Goal: Task Accomplishment & Management: Manage account settings

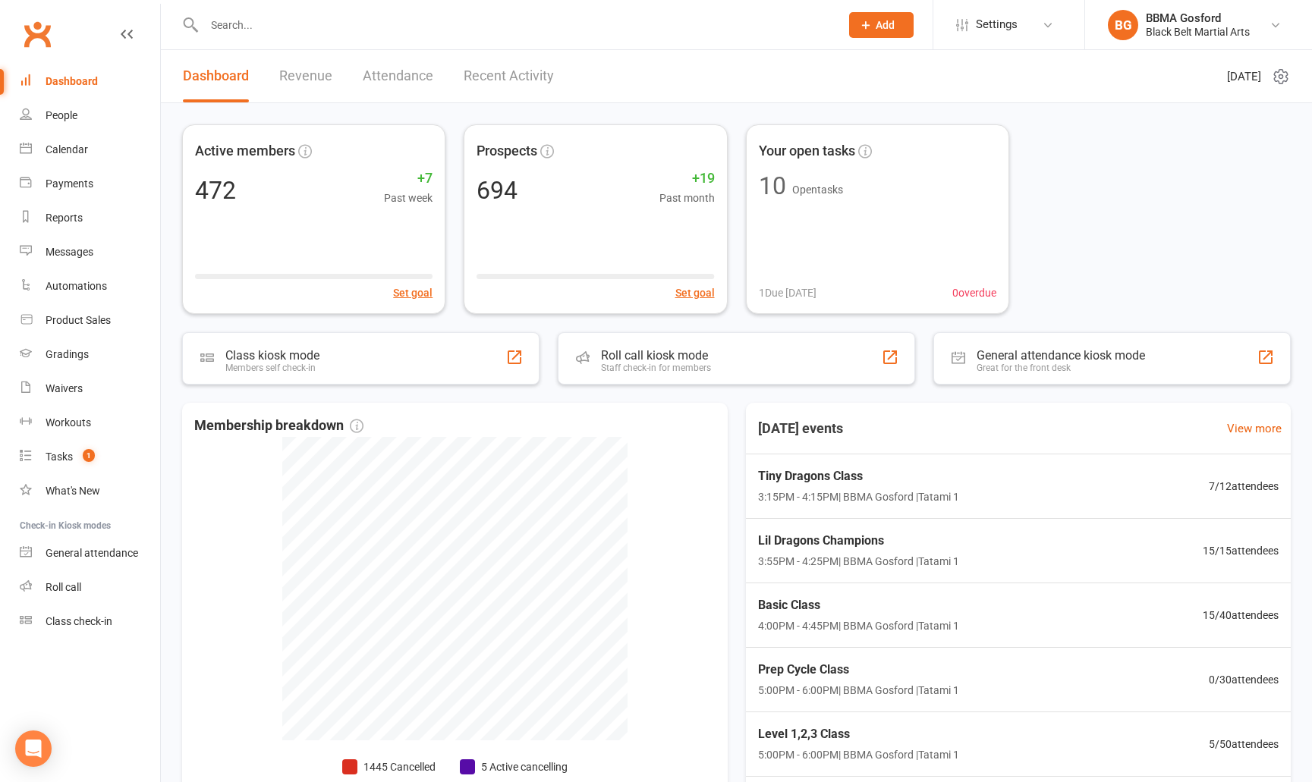
click at [254, 35] on input "text" at bounding box center [515, 24] width 630 height 21
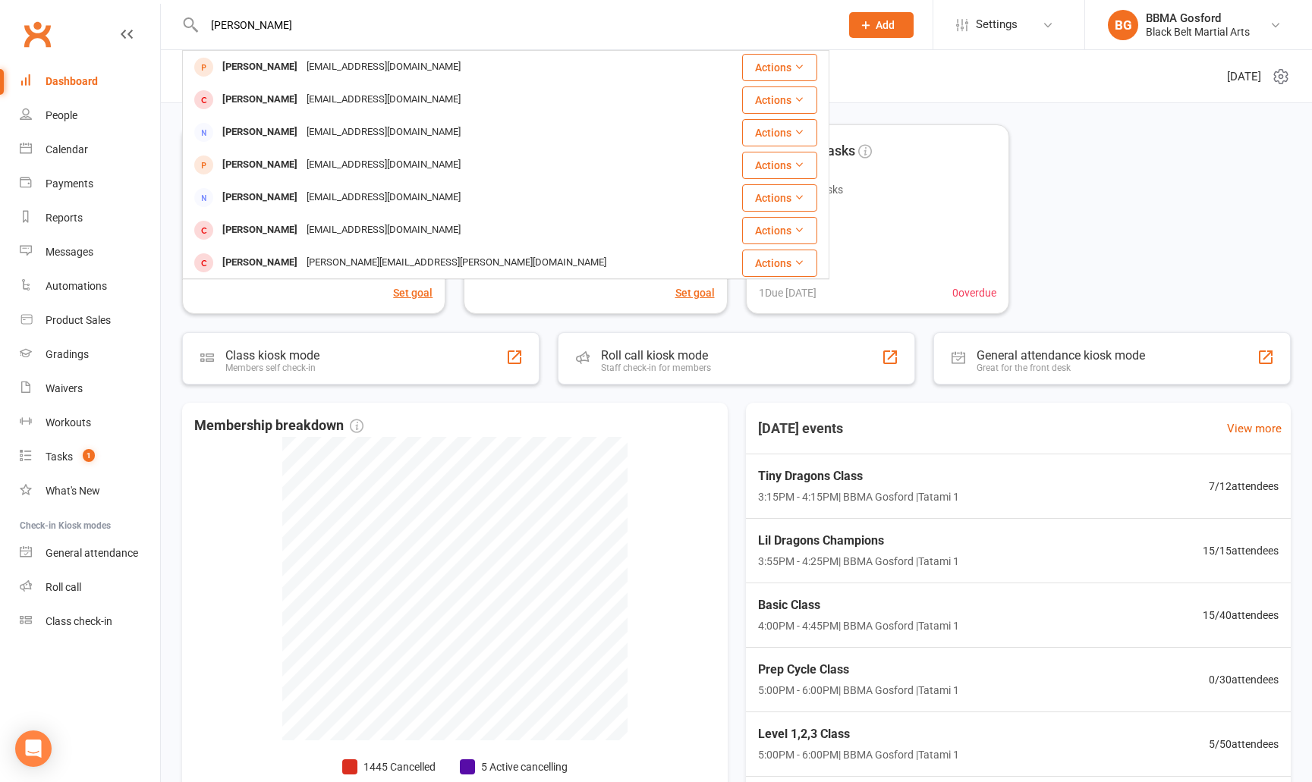
type input "emma tuchin"
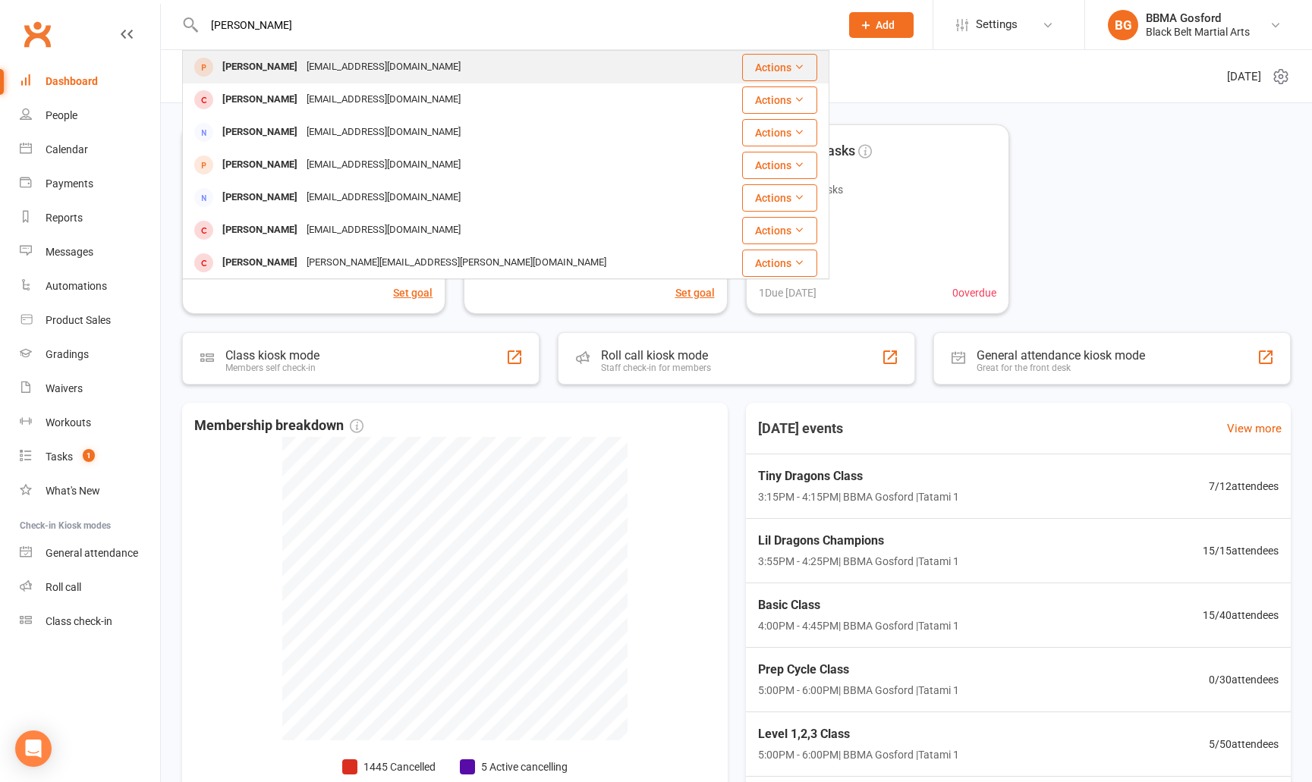
click at [282, 69] on div "Emma Tuchin" at bounding box center [260, 67] width 84 height 22
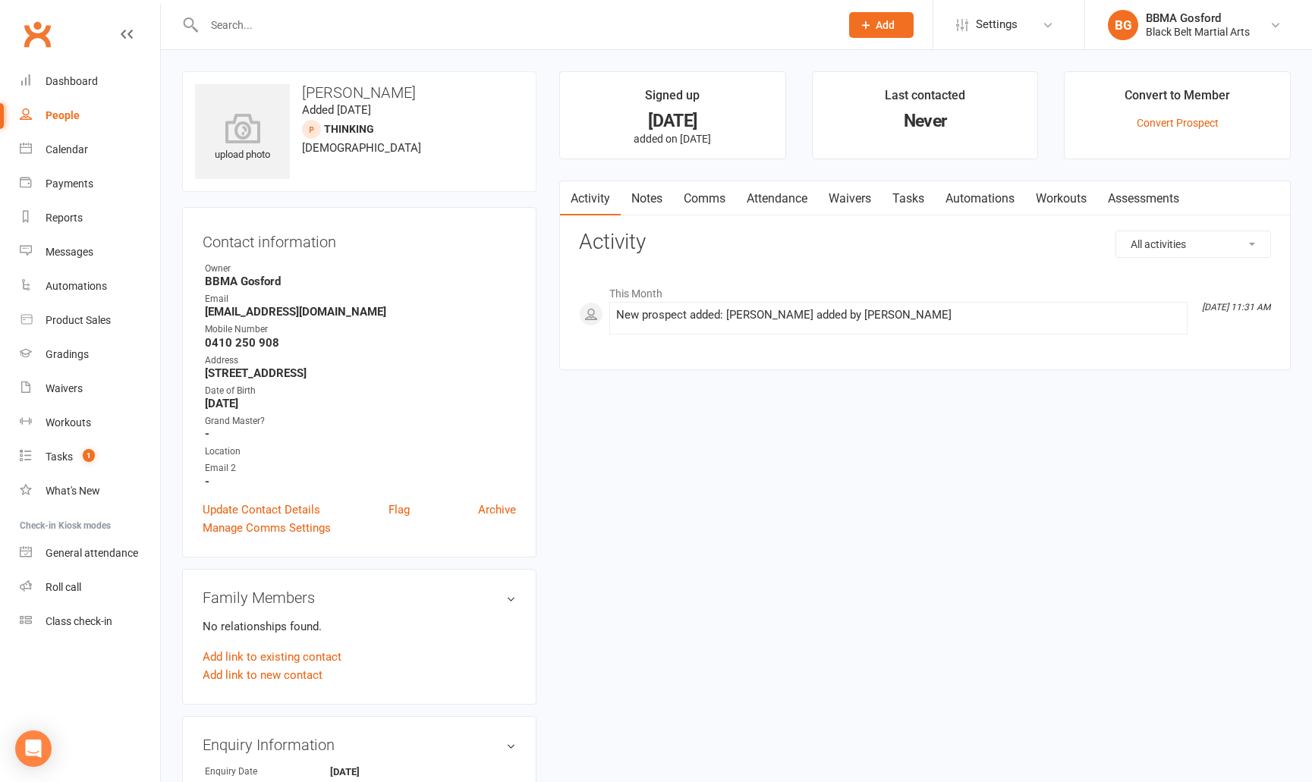
drag, startPoint x: 704, startPoint y: 206, endPoint x: 717, endPoint y: 204, distance: 13.0
click at [704, 206] on link "Comms" at bounding box center [704, 198] width 63 height 35
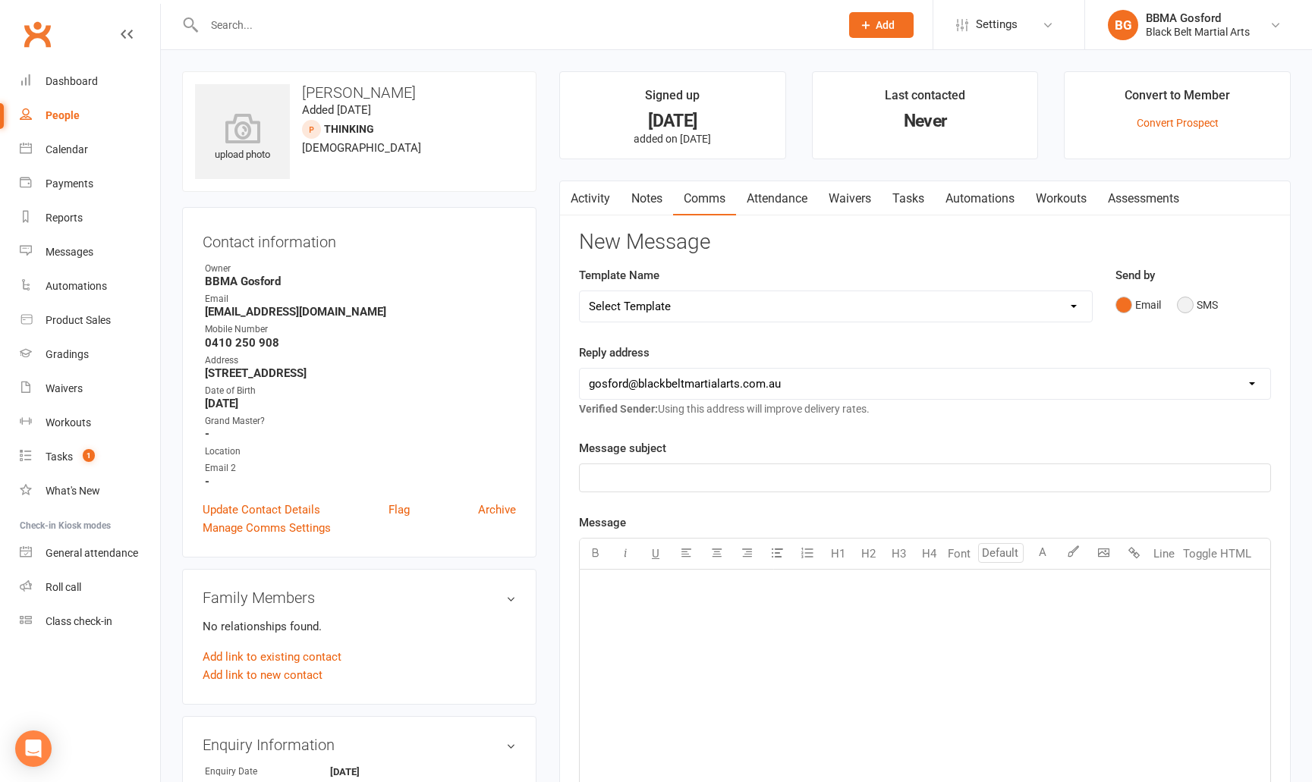
click at [1185, 304] on button "SMS" at bounding box center [1197, 305] width 41 height 29
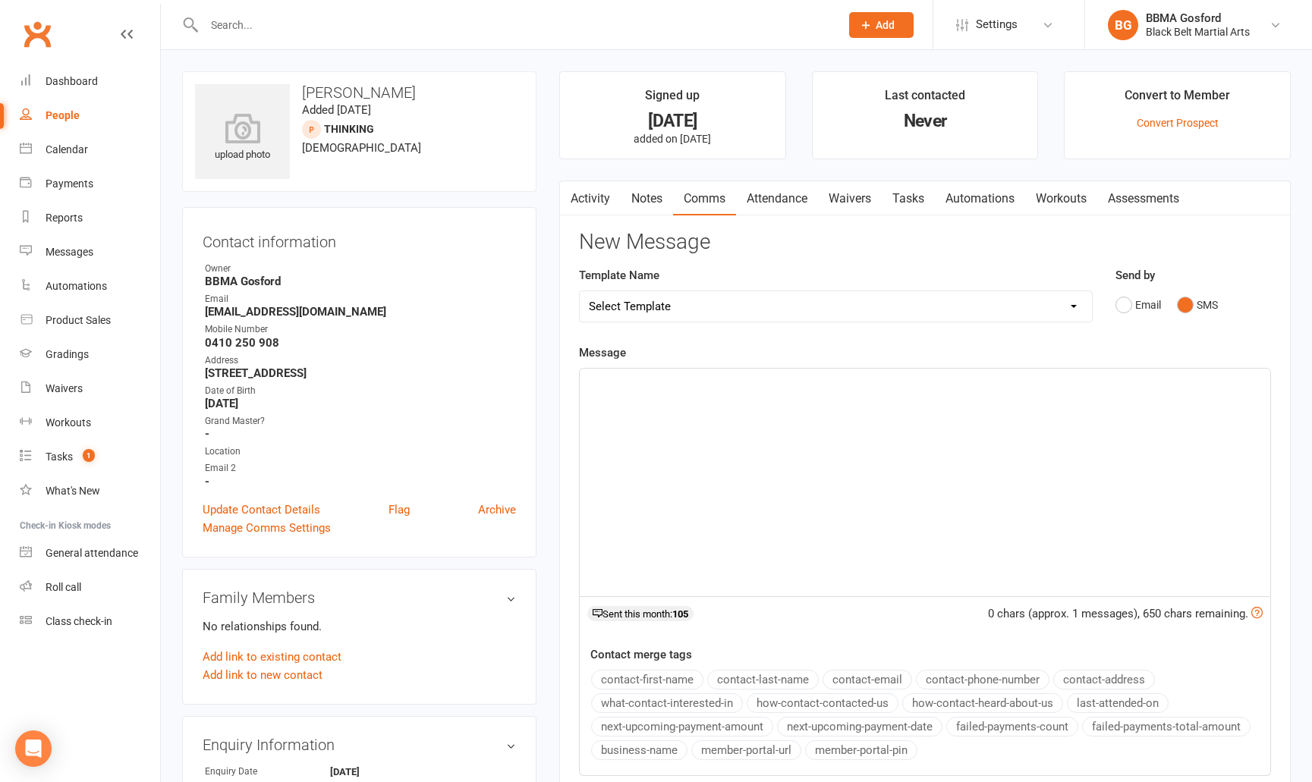
click at [618, 383] on p "﻿" at bounding box center [925, 382] width 672 height 18
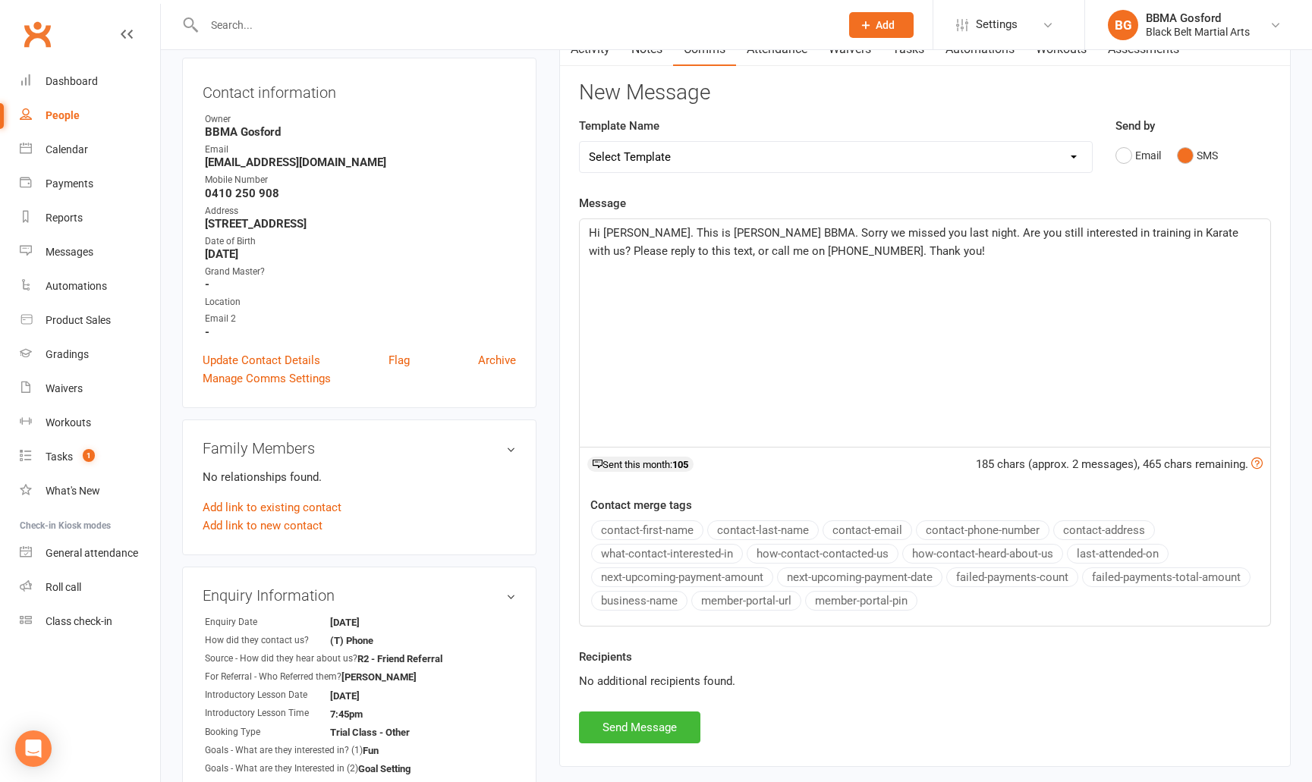
scroll to position [172, 0]
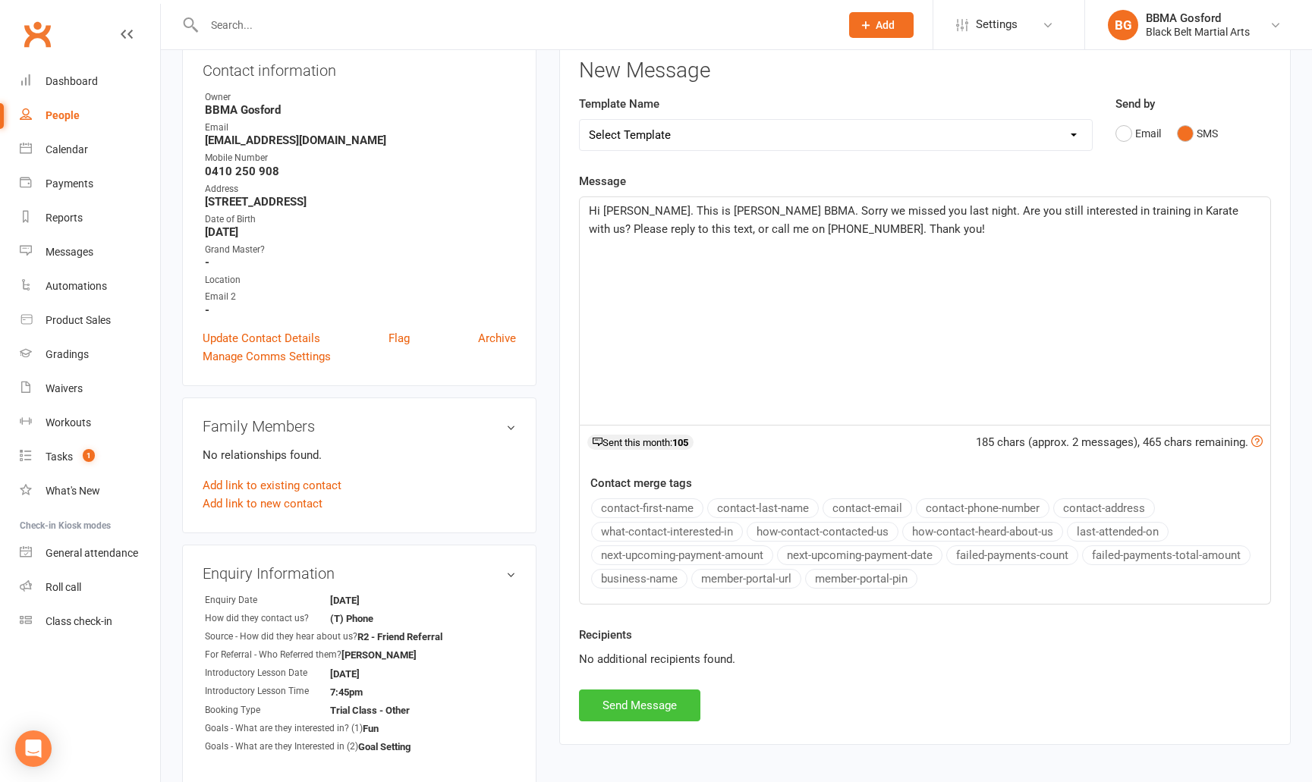
click at [650, 710] on button "Send Message" at bounding box center [639, 706] width 121 height 32
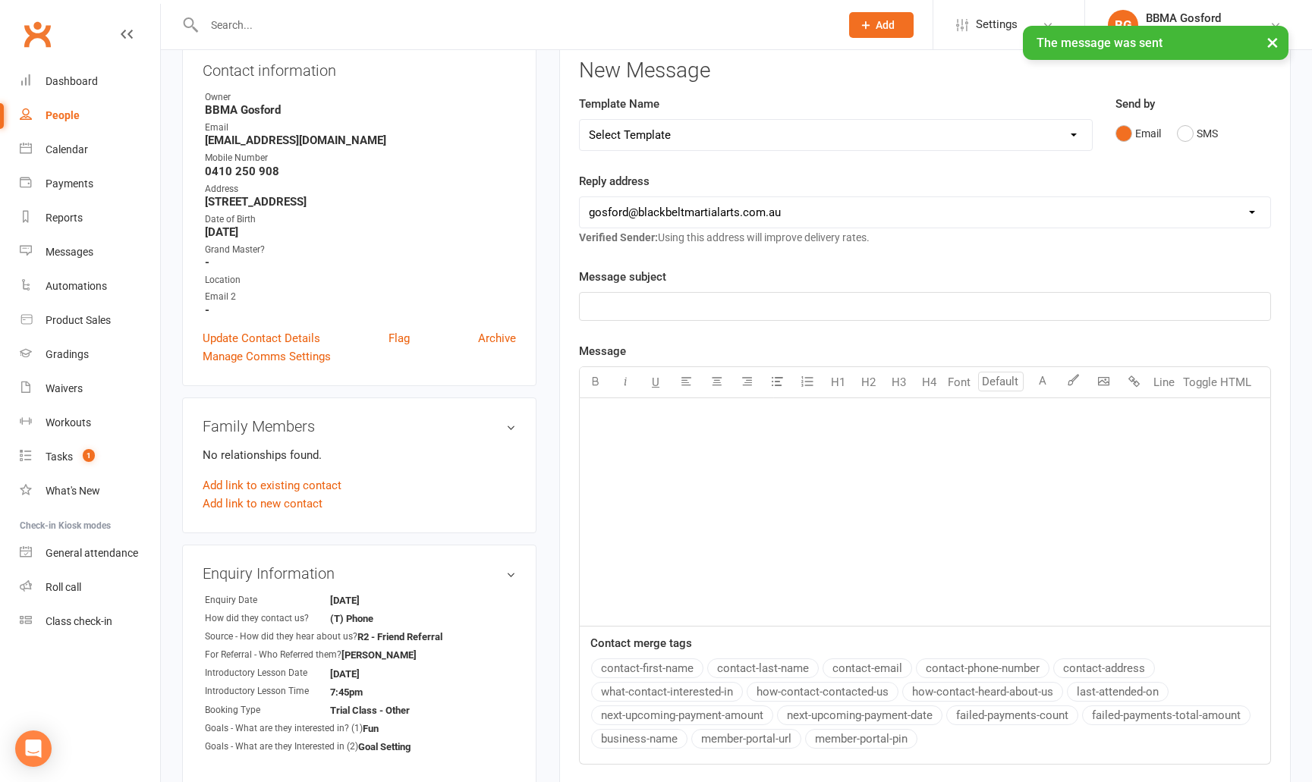
scroll to position [0, 0]
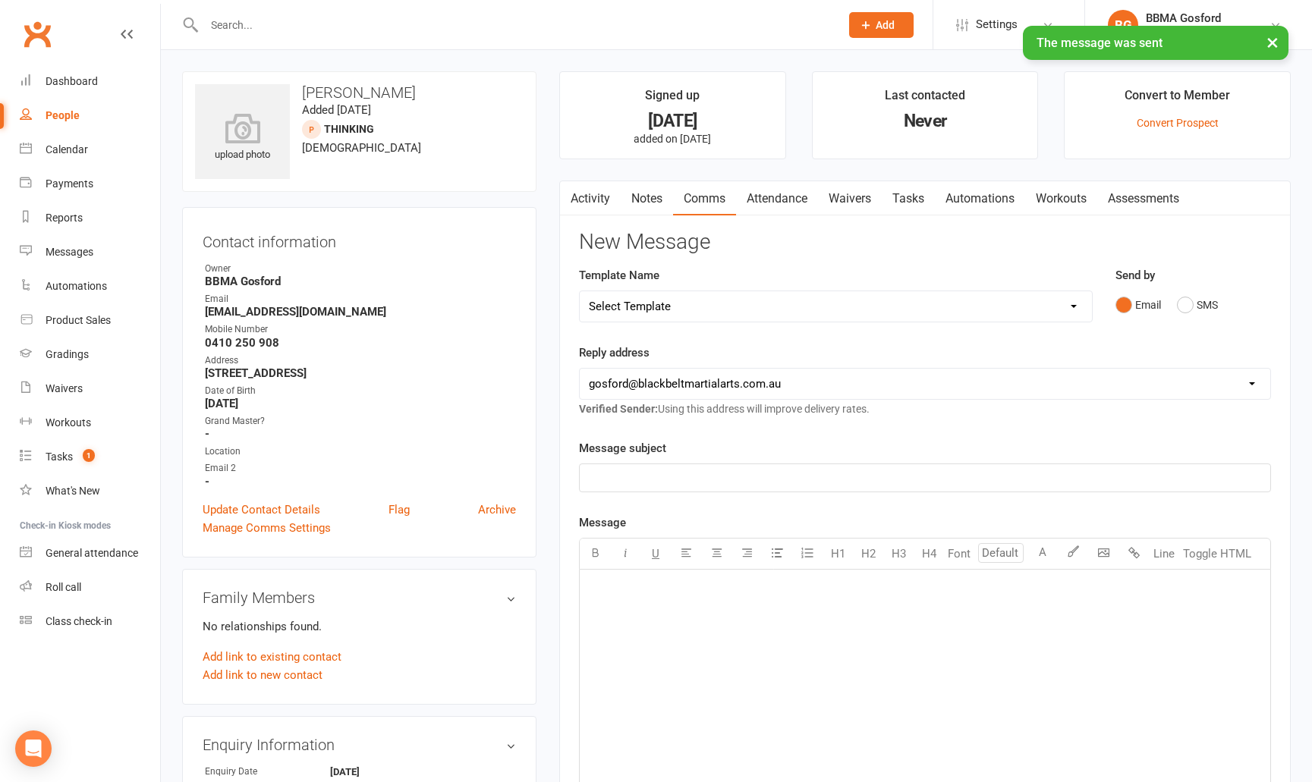
click at [605, 199] on link "Activity" at bounding box center [590, 198] width 61 height 35
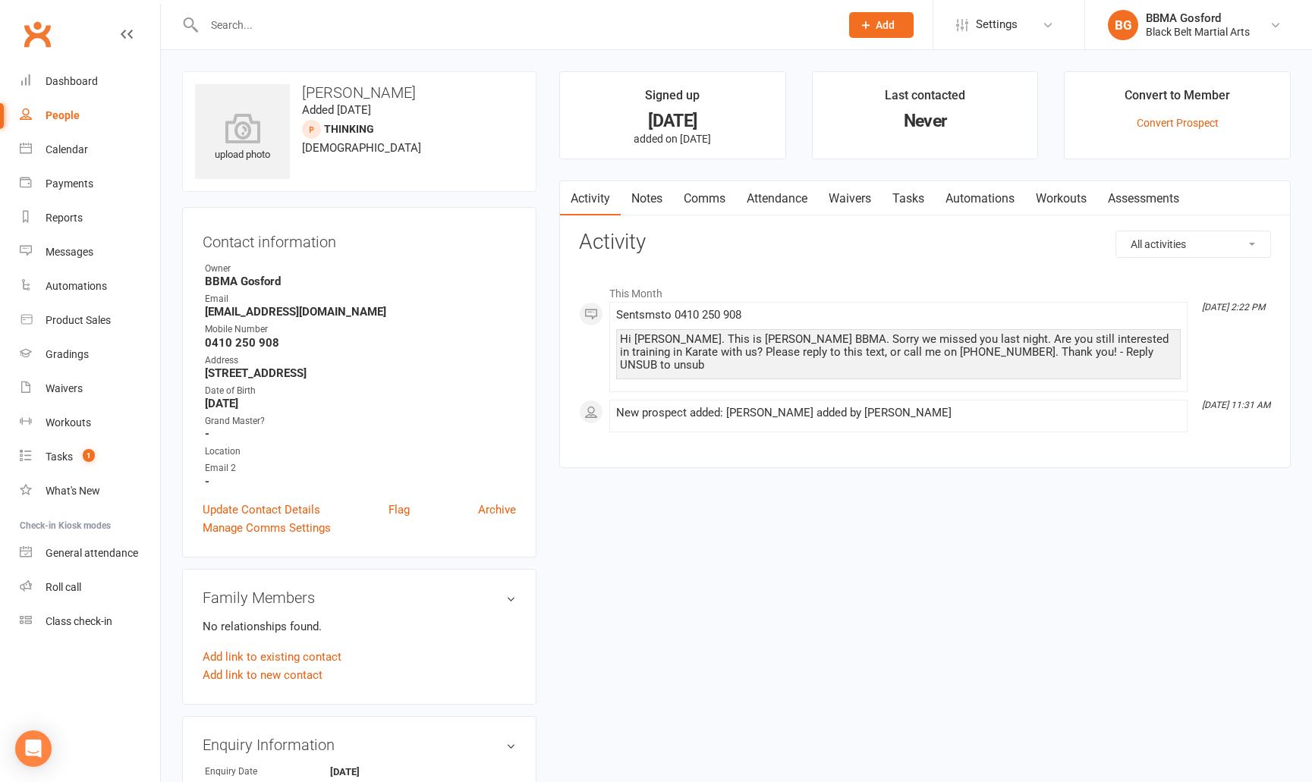
click at [306, 20] on input "text" at bounding box center [515, 24] width 630 height 21
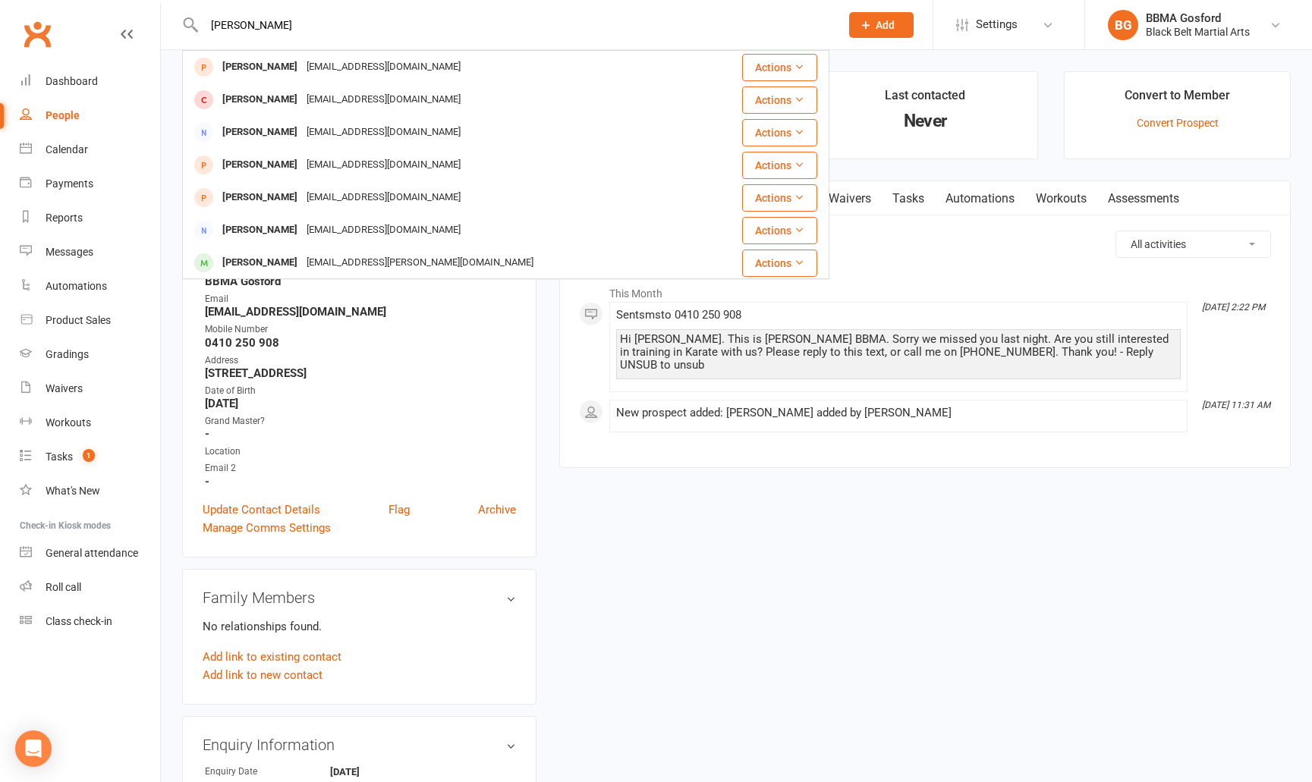
type input "lewis barrett"
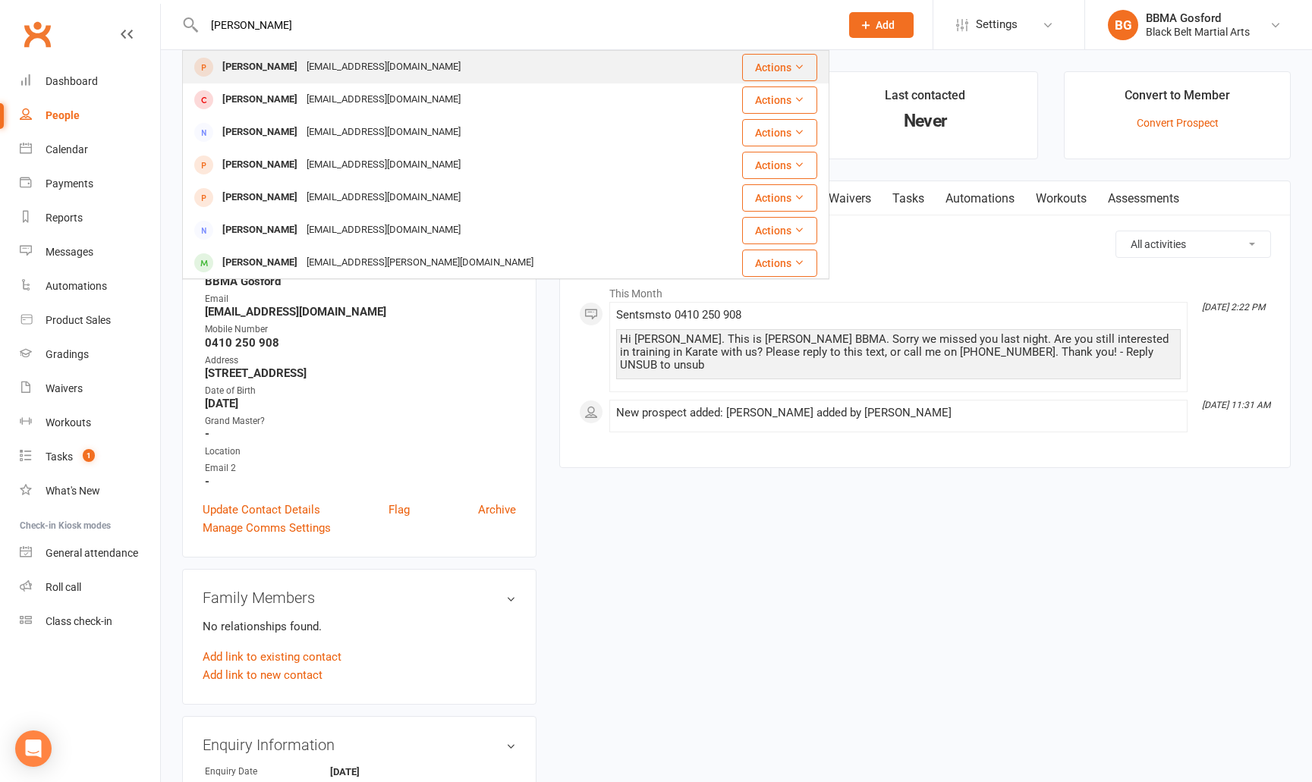
click at [311, 61] on div "mkbarrett2020@outlook.com" at bounding box center [383, 67] width 163 height 22
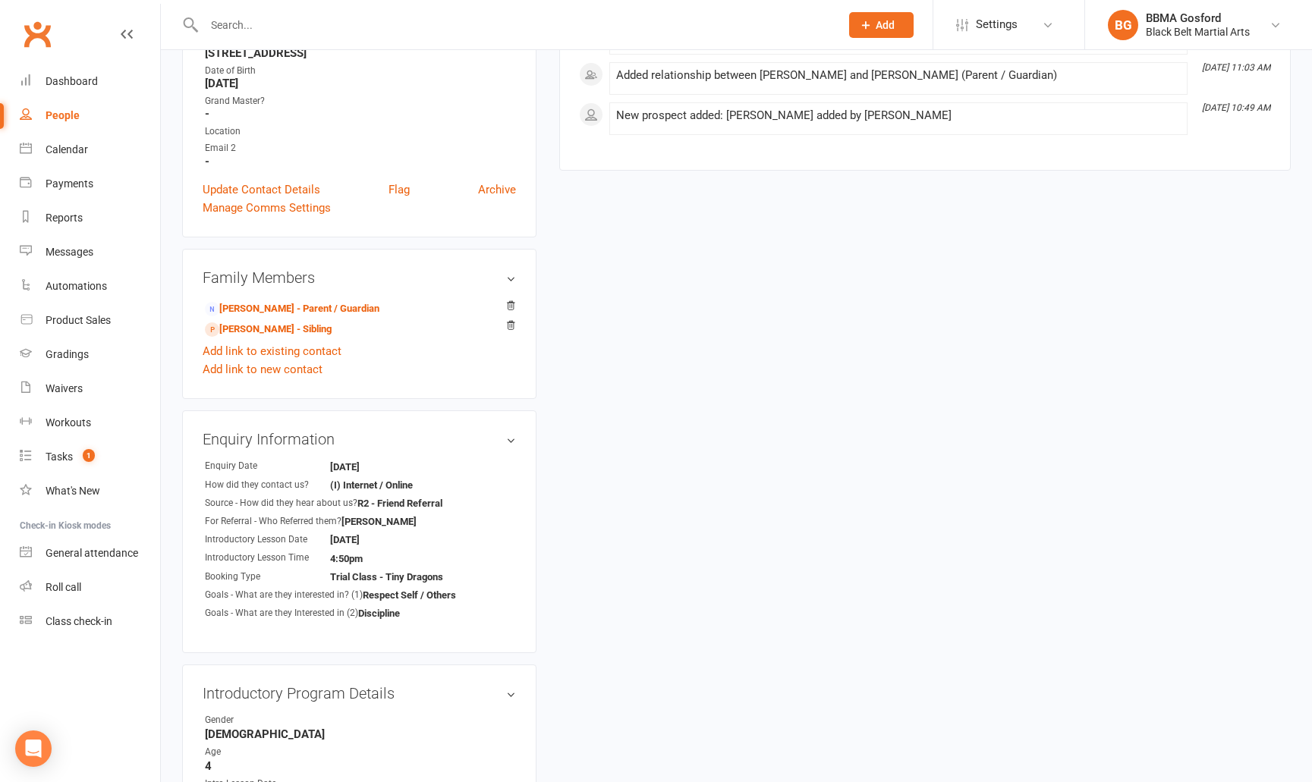
scroll to position [319, 0]
click at [277, 312] on link "Melinda Barrett - Parent / Guardian" at bounding box center [292, 311] width 175 height 16
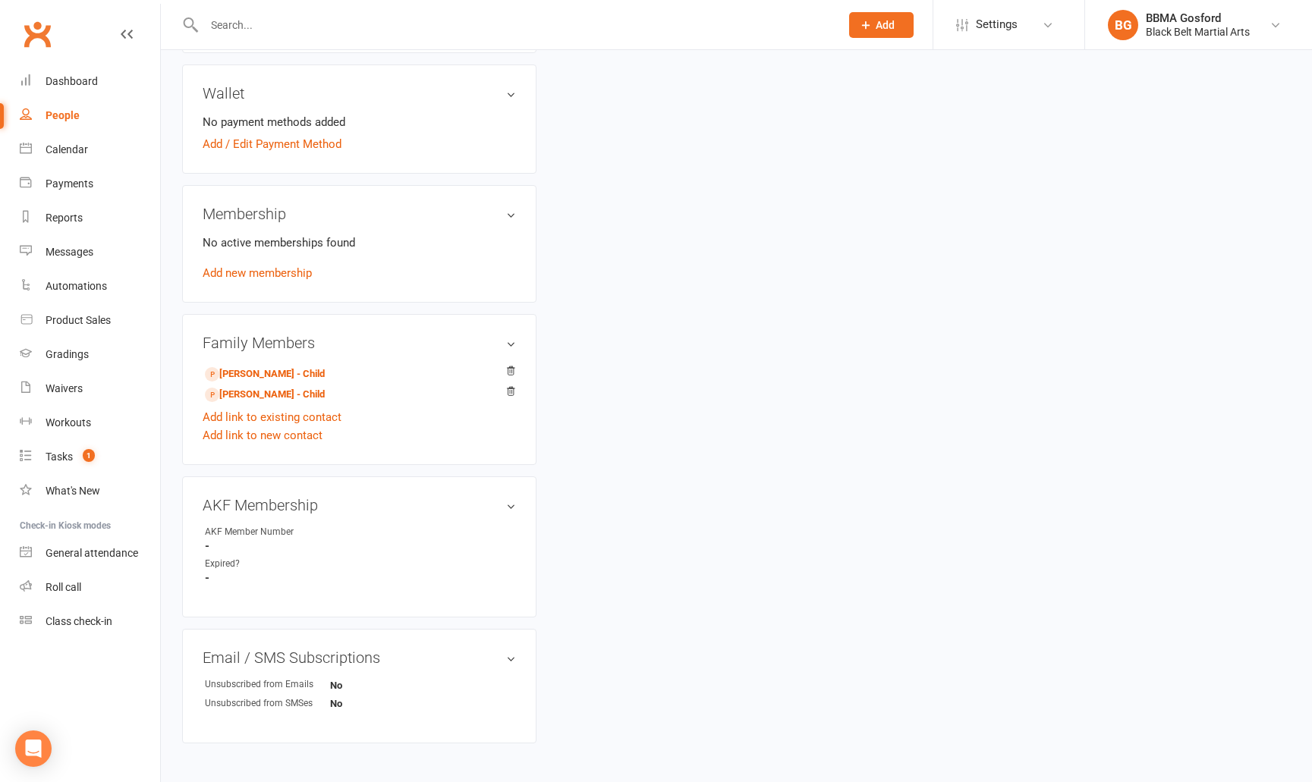
scroll to position [460, 0]
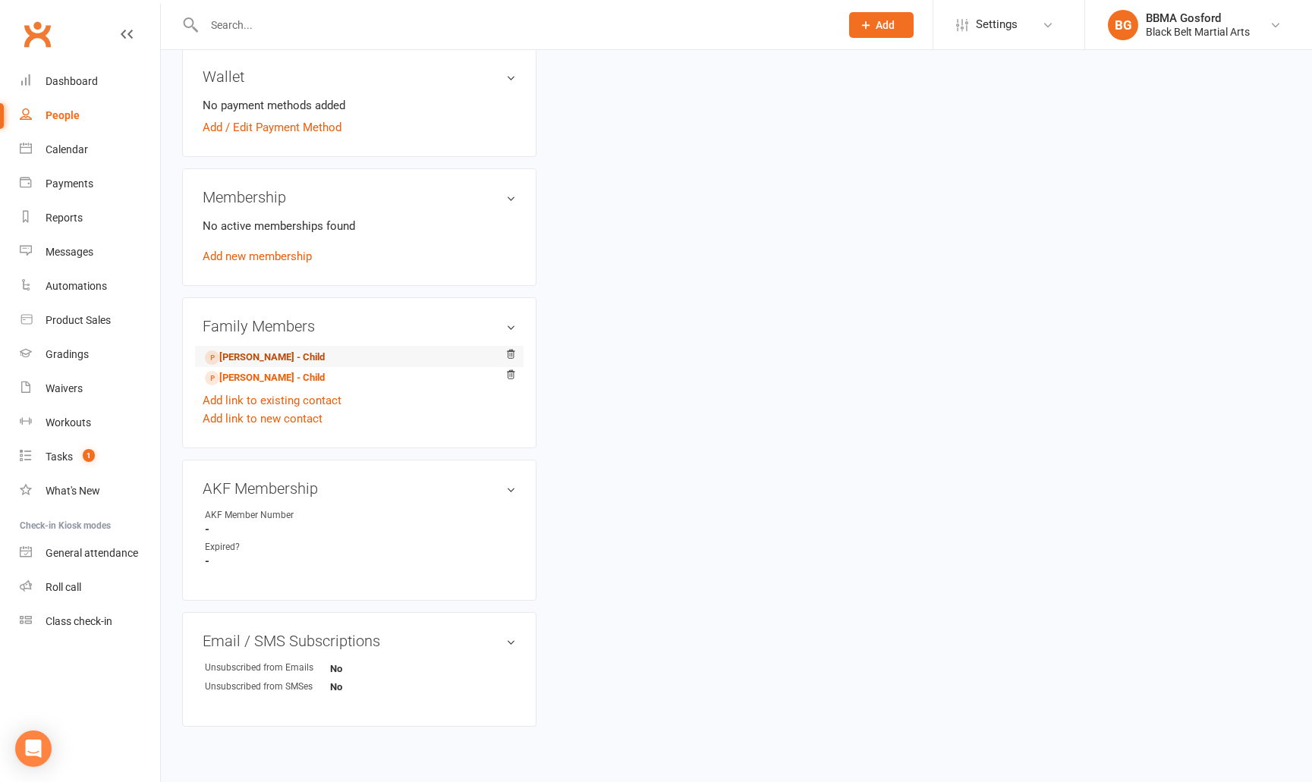
click at [253, 361] on link "Lewis Barrett - Child" at bounding box center [265, 358] width 120 height 16
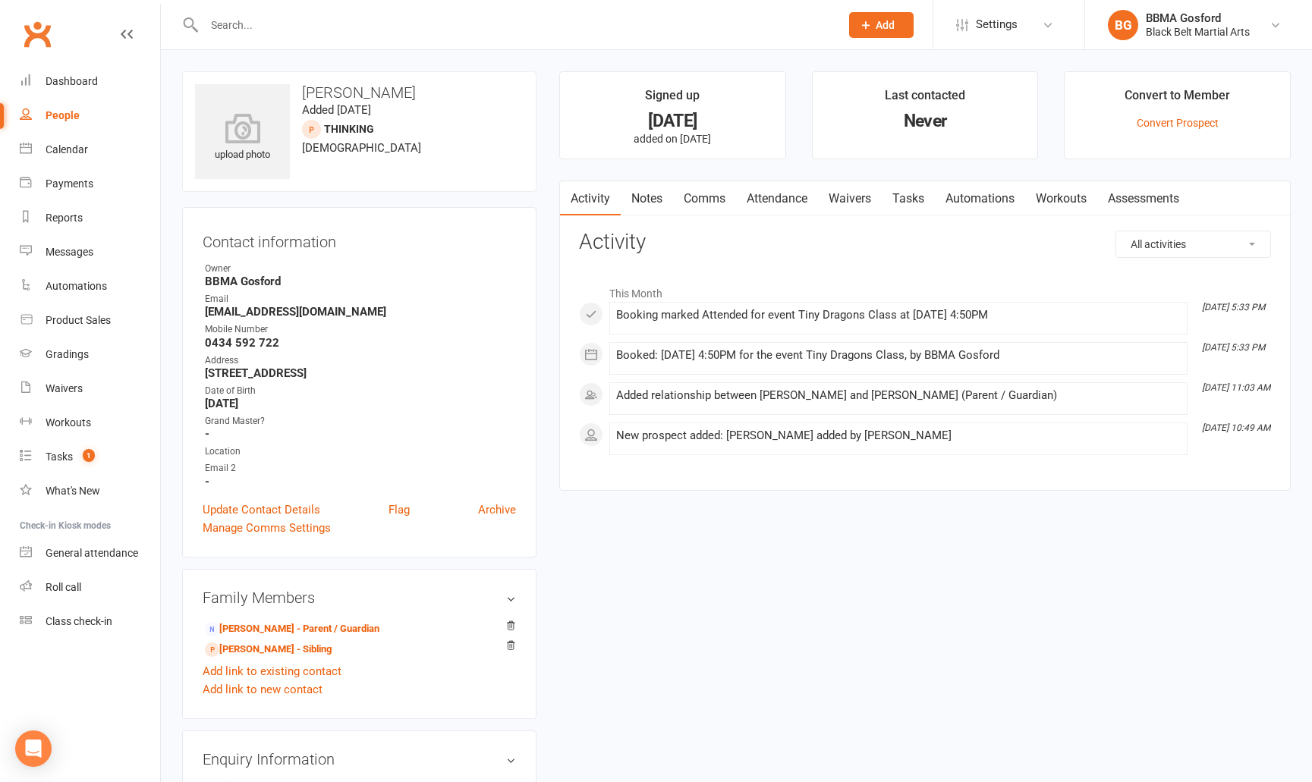
click at [238, 25] on input "text" at bounding box center [515, 24] width 630 height 21
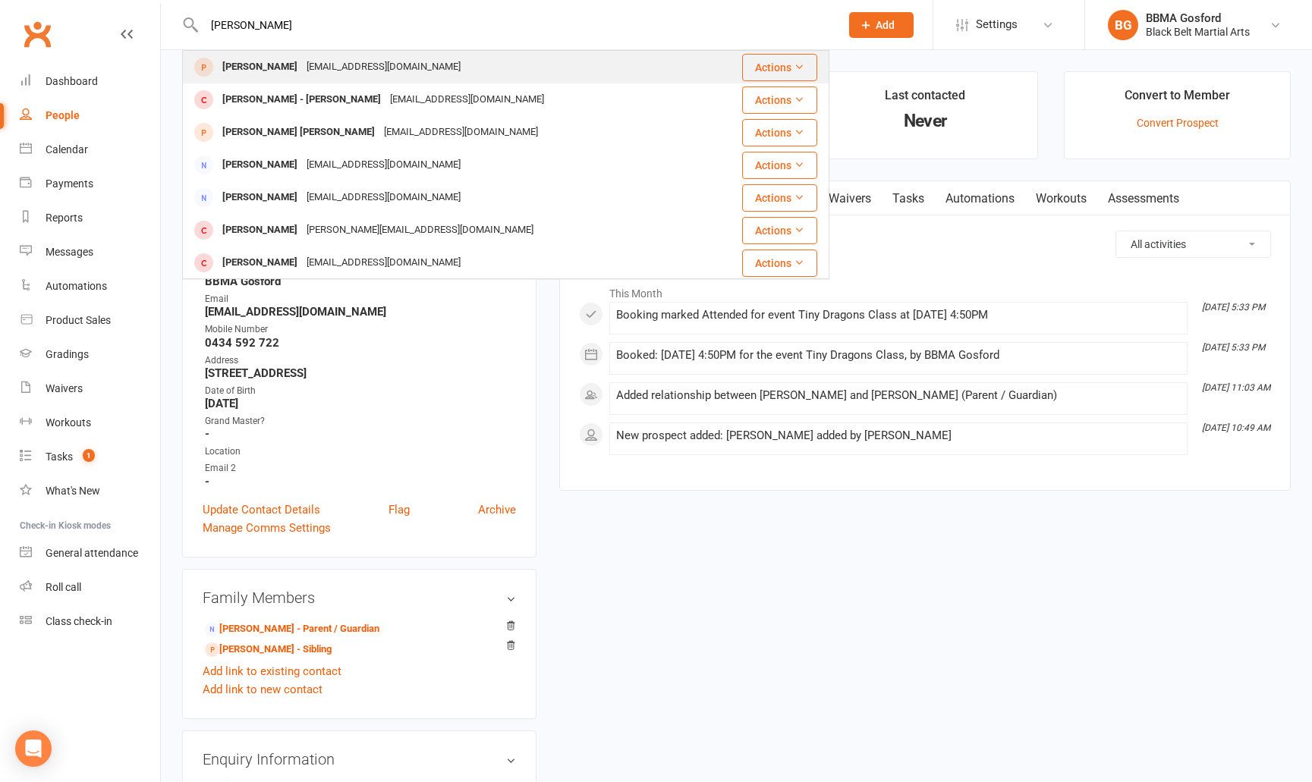
type input "redmond"
click at [271, 68] on div "Emma Redmond" at bounding box center [260, 67] width 84 height 22
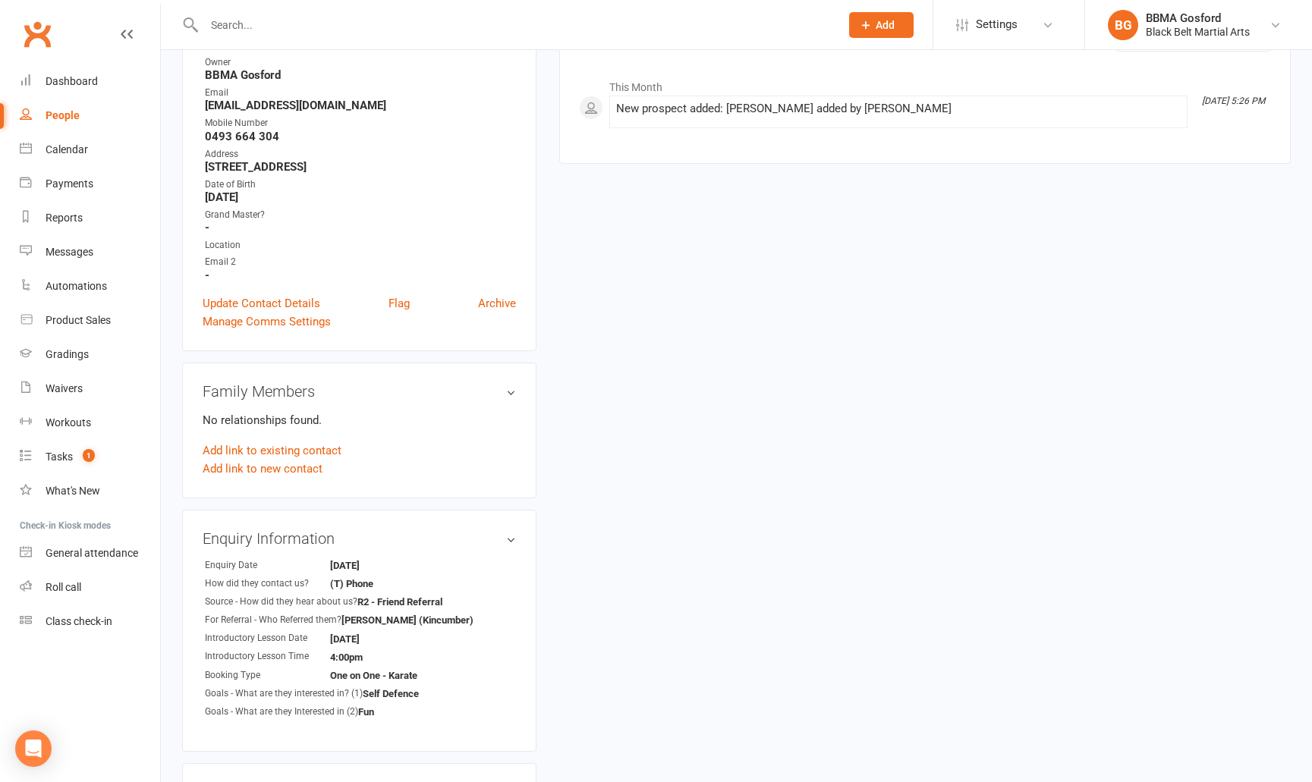
scroll to position [209, 0]
click at [256, 469] on link "Add link to new contact" at bounding box center [263, 467] width 120 height 18
click at [286, 447] on span "Member" at bounding box center [270, 451] width 42 height 14
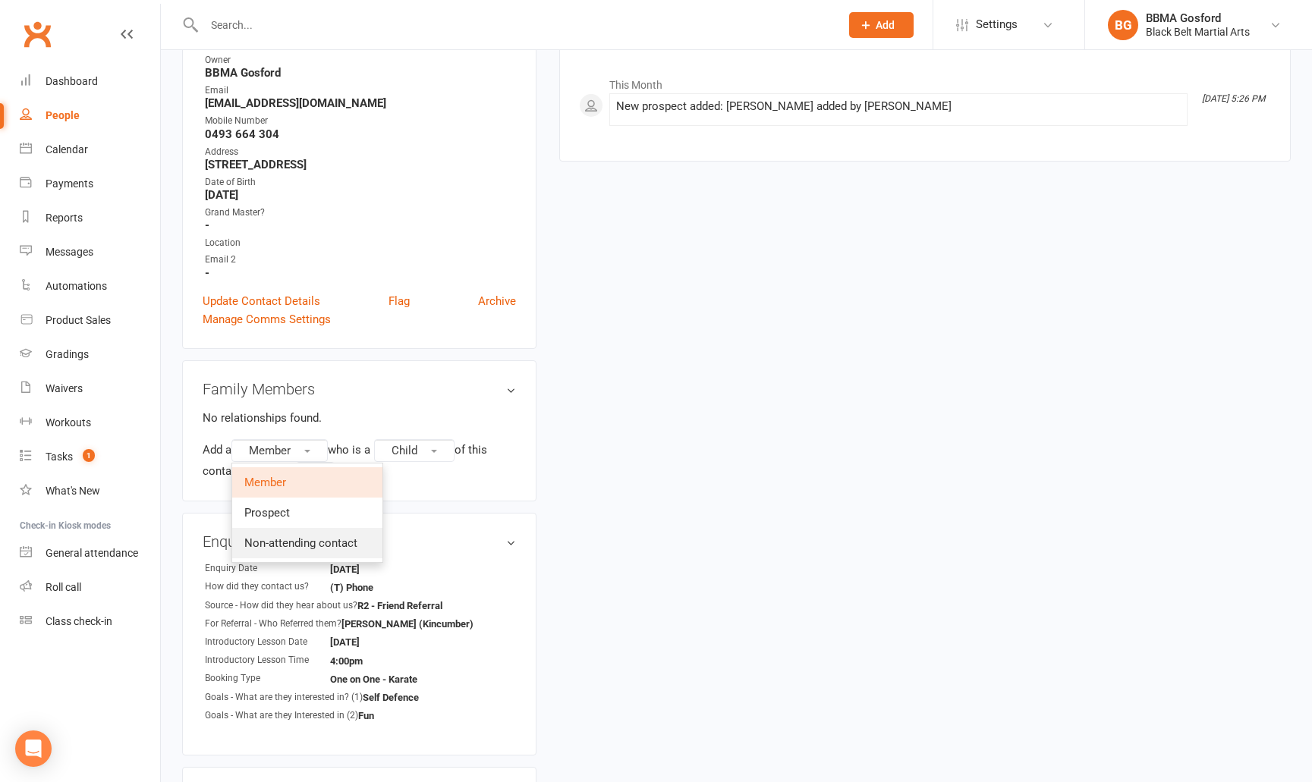
click at [302, 544] on span "Non-attending contact" at bounding box center [300, 544] width 113 height 14
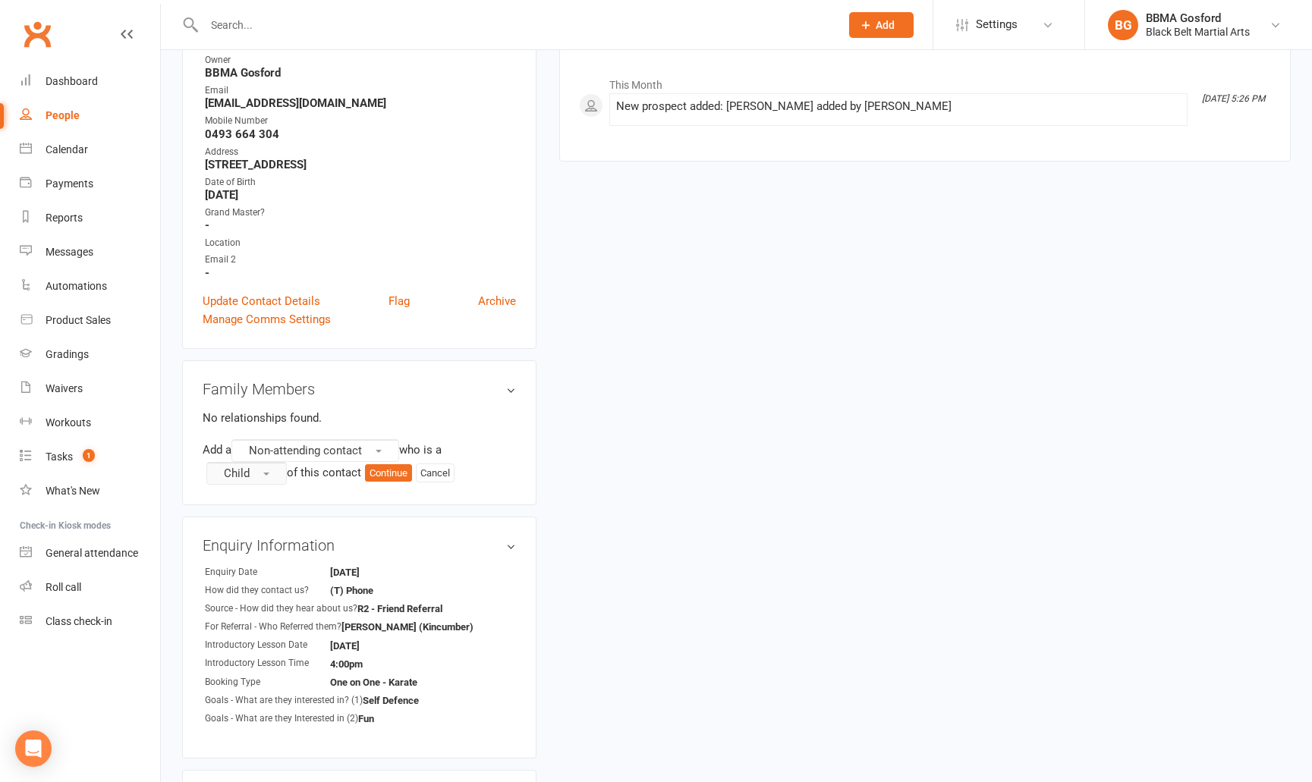
click at [247, 472] on span "Child" at bounding box center [237, 474] width 26 height 14
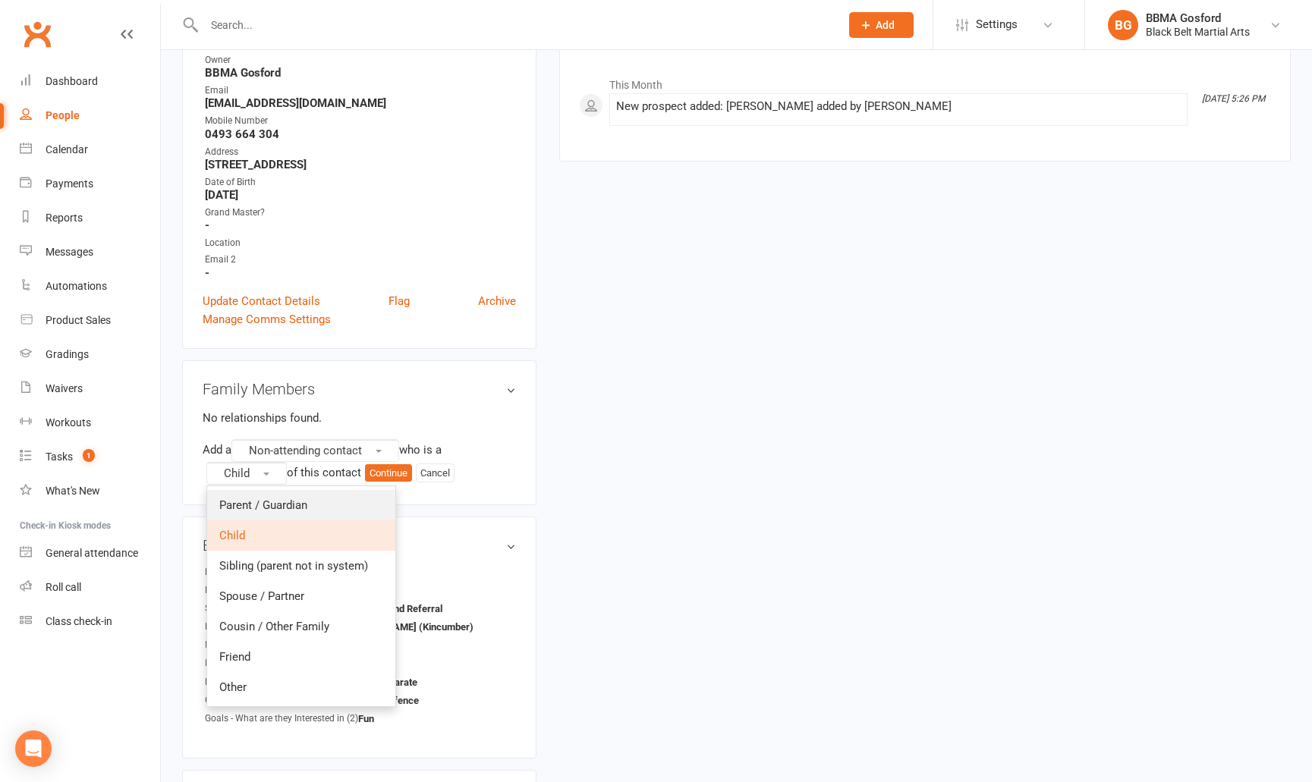
click at [253, 499] on span "Parent / Guardian" at bounding box center [263, 506] width 88 height 14
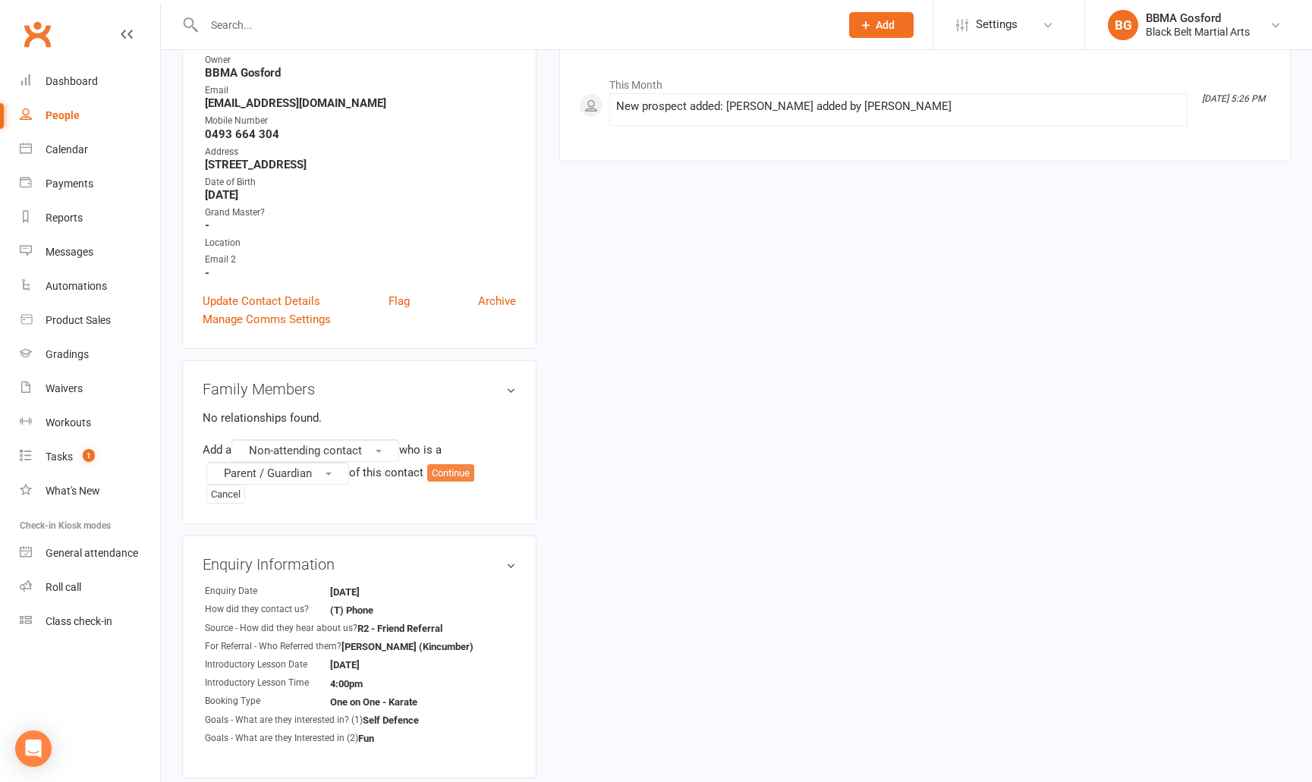
click at [466, 472] on button "Continue" at bounding box center [450, 473] width 47 height 18
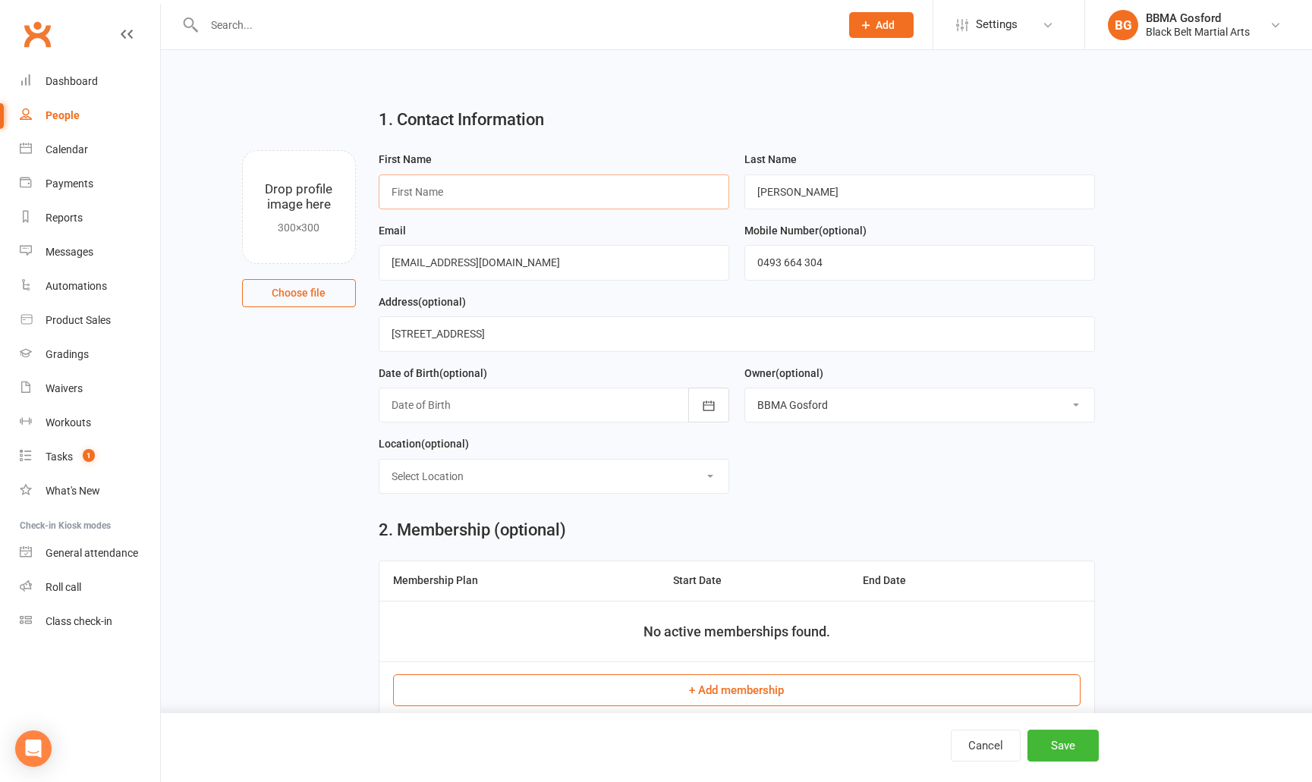
click at [468, 195] on input "text" at bounding box center [554, 192] width 351 height 35
type input "Scott"
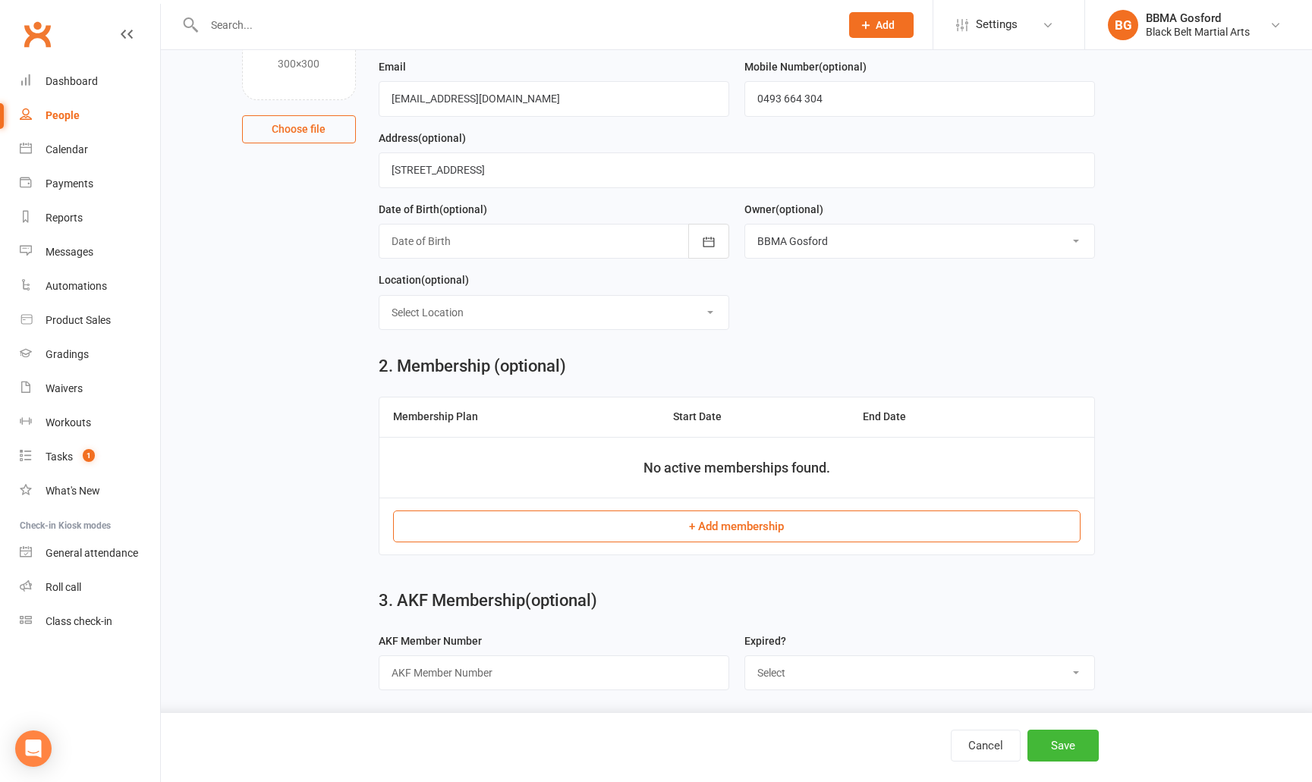
scroll to position [168, 0]
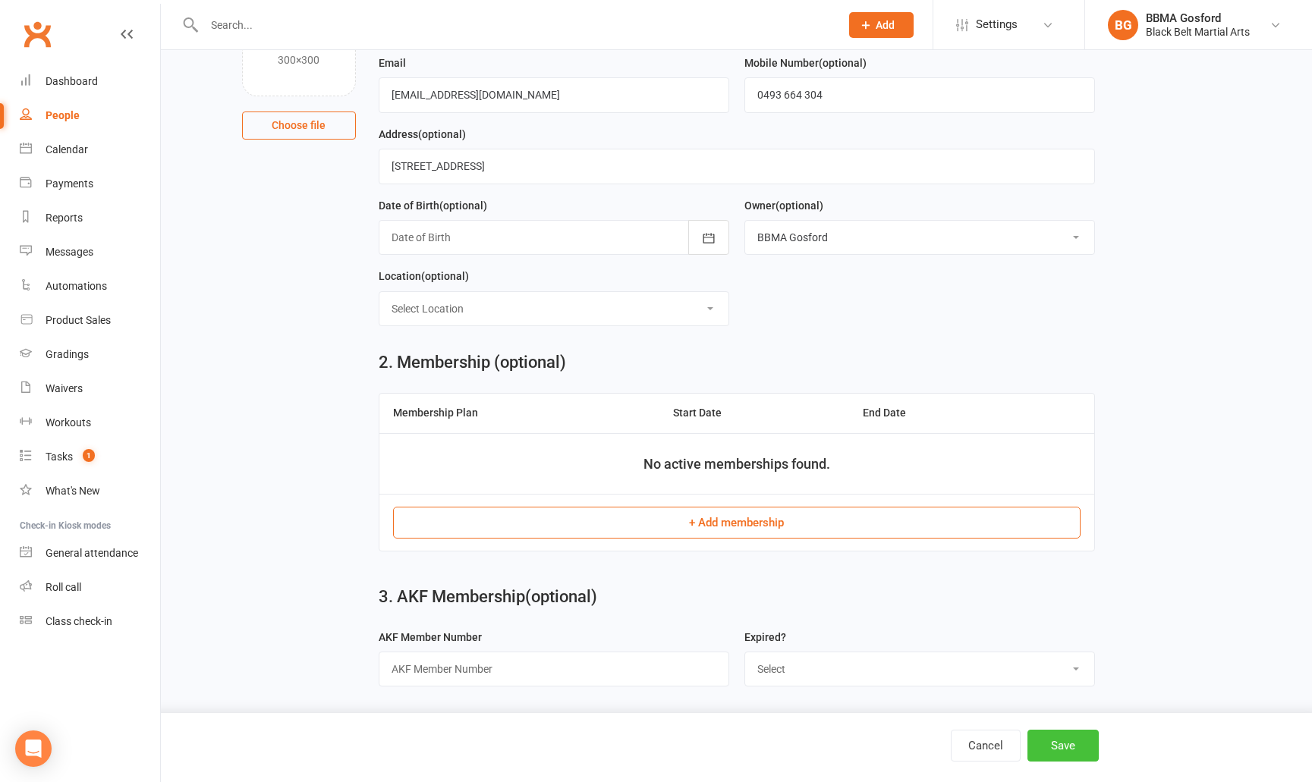
click at [1062, 741] on button "Save" at bounding box center [1063, 746] width 71 height 32
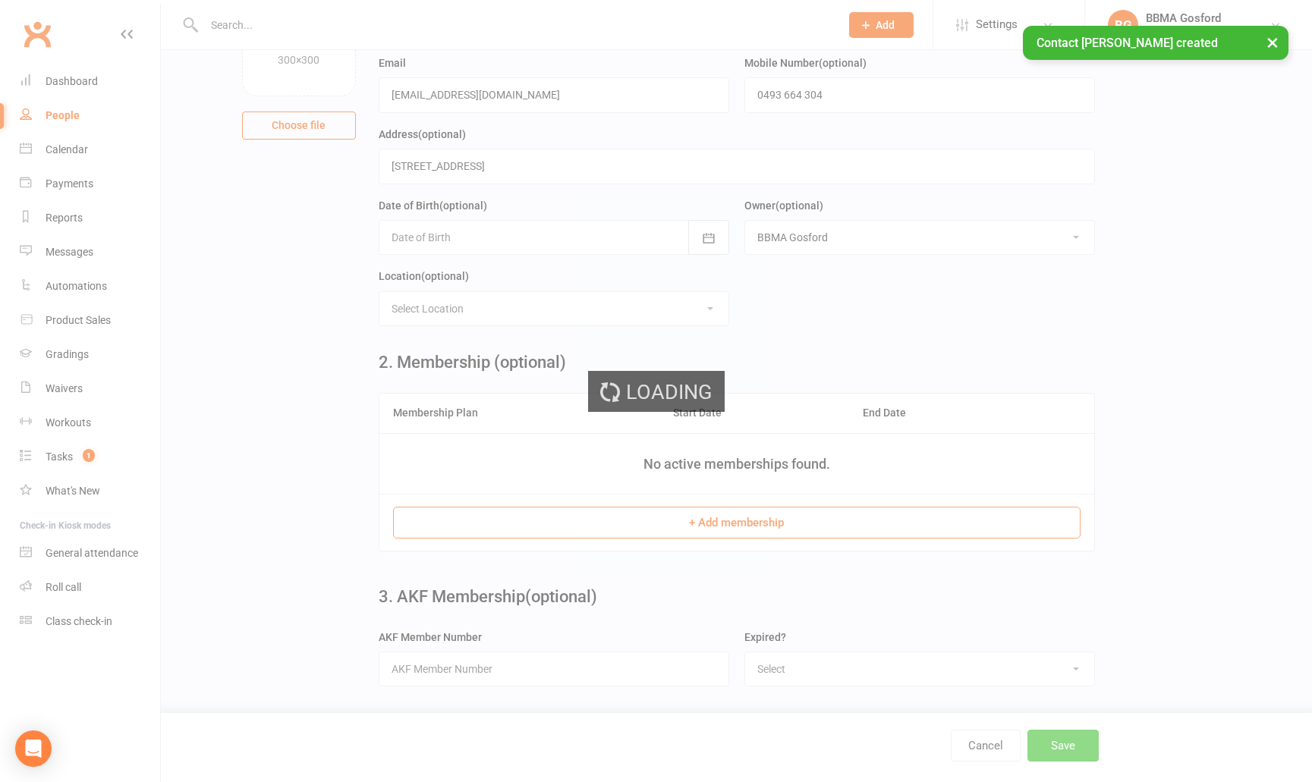
scroll to position [0, 0]
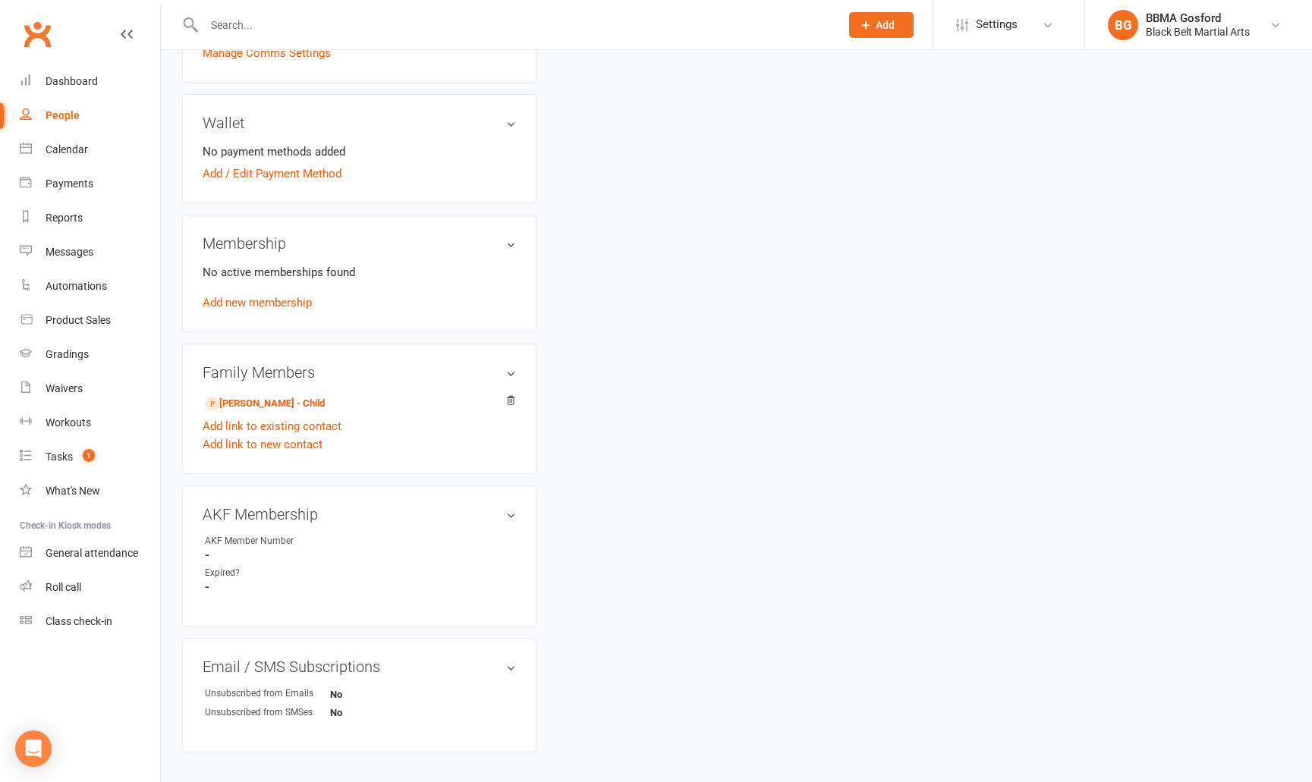
scroll to position [474, 0]
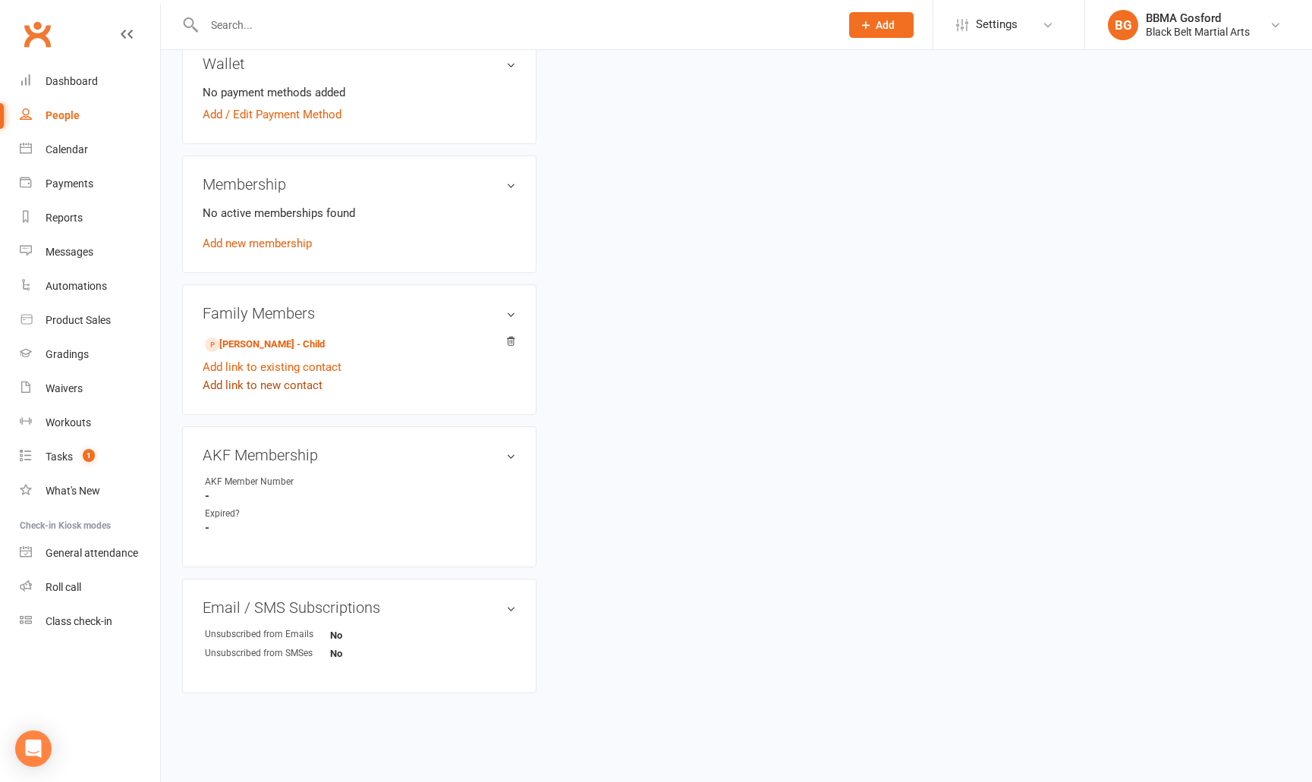
click at [272, 390] on link "Add link to new contact" at bounding box center [263, 385] width 120 height 18
click at [303, 369] on button "Member" at bounding box center [279, 371] width 96 height 23
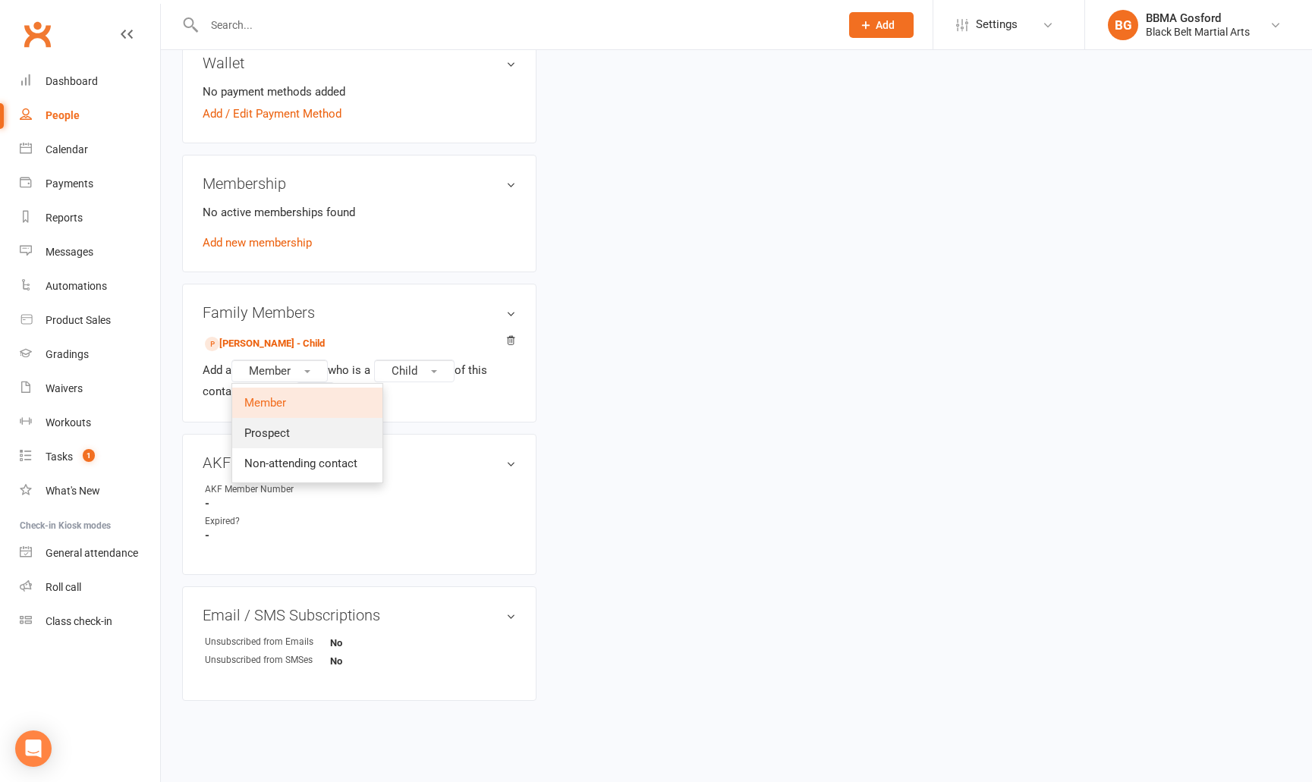
click at [296, 439] on link "Prospect" at bounding box center [307, 433] width 150 height 30
click at [275, 395] on button "Continue" at bounding box center [268, 392] width 47 height 18
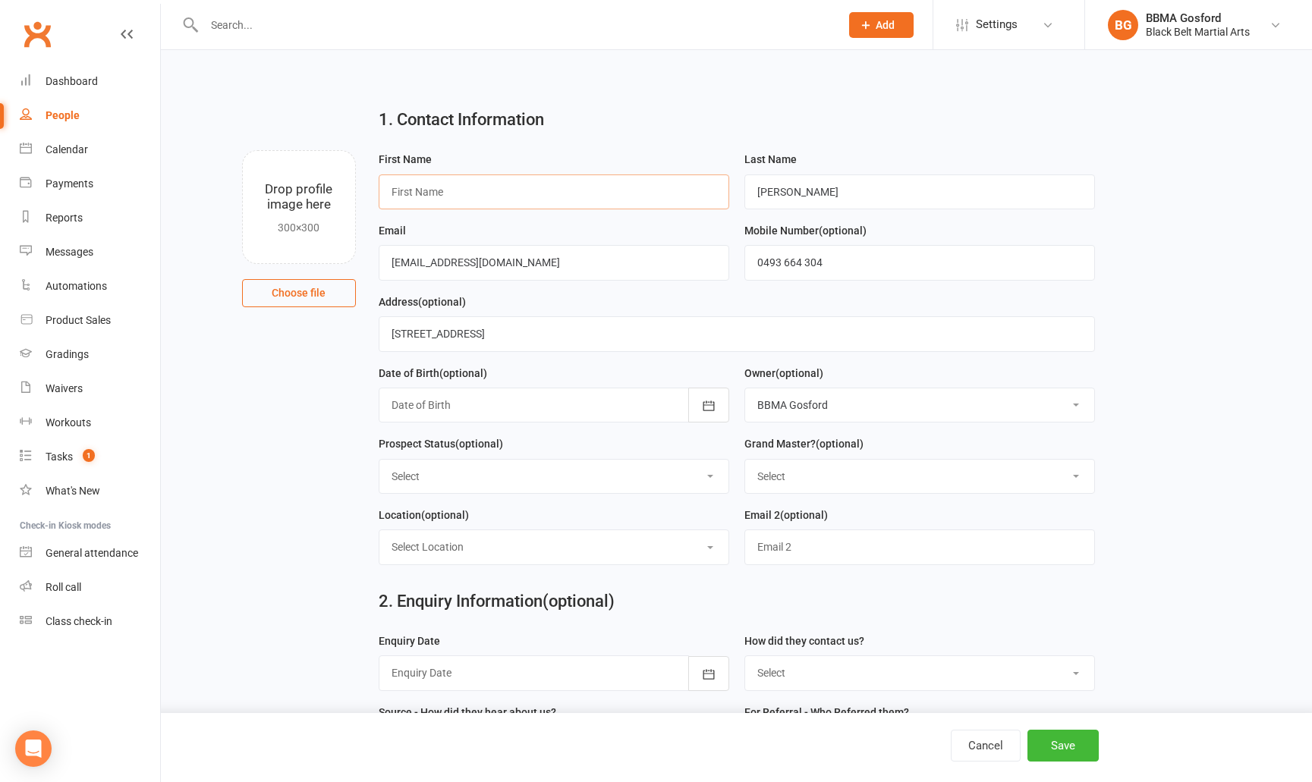
click at [446, 191] on input "text" at bounding box center [554, 192] width 351 height 35
type input "Avia"
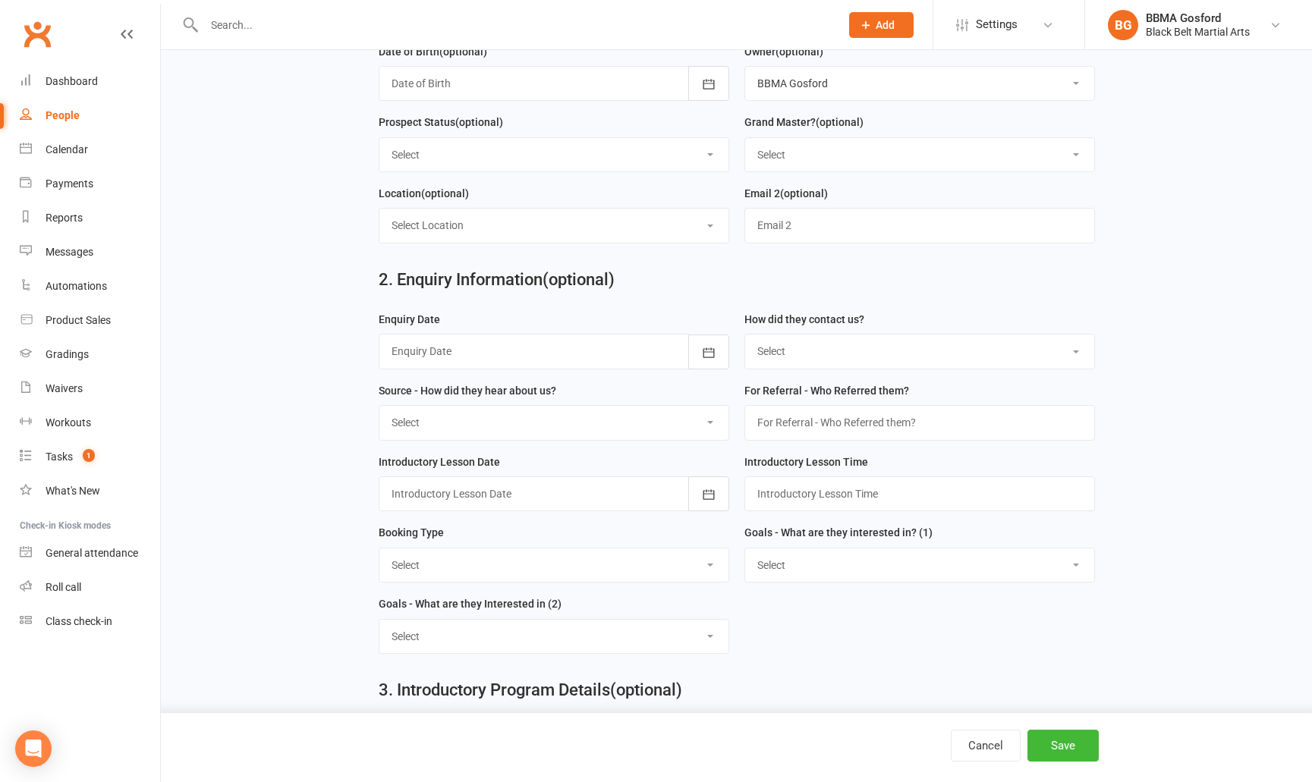
scroll to position [325, 0]
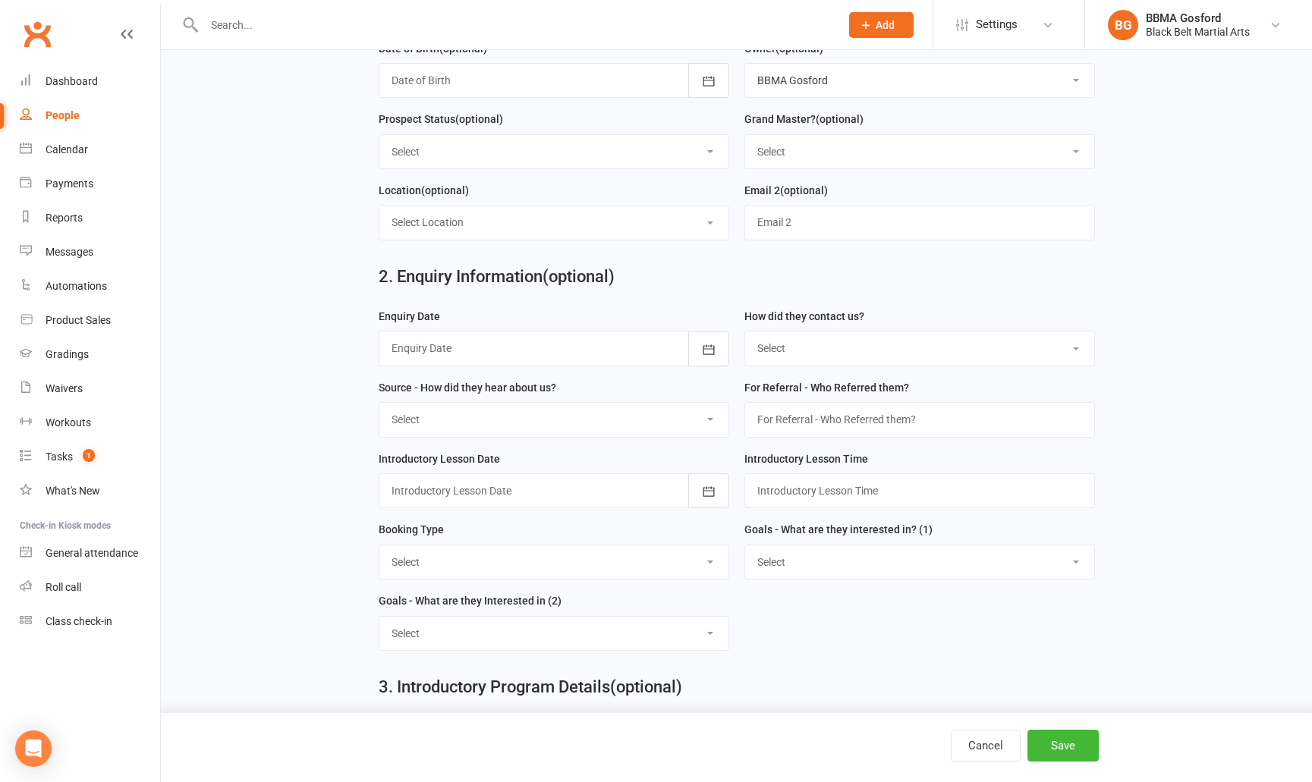
click at [625, 352] on div at bounding box center [554, 348] width 351 height 35
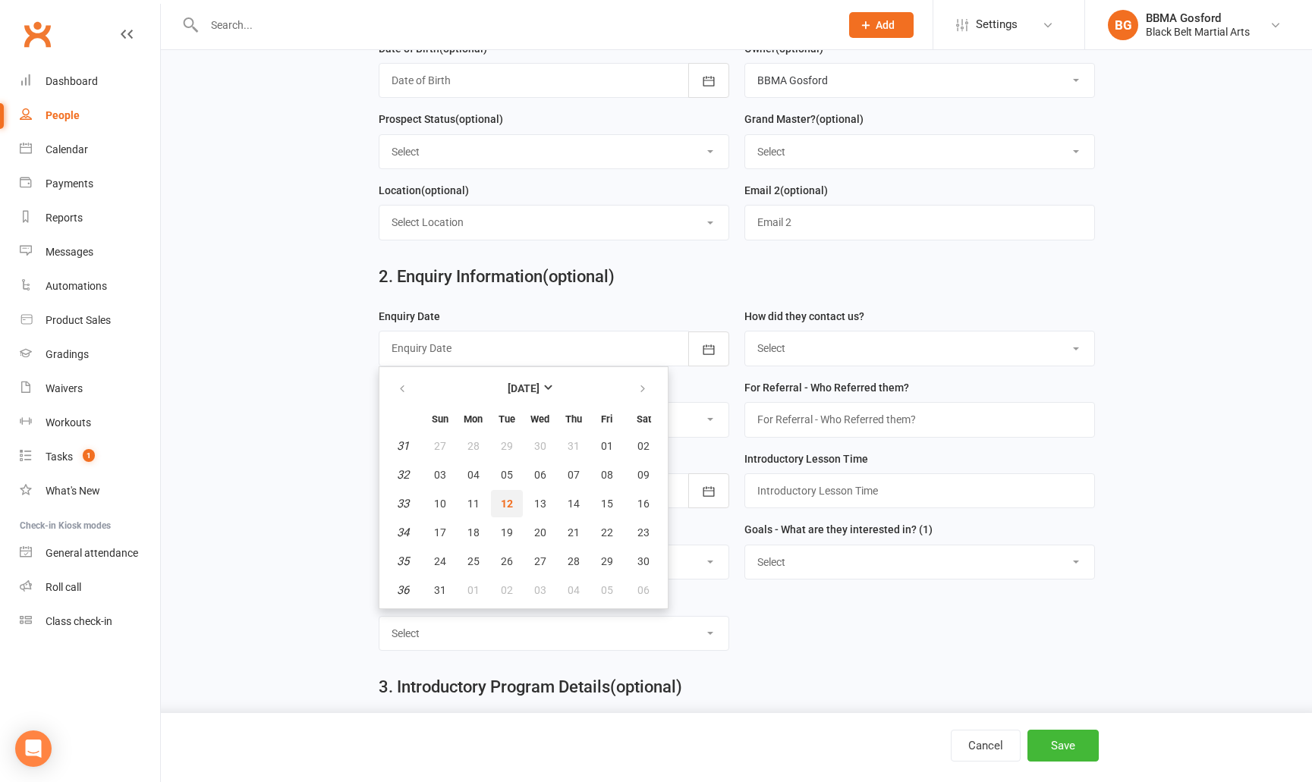
click at [508, 504] on span "12" at bounding box center [507, 504] width 12 height 12
type input "12 Aug 2025"
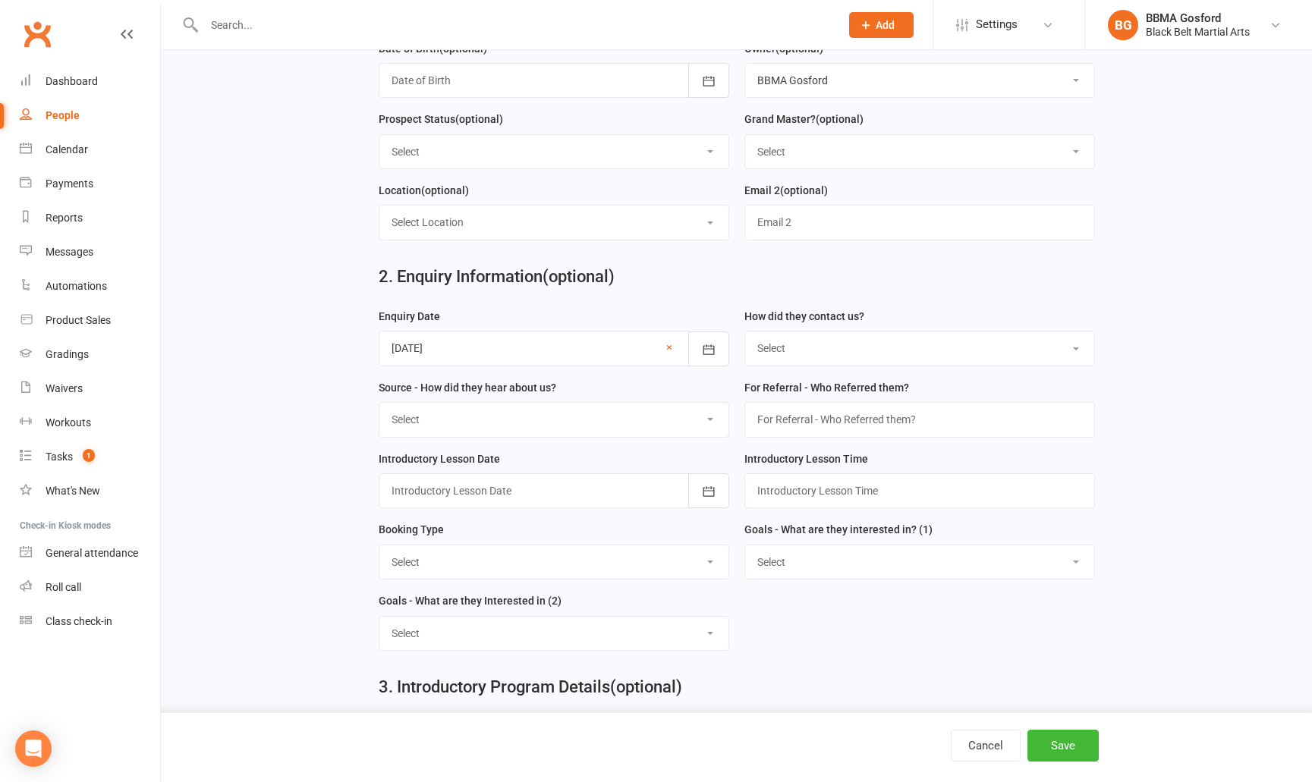
select select "(T) Phone"
click option "(T) Phone" at bounding box center [0, 0] width 0 height 0
click at [379, 403] on select "Select A1 - Direct Mail A2 - Print Media A3 - Flyer A5 - Radio A6 - Sign A7 - T…" at bounding box center [553, 419] width 349 height 33
select select "R1 - Family Referral"
click option "R1 - Family Referral" at bounding box center [0, 0] width 0 height 0
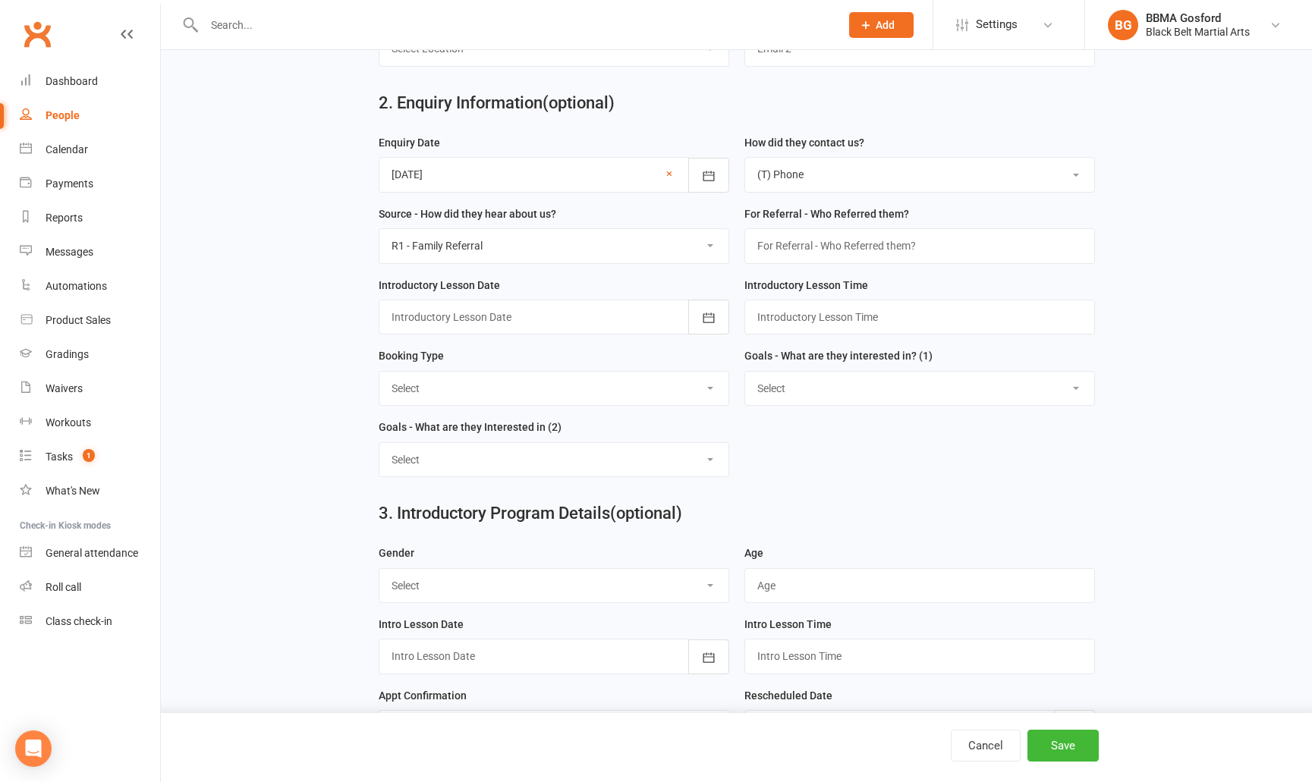
scroll to position [499, 0]
click at [598, 320] on div at bounding box center [554, 316] width 351 height 35
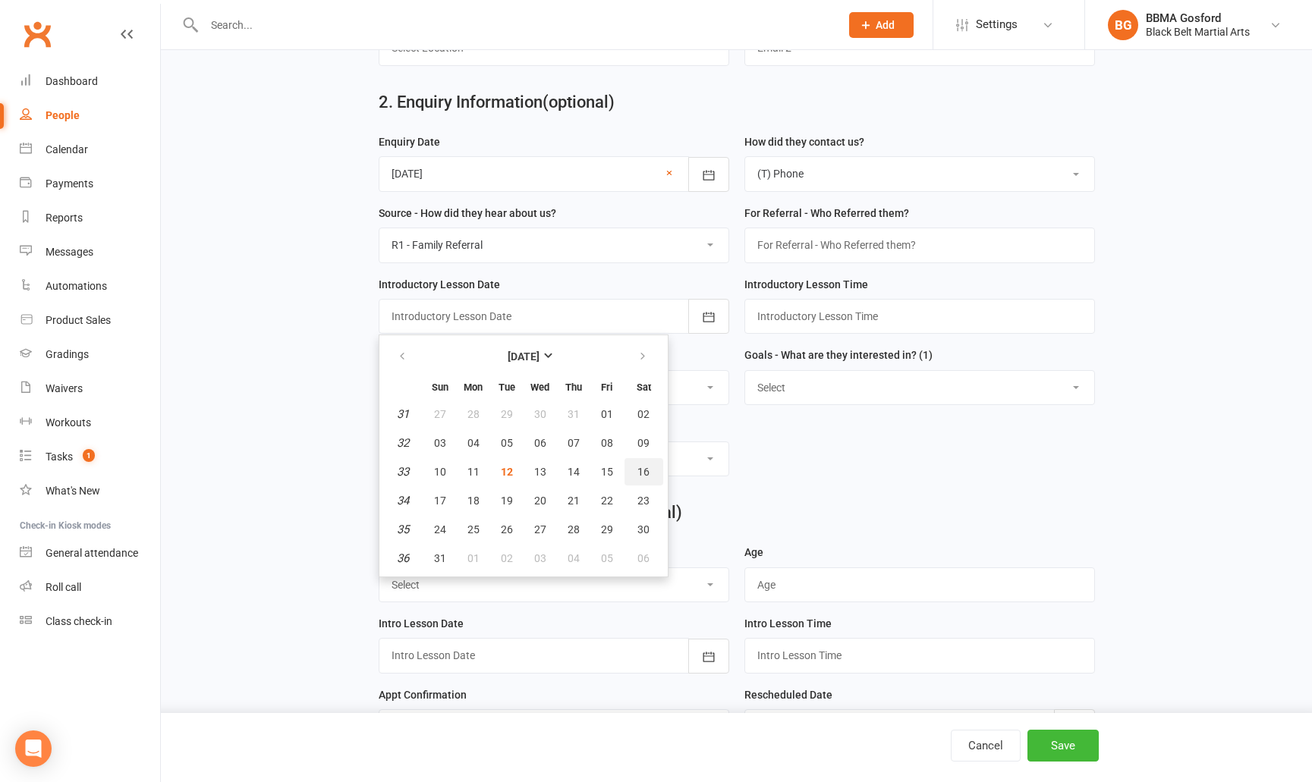
click at [648, 472] on span "16" at bounding box center [644, 472] width 12 height 12
type input "16 Aug 2025"
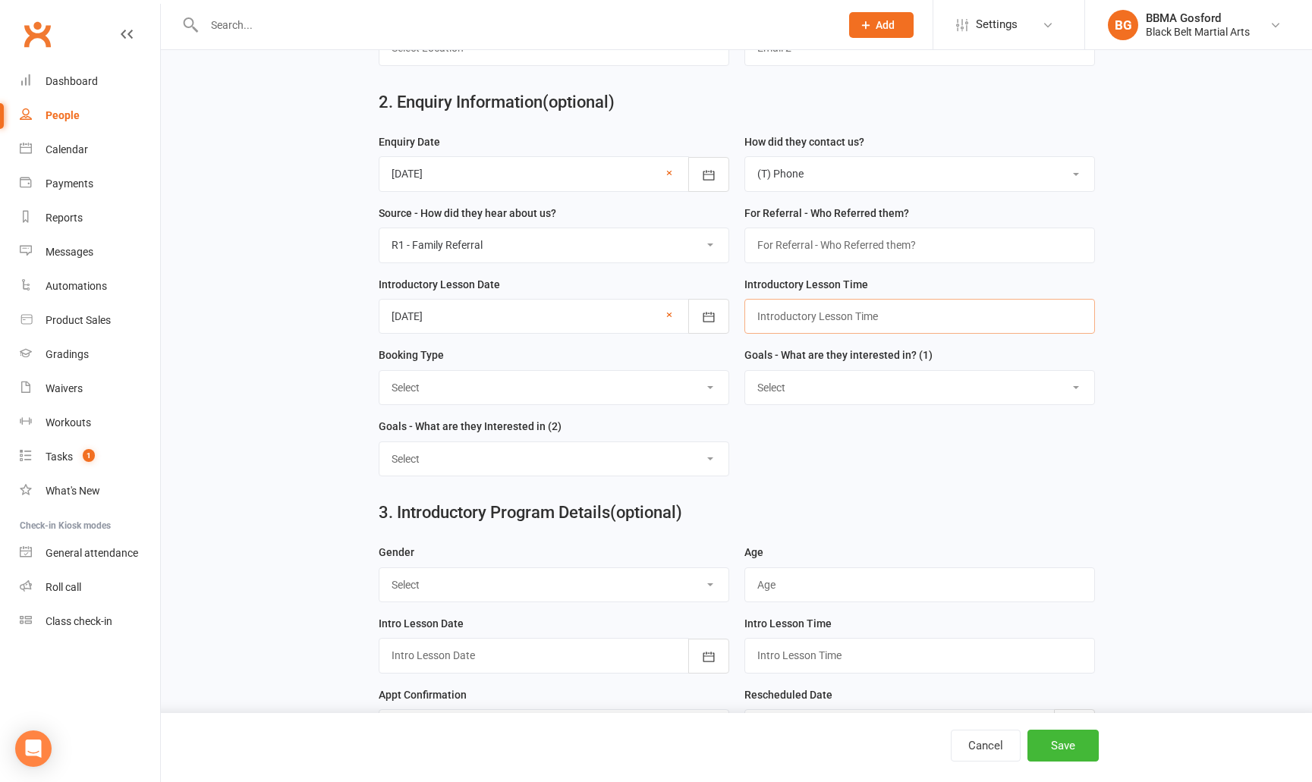
click at [822, 317] on input "text" at bounding box center [920, 316] width 351 height 35
type input "9:00am"
select select "Trial Class - Karate"
click option "Trial Class - Karate" at bounding box center [0, 0] width 0 height 0
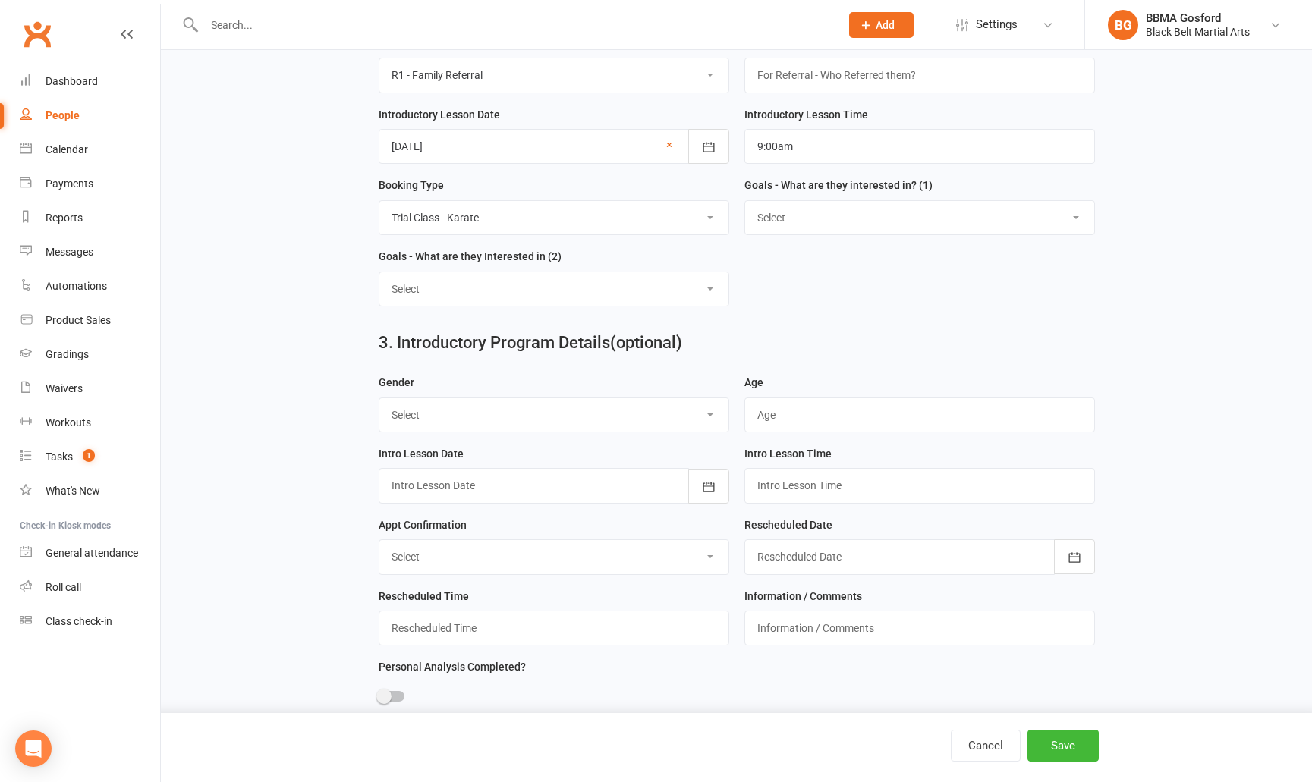
scroll to position [681, 0]
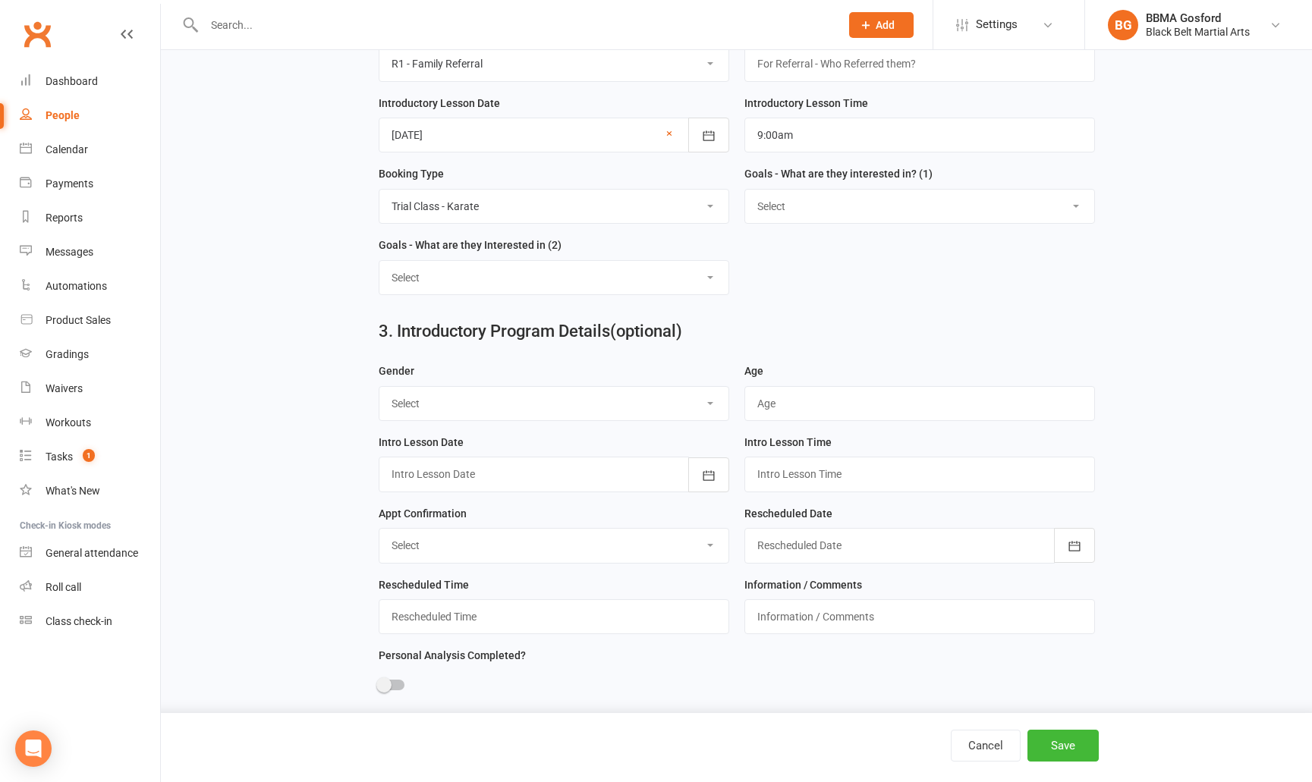
select select "Female"
click option "Female" at bounding box center [0, 0] width 0 height 0
click at [816, 406] on input "text" at bounding box center [920, 403] width 351 height 35
type input "9"
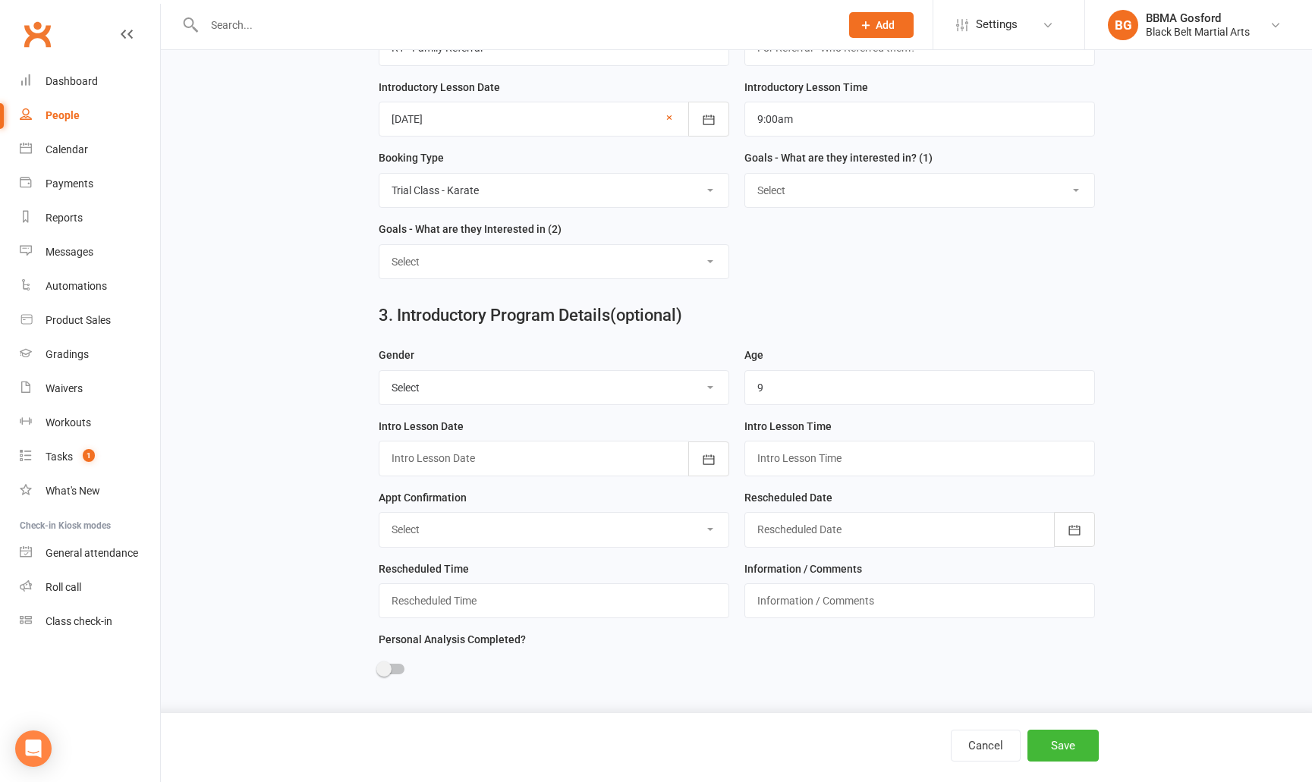
click at [593, 458] on div at bounding box center [554, 458] width 351 height 35
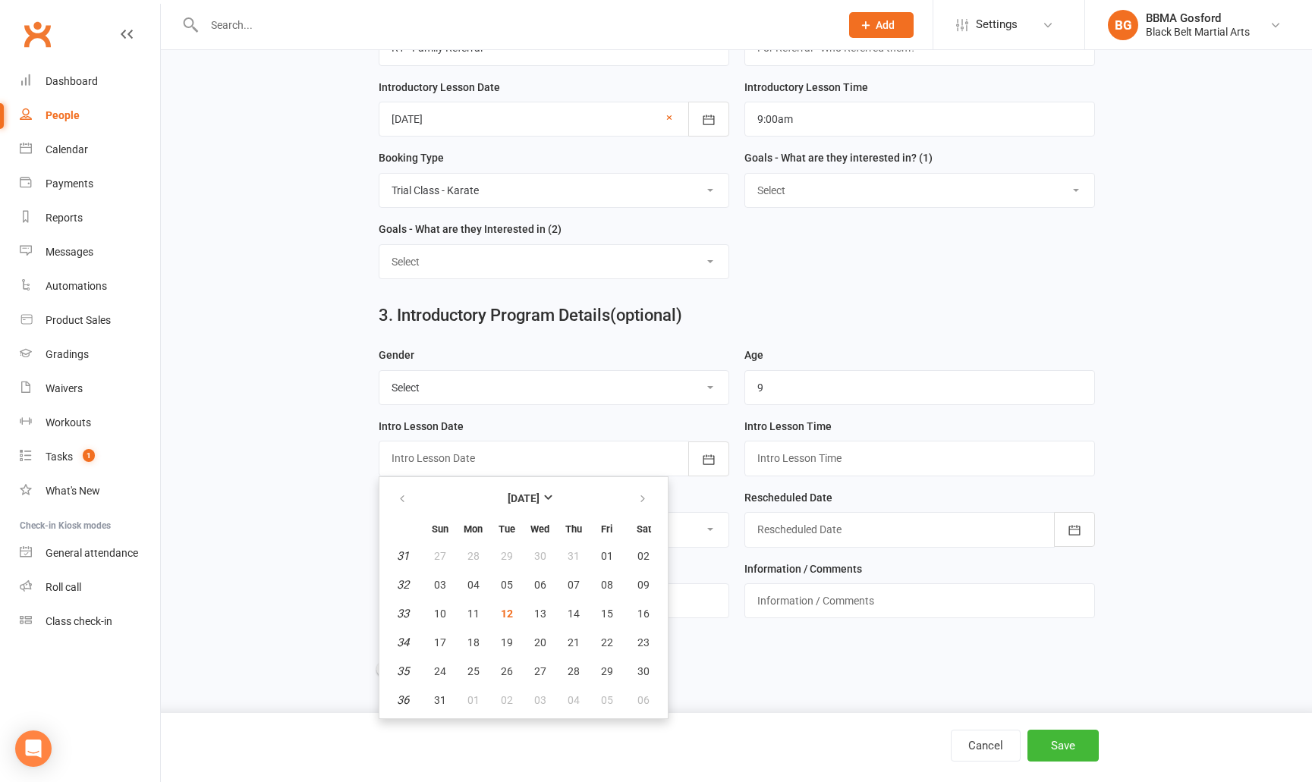
scroll to position [695, 0]
click at [650, 612] on button "16" at bounding box center [644, 615] width 39 height 27
type input "16 Aug 2025"
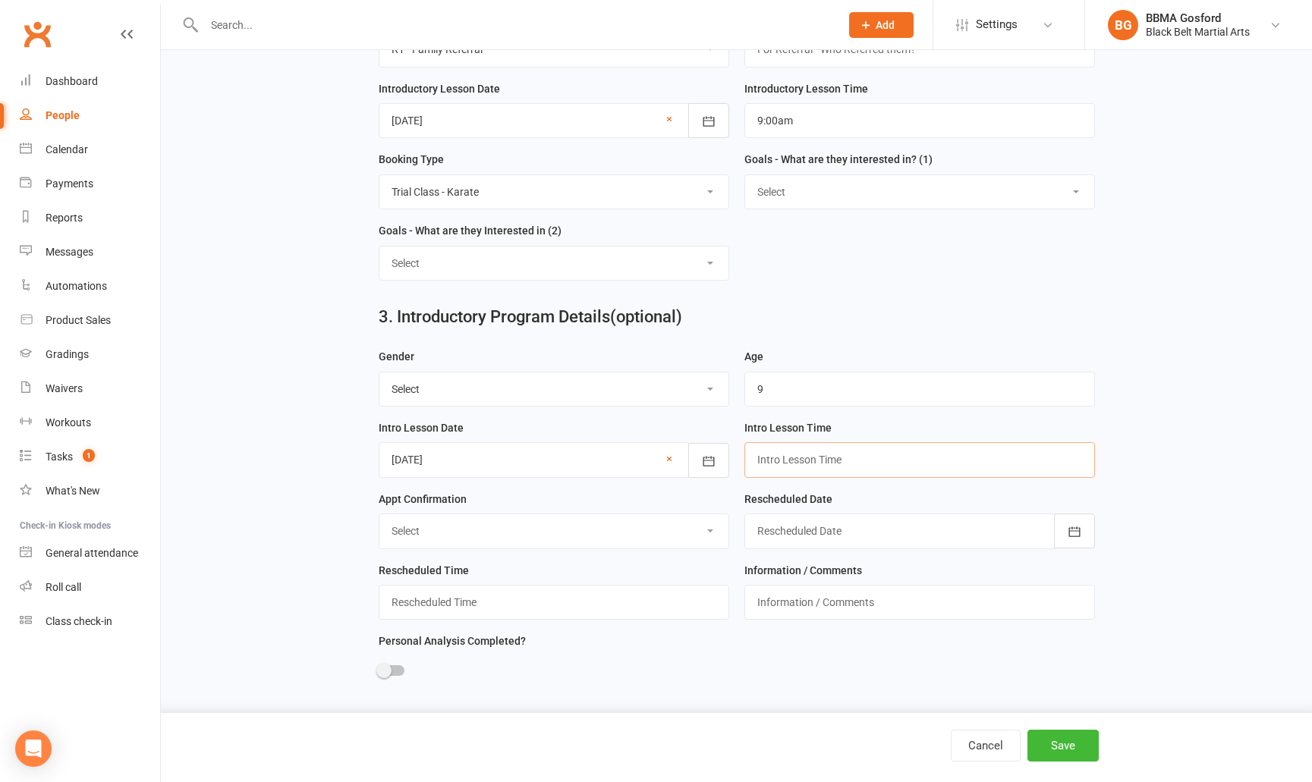
click at [800, 468] on input "text" at bounding box center [920, 459] width 351 height 35
type input "9:00am"
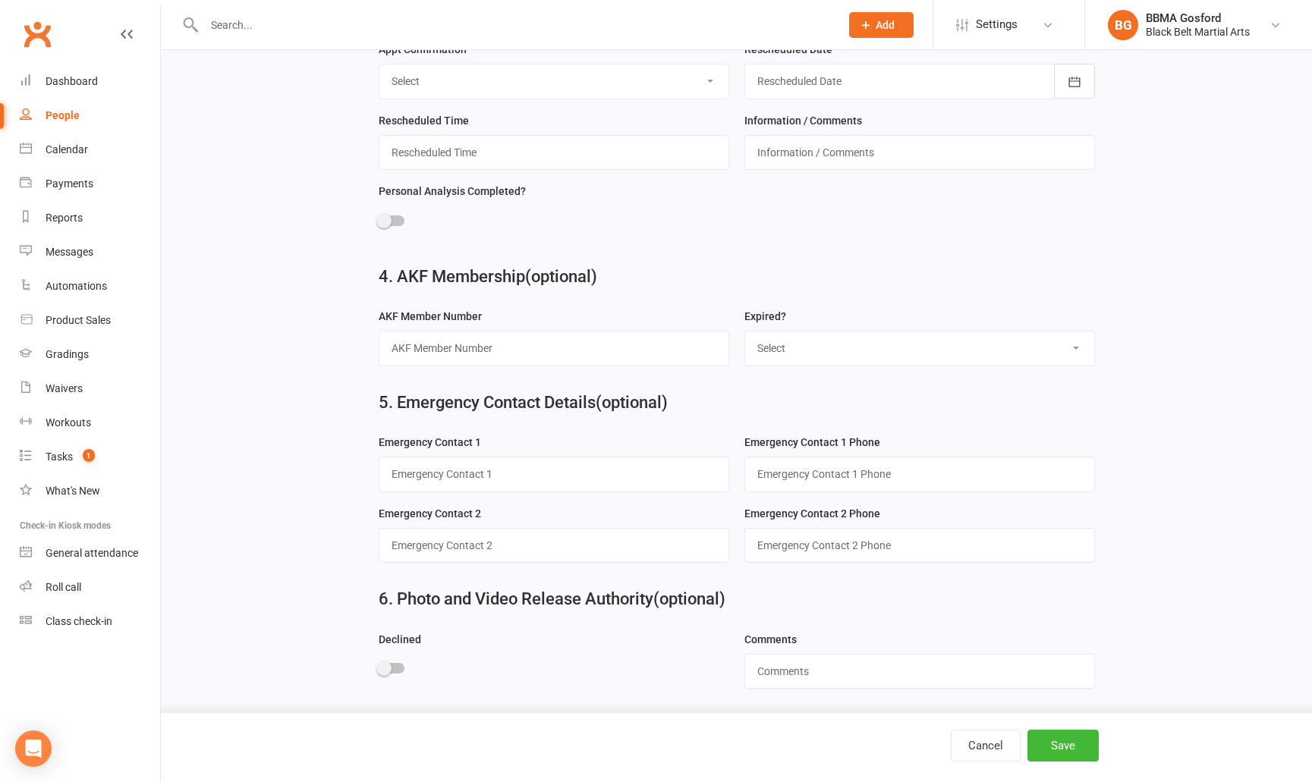
scroll to position [1149, 0]
click at [473, 481] on input "text" at bounding box center [554, 472] width 351 height 35
type input "Scott (dad)"
type input "0493 664 304"
type input "Nicole (mum)"
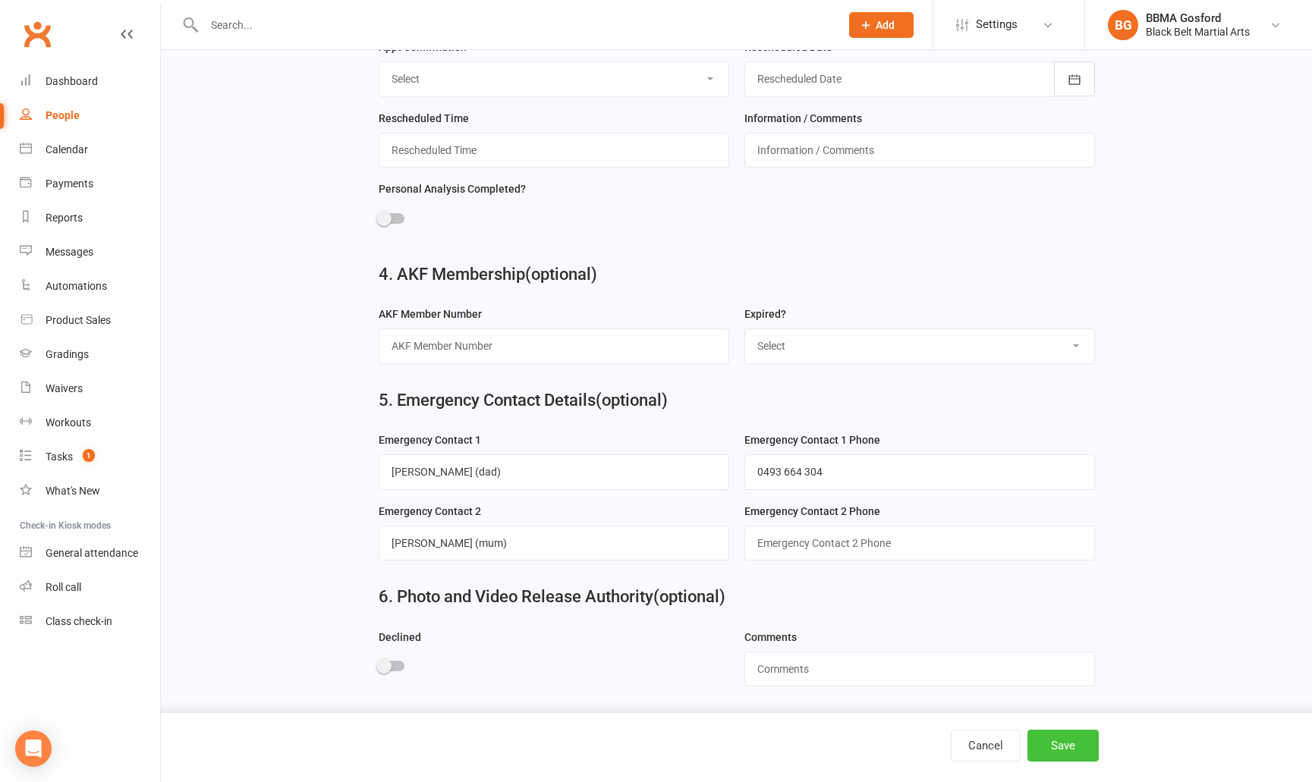
click at [1054, 745] on button "Save" at bounding box center [1063, 746] width 71 height 32
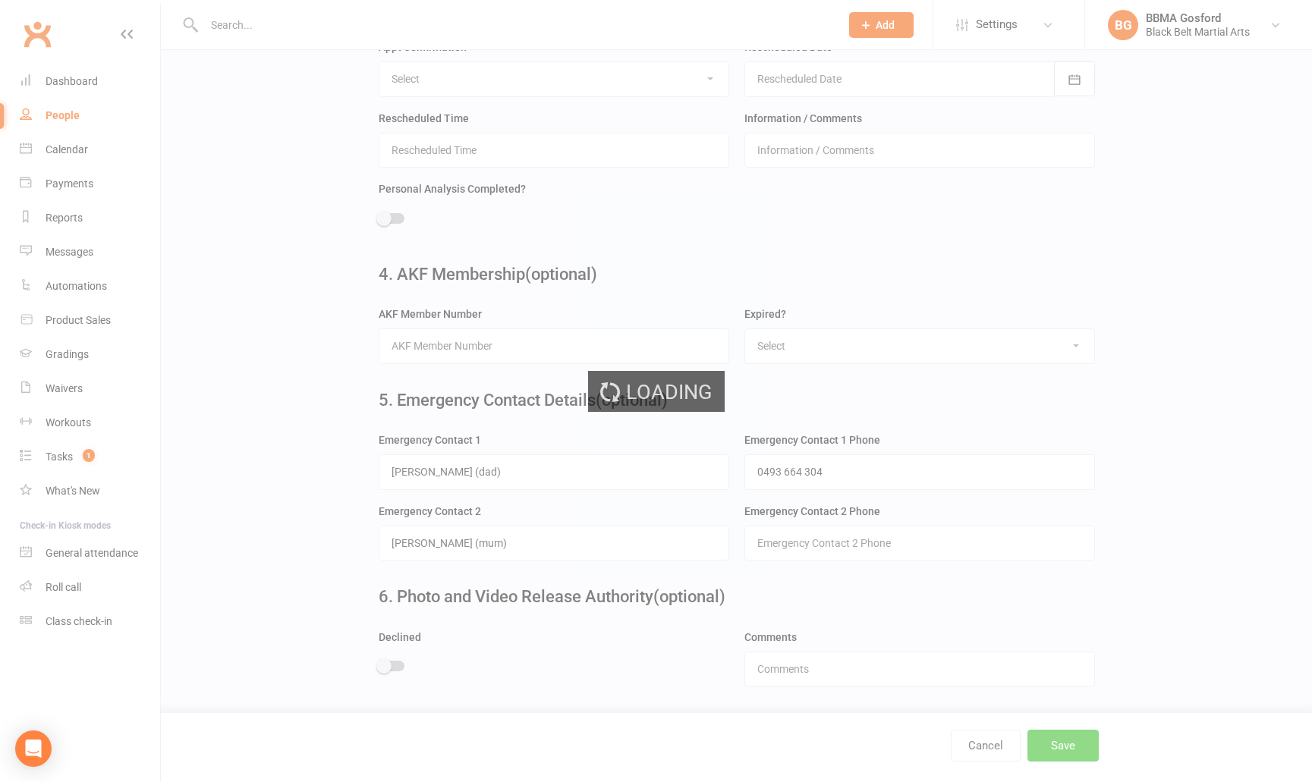
scroll to position [0, 0]
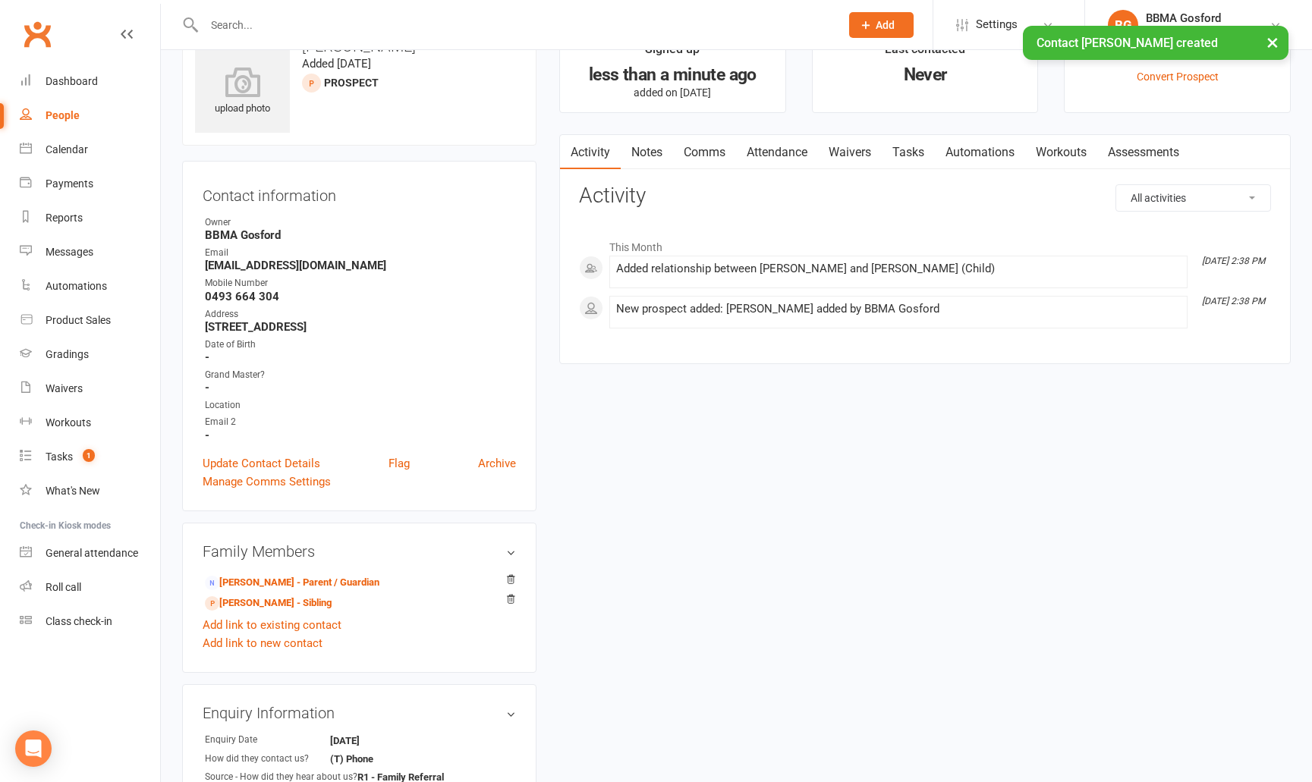
scroll to position [51, 0]
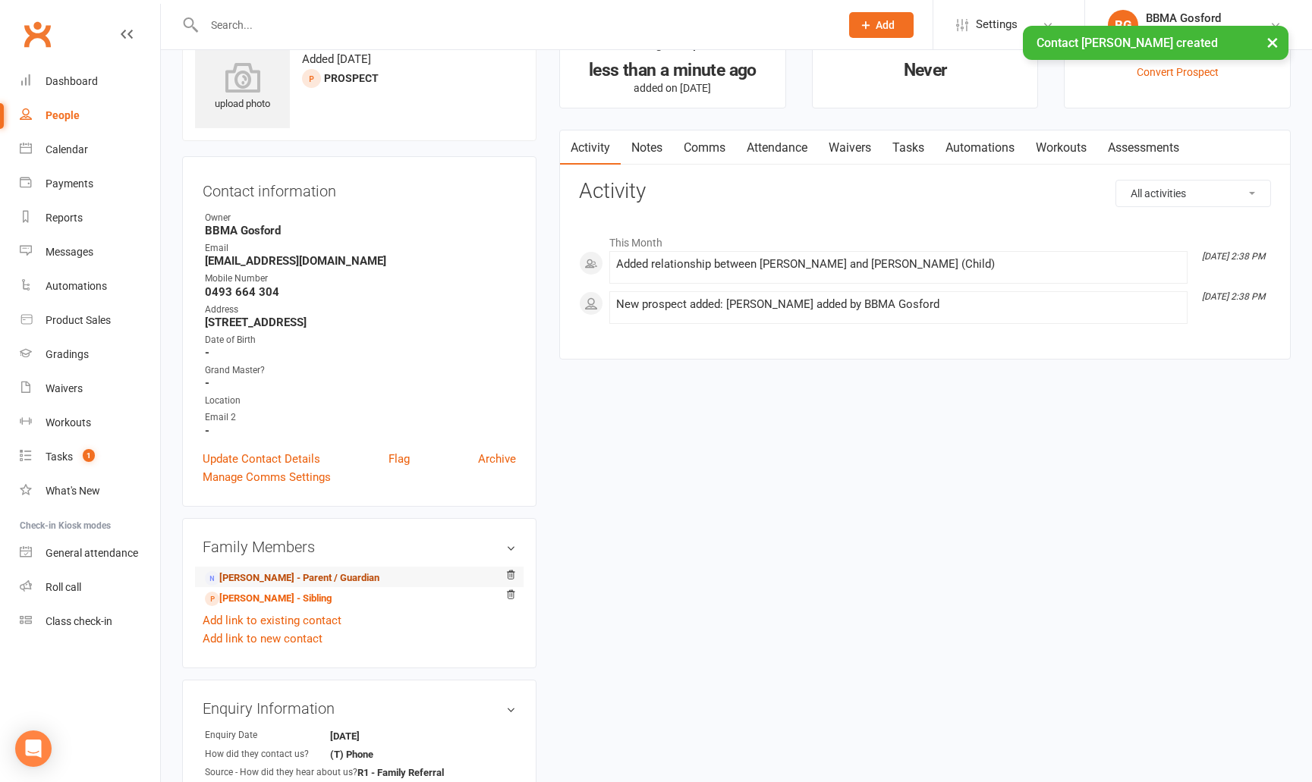
click at [309, 578] on link "Scott Redmond - Parent / Guardian" at bounding box center [292, 579] width 175 height 16
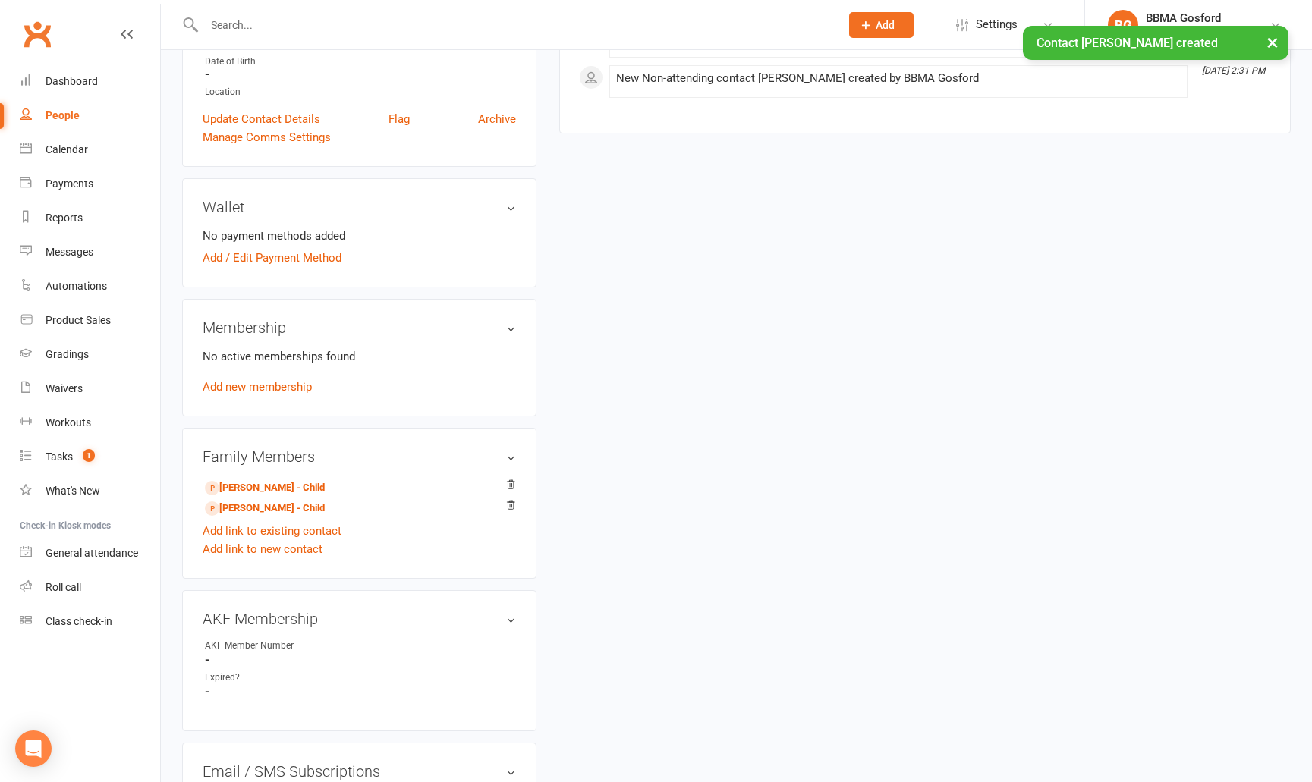
scroll to position [331, 0]
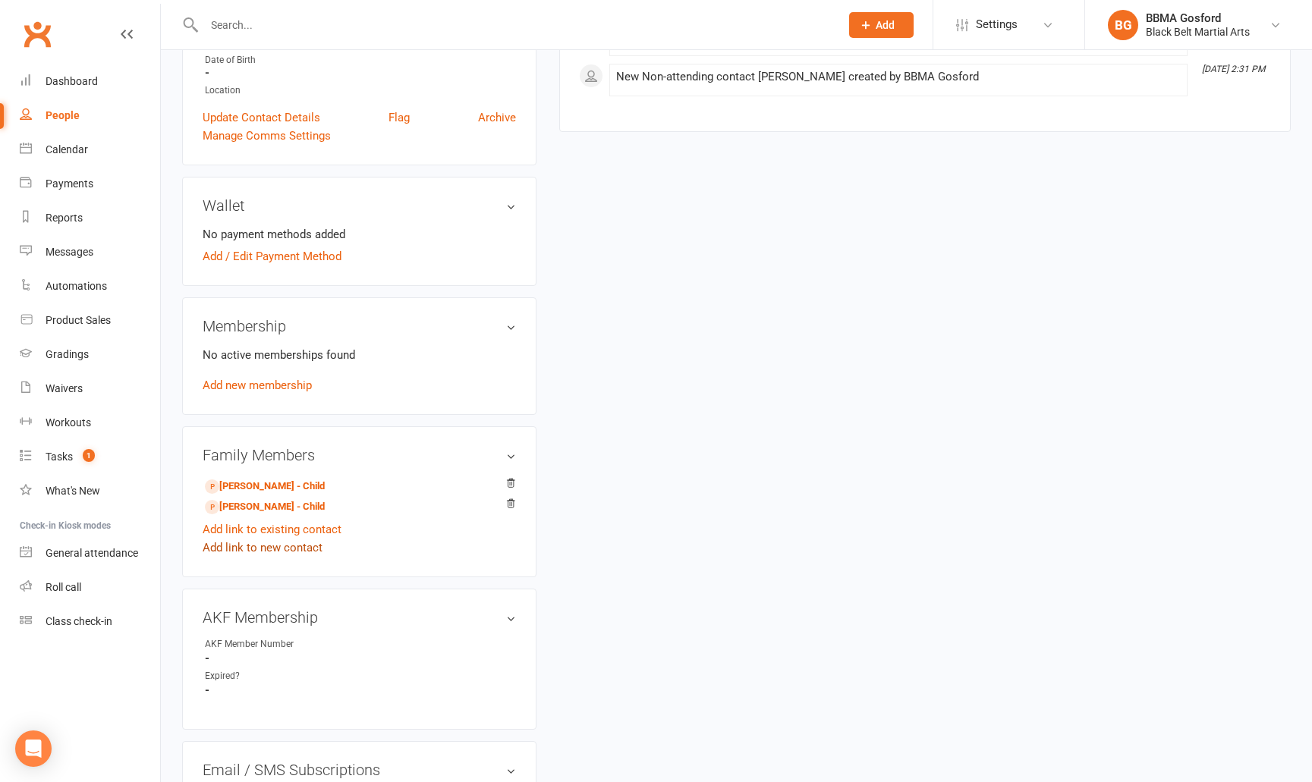
click at [250, 552] on link "Add link to new contact" at bounding box center [263, 548] width 120 height 18
click at [285, 535] on span "Member" at bounding box center [270, 534] width 42 height 14
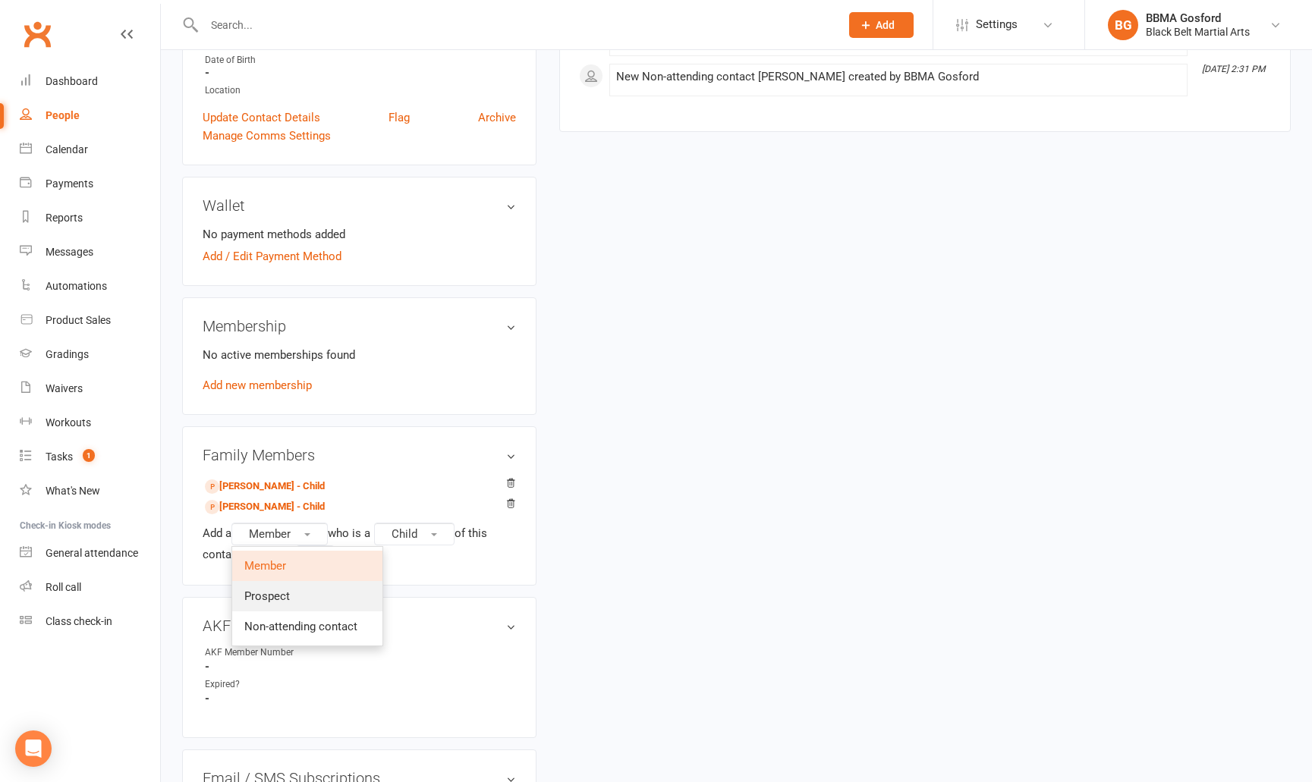
click at [289, 603] on span "Prospect" at bounding box center [267, 597] width 46 height 14
click at [268, 558] on button "Continue" at bounding box center [268, 555] width 47 height 18
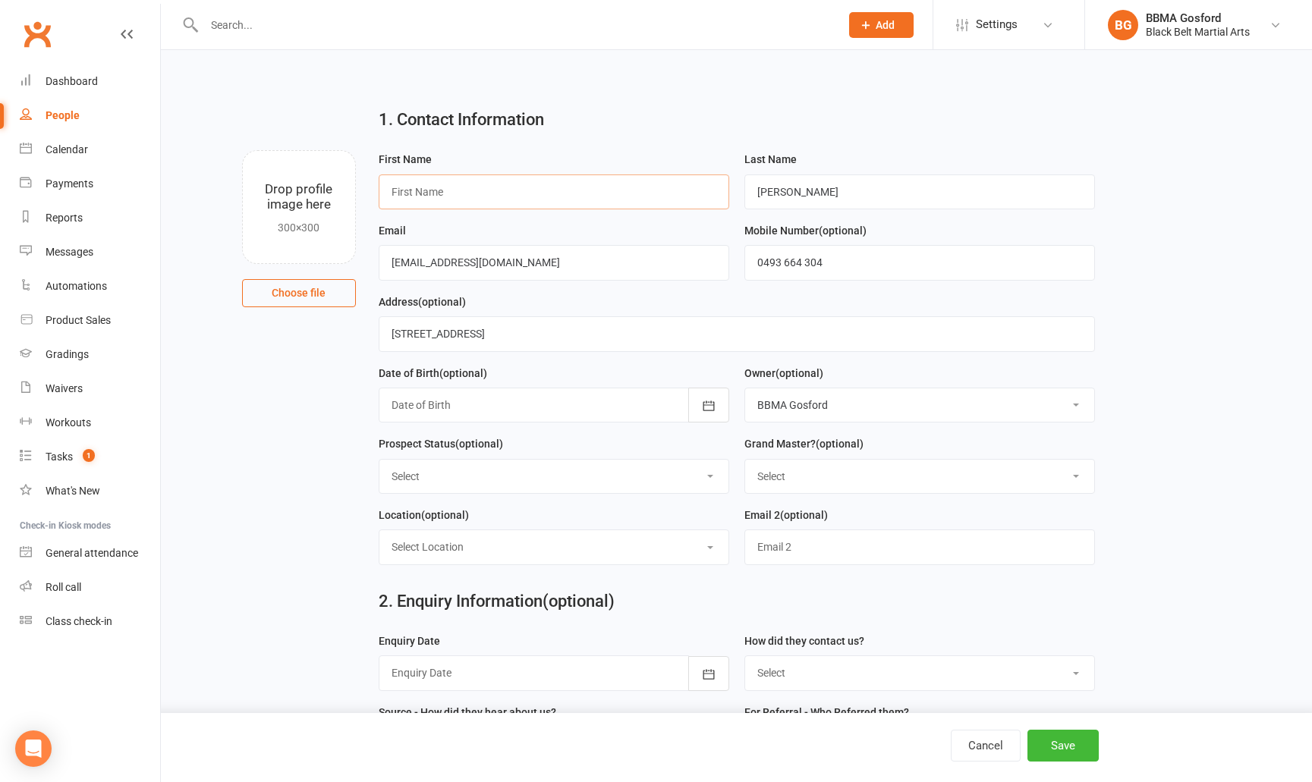
click at [431, 190] on input "text" at bounding box center [554, 192] width 351 height 35
type input "Luke"
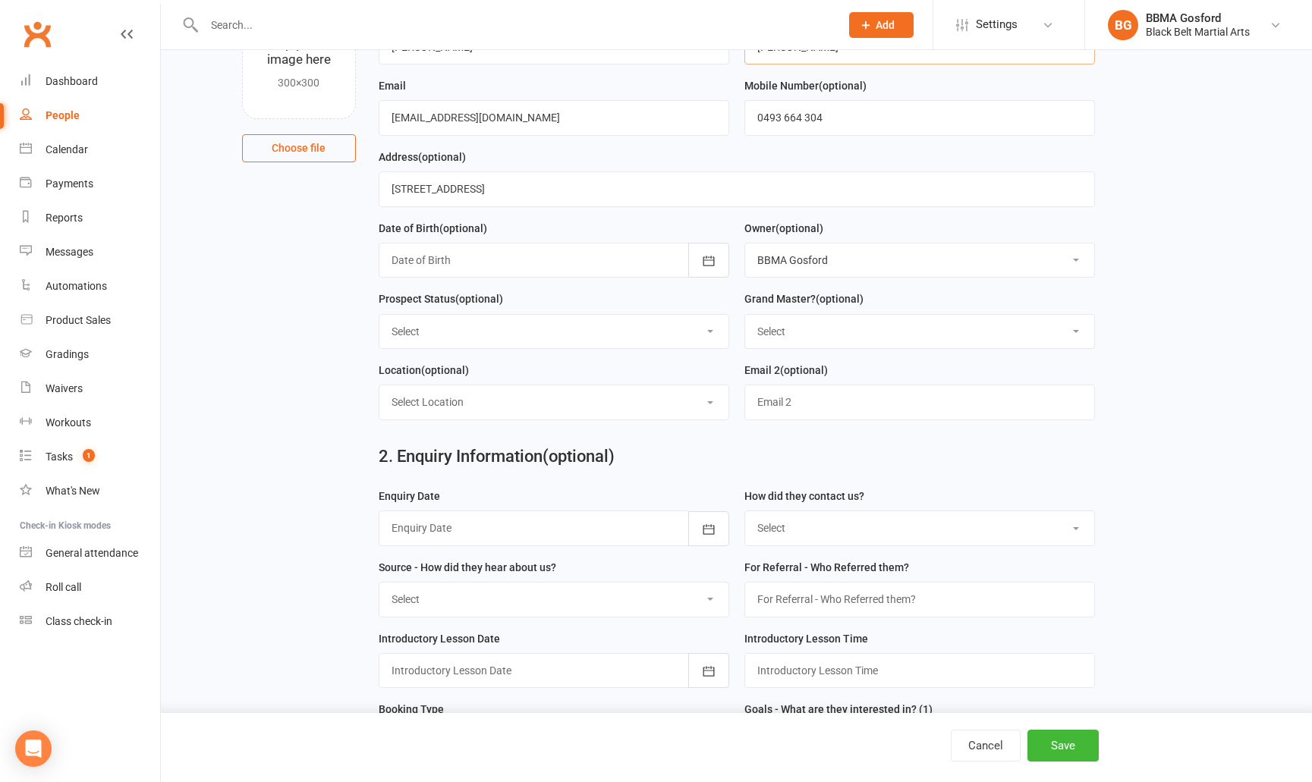
scroll to position [146, 0]
select select "Thinking"
click option "Thinking" at bounding box center [0, 0] width 0 height 0
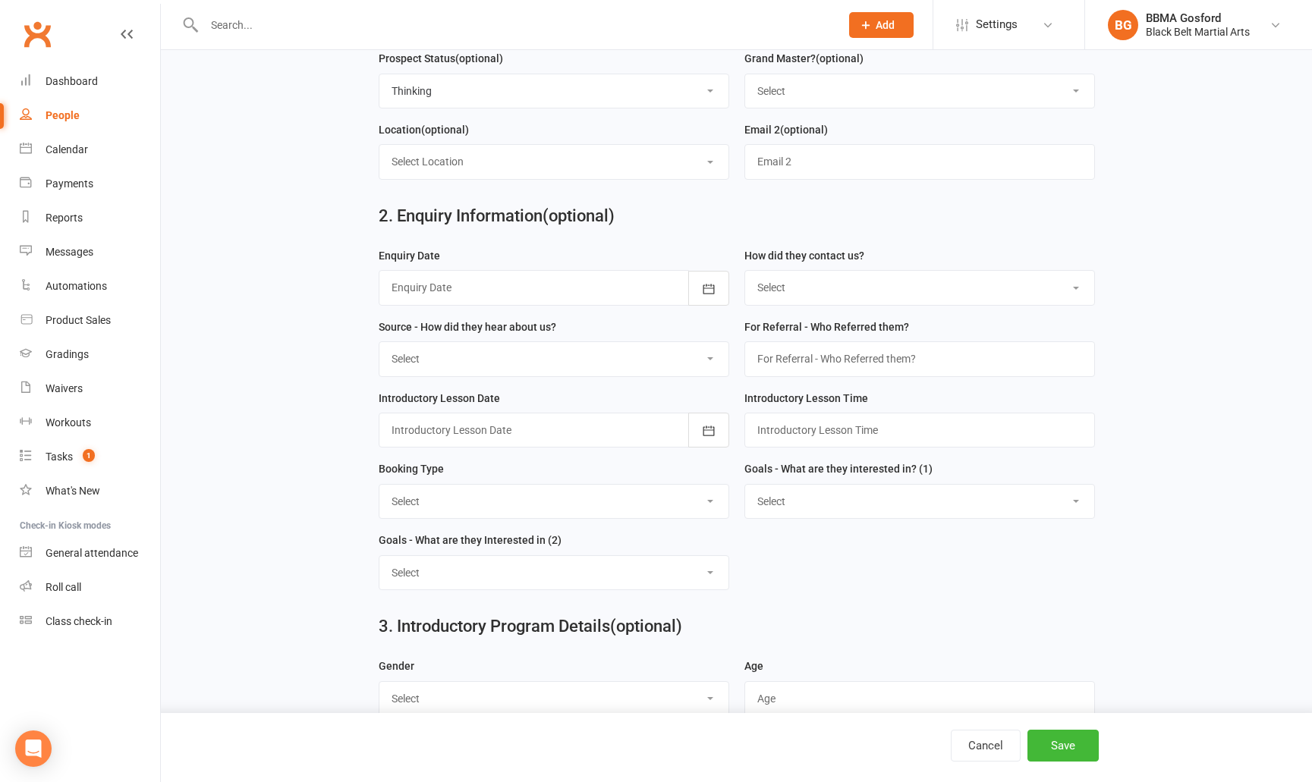
scroll to position [389, 0]
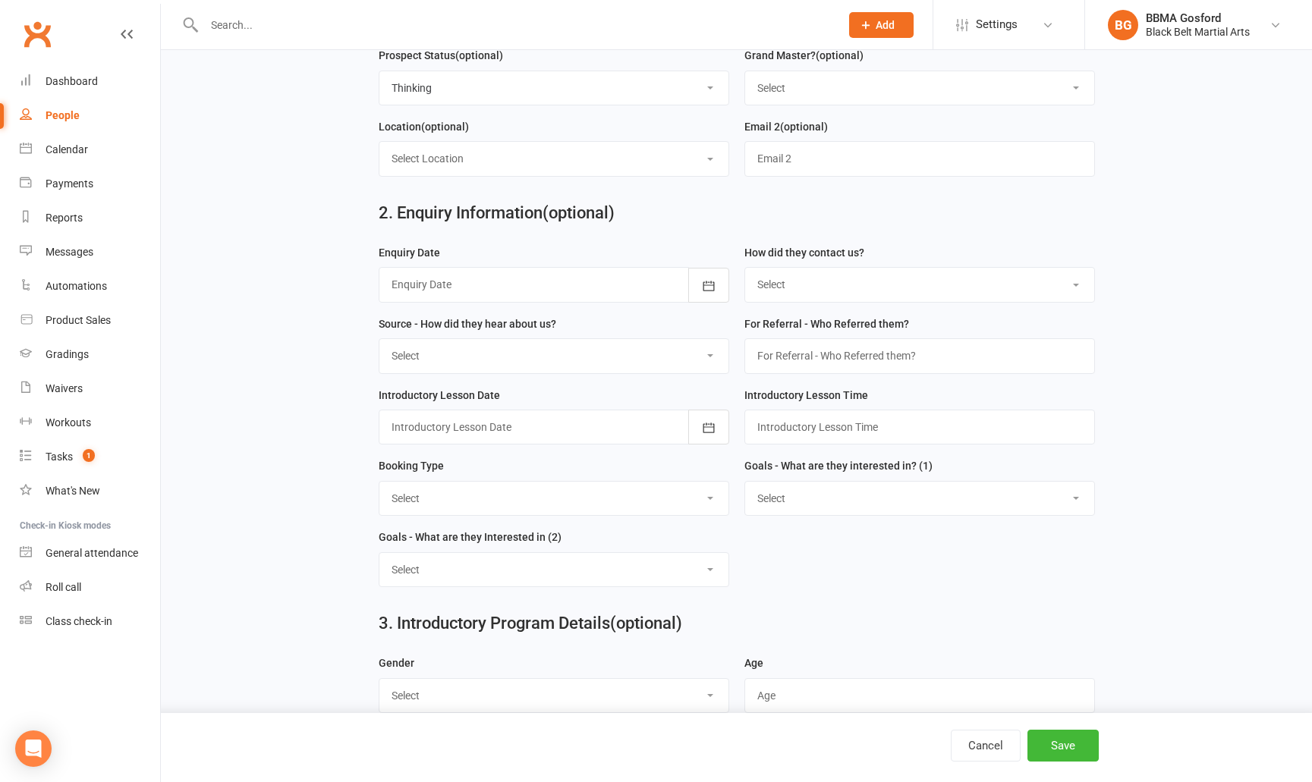
click at [526, 284] on div at bounding box center [554, 284] width 351 height 35
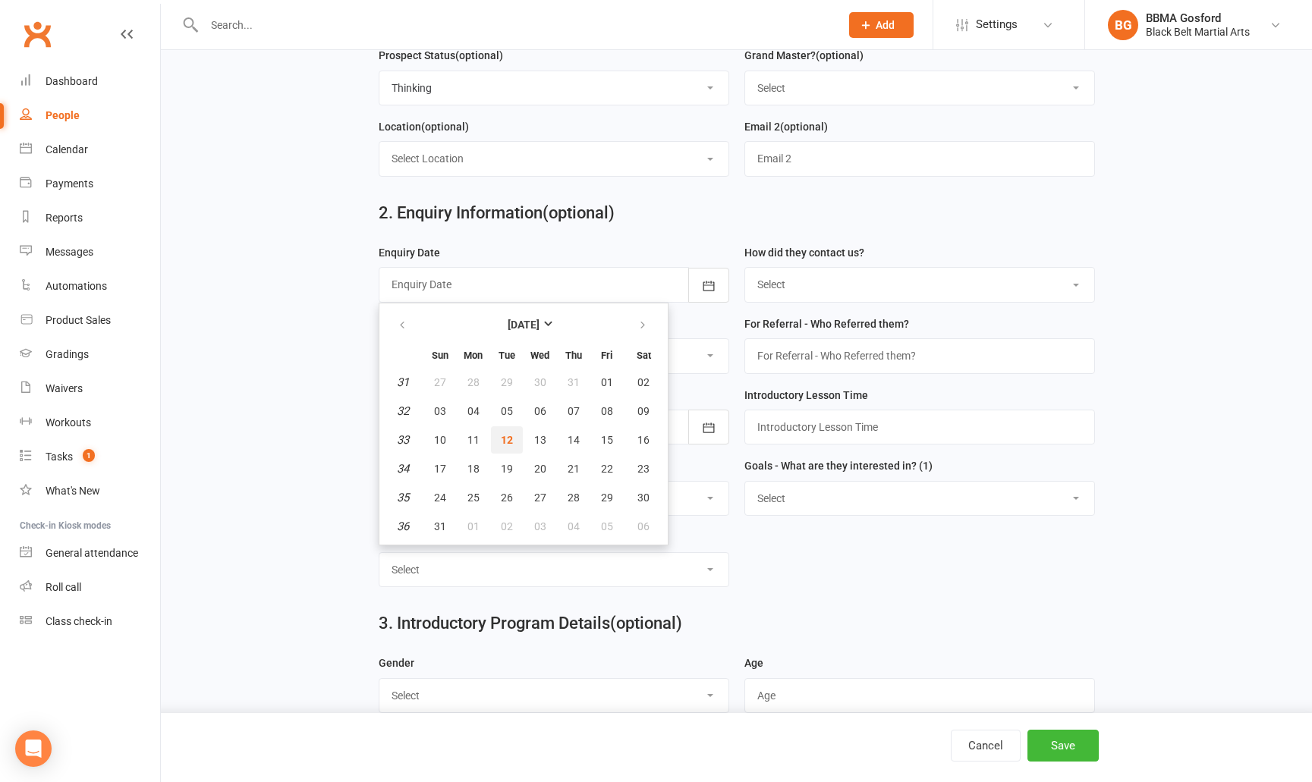
click at [501, 443] on span "12" at bounding box center [507, 440] width 12 height 12
type input "12 Aug 2025"
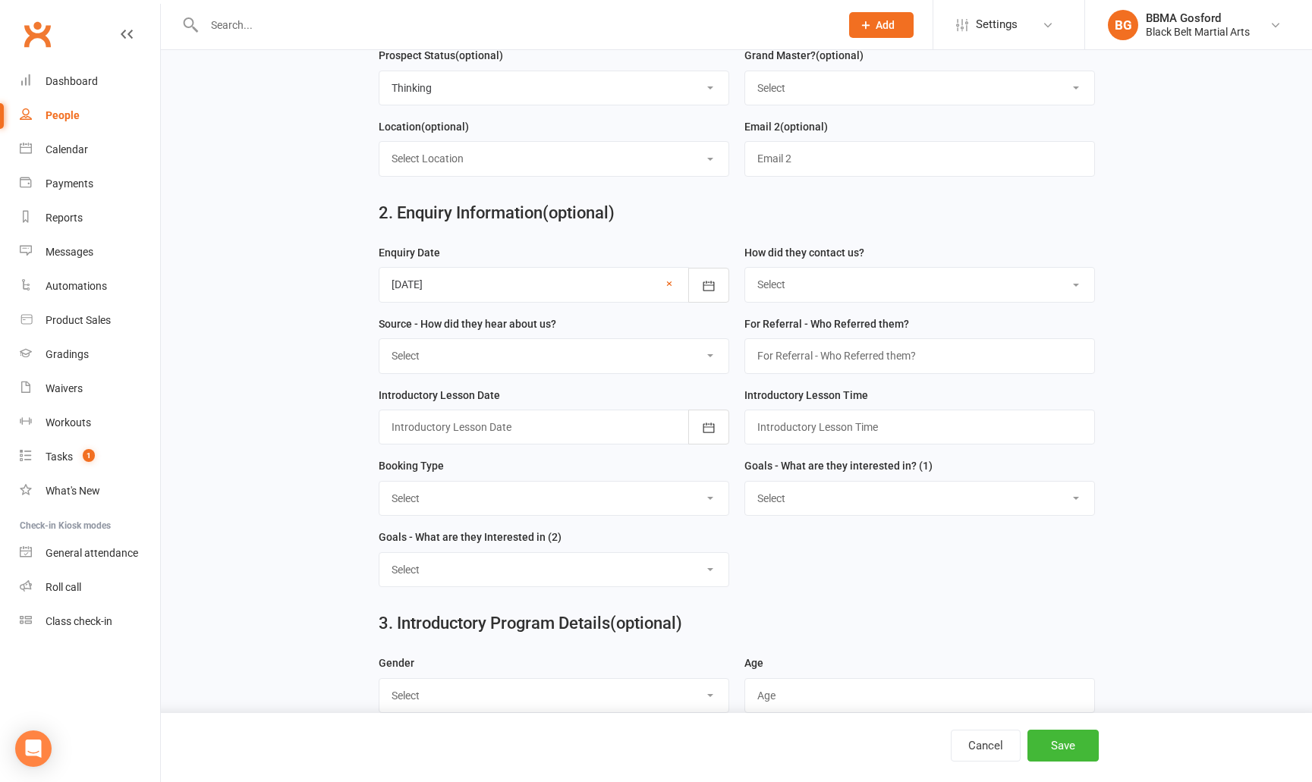
select select "(T) Phone"
click option "(T) Phone" at bounding box center [0, 0] width 0 height 0
click at [379, 339] on select "Select A1 - Direct Mail A2 - Print Media A3 - Flyer A5 - Radio A6 - Sign A7 - T…" at bounding box center [553, 355] width 349 height 33
select select "R1 - Family Referral"
click option "R1 - Family Referral" at bounding box center [0, 0] width 0 height 0
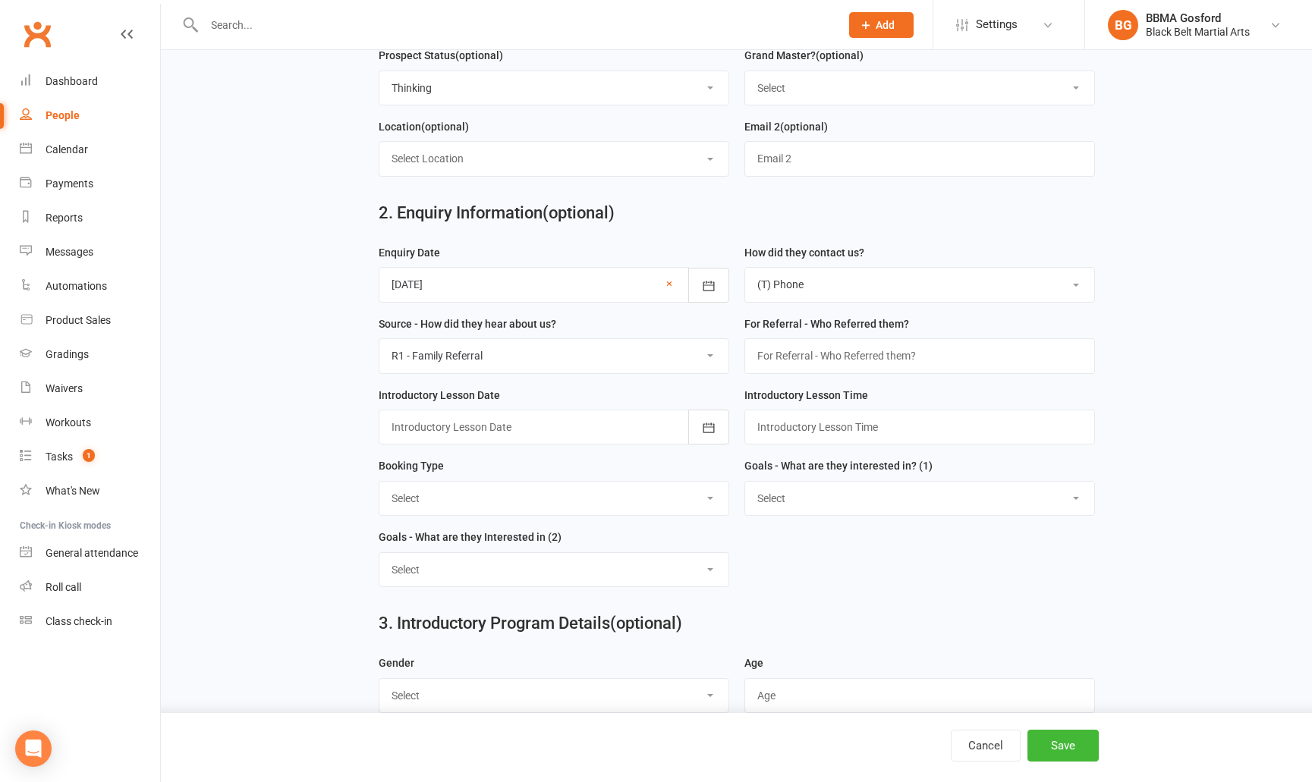
click at [622, 428] on div at bounding box center [554, 427] width 351 height 35
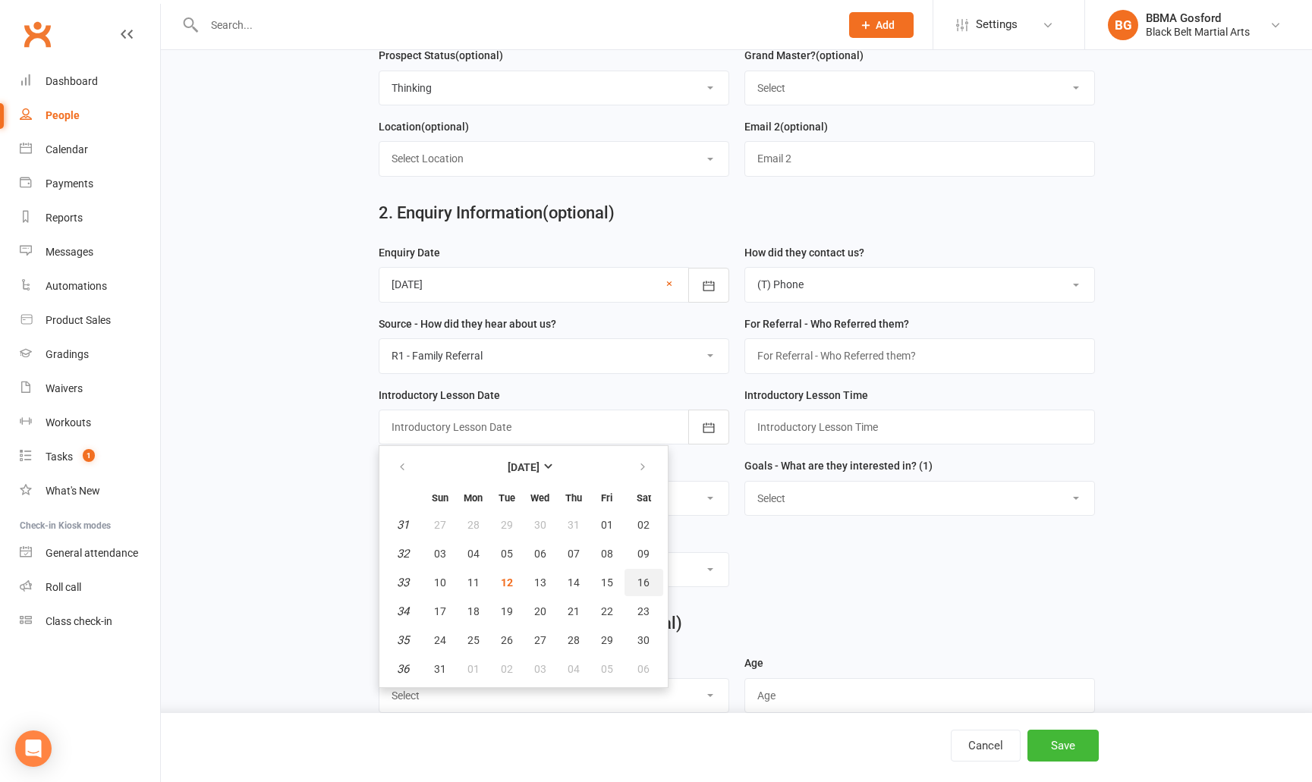
click at [638, 582] on span "16" at bounding box center [644, 583] width 12 height 12
type input "16 Aug 2025"
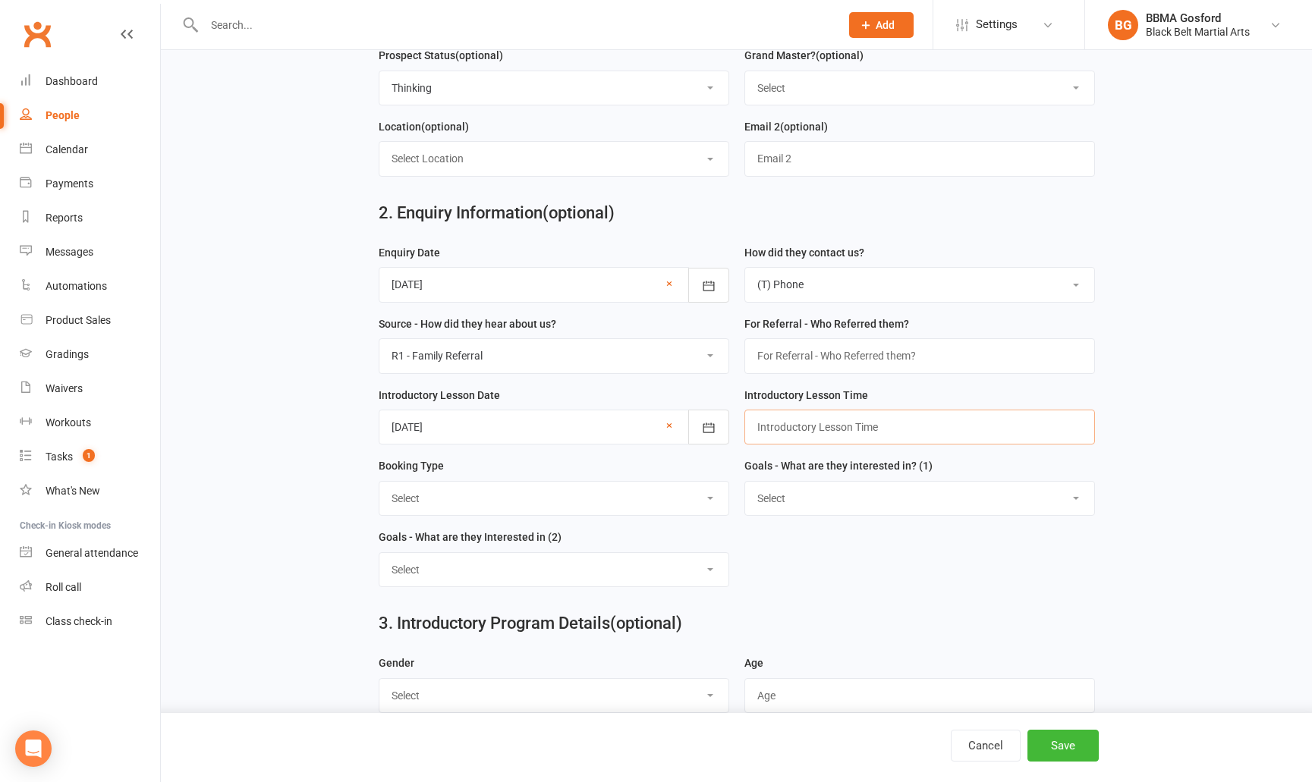
click at [825, 432] on input "text" at bounding box center [920, 427] width 351 height 35
type input "9:00am"
select select "Trial Class - Lil Dragons"
click option "Trial Class - Lil Dragons" at bounding box center [0, 0] width 0 height 0
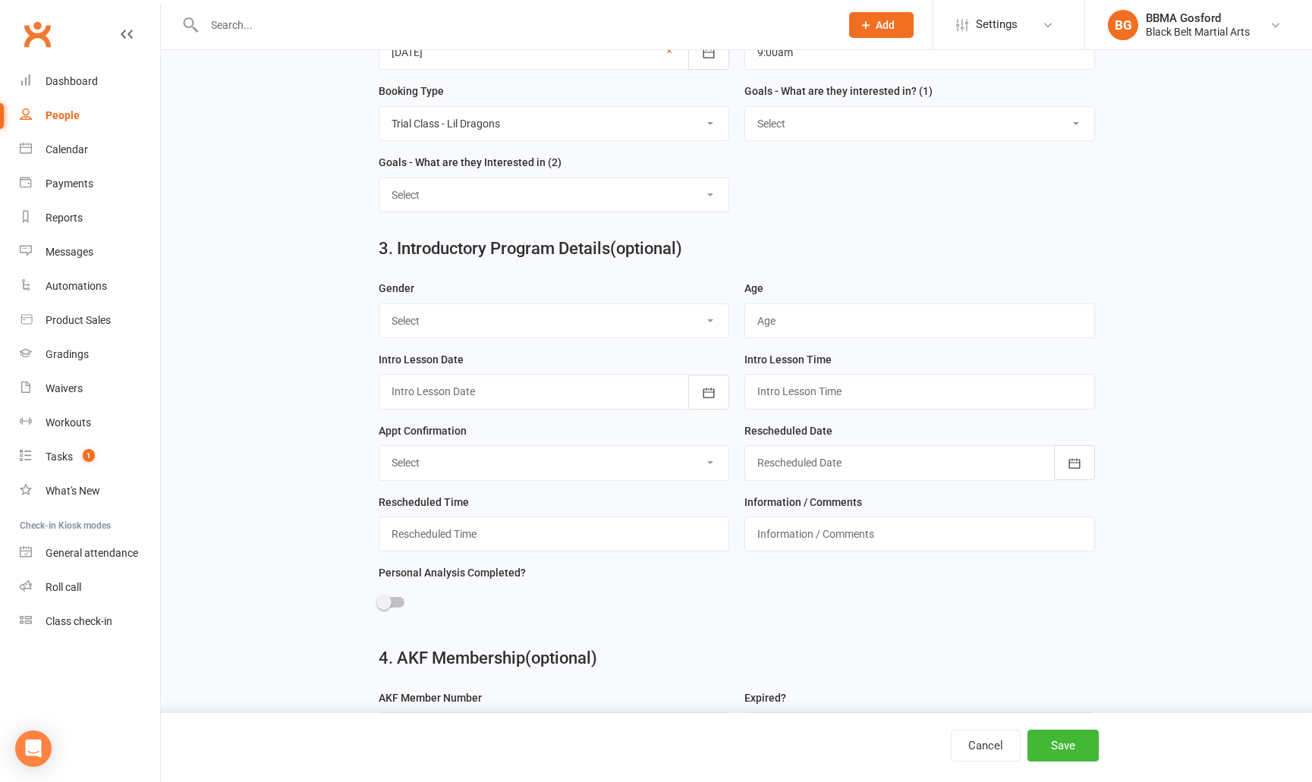
scroll to position [768, 0]
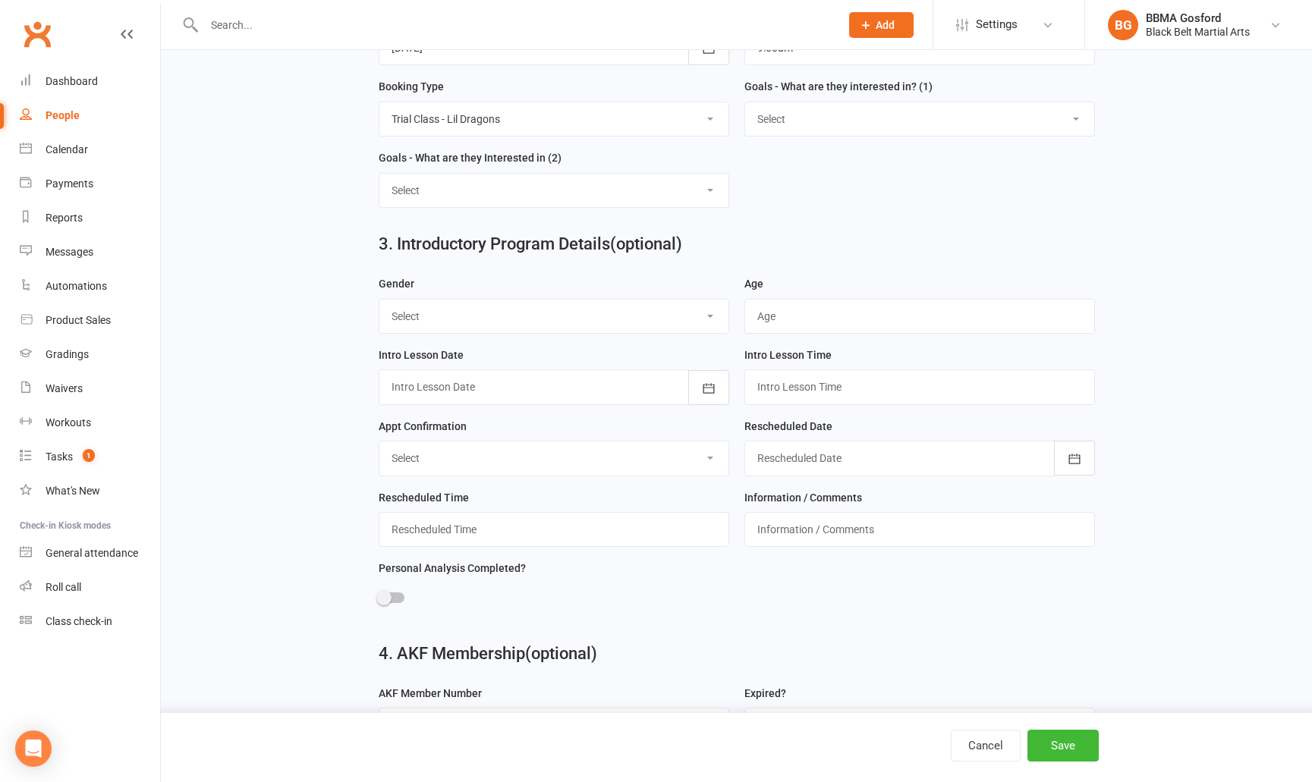
select select "Male"
click option "Male" at bounding box center [0, 0] width 0 height 0
click at [753, 316] on input "text" at bounding box center [920, 316] width 351 height 35
type input "3"
type input "4"
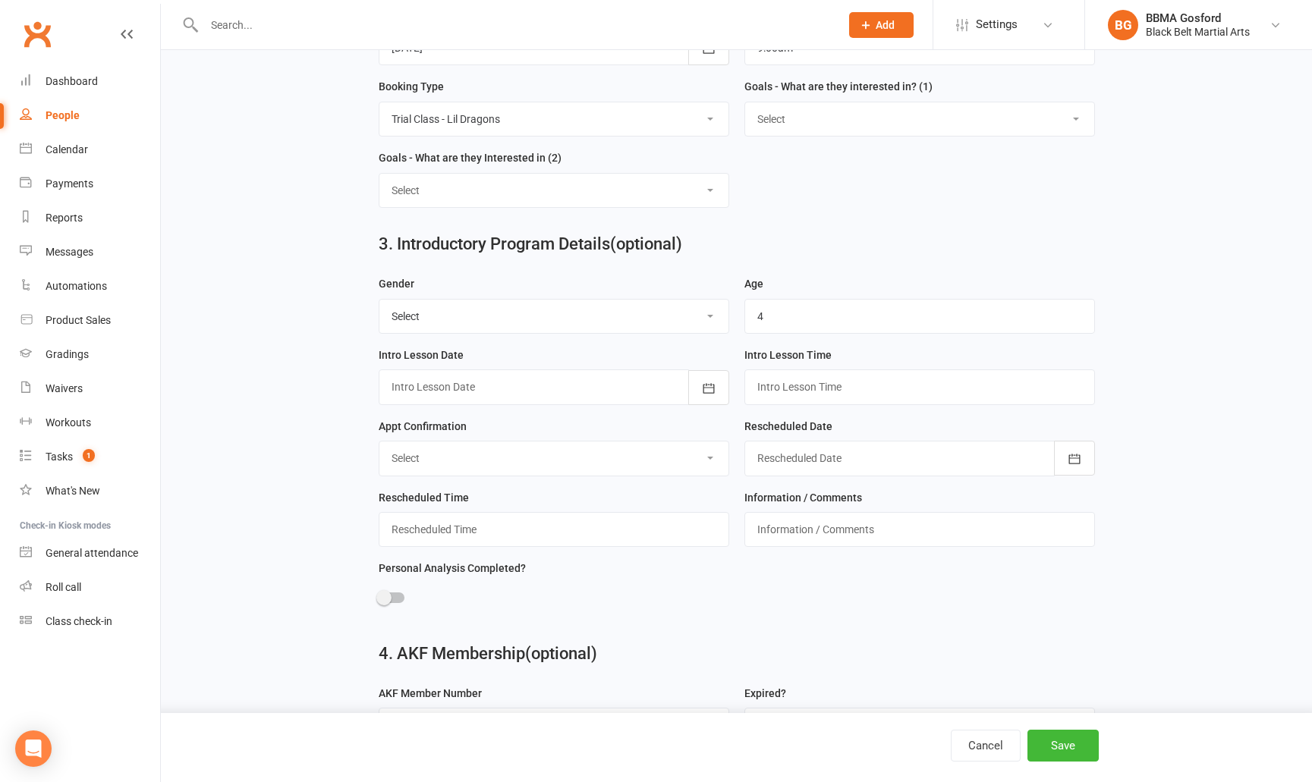
click at [589, 395] on div at bounding box center [554, 387] width 351 height 35
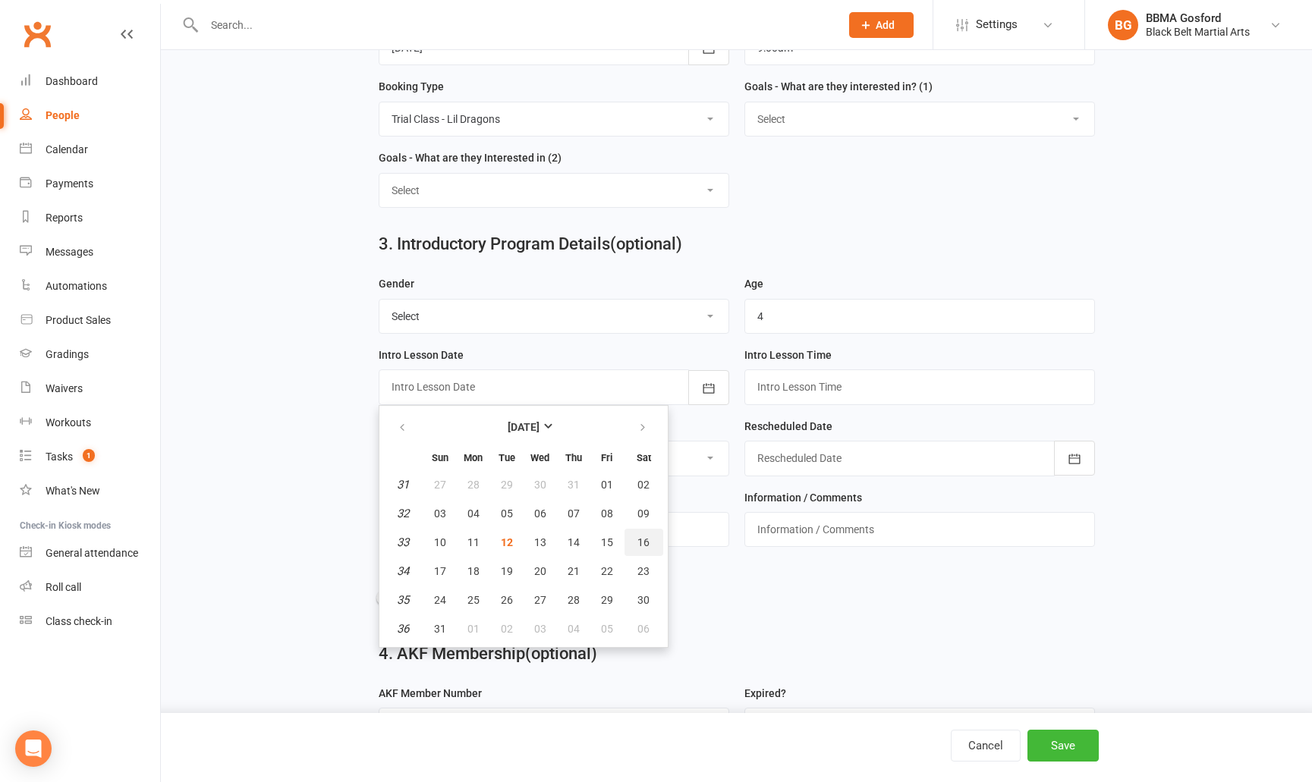
click at [640, 545] on span "16" at bounding box center [644, 543] width 12 height 12
type input "16 Aug 2025"
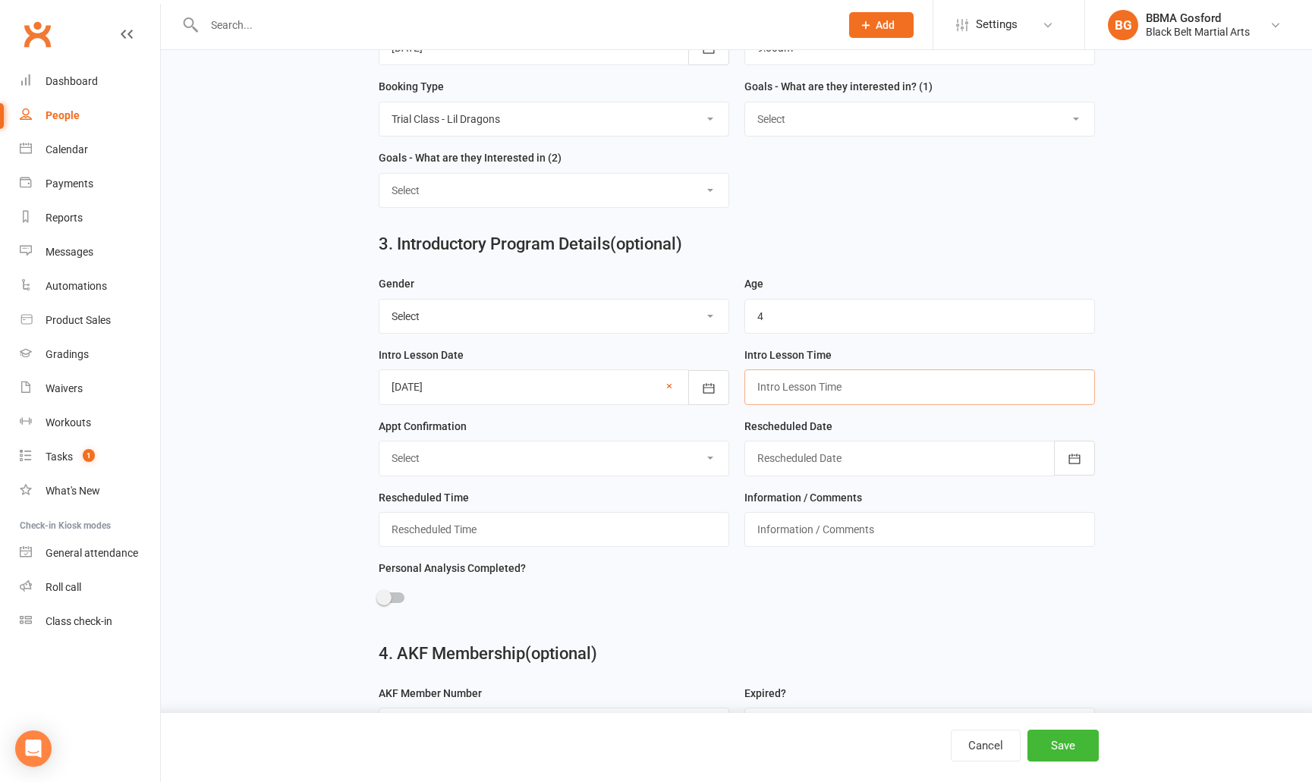
click at [812, 384] on input "text" at bounding box center [920, 387] width 351 height 35
type input "9"
type input "8:20am"
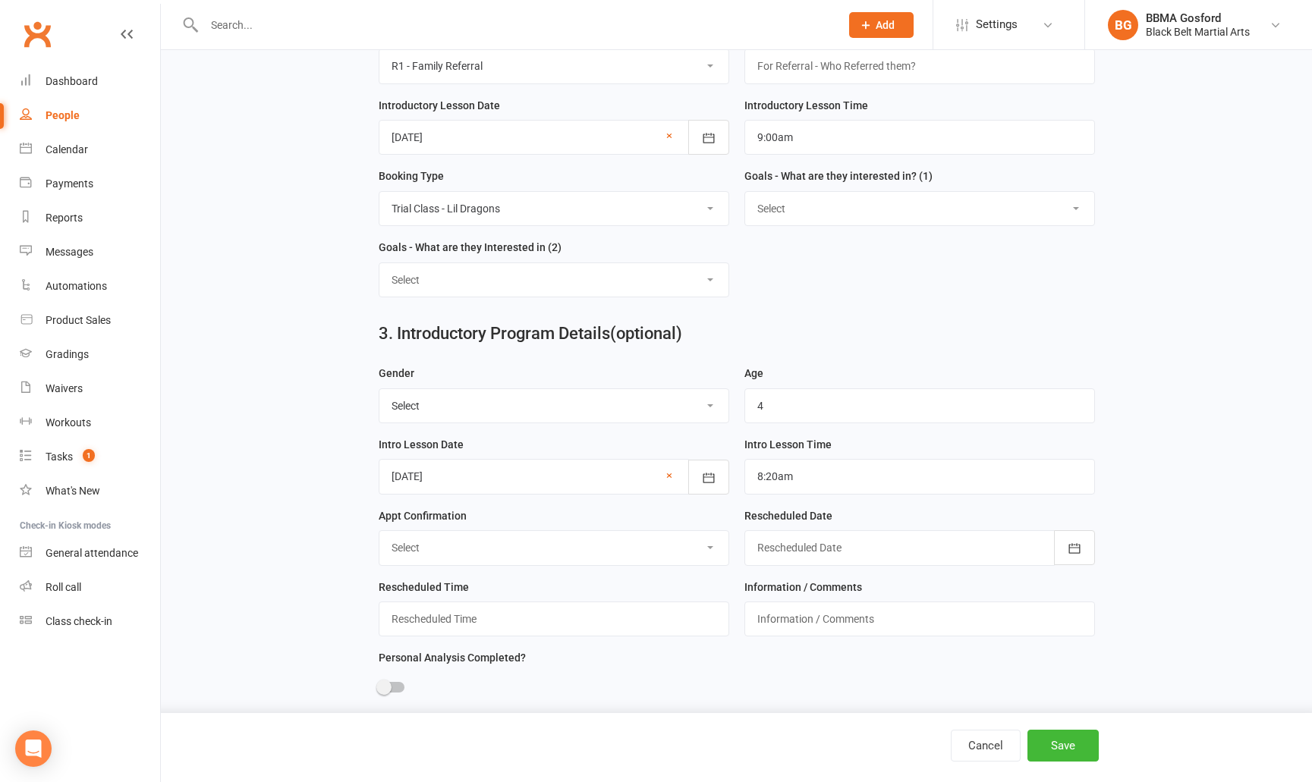
scroll to position [664, 0]
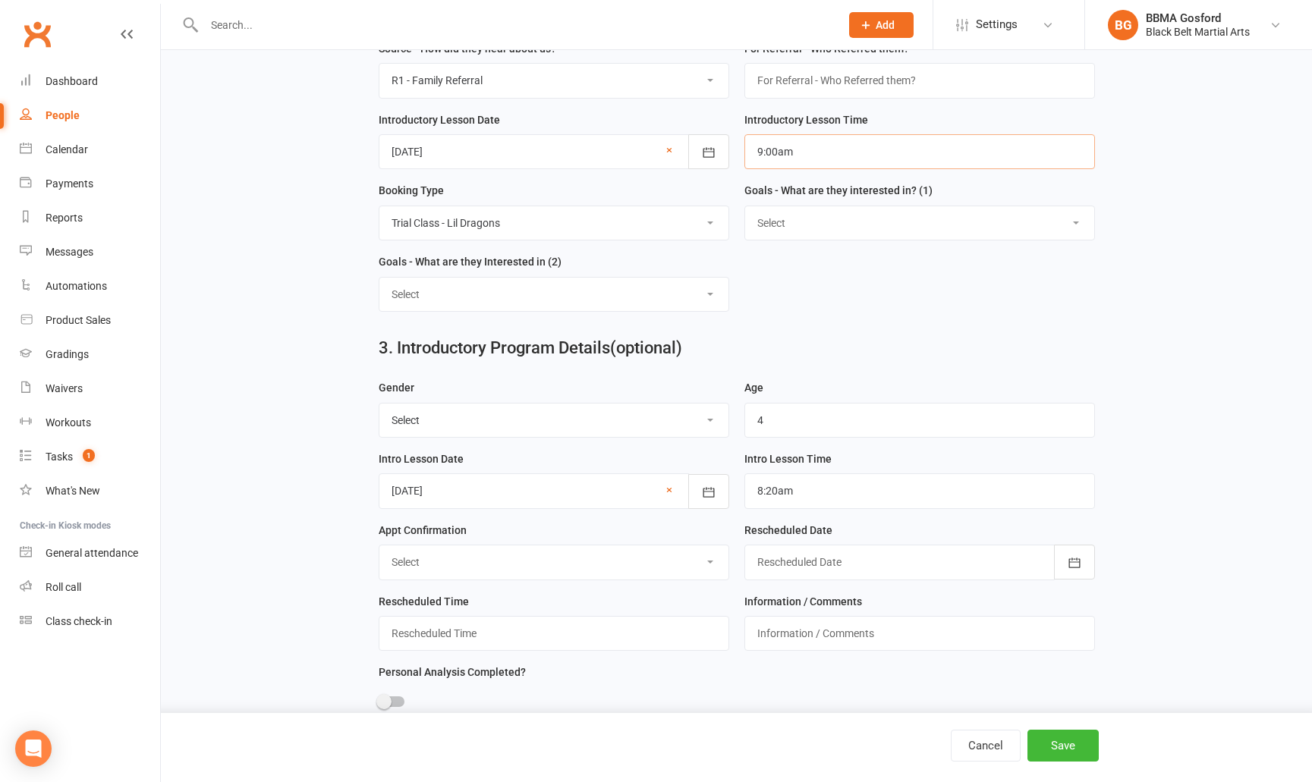
click at [808, 148] on input "9:00am" at bounding box center [920, 151] width 351 height 35
type input "8:20am"
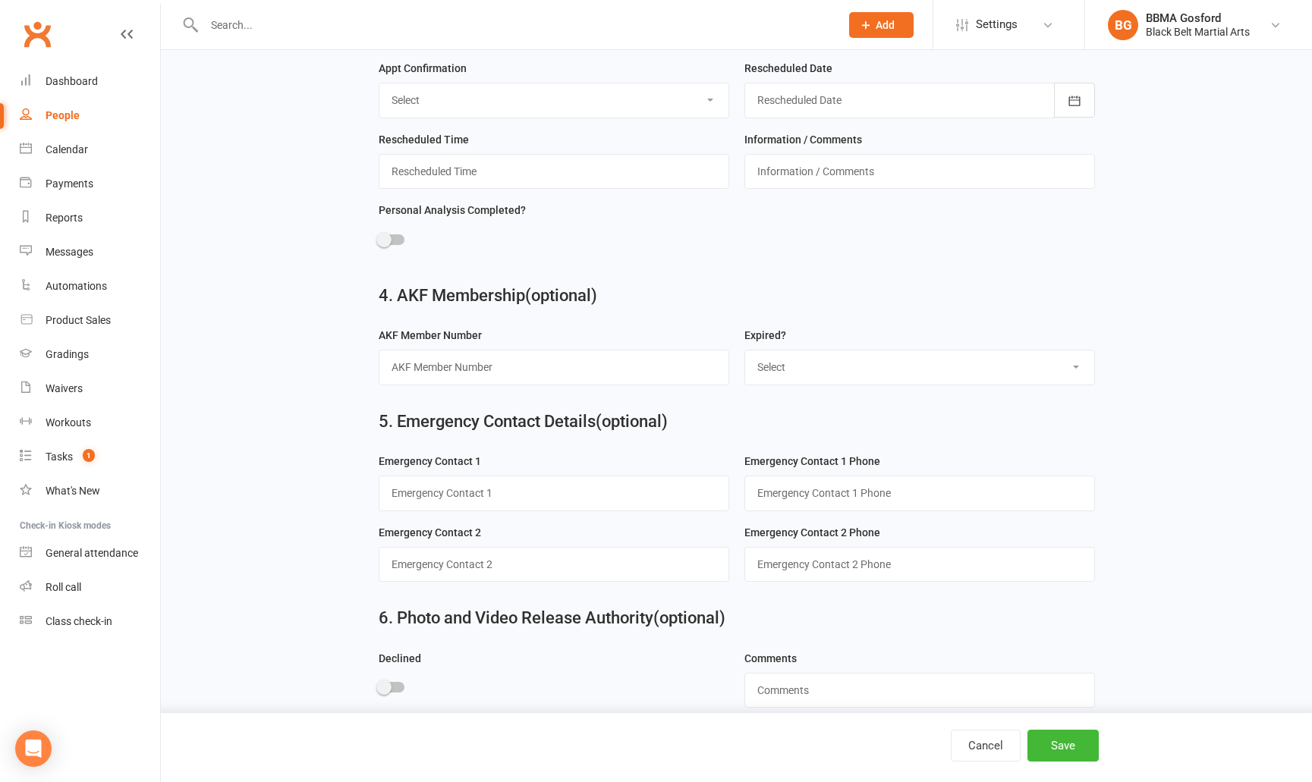
scroll to position [1149, 0]
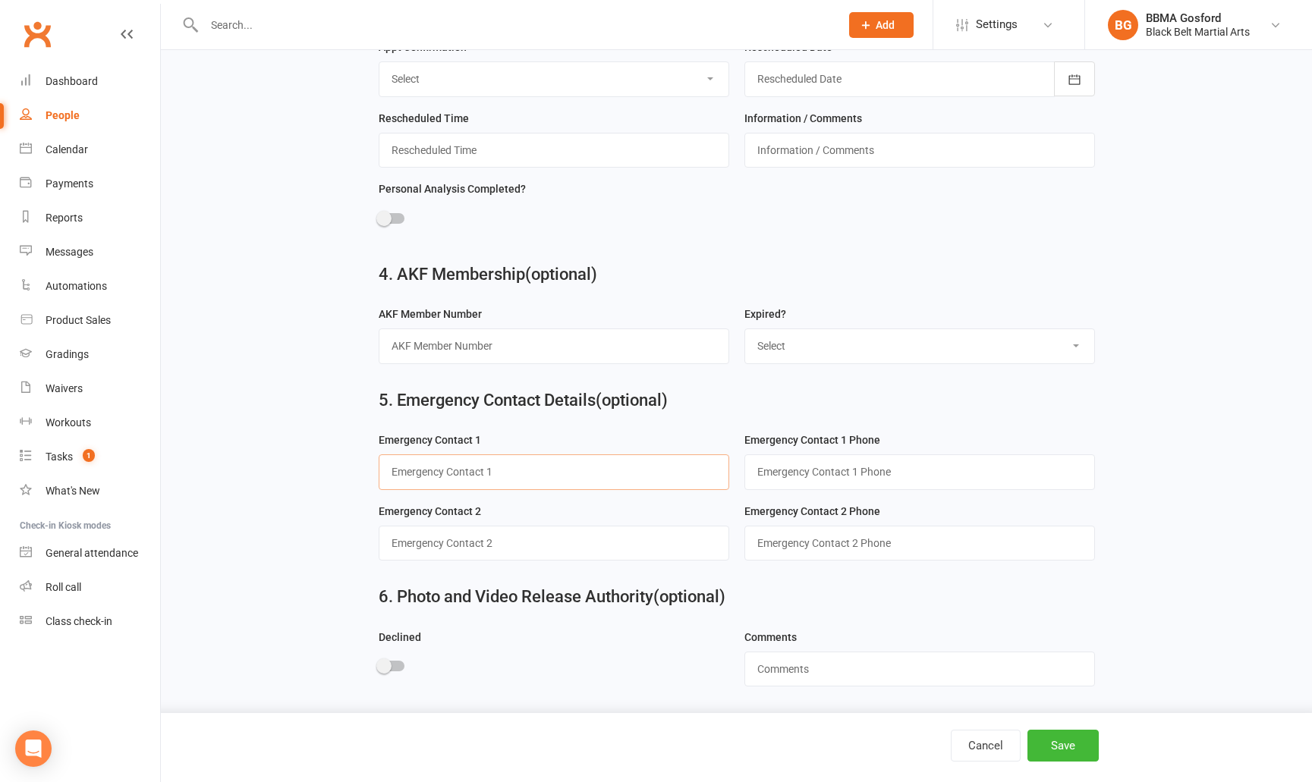
click at [446, 477] on input "text" at bounding box center [554, 472] width 351 height 35
type input "Scott (dad)"
type input "0493 664 304"
type input "Nicole (mum)"
click at [1062, 737] on button "Save" at bounding box center [1063, 746] width 71 height 32
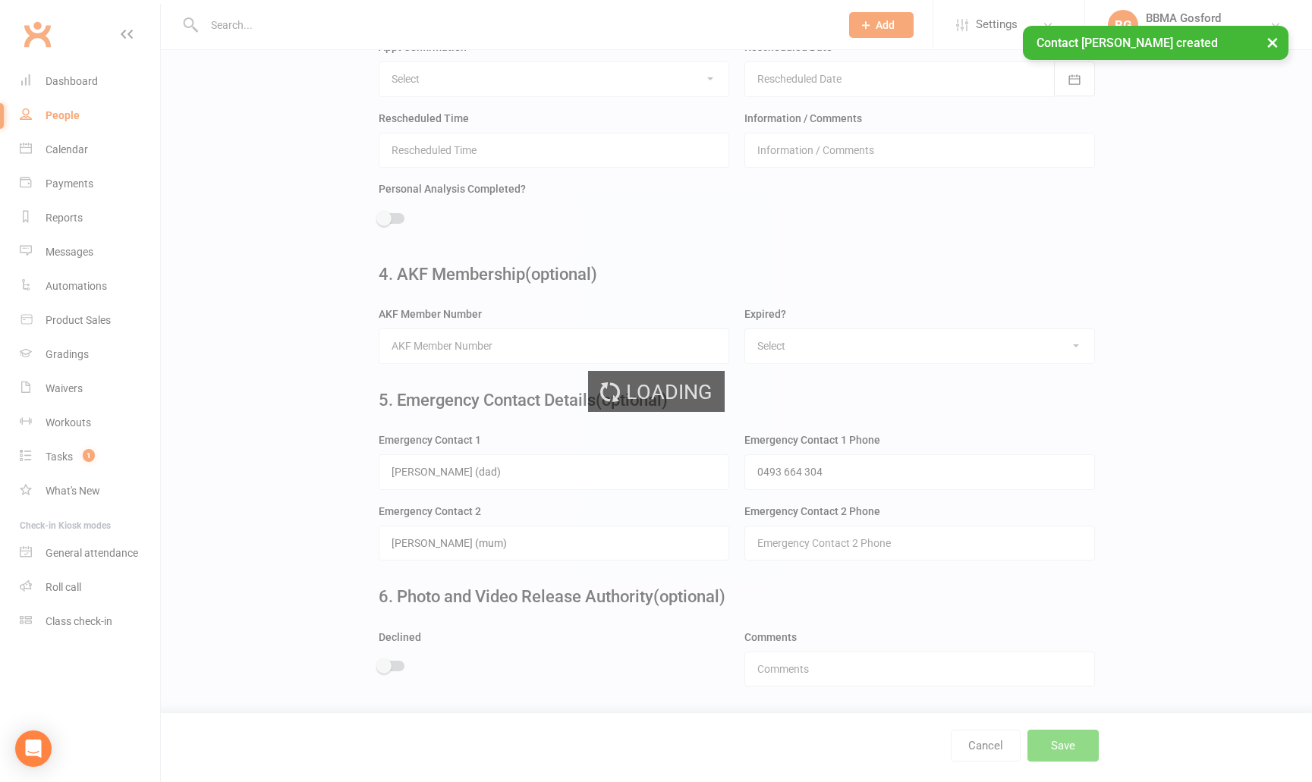
scroll to position [0, 0]
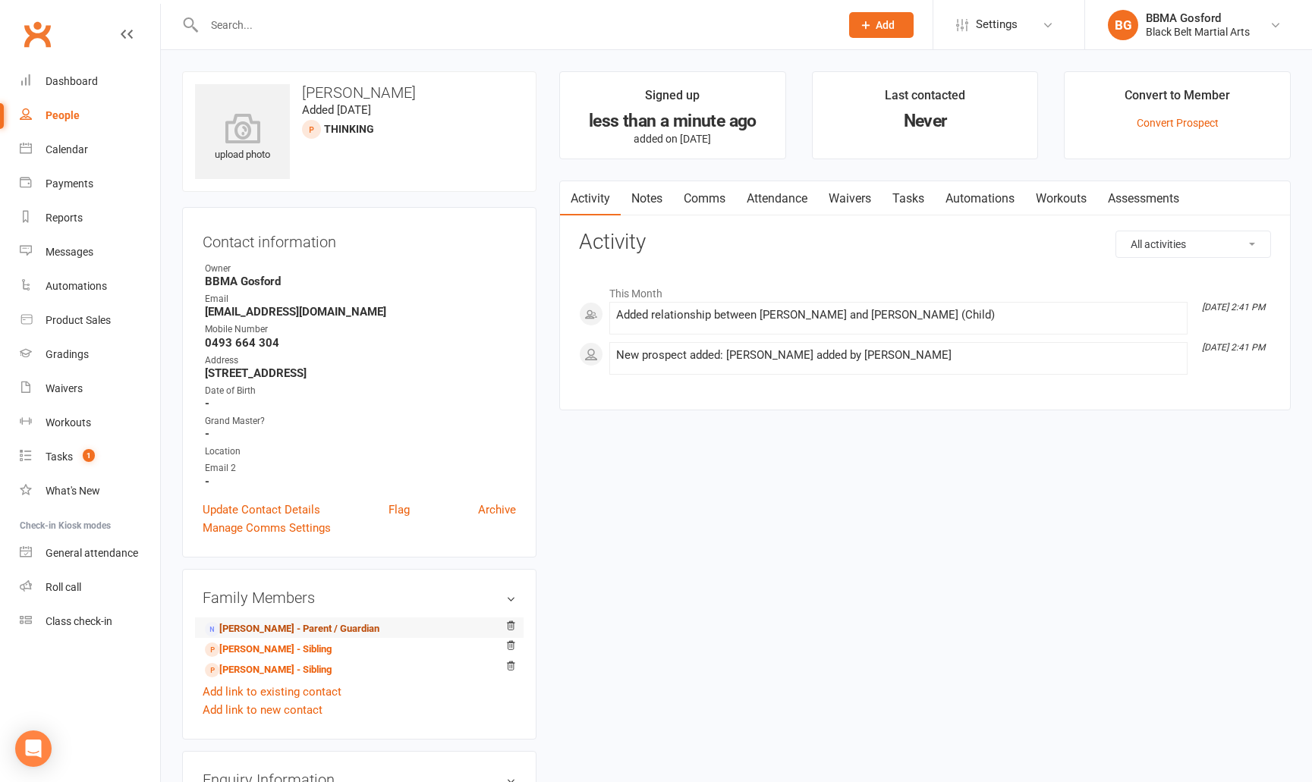
click at [266, 632] on link "Scott Redmond - Parent / Guardian" at bounding box center [292, 630] width 175 height 16
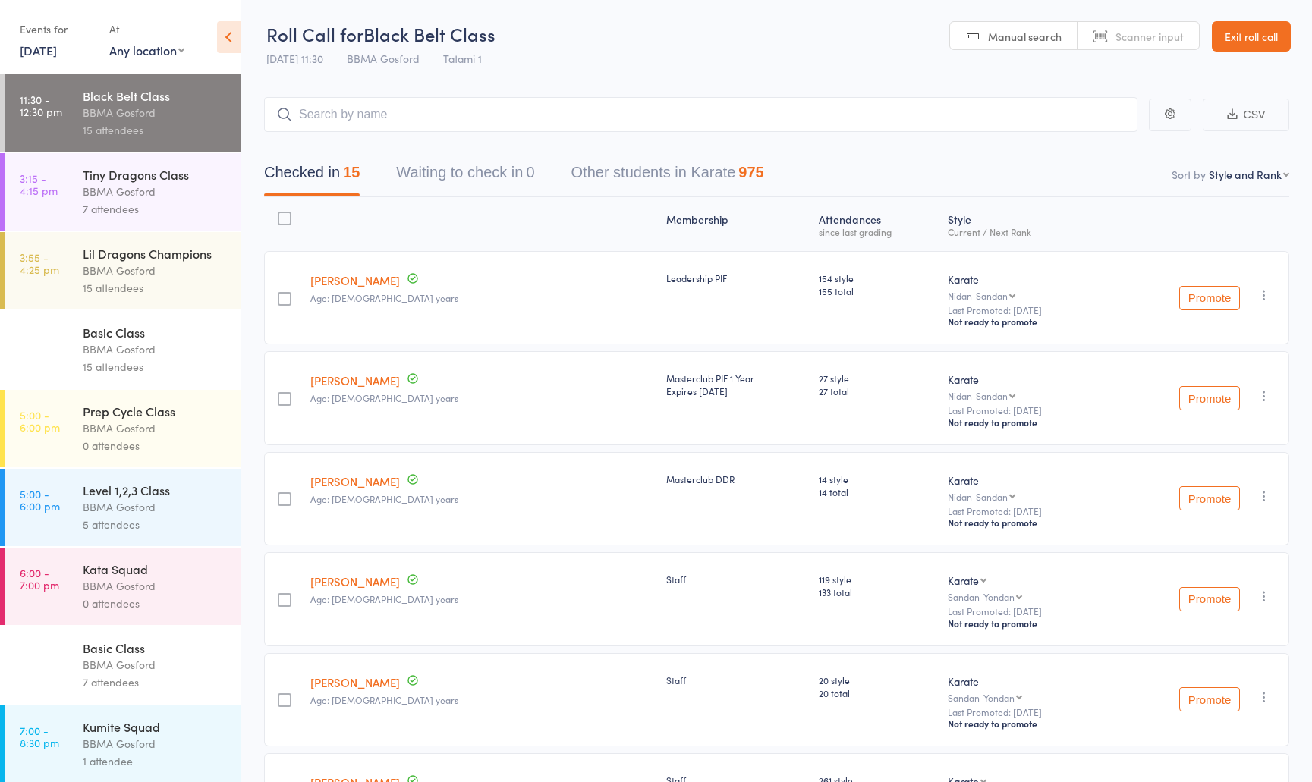
click at [96, 206] on div "7 attendees" at bounding box center [155, 208] width 145 height 17
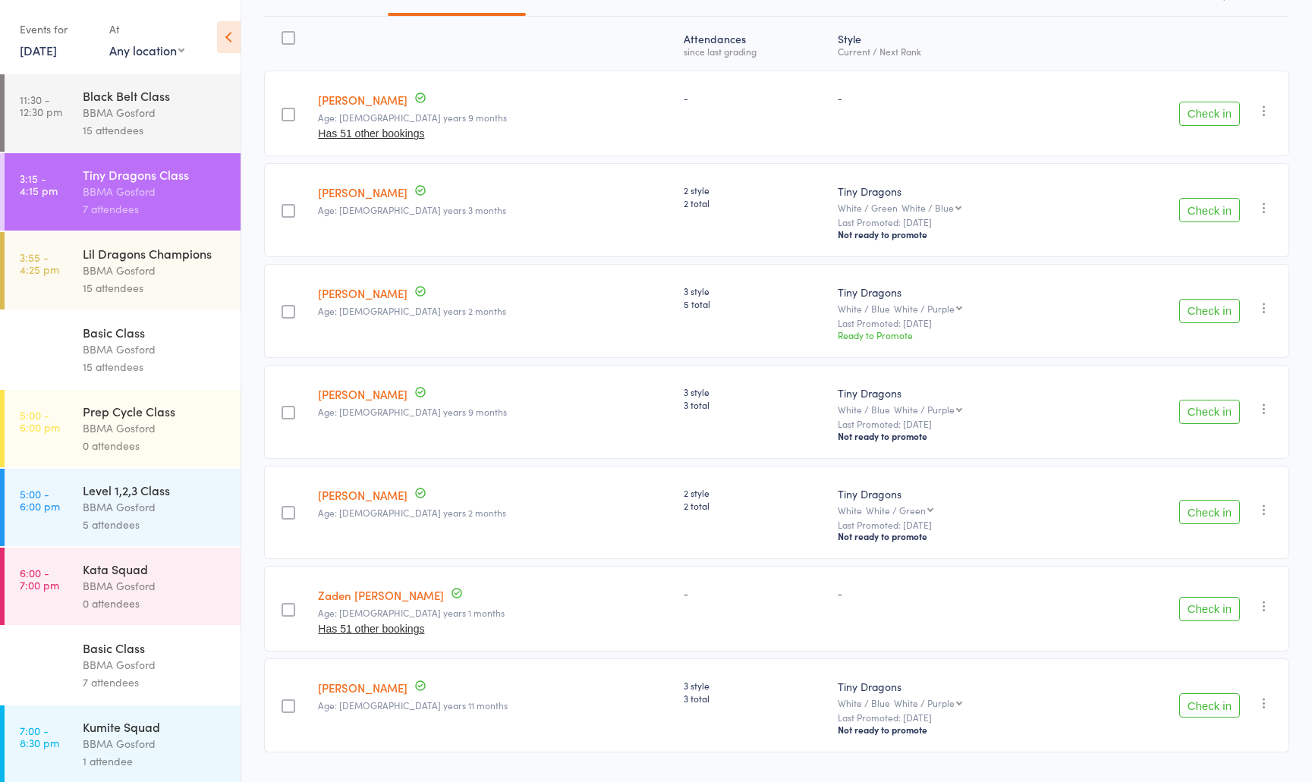
scroll to position [228, 0]
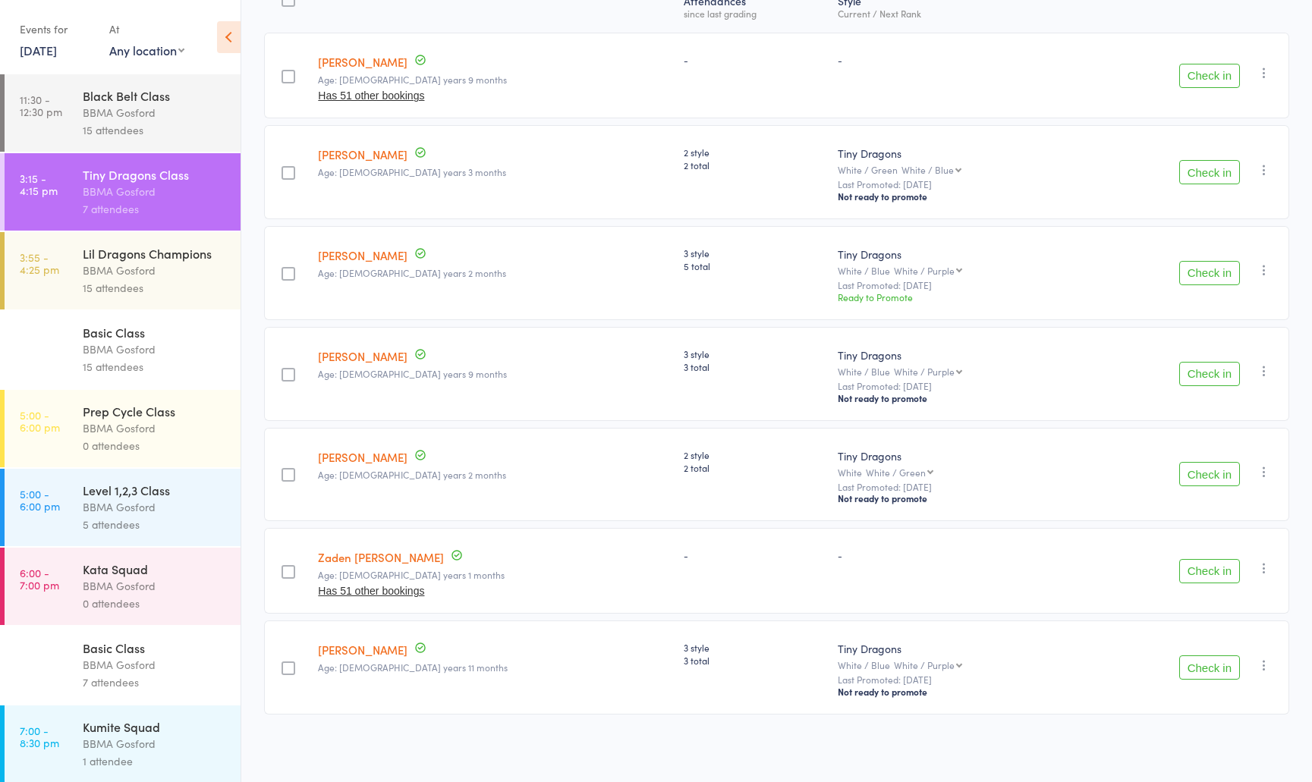
click at [1220, 372] on button "Check in" at bounding box center [1209, 374] width 61 height 24
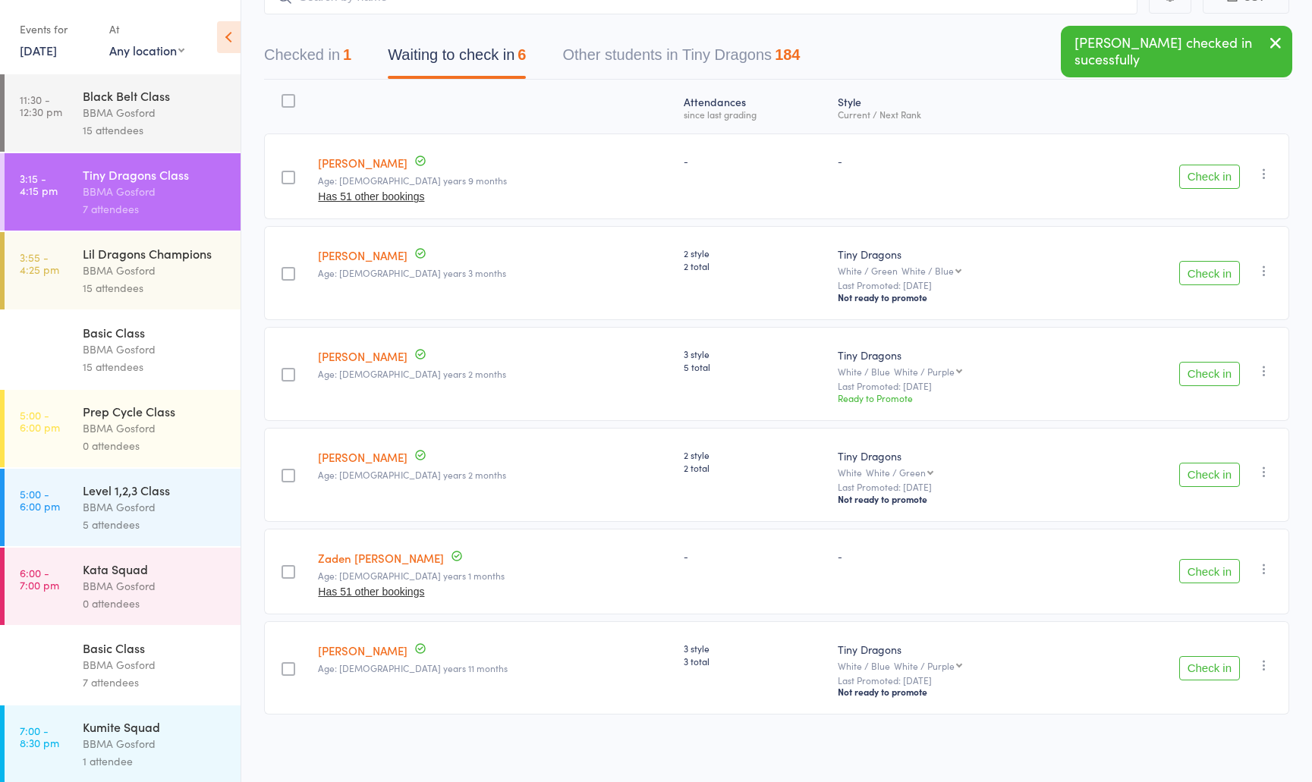
click at [1221, 477] on button "Check in" at bounding box center [1209, 475] width 61 height 24
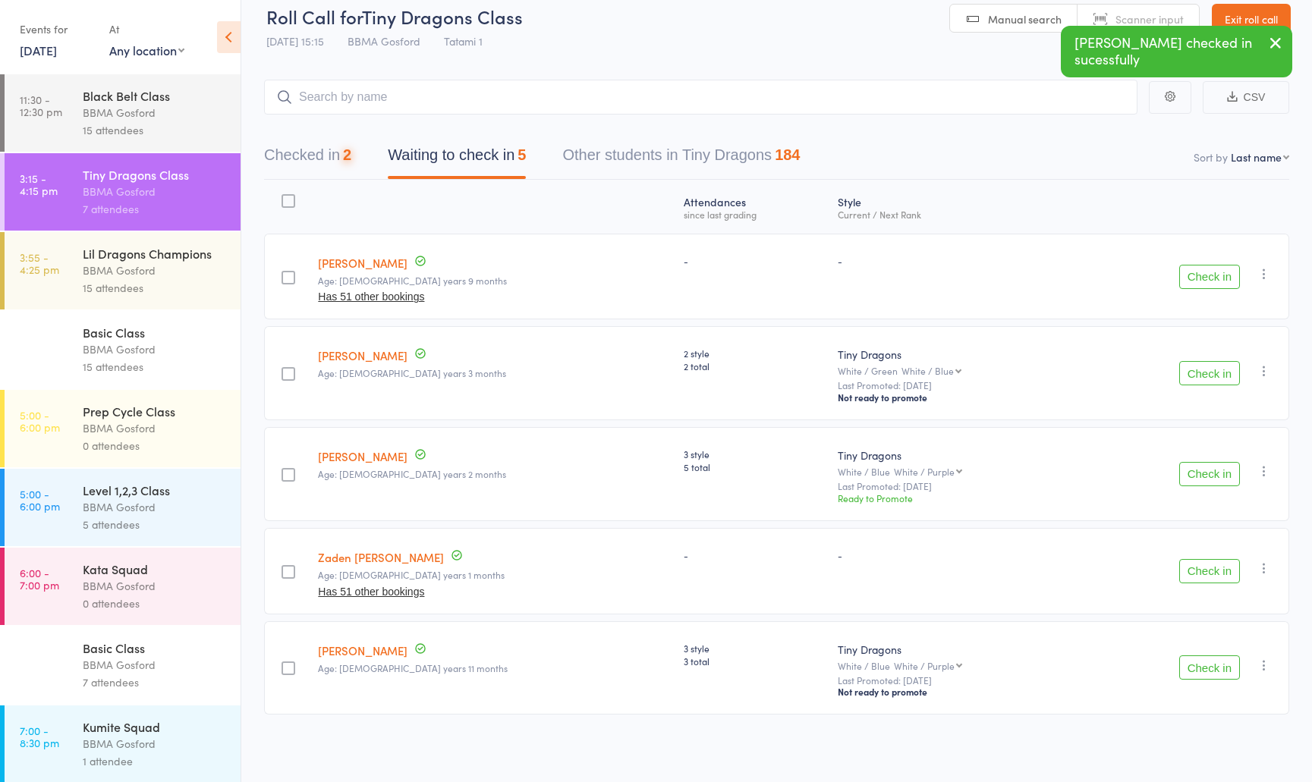
scroll to position [24, 0]
click at [1211, 571] on button "Check in" at bounding box center [1209, 571] width 61 height 24
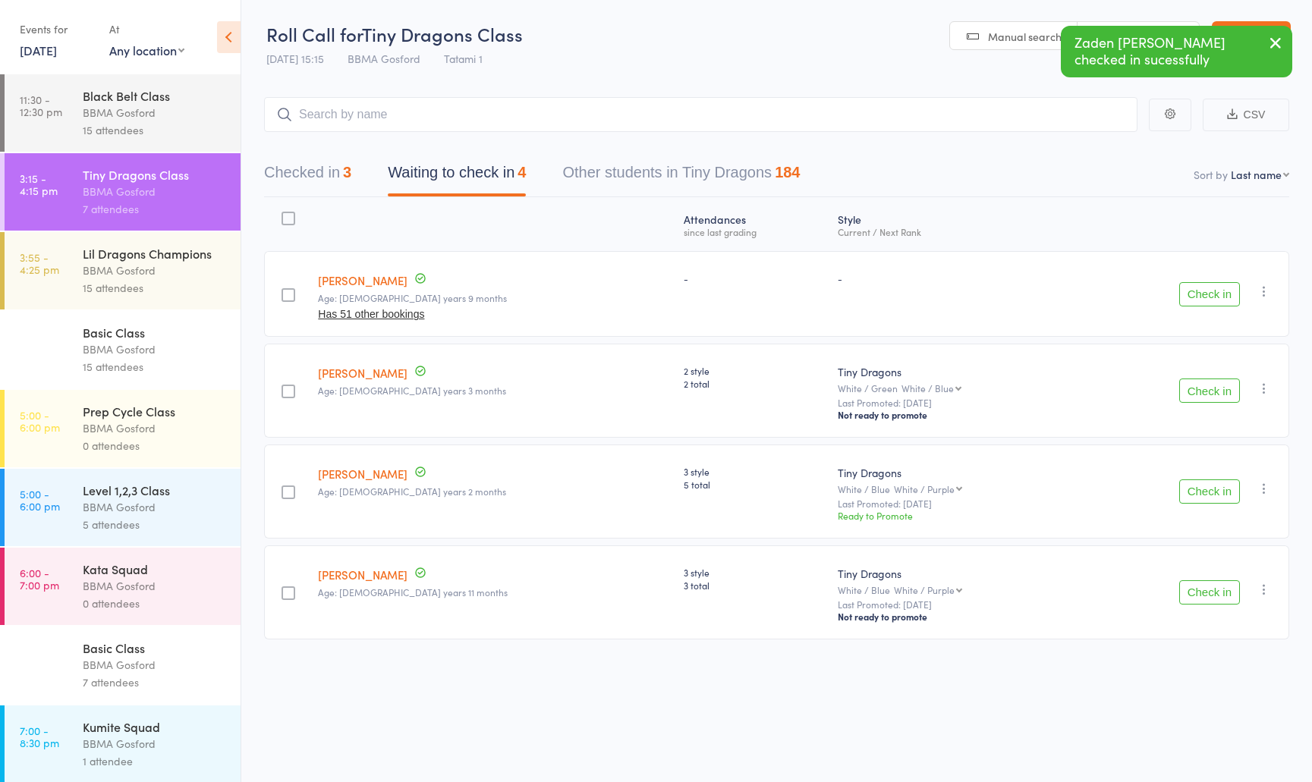
click at [320, 178] on button "Checked in 3" at bounding box center [307, 176] width 87 height 40
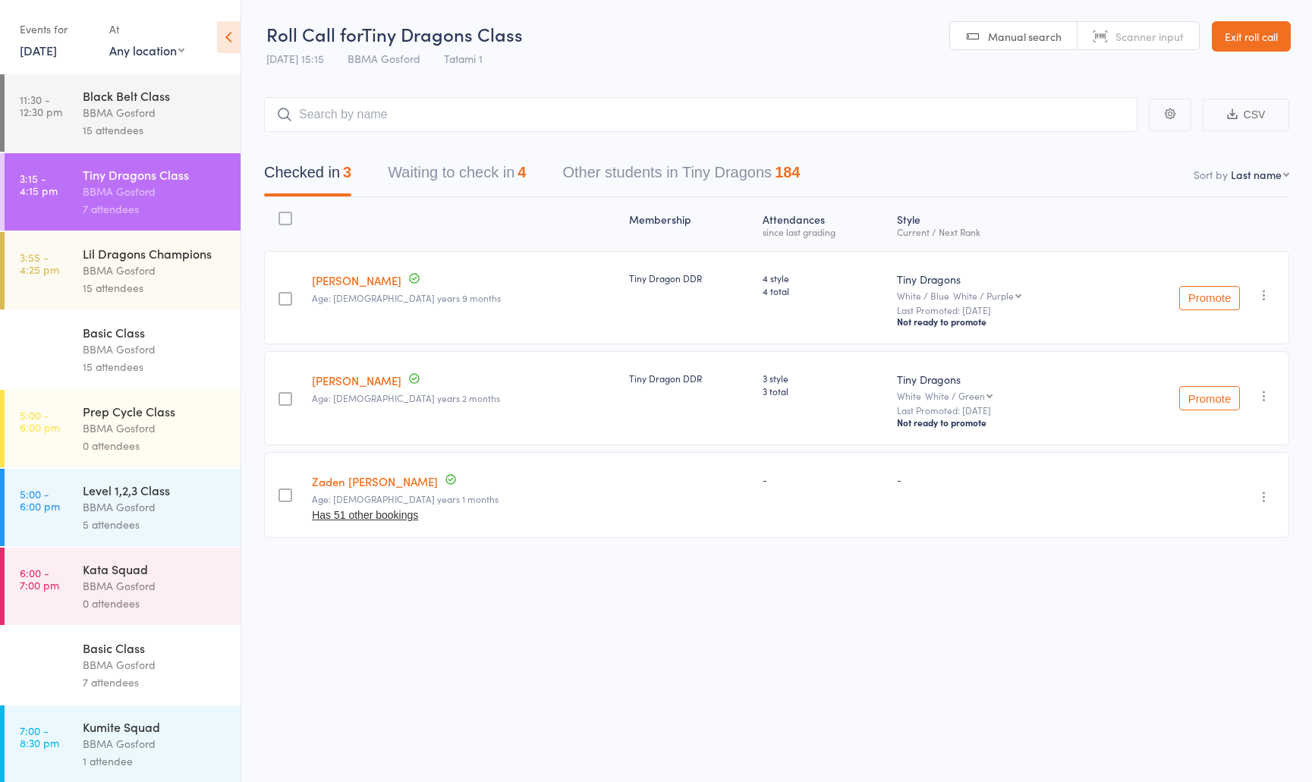
click at [449, 178] on button "Waiting to check in 4" at bounding box center [457, 176] width 138 height 40
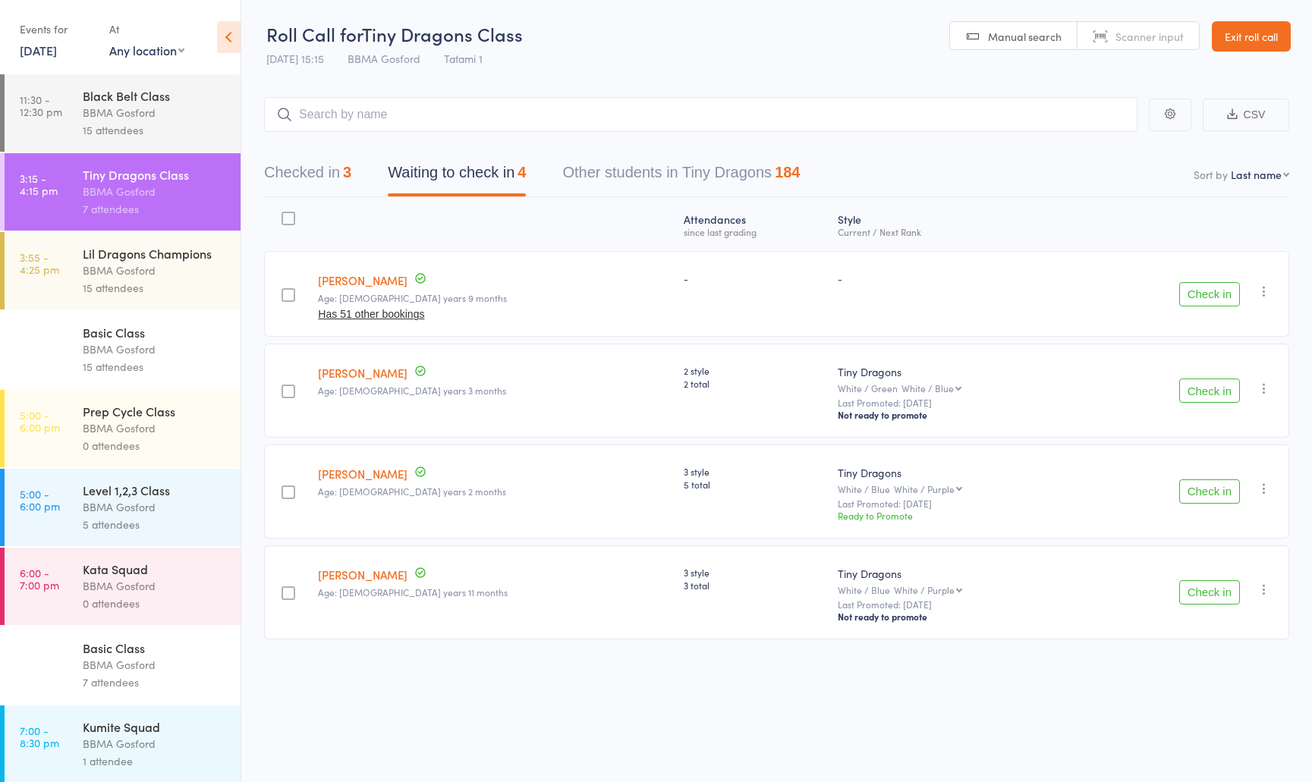
click at [1215, 600] on button "Check in" at bounding box center [1209, 593] width 61 height 24
click at [306, 180] on button "Checked in 4" at bounding box center [307, 176] width 87 height 40
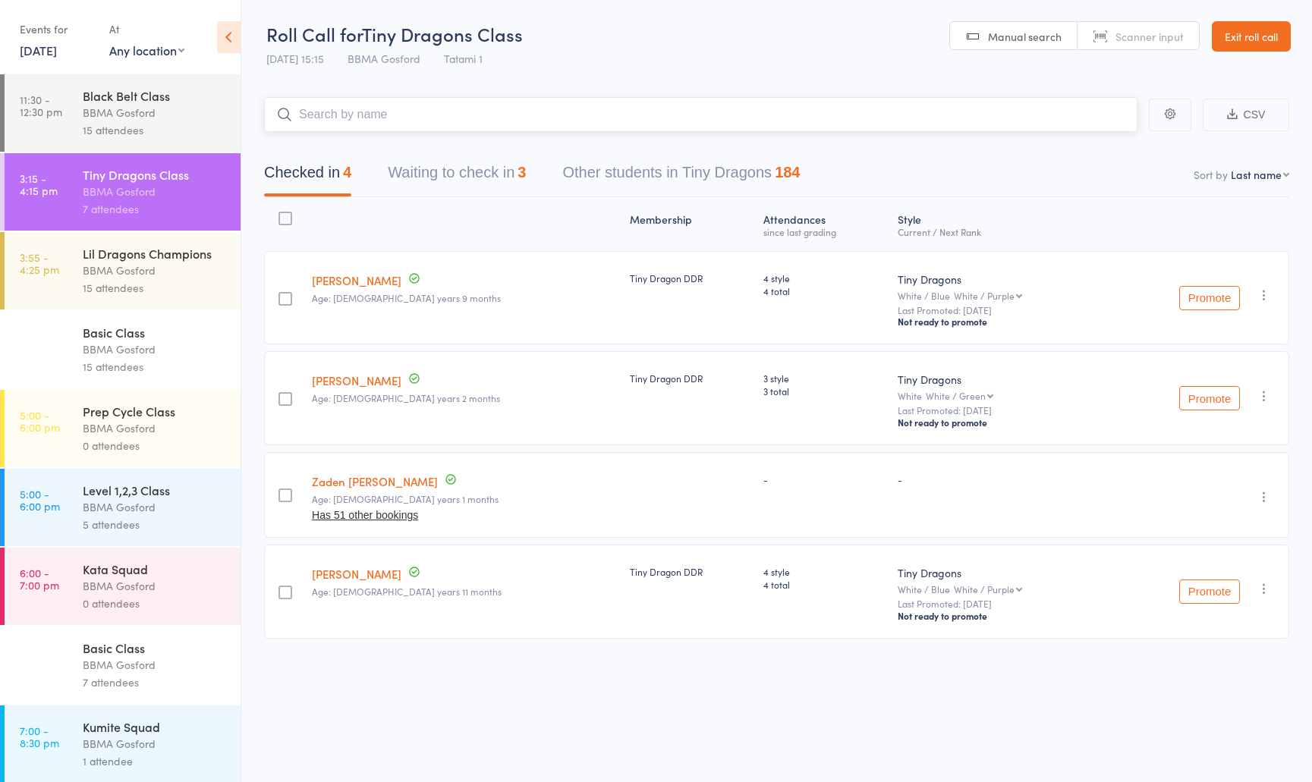
click at [411, 124] on input "search" at bounding box center [701, 114] width 874 height 35
type input "edward gattenhof"
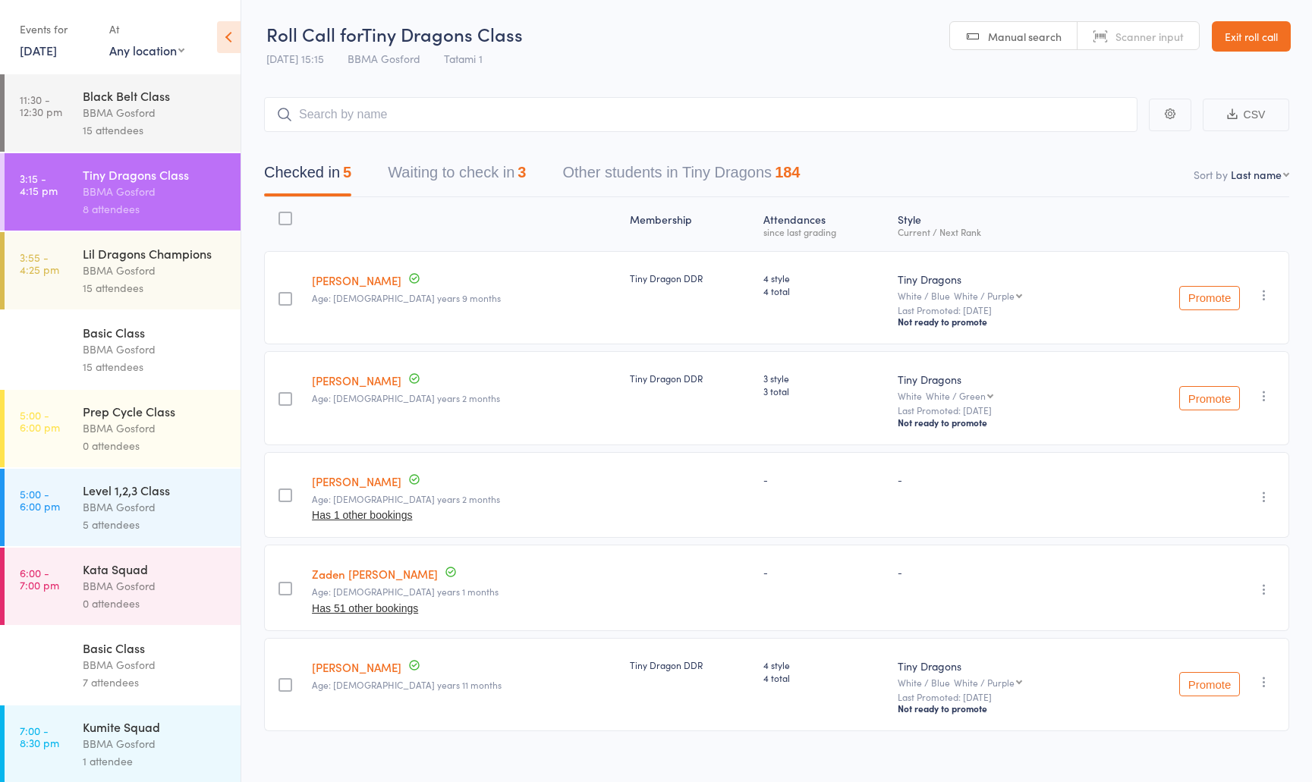
click at [138, 345] on div "BBMA Gosford" at bounding box center [155, 349] width 145 height 17
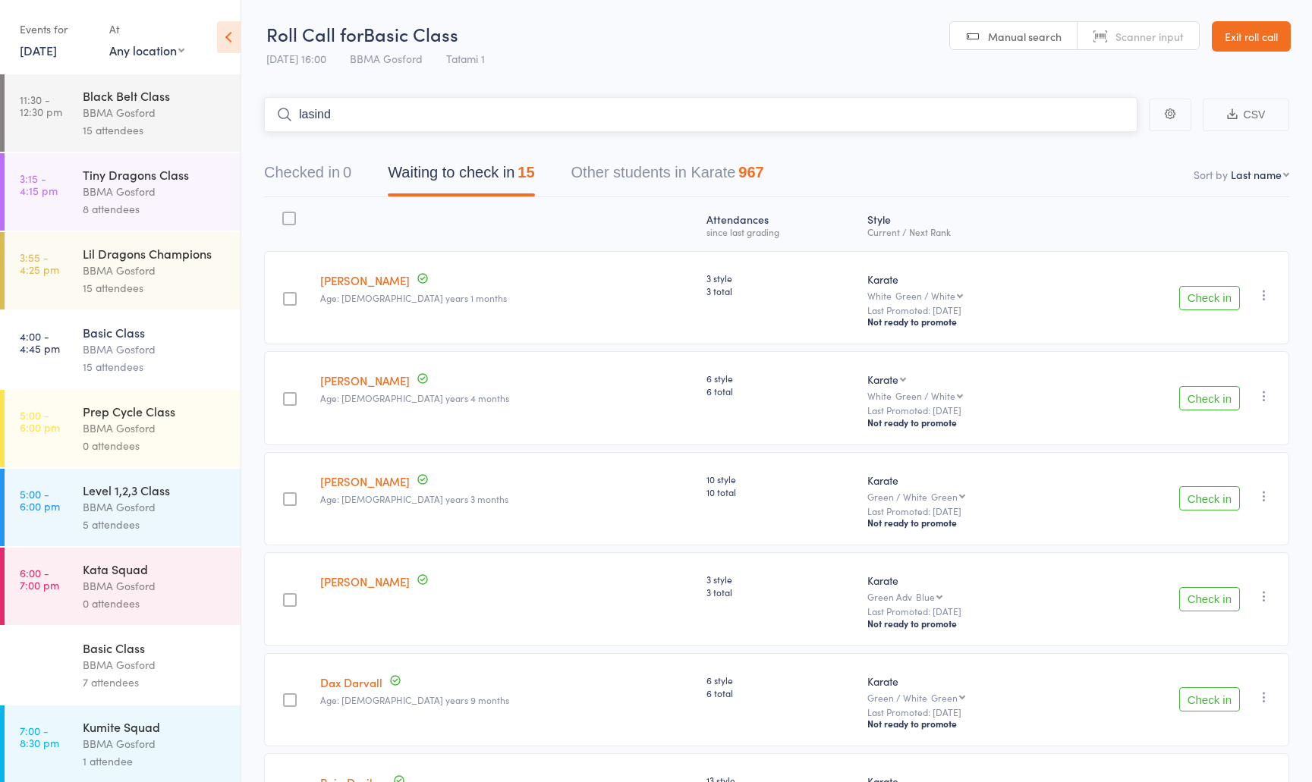
type input "lasindu"
click at [1215, 508] on button "Check in" at bounding box center [1209, 498] width 61 height 24
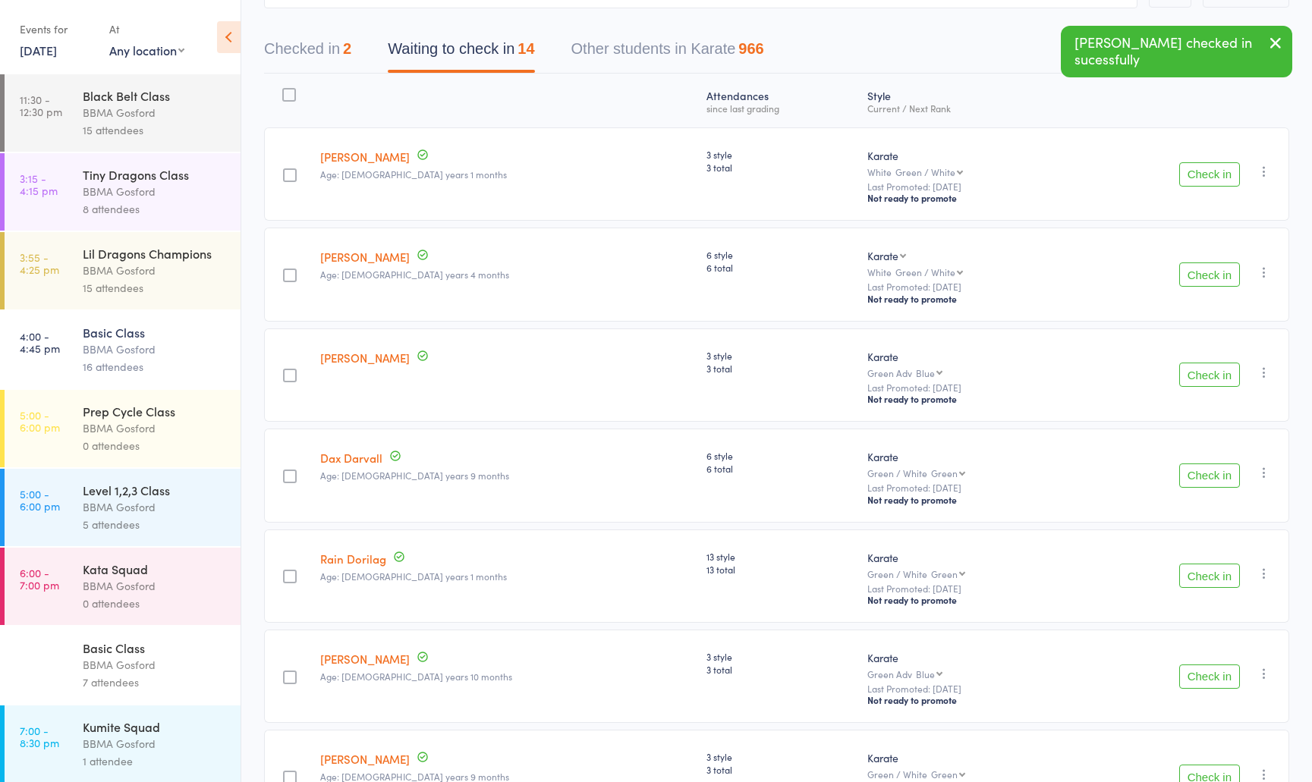
click button "Check in"
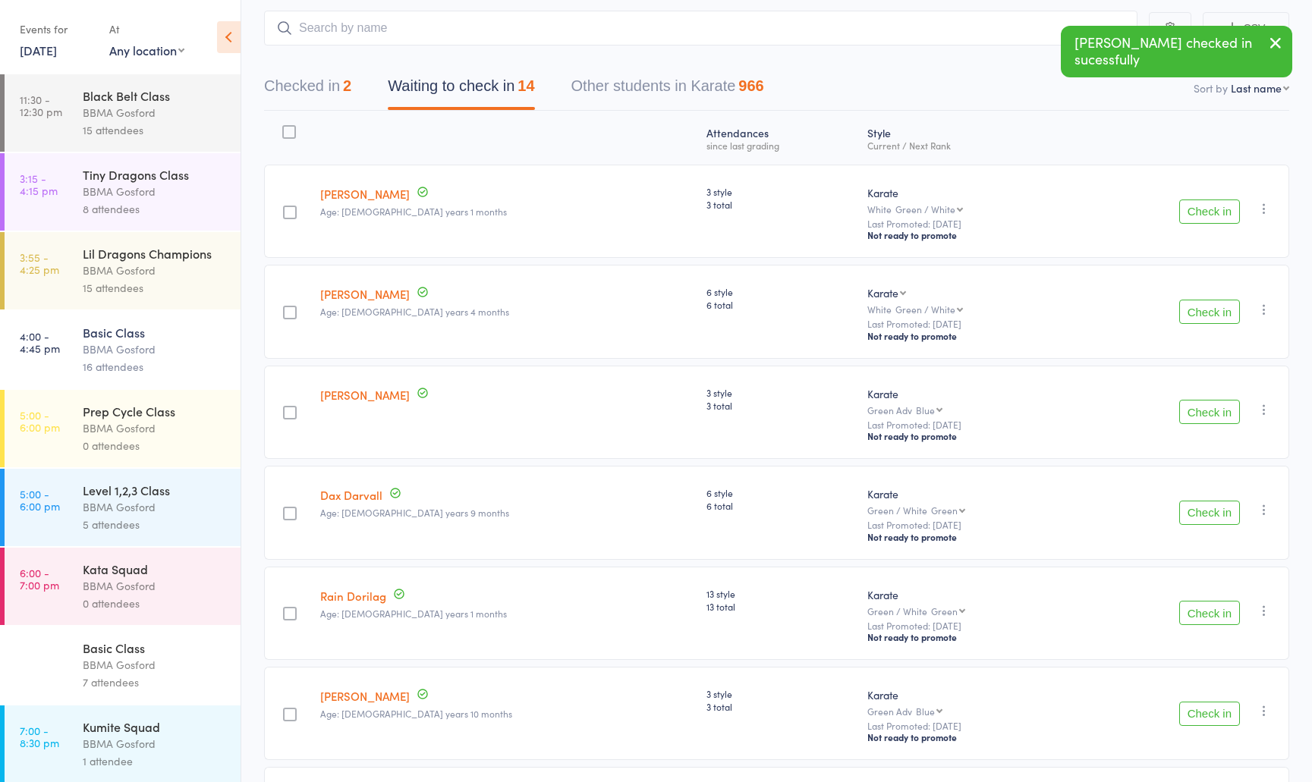
scroll to position [83, 0]
click button "Check in"
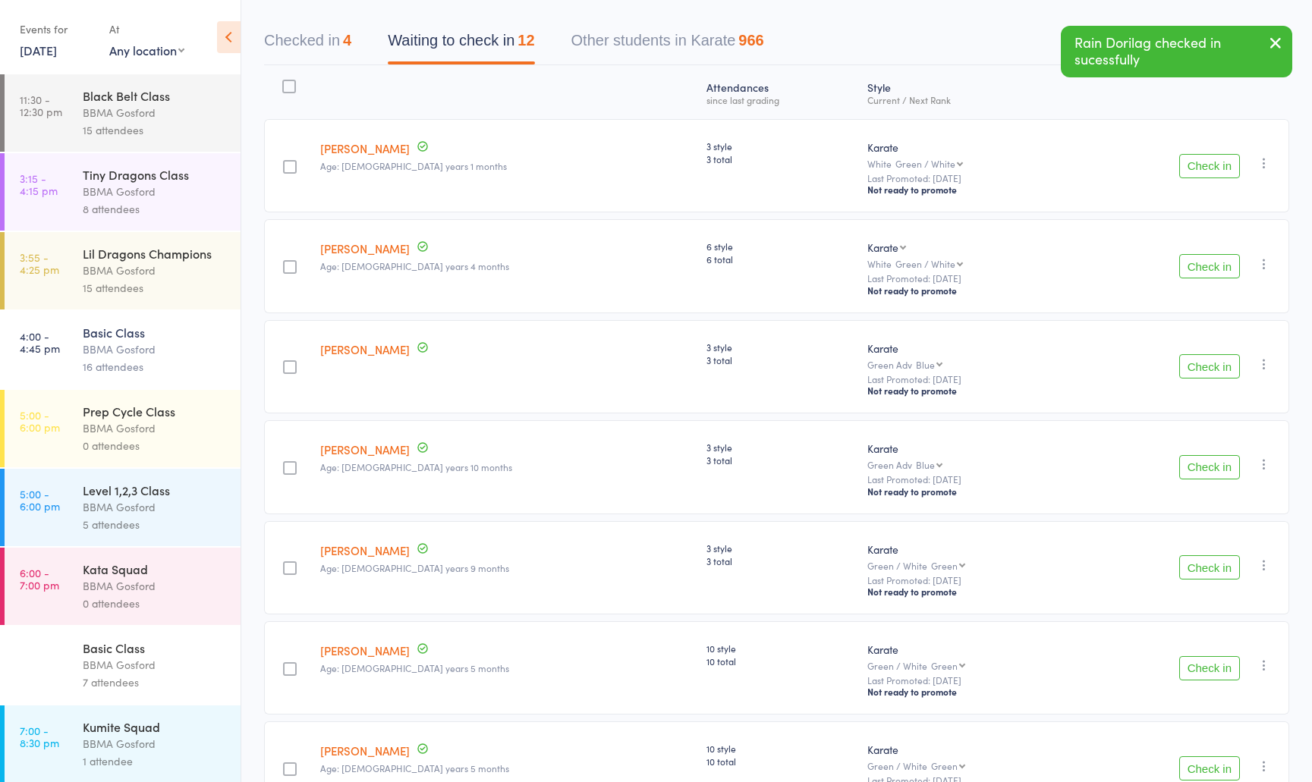
scroll to position [0, 0]
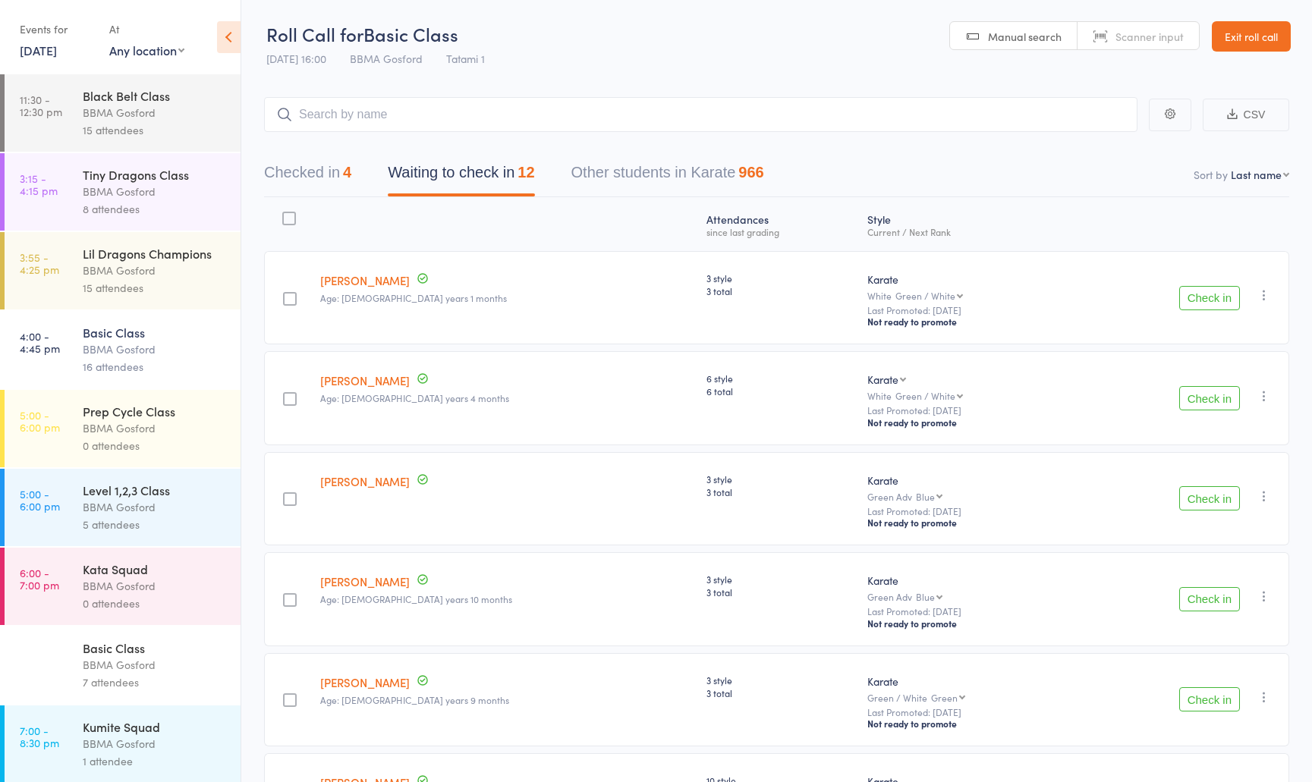
click div "BBMA Gosford"
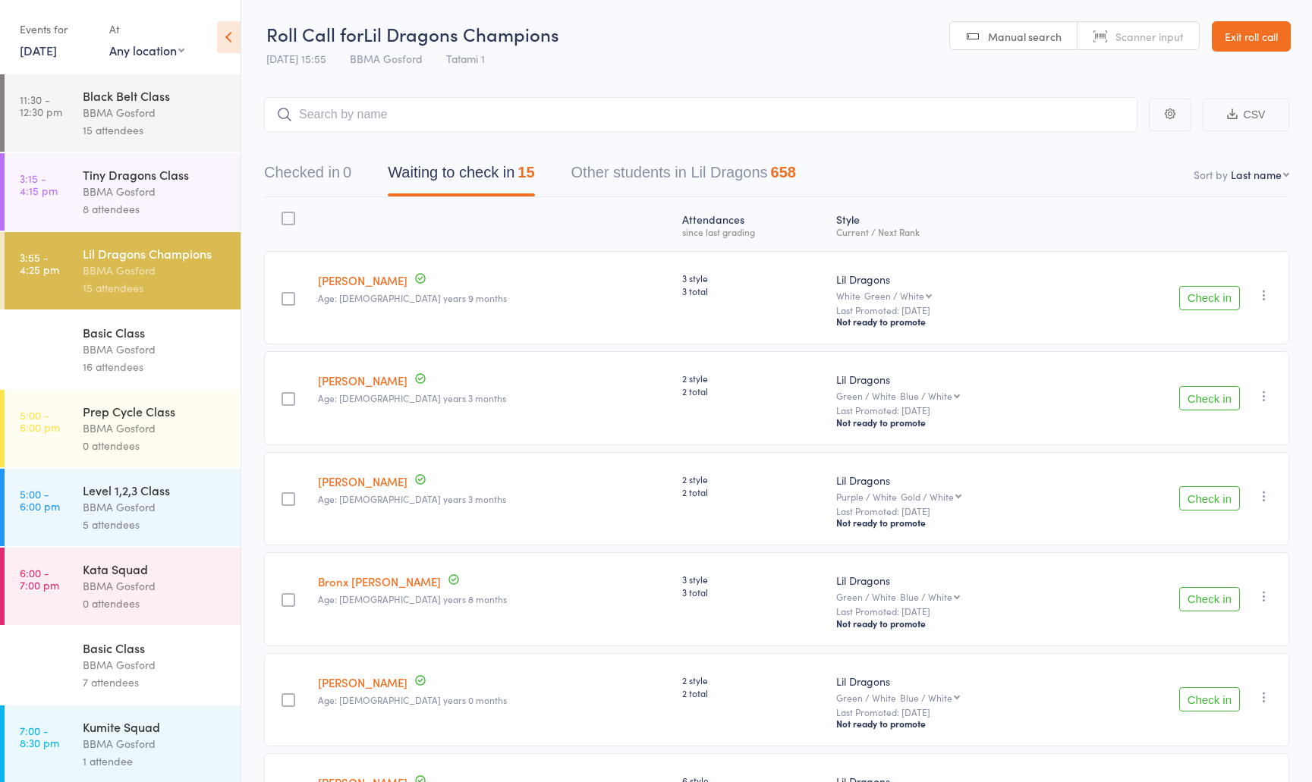
click button "Check in"
click div "BBMA Gosford"
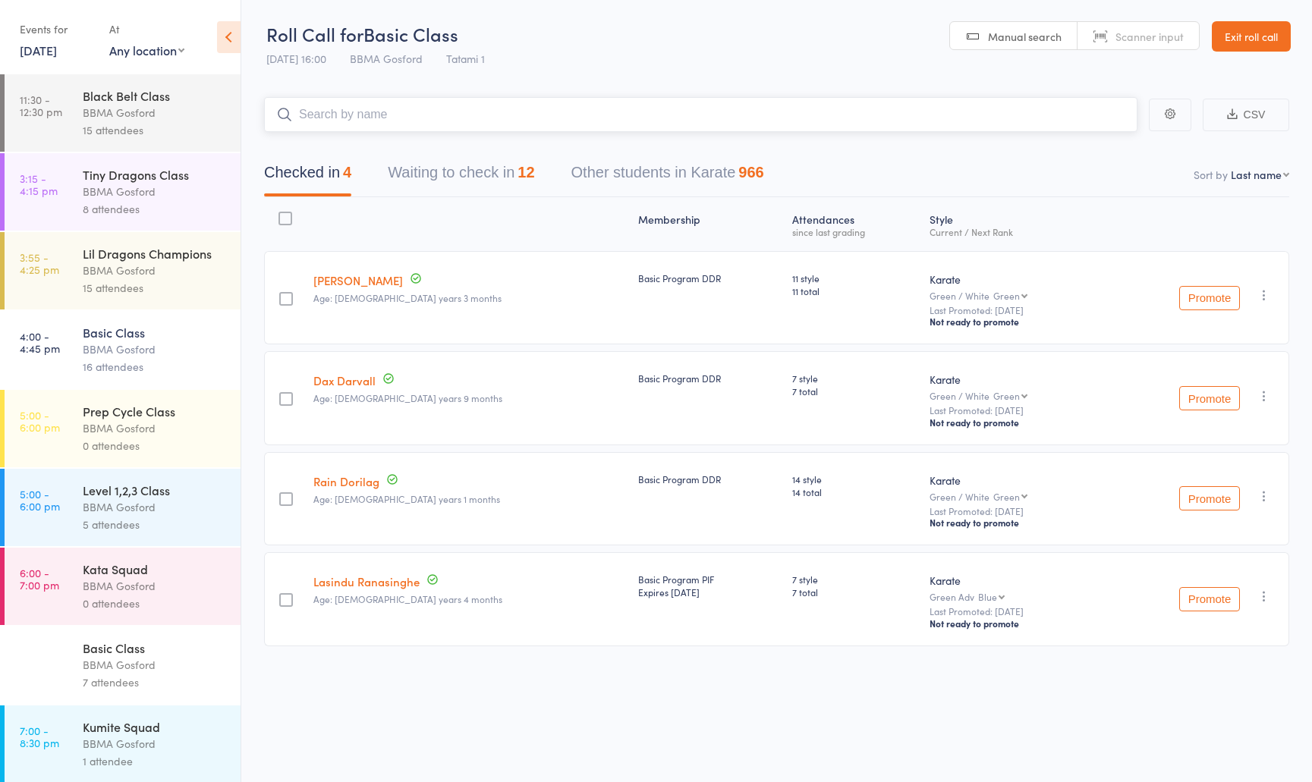
click button "Waiting to check in 12"
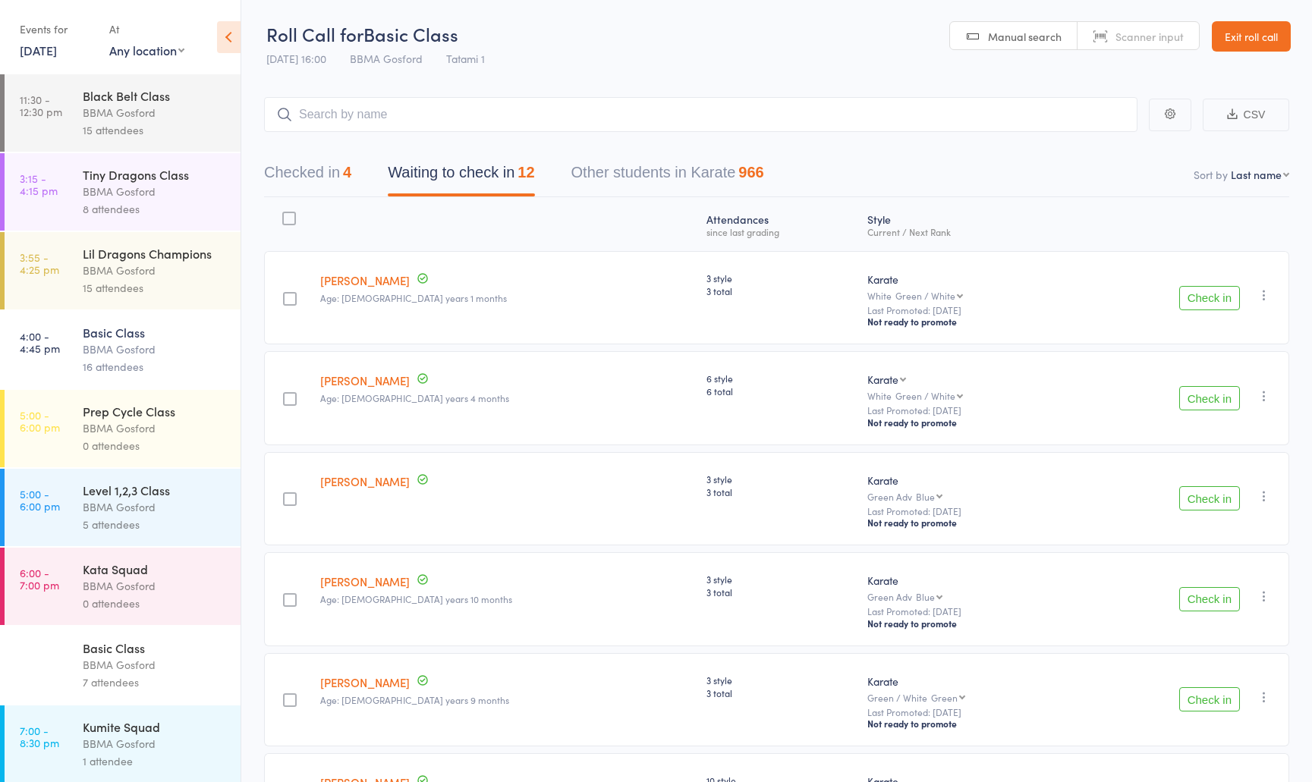
click button "Check in"
click input "search"
type input "carla raslton"
click button "Checked in 6"
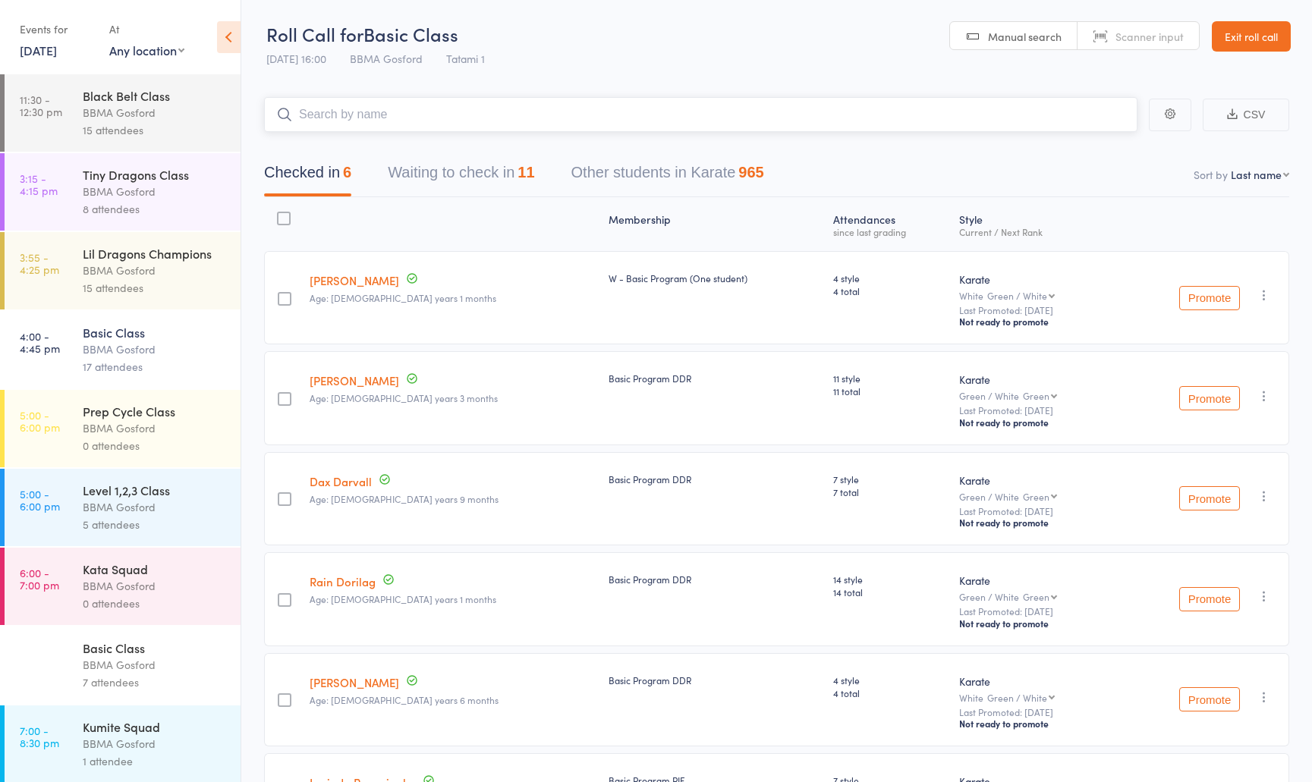
click button "Waiting to check in 11"
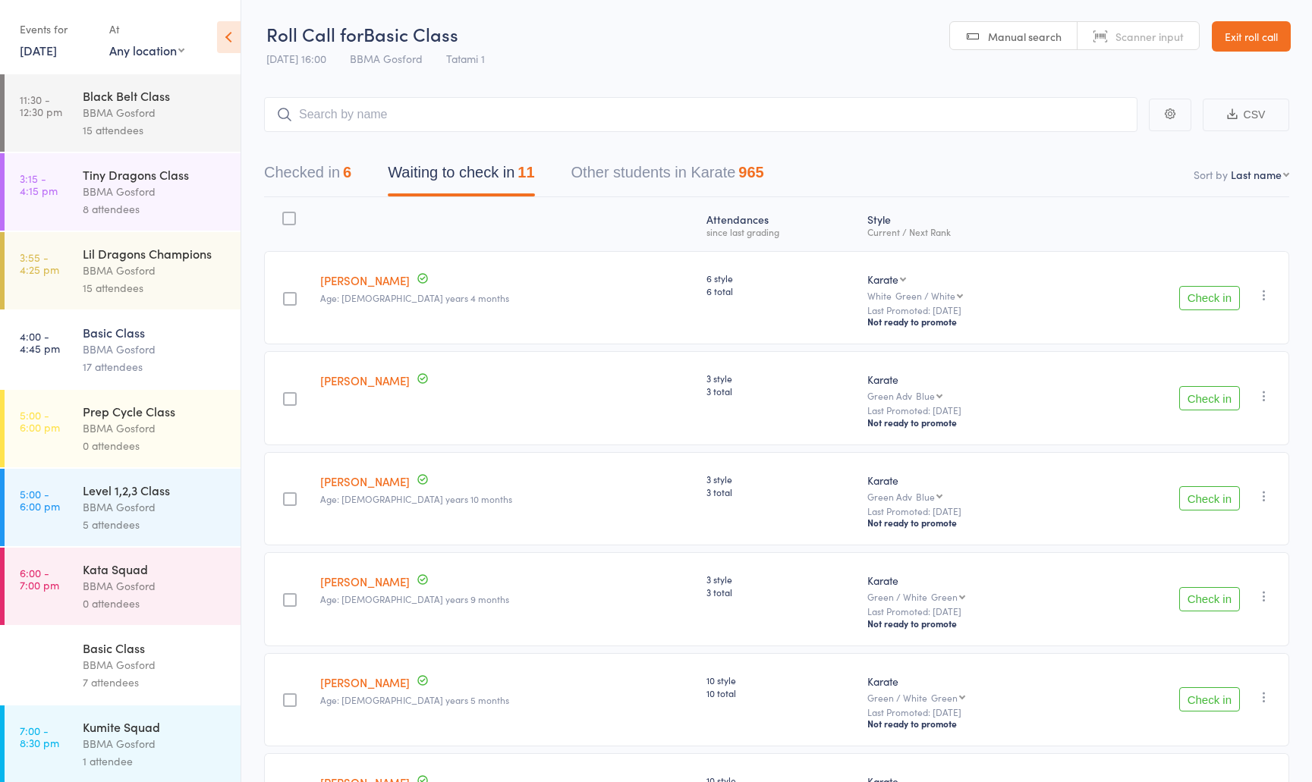
click div "BBMA Gosford"
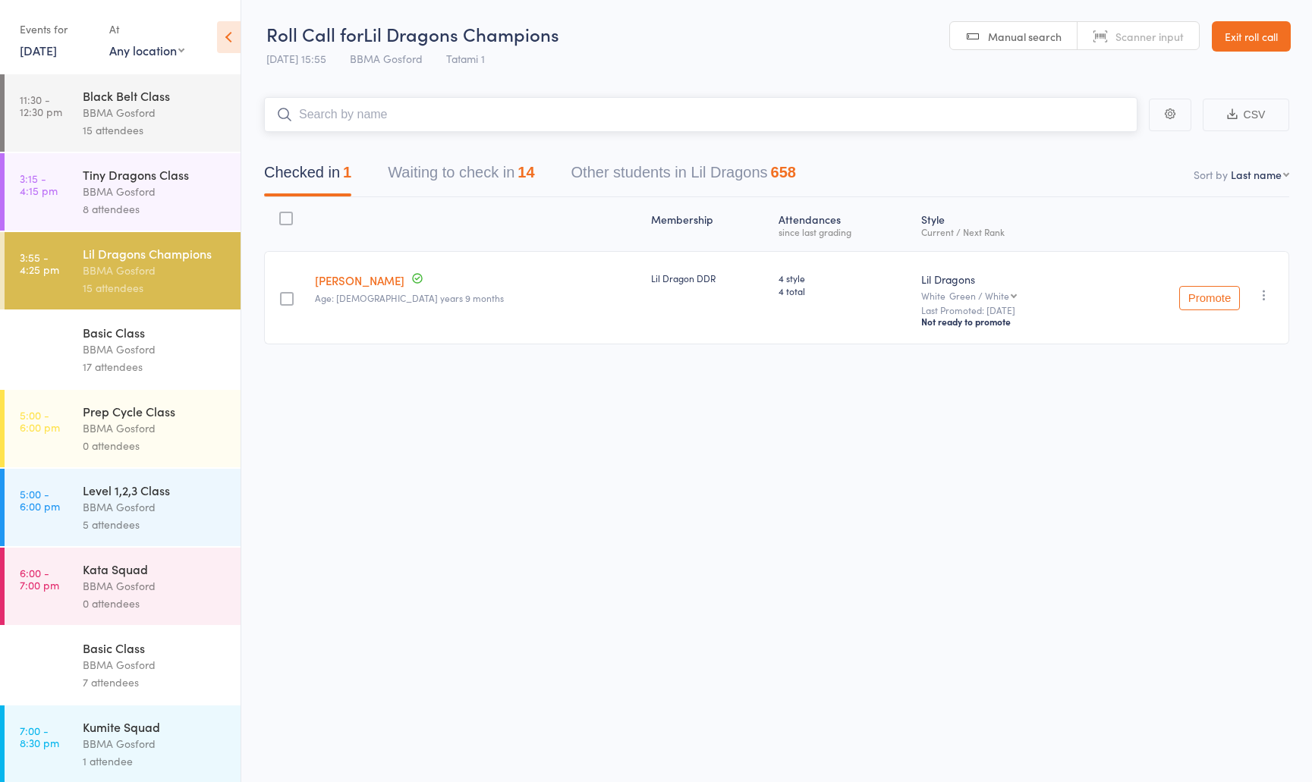
click button "Waiting to check in 14"
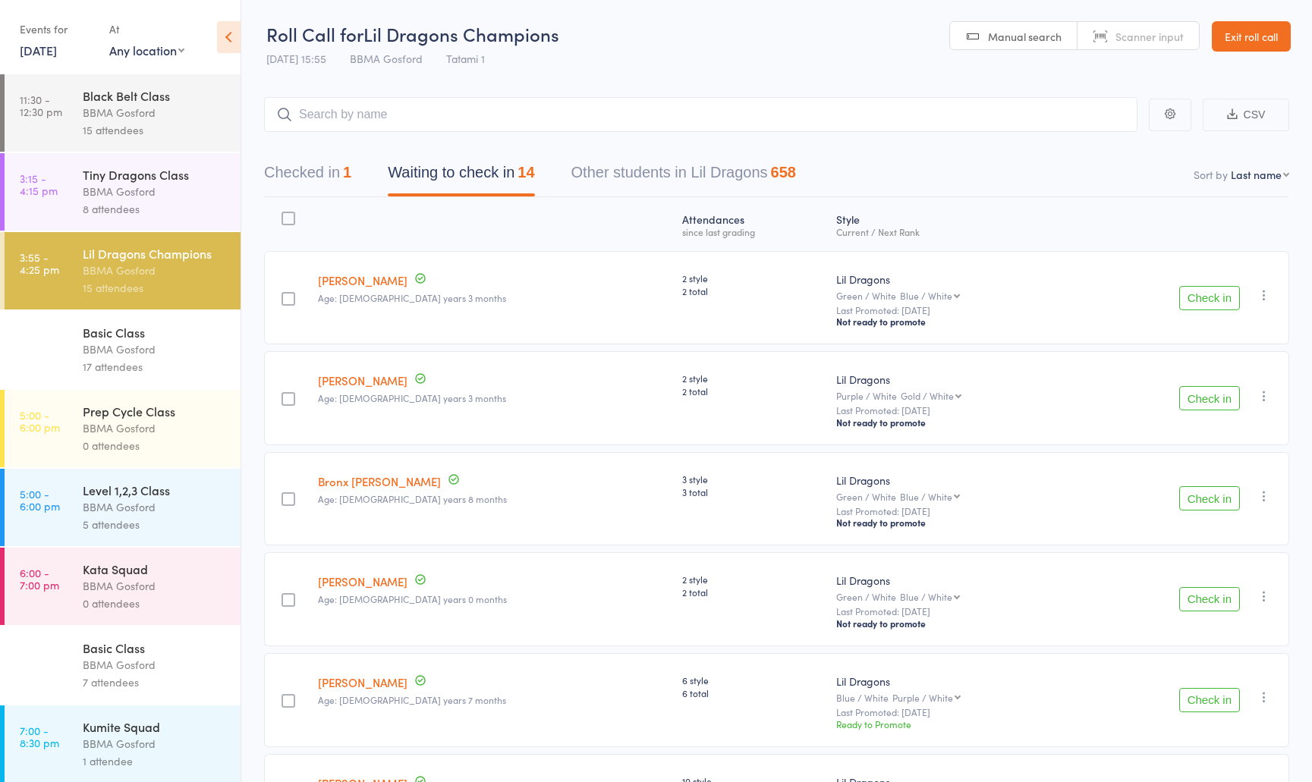
click button "Check in"
click input "search"
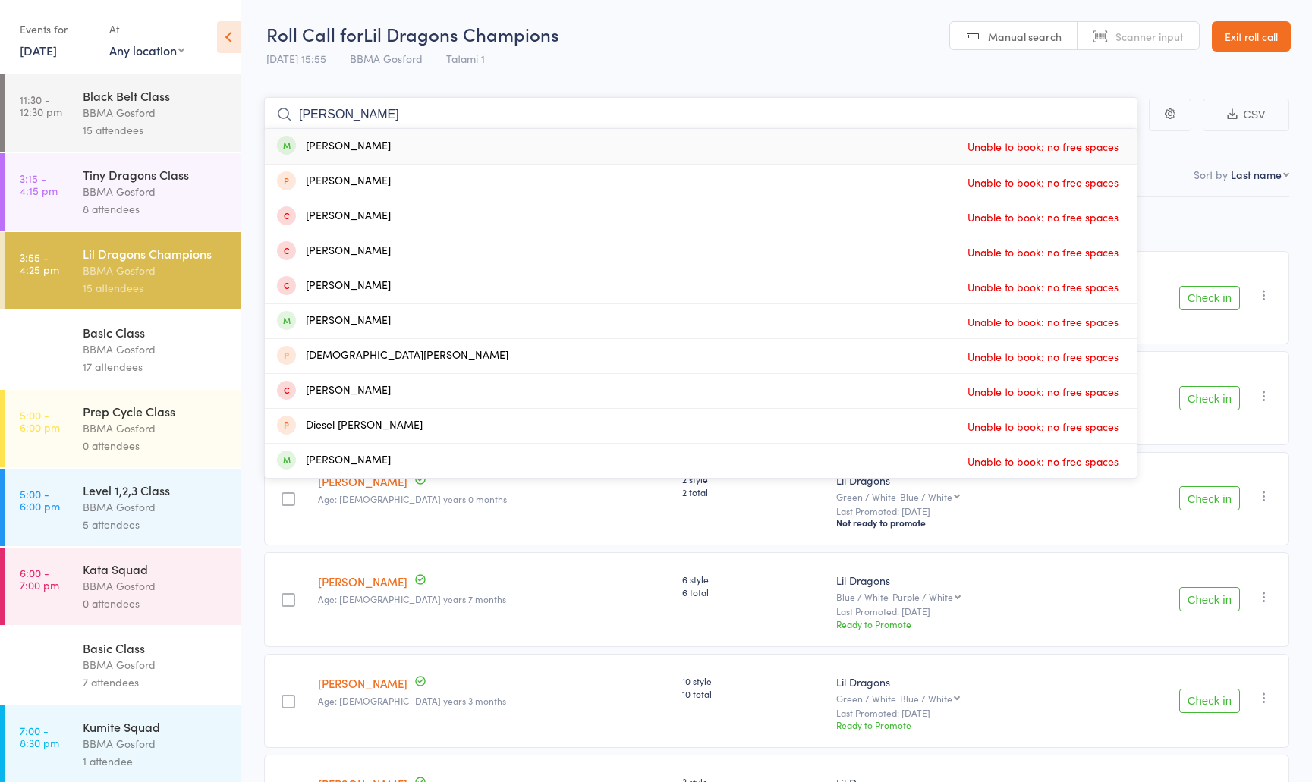
type input "russel cala"
click div "Russel Calahi Unable to book: no free spaces"
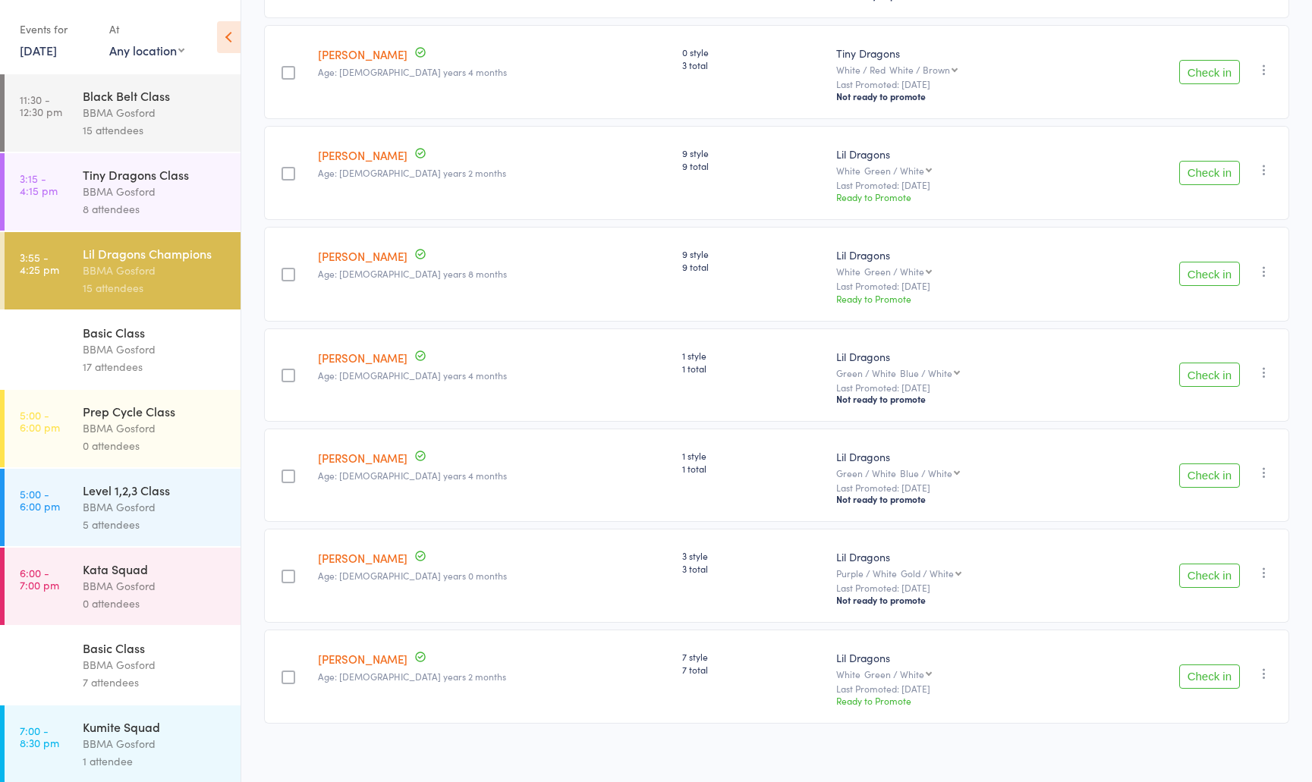
scroll to position [852, 0]
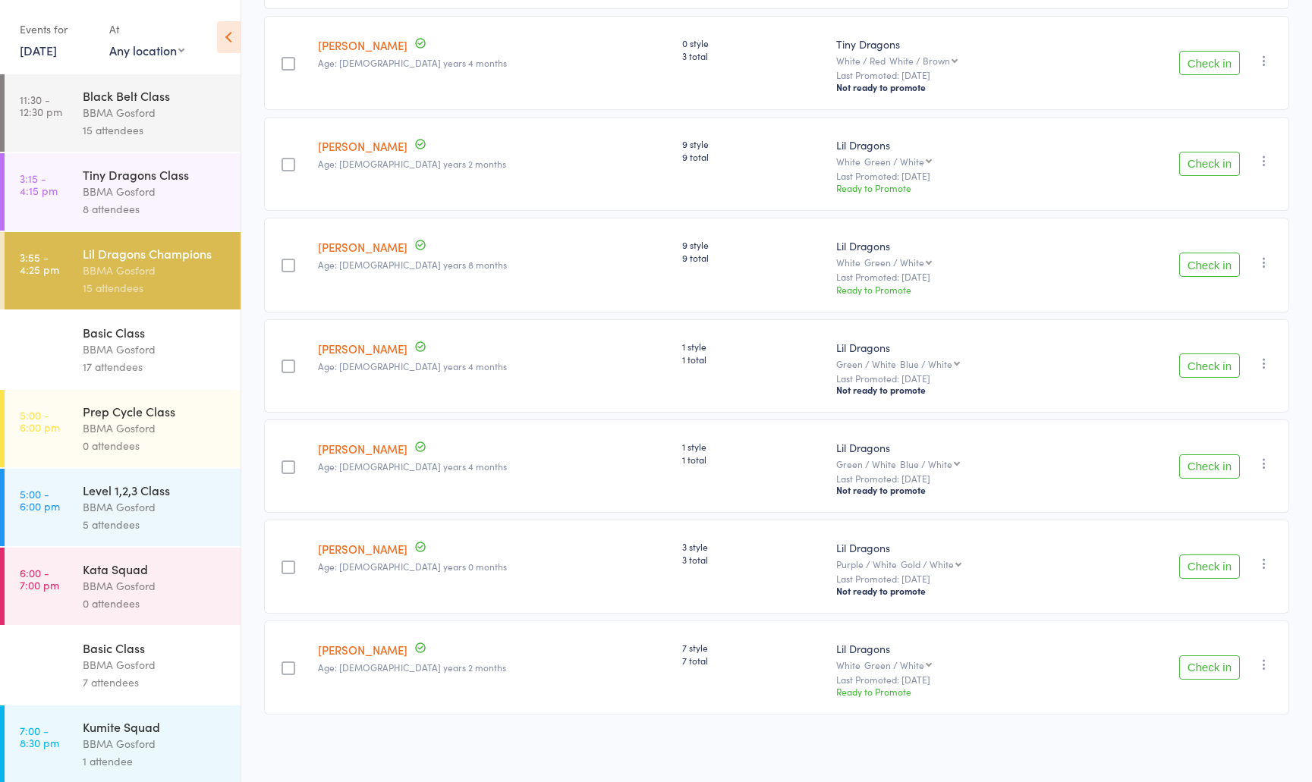
click icon "button"
click li "Remove"
click icon "button"
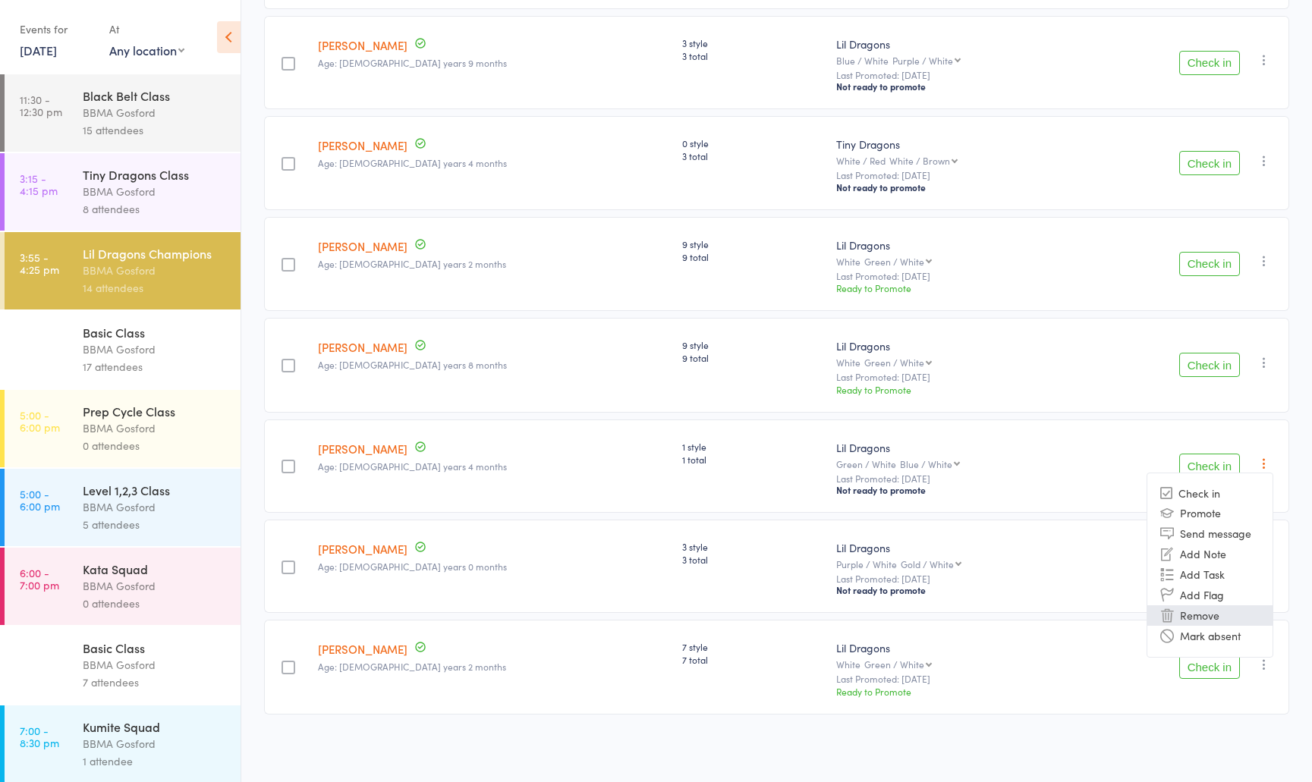
click li "Remove"
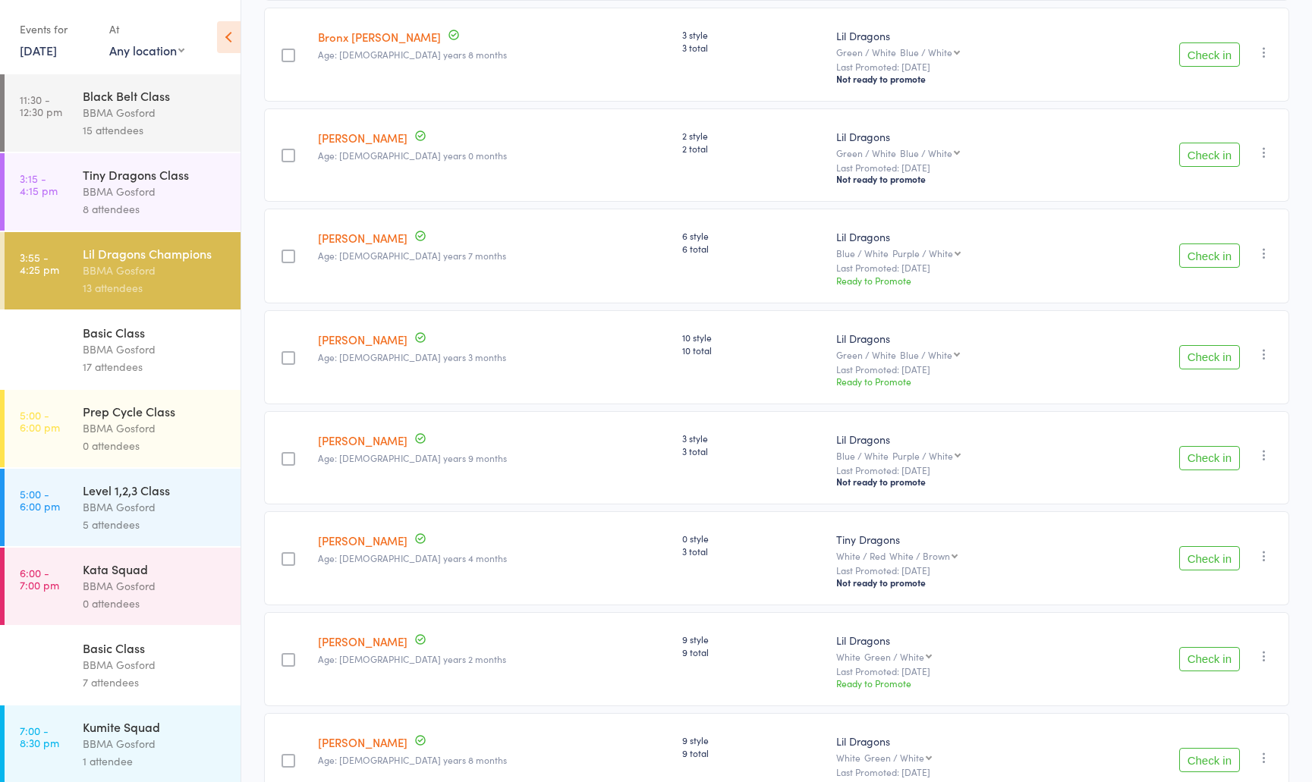
scroll to position [0, 0]
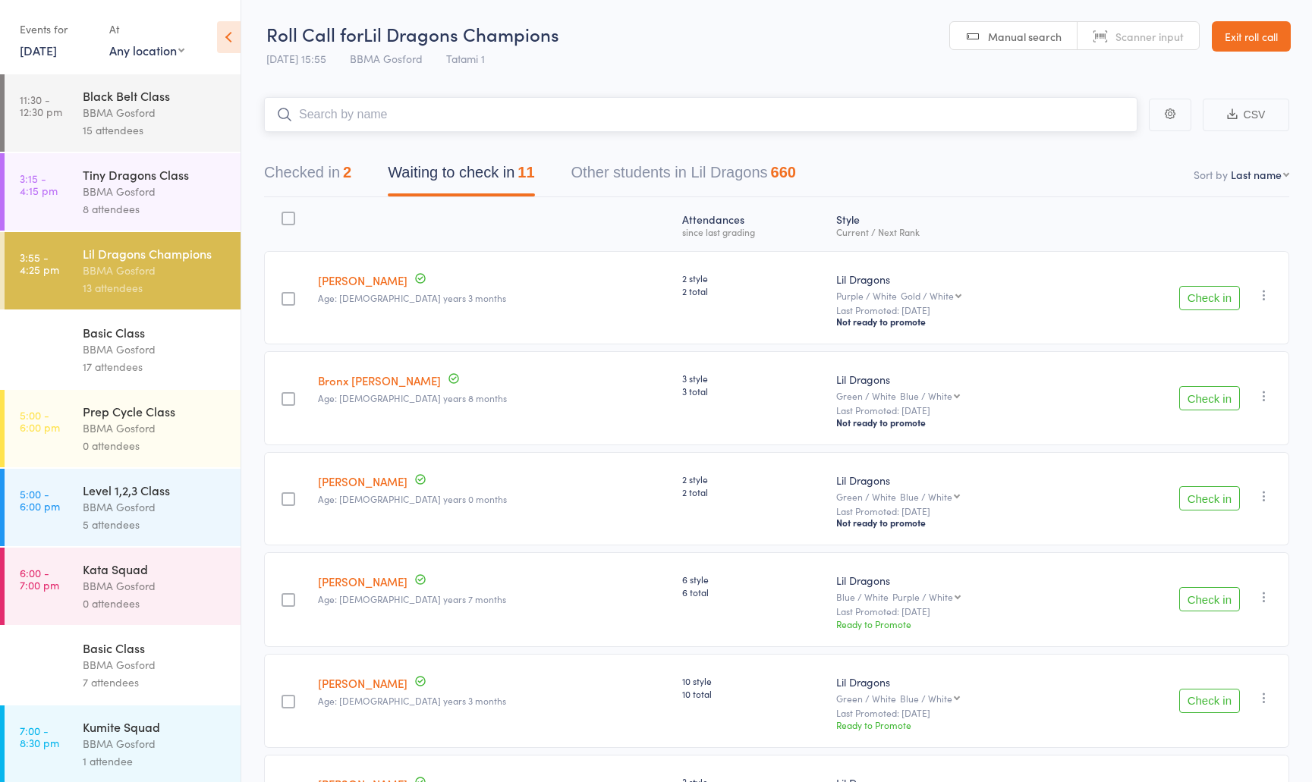
click input "search"
type input "russell calahi"
click div "Basic Class"
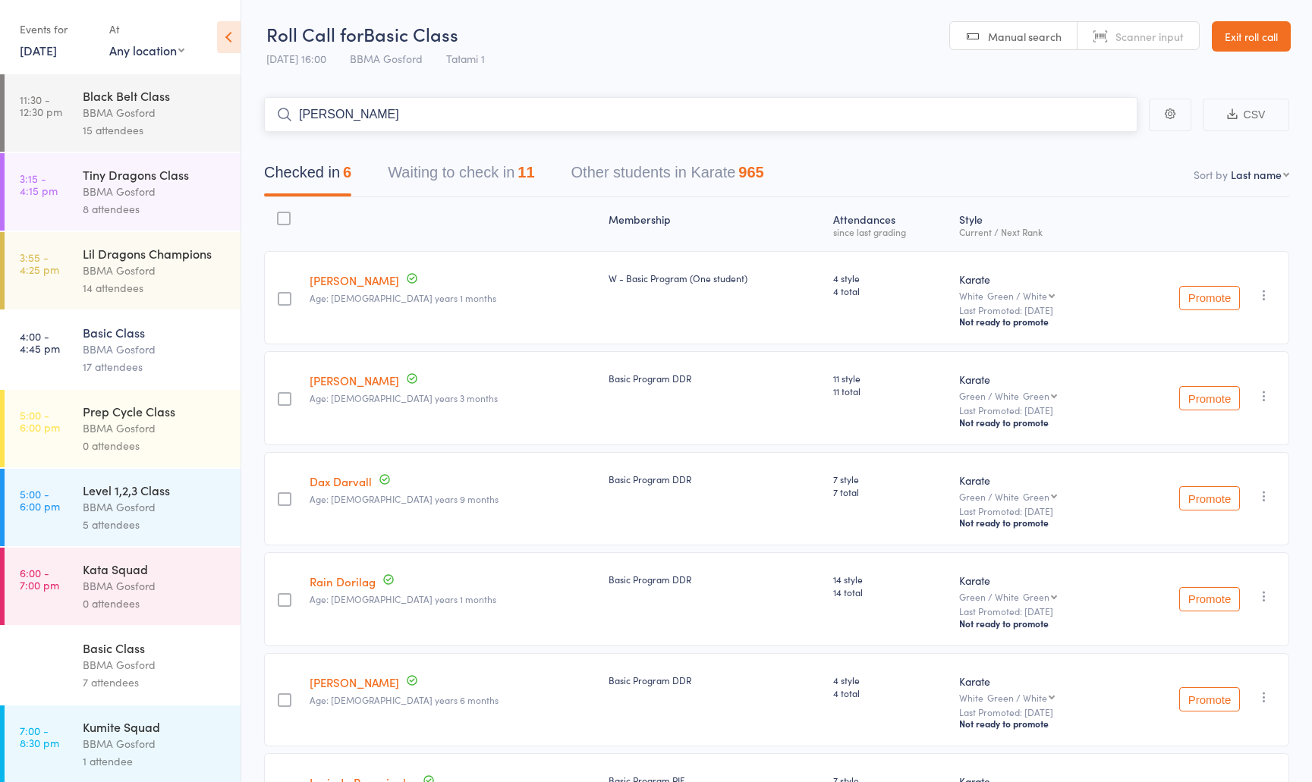
type input "riley lyon"
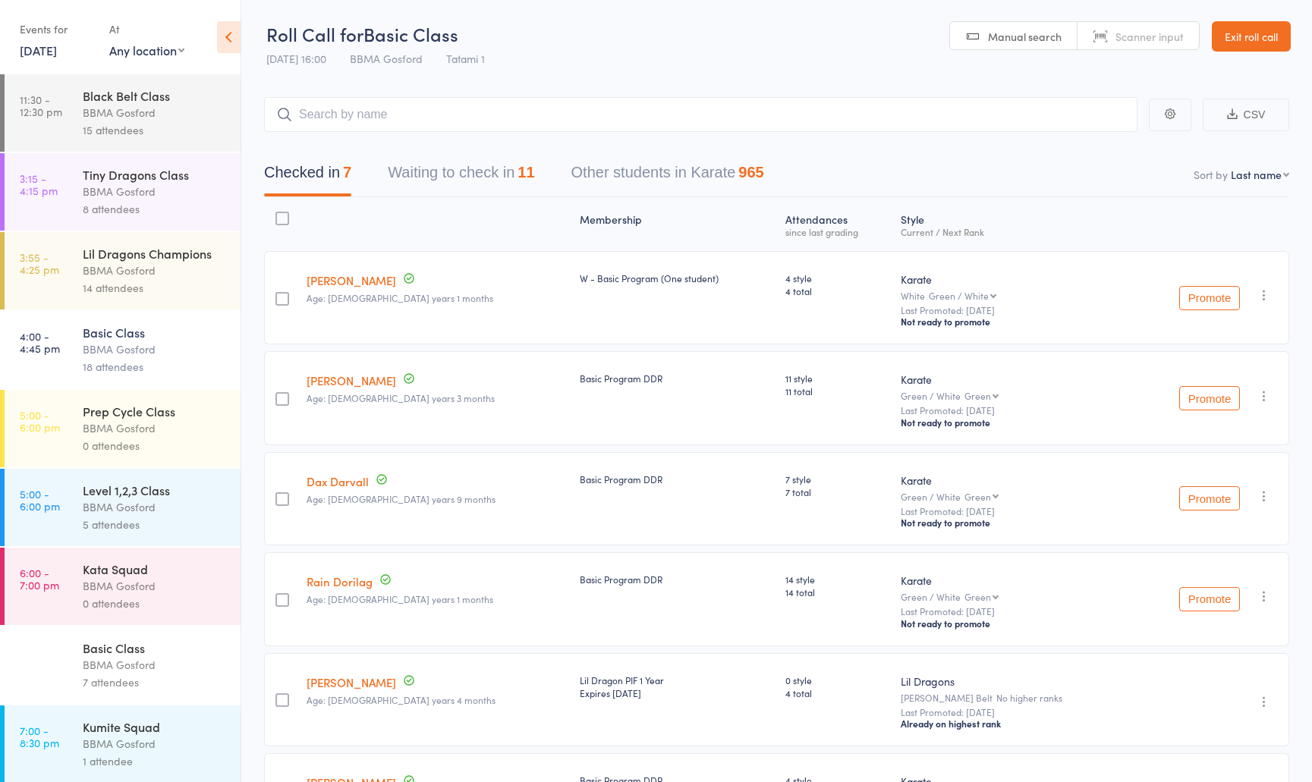
click div "14 attendees"
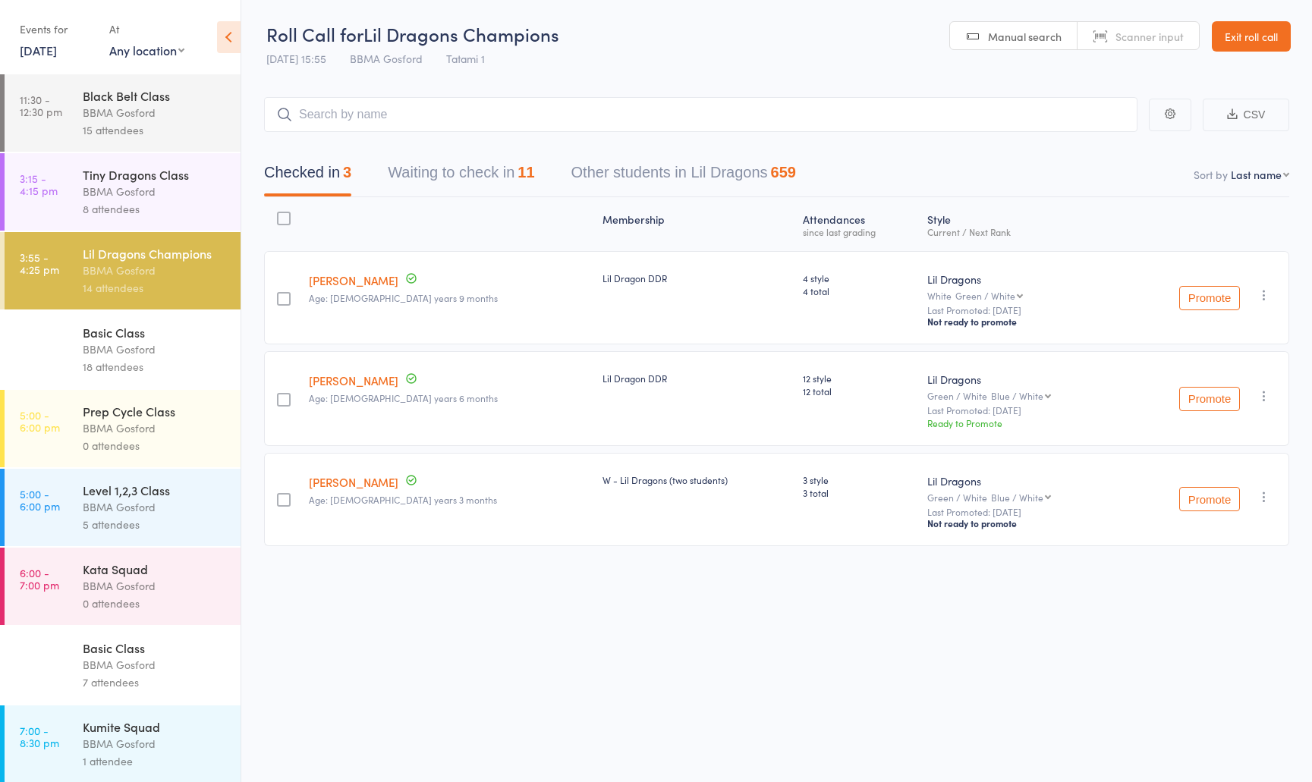
click button "Waiting to check in 11"
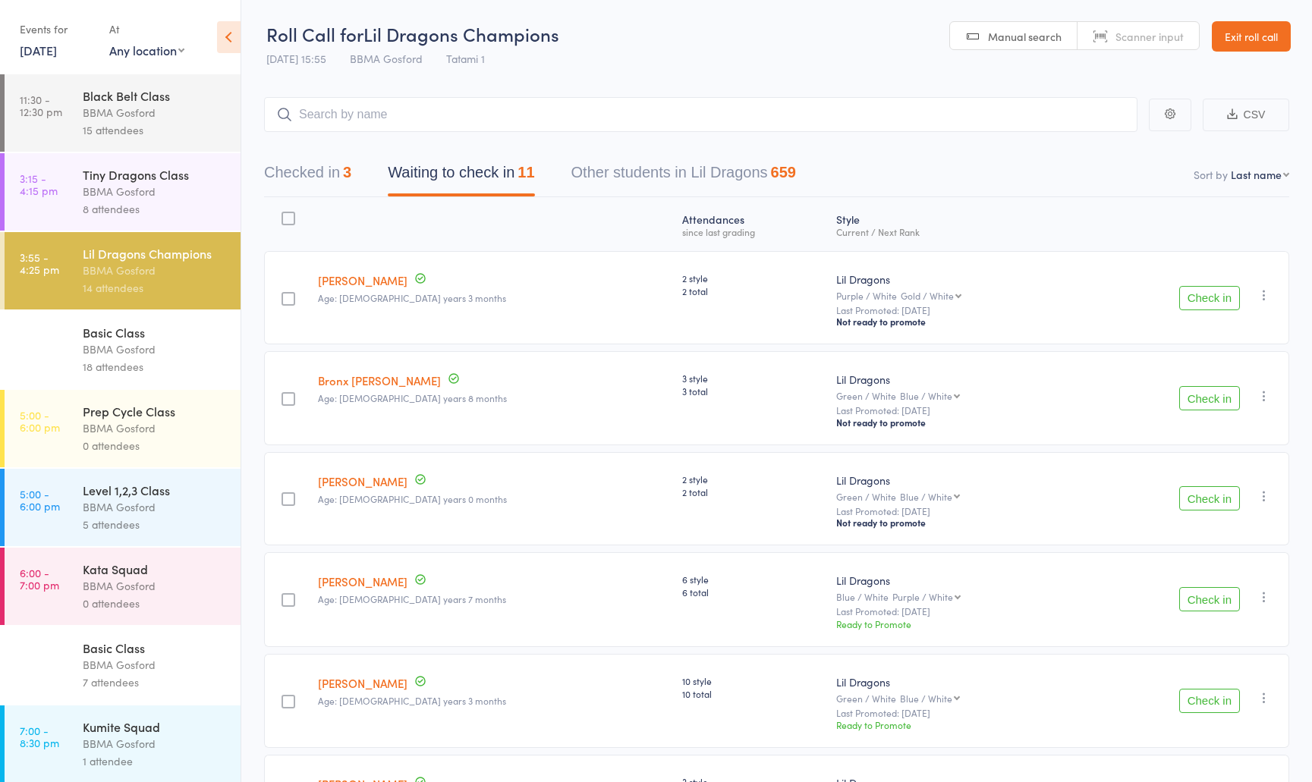
click button "Check in"
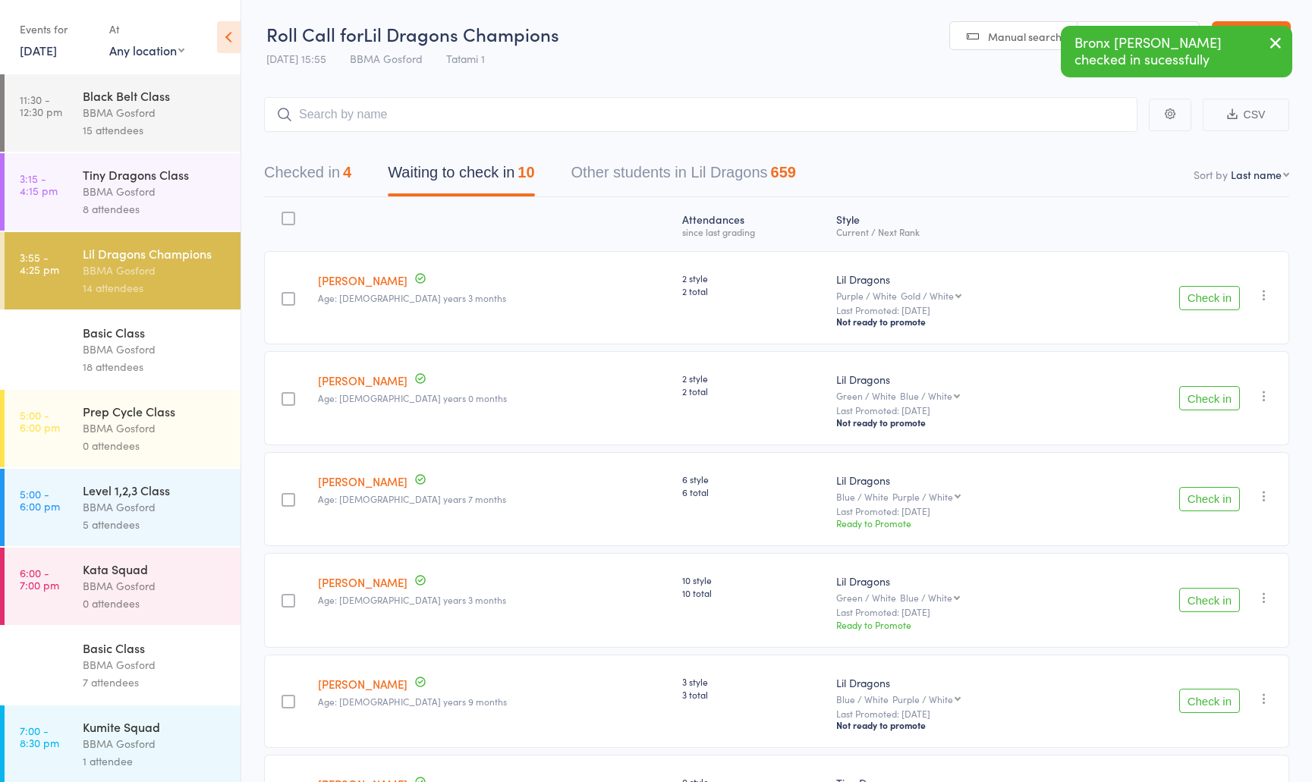
click link "Caleb David"
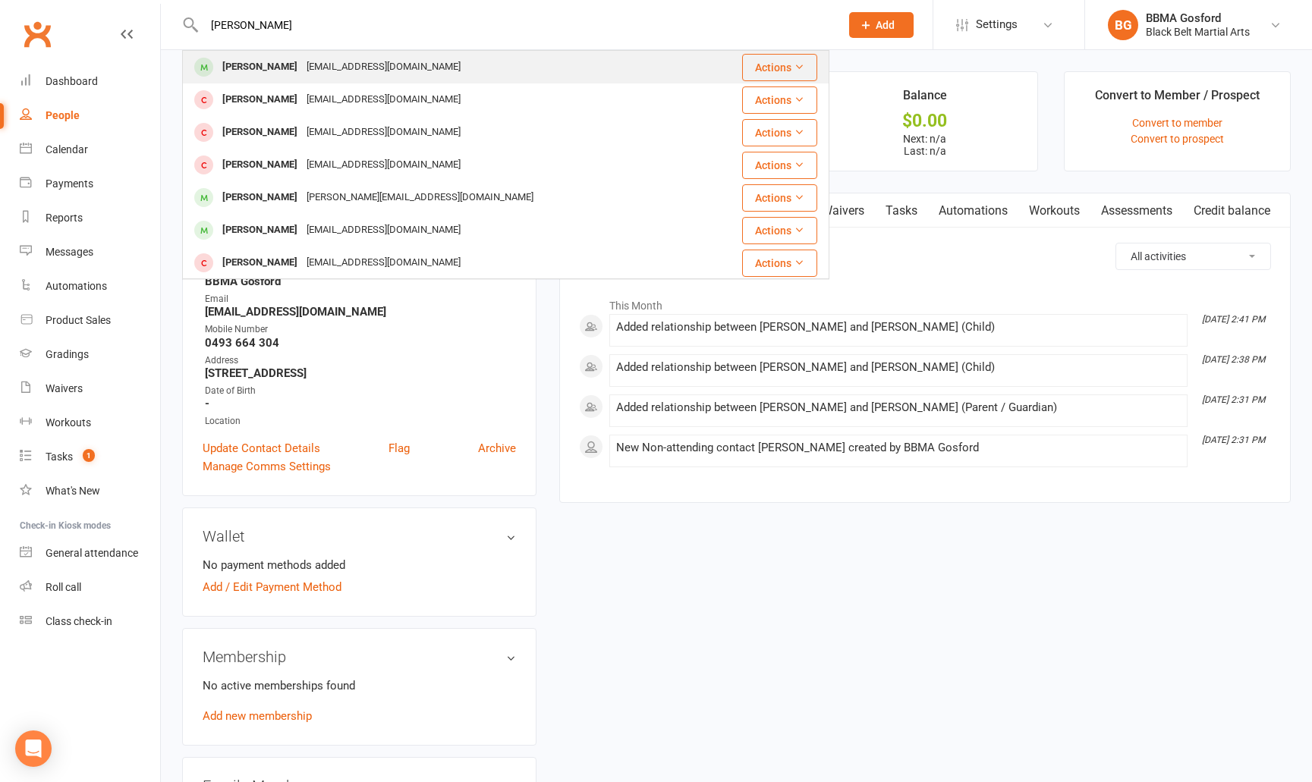
type input "[PERSON_NAME]"
click at [266, 77] on div "[PERSON_NAME]" at bounding box center [260, 67] width 84 height 22
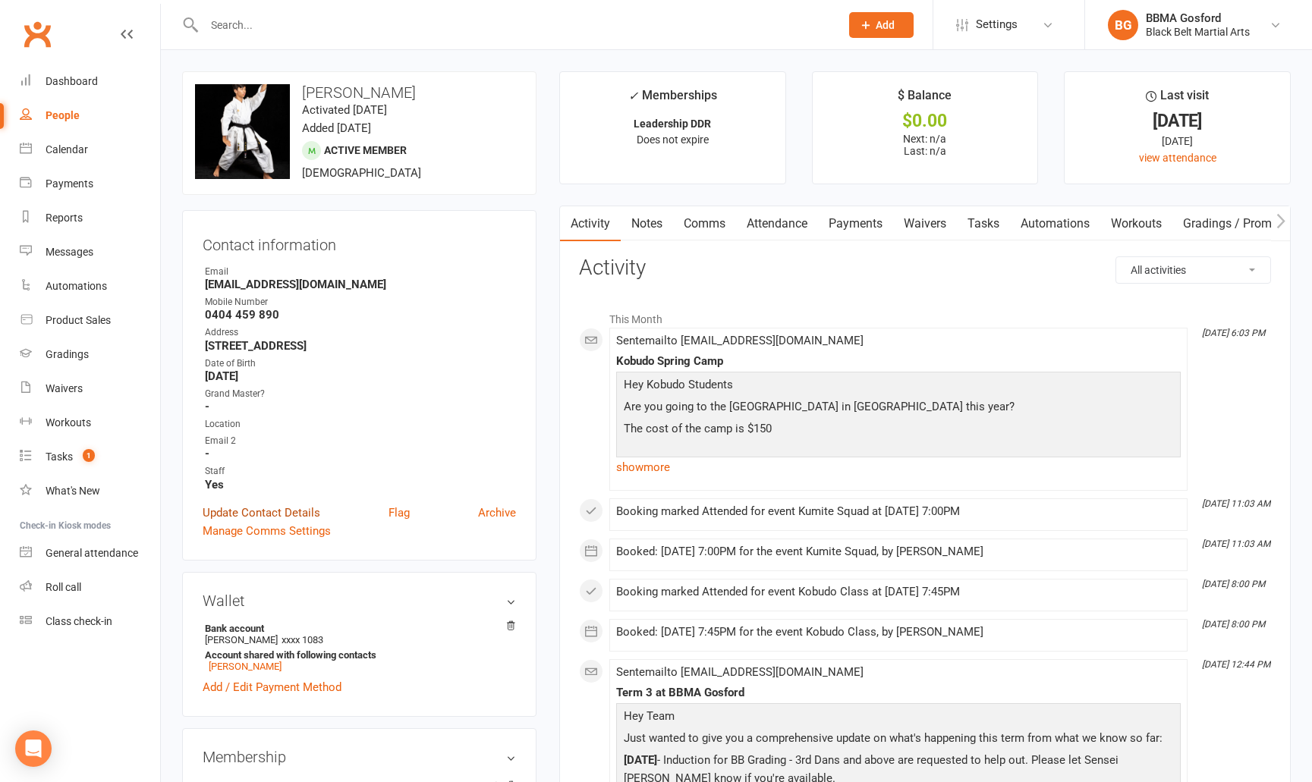
click at [266, 512] on link "Update Contact Details" at bounding box center [262, 513] width 118 height 18
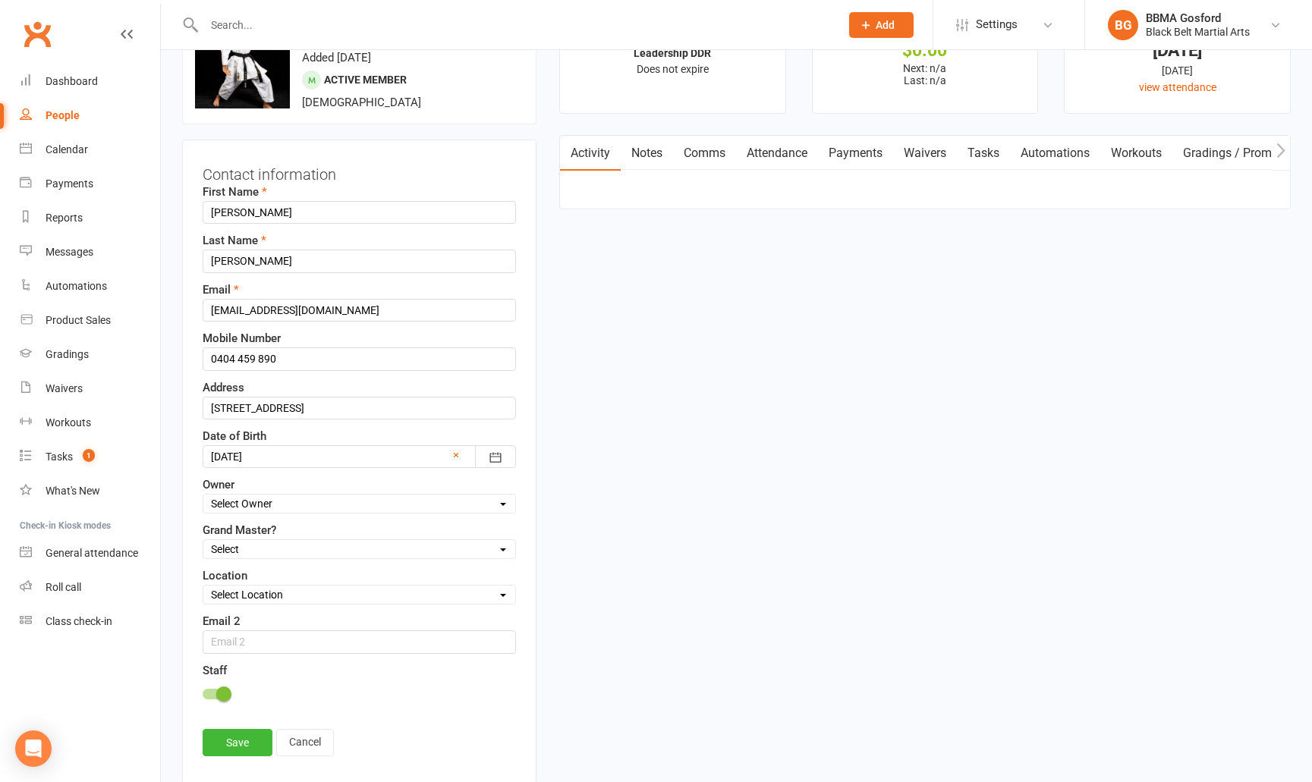
scroll to position [71, 0]
drag, startPoint x: 318, startPoint y: 408, endPoint x: 299, endPoint y: 409, distance: 19.0
click at [299, 409] on input "199 Lakedge Ave MSW 2506" at bounding box center [359, 407] width 313 height 23
type input "199 Lakedge Ave, BERKELEY VALE NSW 2260"
click at [233, 738] on link "Save" at bounding box center [238, 742] width 70 height 27
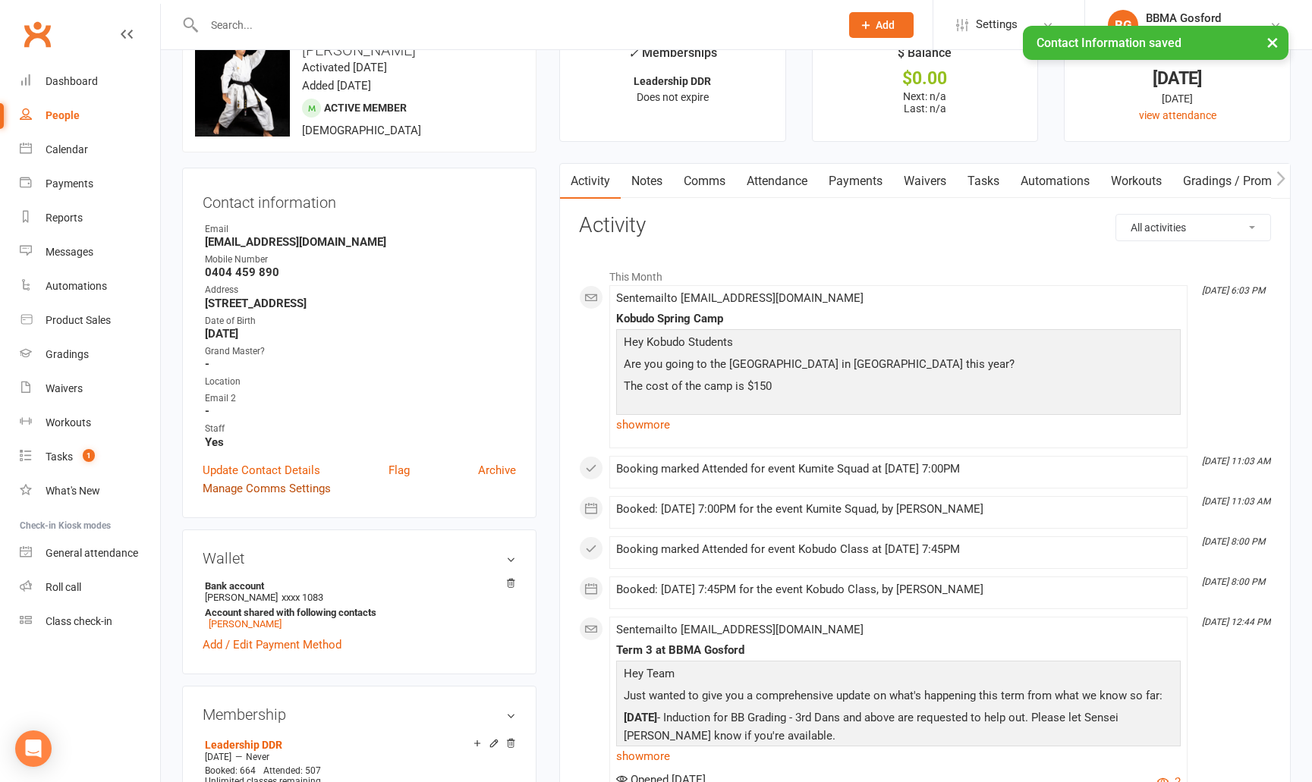
scroll to position [0, 0]
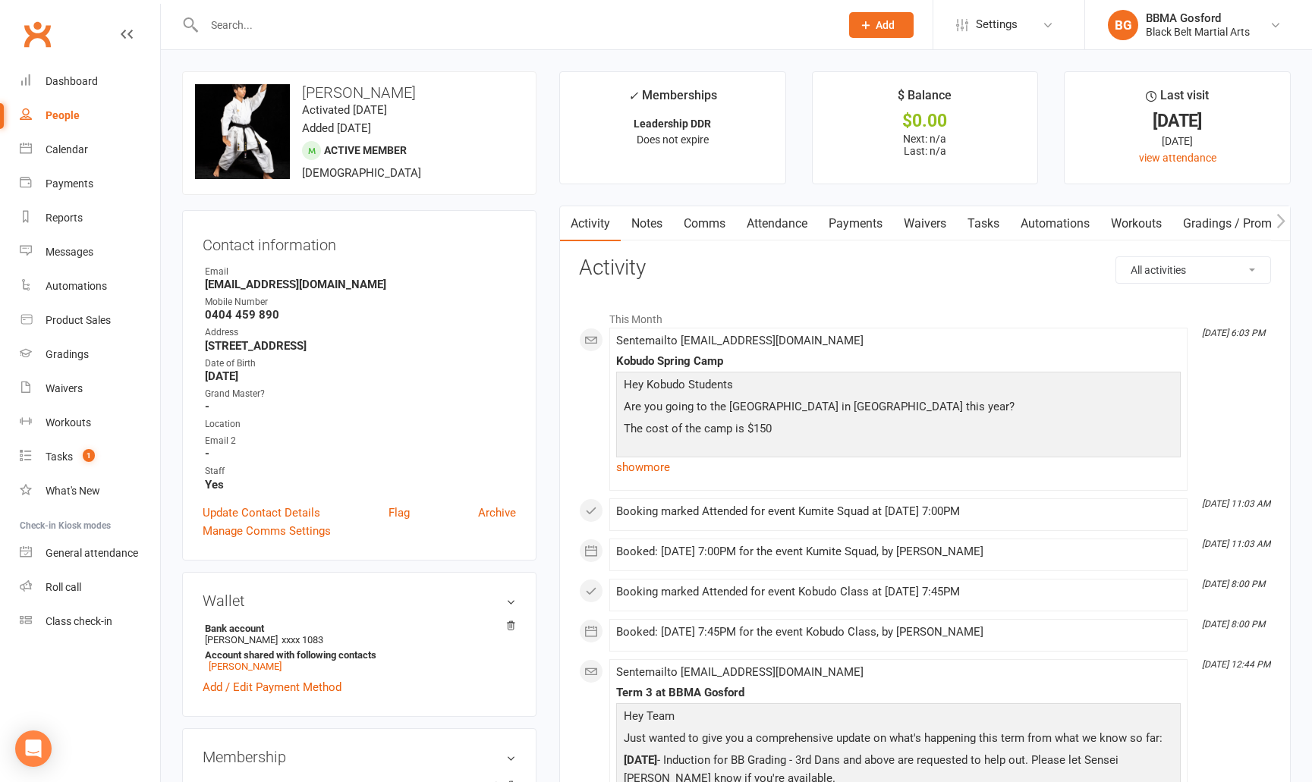
click at [261, 19] on input "text" at bounding box center [515, 24] width 630 height 21
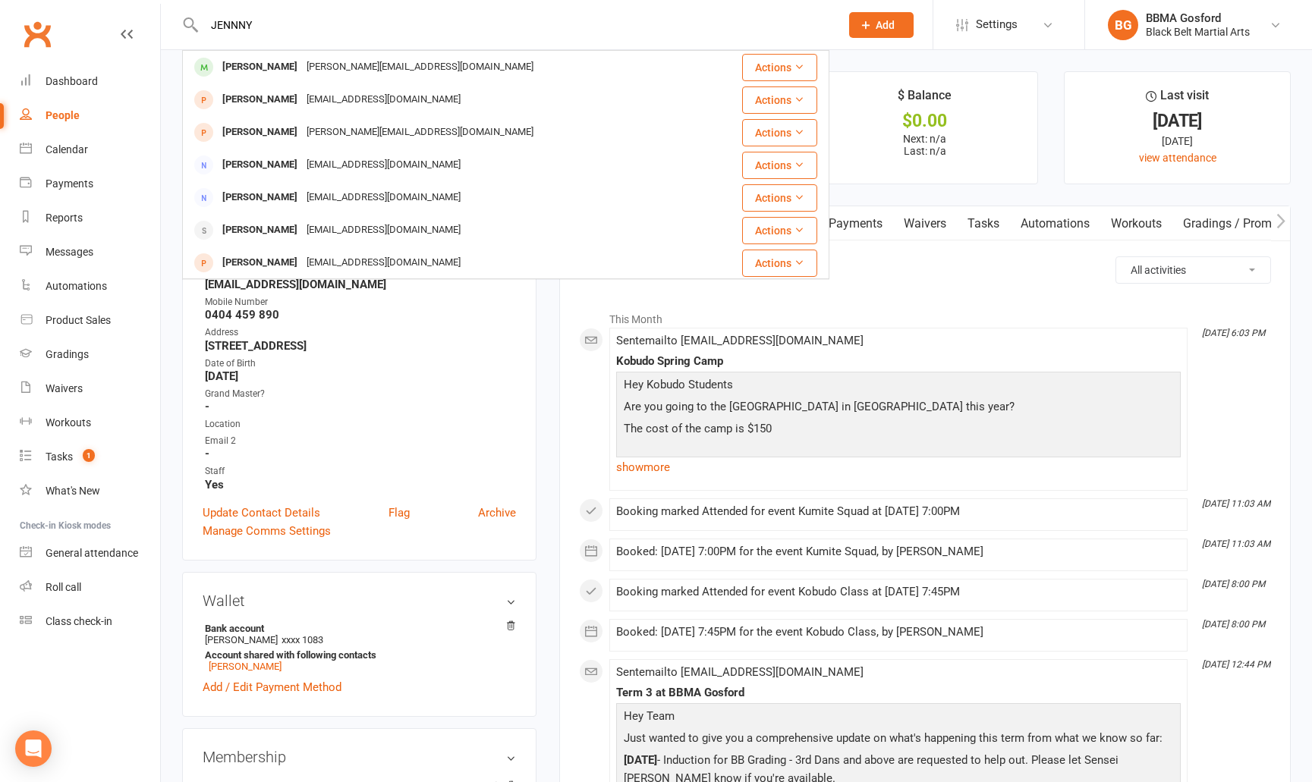
type input "JENNNY"
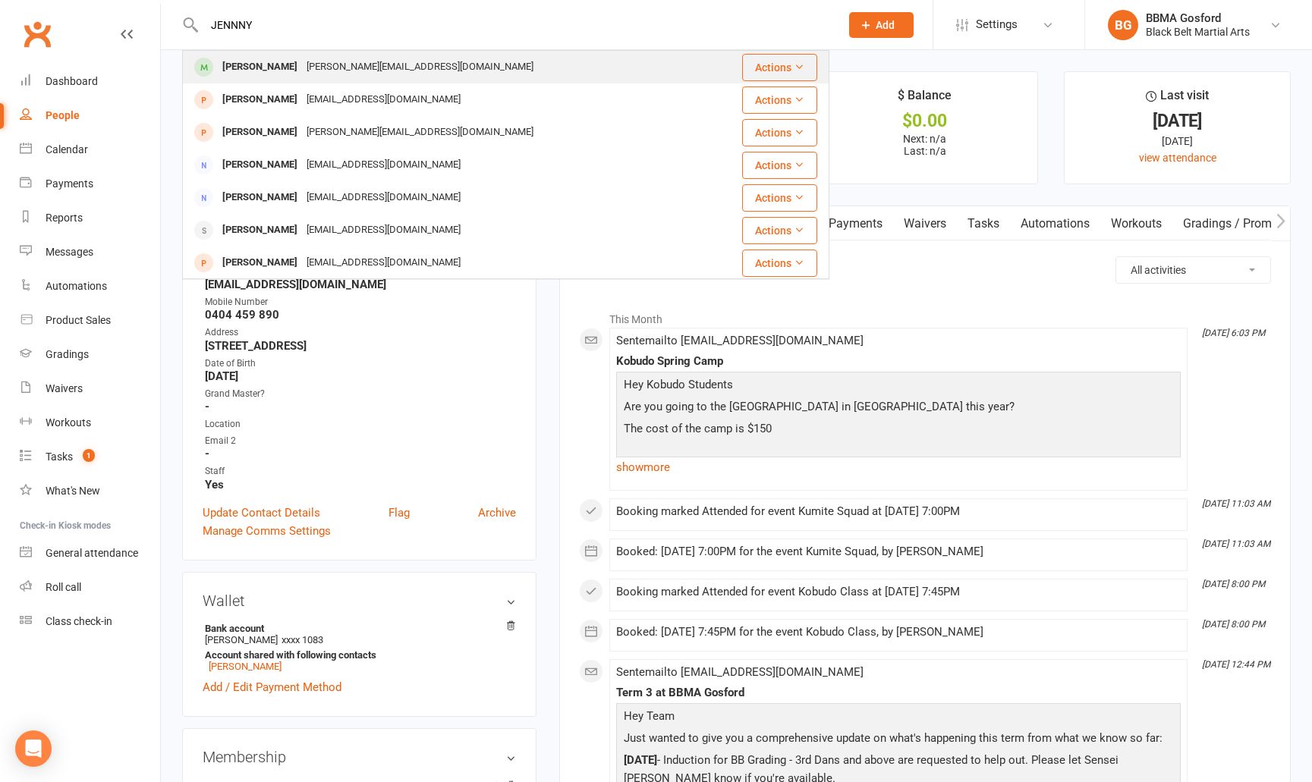
click at [260, 73] on div "Jenny Harwood" at bounding box center [260, 67] width 84 height 22
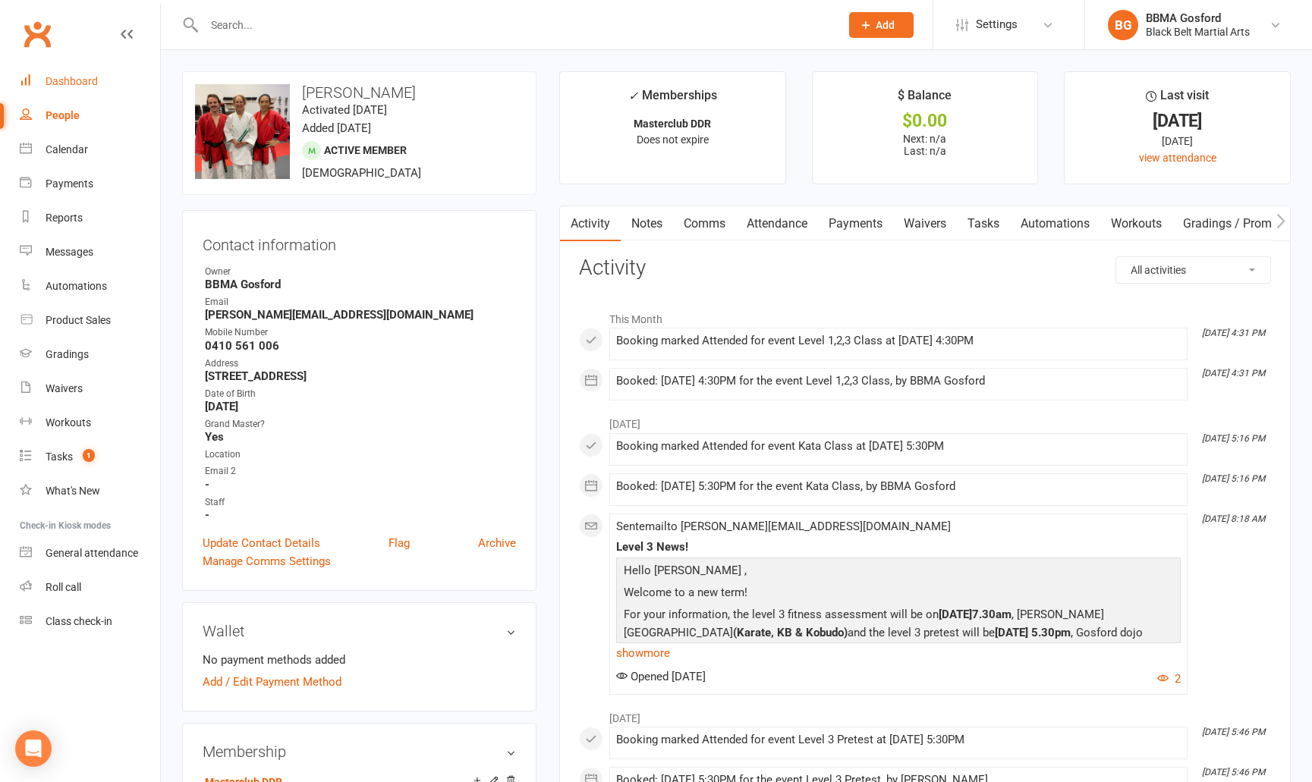
click at [81, 80] on div "Dashboard" at bounding box center [72, 81] width 52 height 12
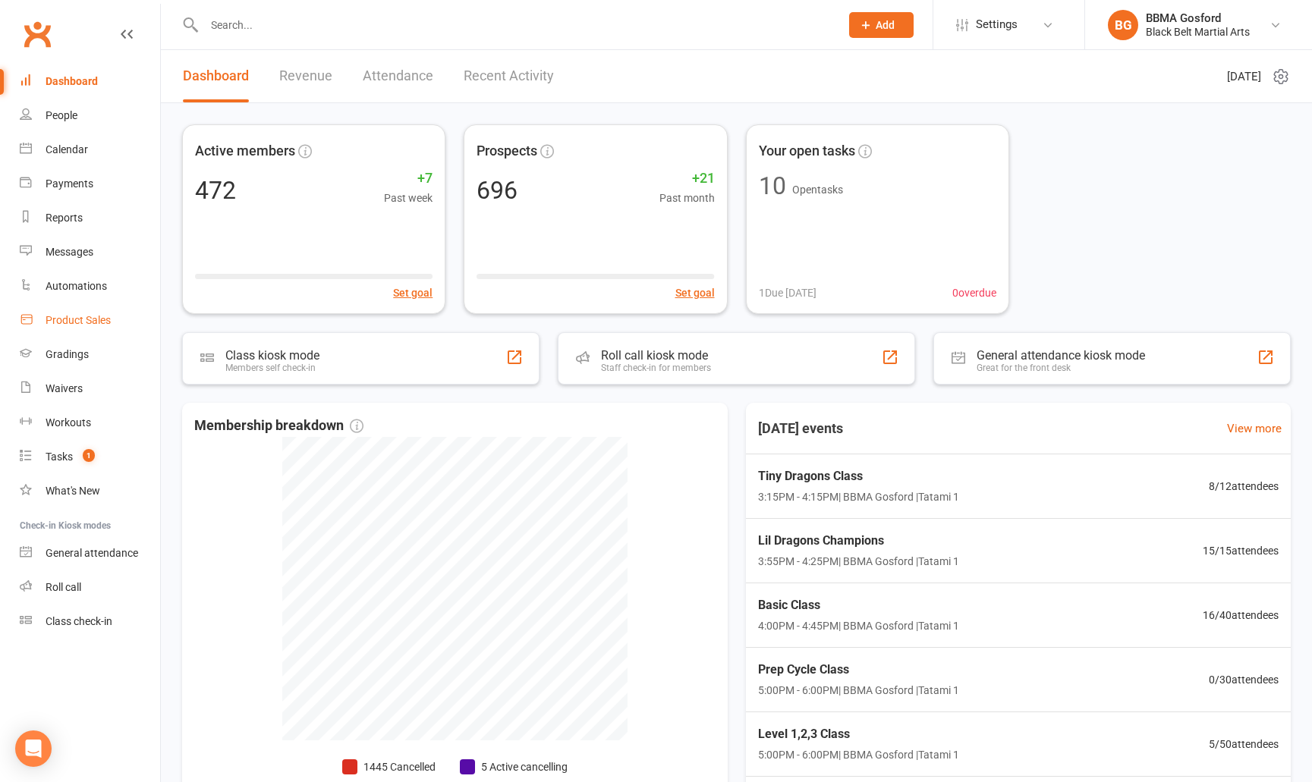
click at [82, 323] on div "Product Sales" at bounding box center [78, 320] width 65 height 12
select select "100"
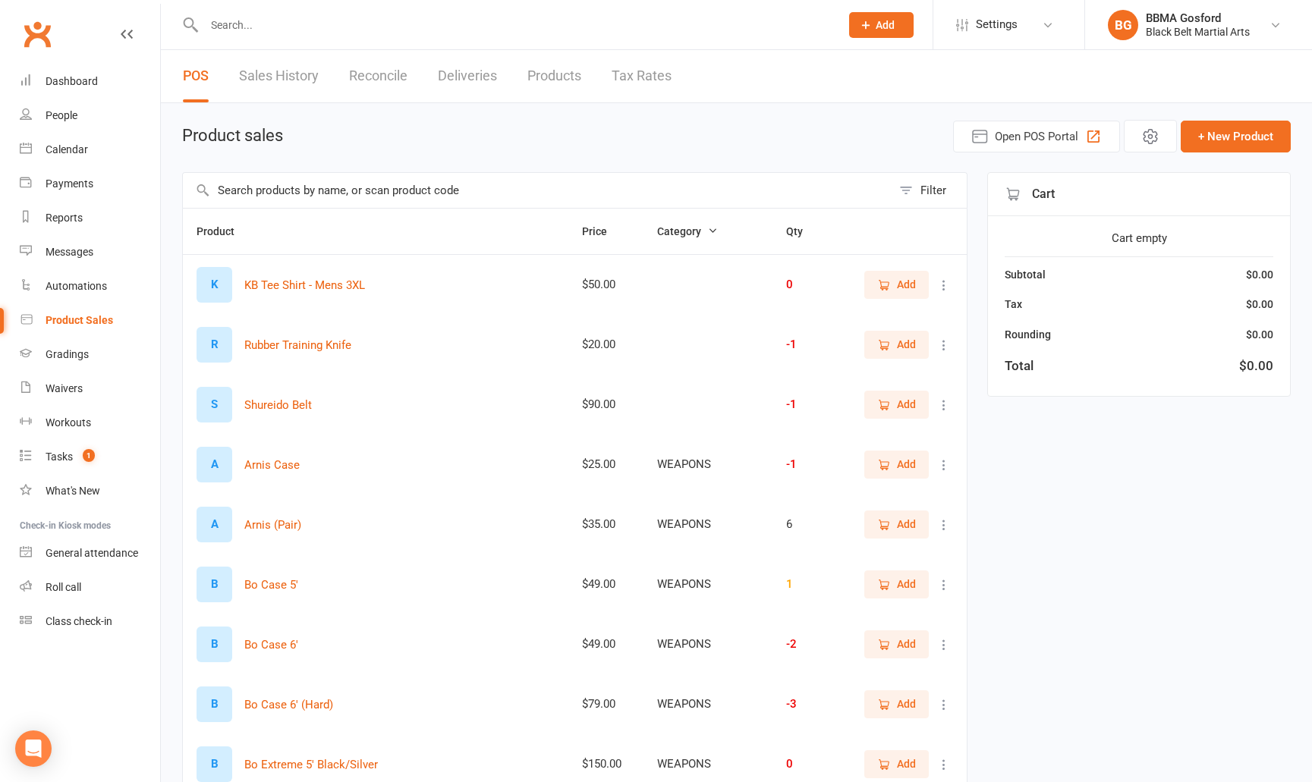
click at [313, 197] on input "text" at bounding box center [537, 190] width 709 height 35
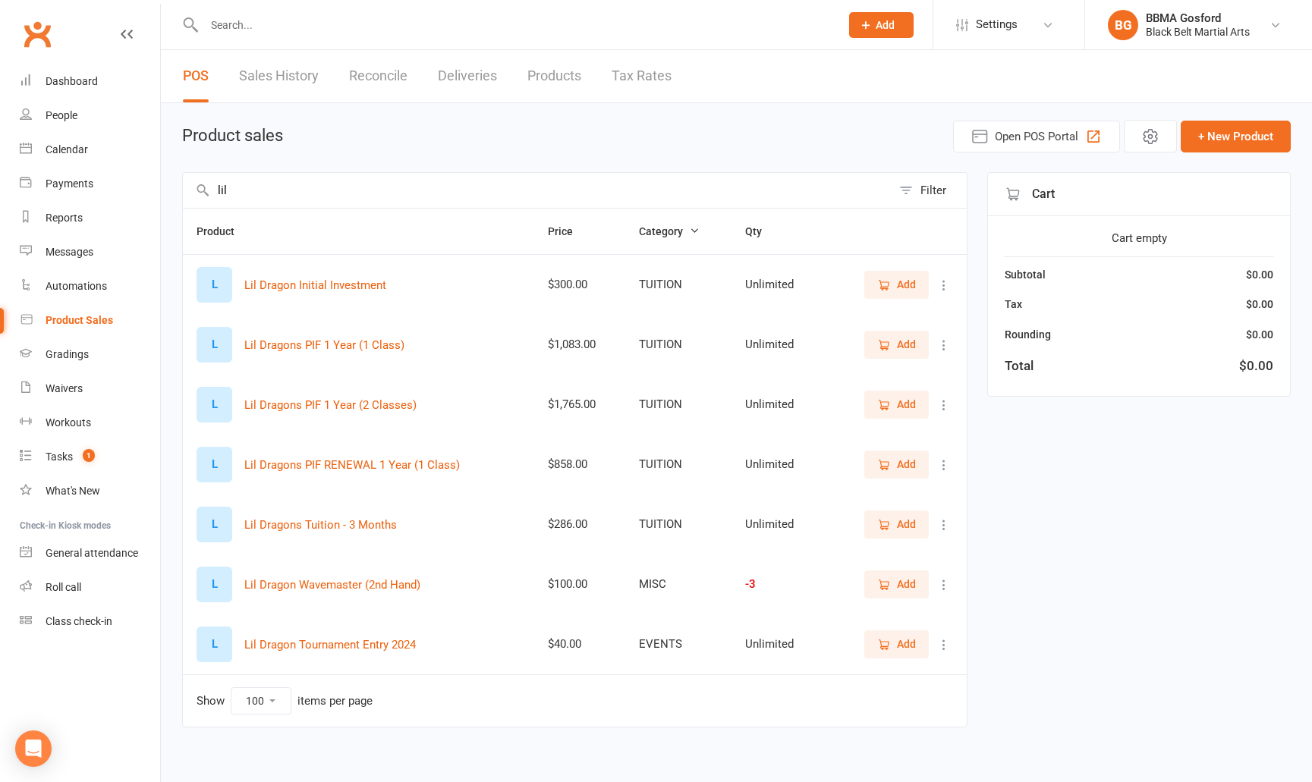
type input "lil"
click at [876, 290] on button "Add" at bounding box center [896, 284] width 65 height 27
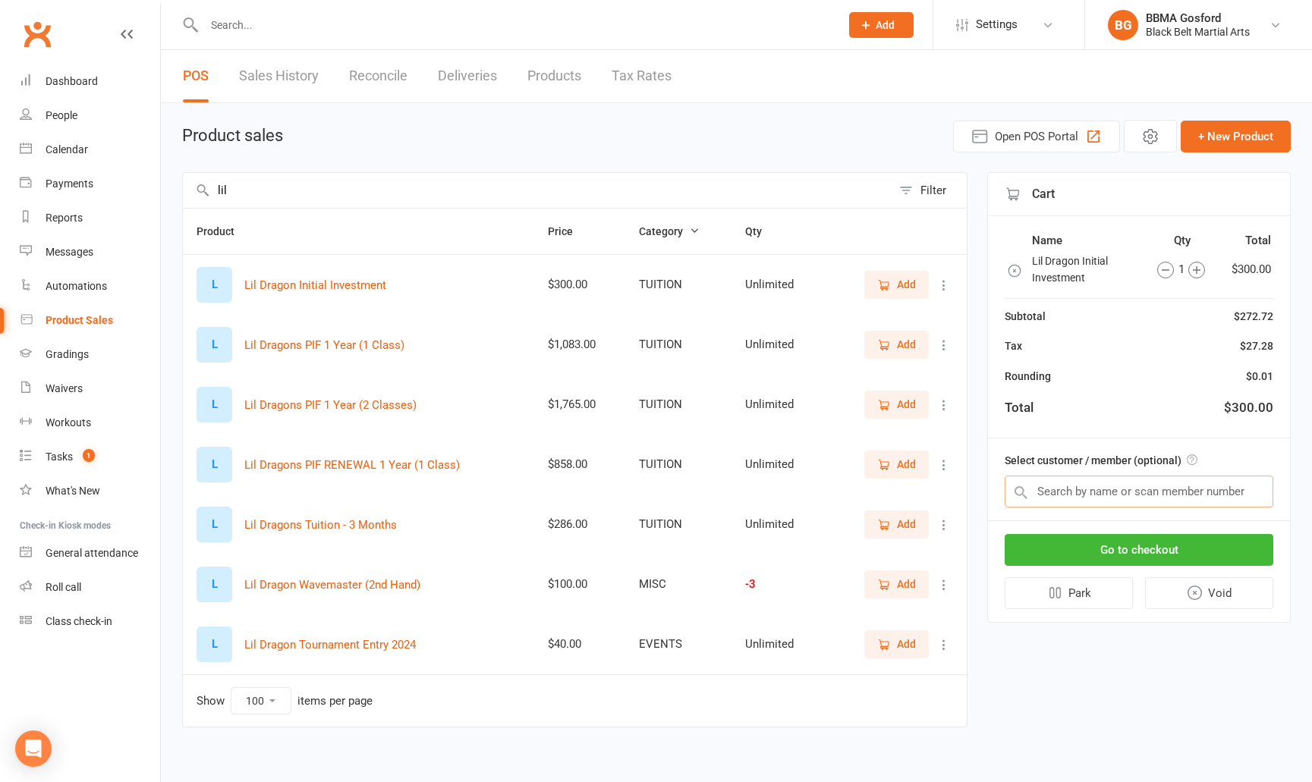
click at [1095, 492] on input "text" at bounding box center [1139, 492] width 269 height 32
type input "[PERSON_NAME]"
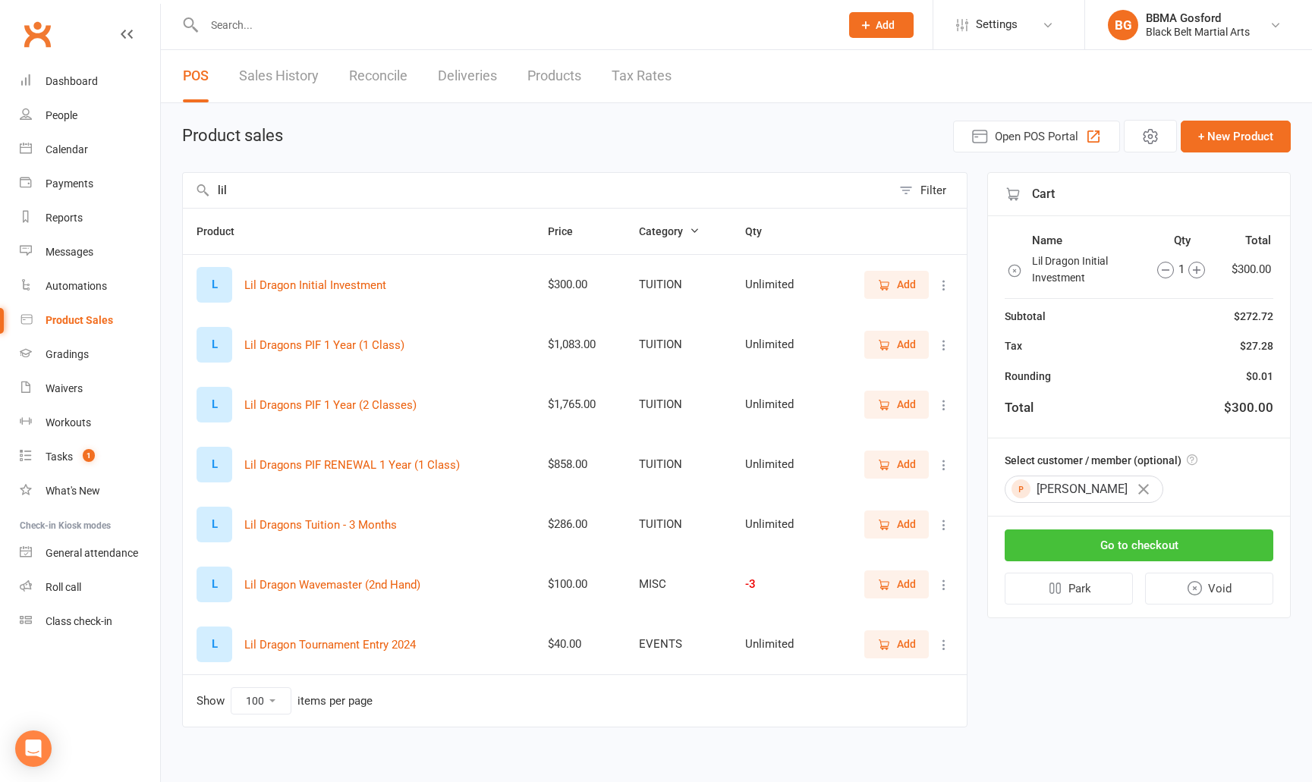
click at [1162, 549] on button "Go to checkout" at bounding box center [1139, 546] width 269 height 32
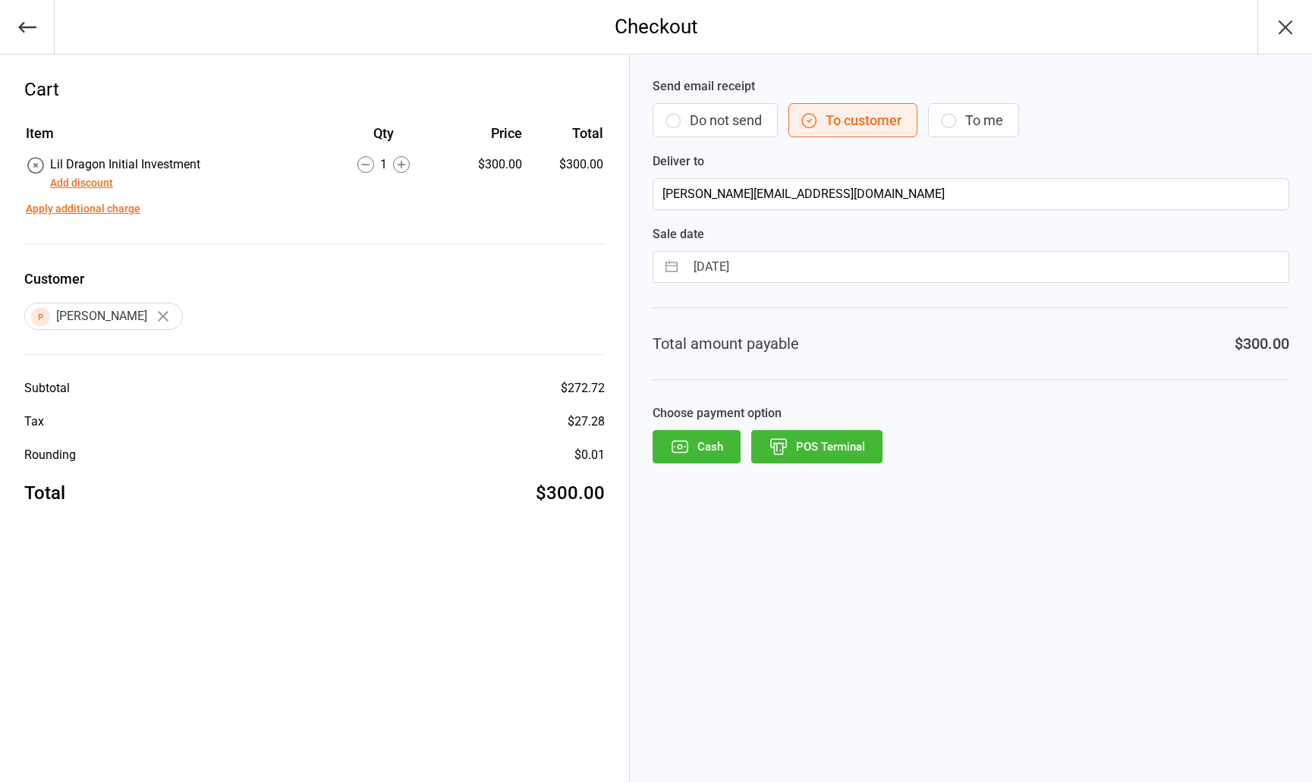
click at [831, 440] on button "POS Terminal" at bounding box center [816, 446] width 131 height 33
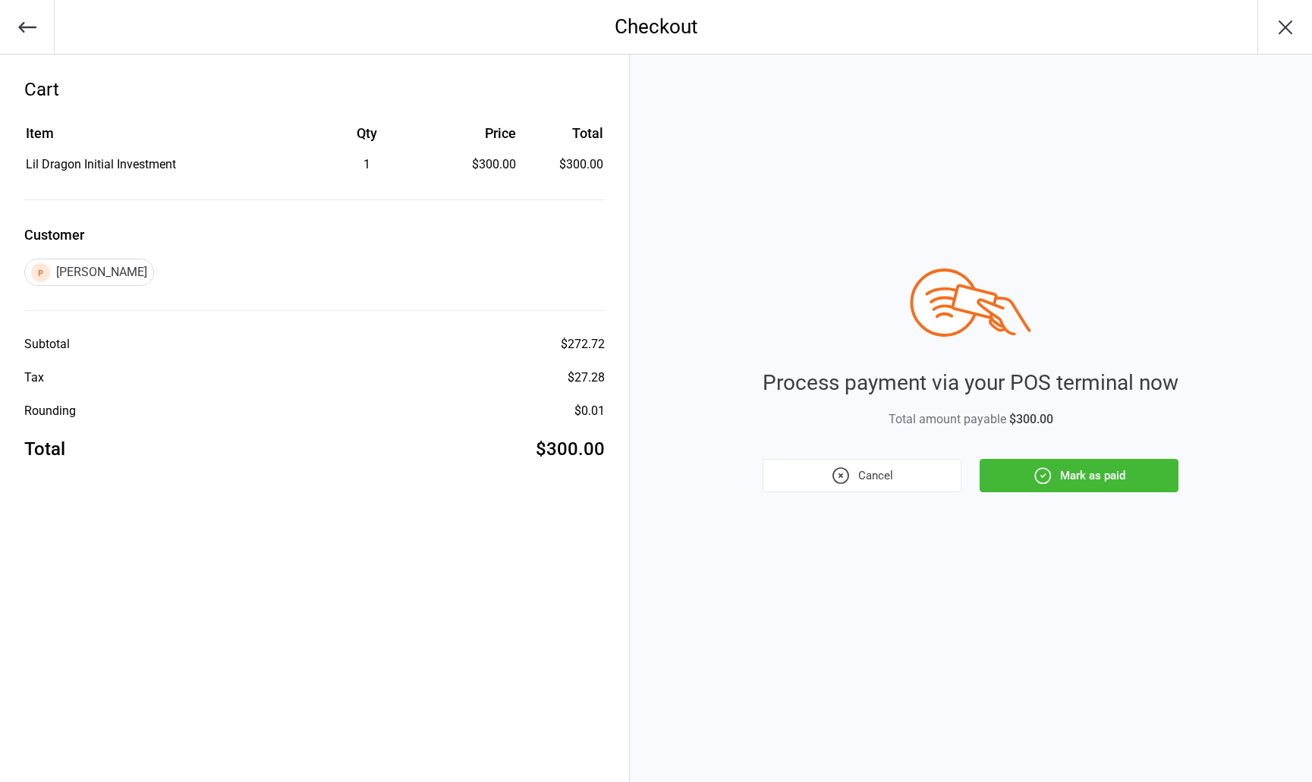
click at [1092, 476] on button "Mark as paid" at bounding box center [1079, 475] width 199 height 33
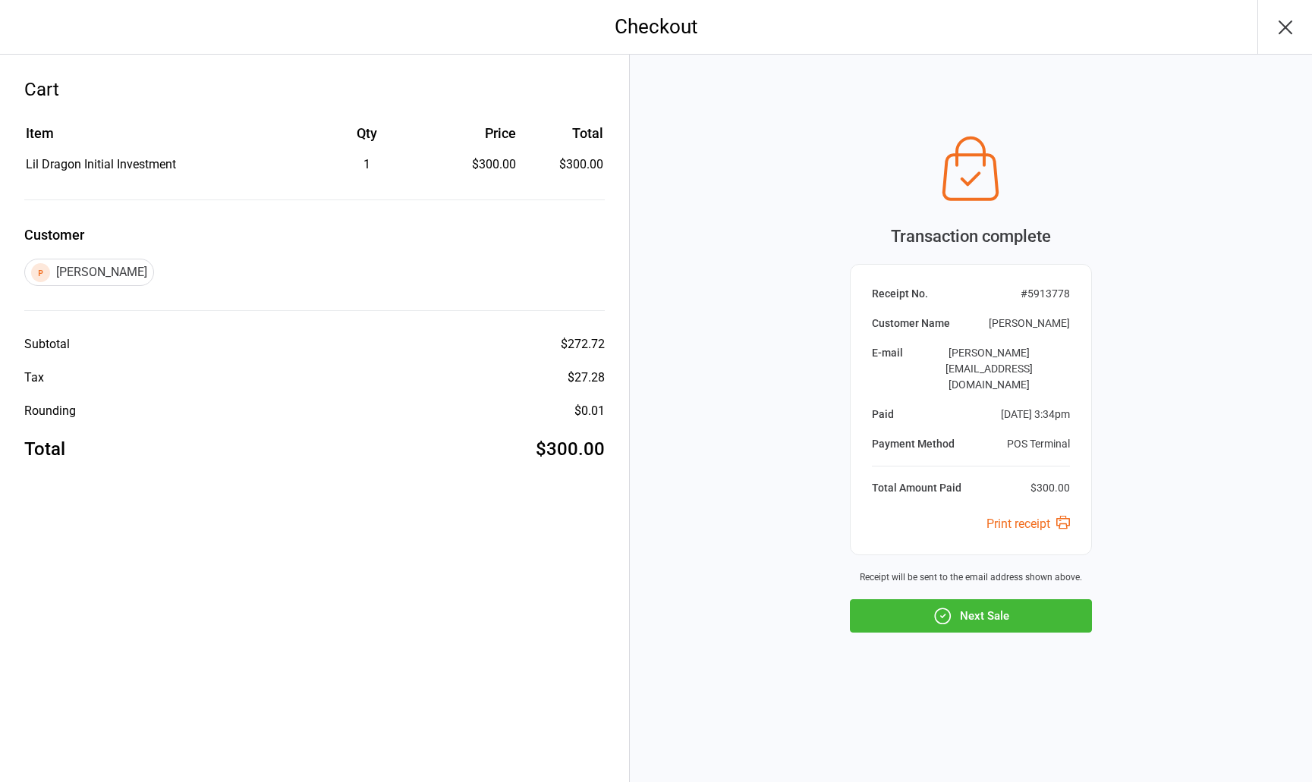
click at [976, 605] on button "Next Sale" at bounding box center [971, 616] width 242 height 33
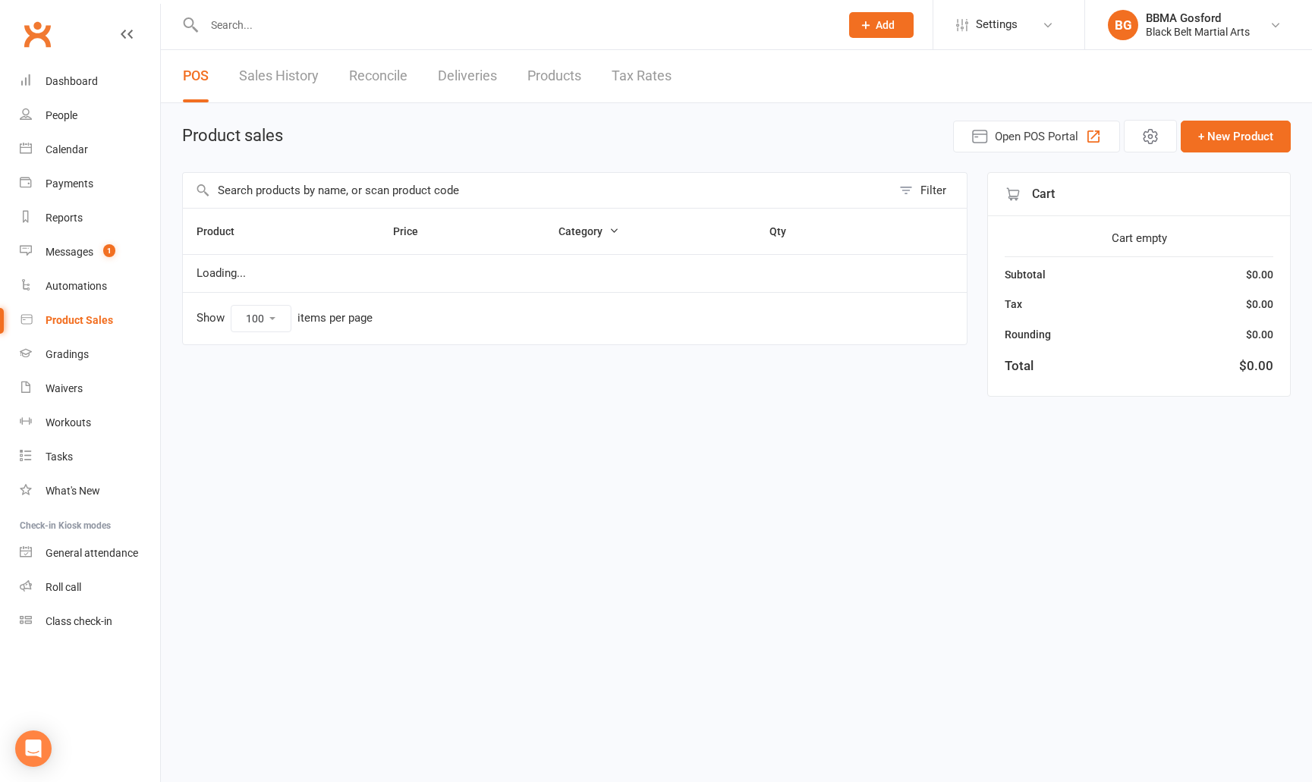
select select "100"
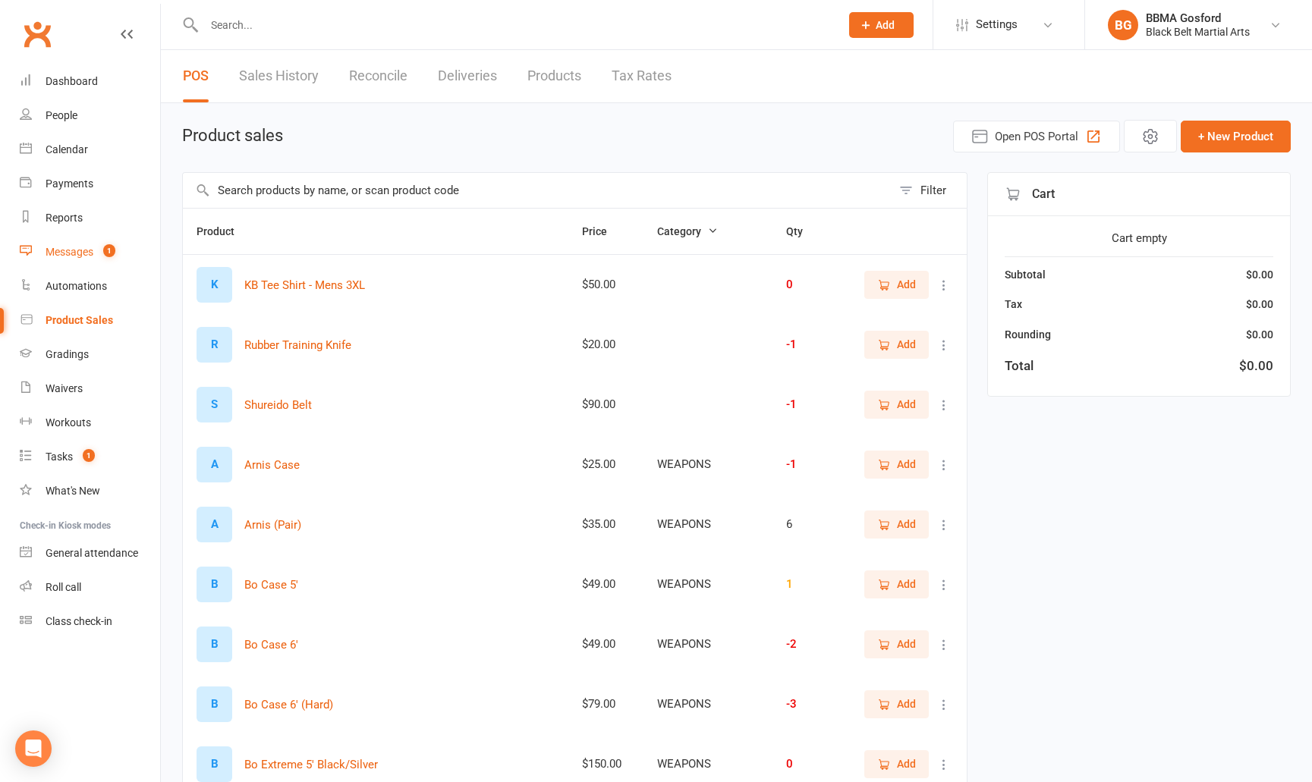
click at [81, 253] on div "Messages" at bounding box center [70, 252] width 48 height 12
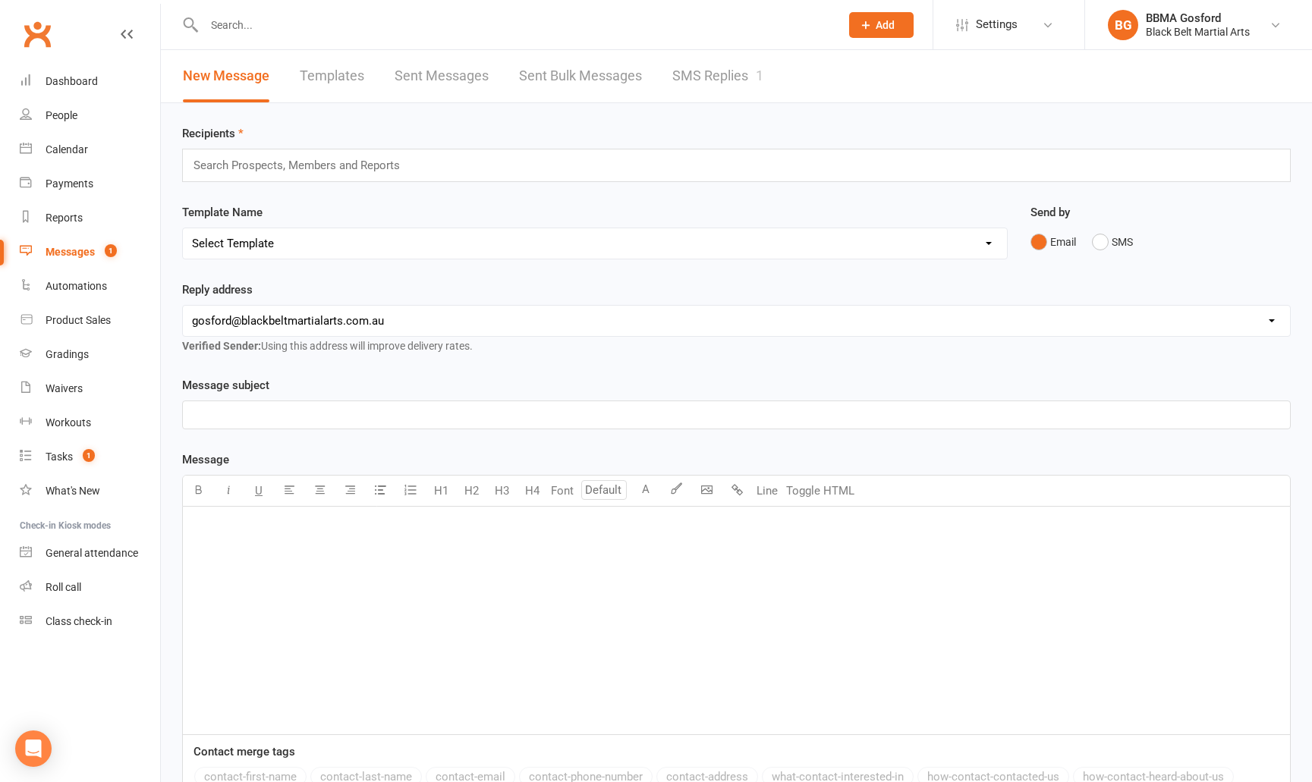
click at [700, 74] on link "SMS Replies 1" at bounding box center [717, 76] width 91 height 52
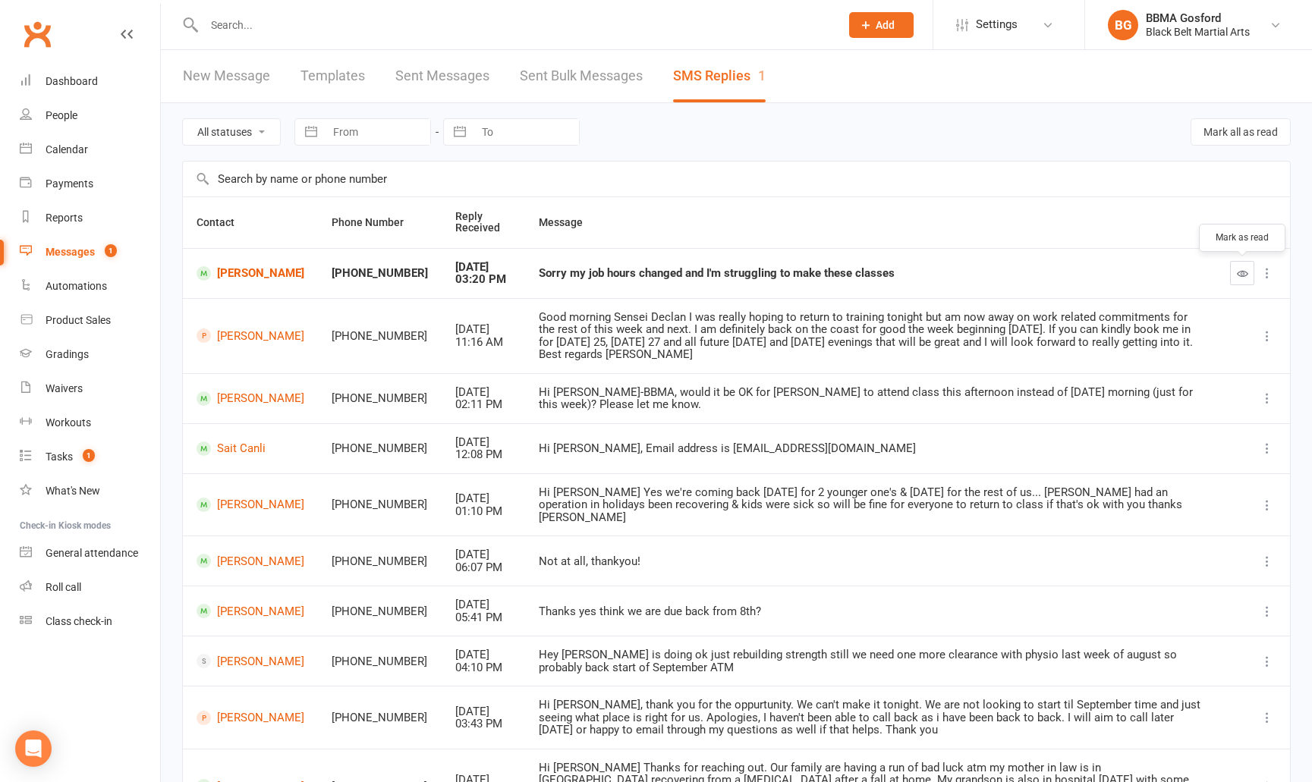
click at [1238, 273] on icon "button" at bounding box center [1242, 273] width 11 height 11
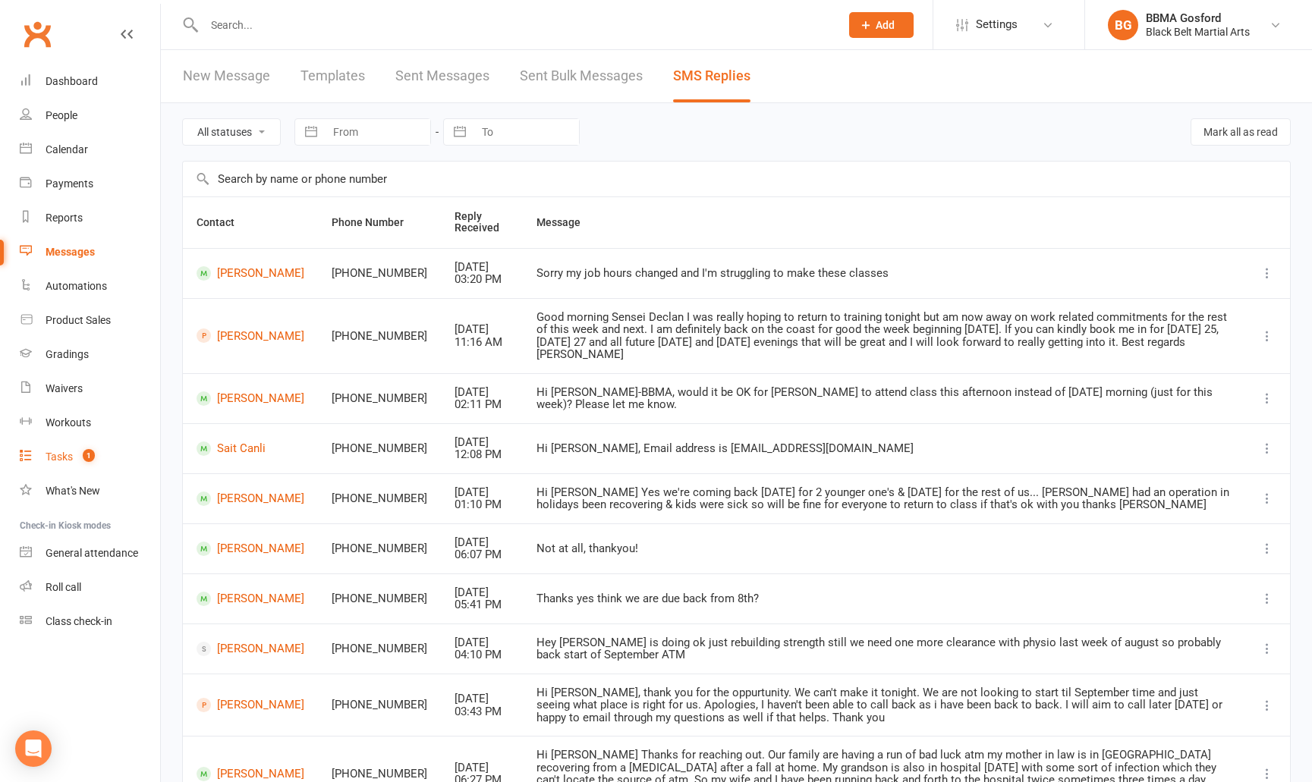
click at [54, 461] on div "Tasks" at bounding box center [59, 457] width 27 height 12
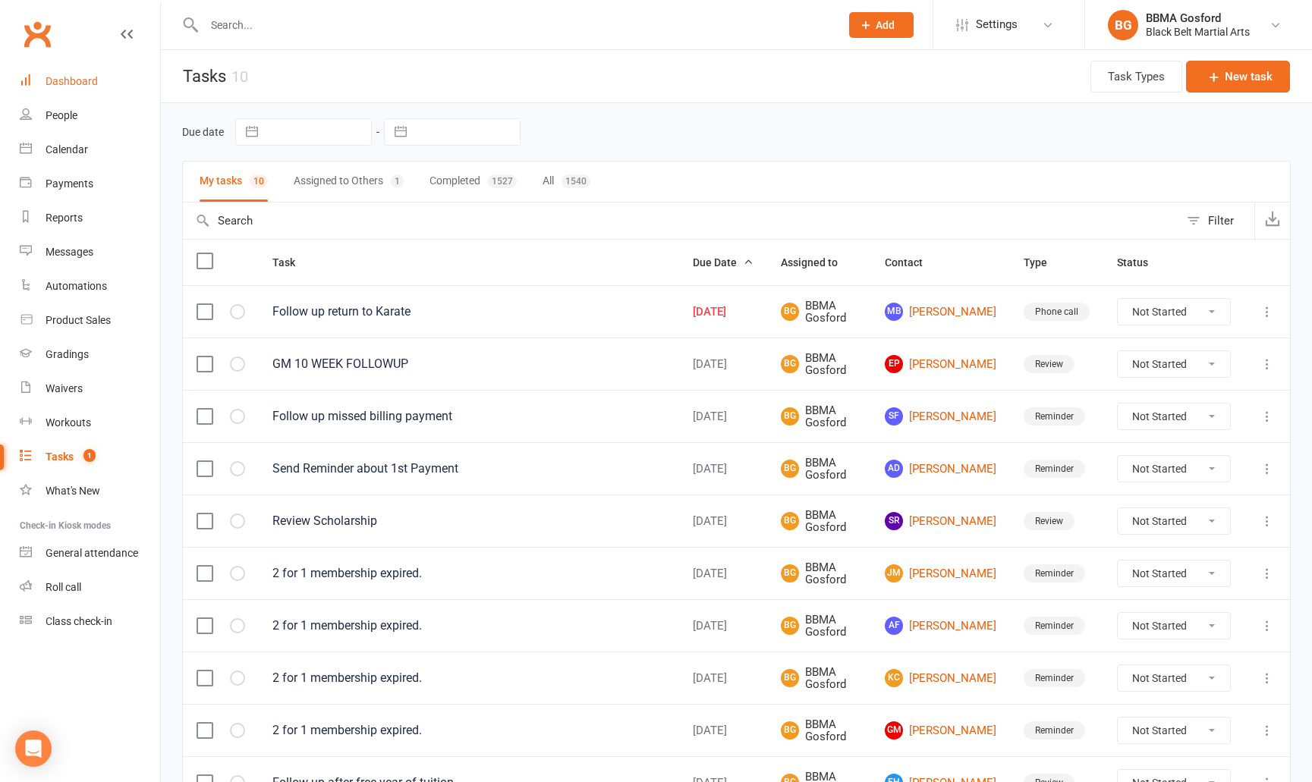
click at [74, 83] on div "Dashboard" at bounding box center [72, 81] width 52 height 12
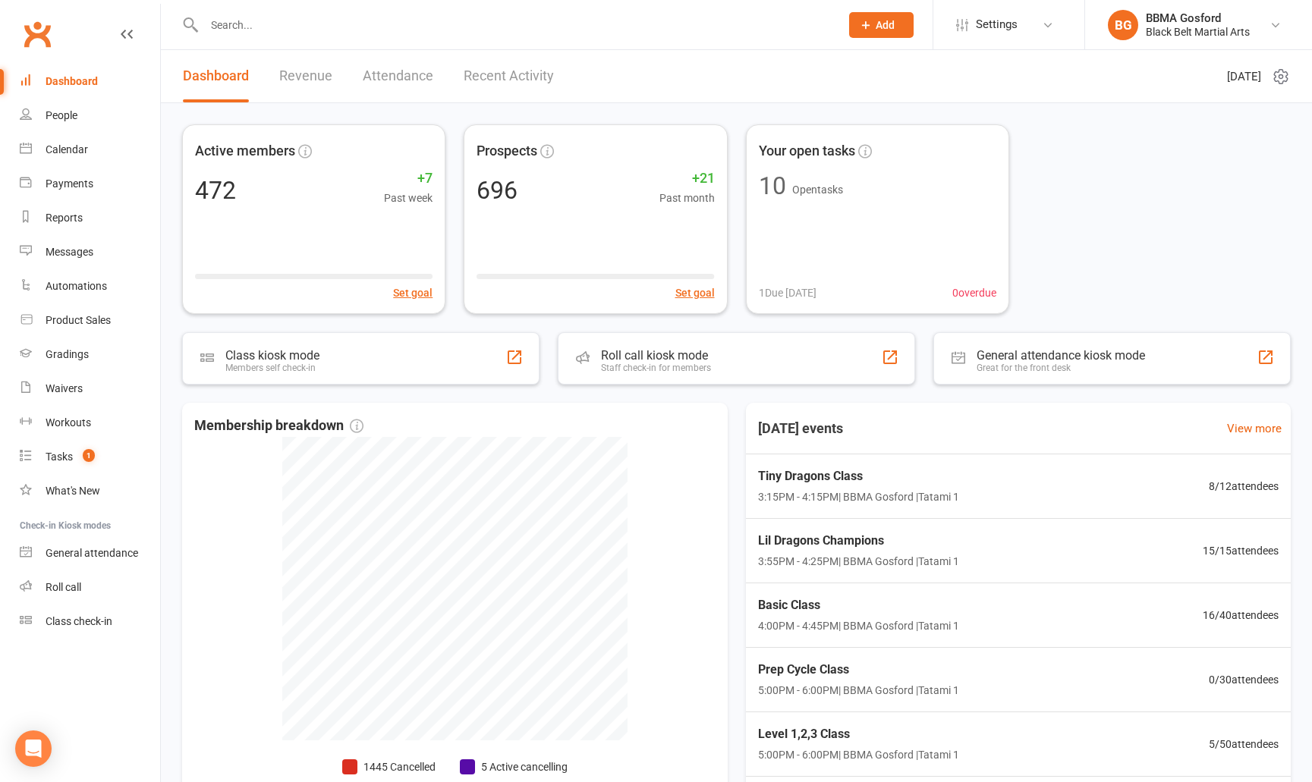
click at [246, 27] on input "text" at bounding box center [515, 24] width 630 height 21
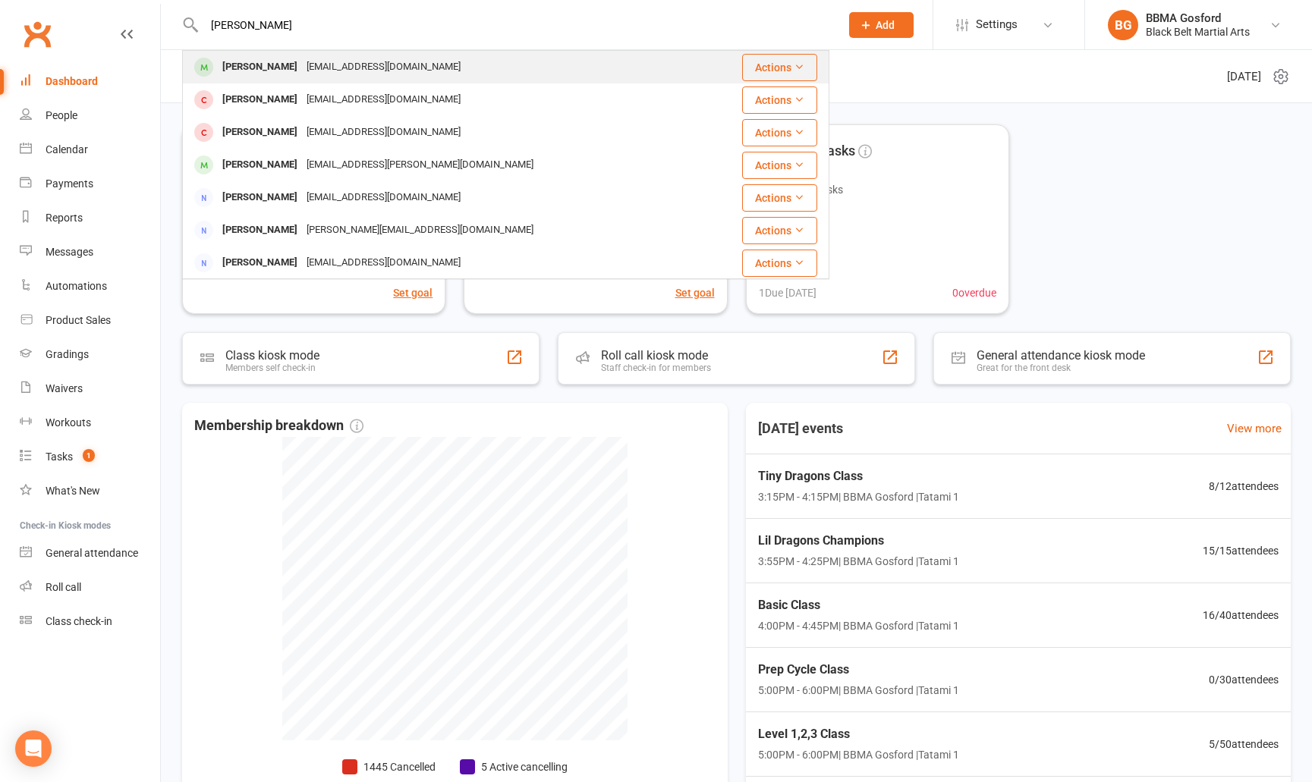
type input "liah robinson"
click at [244, 65] on div "Liah Robinson" at bounding box center [260, 67] width 84 height 22
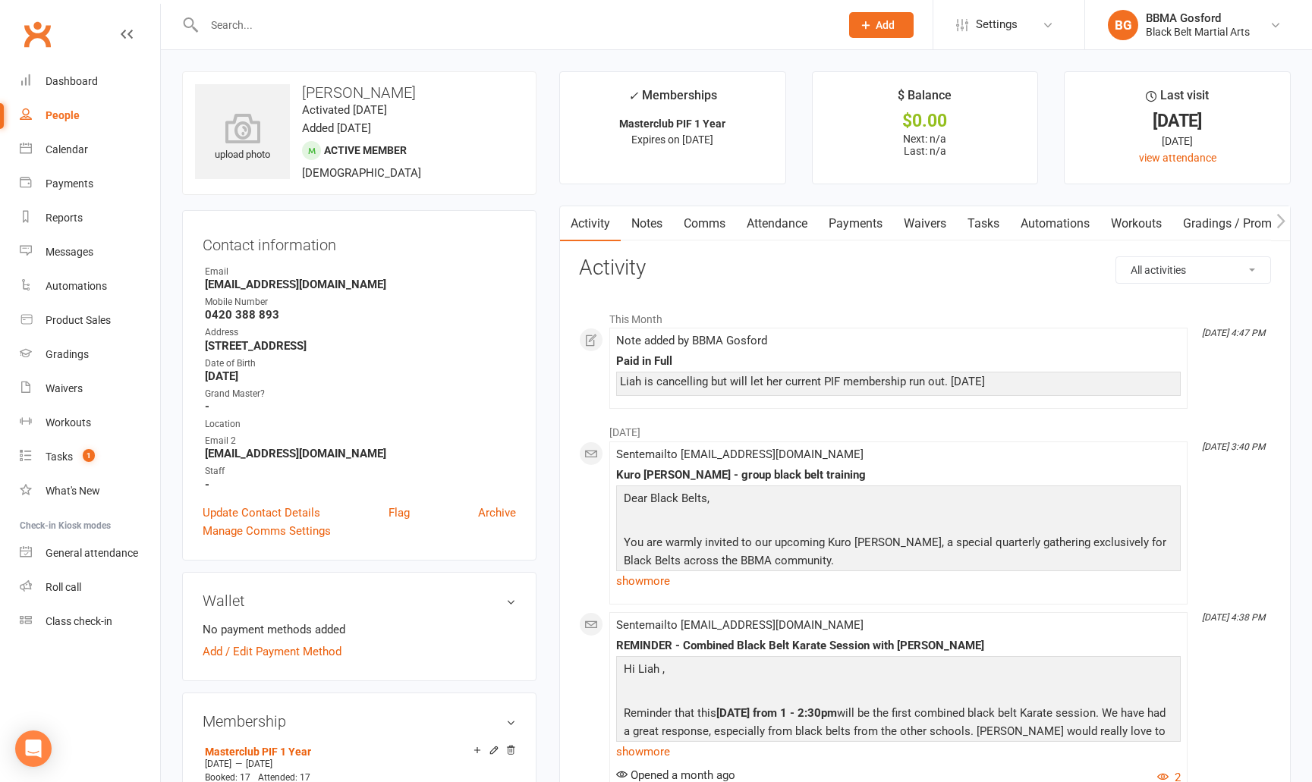
click at [710, 220] on link "Comms" at bounding box center [704, 223] width 63 height 35
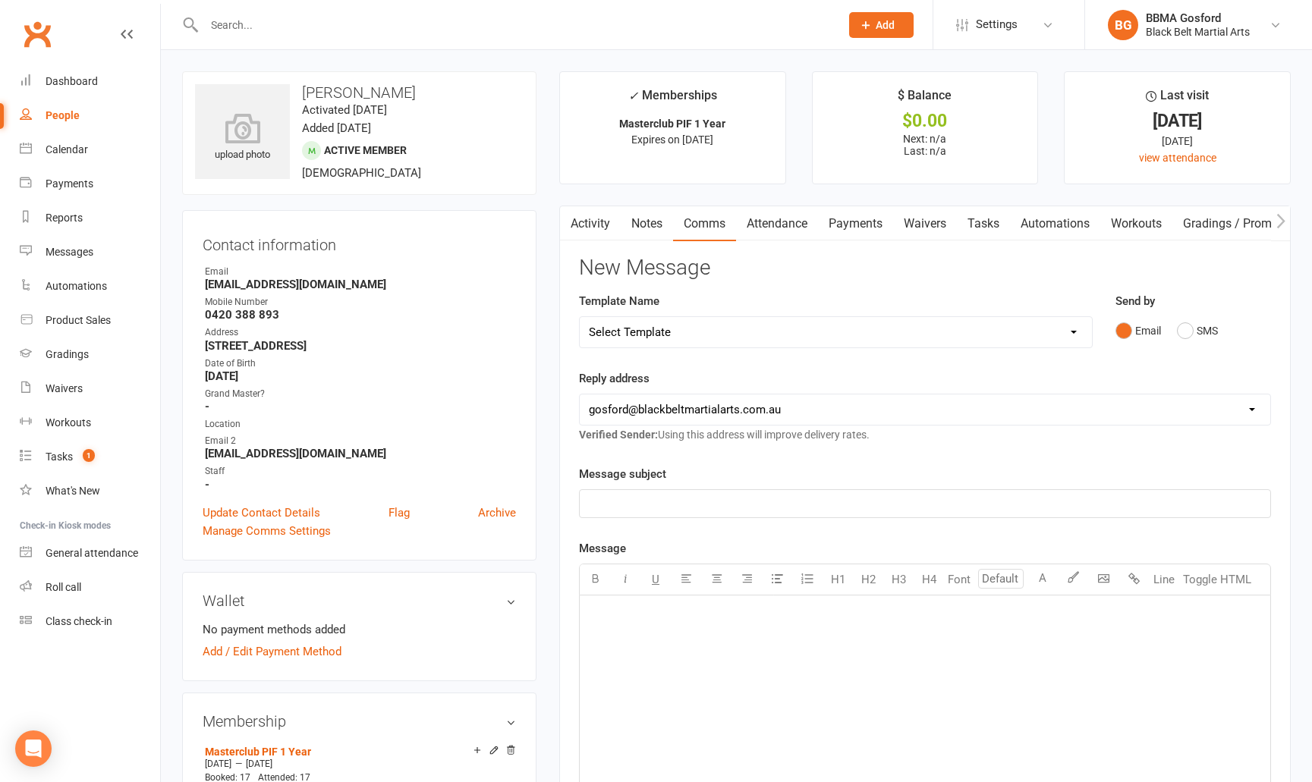
click at [636, 225] on link "Notes" at bounding box center [647, 223] width 52 height 35
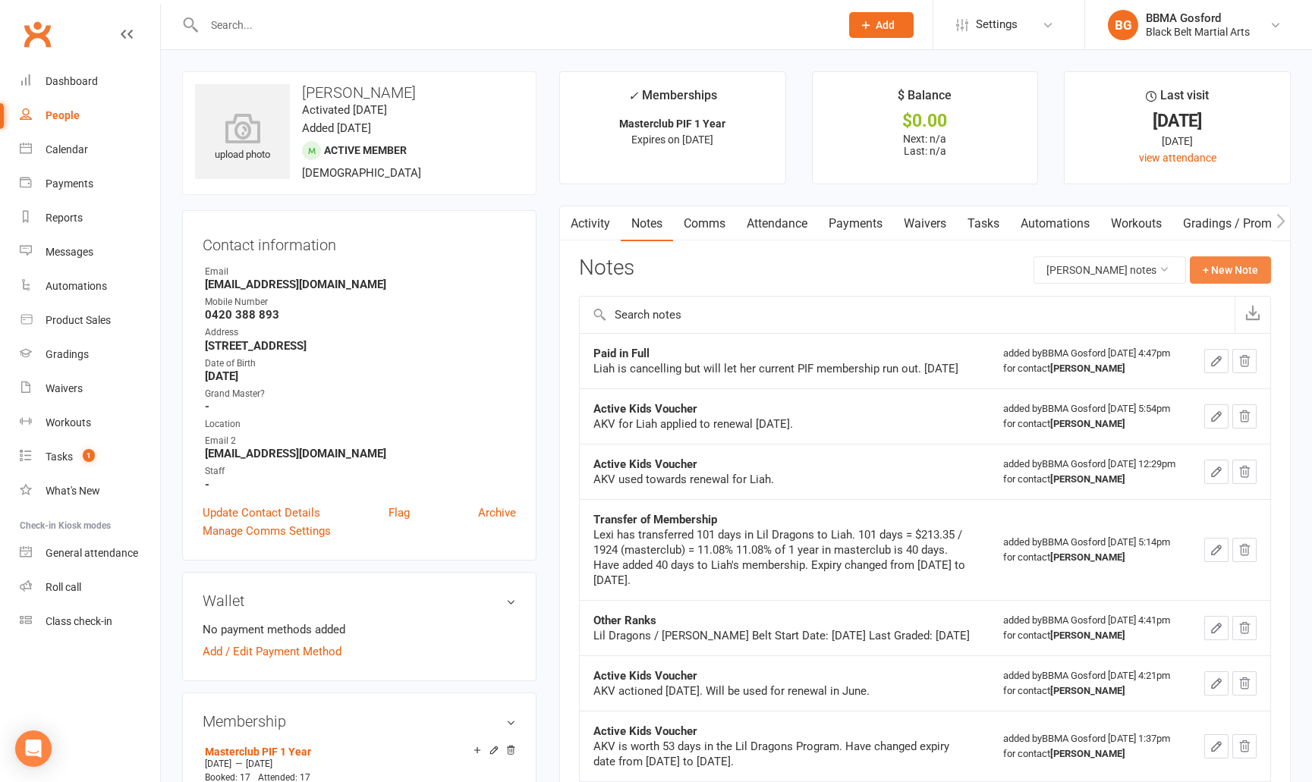
click at [1223, 268] on button "+ New Note" at bounding box center [1230, 270] width 81 height 27
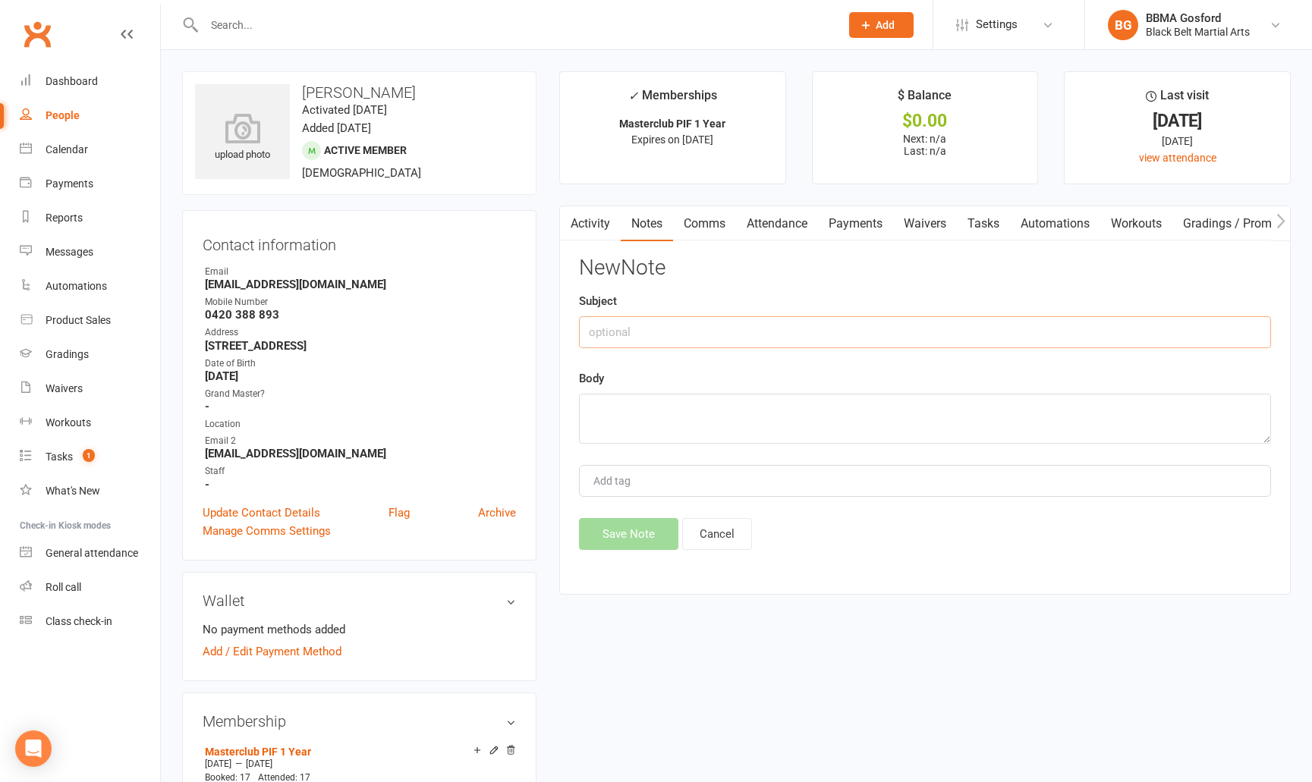
click at [629, 333] on input "text" at bounding box center [925, 332] width 692 height 32
type input "MEMBERSHIP REMAINING"
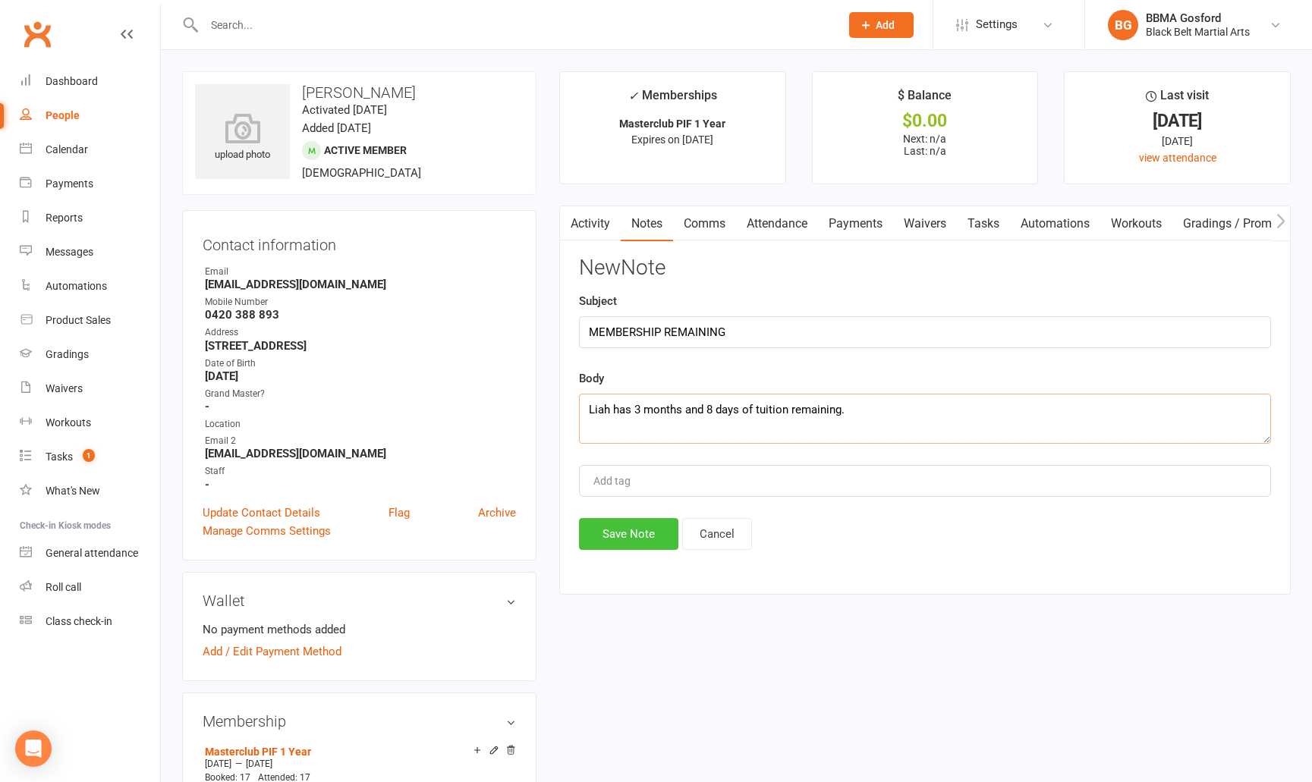
type textarea "Liah has 3 months and 8 days of tuition remaining."
click at [615, 540] on button "Save Note" at bounding box center [628, 534] width 99 height 32
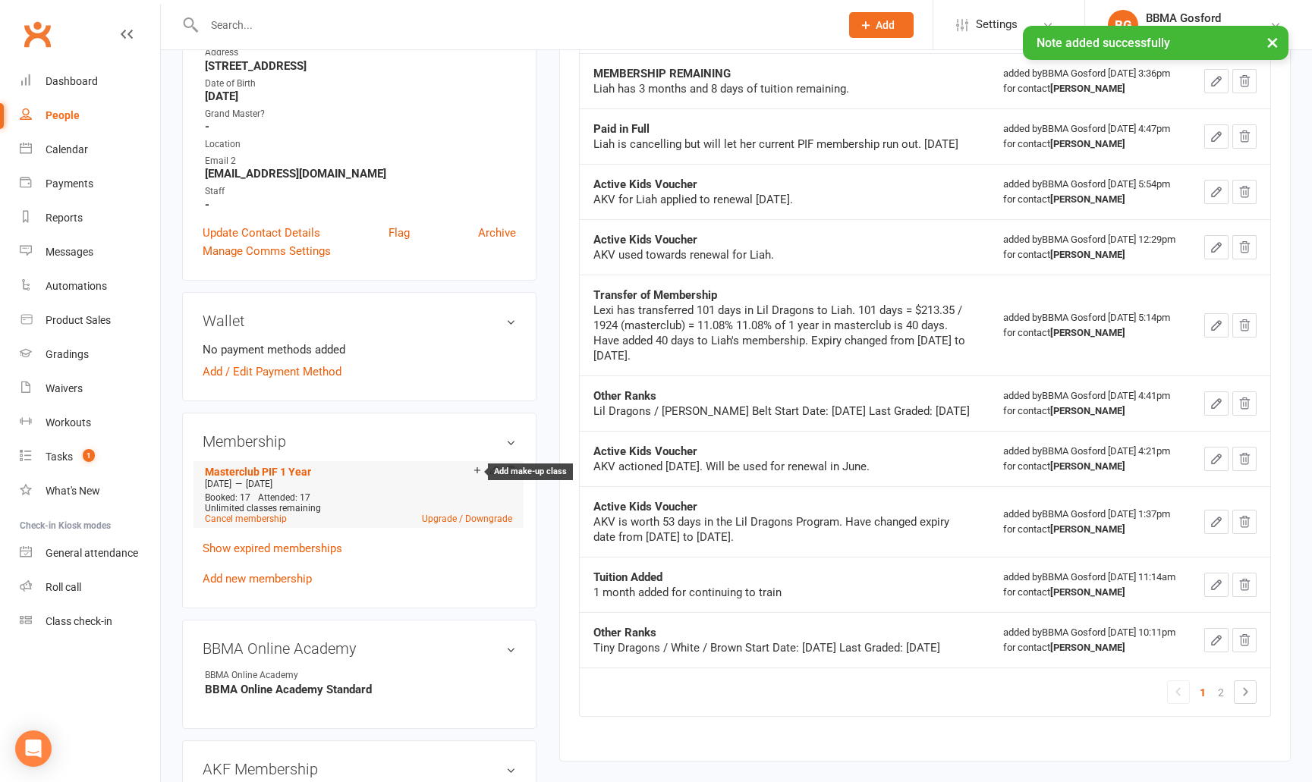
scroll to position [286, 0]
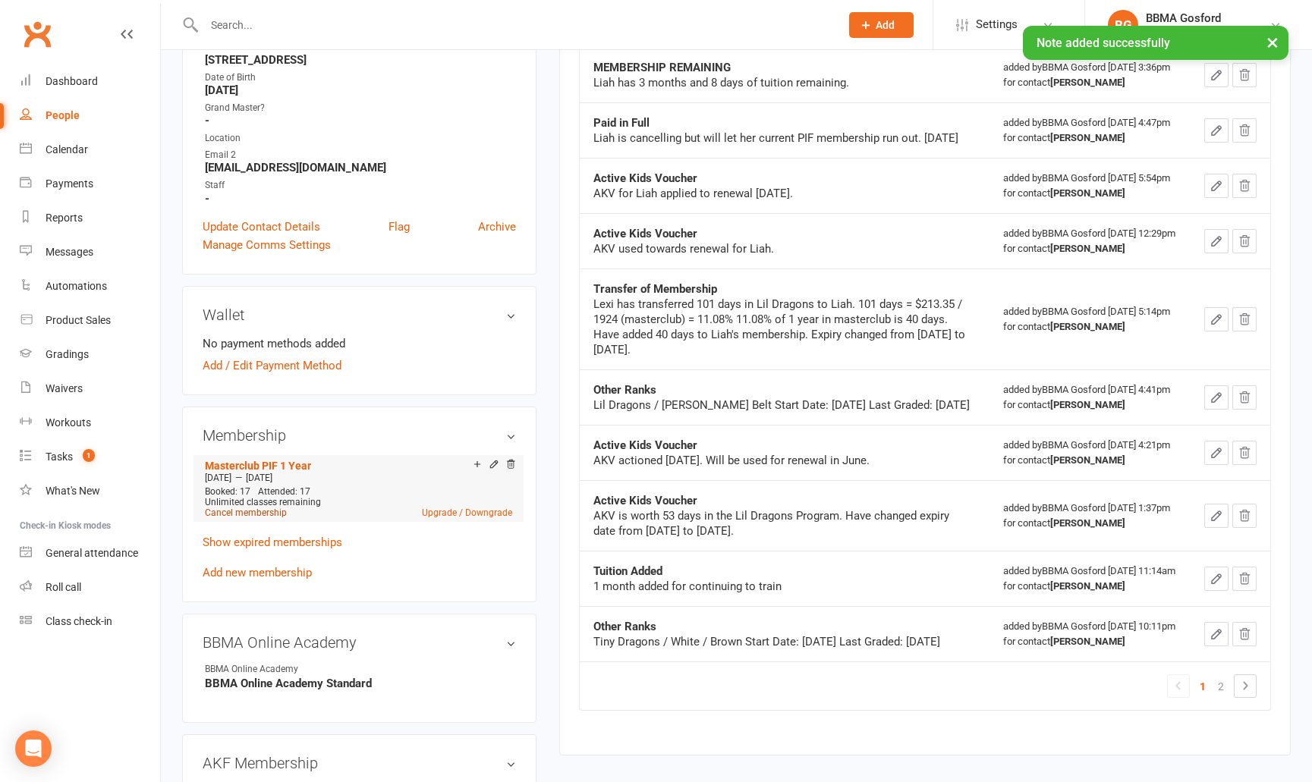
click at [238, 512] on link "Cancel membership" at bounding box center [246, 513] width 82 height 11
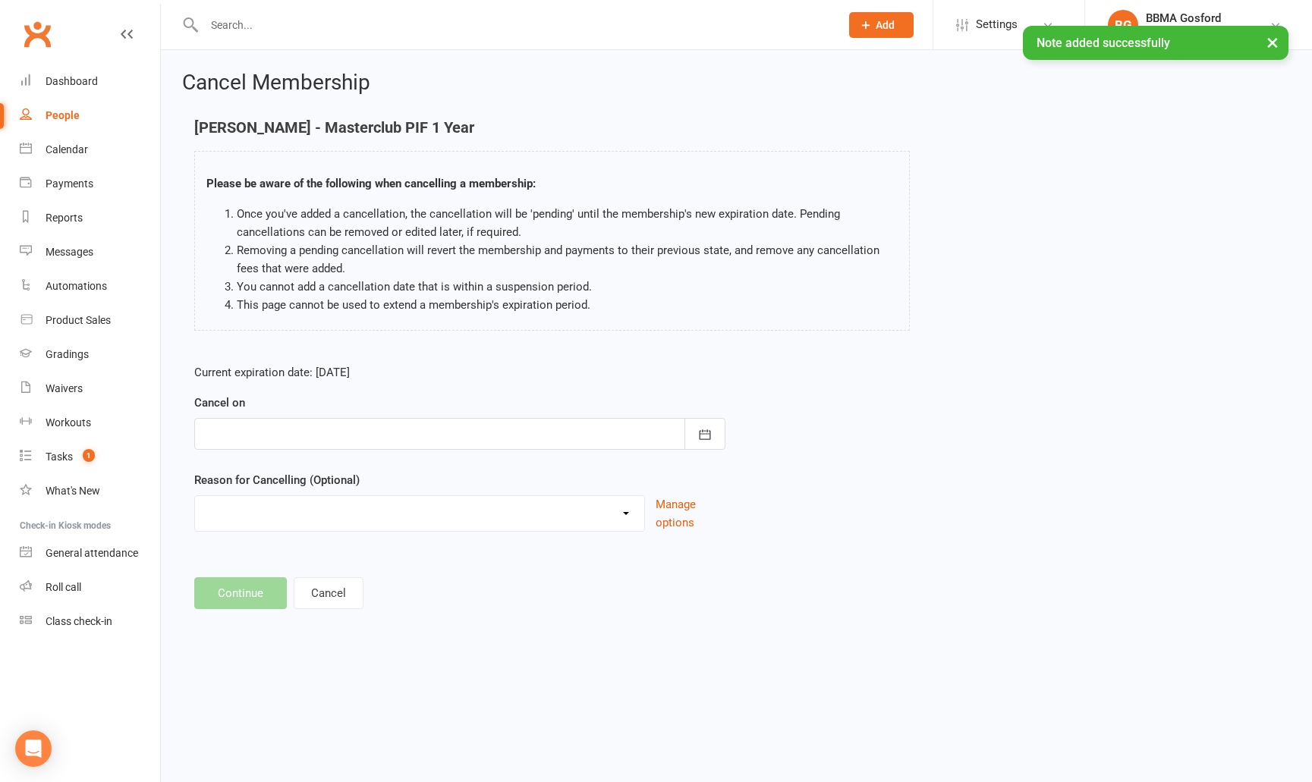
click at [424, 433] on div at bounding box center [459, 434] width 531 height 32
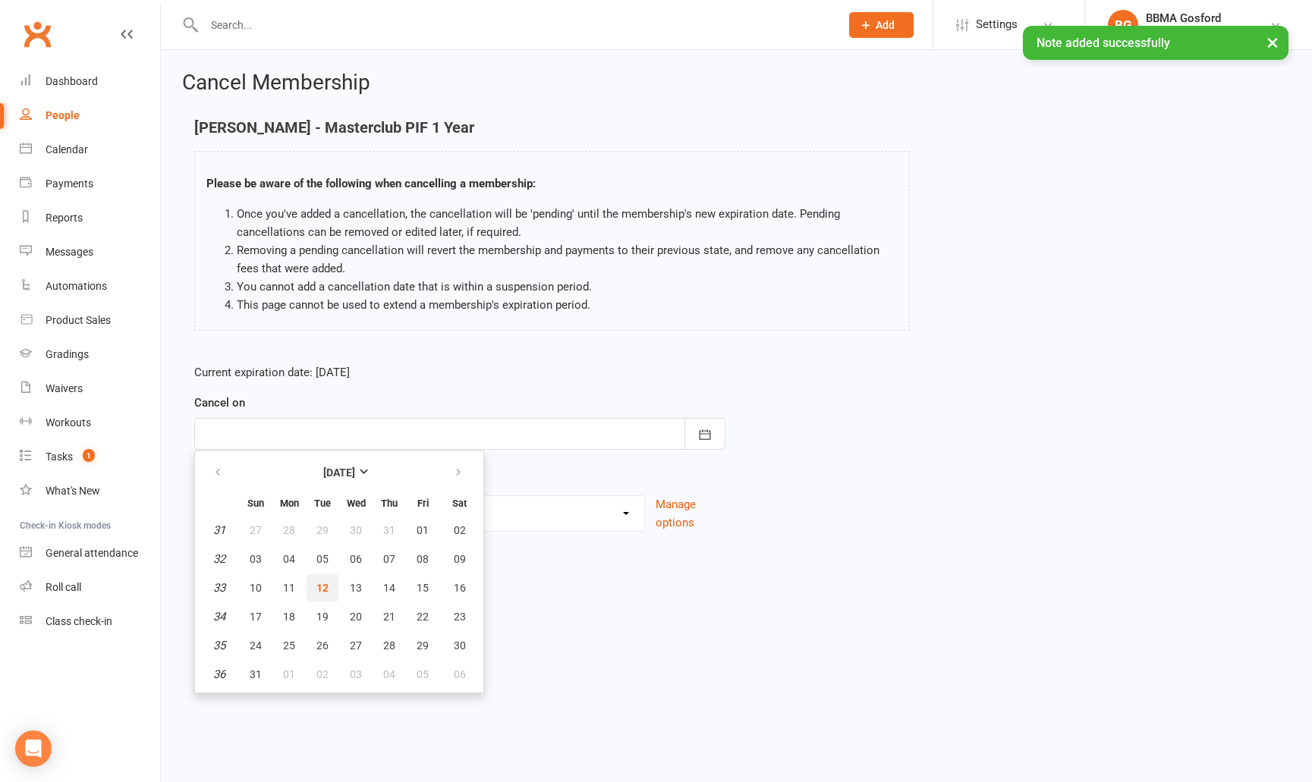
click at [328, 593] on span "12" at bounding box center [322, 588] width 12 height 12
type input "12 Aug 2025"
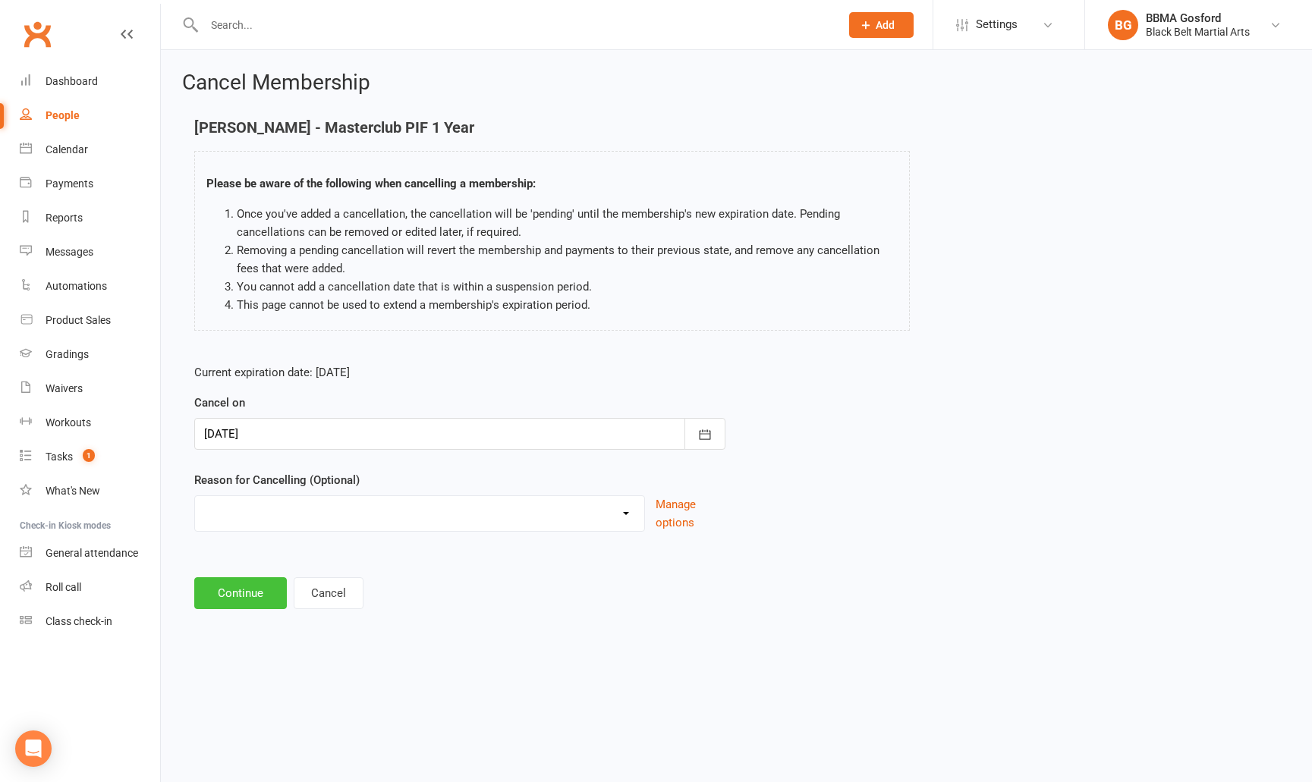
click at [217, 603] on button "Continue" at bounding box center [240, 594] width 93 height 32
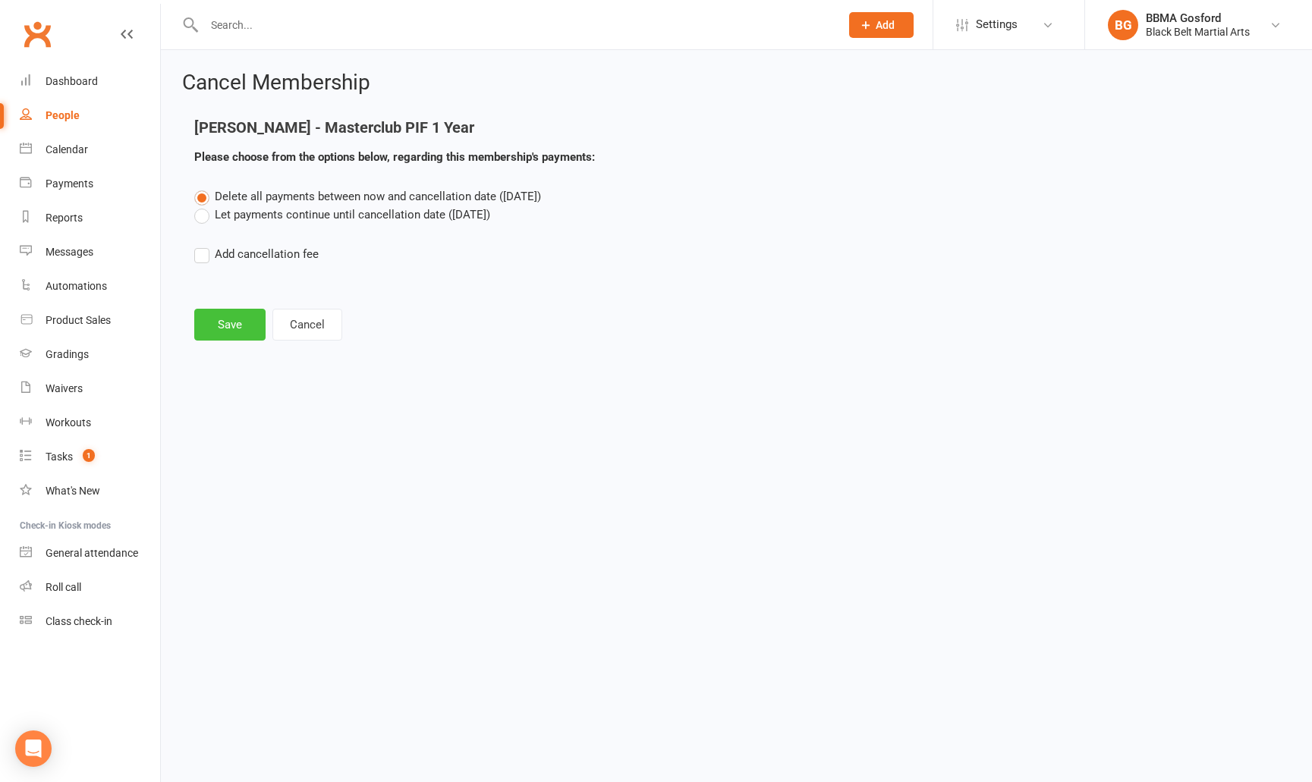
click at [216, 324] on button "Save" at bounding box center [229, 325] width 71 height 32
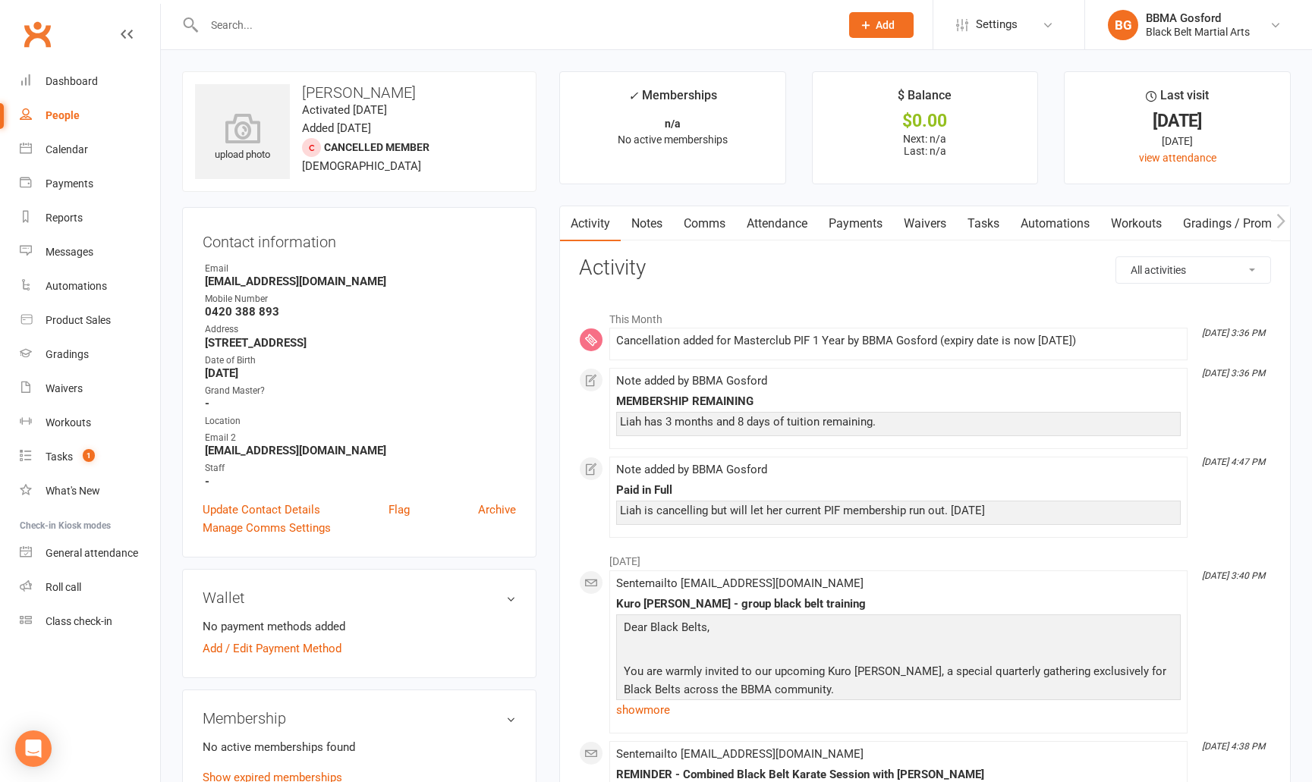
click at [238, 15] on input "text" at bounding box center [515, 24] width 630 height 21
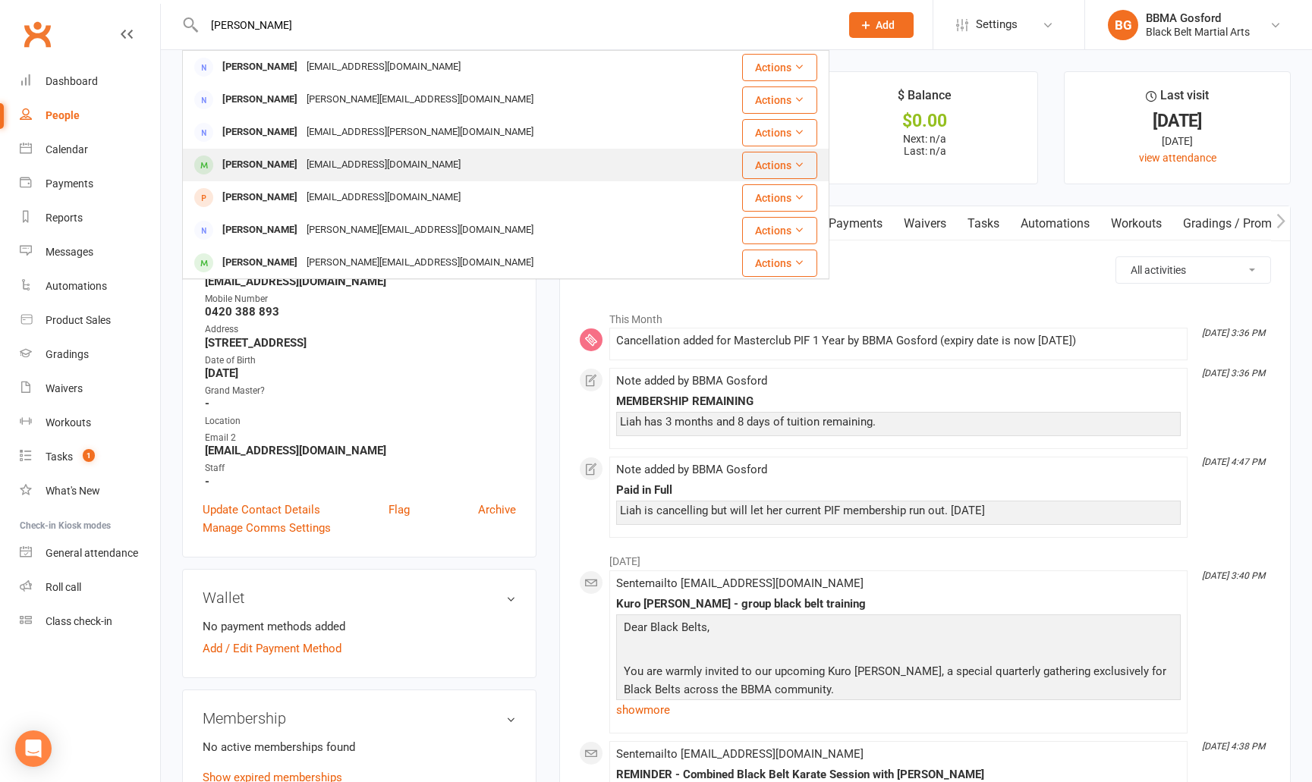
scroll to position [8, 0]
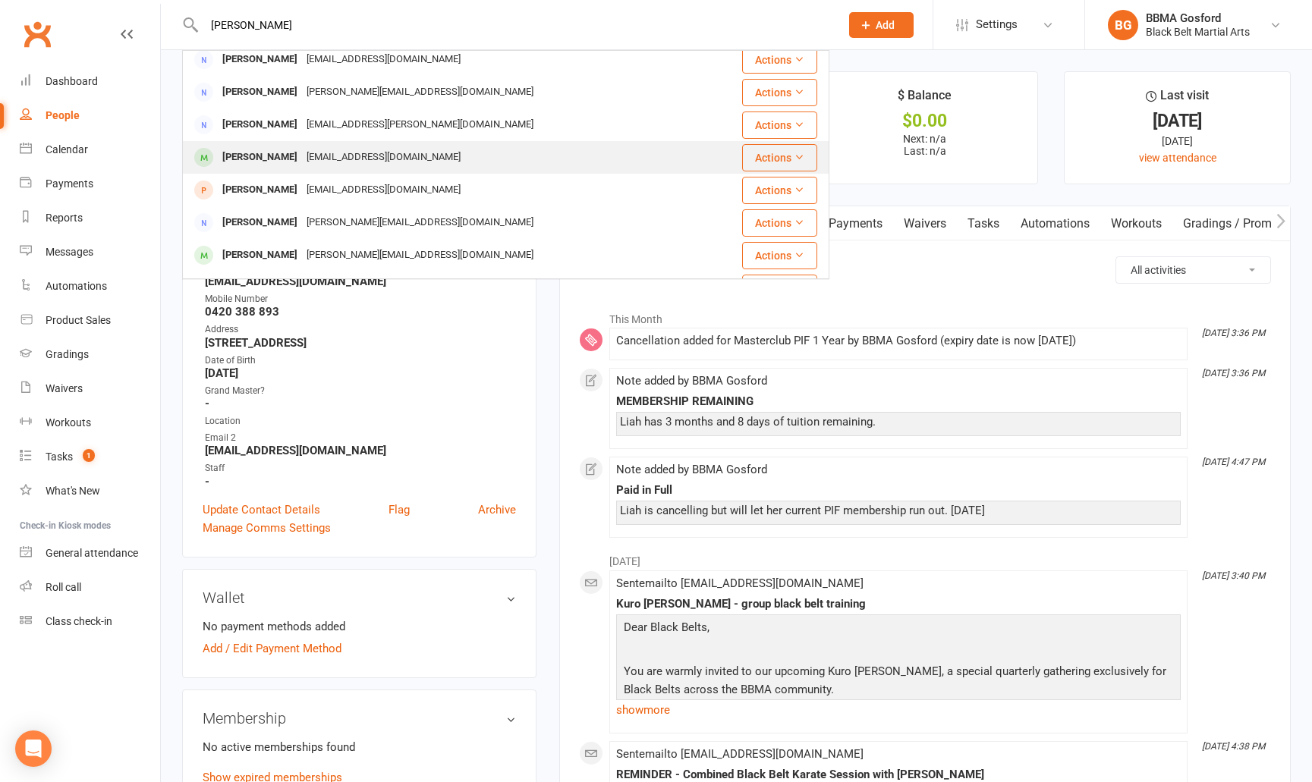
type input "carla"
click at [281, 152] on div "Carla Ralston" at bounding box center [260, 157] width 84 height 22
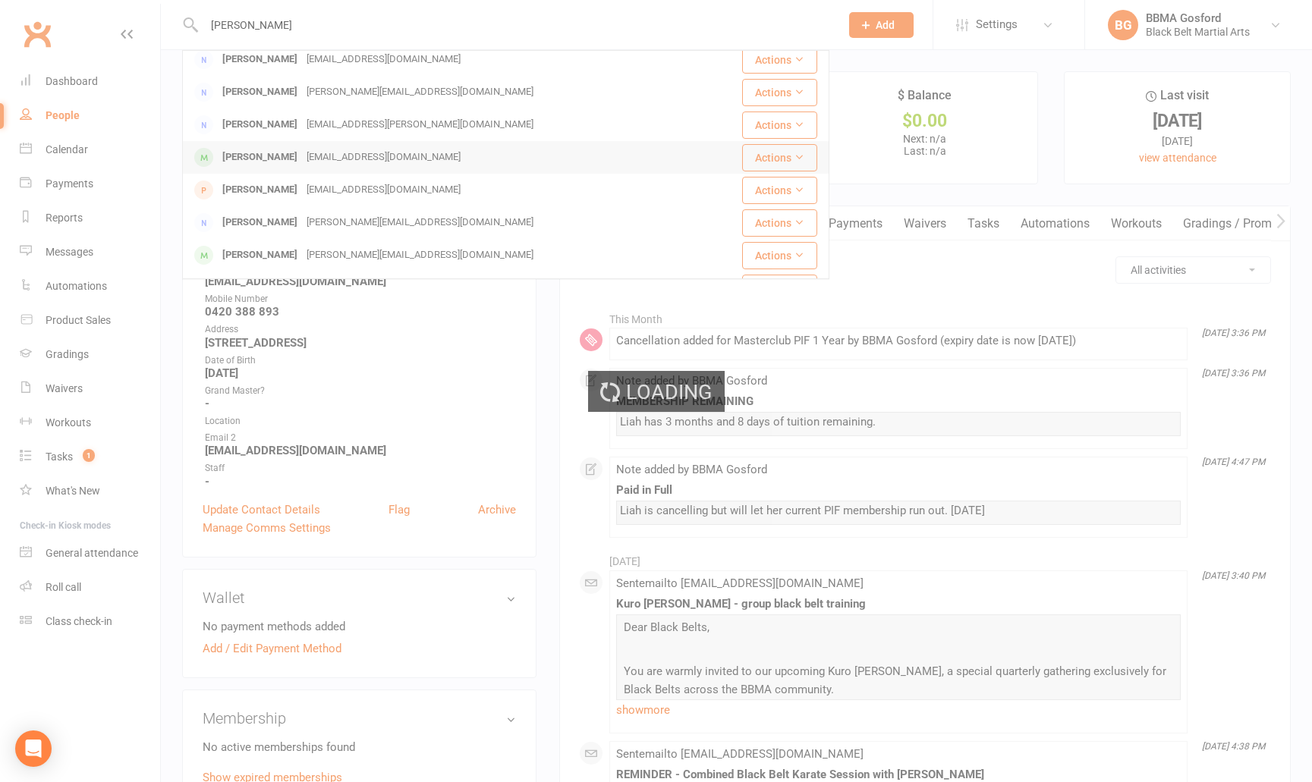
scroll to position [0, 0]
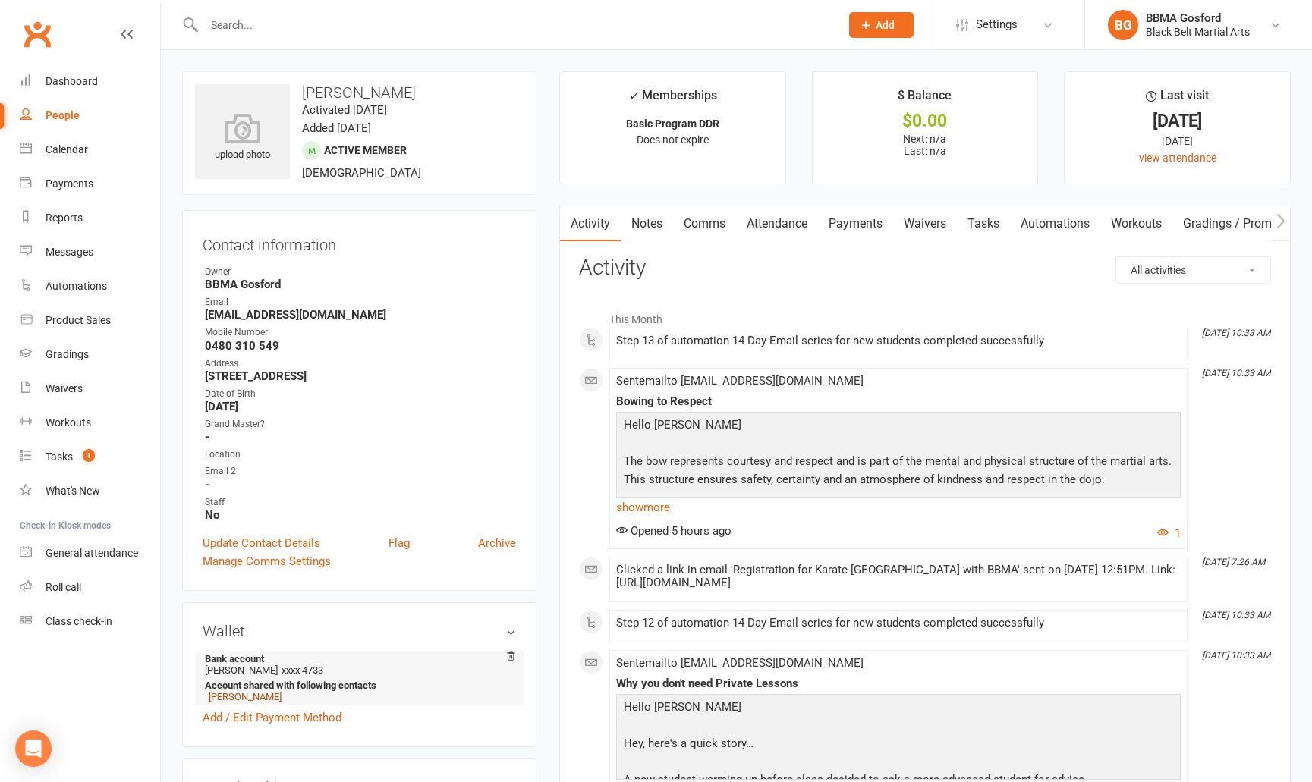
click at [235, 699] on link "Lisa Peterson" at bounding box center [245, 696] width 73 height 11
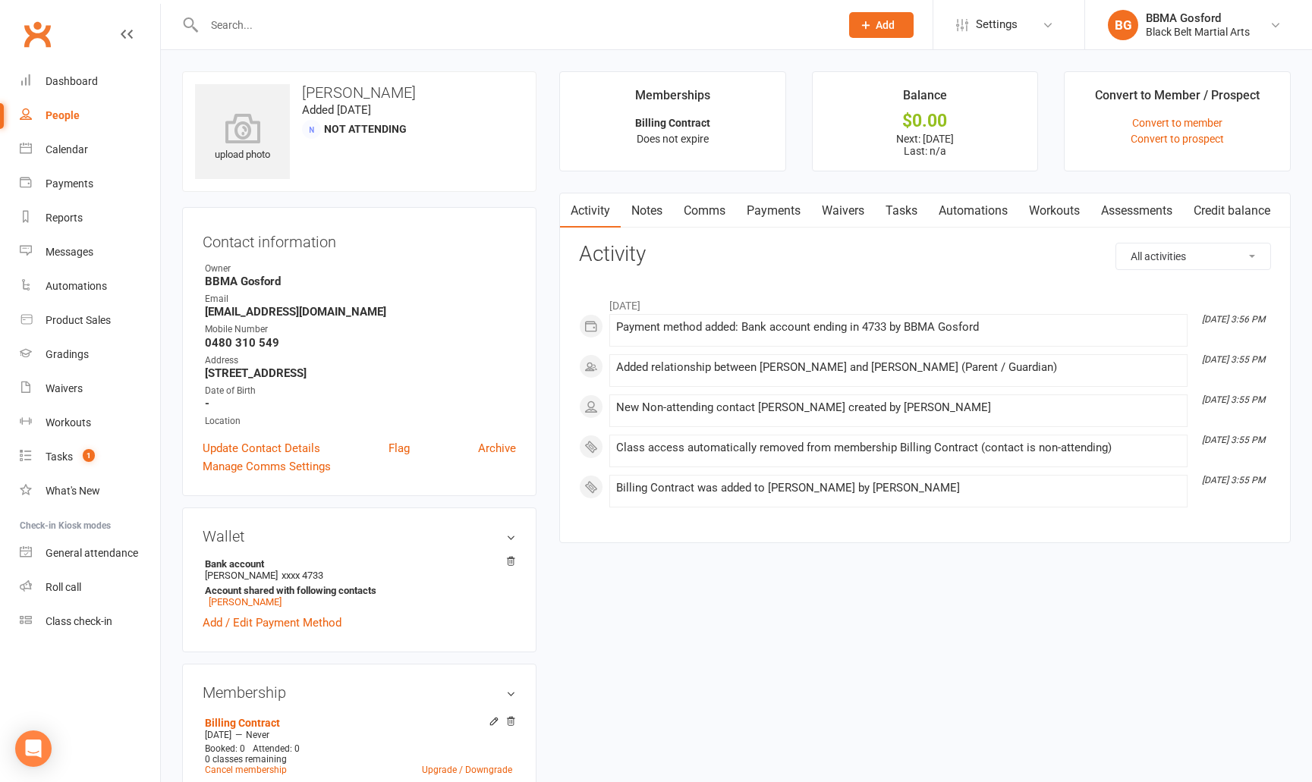
click at [792, 215] on link "Payments" at bounding box center [773, 211] width 75 height 35
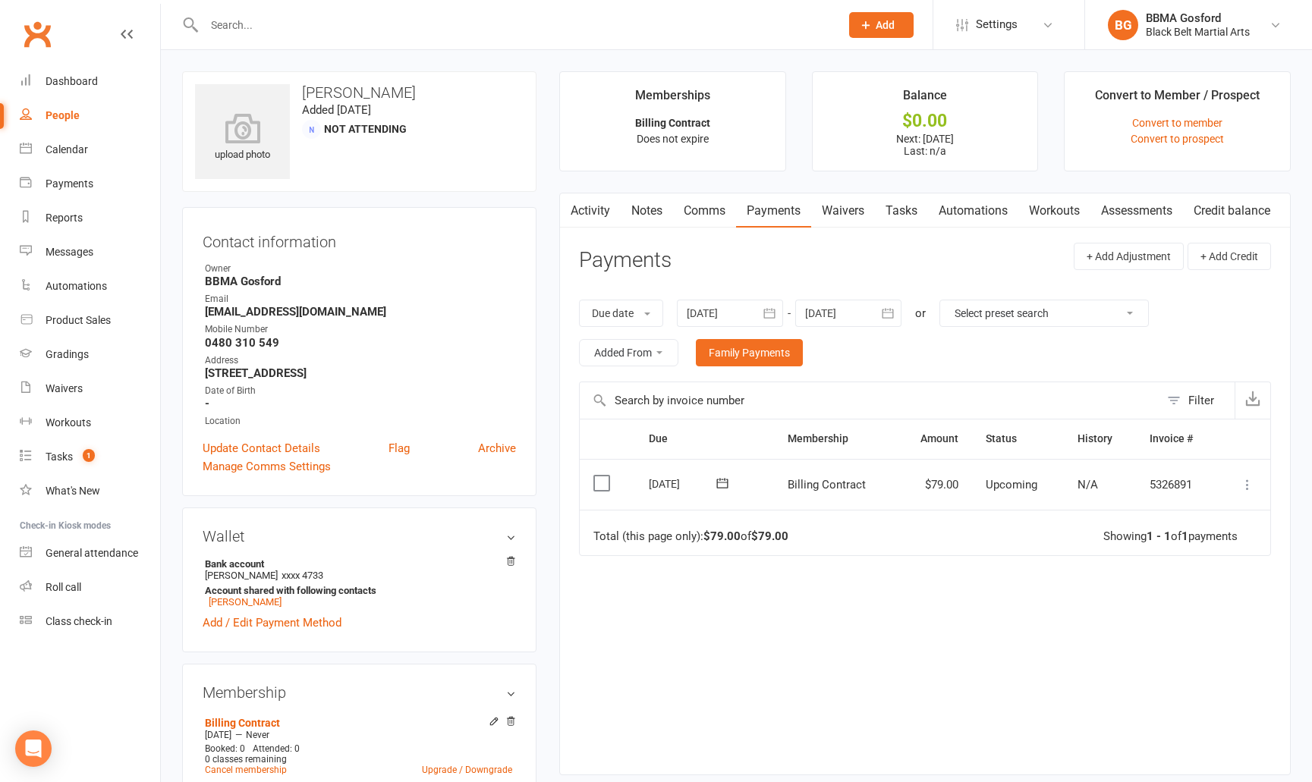
click at [894, 312] on icon "button" at bounding box center [887, 313] width 15 height 15
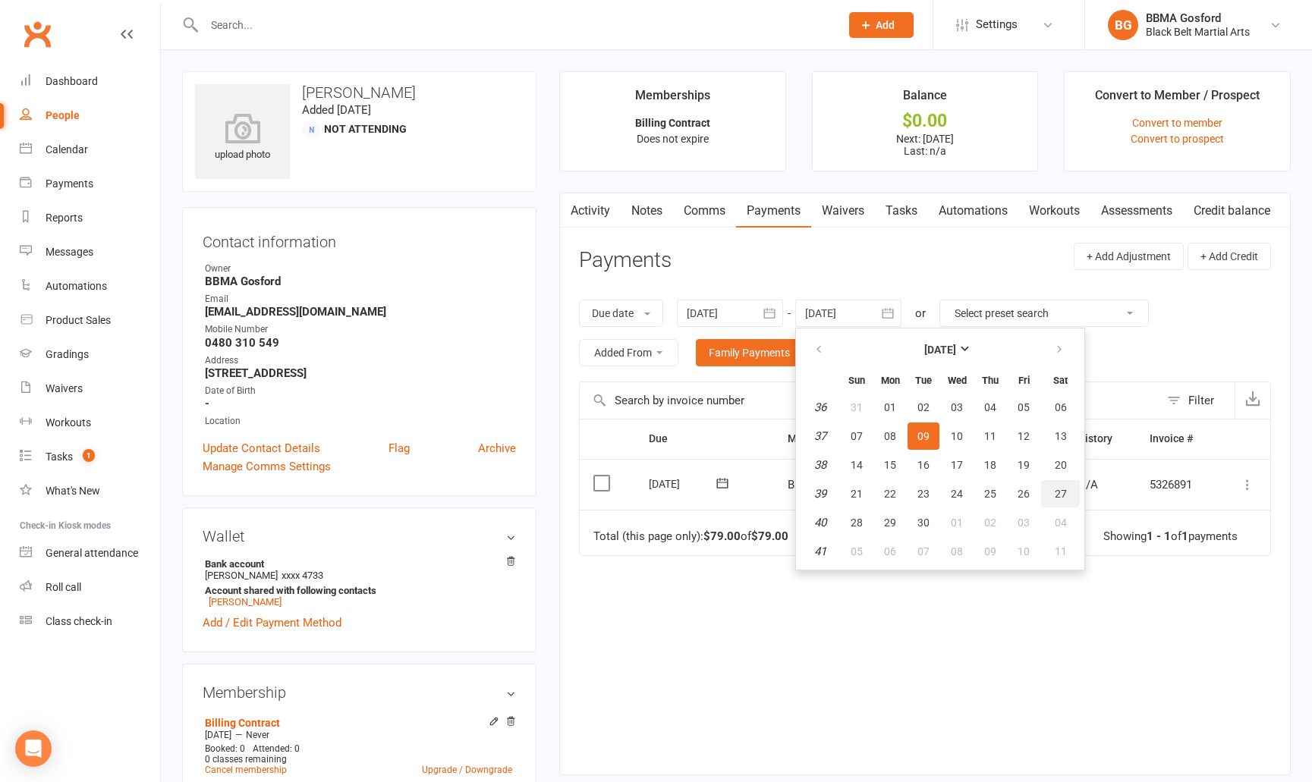
click at [1067, 496] on span "27" at bounding box center [1061, 494] width 12 height 12
type input "27 Sep 2025"
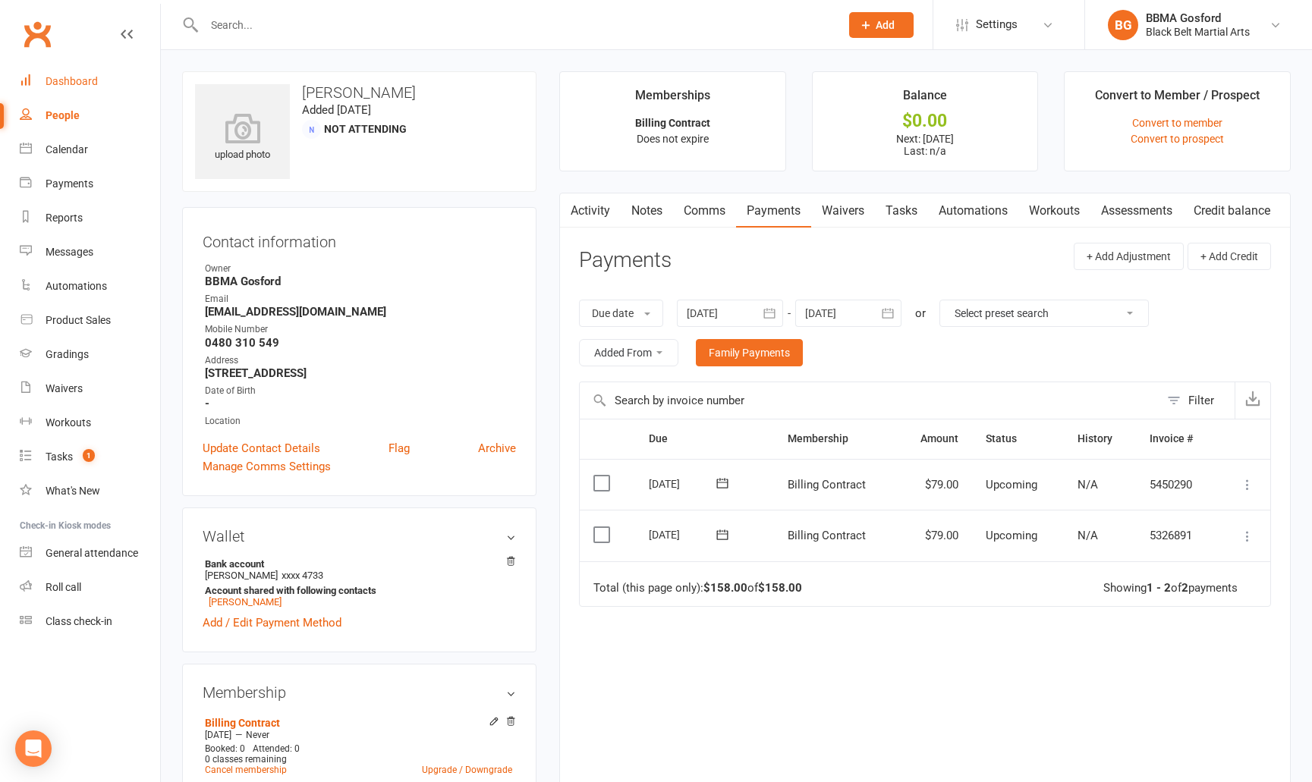
click at [86, 88] on link "Dashboard" at bounding box center [90, 82] width 140 height 34
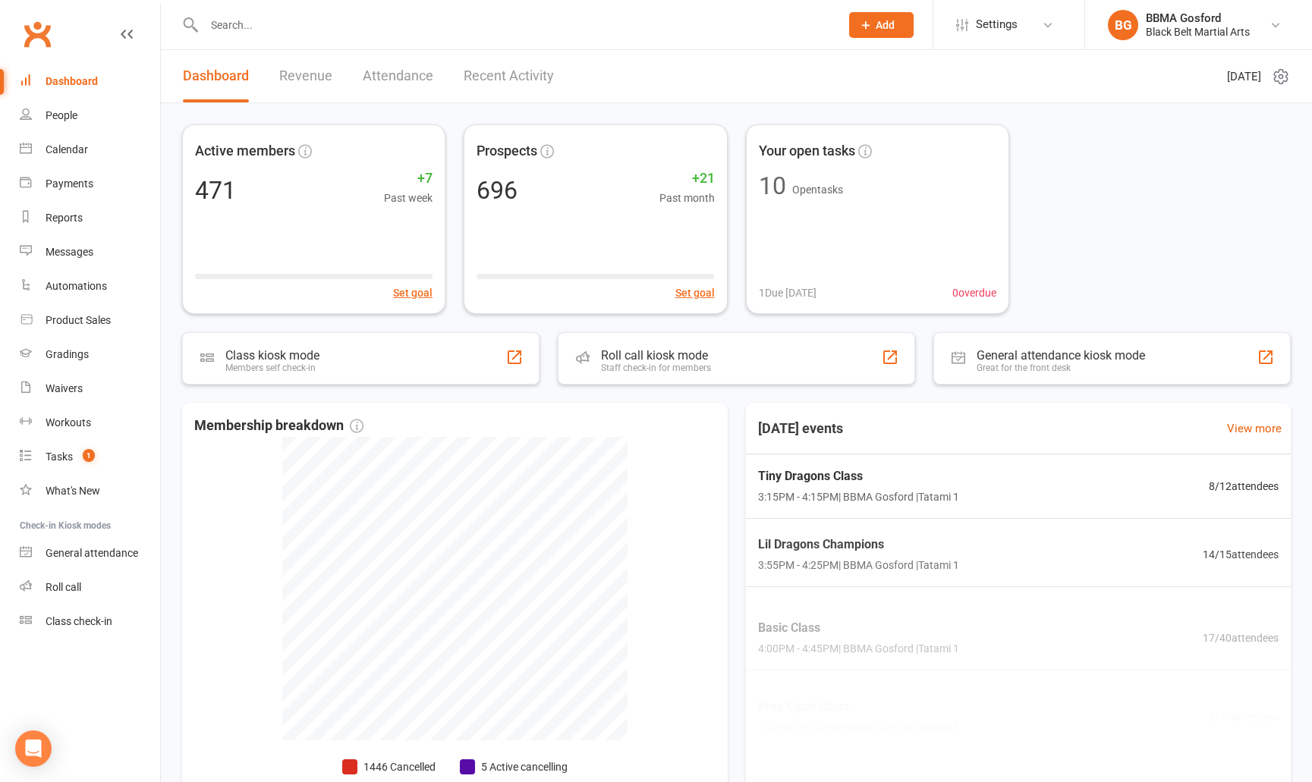
click at [268, 27] on input "text" at bounding box center [515, 24] width 630 height 21
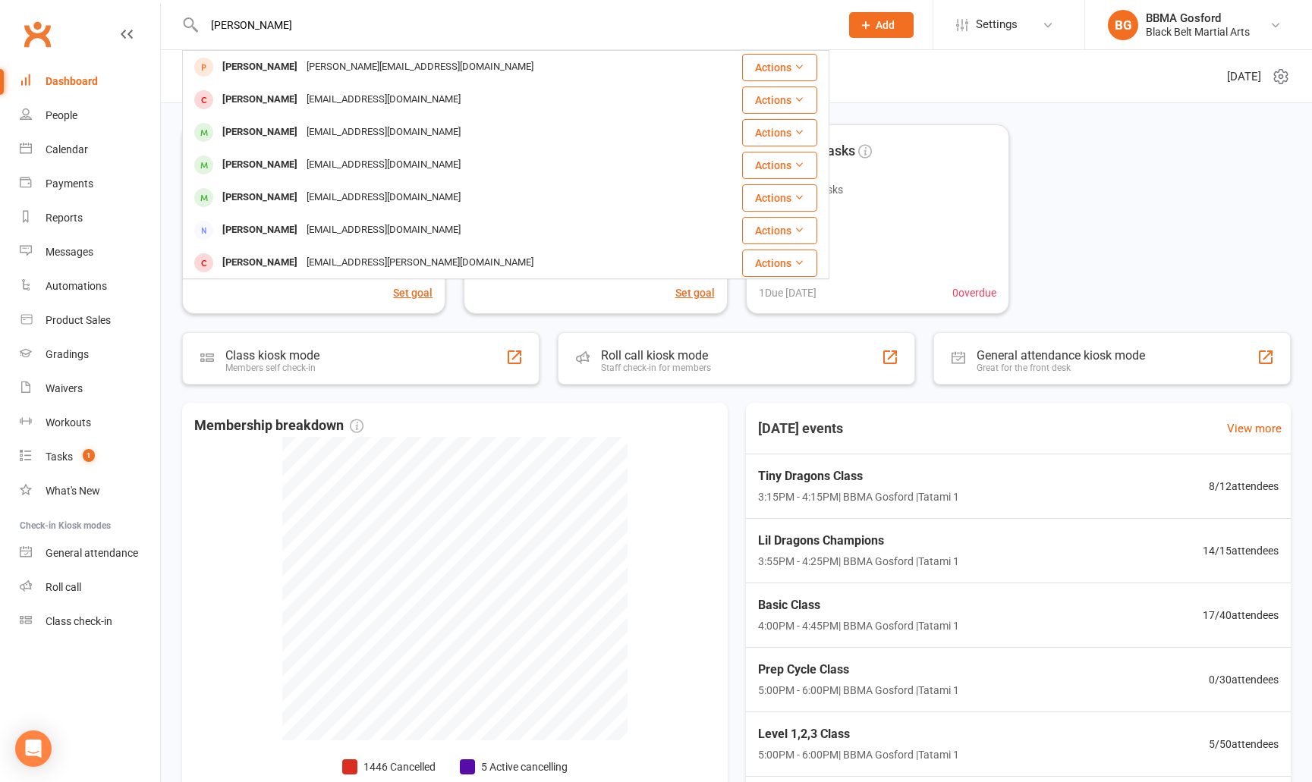
type input "edward gattenhof"
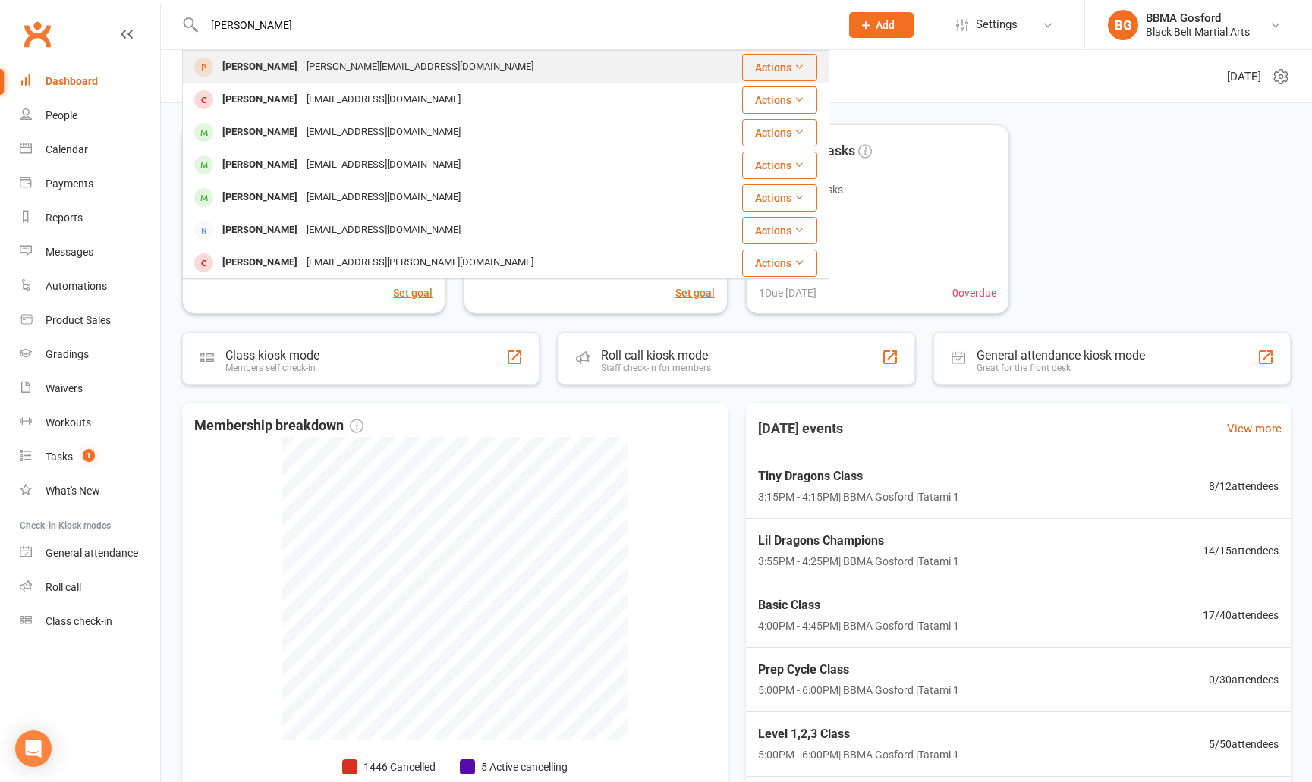
click at [298, 71] on div "Edward Gattenhof" at bounding box center [260, 67] width 84 height 22
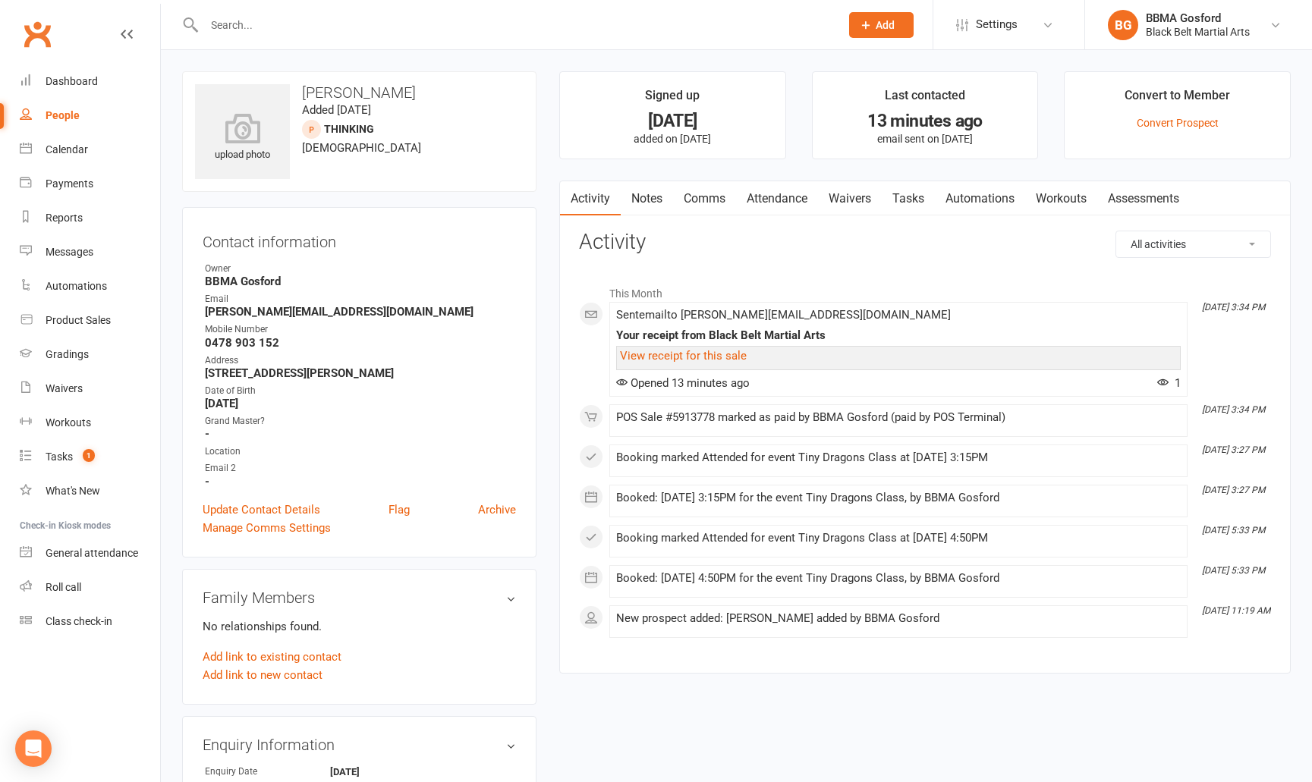
click at [266, 27] on input "text" at bounding box center [515, 24] width 630 height 21
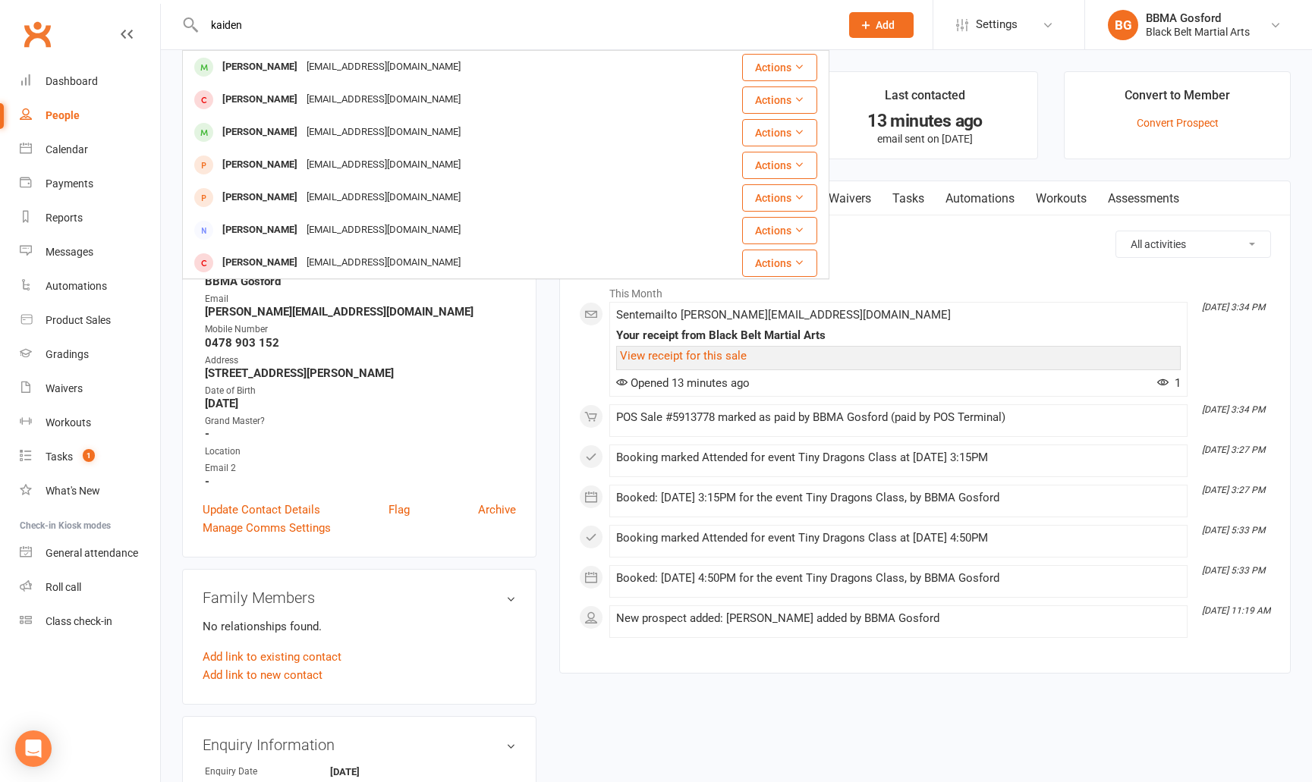
type input "kaiden"
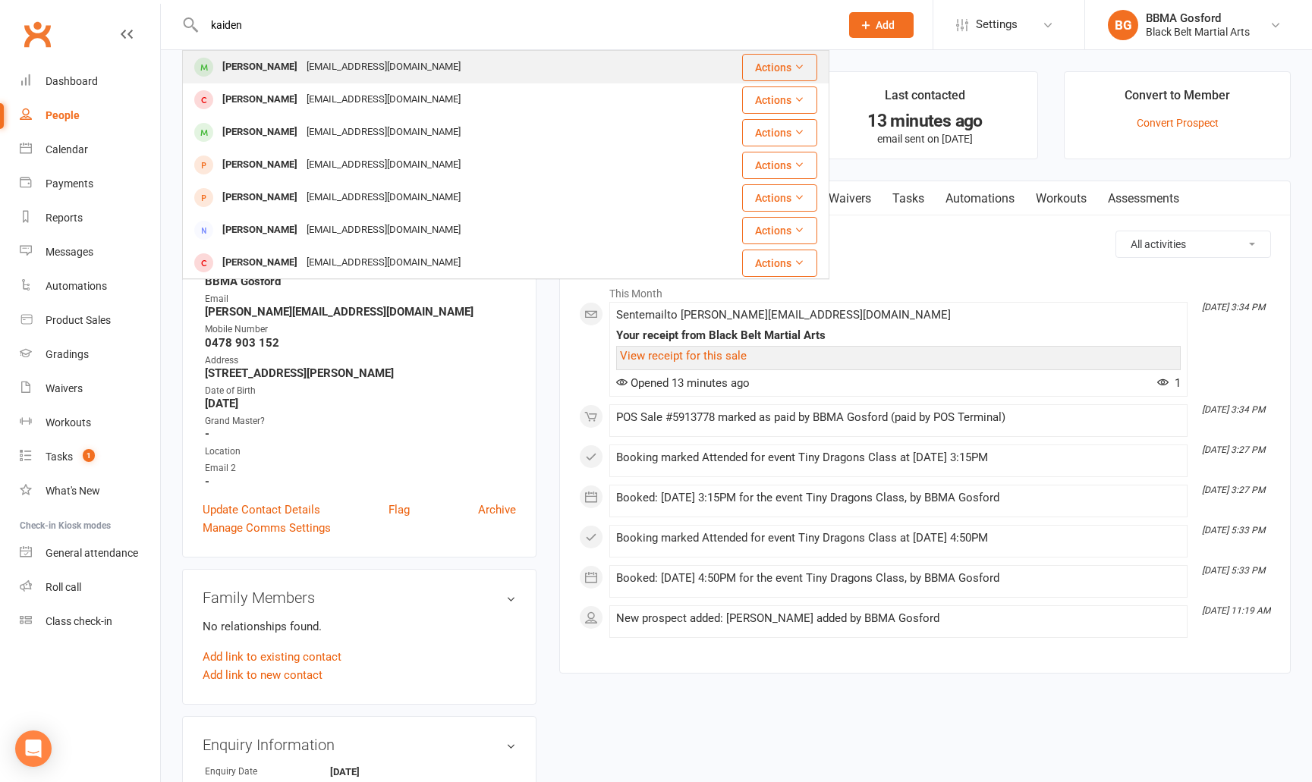
click at [268, 68] on div "[PERSON_NAME]" at bounding box center [260, 67] width 84 height 22
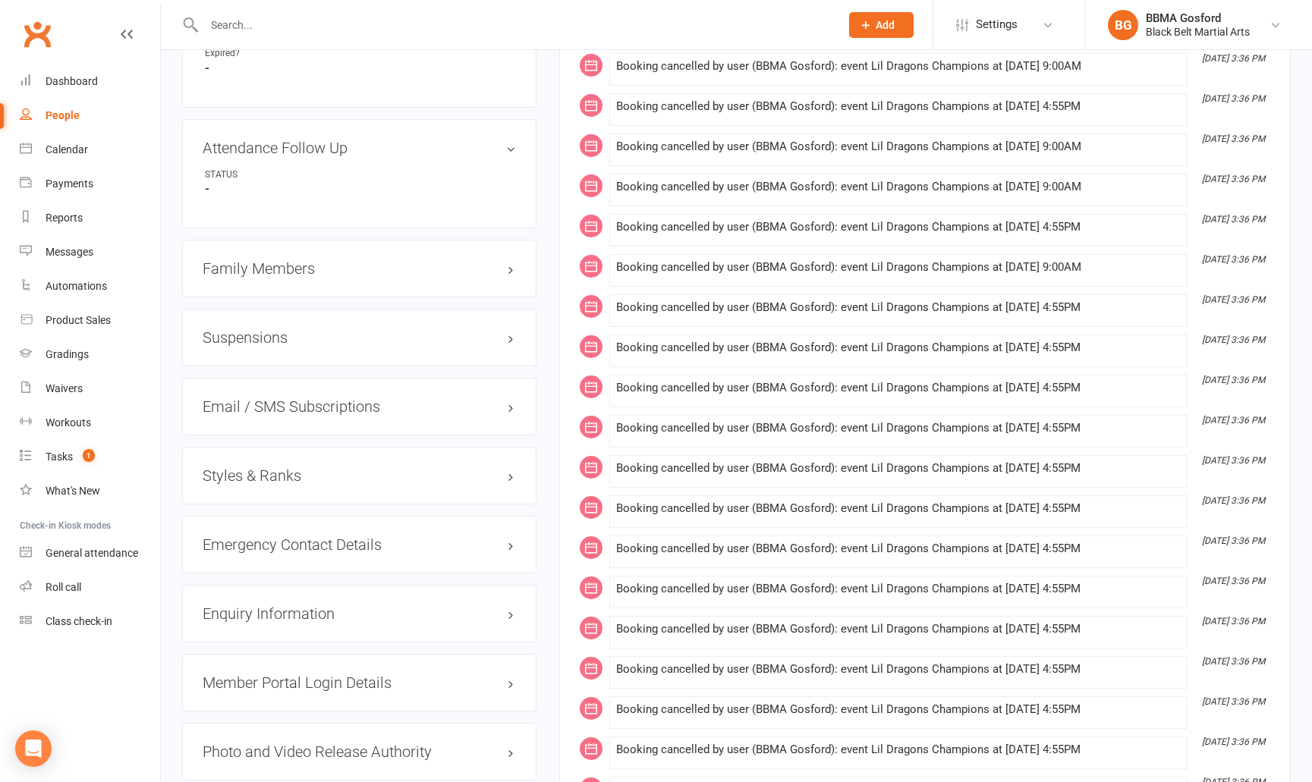
scroll to position [1133, 0]
click at [259, 475] on h3 "Styles & Ranks" at bounding box center [359, 475] width 313 height 17
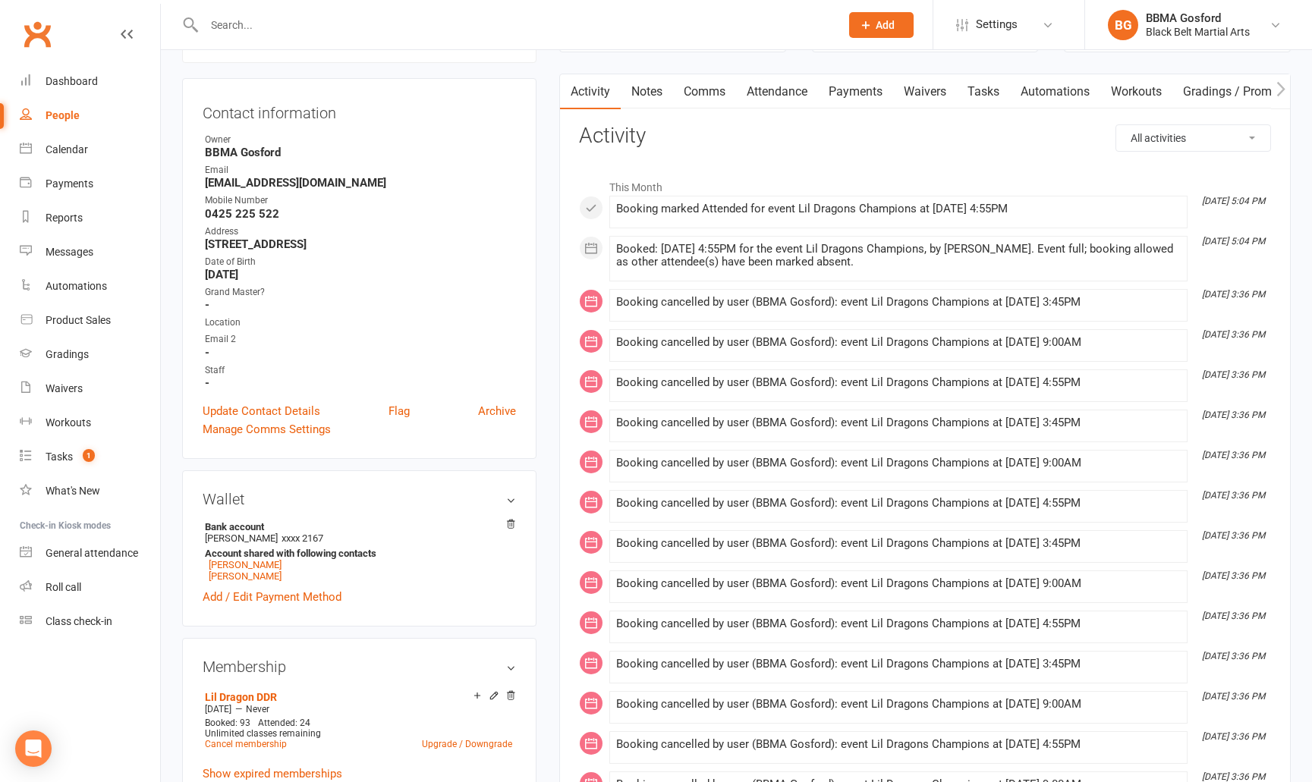
scroll to position [0, 0]
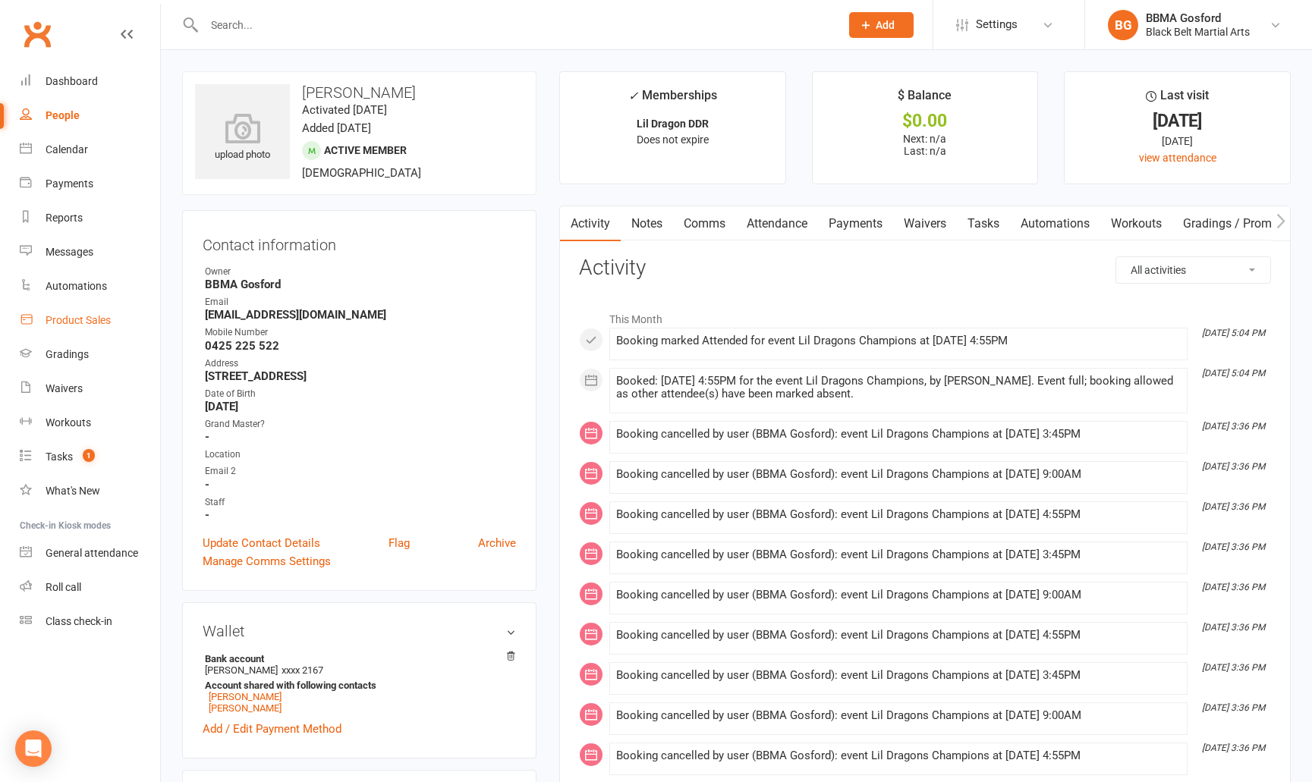
click at [61, 318] on div "Product Sales" at bounding box center [78, 320] width 65 height 12
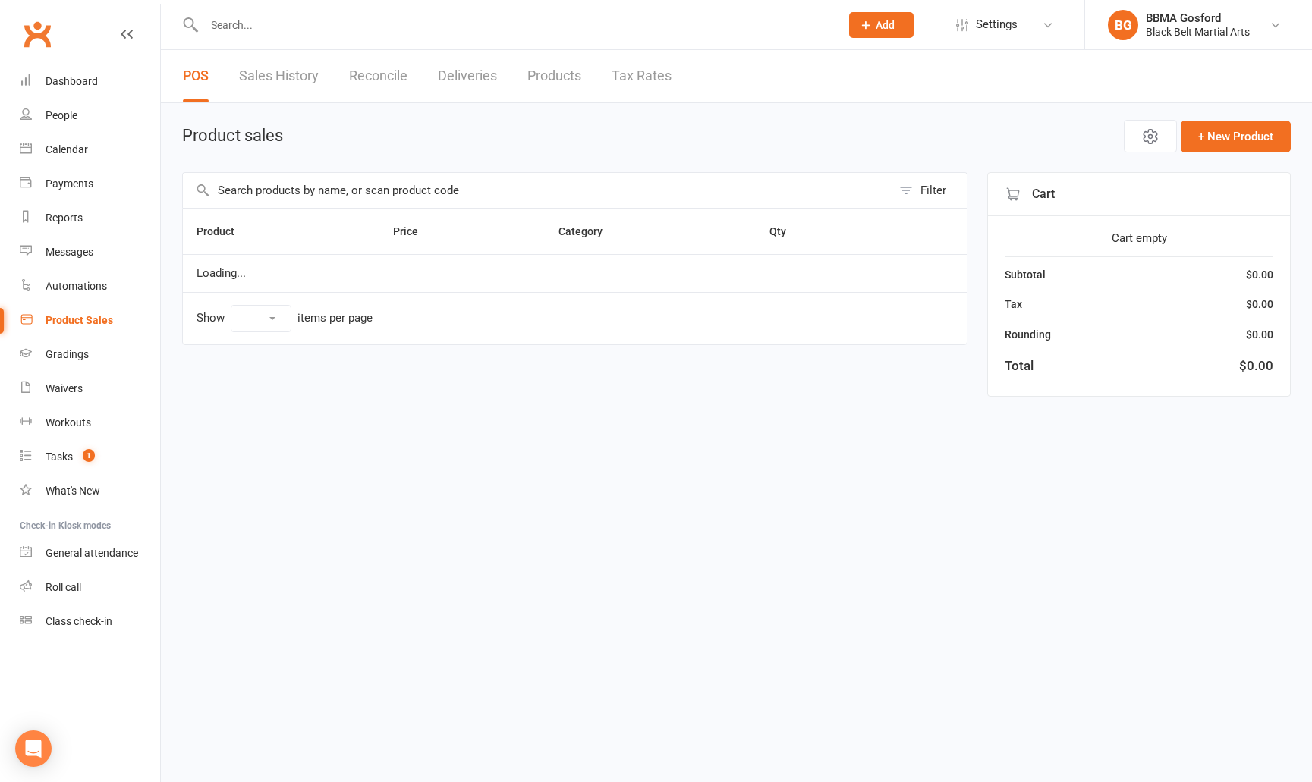
select select "100"
click at [327, 197] on input "text" at bounding box center [537, 190] width 709 height 35
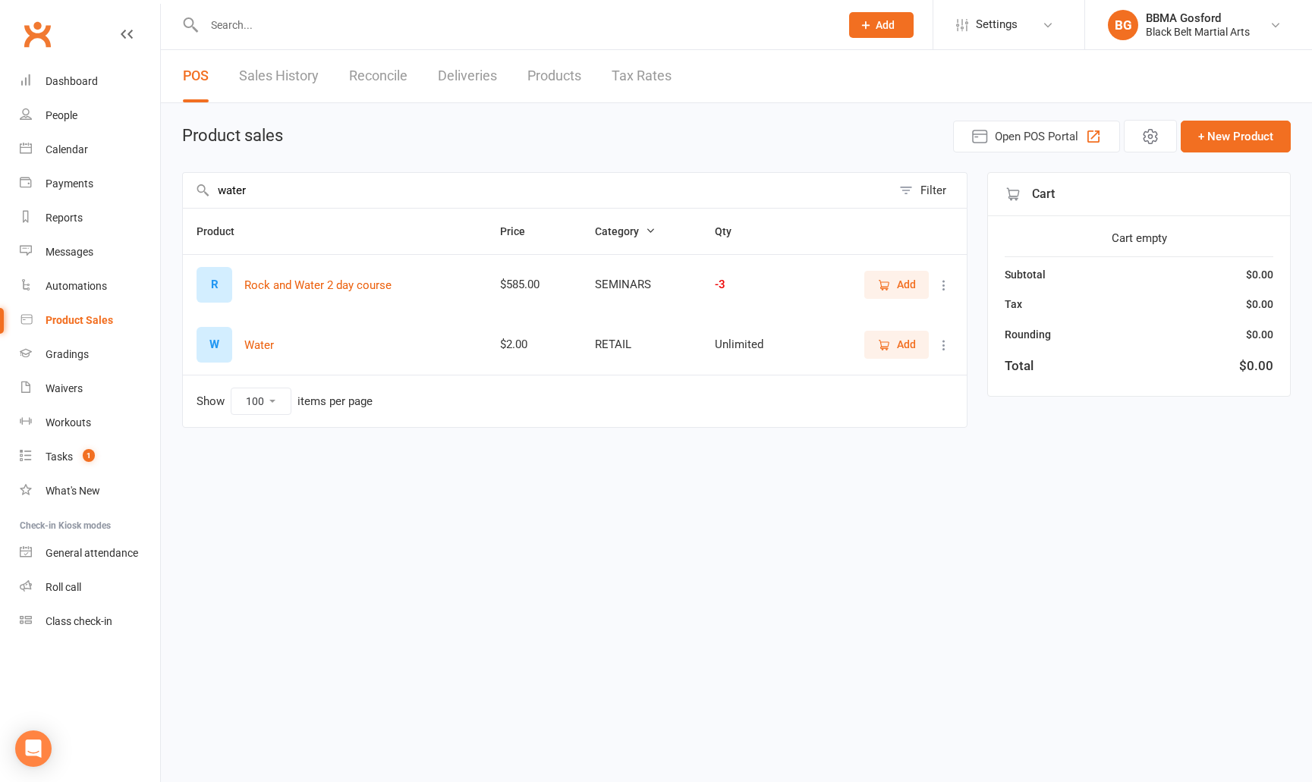
type input "water"
click at [903, 347] on span "Add" at bounding box center [906, 344] width 19 height 17
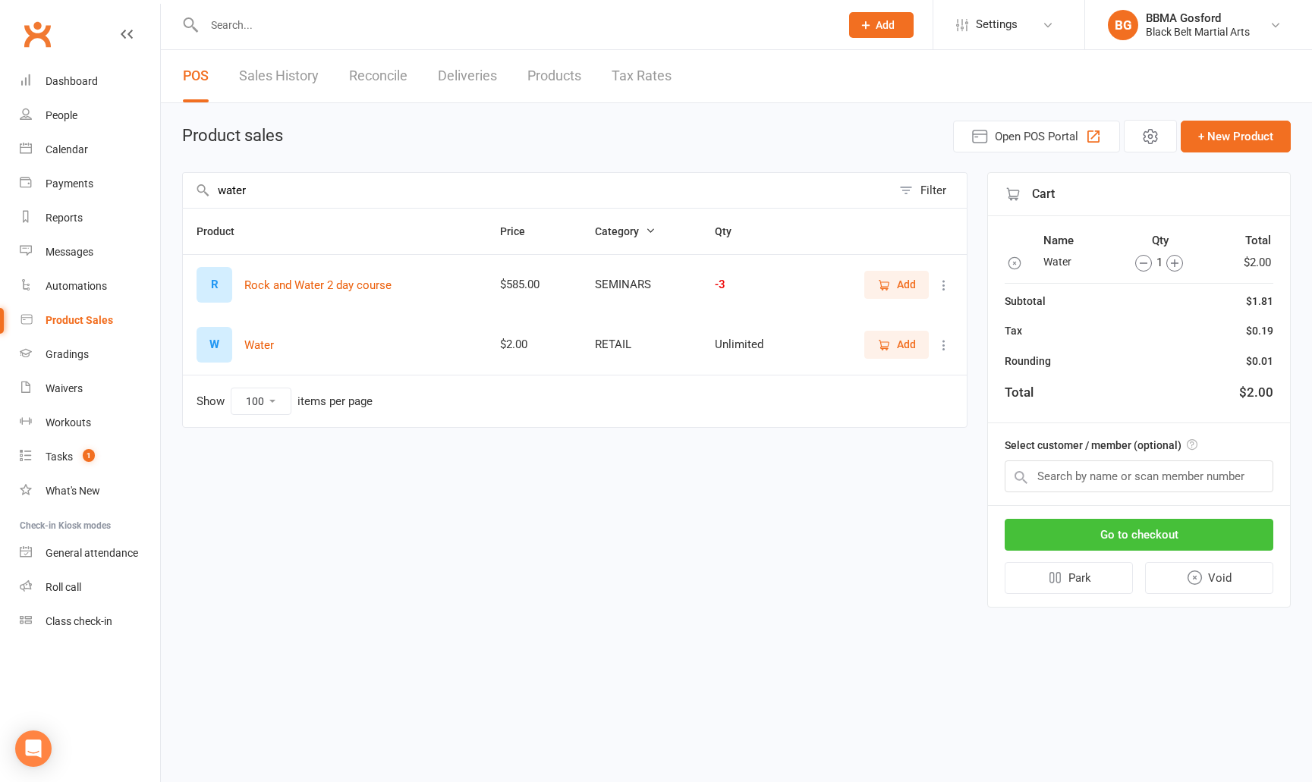
click at [1125, 538] on button "Go to checkout" at bounding box center [1139, 535] width 269 height 32
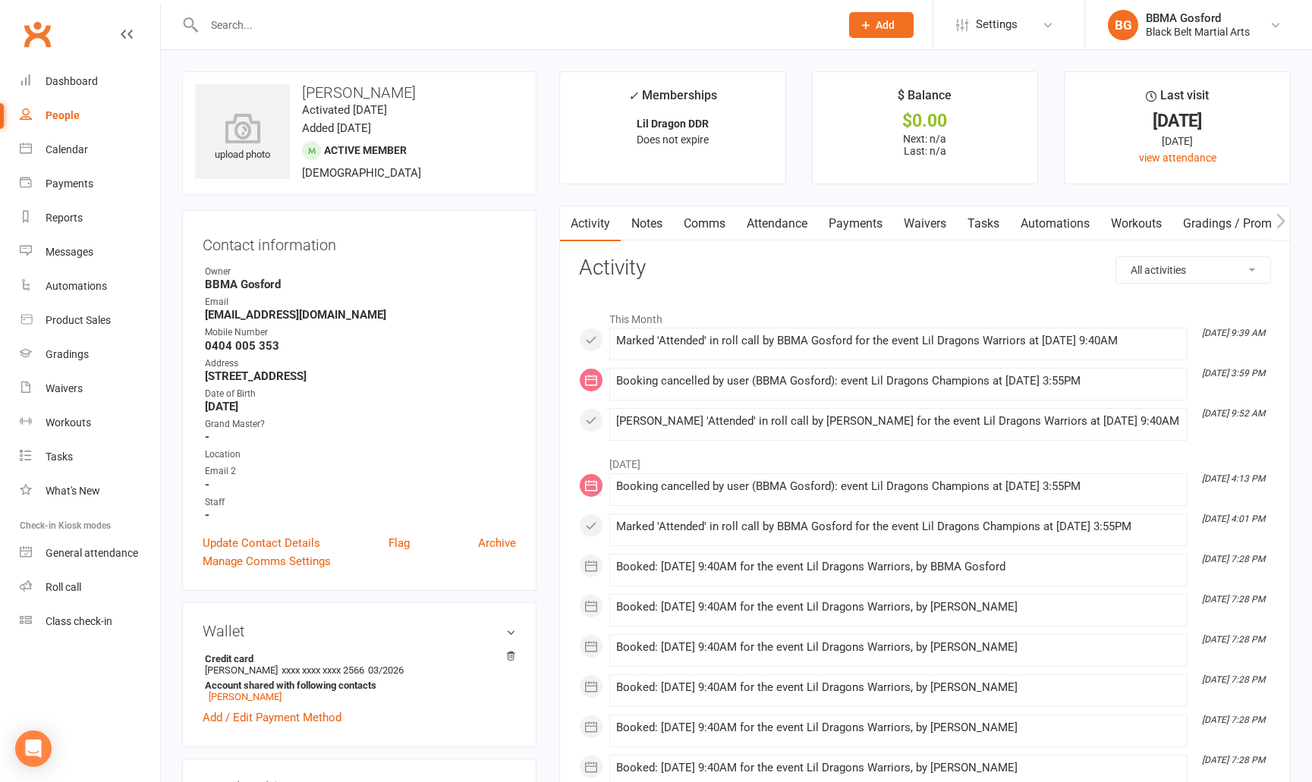
click at [869, 225] on link "Payments" at bounding box center [855, 223] width 75 height 35
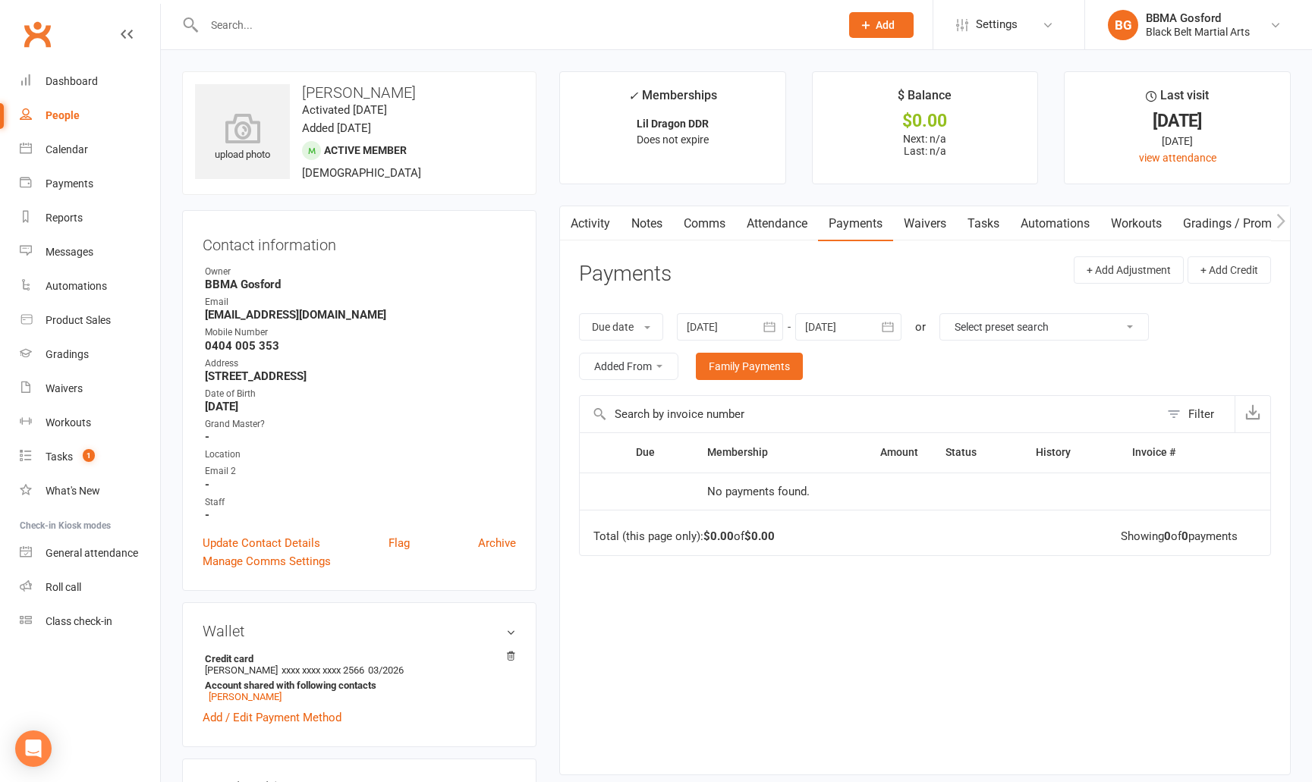
click at [777, 228] on link "Attendance" at bounding box center [777, 223] width 82 height 35
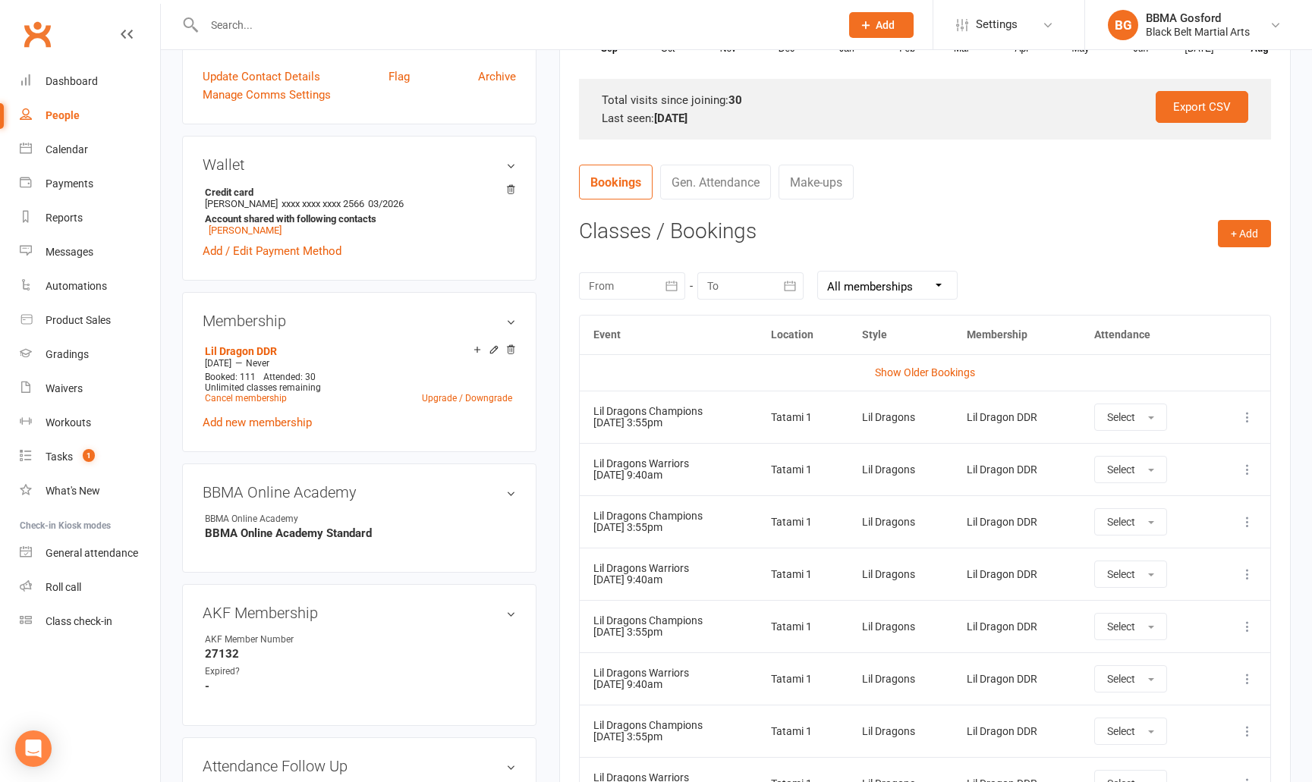
scroll to position [472, 0]
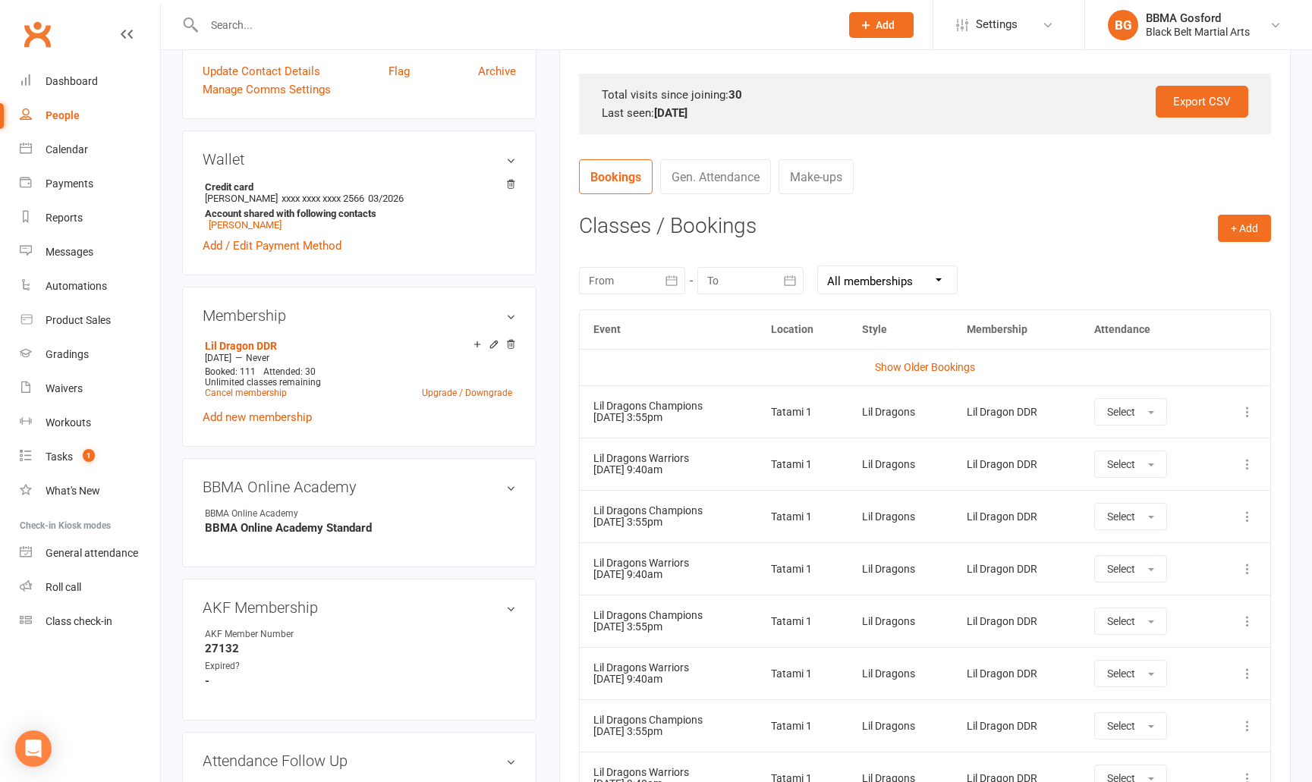
click at [1251, 408] on icon at bounding box center [1247, 412] width 15 height 15
click at [1164, 502] on link "Remove booking" at bounding box center [1181, 502] width 150 height 30
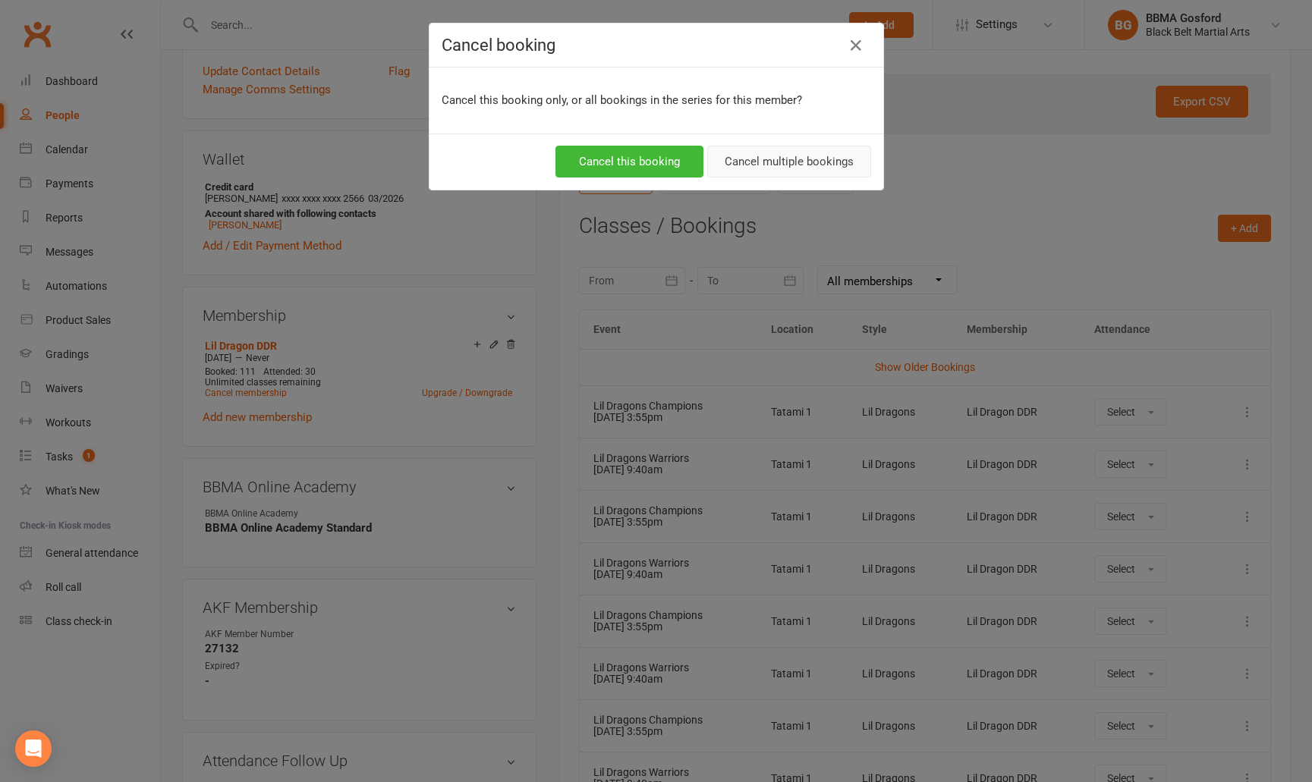
click at [786, 170] on button "Cancel multiple bookings" at bounding box center [789, 162] width 164 height 32
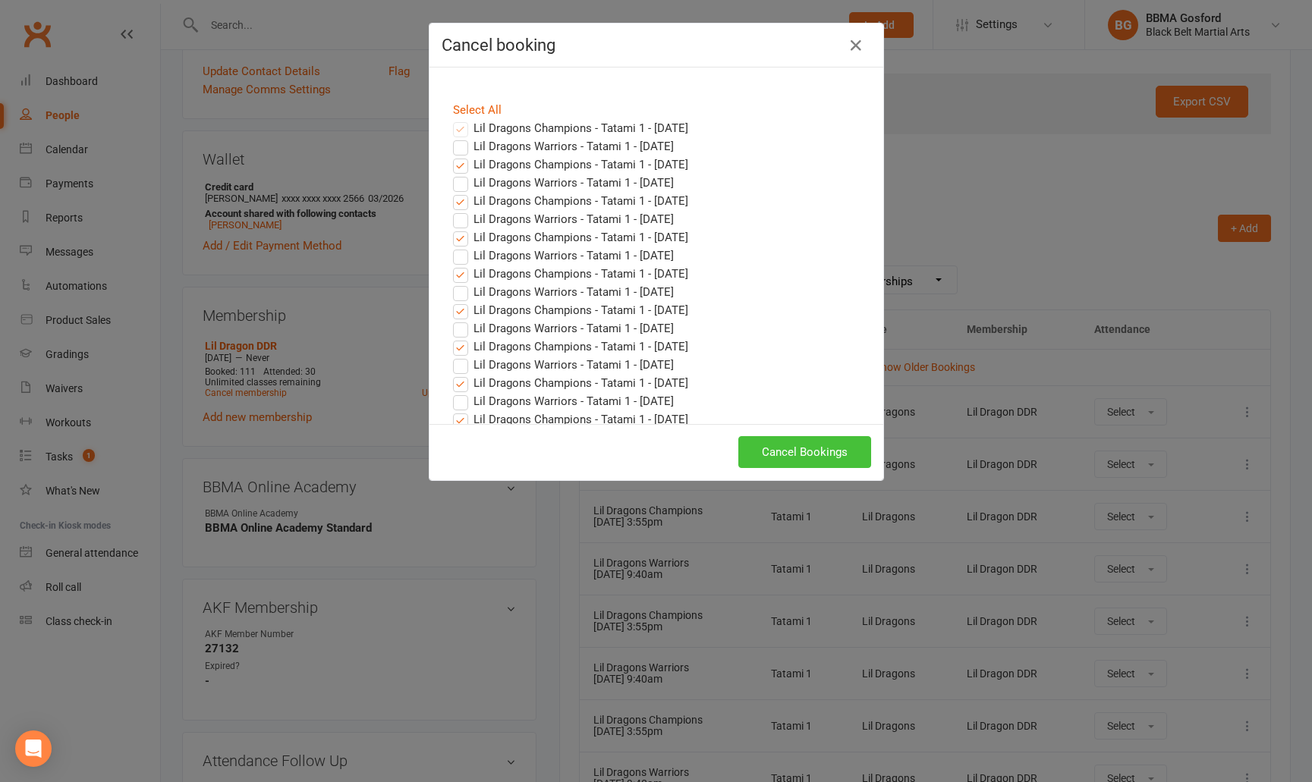
click at [807, 452] on button "Cancel Bookings" at bounding box center [804, 452] width 133 height 32
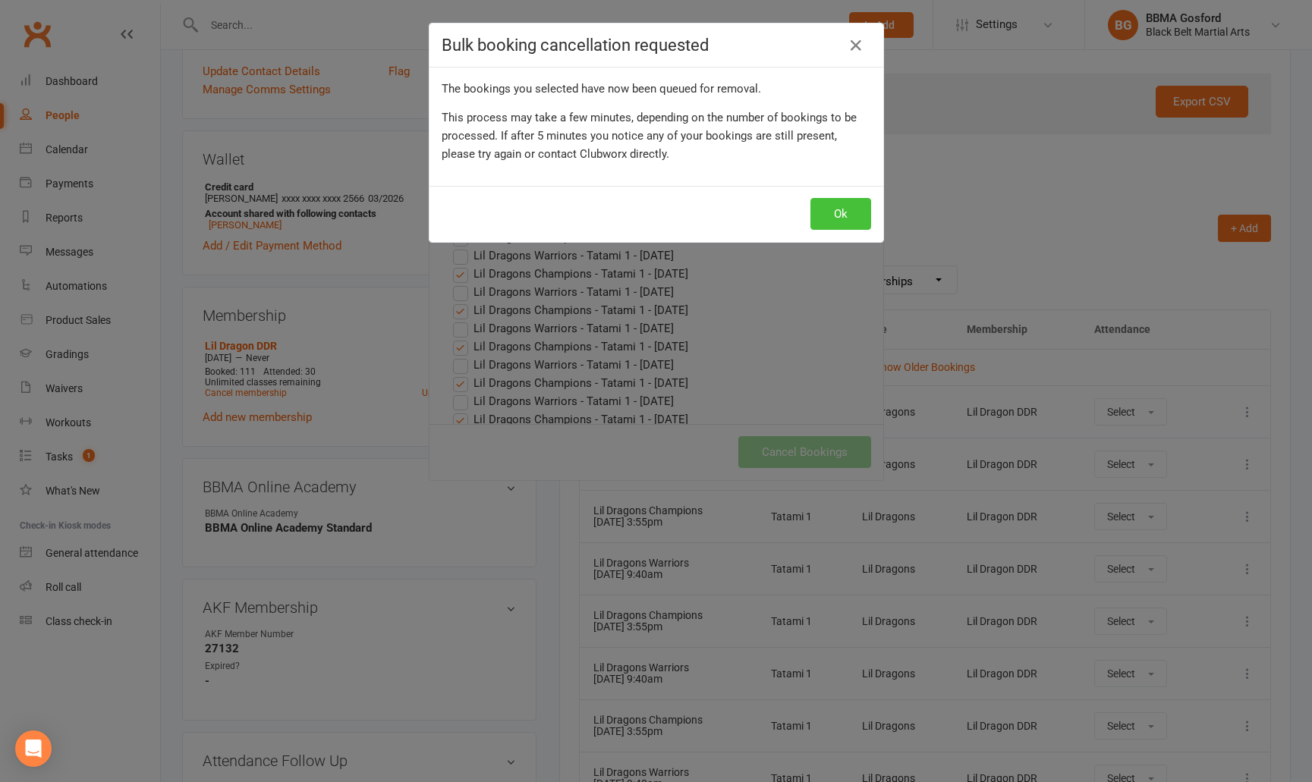
click at [845, 225] on button "Ok" at bounding box center [841, 214] width 61 height 32
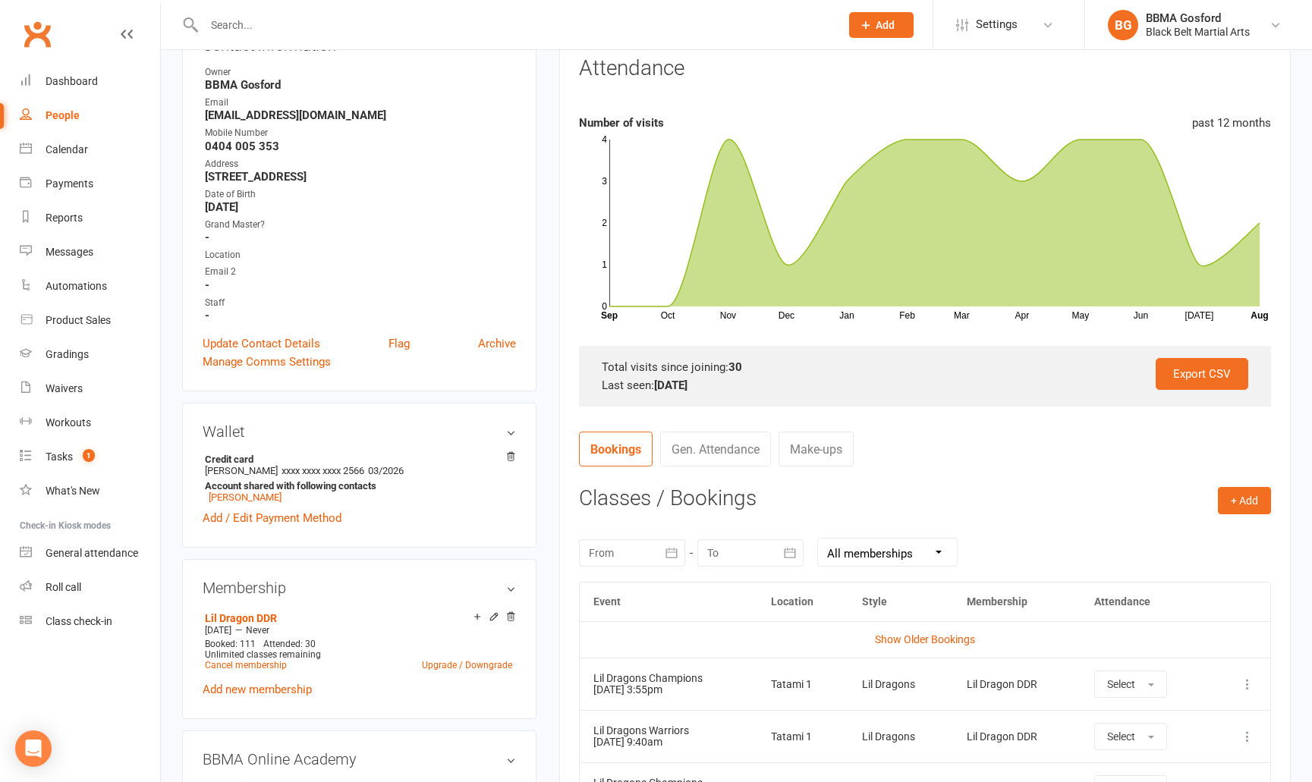
scroll to position [0, 0]
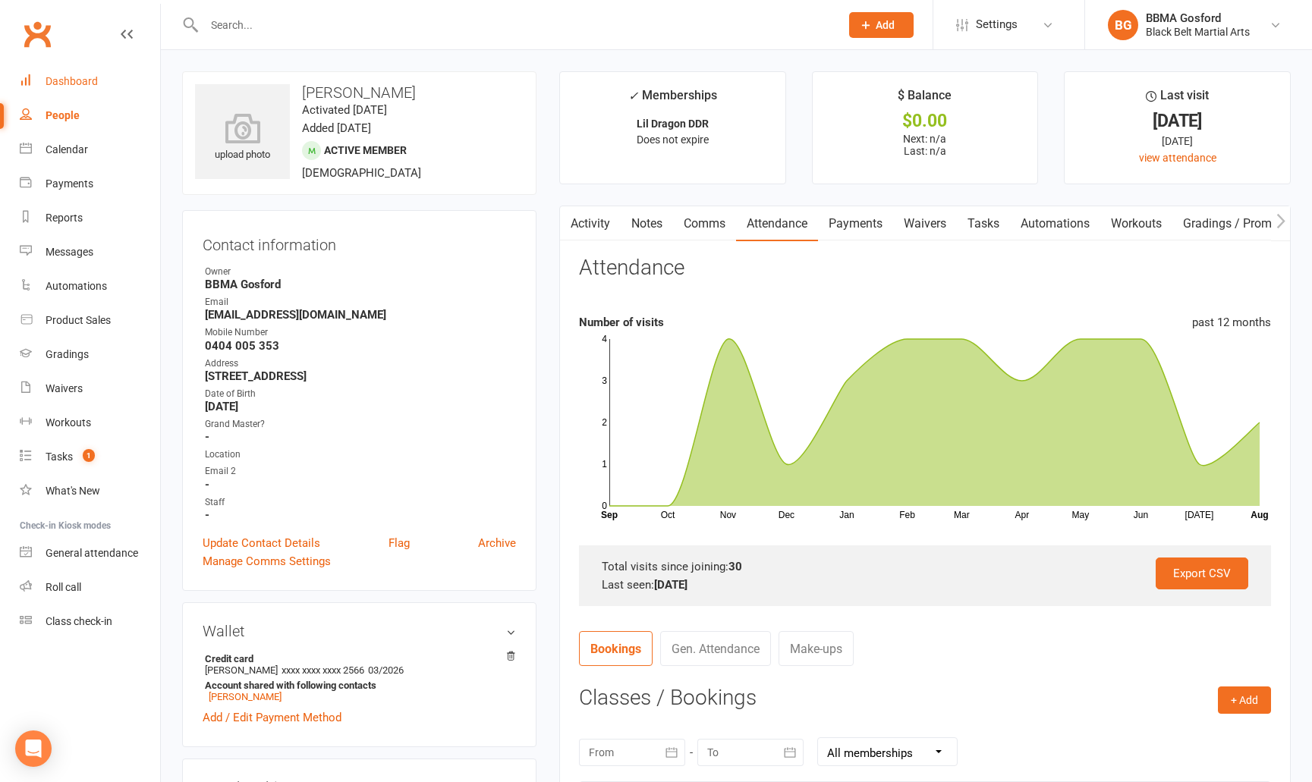
click at [81, 83] on div "Dashboard" at bounding box center [72, 81] width 52 height 12
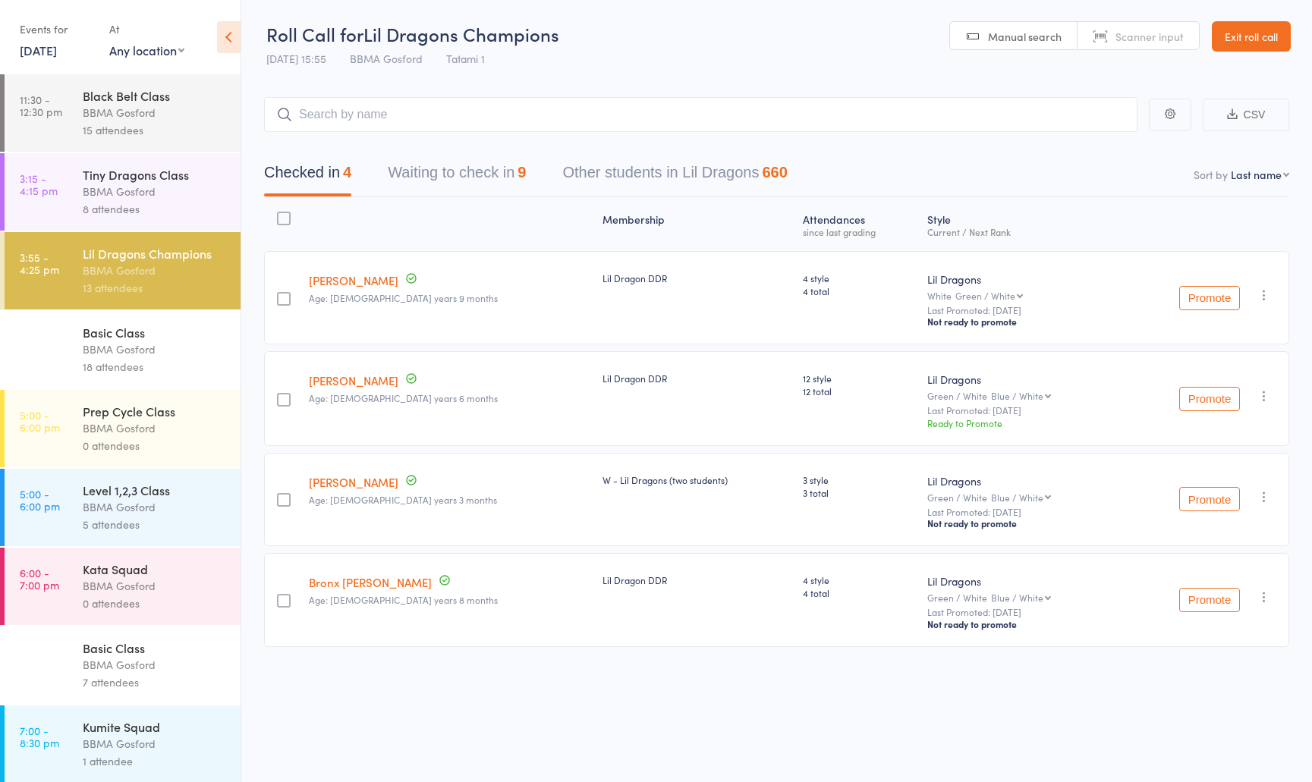
click at [467, 177] on button "Waiting to check in 9" at bounding box center [457, 176] width 138 height 40
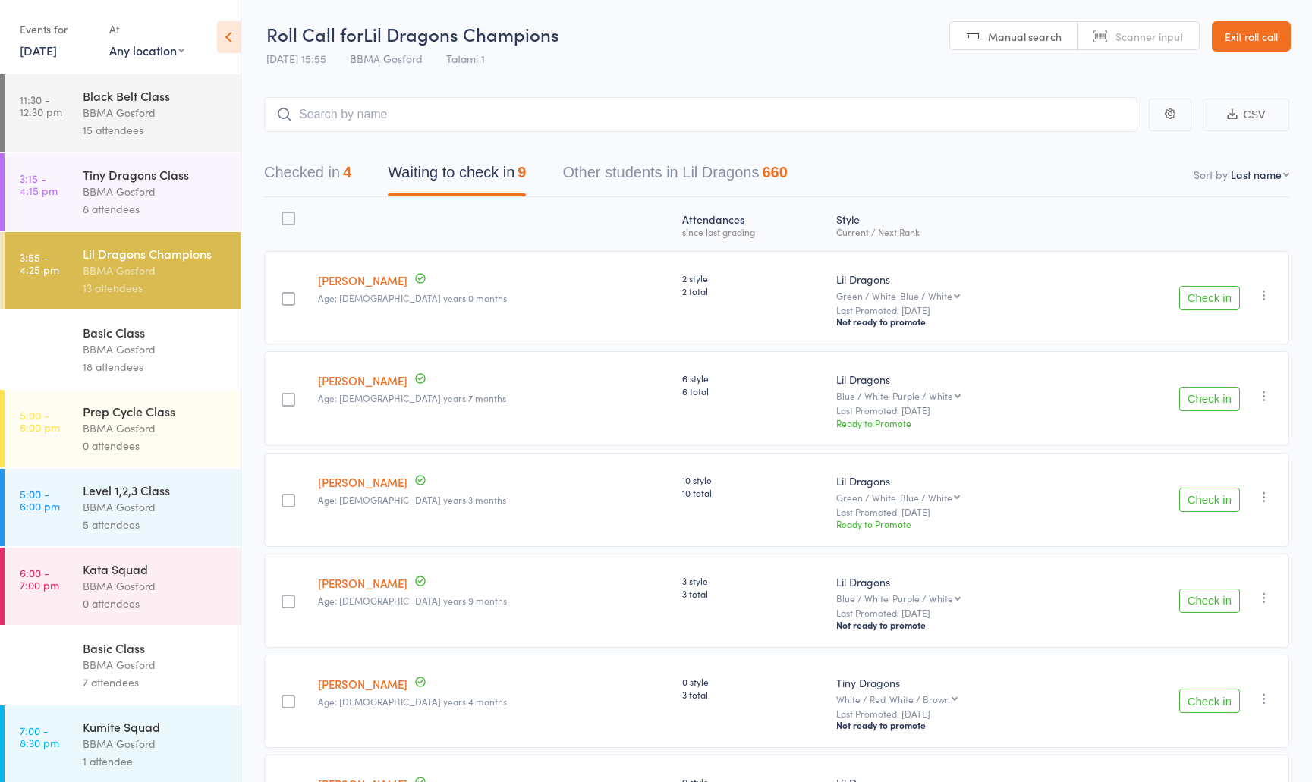
click at [112, 516] on div "BBMA Gosford" at bounding box center [155, 507] width 145 height 17
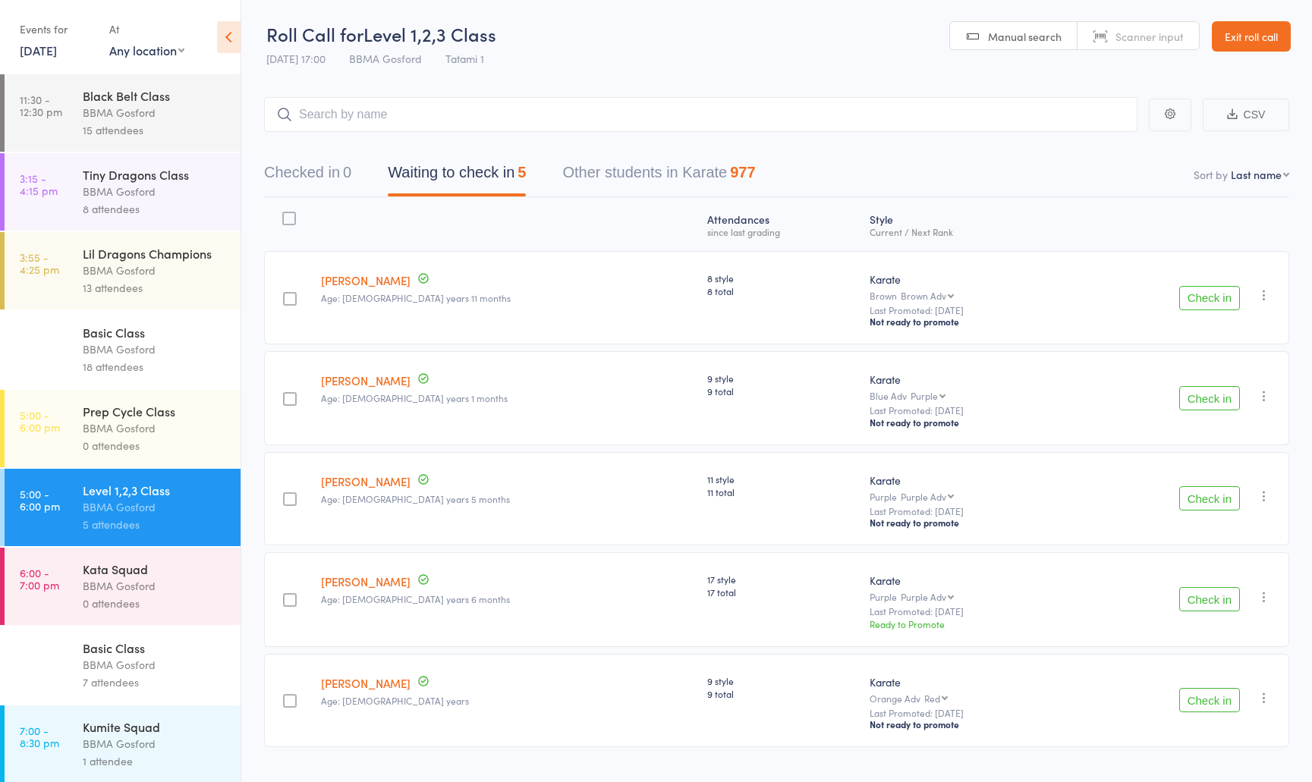
scroll to position [39, 0]
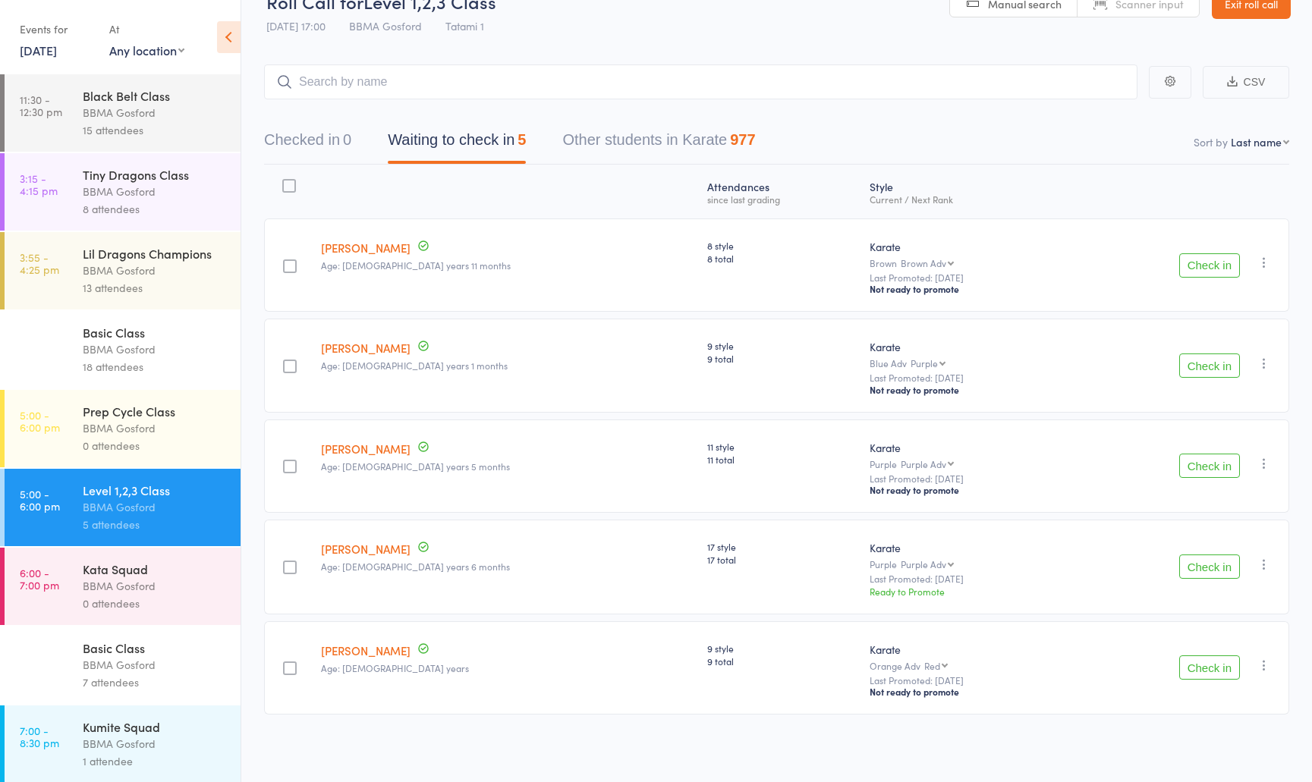
click at [1211, 468] on button "Check in" at bounding box center [1209, 466] width 61 height 24
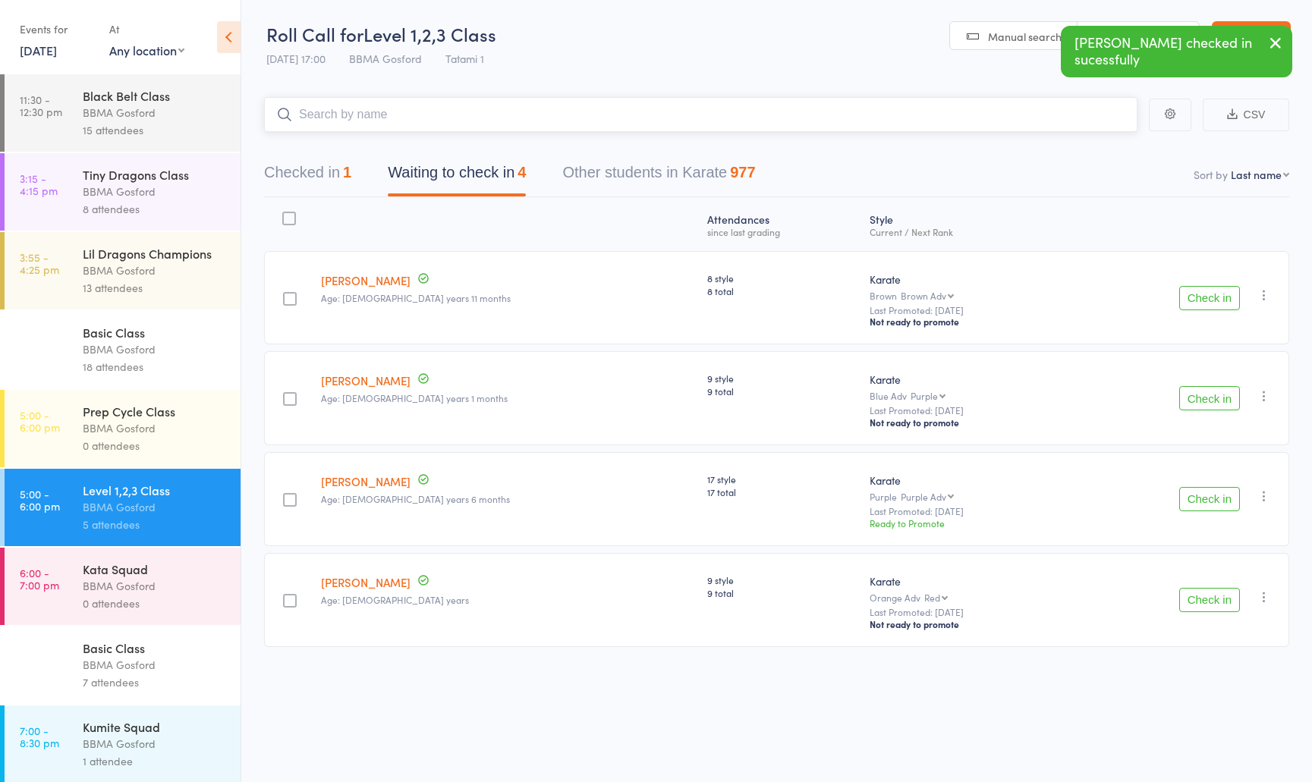
click at [348, 123] on input "search" at bounding box center [701, 114] width 874 height 35
type input "[PERSON_NAME]"
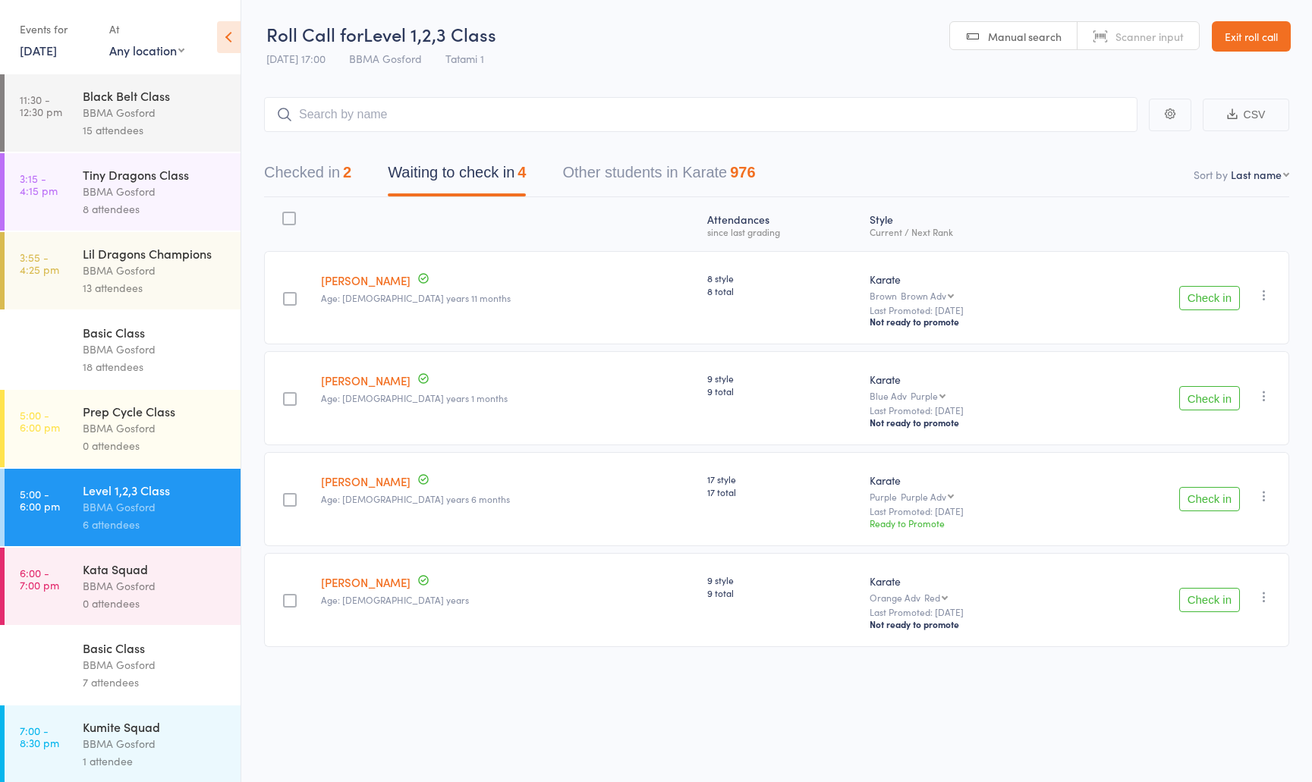
click at [127, 262] on div "Lil Dragons Champions" at bounding box center [155, 253] width 145 height 17
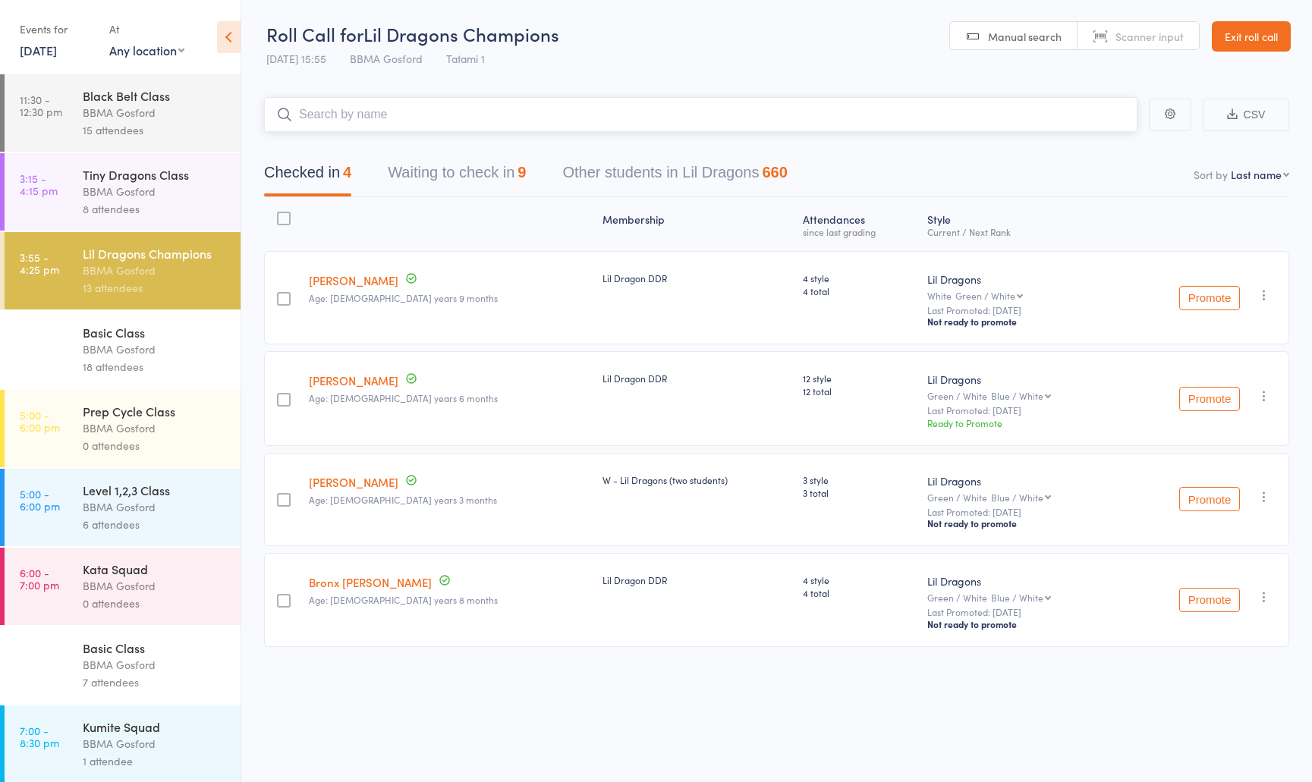
click at [440, 168] on button "Waiting to check in 9" at bounding box center [457, 176] width 138 height 40
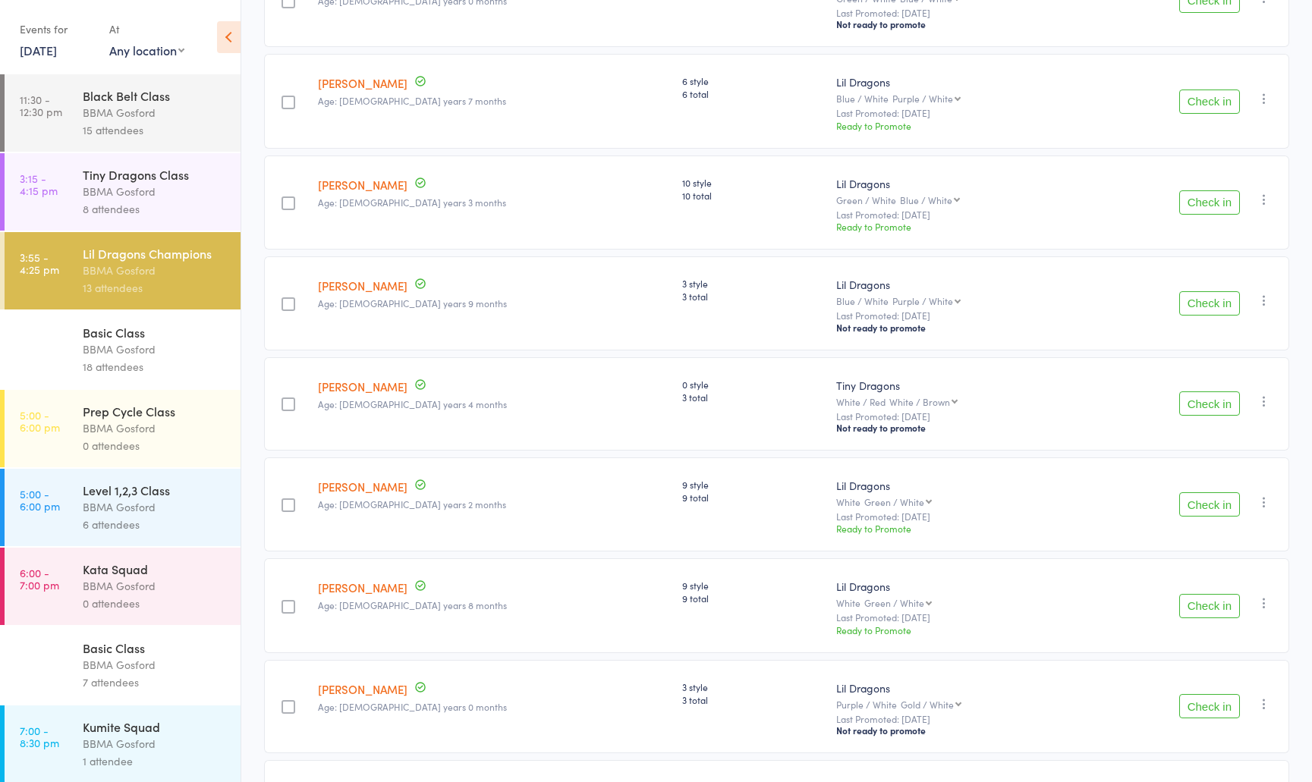
scroll to position [445, 0]
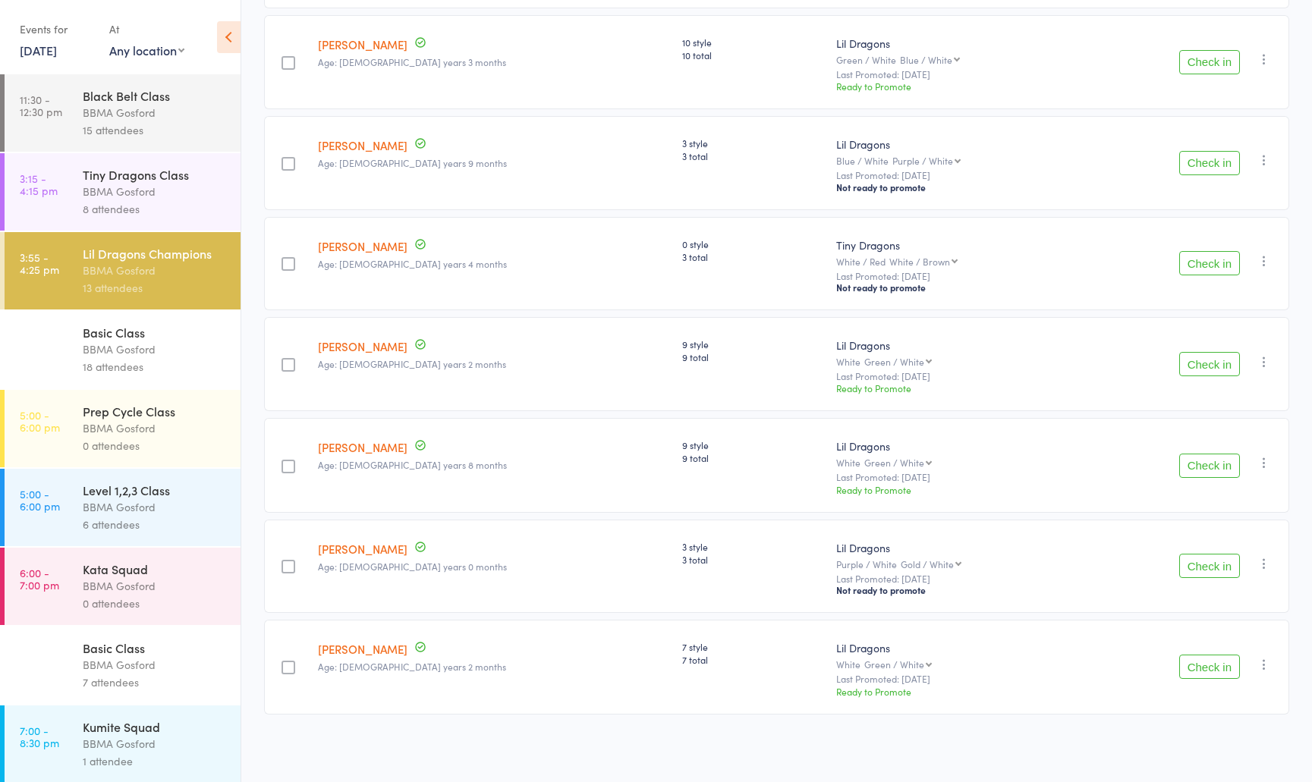
click at [1211, 571] on button "Check in" at bounding box center [1209, 566] width 61 height 24
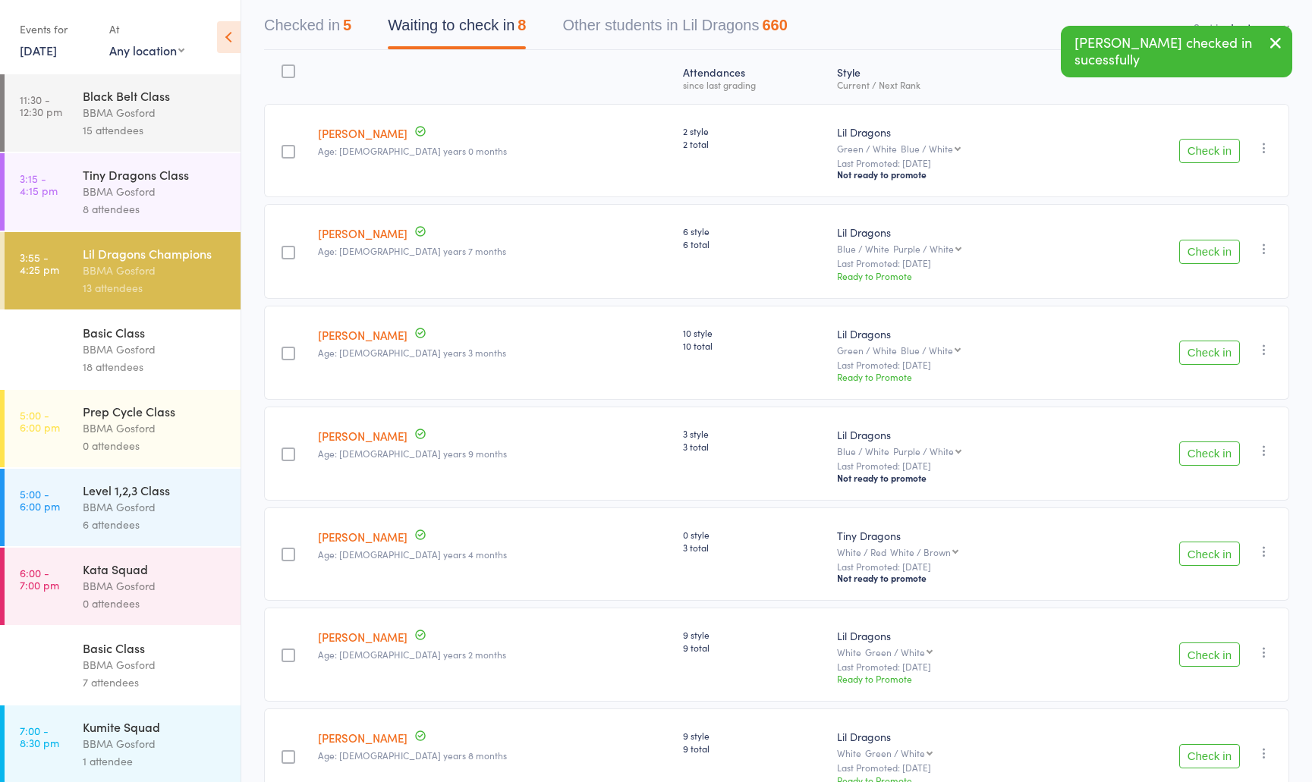
scroll to position [0, 0]
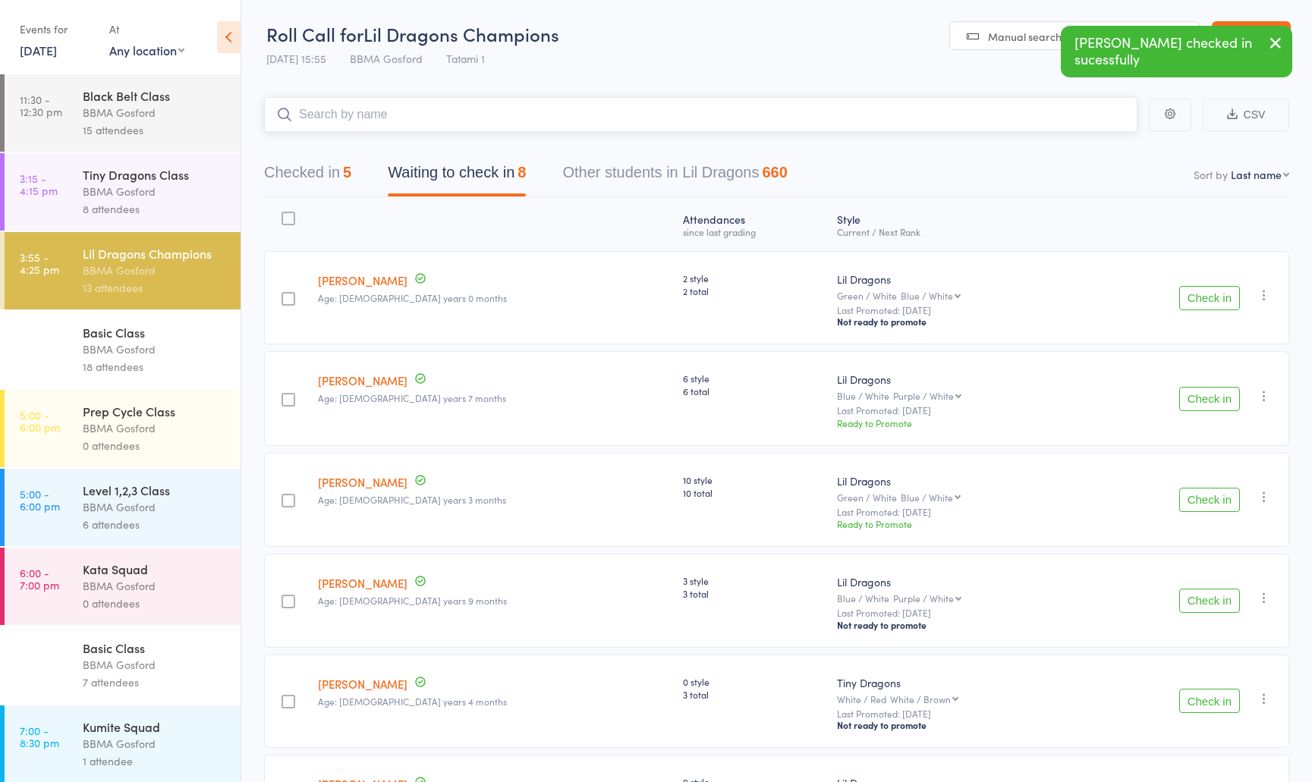
click at [401, 128] on input "search" at bounding box center [701, 114] width 874 height 35
type input "ace corni"
click at [301, 172] on button "Checked in 6" at bounding box center [307, 176] width 87 height 40
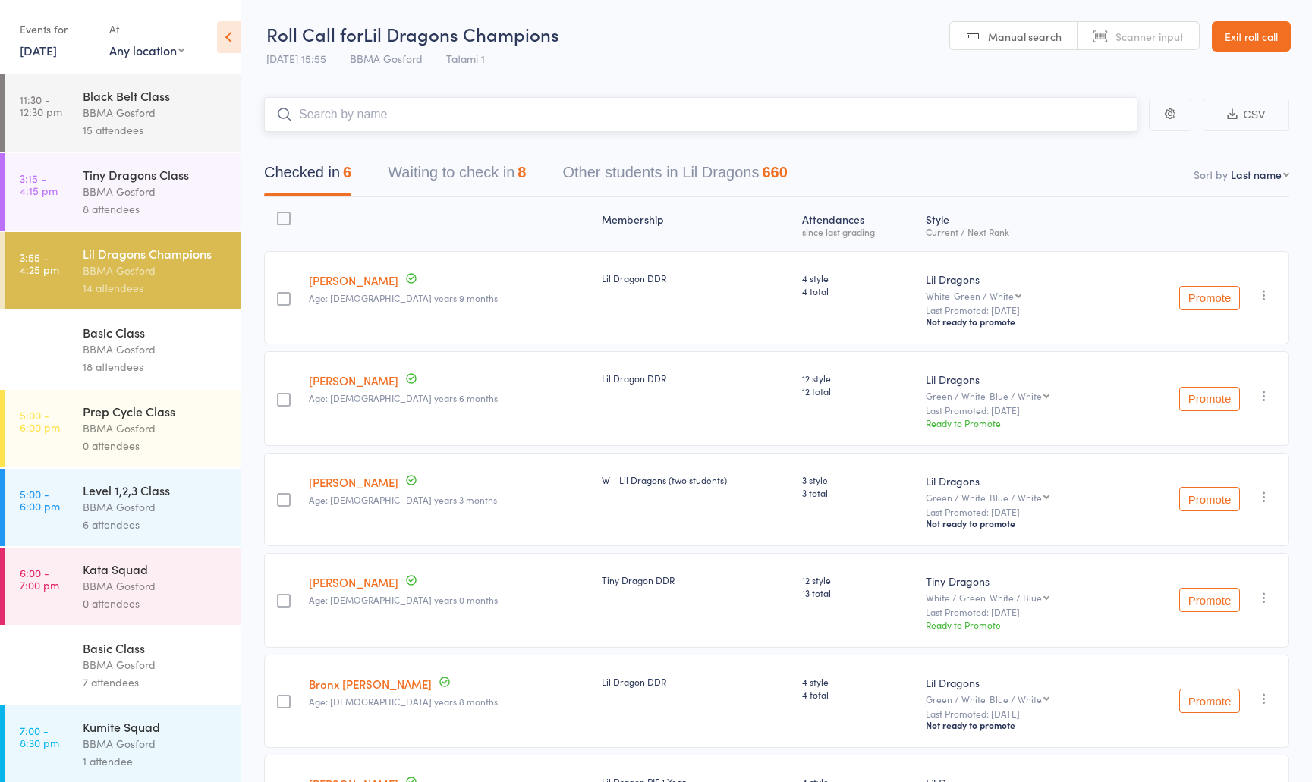
scroll to position [2, 0]
click at [490, 176] on button "Waiting to check in 8" at bounding box center [457, 175] width 138 height 40
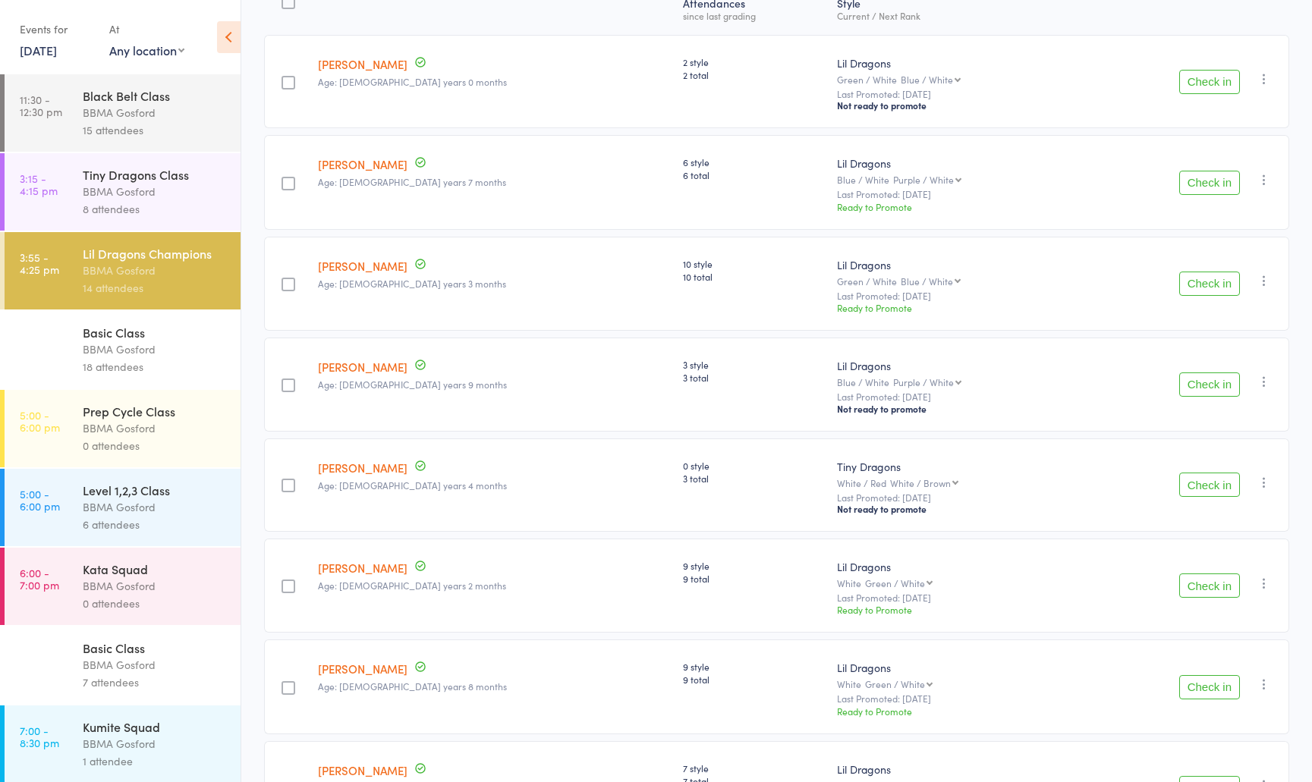
scroll to position [219, 0]
click at [1211, 381] on button "Check in" at bounding box center [1209, 382] width 61 height 24
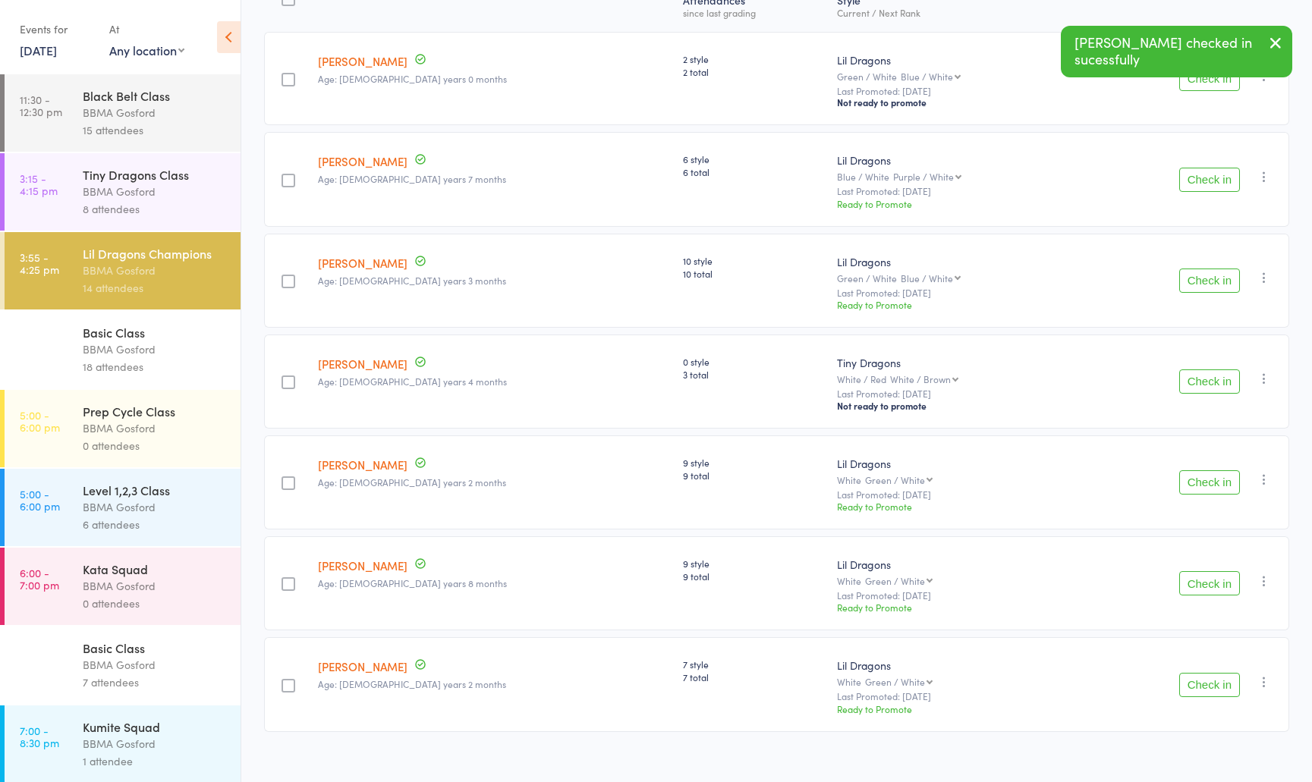
click at [111, 346] on div "BBMA Gosford" at bounding box center [155, 349] width 145 height 17
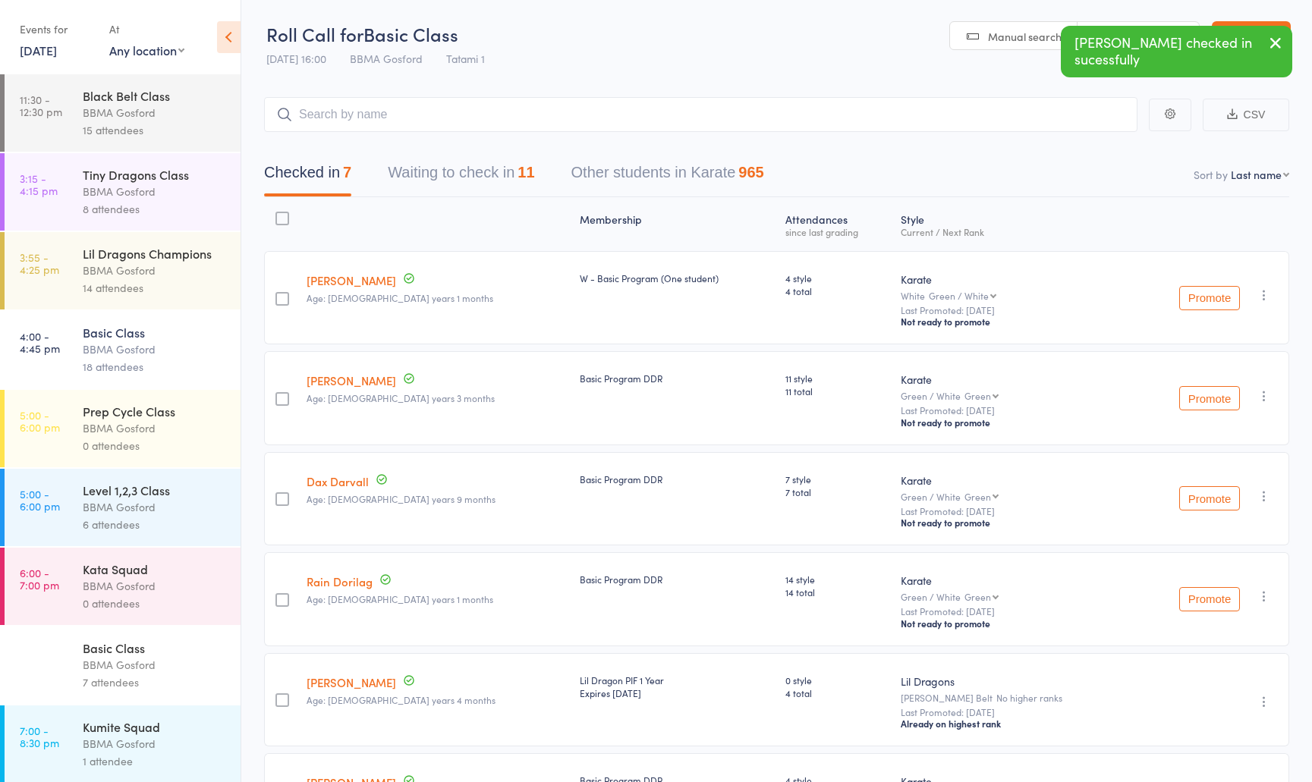
click at [465, 179] on button "Waiting to check in 11" at bounding box center [461, 176] width 146 height 40
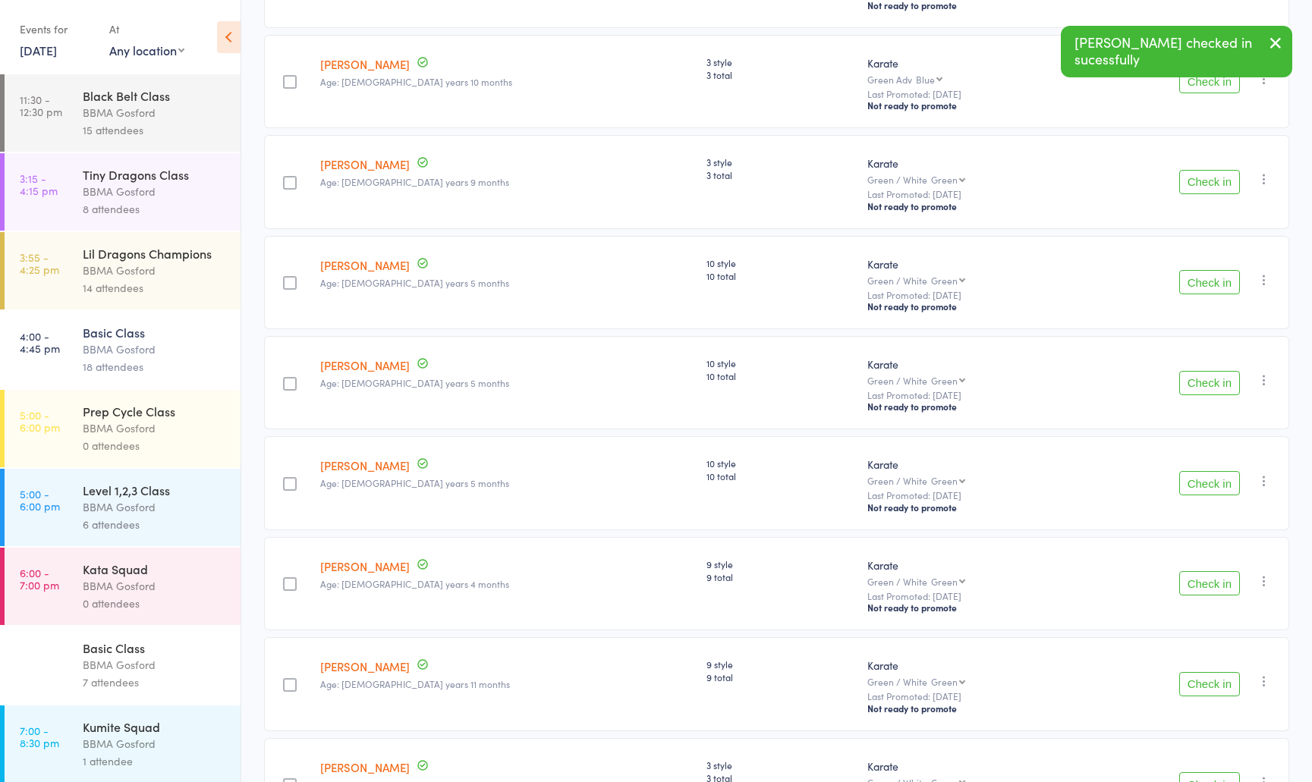
scroll to position [418, 0]
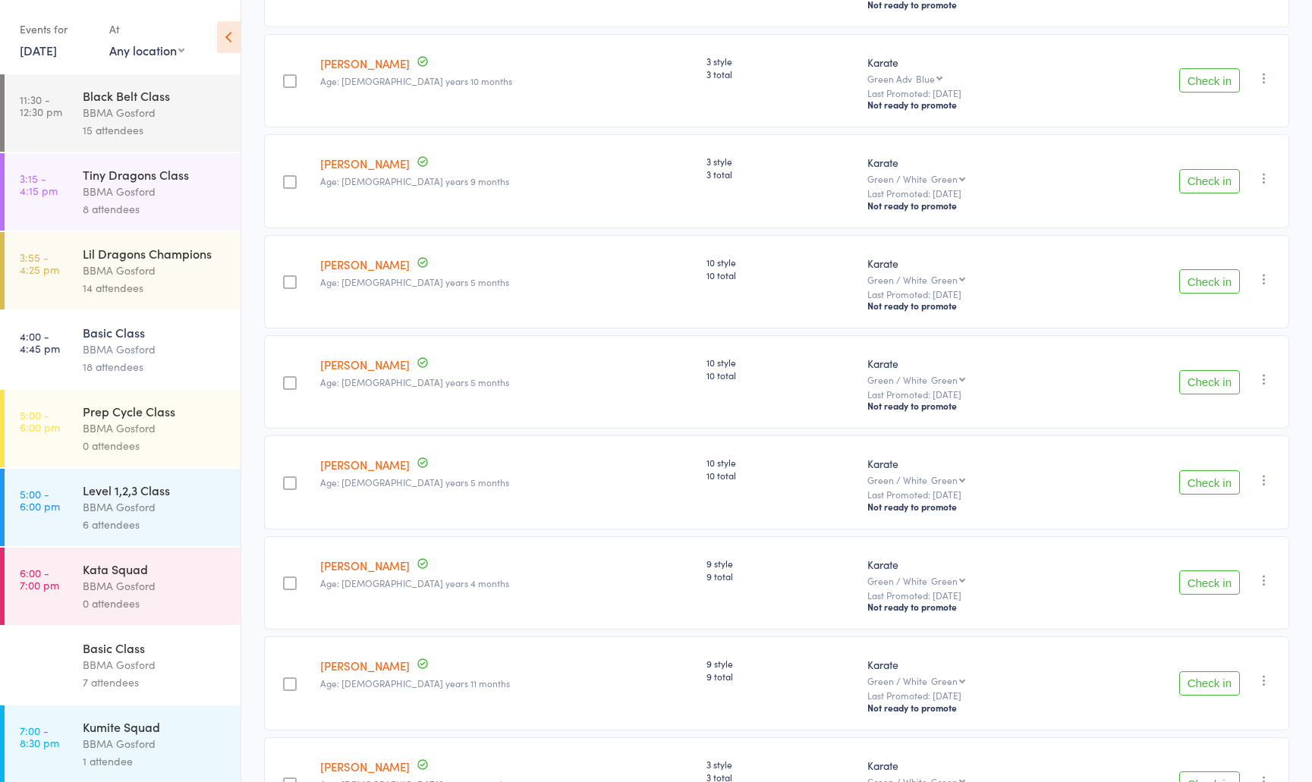
click at [1192, 287] on button "Check in" at bounding box center [1209, 281] width 61 height 24
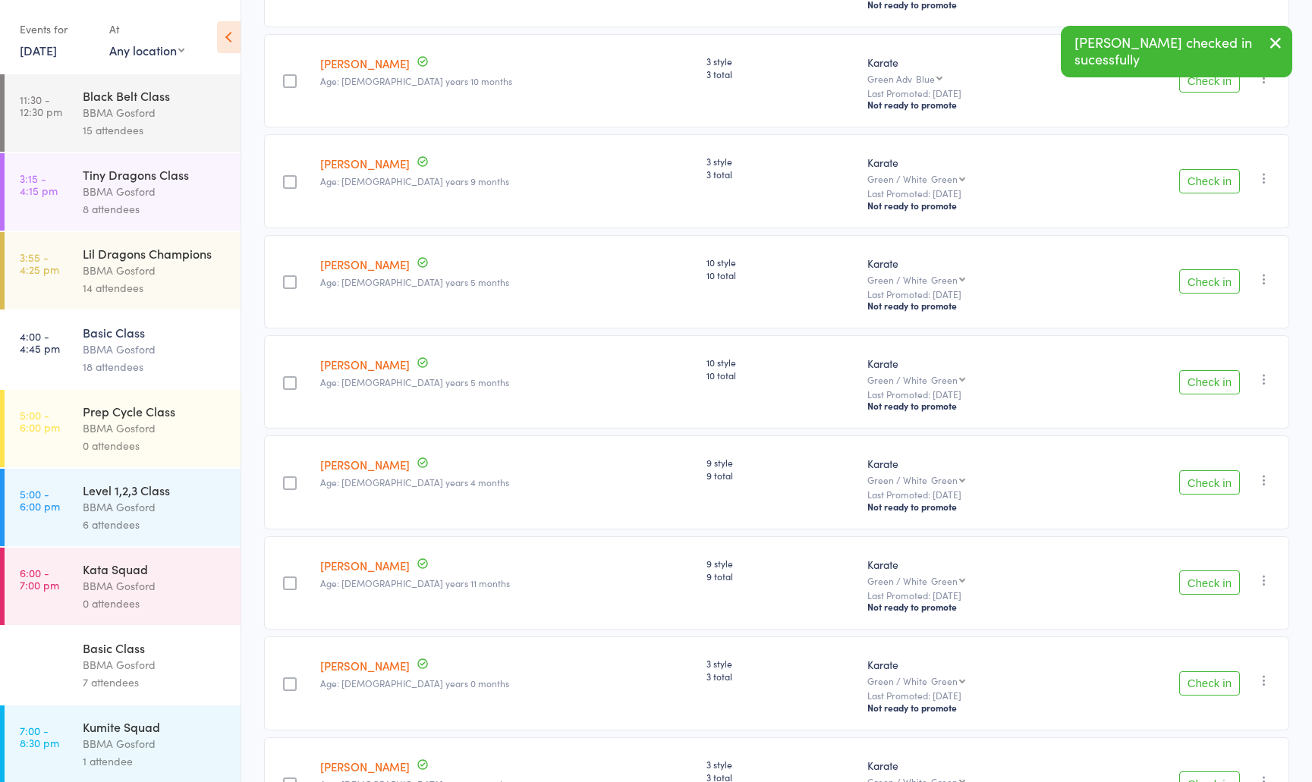
click at [1204, 284] on button "Check in" at bounding box center [1209, 281] width 61 height 24
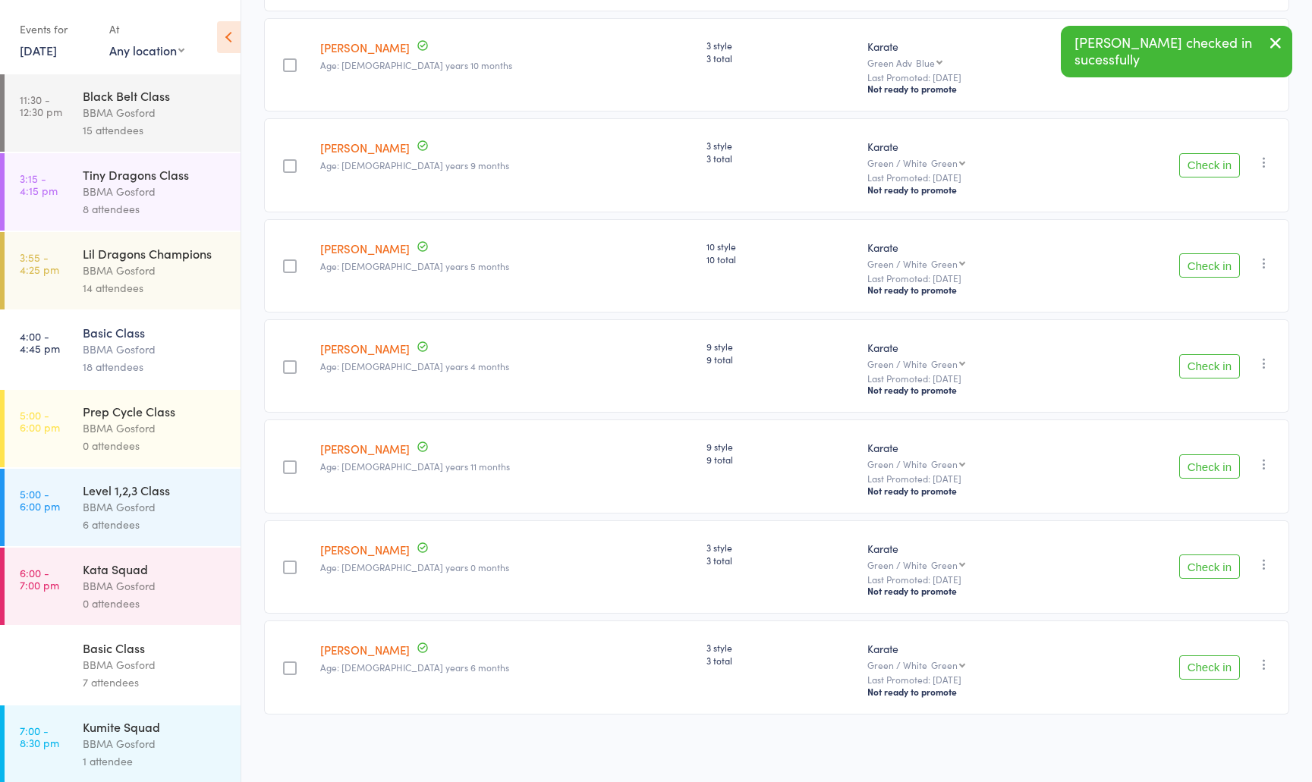
scroll to position [0, 0]
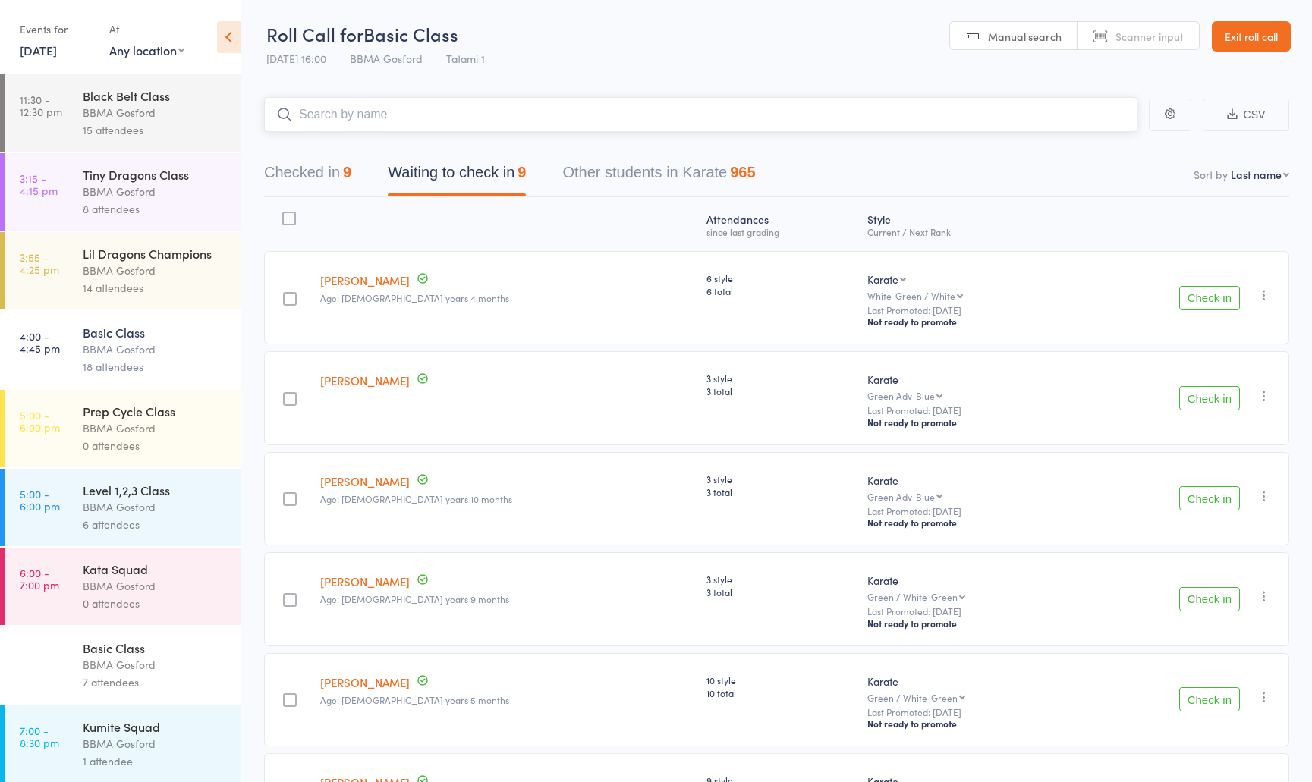
click at [405, 115] on input "search" at bounding box center [701, 114] width 874 height 35
type input "kobi"
type input "[GEOGRAPHIC_DATA]"
type input "[PERSON_NAME] [PERSON_NAME]"
click at [316, 181] on button "Checked in 12" at bounding box center [312, 176] width 96 height 40
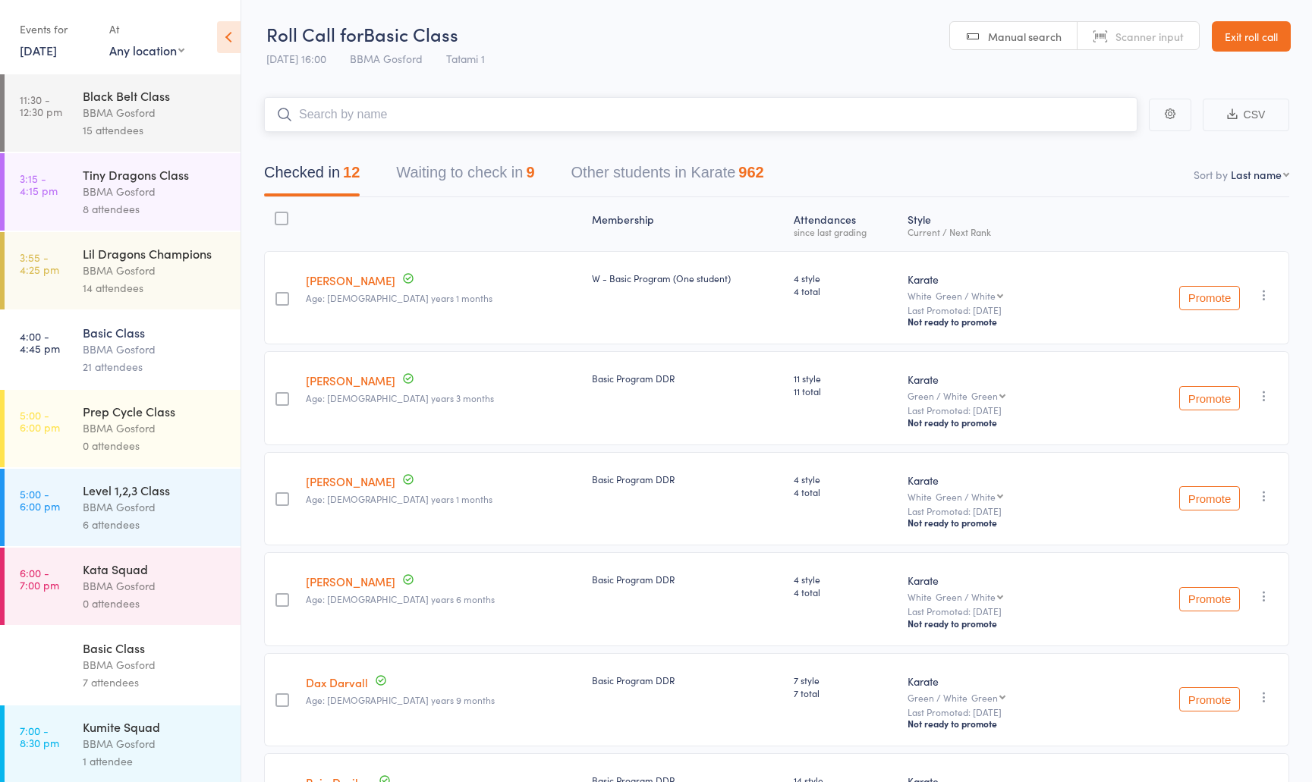
click at [505, 179] on button "Waiting to check in 9" at bounding box center [465, 176] width 138 height 40
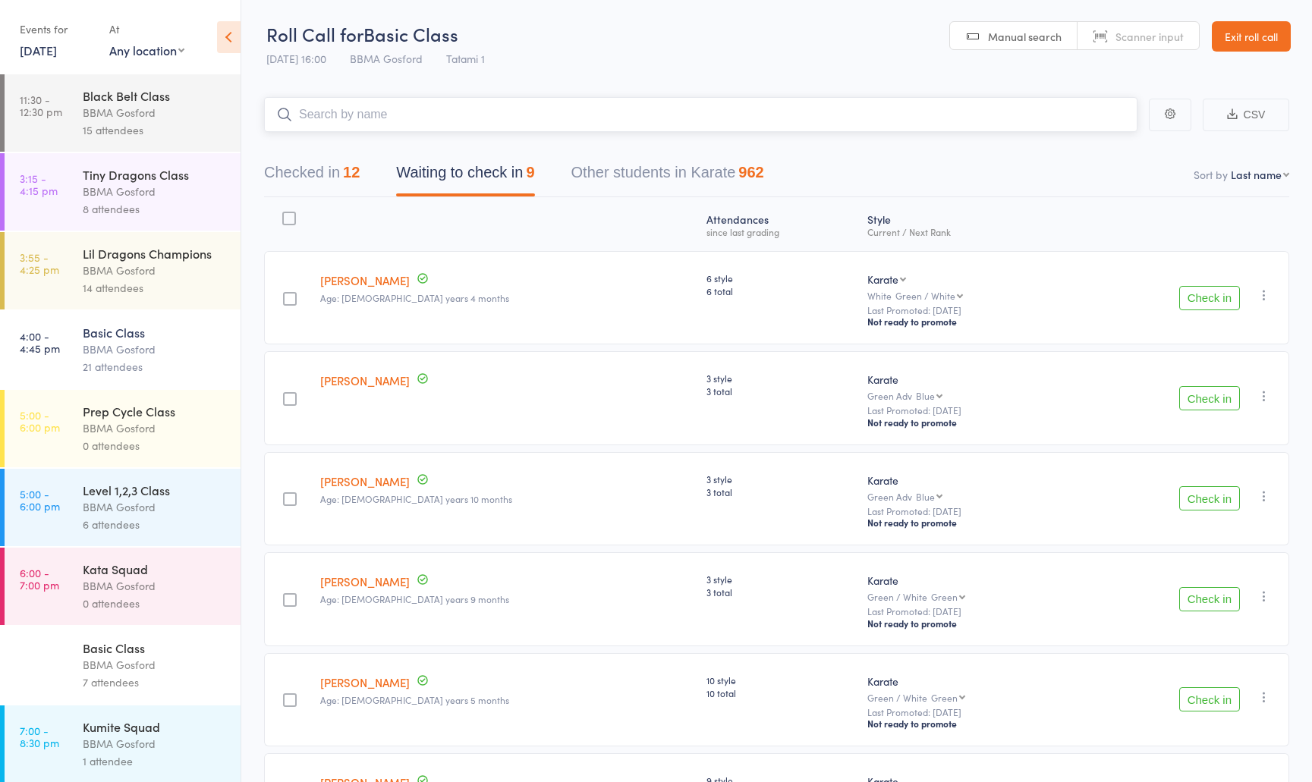
click at [335, 172] on button "Checked in 12" at bounding box center [312, 176] width 96 height 40
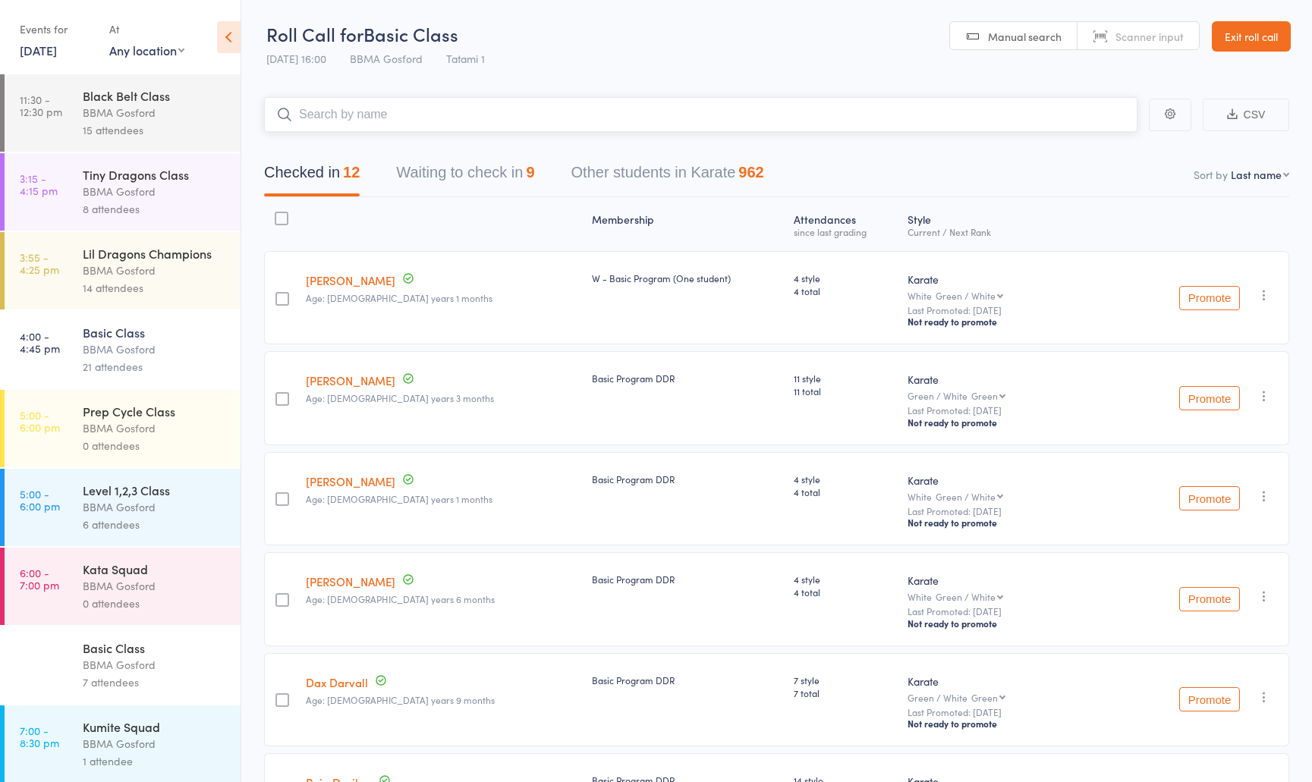
scroll to position [36, 0]
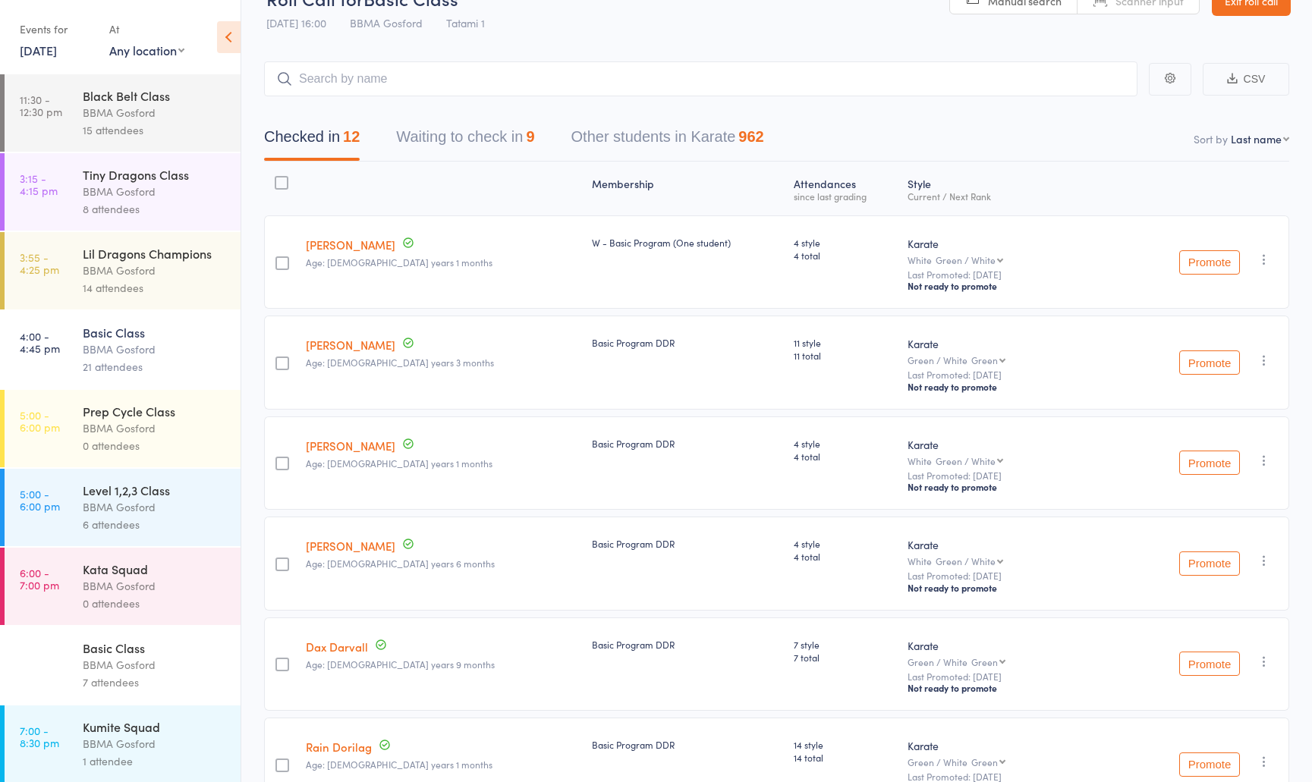
click at [1267, 463] on icon "button" at bounding box center [1264, 460] width 15 height 15
click at [1195, 616] on li "Remove" at bounding box center [1210, 613] width 125 height 20
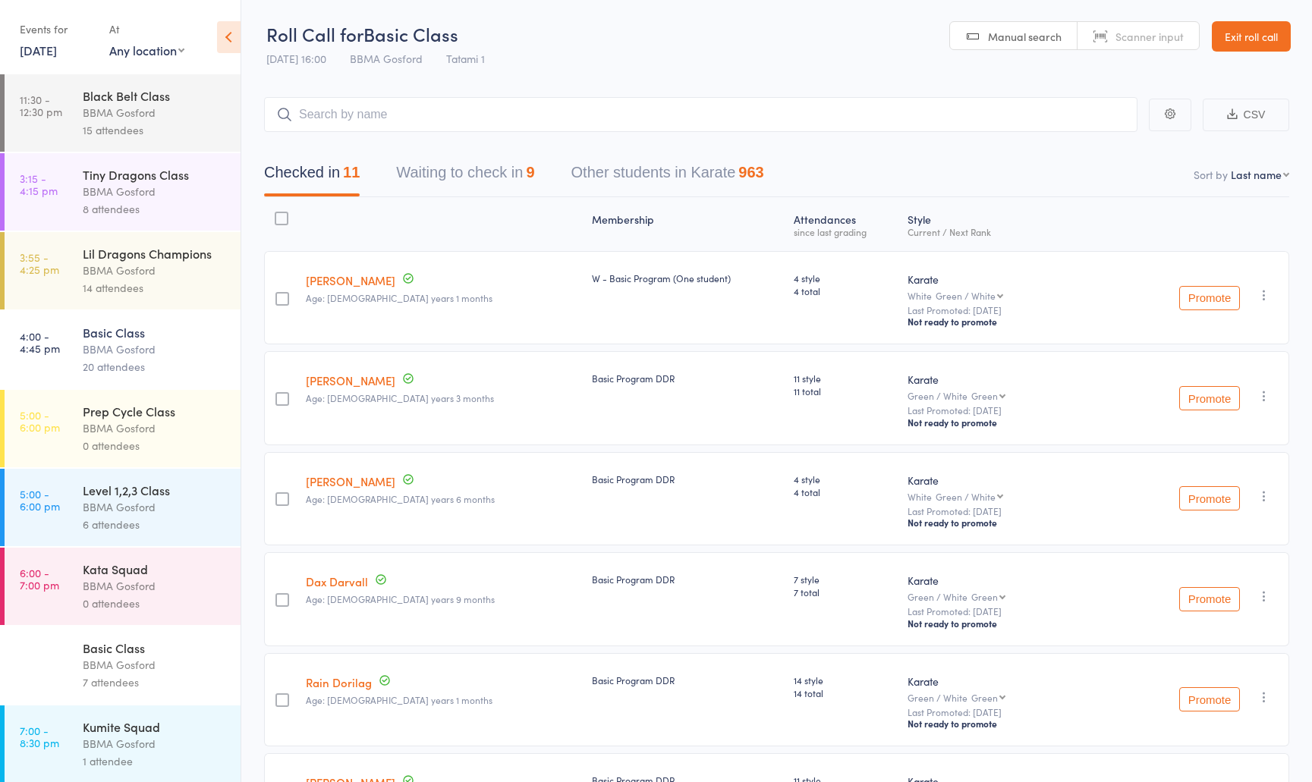
click at [462, 178] on button "Waiting to check in 9" at bounding box center [465, 176] width 138 height 40
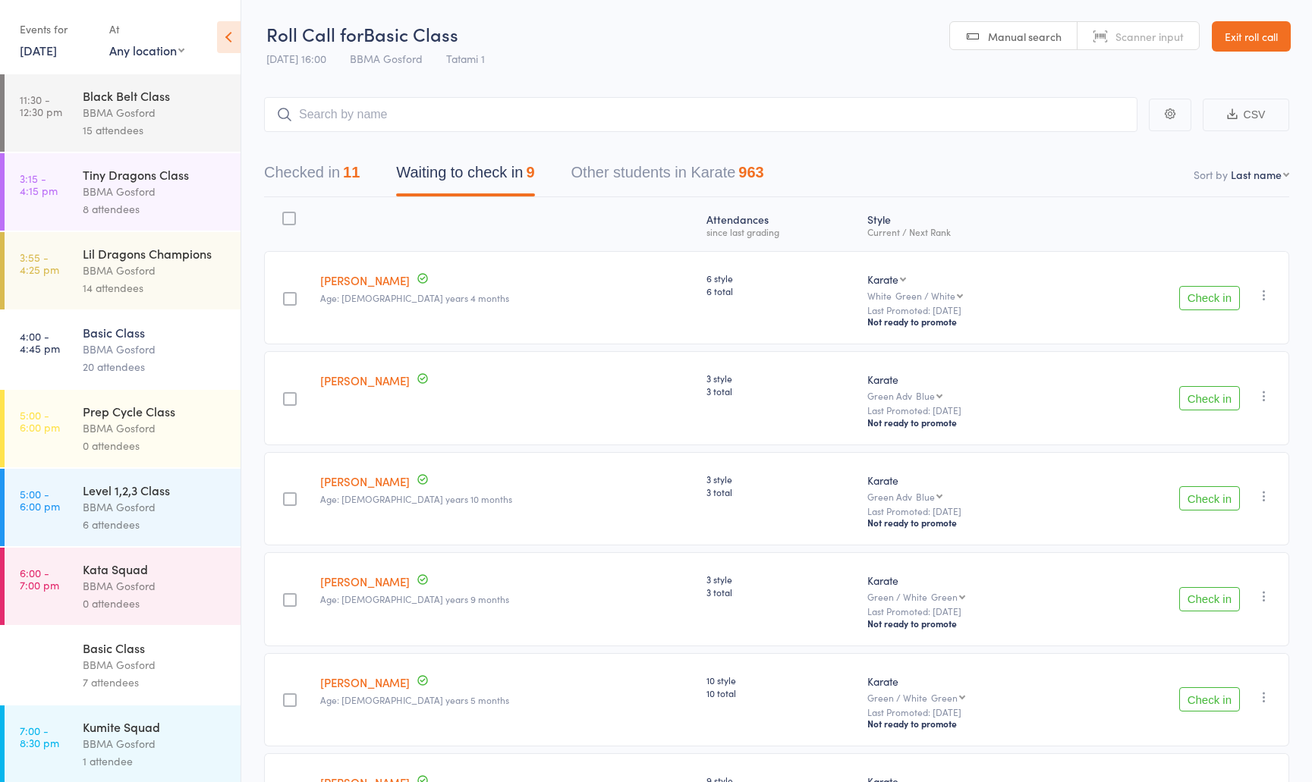
click at [1204, 405] on button "Check in" at bounding box center [1209, 398] width 61 height 24
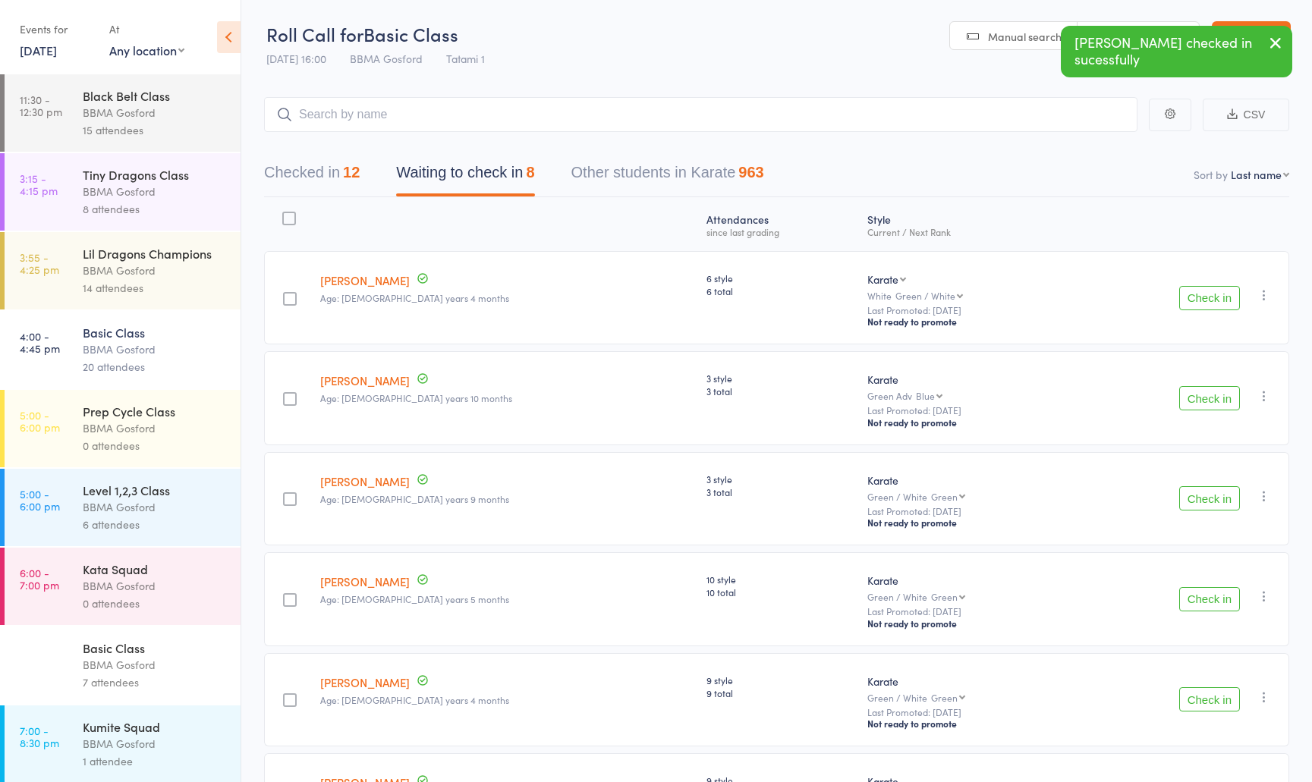
click at [115, 284] on div "14 attendees" at bounding box center [155, 287] width 145 height 17
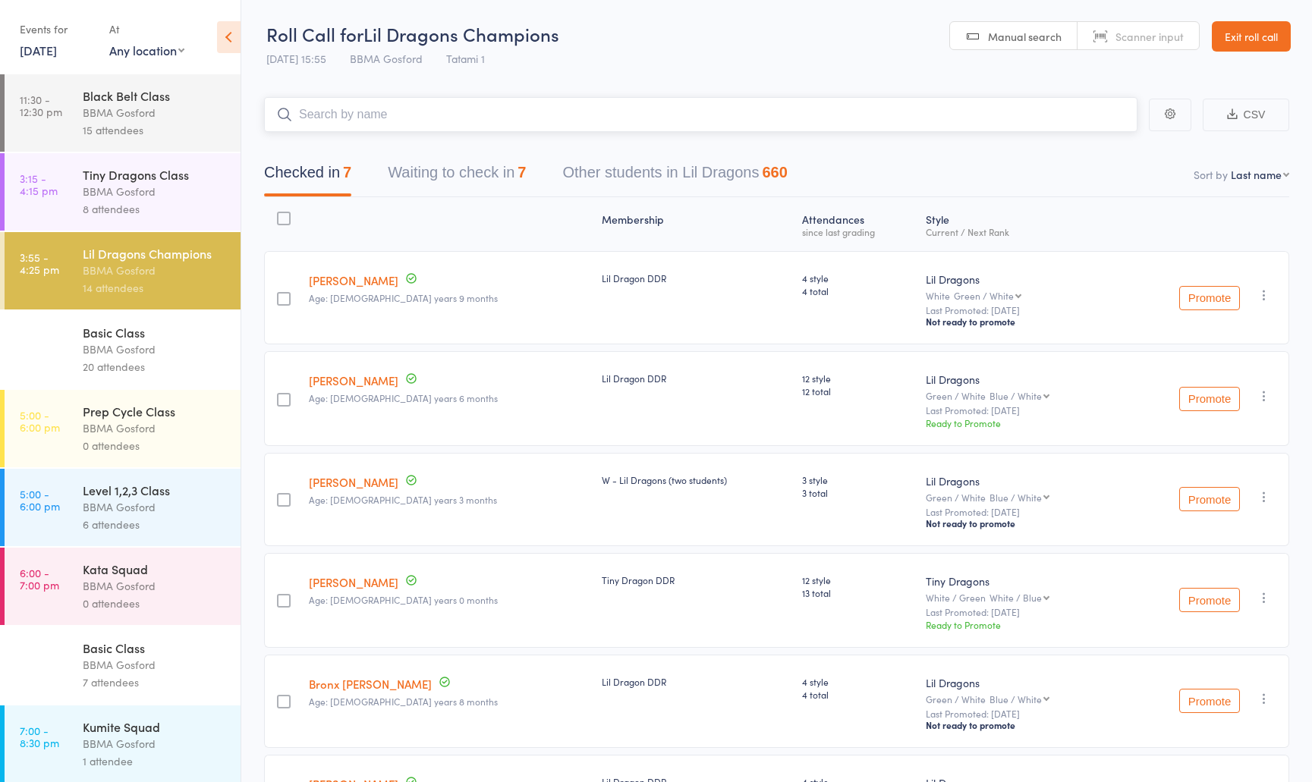
click at [481, 175] on button "Waiting to check in 7" at bounding box center [457, 176] width 138 height 40
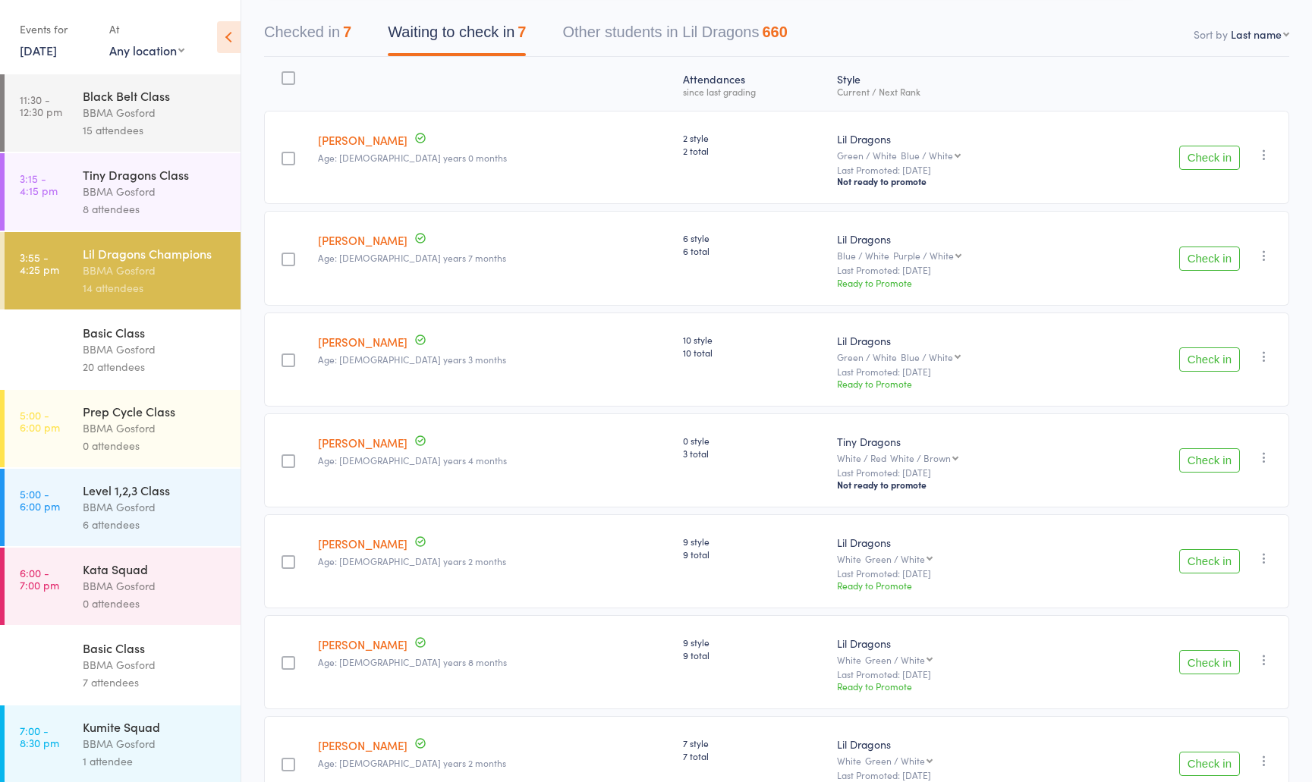
scroll to position [140, 0]
click at [1204, 463] on button "Check in" at bounding box center [1209, 461] width 61 height 24
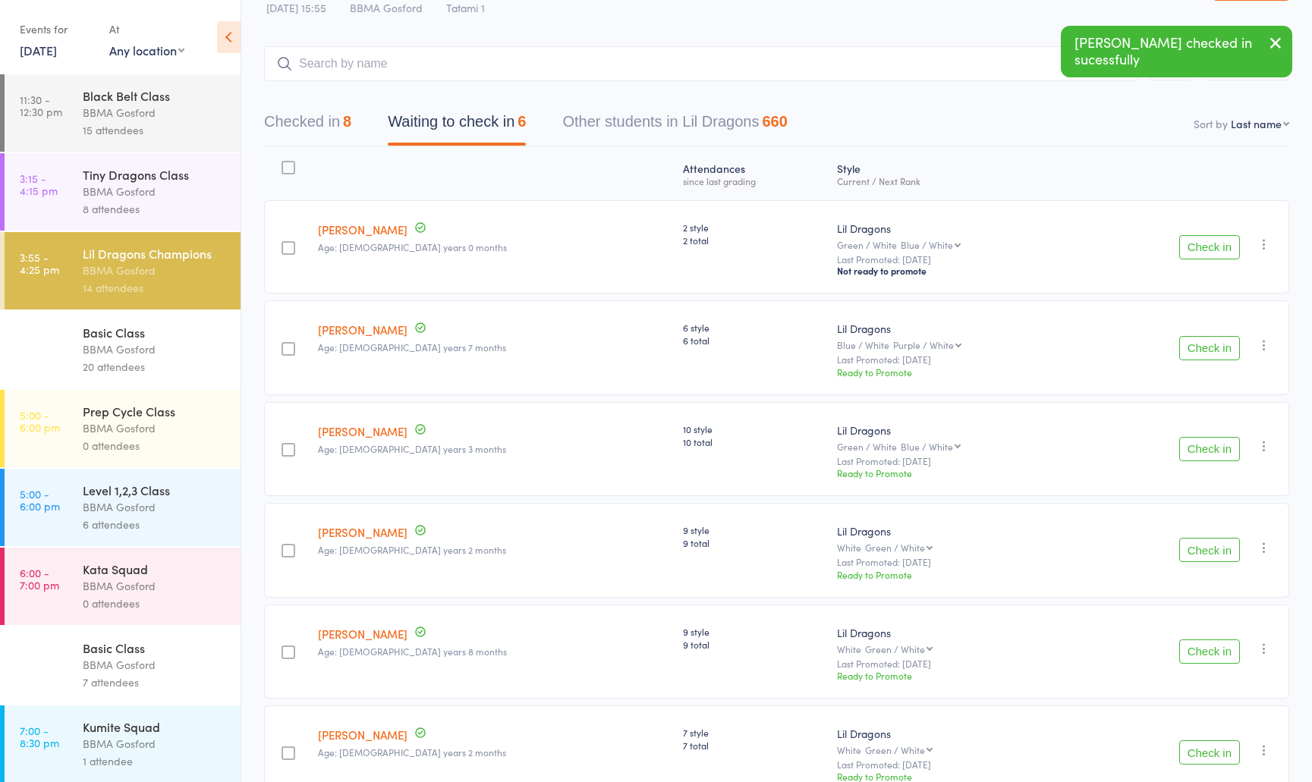
scroll to position [0, 0]
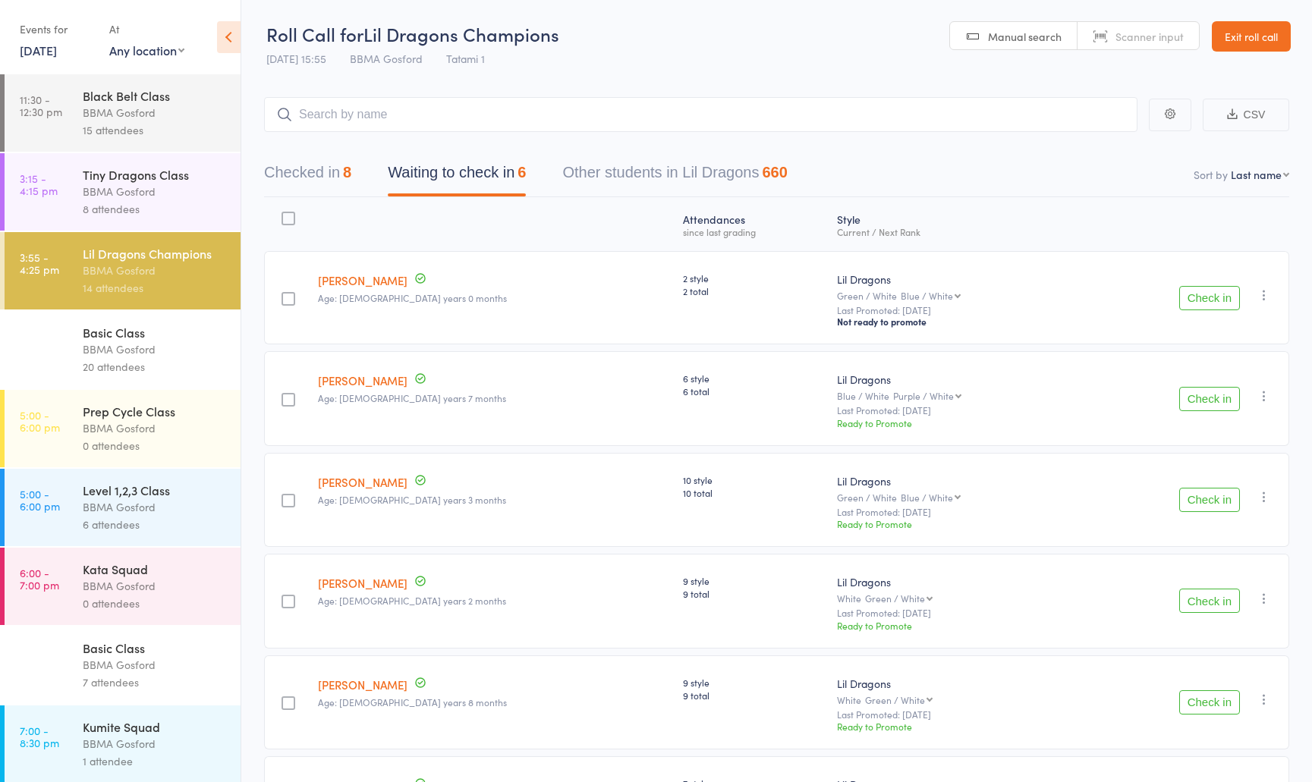
click at [318, 179] on button "Checked in 8" at bounding box center [307, 176] width 87 height 40
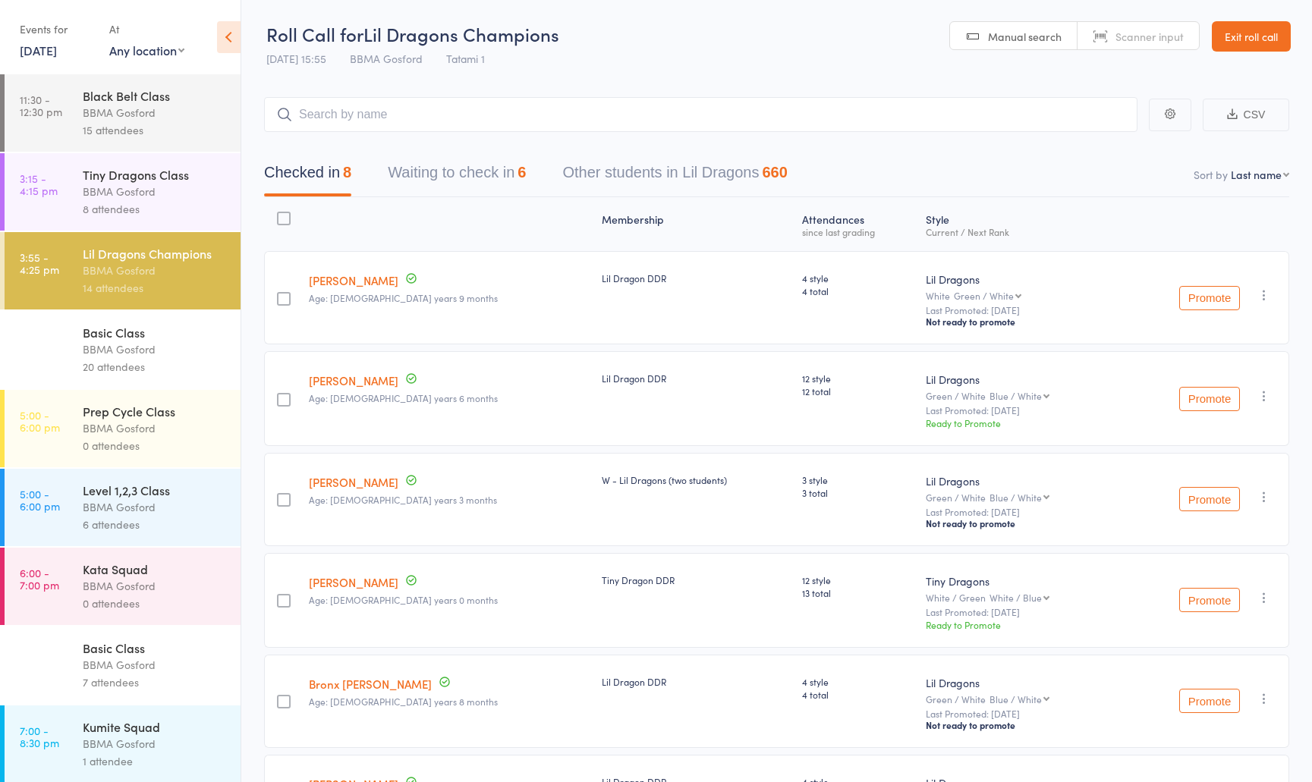
click at [132, 516] on div "BBMA Gosford" at bounding box center [155, 507] width 145 height 17
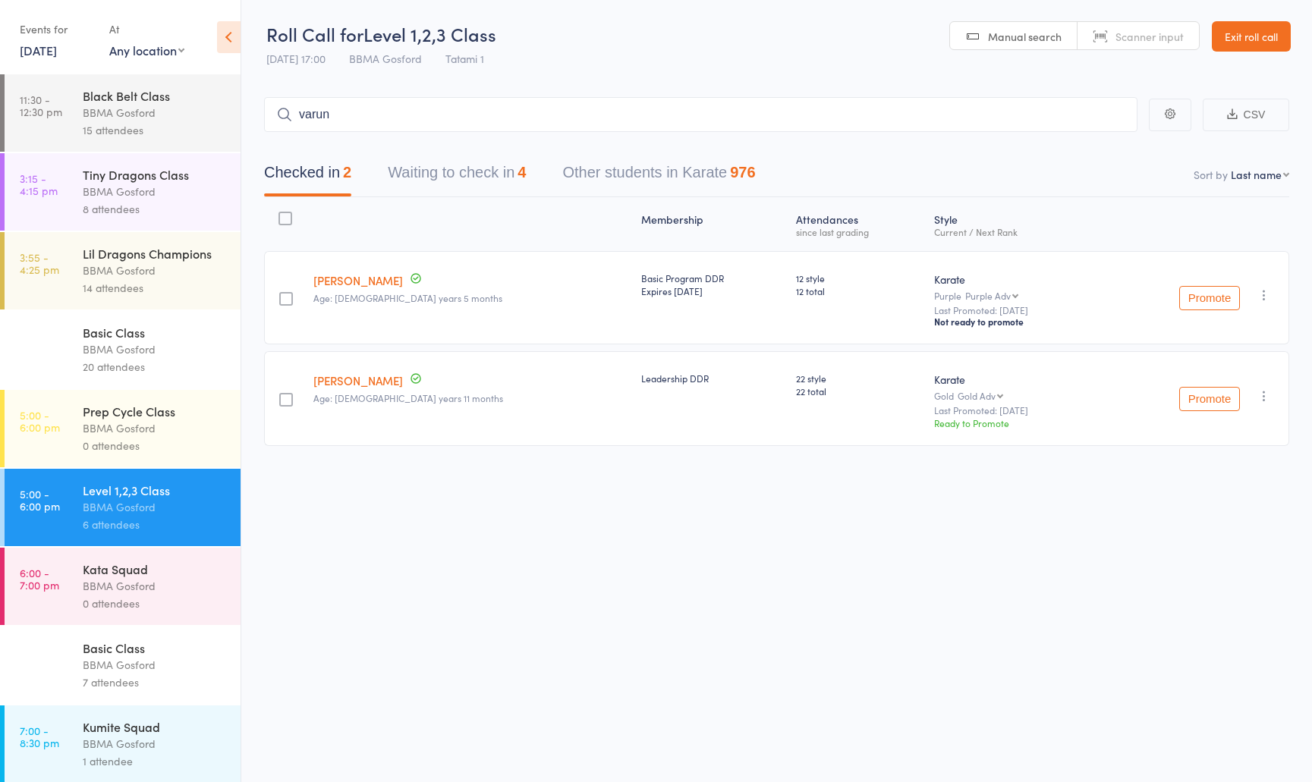
type input "varun s"
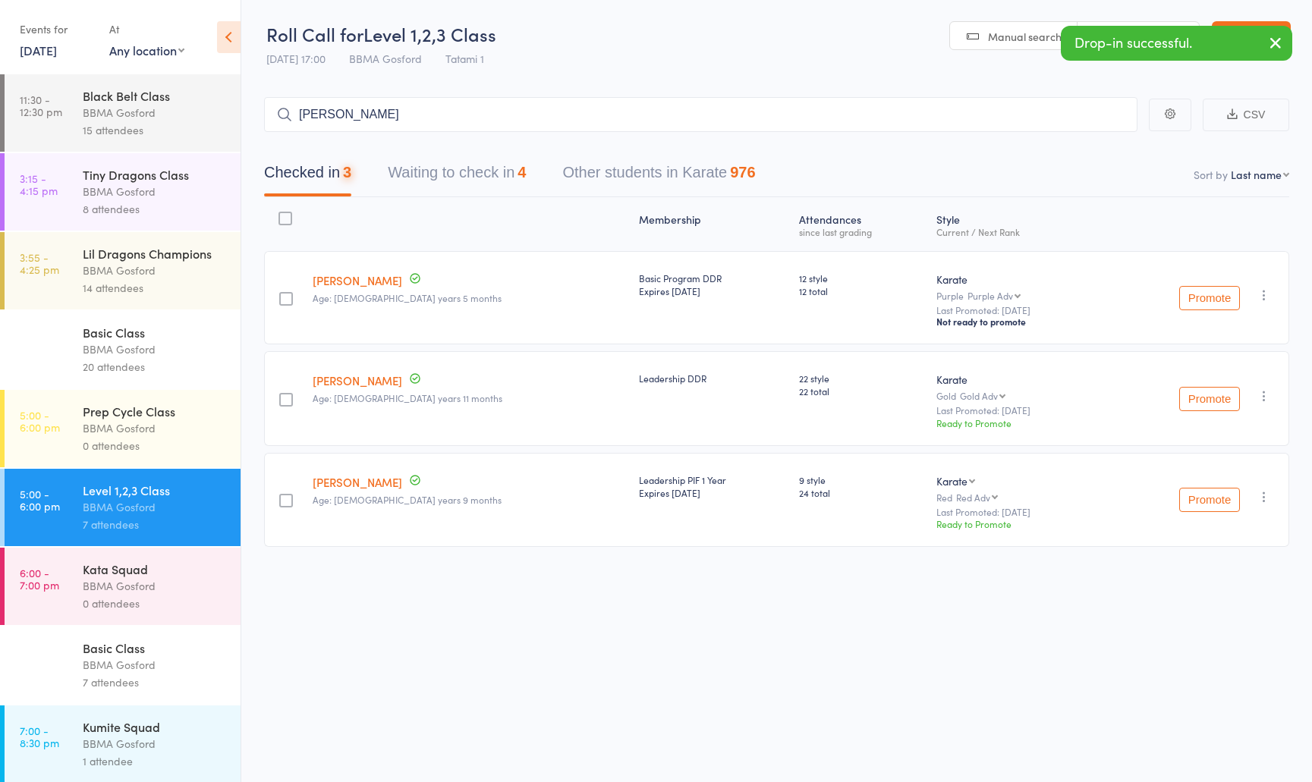
type input "joe mcd"
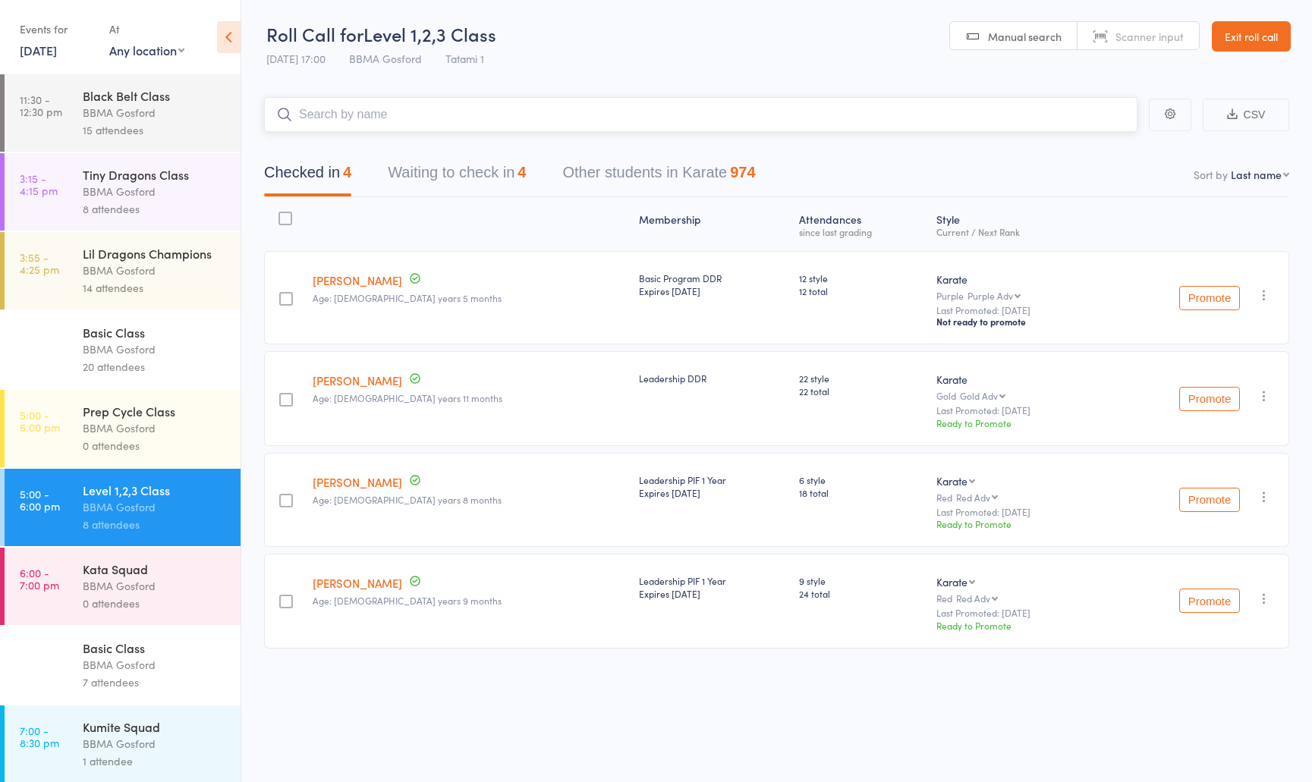
click at [405, 118] on input "search" at bounding box center [701, 114] width 874 height 35
type input "samuel caoile"
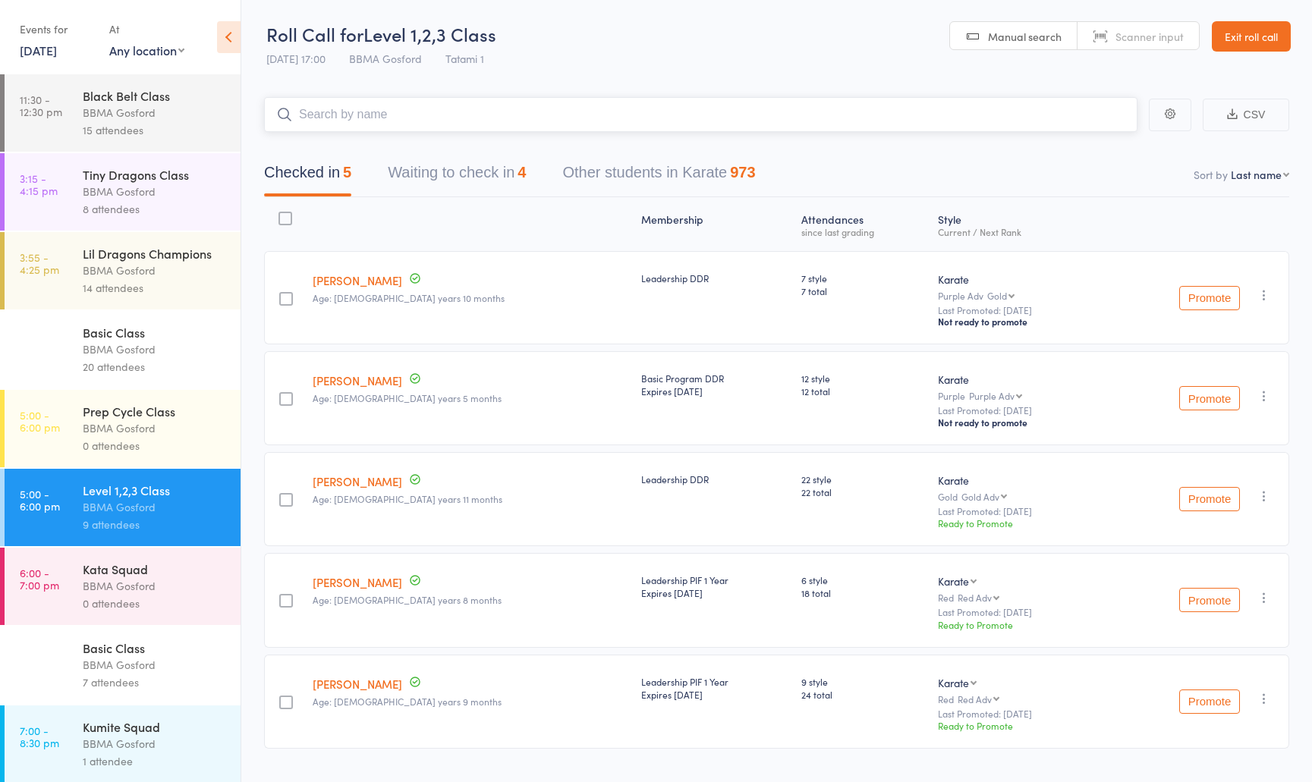
click at [436, 121] on input "search" at bounding box center [701, 114] width 874 height 35
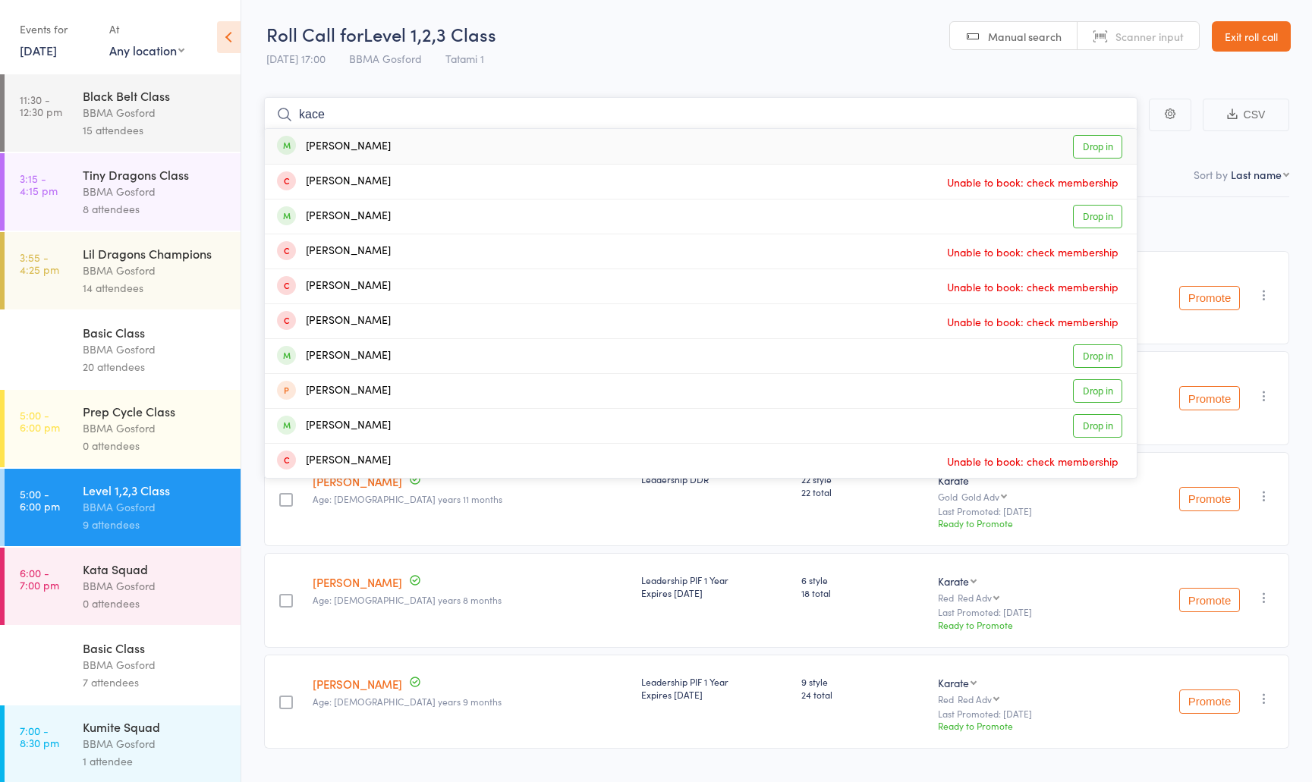
type input "kace"
click at [444, 146] on div "Kace Hasan Drop in" at bounding box center [701, 146] width 872 height 35
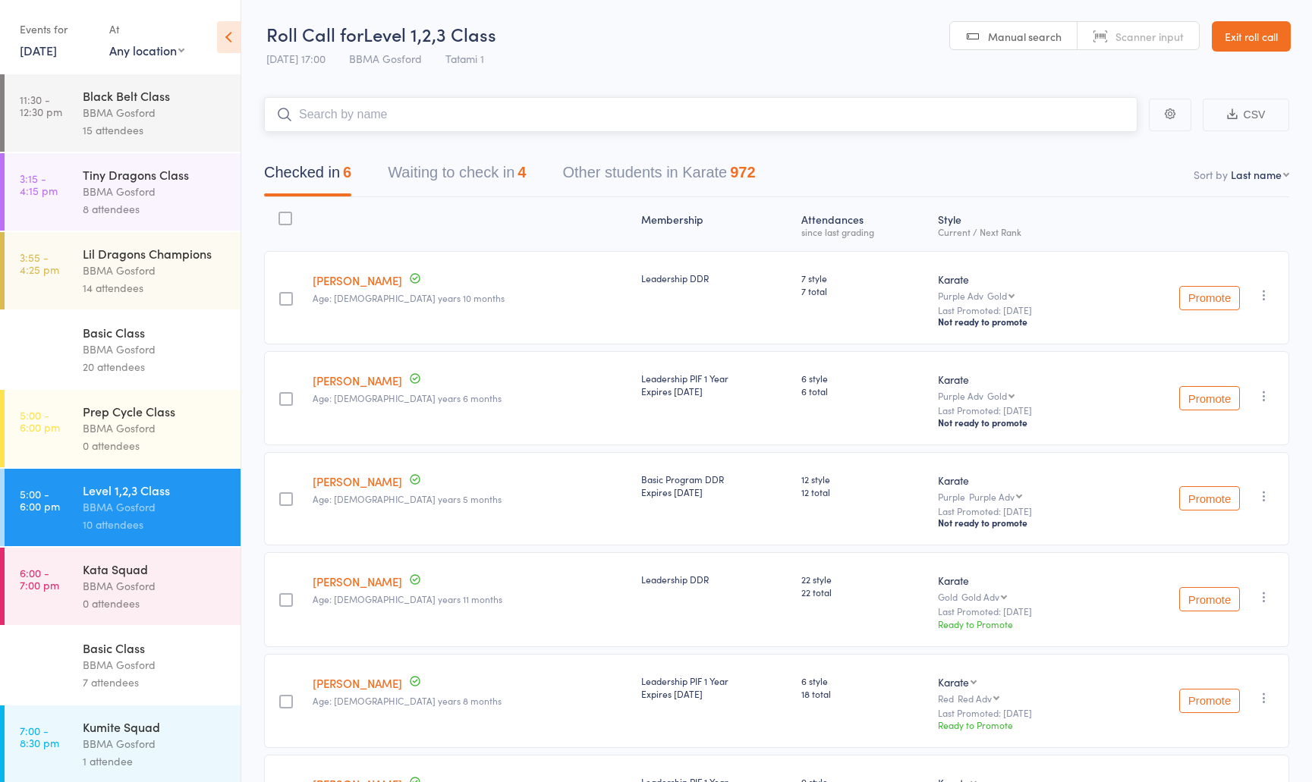
click at [385, 117] on input "search" at bounding box center [701, 114] width 874 height 35
type input "brodie hart"
type input "ellie hart"
click at [462, 114] on input "search" at bounding box center [701, 114] width 874 height 35
type input "ricky smith"
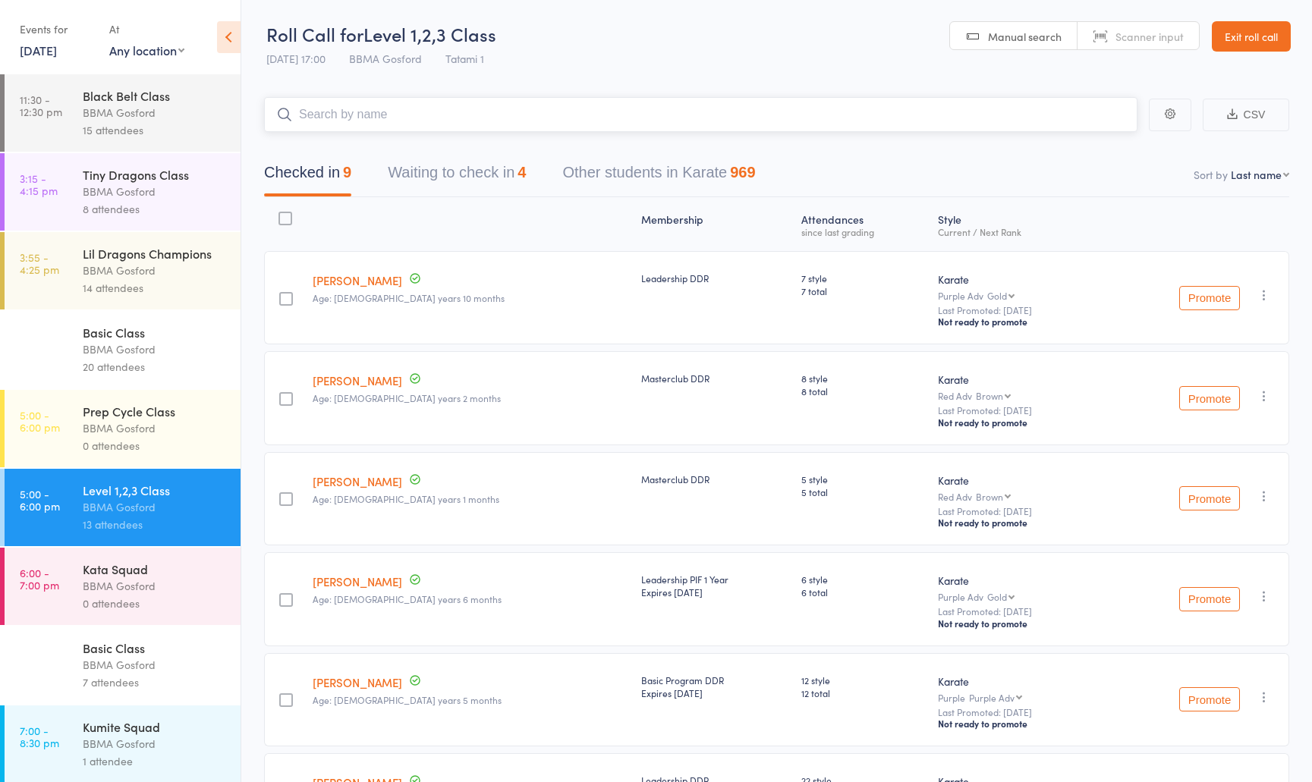
click at [408, 118] on input "search" at bounding box center [701, 114] width 874 height 35
type input "j"
type input "lewis ayres"
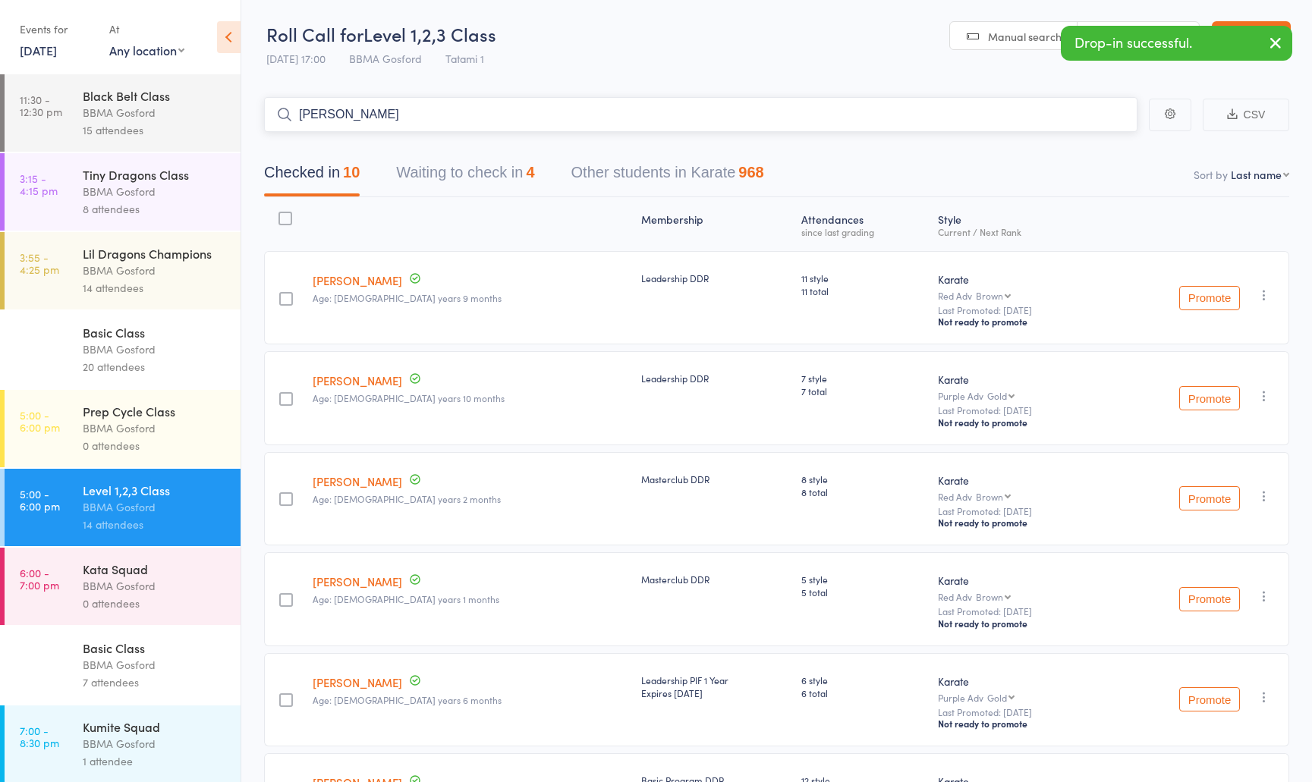
type input "owen ayres"
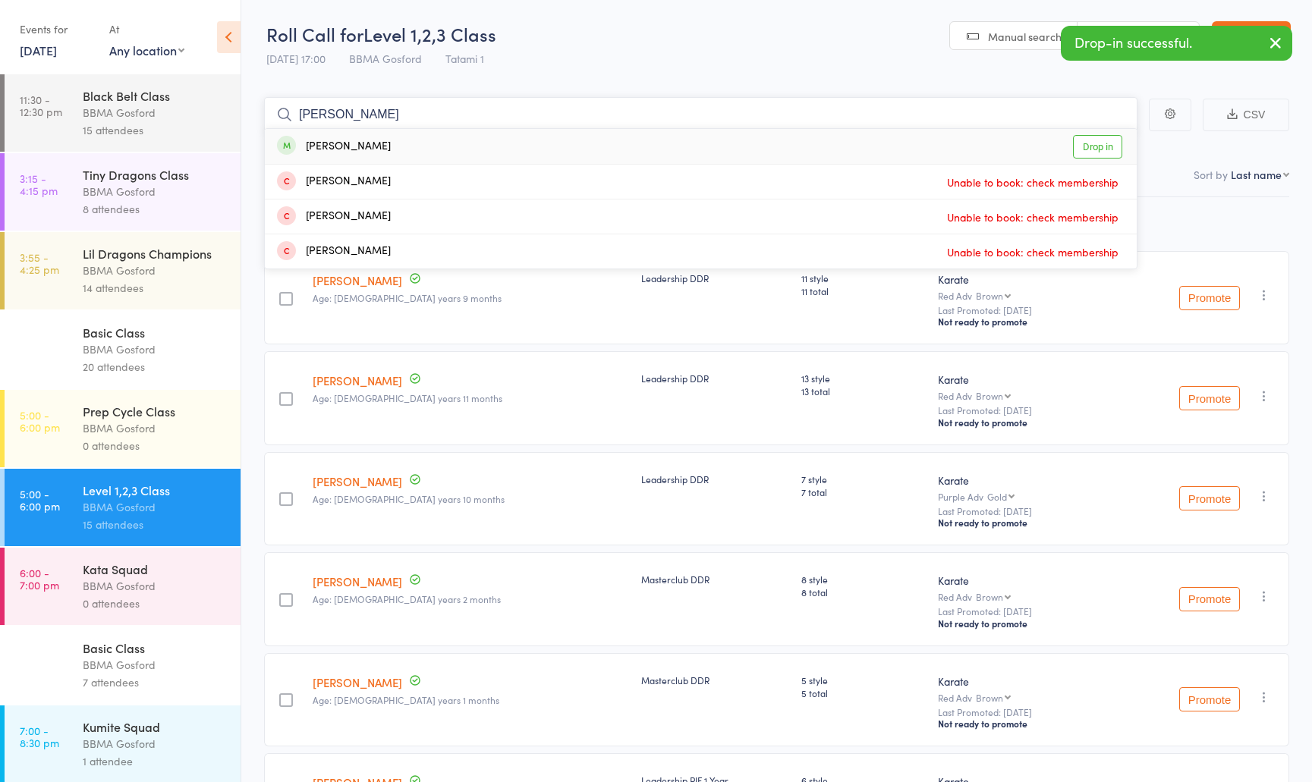
type input "romano caln"
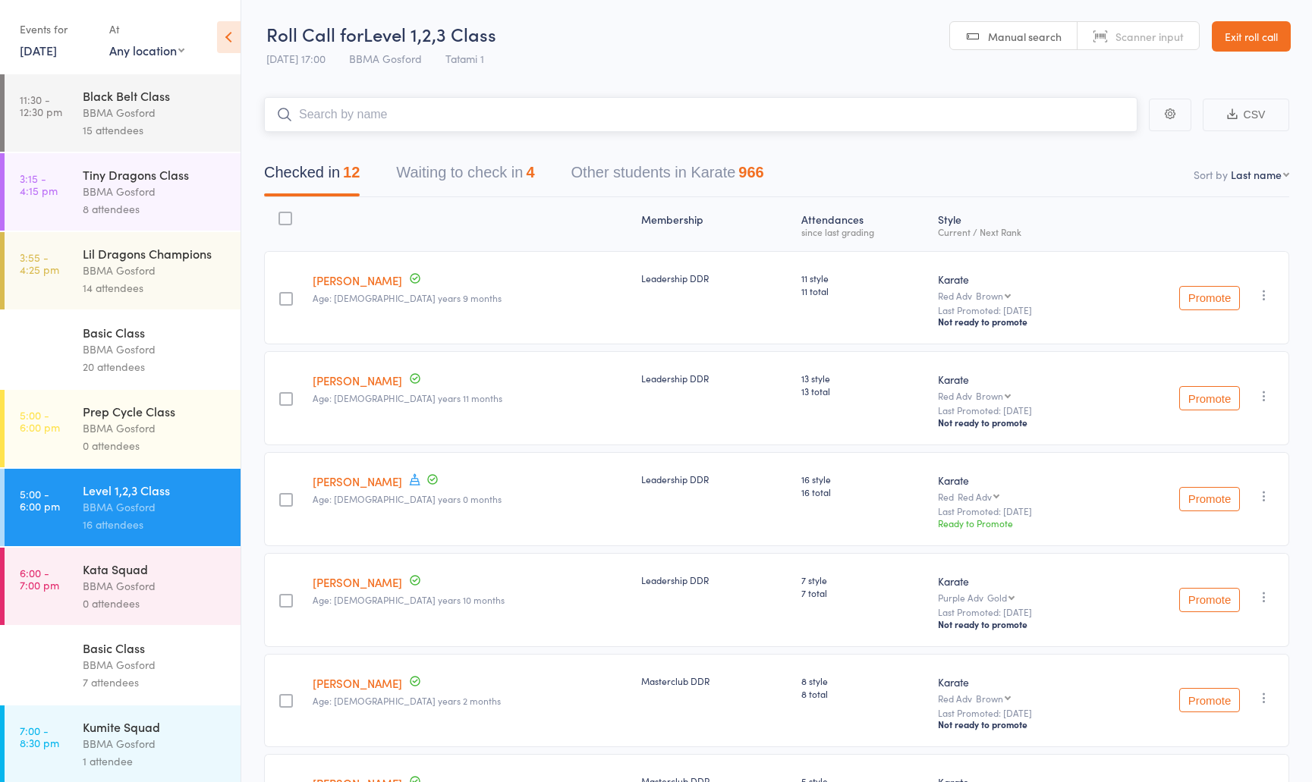
click at [367, 118] on input "search" at bounding box center [701, 114] width 874 height 35
type input "t"
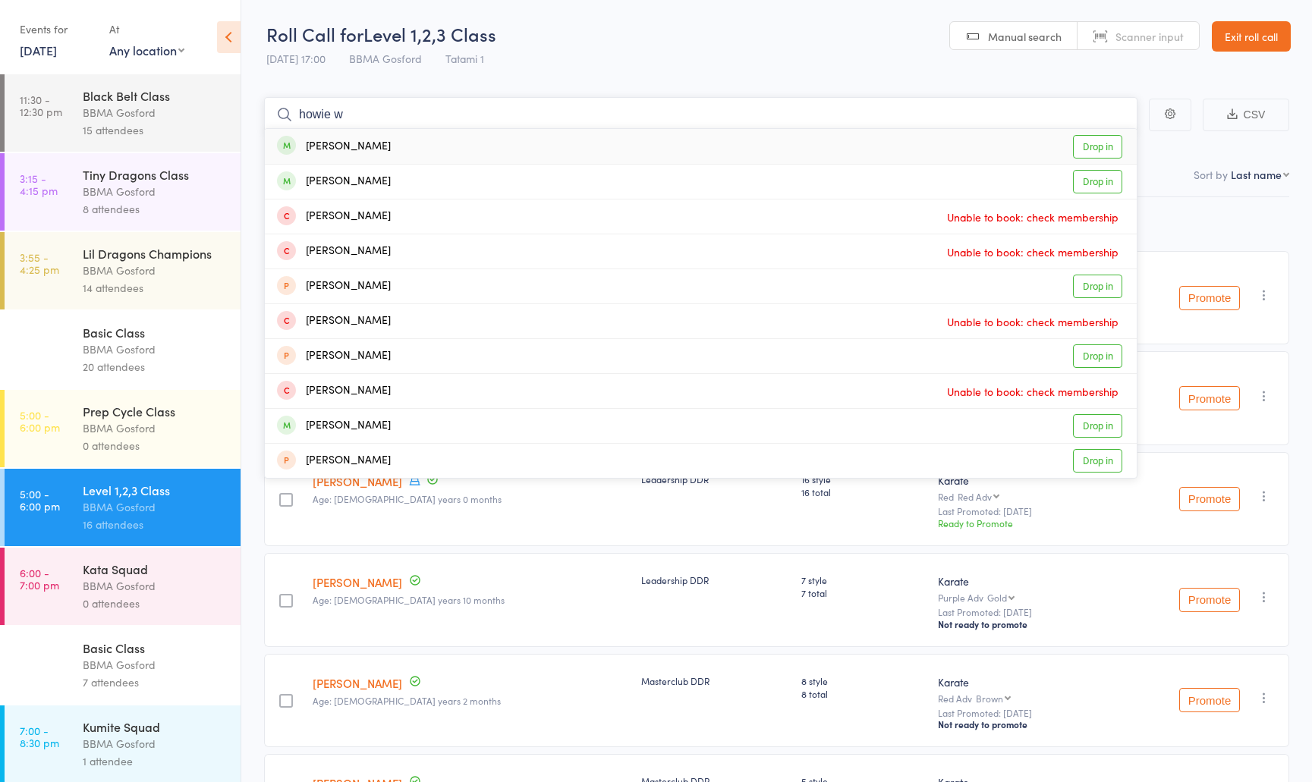
type input "howie wu"
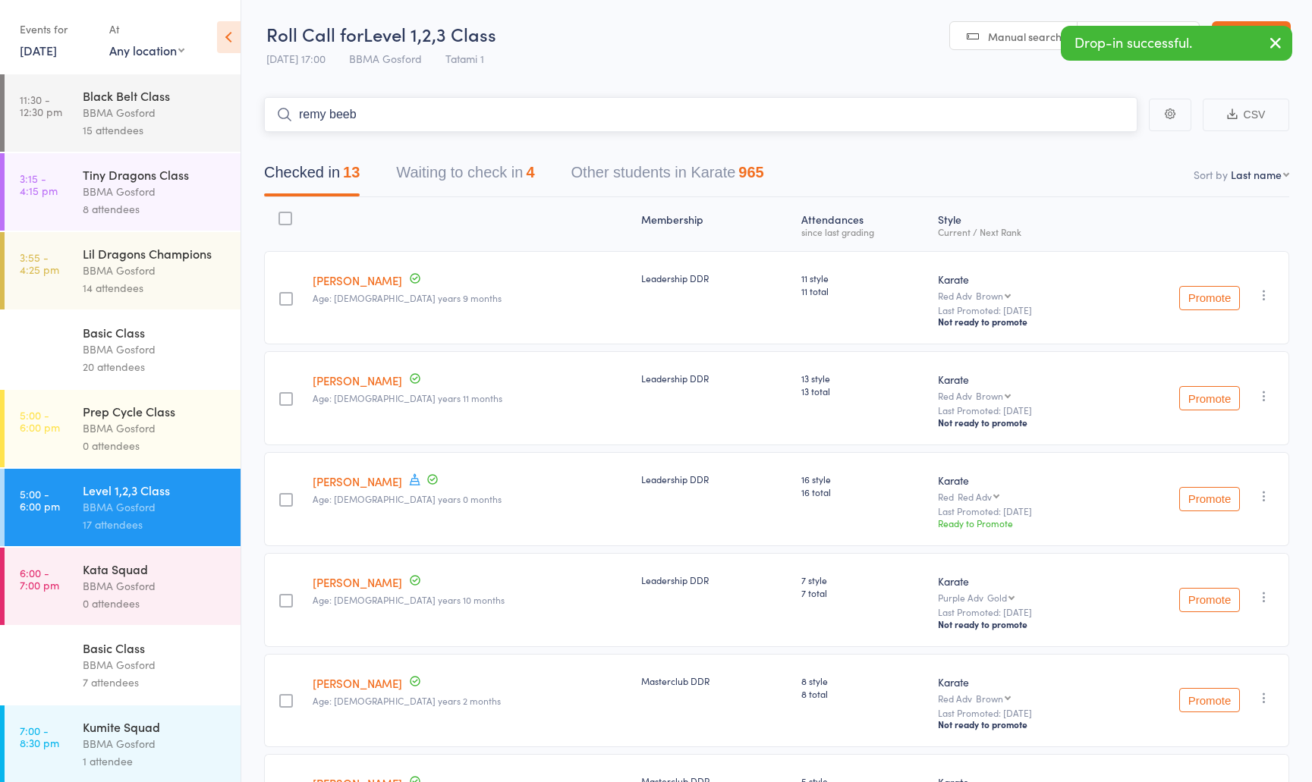
type input "remy beeby"
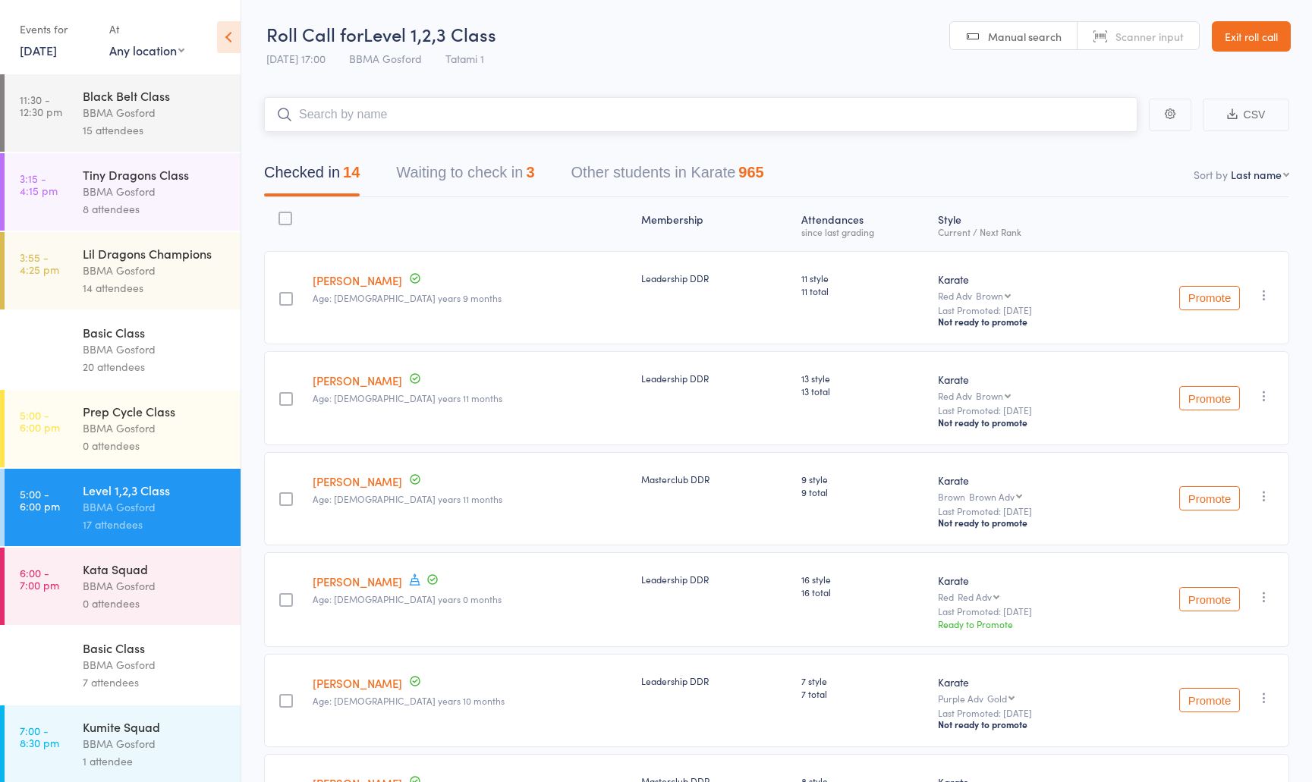
click at [391, 123] on input "search" at bounding box center [701, 114] width 874 height 35
type input "zayd kamal"
click at [409, 118] on input "search" at bounding box center [701, 114] width 874 height 35
type input "dani torresan"
select select "10"
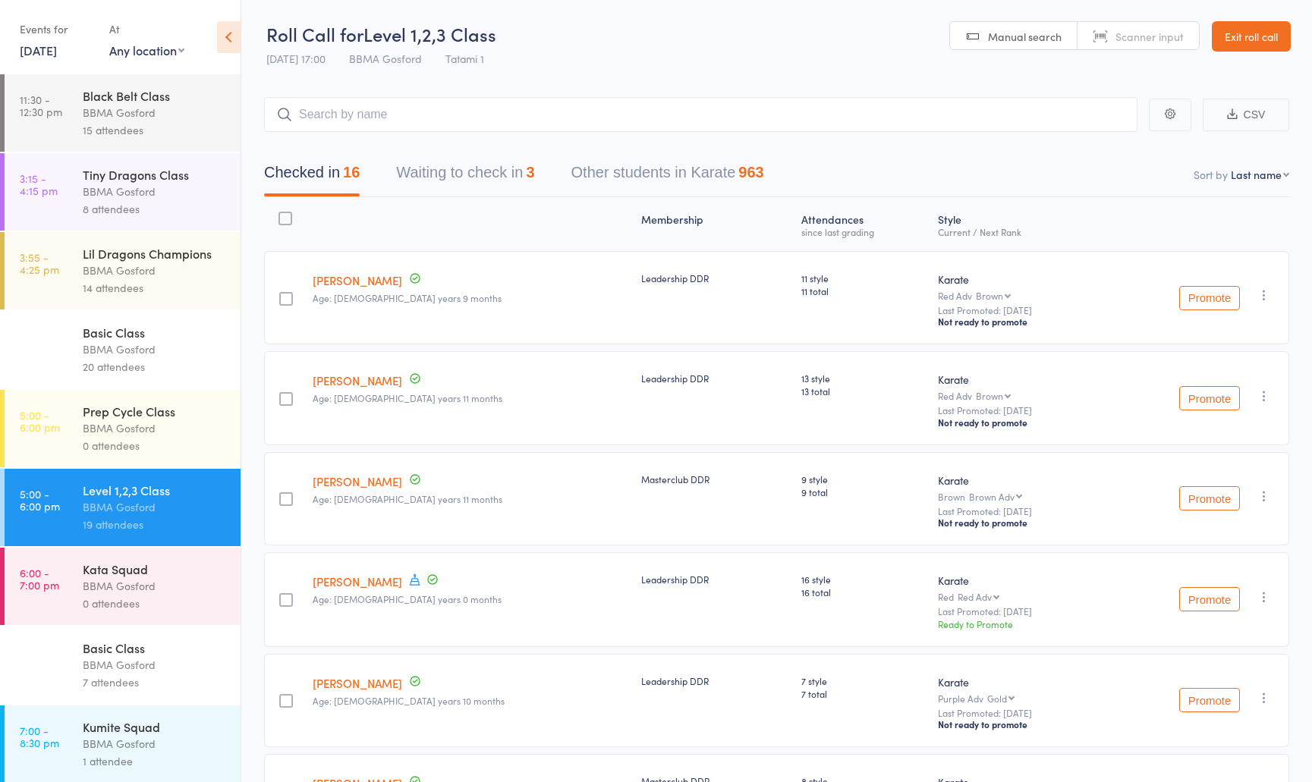
click option "Style and Rank" at bounding box center [0, 0] width 0 height 0
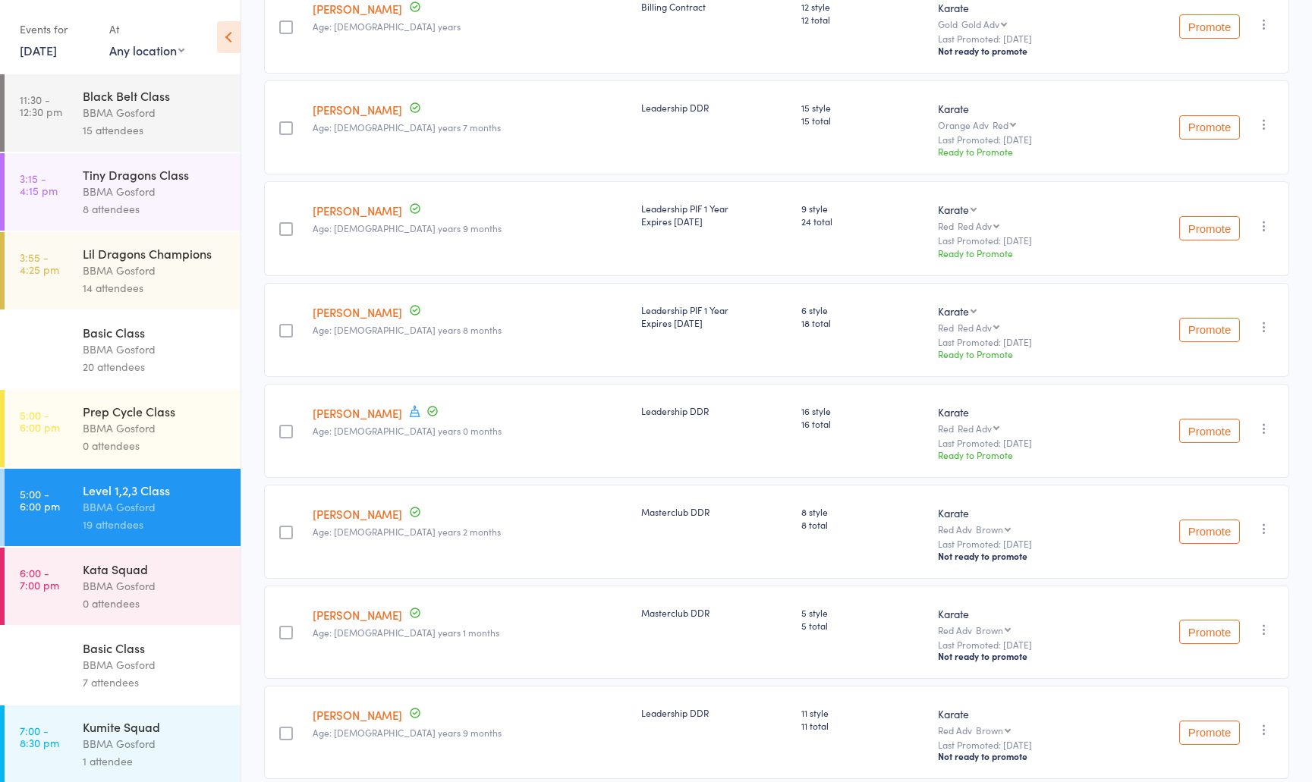
scroll to position [1157, 0]
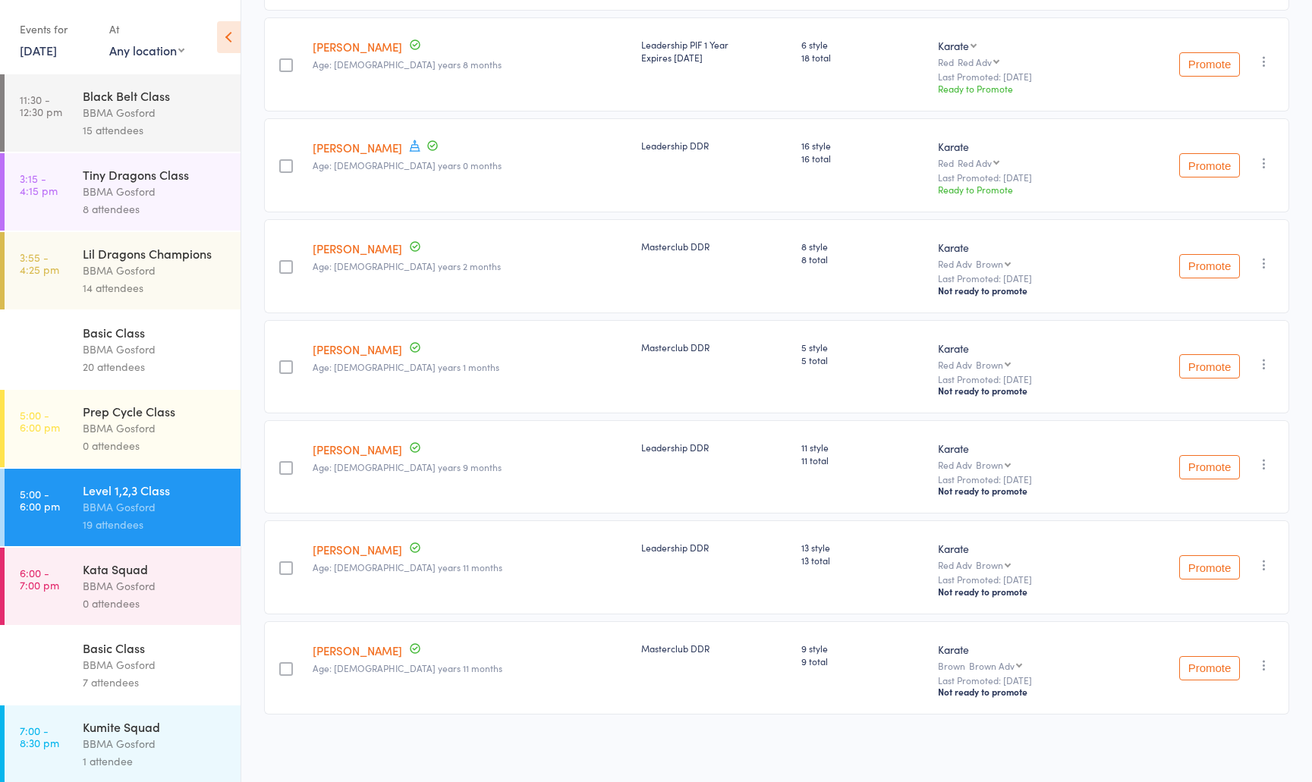
click at [1264, 661] on icon "button" at bounding box center [1264, 665] width 15 height 15
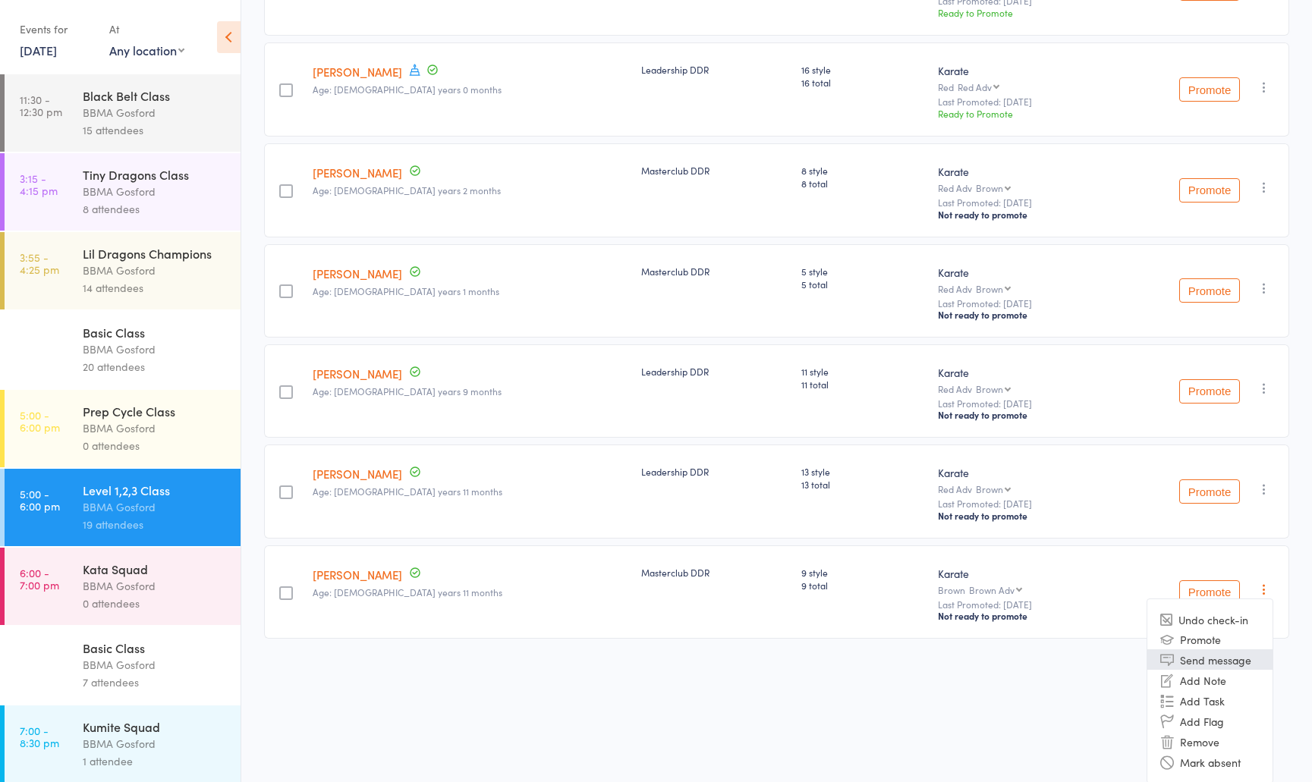
scroll to position [1233, 0]
click at [1203, 741] on li "Remove" at bounding box center [1210, 740] width 125 height 20
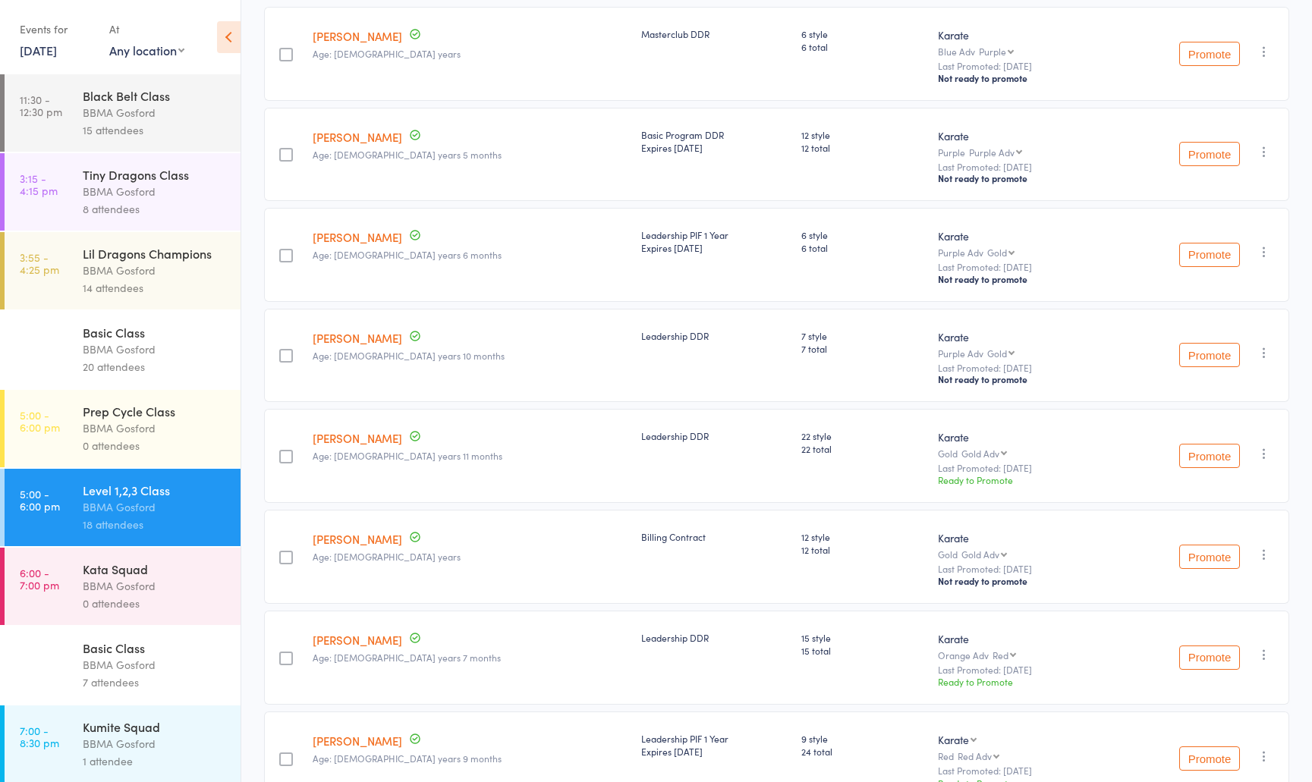
scroll to position [0, 0]
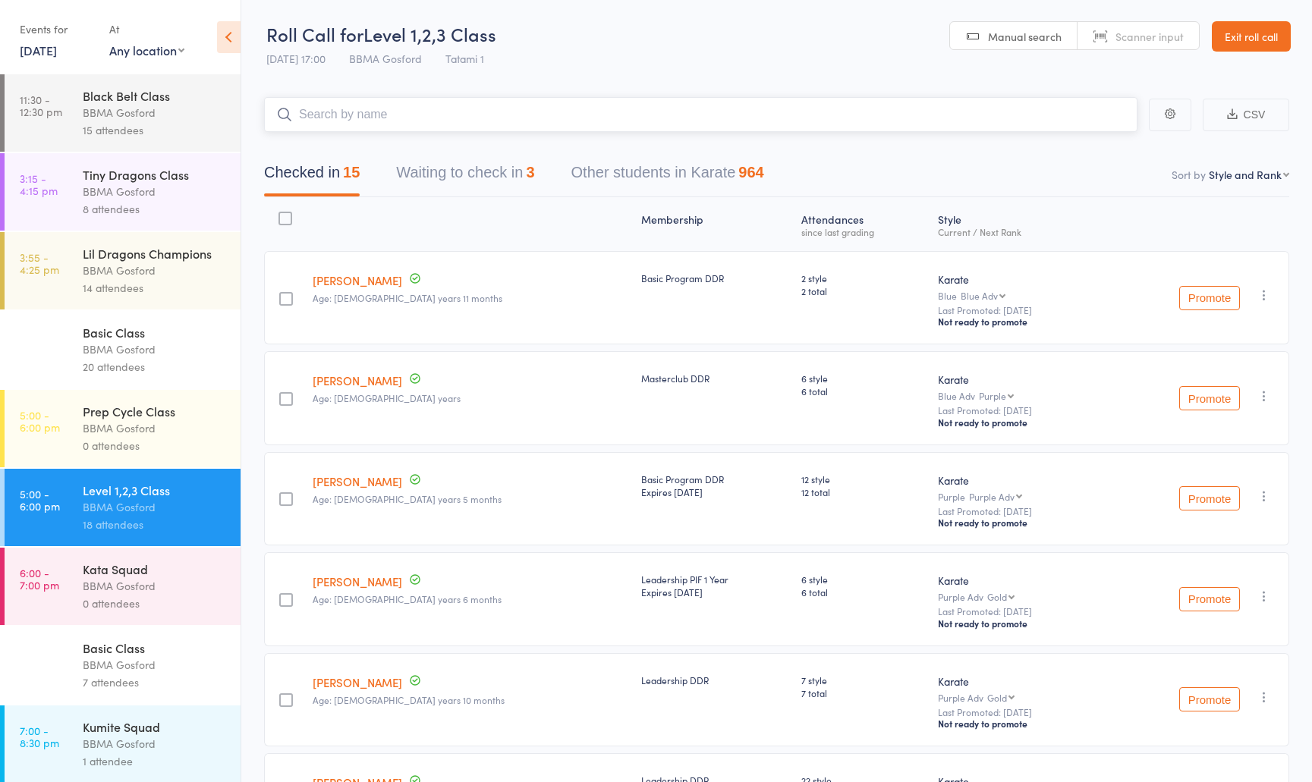
click at [420, 112] on input "search" at bounding box center [701, 114] width 874 height 35
click at [354, 117] on input "search" at bounding box center [701, 114] width 874 height 35
type input "ryden"
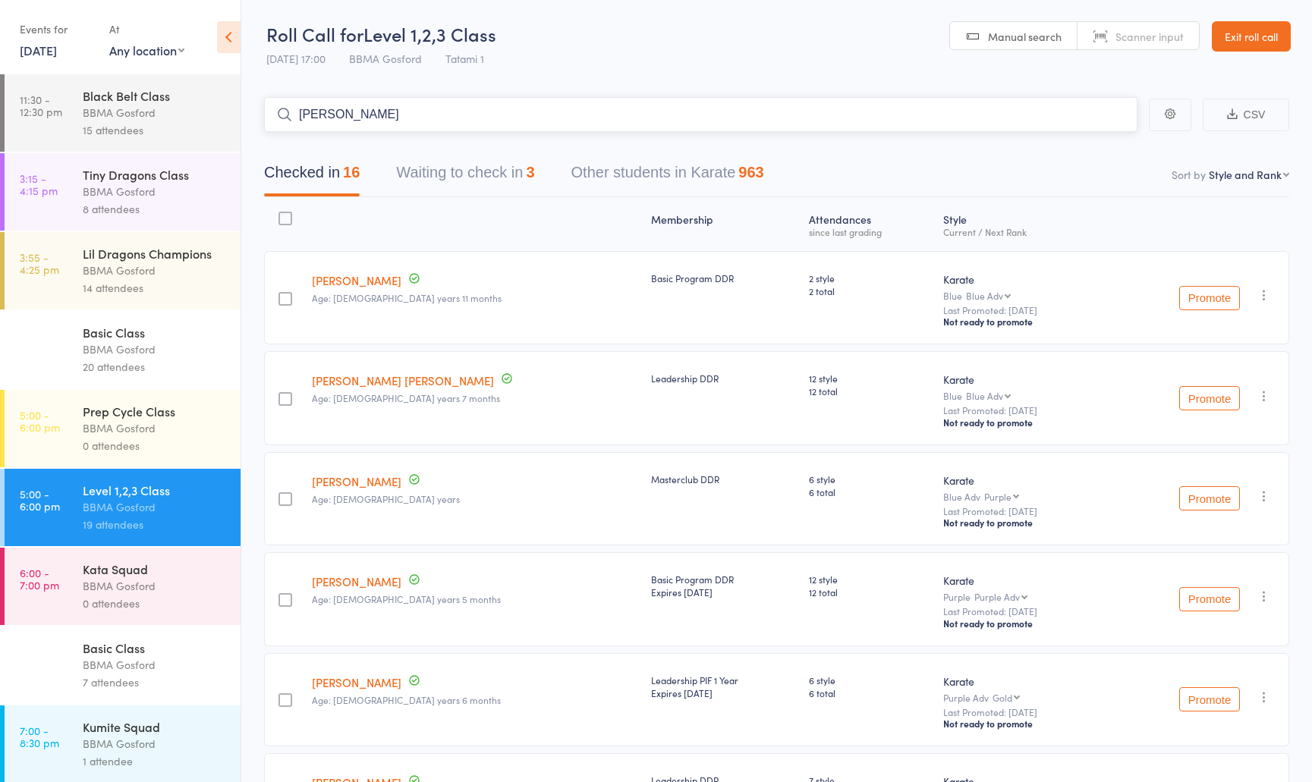
type input "chinmayi"
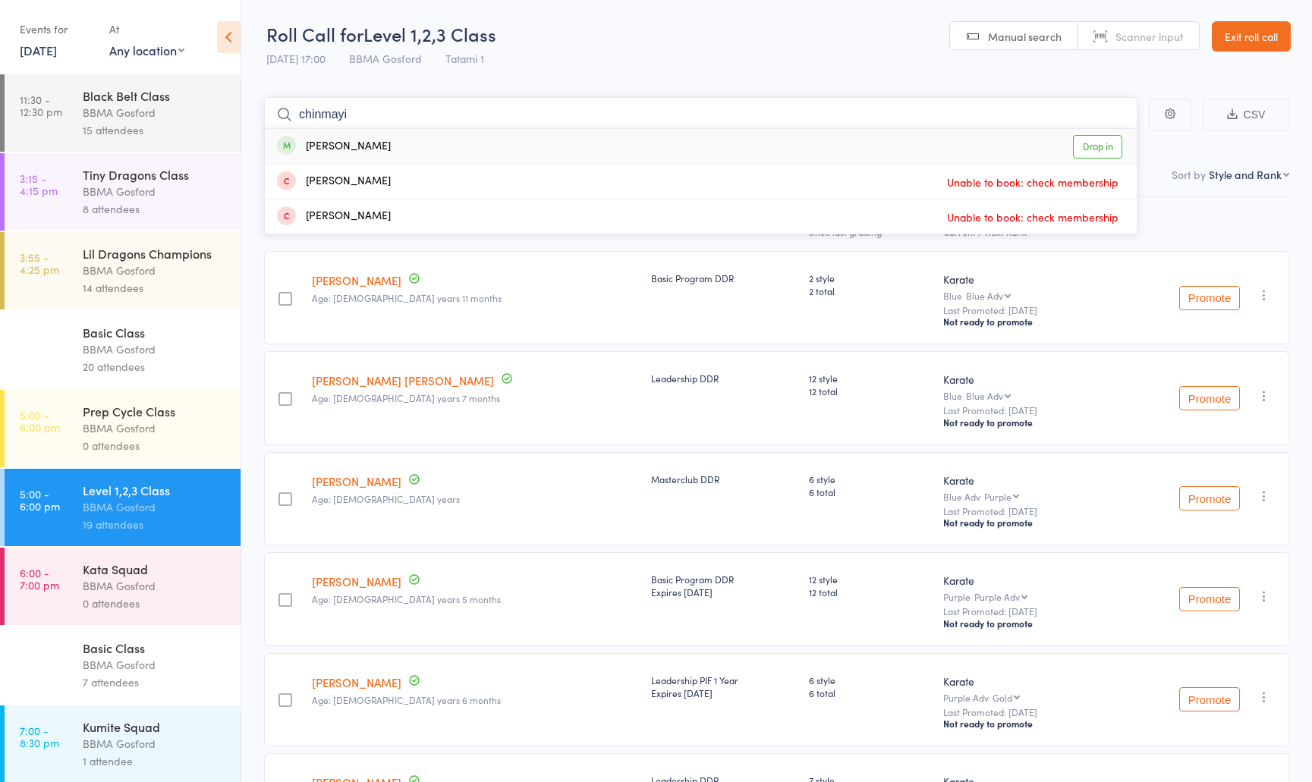
type input "chinmayi"
click at [386, 148] on div "Chinmayi Nair Drop in" at bounding box center [701, 146] width 872 height 35
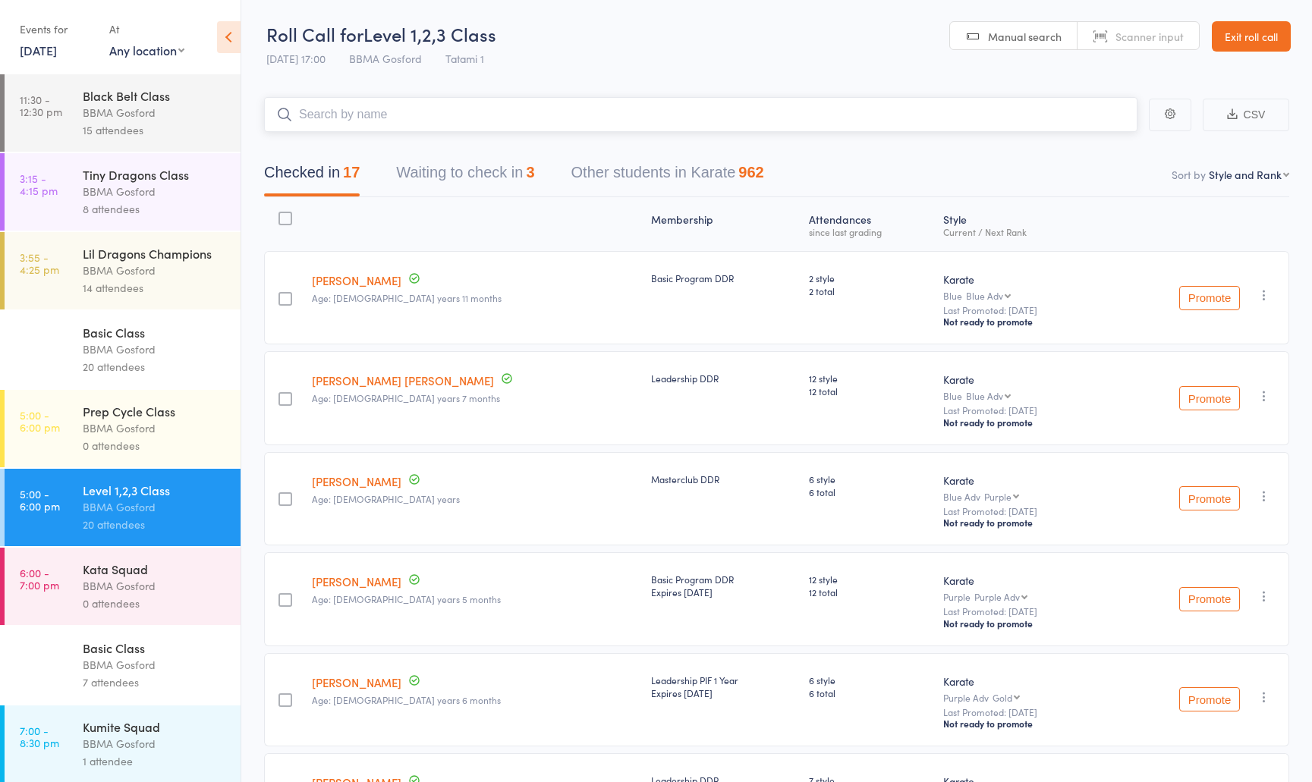
click at [395, 128] on input "search" at bounding box center [701, 114] width 874 height 35
type input "daisy vu"
click at [375, 112] on input "search" at bounding box center [701, 114] width 874 height 35
type input "elysse gallo"
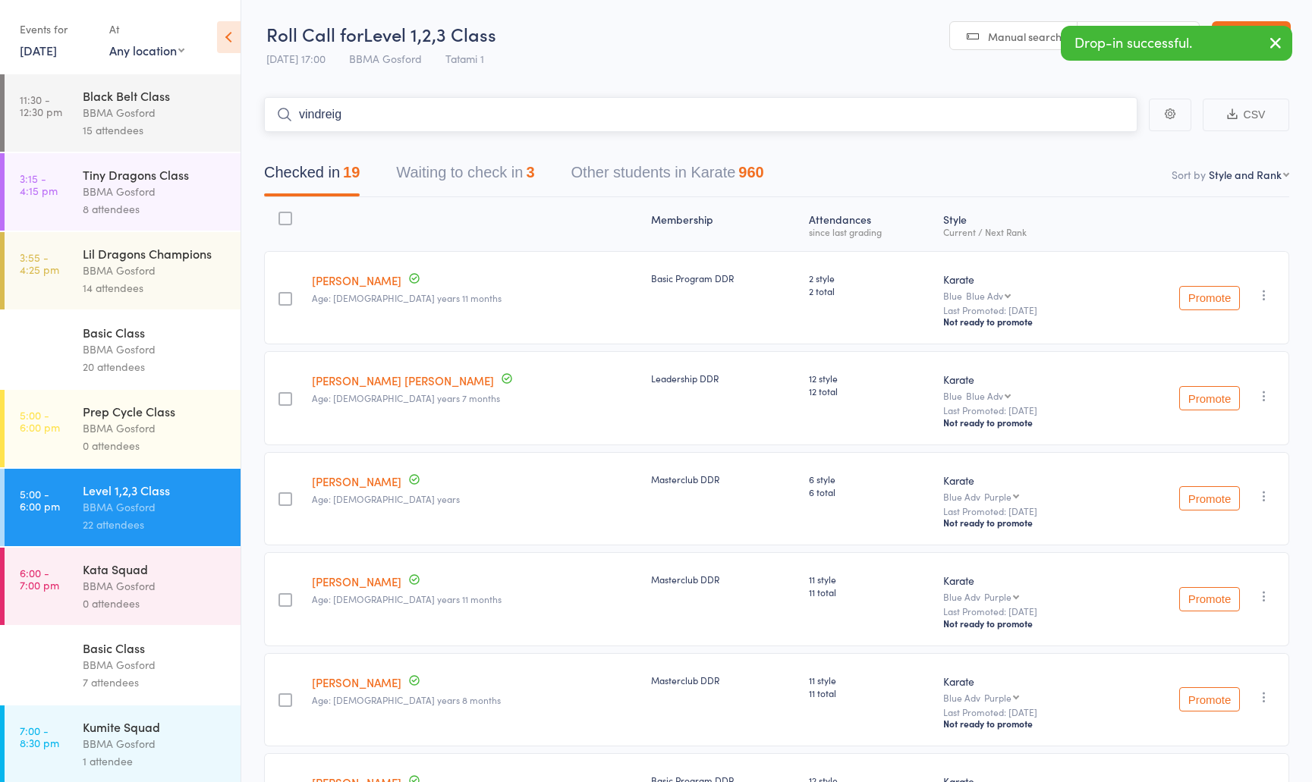
type input "vindreigh"
click at [395, 109] on input "search" at bounding box center [701, 114] width 874 height 35
type input "declan viveiros"
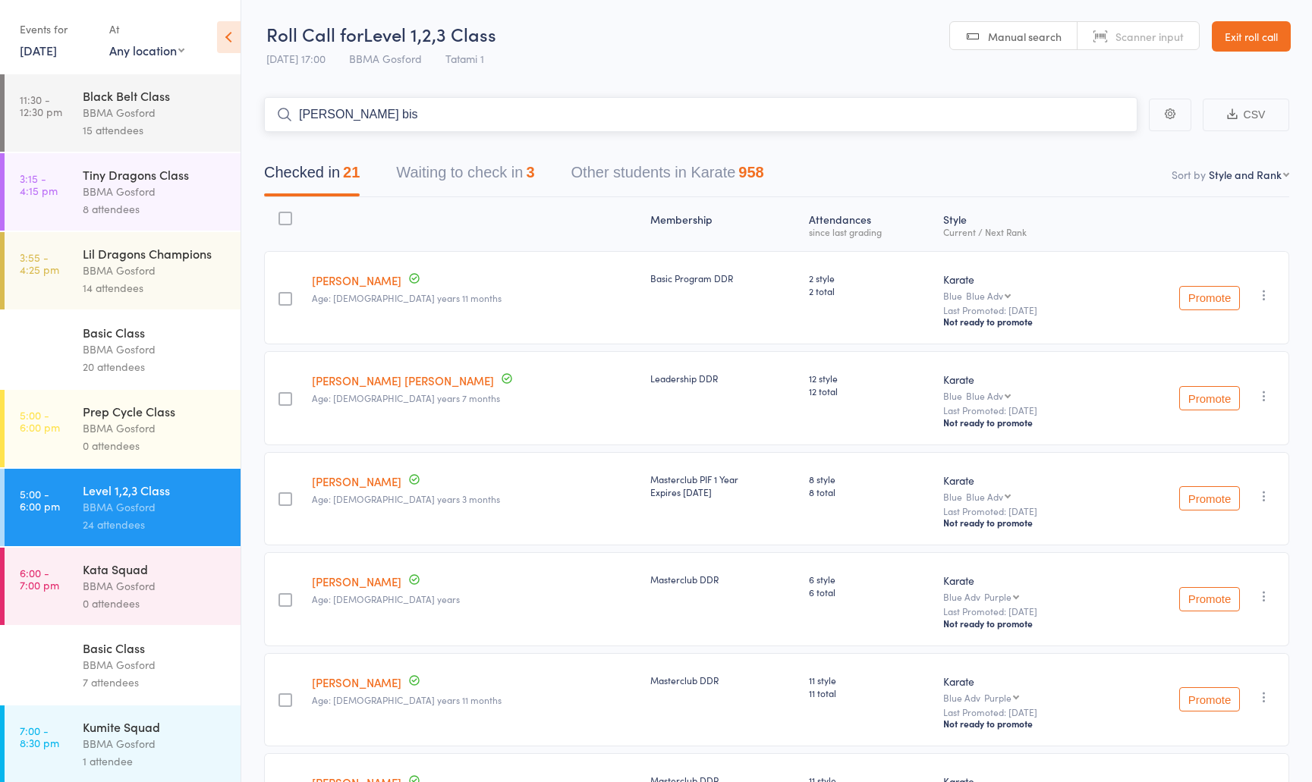
type input "alisha bist"
click at [396, 112] on input "search" at bounding box center [701, 114] width 874 height 35
type input "seeyan"
click at [442, 112] on input "search" at bounding box center [701, 114] width 874 height 35
type input "jezebel"
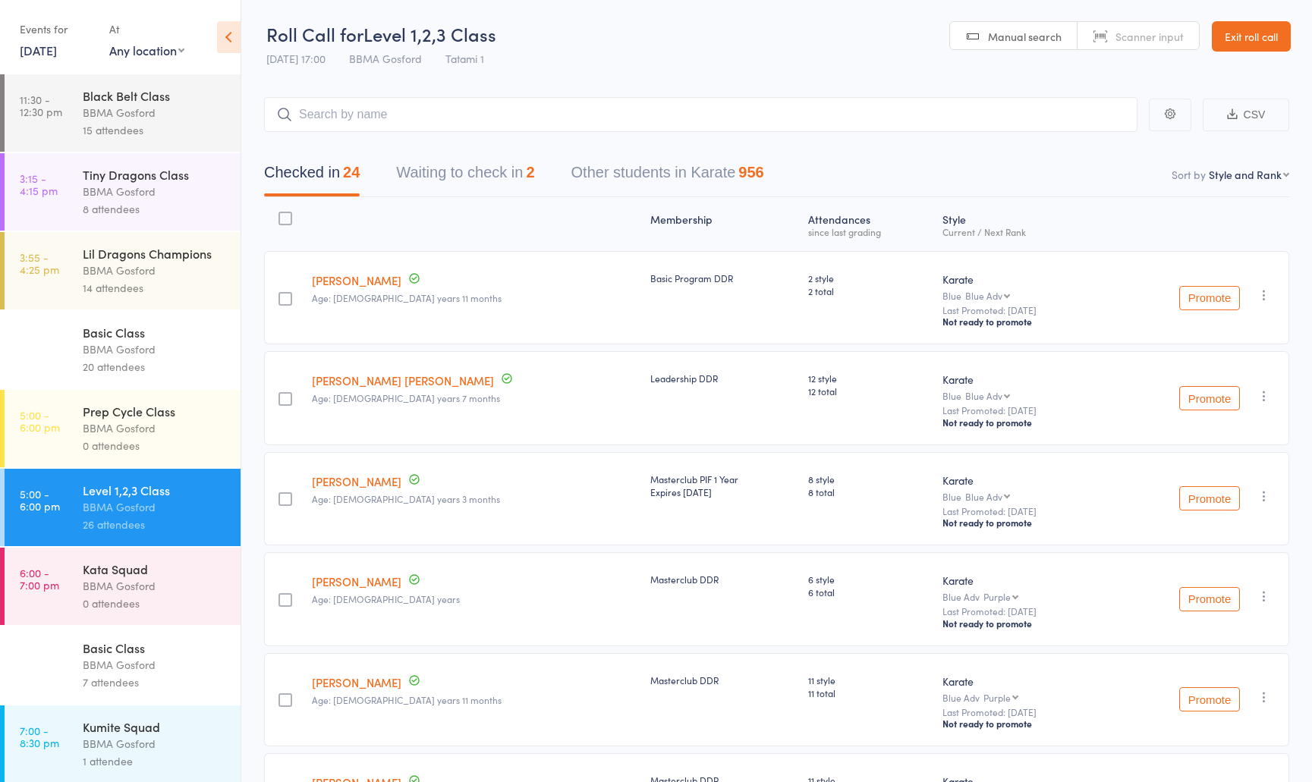
click at [1269, 395] on icon "button" at bounding box center [1264, 396] width 15 height 15
click at [1210, 550] on li "Remove" at bounding box center [1210, 548] width 125 height 20
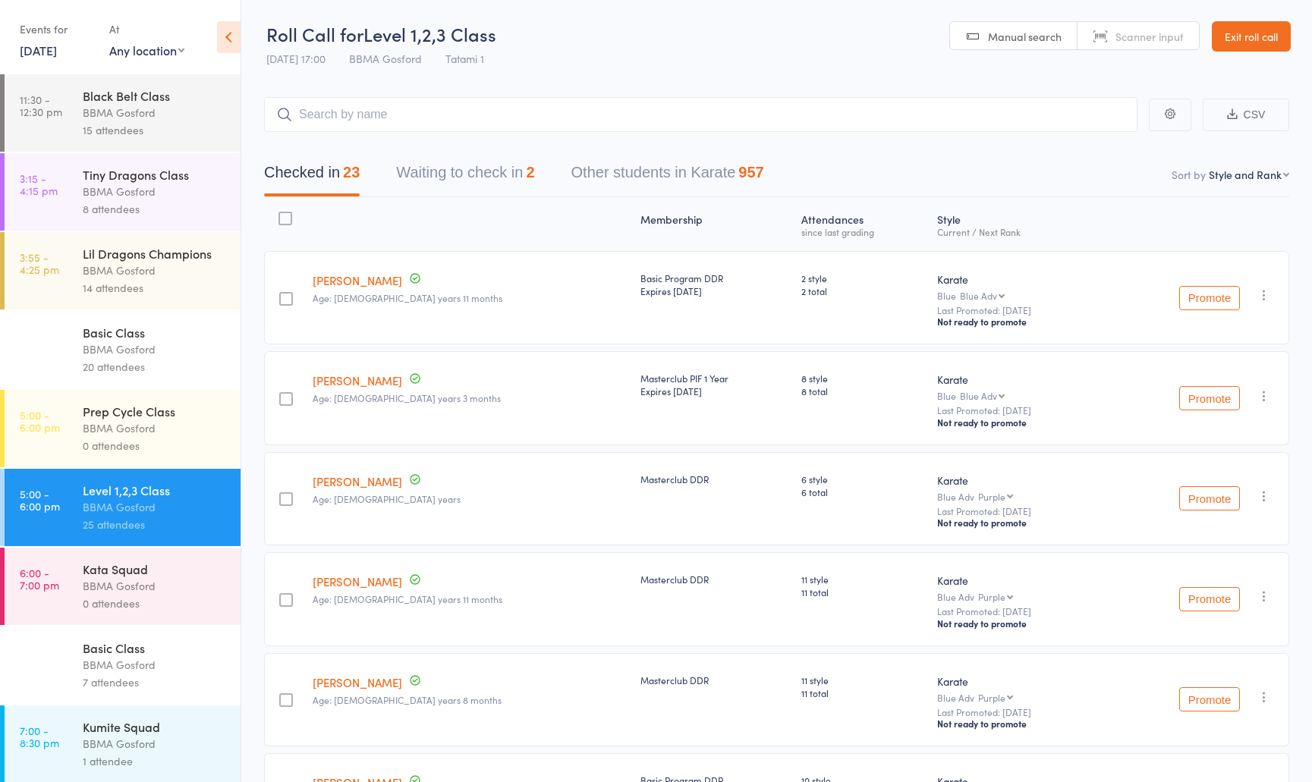
click at [152, 603] on div "0 attendees" at bounding box center [155, 603] width 145 height 17
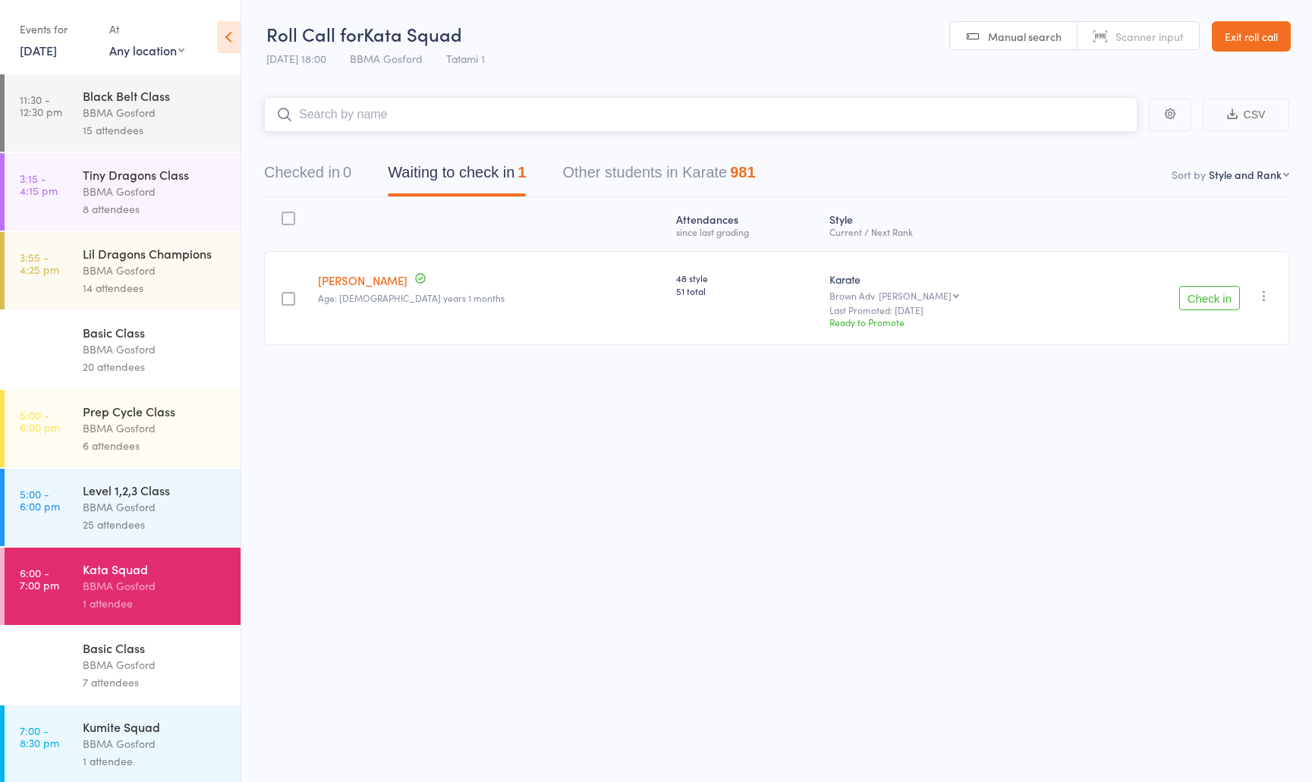
click at [387, 112] on input "search" at bounding box center [701, 114] width 874 height 35
type input "david ravey"
type input "drew ravey"
click at [1235, 300] on button "Check in" at bounding box center [1209, 298] width 61 height 24
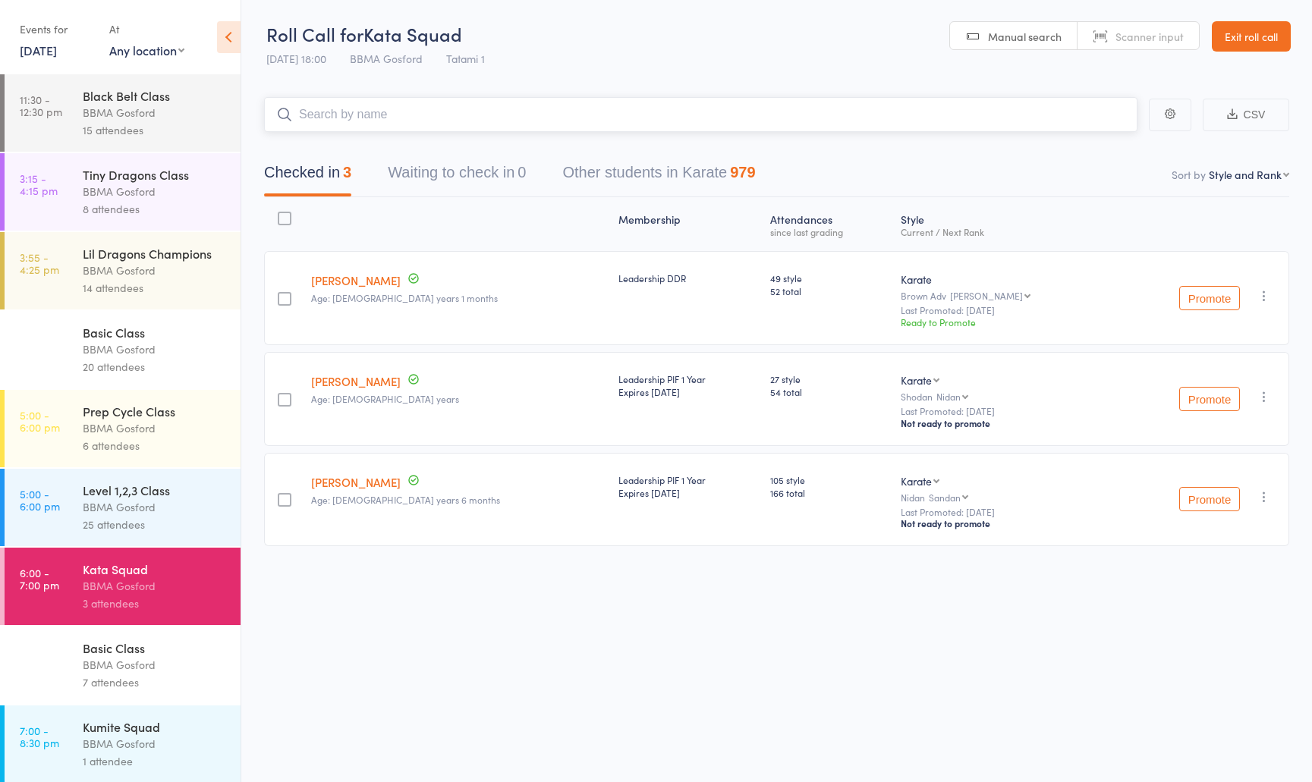
click at [388, 116] on input "search" at bounding box center [701, 114] width 874 height 35
type input "isabel hely"
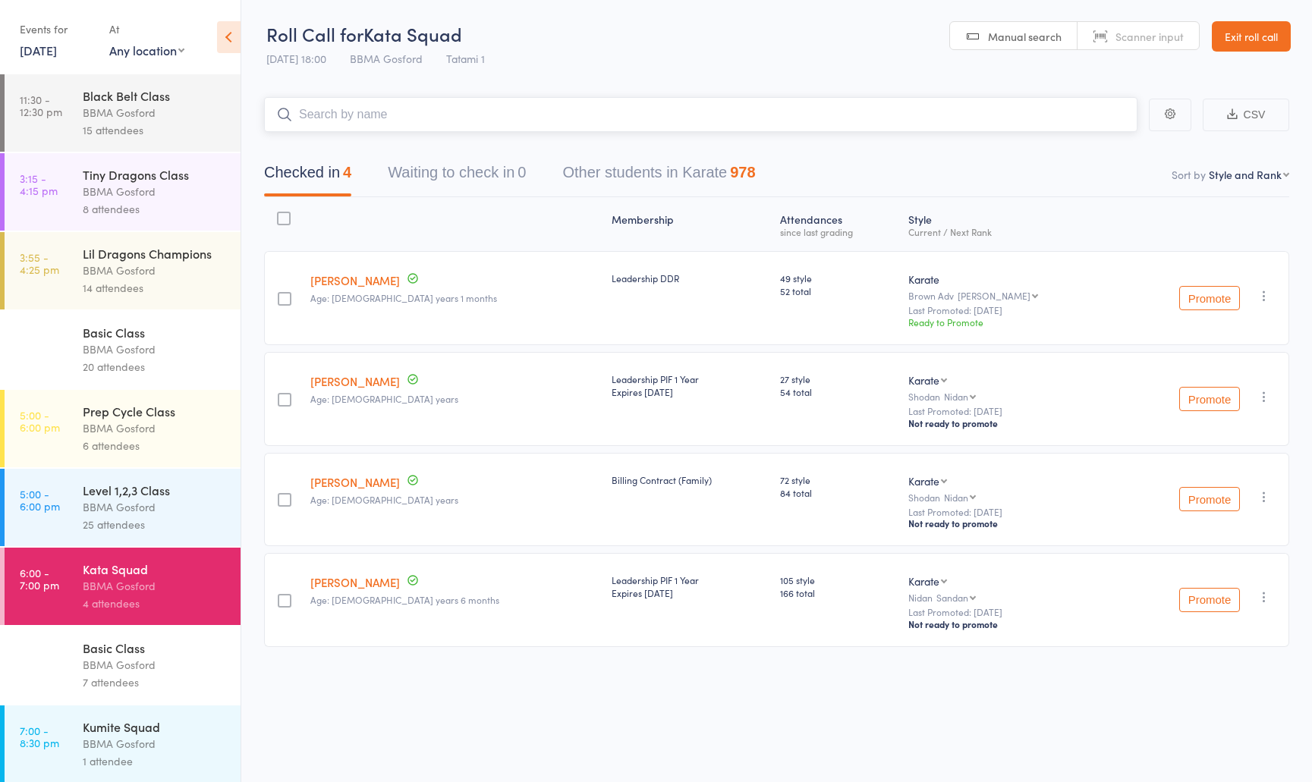
click at [366, 116] on input "search" at bounding box center [701, 114] width 874 height 35
type input "ella jenkin"
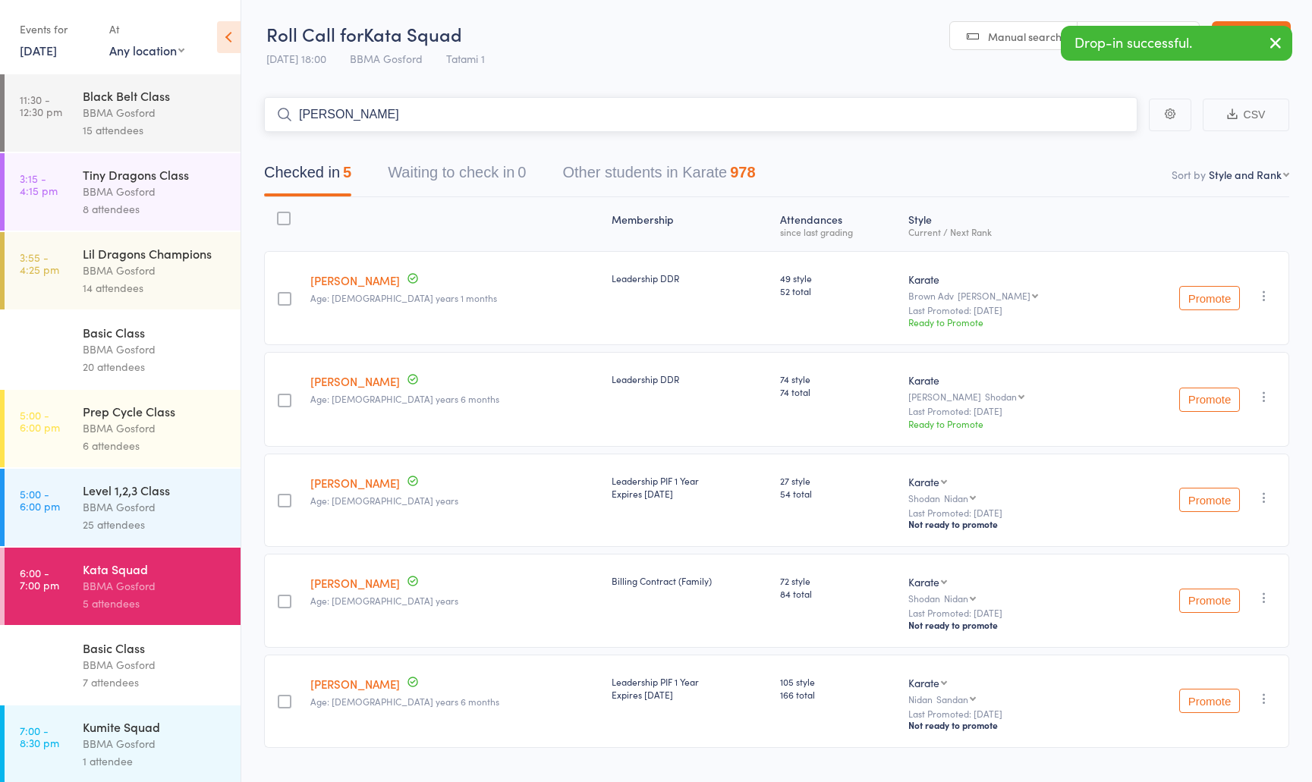
type input "lily heran"
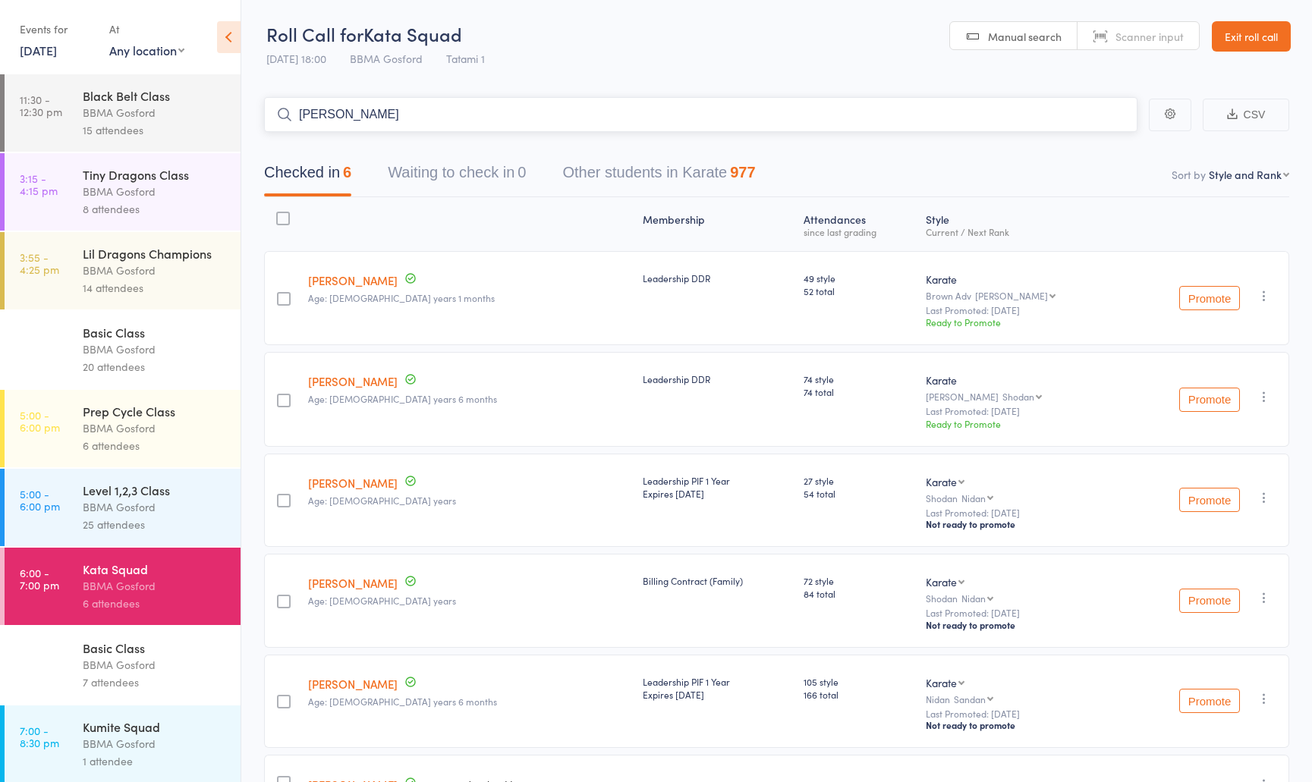
type input "sean go"
click at [150, 529] on div "25 attendees" at bounding box center [155, 524] width 145 height 17
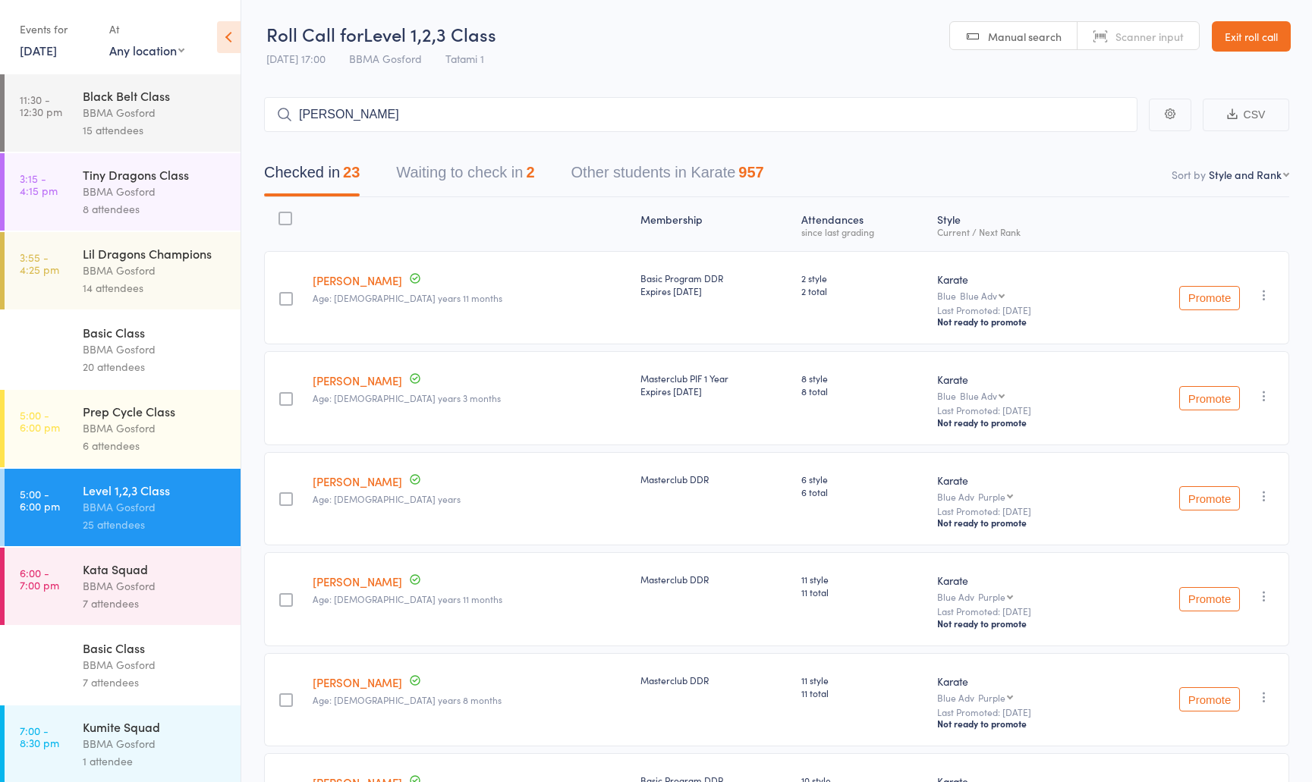
type input "phillip mcdonagh"
click at [75, 593] on link "6:00 - 7:00 pm Kata Squad BBMA Gosford 7 attendees" at bounding box center [123, 586] width 236 height 77
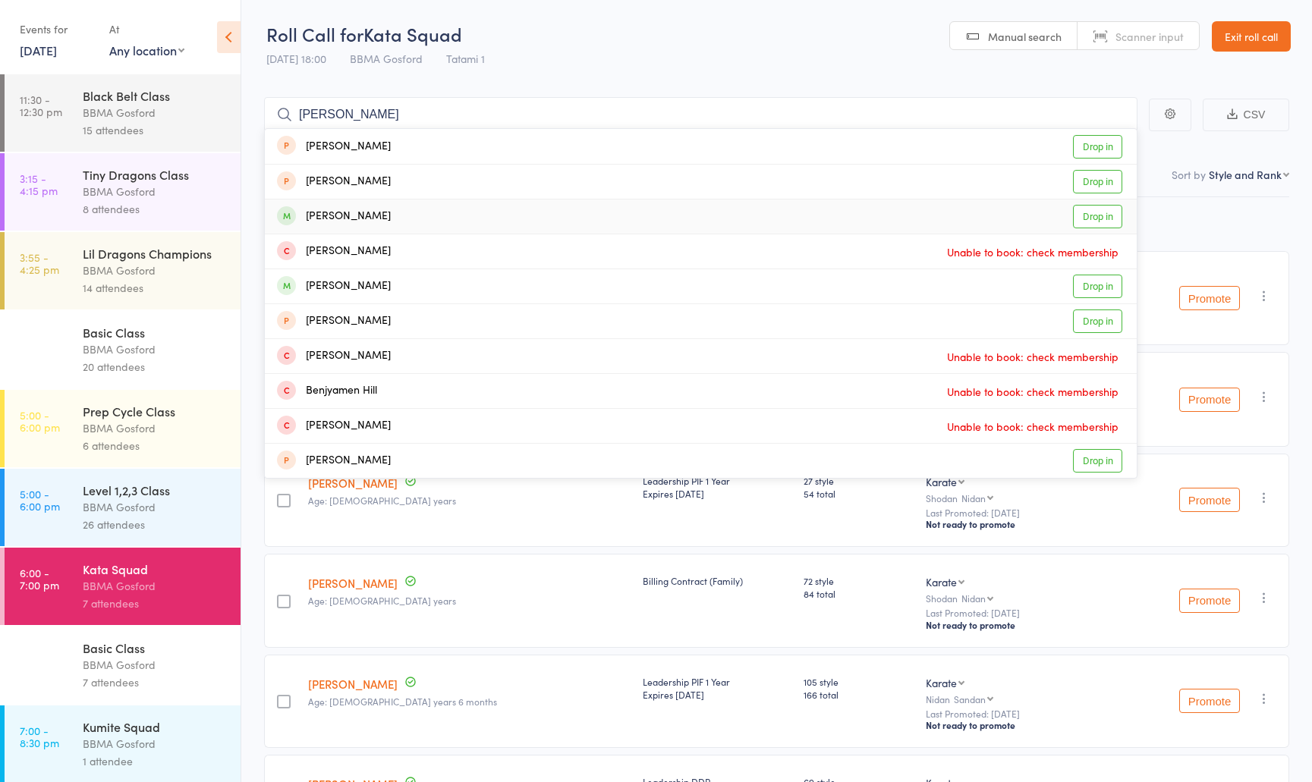
type input "benji agnst"
click at [373, 227] on div "Benjamin Angst Drop in" at bounding box center [701, 217] width 872 height 34
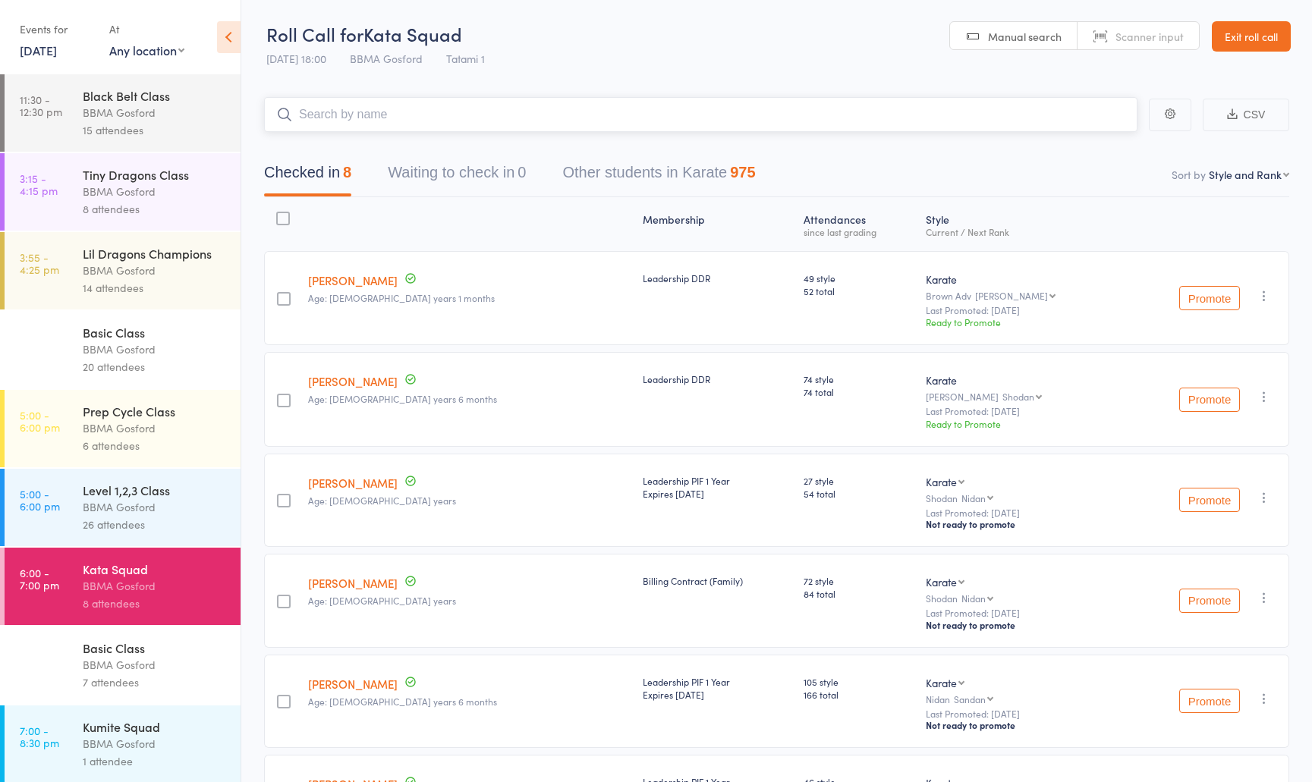
click at [342, 120] on input "search" at bounding box center [701, 114] width 874 height 35
type input "anthony chirkoff"
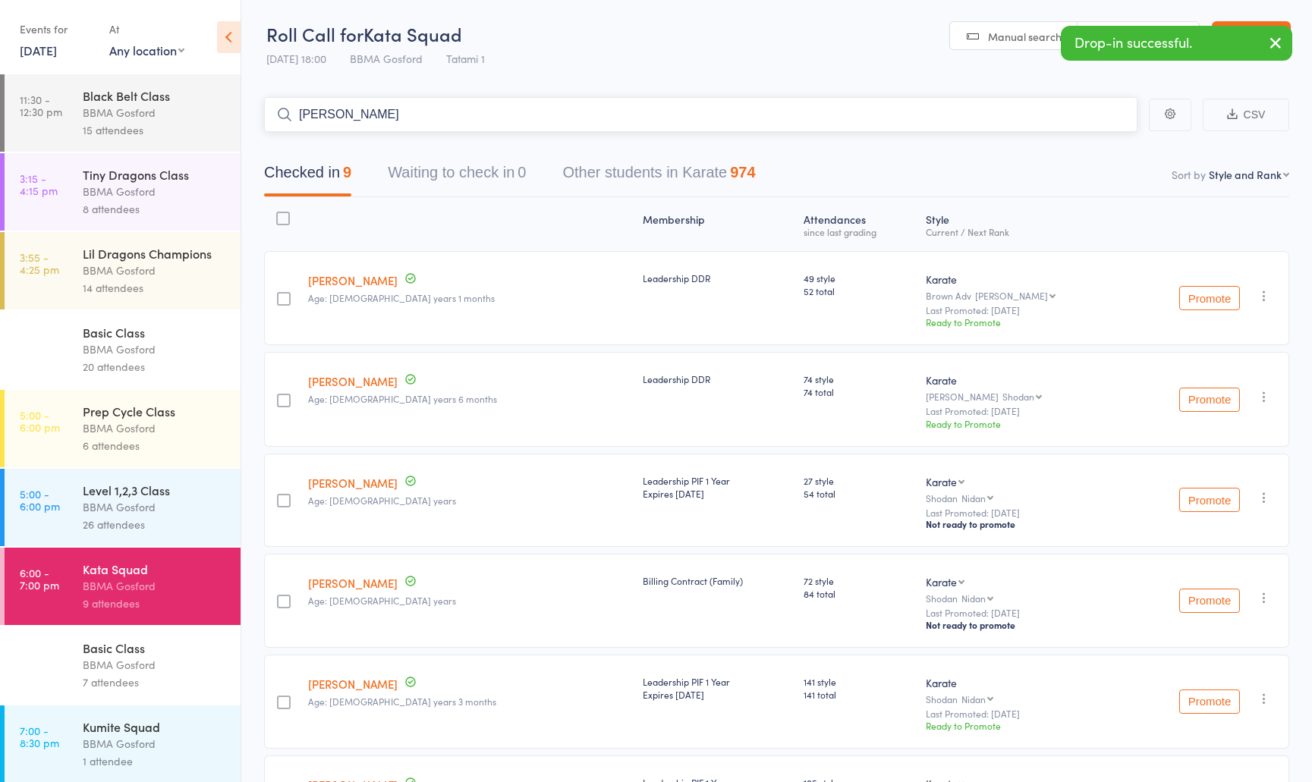
type input "naomi chirkoff"
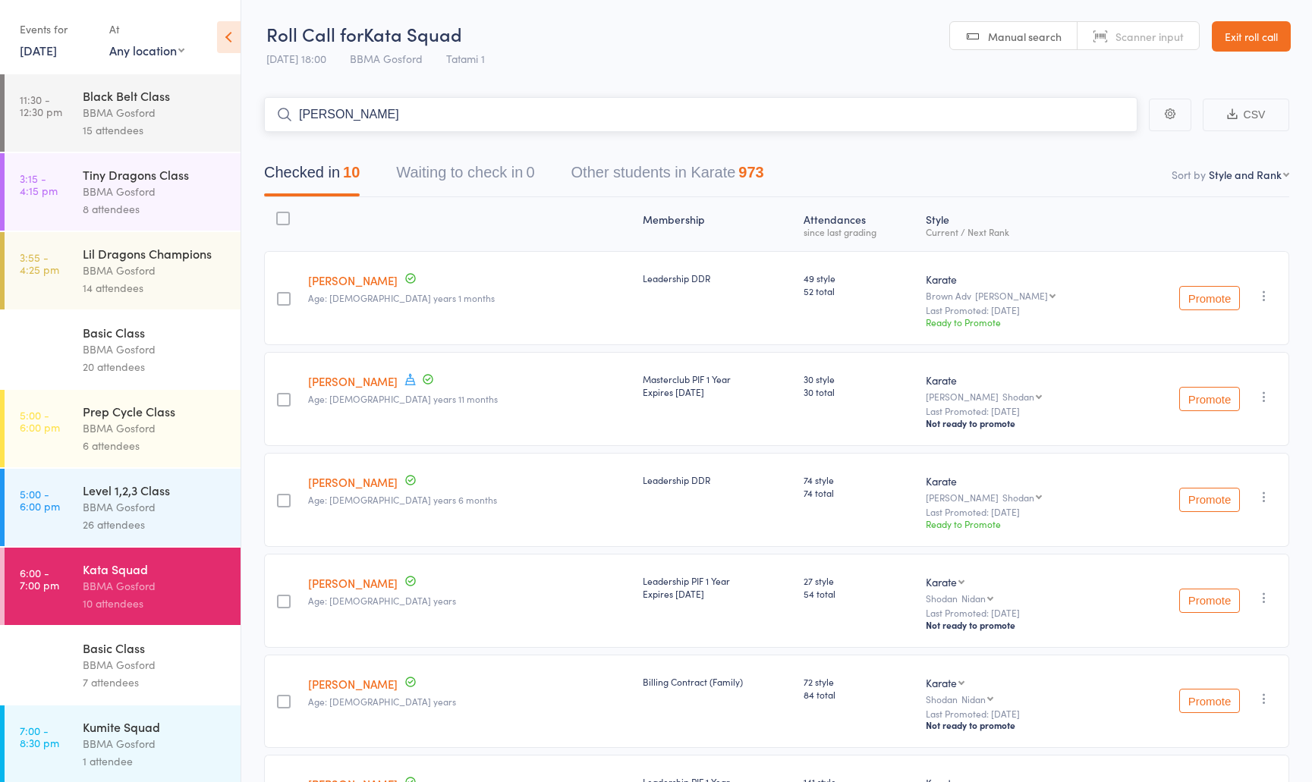
type input "jen knev"
type input "aiden knev"
click at [136, 735] on div "Kumite Squad" at bounding box center [155, 727] width 145 height 17
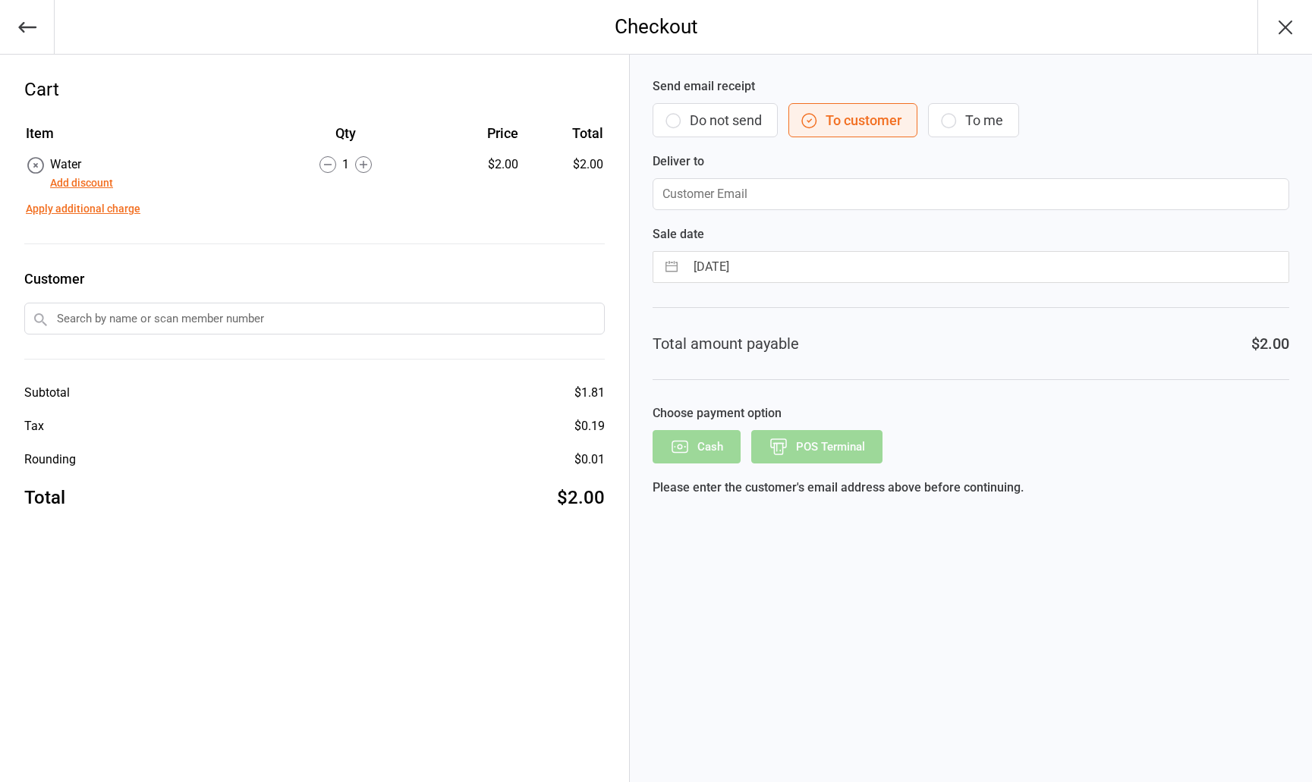
click at [711, 123] on button "Do not send" at bounding box center [715, 120] width 125 height 34
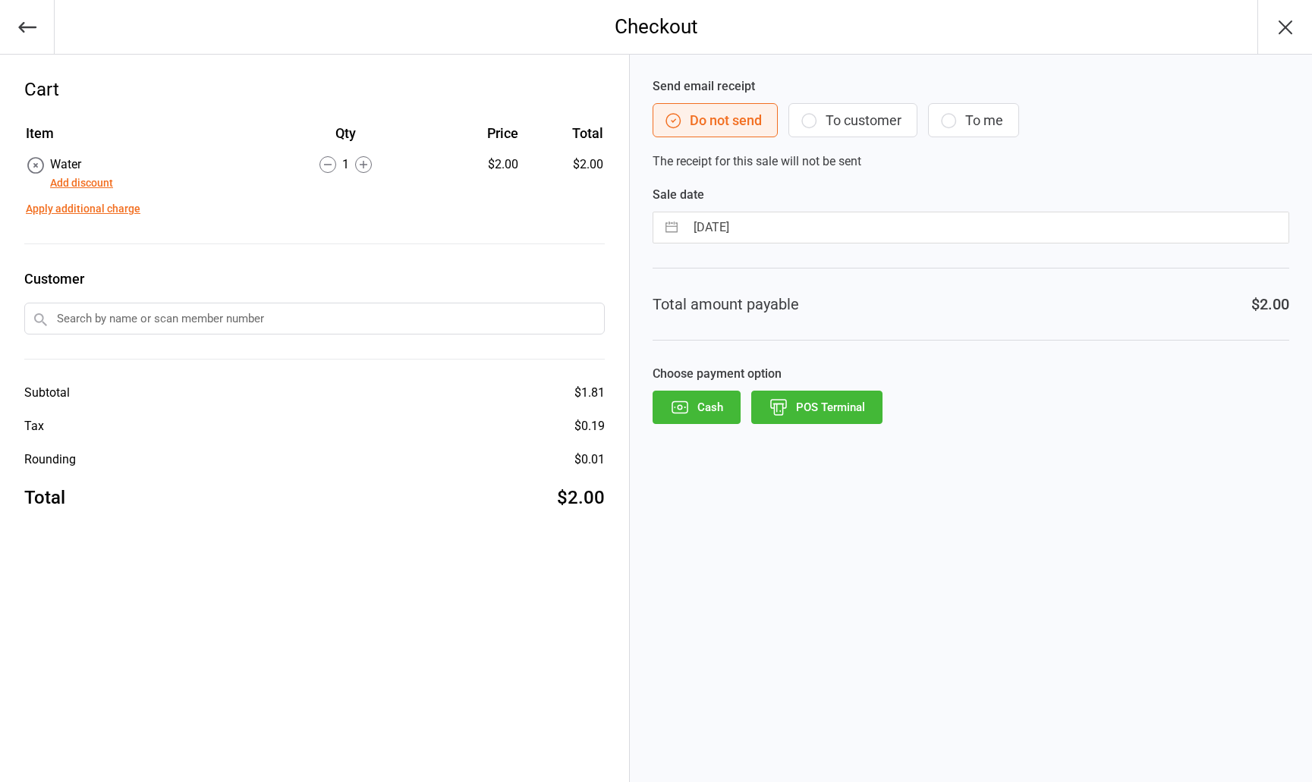
click at [829, 407] on button "POS Terminal" at bounding box center [816, 407] width 131 height 33
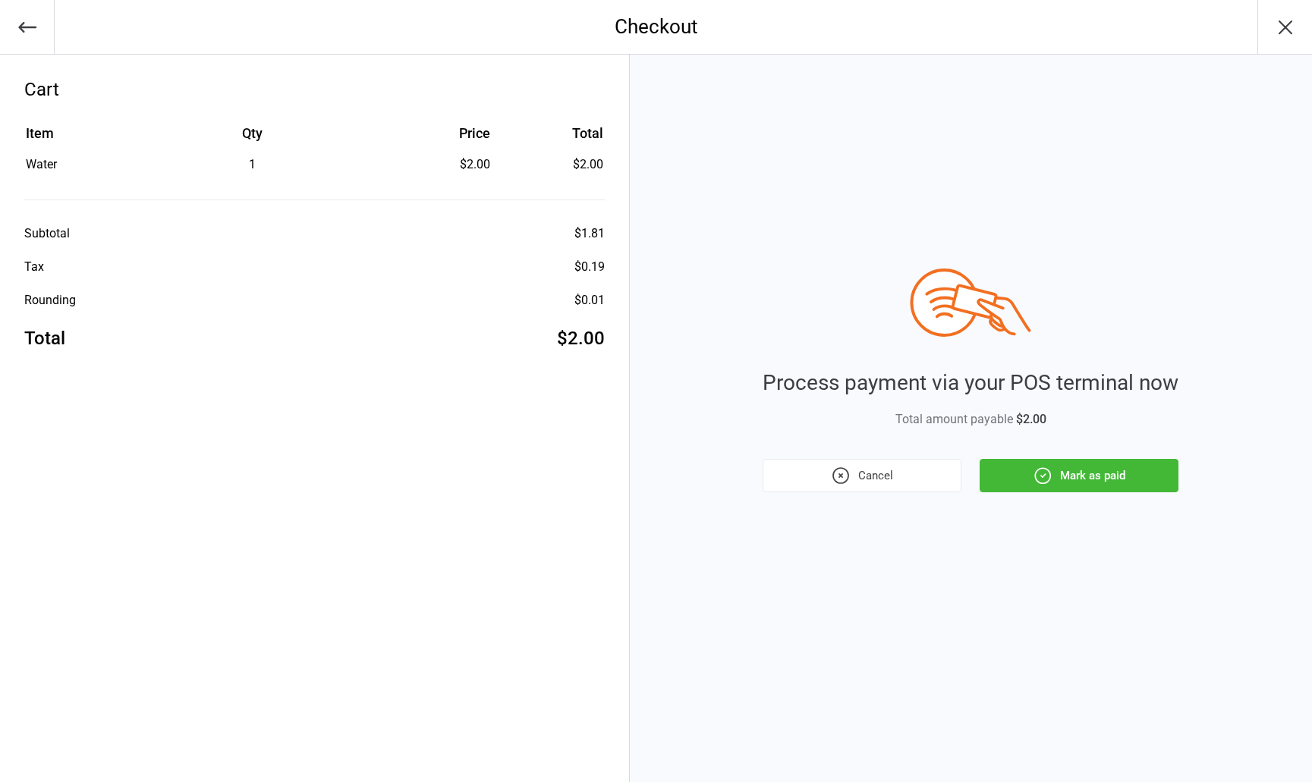
click at [1090, 477] on button "Mark as paid" at bounding box center [1079, 475] width 199 height 33
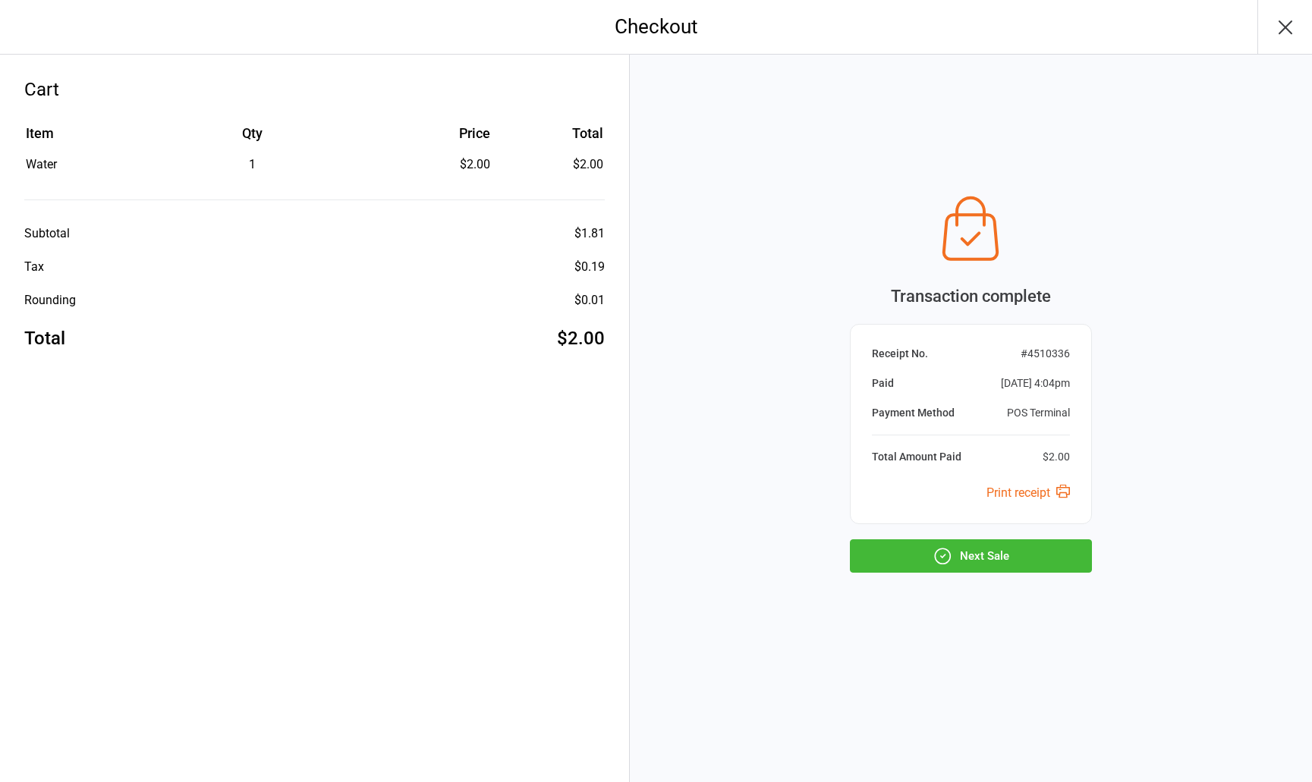
click at [1004, 561] on button "Next Sale" at bounding box center [971, 556] width 242 height 33
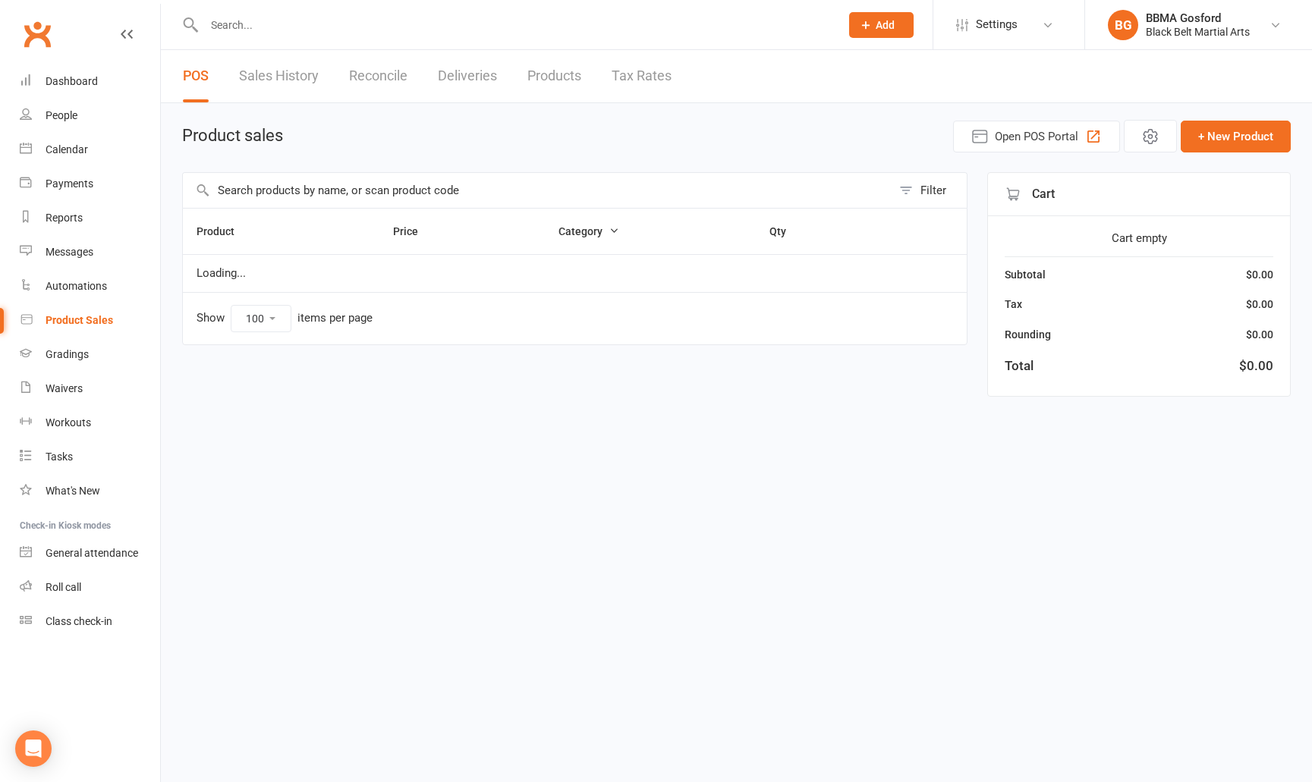
select select "100"
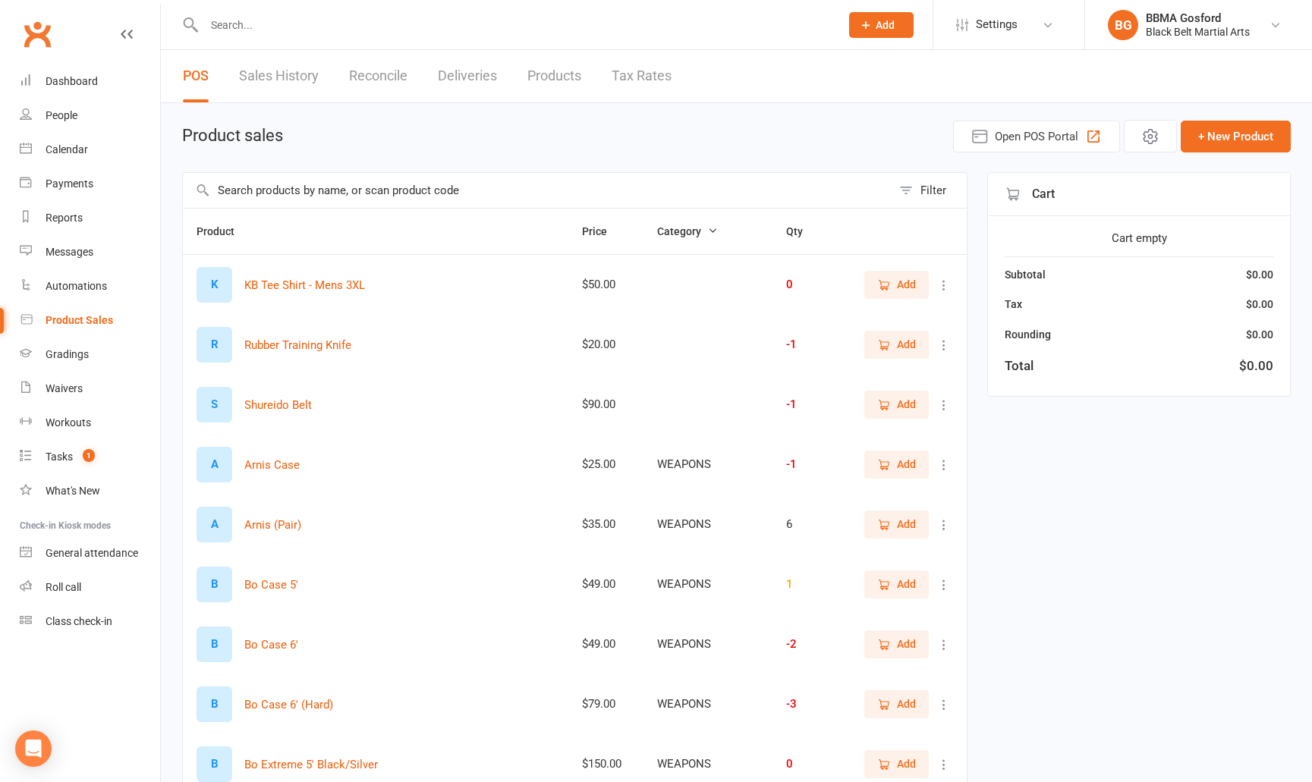
click at [285, 185] on input "text" at bounding box center [537, 190] width 709 height 35
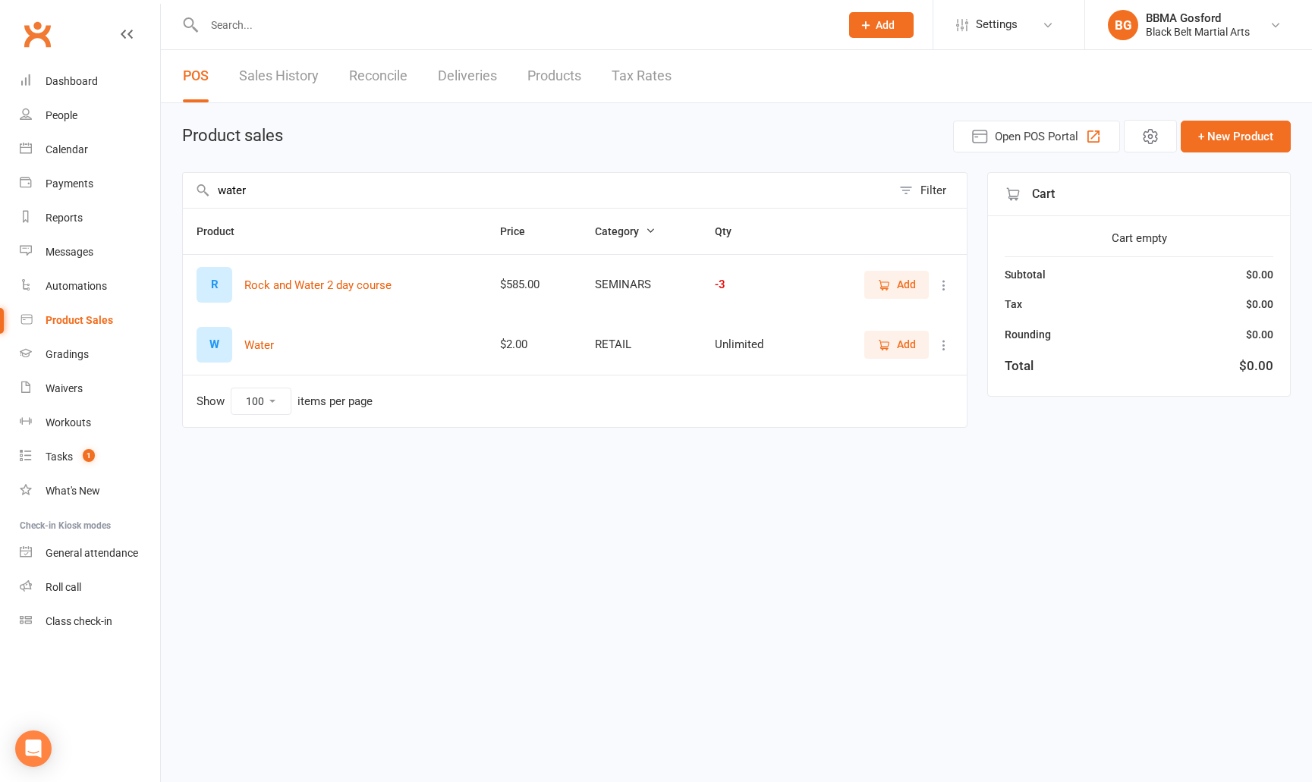
type input "water"
click at [895, 351] on span "Add" at bounding box center [896, 344] width 39 height 17
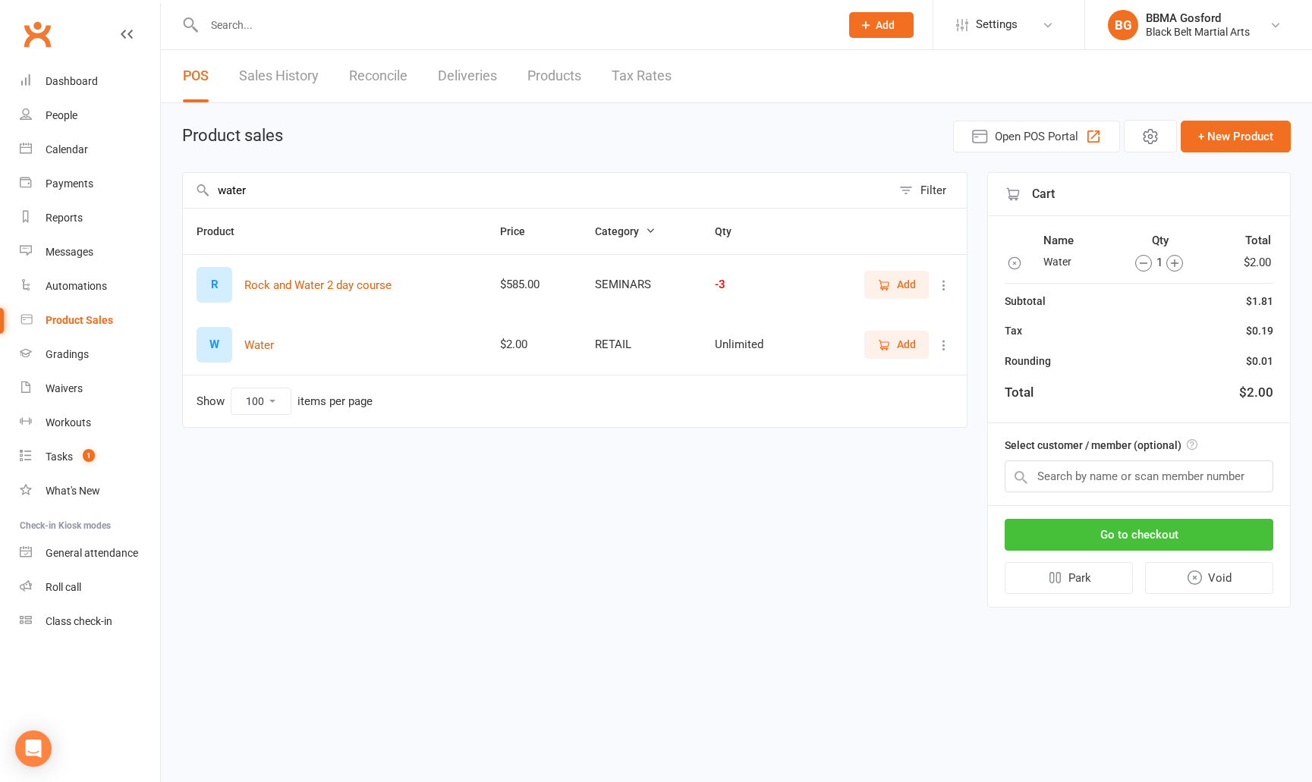
click at [1132, 526] on button "Go to checkout" at bounding box center [1139, 535] width 269 height 32
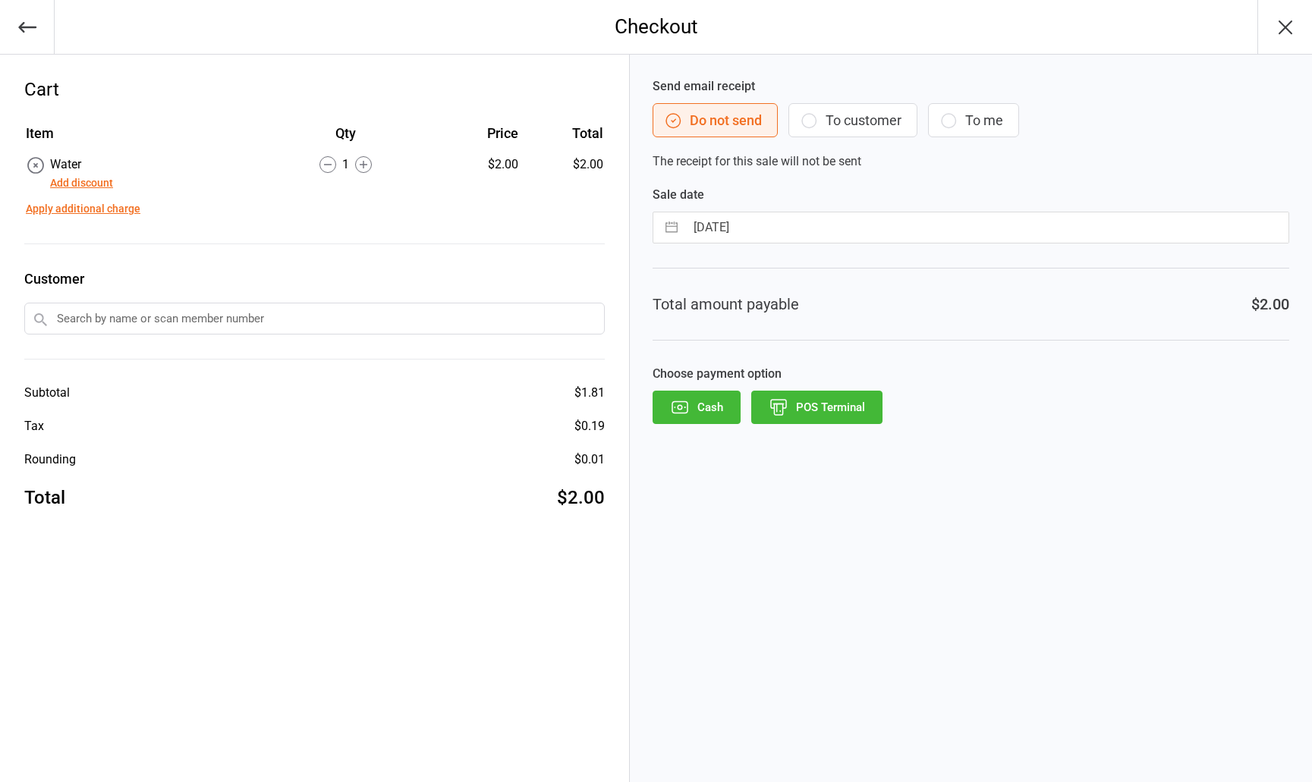
click at [817, 406] on button "POS Terminal" at bounding box center [816, 407] width 131 height 33
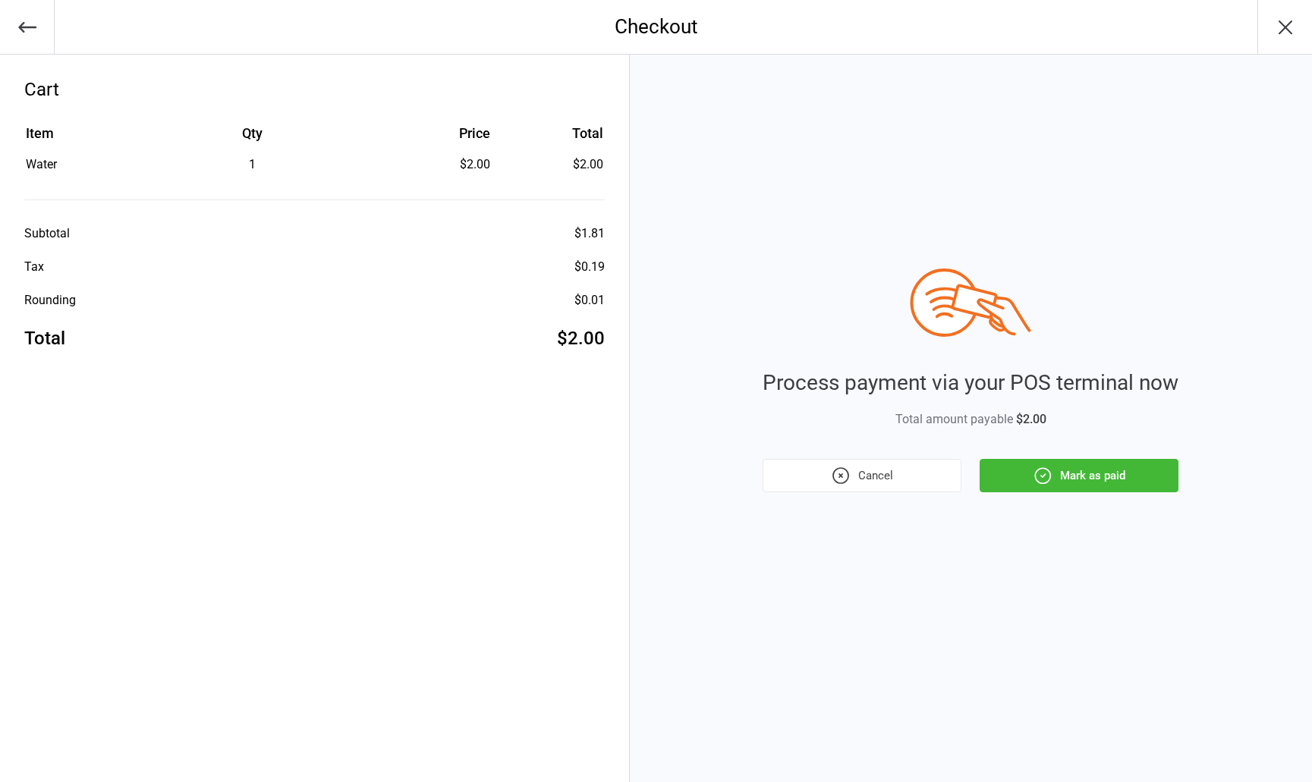
click at [1091, 475] on button "Mark as paid" at bounding box center [1079, 475] width 199 height 33
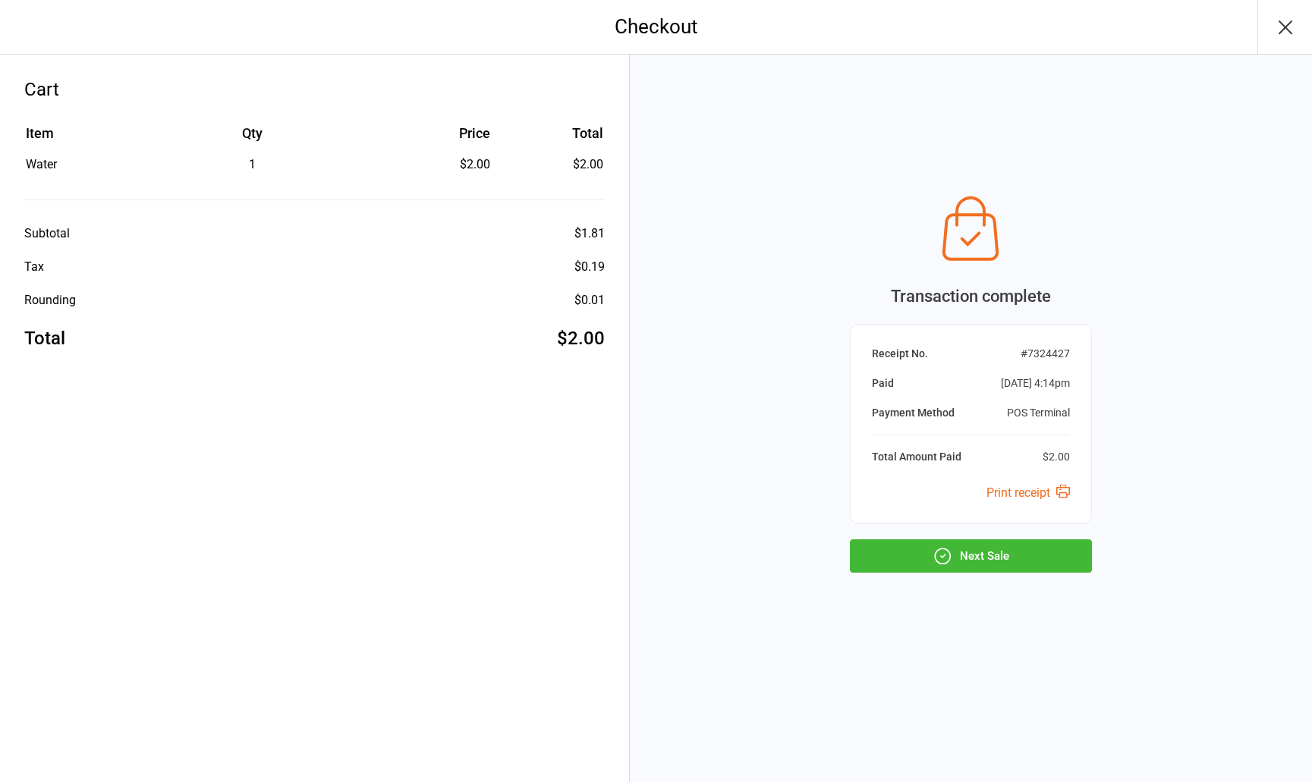
click at [1285, 22] on icon "button" at bounding box center [1286, 27] width 24 height 24
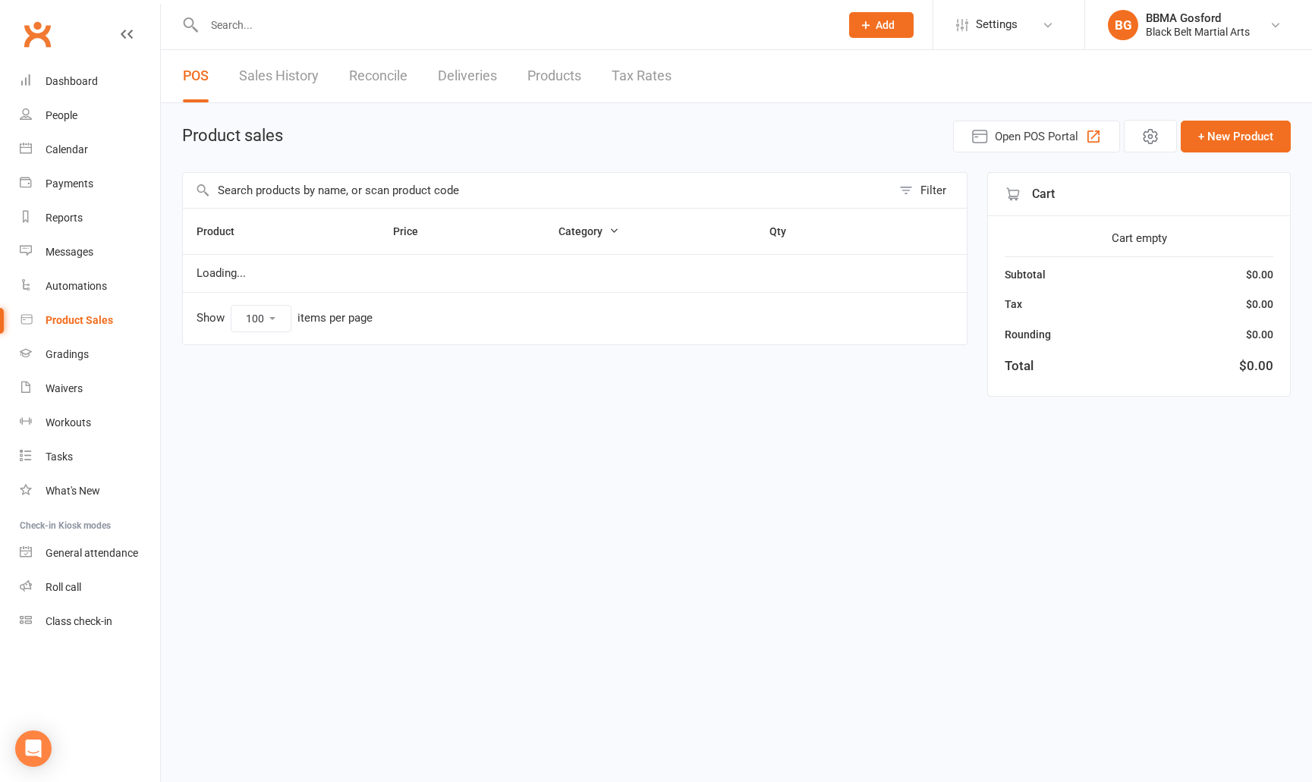
select select "100"
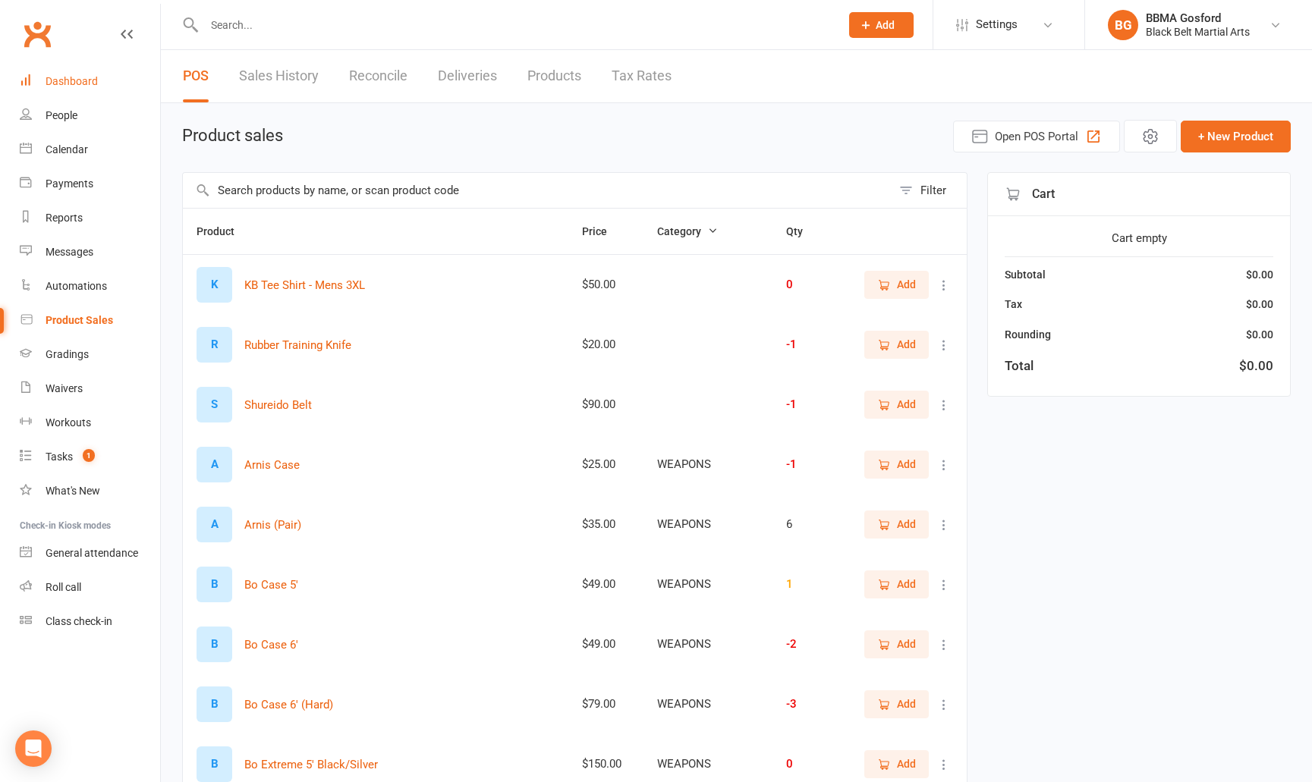
click at [80, 86] on div "Dashboard" at bounding box center [72, 81] width 52 height 12
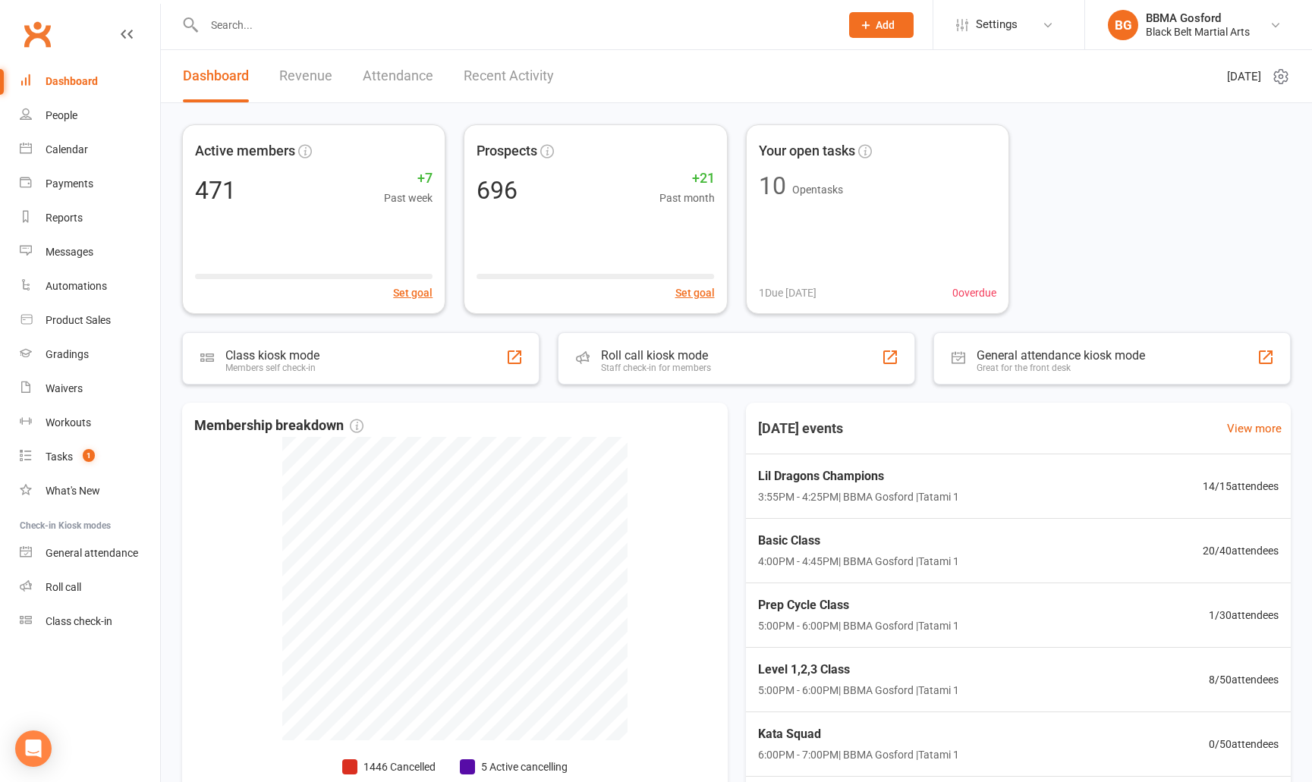
scroll to position [1, 0]
click at [336, 28] on input "text" at bounding box center [515, 24] width 630 height 21
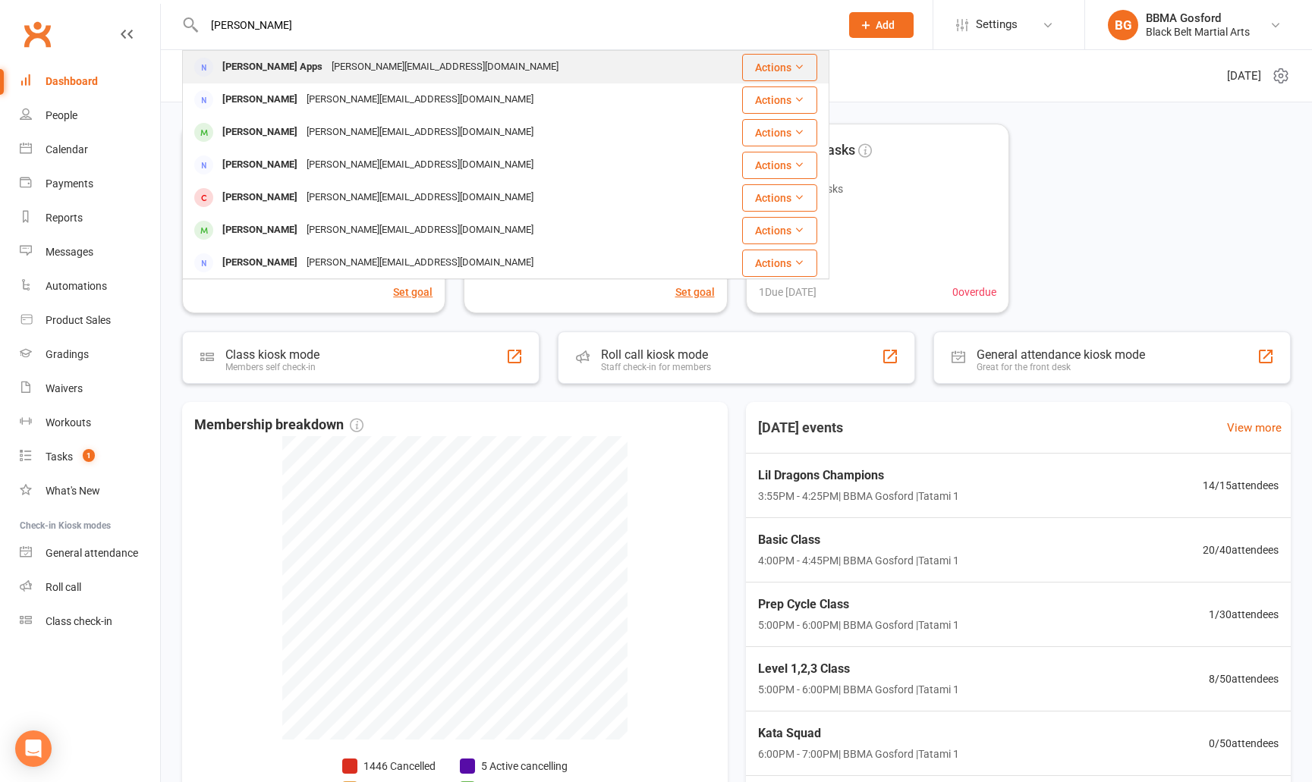
type input "[PERSON_NAME]"
click at [309, 82] on div "[PERSON_NAME] Apps [PERSON_NAME][EMAIL_ADDRESS][DOMAIN_NAME]" at bounding box center [458, 67] width 549 height 31
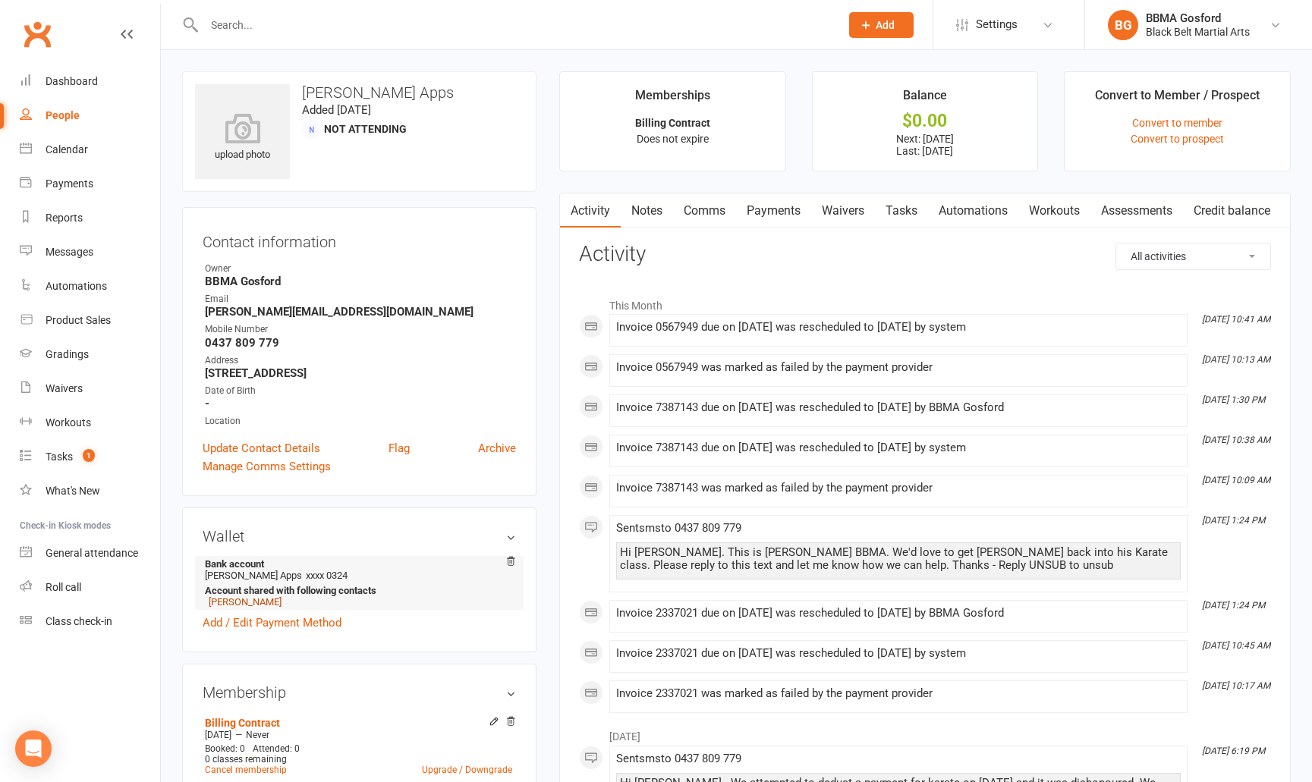
click at [255, 605] on link "[PERSON_NAME]" at bounding box center [245, 602] width 73 height 11
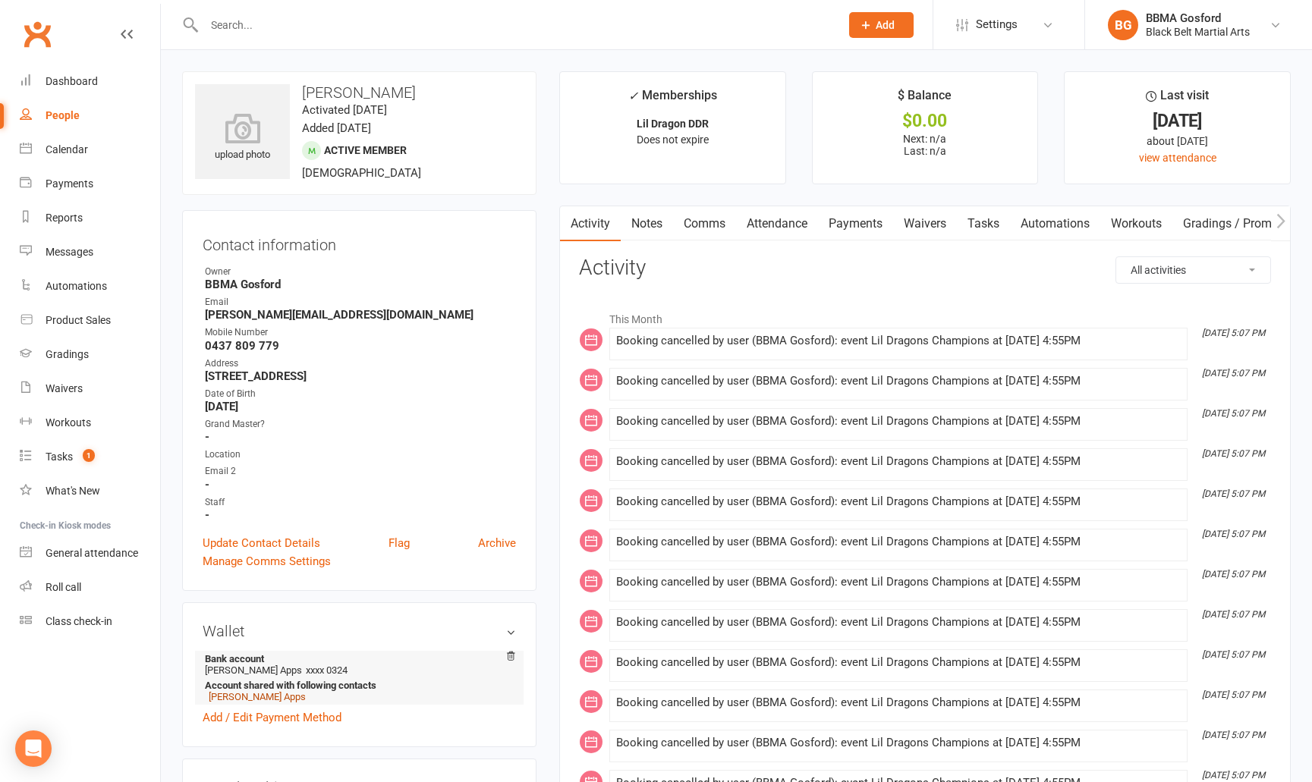
click at [233, 703] on link "[PERSON_NAME] Apps" at bounding box center [257, 696] width 97 height 11
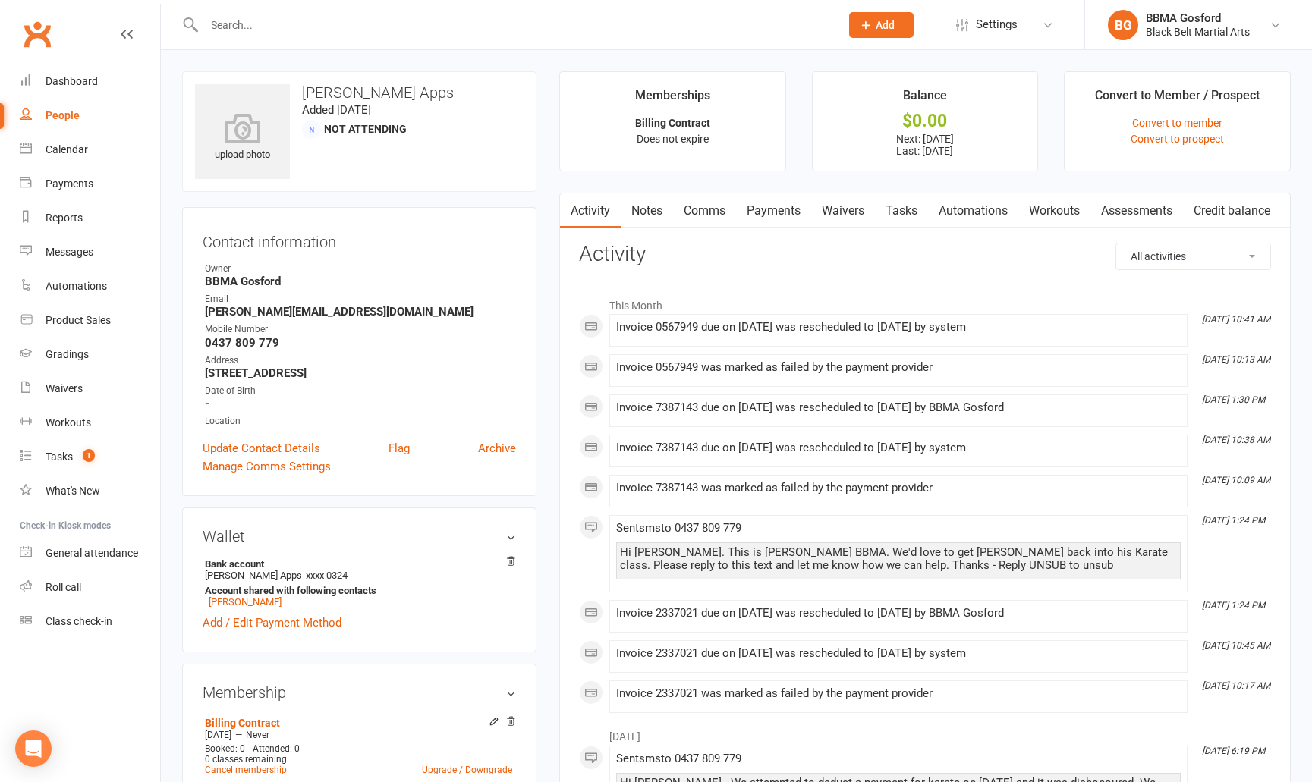
click at [760, 209] on link "Payments" at bounding box center [773, 211] width 75 height 35
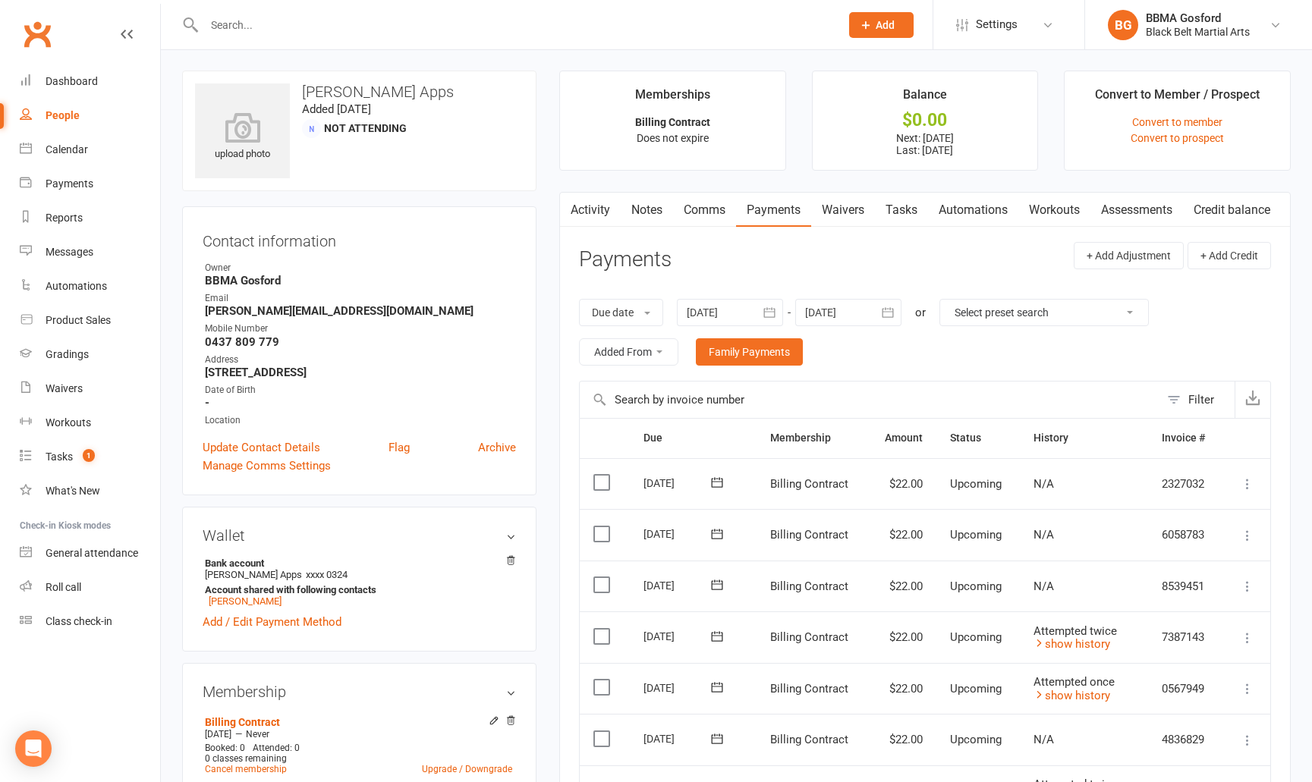
click at [701, 212] on link "Comms" at bounding box center [704, 210] width 63 height 35
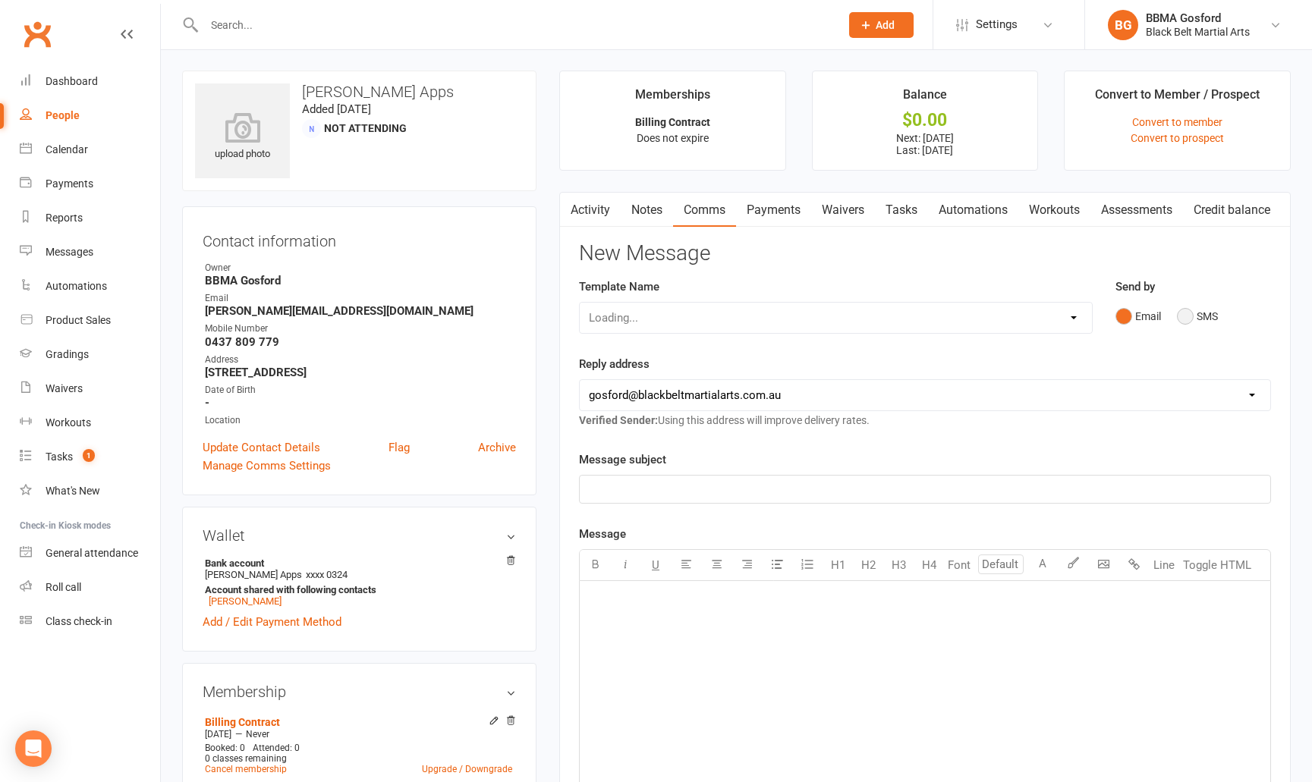
click at [1186, 317] on button "SMS" at bounding box center [1197, 316] width 41 height 29
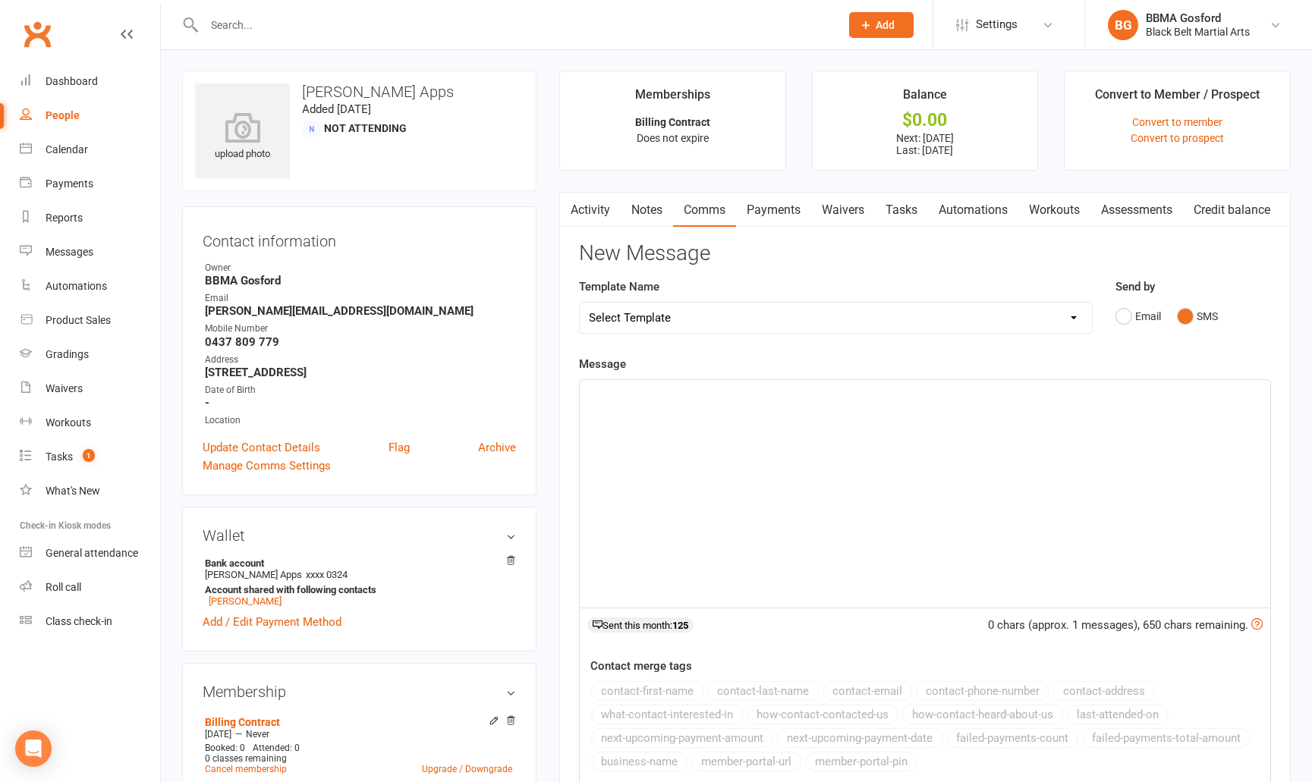
click at [661, 396] on p "﻿" at bounding box center [925, 394] width 672 height 18
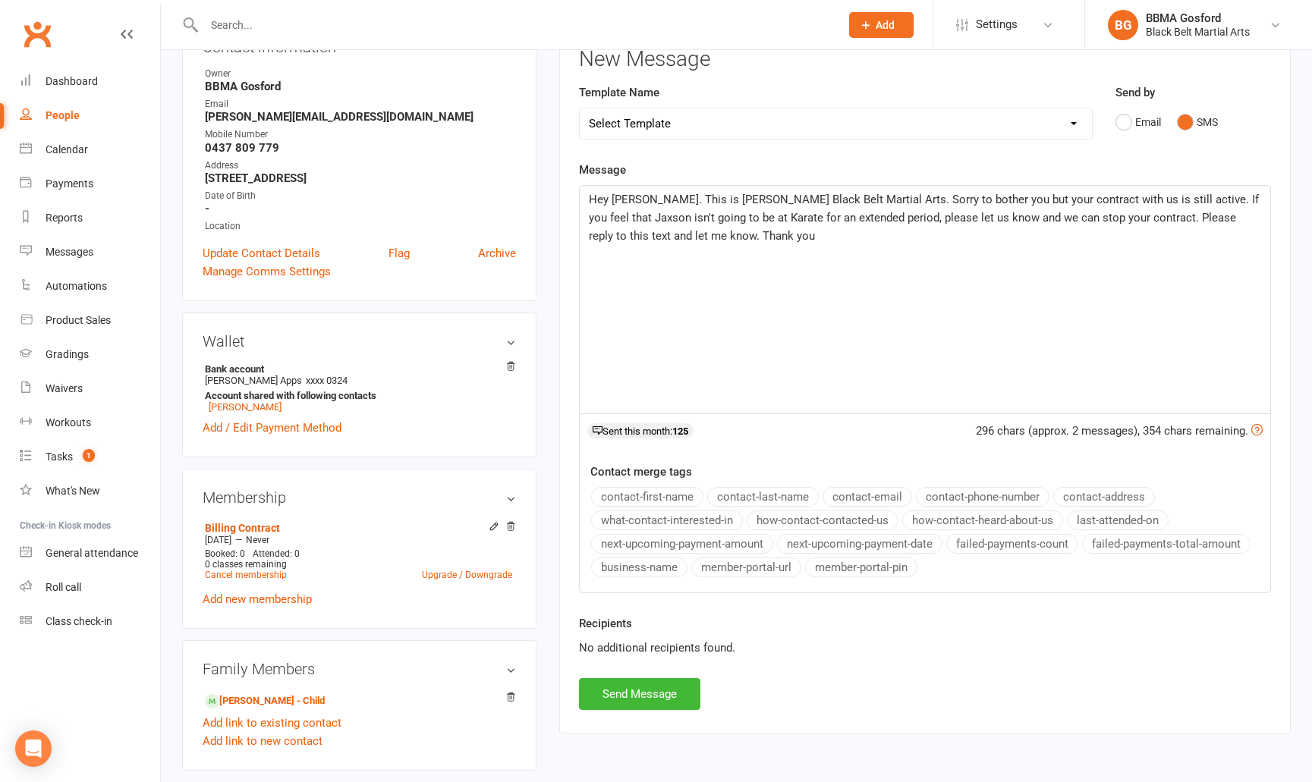
scroll to position [196, 0]
click at [627, 699] on button "Send Message" at bounding box center [639, 694] width 121 height 32
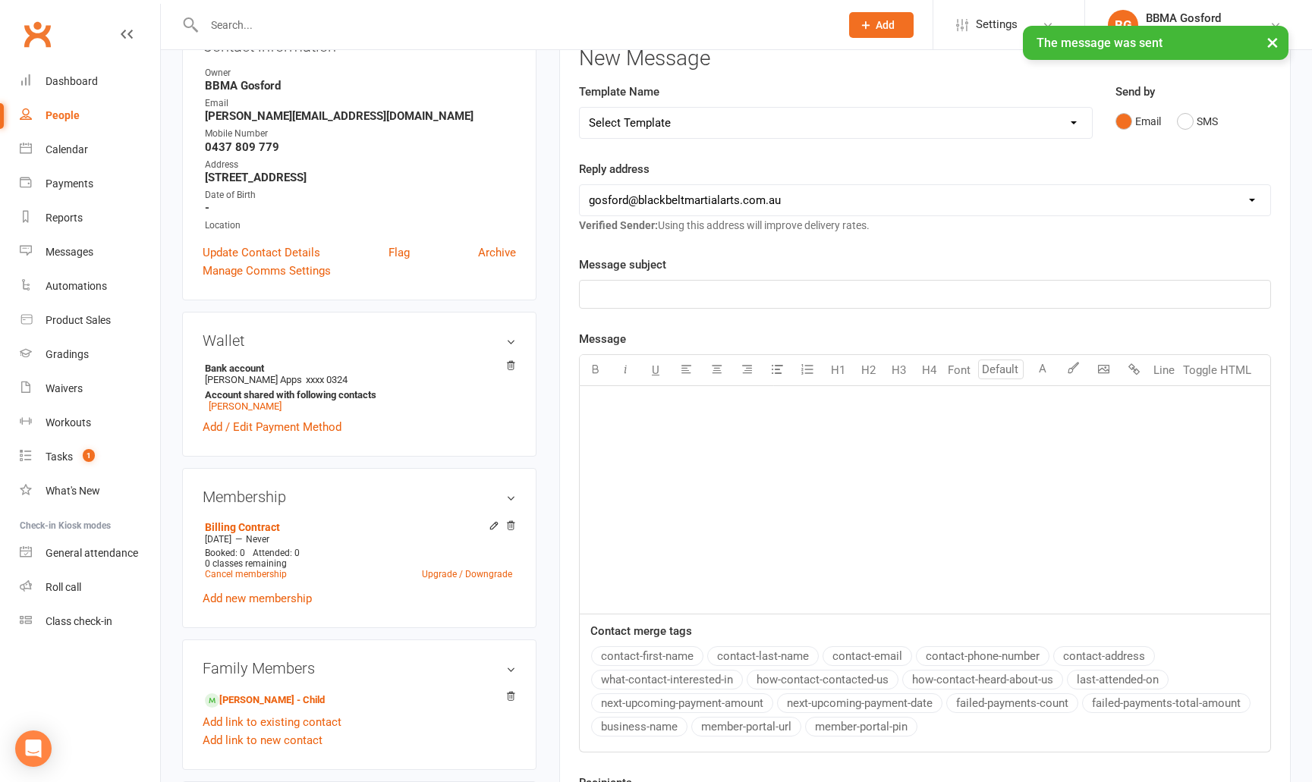
scroll to position [0, 0]
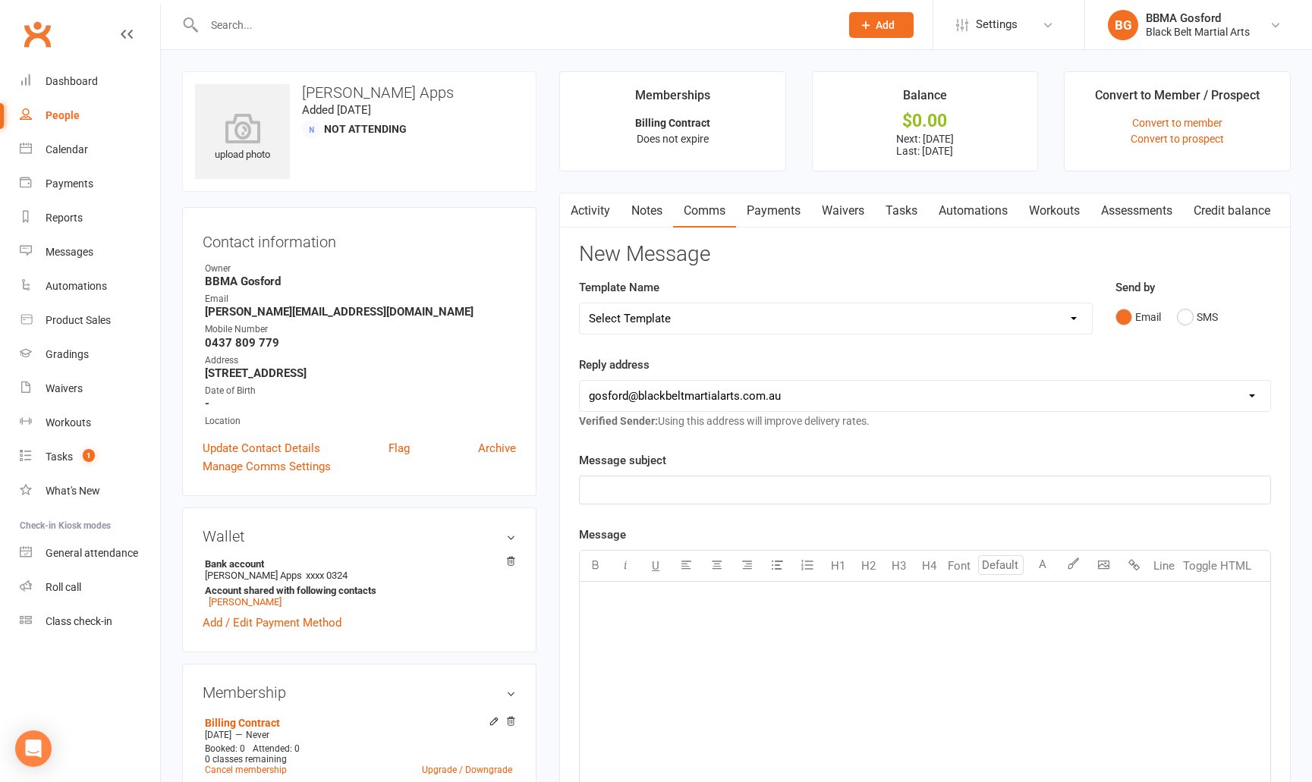
click at [258, 35] on input "text" at bounding box center [515, 24] width 630 height 21
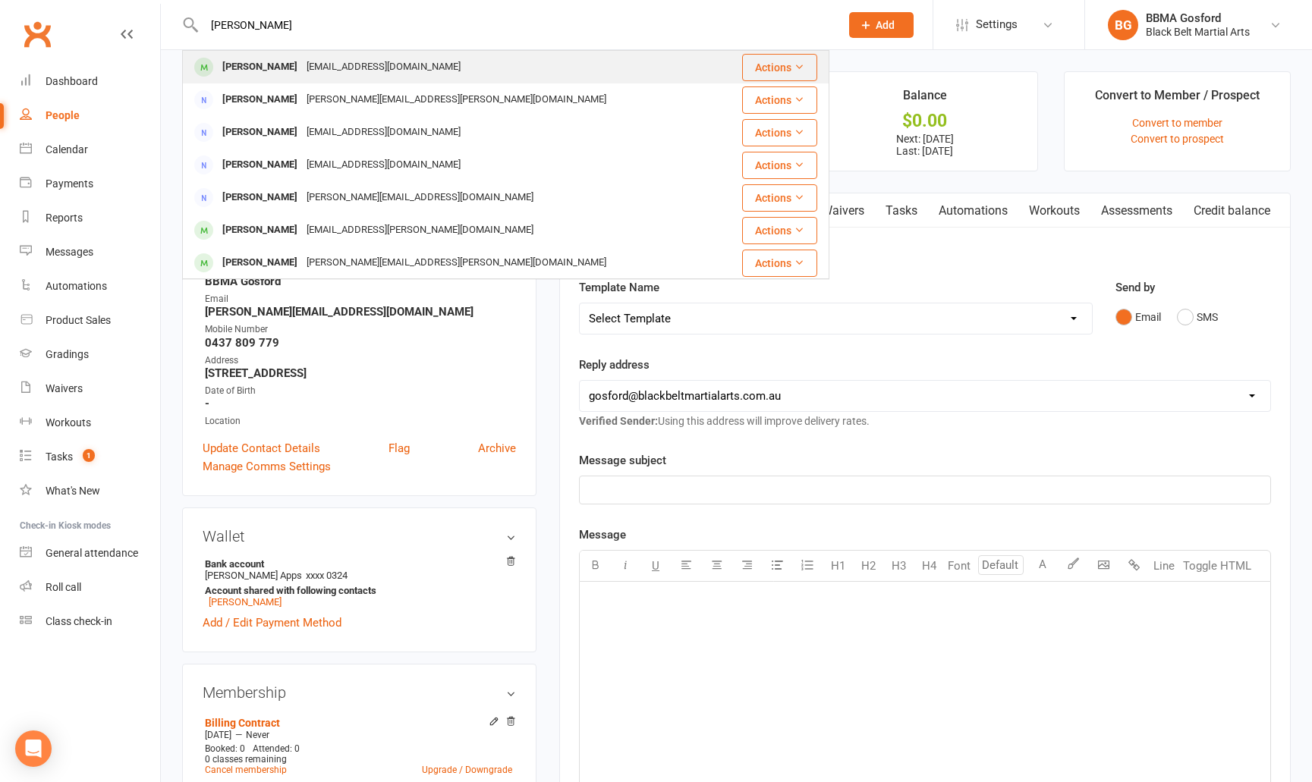
type input "adam dwyer"
click at [269, 74] on div "[PERSON_NAME]" at bounding box center [260, 67] width 84 height 22
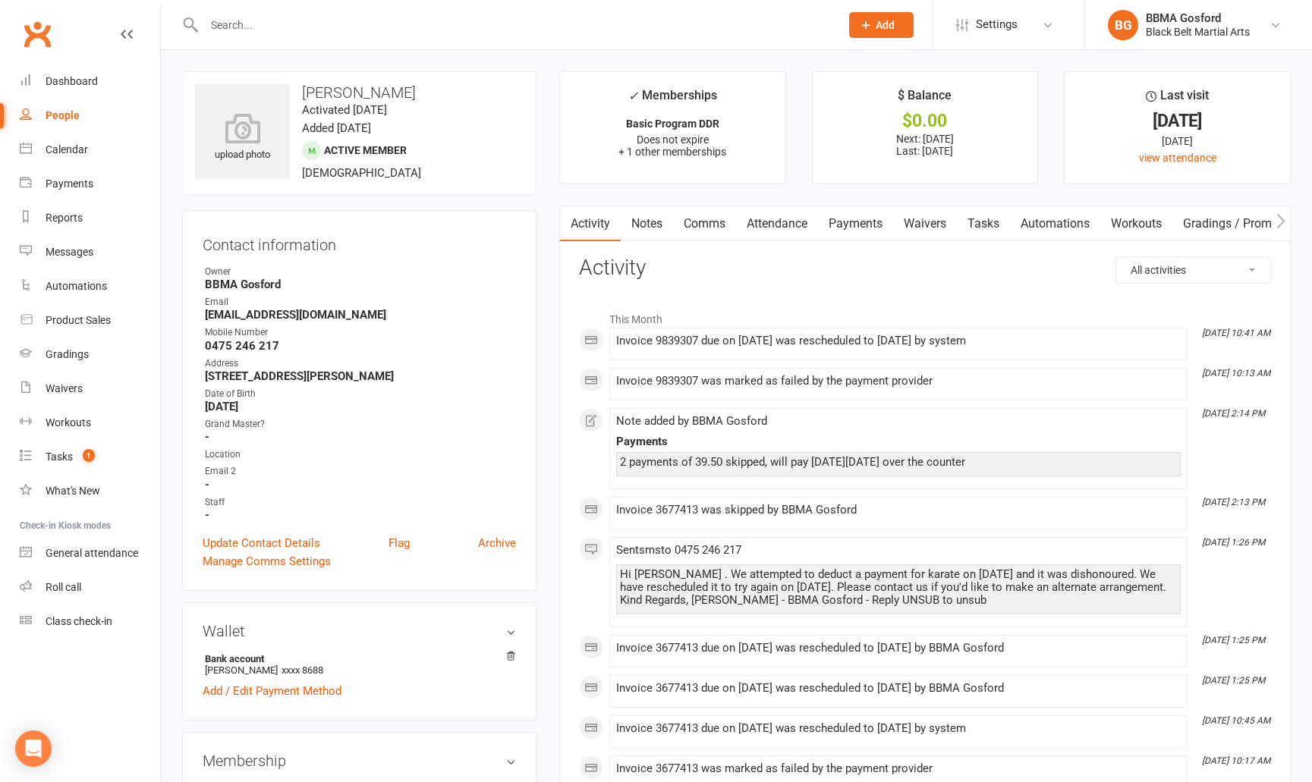
click at [877, 222] on link "Payments" at bounding box center [855, 223] width 75 height 35
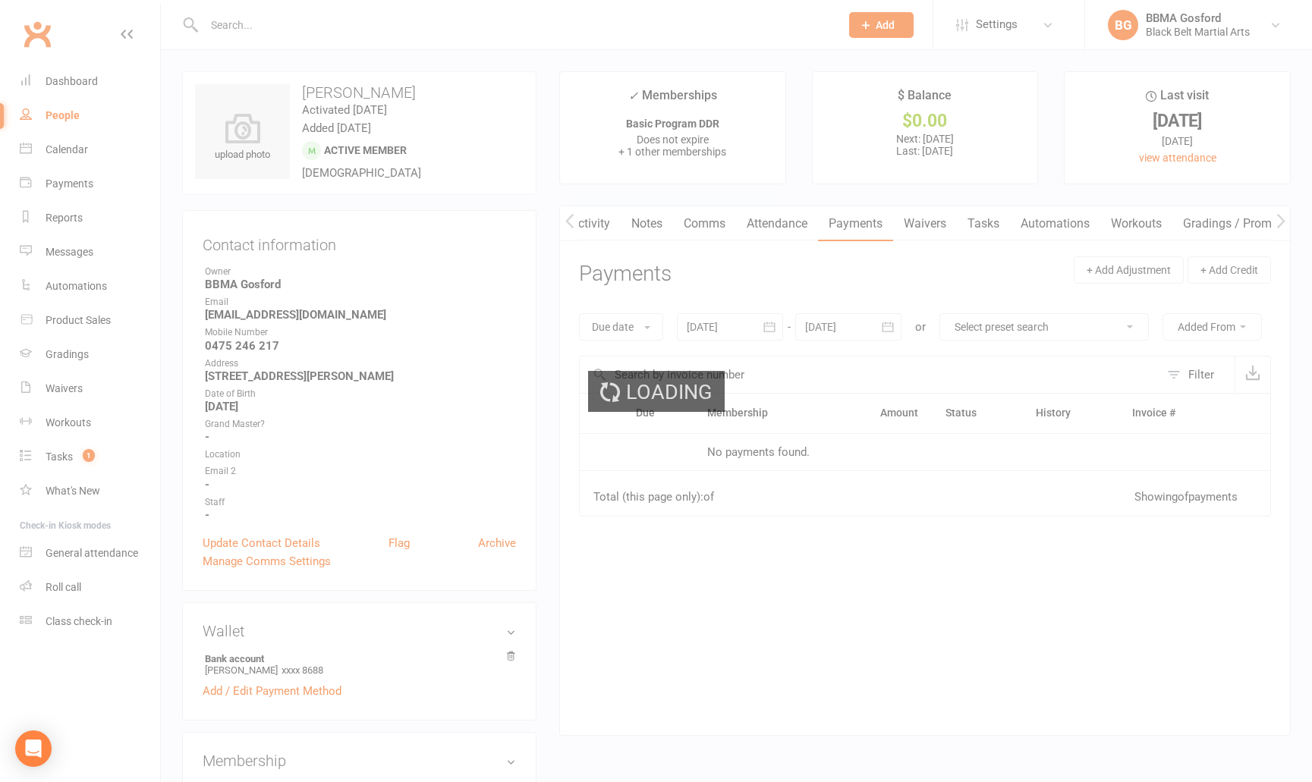
scroll to position [0, 1]
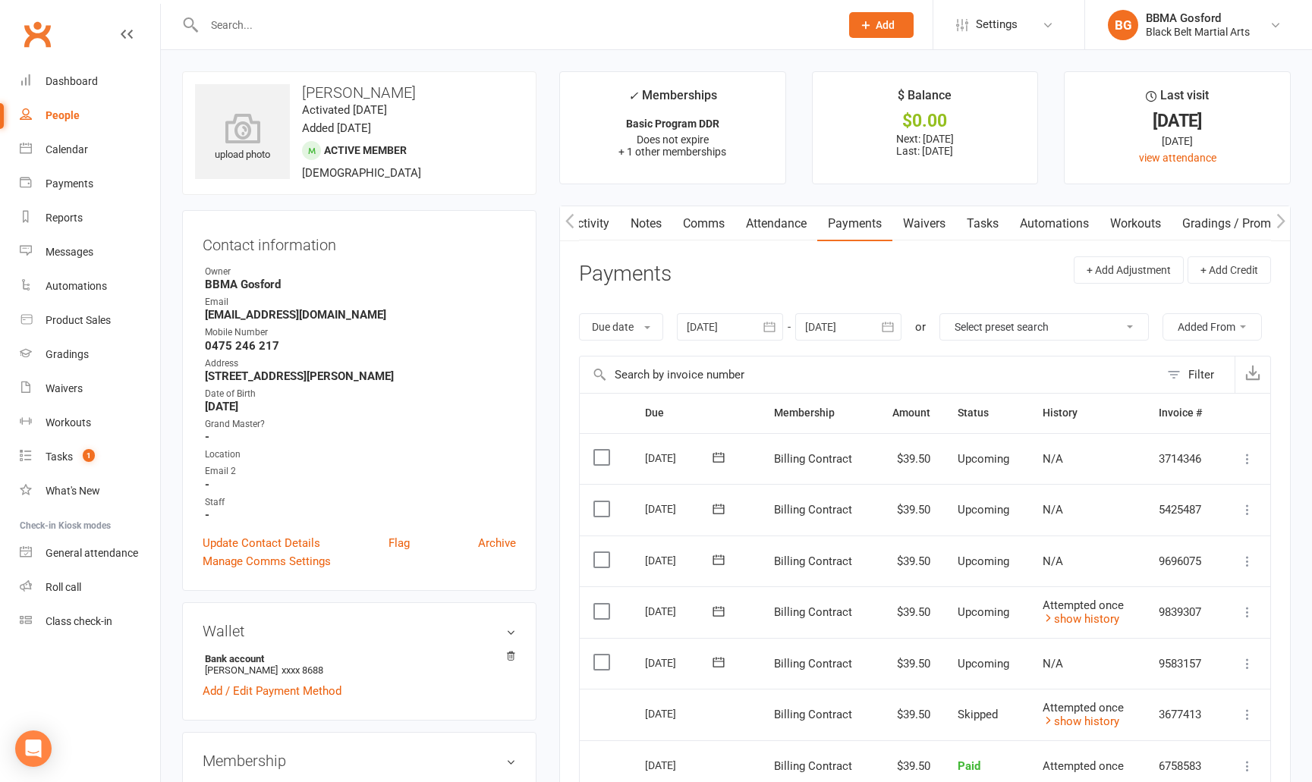
click at [593, 221] on link "Activity" at bounding box center [589, 223] width 61 height 35
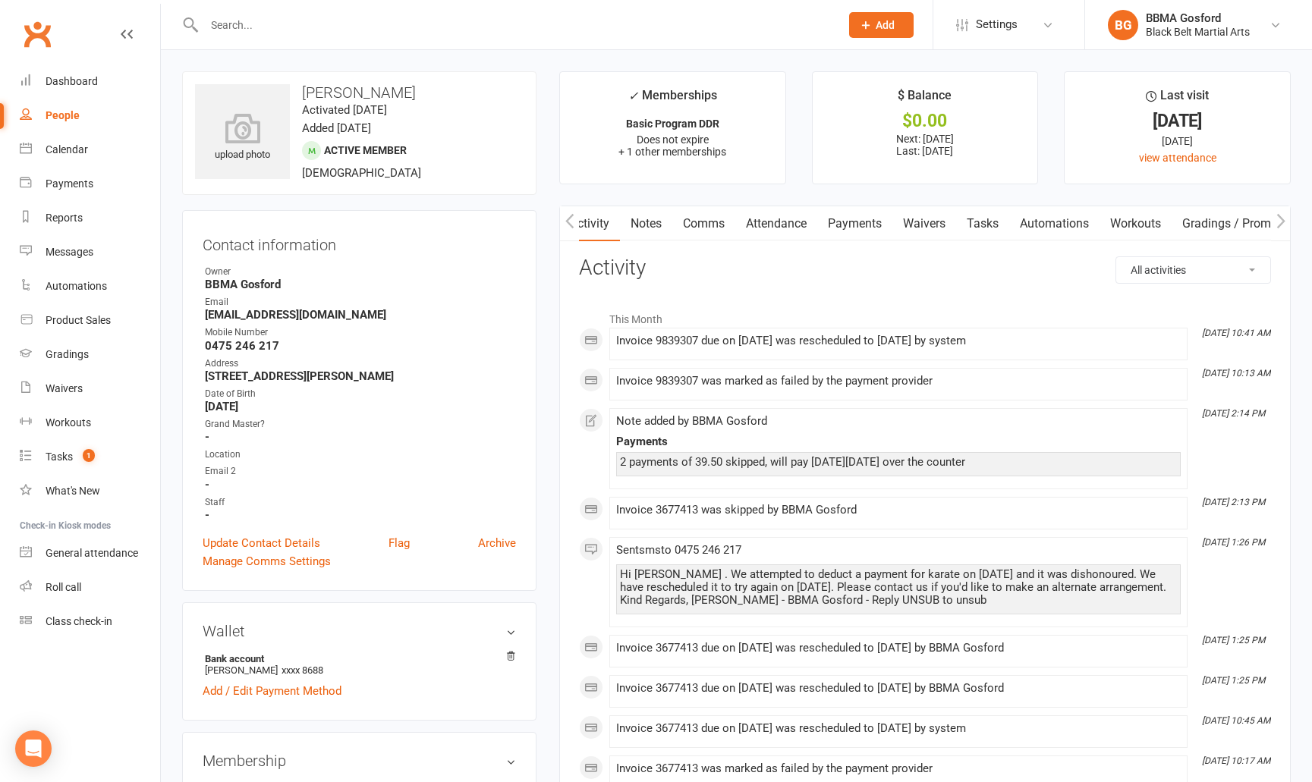
click at [843, 227] on link "Payments" at bounding box center [854, 223] width 75 height 35
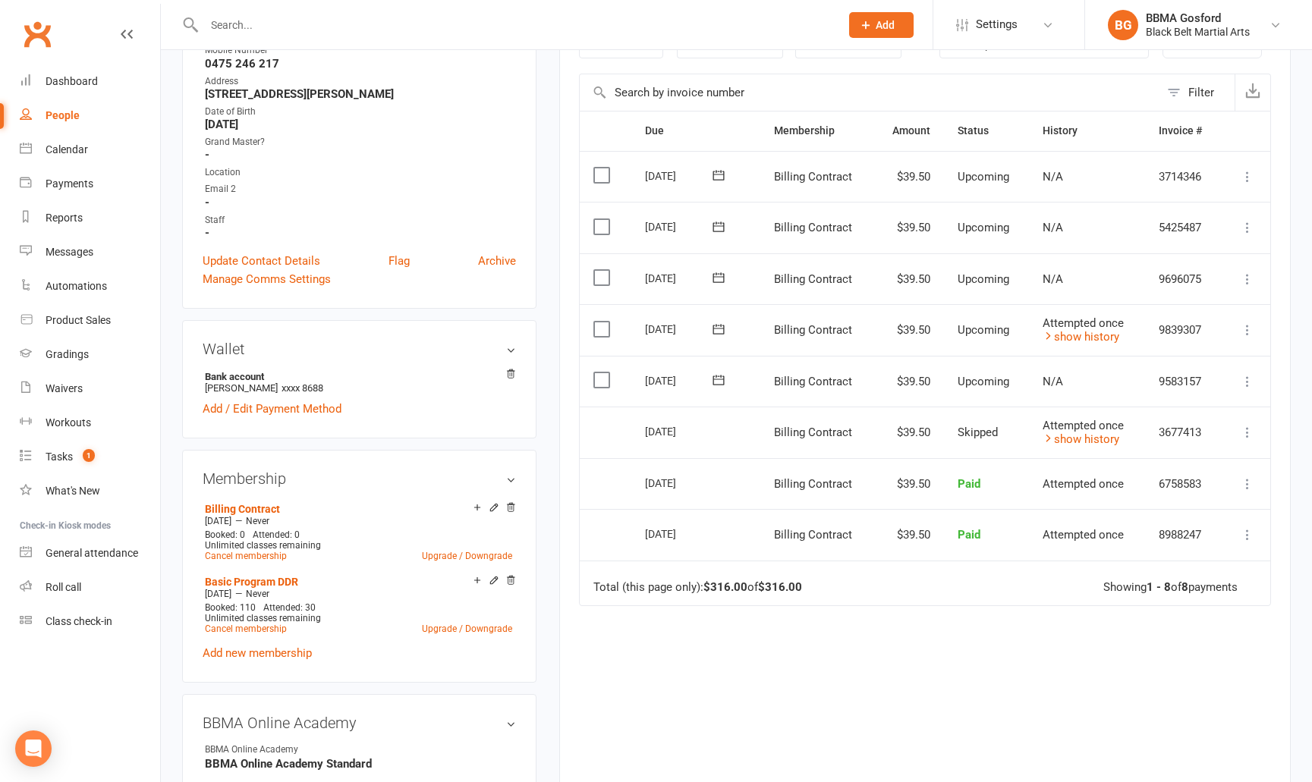
scroll to position [285, 0]
click at [721, 328] on icon at bounding box center [718, 327] width 15 height 15
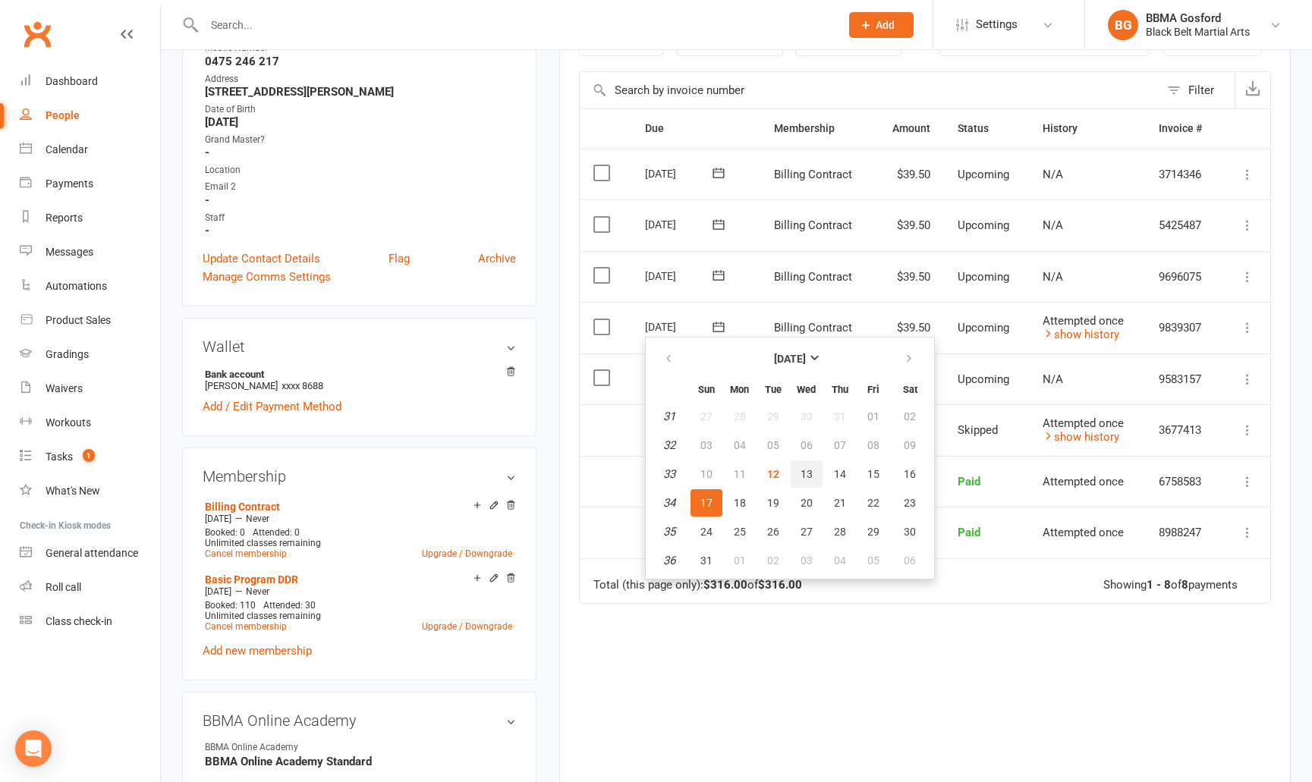
click at [804, 475] on span "13" at bounding box center [807, 474] width 12 height 12
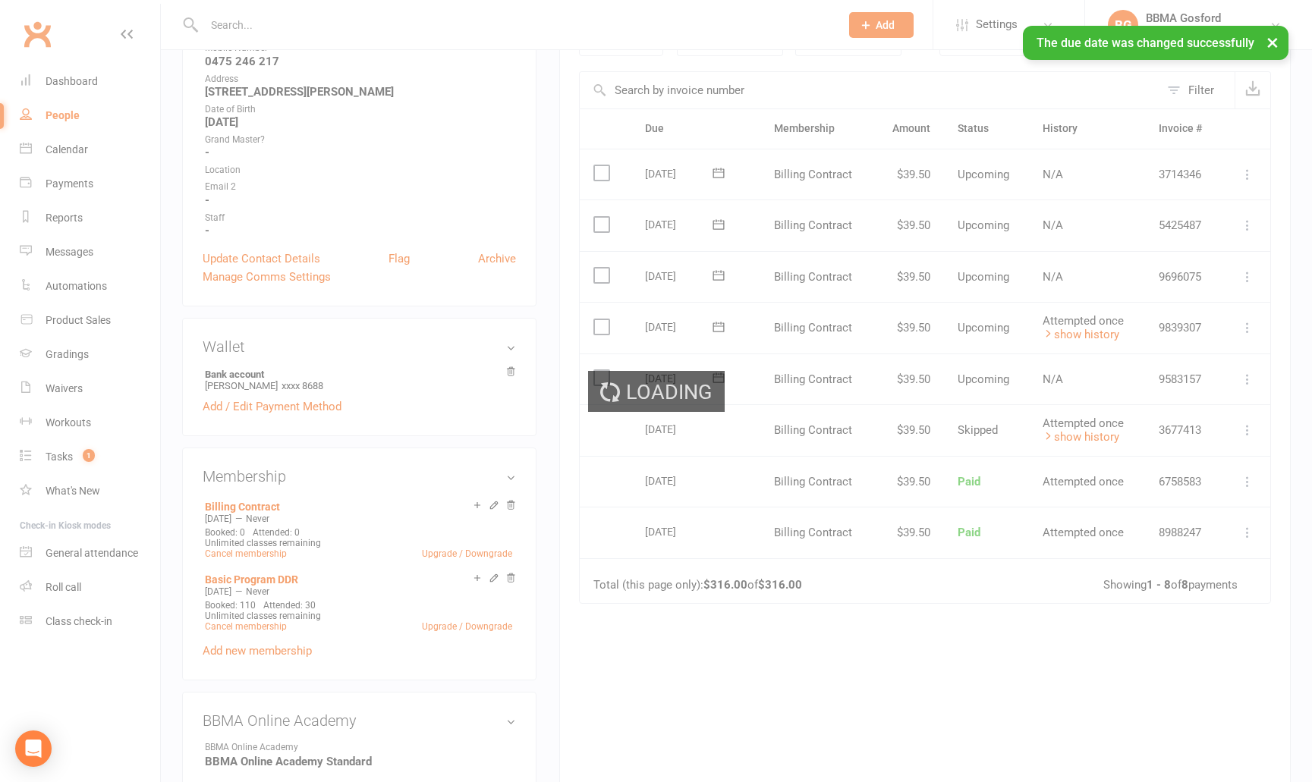
scroll to position [0, 1]
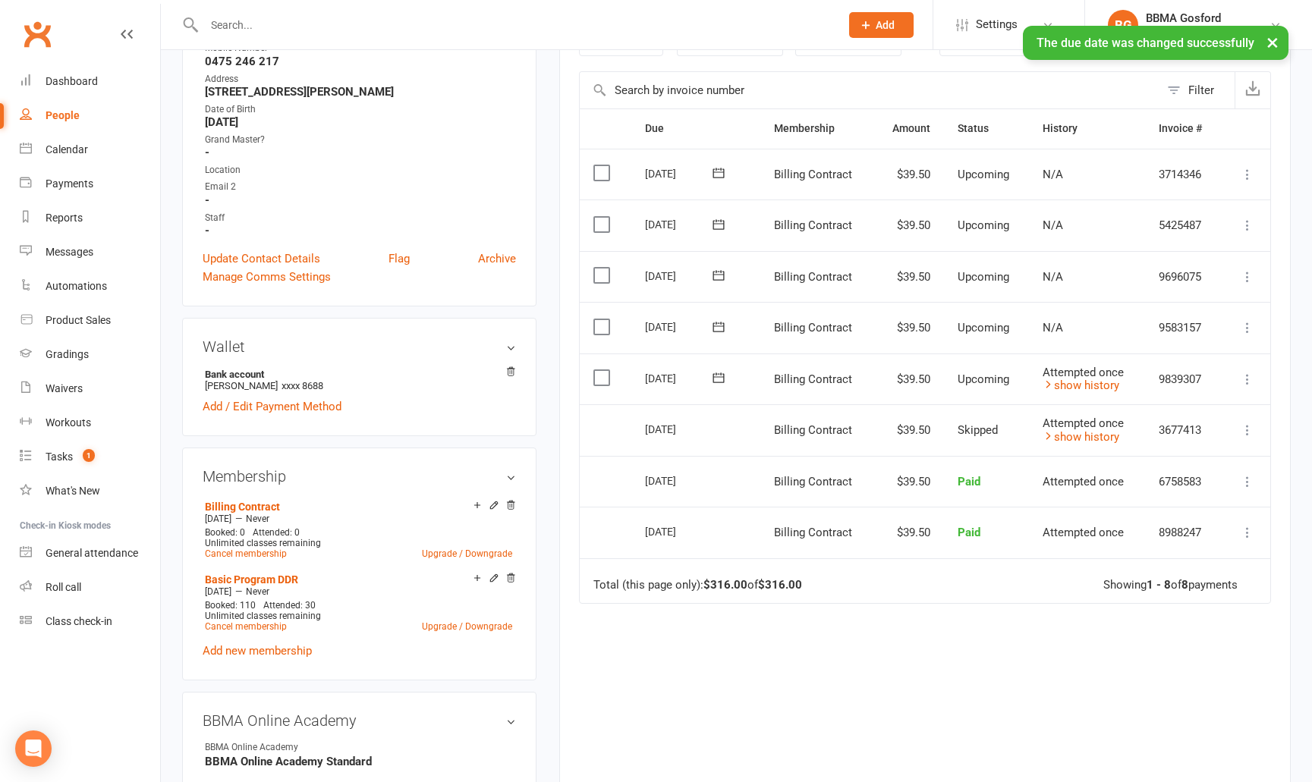
click at [1248, 376] on icon at bounding box center [1247, 379] width 15 height 15
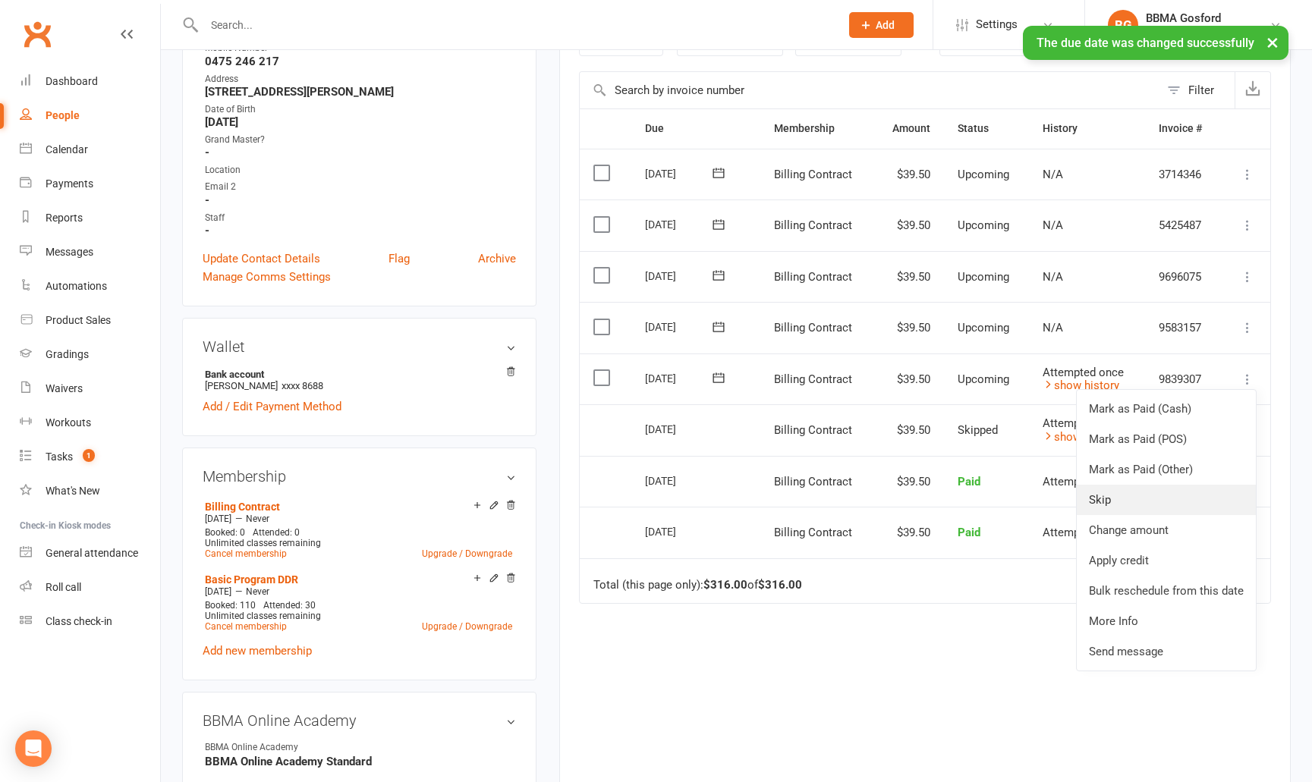
click at [1132, 497] on link "Skip" at bounding box center [1166, 500] width 179 height 30
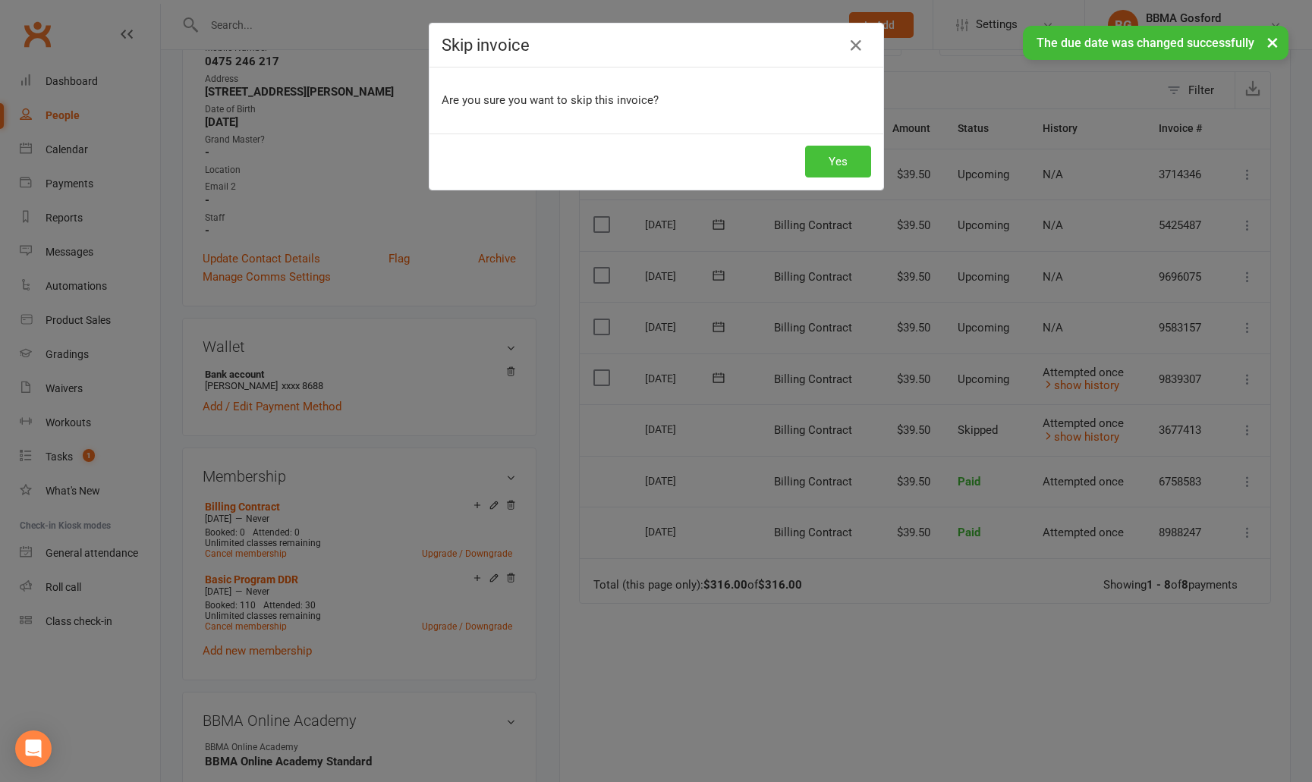
click at [848, 165] on button "Yes" at bounding box center [838, 162] width 66 height 32
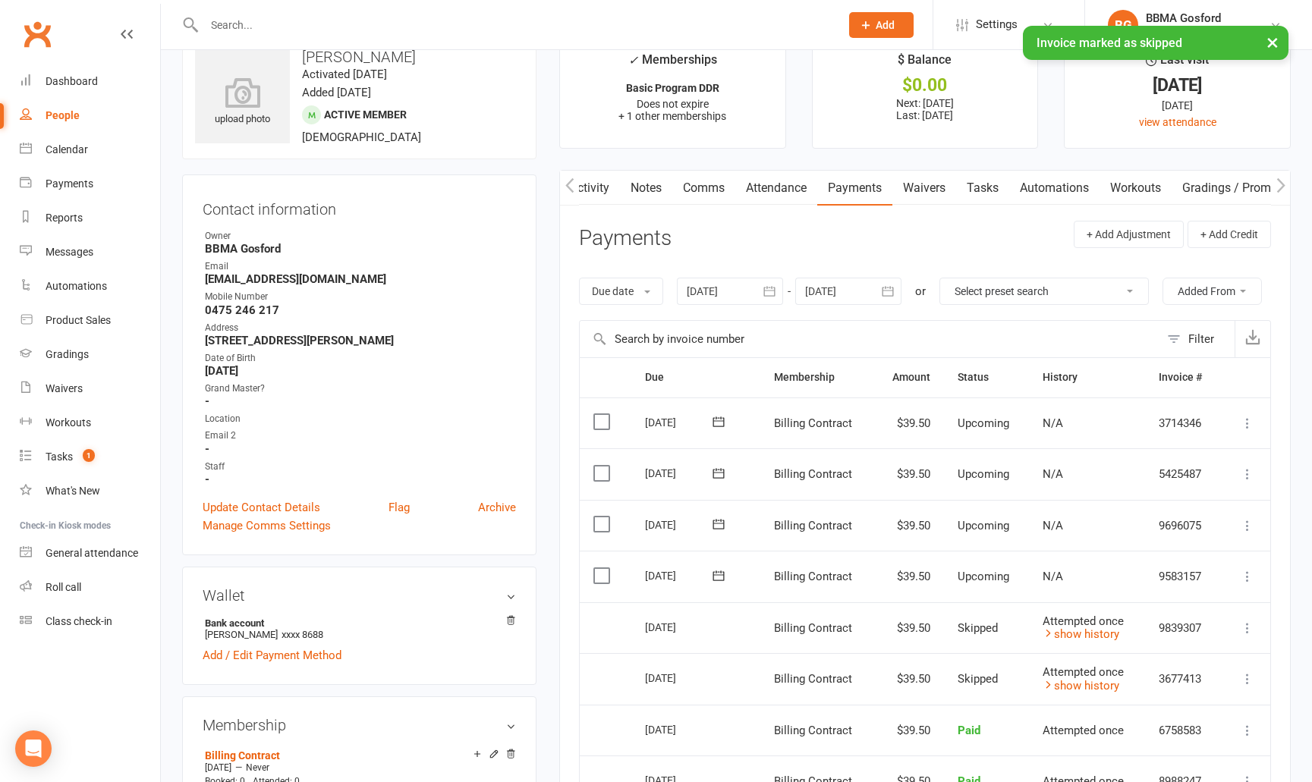
scroll to position [33, 0]
click at [648, 188] on link "Notes" at bounding box center [646, 190] width 52 height 35
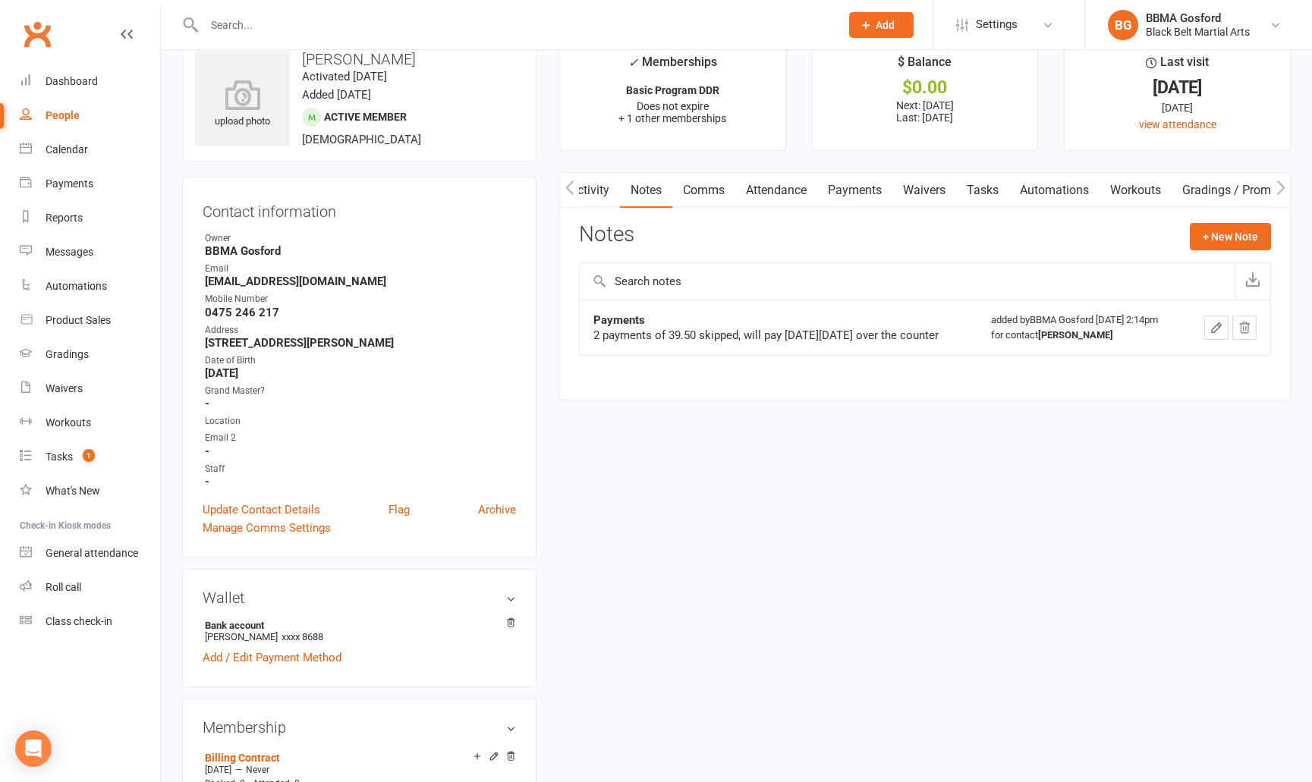
click at [304, 17] on input "text" at bounding box center [515, 24] width 630 height 21
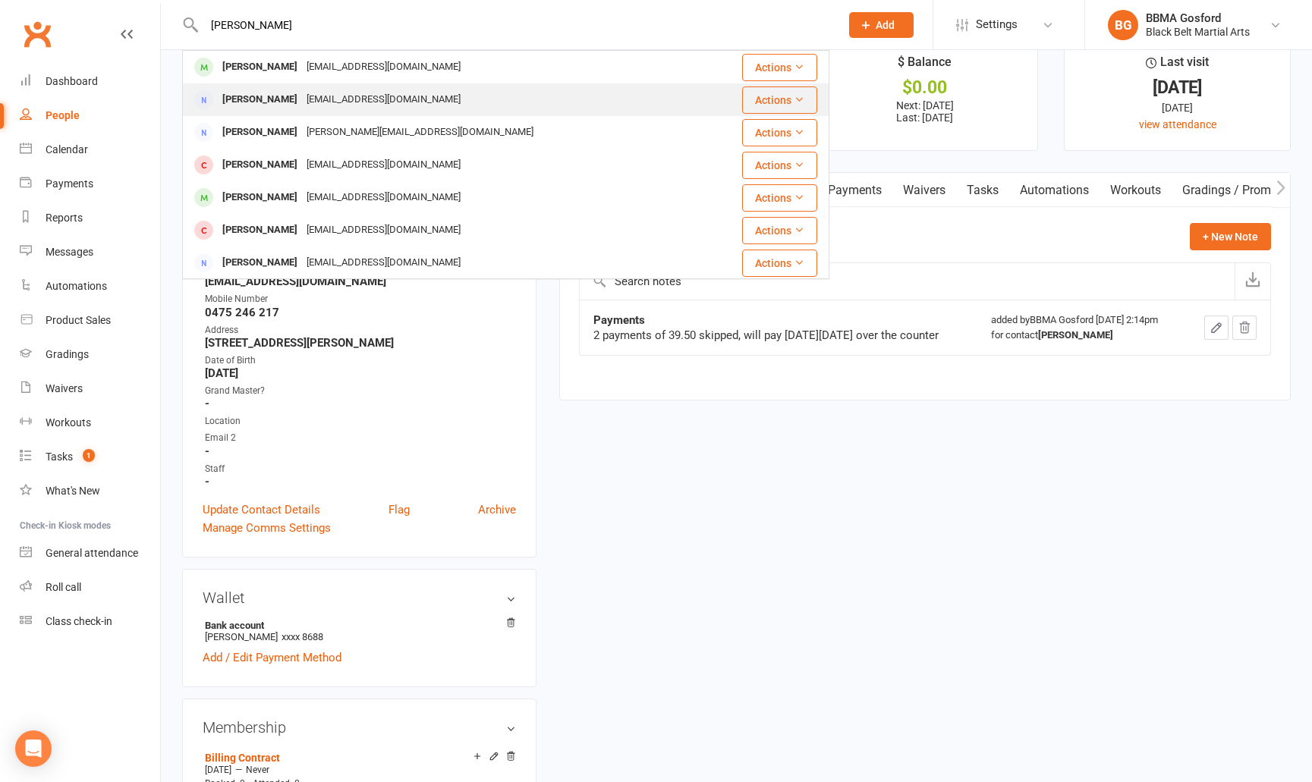
type input "kathy gr"
click at [280, 92] on div "Kathryn Gray" at bounding box center [260, 100] width 84 height 22
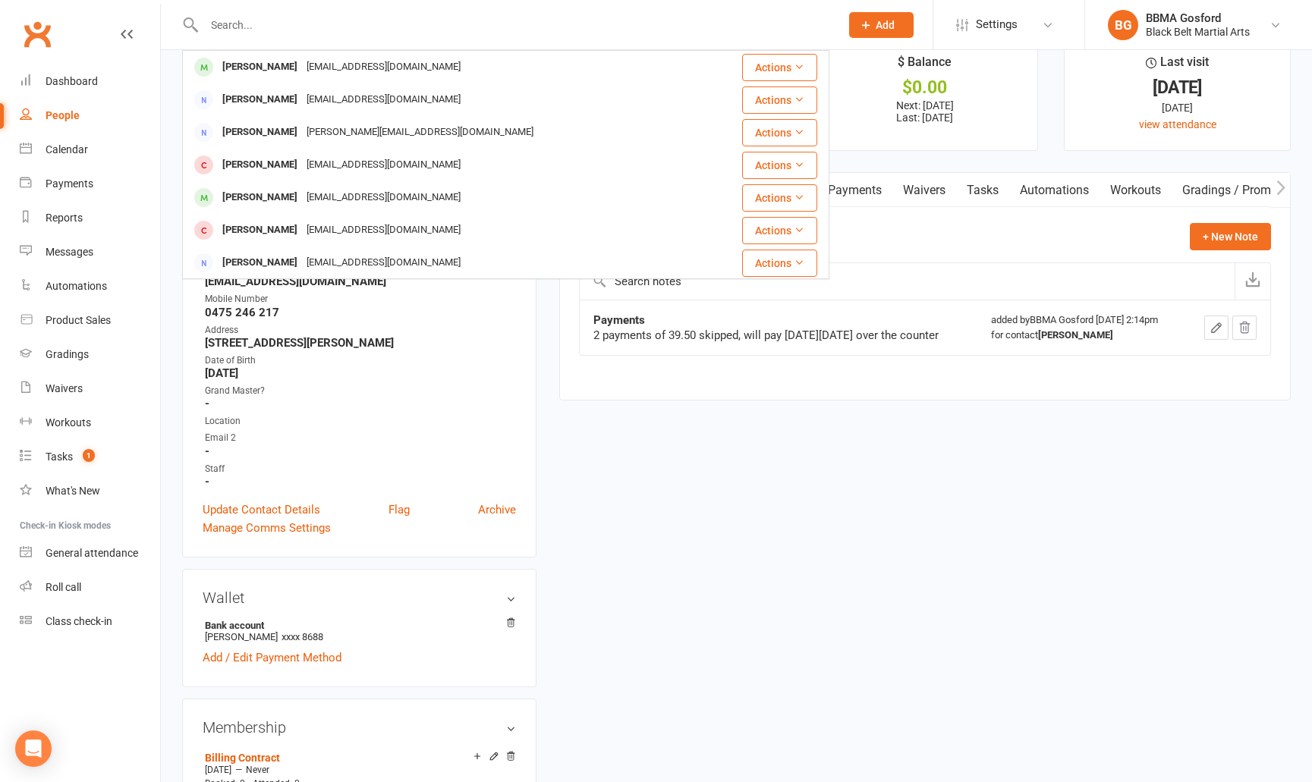
scroll to position [0, 1]
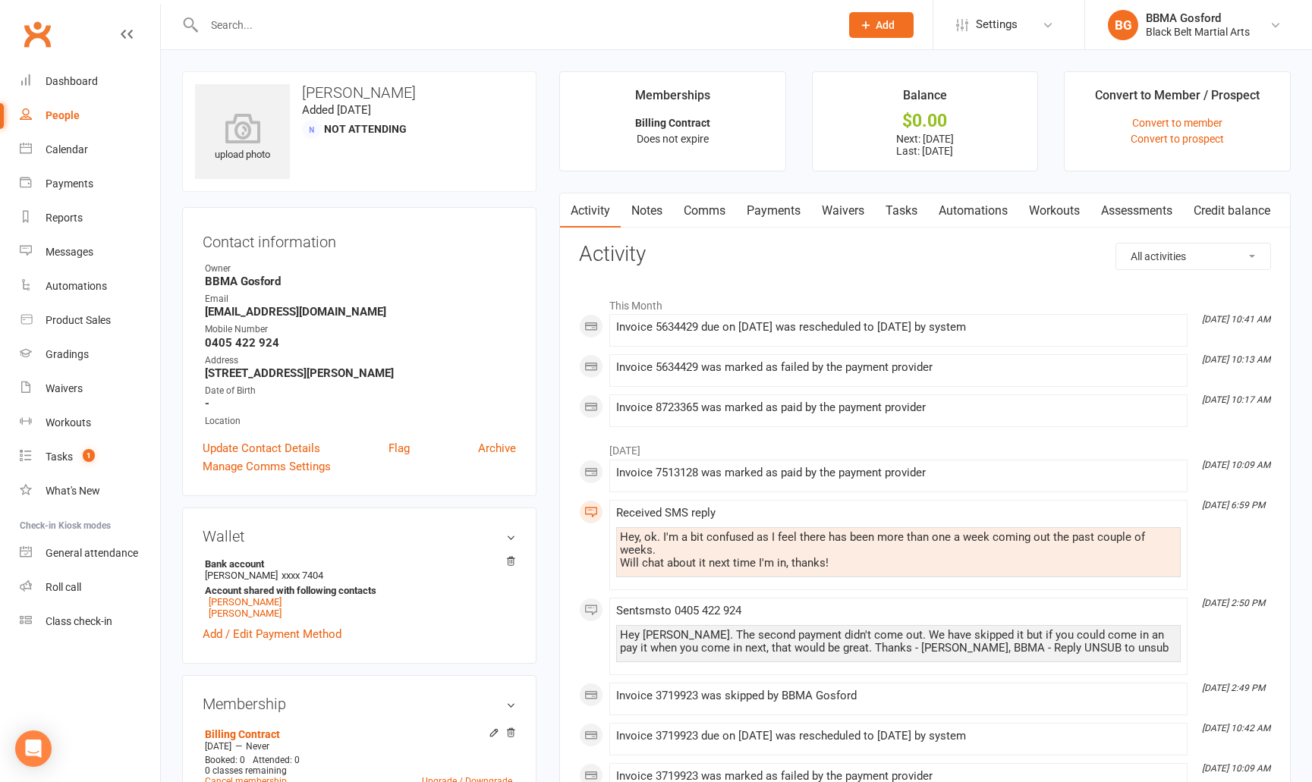
click at [771, 209] on link "Payments" at bounding box center [773, 211] width 75 height 35
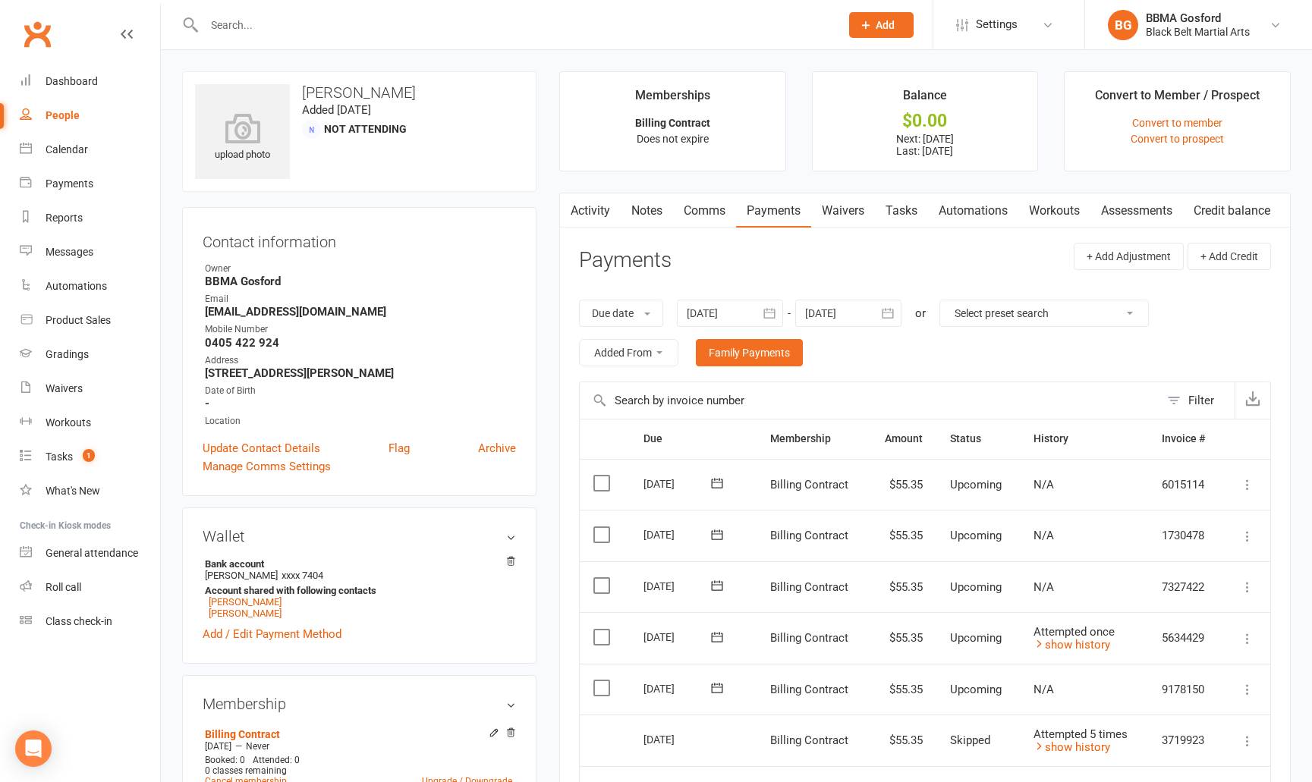
click at [587, 213] on link "Activity" at bounding box center [590, 211] width 61 height 35
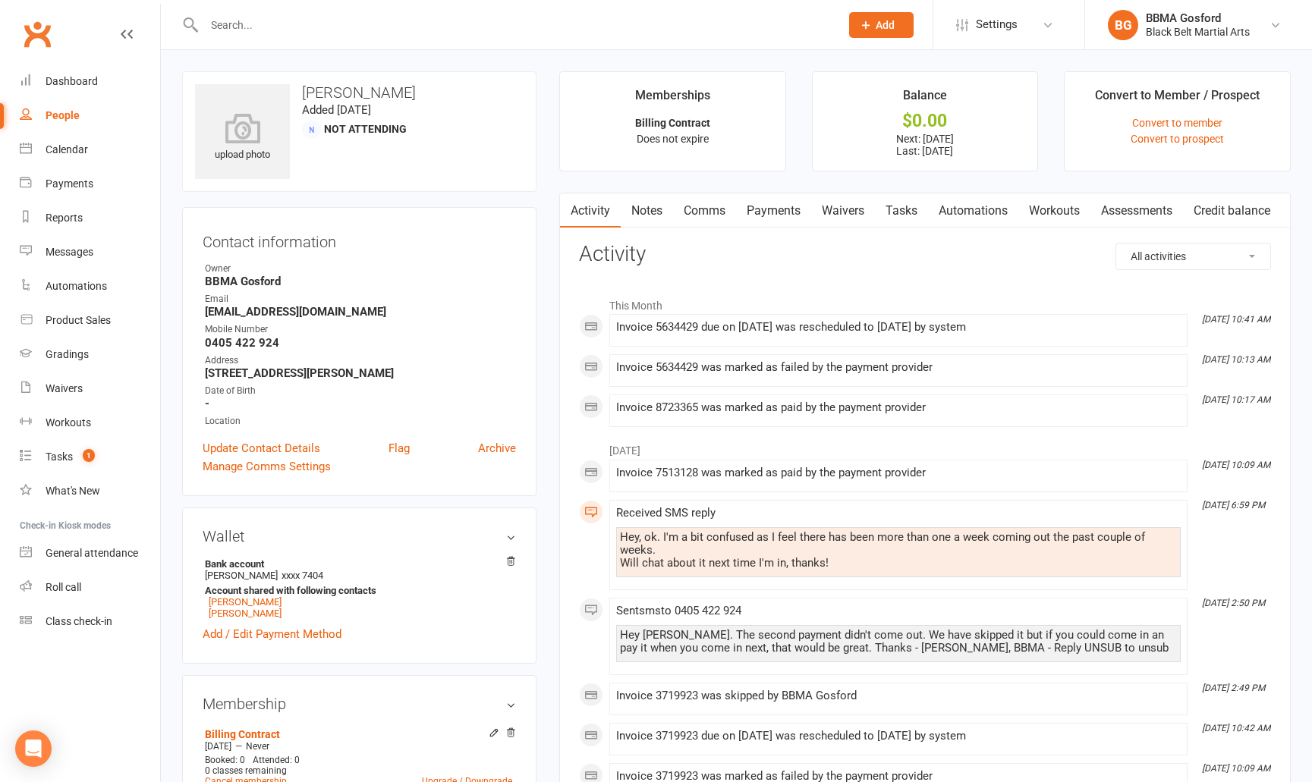
click at [776, 214] on link "Payments" at bounding box center [773, 211] width 75 height 35
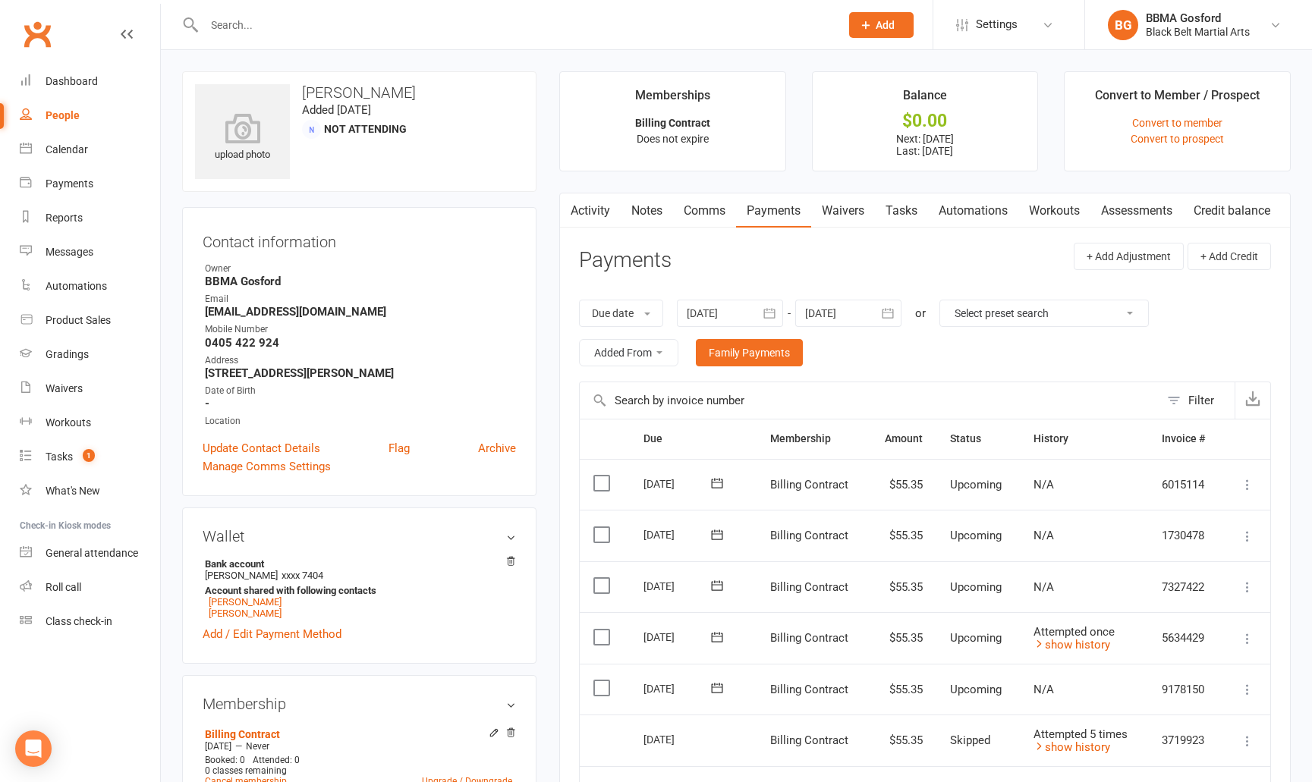
click at [699, 207] on link "Comms" at bounding box center [704, 211] width 63 height 35
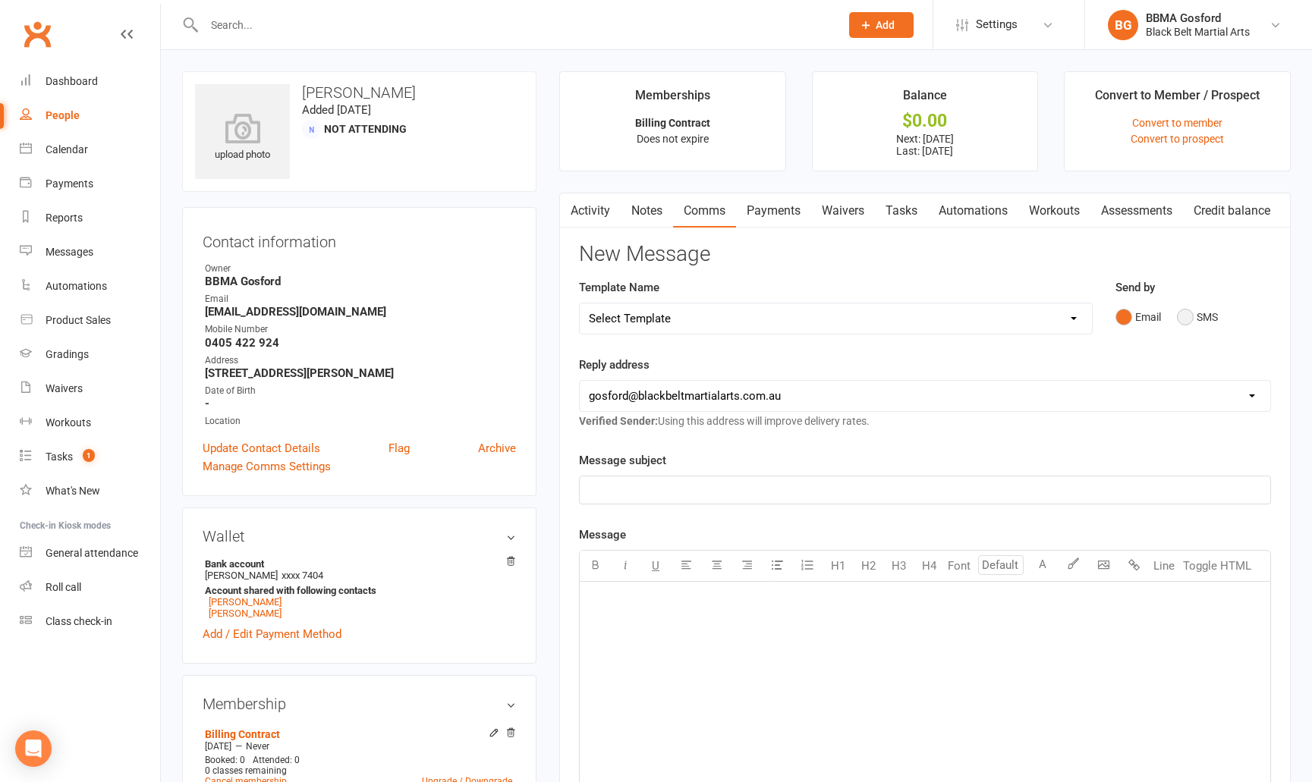
click at [1182, 317] on button "SMS" at bounding box center [1197, 317] width 41 height 29
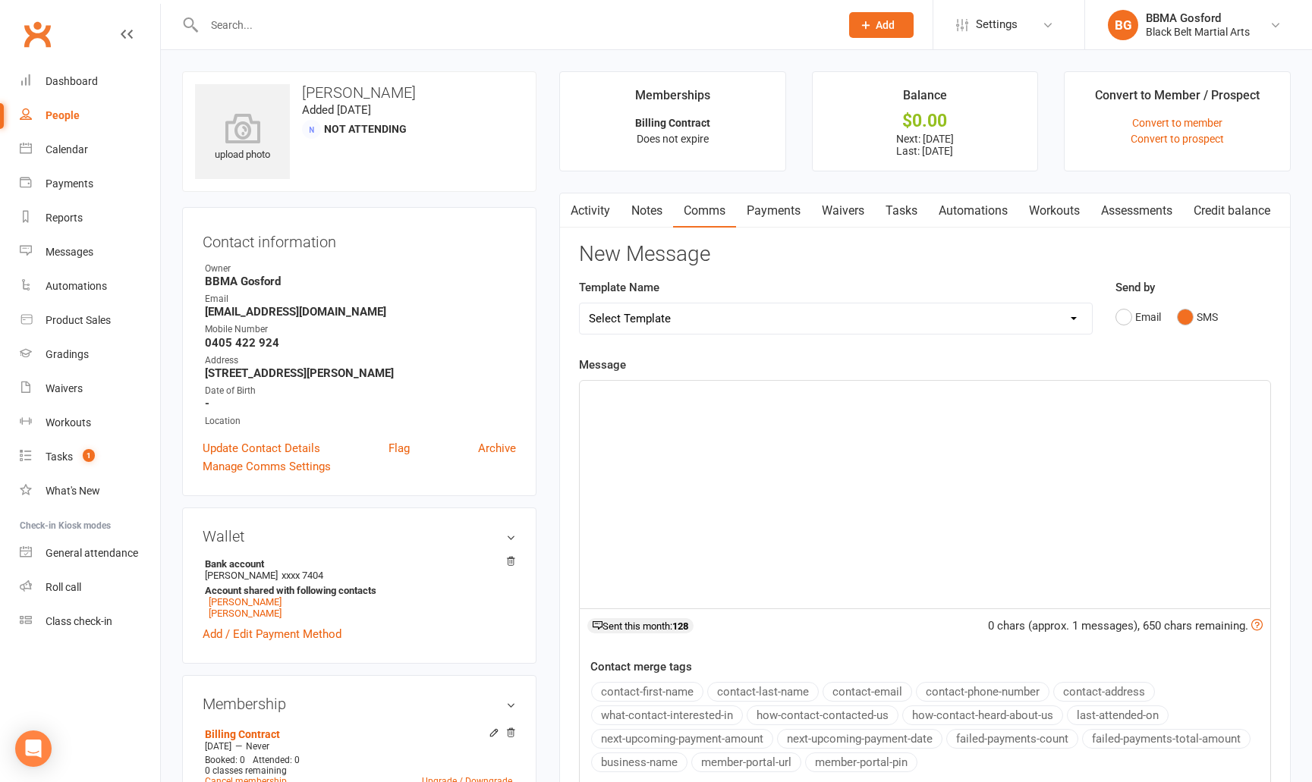
click at [728, 404] on p "﻿" at bounding box center [925, 395] width 672 height 18
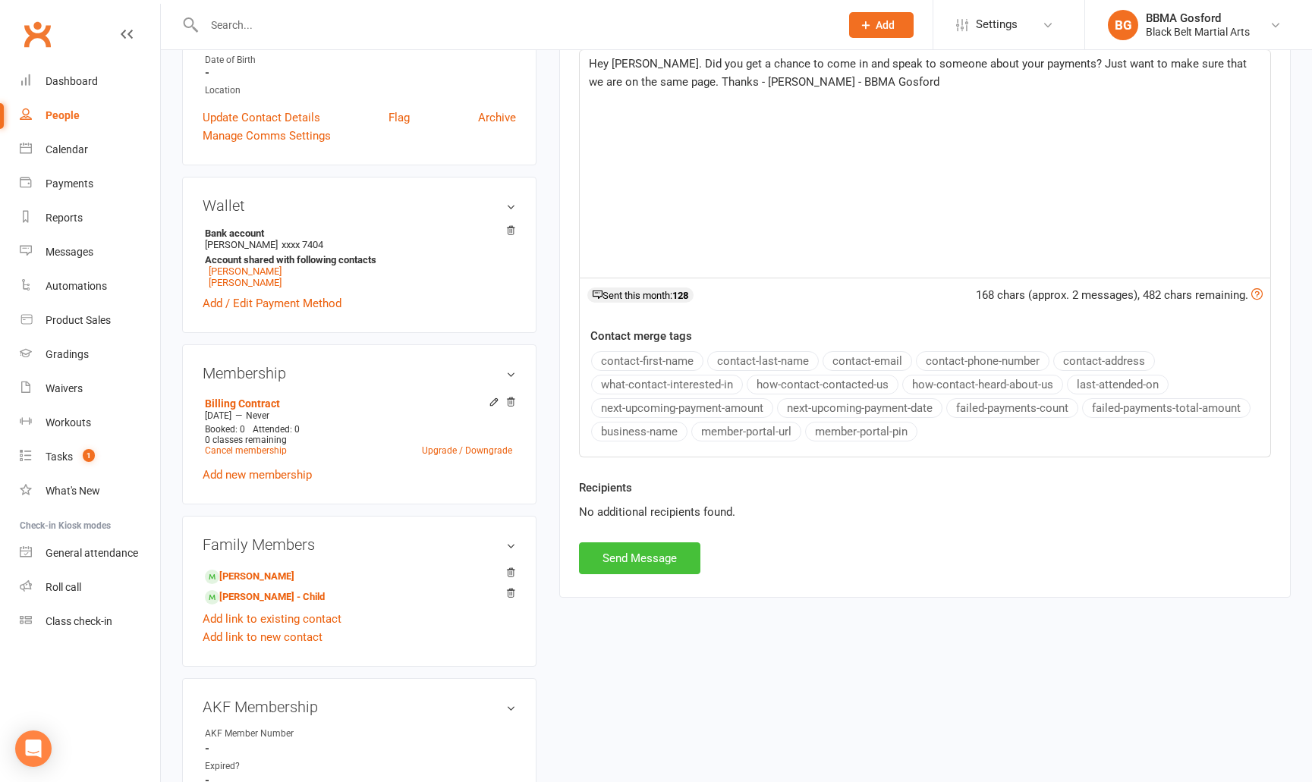
scroll to position [333, 0]
click at [646, 554] on button "Send Message" at bounding box center [639, 556] width 121 height 32
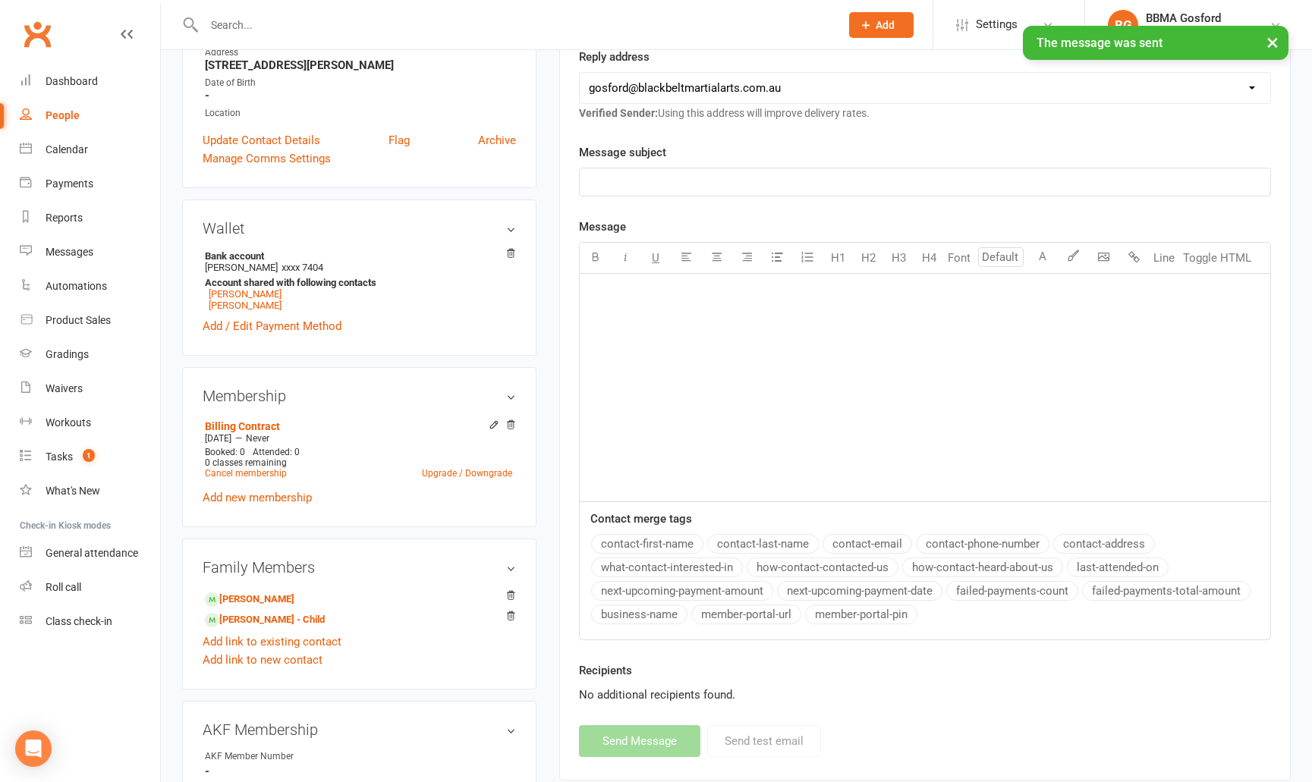
scroll to position [0, 0]
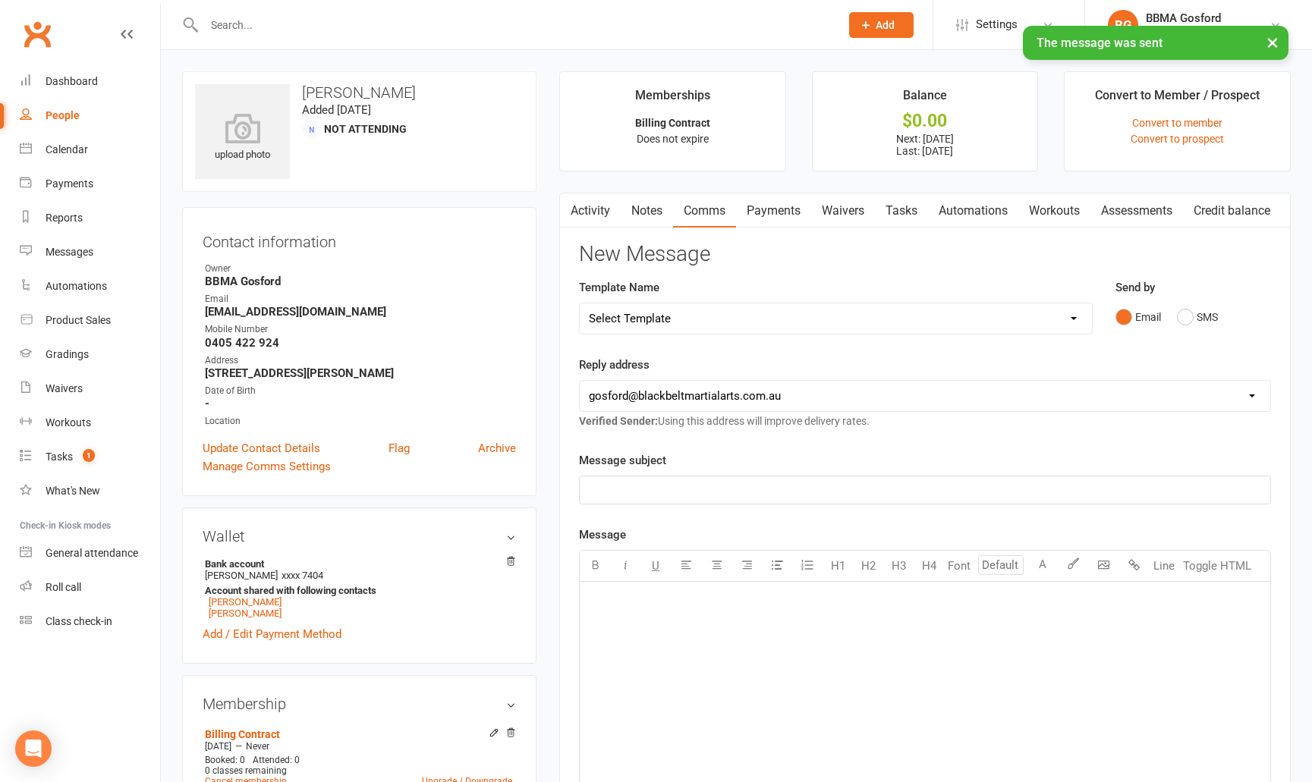
drag, startPoint x: 251, startPoint y: 22, endPoint x: 401, endPoint y: 83, distance: 162.4
click at [251, 22] on input "text" at bounding box center [515, 24] width 630 height 21
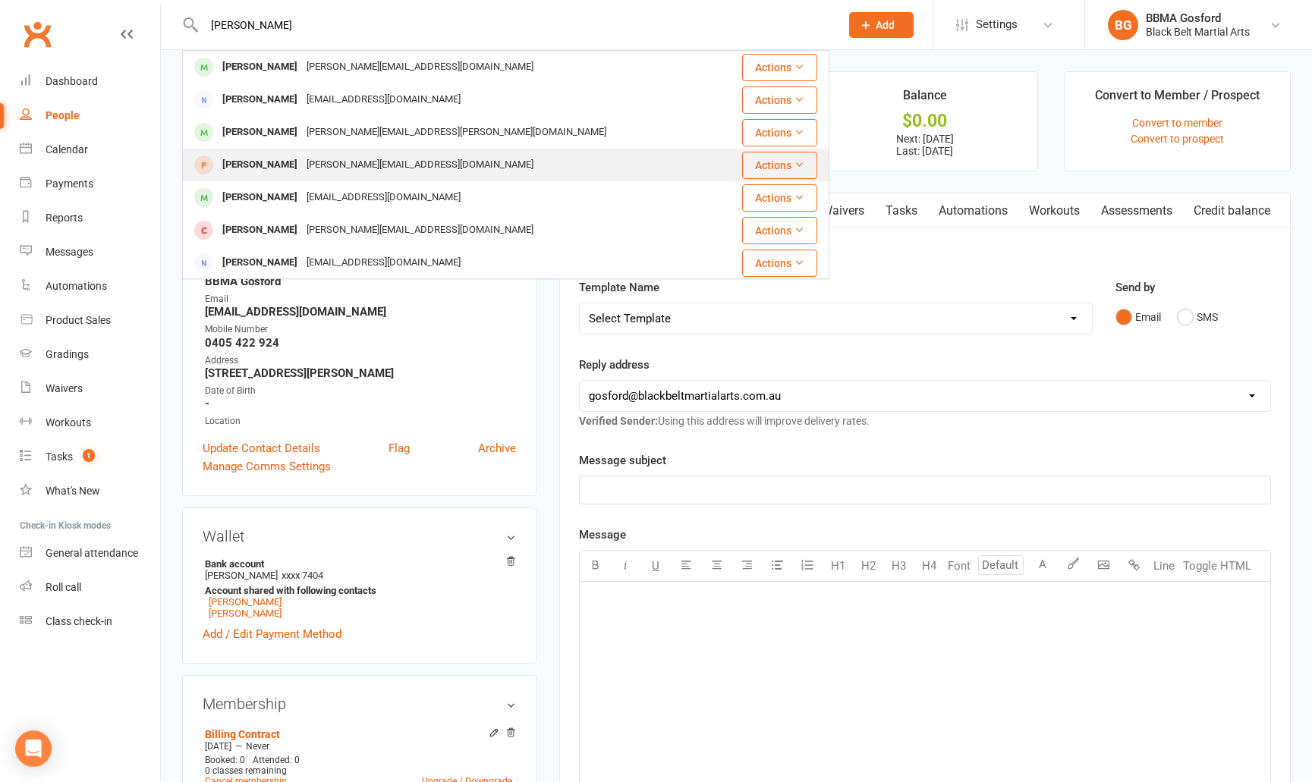
scroll to position [10, 0]
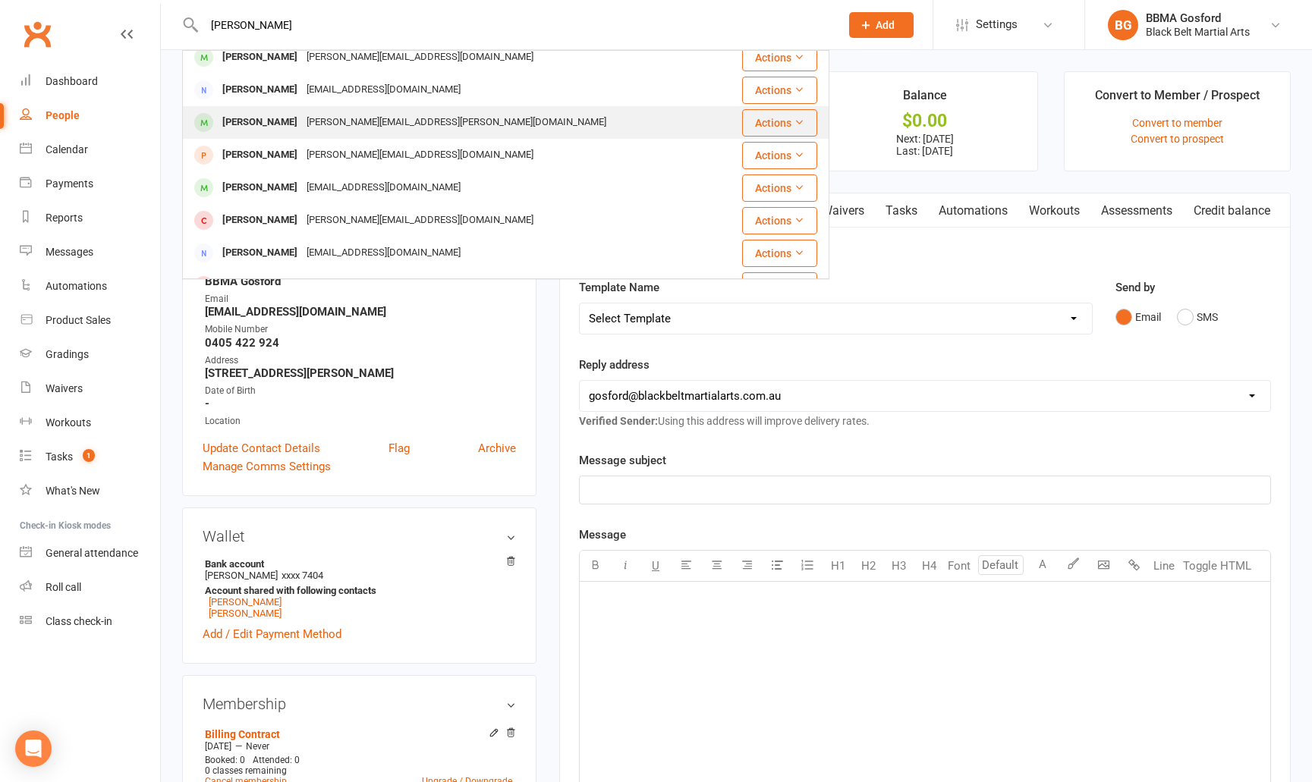
type input "darren k"
click at [353, 118] on div "darren.mckiernan@outlook.com" at bounding box center [456, 123] width 309 height 22
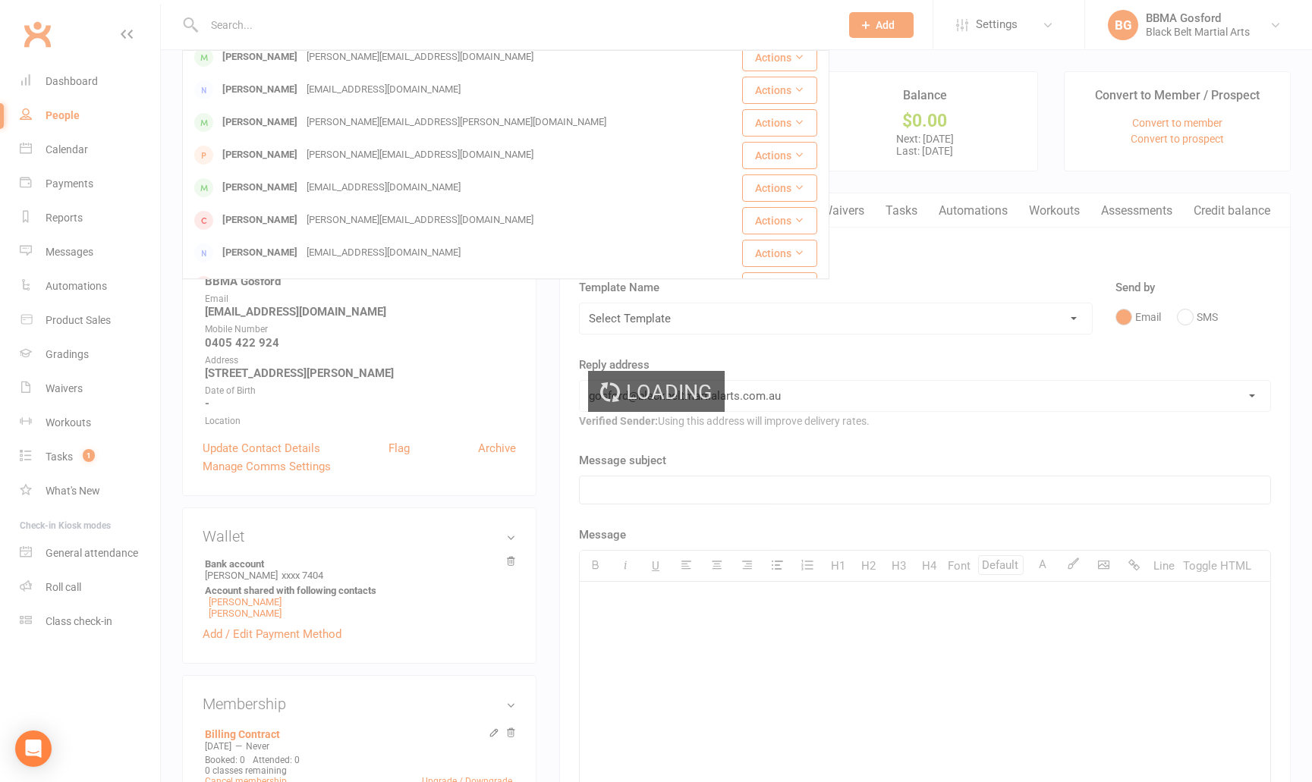
scroll to position [0, 0]
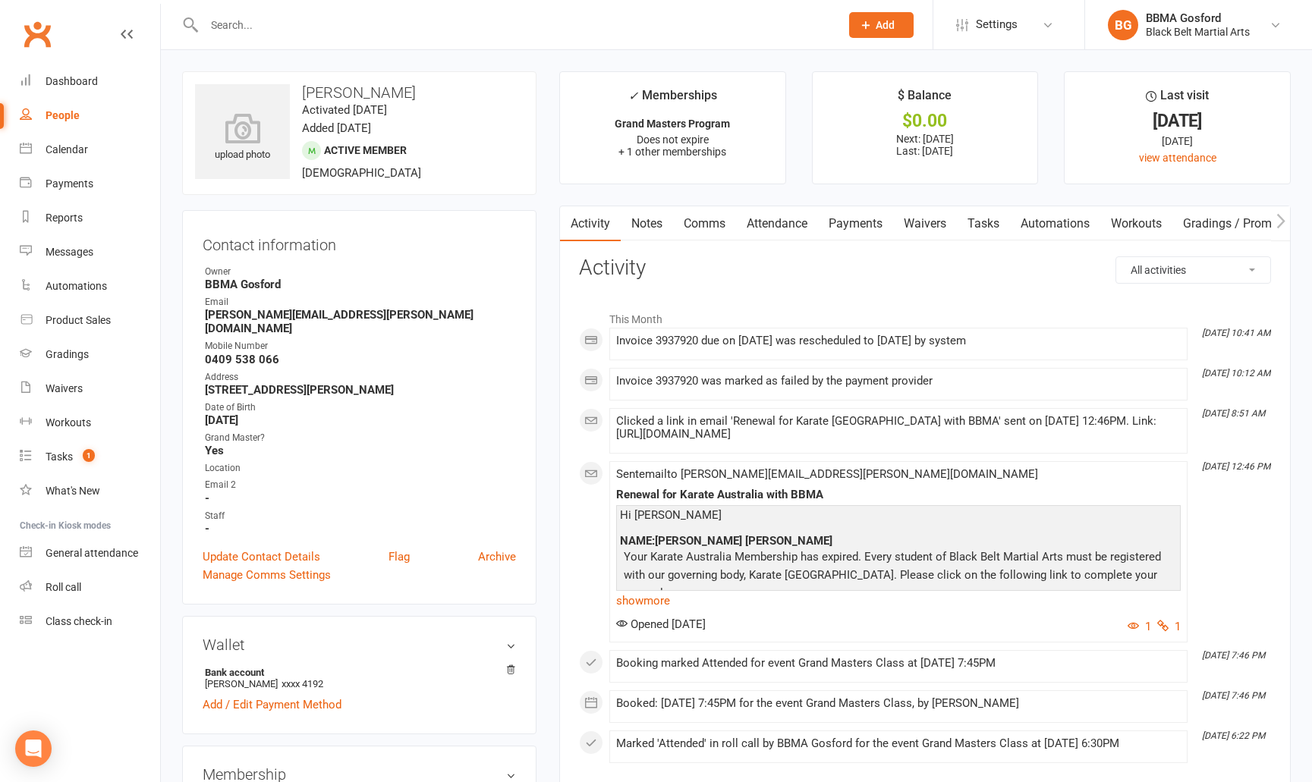
click at [856, 222] on link "Payments" at bounding box center [855, 223] width 75 height 35
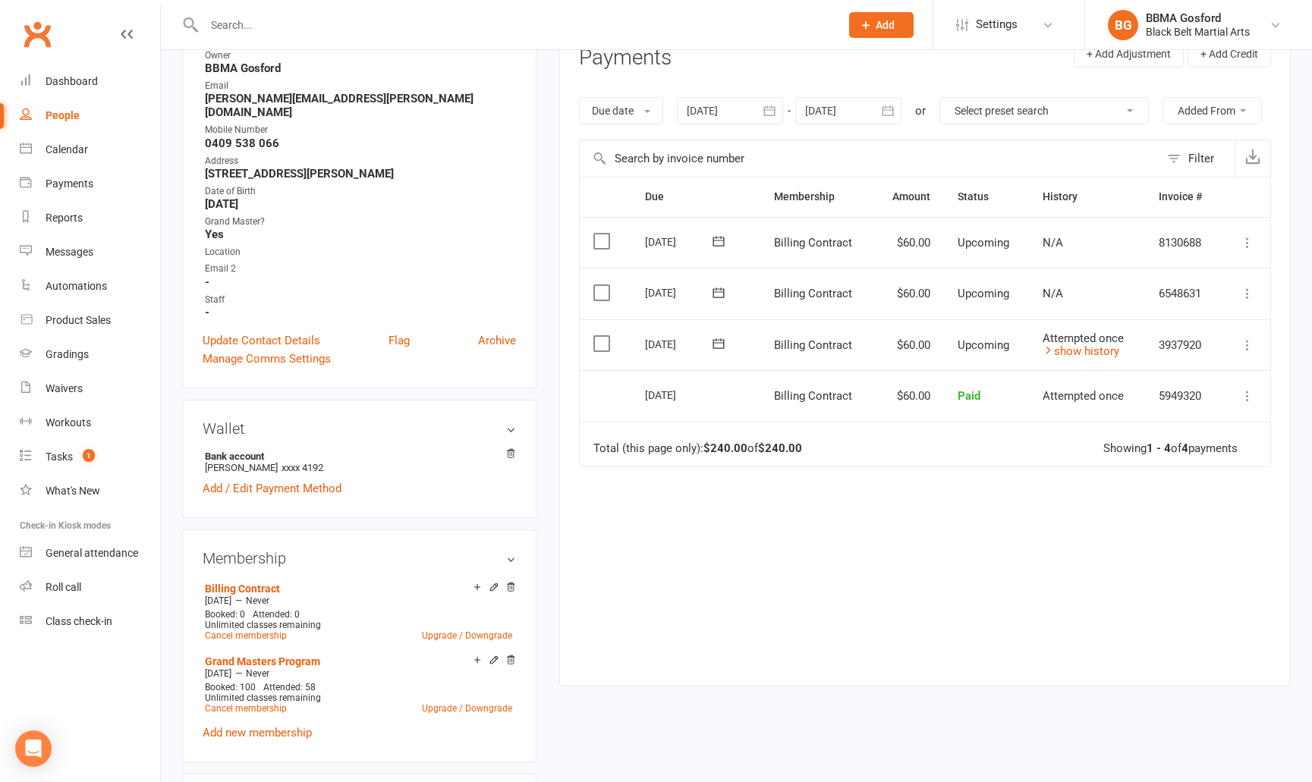
scroll to position [220, 0]
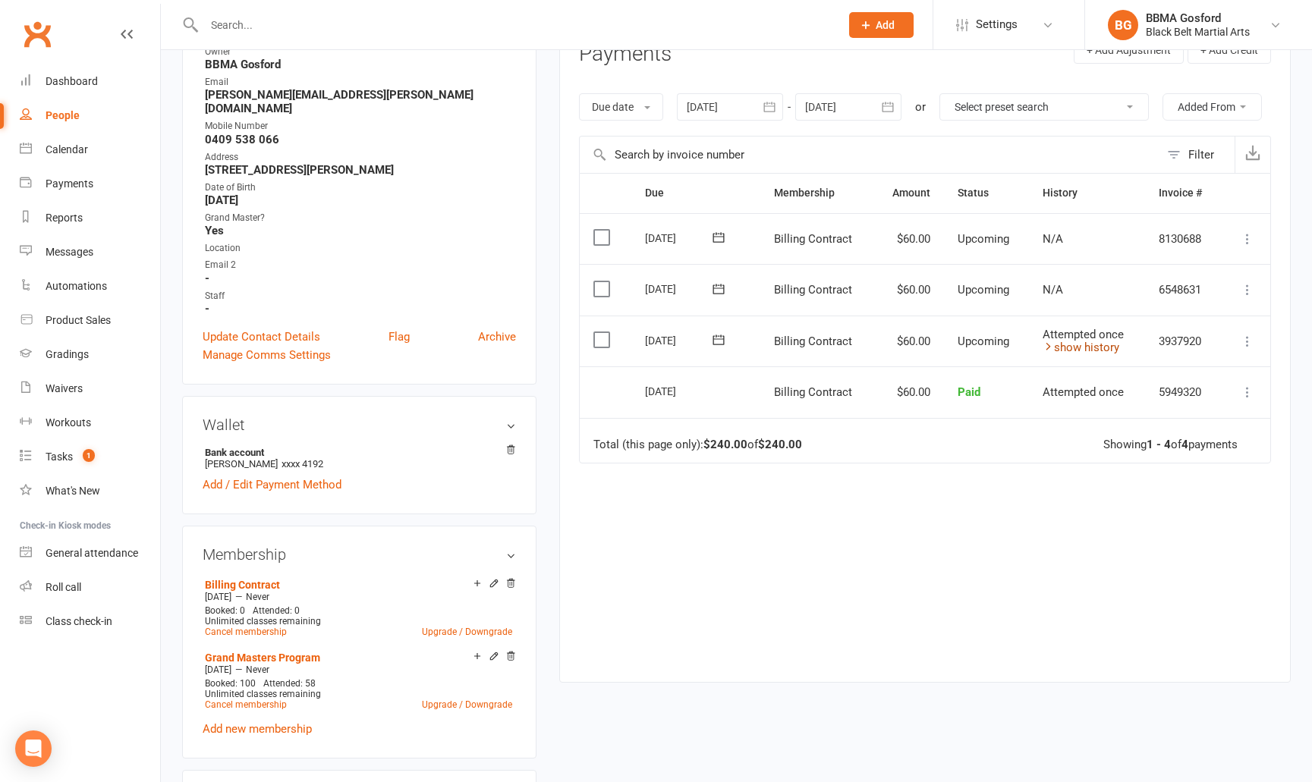
click at [1082, 348] on link "show history" at bounding box center [1081, 348] width 77 height 14
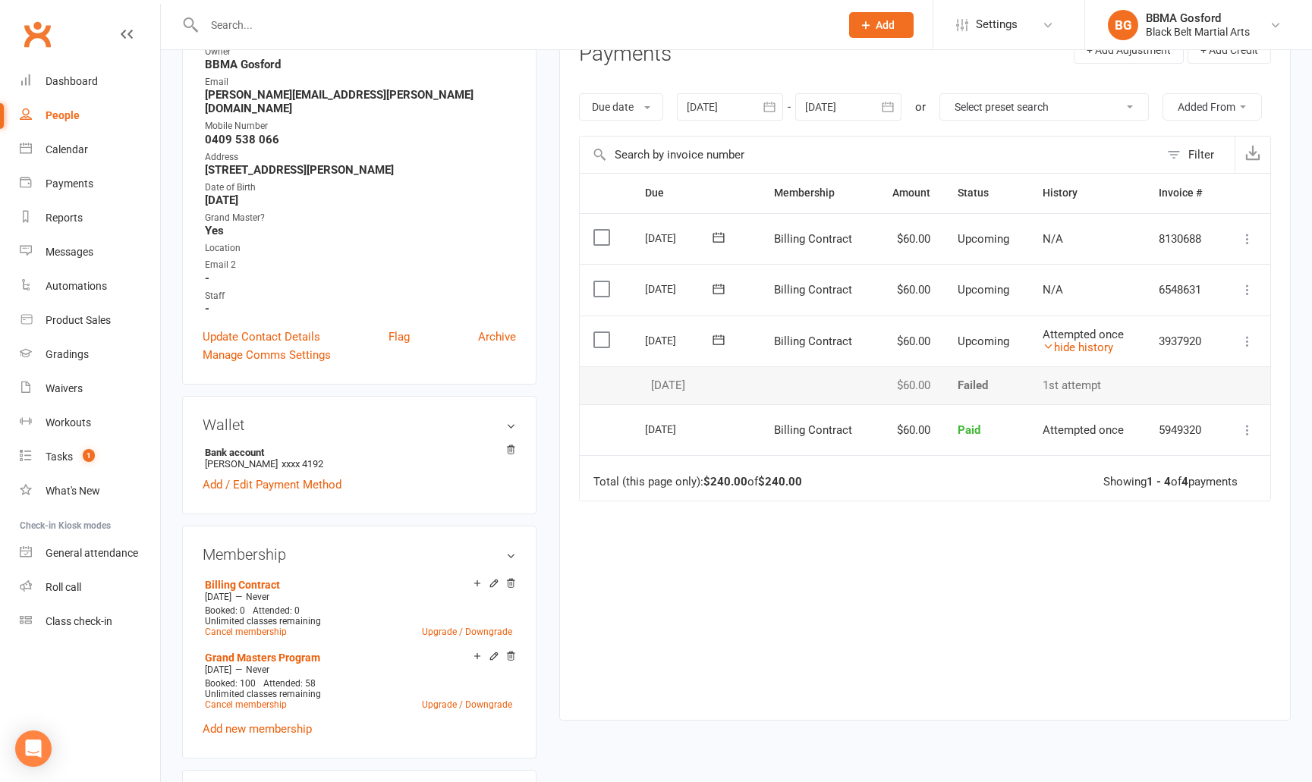
click at [717, 339] on icon at bounding box center [718, 339] width 15 height 15
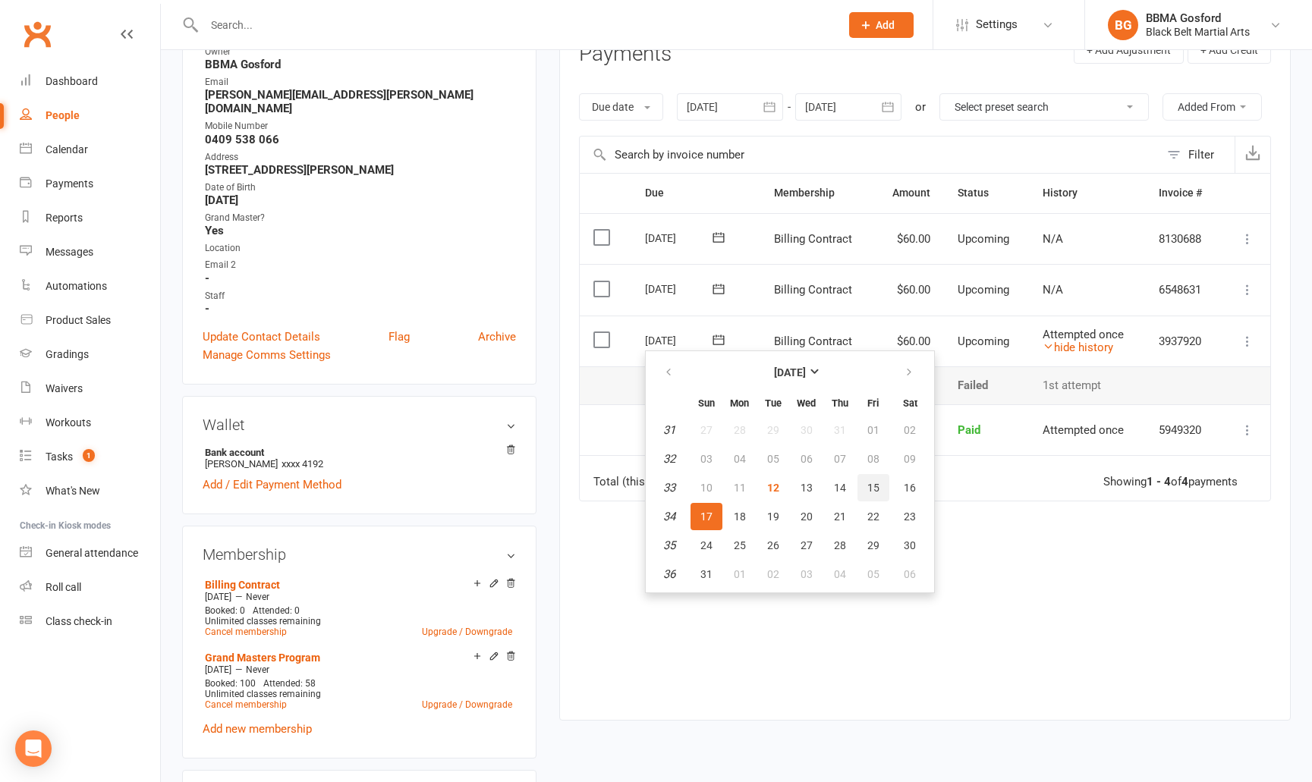
click at [872, 490] on span "15" at bounding box center [873, 488] width 12 height 12
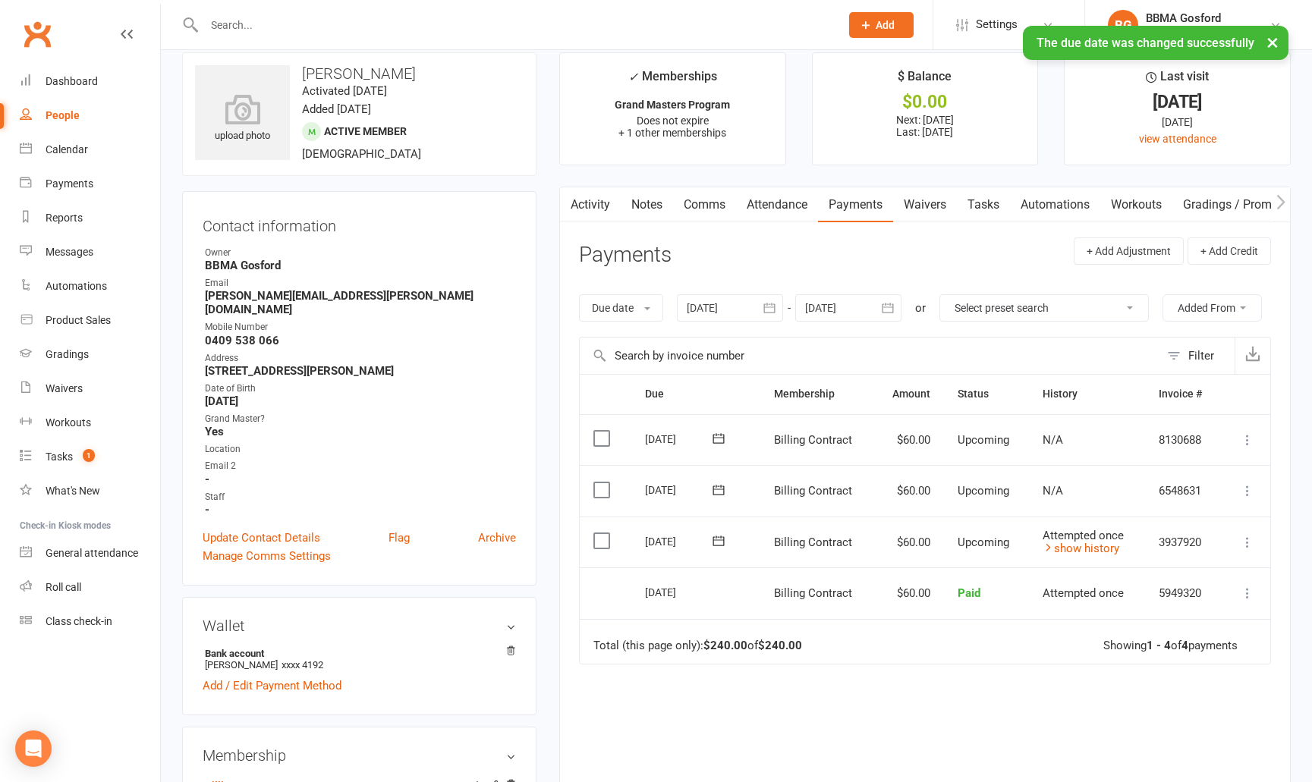
scroll to position [0, 0]
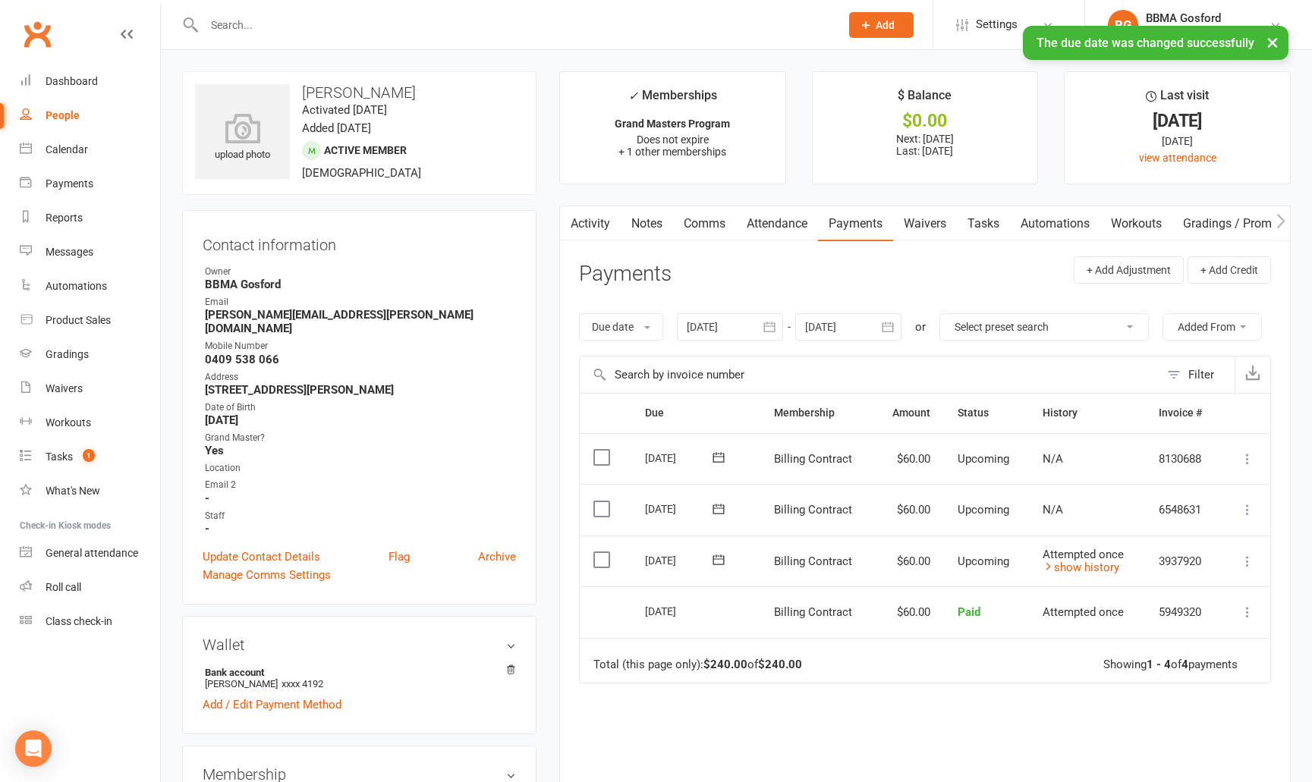
click at [694, 226] on link "Comms" at bounding box center [704, 223] width 63 height 35
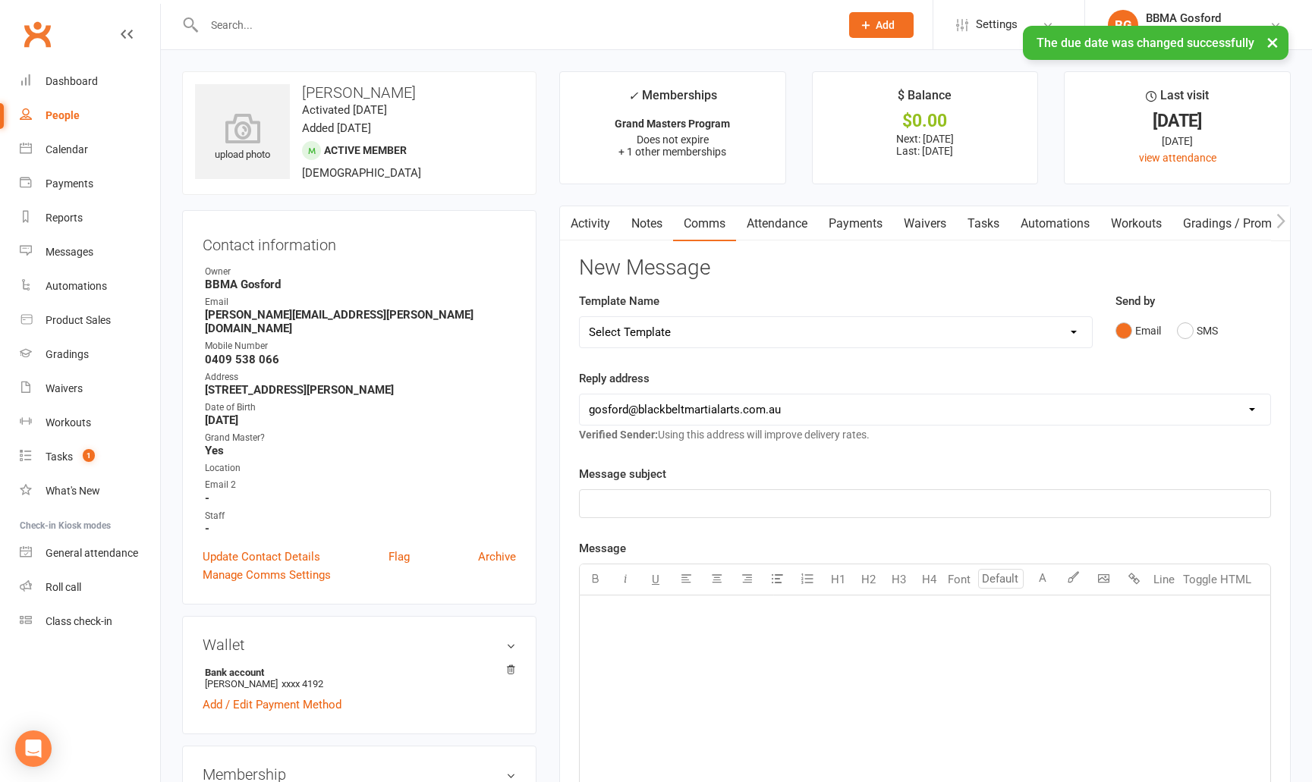
click at [580, 317] on select "Select Template [Email] Active Kids Voucher [Email] Black Belt Camp [Email] Bla…" at bounding box center [836, 332] width 512 height 30
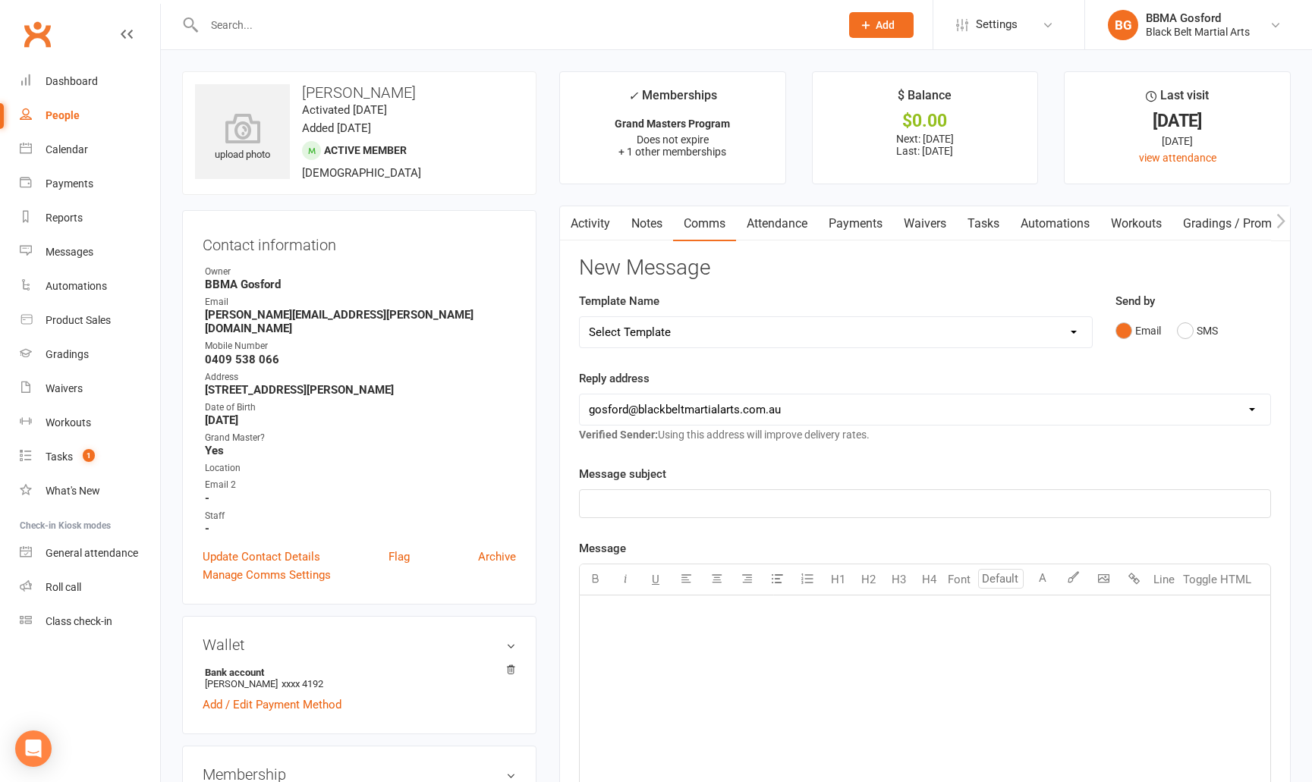
select select "38"
click option "[SMS] Rescheduled payment text" at bounding box center [0, 0] width 0 height 0
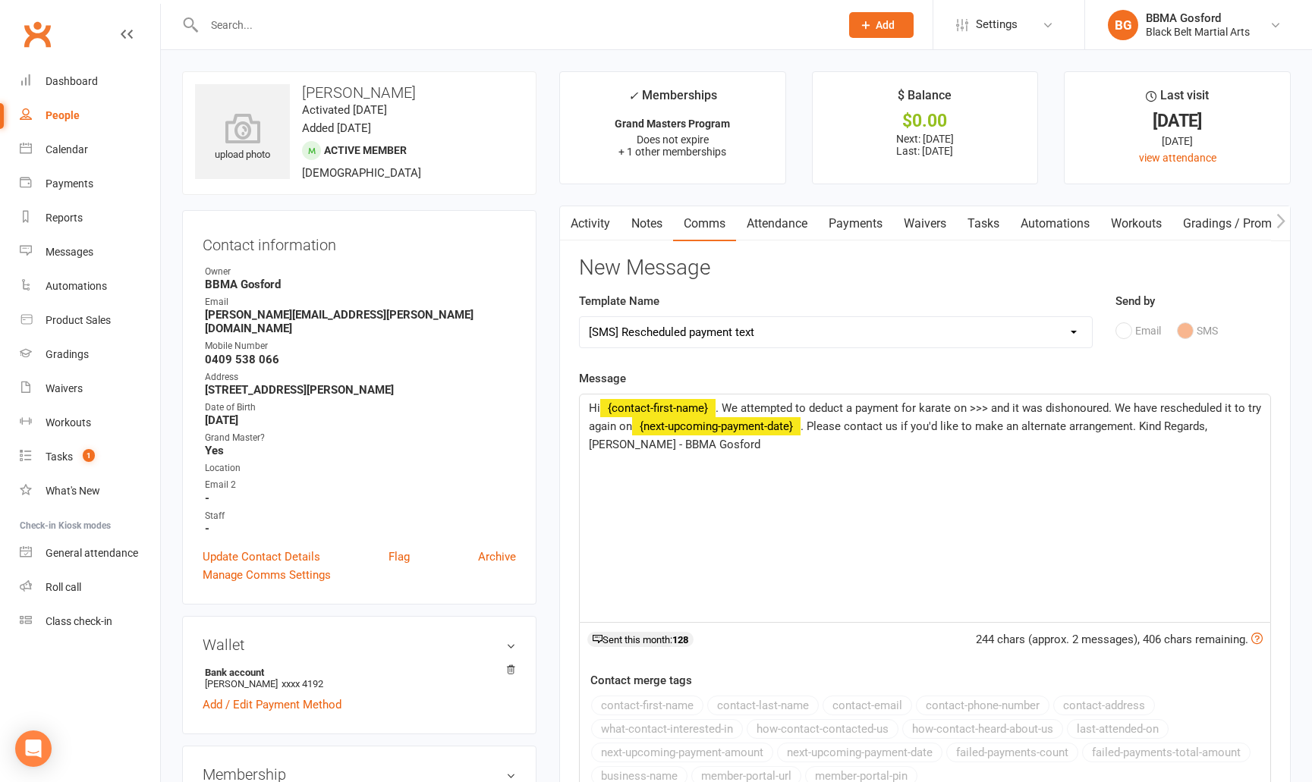
click at [990, 408] on span ". We attempted to deduct a payment for karate on >>> and it was dishonoured. We…" at bounding box center [926, 417] width 675 height 32
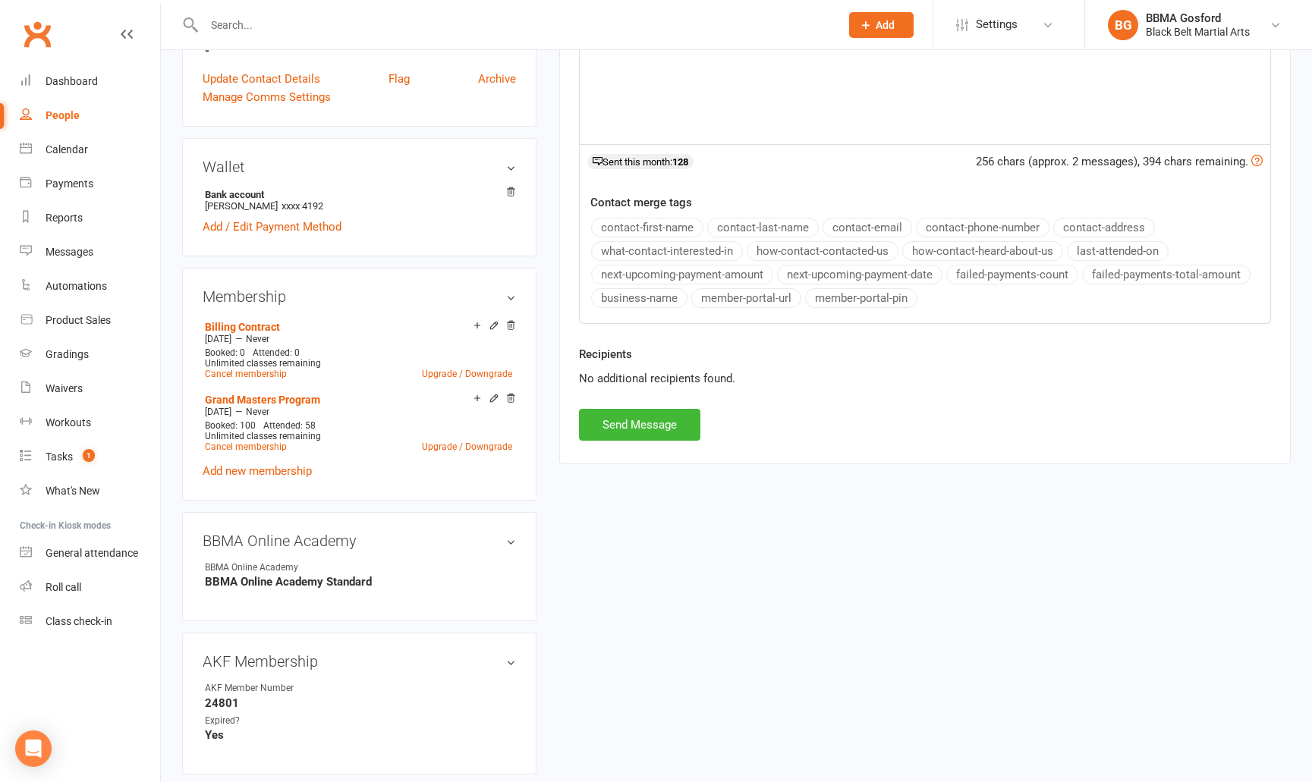
scroll to position [482, 0]
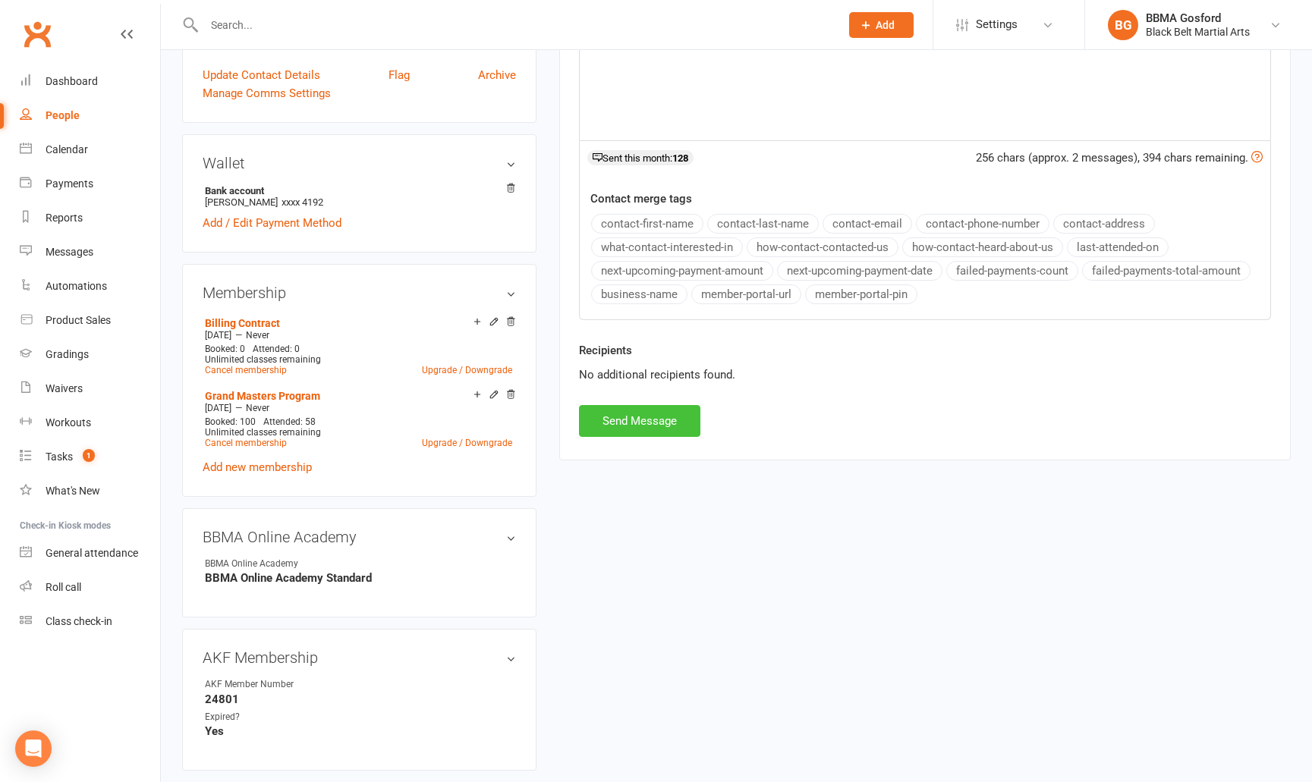
click at [644, 422] on button "Send Message" at bounding box center [639, 421] width 121 height 32
select select
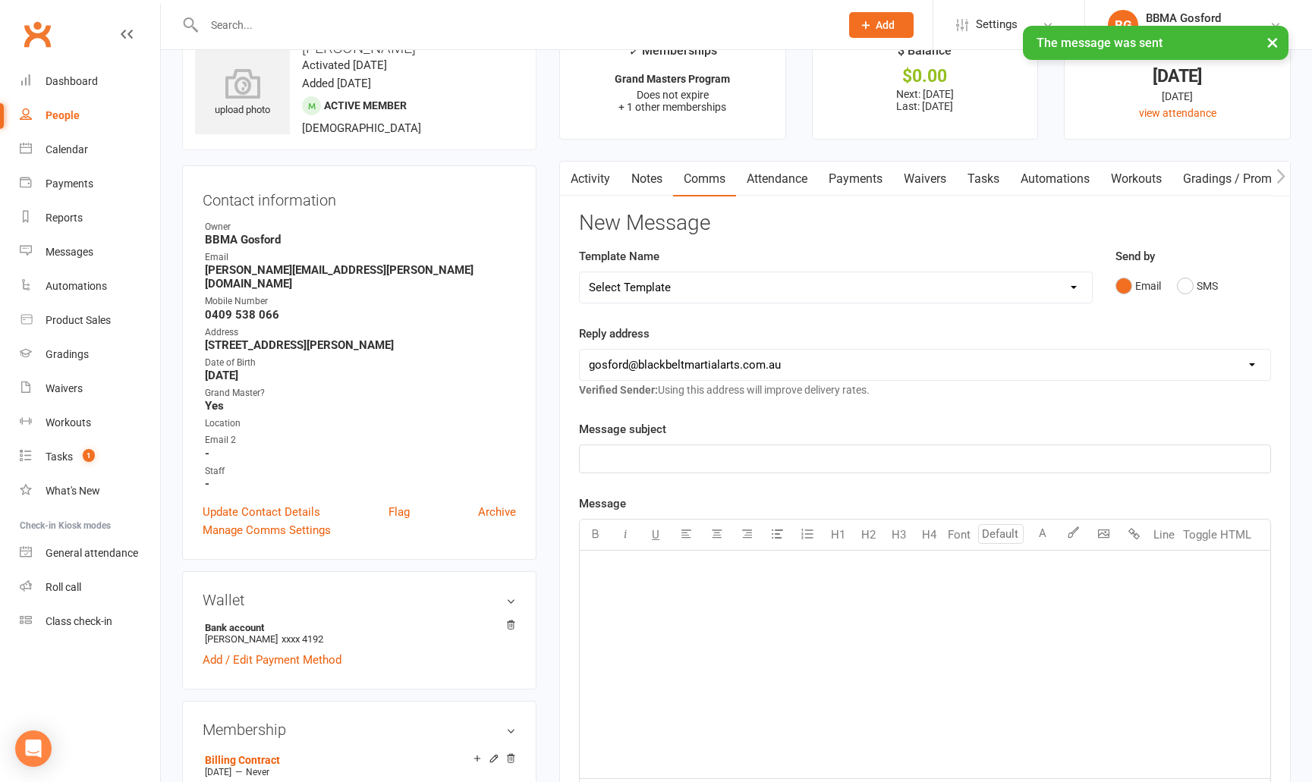
scroll to position [0, 0]
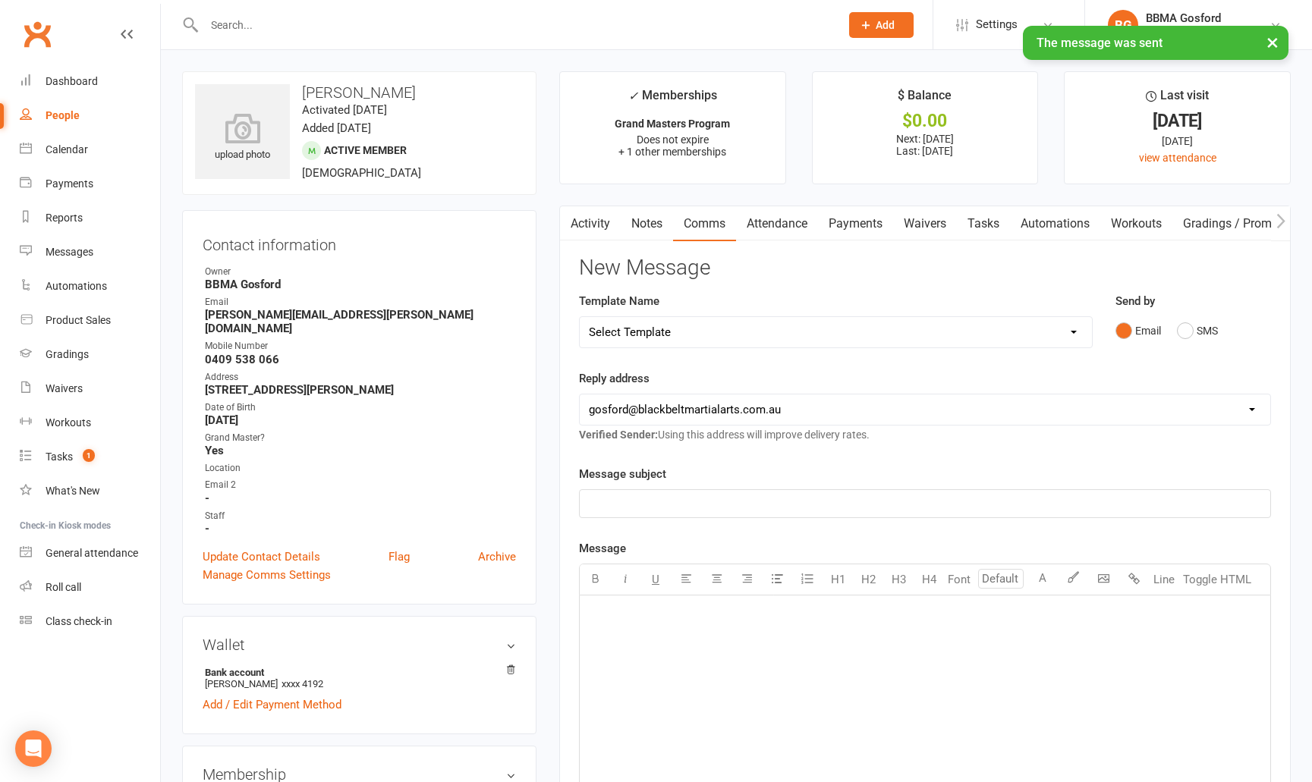
click at [596, 220] on link "Activity" at bounding box center [590, 223] width 61 height 35
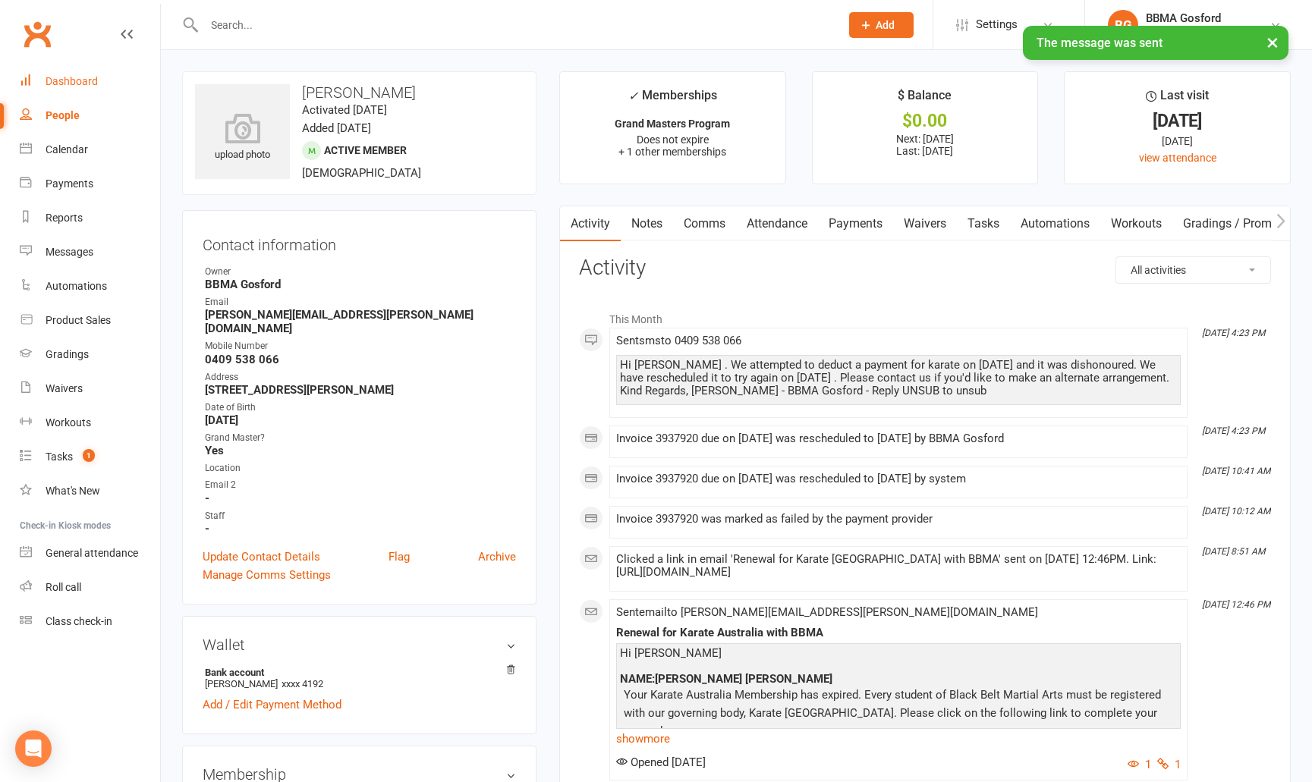
click at [84, 80] on div "Dashboard" at bounding box center [72, 81] width 52 height 12
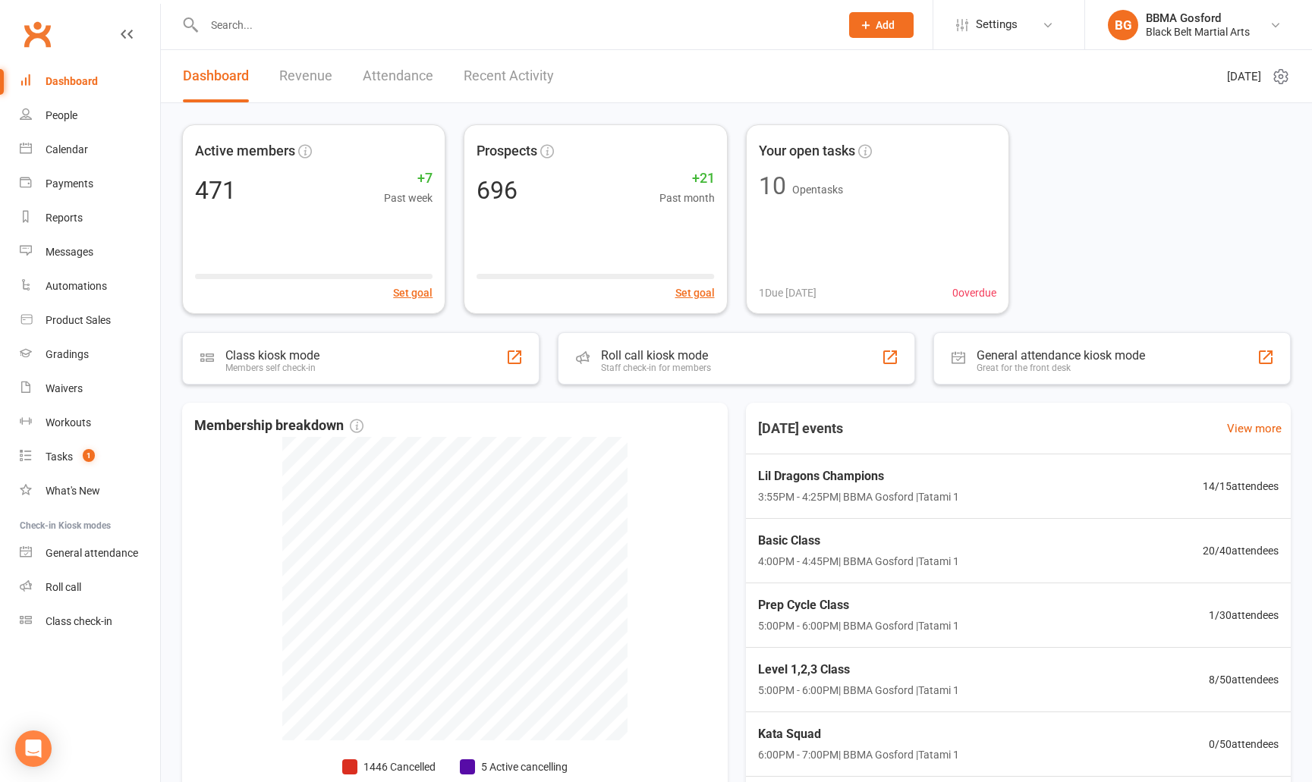
click at [249, 20] on input "text" at bounding box center [515, 24] width 630 height 21
type input "howie"
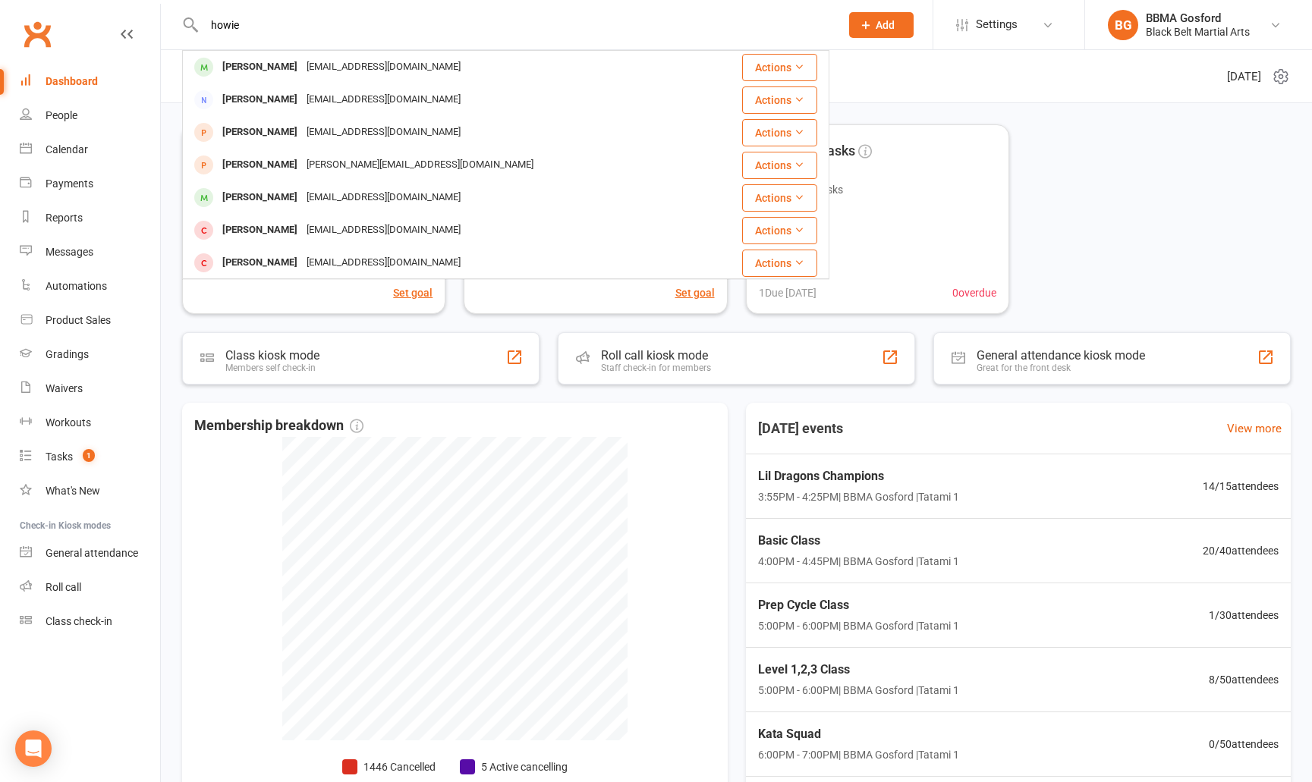
scroll to position [136, 0]
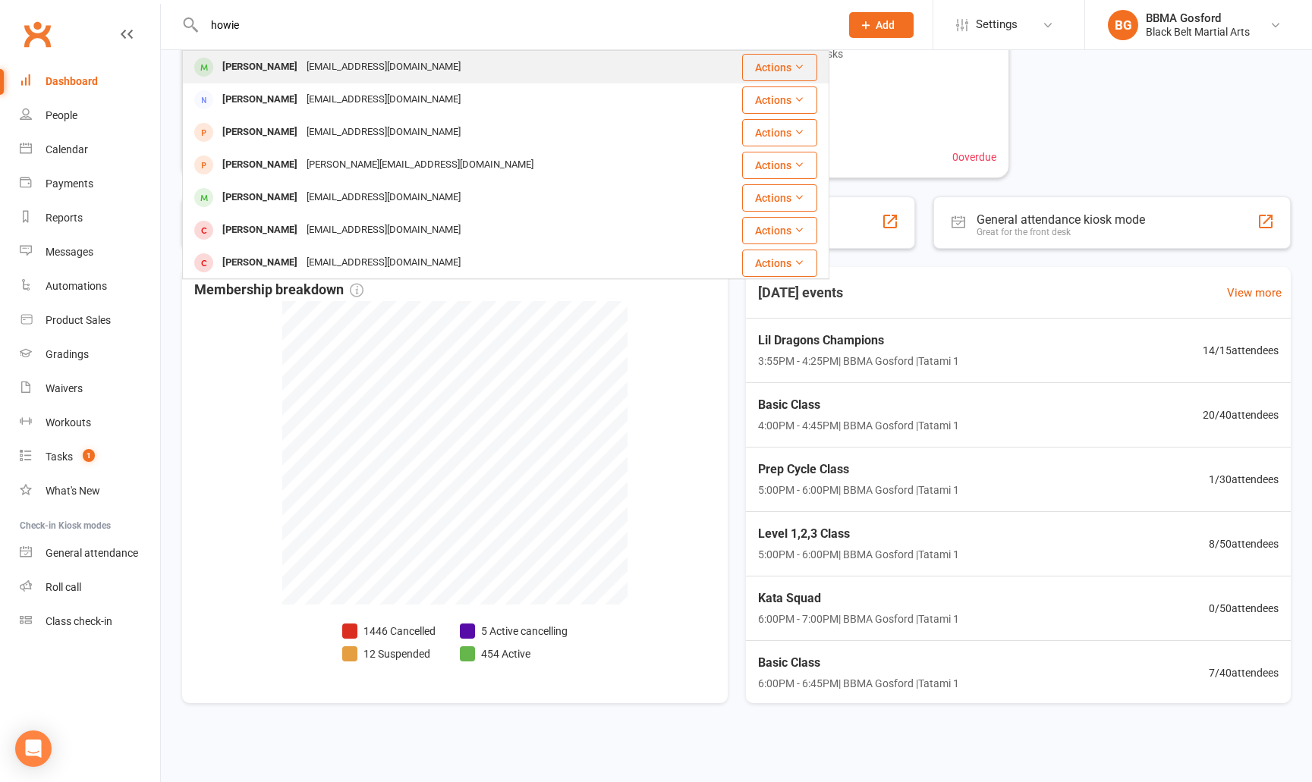
click at [315, 77] on div "290150386@qq.com" at bounding box center [383, 67] width 163 height 22
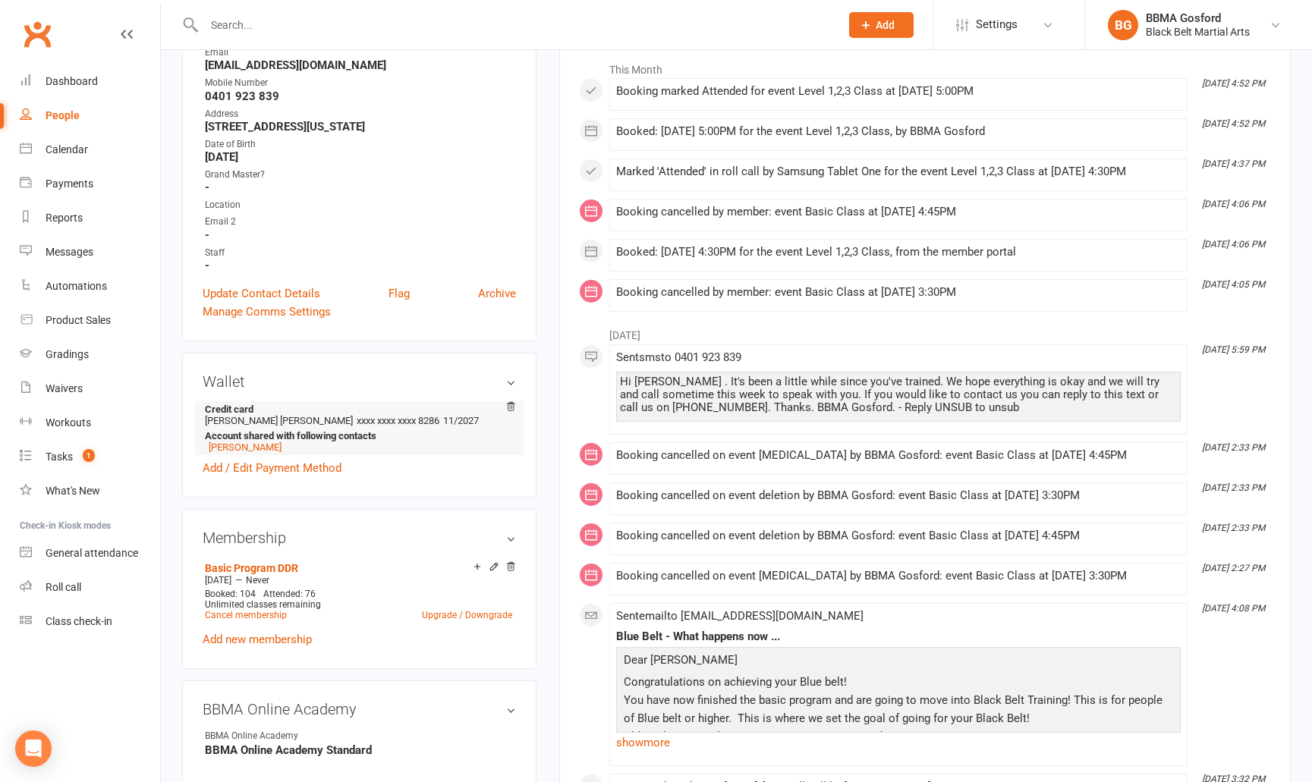
scroll to position [251, 0]
click at [228, 450] on link "Kensey Wu" at bounding box center [245, 445] width 73 height 11
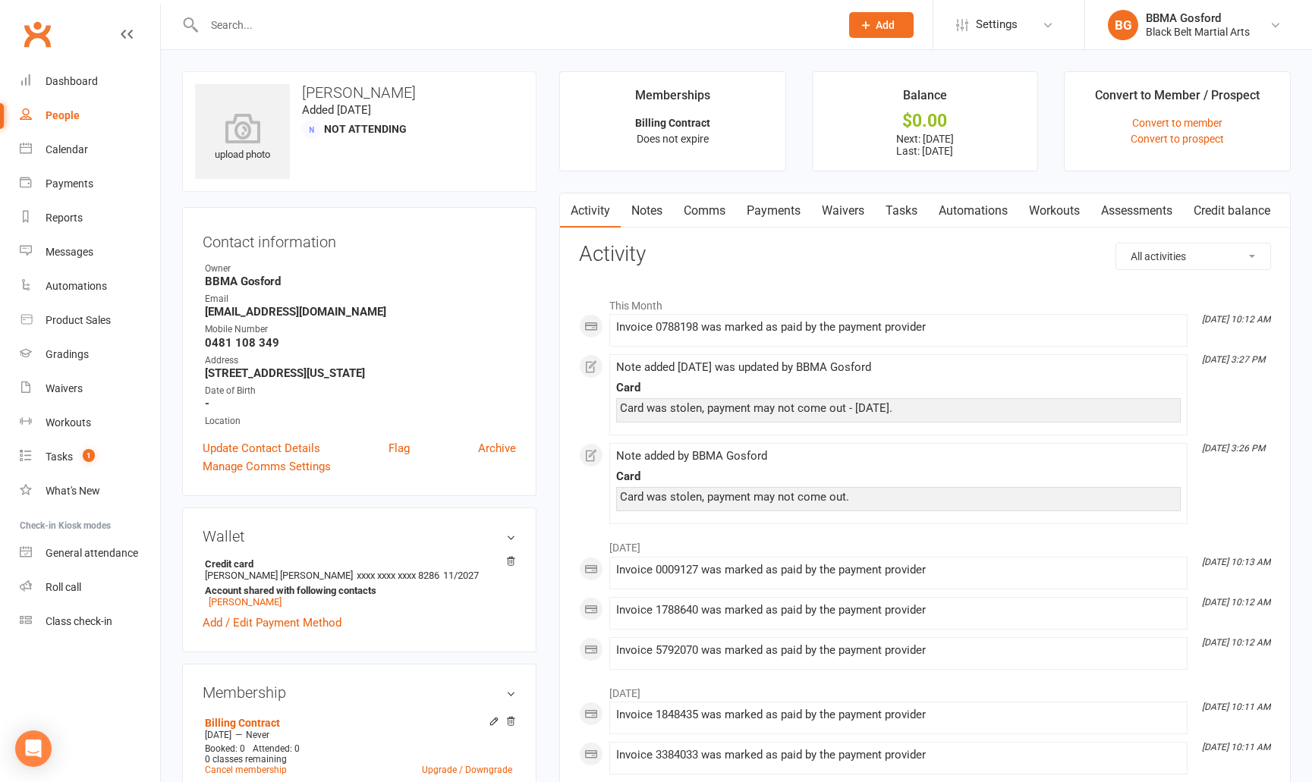
click at [780, 209] on link "Payments" at bounding box center [773, 211] width 75 height 35
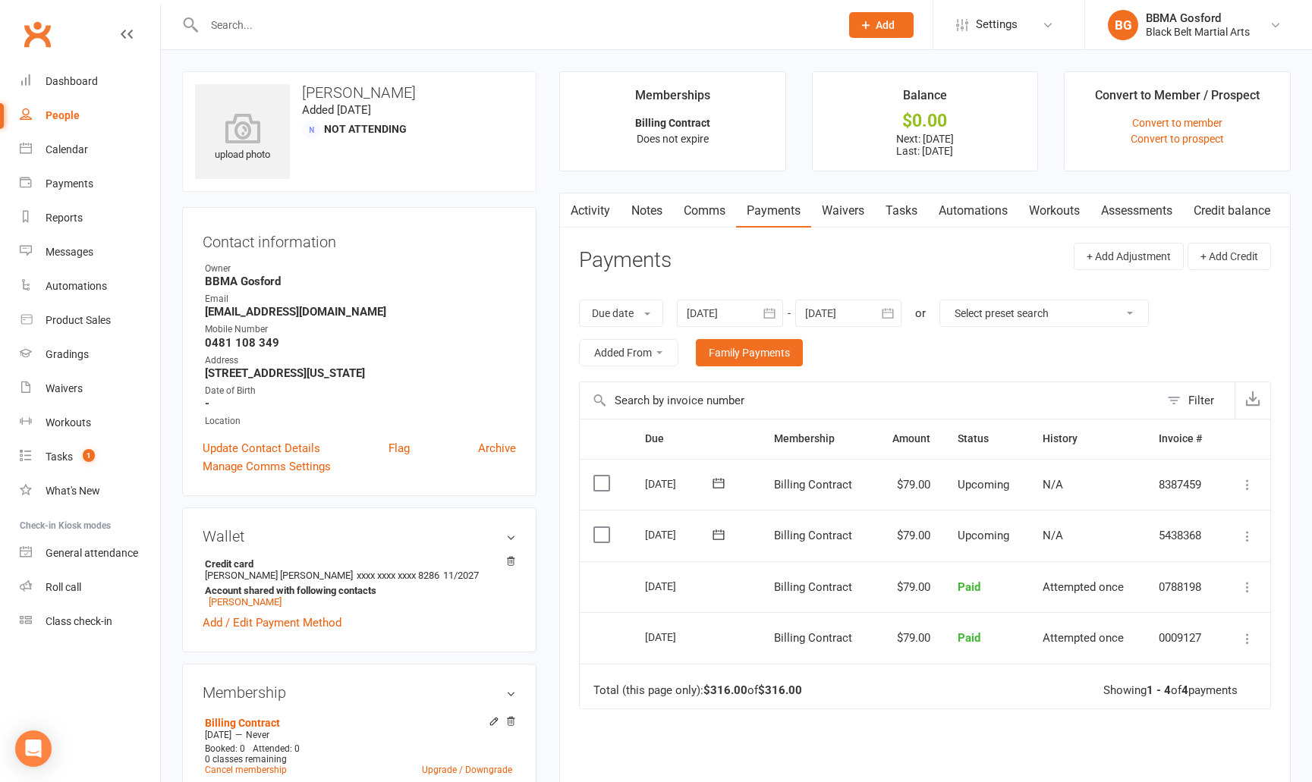
click at [590, 210] on link "Activity" at bounding box center [590, 211] width 61 height 35
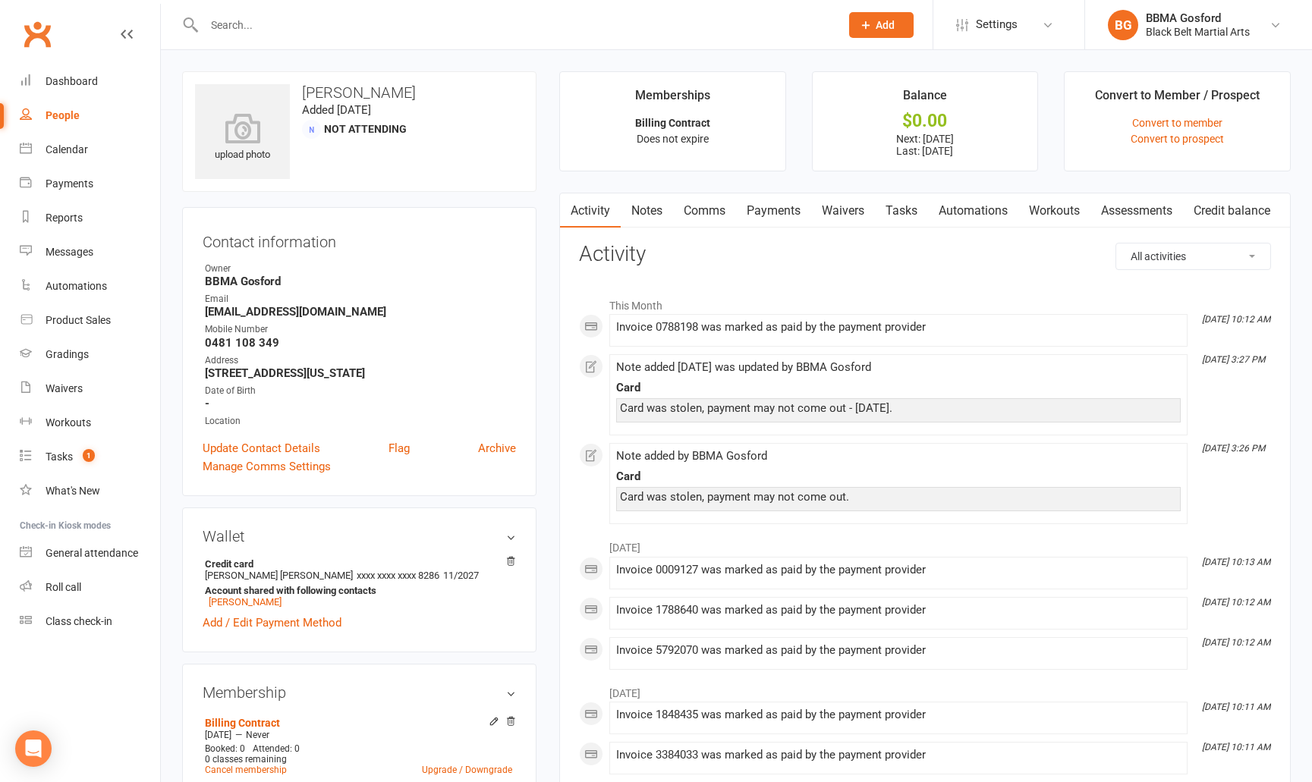
click at [299, 29] on input "text" at bounding box center [515, 24] width 630 height 21
click at [784, 212] on link "Payments" at bounding box center [773, 211] width 75 height 35
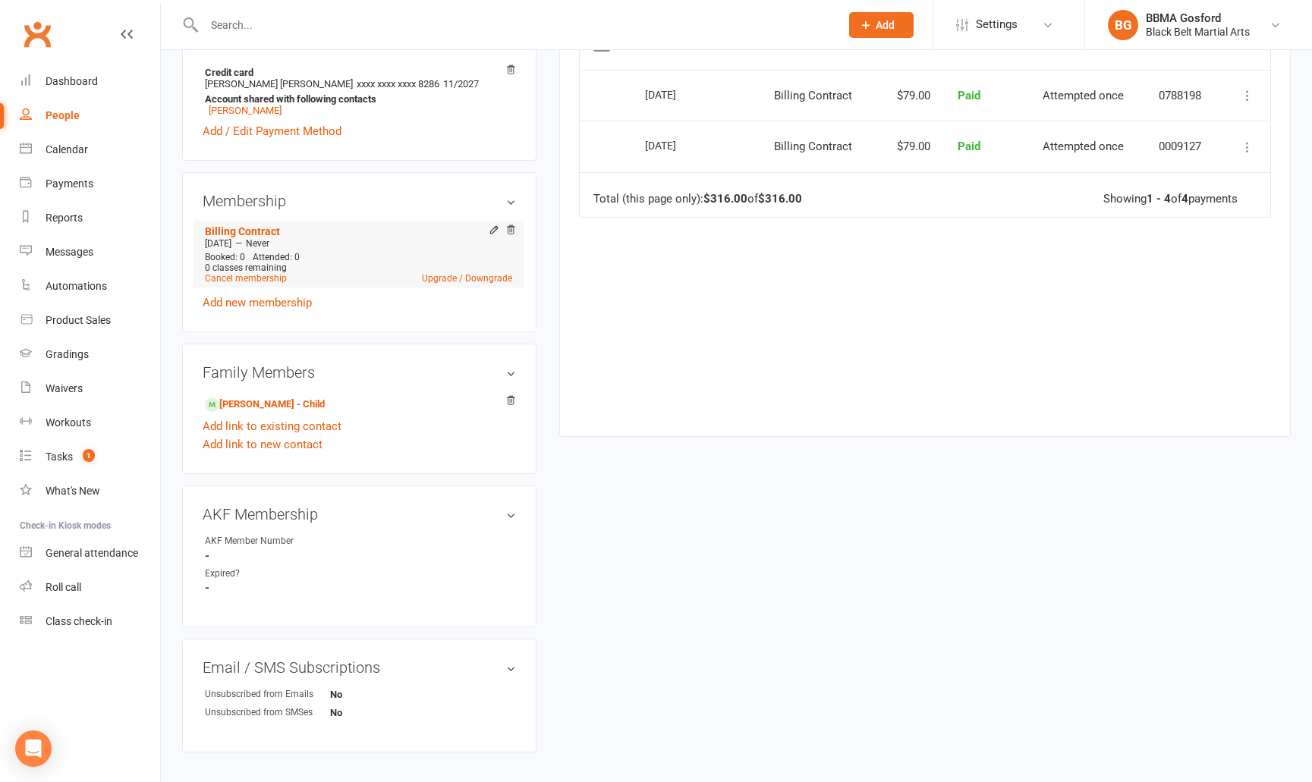
scroll to position [494, 0]
click at [474, 280] on link "Upgrade / Downgrade" at bounding box center [467, 276] width 90 height 11
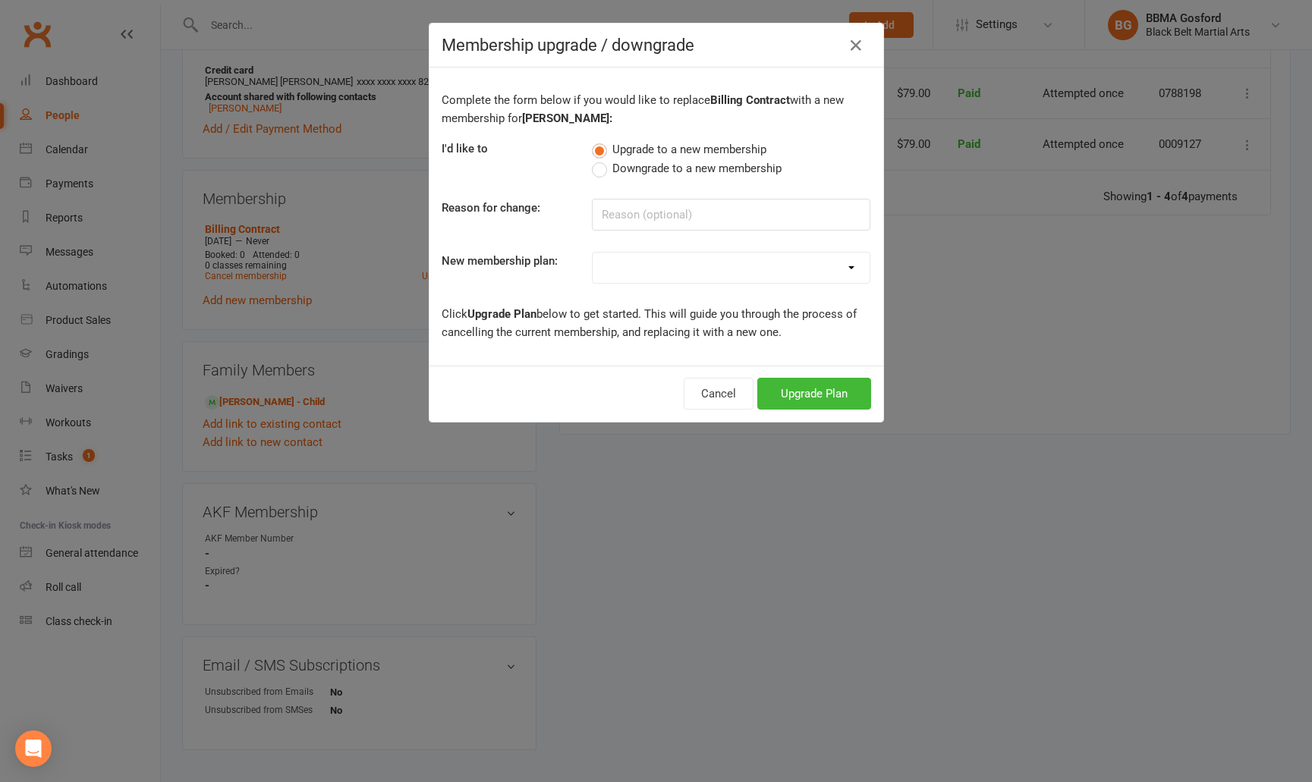
select select "0"
click option "Billing Contract" at bounding box center [0, 0] width 0 height 0
click at [831, 393] on button "Upgrade Plan" at bounding box center [814, 394] width 114 height 32
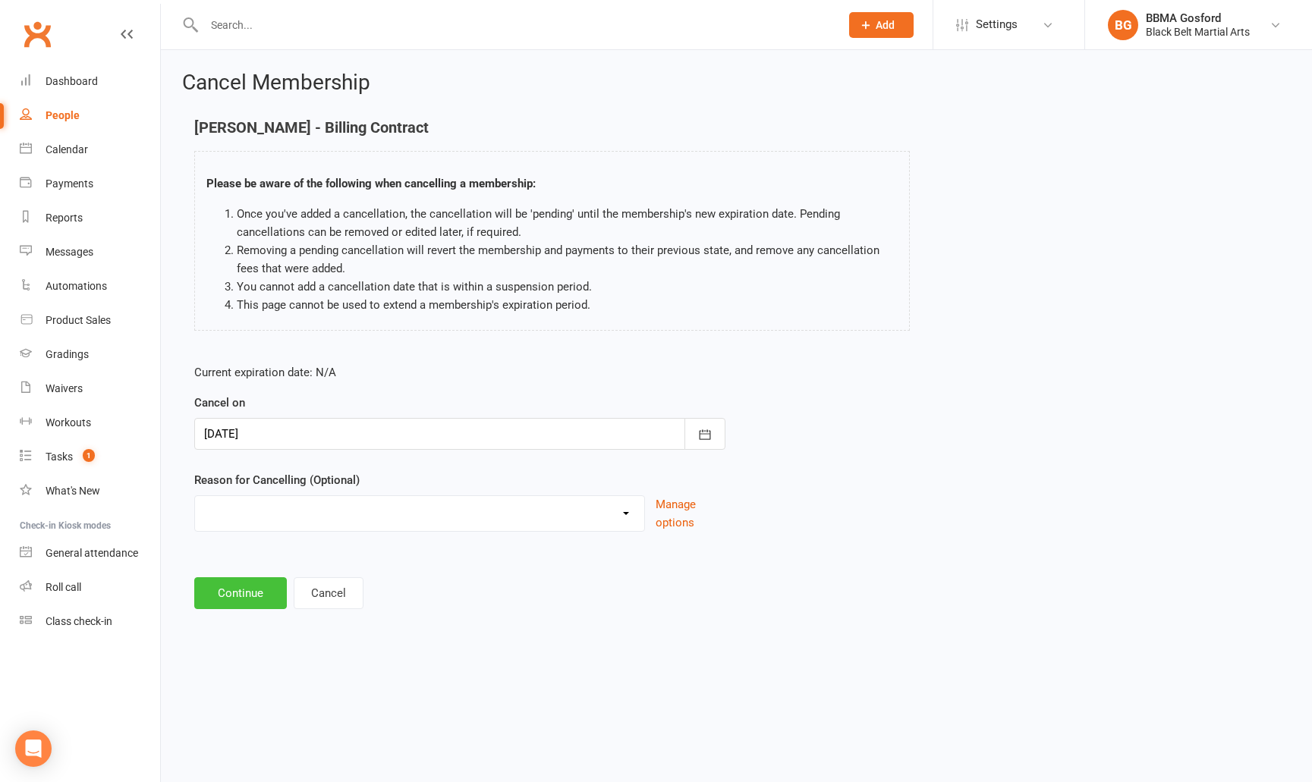
click at [231, 598] on button "Continue" at bounding box center [240, 594] width 93 height 32
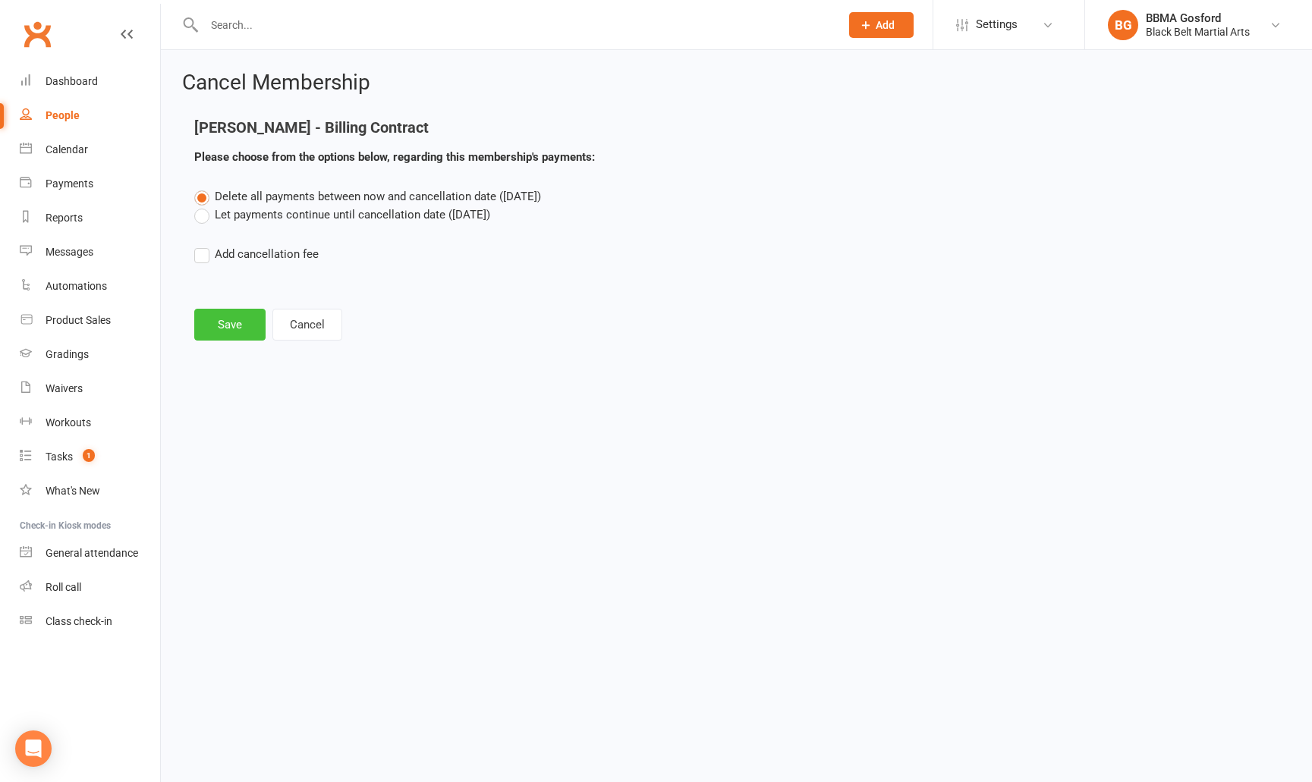
drag, startPoint x: 216, startPoint y: 347, endPoint x: 225, endPoint y: 338, distance: 13.4
click at [216, 347] on div "Cancel Membership Kensey Wu - Billing Contract Please choose from the options b…" at bounding box center [736, 207] width 1151 height 315
click at [230, 326] on button "Save" at bounding box center [229, 325] width 71 height 32
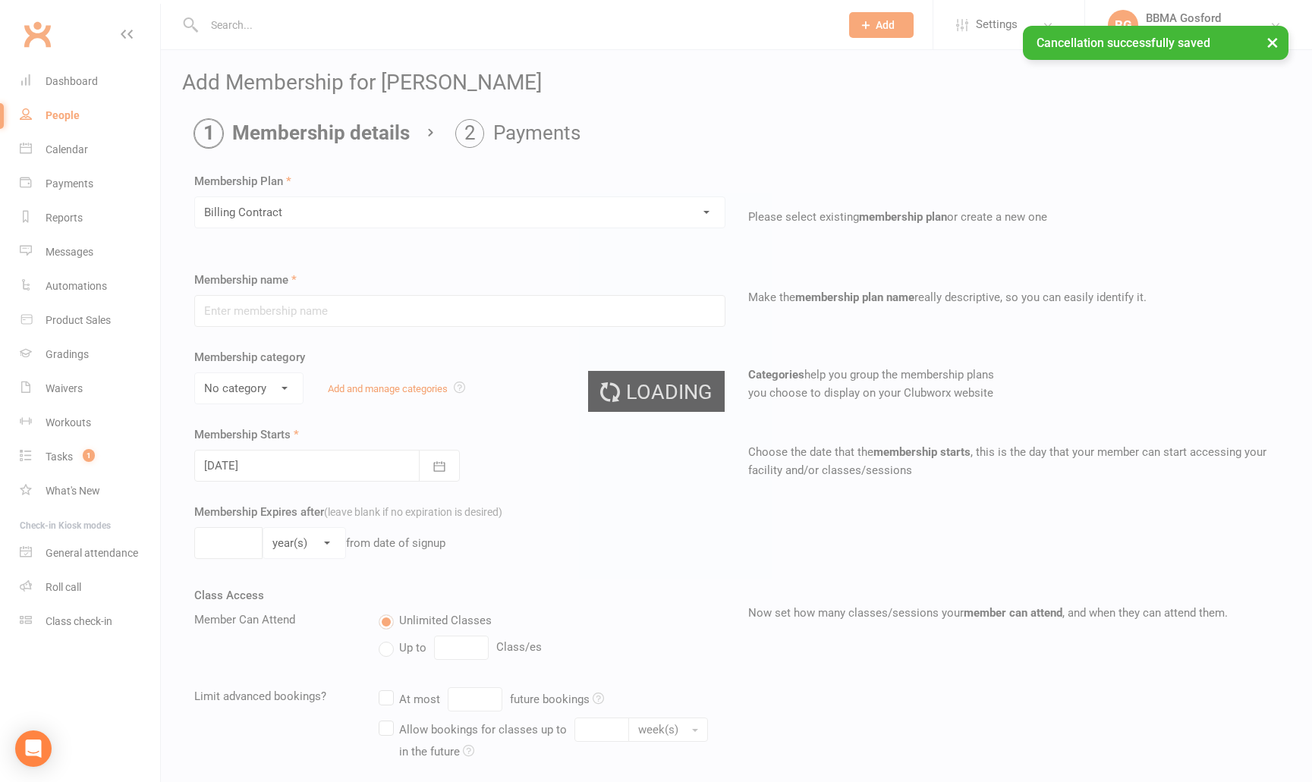
type input "Billing Contract"
select select "0"
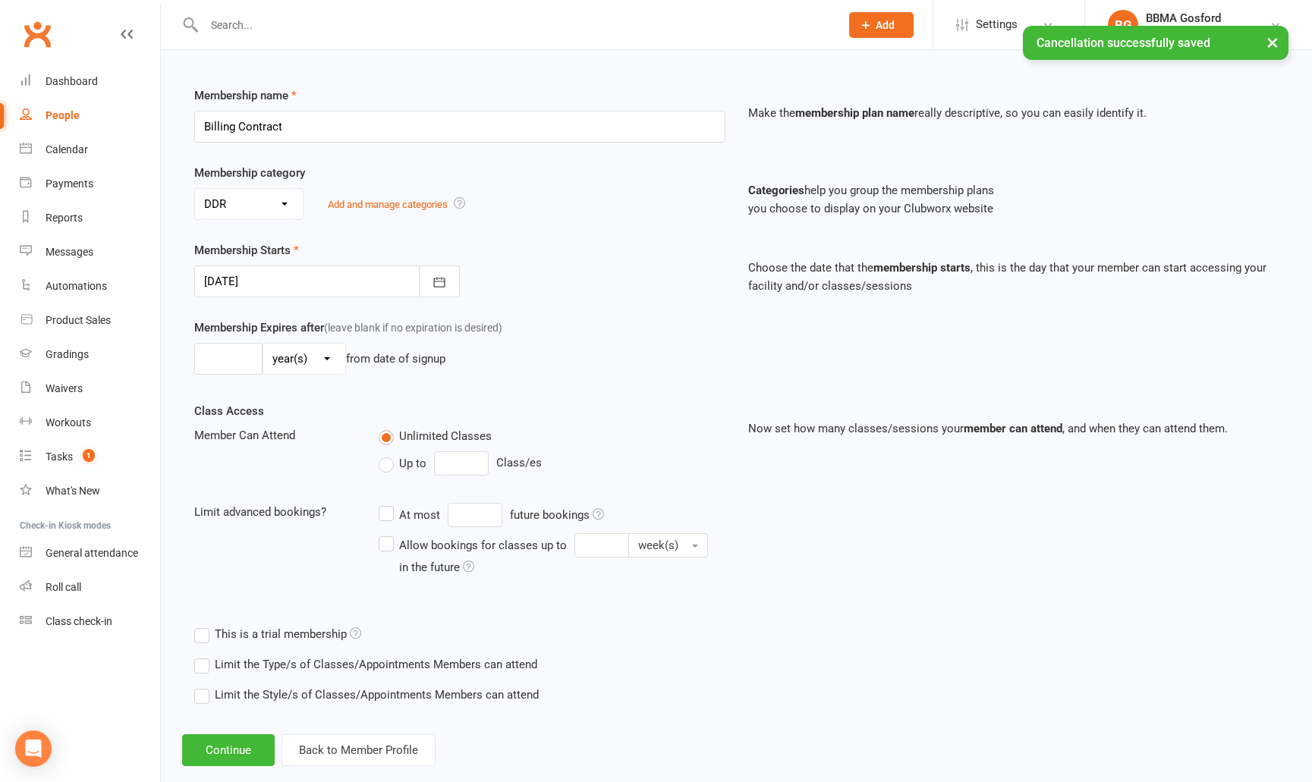
scroll to position [211, 0]
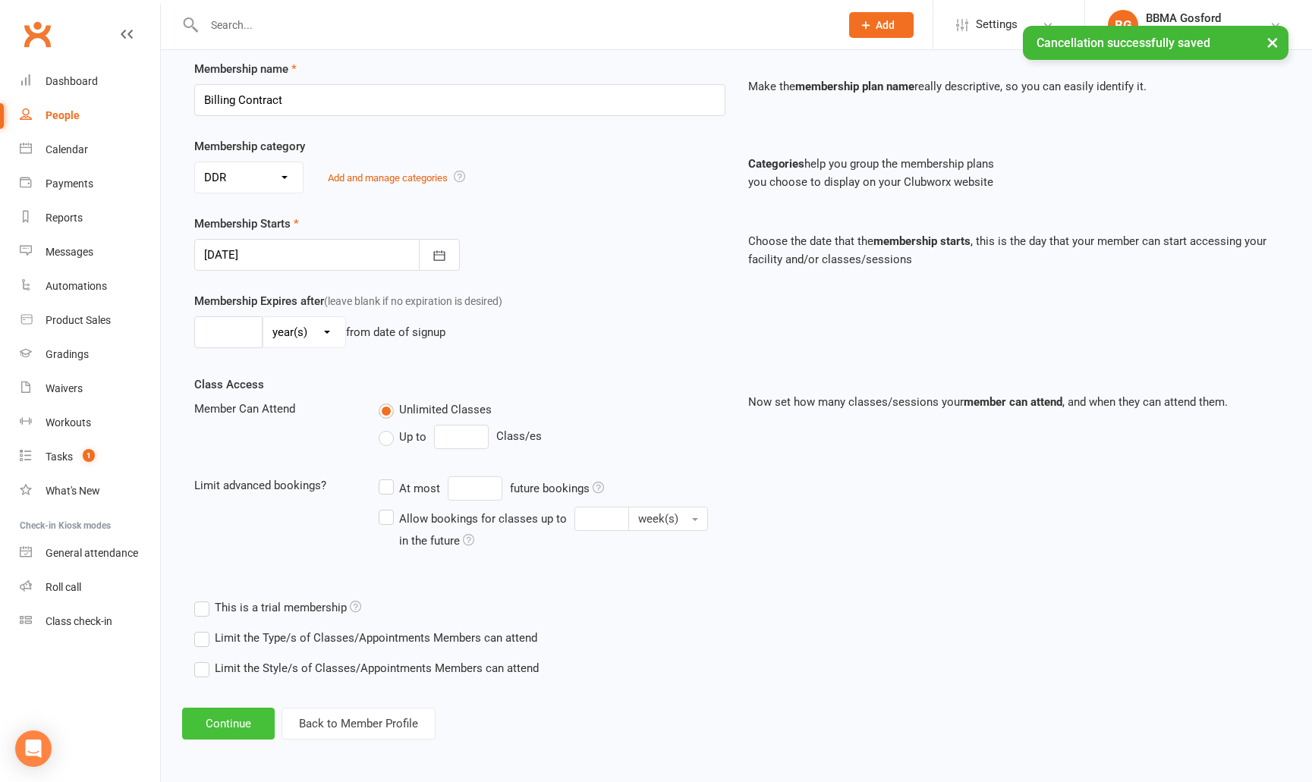
click at [216, 726] on button "Continue" at bounding box center [228, 724] width 93 height 32
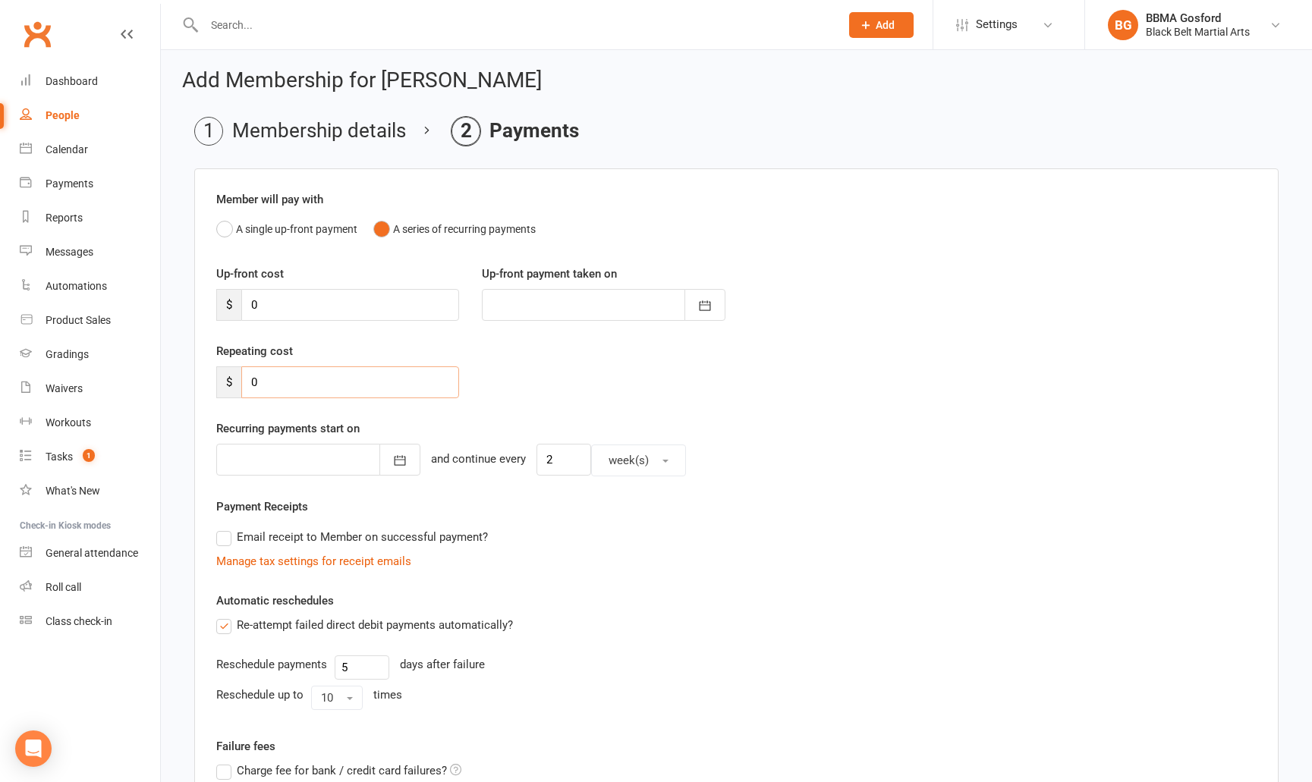
click at [276, 391] on input "0" at bounding box center [350, 383] width 218 height 32
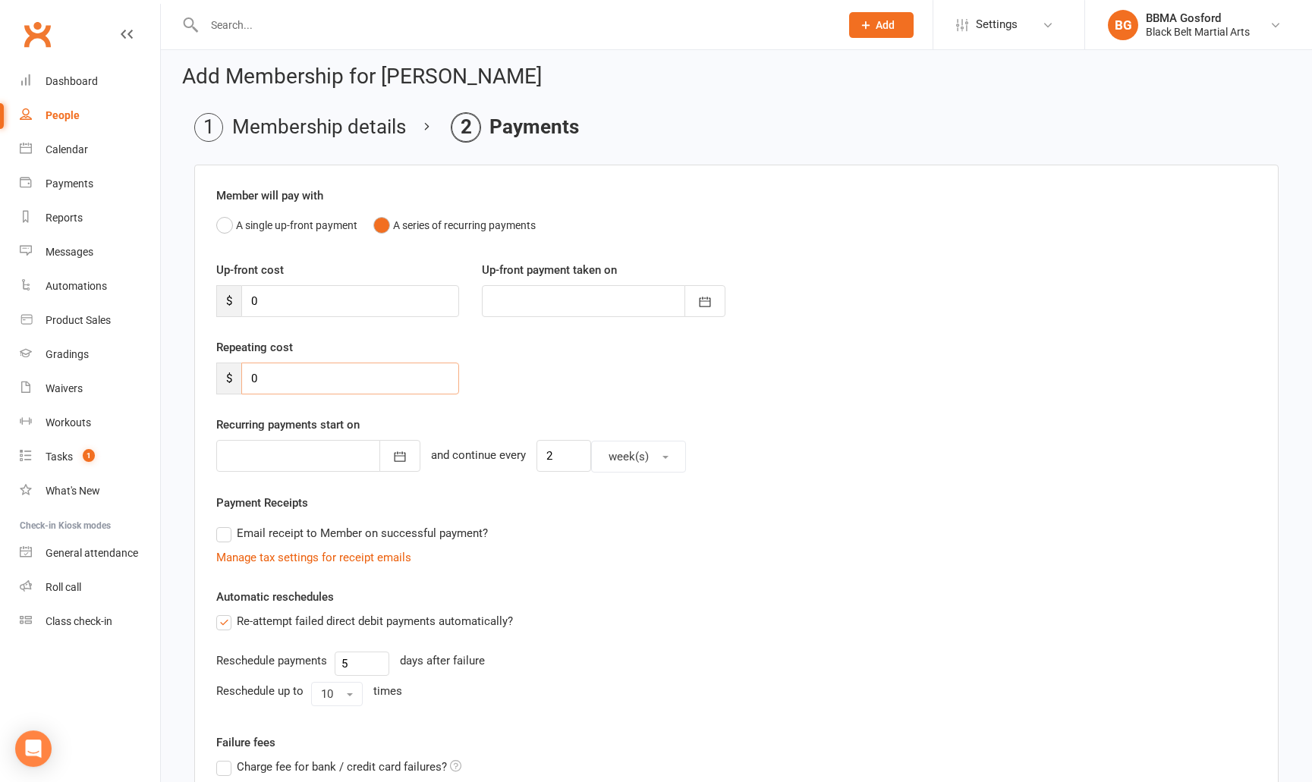
click at [277, 391] on input "0" at bounding box center [350, 379] width 218 height 32
type input "89"
click at [392, 452] on icon "button" at bounding box center [399, 454] width 15 height 15
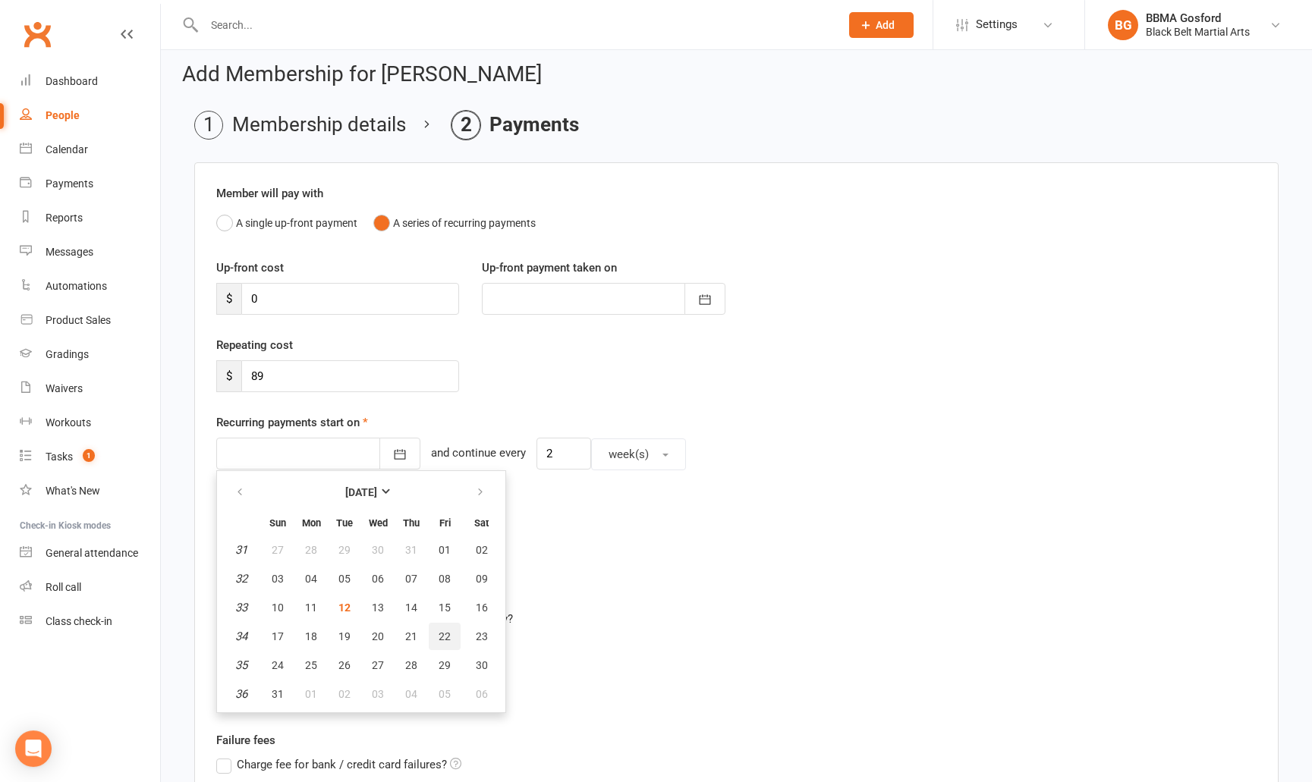
click at [455, 642] on button "22" at bounding box center [445, 636] width 32 height 27
type input "22 Aug 2025"
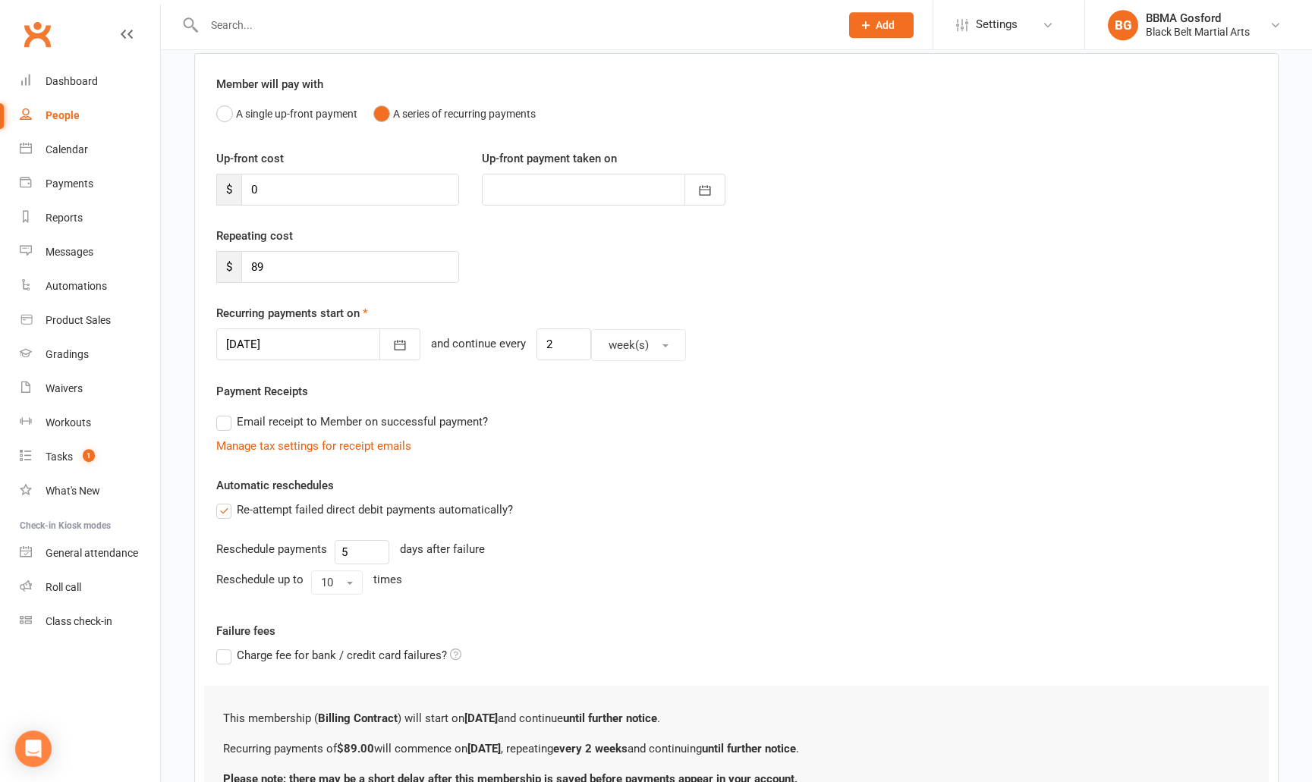
scroll to position [260, 0]
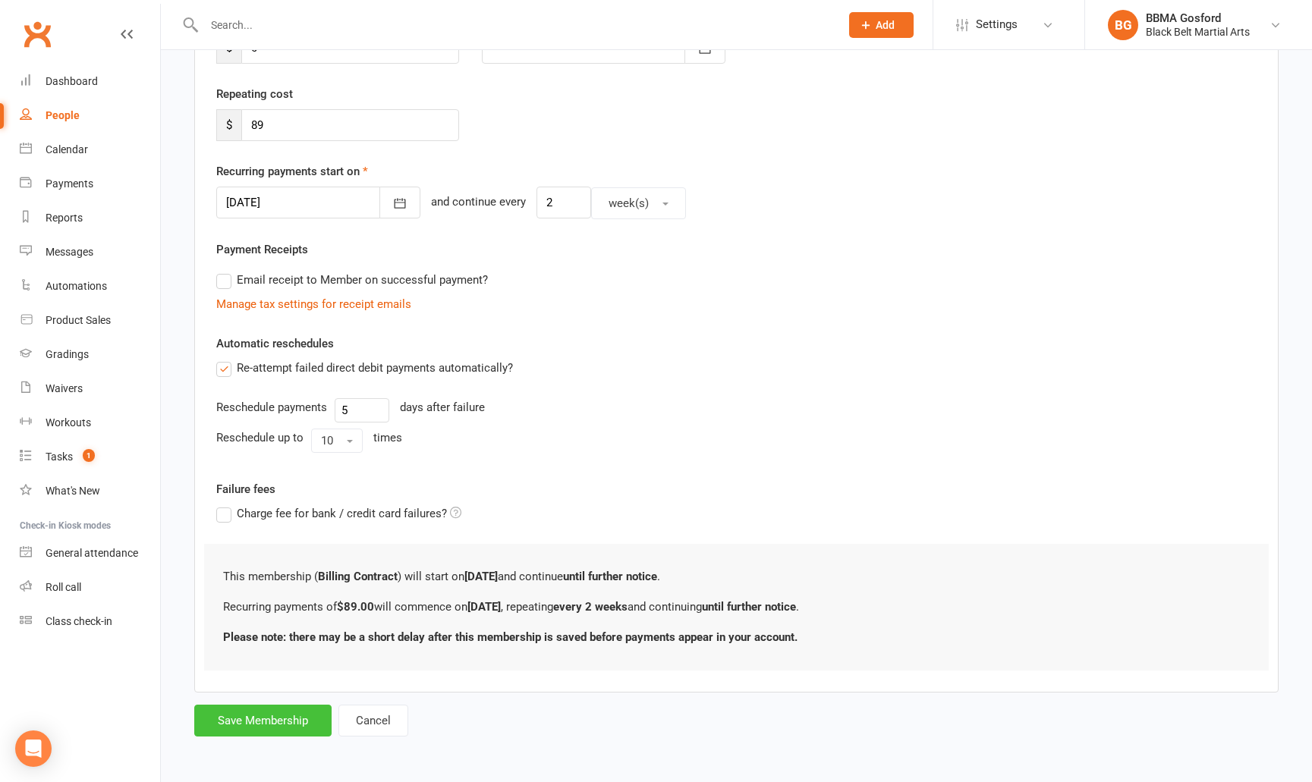
click at [269, 723] on button "Save Membership" at bounding box center [262, 721] width 137 height 32
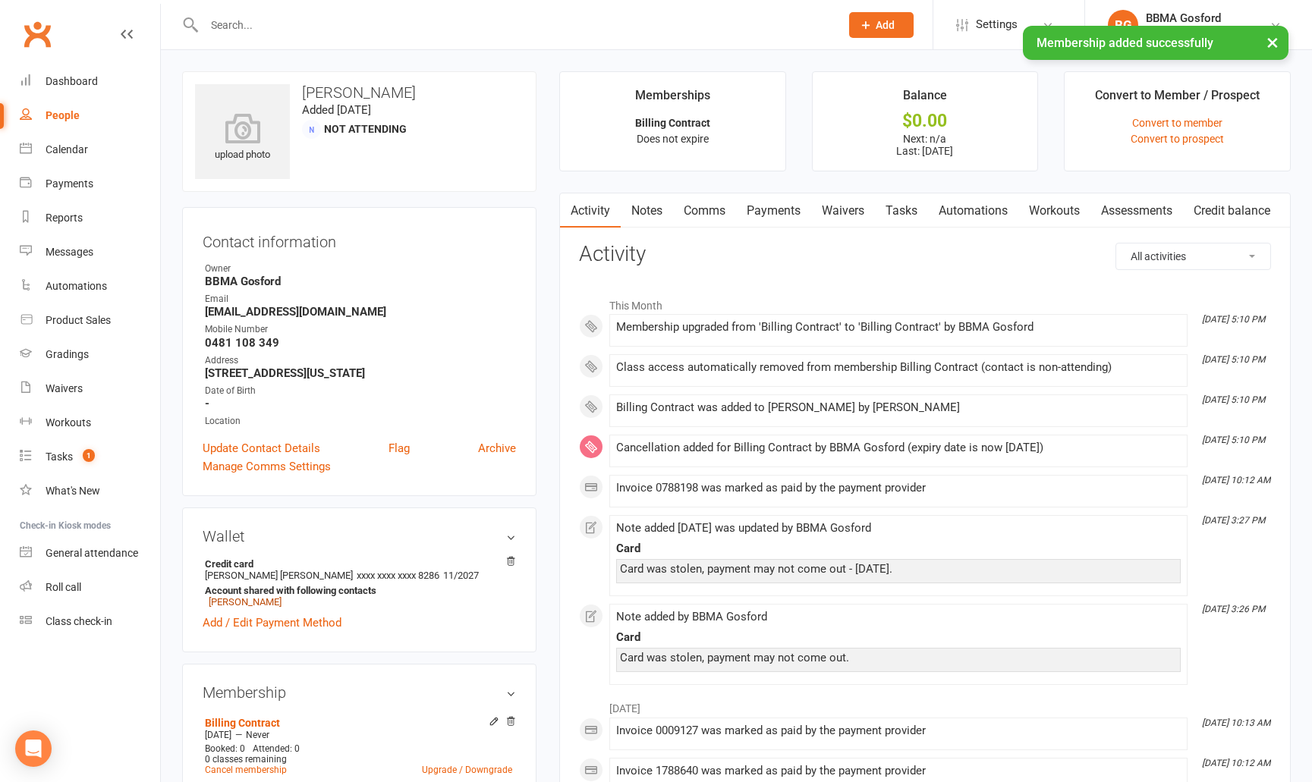
click at [232, 600] on link "Howie Wu" at bounding box center [245, 602] width 73 height 11
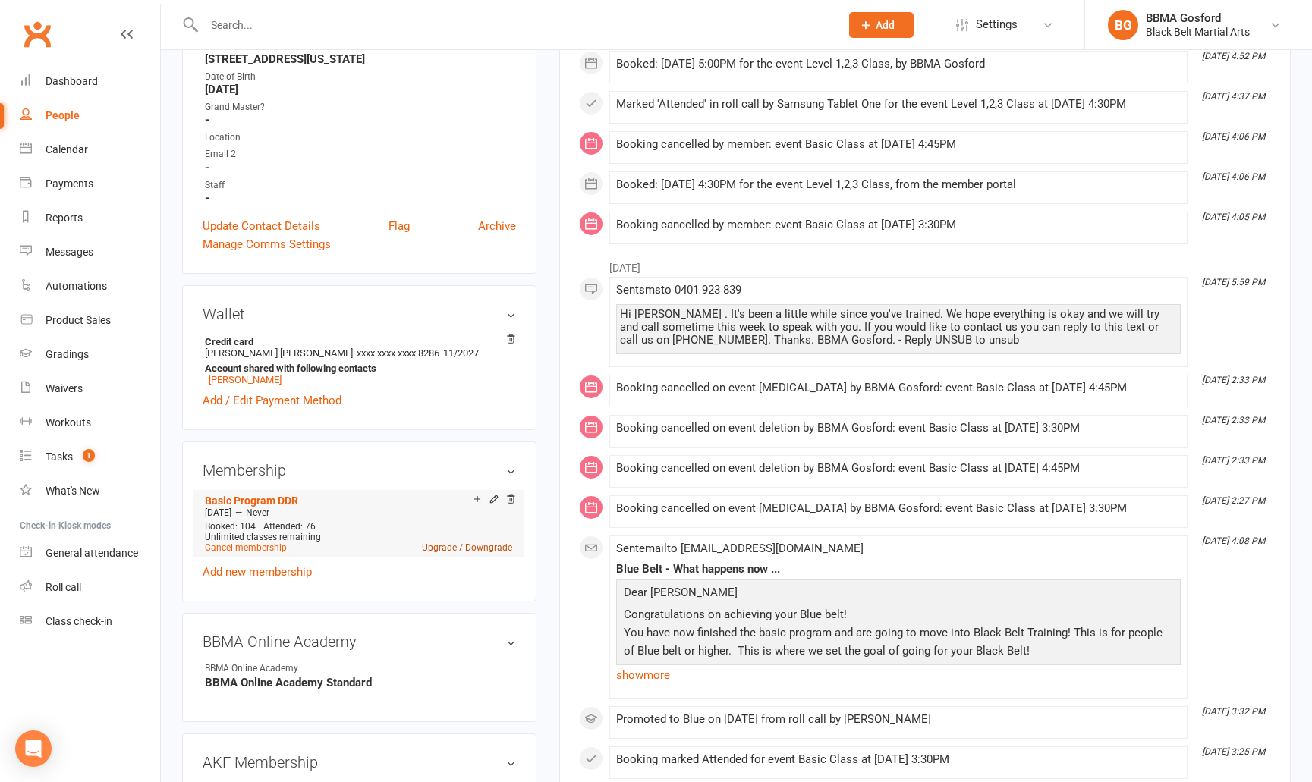
scroll to position [318, 0]
click at [485, 551] on link "Upgrade / Downgrade" at bounding box center [467, 547] width 90 height 11
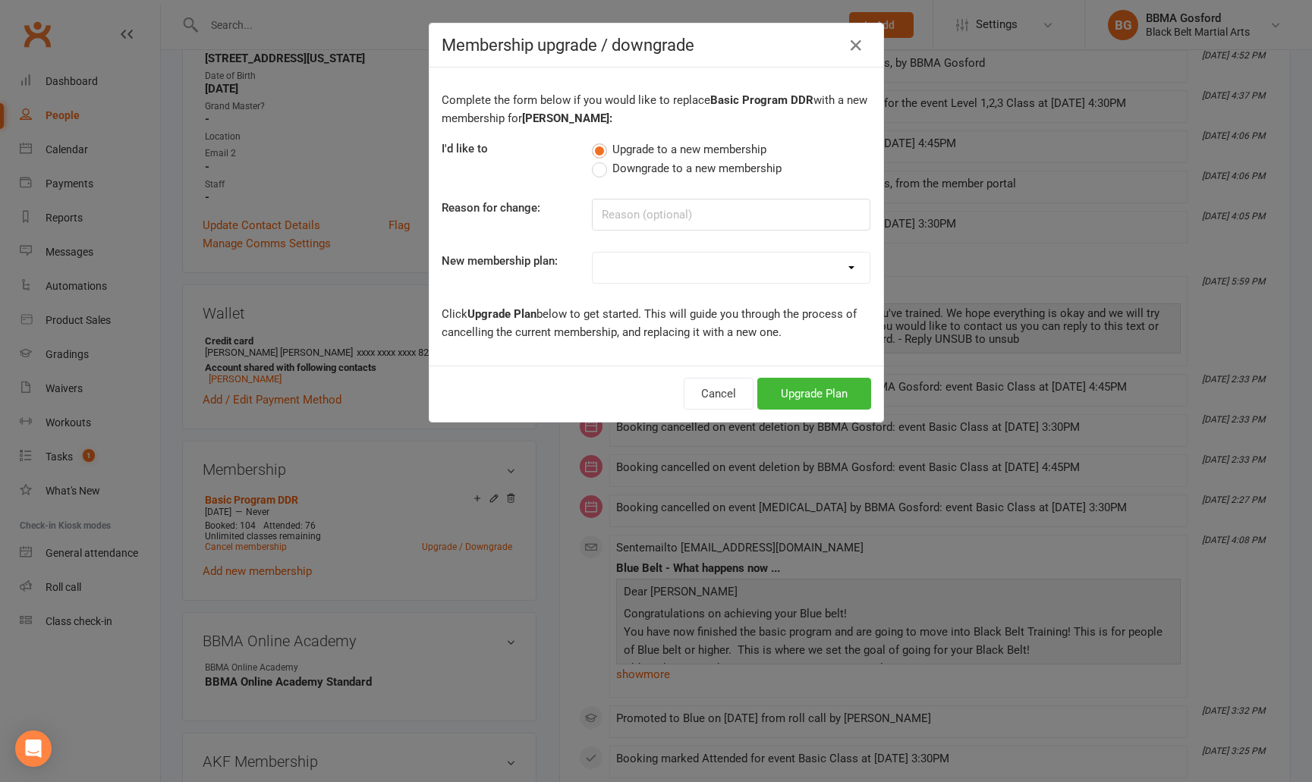
select select "8"
click option "Masterclub DDR" at bounding box center [0, 0] width 0 height 0
click at [808, 394] on button "Upgrade Plan" at bounding box center [814, 394] width 114 height 32
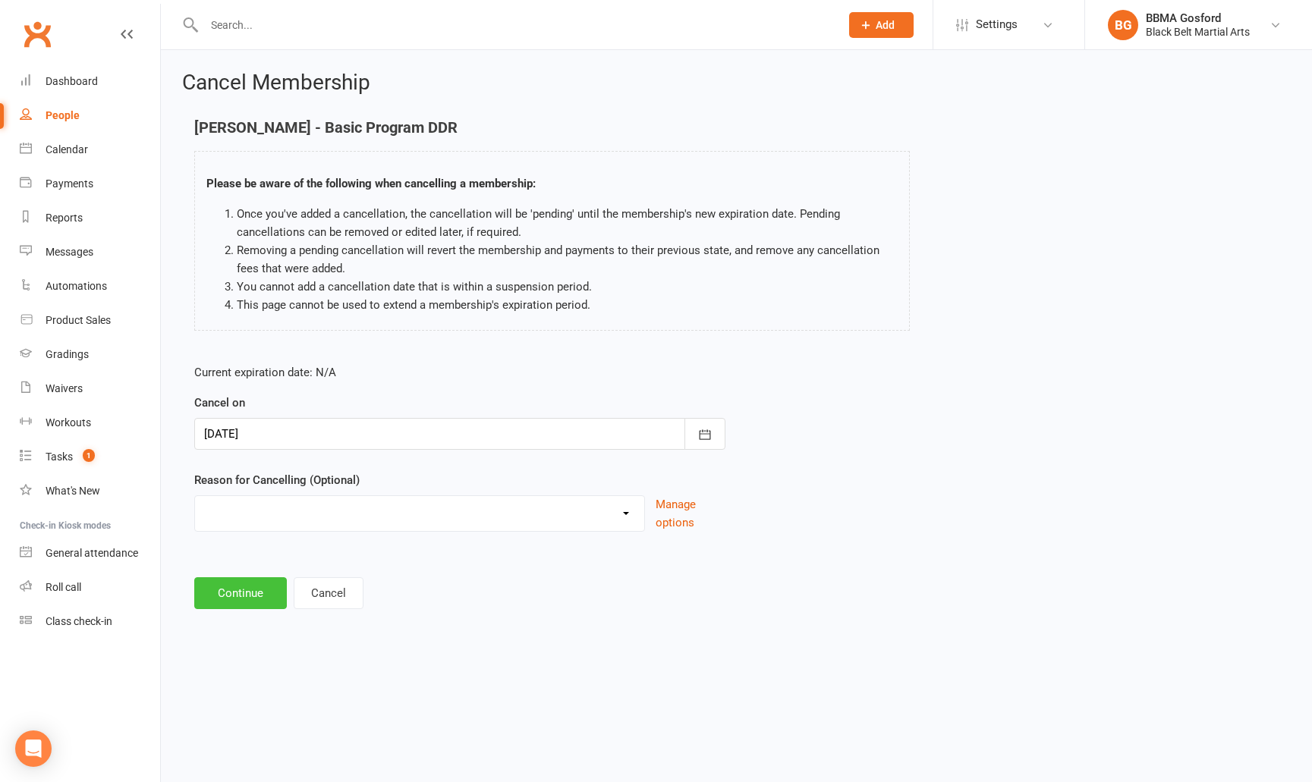
click at [243, 603] on button "Continue" at bounding box center [240, 594] width 93 height 32
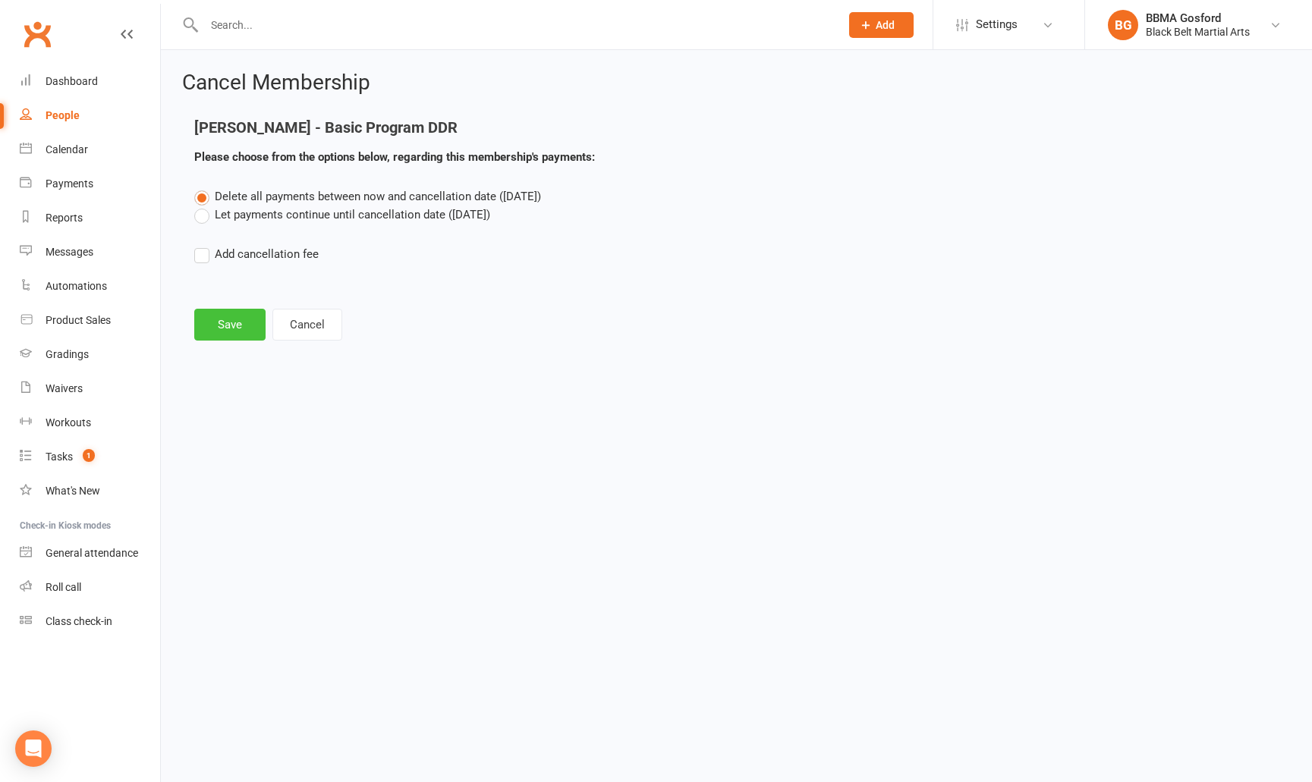
click at [223, 316] on button "Save" at bounding box center [229, 325] width 71 height 32
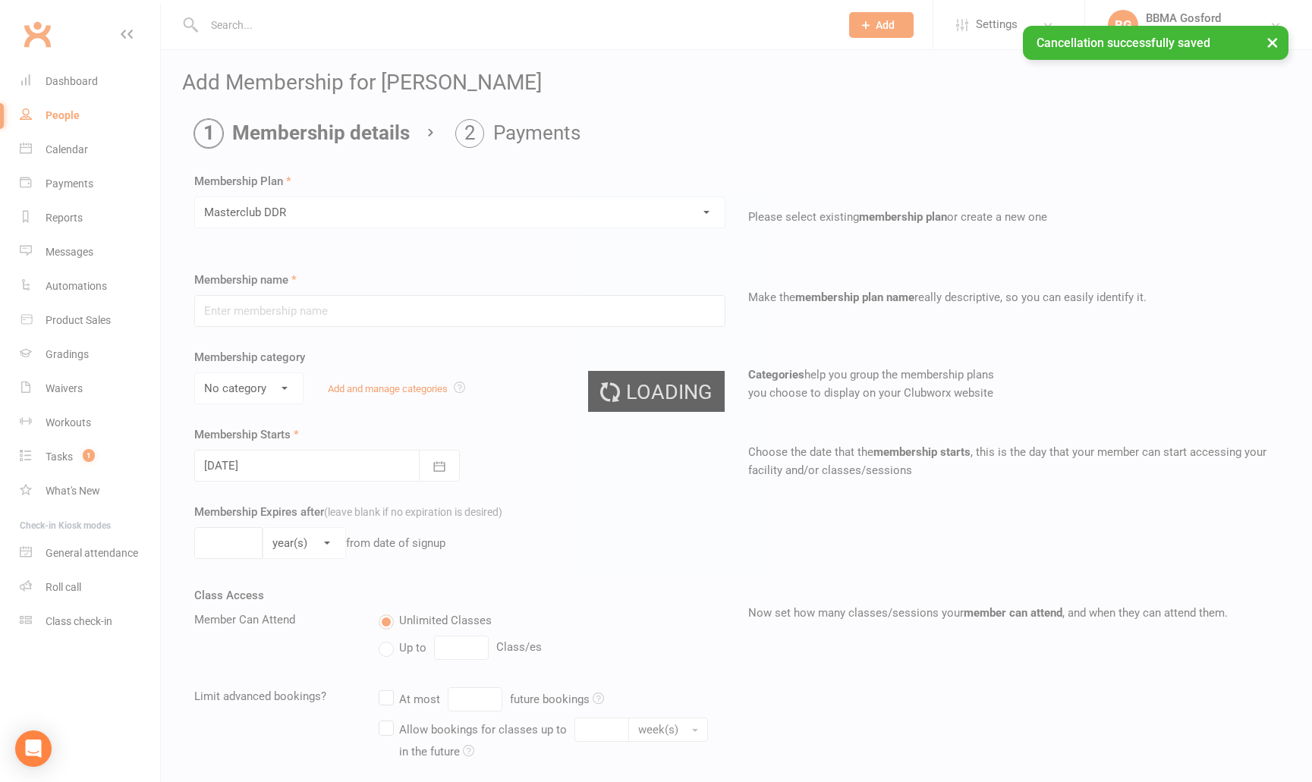
type input "Masterclub DDR"
select select "0"
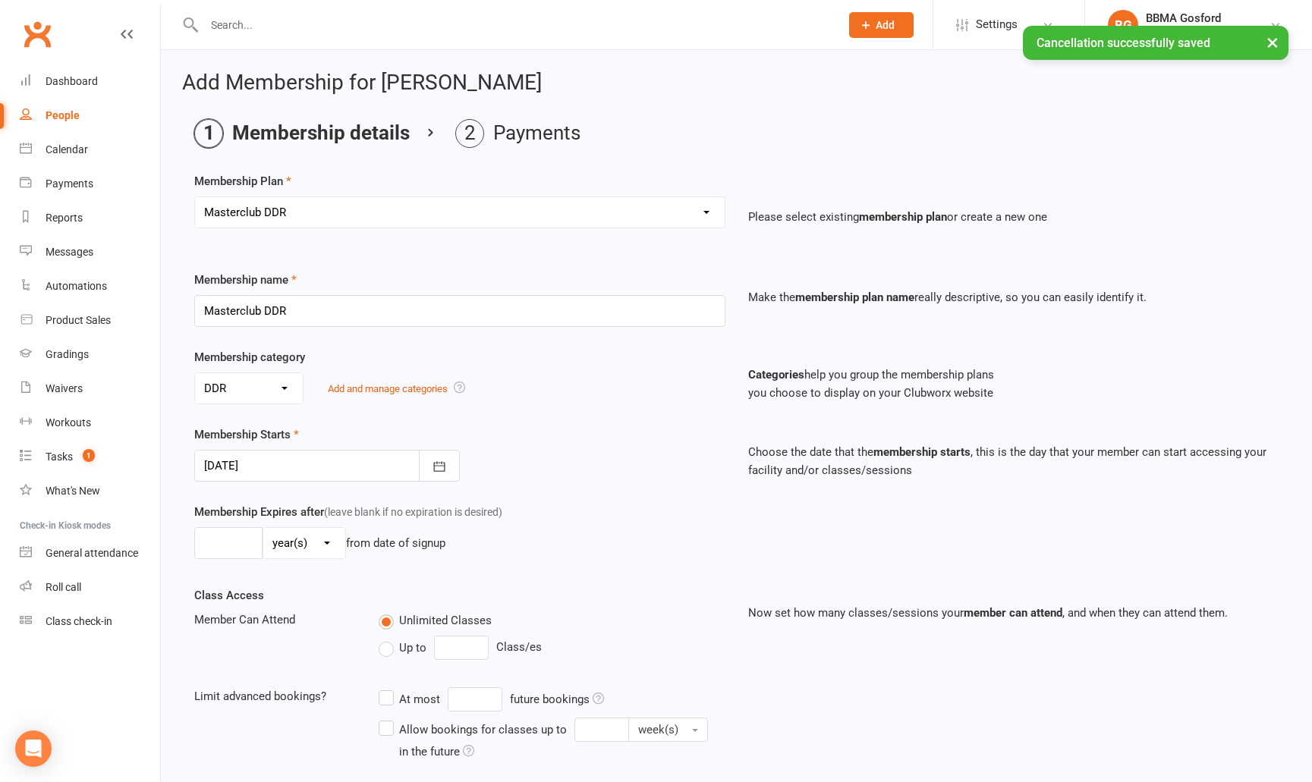
scroll to position [211, 0]
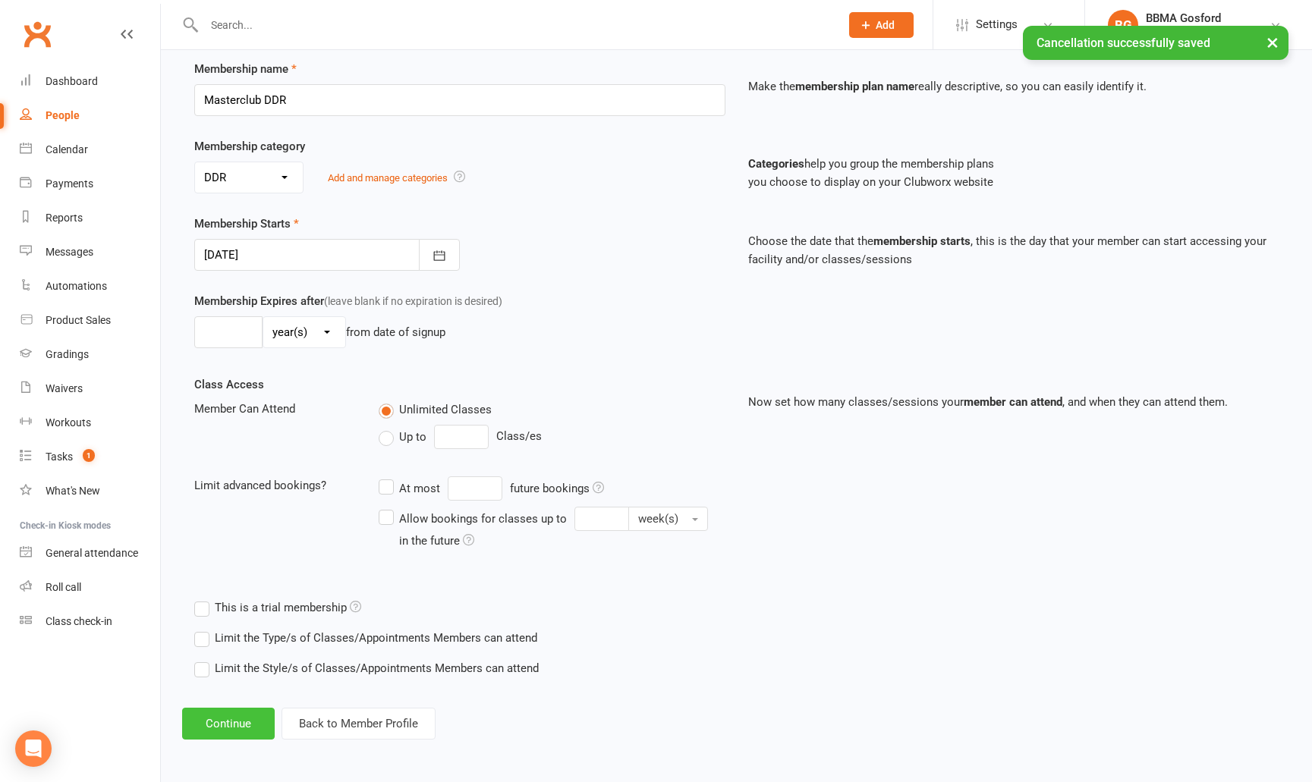
click at [255, 726] on button "Continue" at bounding box center [228, 724] width 93 height 32
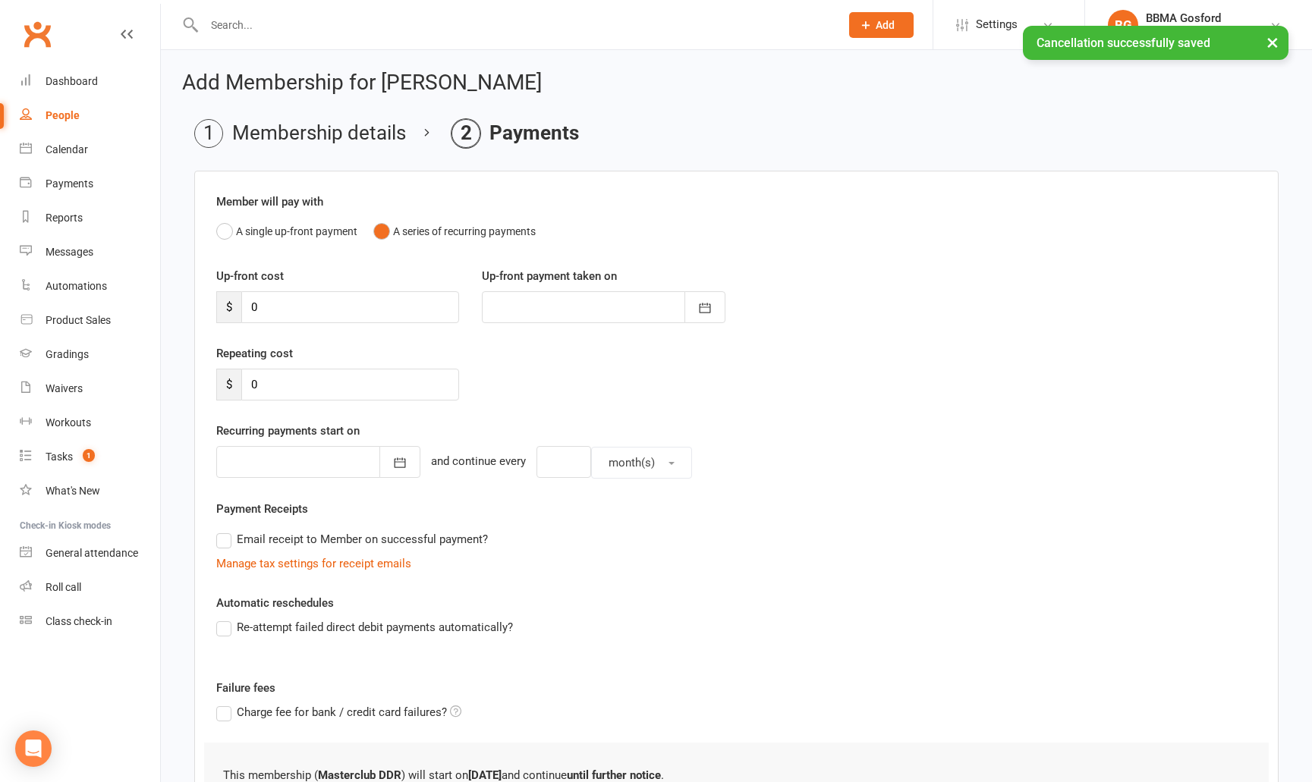
scroll to position [138, 0]
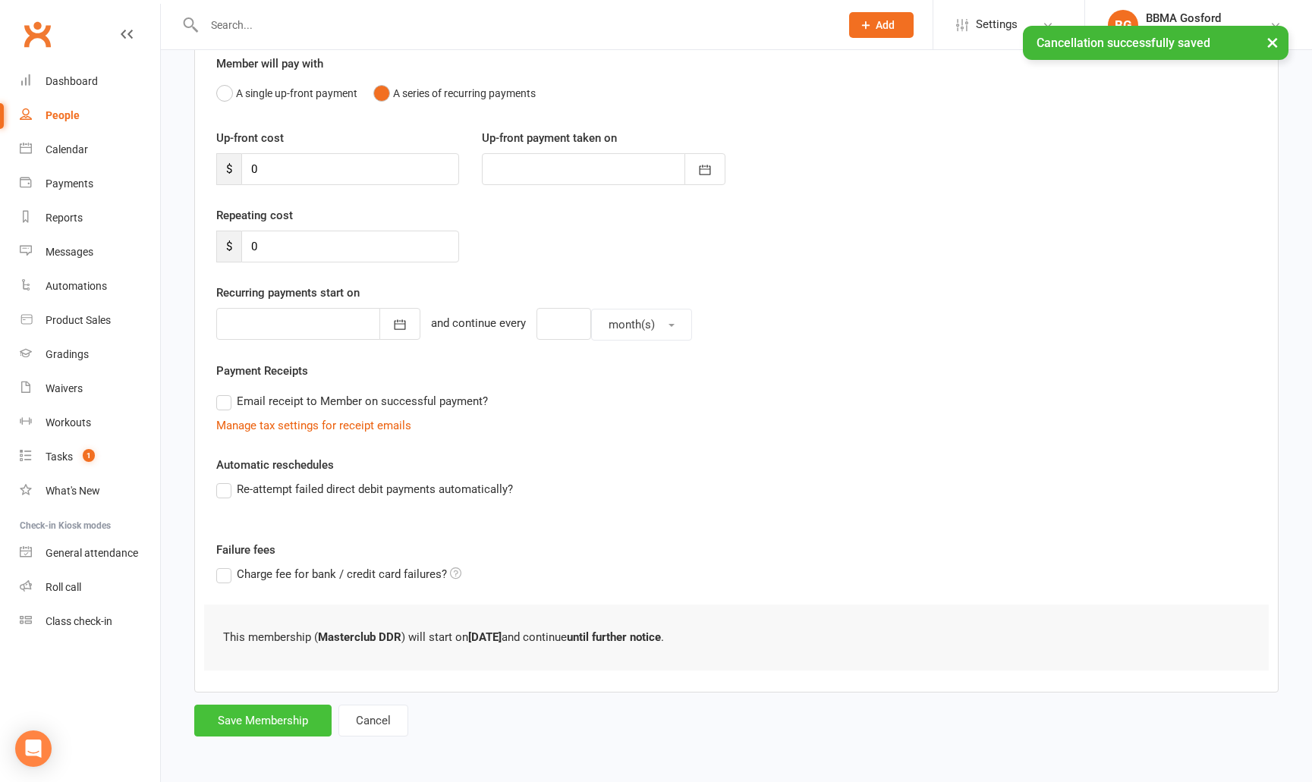
click at [266, 723] on button "Save Membership" at bounding box center [262, 721] width 137 height 32
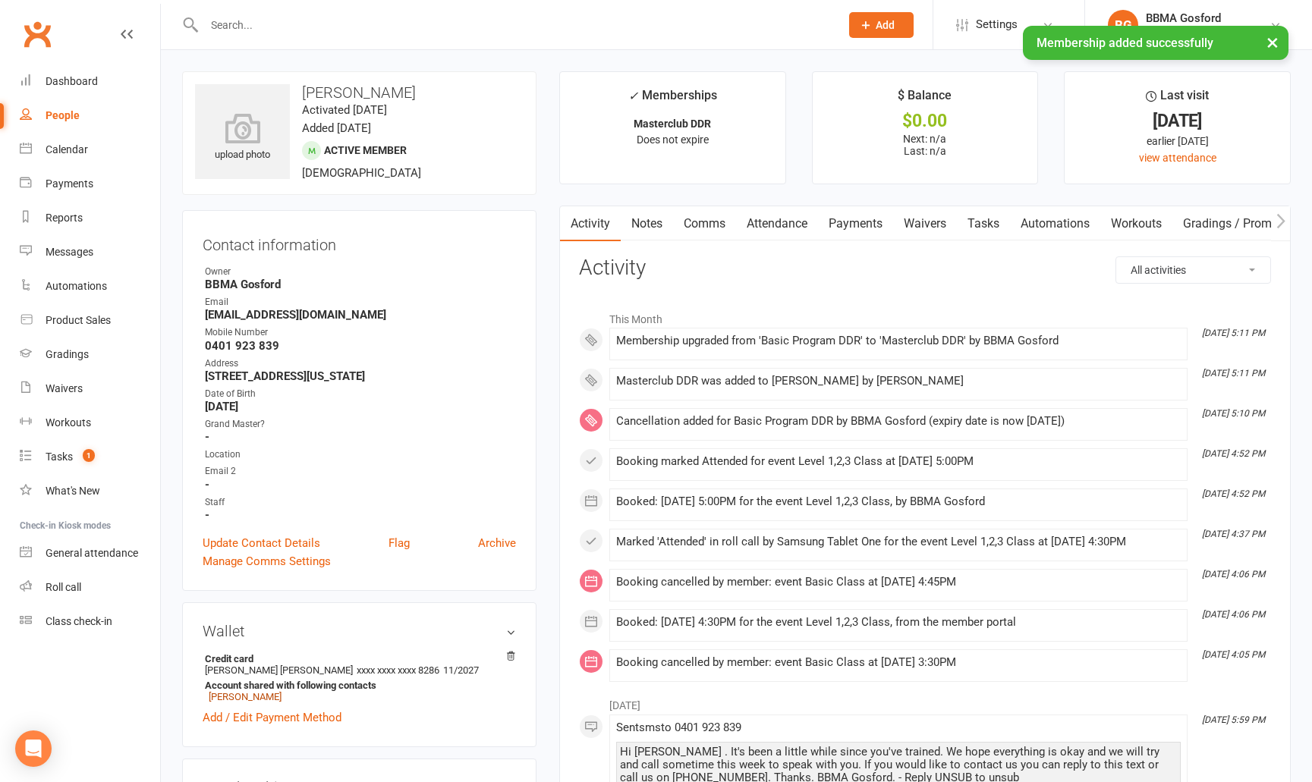
click at [232, 697] on link "Kensey Wu" at bounding box center [245, 696] width 73 height 11
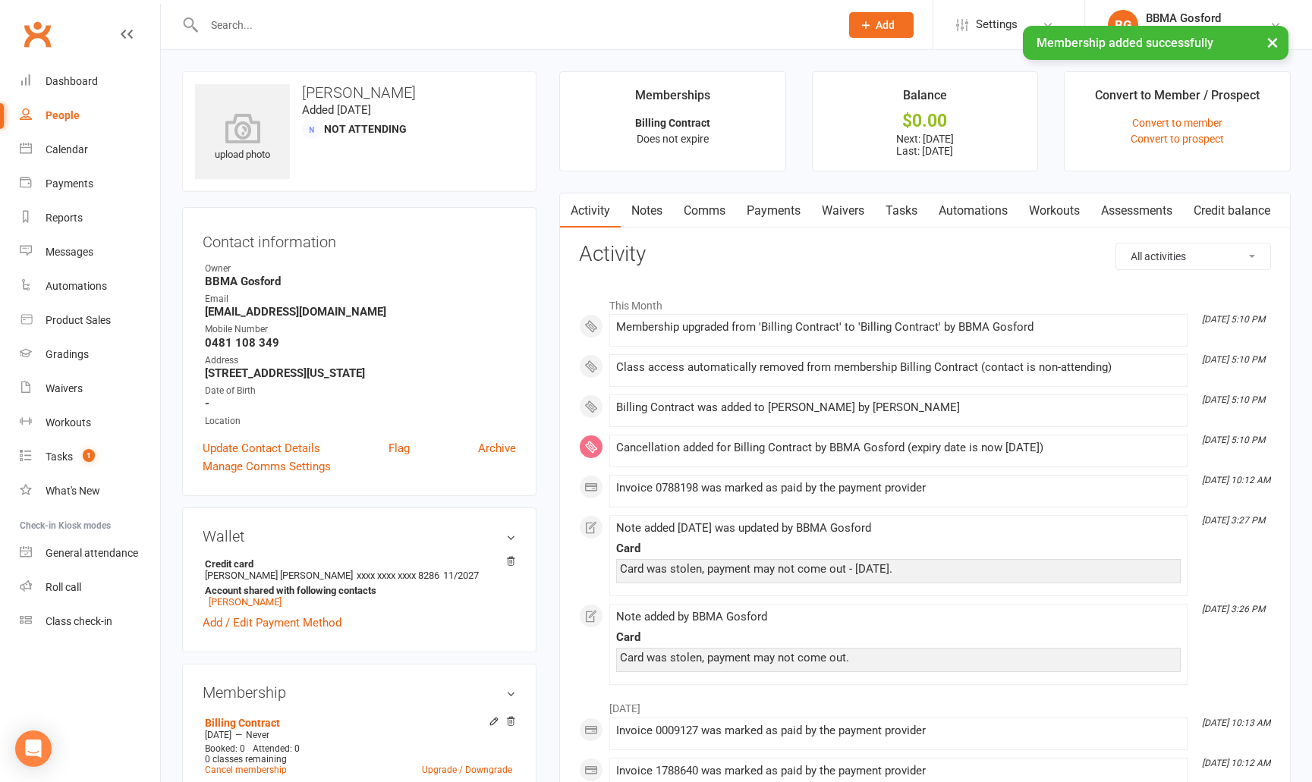
click at [770, 209] on link "Payments" at bounding box center [773, 211] width 75 height 35
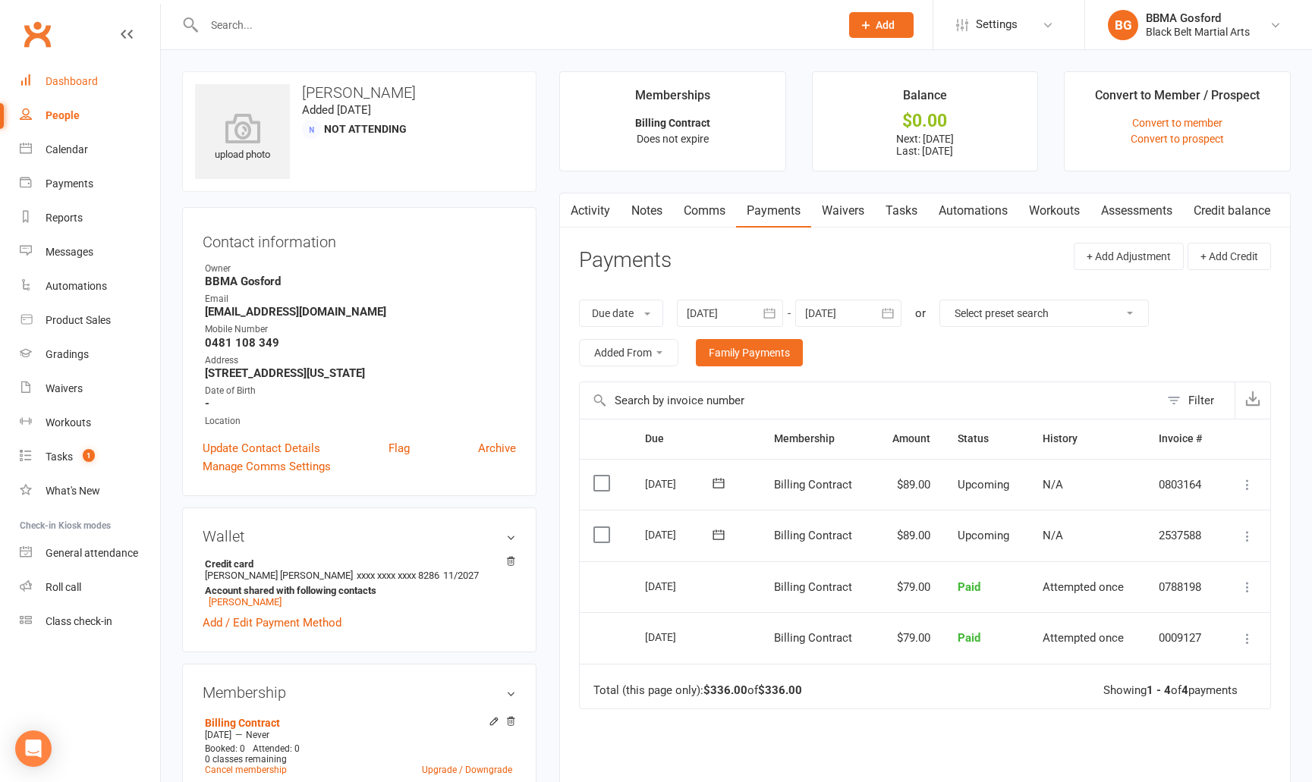
click at [84, 87] on div "Dashboard" at bounding box center [72, 81] width 52 height 12
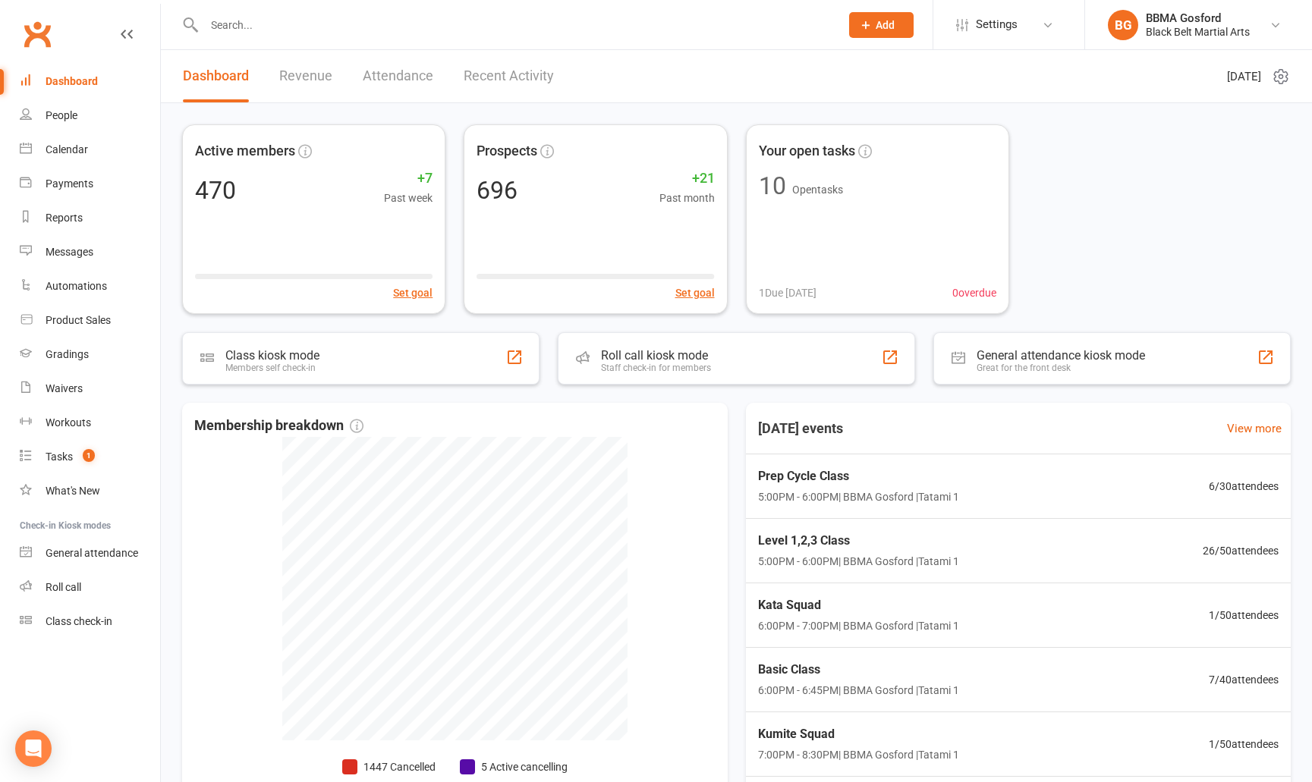
click at [271, 30] on input "text" at bounding box center [515, 24] width 630 height 21
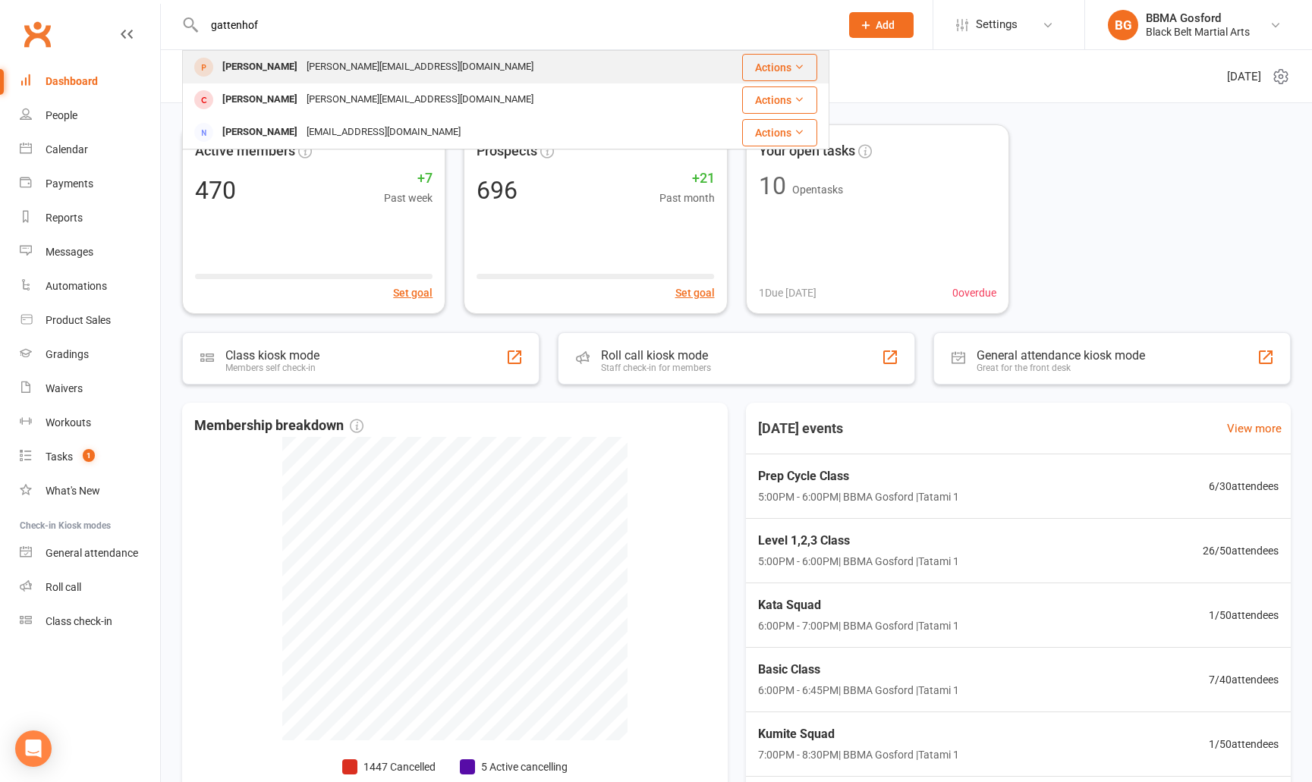
type input "gattenhof"
click at [276, 72] on div "Edward Gattenhof" at bounding box center [260, 67] width 84 height 22
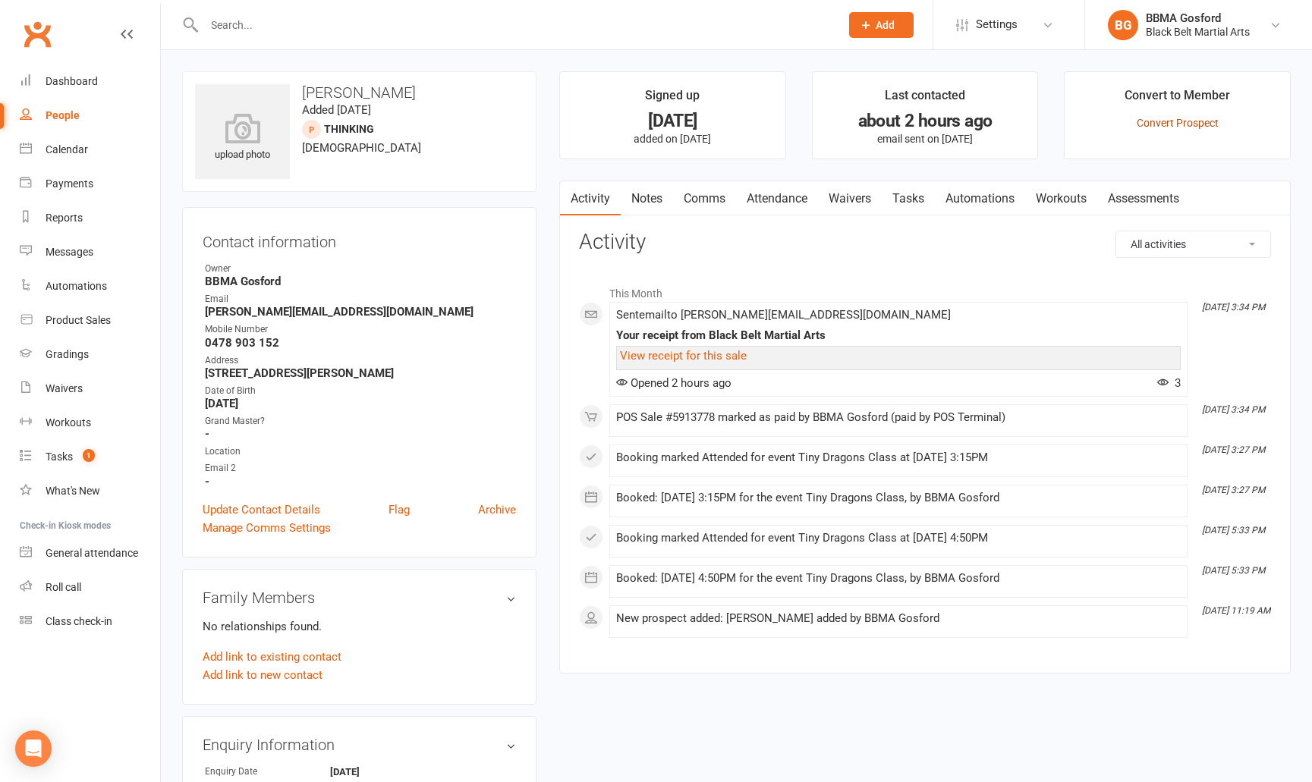
click at [1155, 122] on link "Convert Prospect" at bounding box center [1178, 123] width 82 height 12
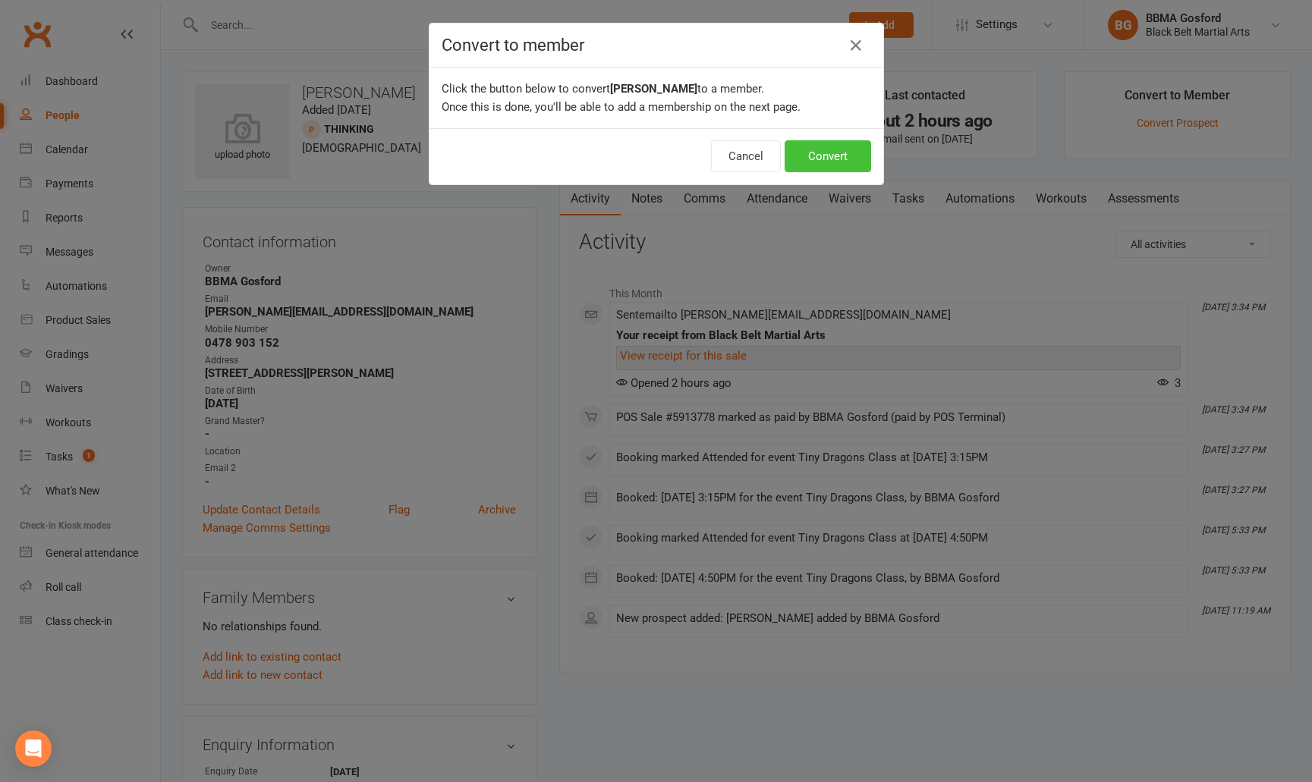
click at [830, 156] on button "Convert" at bounding box center [828, 156] width 87 height 32
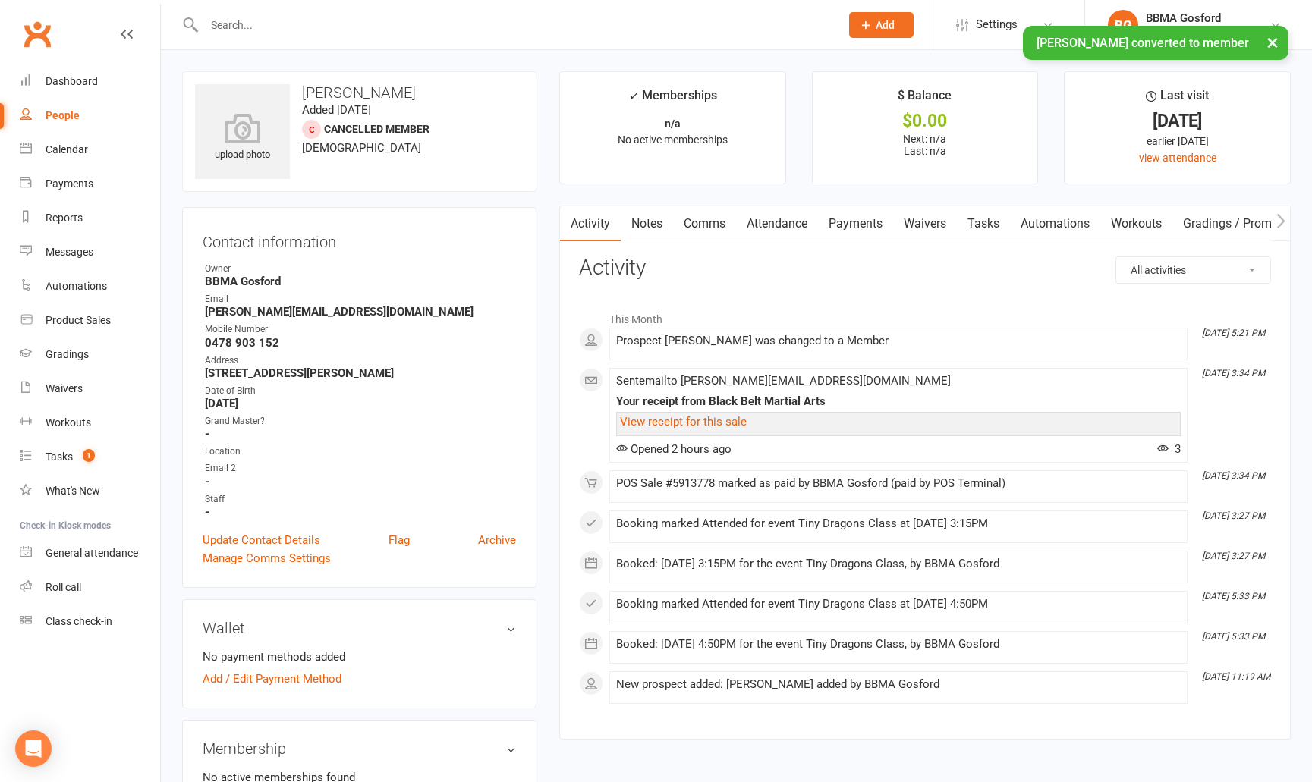
click at [780, 222] on link "Attendance" at bounding box center [777, 223] width 82 height 35
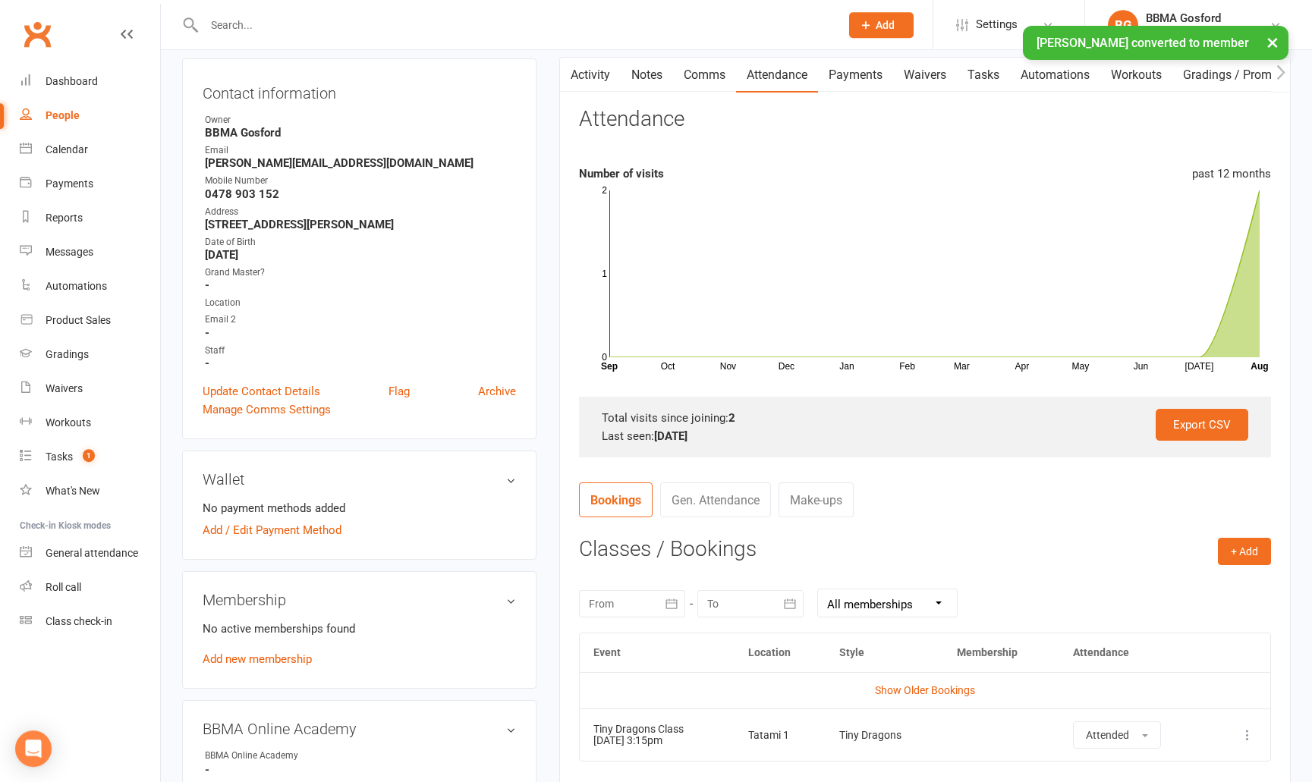
scroll to position [151, 0]
click at [1248, 550] on button "+ Add" at bounding box center [1244, 549] width 53 height 27
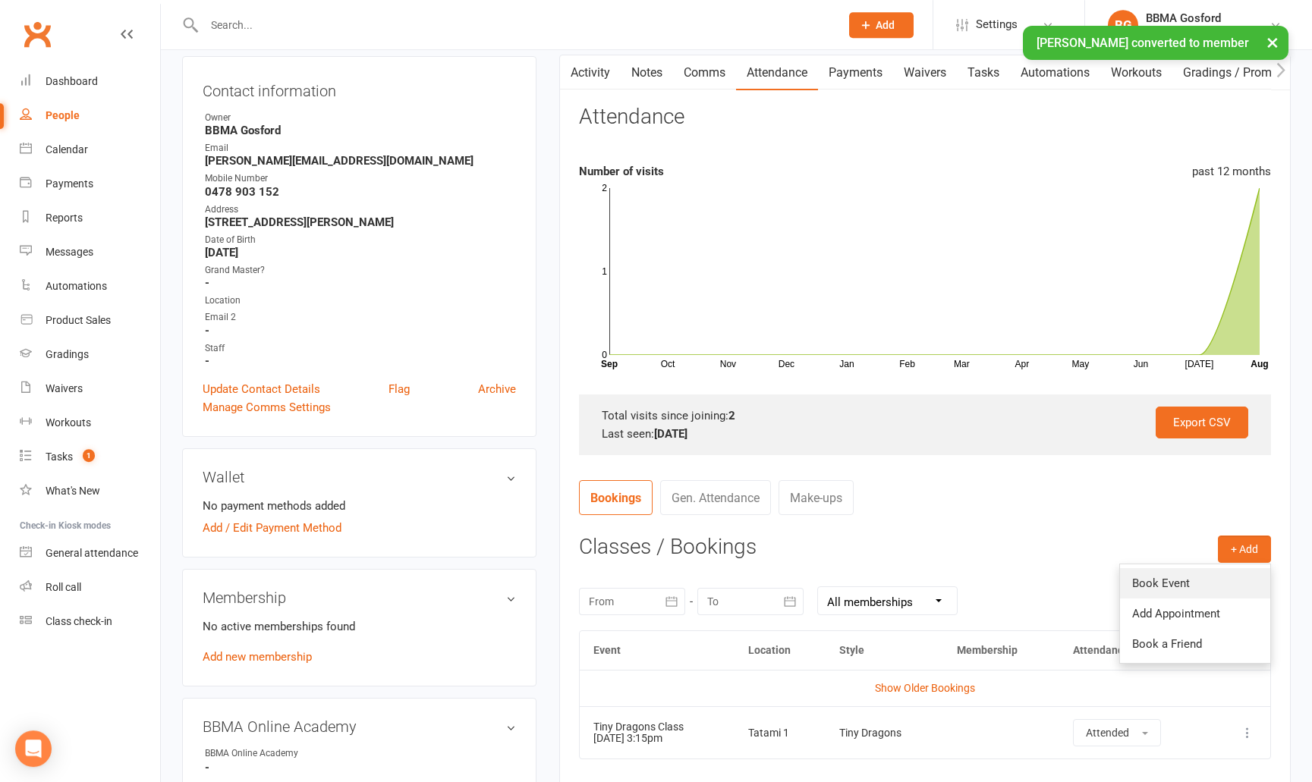
click at [1189, 583] on link "Book Event" at bounding box center [1195, 583] width 150 height 30
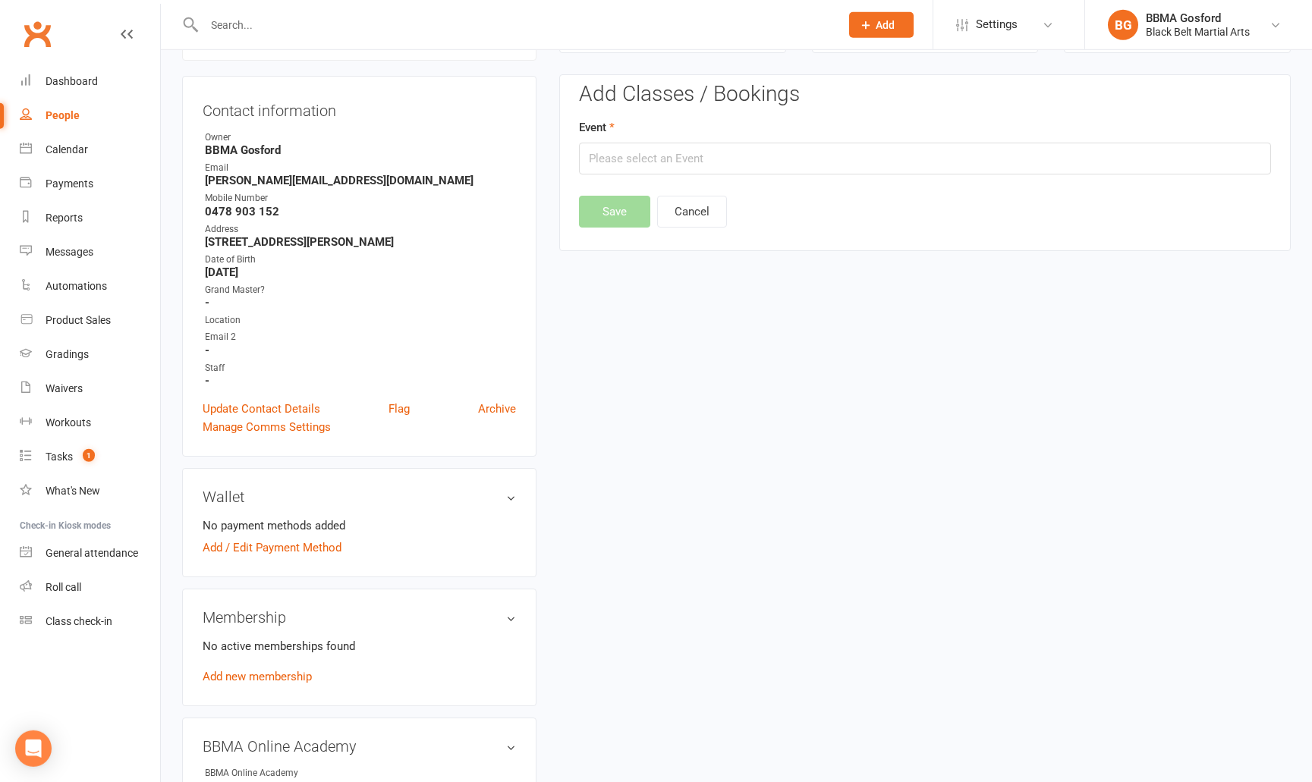
scroll to position [130, 0]
click at [685, 162] on input "text" at bounding box center [925, 160] width 692 height 32
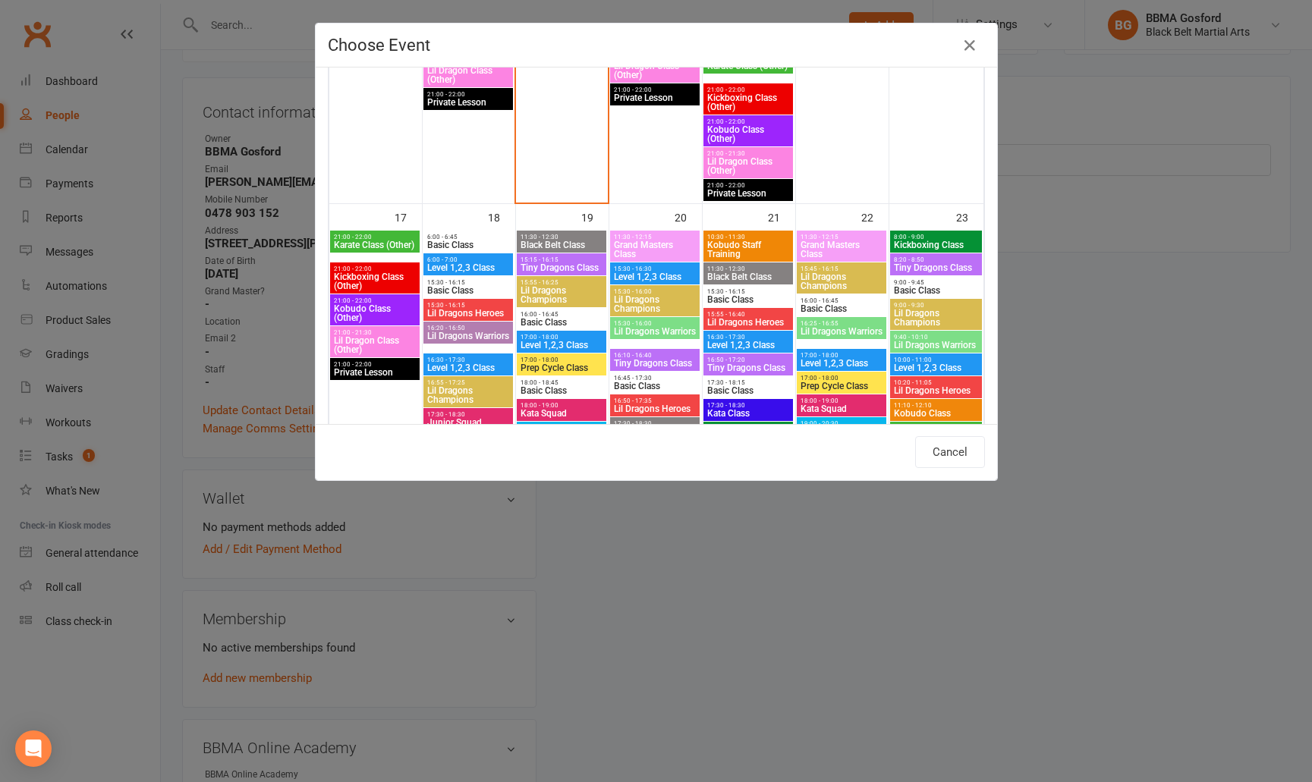
scroll to position [1642, 0]
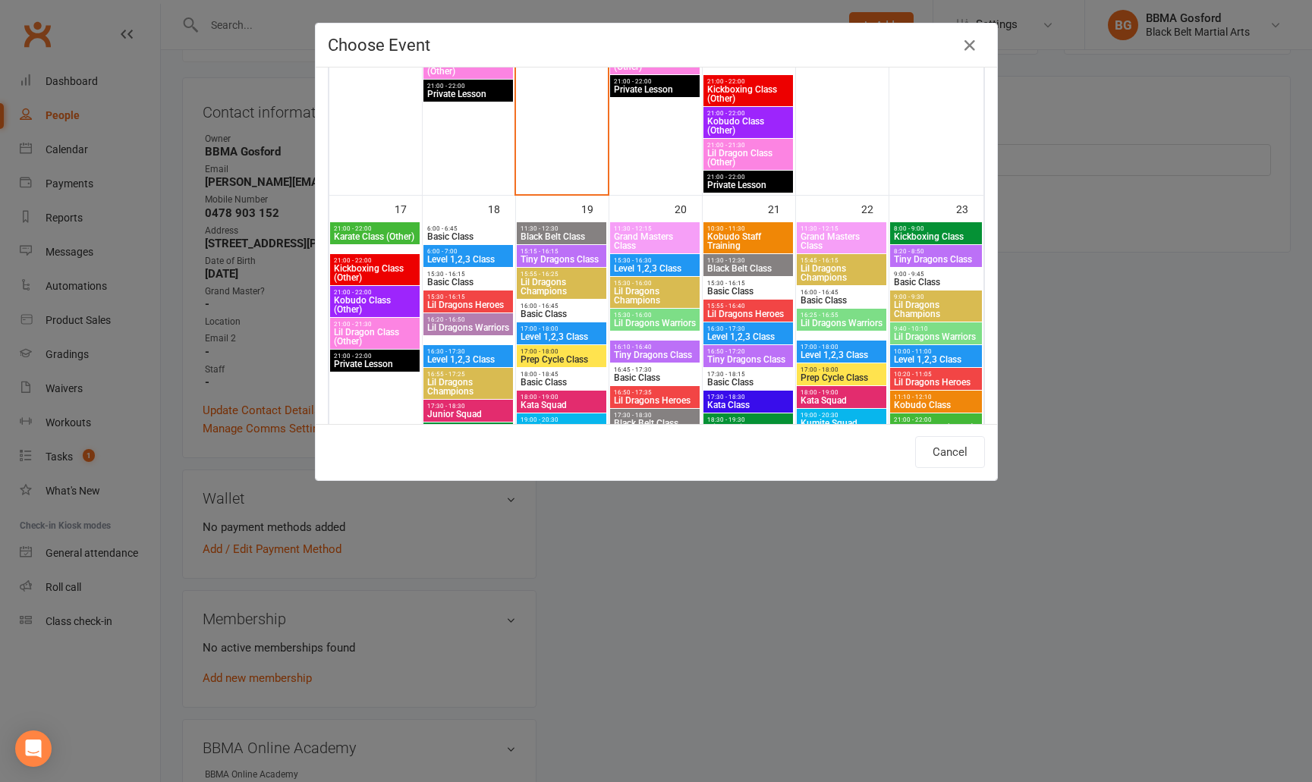
click at [565, 261] on span "Tiny Dragons Class" at bounding box center [561, 259] width 83 height 9
type input "Tiny Dragons Class - Aug 19, 2025 3:15:00 PM"
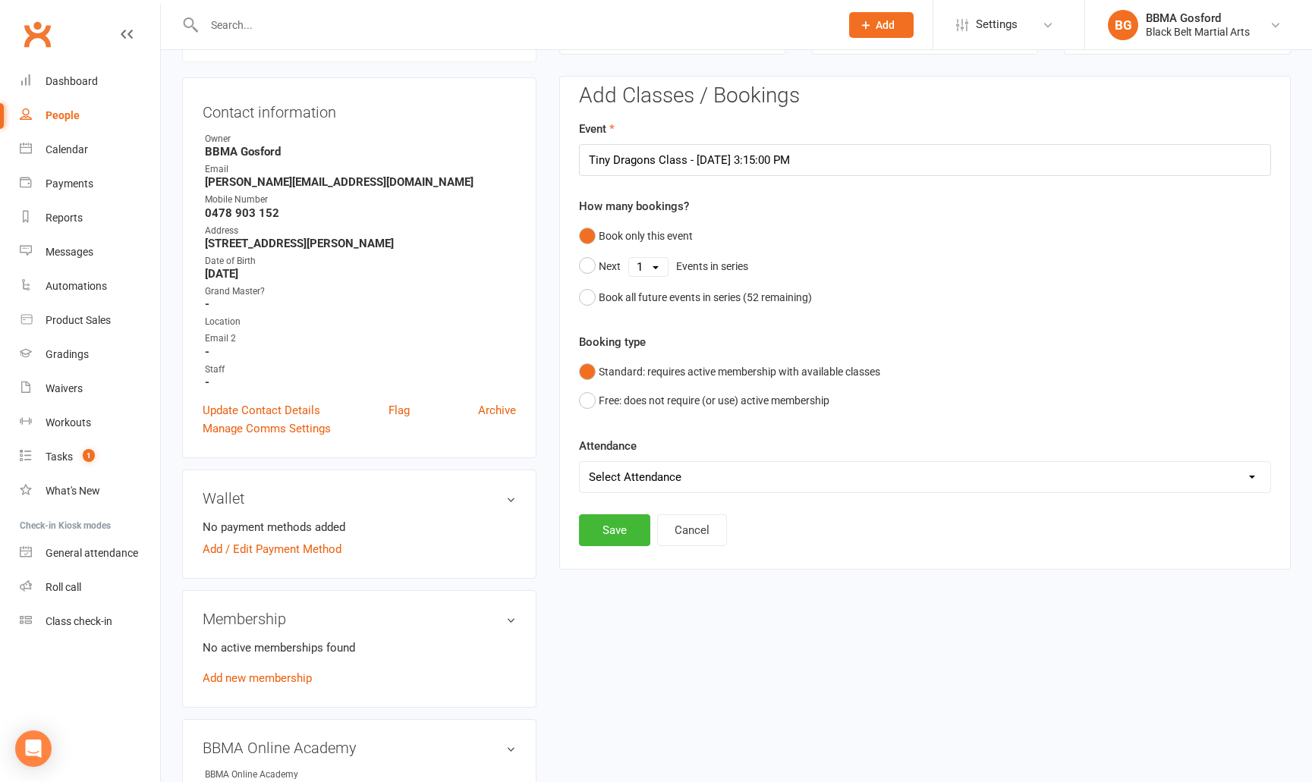
click at [578, 300] on div "Add Classes / Bookings Event Tiny Dragons Class - Aug 19, 2025 3:15:00 PM How m…" at bounding box center [925, 322] width 732 height 493
click at [589, 301] on button "Book all future events in series ( 52 remaining)" at bounding box center [695, 297] width 233 height 29
click at [600, 452] on button "Save" at bounding box center [614, 453] width 71 height 32
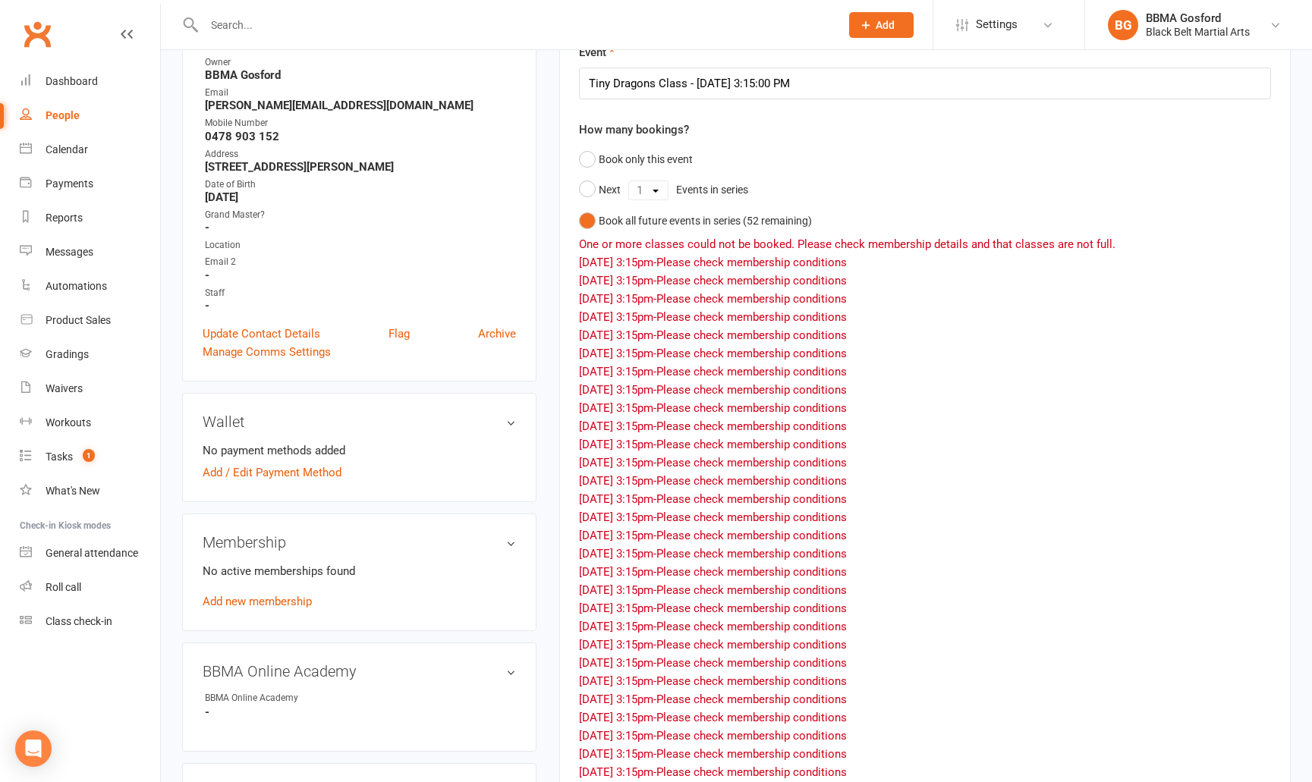
scroll to position [209, 0]
click at [250, 604] on link "Add new membership" at bounding box center [257, 600] width 109 height 14
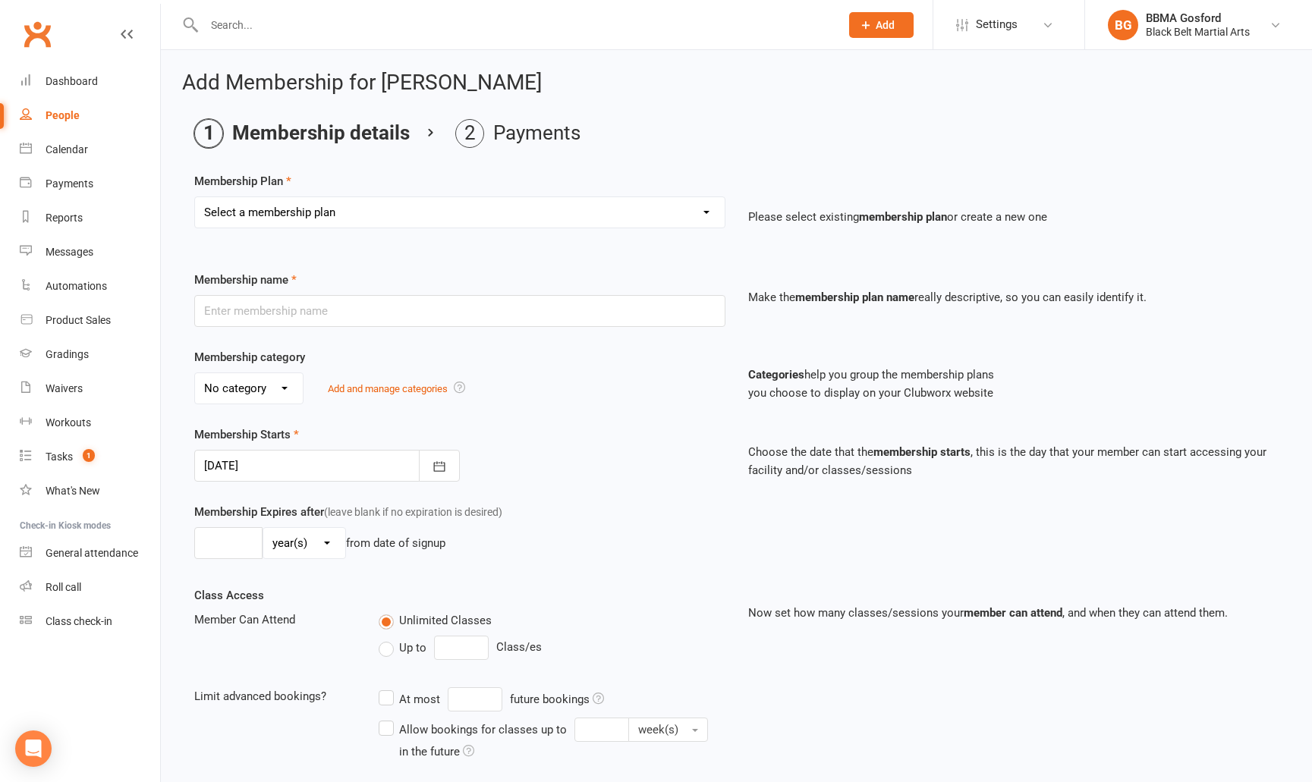
select select "6"
click option "Tiny Dragon DDR" at bounding box center [0, 0] width 0 height 0
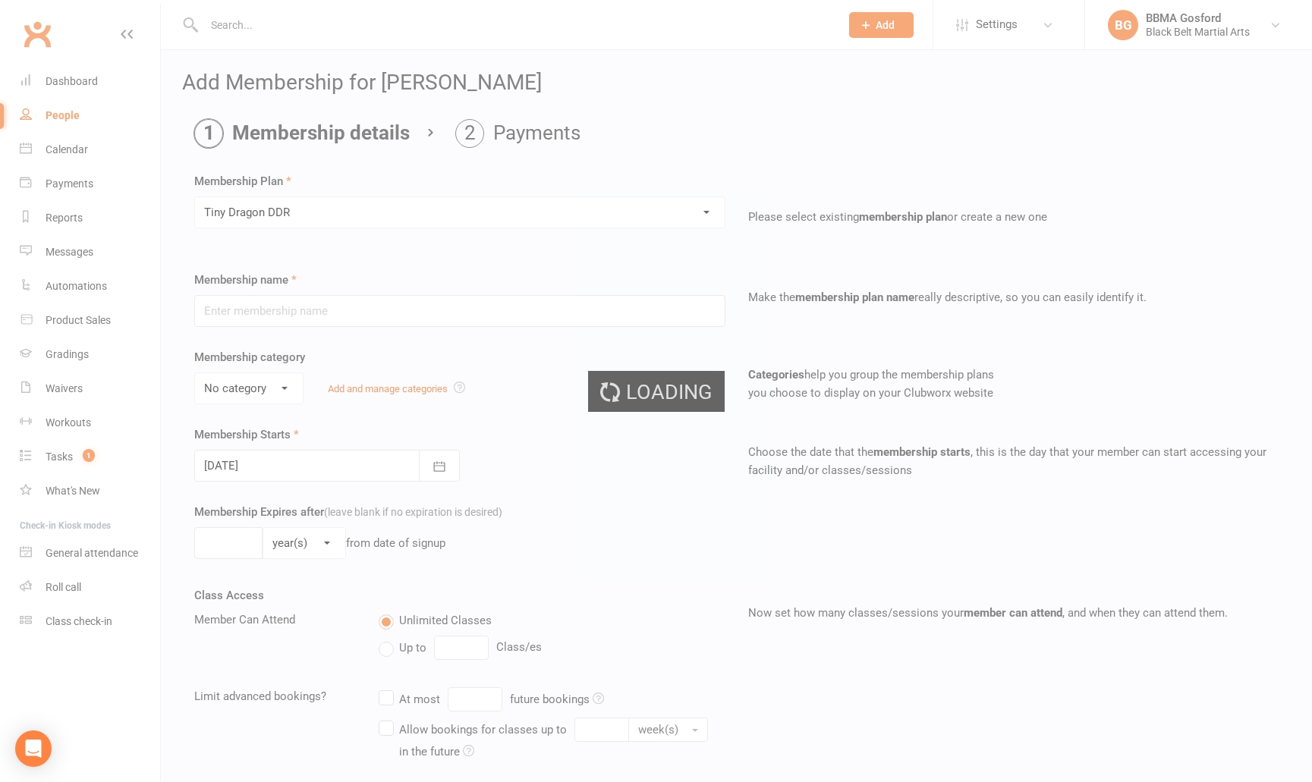
type input "Tiny Dragon DDR"
select select "0"
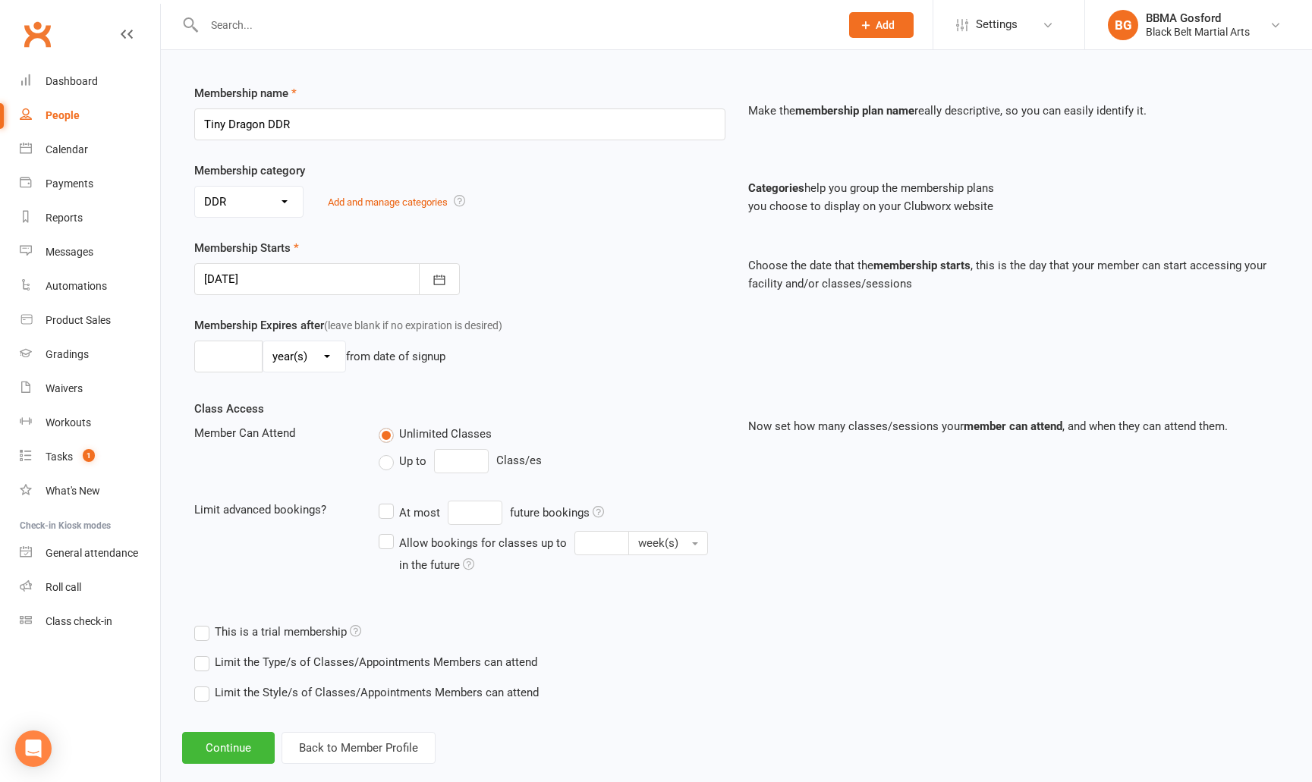
scroll to position [211, 0]
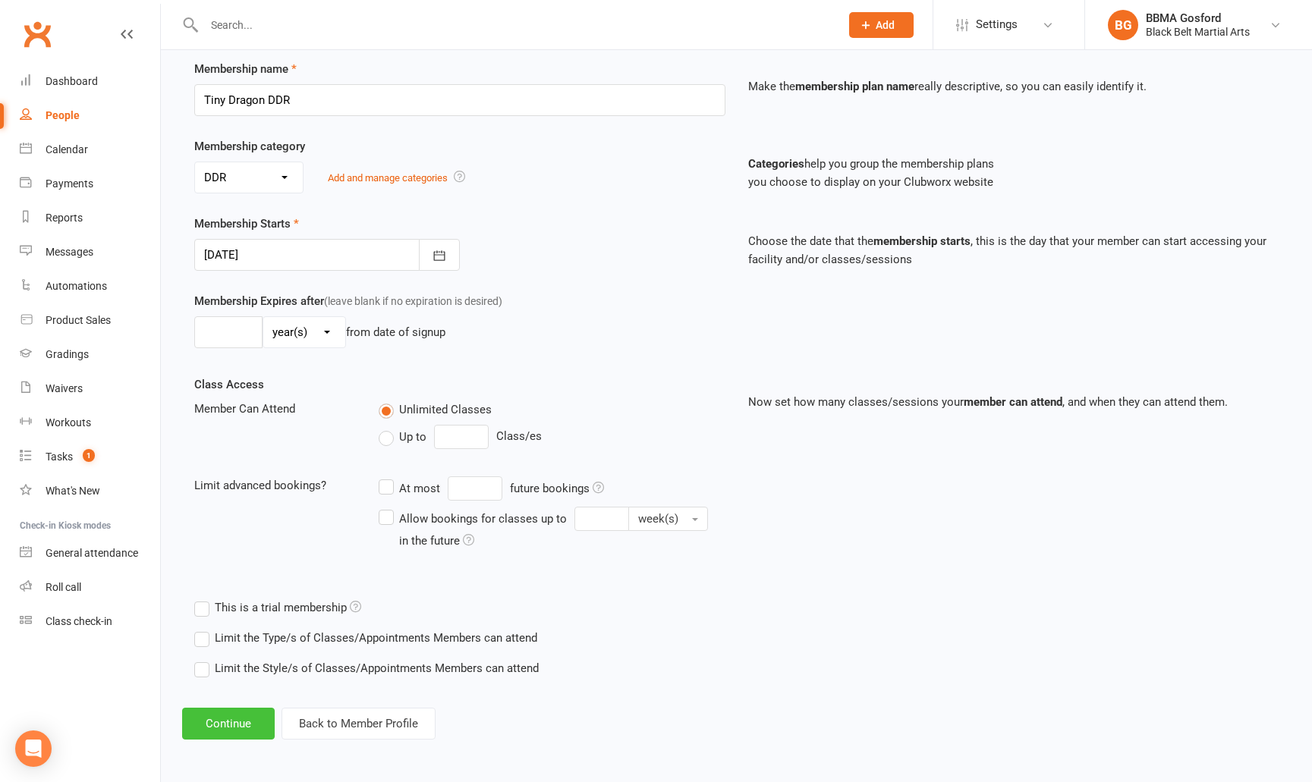
click at [216, 725] on button "Continue" at bounding box center [228, 724] width 93 height 32
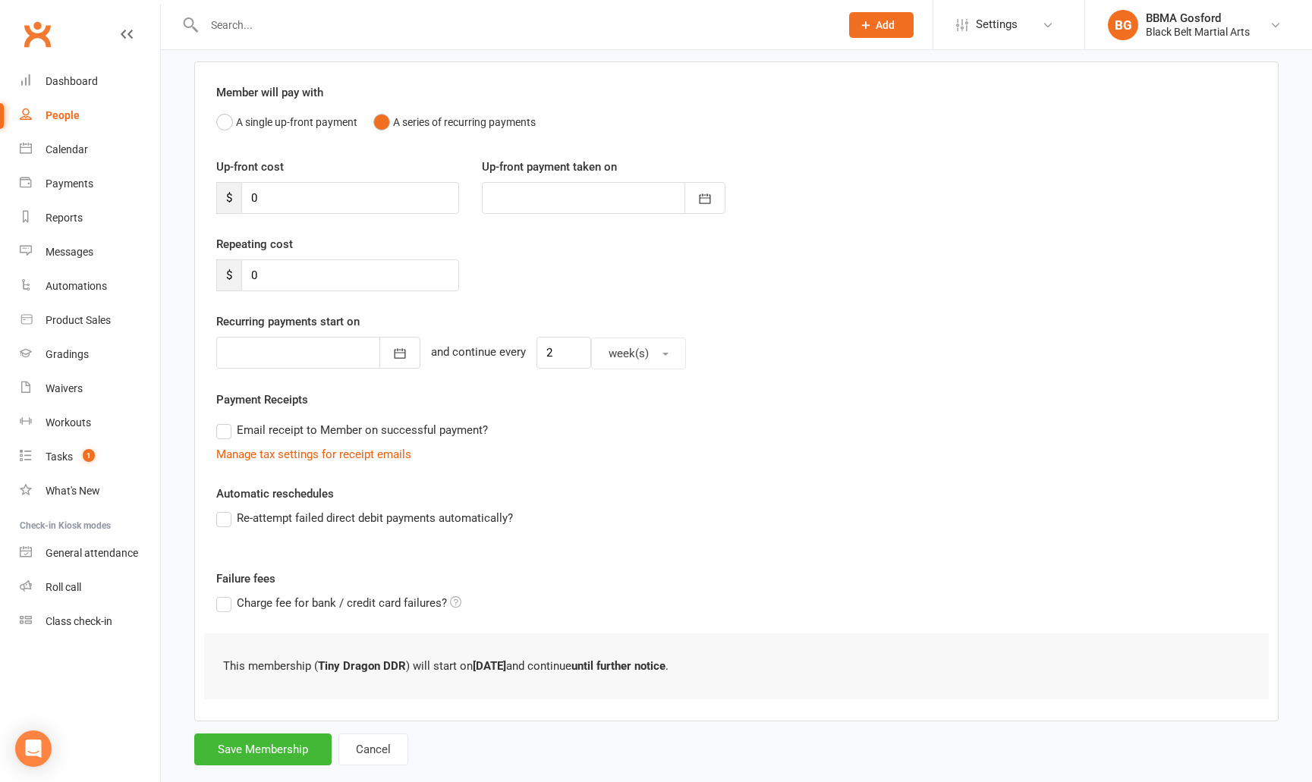
scroll to position [138, 0]
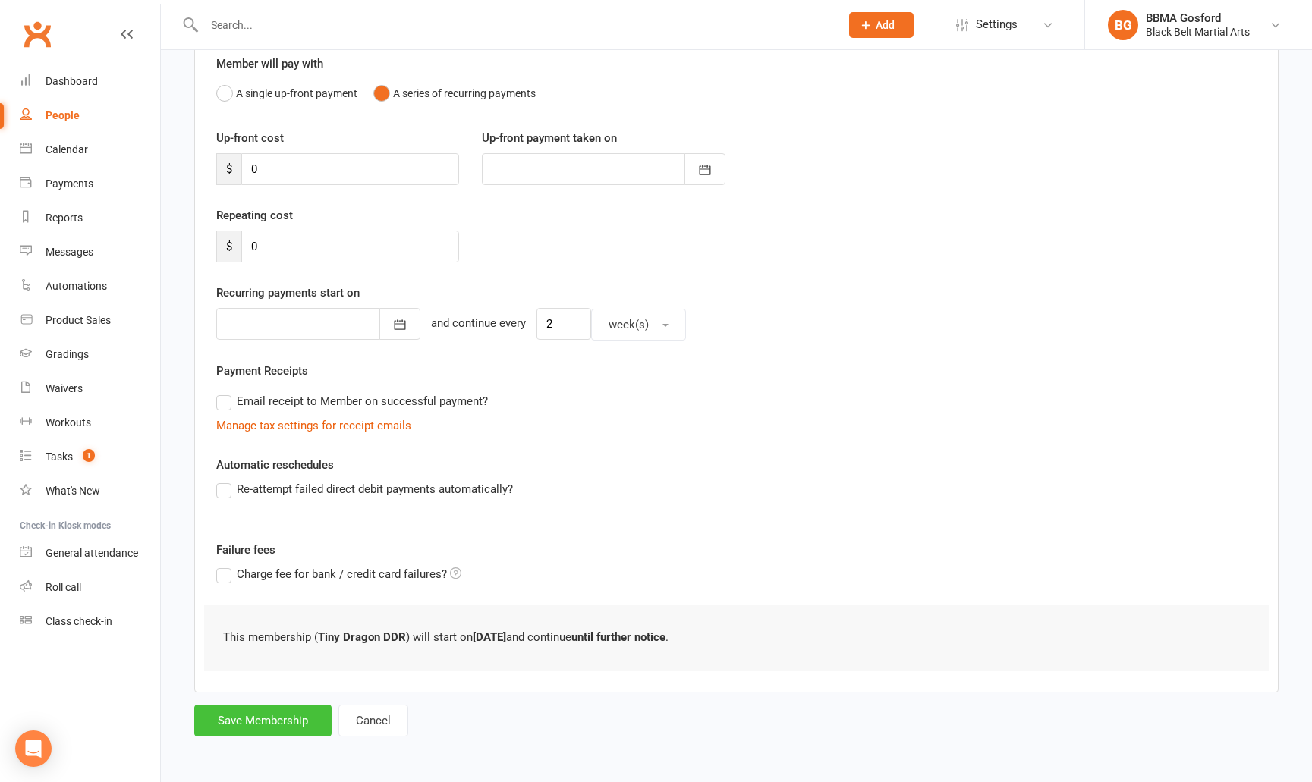
click at [288, 722] on button "Save Membership" at bounding box center [262, 721] width 137 height 32
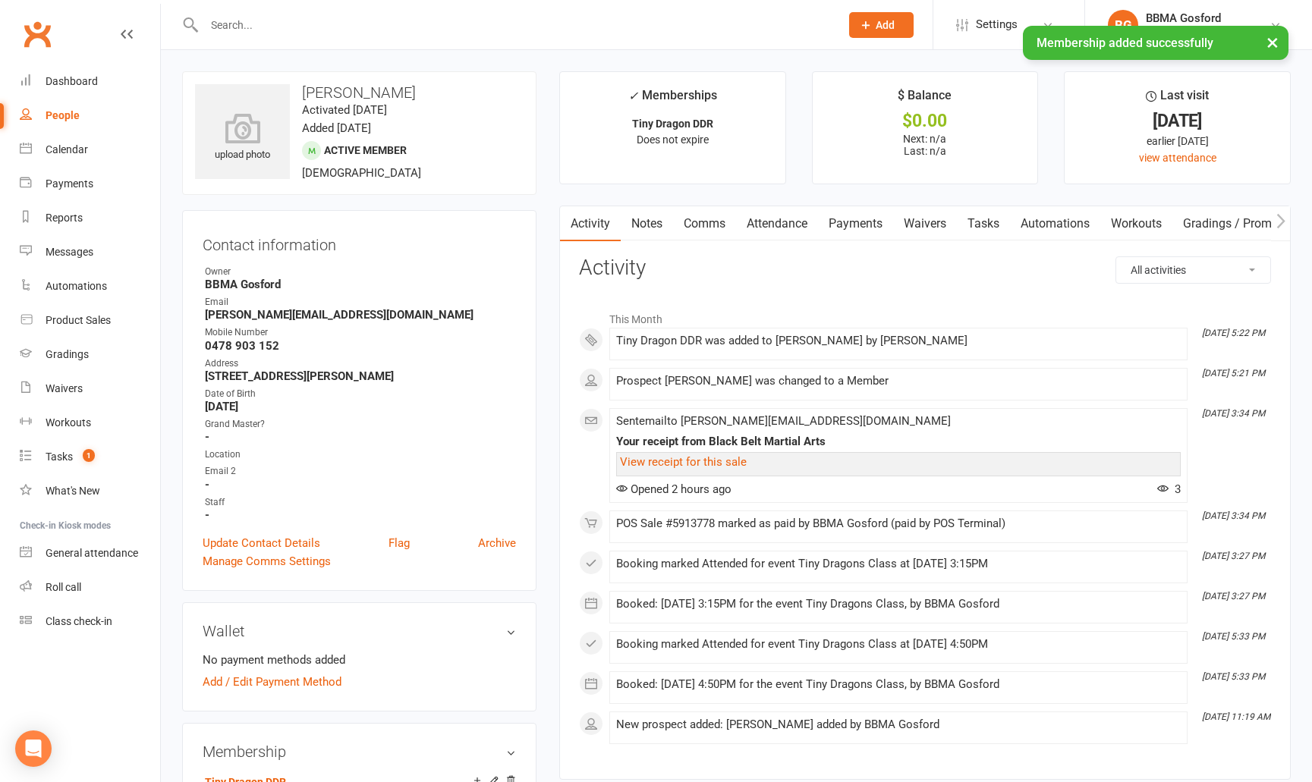
click at [747, 206] on main "✓ Memberships Tiny Dragon DDR Does not expire $ Balance $0.00 Next: n/a Last: n…" at bounding box center [925, 433] width 754 height 724
drag, startPoint x: 791, startPoint y: 228, endPoint x: 810, endPoint y: 251, distance: 30.2
click at [791, 228] on link "Attendance" at bounding box center [777, 223] width 82 height 35
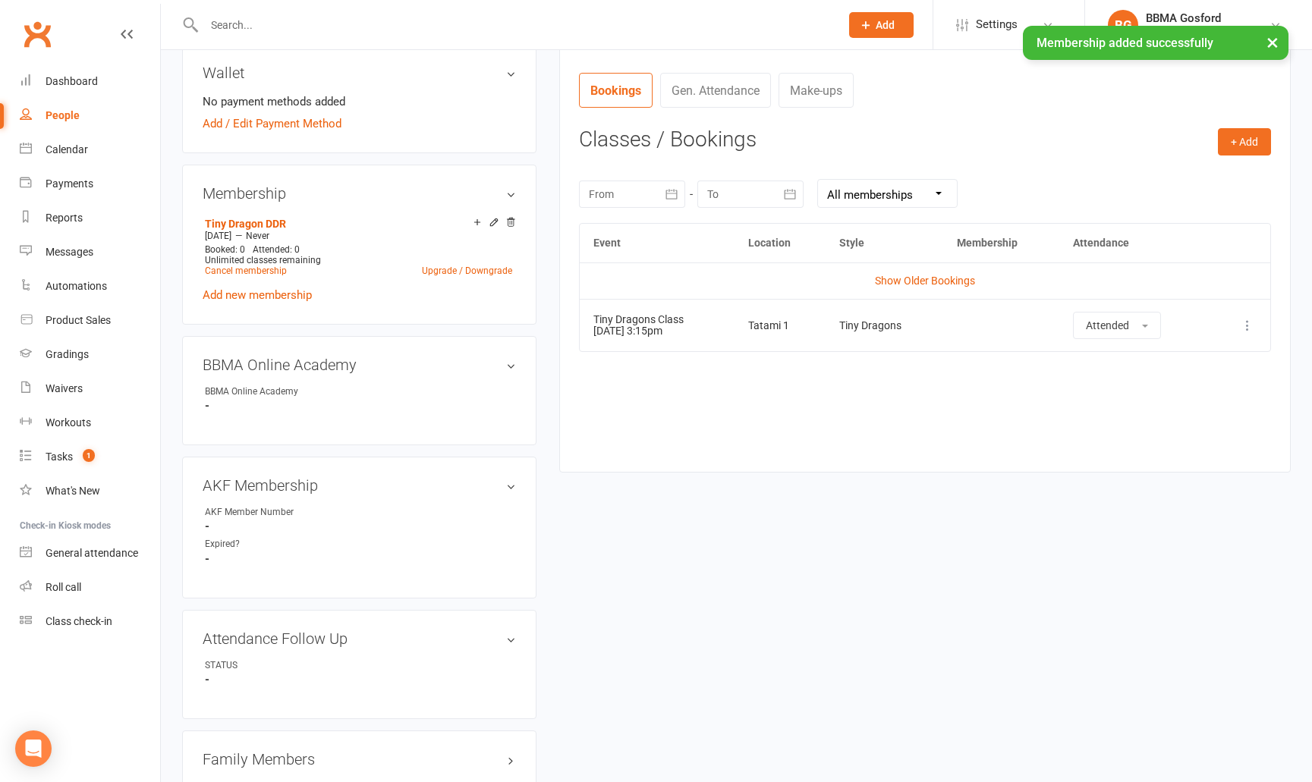
scroll to position [565, 0]
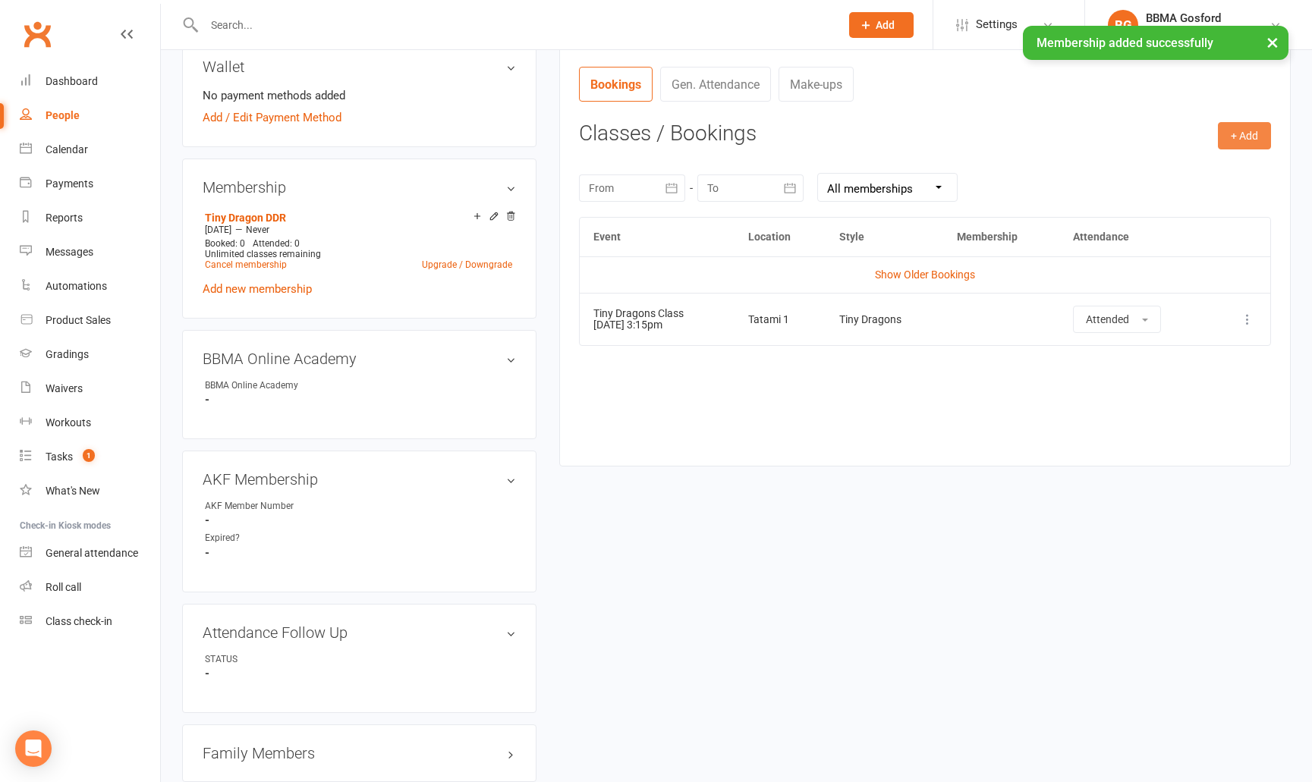
click at [1248, 133] on button "+ Add" at bounding box center [1244, 135] width 53 height 27
click at [1153, 166] on link "Book Event" at bounding box center [1195, 170] width 150 height 30
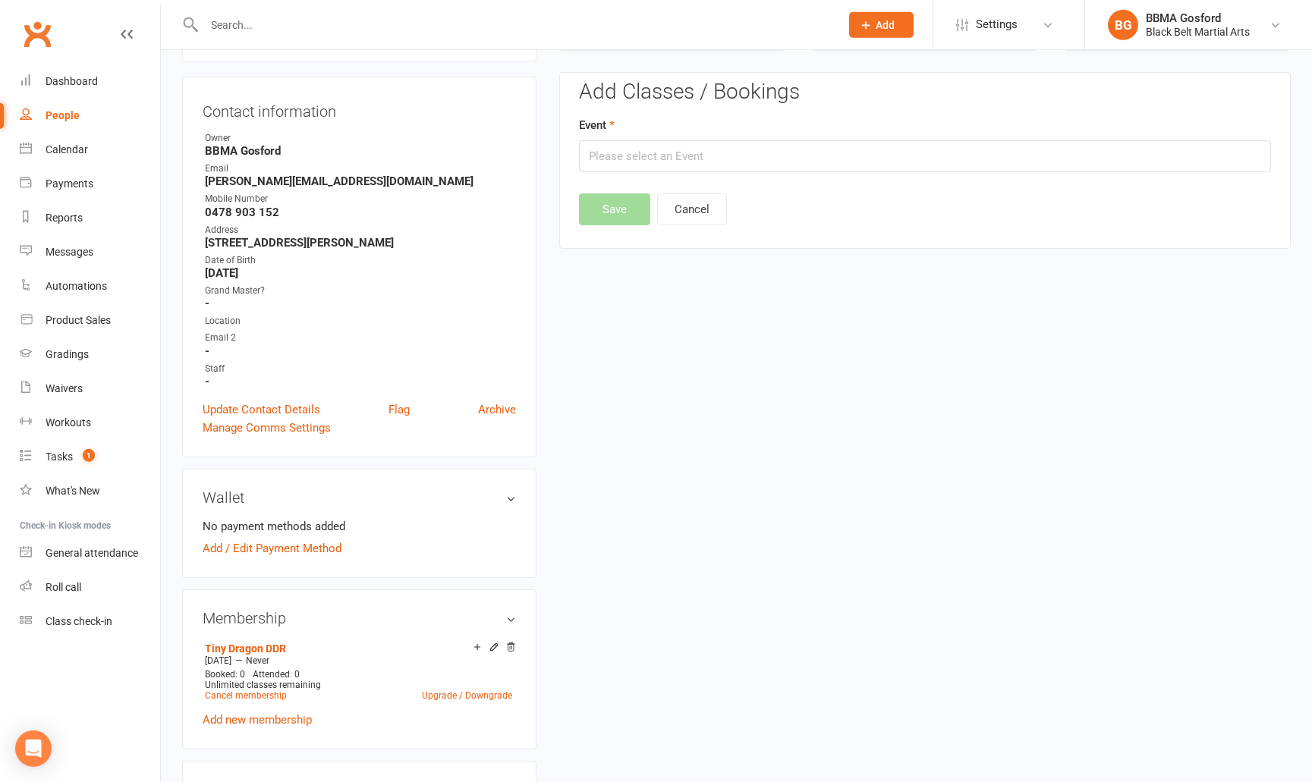
scroll to position [130, 0]
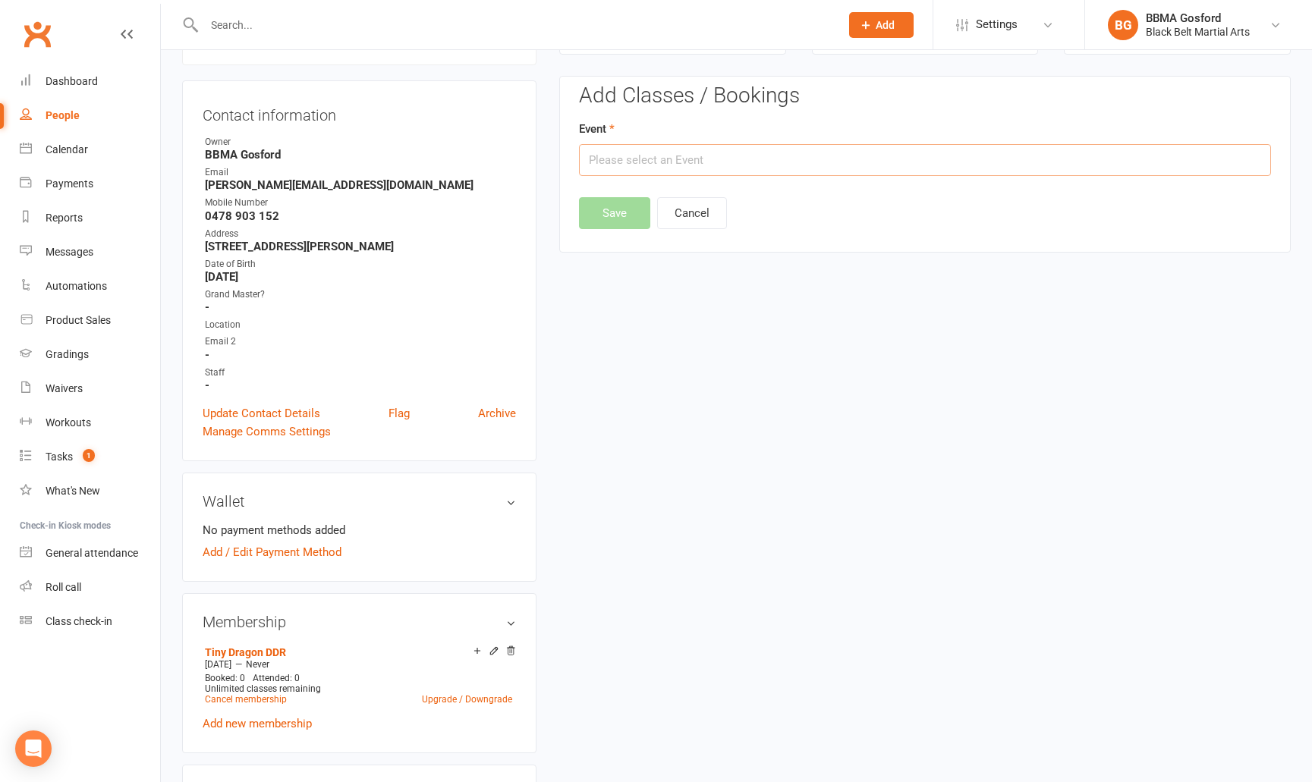
click at [685, 166] on input "text" at bounding box center [925, 160] width 692 height 32
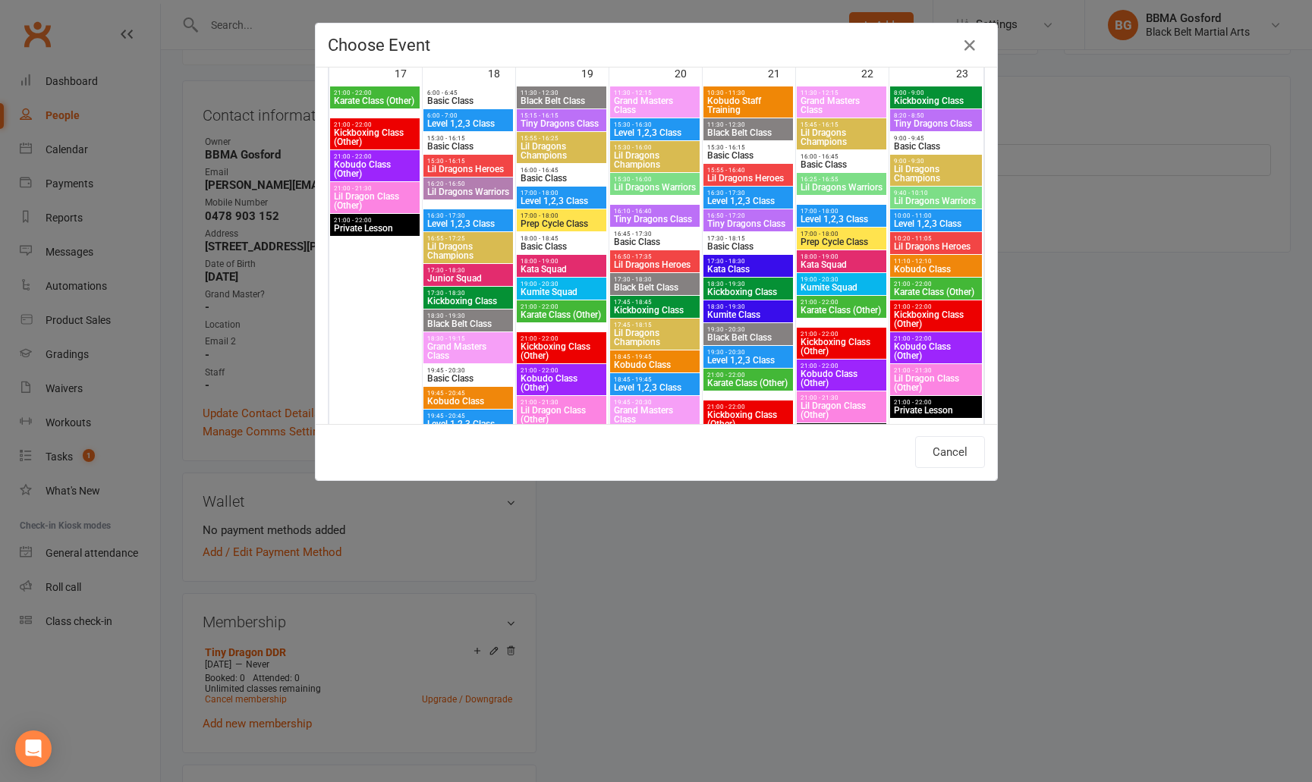
scroll to position [1724, 0]
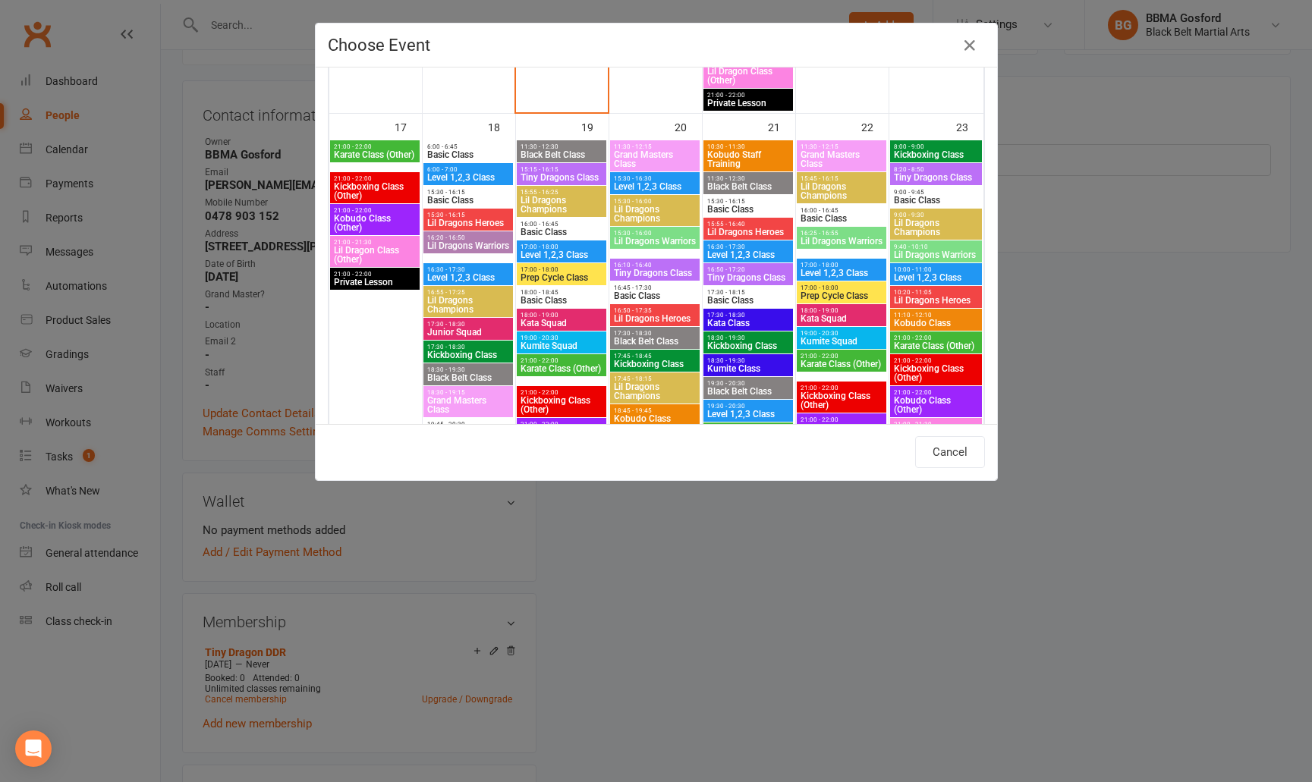
click at [565, 175] on span "Tiny Dragons Class" at bounding box center [561, 177] width 83 height 9
type input "Tiny Dragons Class - Aug 19, 2025 3:15:00 PM"
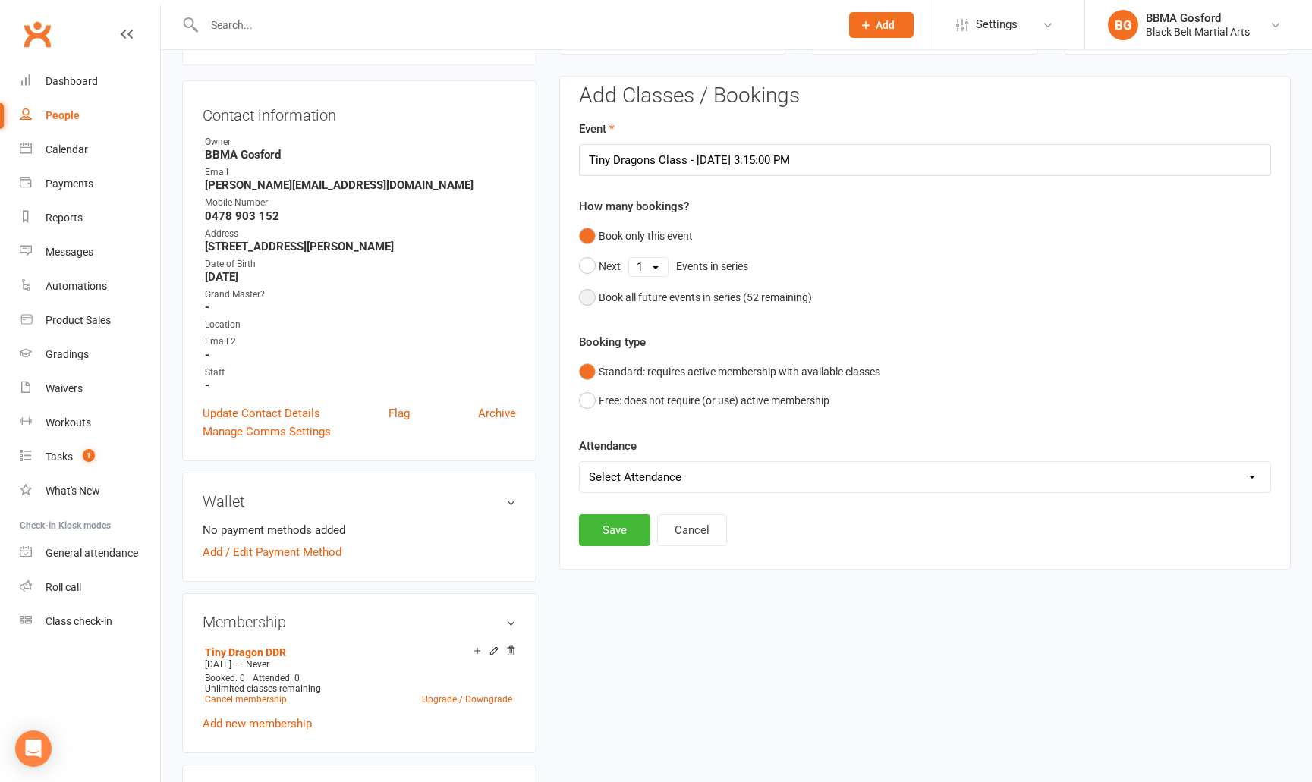
click at [589, 294] on button "Book all future events in series ( 52 remaining)" at bounding box center [695, 297] width 233 height 29
click at [598, 454] on button "Save" at bounding box center [614, 453] width 71 height 32
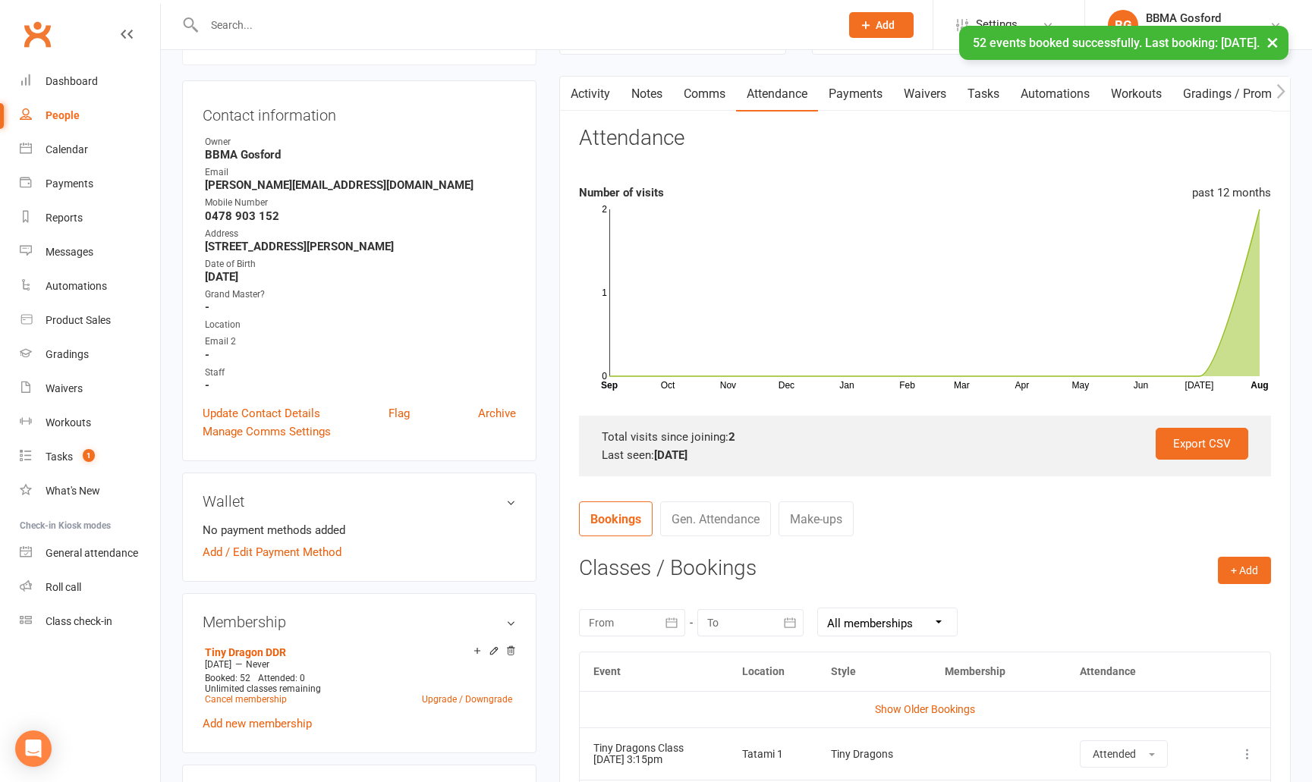
click at [710, 99] on link "Comms" at bounding box center [704, 94] width 63 height 35
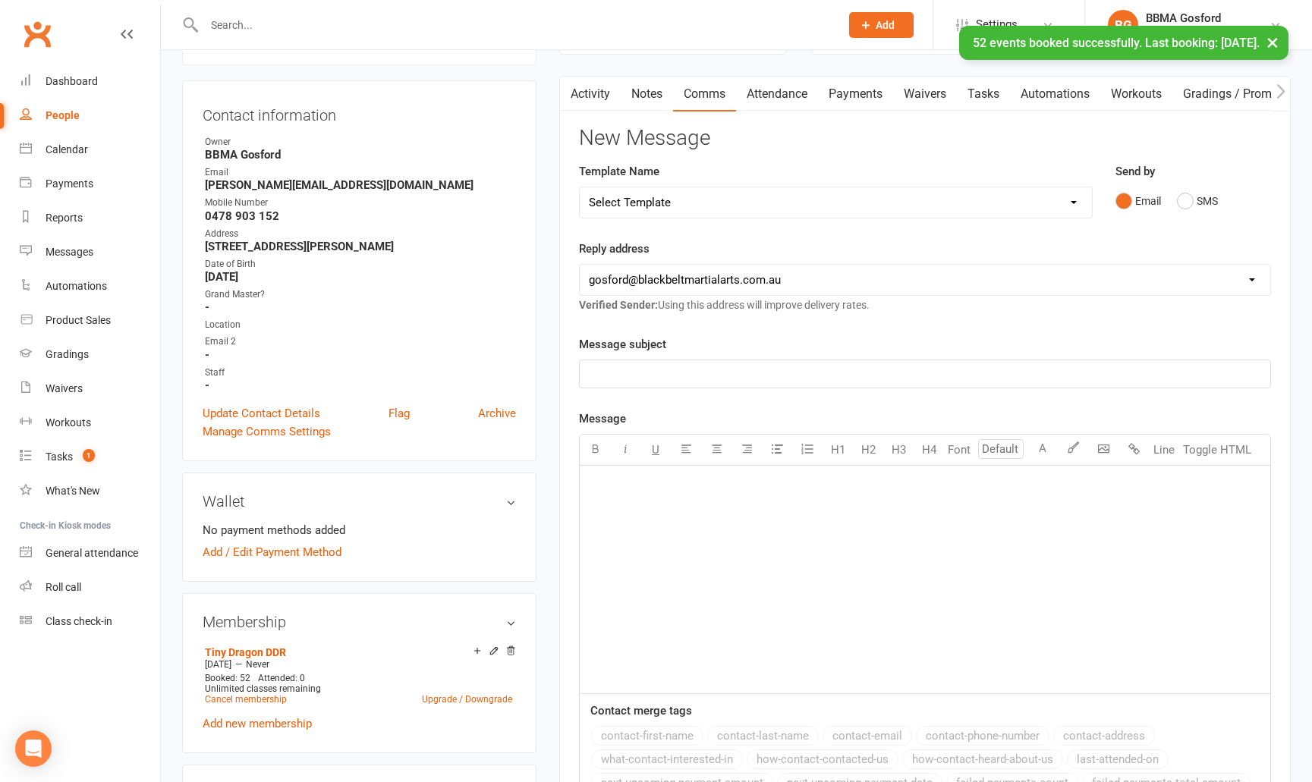
click at [580, 187] on select "Select Template [Email] Active Kids Voucher [Email] Black Belt Camp [Email] Bla…" at bounding box center [836, 202] width 512 height 30
select select "22"
click option "[Email] Welcome Email Lil Dragons" at bounding box center [0, 0] width 0 height 0
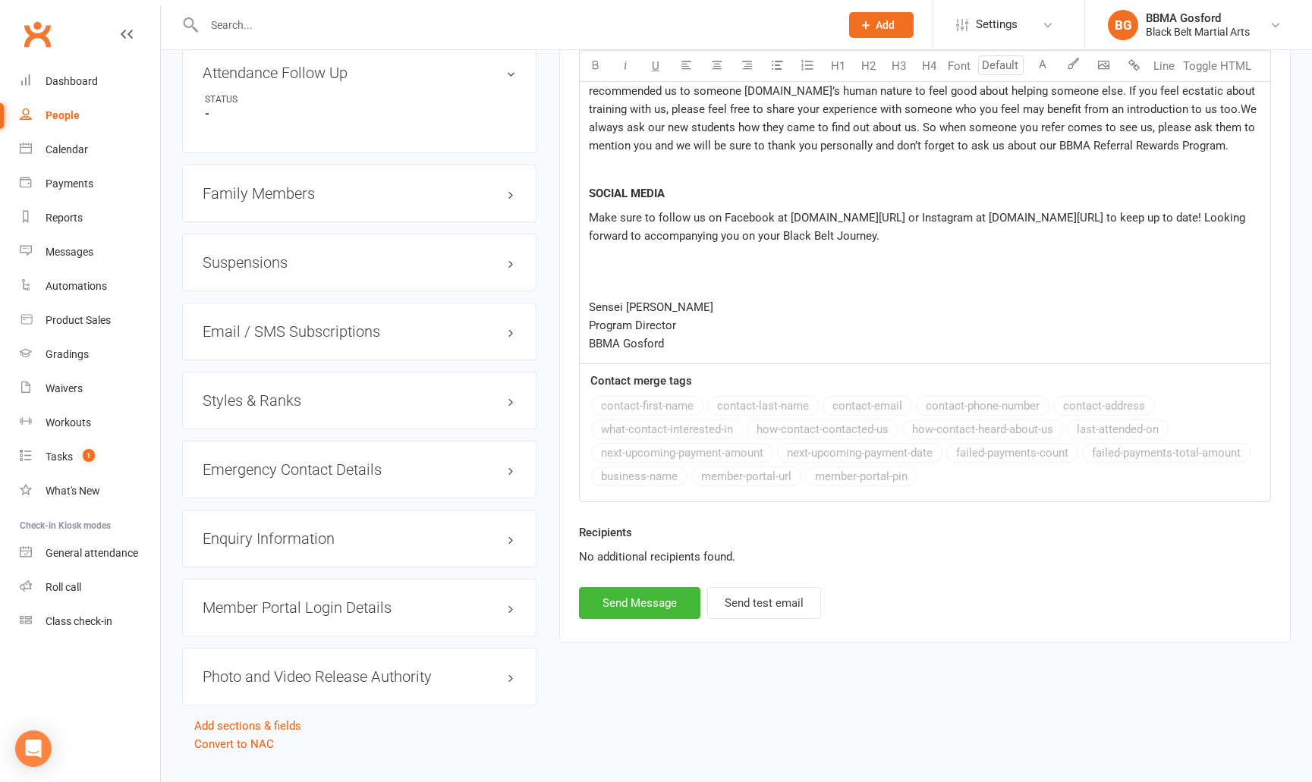
scroll to position [1154, 0]
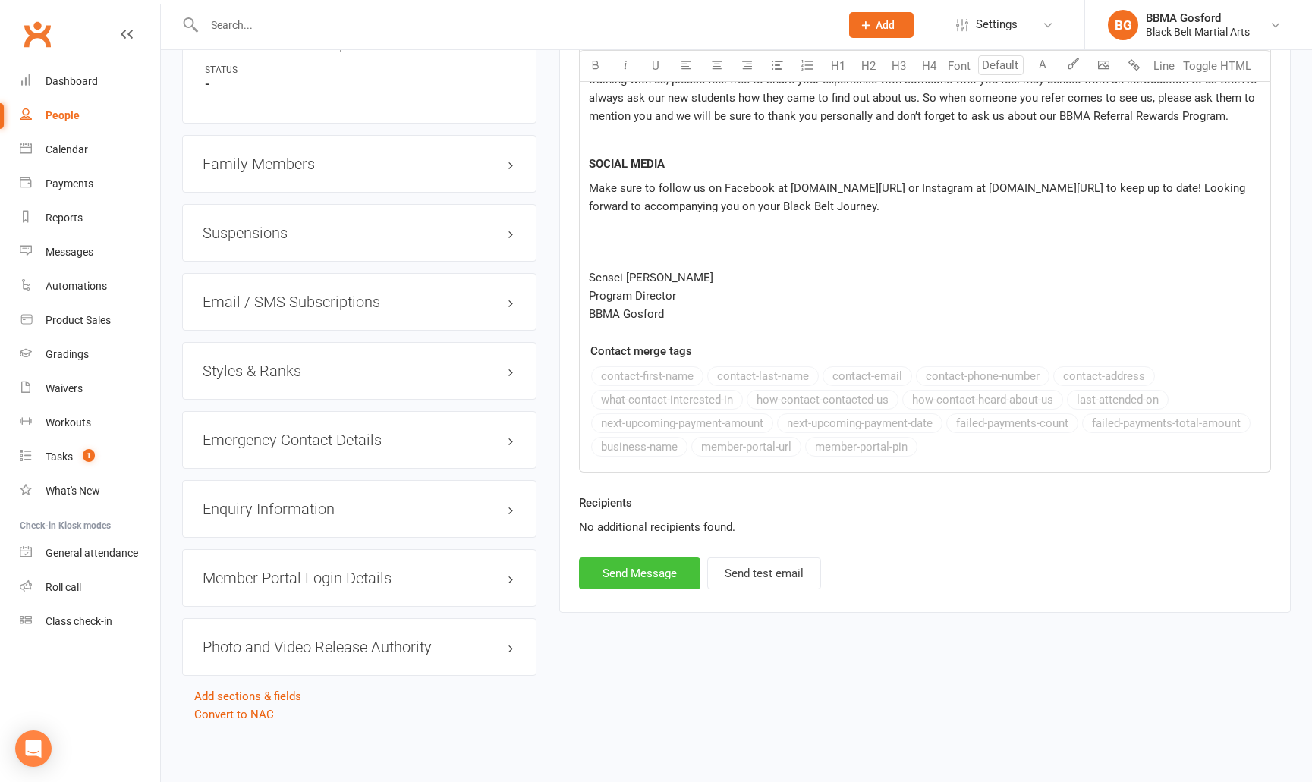
click at [634, 575] on button "Send Message" at bounding box center [639, 574] width 121 height 32
select select
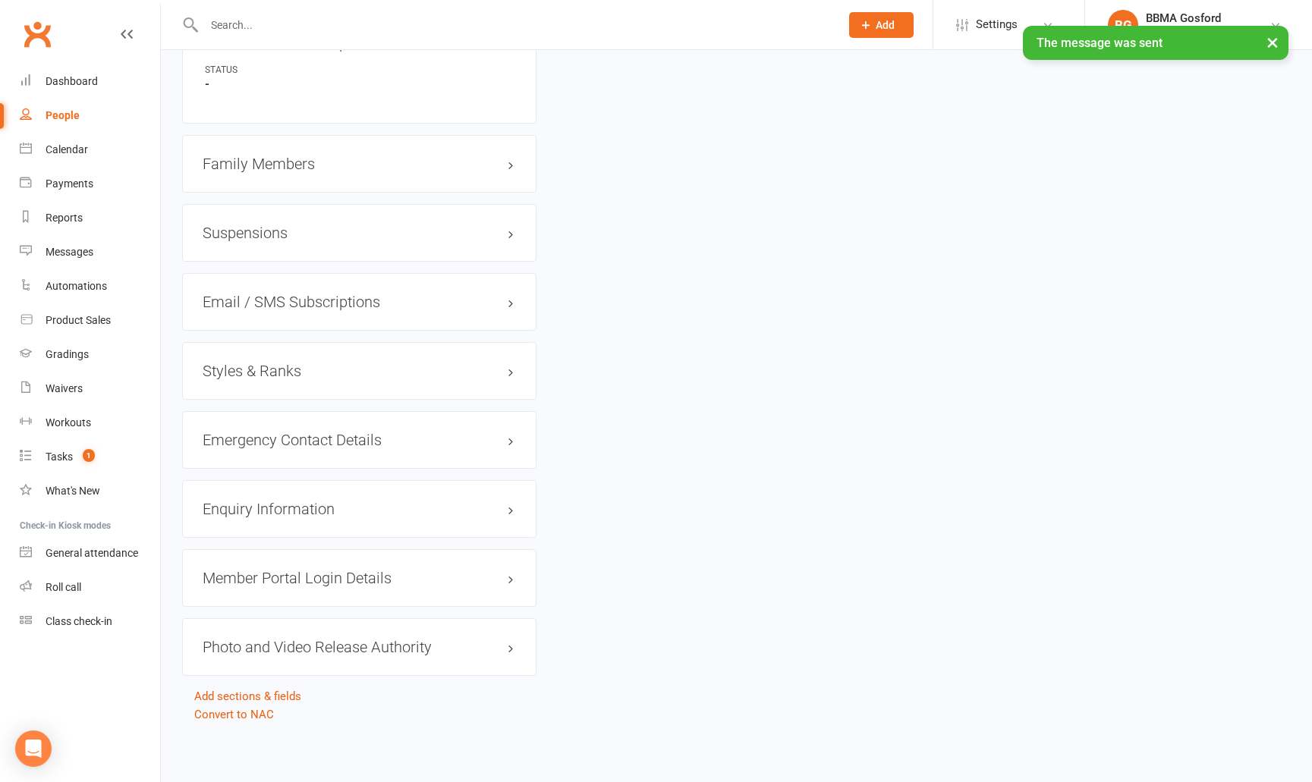
click at [263, 375] on h3 "Styles & Ranks" at bounding box center [359, 371] width 313 height 17
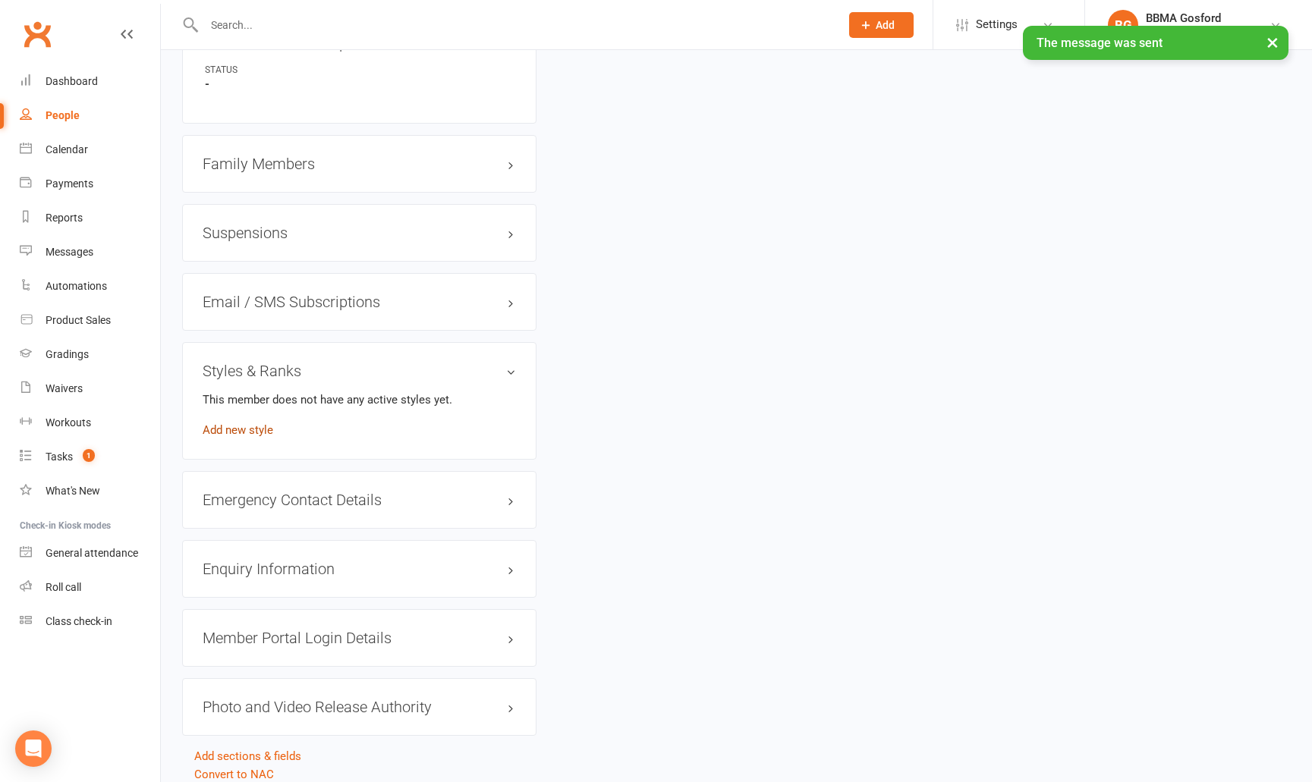
click at [258, 428] on link "Add new style" at bounding box center [238, 430] width 71 height 14
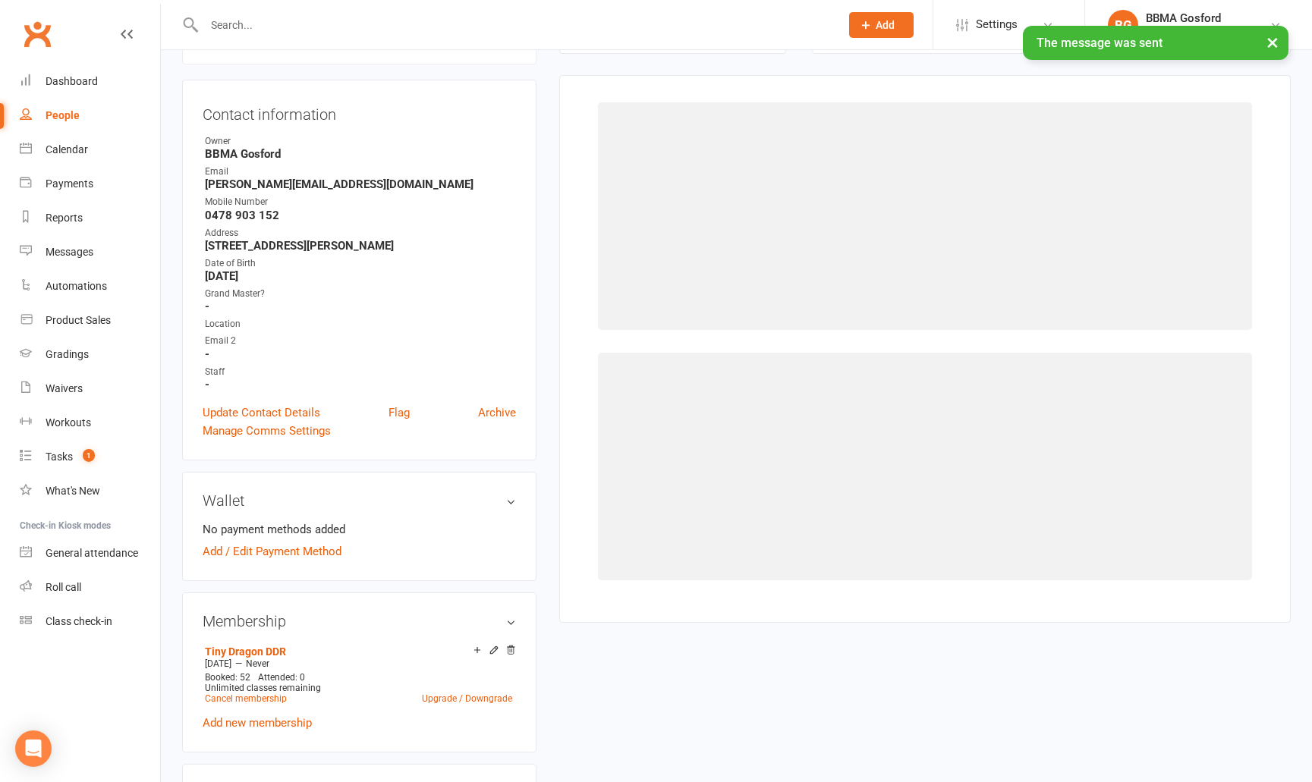
scroll to position [130, 0]
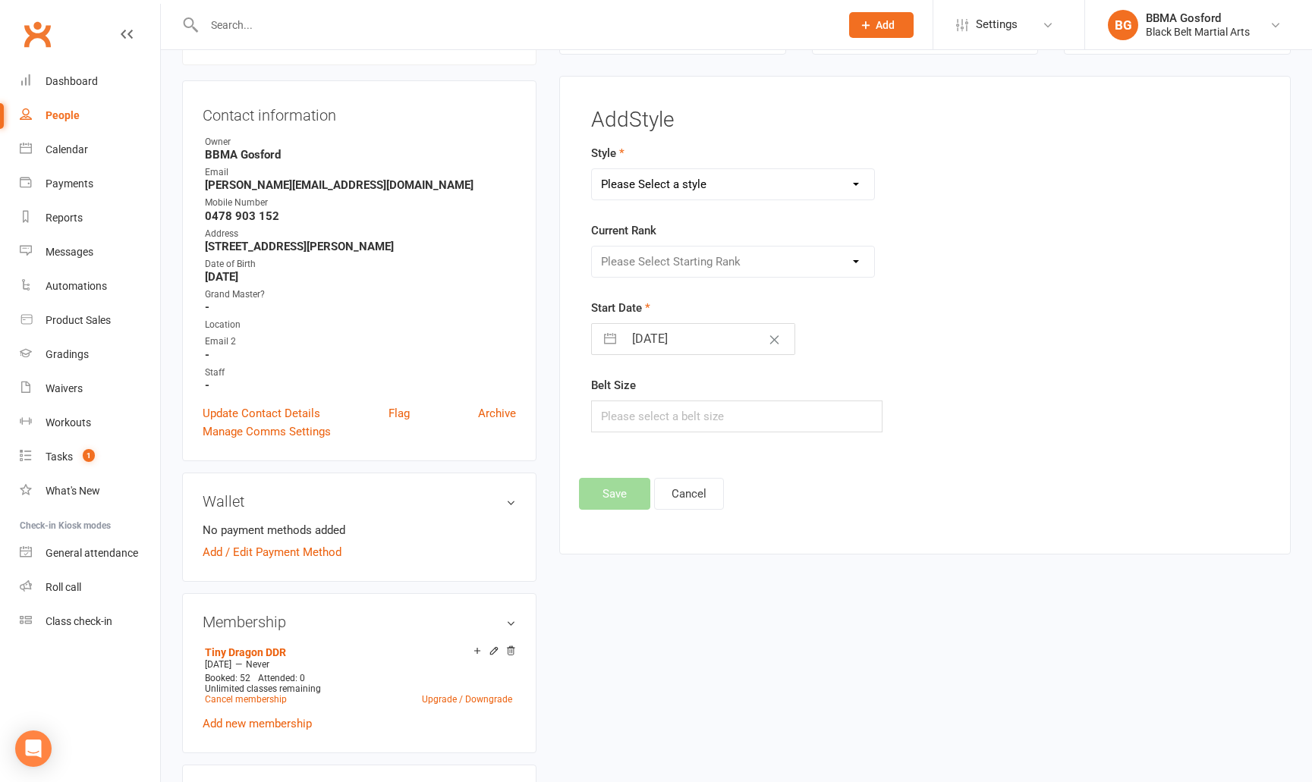
select select "781"
click option "Tiny Dragons" at bounding box center [0, 0] width 0 height 0
select select "7129"
click option "White" at bounding box center [0, 0] width 0 height 0
click at [672, 422] on input "text" at bounding box center [736, 417] width 291 height 32
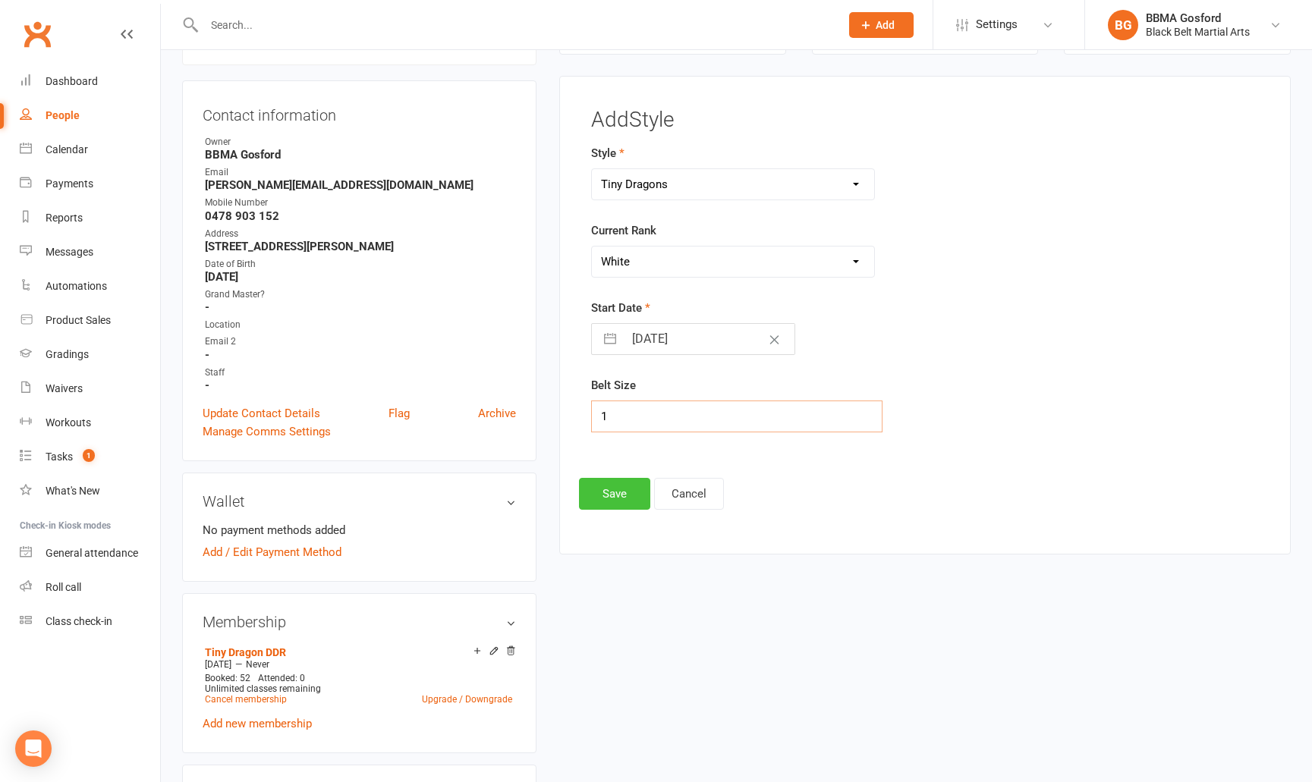
type input "1"
click at [603, 496] on button "Save" at bounding box center [614, 494] width 71 height 32
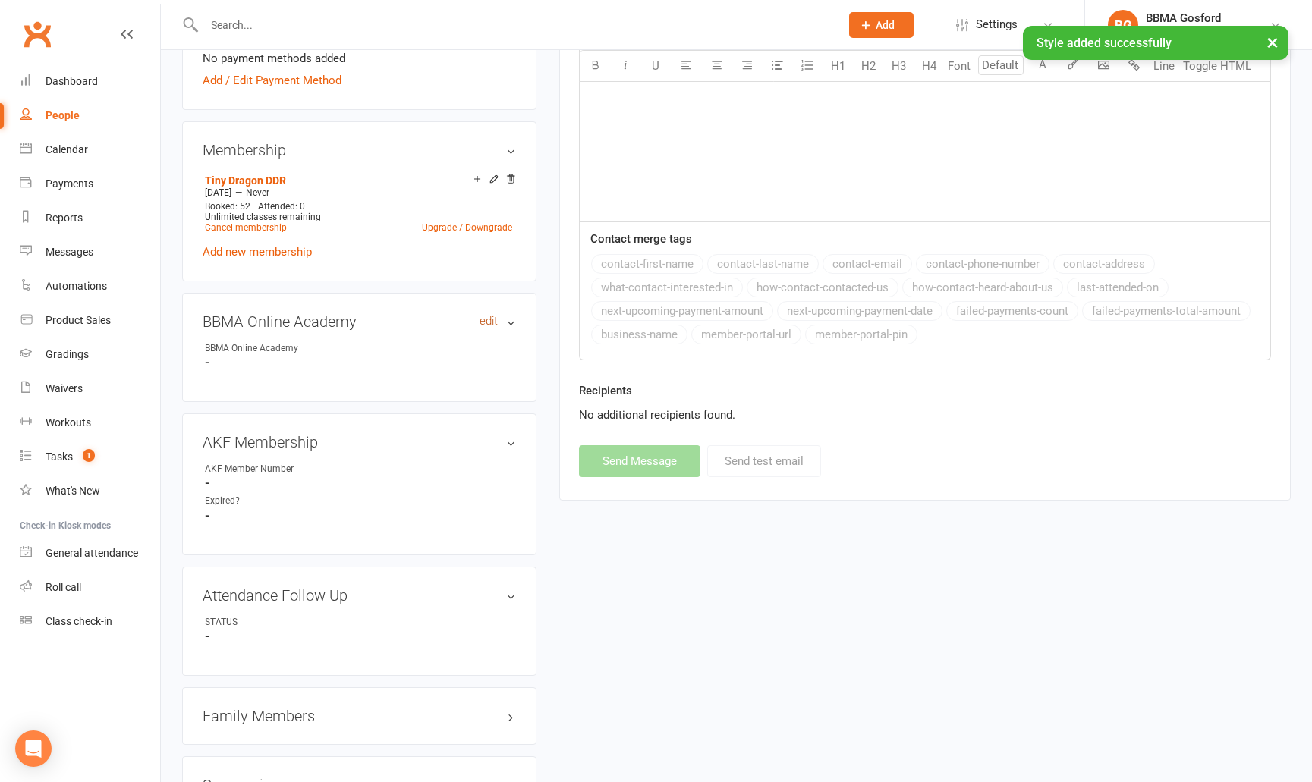
click at [491, 324] on link "edit" at bounding box center [489, 321] width 18 height 13
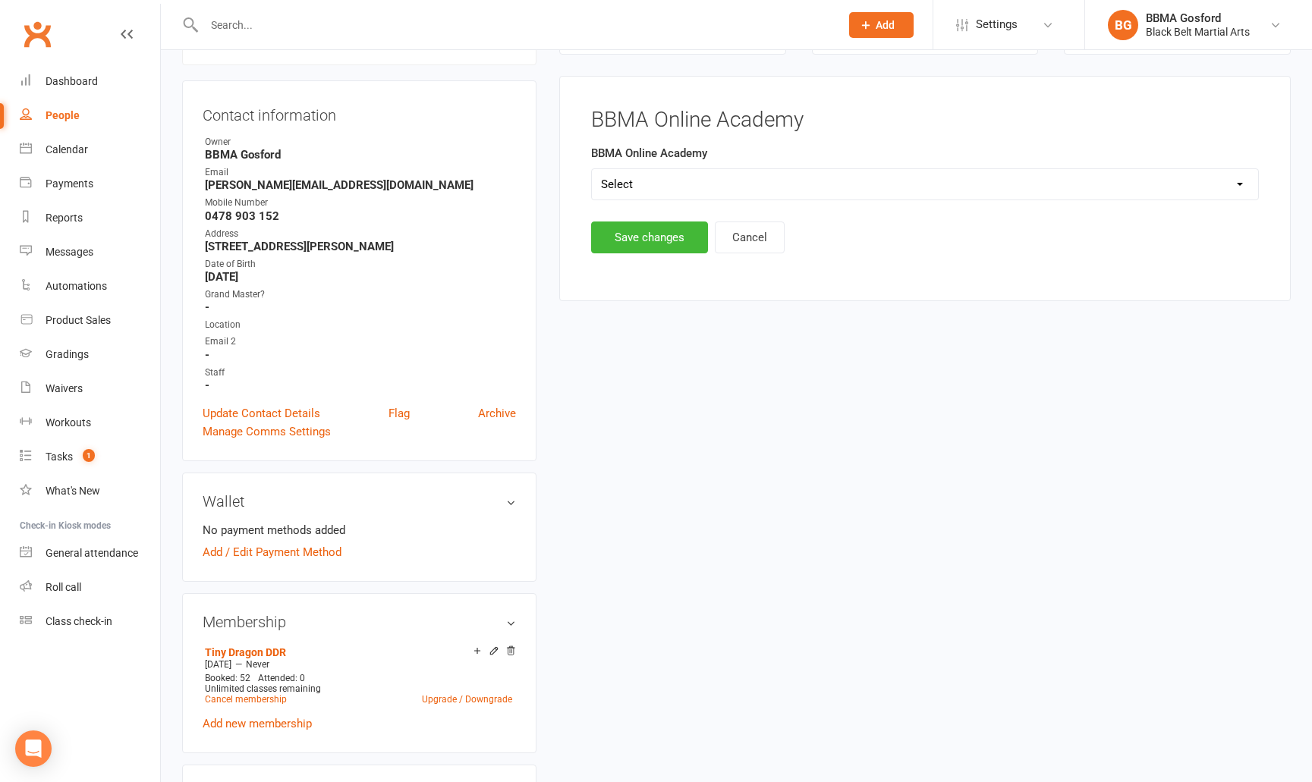
select select "BBMA Online Academy Standard"
click option "BBMA Online Academy Standard" at bounding box center [0, 0] width 0 height 0
click at [656, 241] on button "Save changes" at bounding box center [649, 238] width 117 height 32
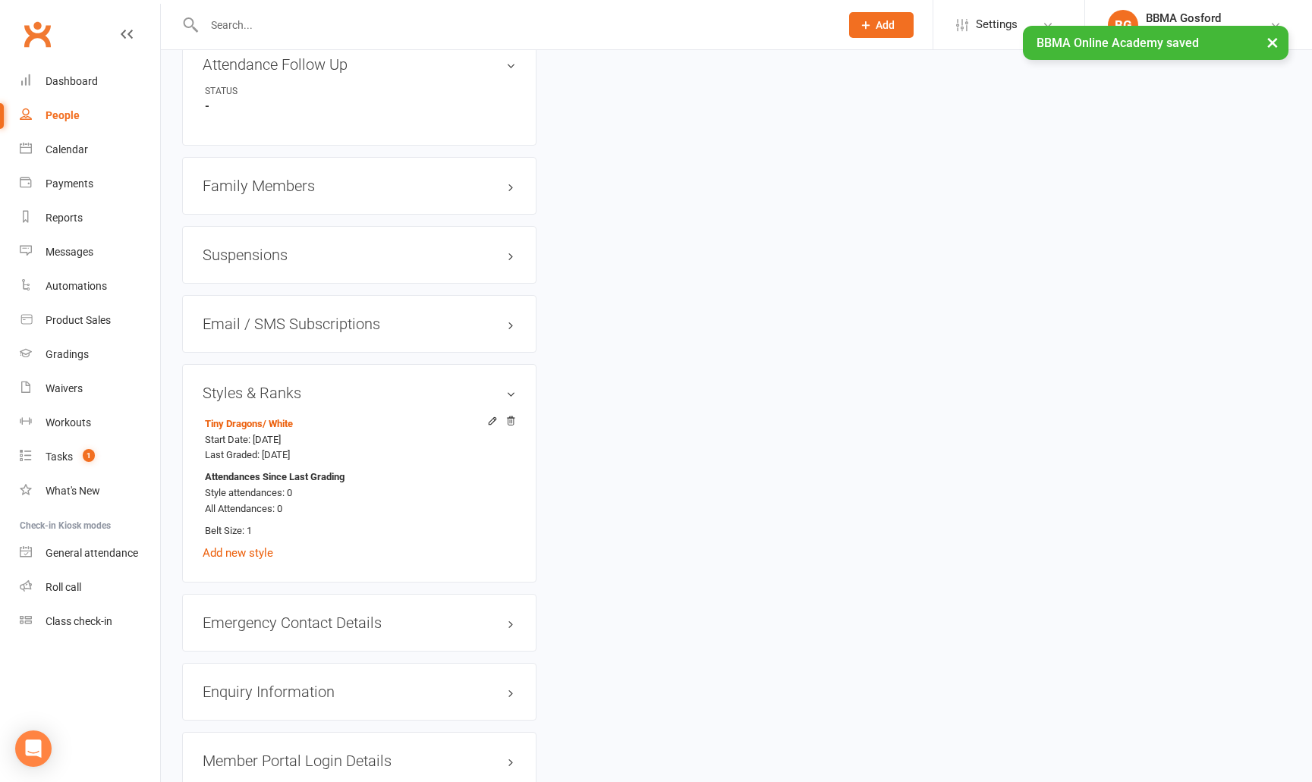
scroll to position [1085, 0]
click at [276, 185] on h3 "Family Members" at bounding box center [359, 182] width 313 height 17
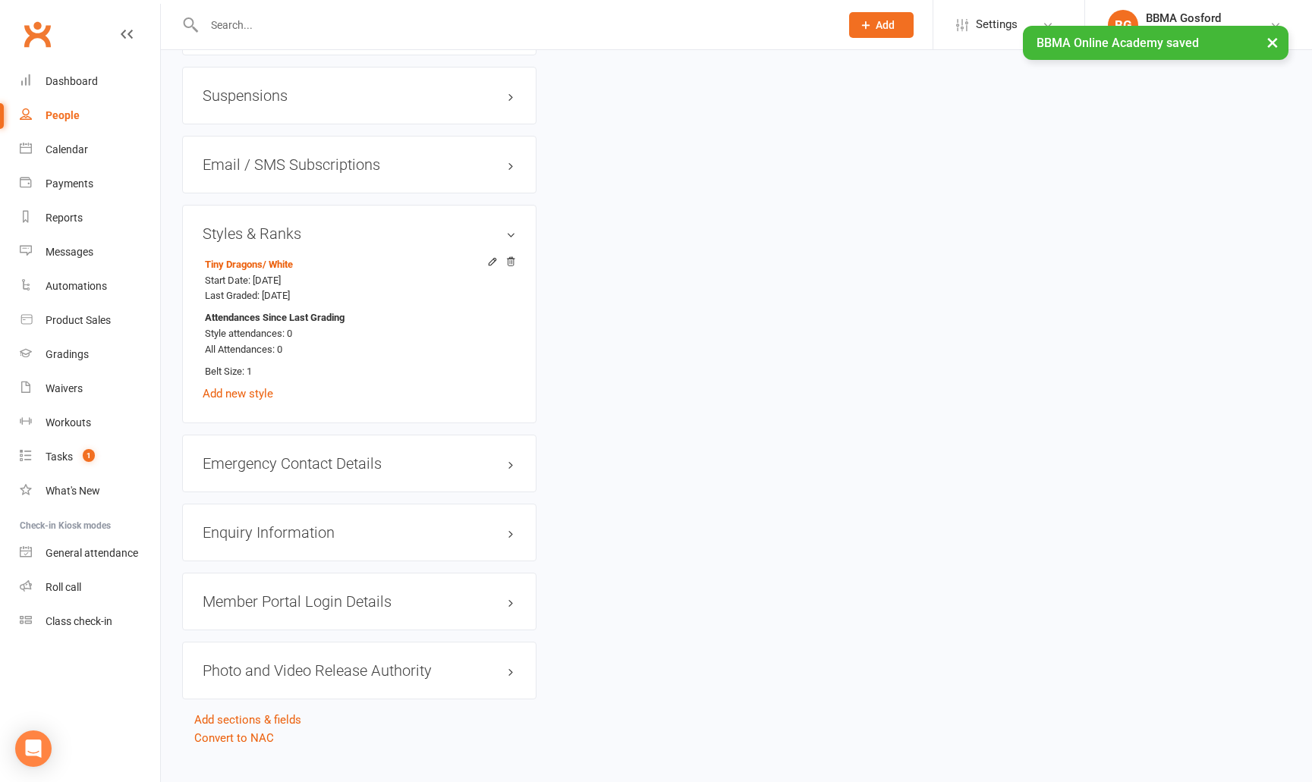
scroll to position [1344, 0]
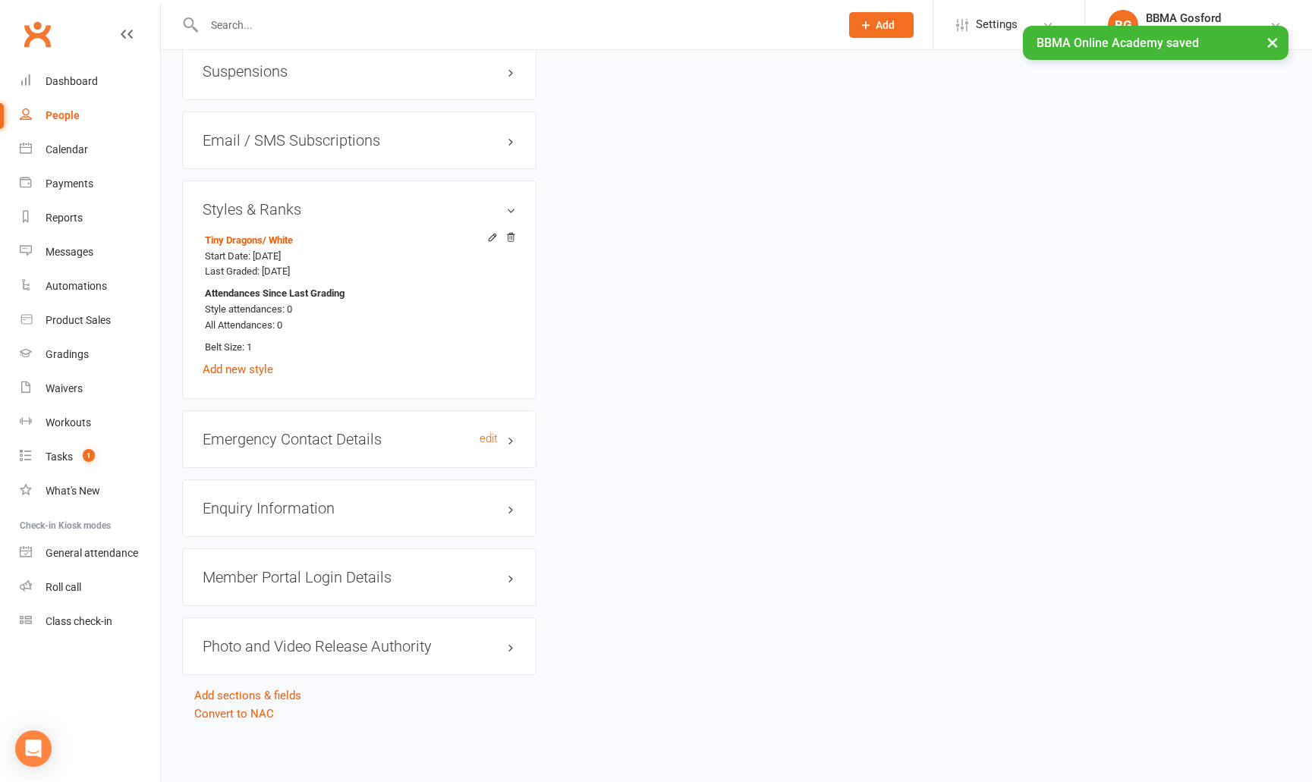
click at [299, 433] on h3 "Emergency Contact Details edit" at bounding box center [359, 439] width 313 height 17
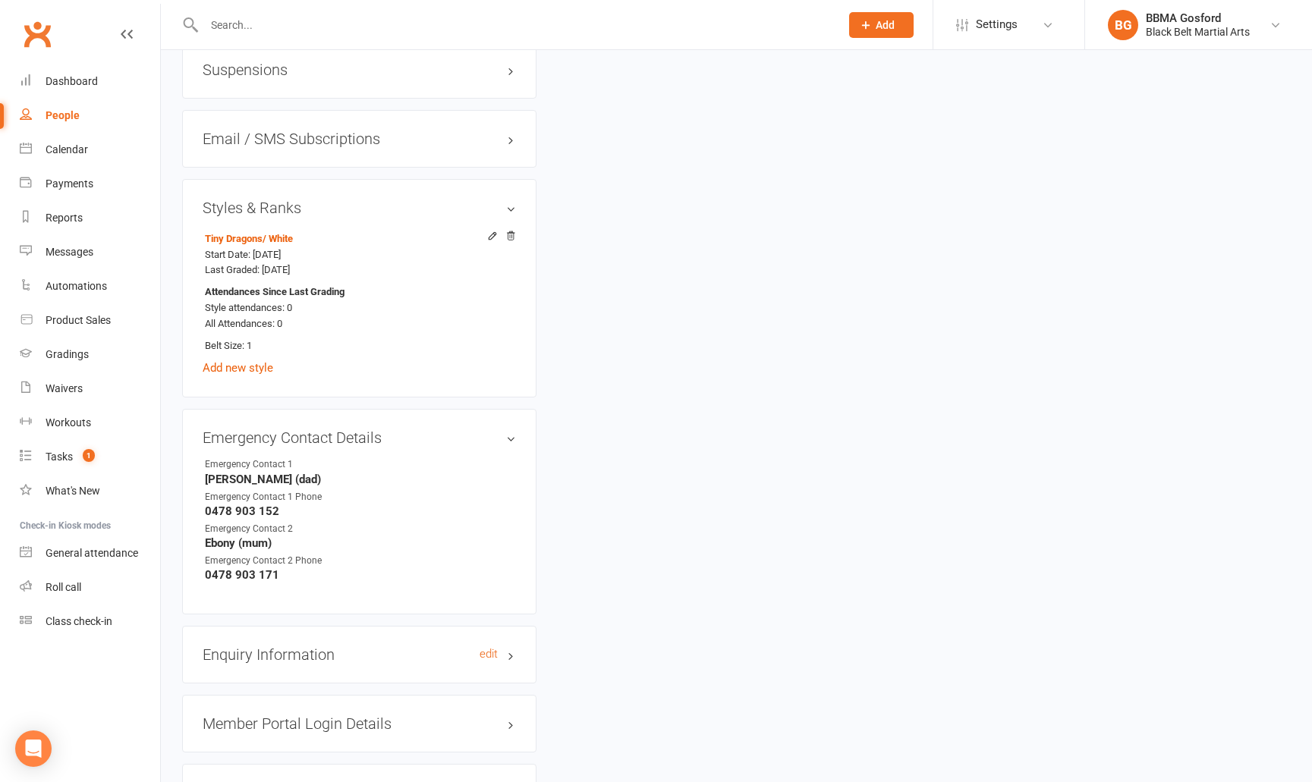
click at [285, 660] on h3 "Enquiry Information edit" at bounding box center [359, 655] width 313 height 17
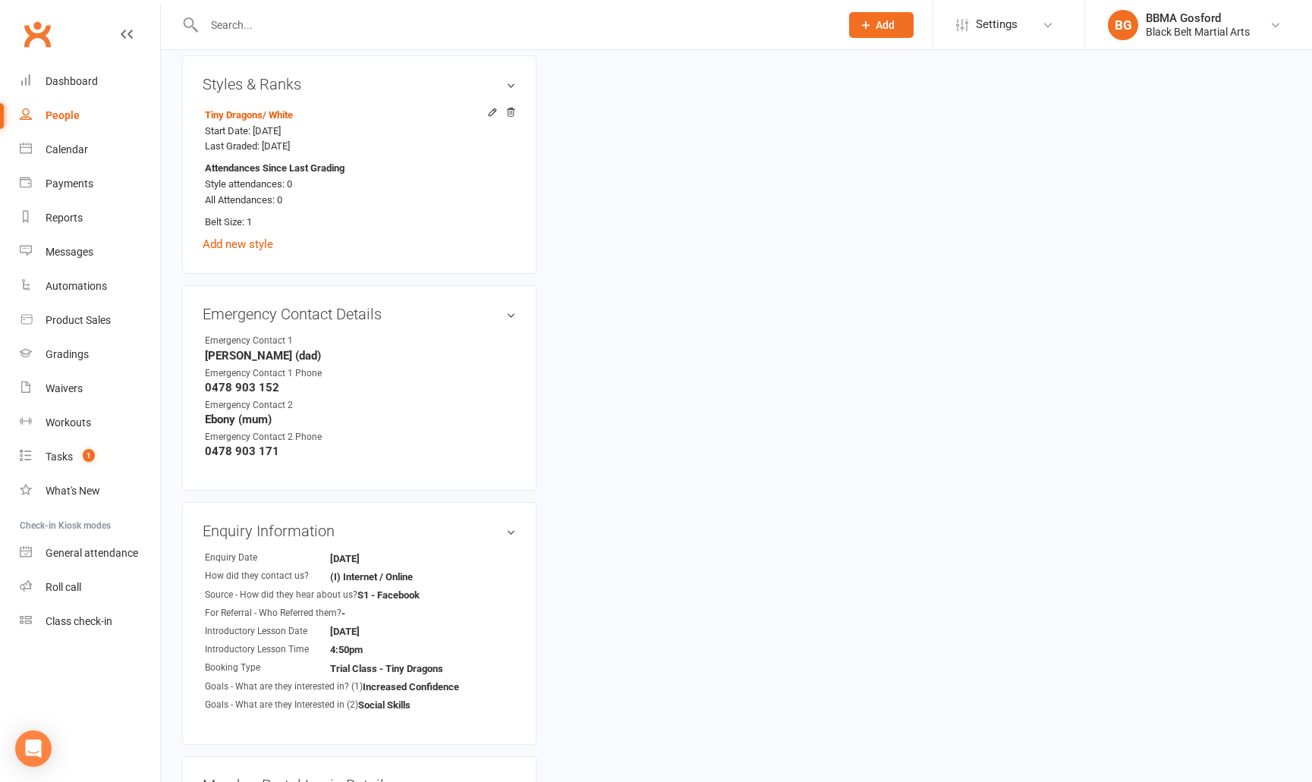
scroll to position [1677, 0]
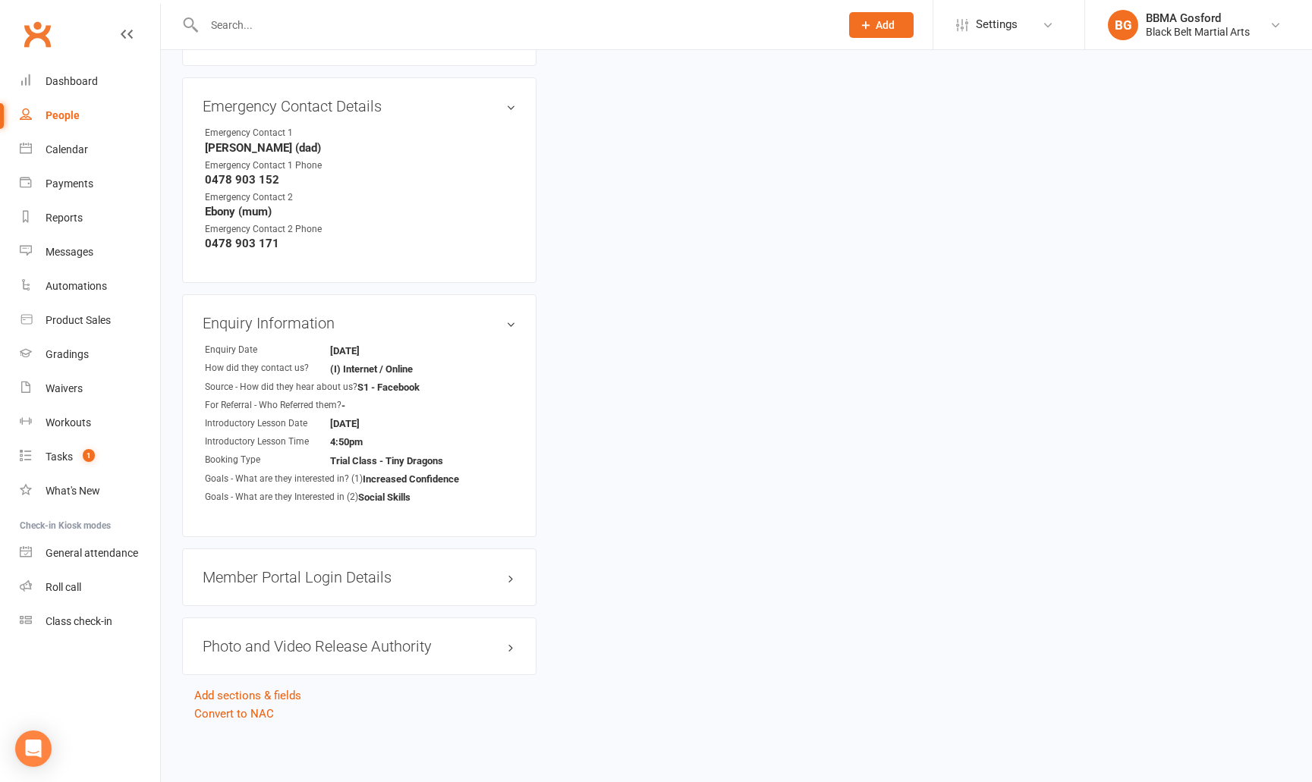
click at [311, 578] on h3 "Member Portal Login Details" at bounding box center [359, 577] width 313 height 17
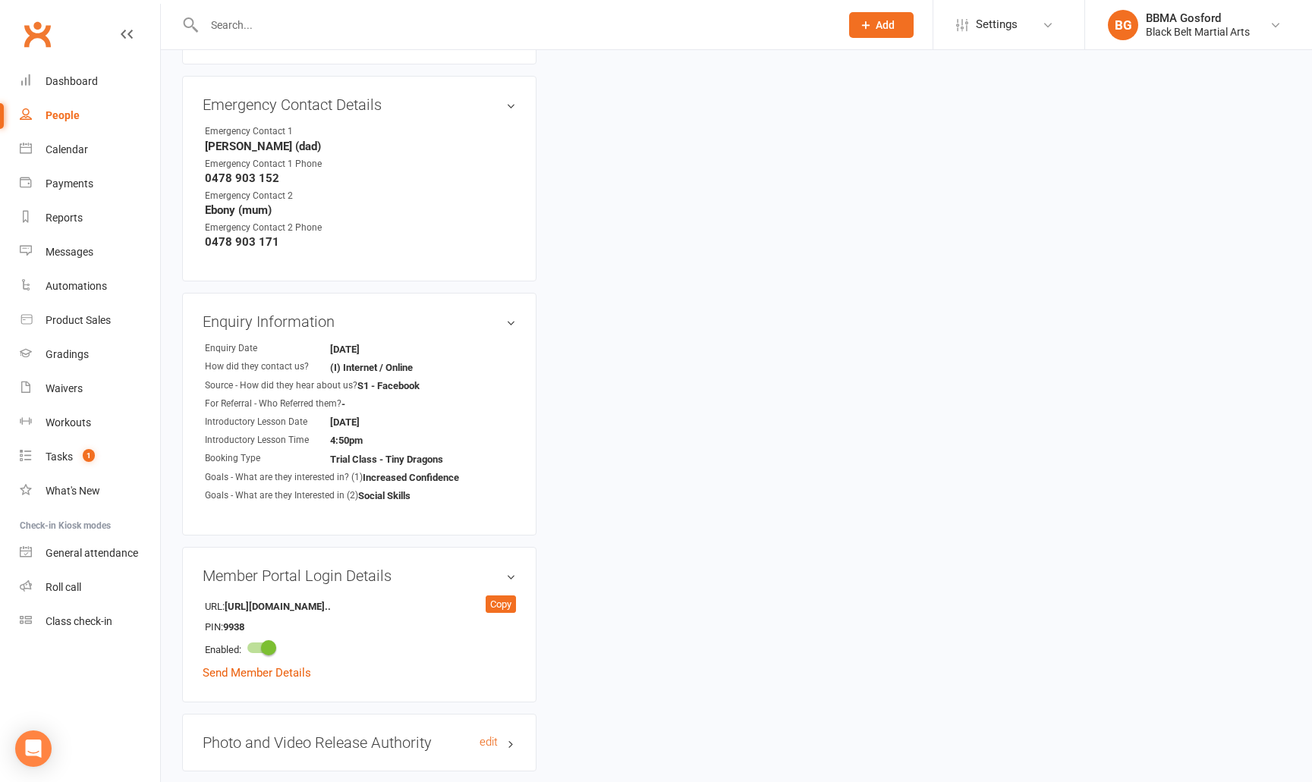
click at [325, 741] on h3 "Photo and Video Release Authority edit" at bounding box center [359, 743] width 313 height 17
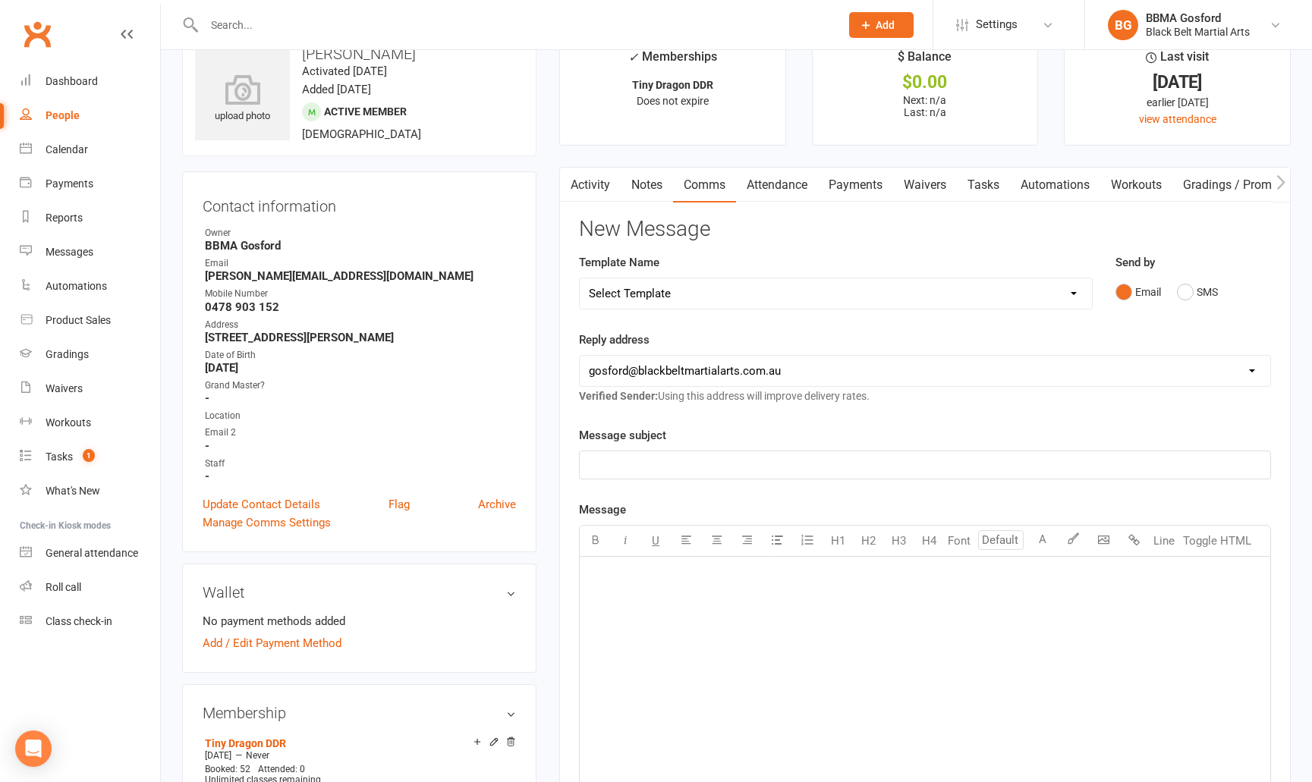
scroll to position [0, 0]
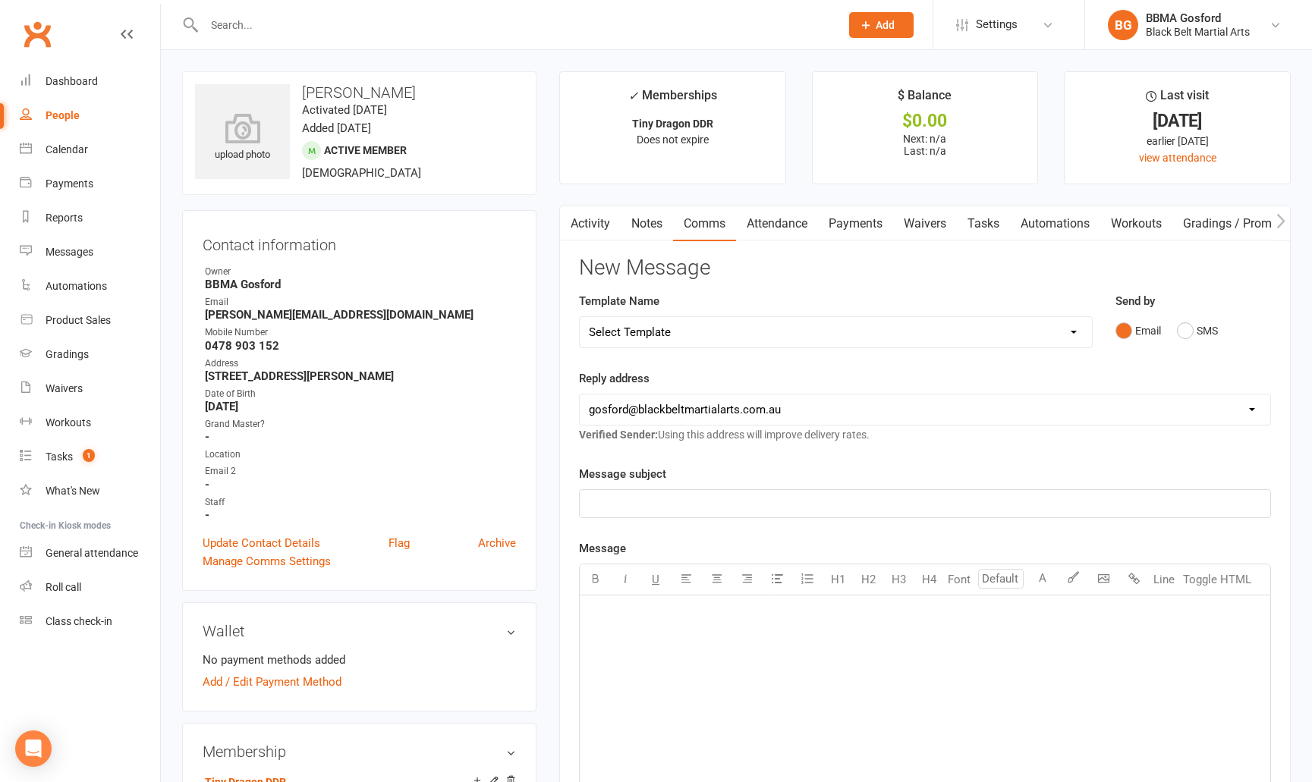
click at [576, 226] on button "button" at bounding box center [569, 223] width 19 height 34
click at [581, 227] on link "Activity" at bounding box center [590, 223] width 61 height 35
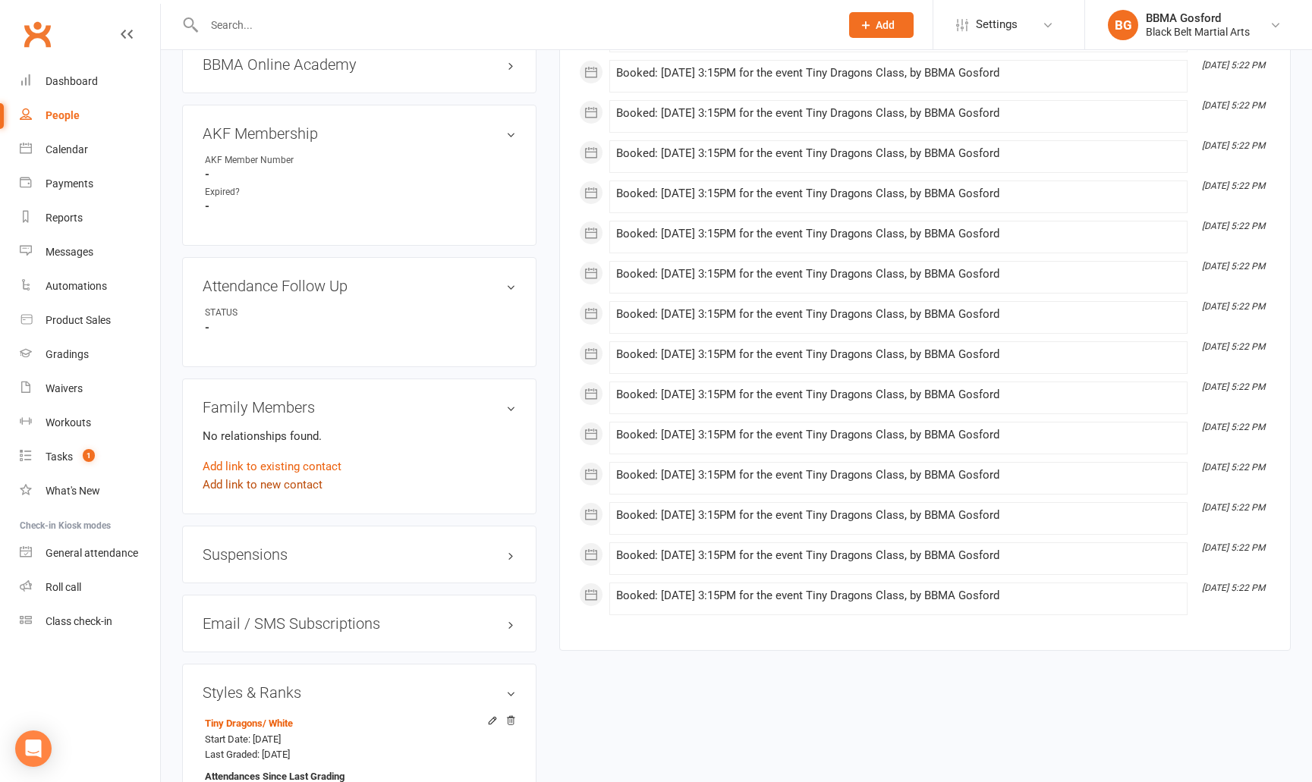
scroll to position [861, 0]
click at [287, 483] on link "Add link to new contact" at bounding box center [263, 483] width 120 height 18
click at [304, 464] on button "Member" at bounding box center [279, 467] width 96 height 23
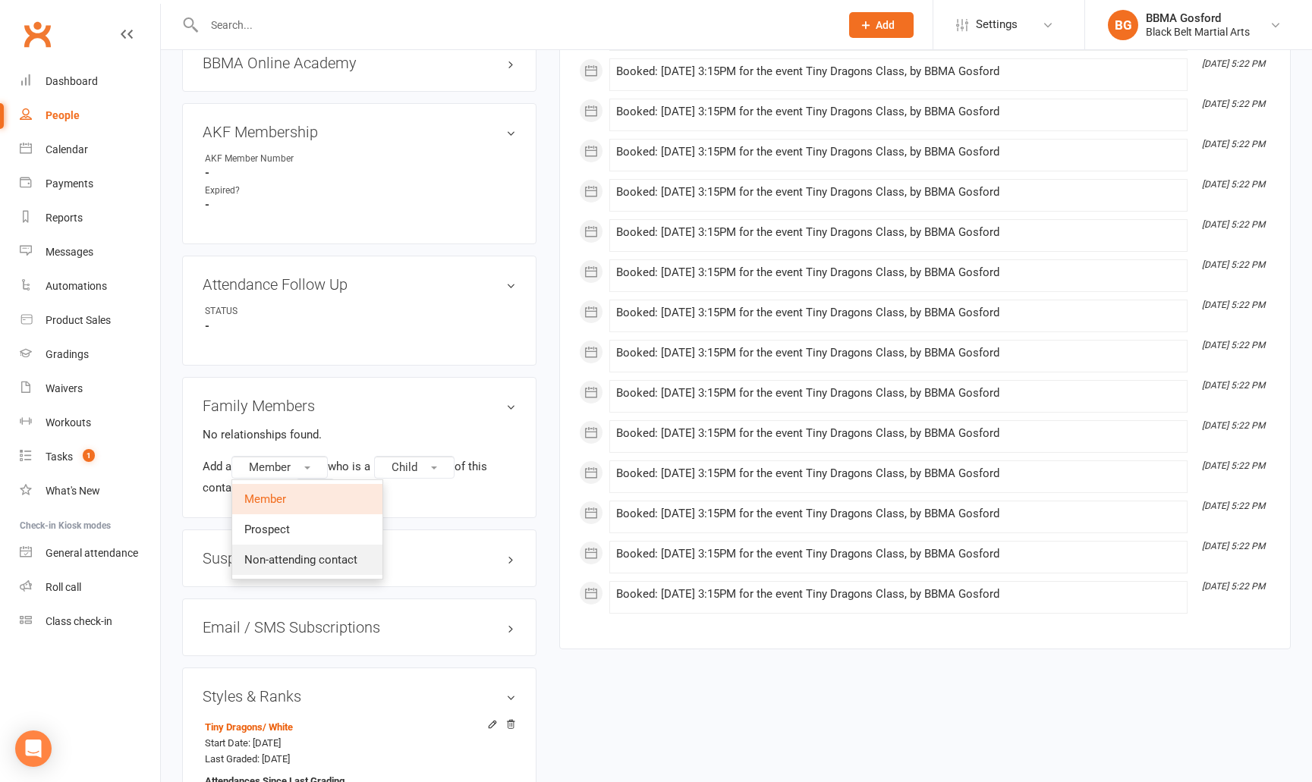
click at [275, 561] on span "Non-attending contact" at bounding box center [300, 560] width 113 height 14
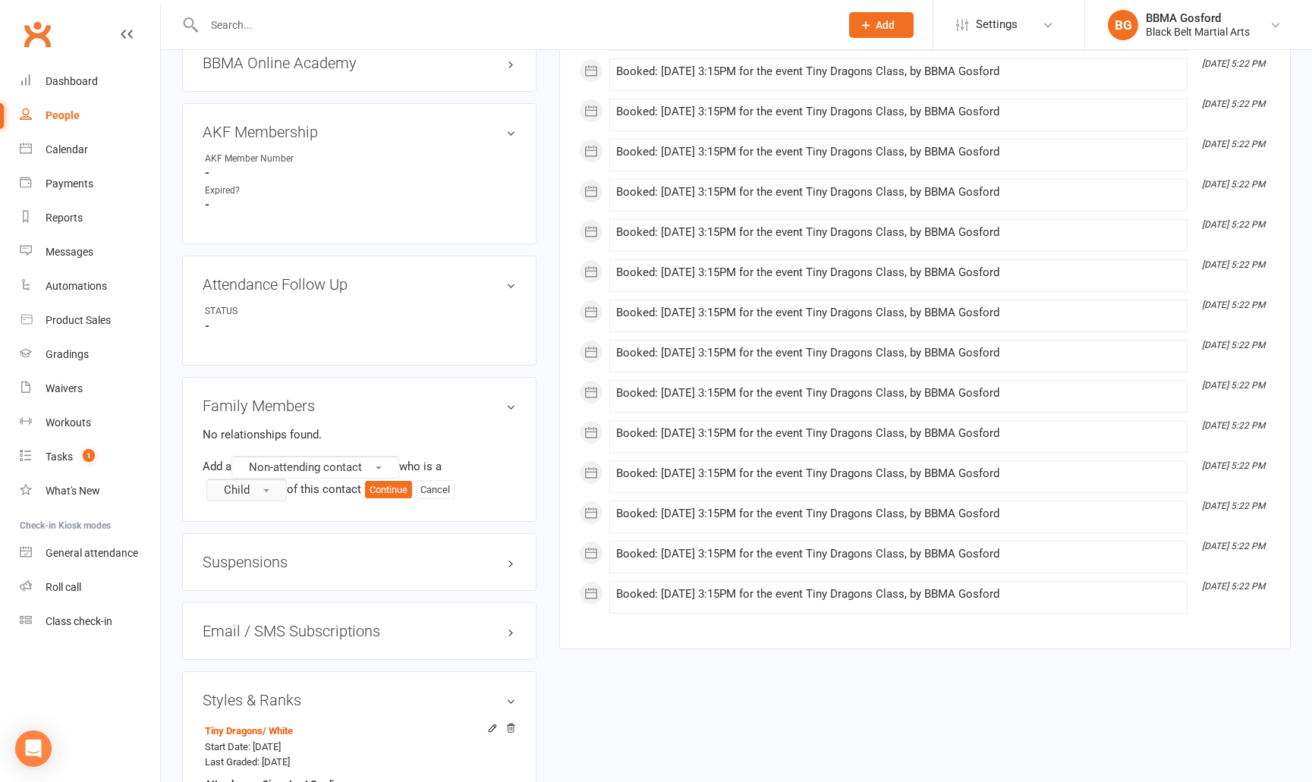
click at [258, 490] on button "Child" at bounding box center [246, 490] width 80 height 23
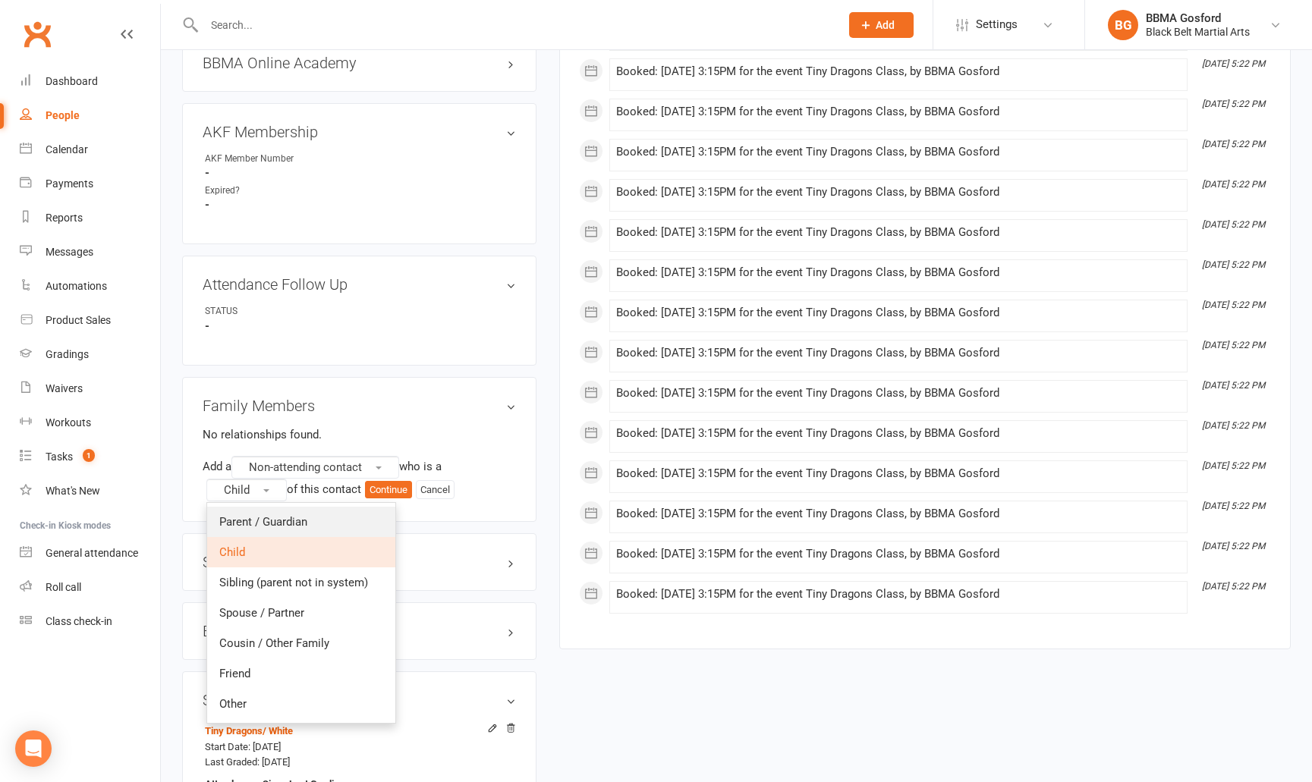
click at [249, 517] on span "Parent / Guardian" at bounding box center [263, 522] width 88 height 14
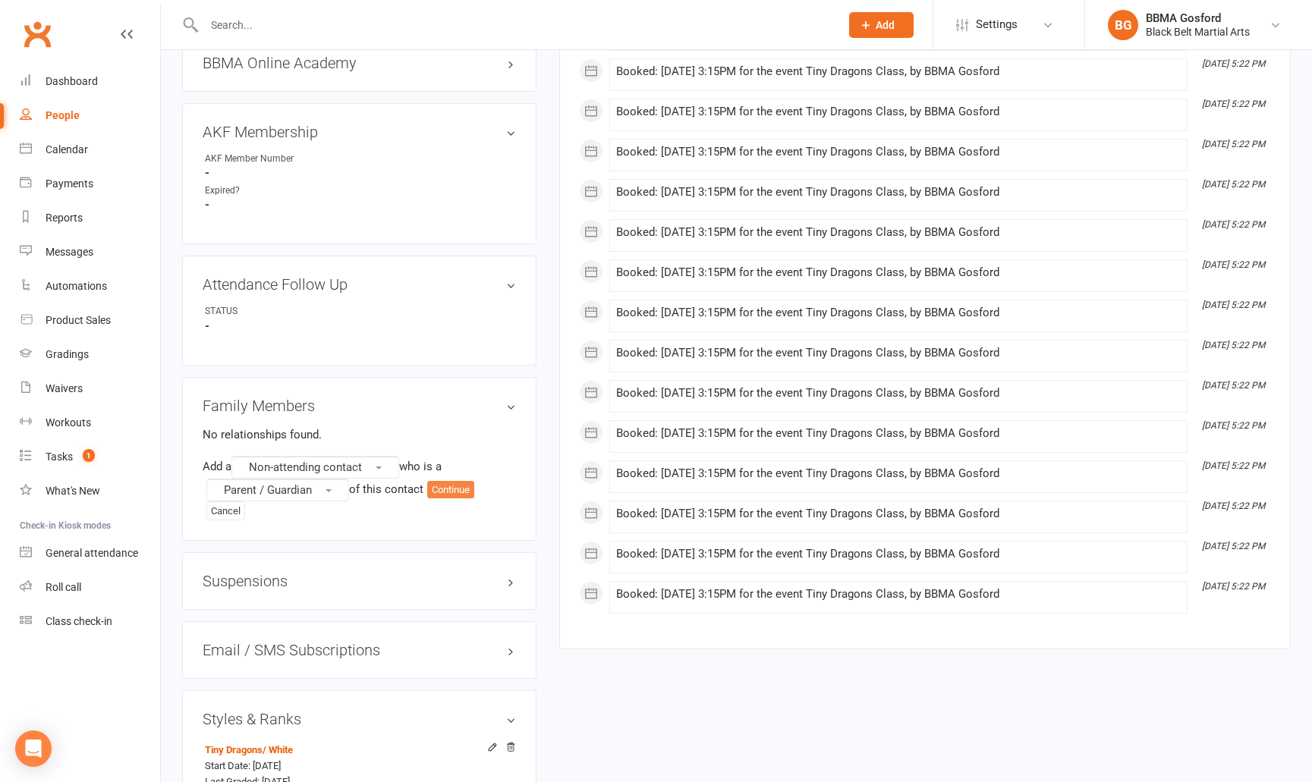
click at [459, 490] on button "Continue" at bounding box center [450, 490] width 47 height 18
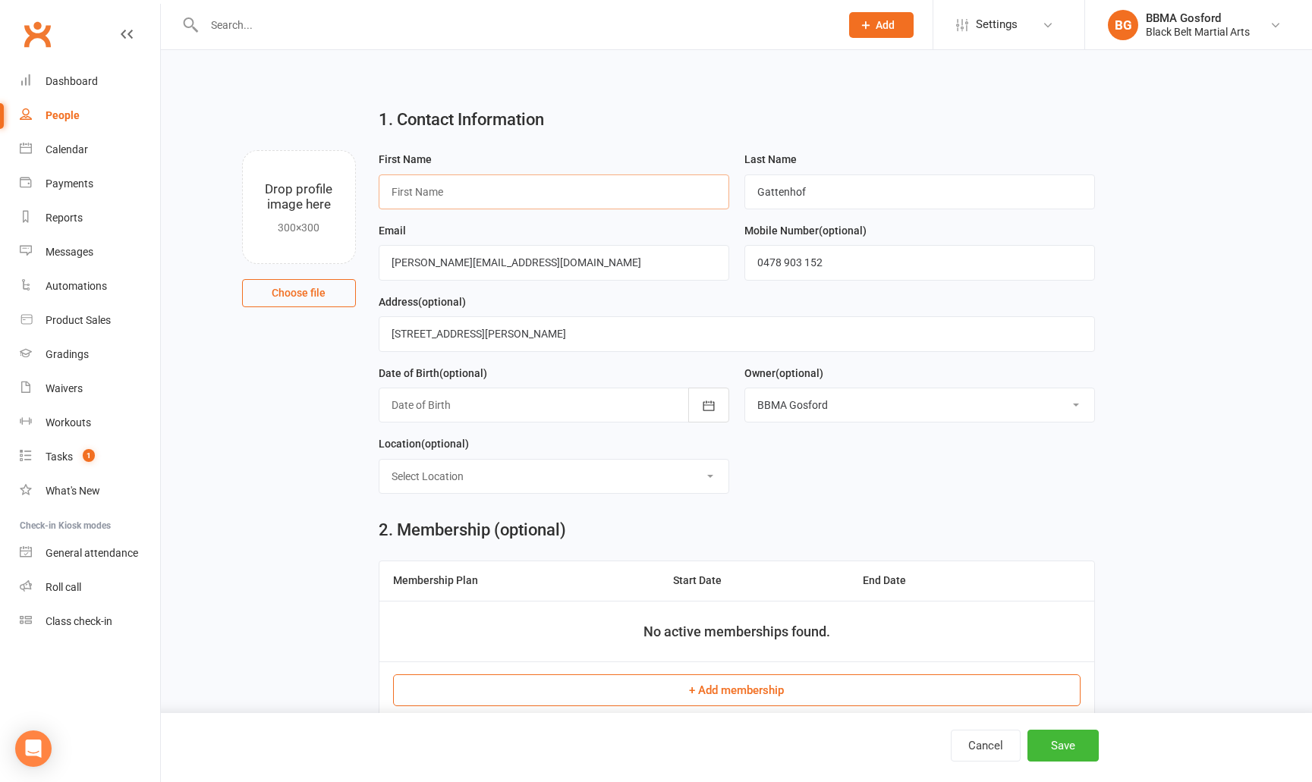
click at [481, 187] on input "text" at bounding box center [554, 192] width 351 height 35
type input "Thomas"
click at [673, 696] on button "+ Add membership" at bounding box center [737, 691] width 688 height 32
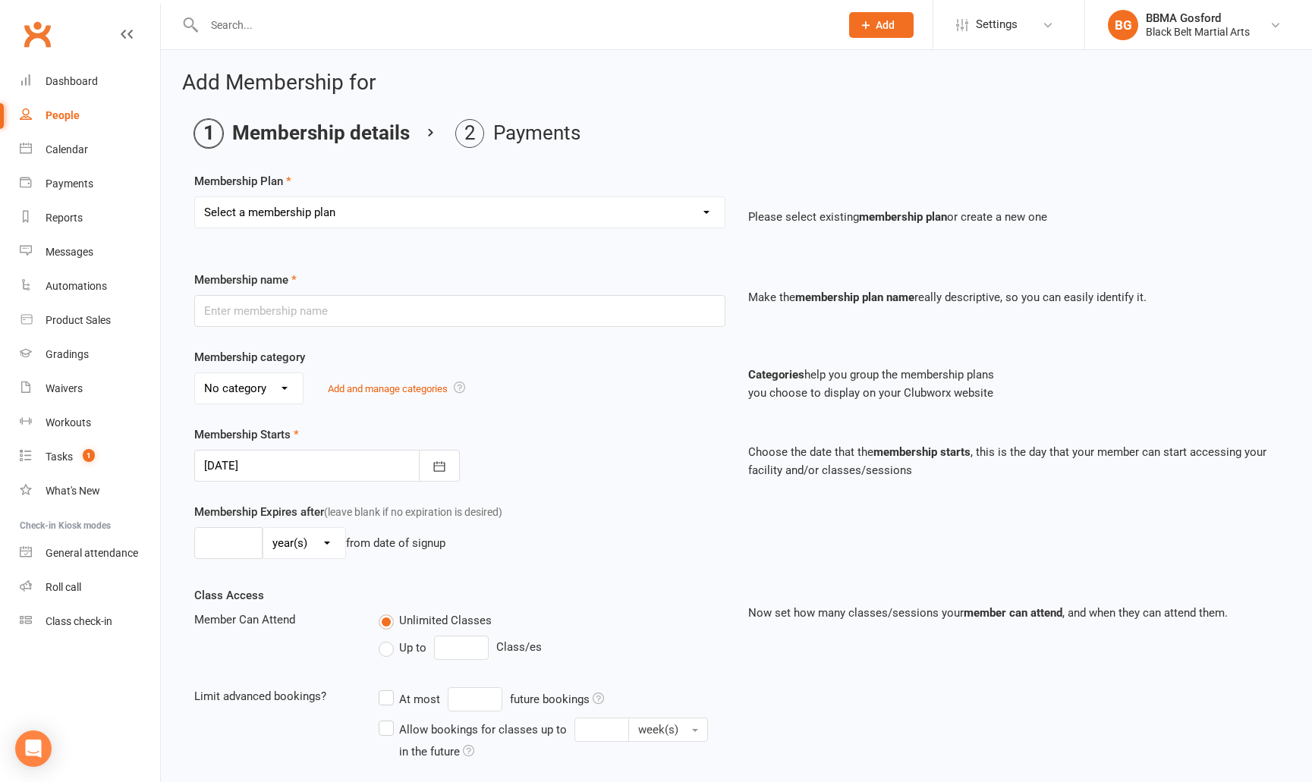
select select "1"
click option "Billing Contract" at bounding box center [0, 0] width 0 height 0
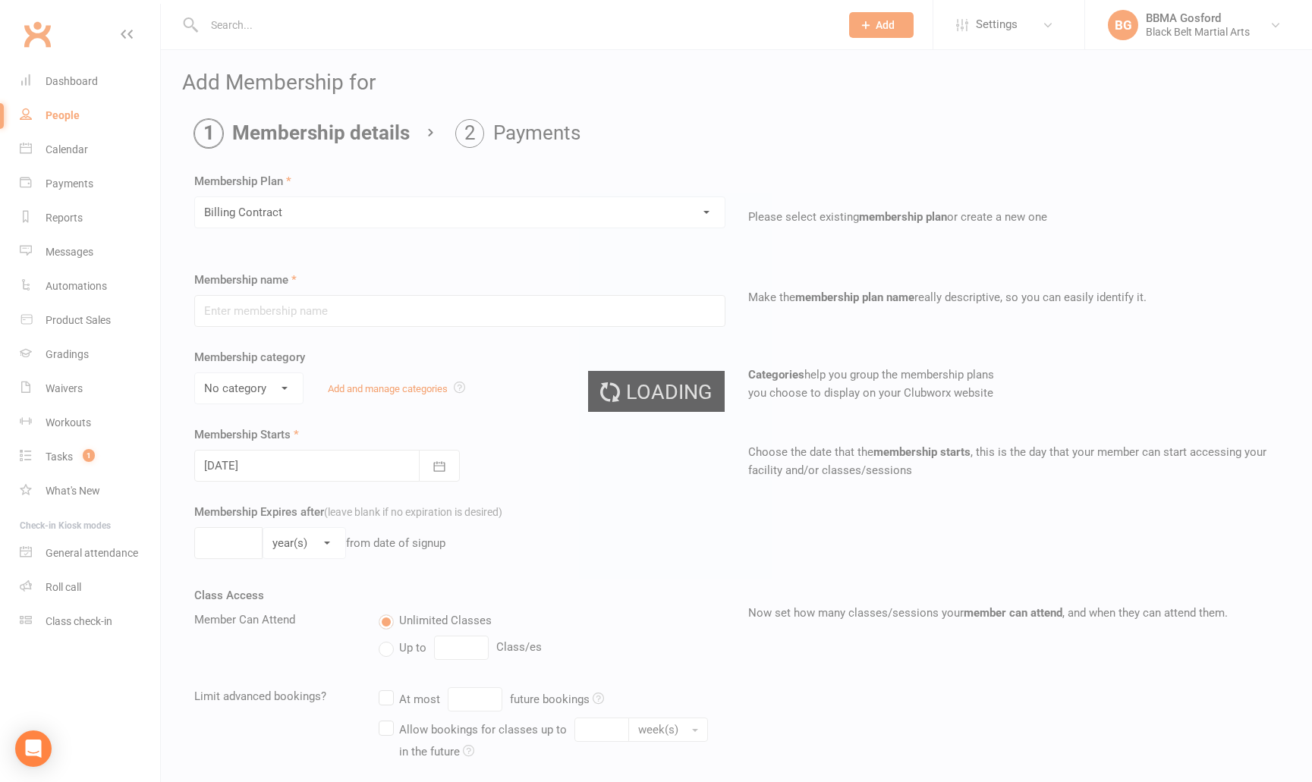
type input "Billing Contract"
select select "0"
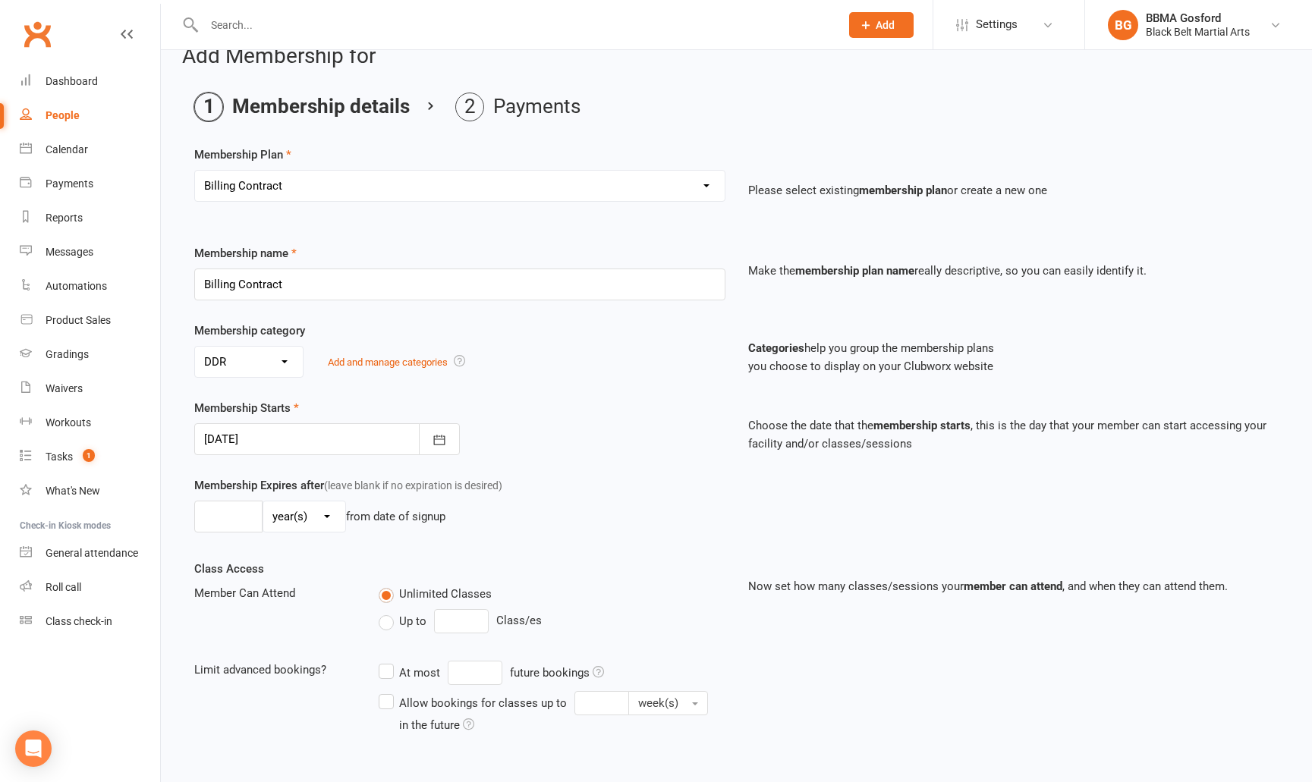
scroll to position [211, 0]
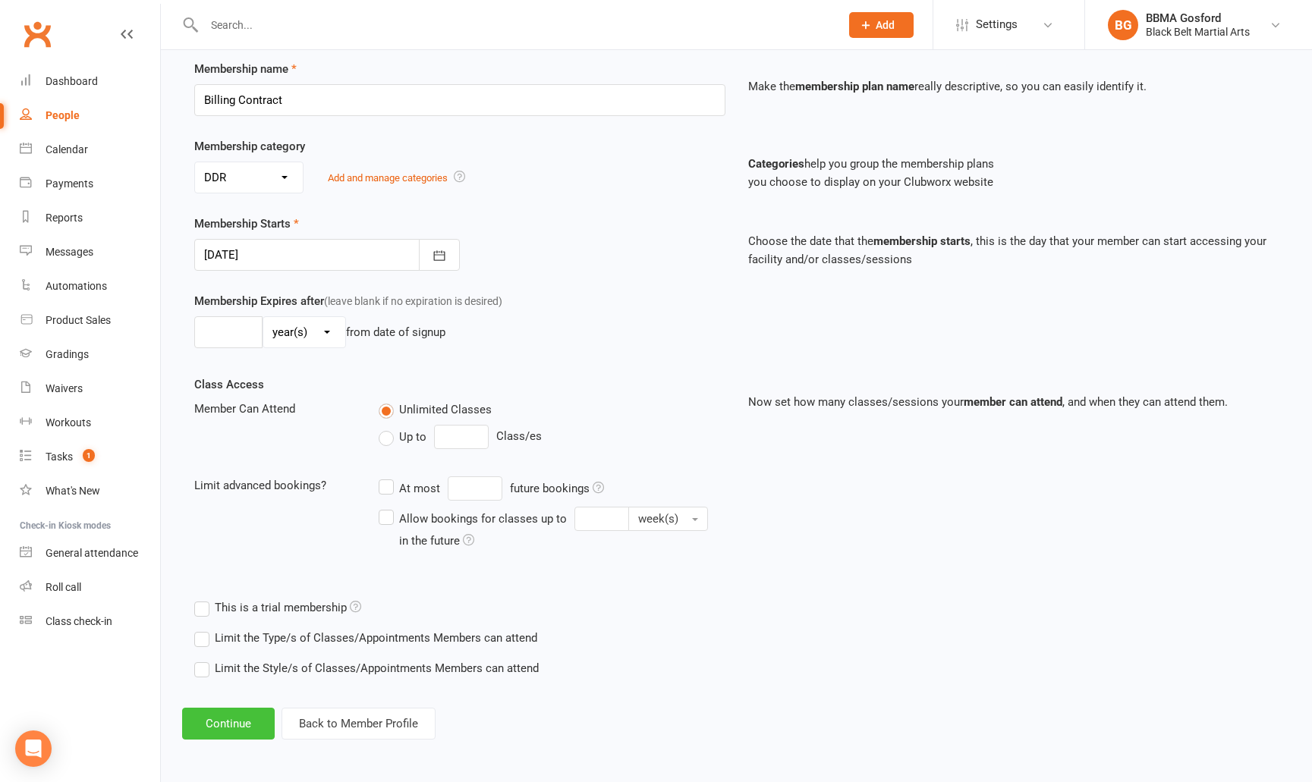
click at [239, 722] on button "Continue" at bounding box center [228, 724] width 93 height 32
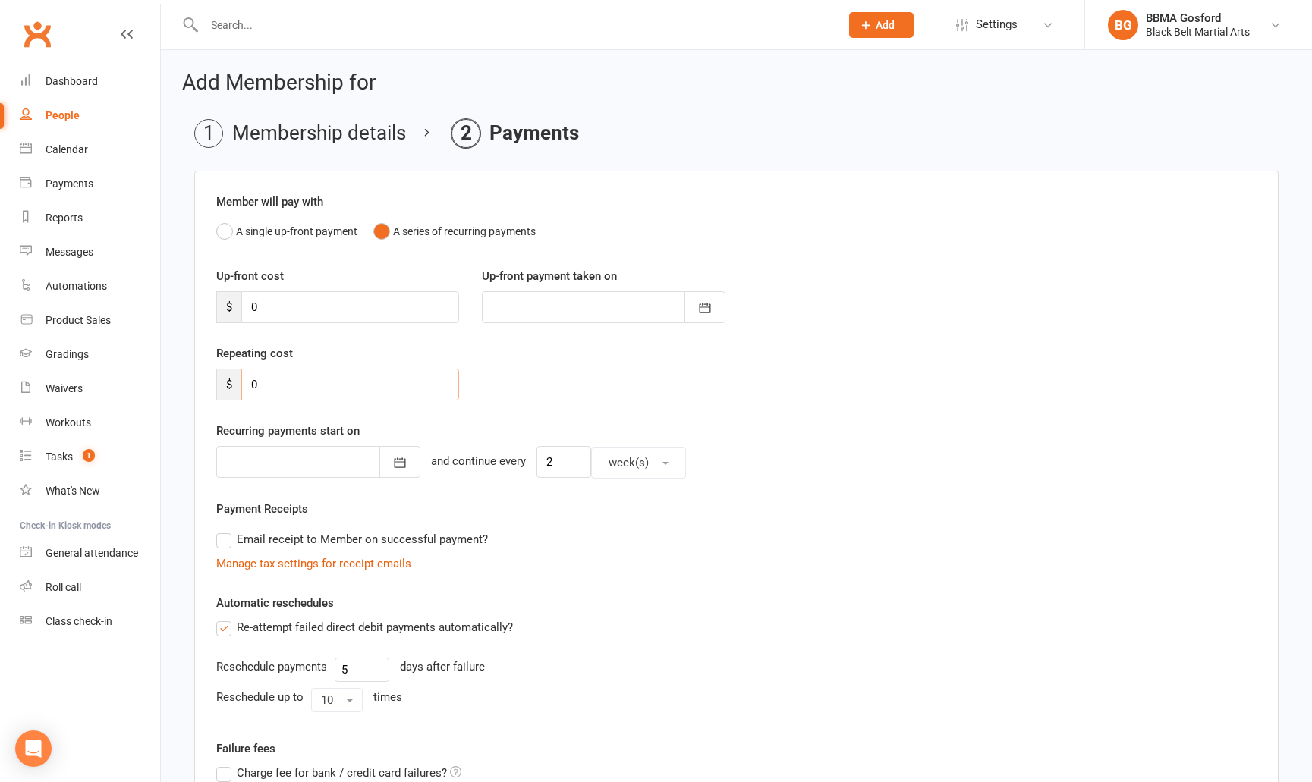
click at [278, 385] on input "0" at bounding box center [350, 385] width 218 height 32
type input "95.33"
click at [395, 461] on icon "button" at bounding box center [399, 462] width 15 height 15
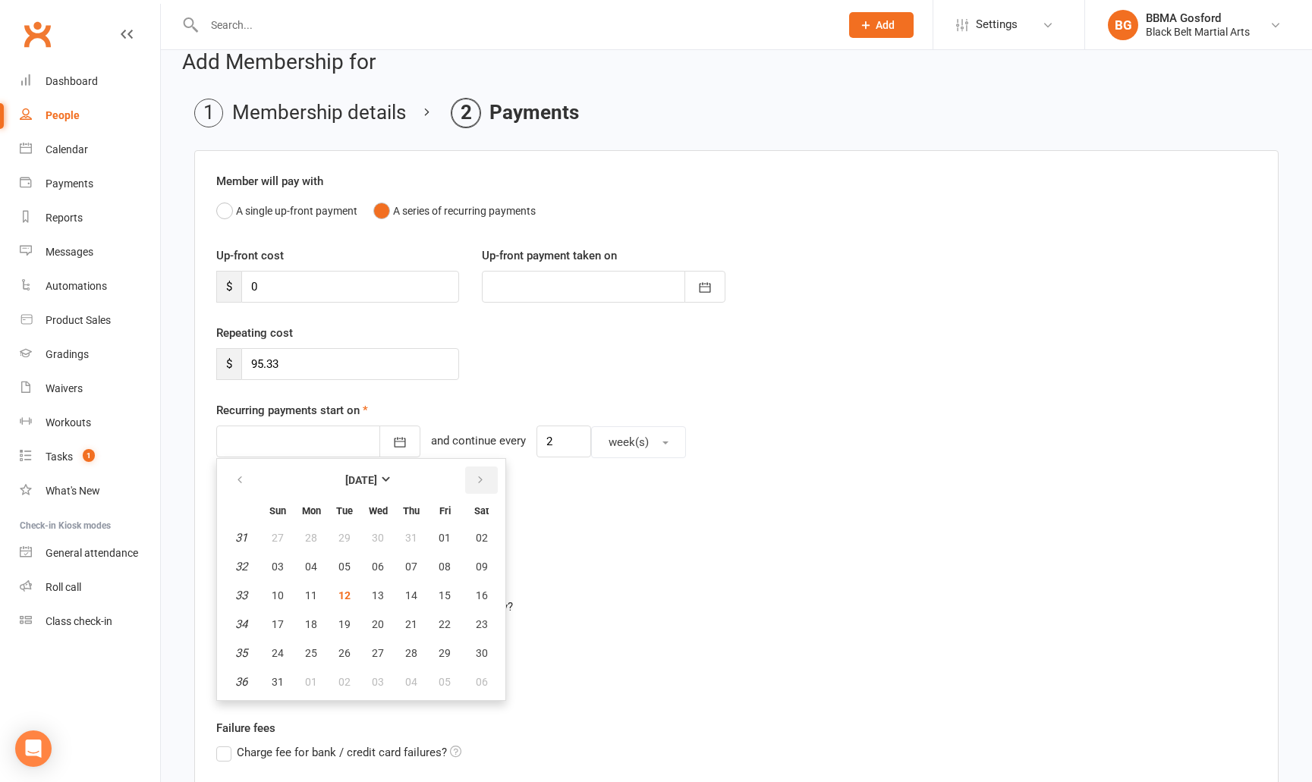
click at [483, 480] on icon "button" at bounding box center [480, 480] width 11 height 12
click at [351, 593] on button "16" at bounding box center [345, 595] width 32 height 27
type input "16 Sep 2025"
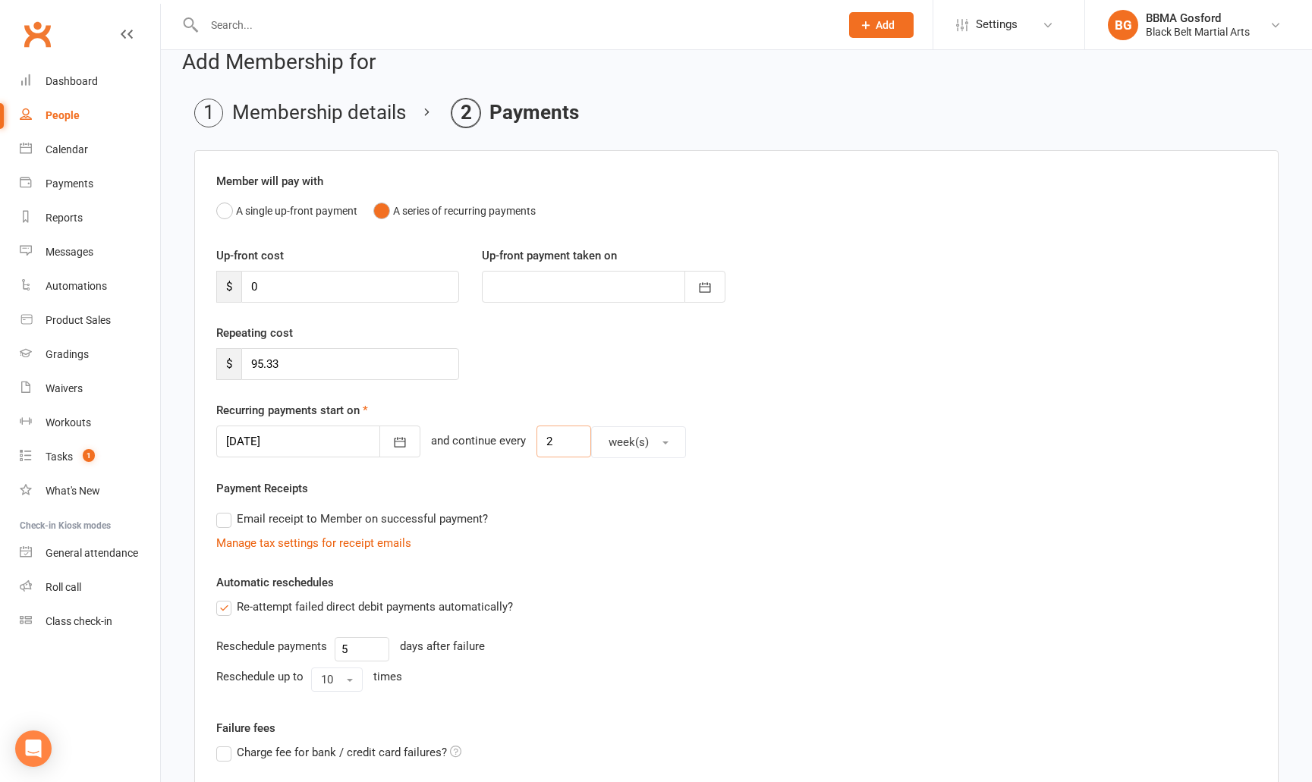
drag, startPoint x: 556, startPoint y: 444, endPoint x: 504, endPoint y: 447, distance: 51.7
click at [537, 447] on input "2" at bounding box center [564, 442] width 55 height 32
type input "1"
click at [616, 441] on span "week(s)" at bounding box center [629, 443] width 40 height 14
click at [645, 541] on link "month(s)" at bounding box center [667, 539] width 150 height 30
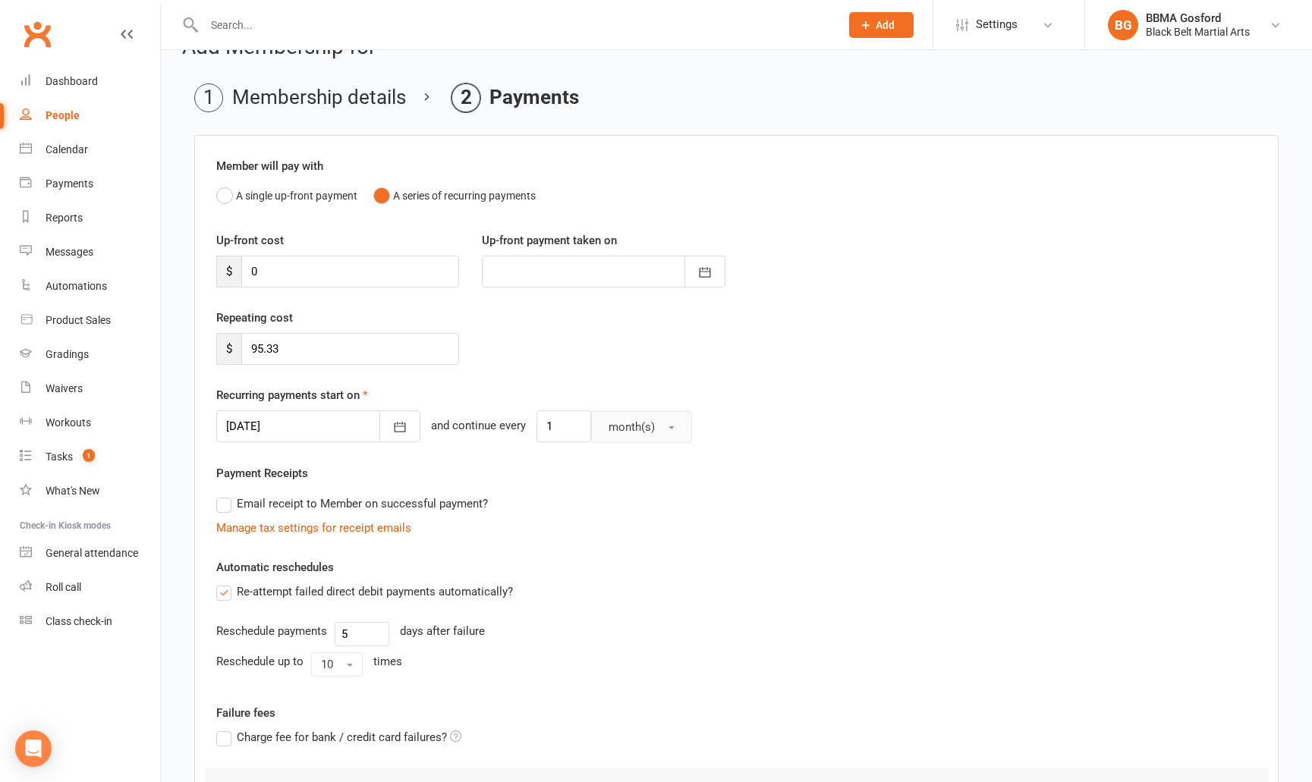
scroll to position [260, 0]
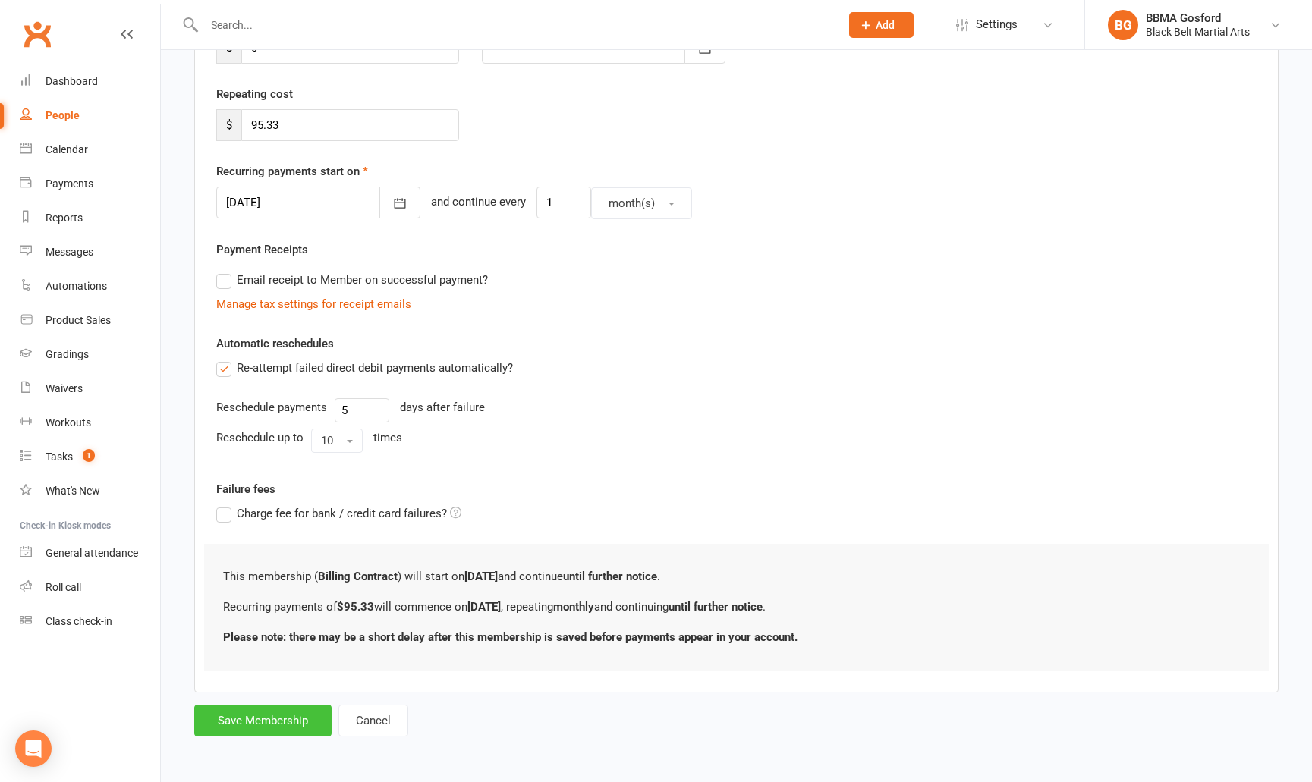
click at [242, 725] on button "Save Membership" at bounding box center [262, 721] width 137 height 32
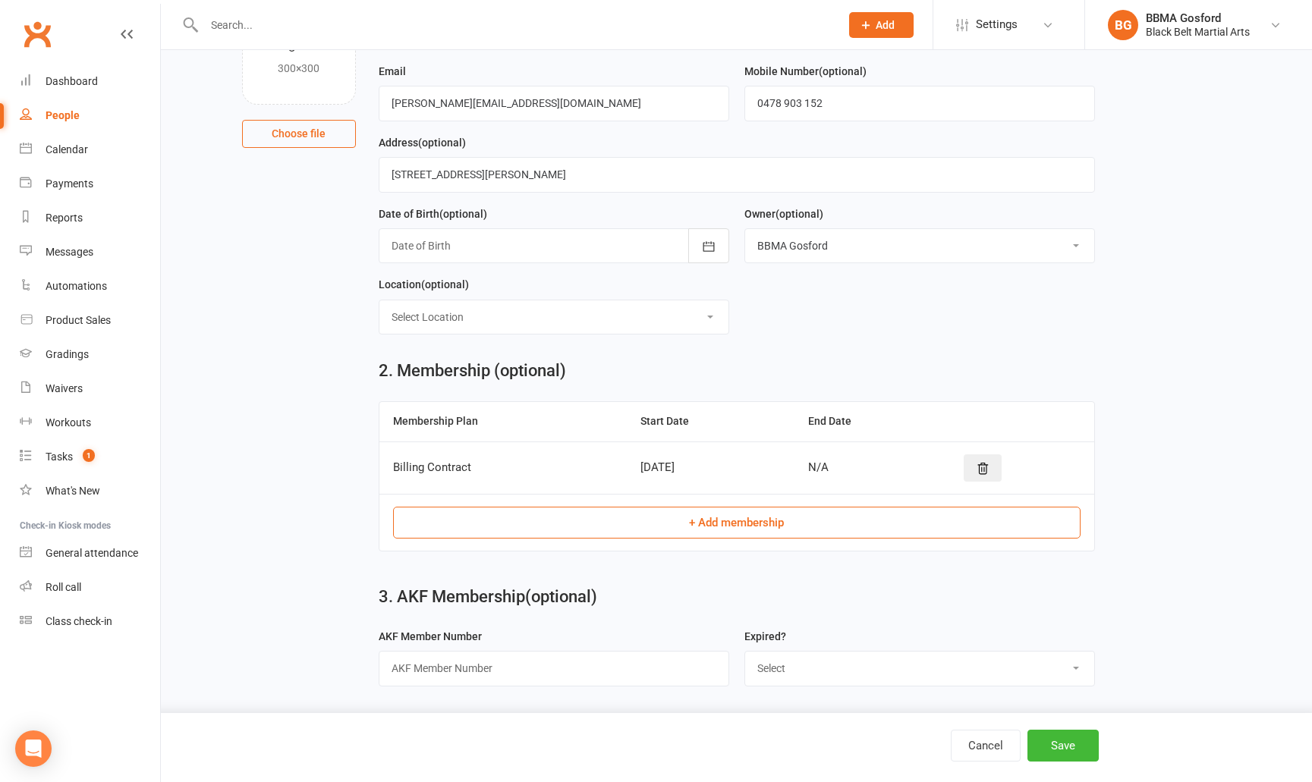
scroll to position [159, 0]
click at [1068, 746] on button "Save" at bounding box center [1063, 746] width 71 height 32
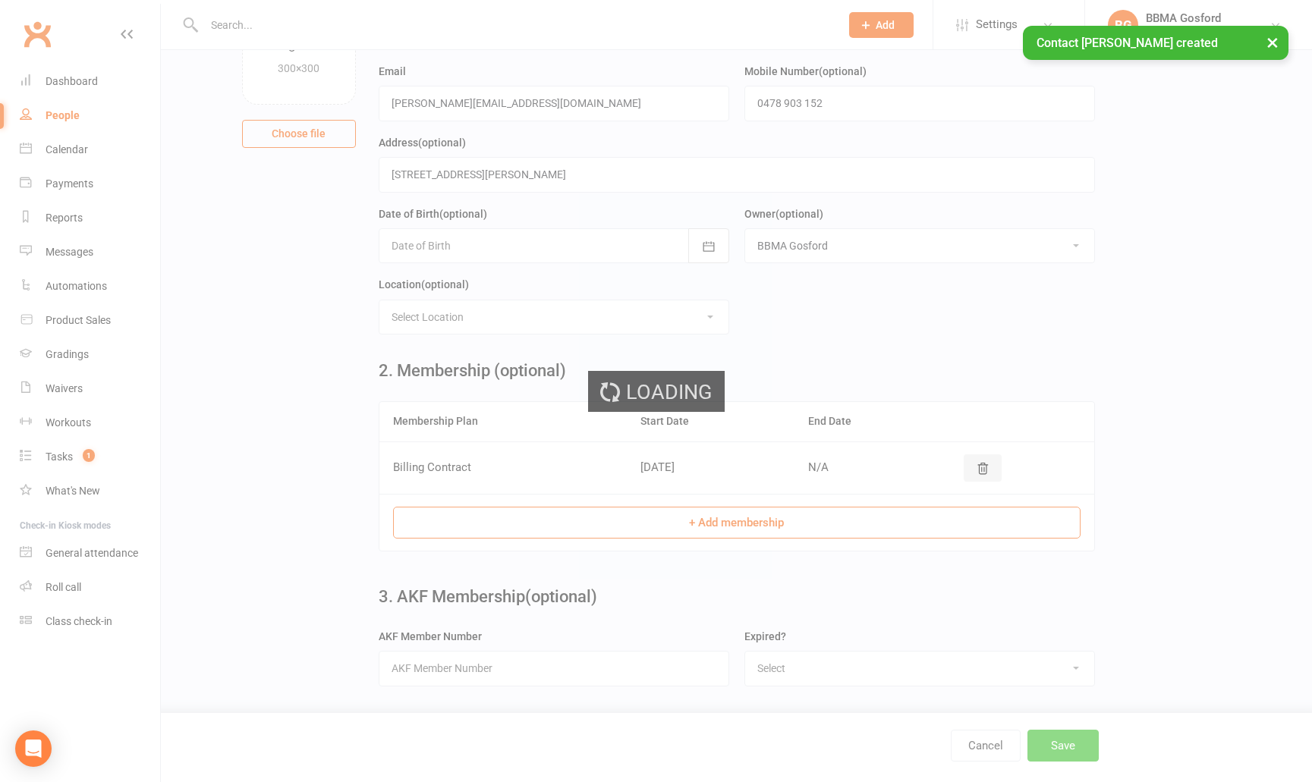
scroll to position [0, 0]
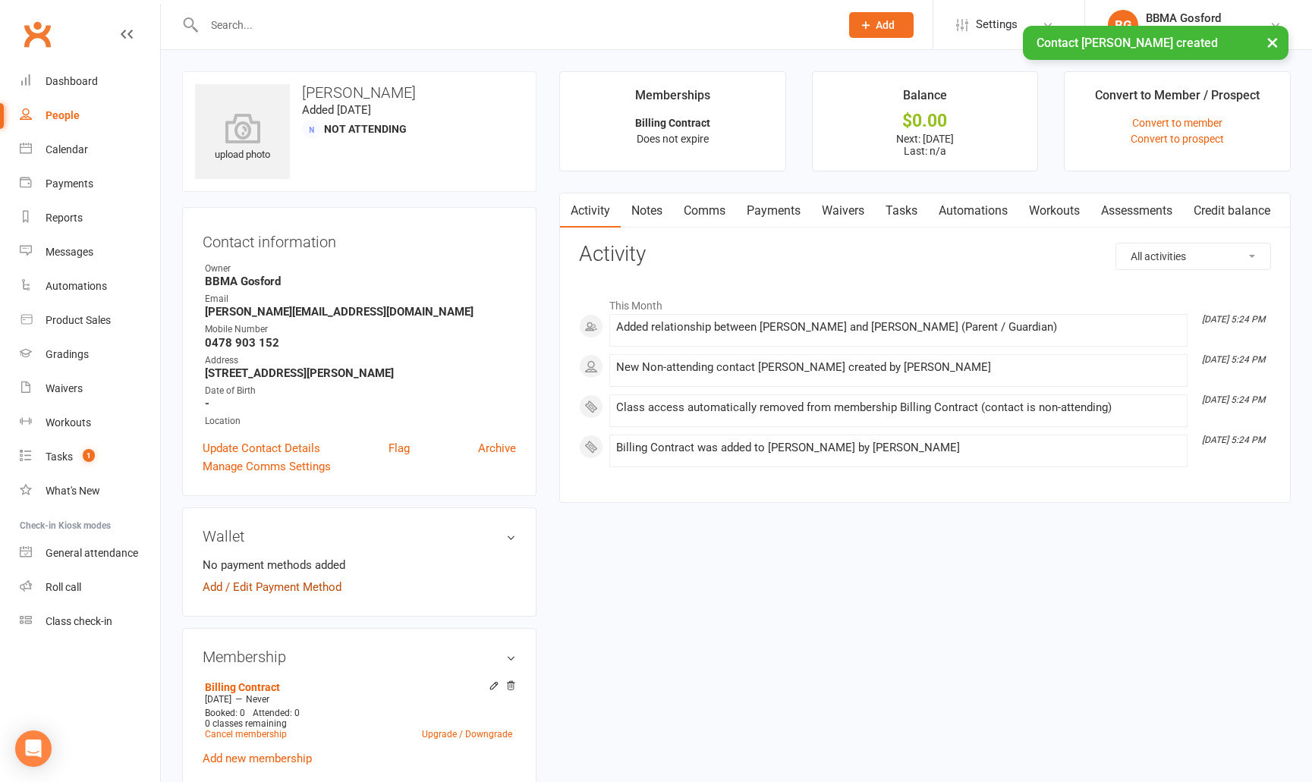
click at [275, 594] on link "Add / Edit Payment Method" at bounding box center [272, 587] width 139 height 18
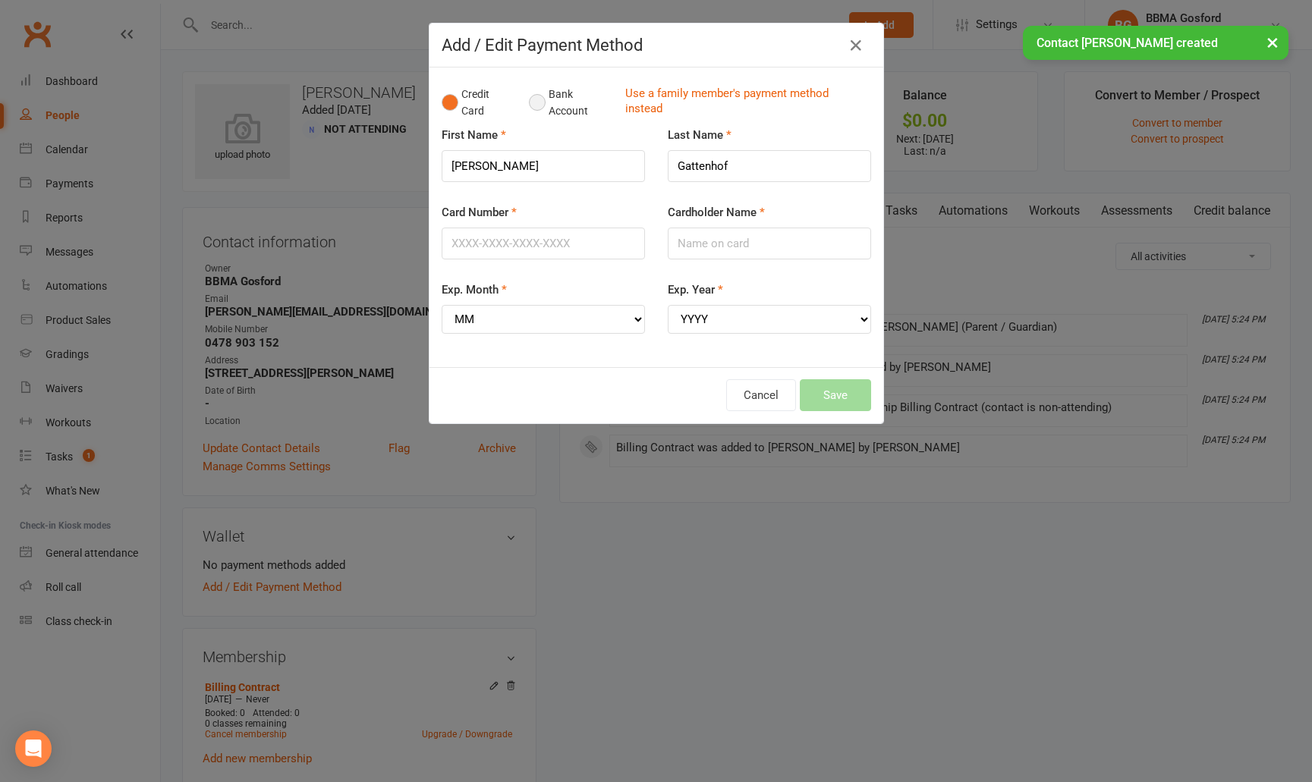
click at [537, 98] on button "Bank Account" at bounding box center [571, 103] width 84 height 46
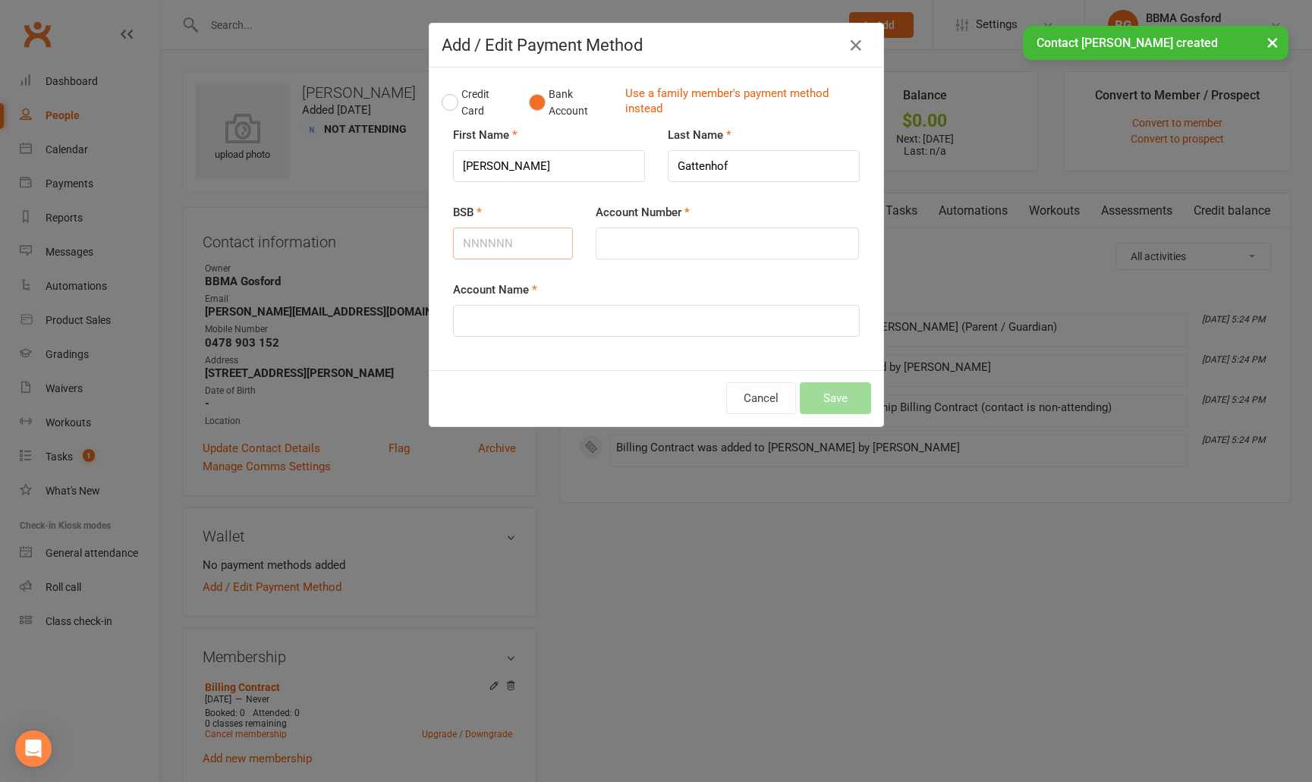
click at [475, 245] on input "BSB" at bounding box center [513, 244] width 121 height 32
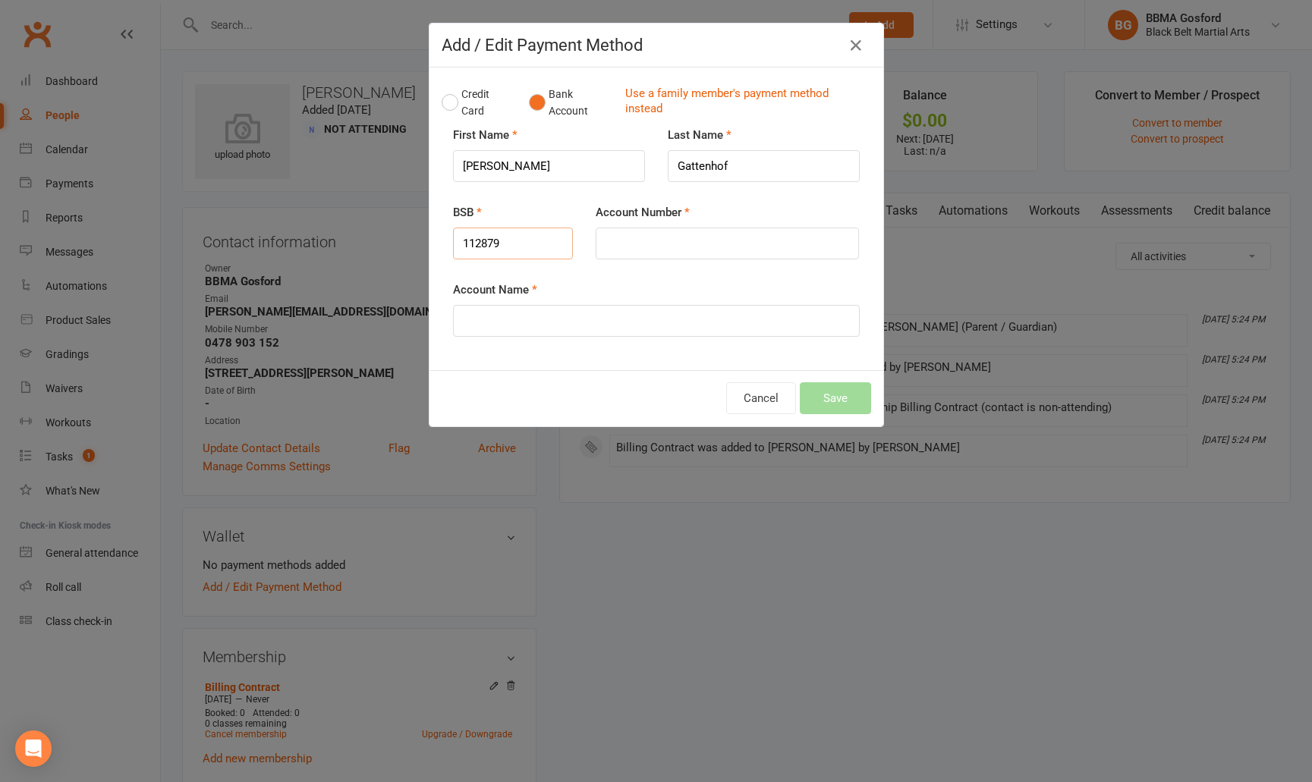
type input "112879"
type input "121355713"
type input "T. Gattenhof"
click at [836, 403] on button "Save" at bounding box center [835, 399] width 71 height 32
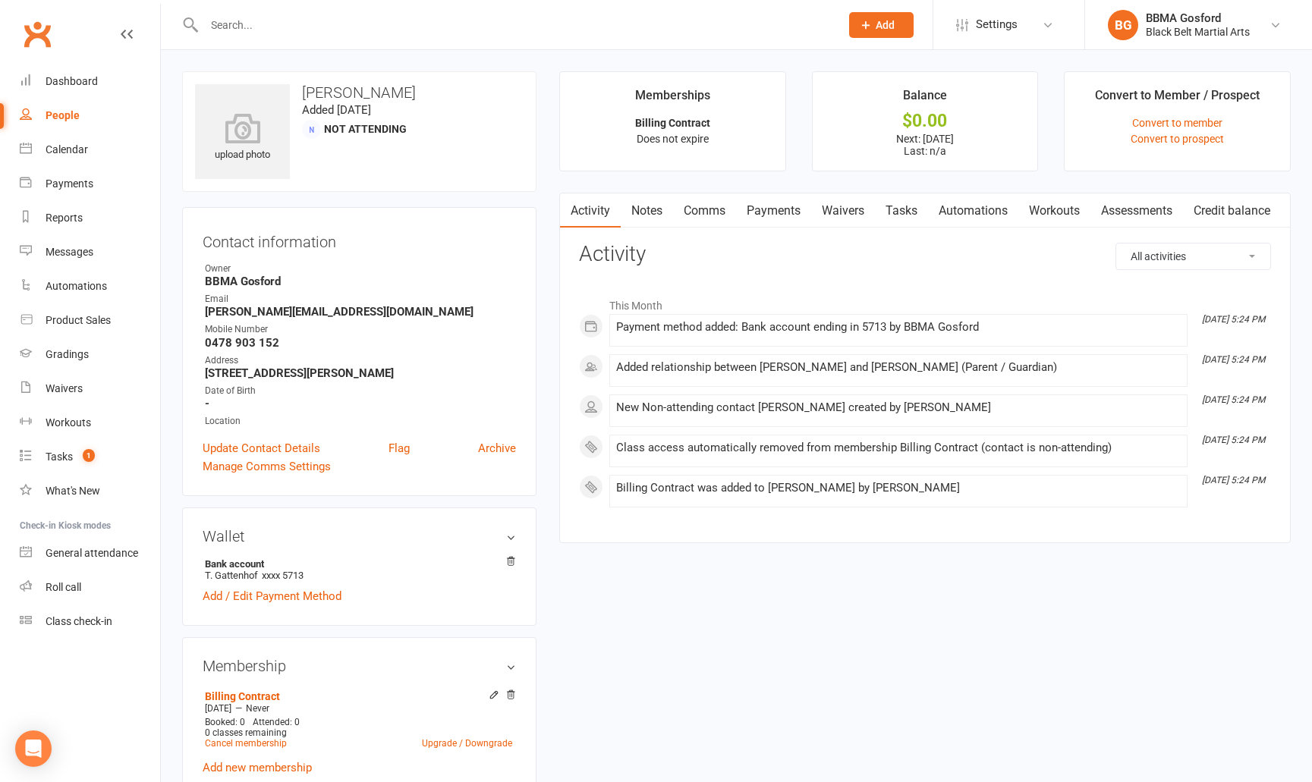
click at [780, 208] on link "Payments" at bounding box center [773, 211] width 75 height 35
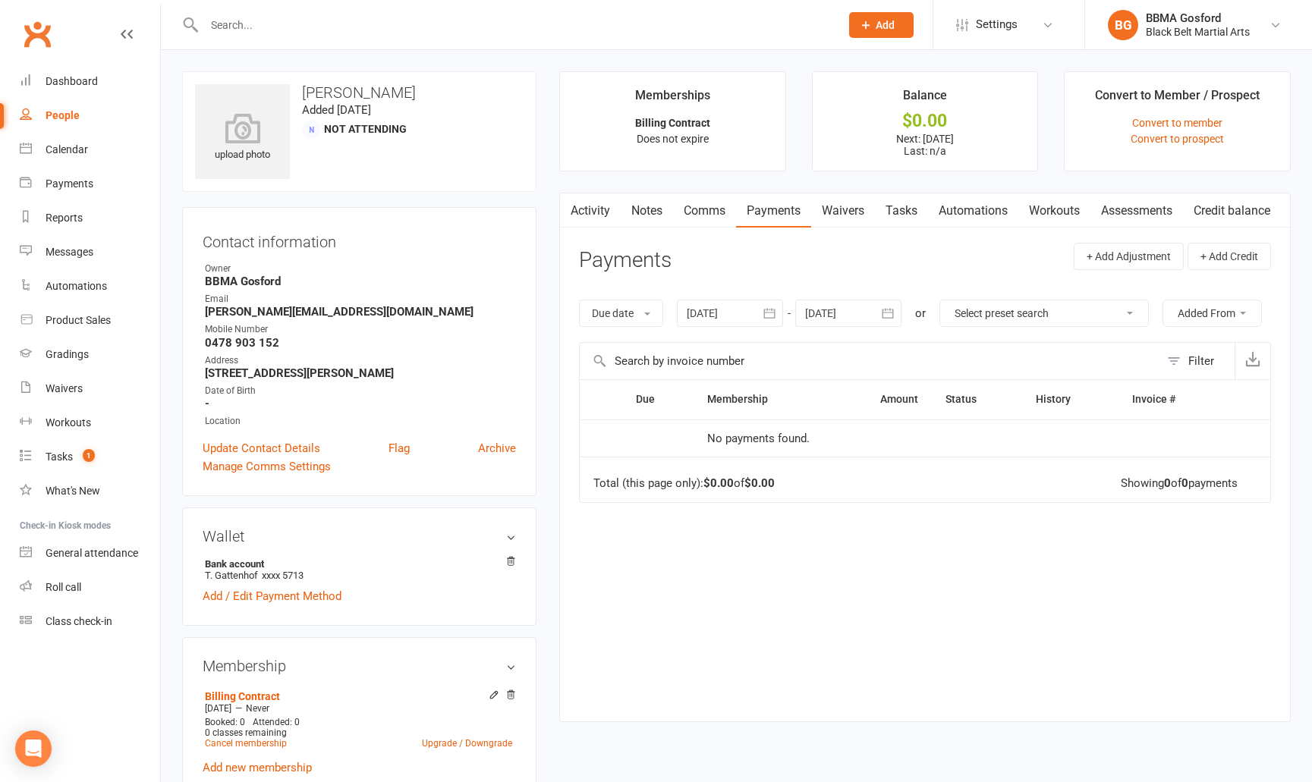
click at [864, 315] on div at bounding box center [848, 313] width 106 height 27
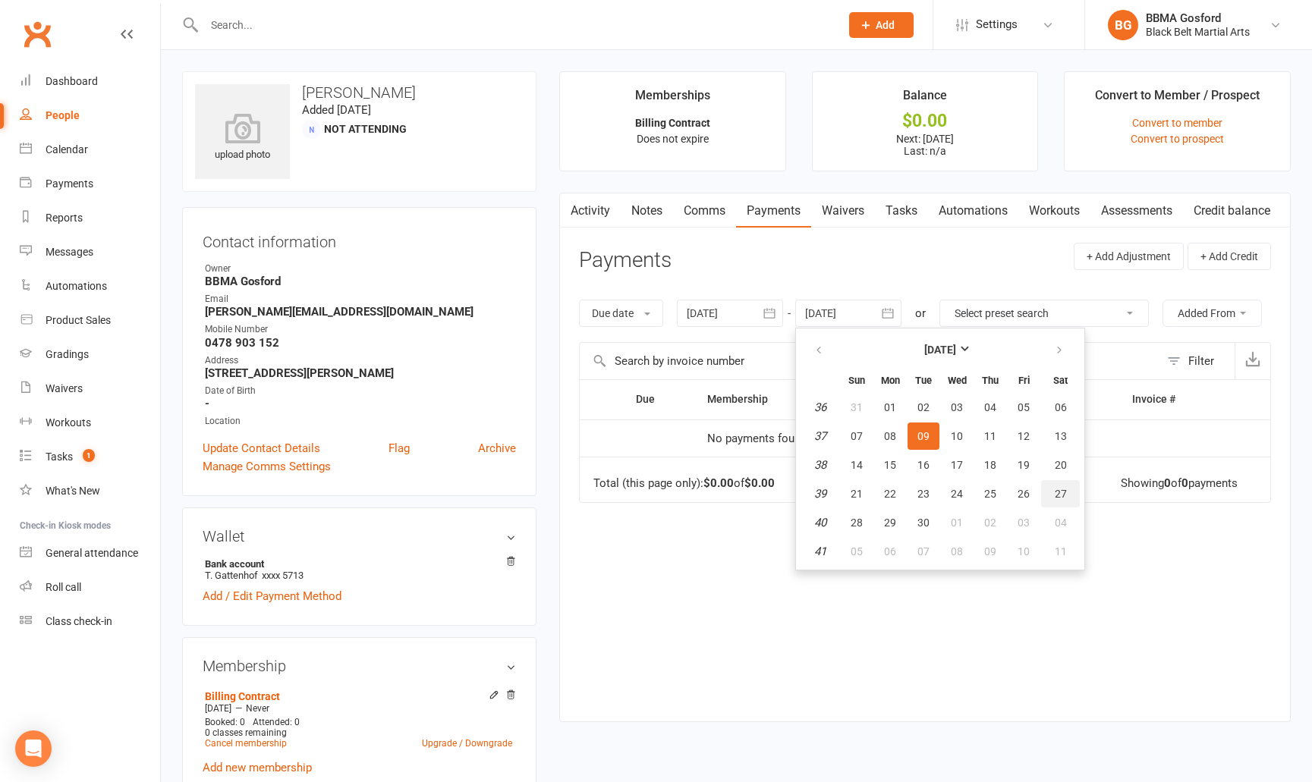
click at [1064, 494] on span "27" at bounding box center [1061, 494] width 12 height 12
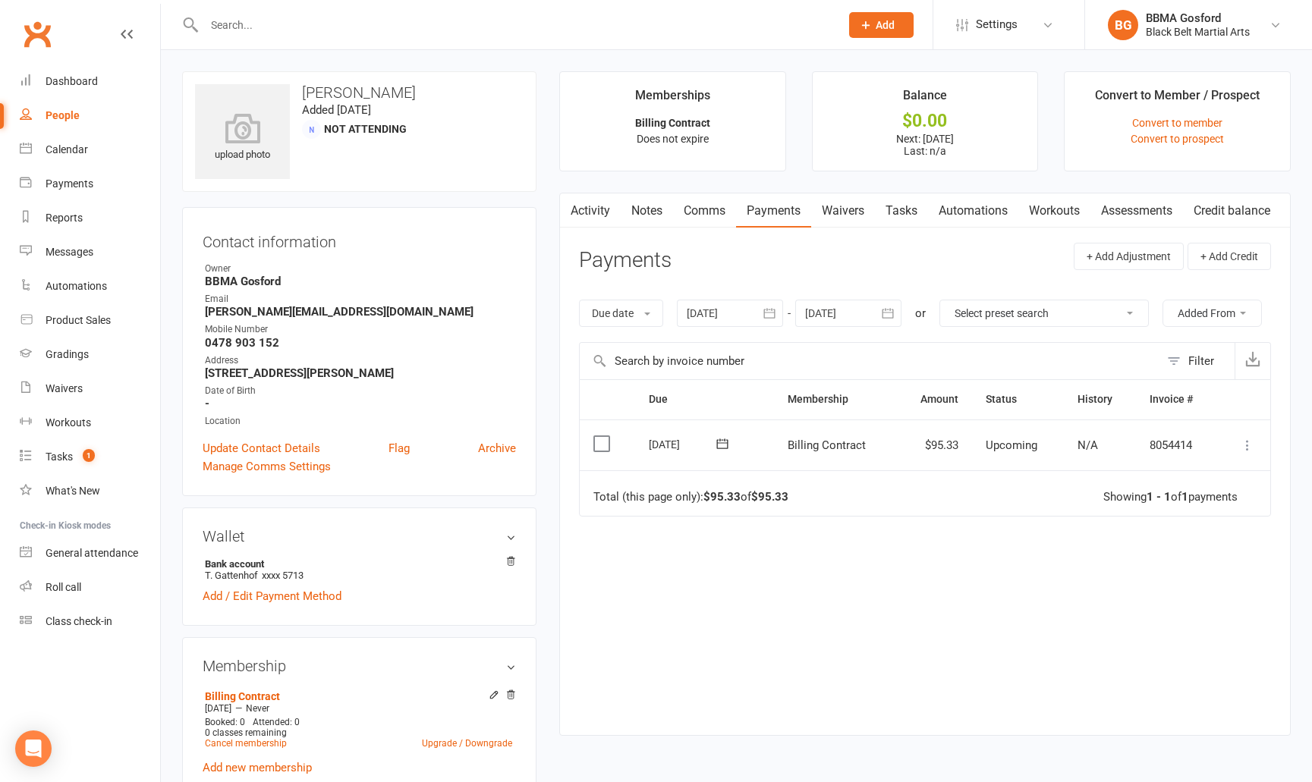
drag, startPoint x: 898, startPoint y: 314, endPoint x: 886, endPoint y: 316, distance: 11.6
click at [896, 314] on icon "button" at bounding box center [887, 313] width 15 height 15
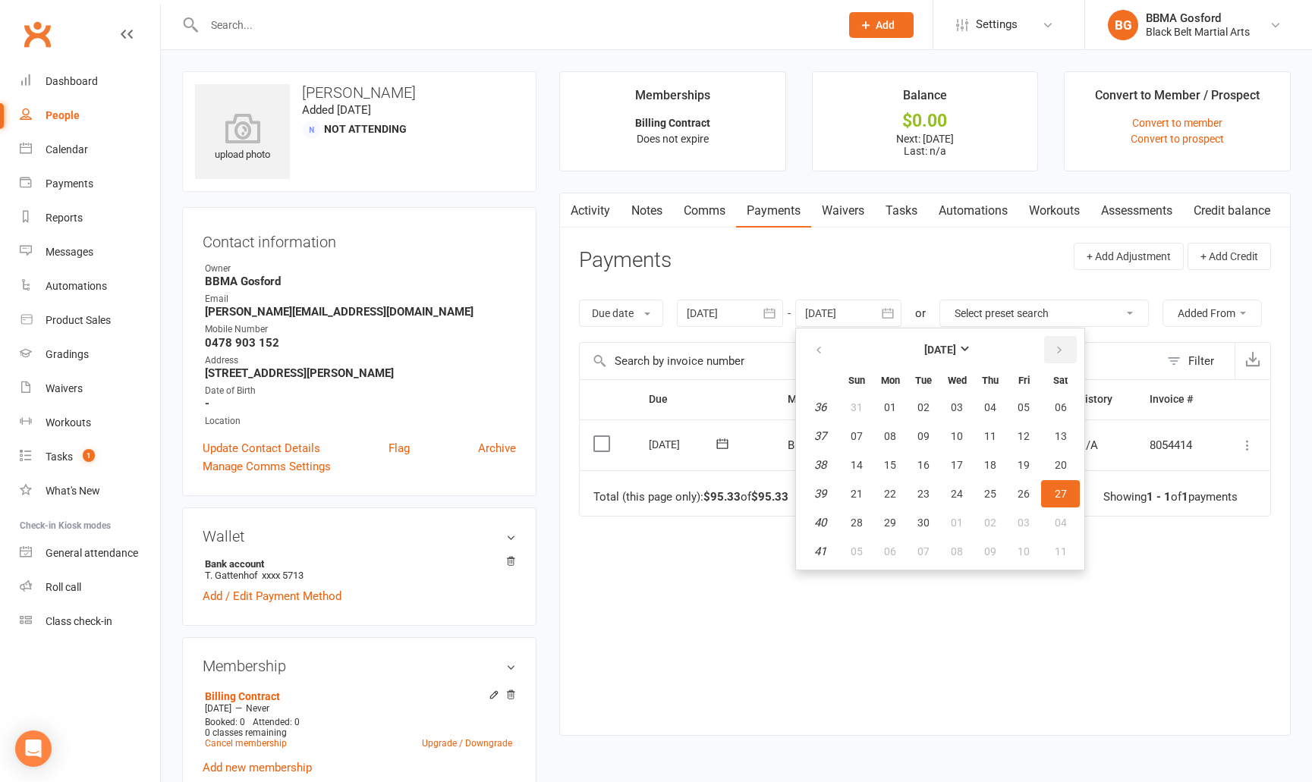
click at [1059, 348] on icon "button" at bounding box center [1059, 351] width 11 height 12
click at [1070, 523] on button "29" at bounding box center [1060, 522] width 39 height 27
type input "29 Nov 2025"
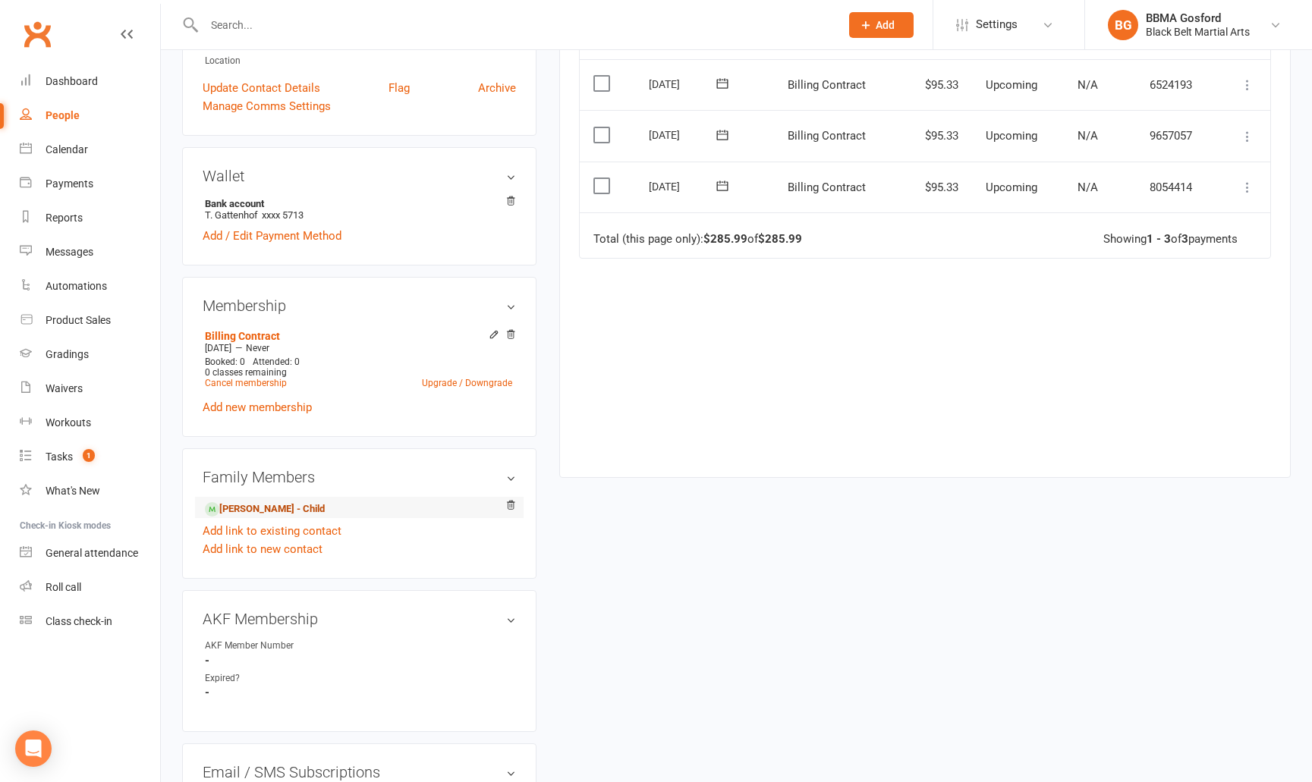
scroll to position [364, 0]
click at [263, 508] on link "Edward Gattenhof - Child" at bounding box center [265, 507] width 120 height 16
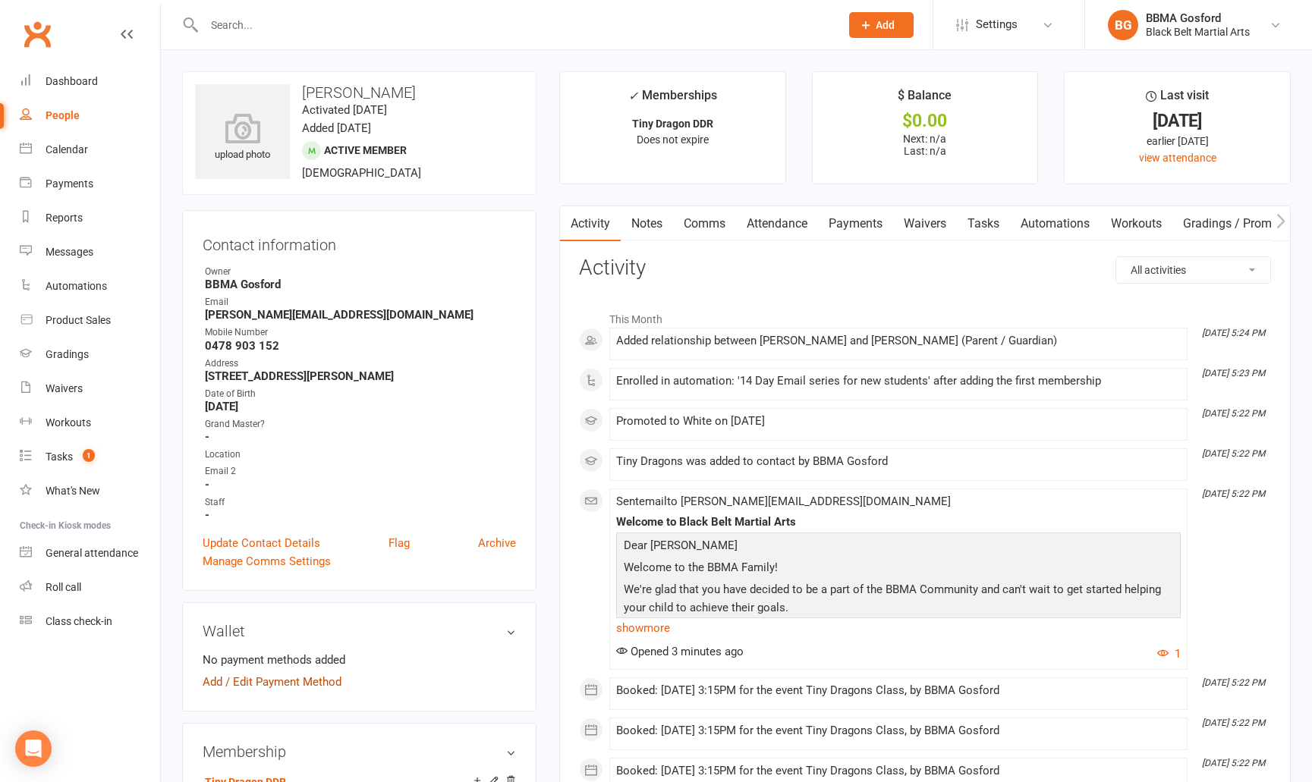
click at [266, 686] on link "Add / Edit Payment Method" at bounding box center [272, 682] width 139 height 18
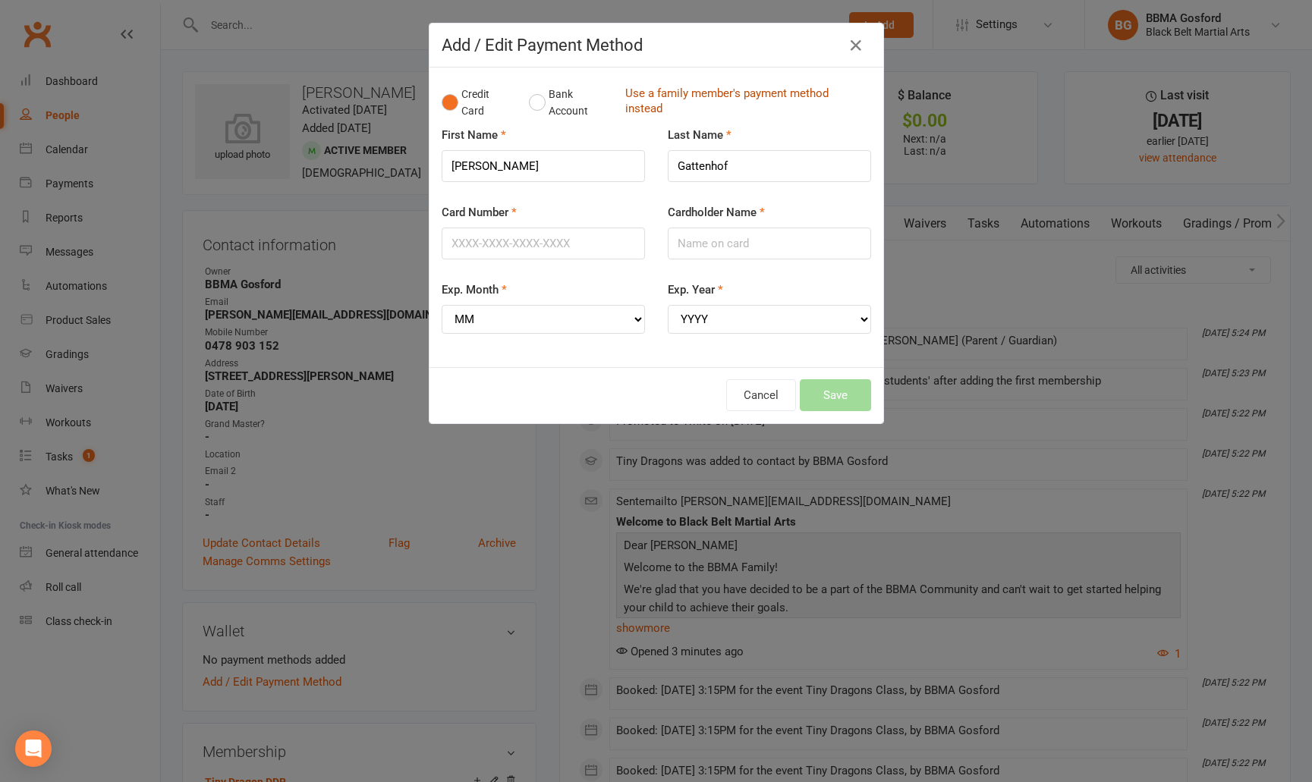
click at [703, 94] on link "Use a family member's payment method instead" at bounding box center [744, 103] width 238 height 34
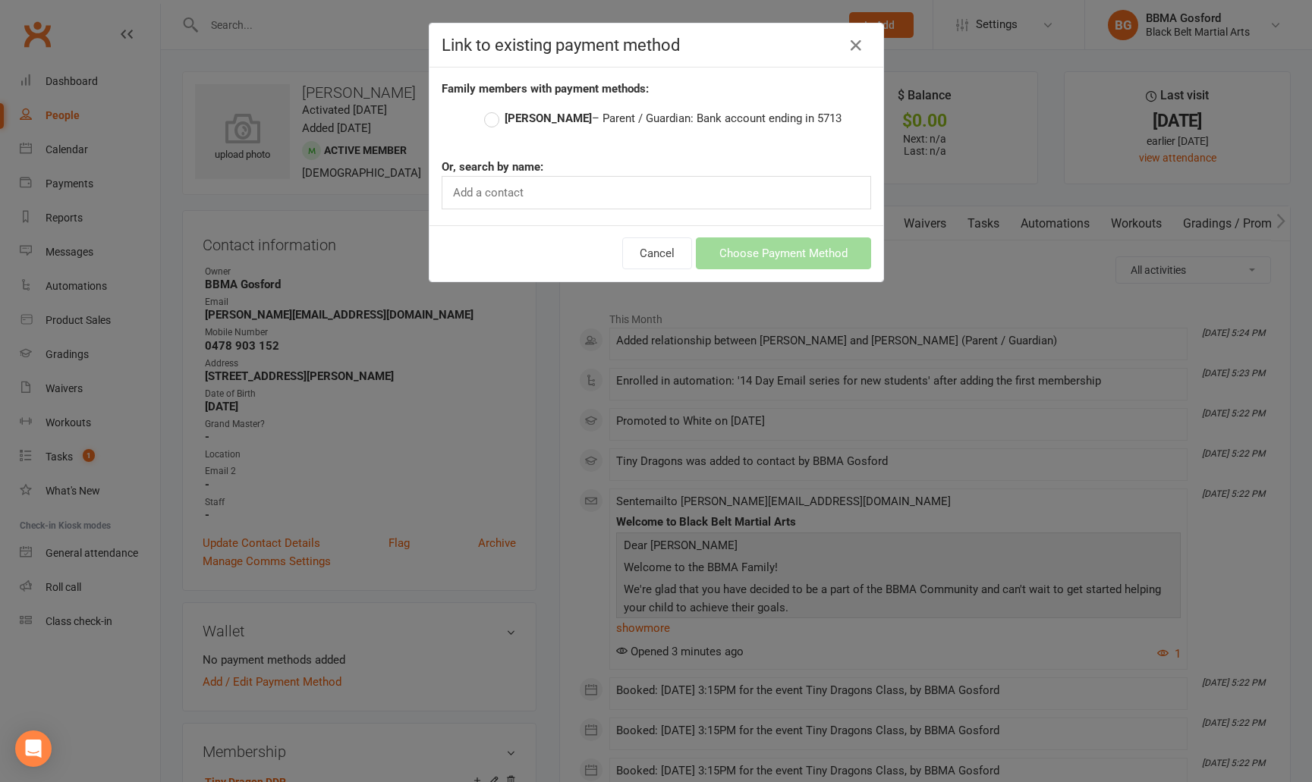
click at [490, 118] on label "Thomas Gattenhof – Parent / Guardian: Bank account ending in 5713" at bounding box center [662, 118] width 357 height 18
click at [490, 109] on input "Thomas Gattenhof – Parent / Guardian: Bank account ending in 5713" at bounding box center [489, 109] width 10 height 0
radio input "true"
click at [802, 255] on button "Choose Payment Method" at bounding box center [783, 254] width 175 height 32
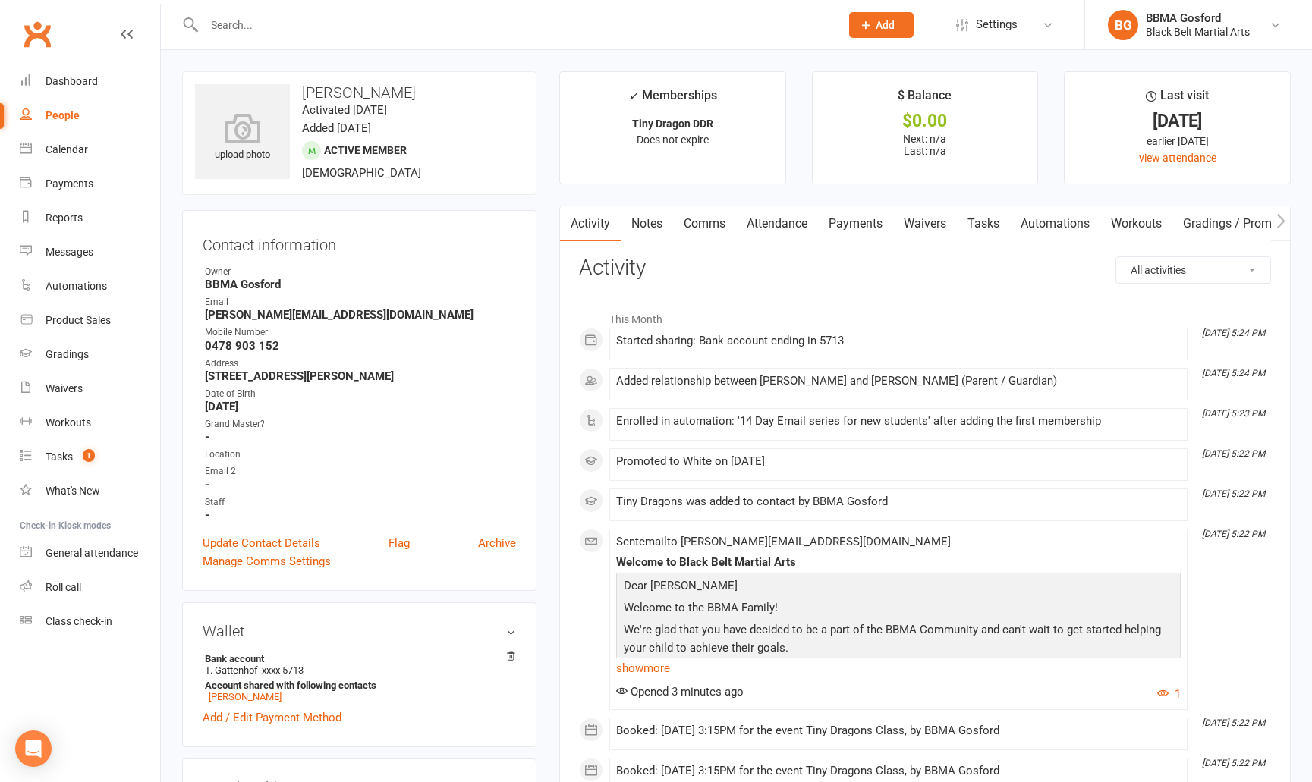
click at [287, 316] on strong "tom.gattenhof@gmail.com" at bounding box center [360, 315] width 311 height 14
click at [348, 362] on div "Address" at bounding box center [360, 364] width 311 height 14
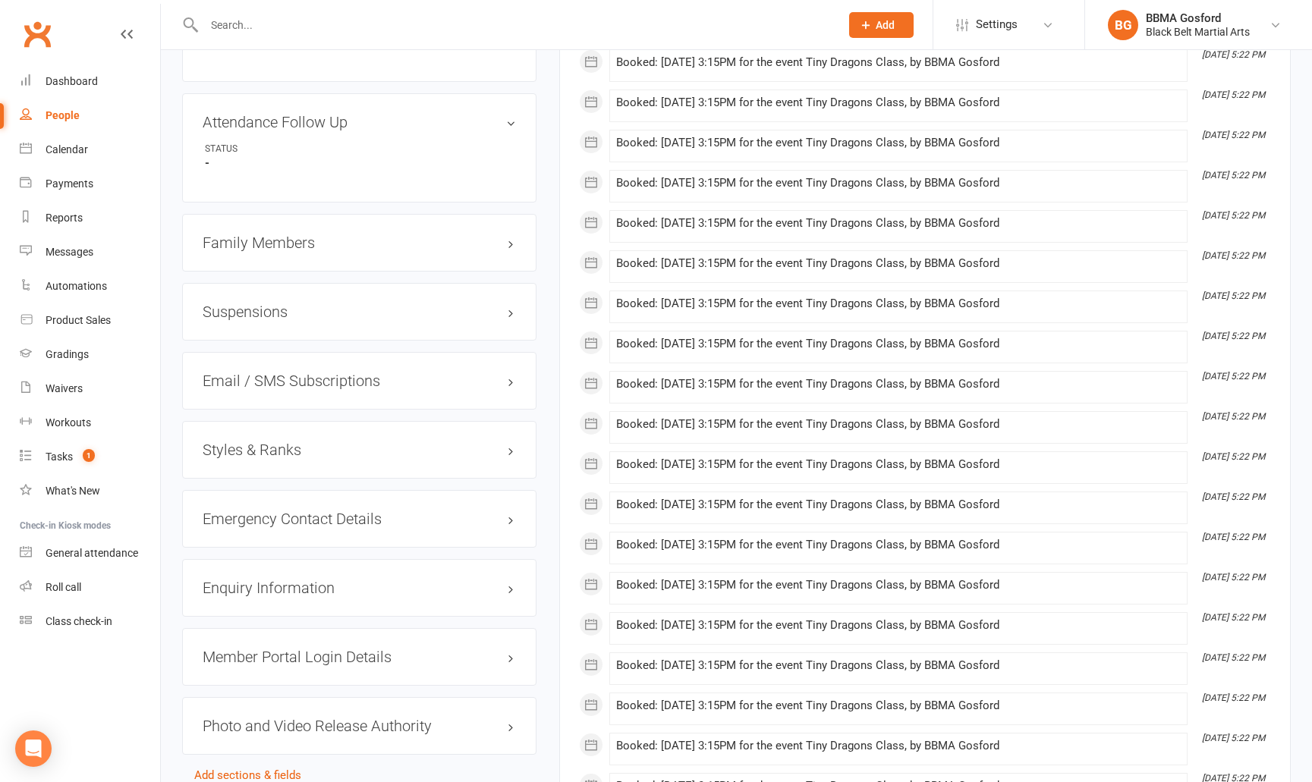
scroll to position [1114, 0]
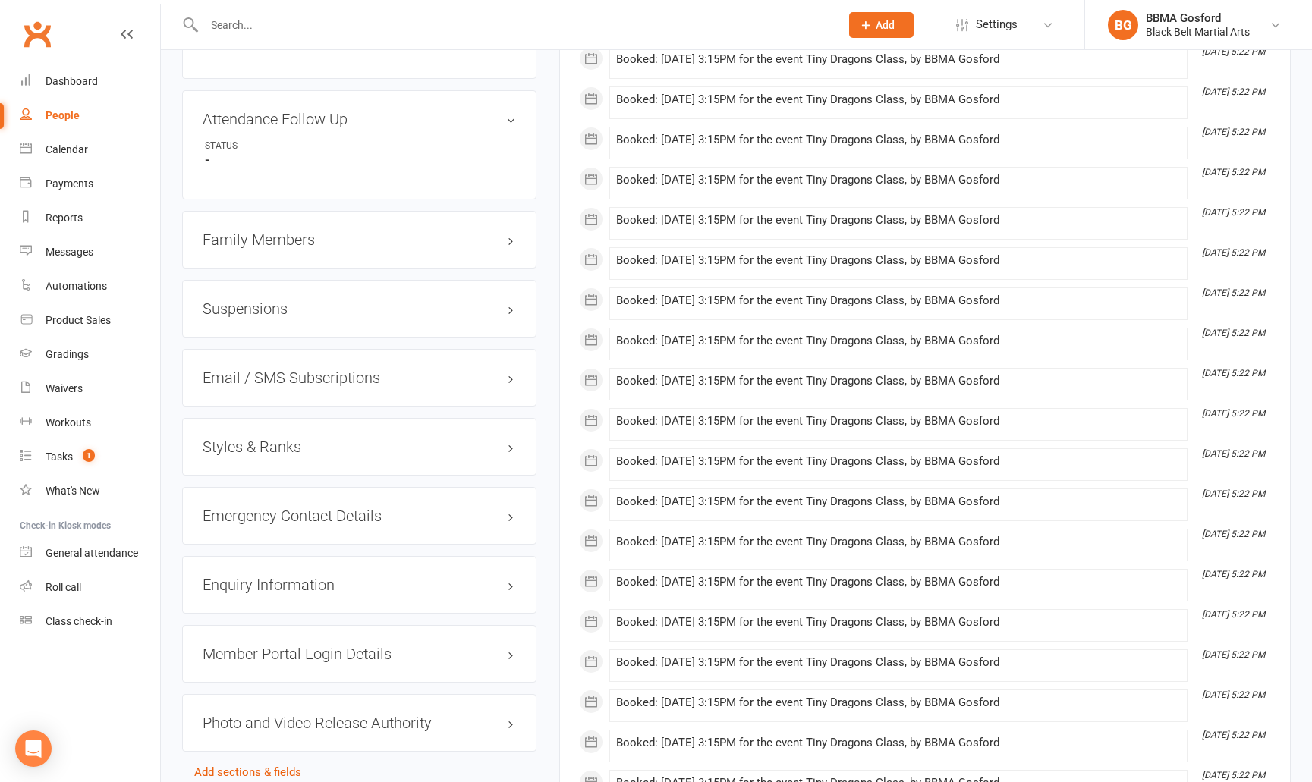
click at [263, 241] on h3 "Family Members" at bounding box center [359, 239] width 313 height 17
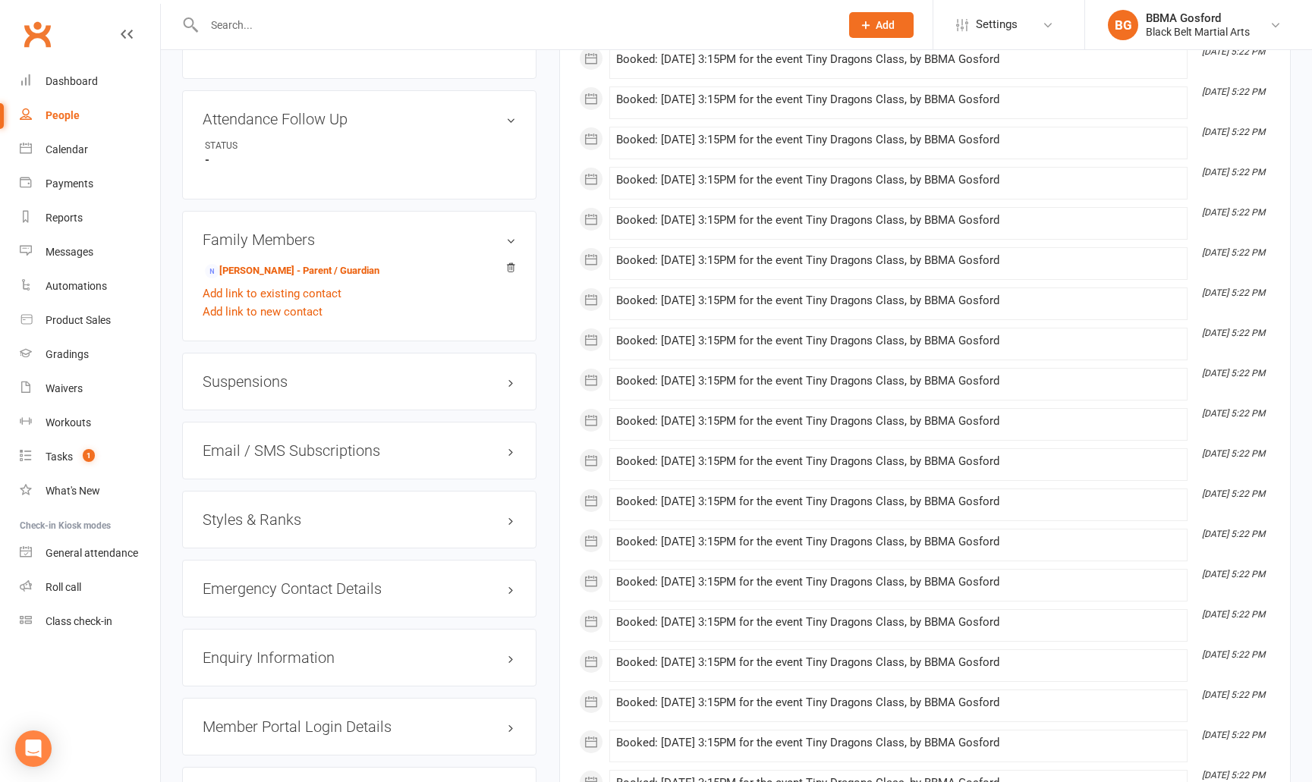
drag, startPoint x: 258, startPoint y: 388, endPoint x: 277, endPoint y: 395, distance: 20.4
click at [258, 388] on h3 "Suspensions" at bounding box center [359, 381] width 313 height 17
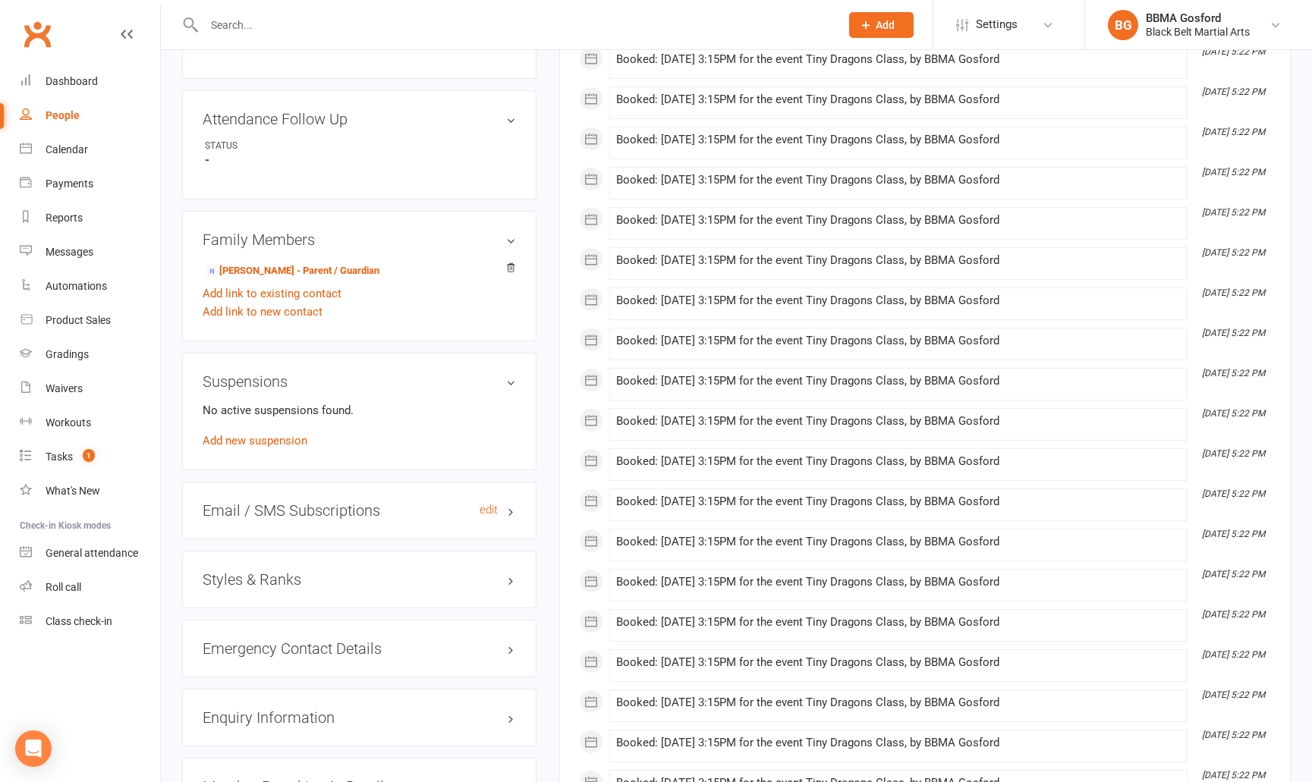
drag, startPoint x: 295, startPoint y: 511, endPoint x: 294, endPoint y: 518, distance: 7.6
click at [295, 511] on h3 "Email / SMS Subscriptions edit" at bounding box center [359, 510] width 313 height 17
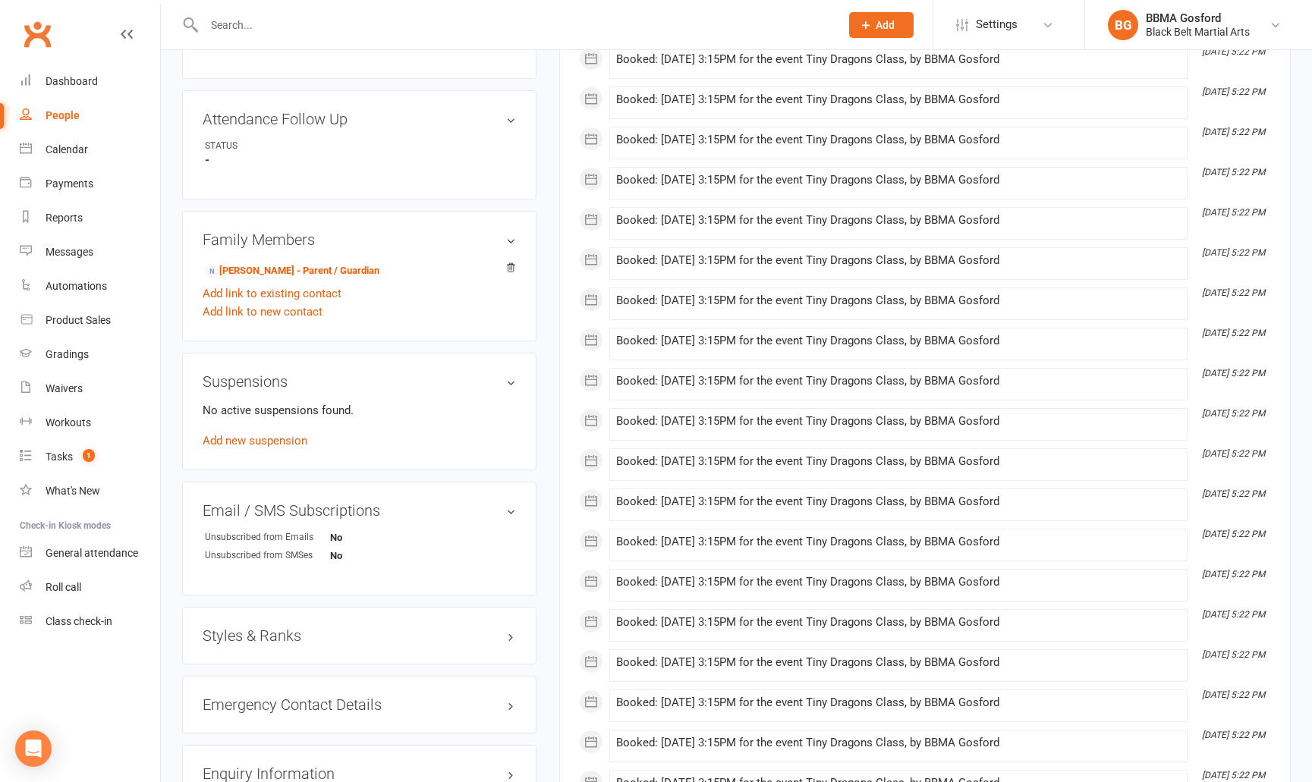
drag, startPoint x: 268, startPoint y: 643, endPoint x: 276, endPoint y: 641, distance: 8.7
click at [268, 643] on h3 "Styles & Ranks" at bounding box center [359, 636] width 313 height 17
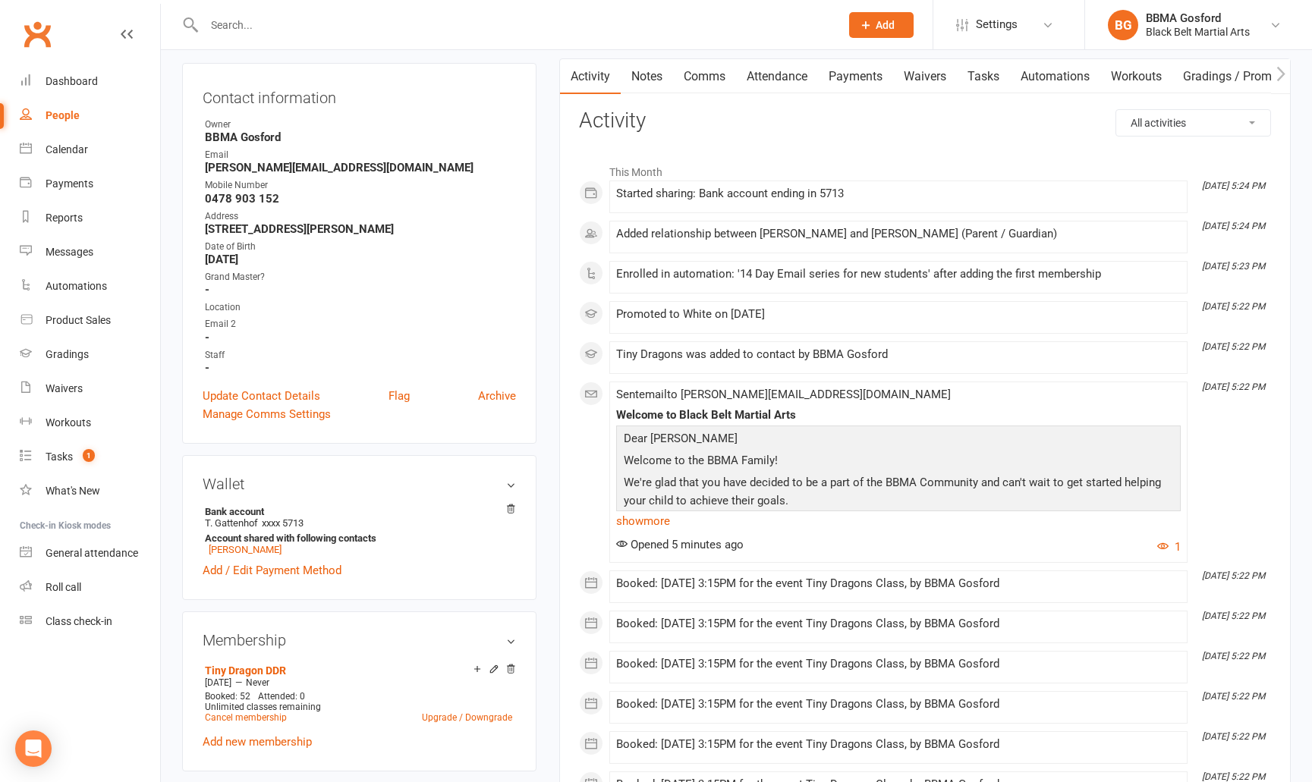
scroll to position [0, 0]
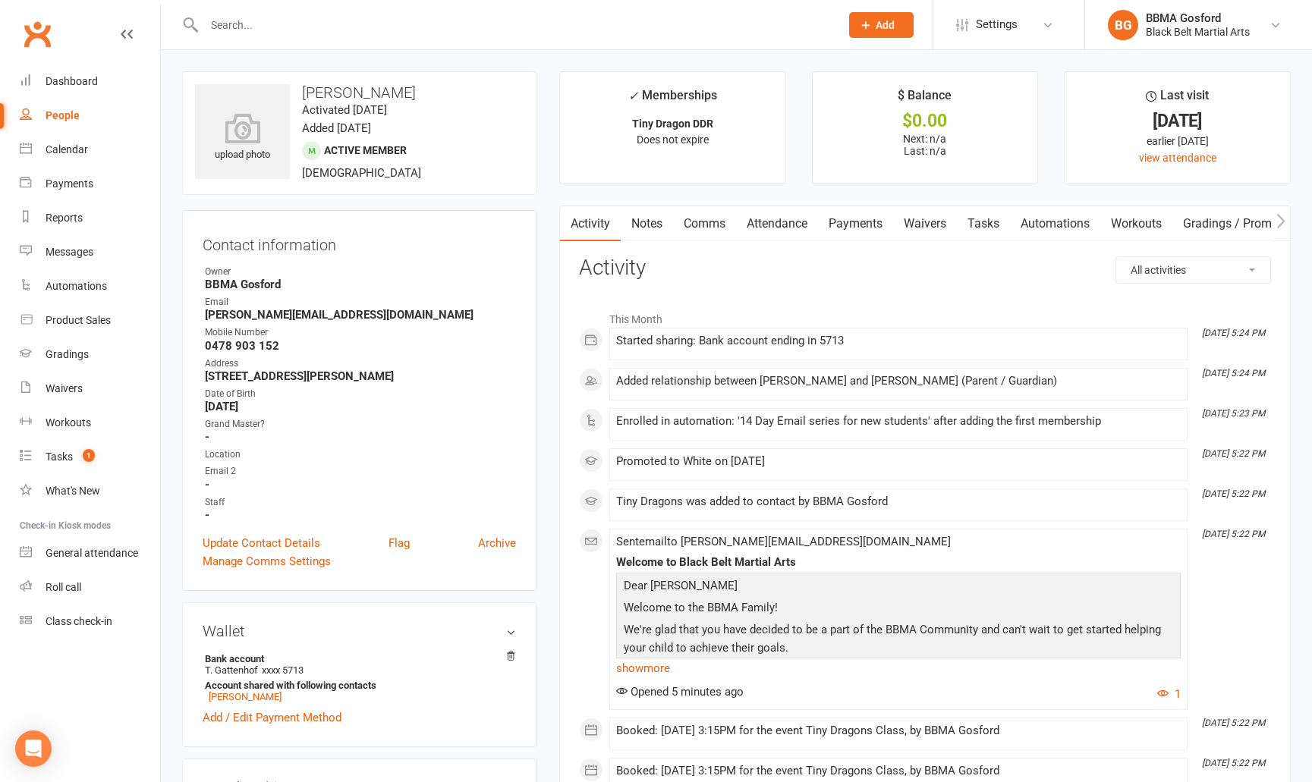
click at [257, 24] on input "text" at bounding box center [515, 24] width 630 height 21
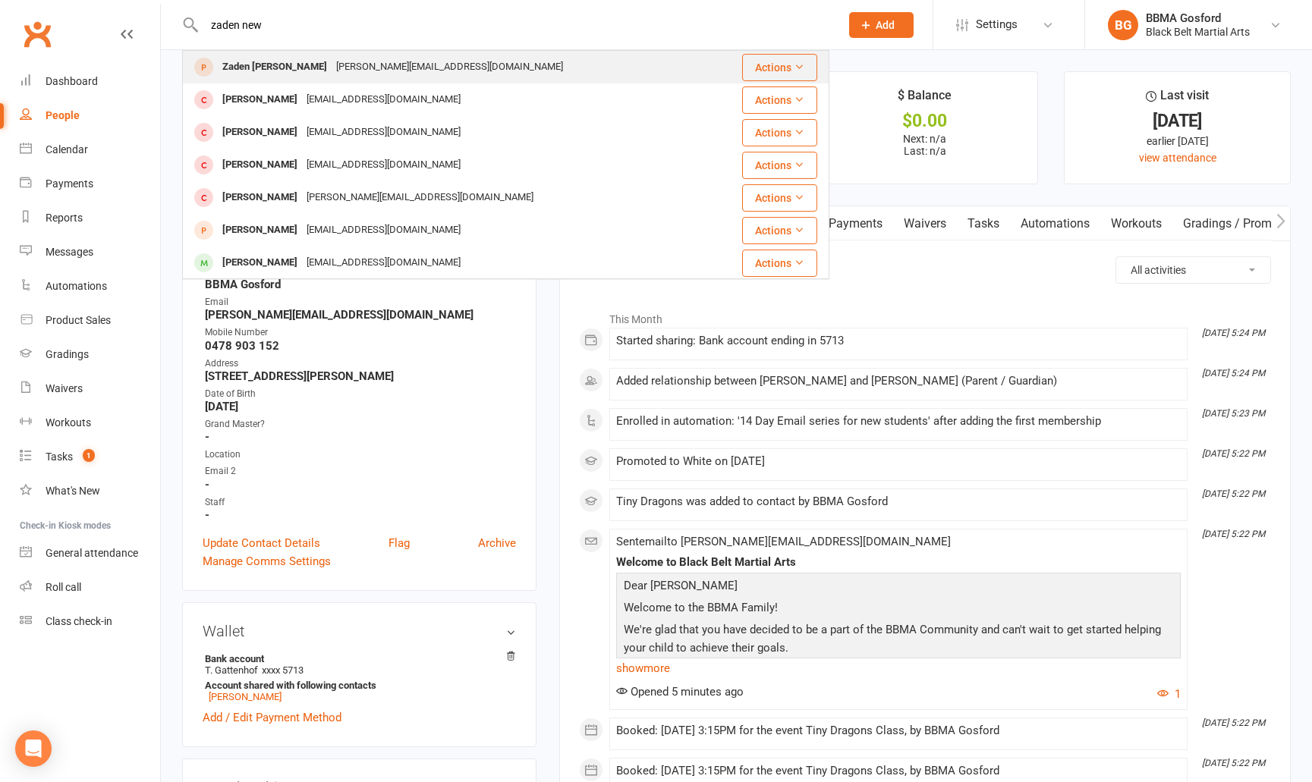
type input "zaden new"
click at [221, 61] on div "Zaden Newland" at bounding box center [275, 67] width 114 height 22
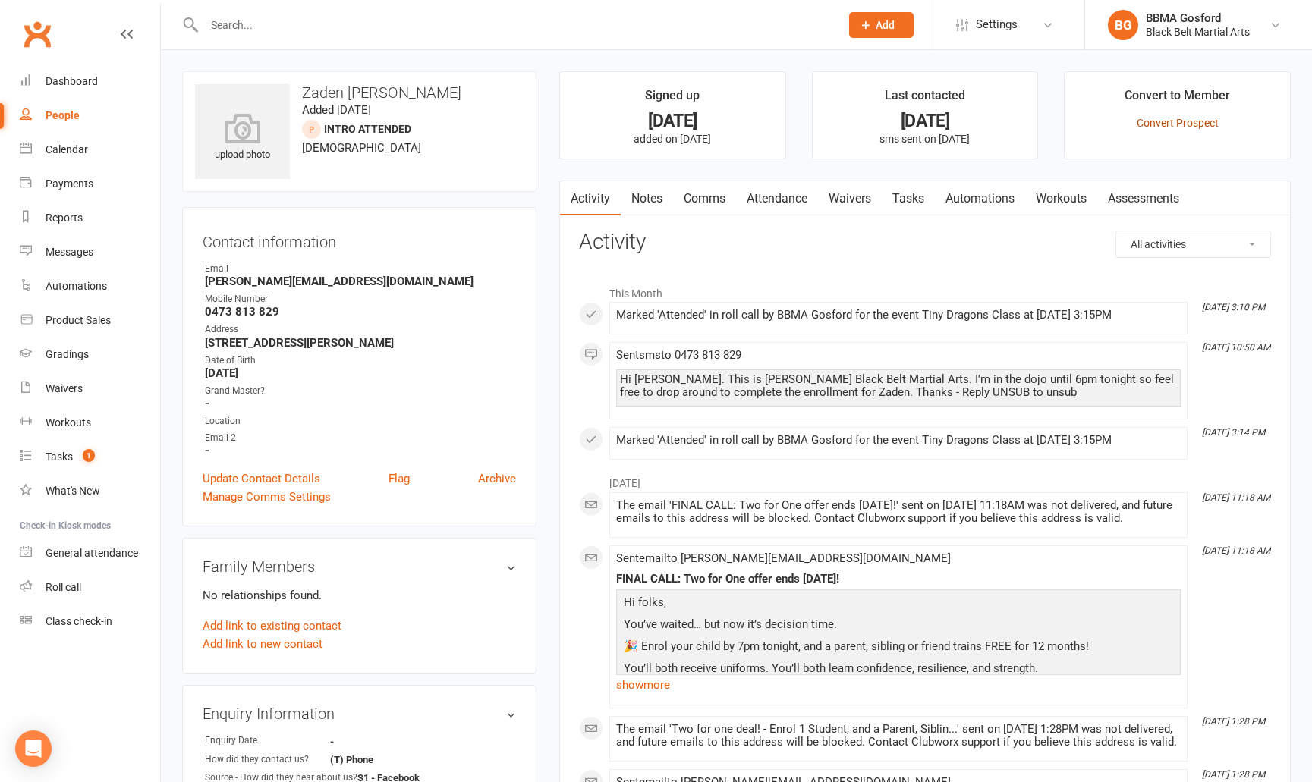
click at [1197, 123] on link "Convert Prospect" at bounding box center [1178, 123] width 82 height 12
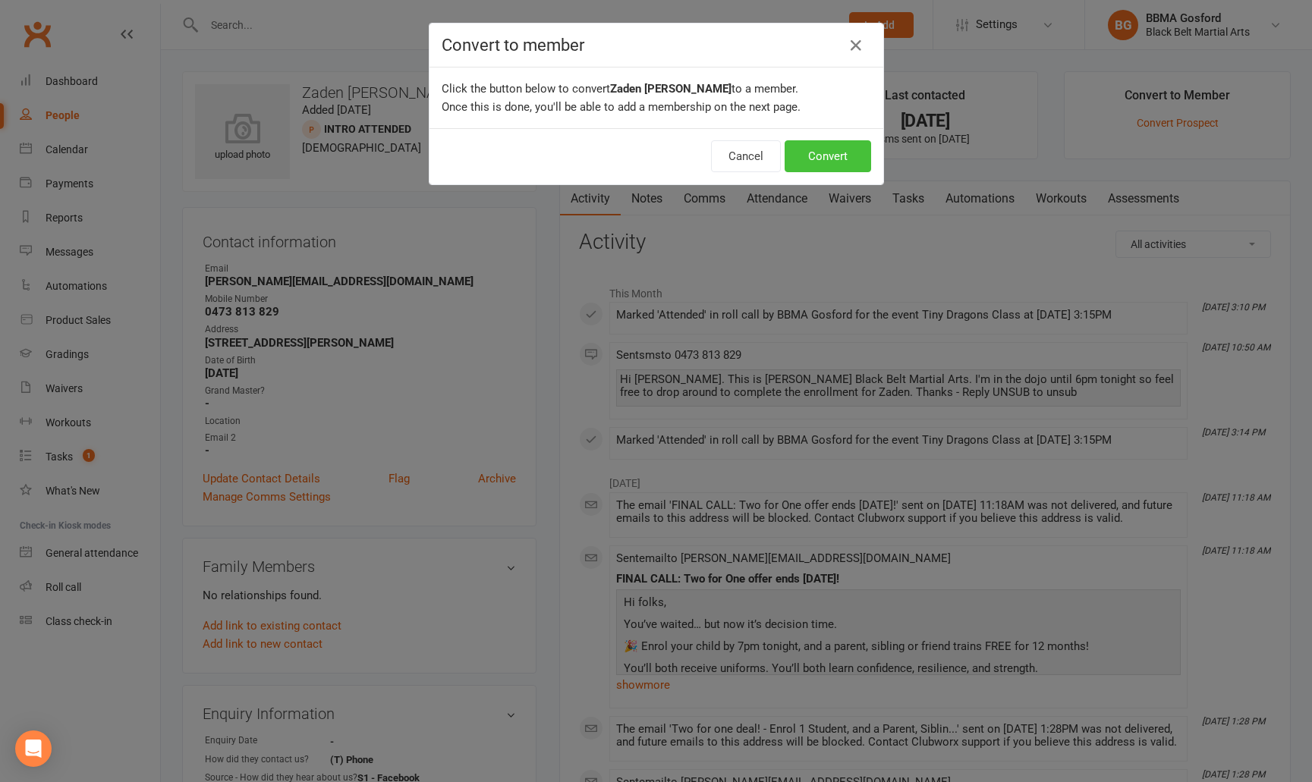
click at [828, 150] on button "Convert" at bounding box center [828, 156] width 87 height 32
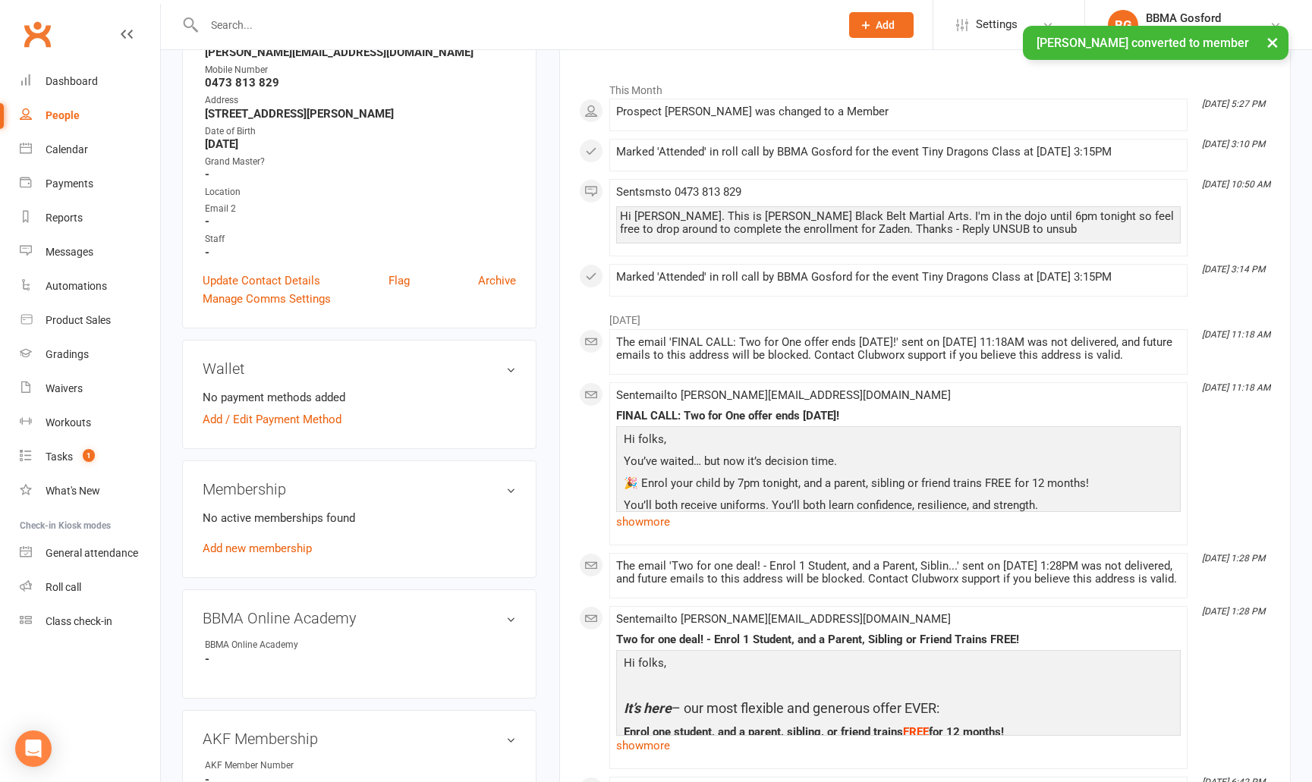
scroll to position [231, 0]
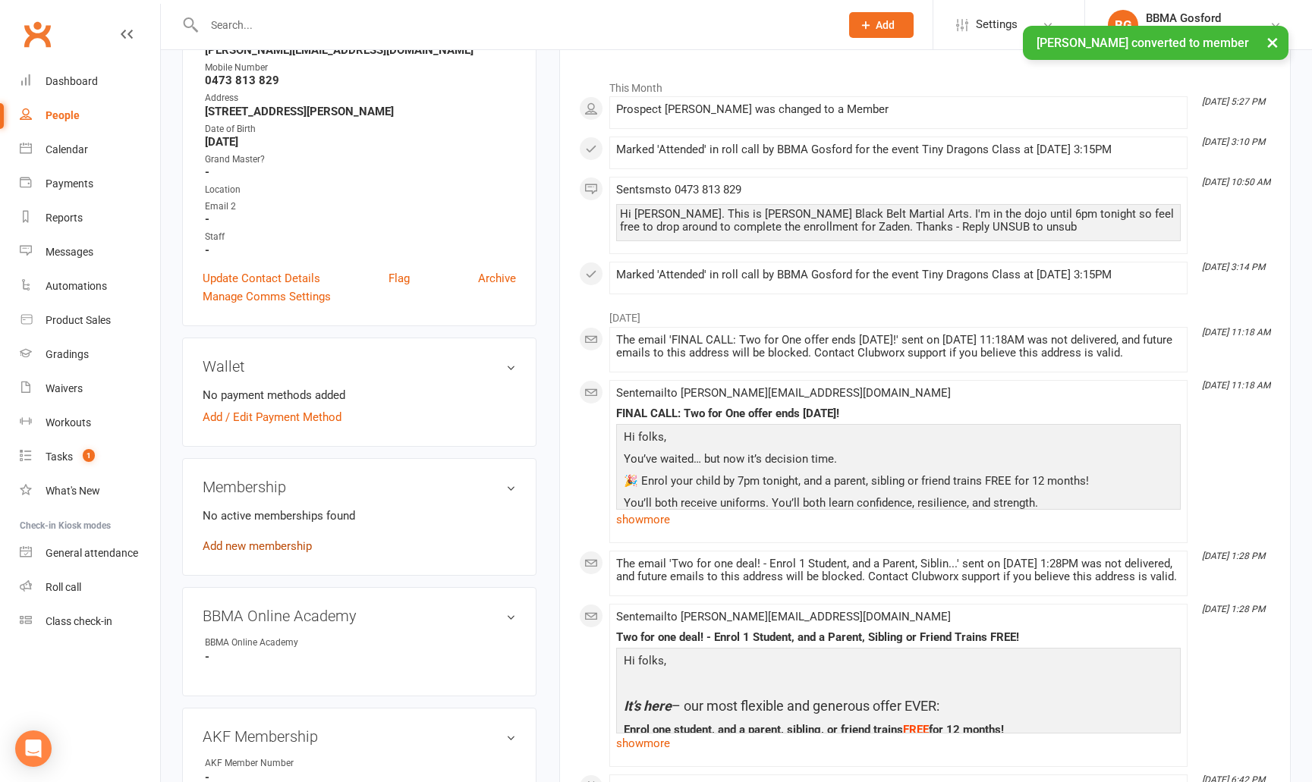
click at [269, 549] on link "Add new membership" at bounding box center [257, 547] width 109 height 14
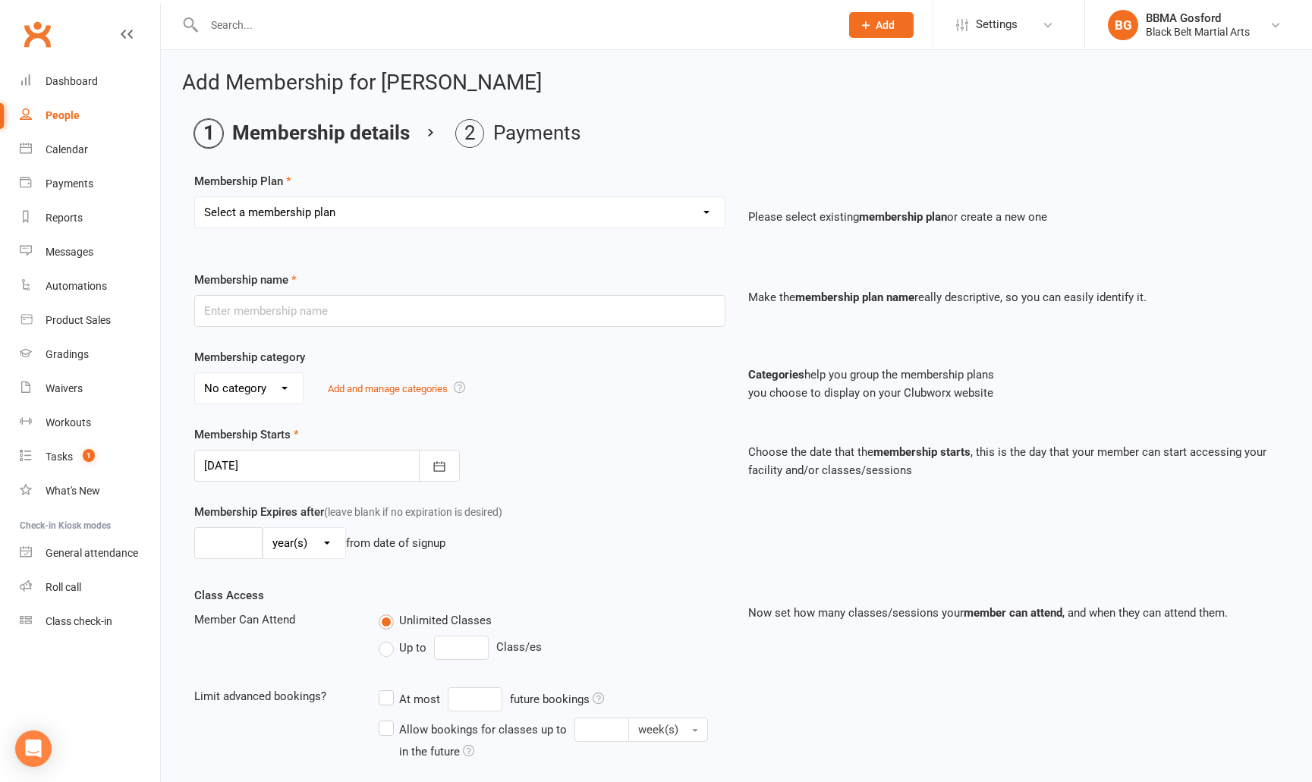
select select "6"
click option "Tiny Dragon DDR" at bounding box center [0, 0] width 0 height 0
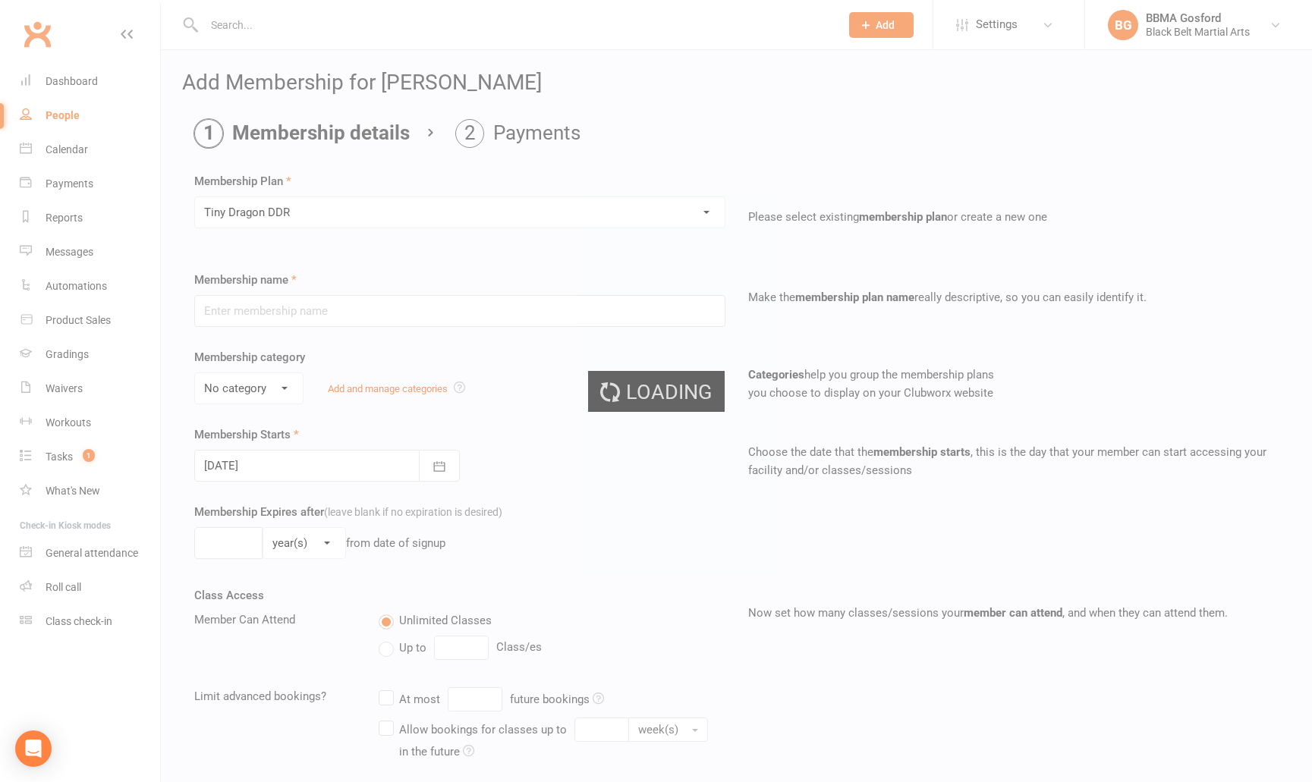
type input "Tiny Dragon DDR"
select select "0"
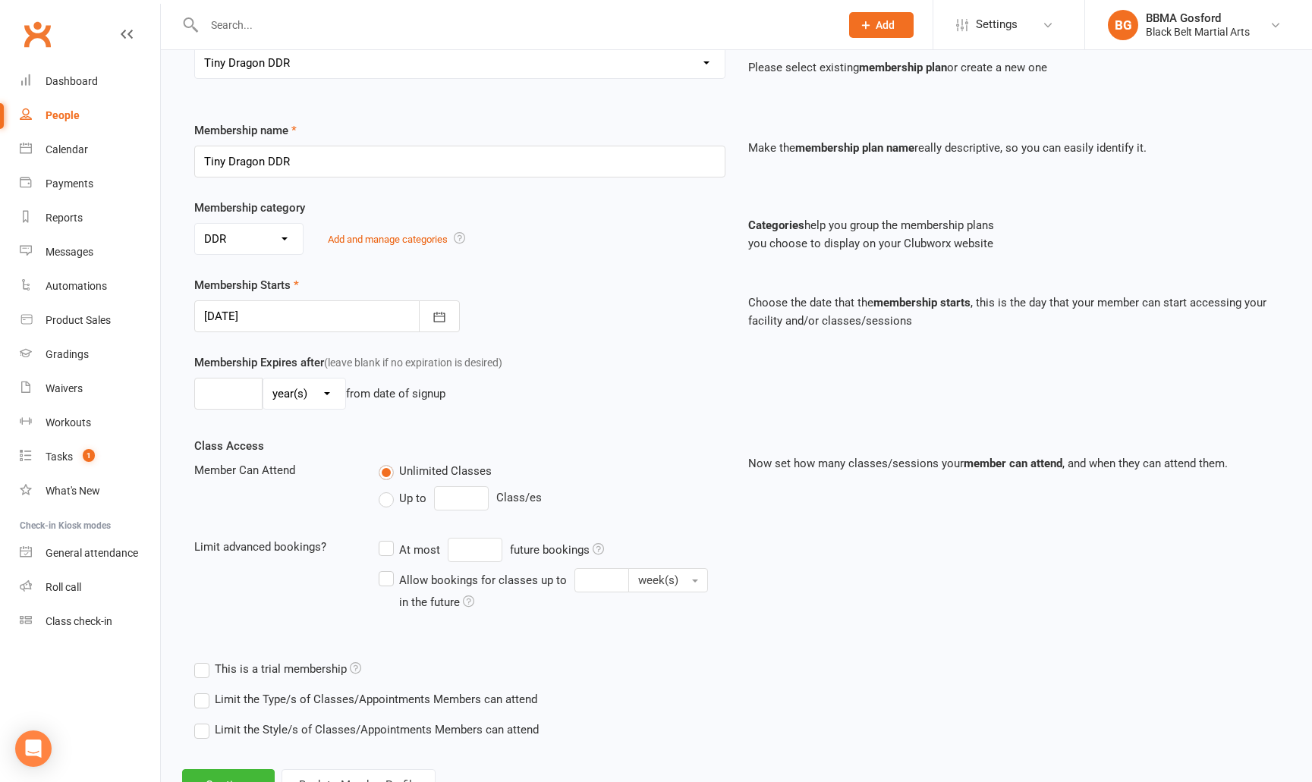
scroll to position [211, 0]
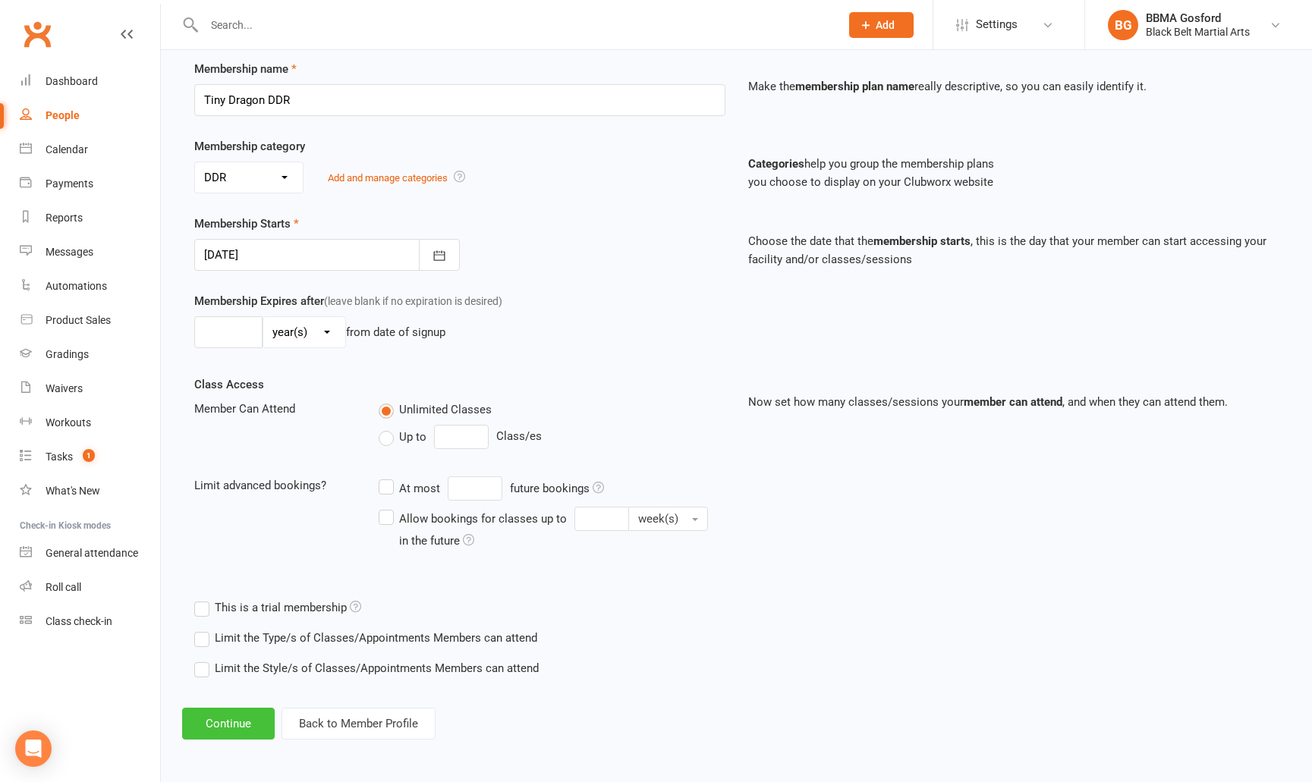
click at [232, 724] on button "Continue" at bounding box center [228, 724] width 93 height 32
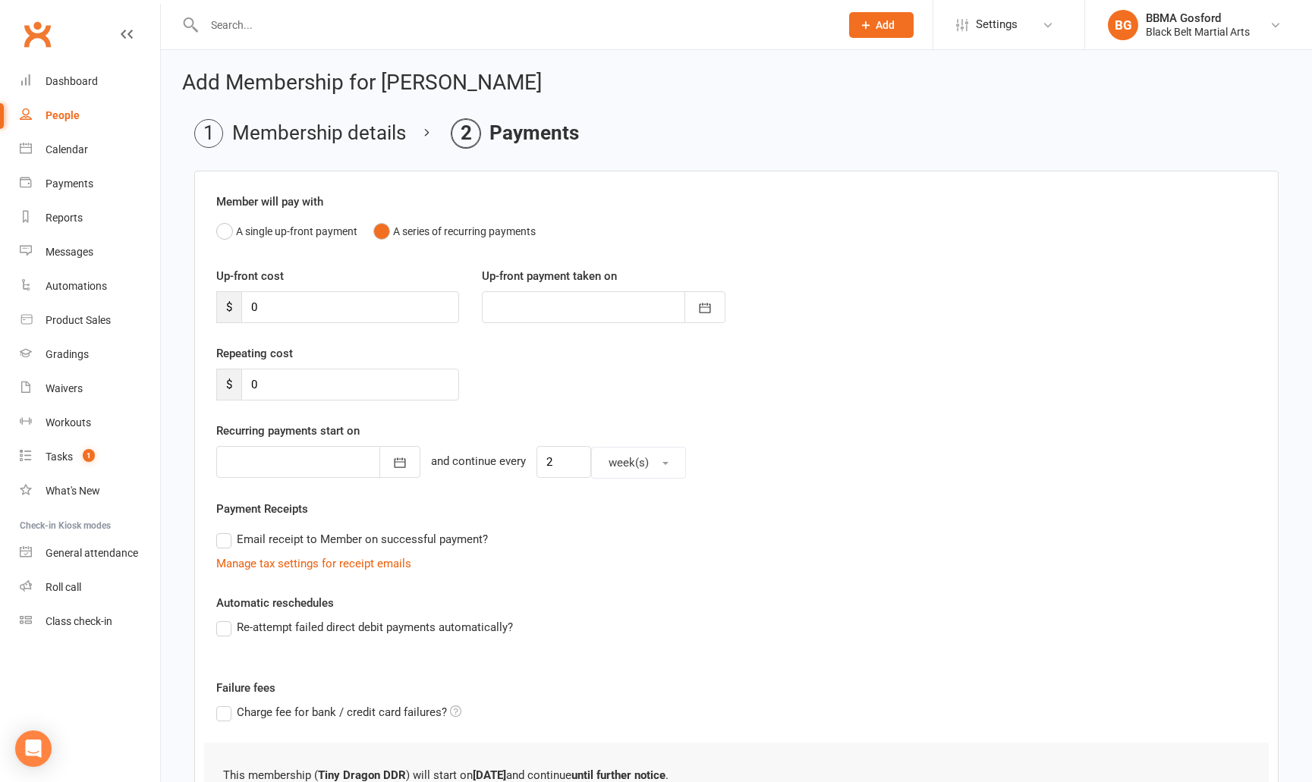
scroll to position [138, 0]
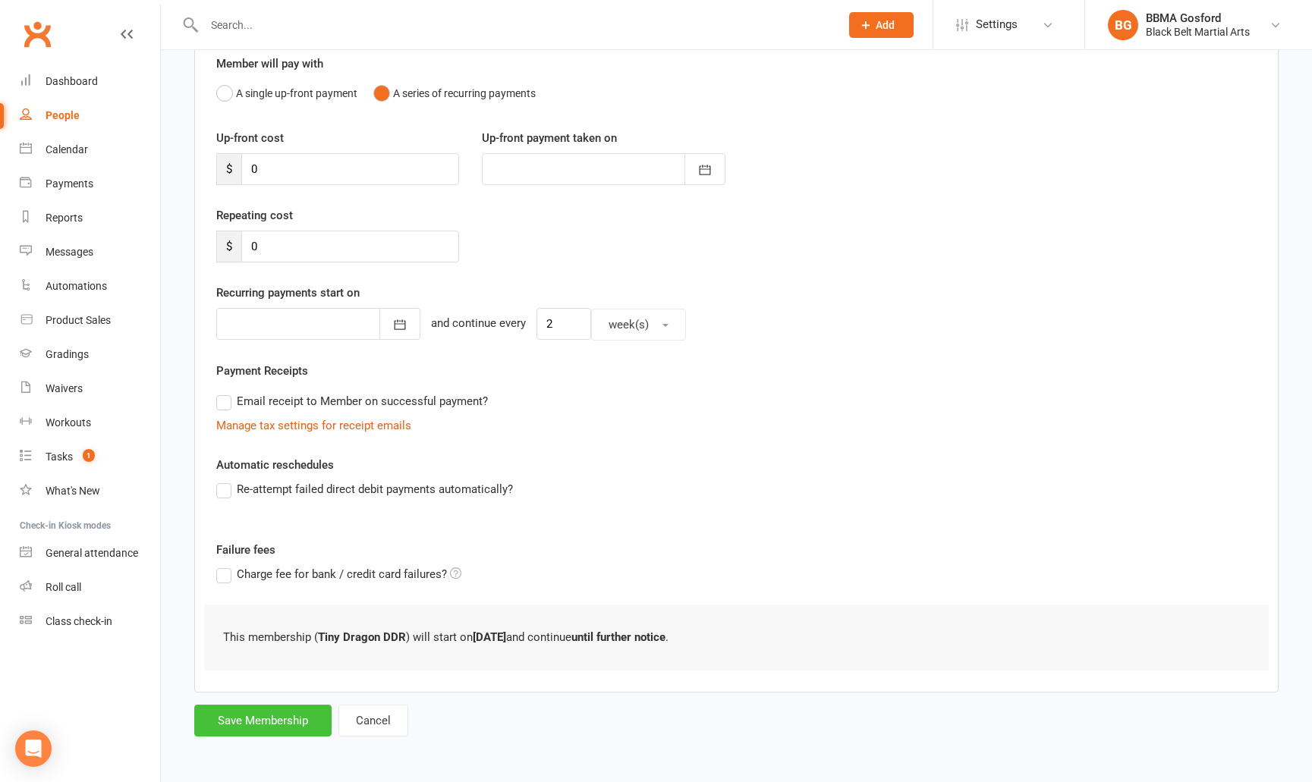
click at [283, 723] on button "Save Membership" at bounding box center [262, 721] width 137 height 32
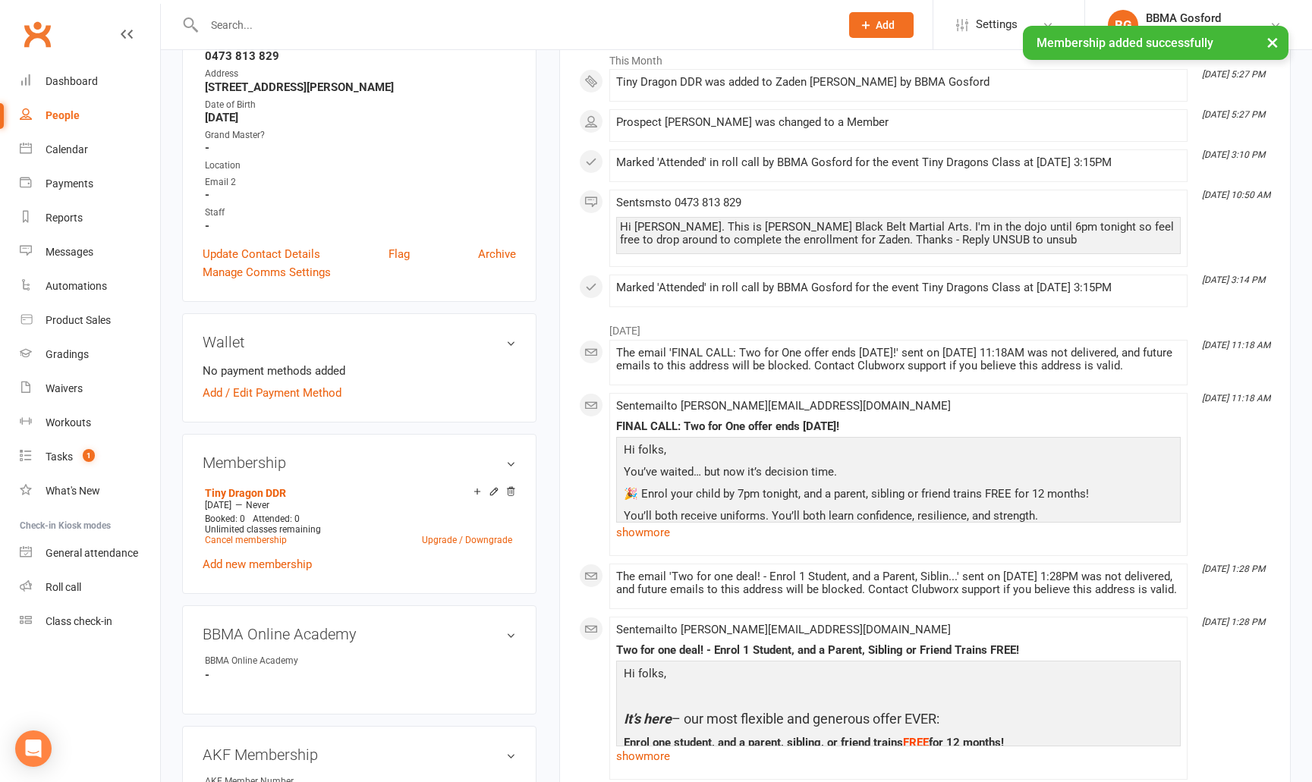
scroll to position [363, 0]
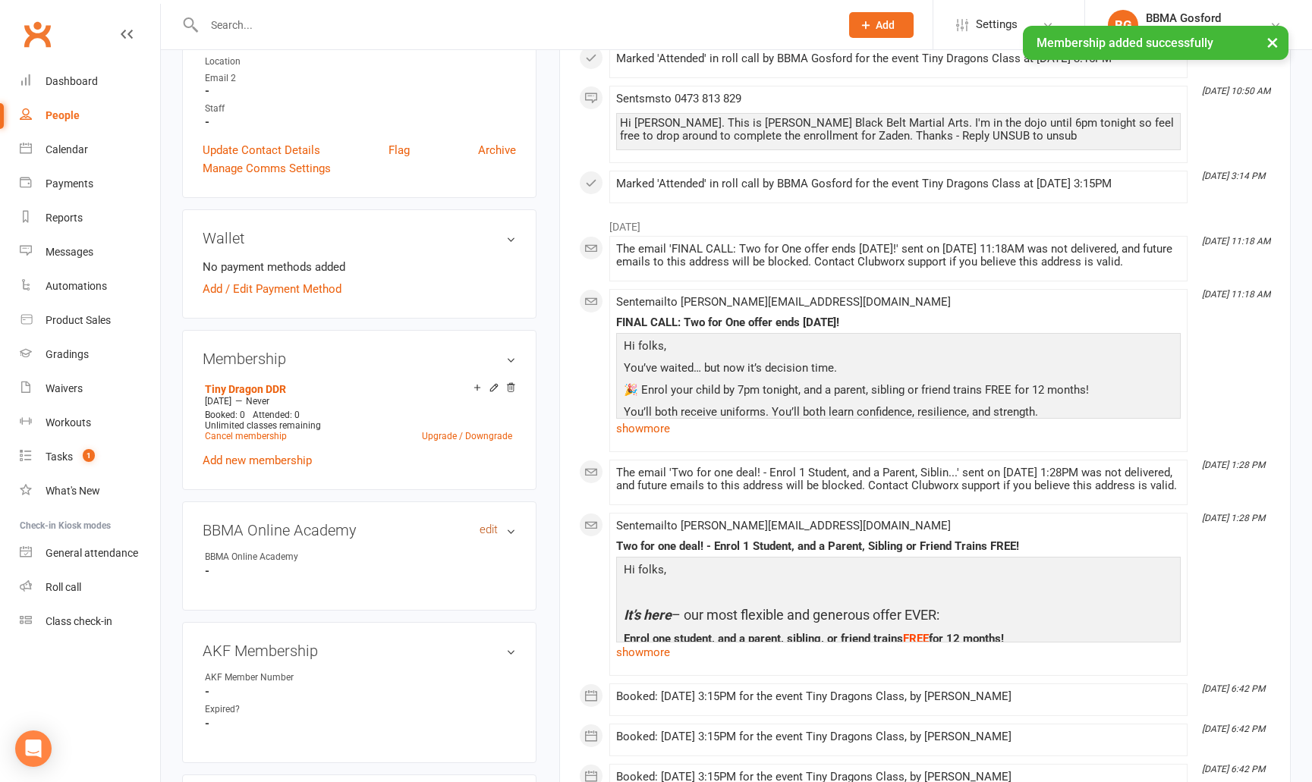
click at [492, 524] on link "edit" at bounding box center [489, 530] width 18 height 13
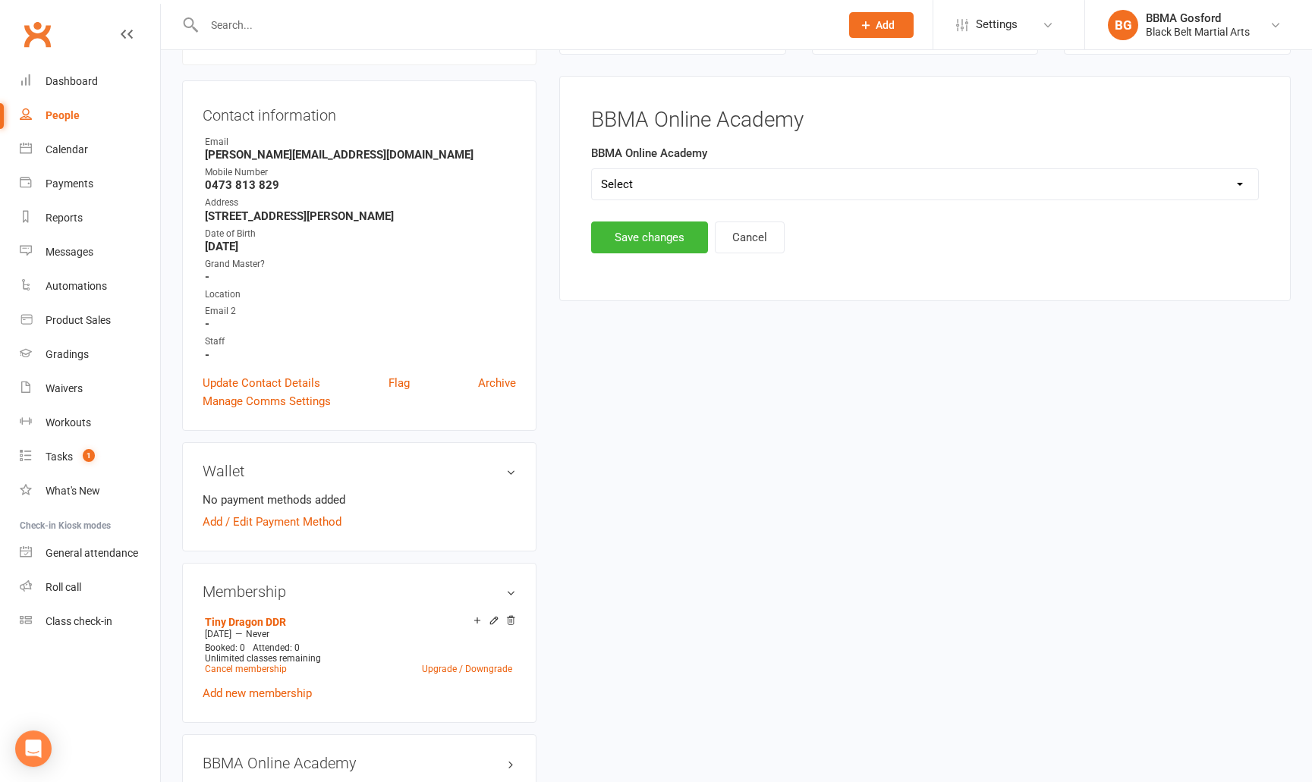
scroll to position [130, 0]
select select "BBMA Online Academy Standard"
click option "BBMA Online Academy Standard" at bounding box center [0, 0] width 0 height 0
click at [628, 242] on button "Save changes" at bounding box center [649, 238] width 117 height 32
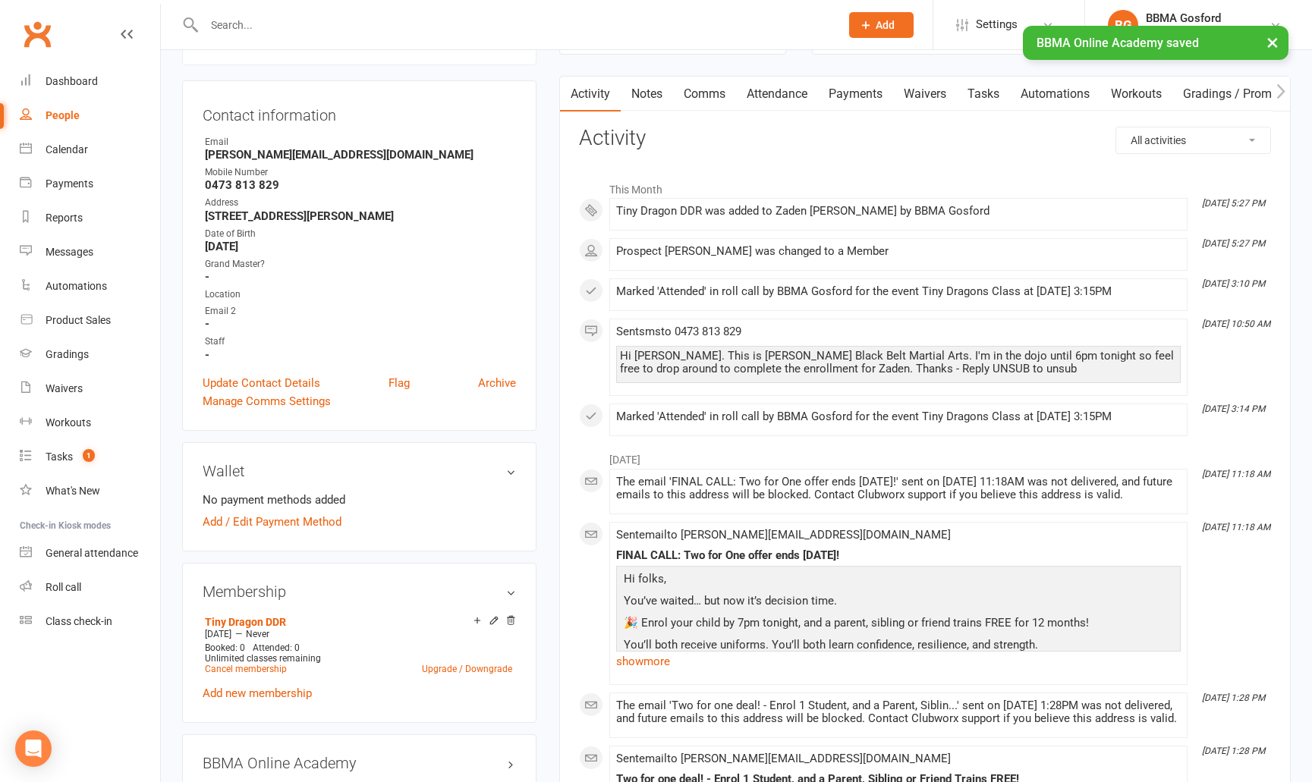
click at [788, 96] on link "Attendance" at bounding box center [777, 94] width 82 height 35
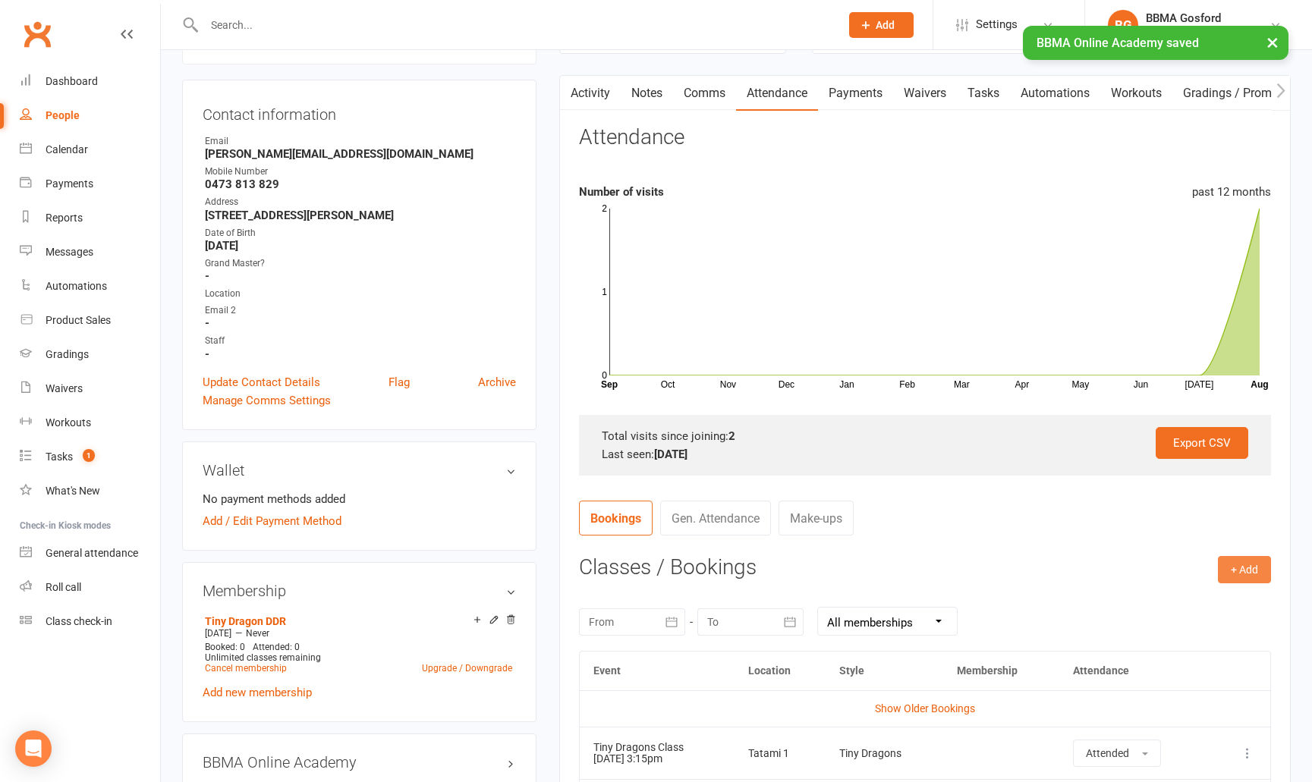
click at [1254, 572] on button "+ Add" at bounding box center [1244, 569] width 53 height 27
click at [1201, 605] on link "Book Event" at bounding box center [1195, 604] width 150 height 30
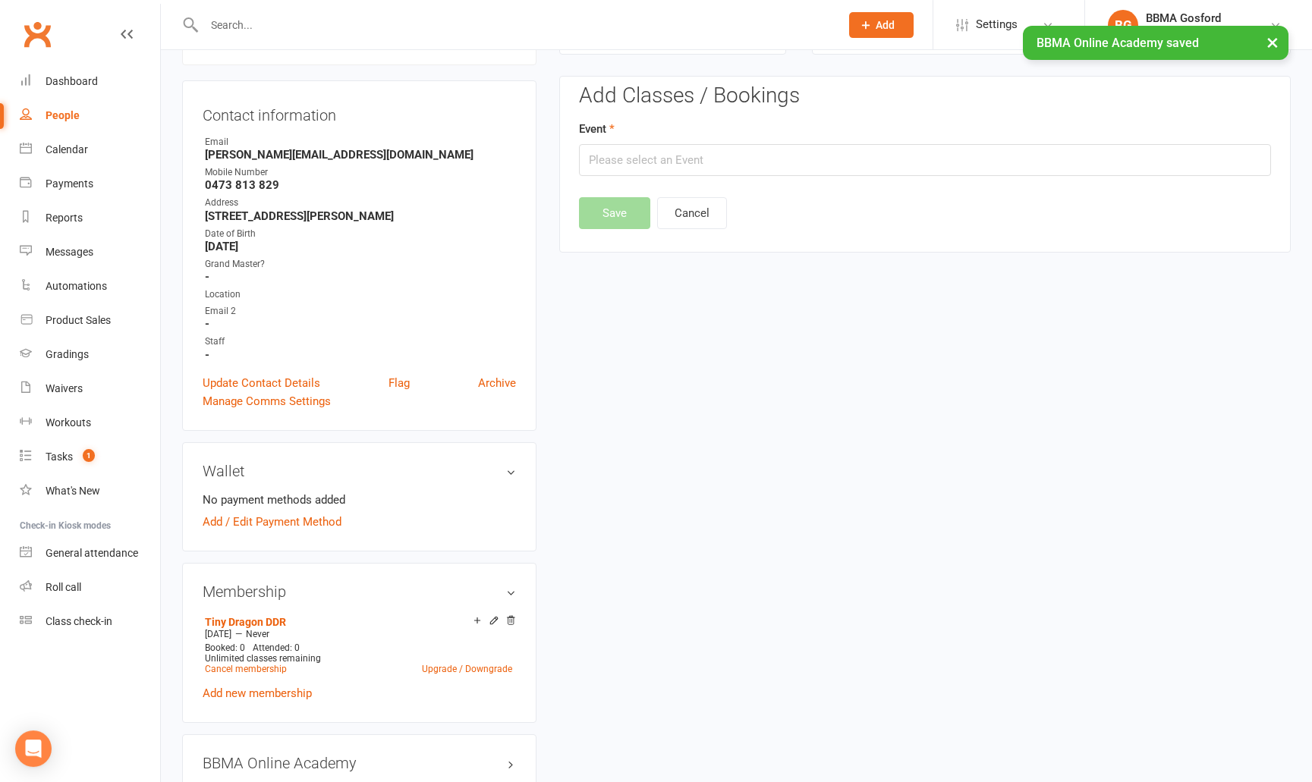
scroll to position [130, 0]
click at [659, 156] on input "text" at bounding box center [925, 160] width 692 height 32
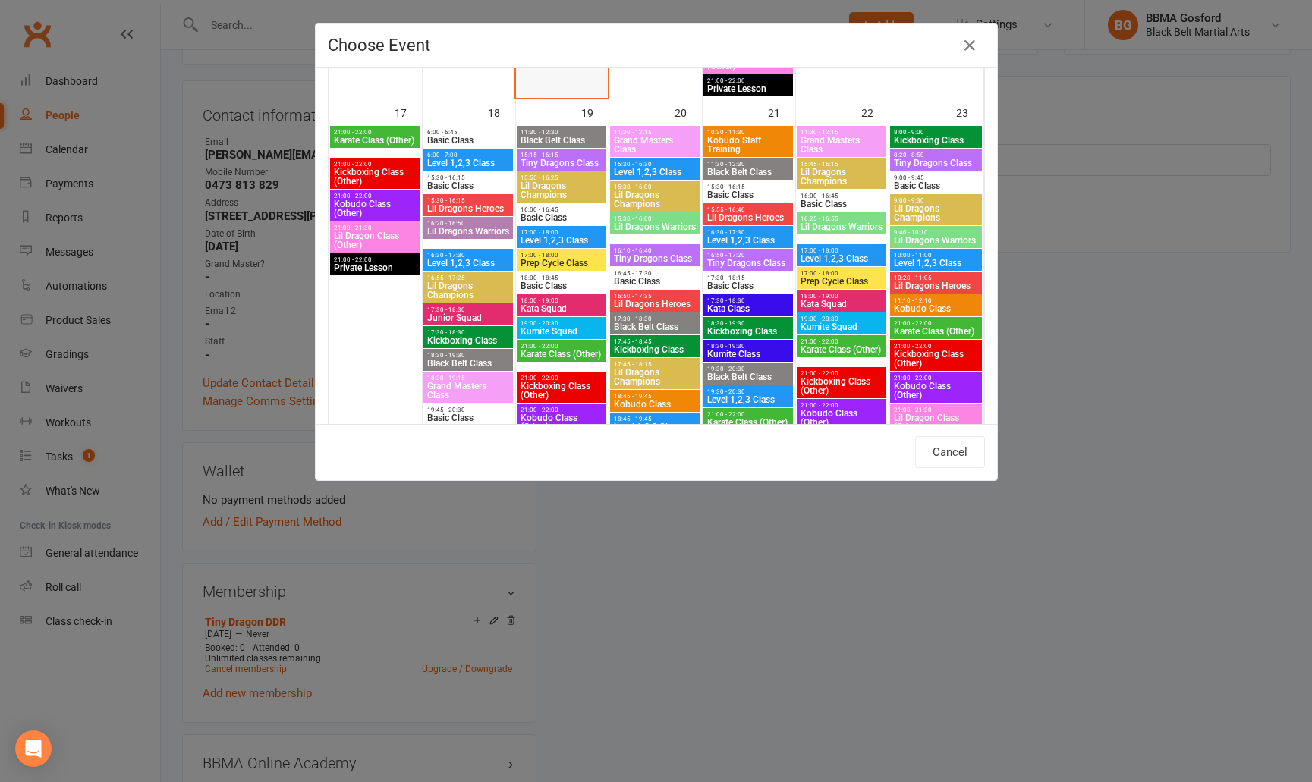
scroll to position [1728, 0]
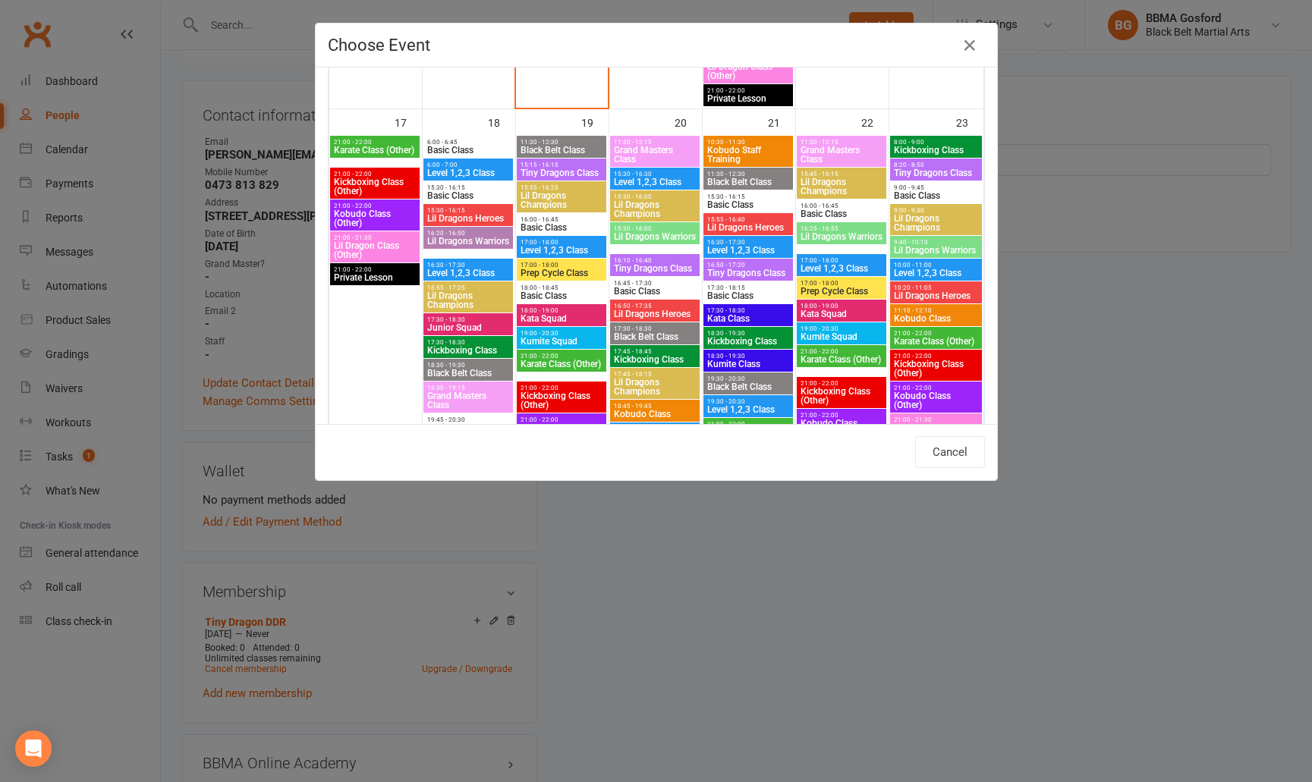
click at [559, 174] on span "Tiny Dragons Class" at bounding box center [561, 172] width 83 height 9
type input "Tiny Dragons Class - Aug 19, 2025 3:15:00 PM"
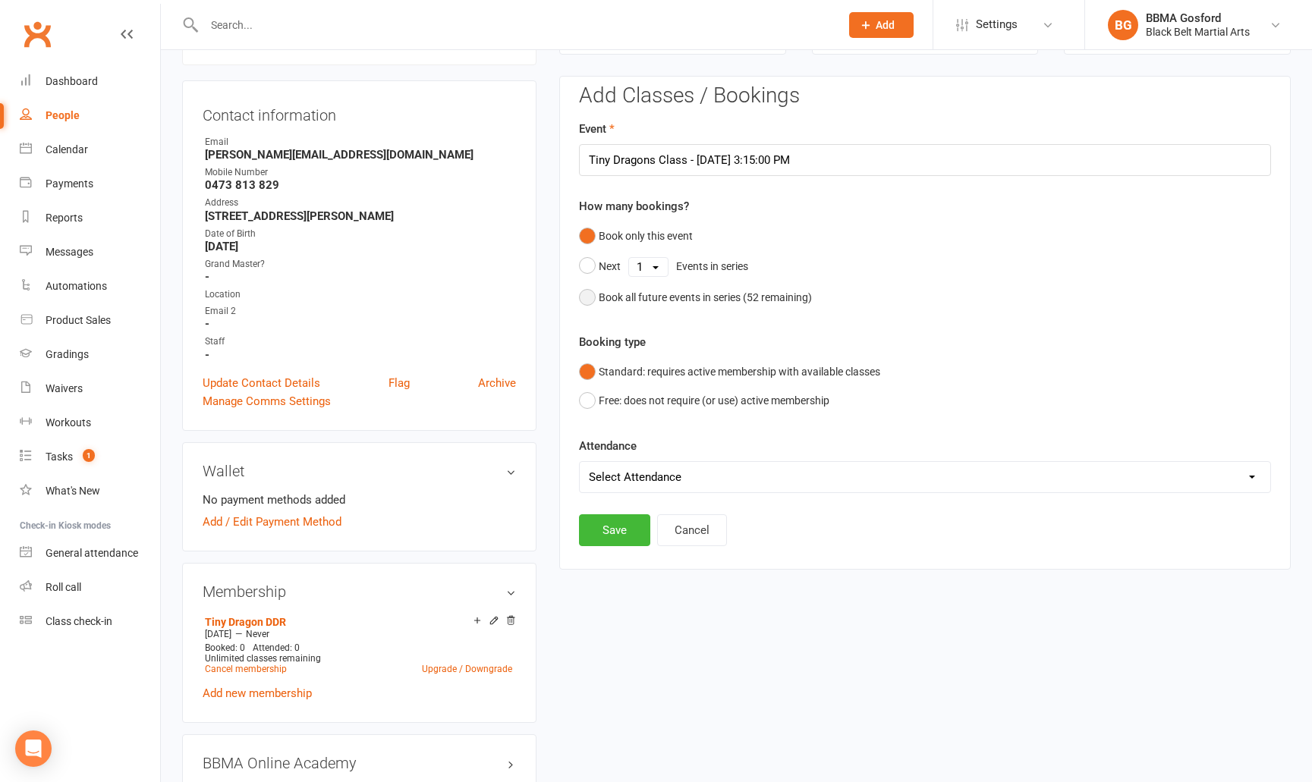
drag, startPoint x: 585, startPoint y: 300, endPoint x: 616, endPoint y: 323, distance: 39.0
click at [585, 300] on button "Book all future events in series ( 52 remaining)" at bounding box center [695, 297] width 233 height 29
click at [602, 448] on button "Save" at bounding box center [614, 453] width 71 height 32
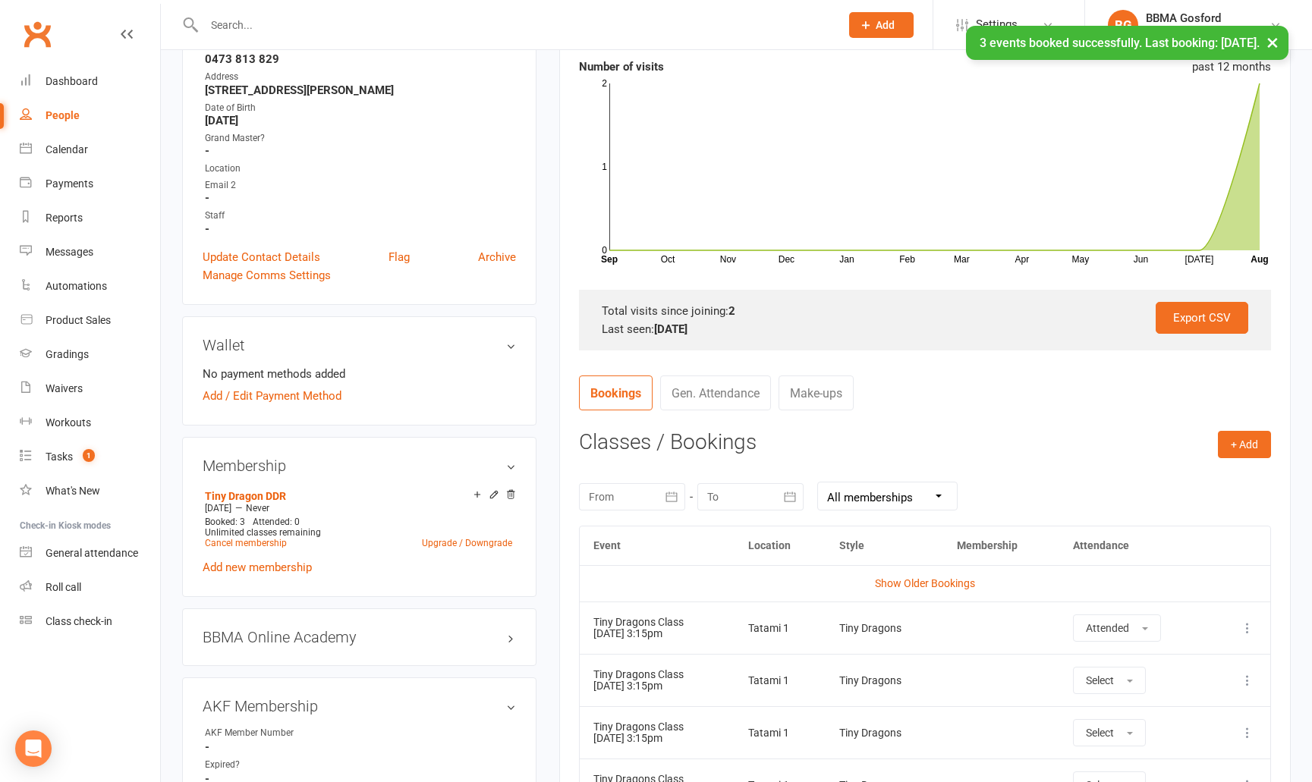
scroll to position [0, 0]
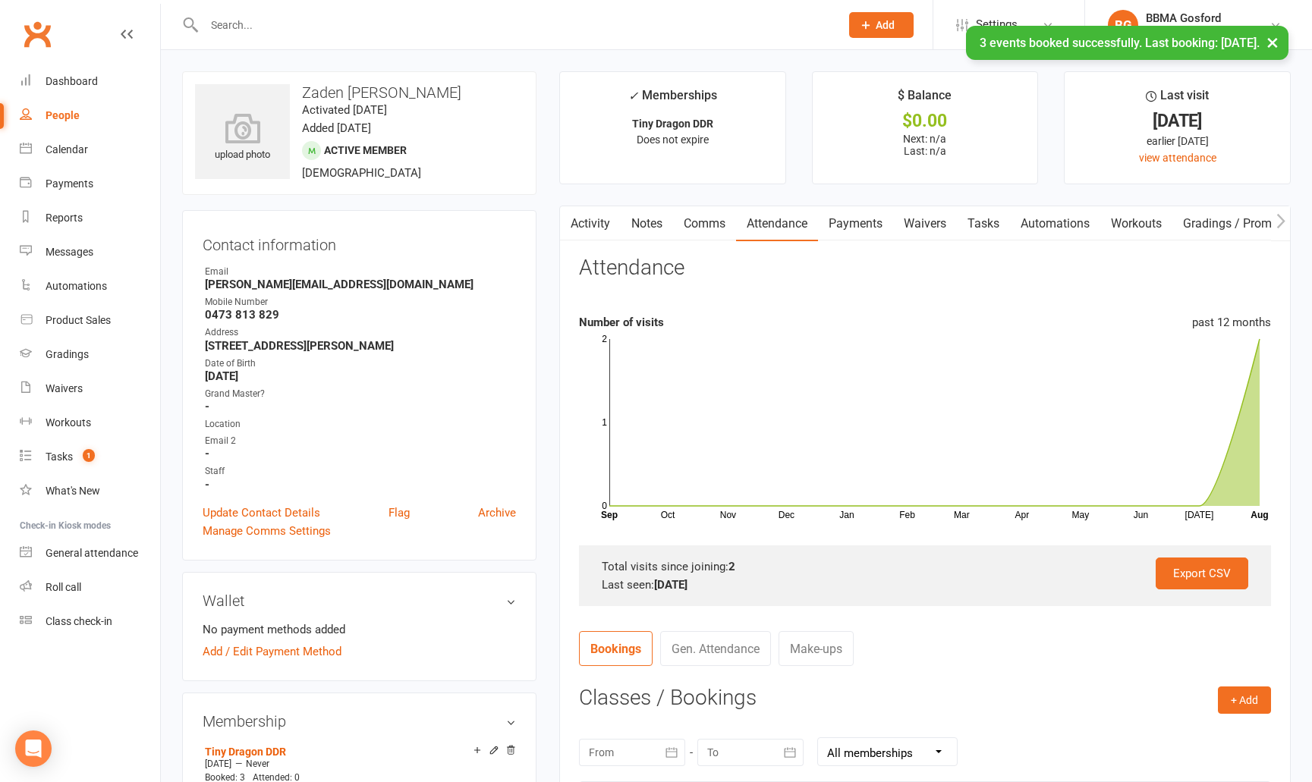
click at [720, 226] on link "Comms" at bounding box center [704, 223] width 63 height 35
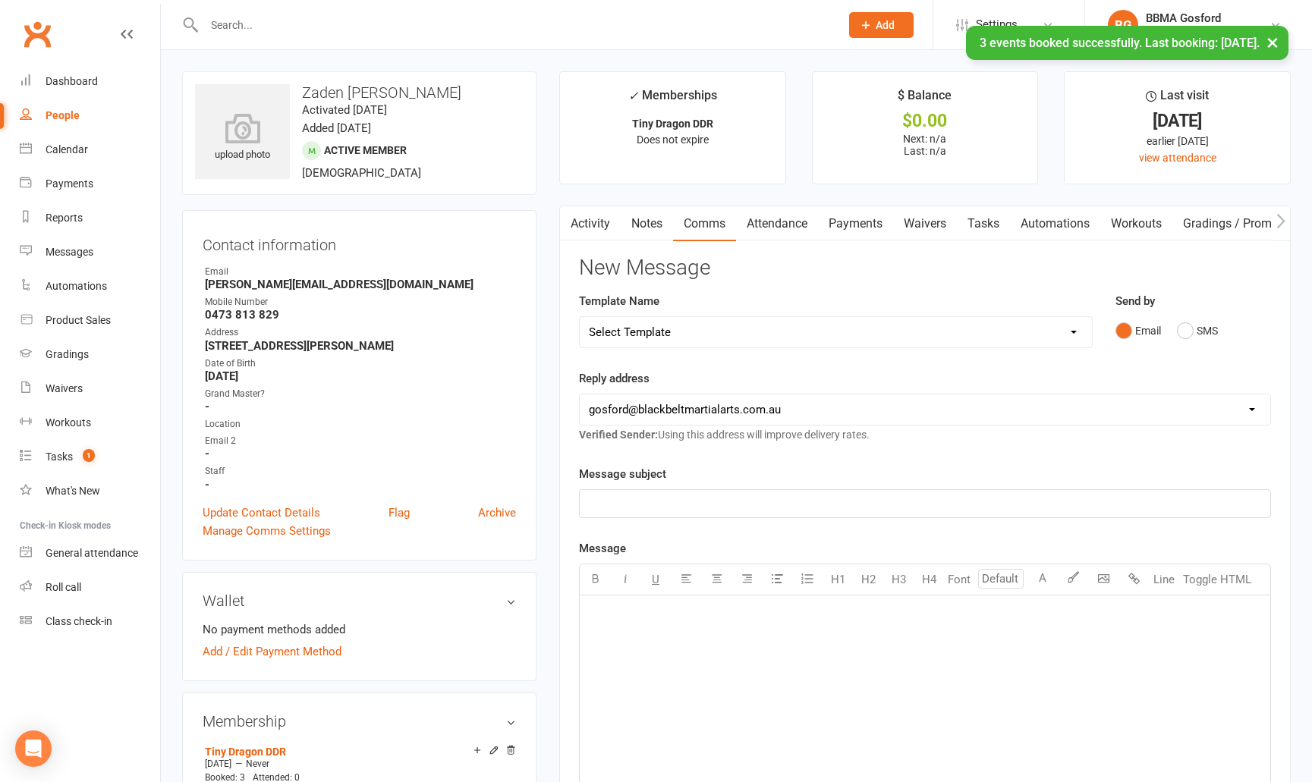
click at [580, 317] on select "Select Template [Email] Active Kids Voucher [Email] Black Belt Camp [Email] Bla…" at bounding box center [836, 332] width 512 height 30
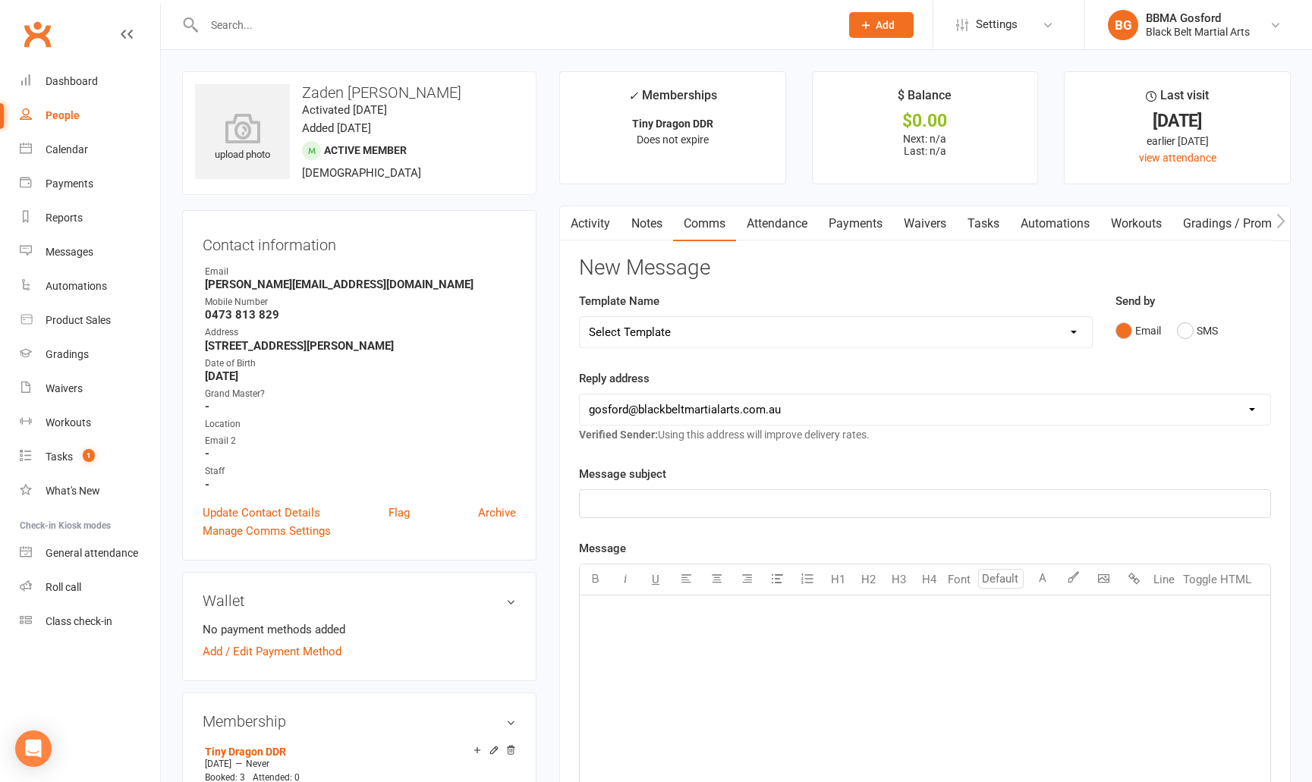
select select "22"
click option "[Email] Welcome Email Lil Dragons" at bounding box center [0, 0] width 0 height 0
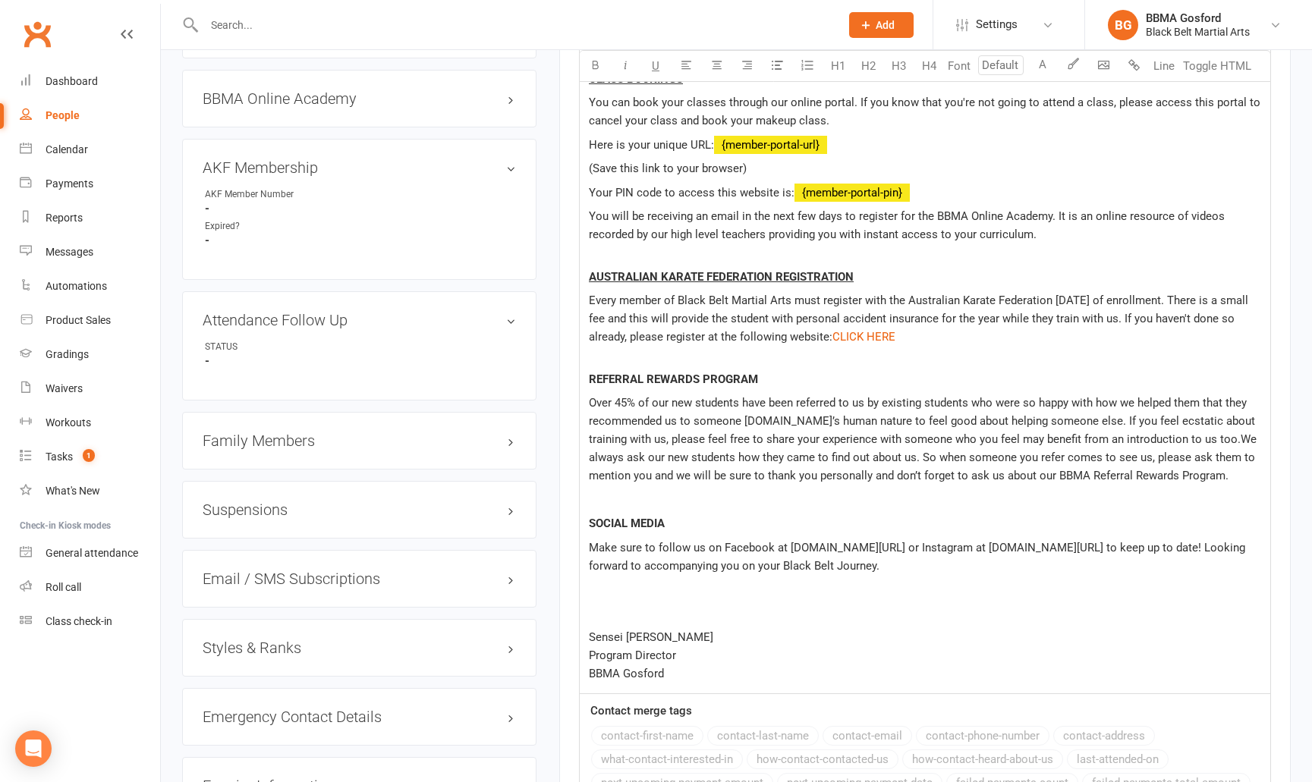
scroll to position [1081, 0]
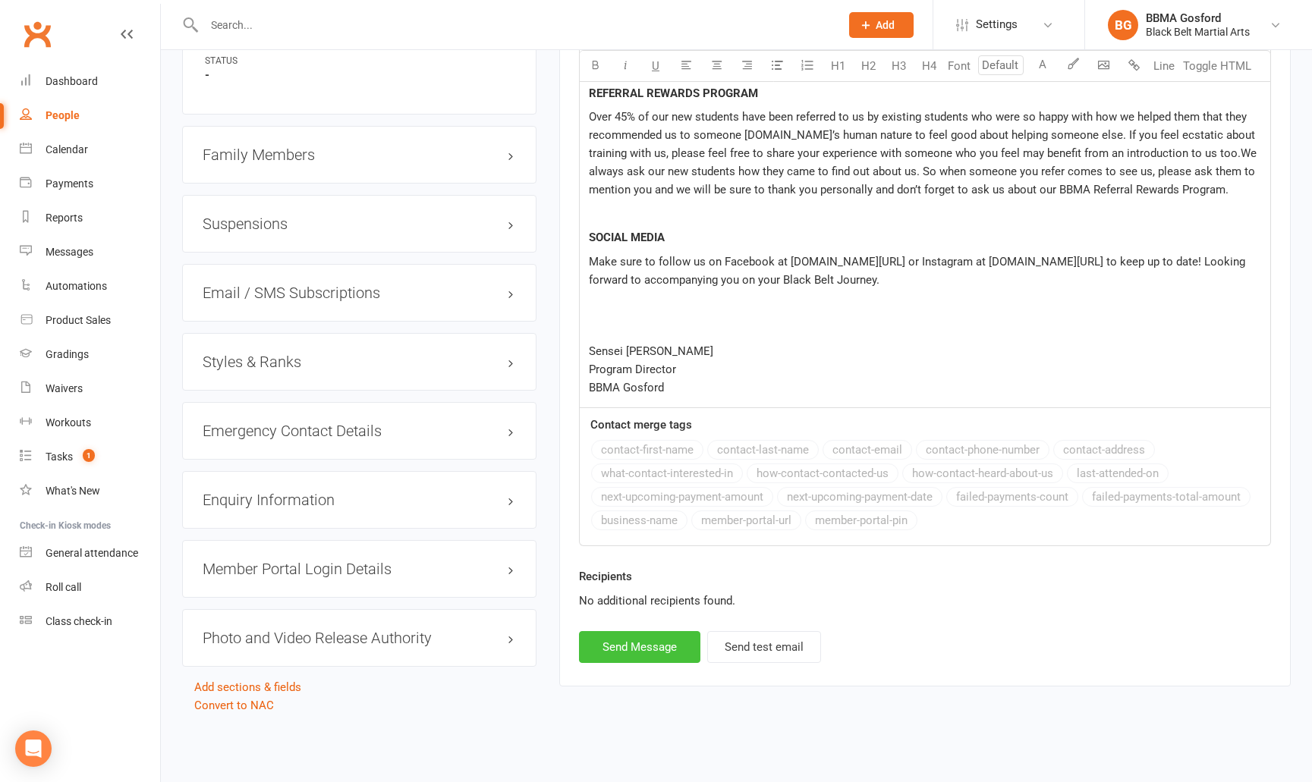
click at [628, 639] on button "Send Message" at bounding box center [639, 647] width 121 height 32
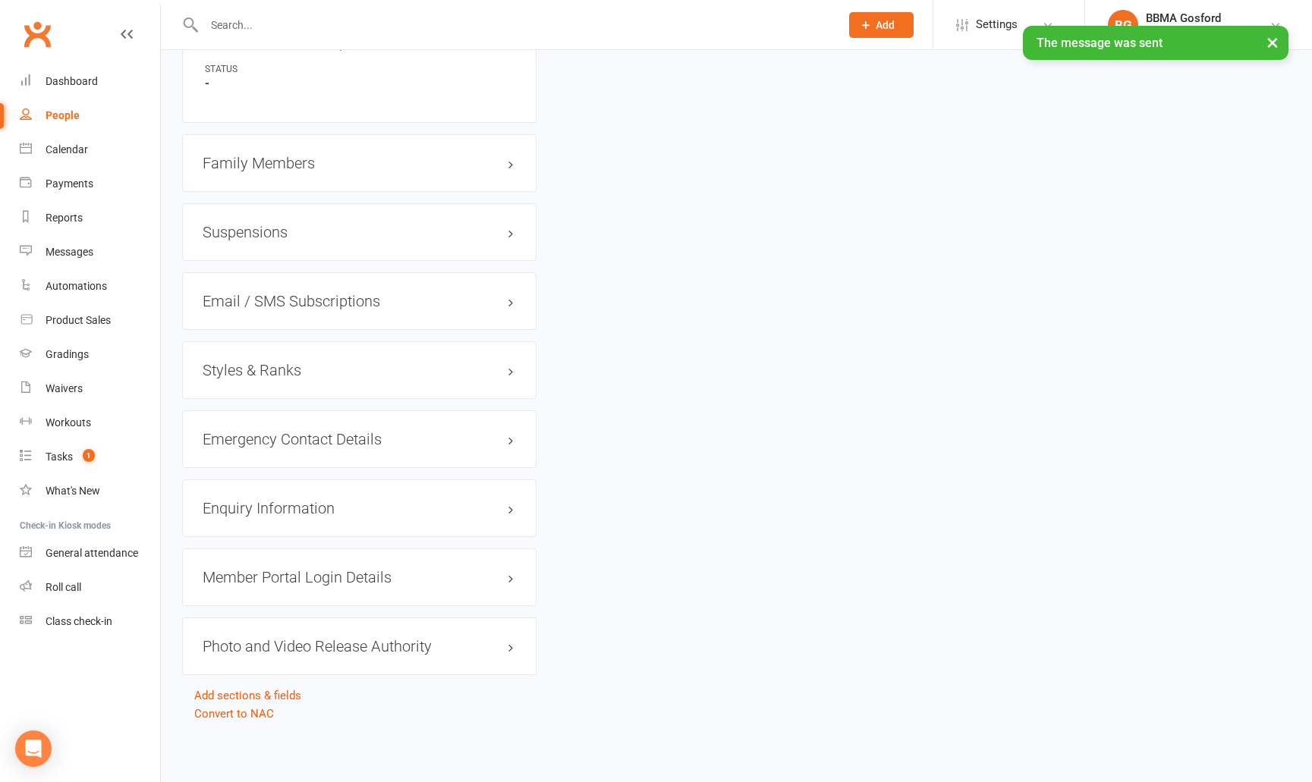
select select
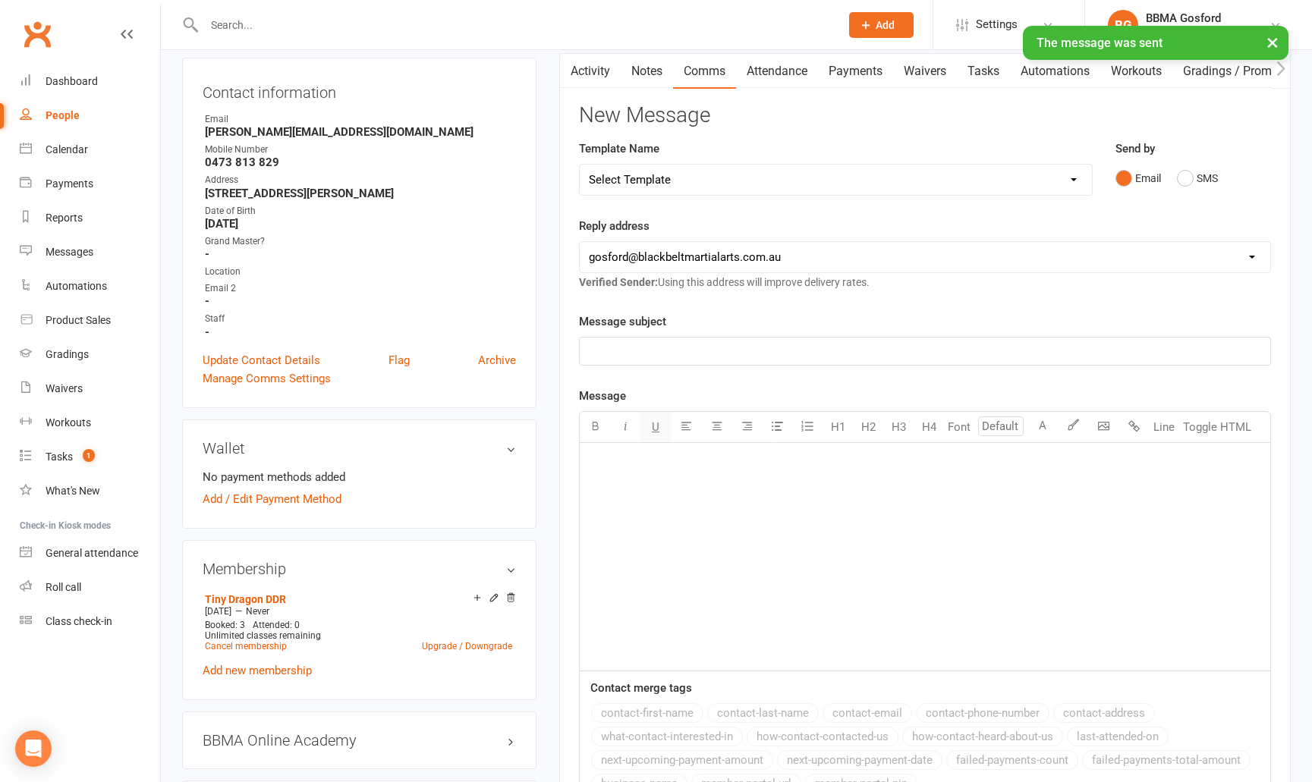
scroll to position [0, 0]
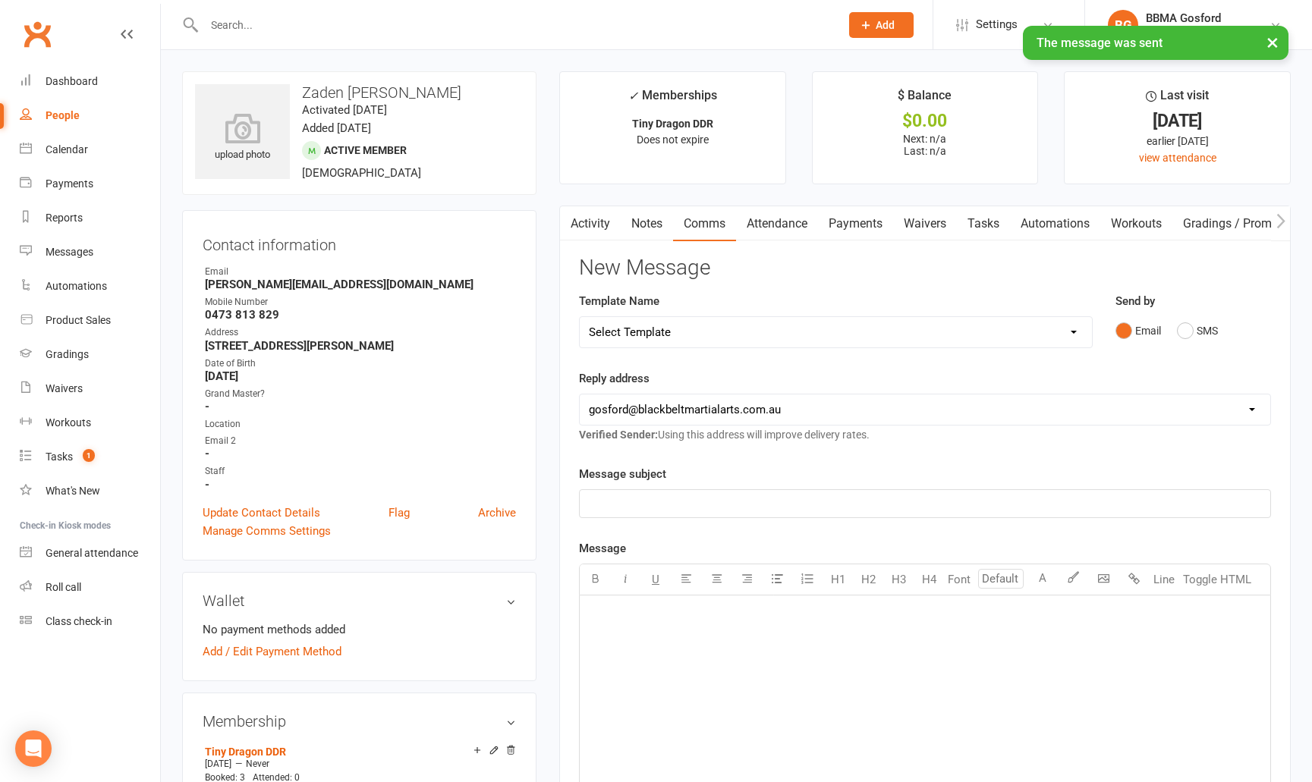
click at [591, 223] on link "Activity" at bounding box center [590, 223] width 61 height 35
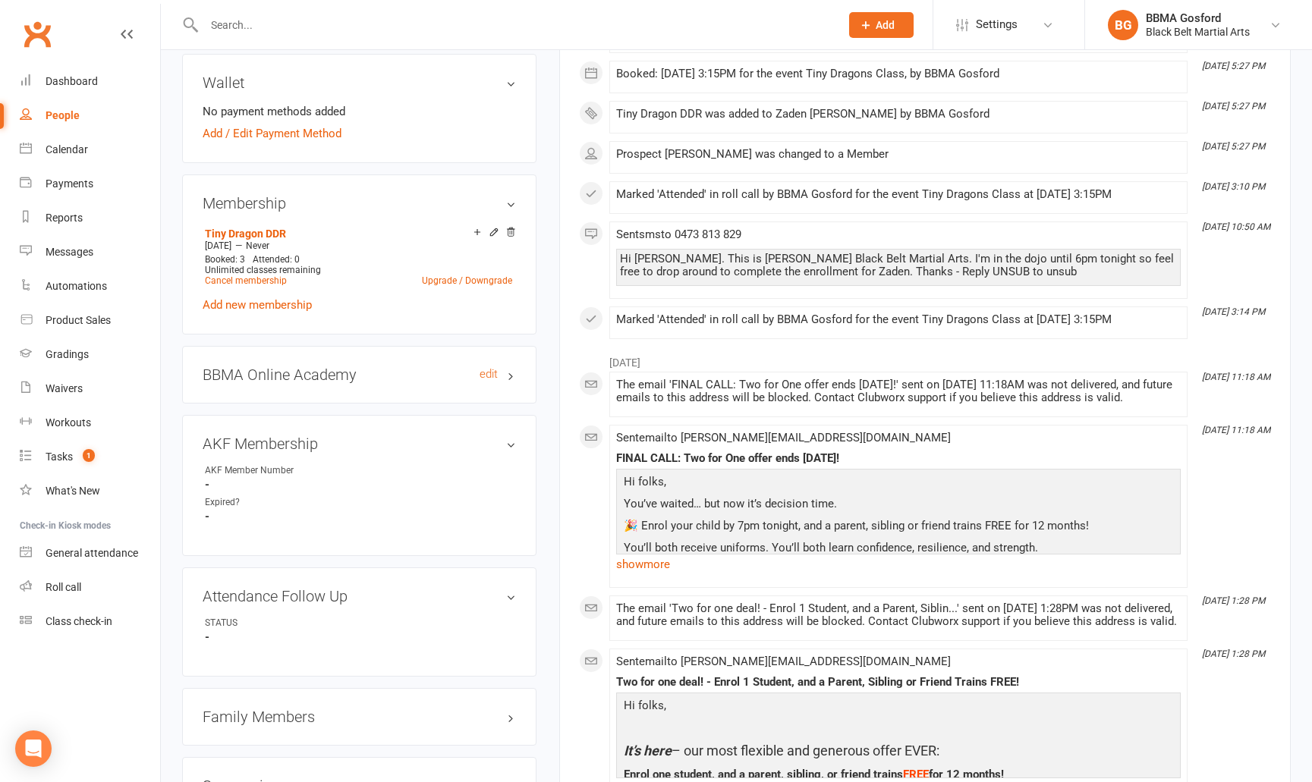
click at [297, 374] on h3 "BBMA Online Academy edit" at bounding box center [359, 375] width 313 height 17
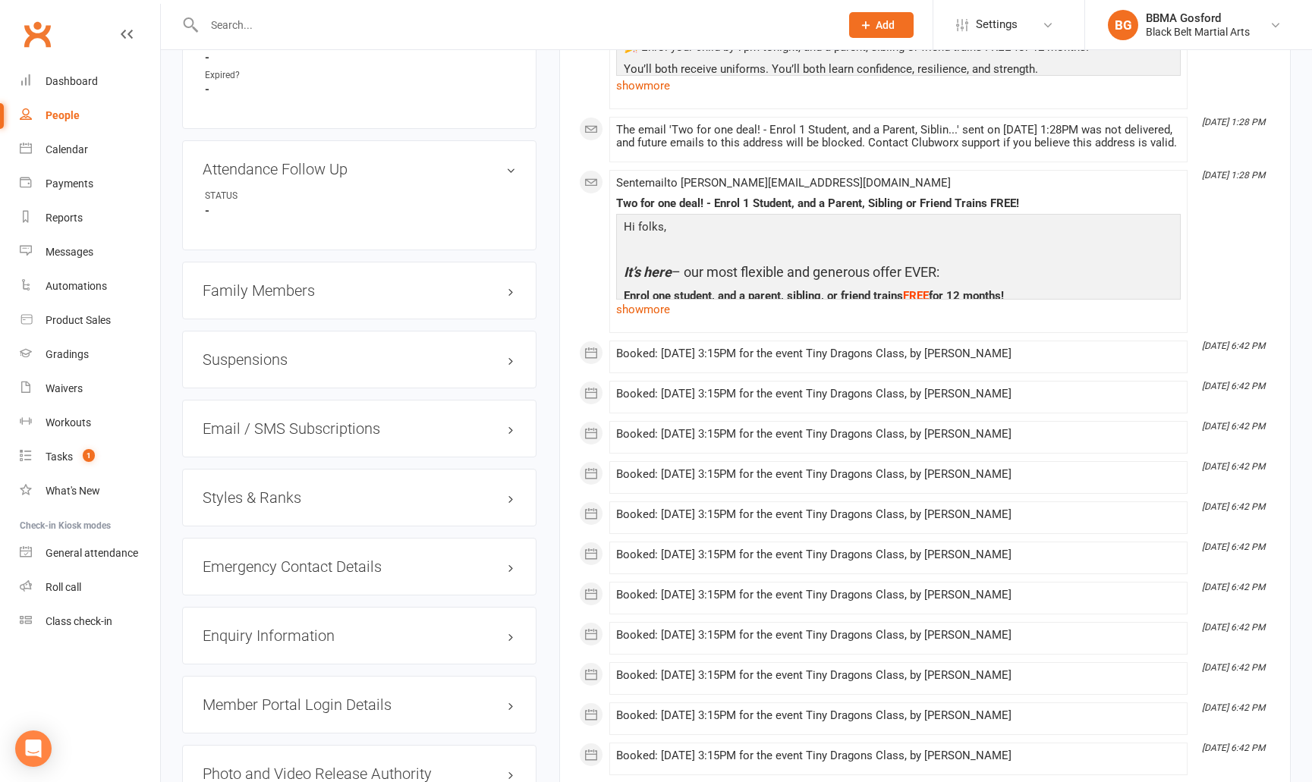
scroll to position [1000, 0]
click at [272, 290] on h3 "Family Members" at bounding box center [359, 288] width 313 height 17
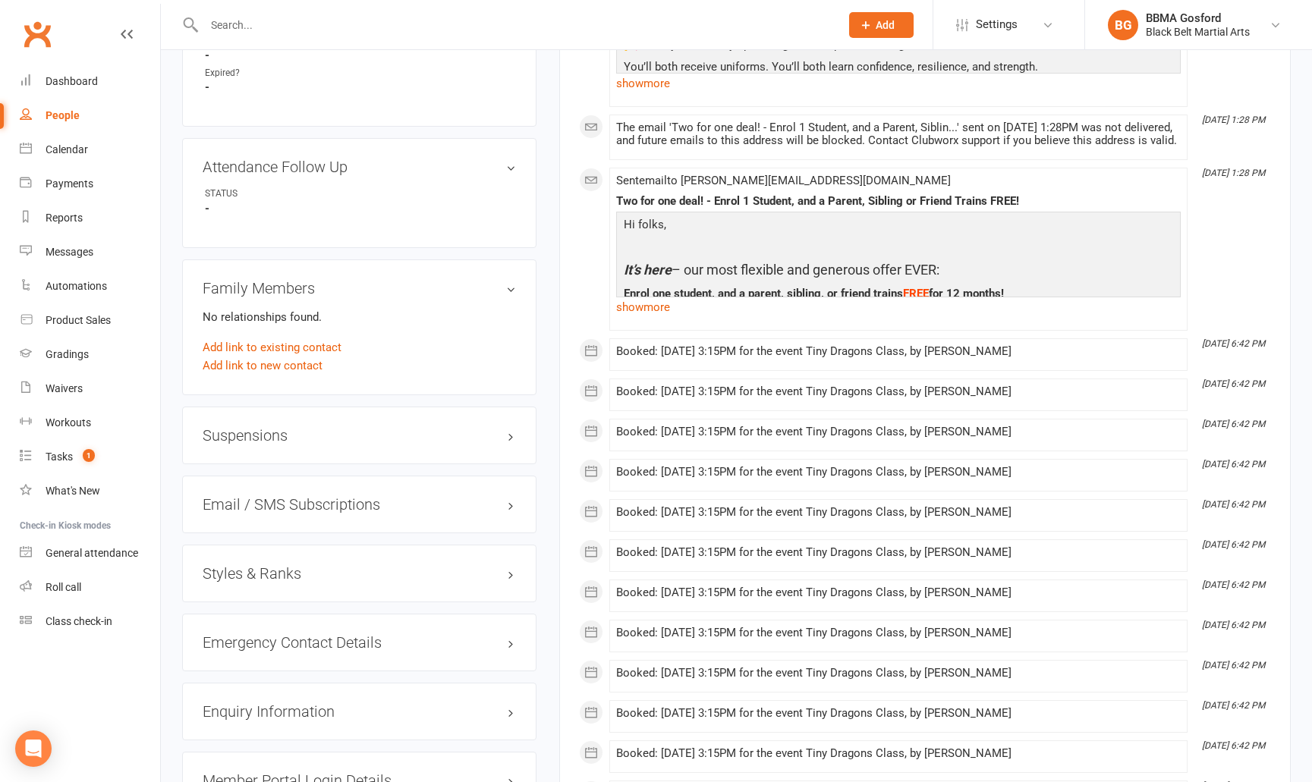
click at [246, 432] on h3 "Suspensions" at bounding box center [359, 435] width 313 height 17
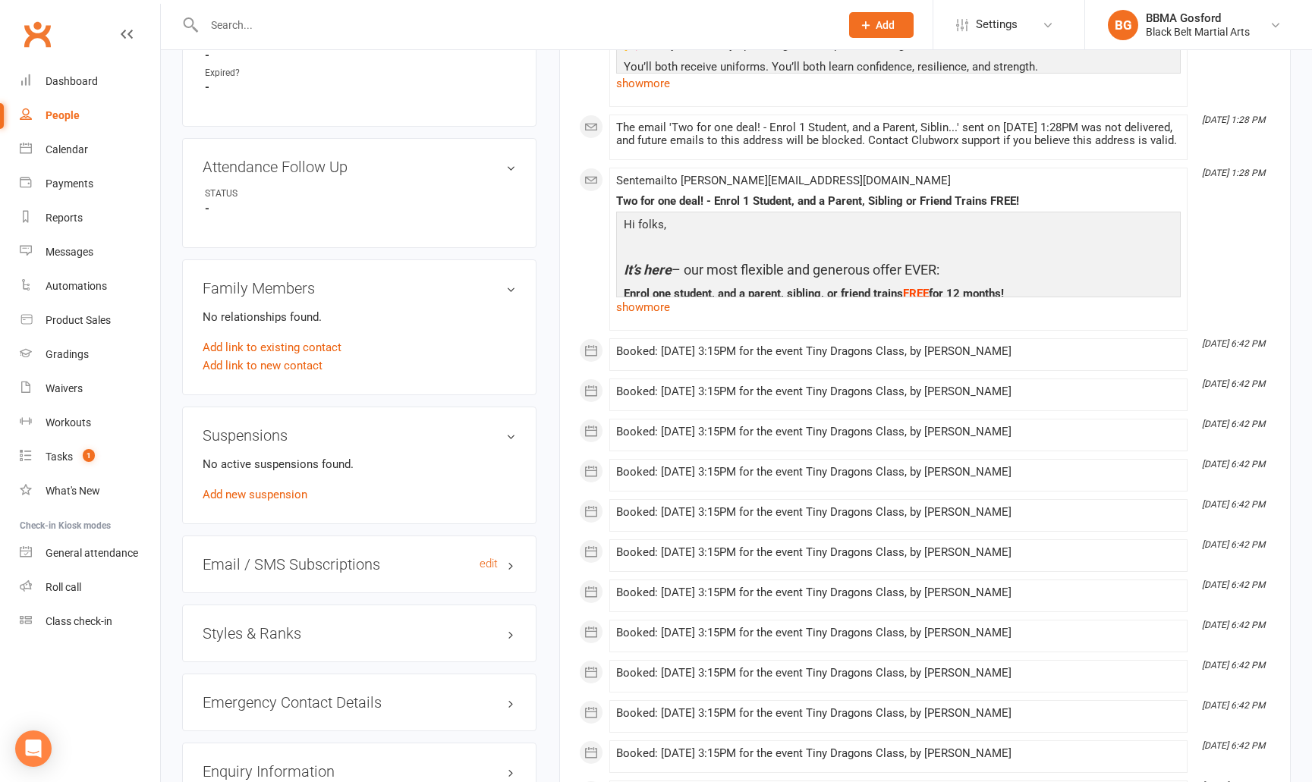
click at [263, 565] on h3 "Email / SMS Subscriptions edit" at bounding box center [359, 564] width 313 height 17
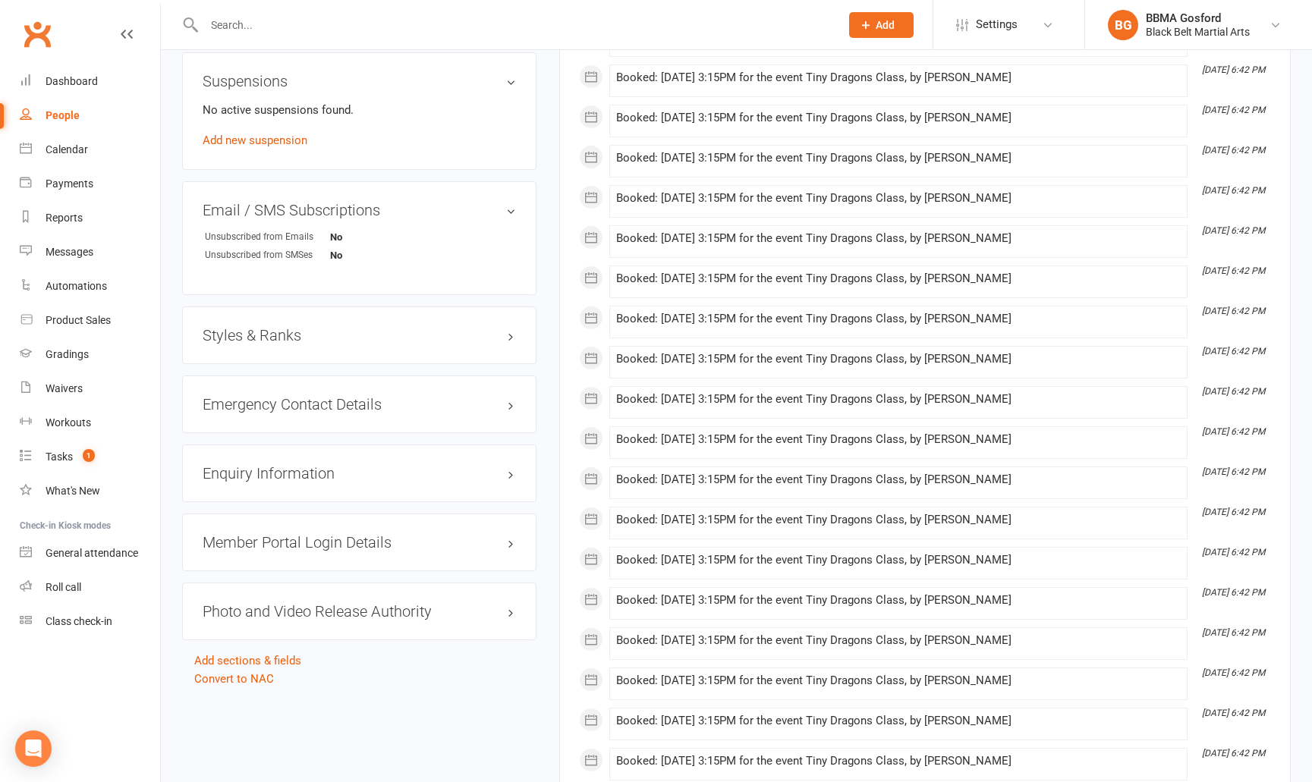
scroll to position [1355, 0]
click at [251, 340] on h3 "Styles & Ranks" at bounding box center [359, 334] width 313 height 17
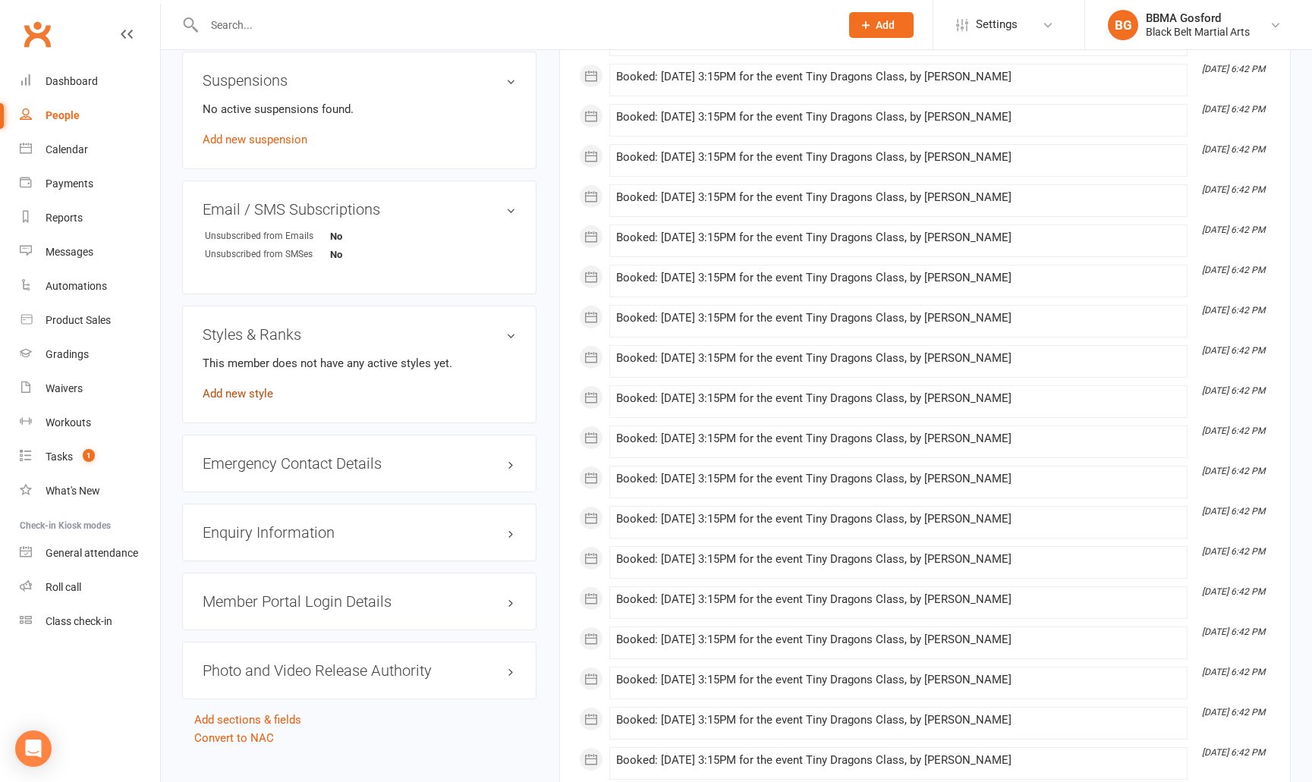
click at [253, 394] on link "Add new style" at bounding box center [238, 394] width 71 height 14
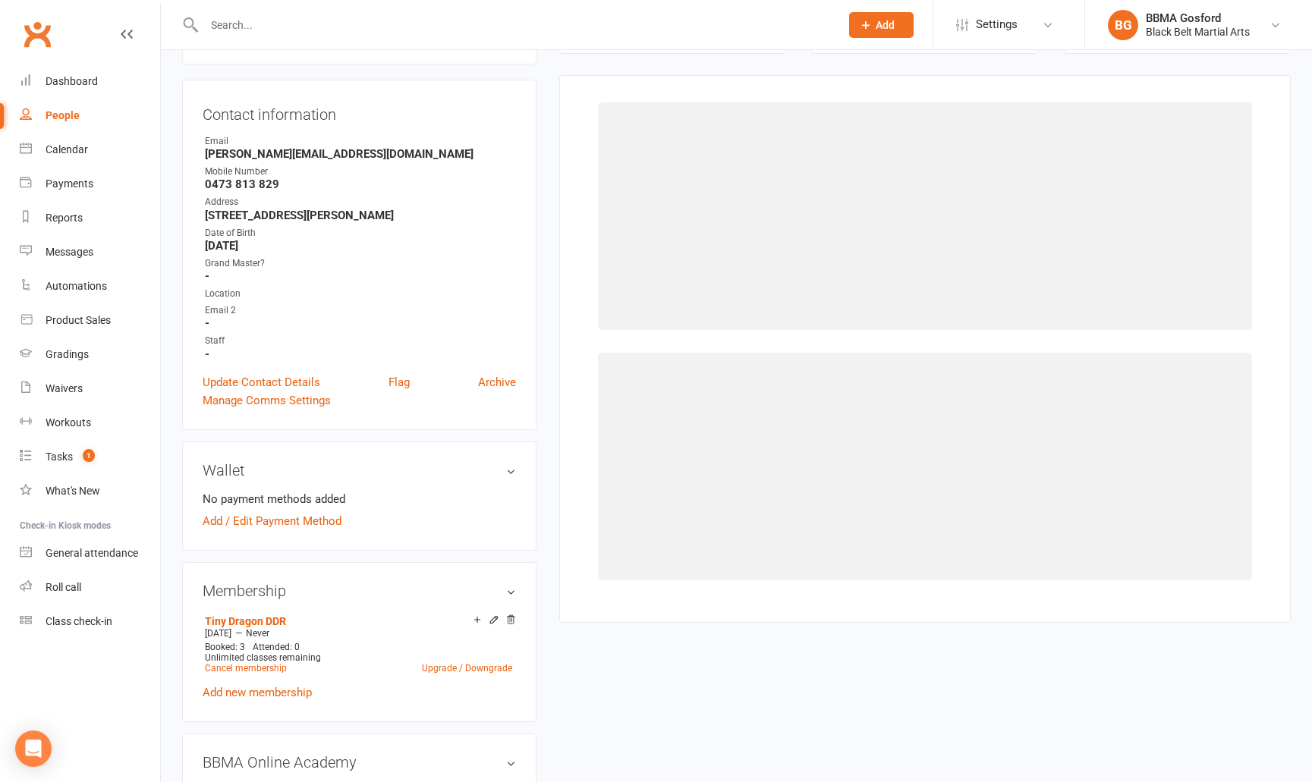
scroll to position [130, 0]
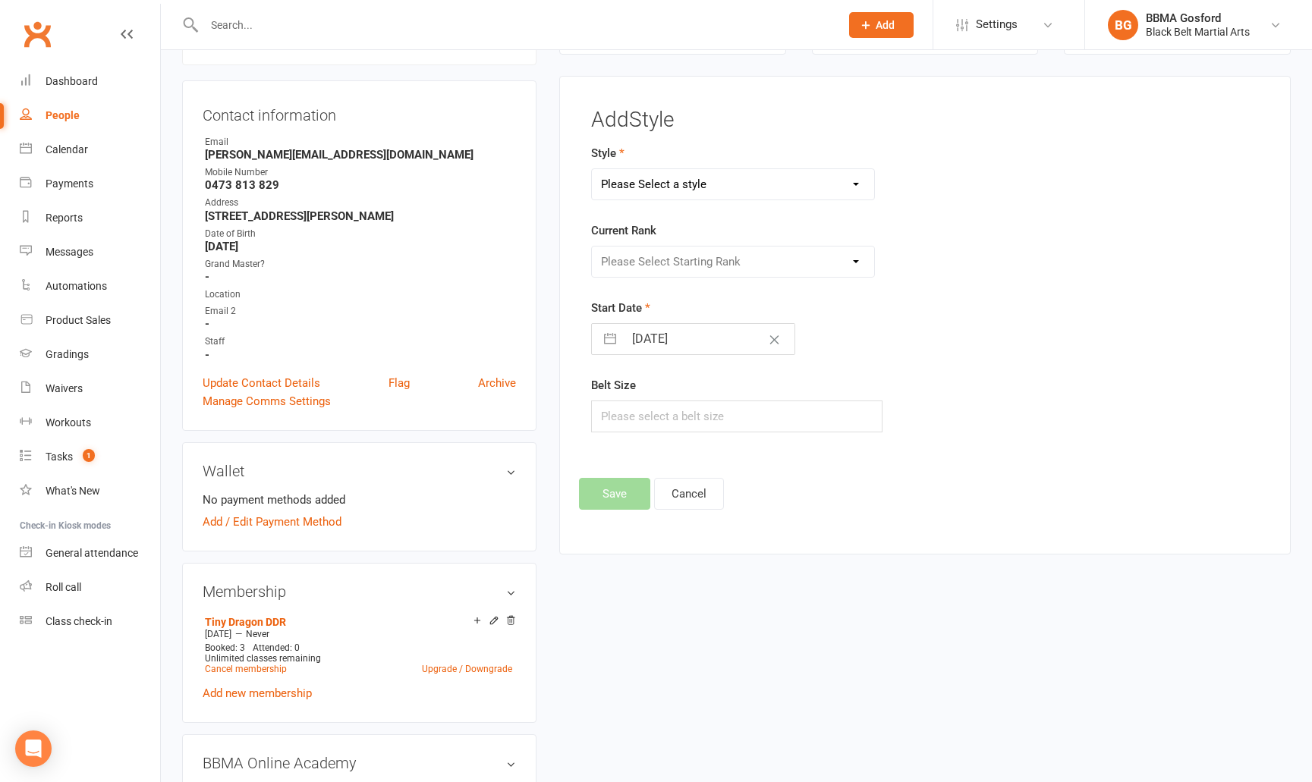
select select "781"
click option "Tiny Dragons" at bounding box center [0, 0] width 0 height 0
select select "7129"
click option "White" at bounding box center [0, 0] width 0 height 0
click at [652, 407] on input "text" at bounding box center [736, 417] width 291 height 32
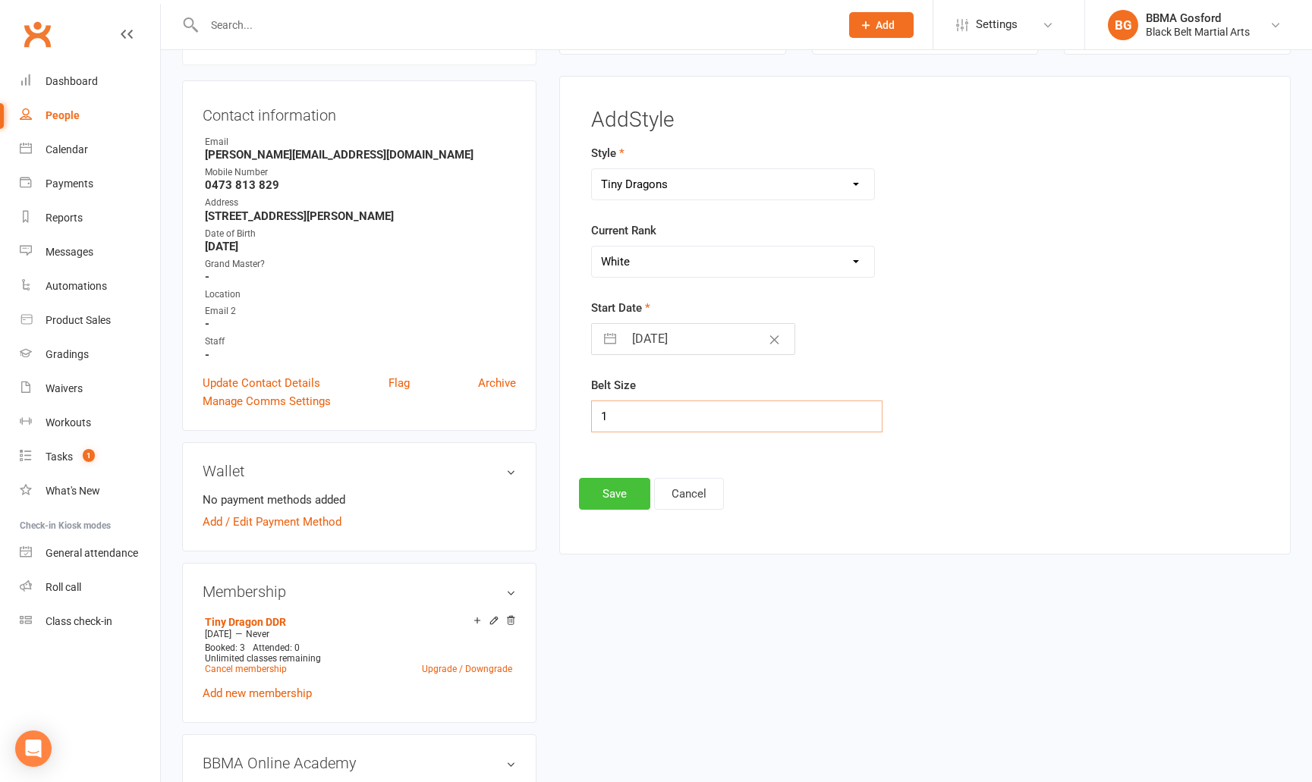
type input "1"
click at [617, 495] on button "Save" at bounding box center [614, 494] width 71 height 32
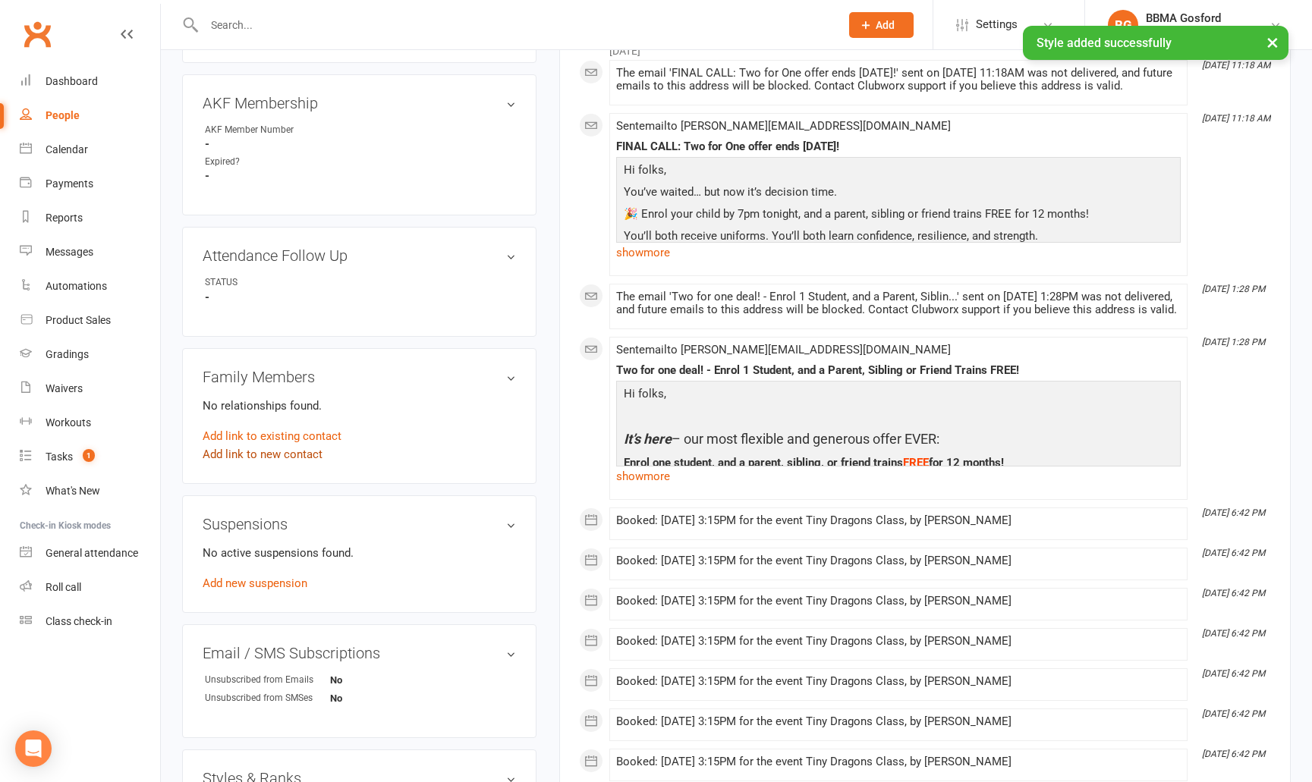
scroll to position [912, 0]
click at [257, 453] on link "Add link to new contact" at bounding box center [263, 453] width 120 height 18
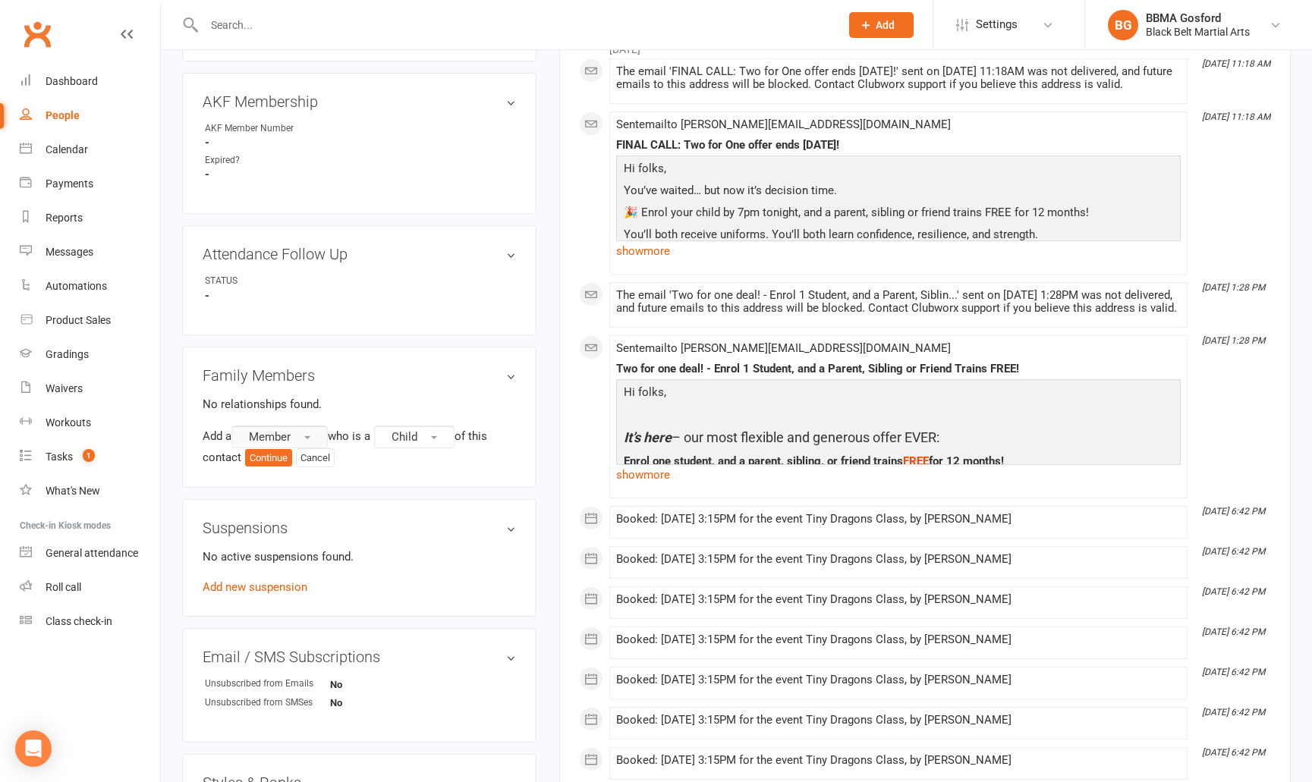
click at [285, 436] on span "Member" at bounding box center [270, 437] width 42 height 14
click at [284, 529] on span "Non-attending contact" at bounding box center [300, 530] width 113 height 14
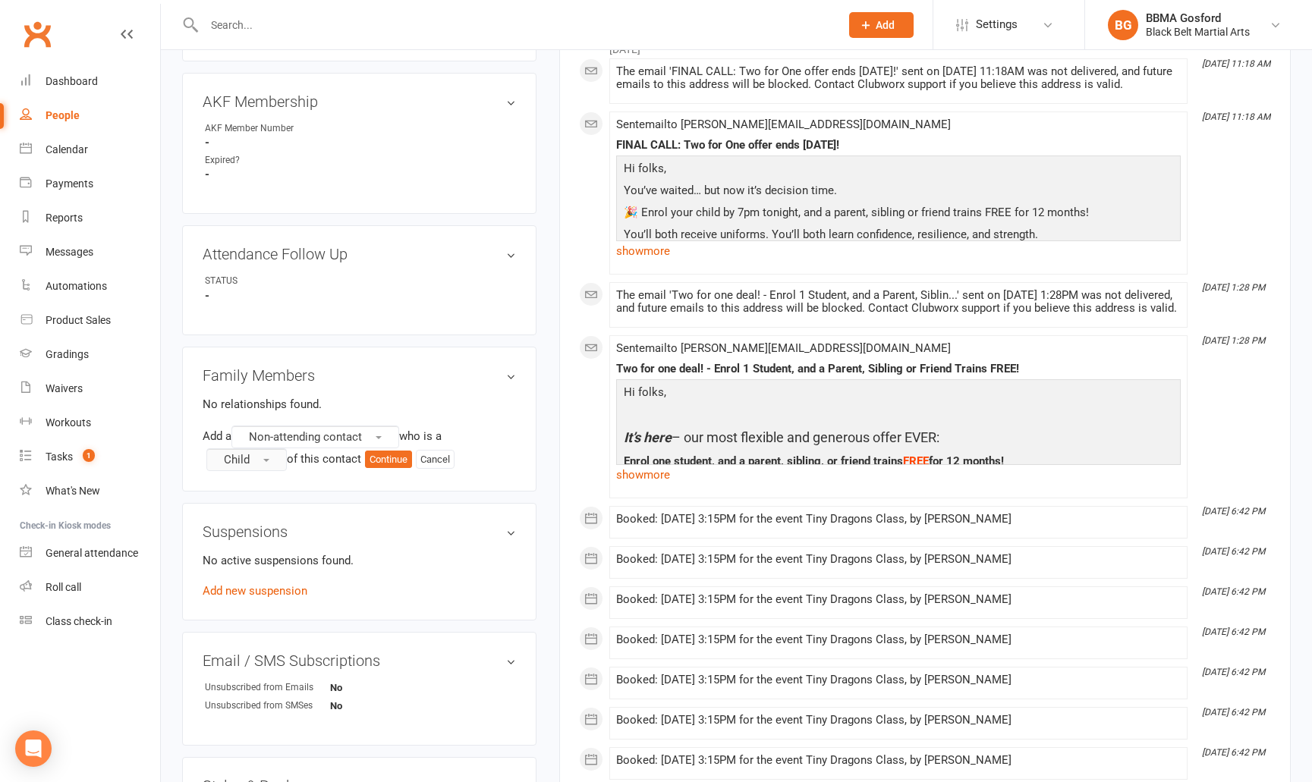
click at [263, 461] on button "Child" at bounding box center [246, 460] width 80 height 23
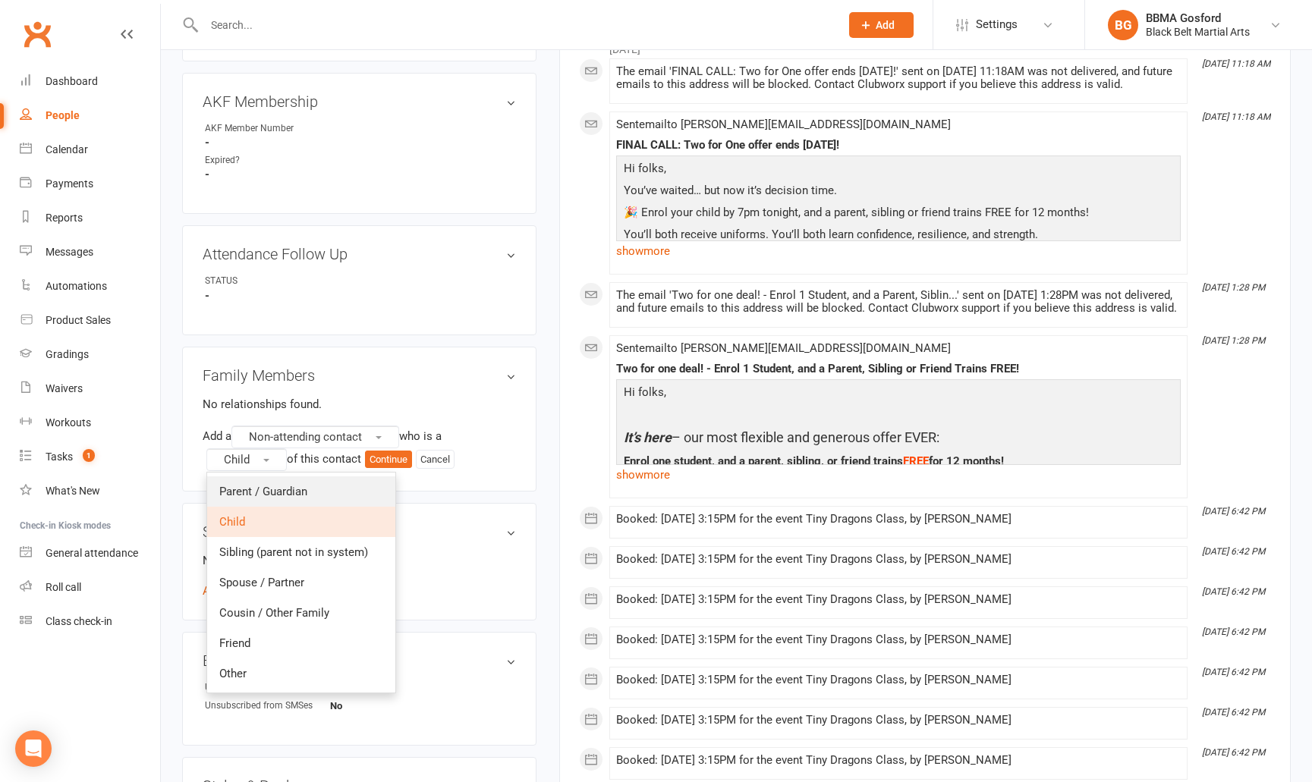
click at [260, 493] on span "Parent / Guardian" at bounding box center [263, 492] width 88 height 14
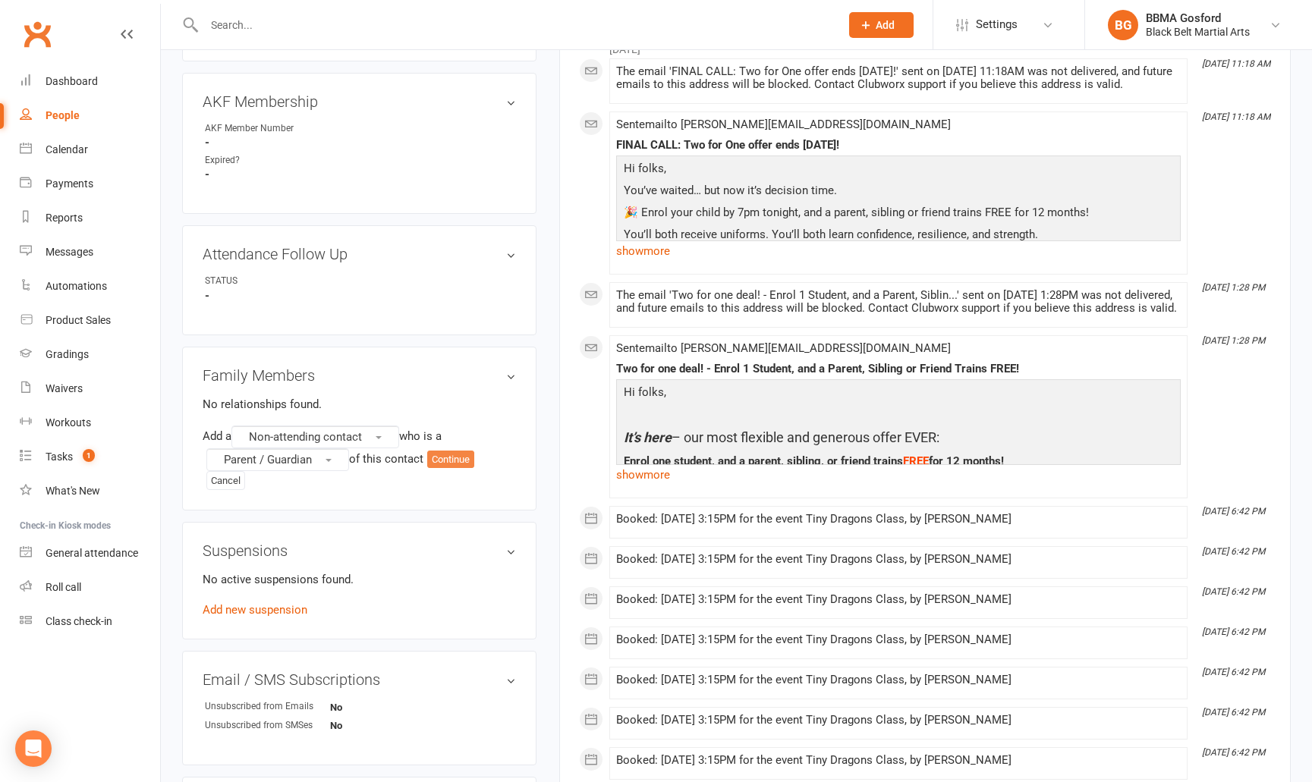
click at [462, 458] on button "Continue" at bounding box center [450, 460] width 47 height 18
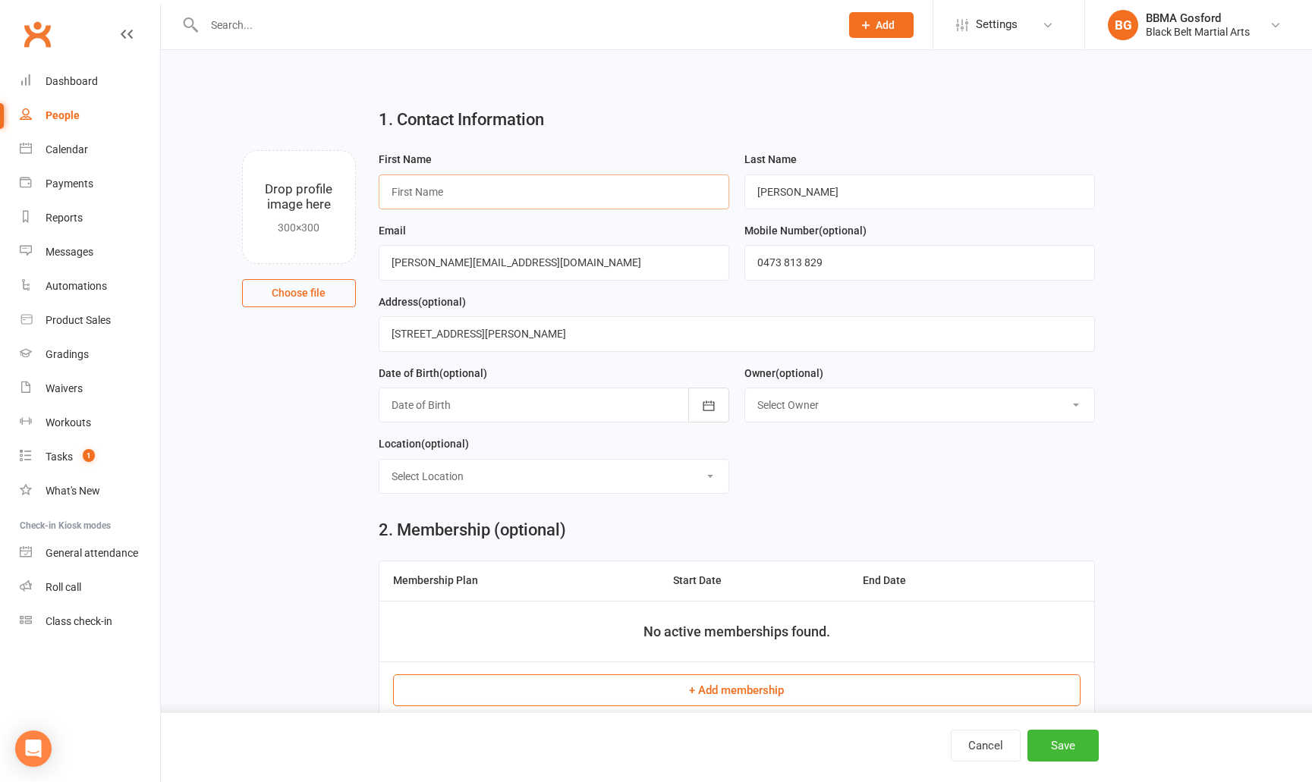
click at [486, 187] on input "text" at bounding box center [554, 192] width 351 height 35
type input "Monica"
type input "Barber"
type input "monica.barber03.10@gmail.com"
click at [529, 332] on input "1/166 Mann St, Gosford" at bounding box center [737, 333] width 716 height 35
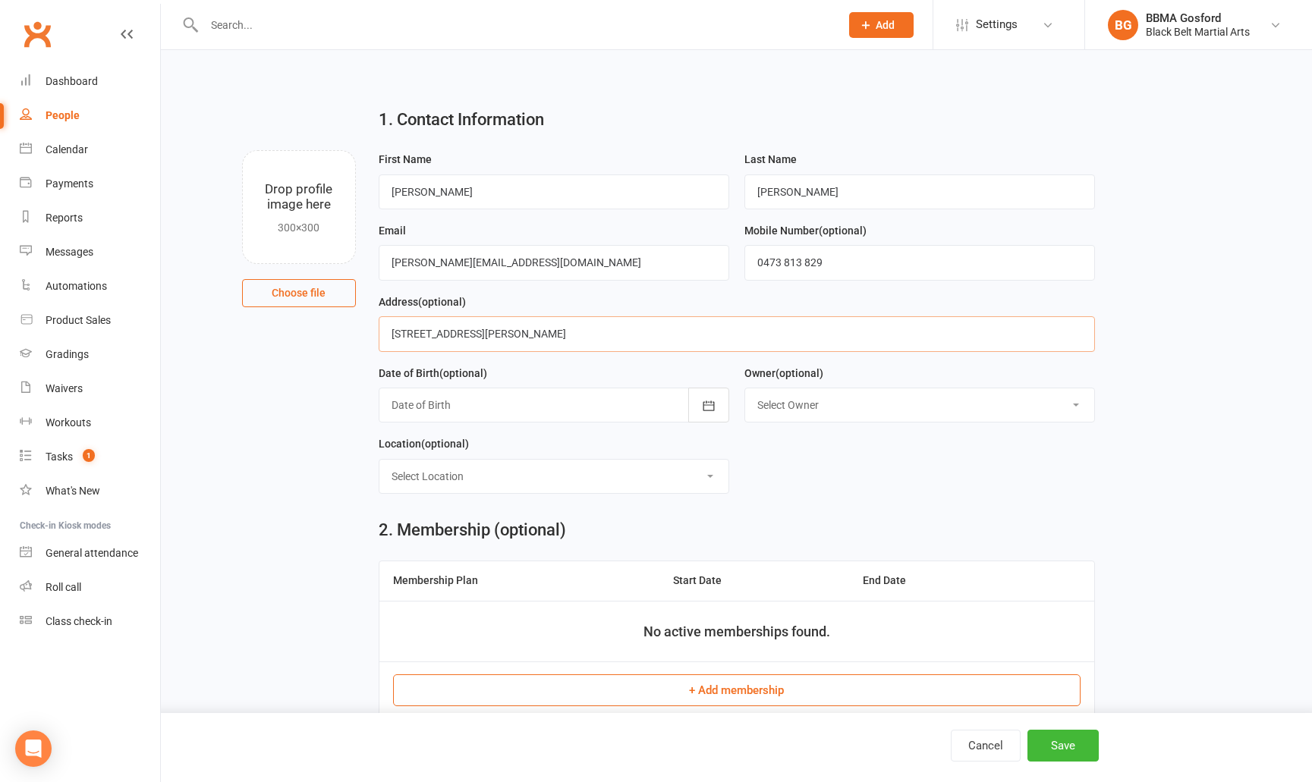
type input "1/166 Mann St, GOSFORD NSW 2250"
click at [722, 694] on button "+ Add membership" at bounding box center [737, 691] width 688 height 32
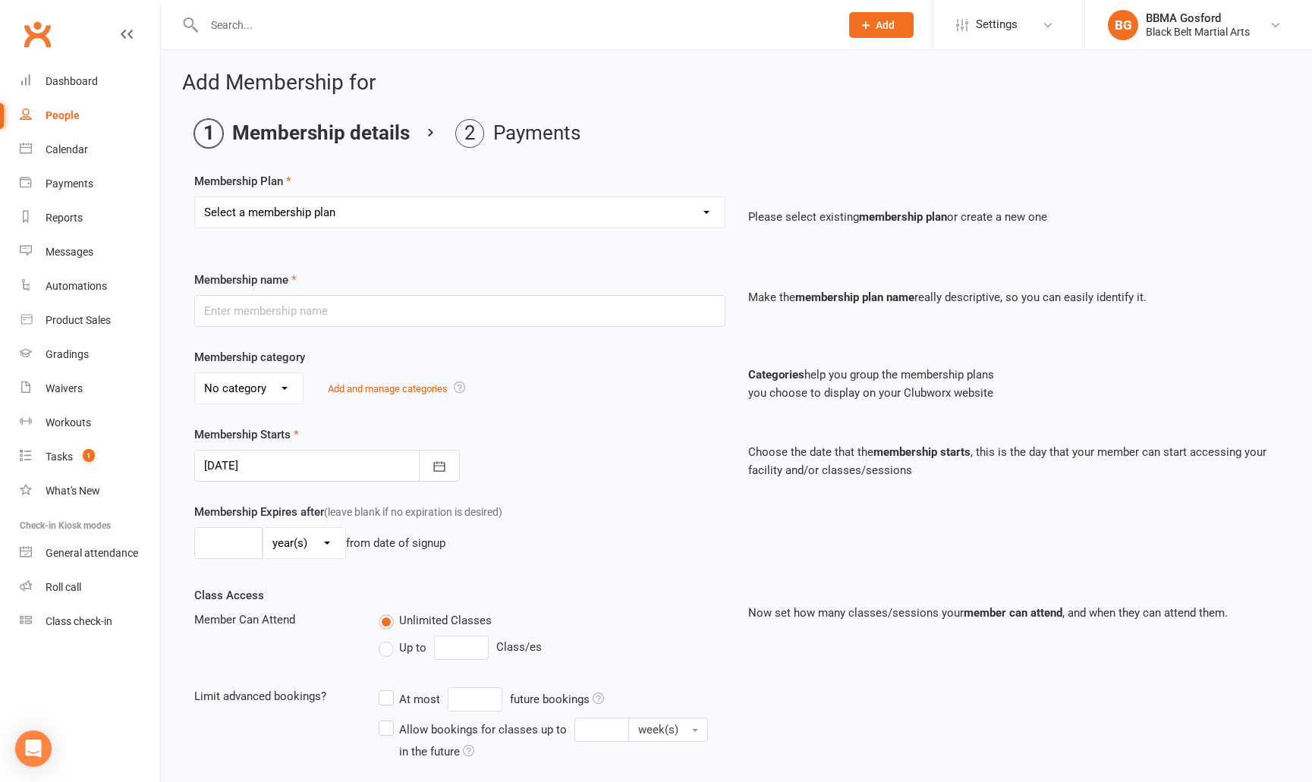
select select "1"
click option "Billing Contract" at bounding box center [0, 0] width 0 height 0
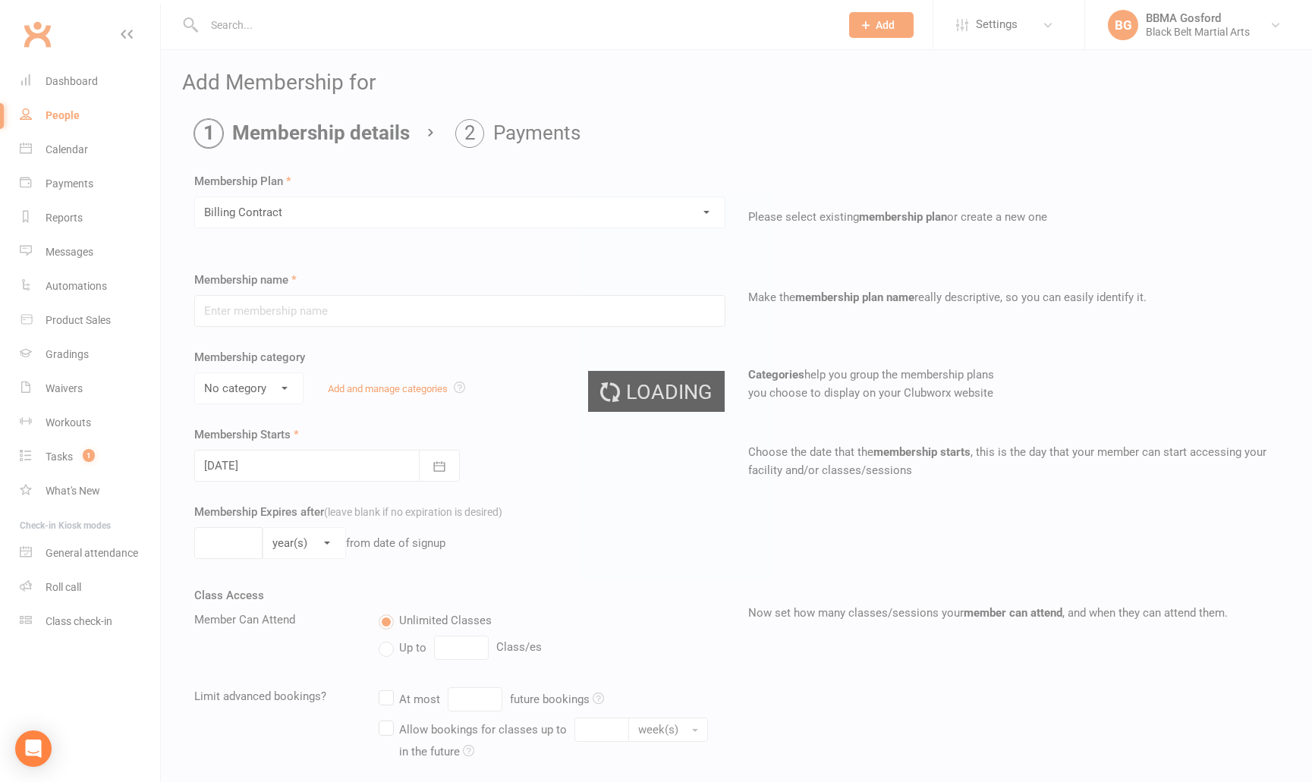
type input "Billing Contract"
select select "0"
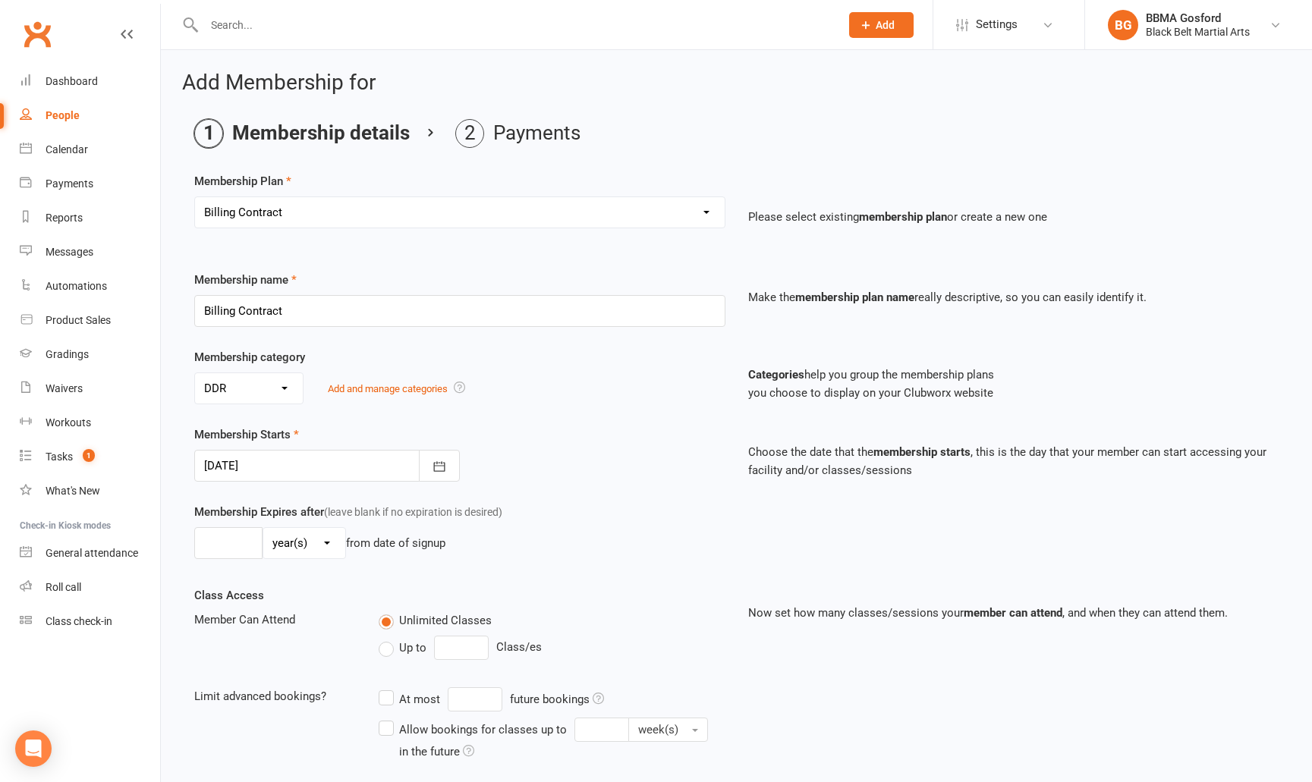
scroll to position [211, 0]
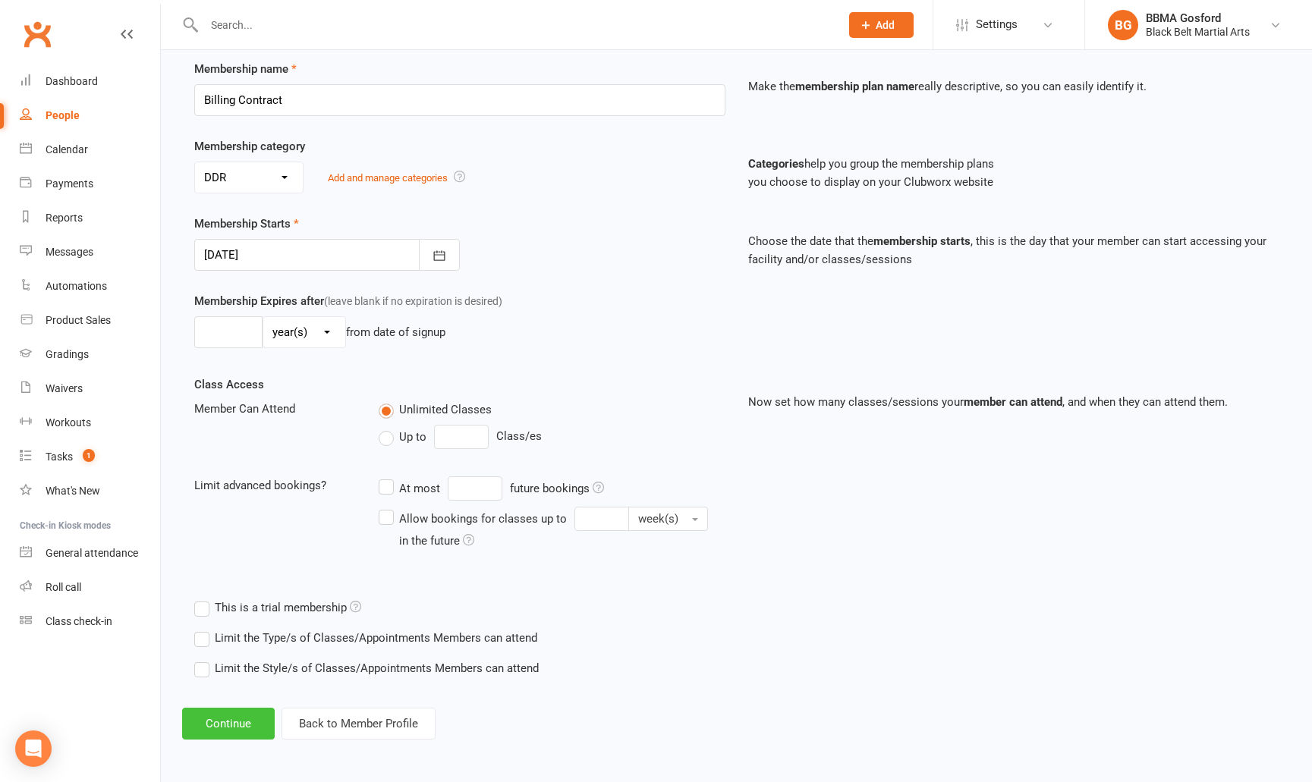
click at [215, 716] on button "Continue" at bounding box center [228, 724] width 93 height 32
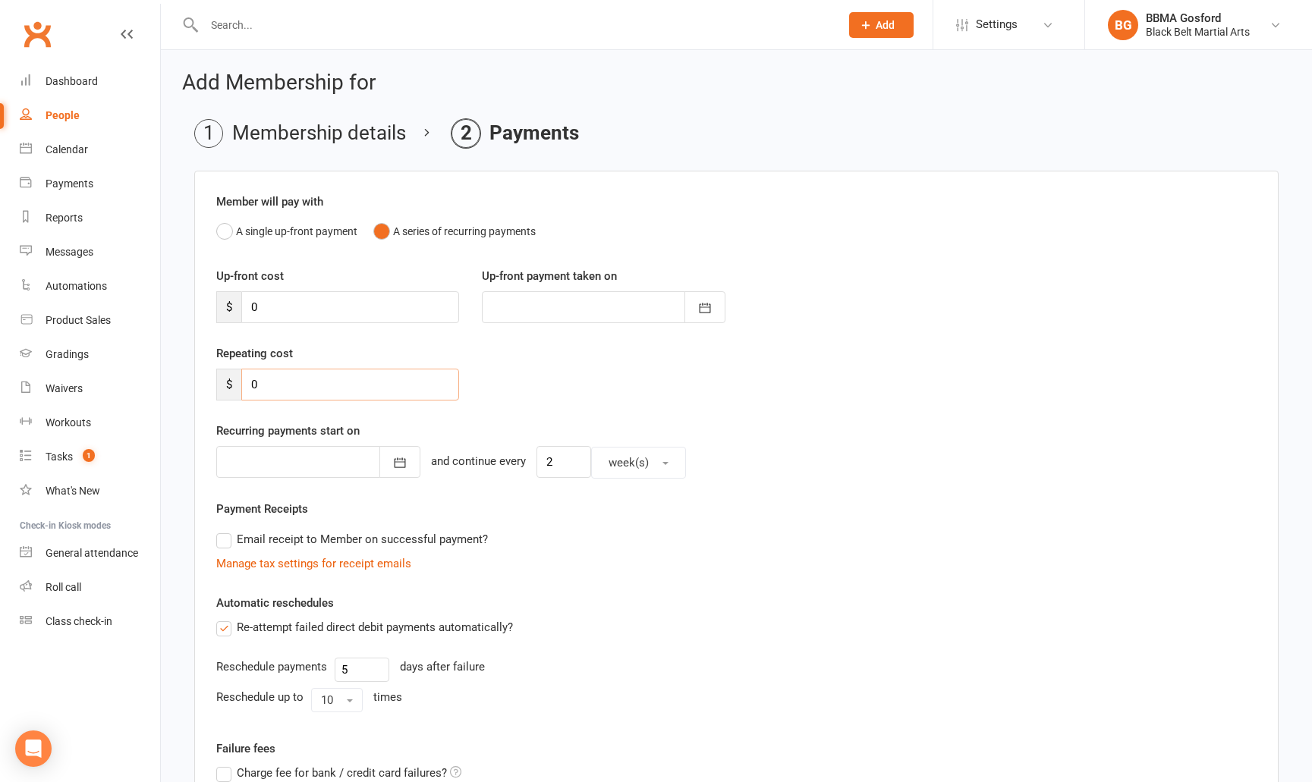
click at [280, 389] on input "0" at bounding box center [350, 385] width 218 height 32
type input "44"
click at [392, 466] on icon "button" at bounding box center [399, 462] width 15 height 15
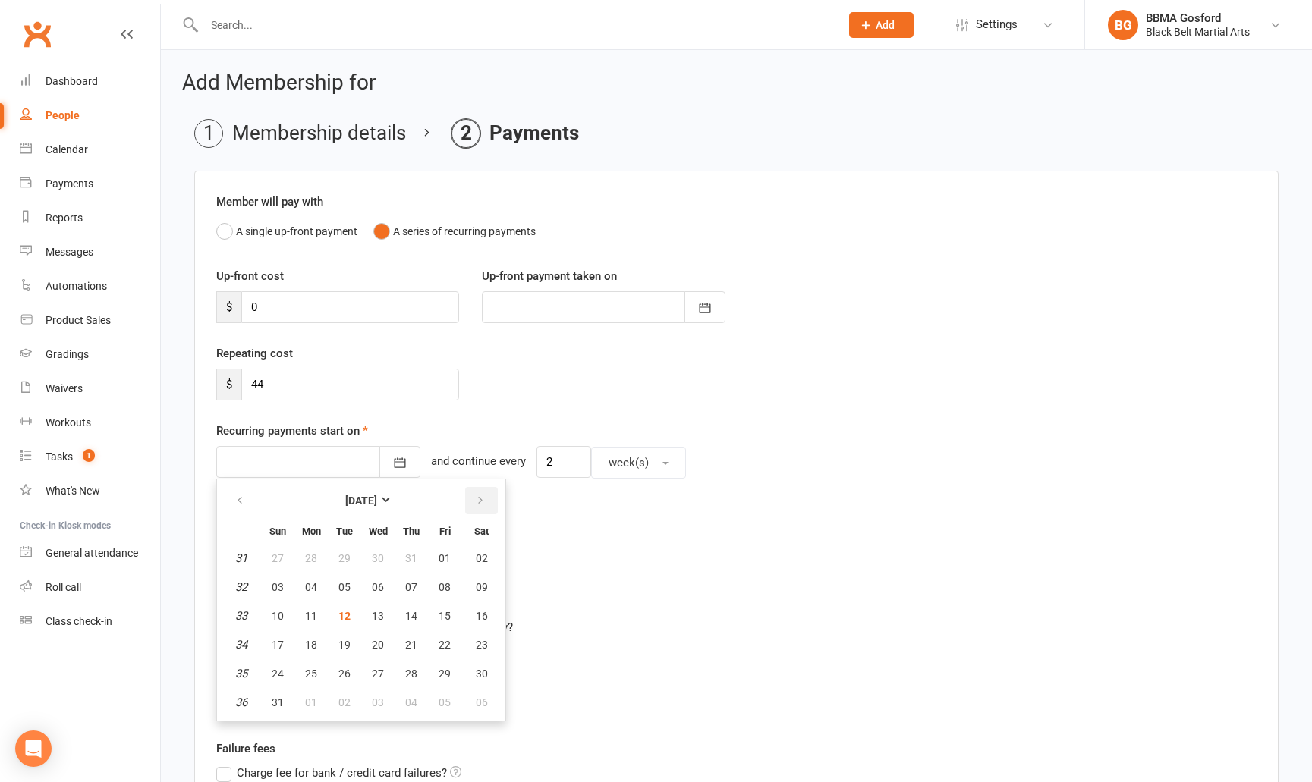
click at [487, 502] on button "button" at bounding box center [481, 500] width 33 height 27
click at [445, 621] on span "19" at bounding box center [445, 616] width 12 height 12
type input "19 Sep 2025"
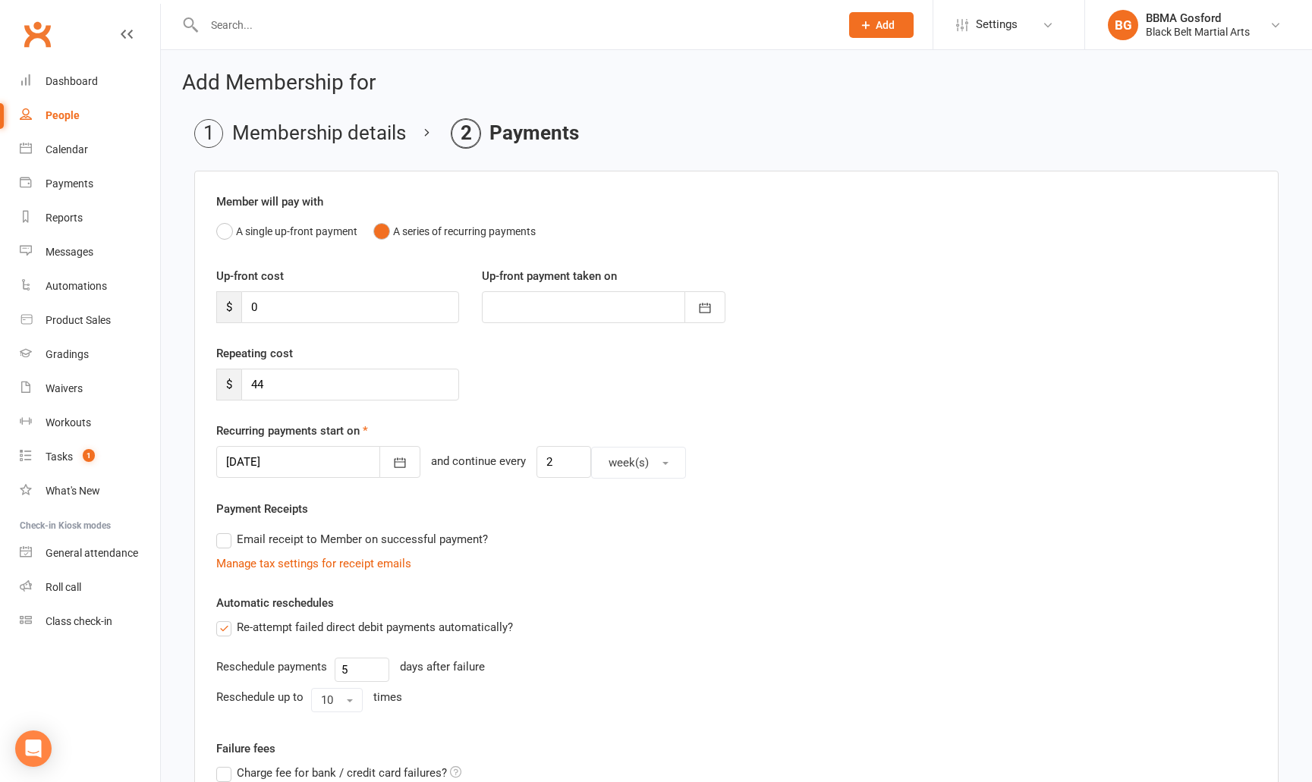
scroll to position [260, 0]
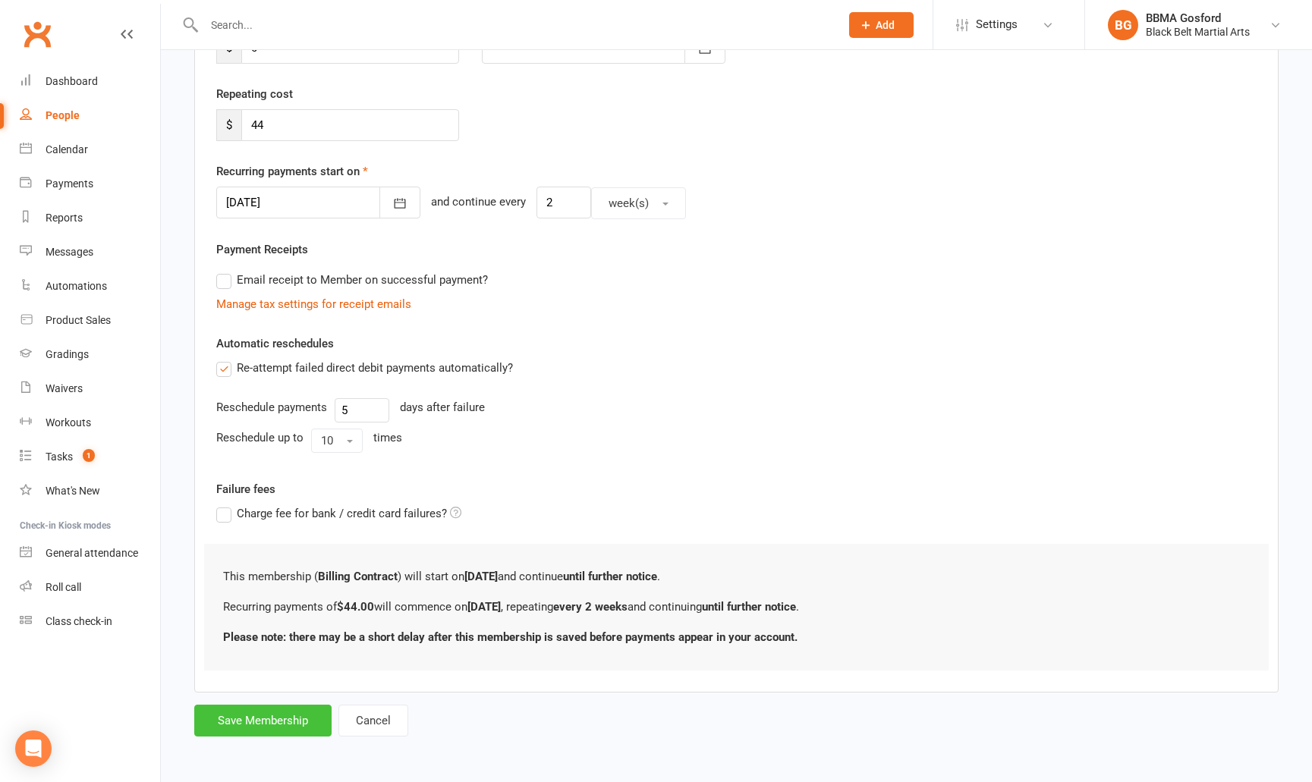
click at [219, 716] on button "Save Membership" at bounding box center [262, 721] width 137 height 32
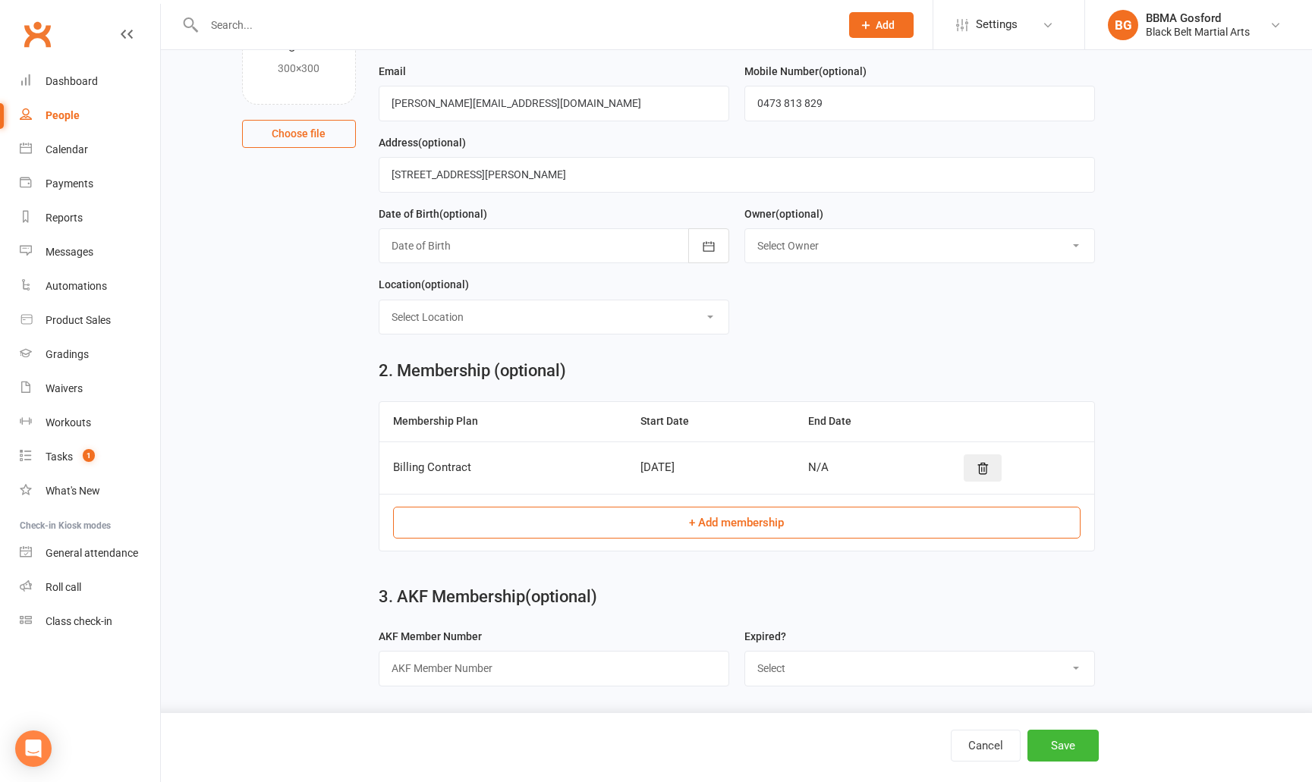
scroll to position [159, 0]
click at [1075, 743] on button "Save" at bounding box center [1063, 746] width 71 height 32
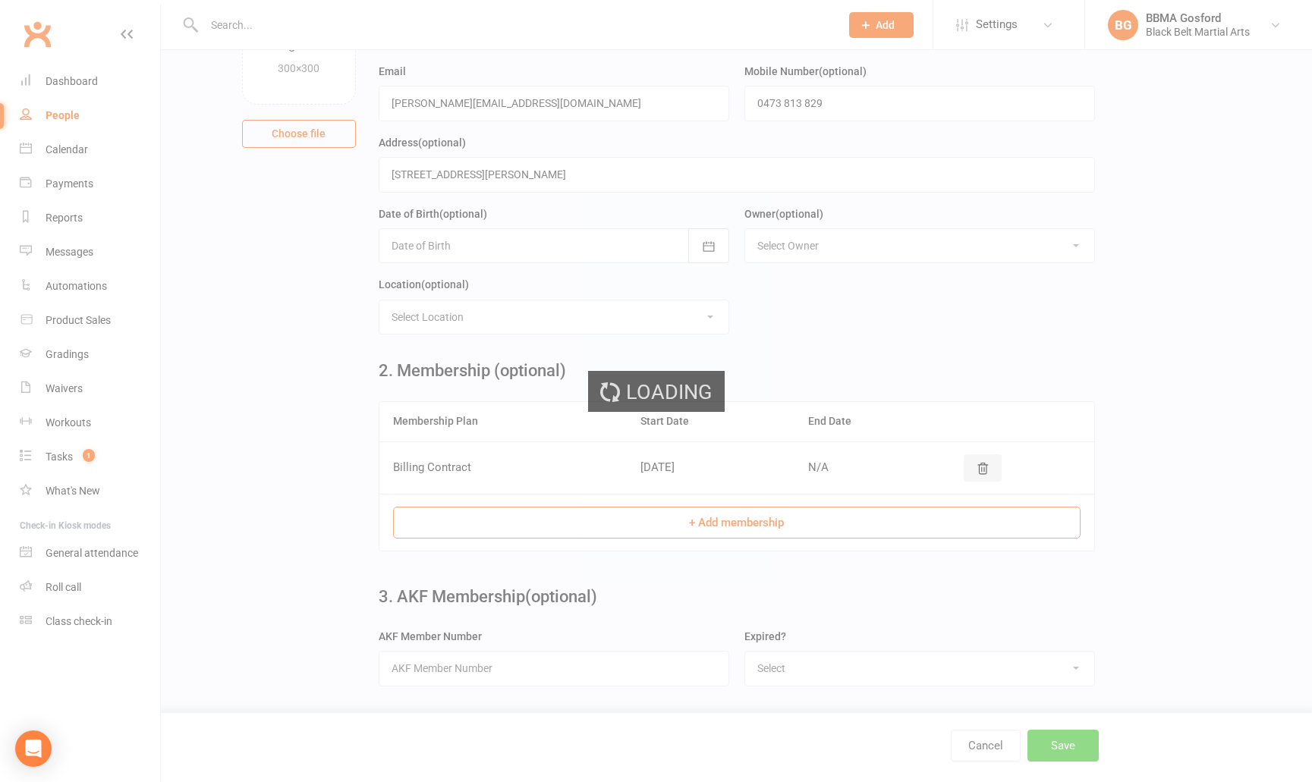
scroll to position [0, 0]
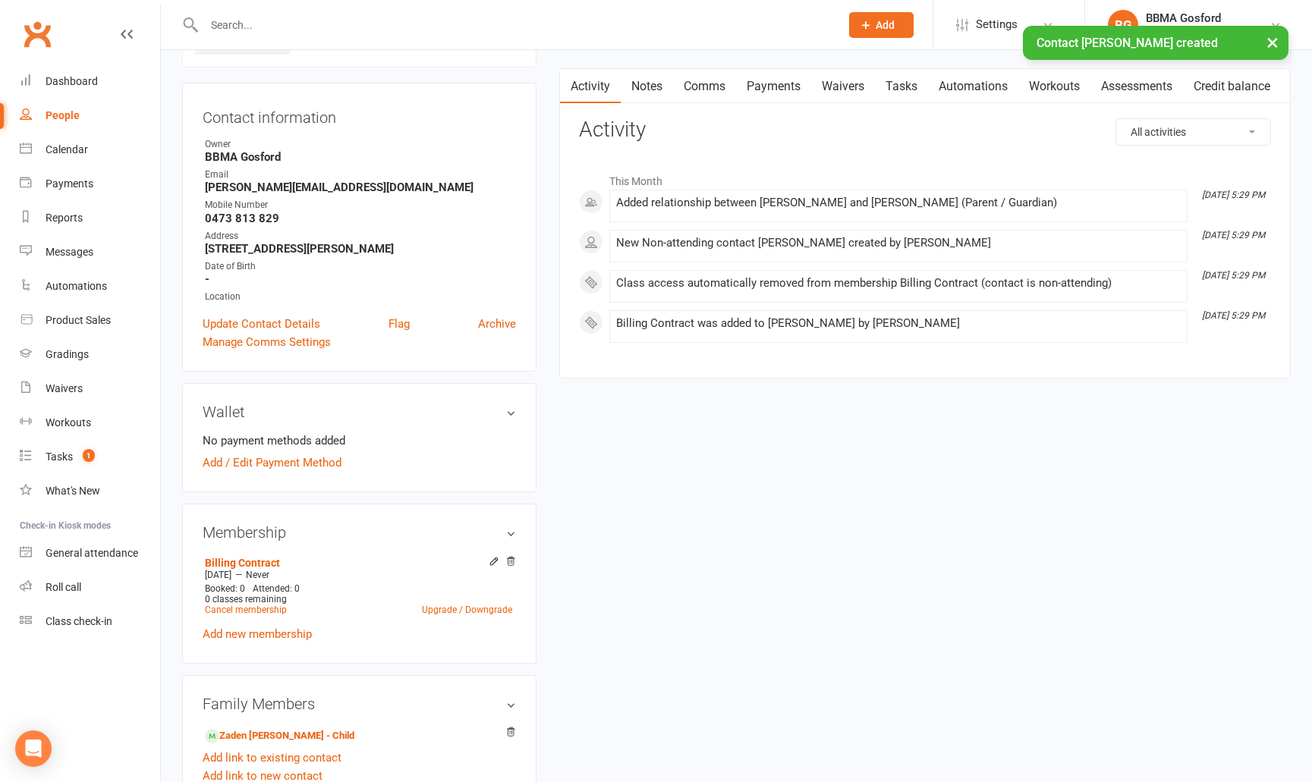
scroll to position [124, 0]
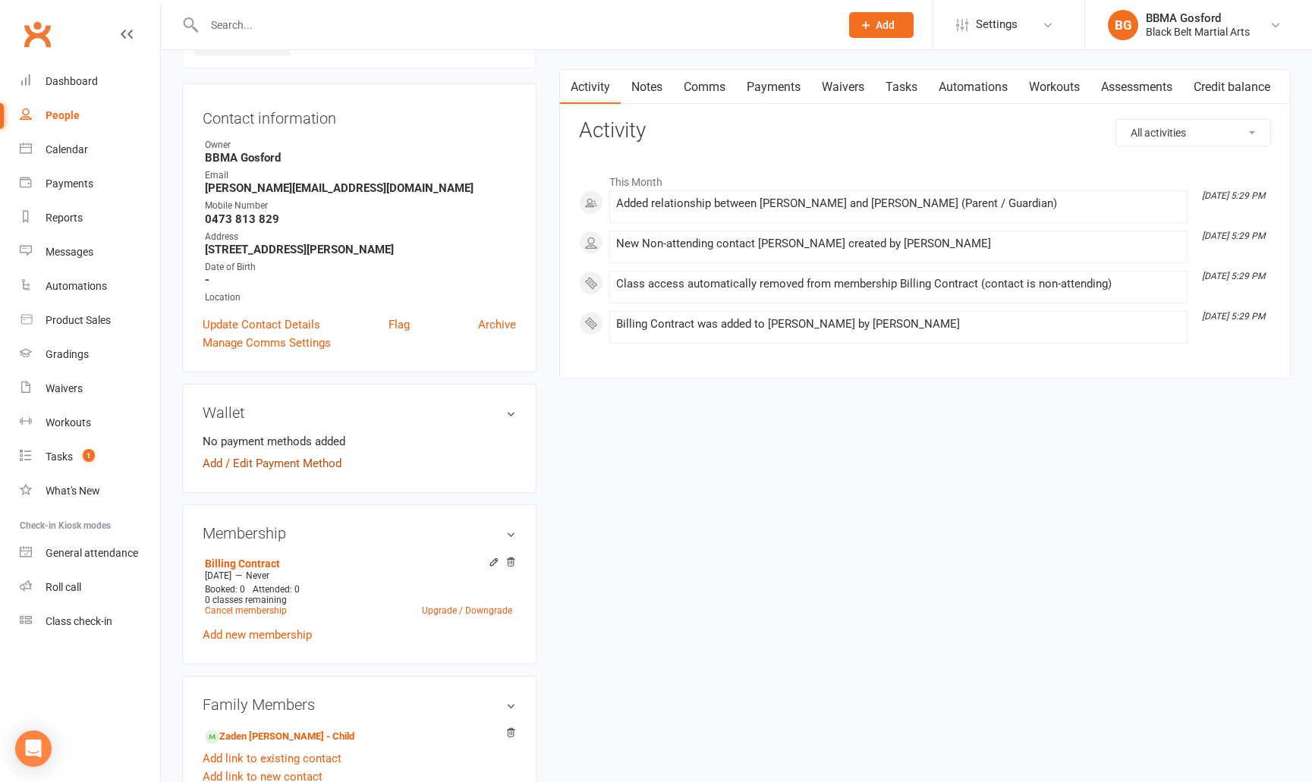
click at [279, 469] on link "Add / Edit Payment Method" at bounding box center [272, 464] width 139 height 18
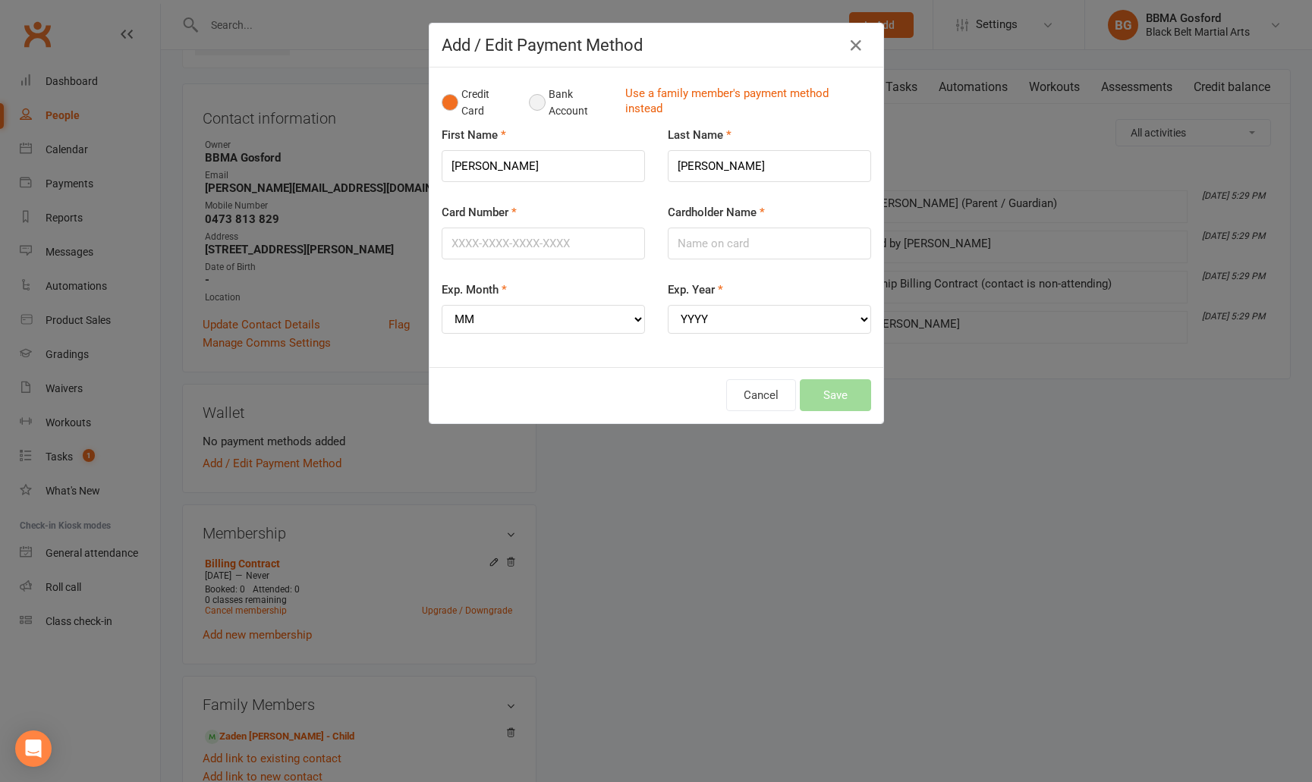
click at [535, 99] on button "Bank Account" at bounding box center [571, 103] width 84 height 46
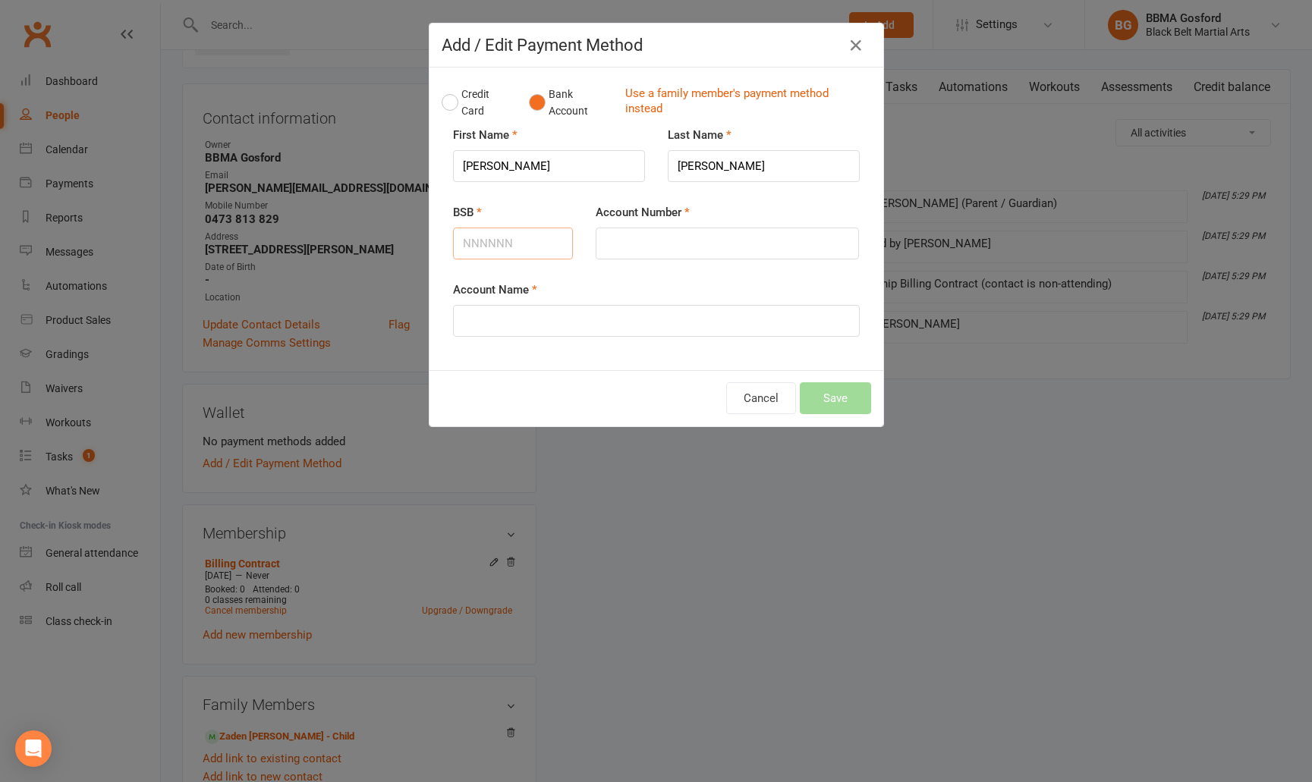
click at [518, 250] on input "BSB" at bounding box center [513, 244] width 121 height 32
type input "062610"
type input "10180565"
type input "MONICA BARBER"
click at [839, 401] on button "Save" at bounding box center [835, 399] width 71 height 32
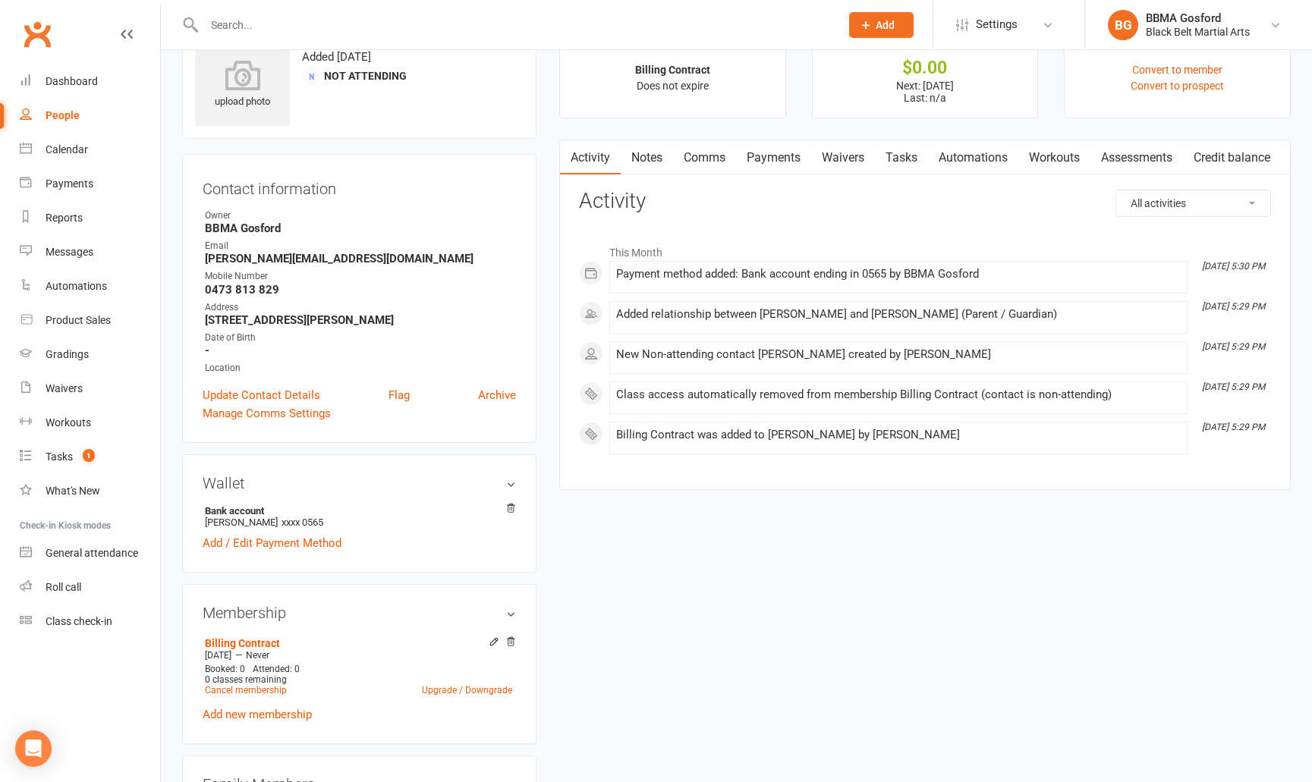
scroll to position [0, 0]
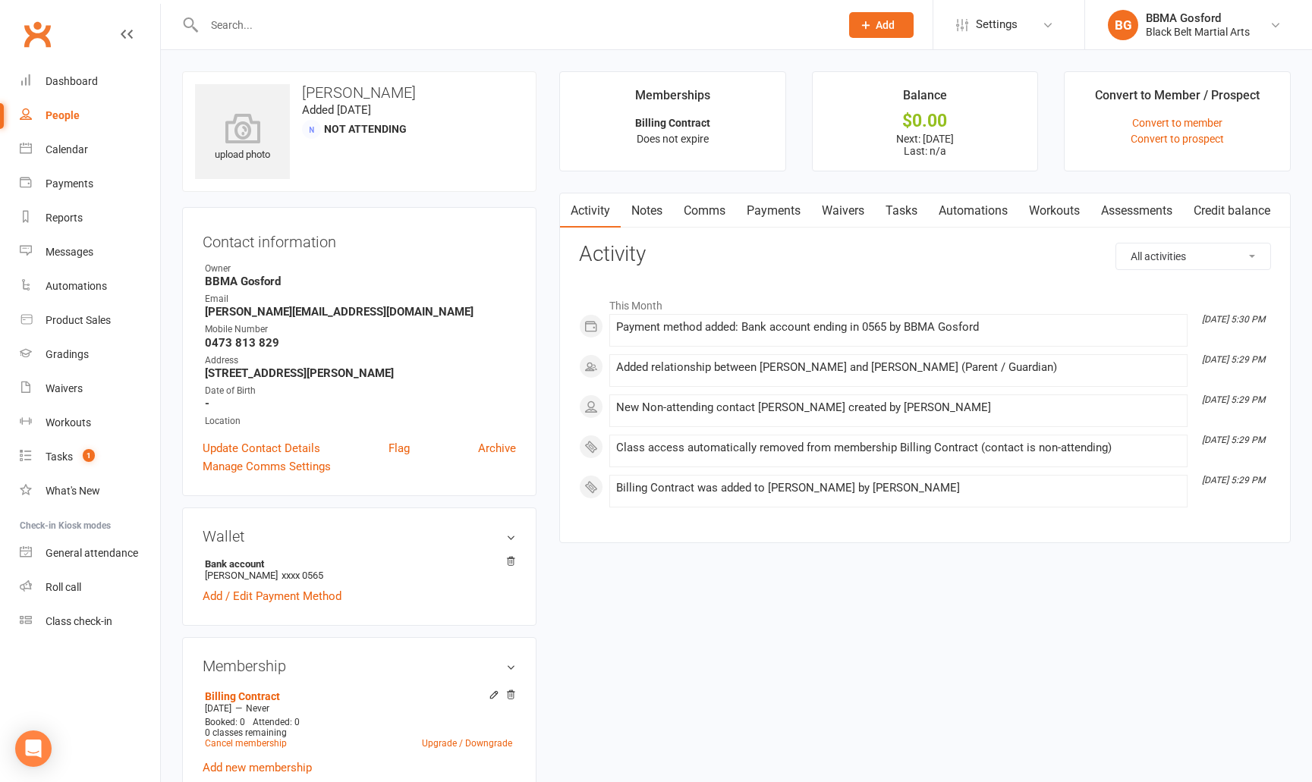
click at [786, 205] on link "Payments" at bounding box center [773, 211] width 75 height 35
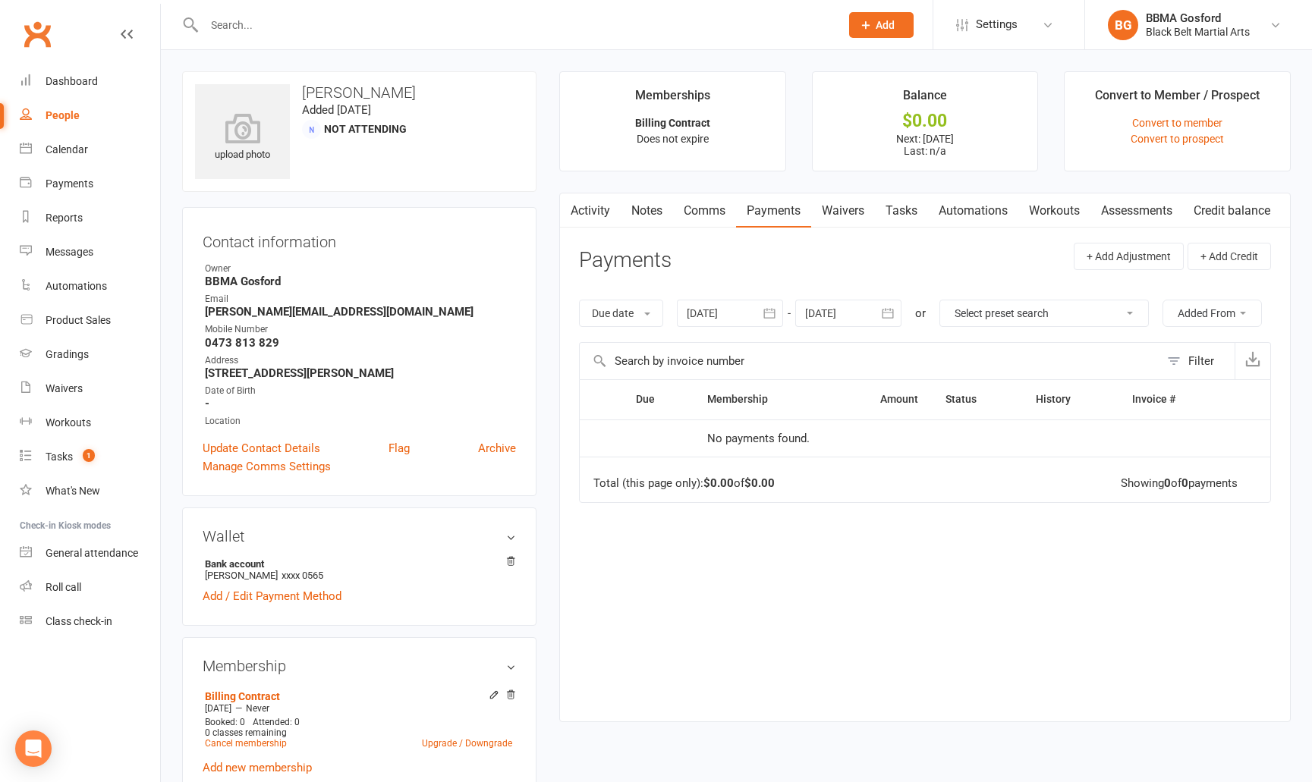
click at [881, 316] on button "button" at bounding box center [887, 313] width 27 height 27
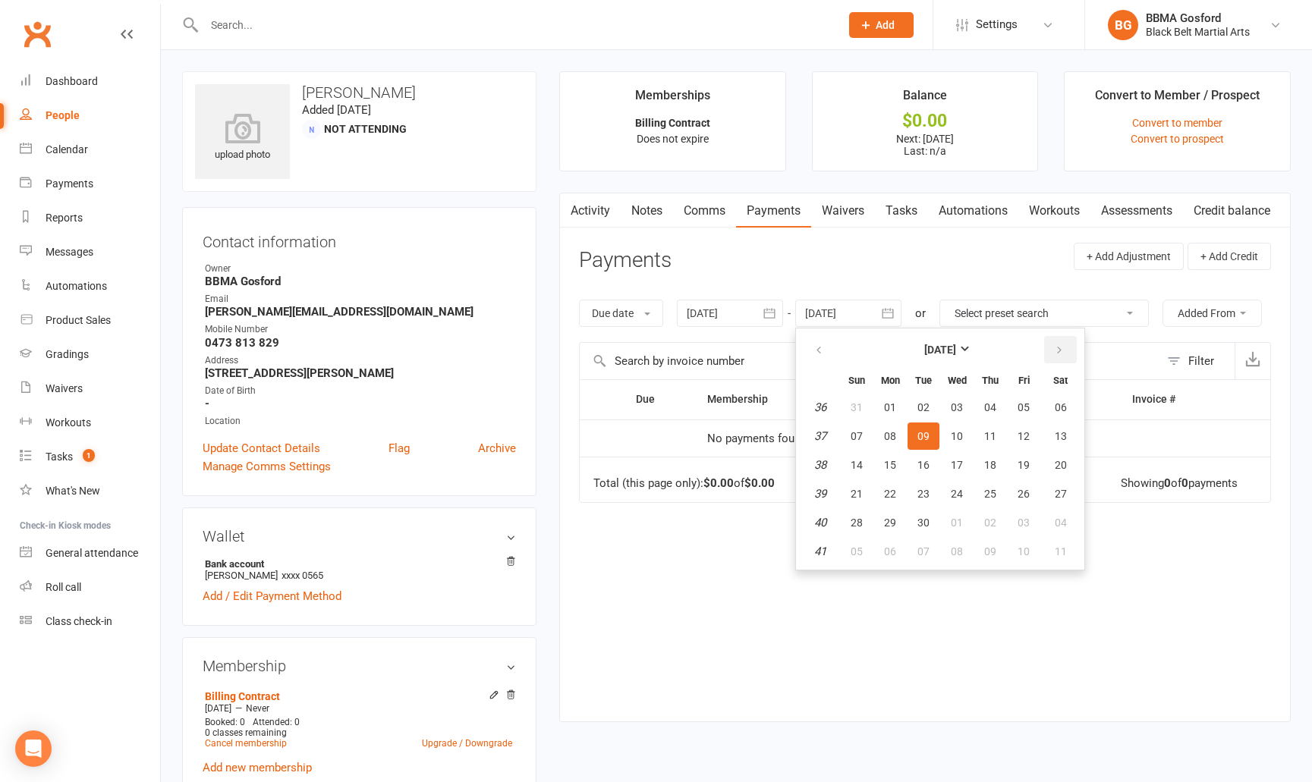
click at [1063, 355] on icon "button" at bounding box center [1059, 351] width 11 height 12
click at [1056, 497] on span "25" at bounding box center [1061, 494] width 12 height 12
type input "25 Oct 2025"
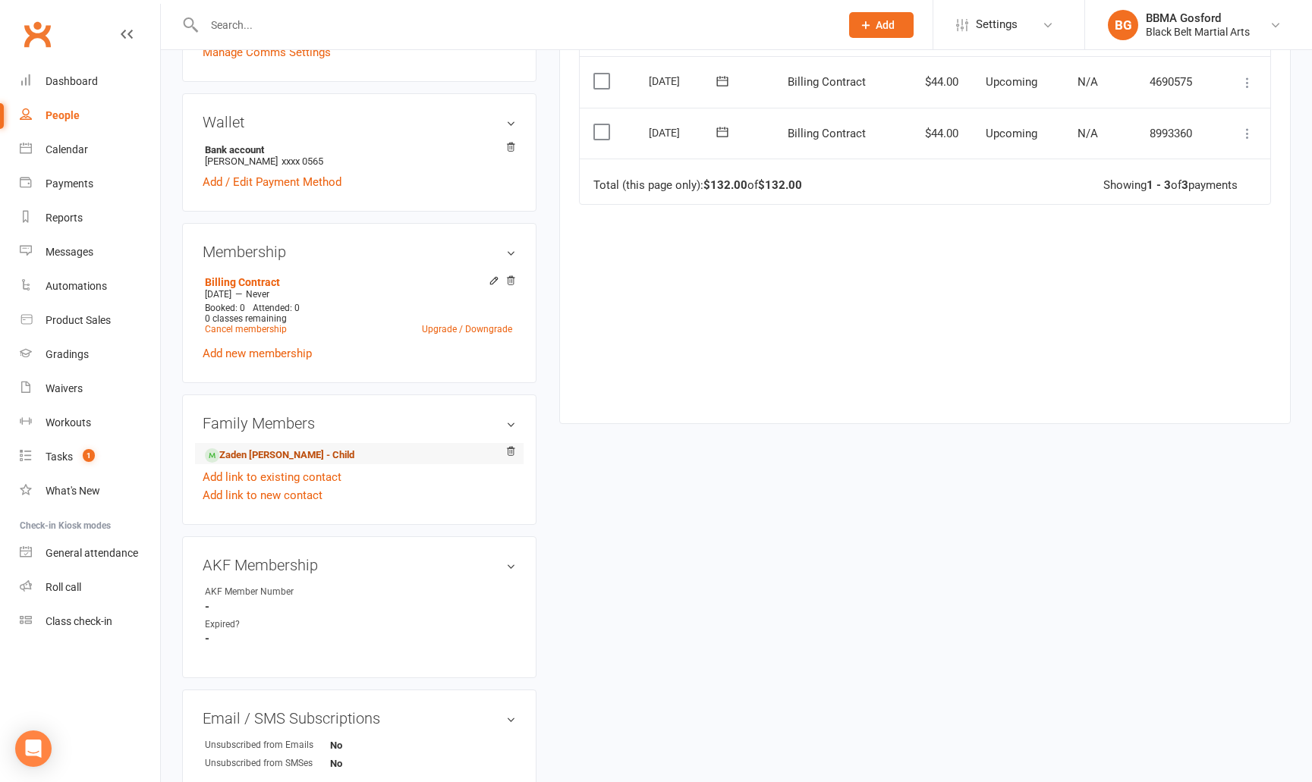
scroll to position [418, 0]
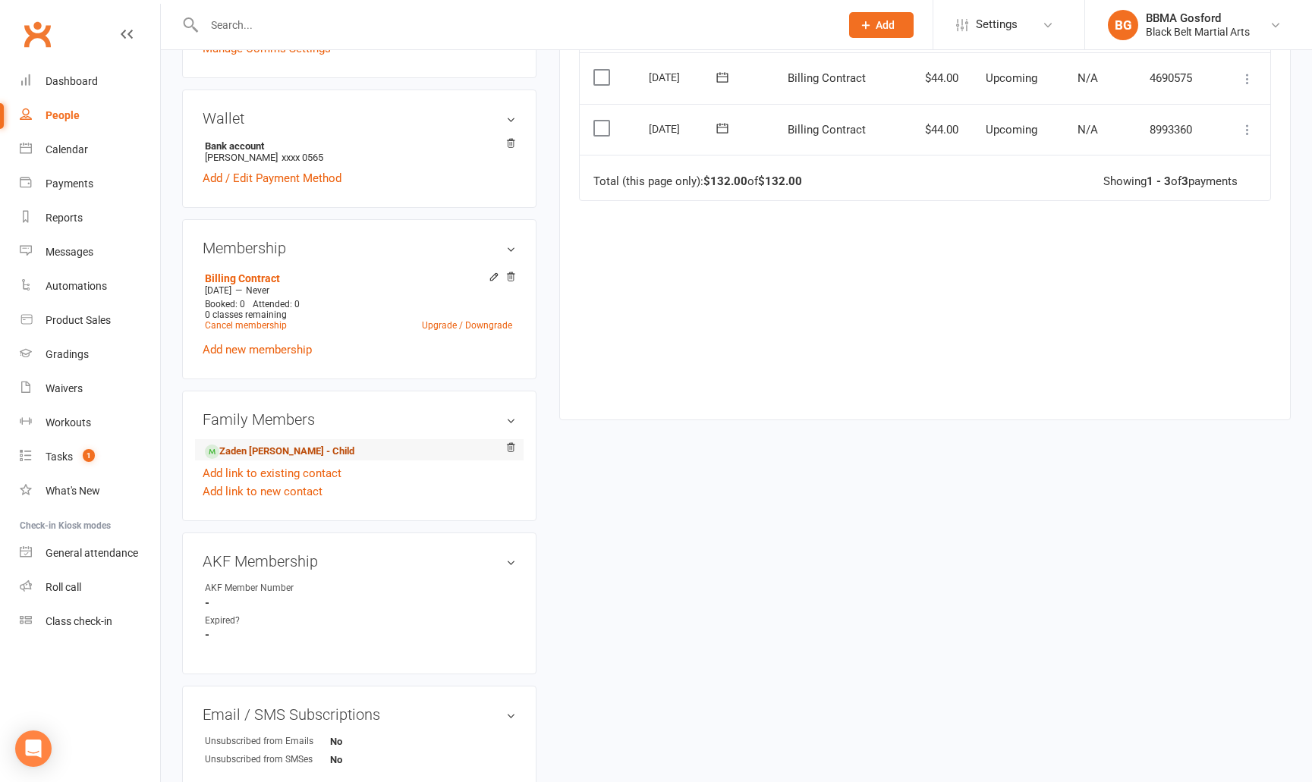
click at [259, 458] on link "Zaden Newland - Child" at bounding box center [280, 452] width 150 height 16
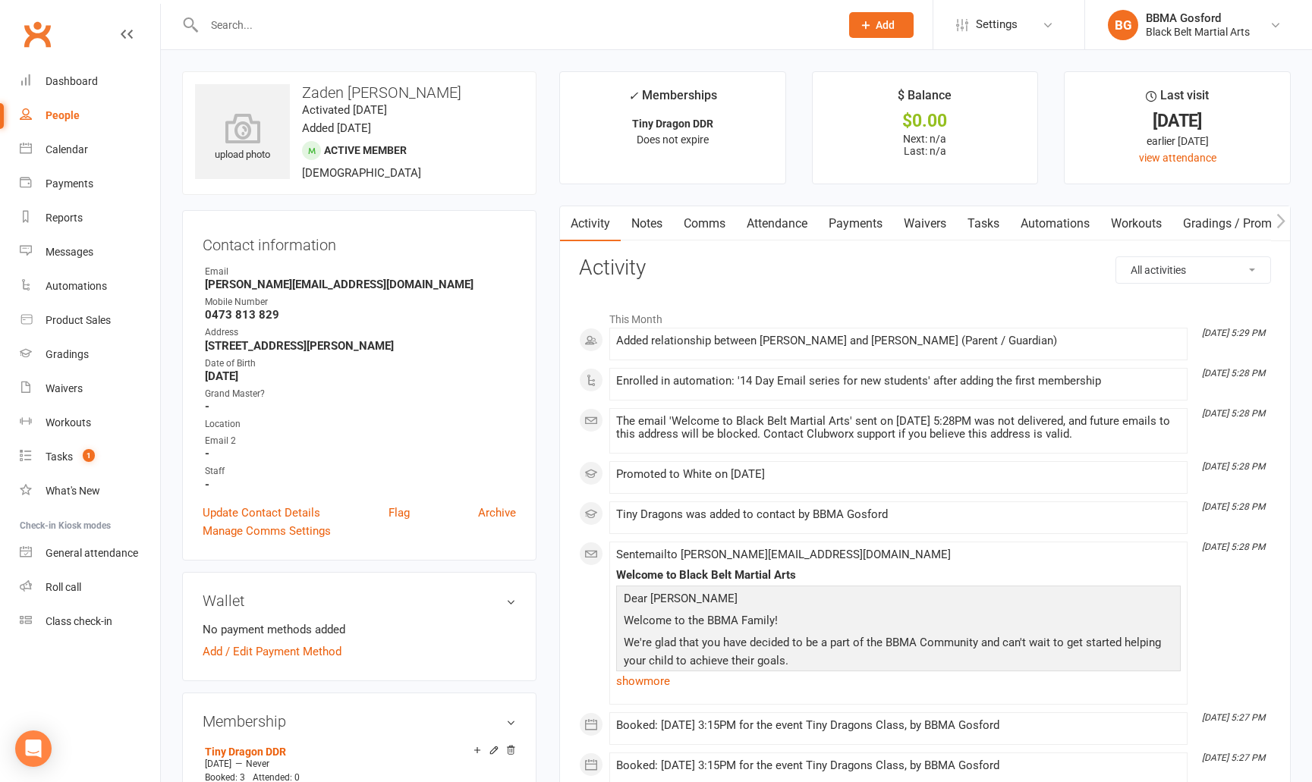
scroll to position [3, 0]
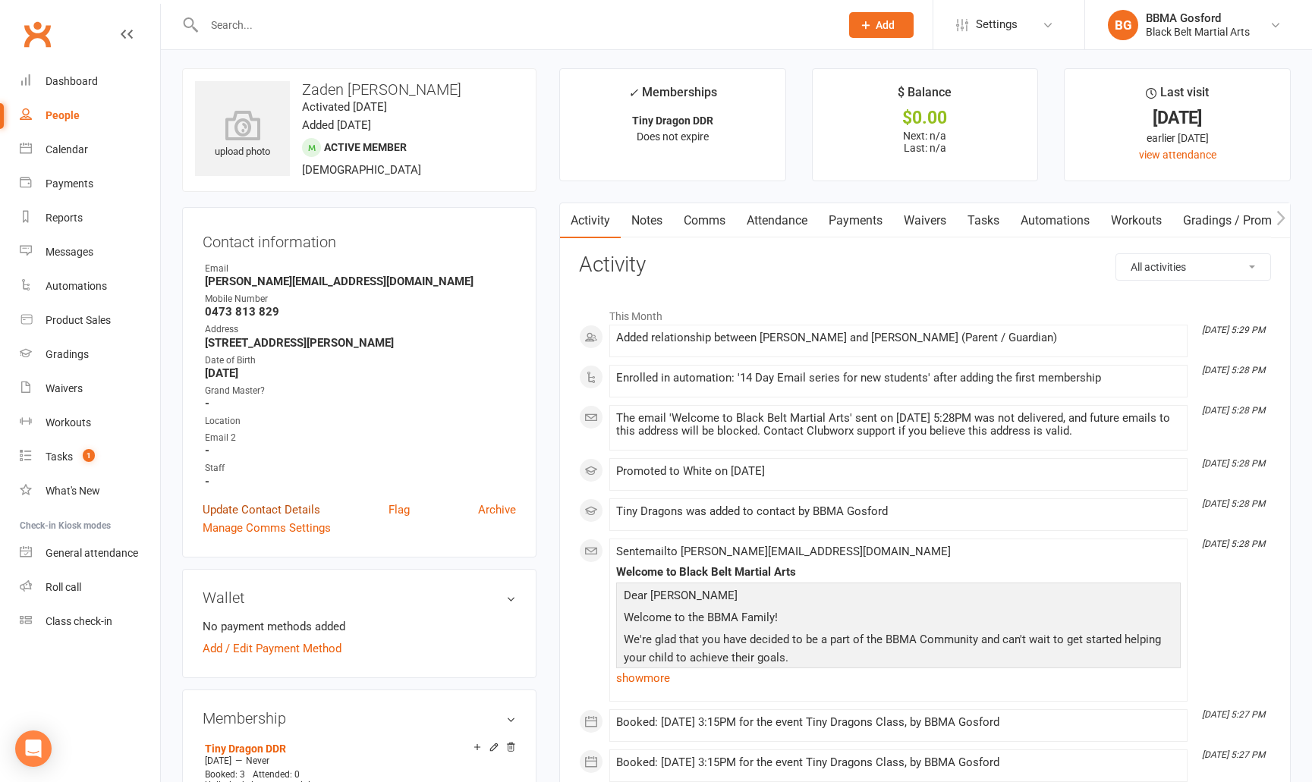
click at [258, 509] on link "Update Contact Details" at bounding box center [262, 510] width 118 height 18
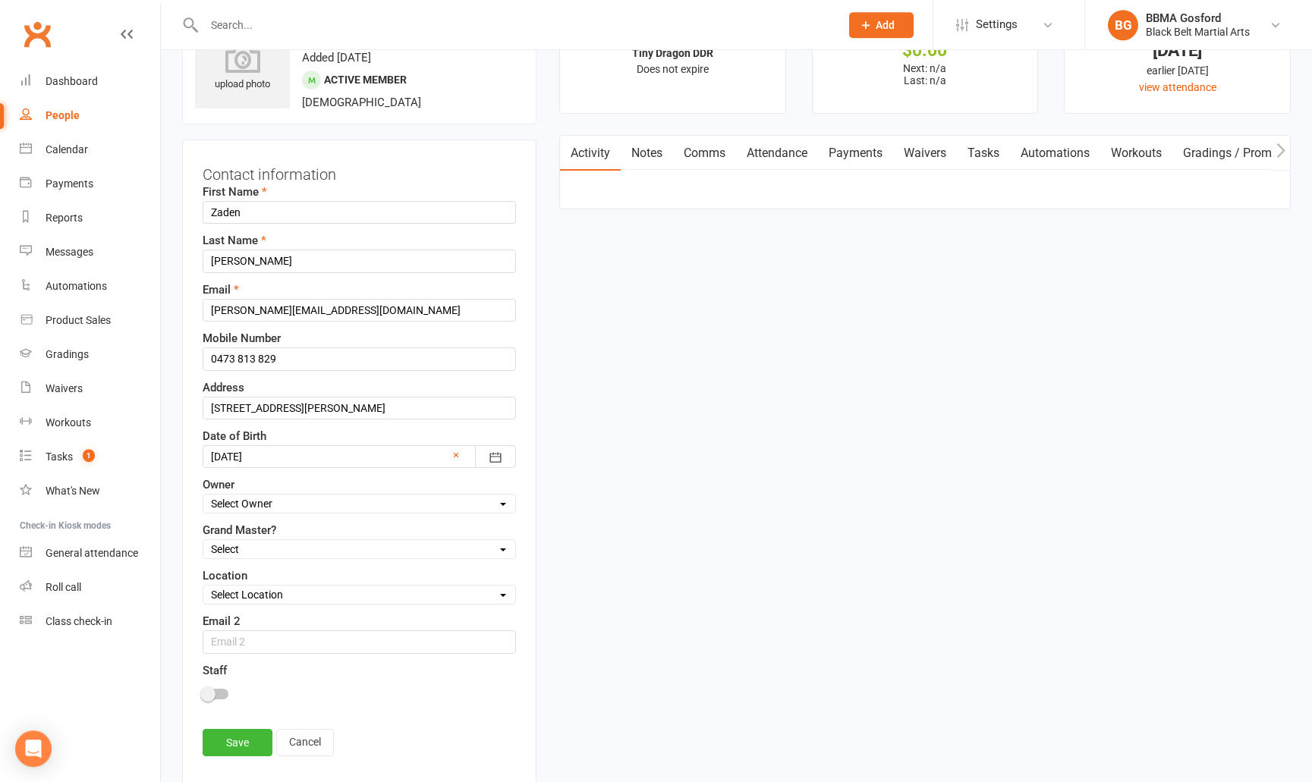
scroll to position [71, 0]
click at [276, 310] on input "monica.barbe0310@gmail.com" at bounding box center [359, 309] width 313 height 23
type input "monica.barber03.10@gmail.com"
click at [227, 746] on link "Save" at bounding box center [238, 742] width 70 height 27
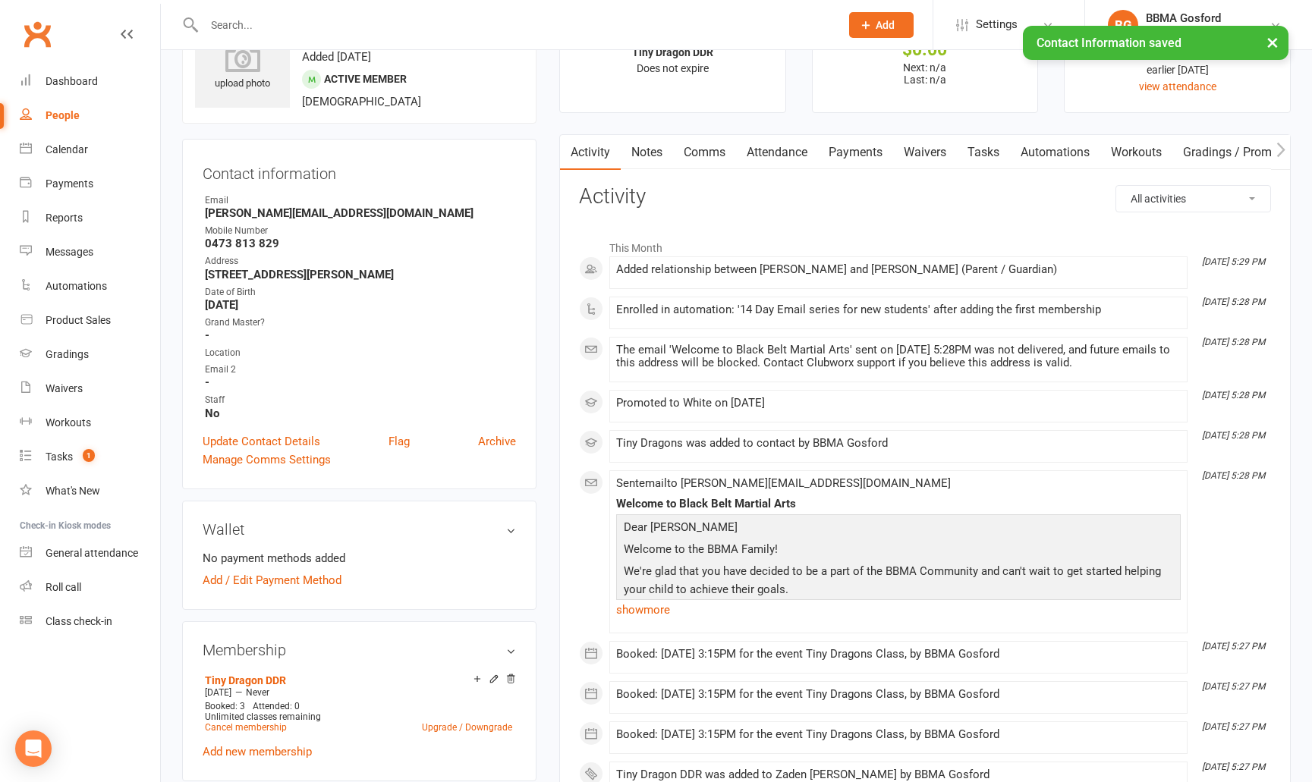
click at [705, 150] on link "Comms" at bounding box center [704, 152] width 63 height 35
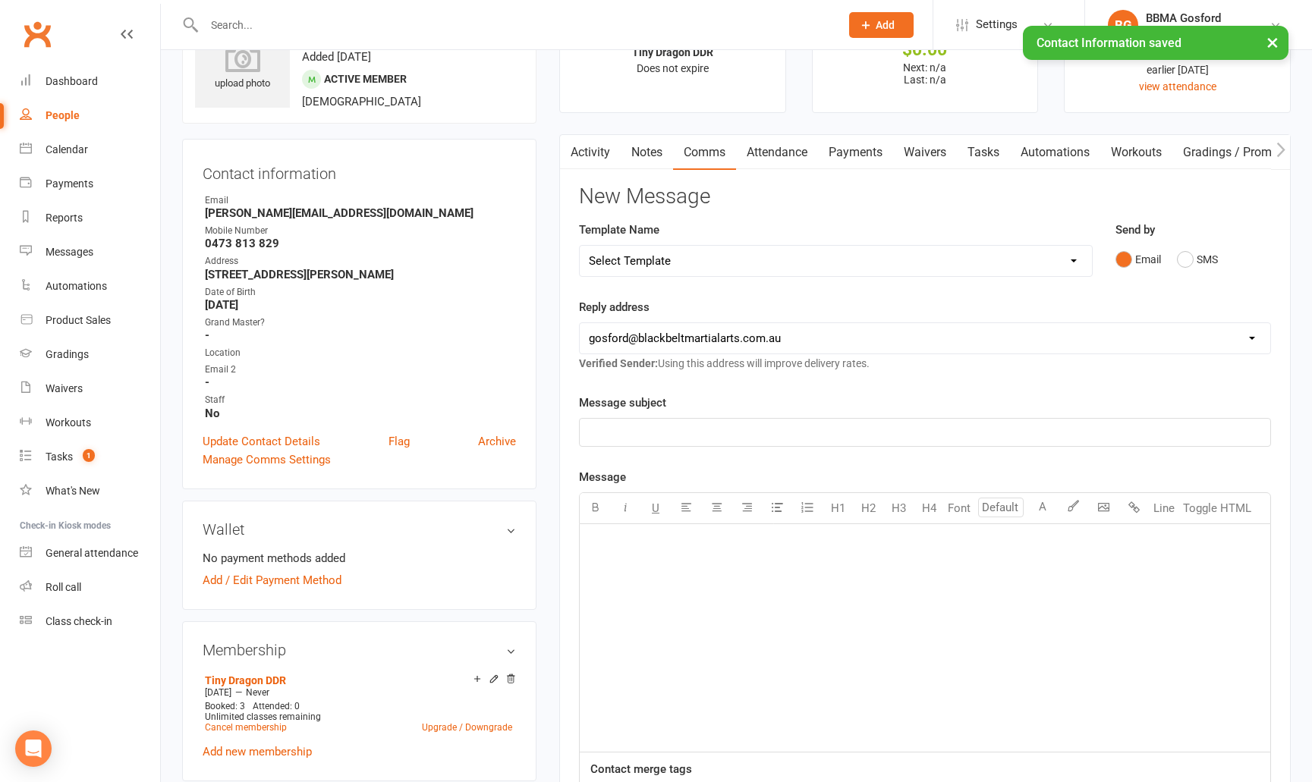
click at [580, 246] on select "Select Template [Email] Active Kids Voucher [Email] Black Belt Camp [Email] Bla…" at bounding box center [836, 261] width 512 height 30
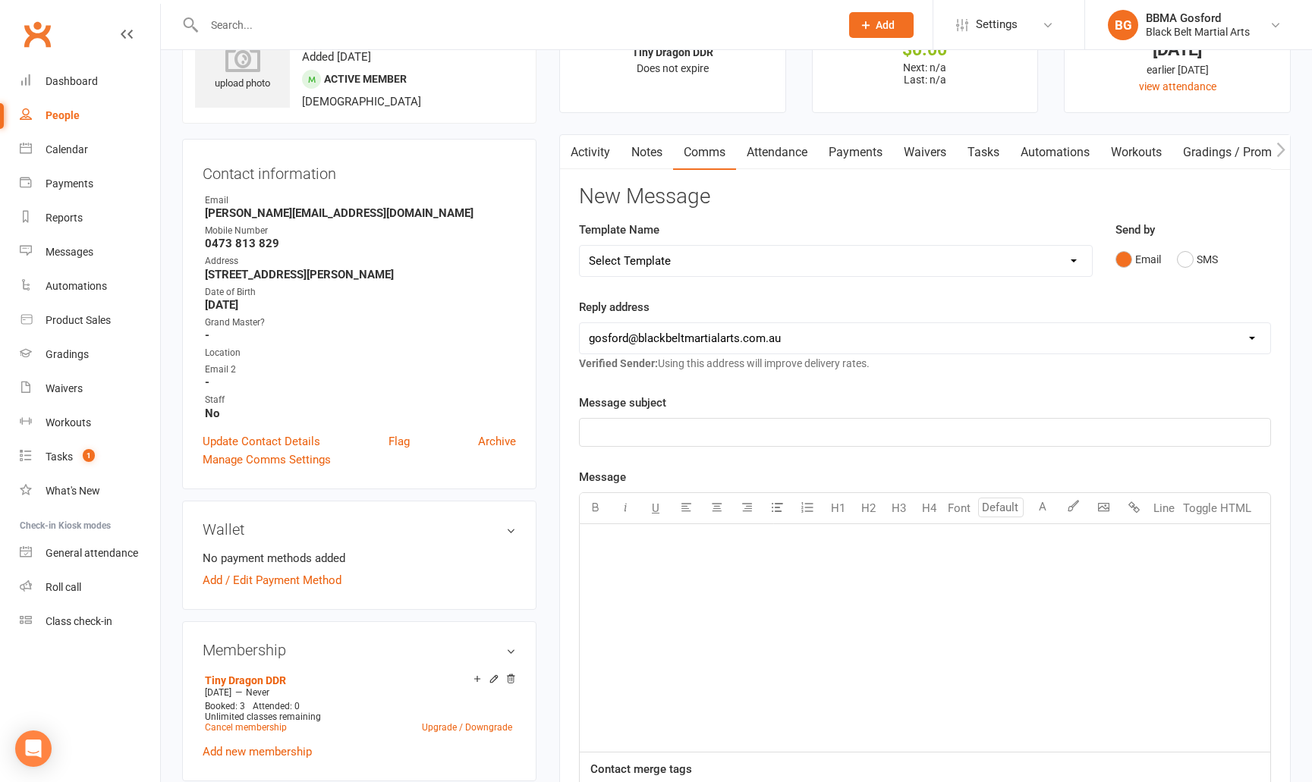
select select "22"
click option "[Email] Welcome Email Lil Dragons" at bounding box center [0, 0] width 0 height 0
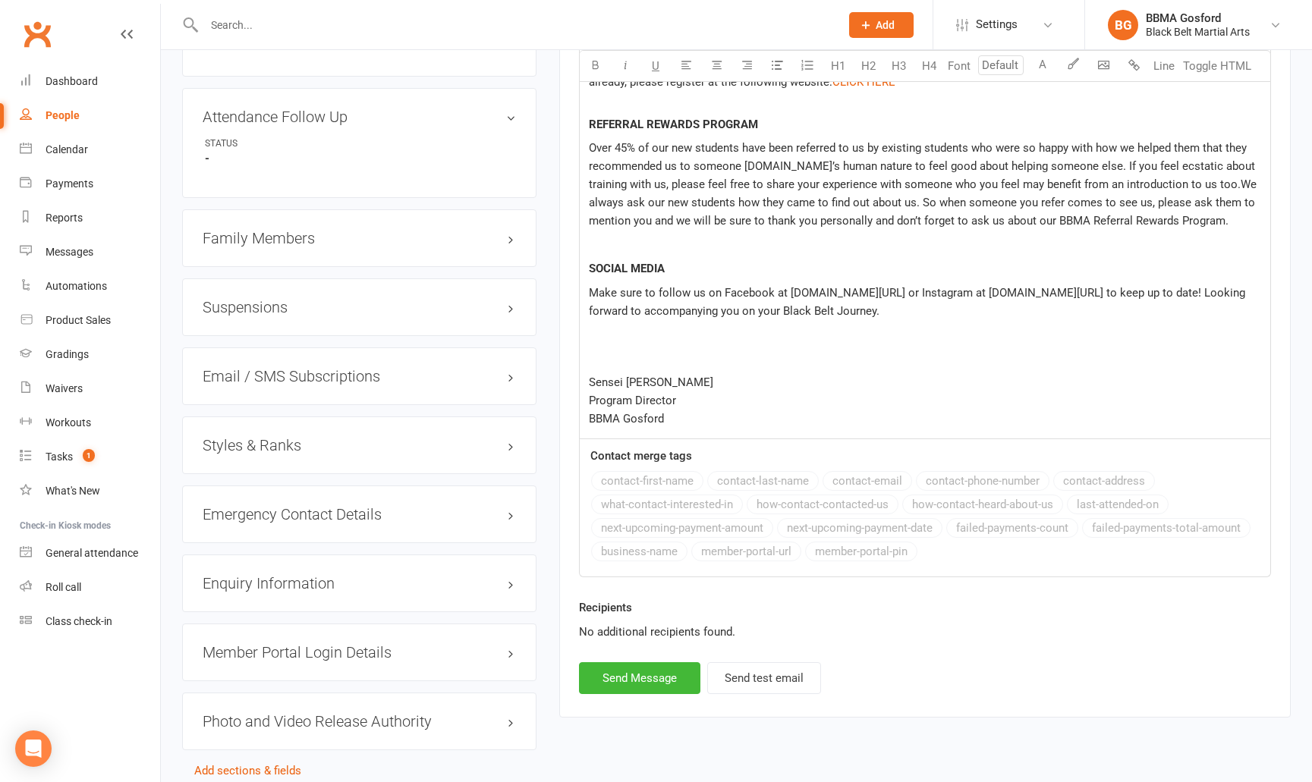
scroll to position [1124, 0]
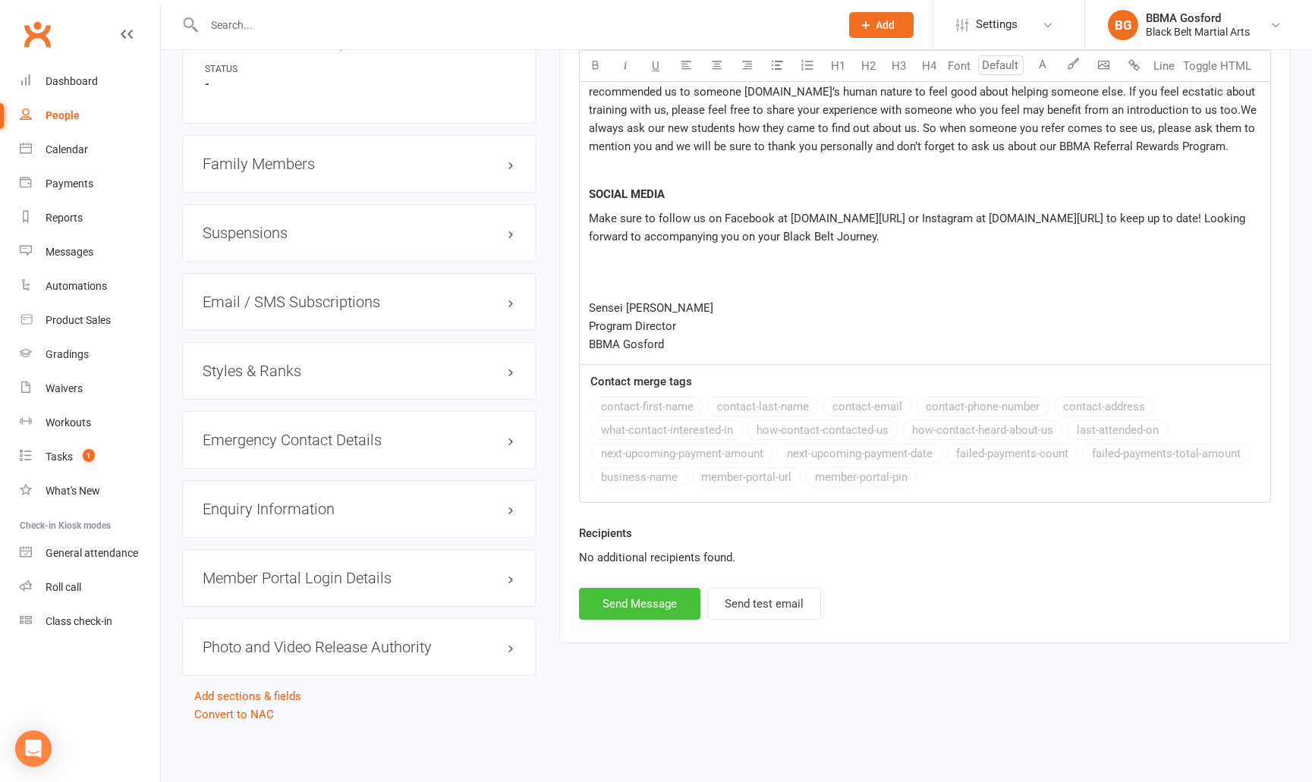
click at [640, 600] on button "Send Message" at bounding box center [639, 604] width 121 height 32
select select
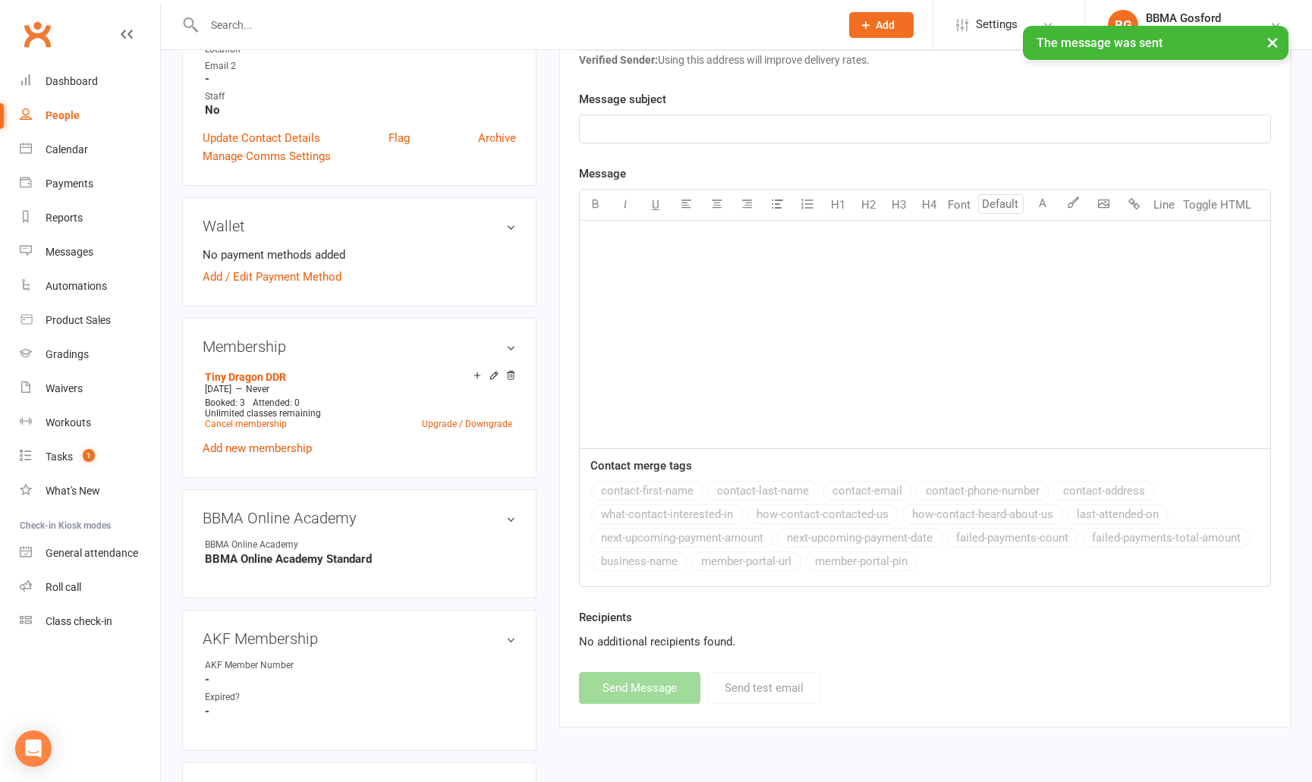
scroll to position [0, 0]
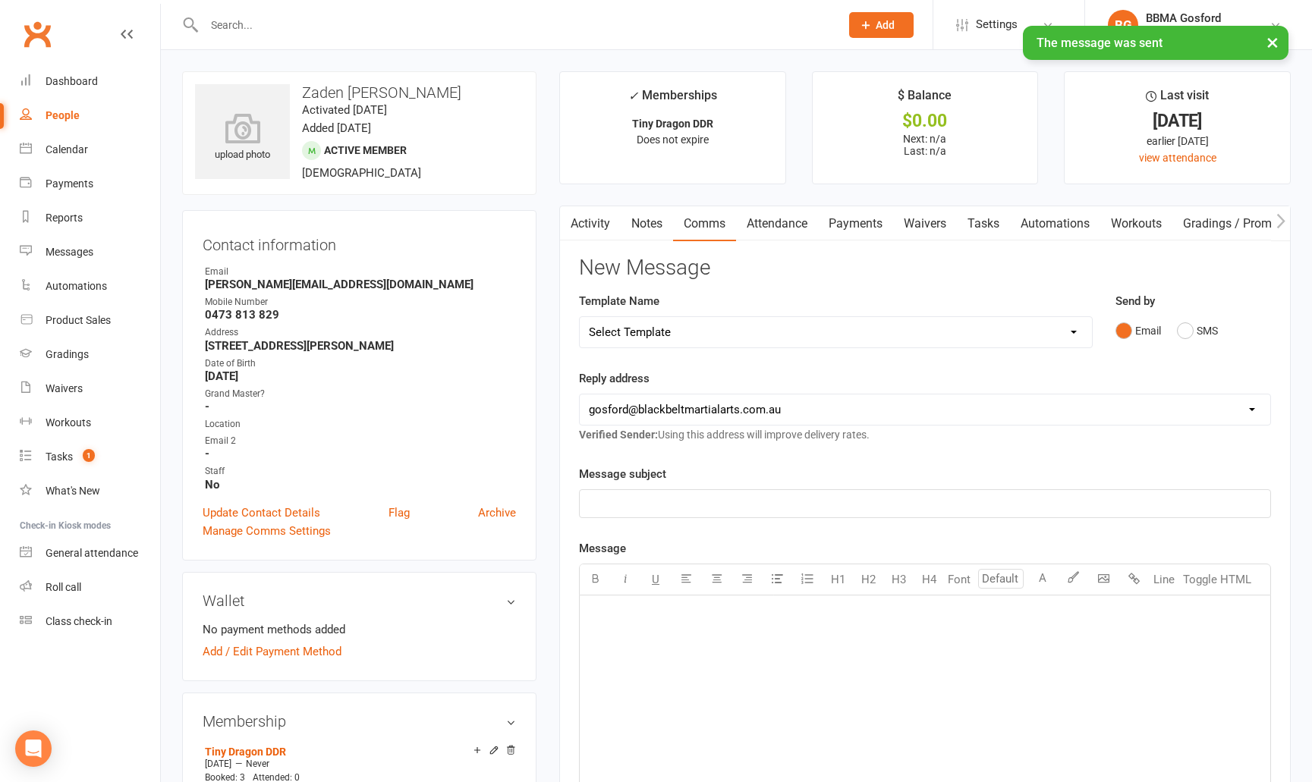
click at [596, 226] on link "Activity" at bounding box center [590, 223] width 61 height 35
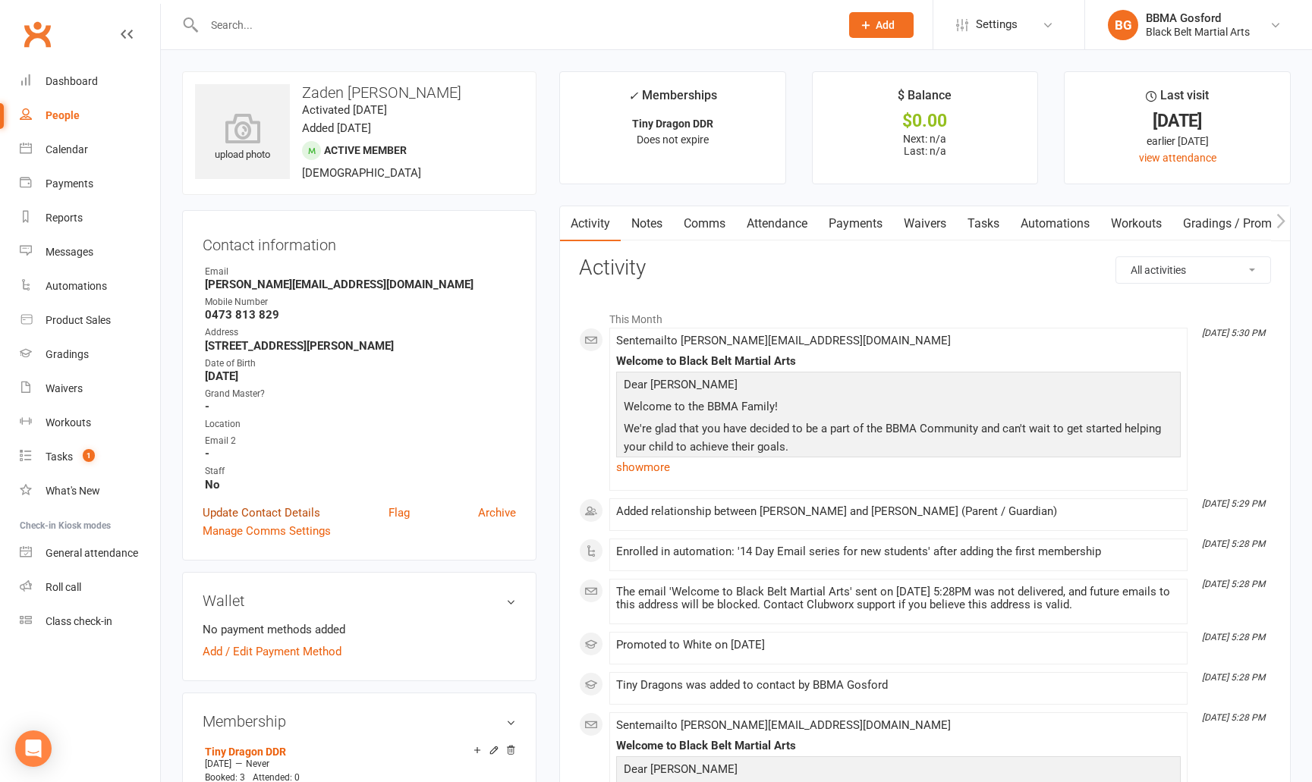
click at [258, 512] on link "Update Contact Details" at bounding box center [262, 513] width 118 height 18
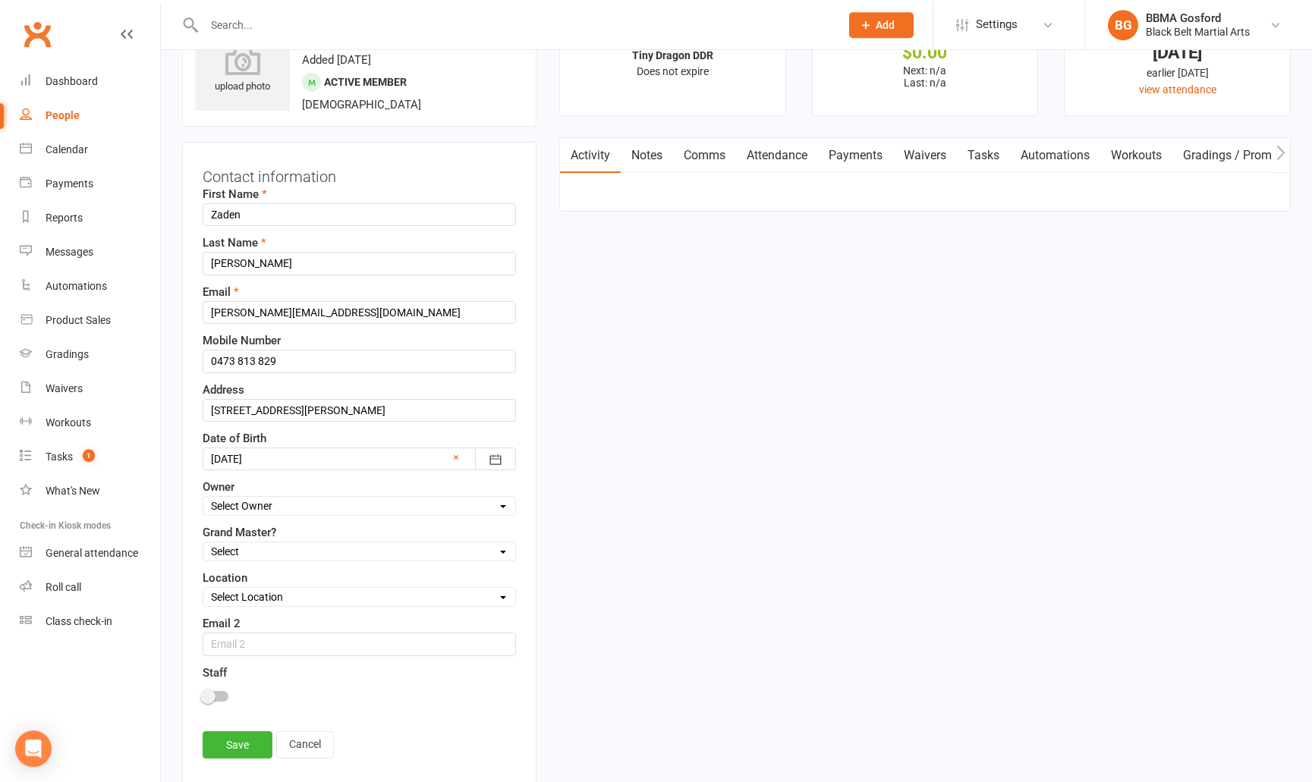
scroll to position [71, 0]
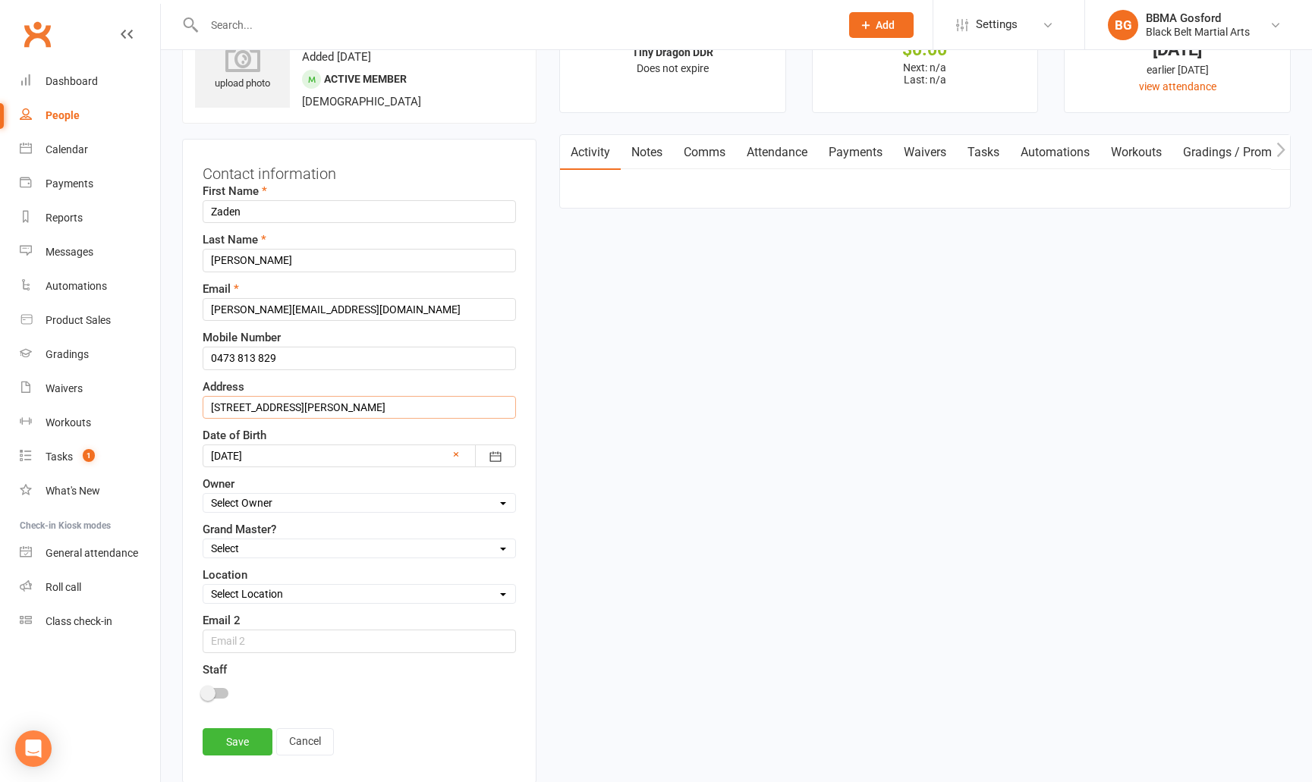
click at [305, 403] on input "1/166 Mann St, Gosford" at bounding box center [359, 407] width 313 height 23
type input "1/166 Mann St, GOSFORD NSW 2250"
click at [234, 741] on link "Save" at bounding box center [238, 742] width 70 height 27
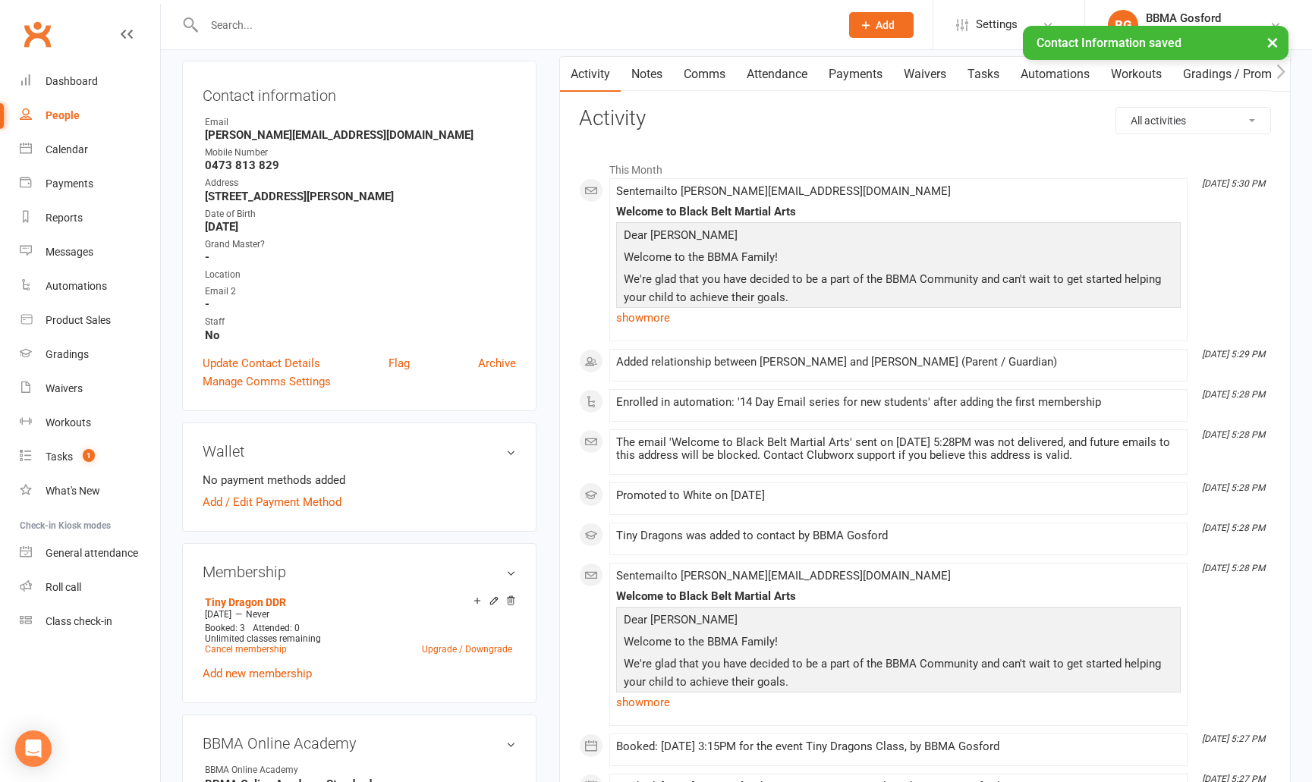
scroll to position [175, 0]
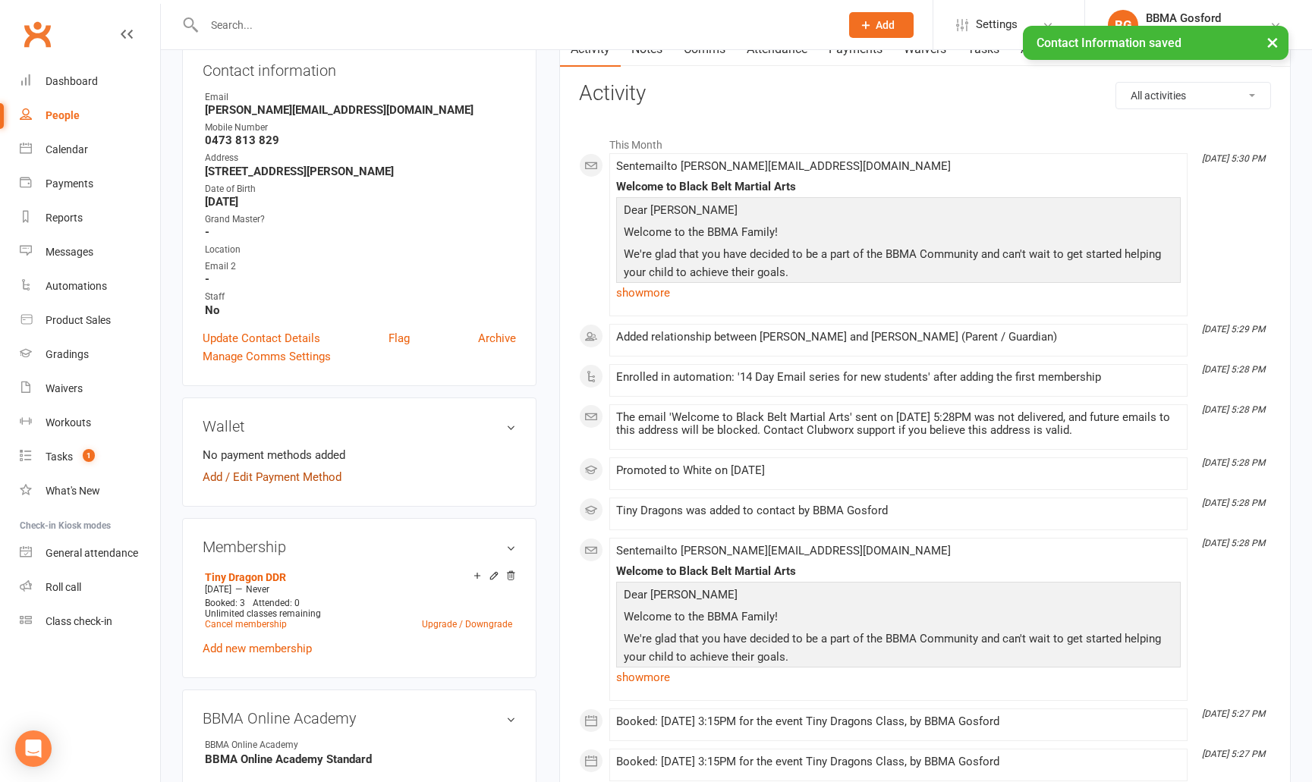
click at [282, 482] on link "Add / Edit Payment Method" at bounding box center [272, 477] width 139 height 18
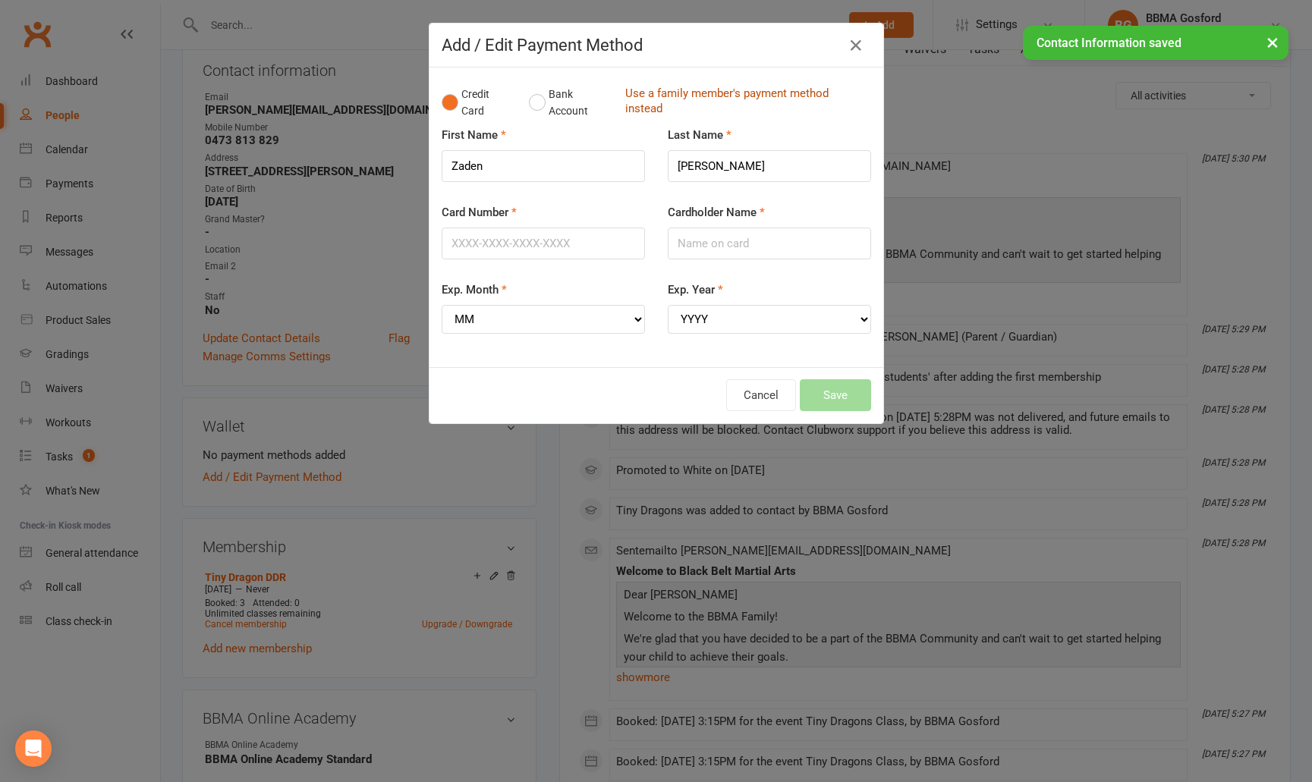
click at [676, 96] on link "Use a family member's payment method instead" at bounding box center [744, 103] width 238 height 34
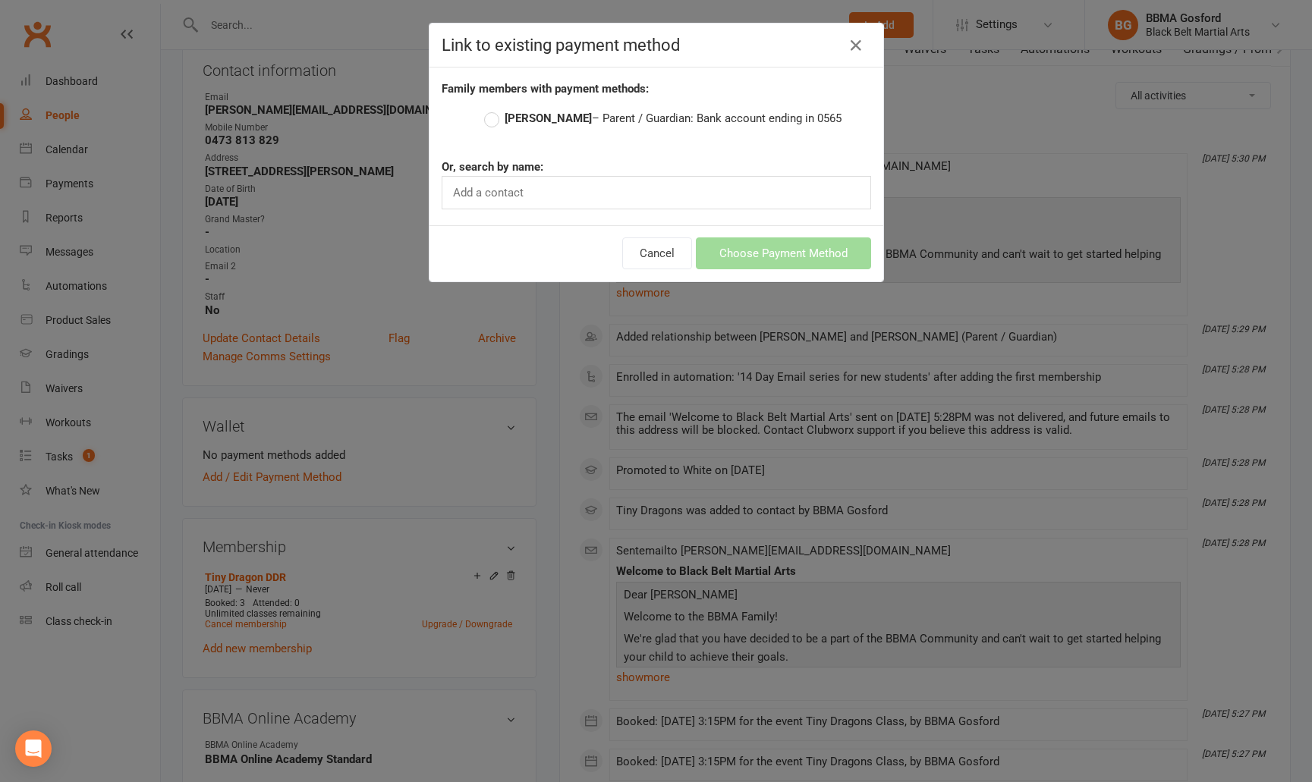
click at [491, 118] on label "Monica Barber – Parent / Guardian: Bank account ending in 0565" at bounding box center [662, 118] width 357 height 18
click at [491, 109] on input "Monica Barber – Parent / Guardian: Bank account ending in 0565" at bounding box center [489, 109] width 10 height 0
radio input "true"
click at [764, 263] on button "Choose Payment Method" at bounding box center [783, 254] width 175 height 32
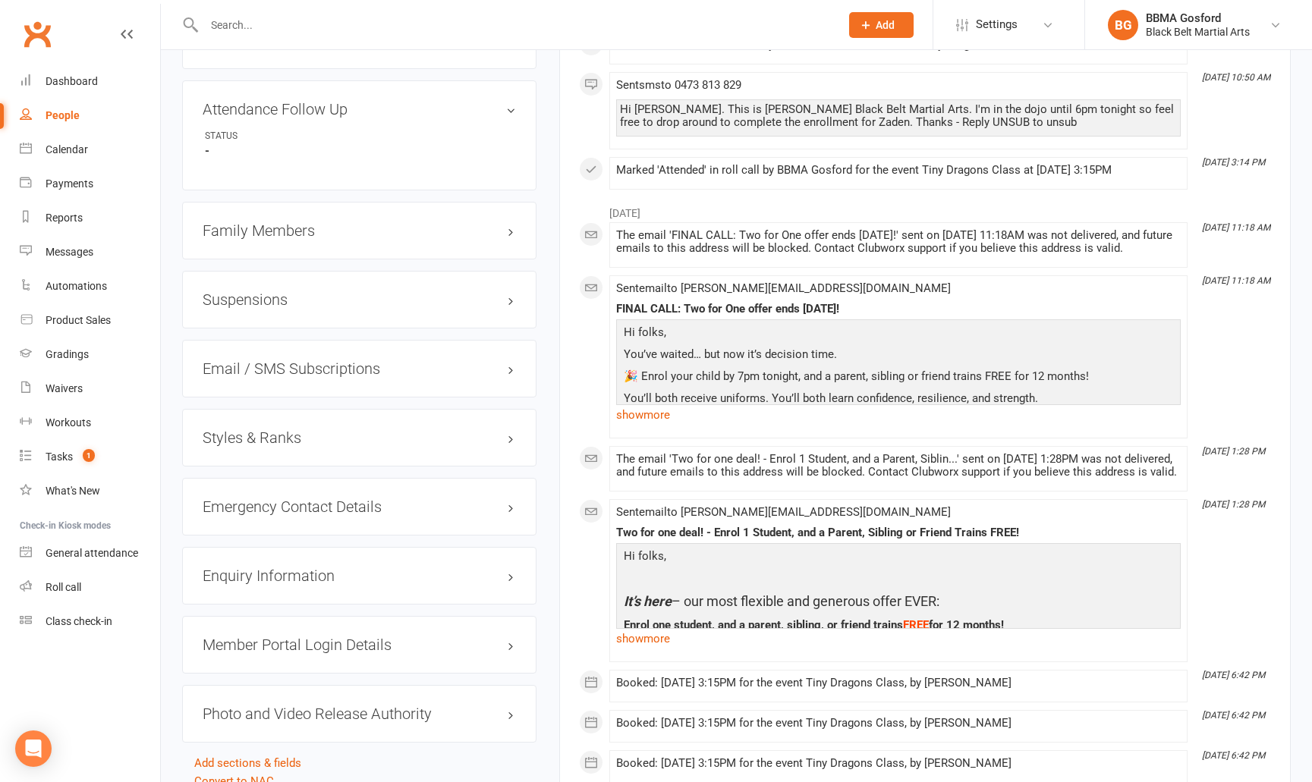
scroll to position [1096, 0]
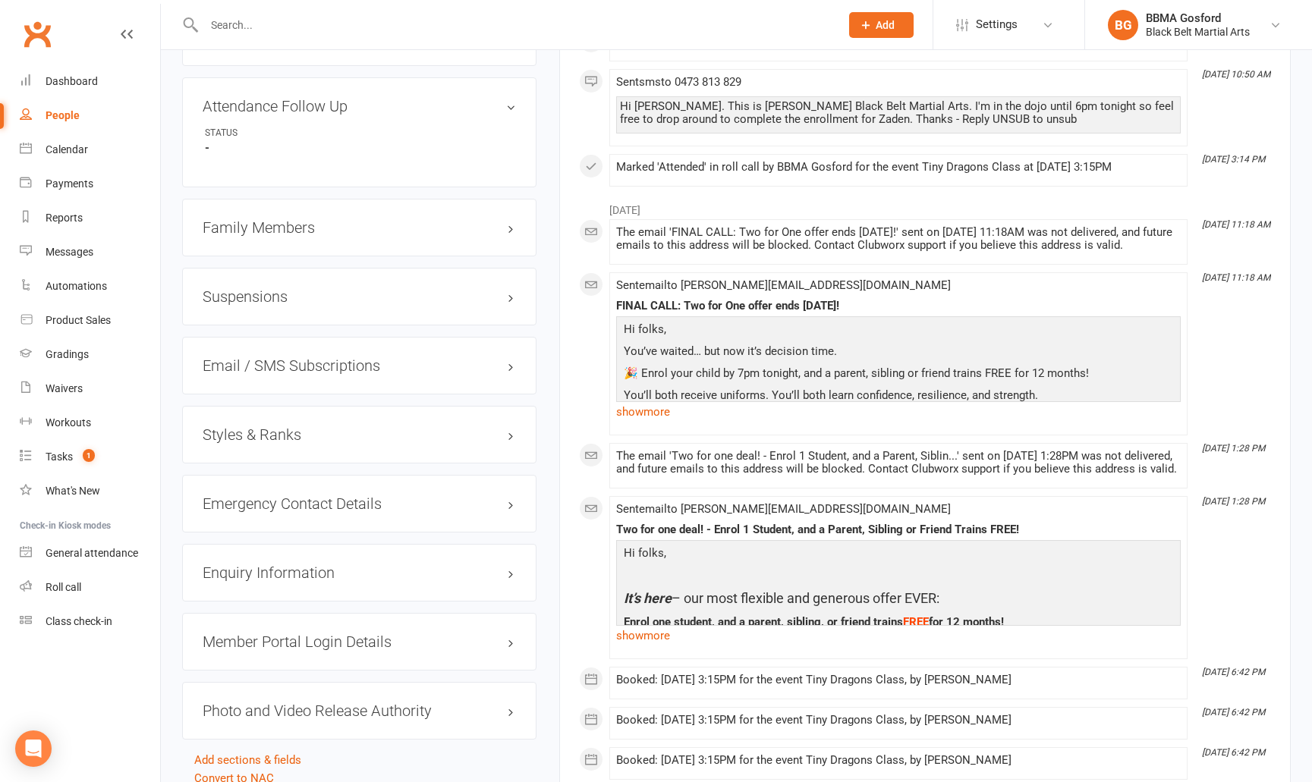
click at [231, 232] on h3 "Family Members" at bounding box center [359, 227] width 313 height 17
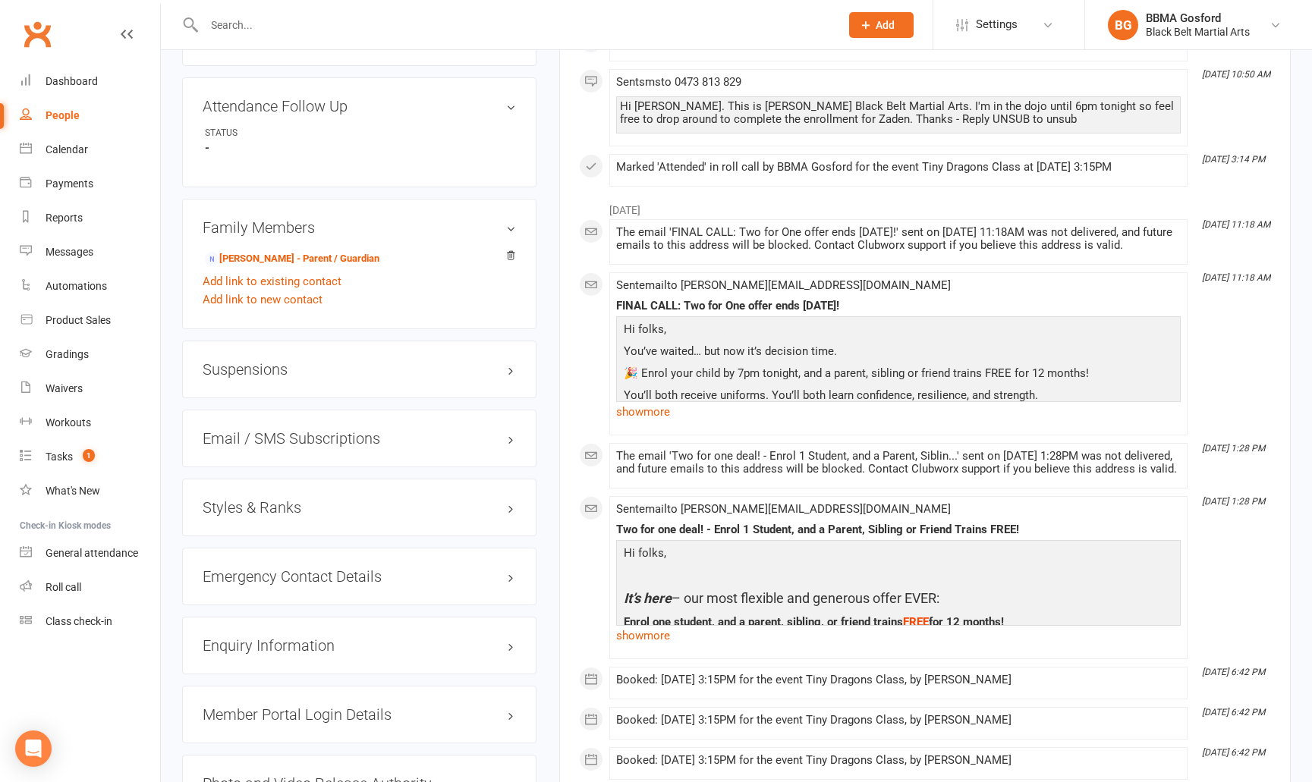
click at [237, 366] on h3 "Suspensions" at bounding box center [359, 369] width 313 height 17
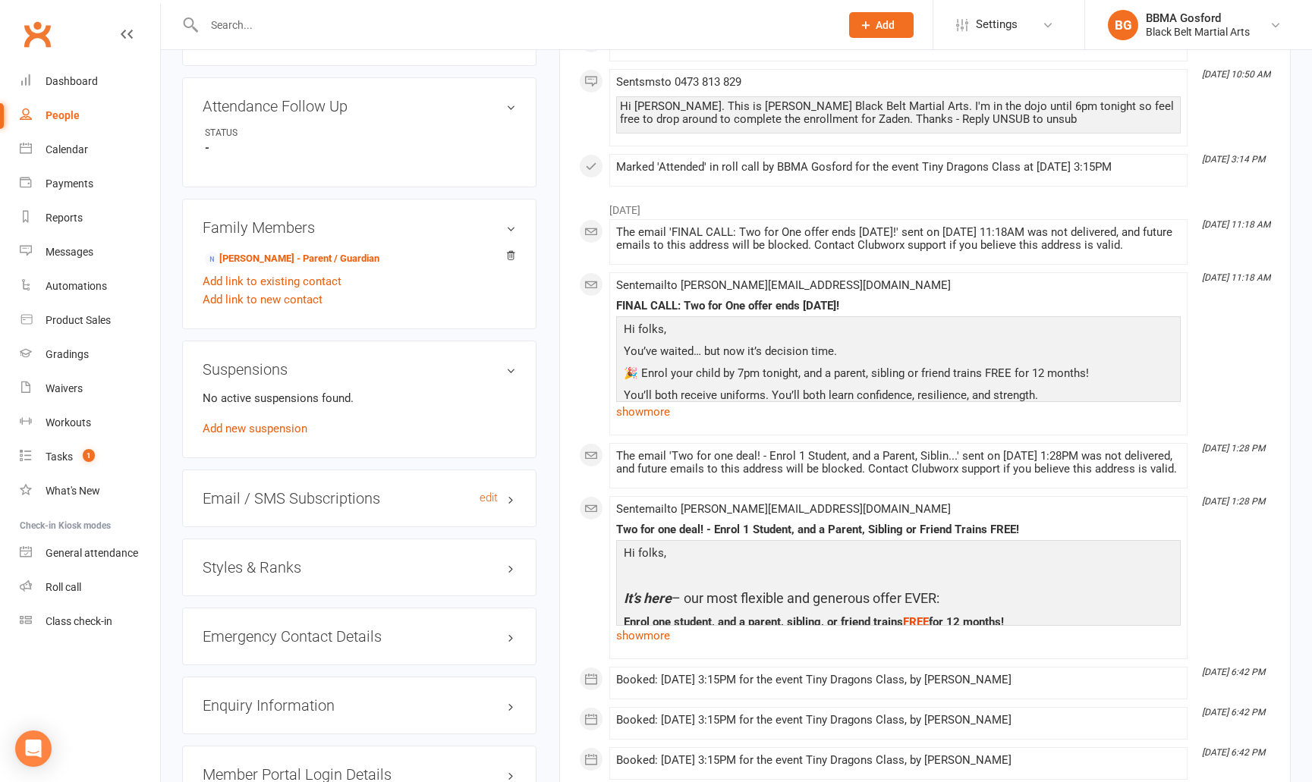
click at [272, 505] on h3 "Email / SMS Subscriptions edit" at bounding box center [359, 498] width 313 height 17
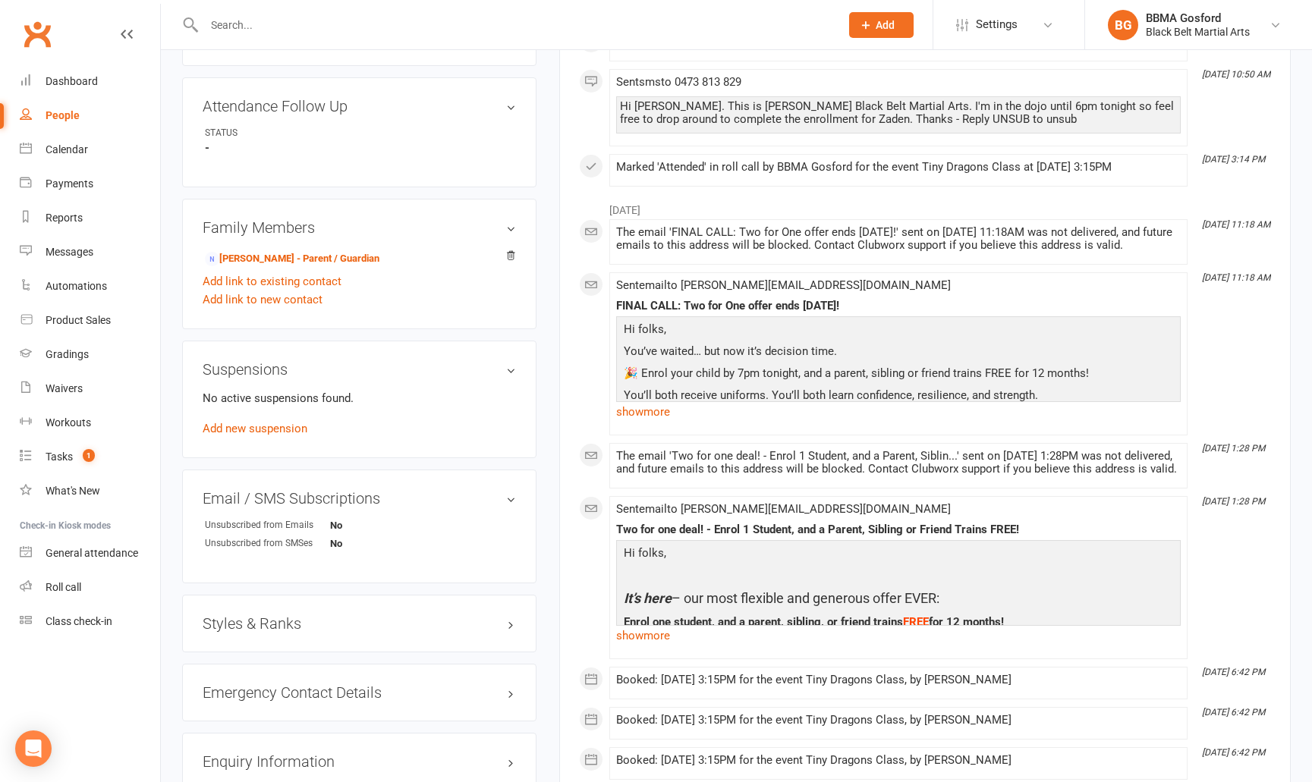
click at [243, 627] on h3 "Styles & Ranks" at bounding box center [359, 624] width 313 height 17
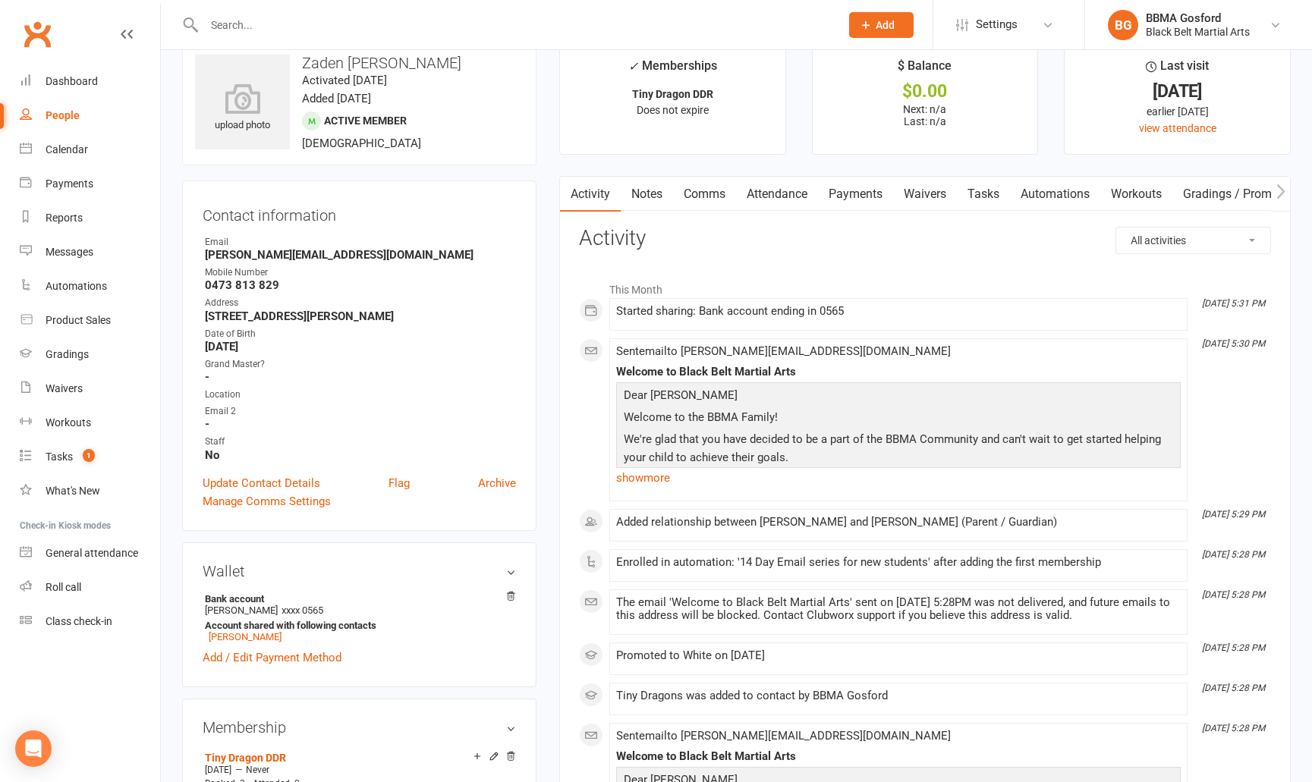
scroll to position [0, 0]
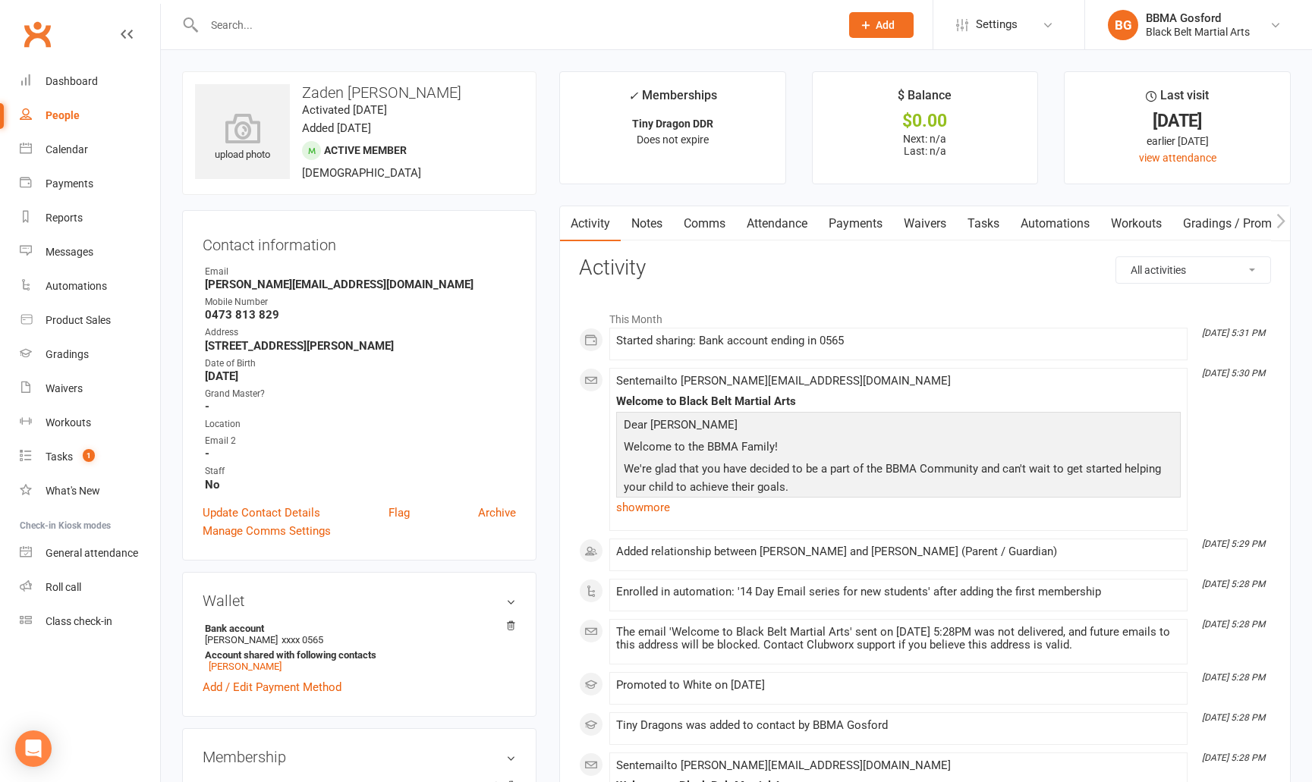
click at [301, 276] on div "Email" at bounding box center [360, 272] width 311 height 14
click at [293, 284] on strong "monica.barber03.10@gmail.com" at bounding box center [360, 285] width 311 height 14
click at [286, 285] on strong "monica.barber03.10@gmail.com" at bounding box center [360, 285] width 311 height 14
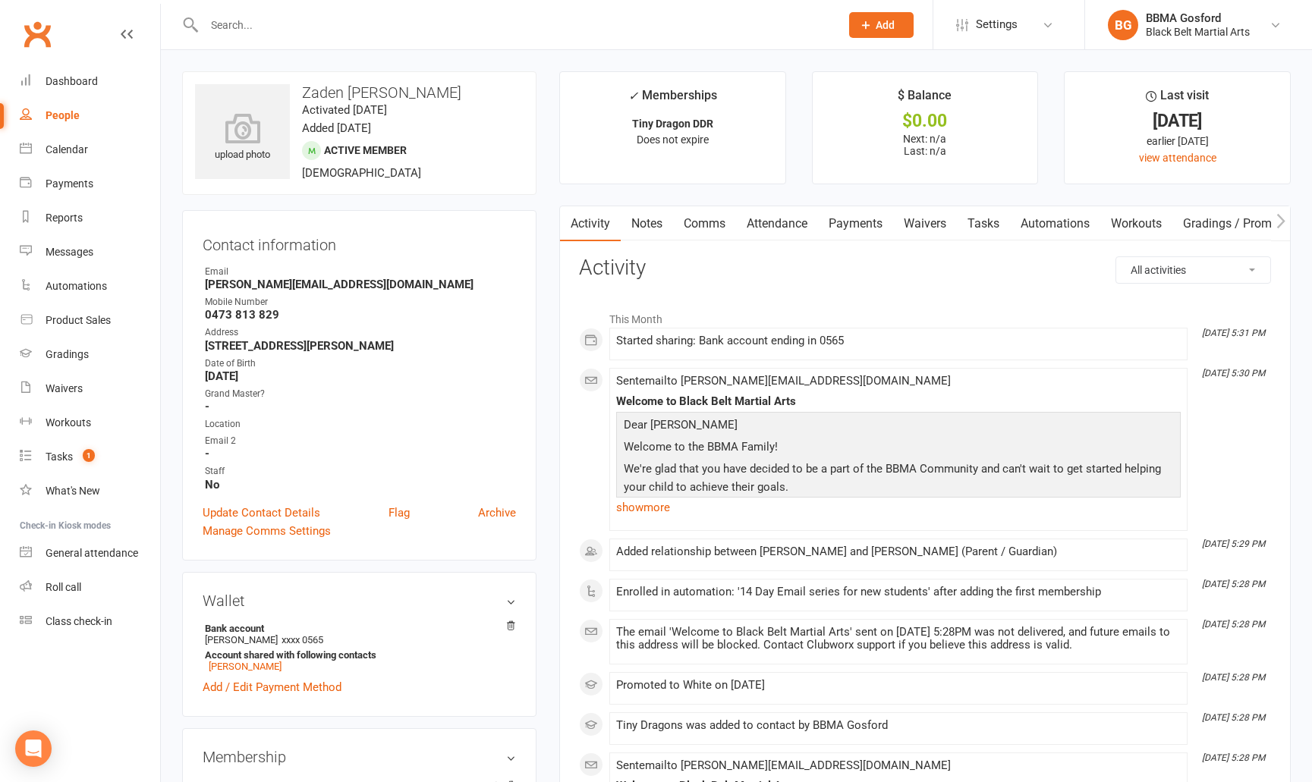
click at [286, 285] on strong "monica.barber03.10@gmail.com" at bounding box center [360, 285] width 311 height 14
click at [259, 24] on input "text" at bounding box center [515, 24] width 630 height 21
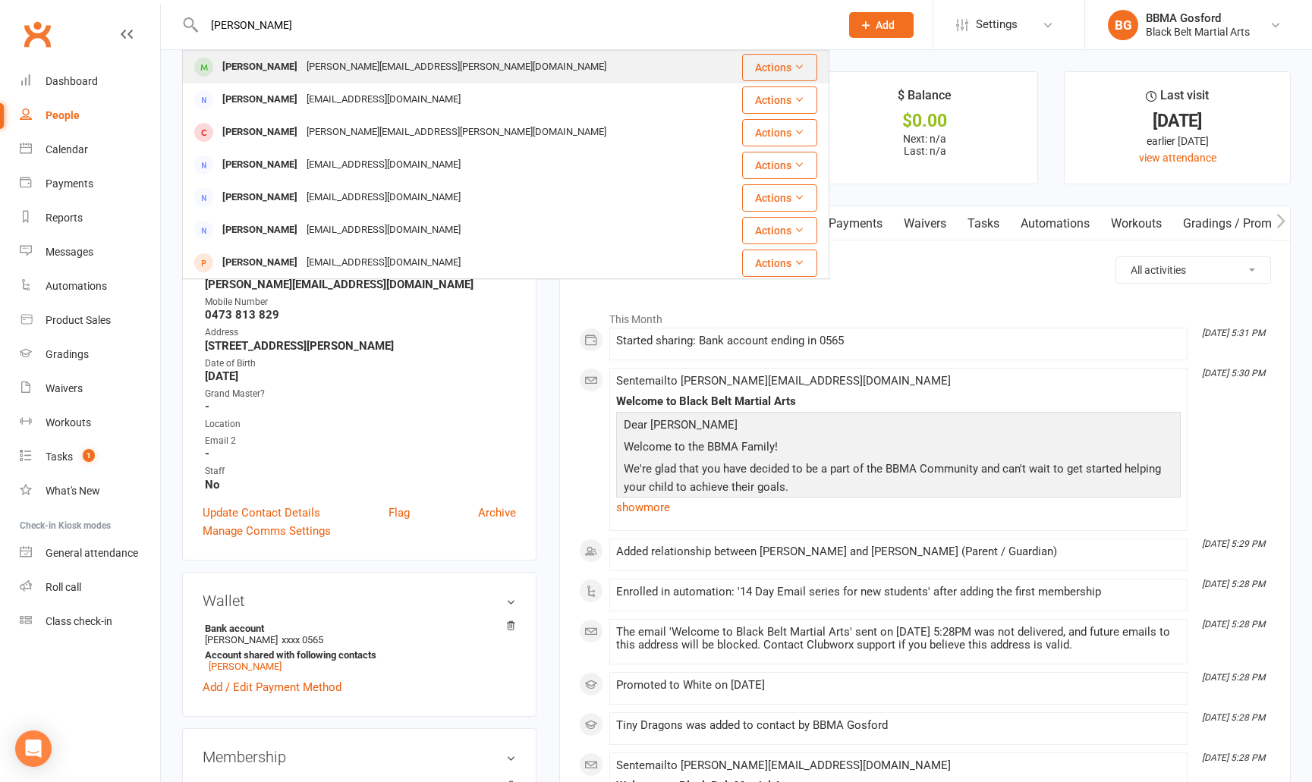
type input "andrew k"
click at [262, 65] on div "Andrew Krumm" at bounding box center [260, 67] width 84 height 22
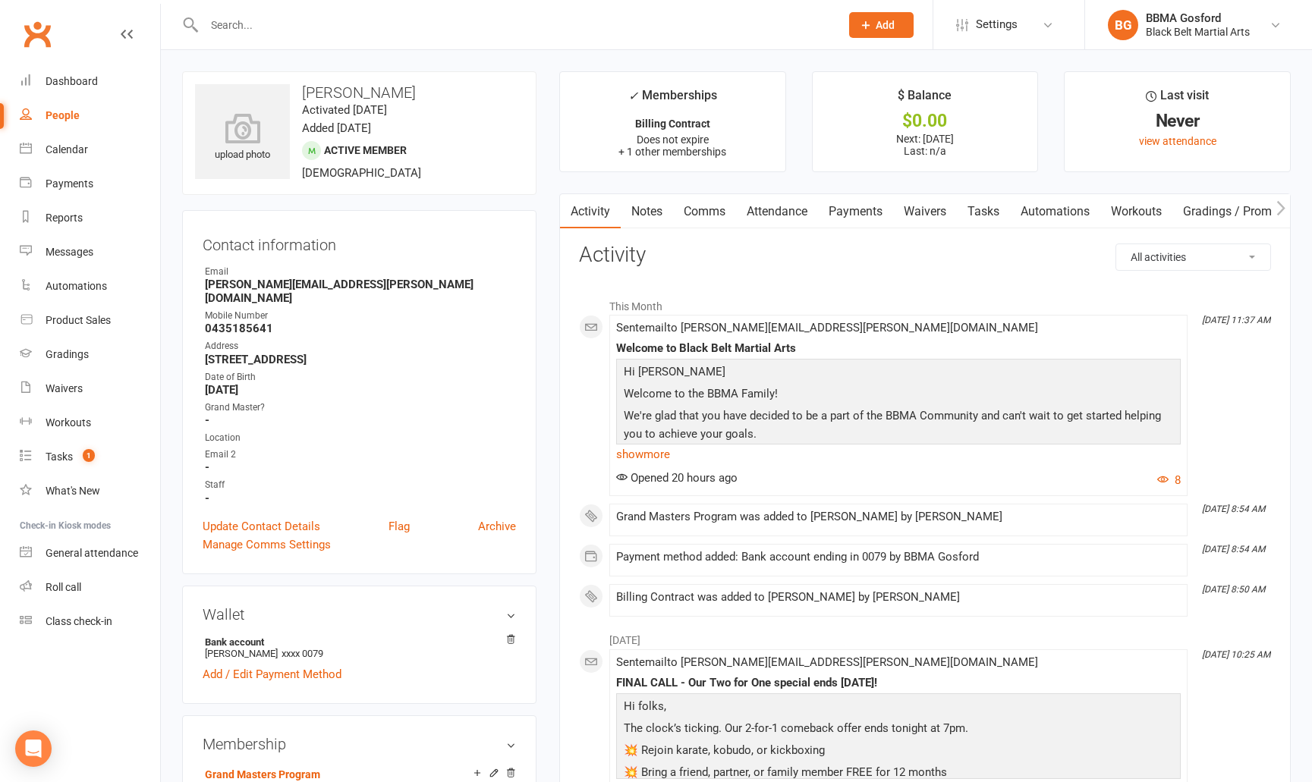
click at [877, 210] on link "Payments" at bounding box center [855, 211] width 75 height 35
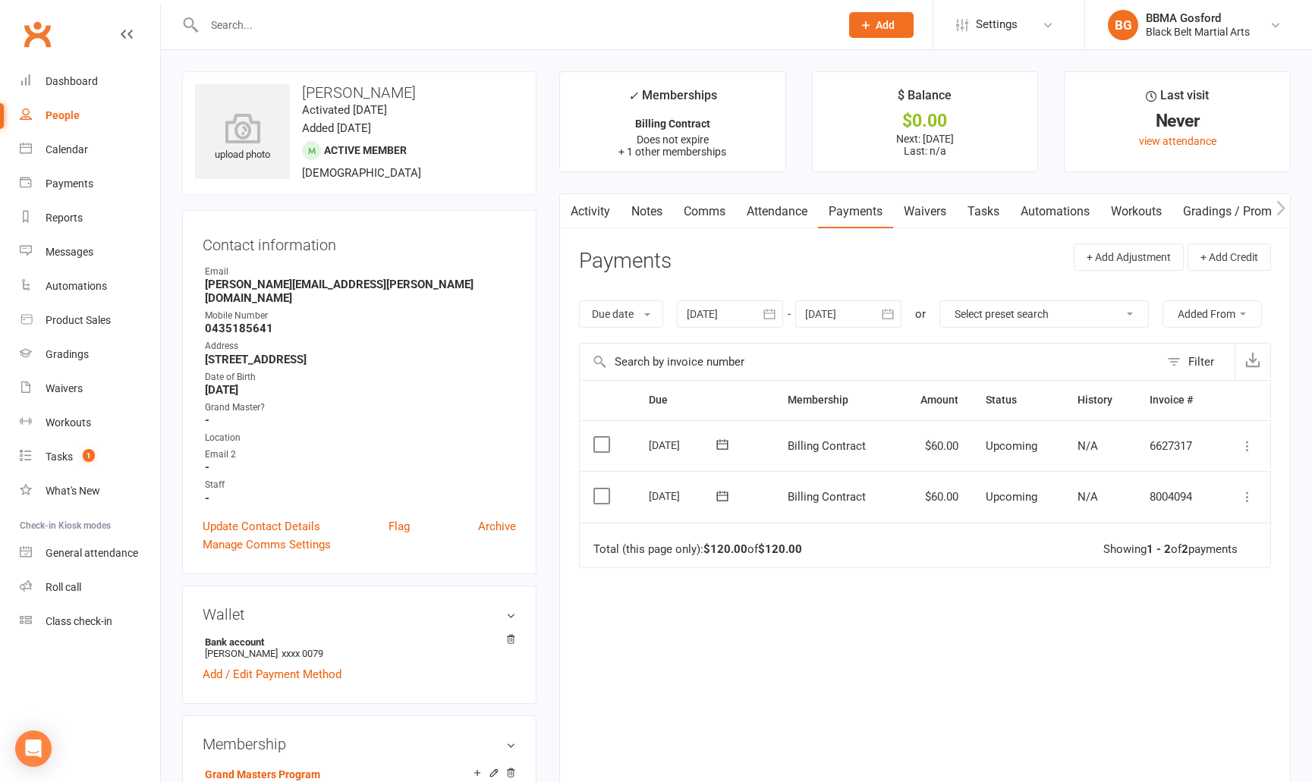
click at [319, 22] on input "text" at bounding box center [515, 24] width 630 height 21
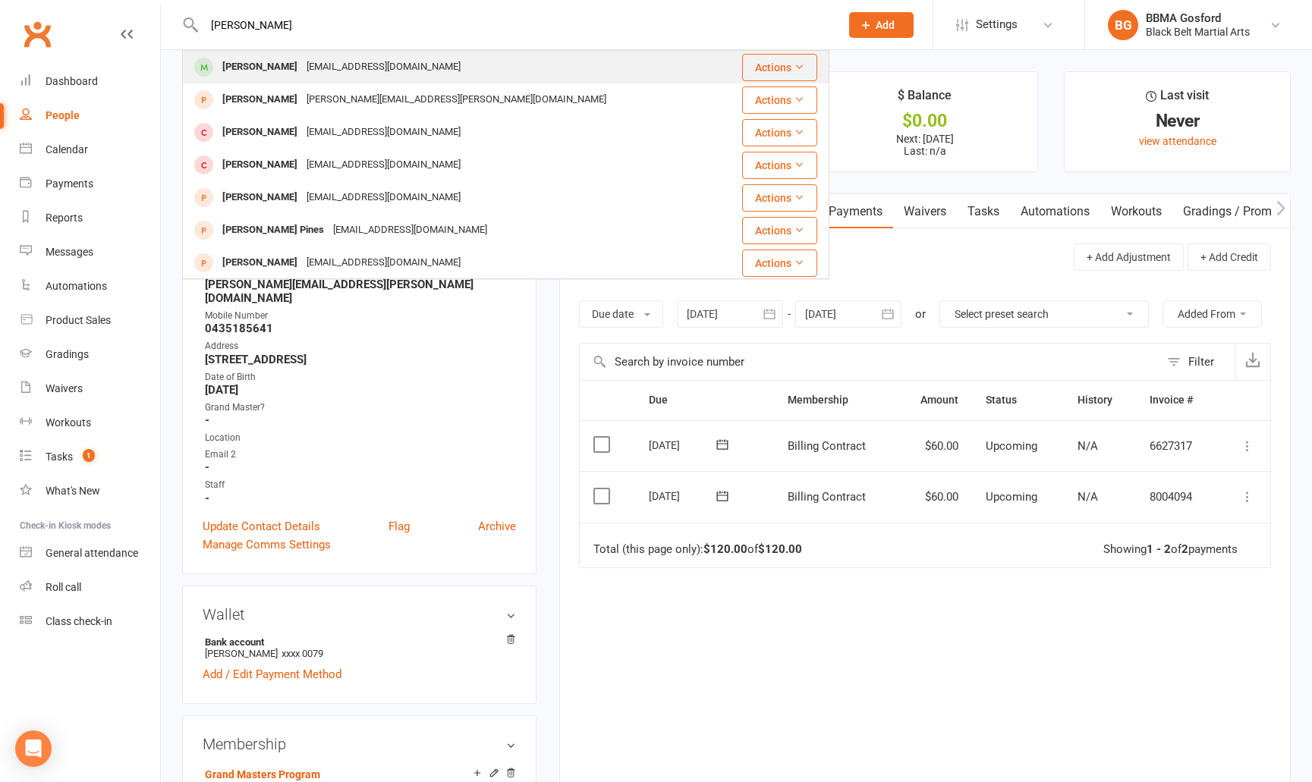
type input "jake tze"
click at [302, 66] on div "juliaxiao2017@gmail.com" at bounding box center [383, 67] width 163 height 22
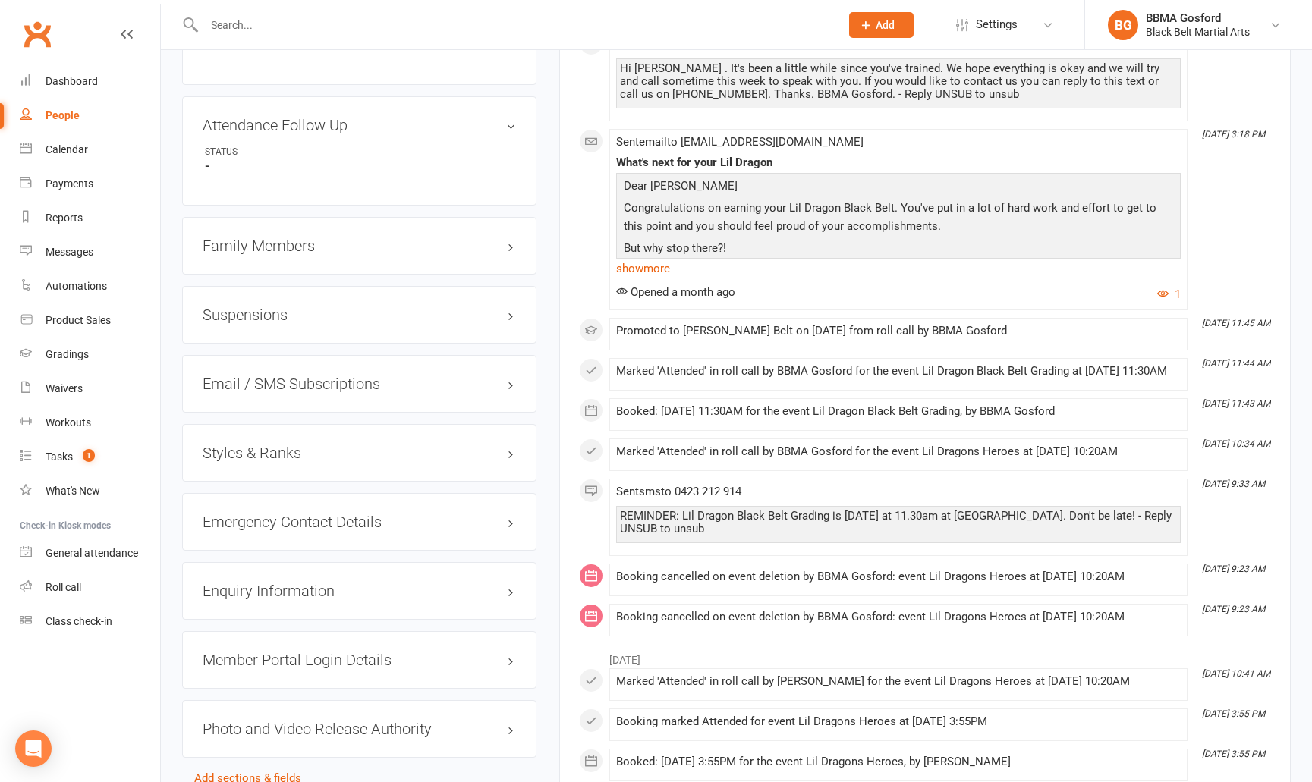
scroll to position [1144, 0]
click at [270, 252] on h3 "Family Members" at bounding box center [359, 245] width 313 height 17
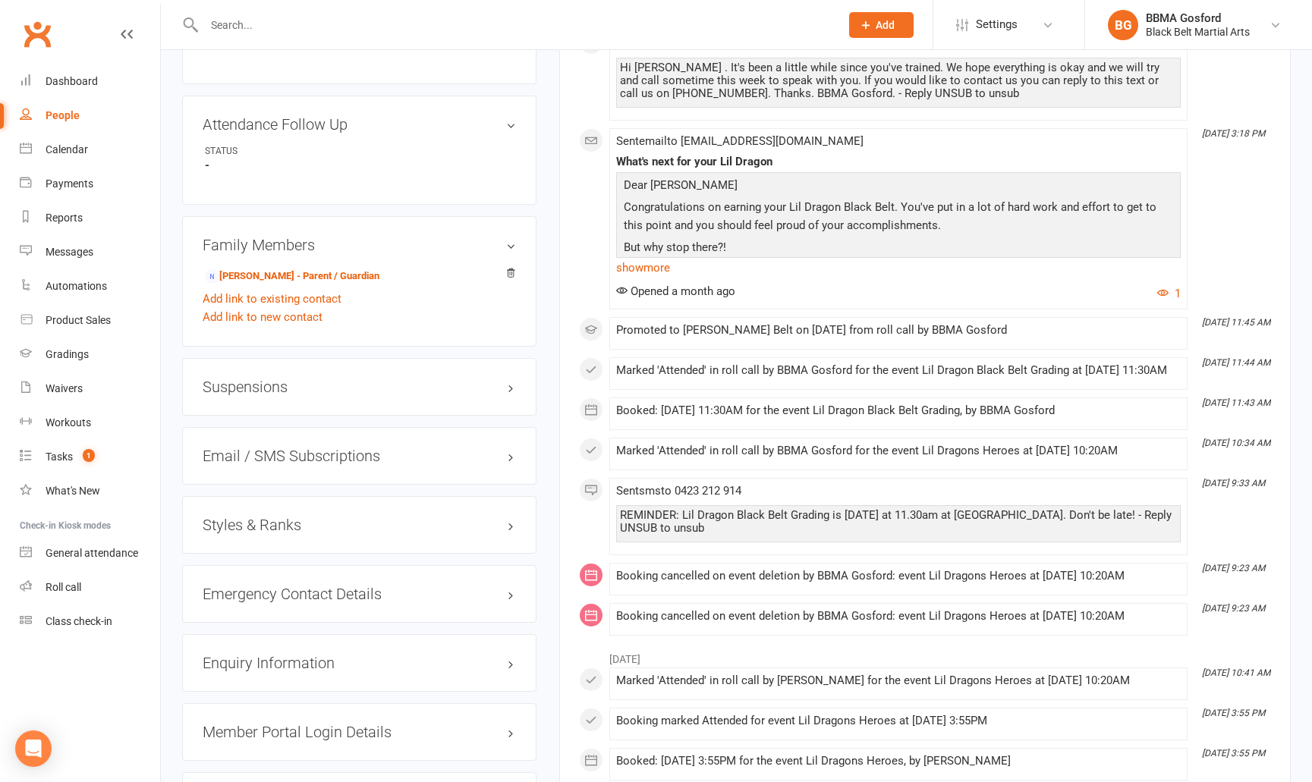
click at [259, 531] on h3 "Styles & Ranks" at bounding box center [359, 525] width 313 height 17
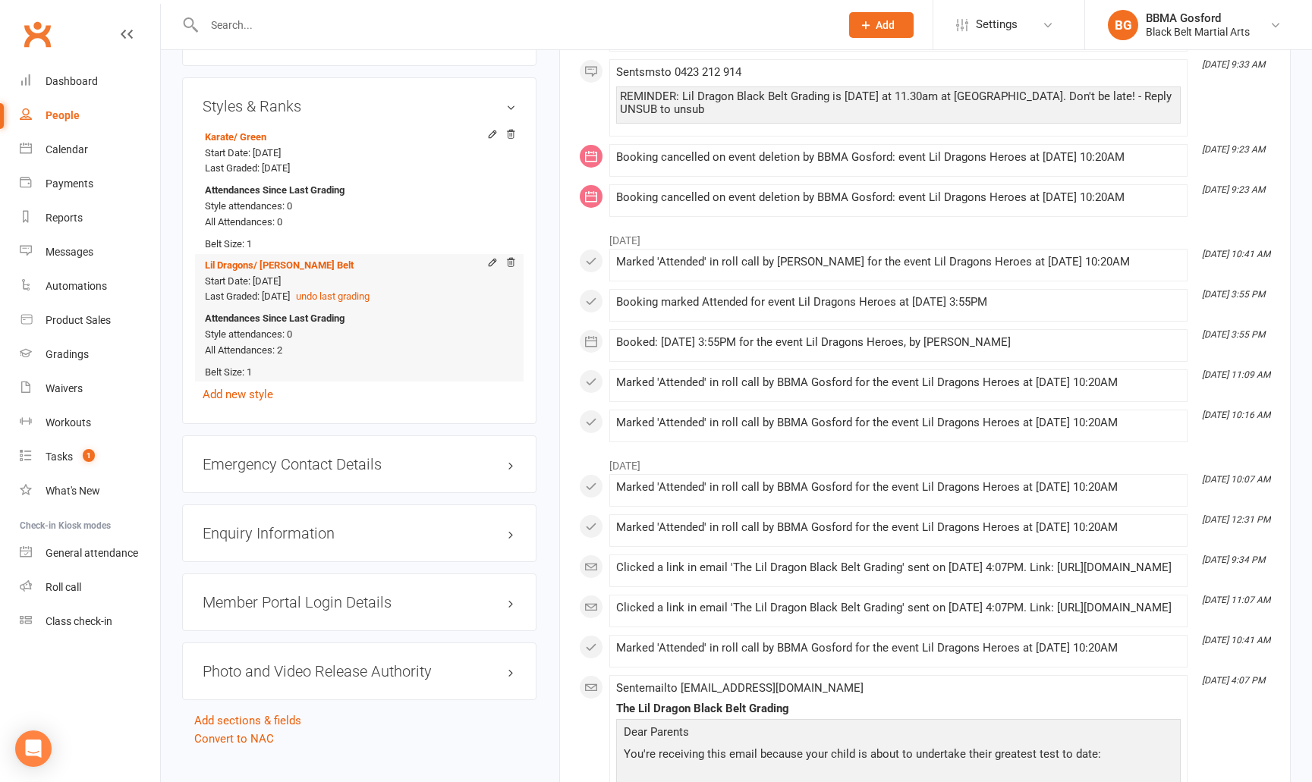
scroll to position [1565, 0]
click at [515, 266] on icon at bounding box center [510, 261] width 11 height 11
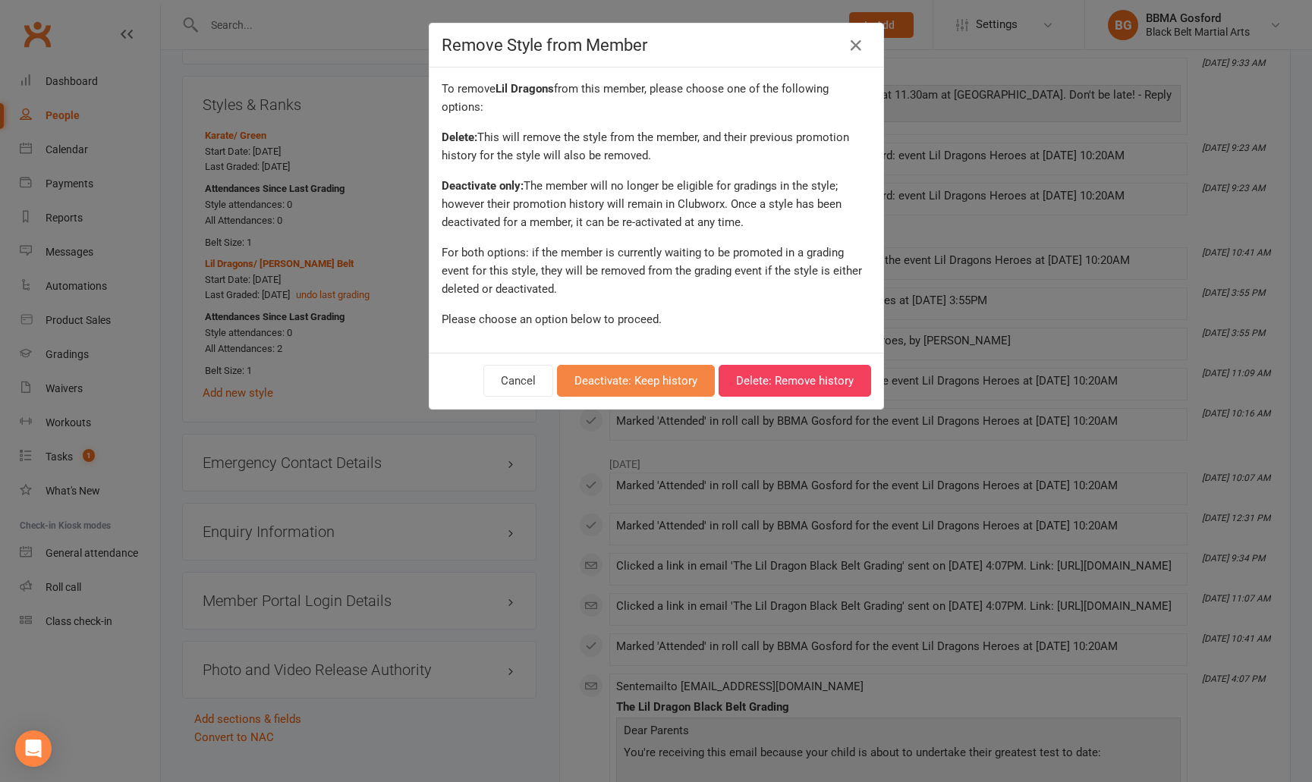
click at [625, 385] on button "Deactivate: Keep history" at bounding box center [636, 381] width 158 height 32
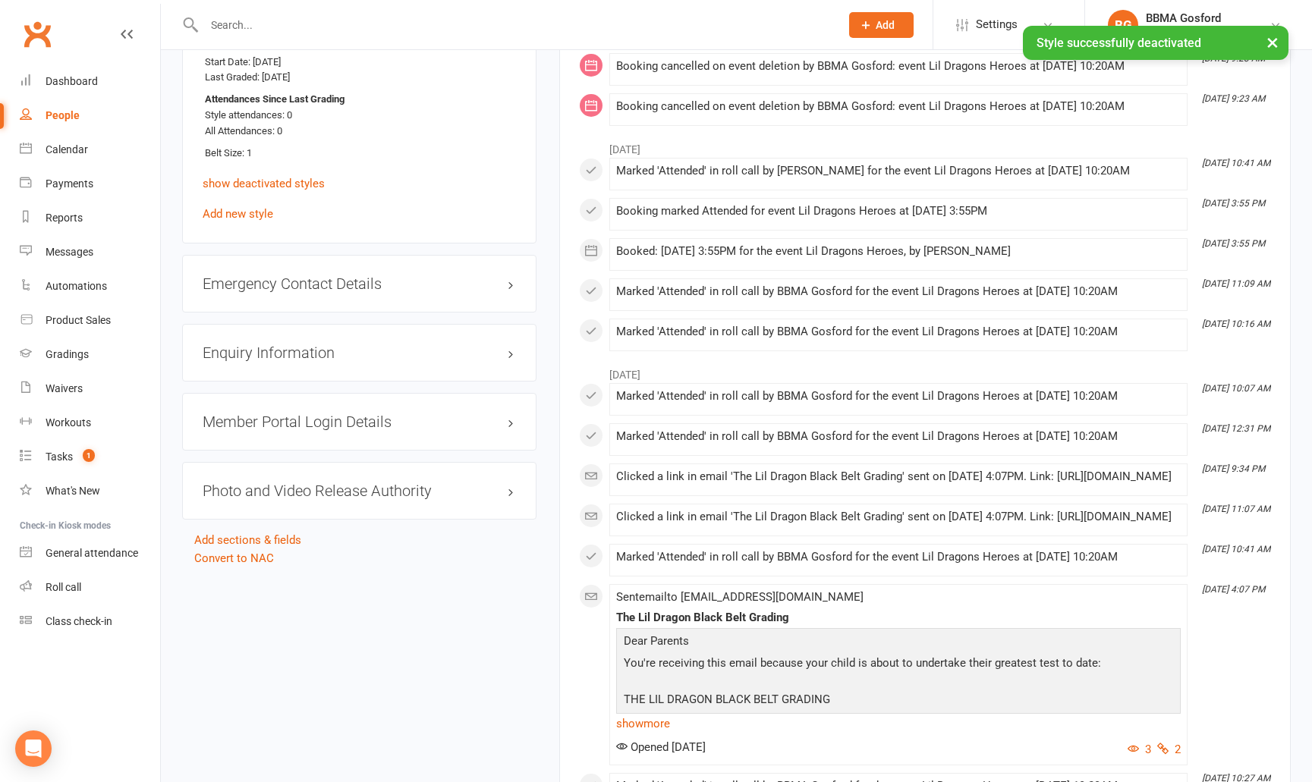
scroll to position [1657, 0]
click at [307, 290] on h3 "Emergency Contact Details edit" at bounding box center [359, 281] width 313 height 17
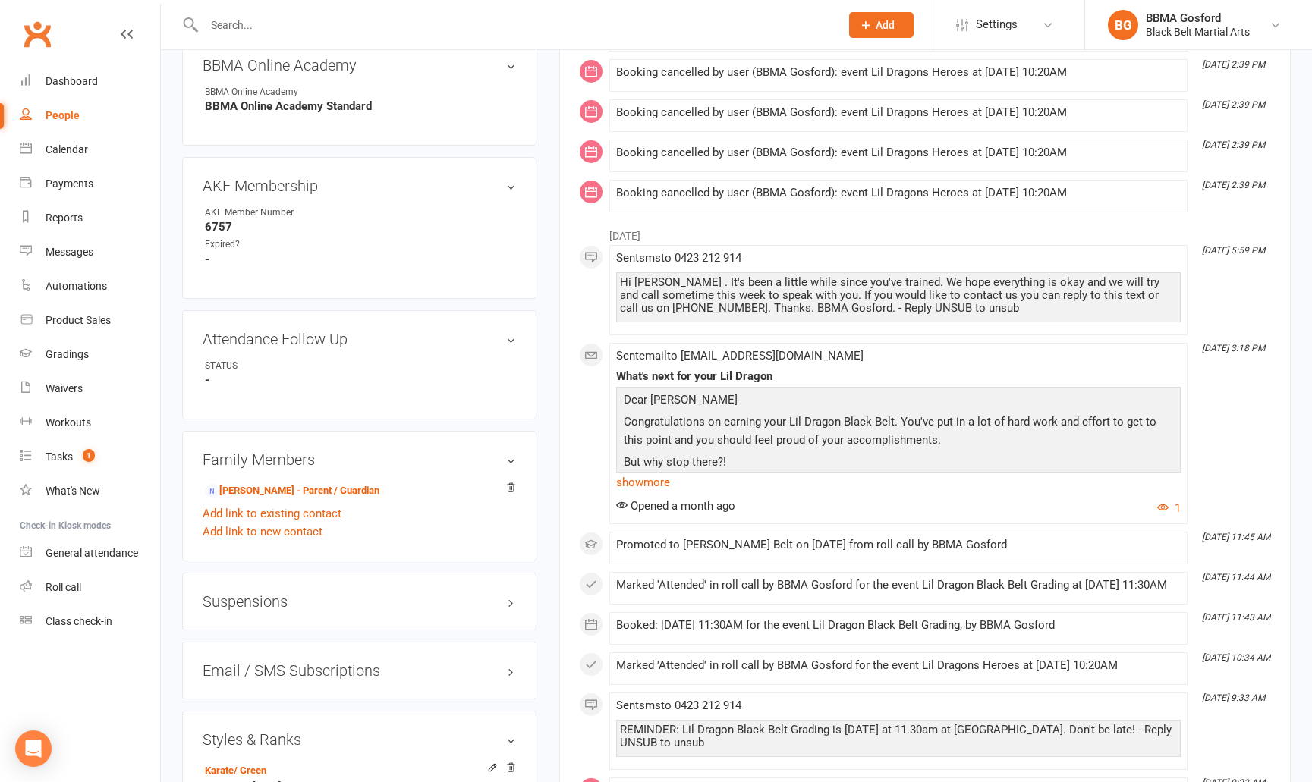
scroll to position [930, 0]
click at [285, 492] on link "Julia Xiao - Parent / Guardian" at bounding box center [292, 491] width 175 height 16
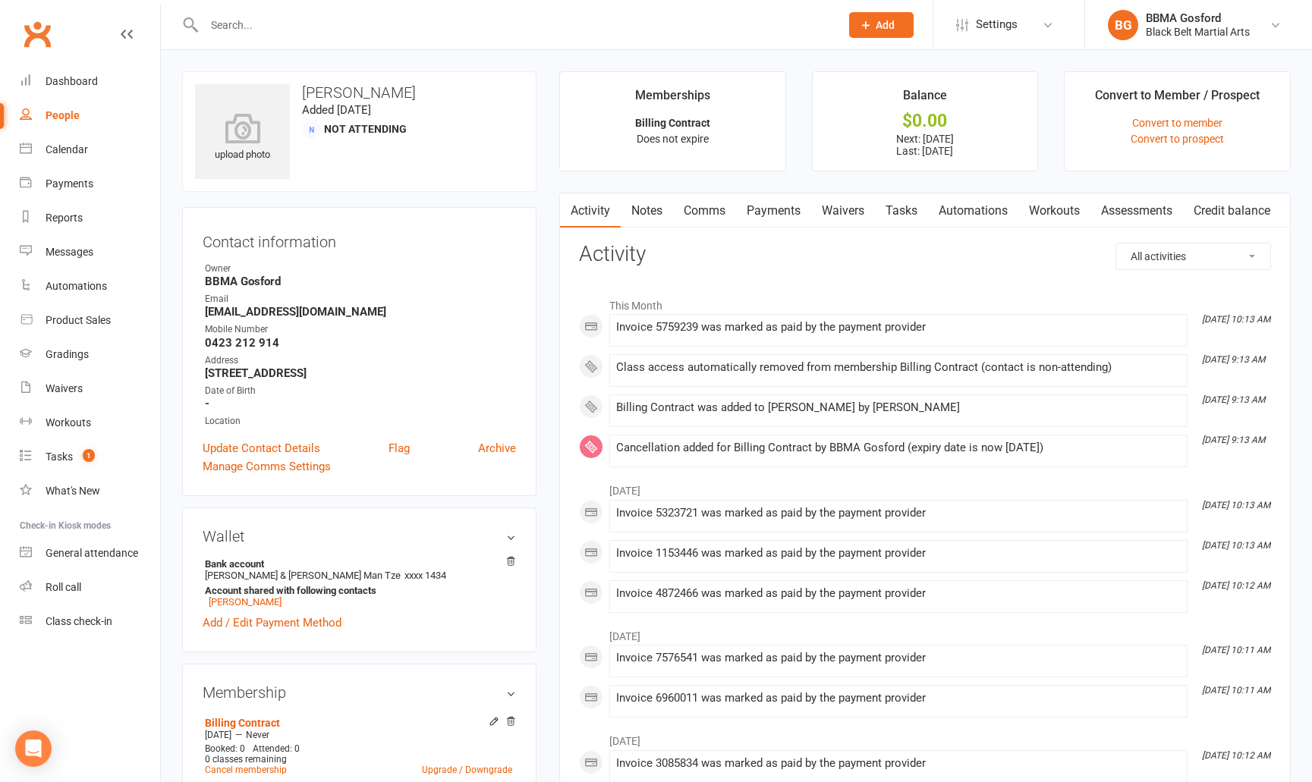
click at [786, 215] on link "Payments" at bounding box center [773, 211] width 75 height 35
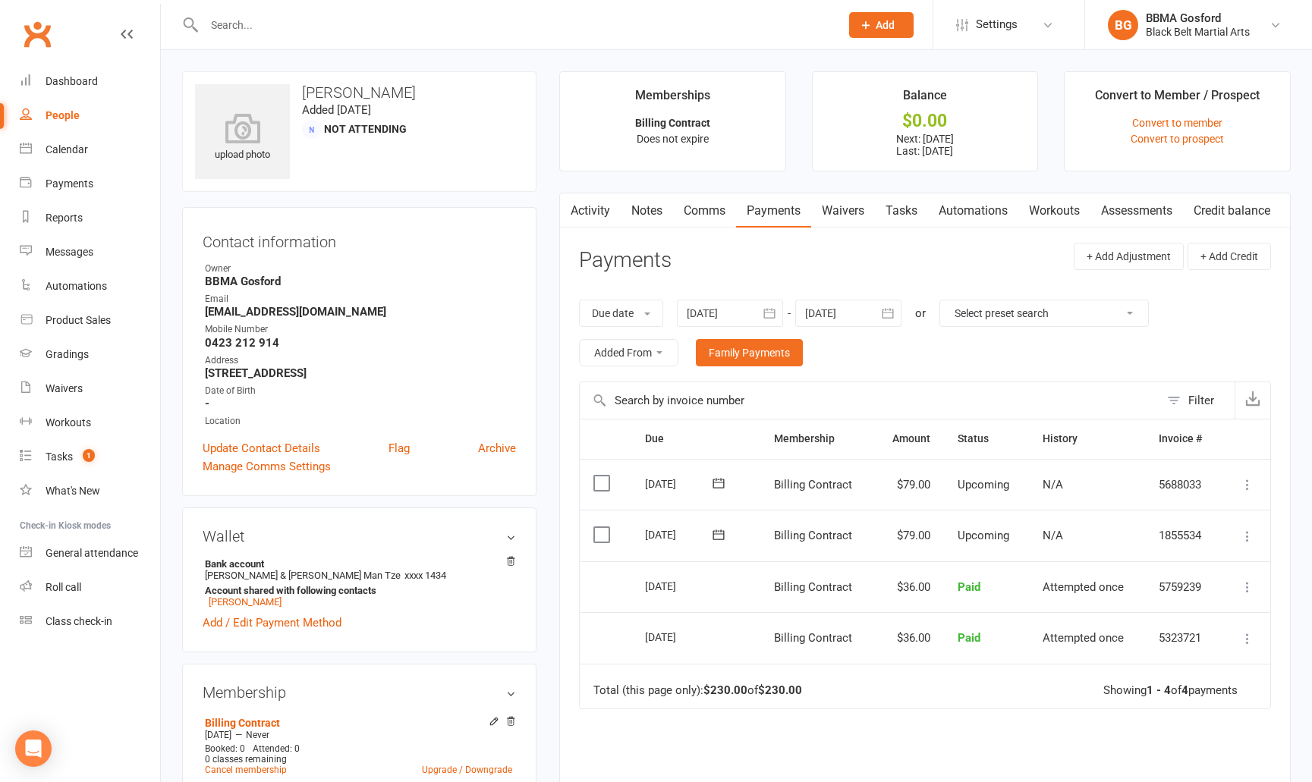
click at [590, 207] on link "Activity" at bounding box center [590, 211] width 61 height 35
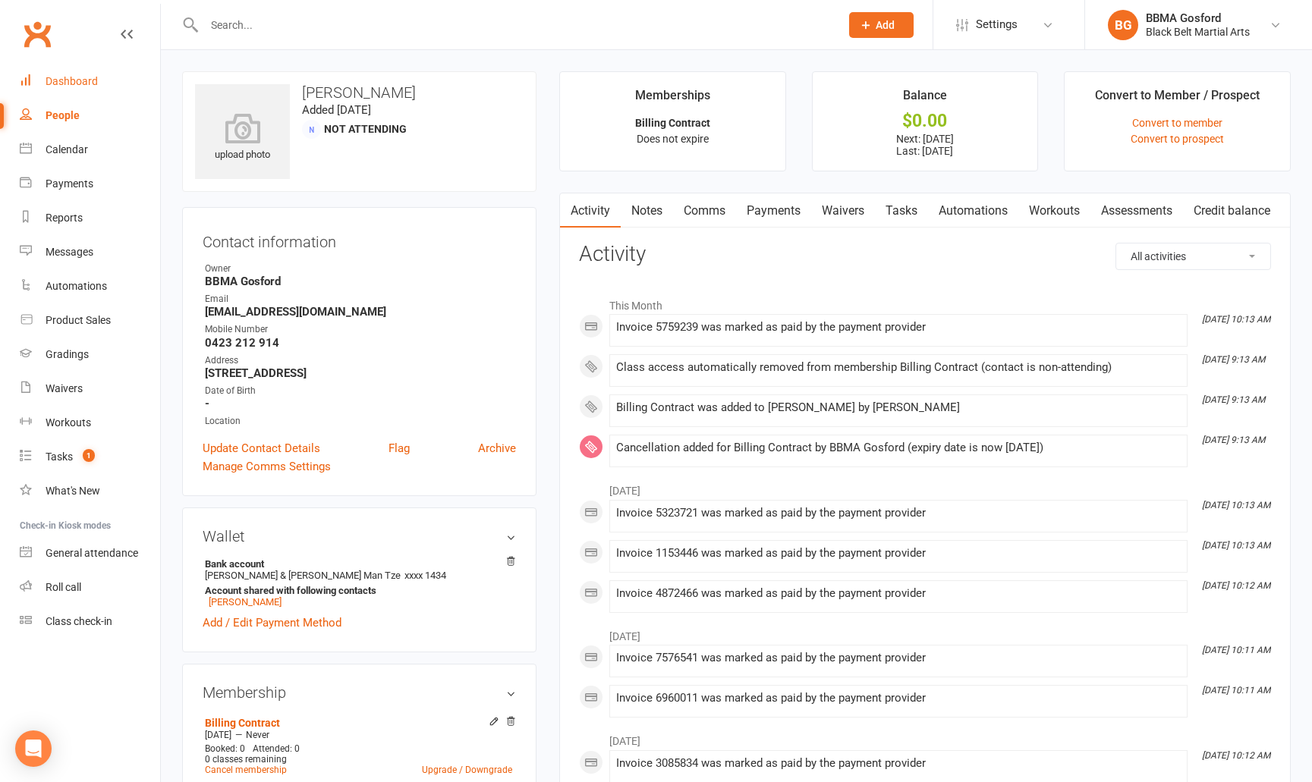
click at [87, 71] on link "Dashboard" at bounding box center [90, 82] width 140 height 34
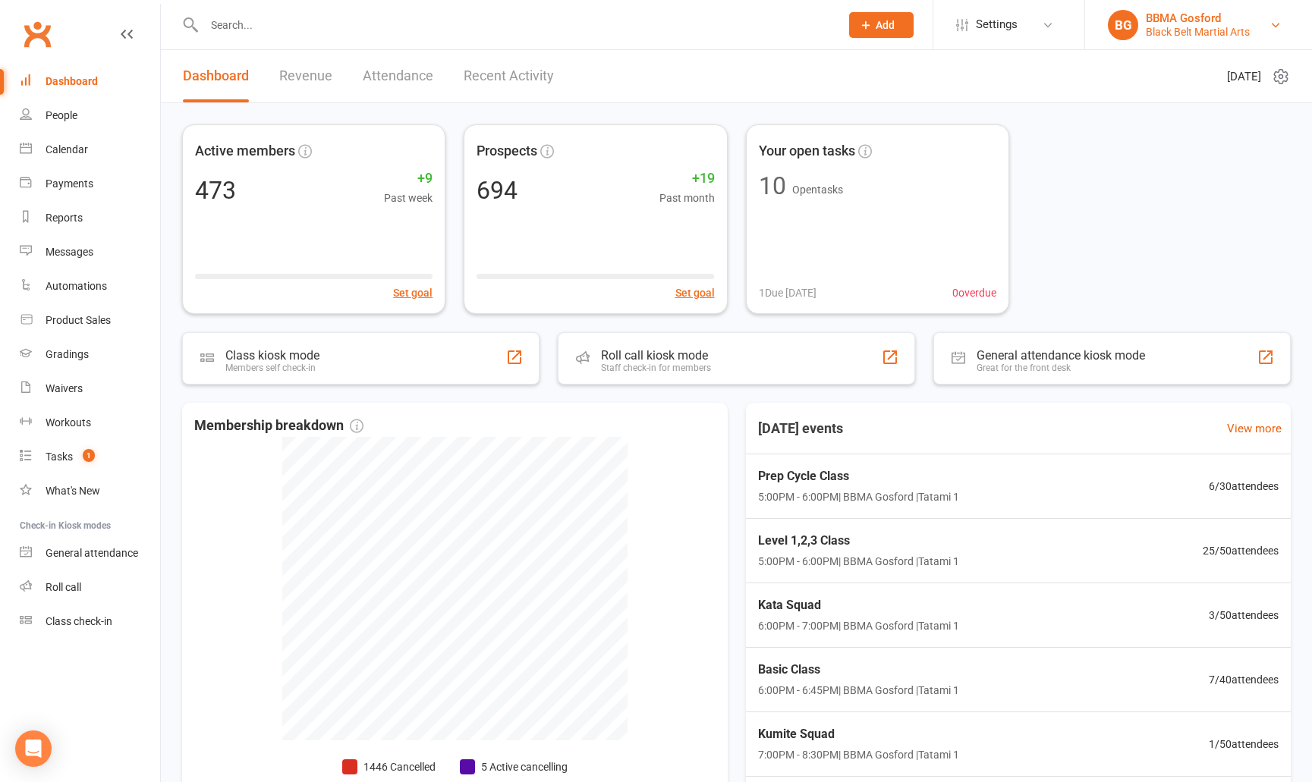
click at [1231, 16] on div "BBMA Gosford" at bounding box center [1198, 18] width 104 height 14
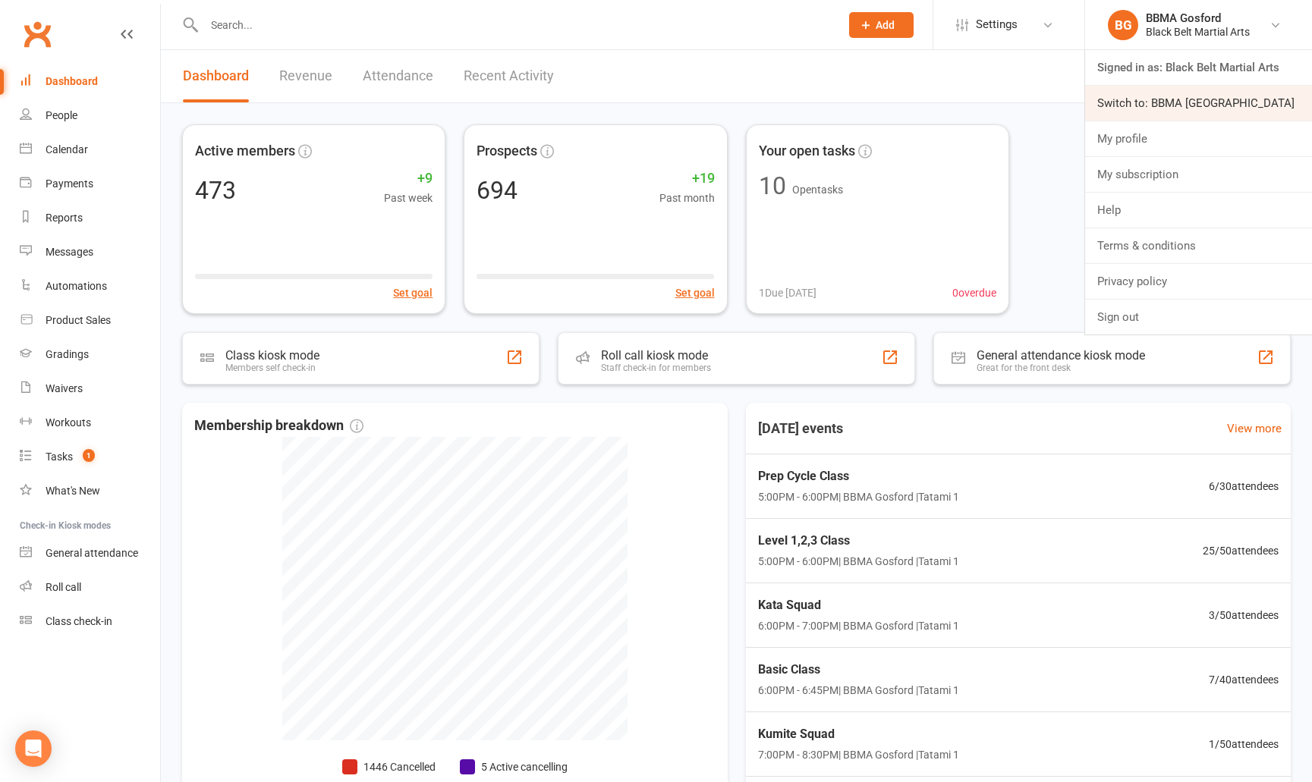
click at [1171, 105] on link "Switch to: BBMA [GEOGRAPHIC_DATA]" at bounding box center [1198, 103] width 227 height 35
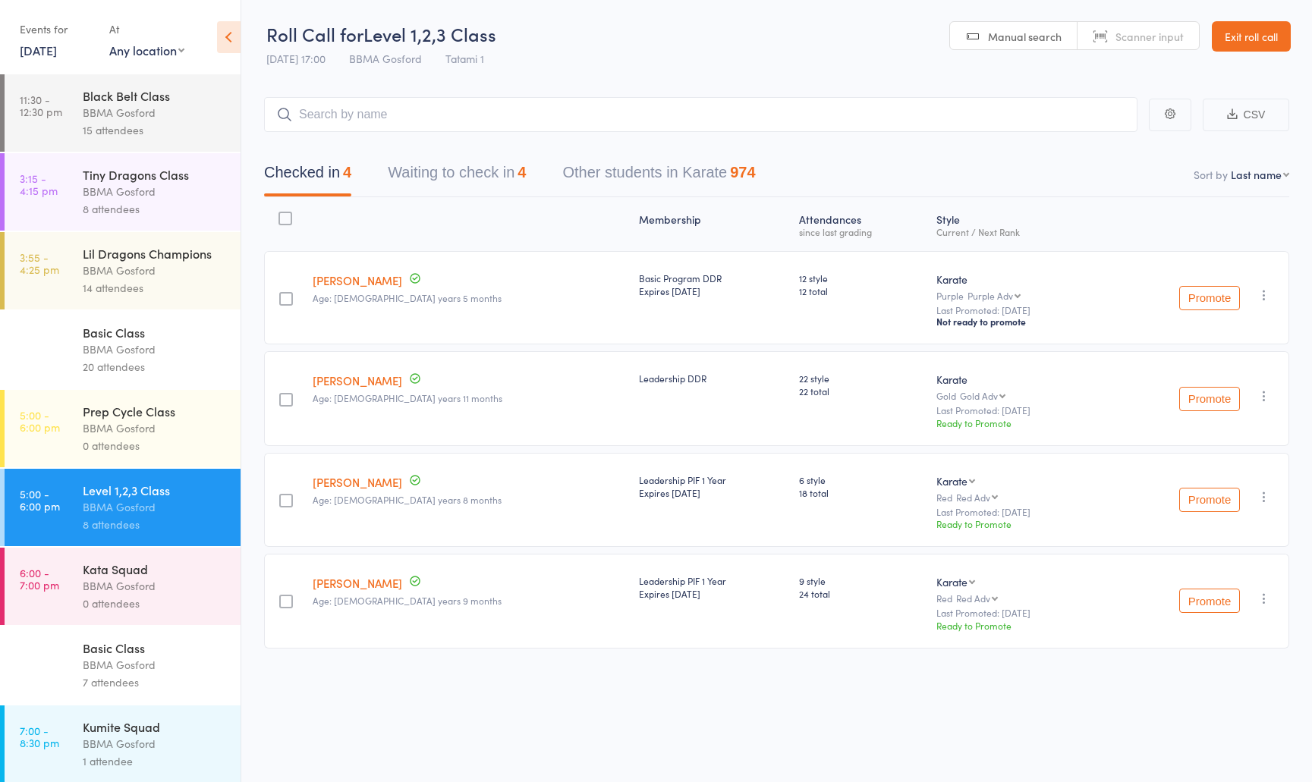
click at [128, 441] on div "0 attendees" at bounding box center [155, 445] width 145 height 17
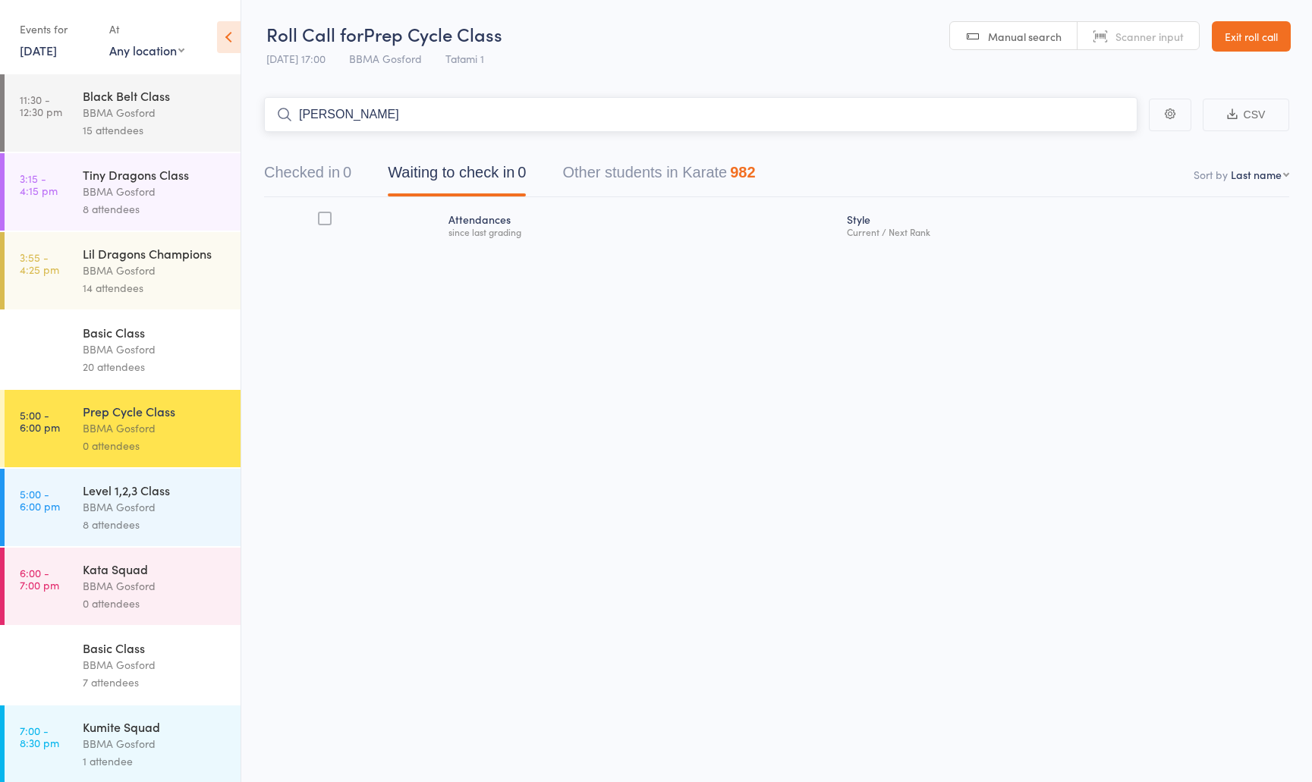
type input "bella foyel"
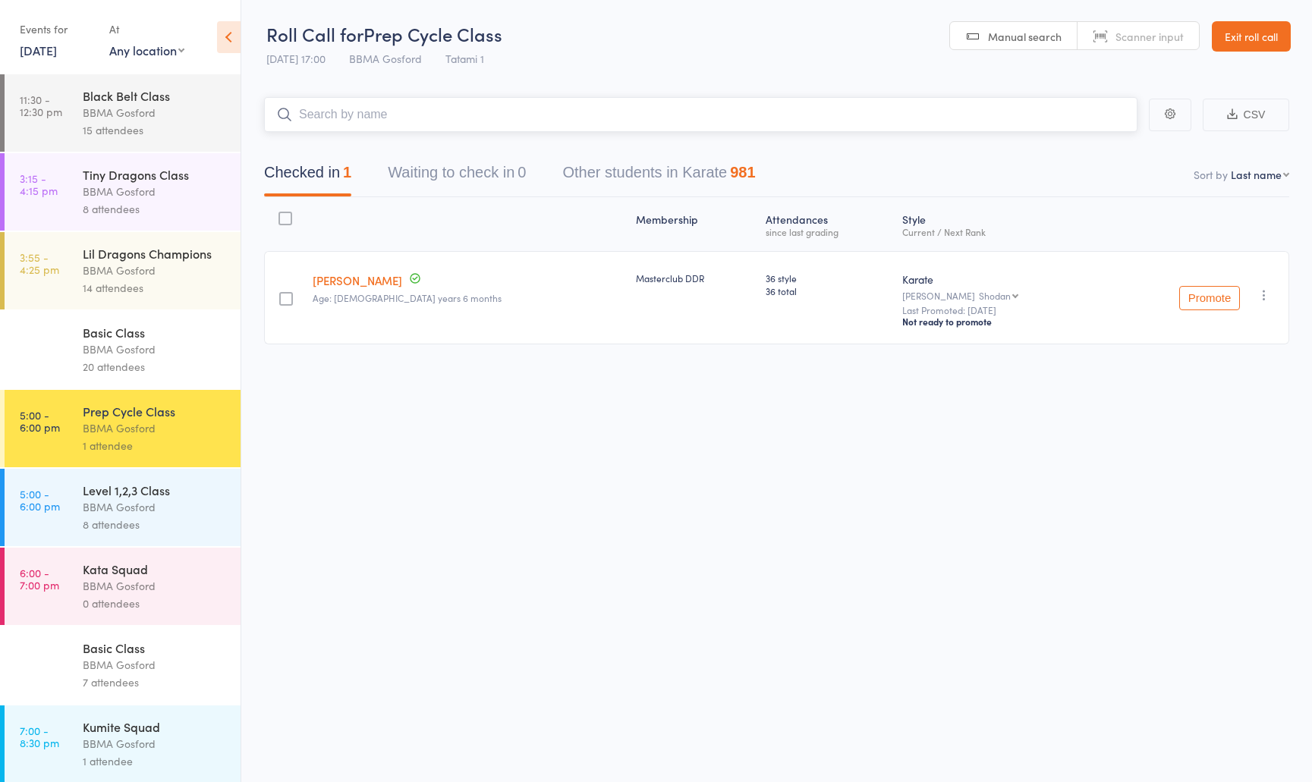
click at [389, 118] on input "search" at bounding box center [701, 114] width 874 height 35
type input "[PERSON_NAME]"
click at [407, 121] on input "search" at bounding box center [701, 114] width 874 height 35
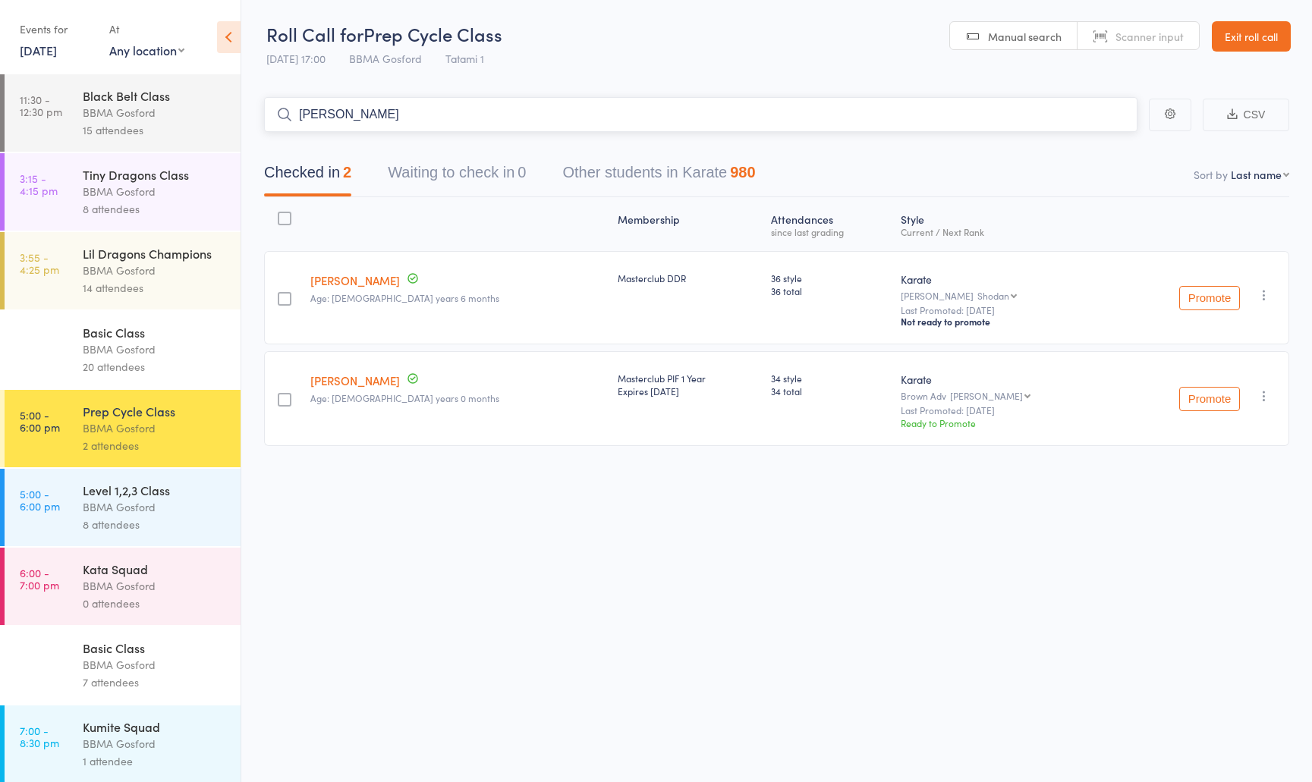
type input "[PERSON_NAME]"
click at [404, 122] on input "search" at bounding box center [701, 114] width 874 height 35
type input "[PERSON_NAME]"
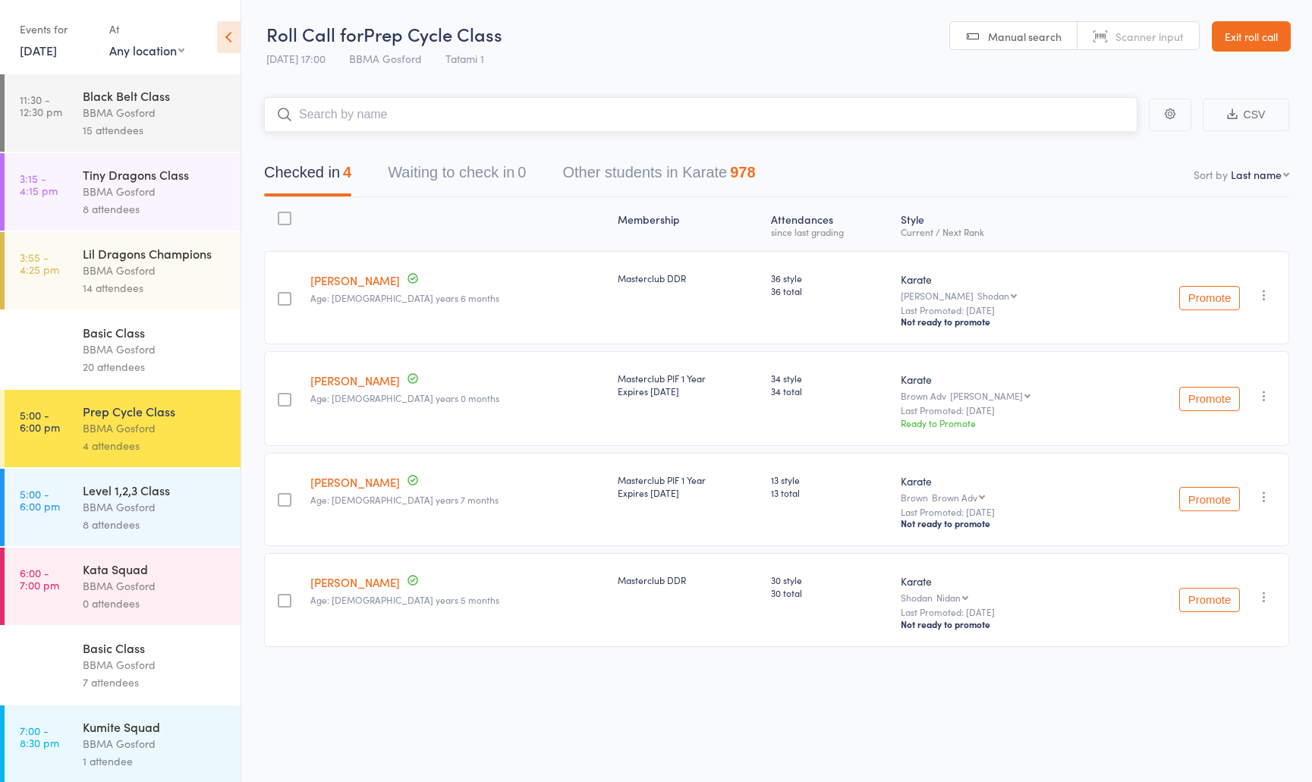
click at [390, 118] on input "search" at bounding box center [701, 114] width 874 height 35
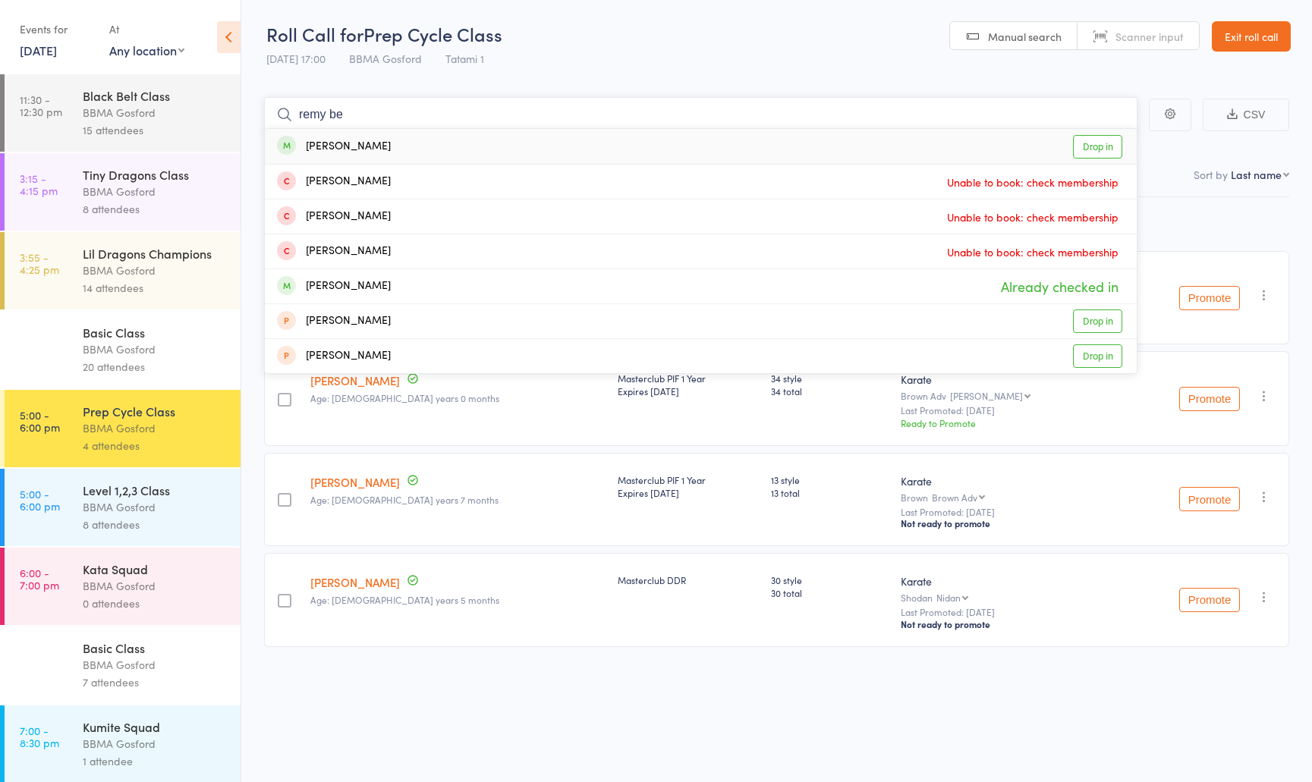
type input "remy bee"
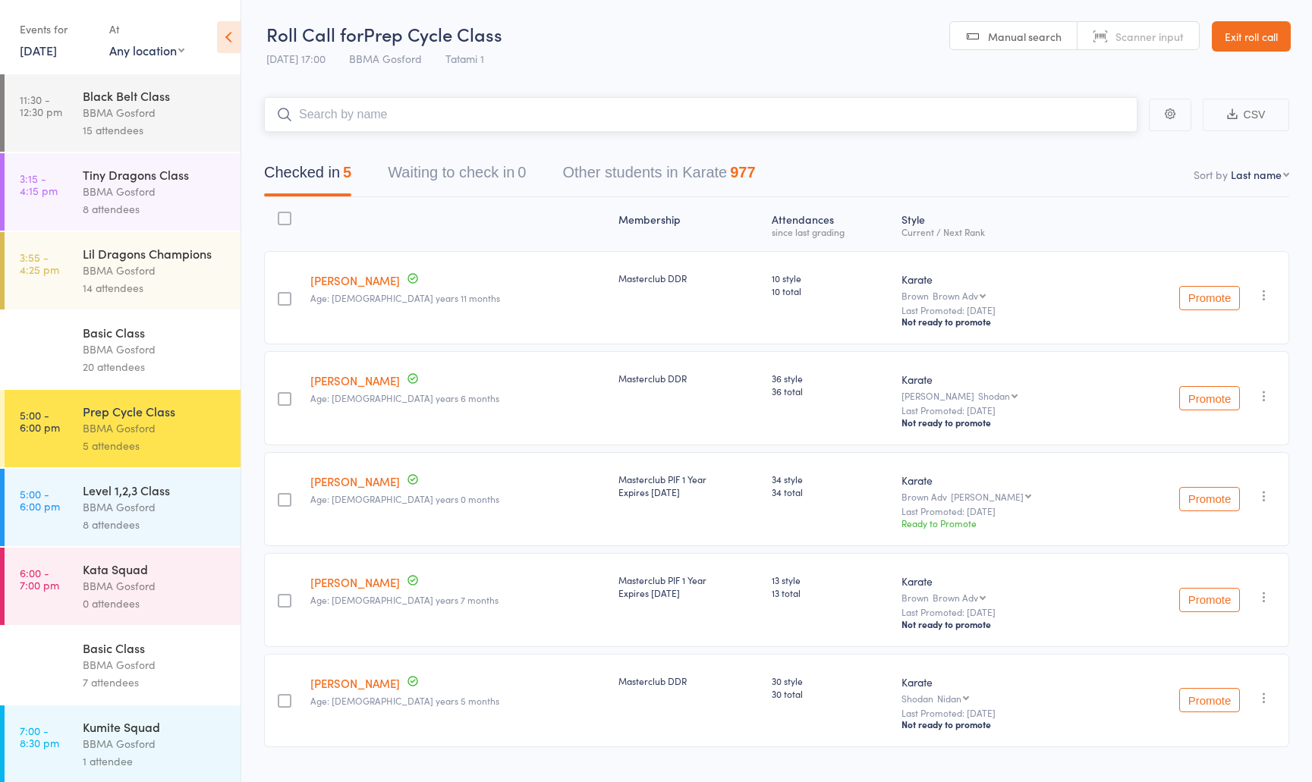
click at [420, 121] on input "search" at bounding box center [701, 114] width 874 height 35
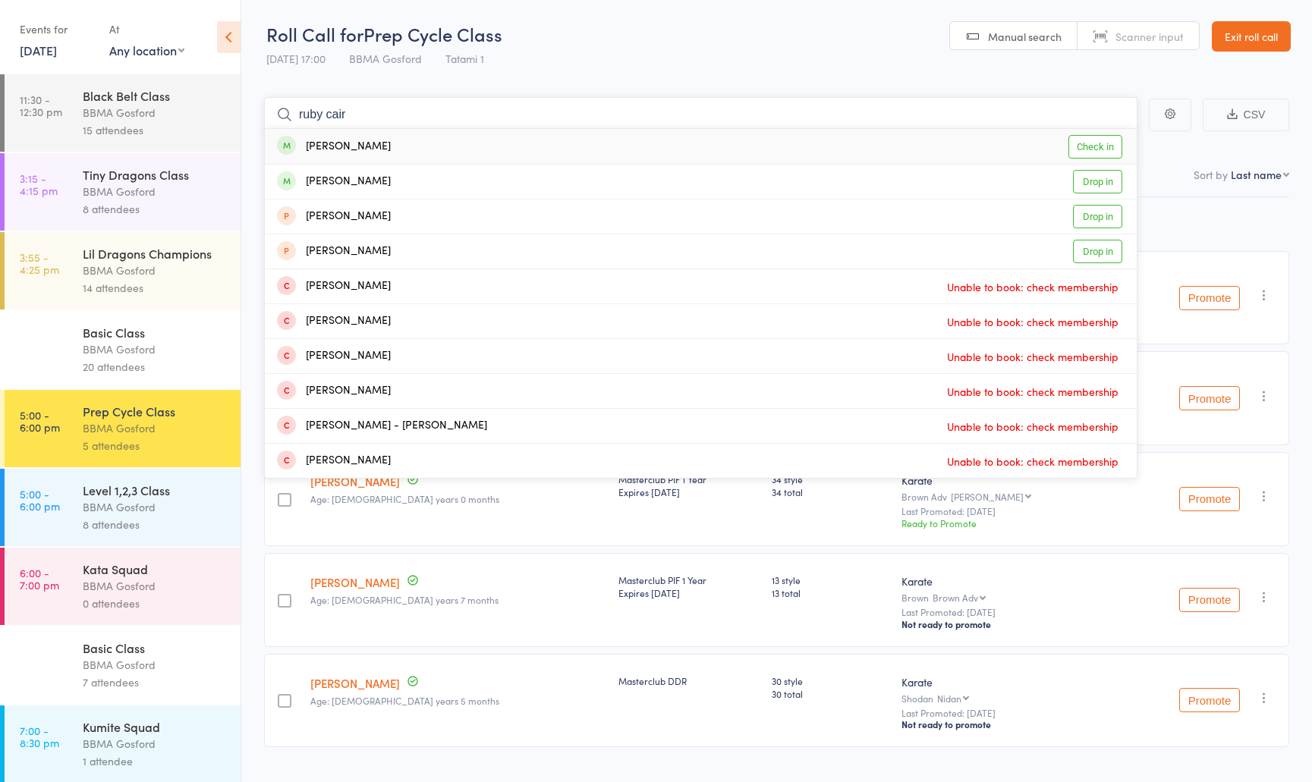
type input "ruby cair"
click at [401, 140] on div "[PERSON_NAME] Check in" at bounding box center [701, 146] width 872 height 35
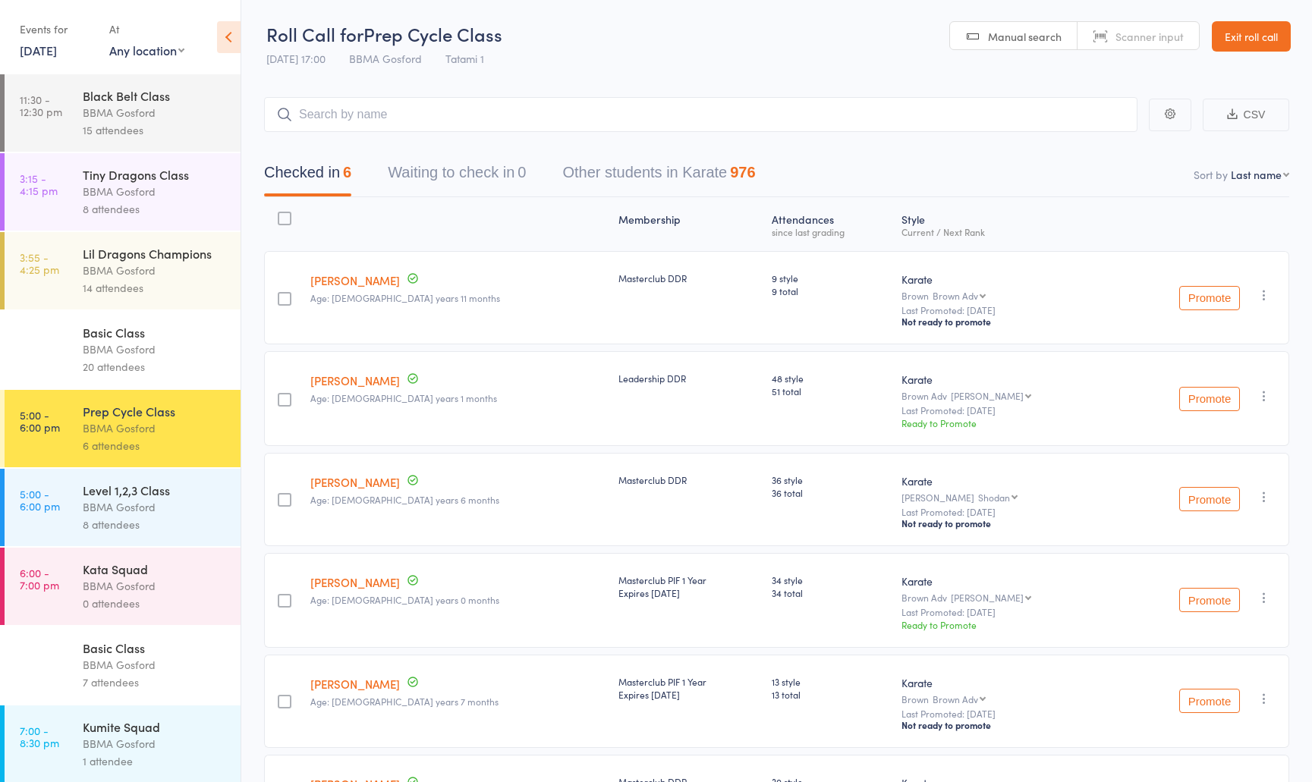
click at [135, 665] on div "BBMA Gosford" at bounding box center [155, 664] width 145 height 17
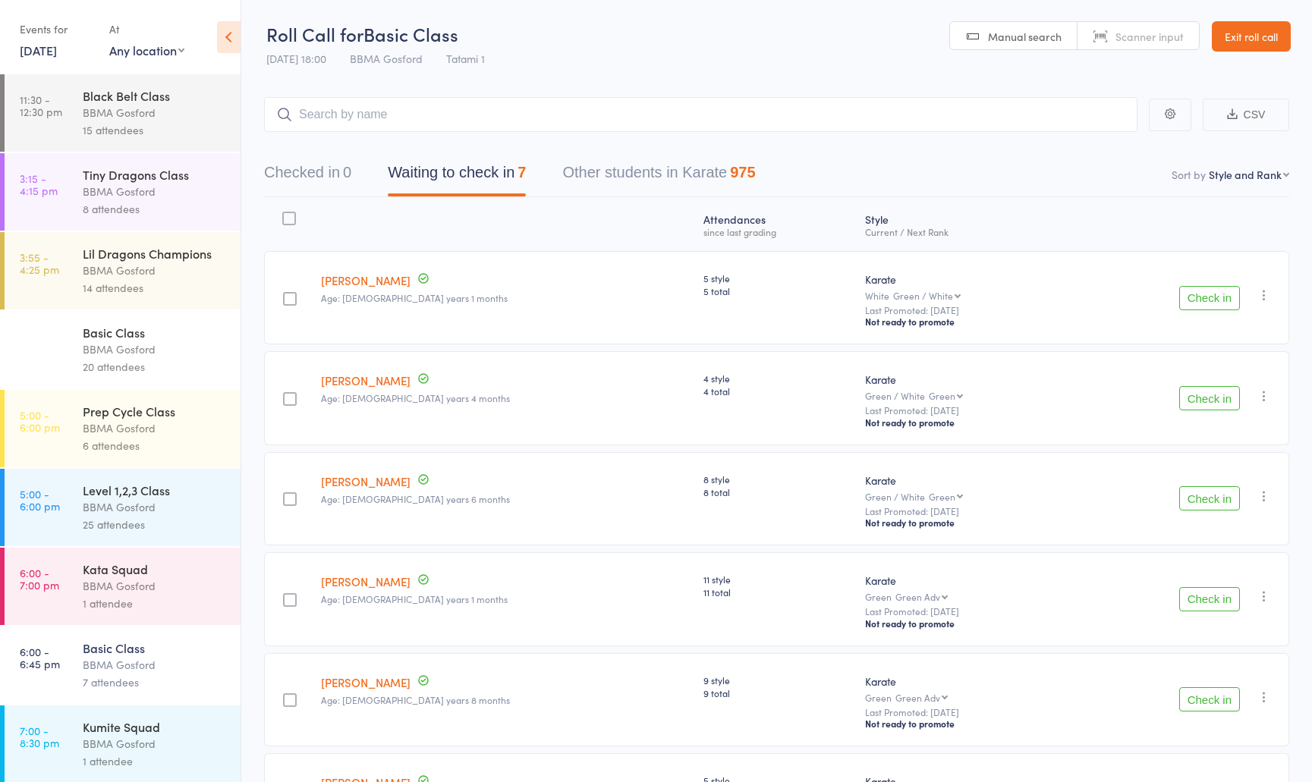
click at [1222, 303] on button "Check in" at bounding box center [1209, 298] width 61 height 24
click at [1213, 395] on button "Check in" at bounding box center [1209, 398] width 61 height 24
click at [1217, 503] on button "Check in" at bounding box center [1209, 498] width 61 height 24
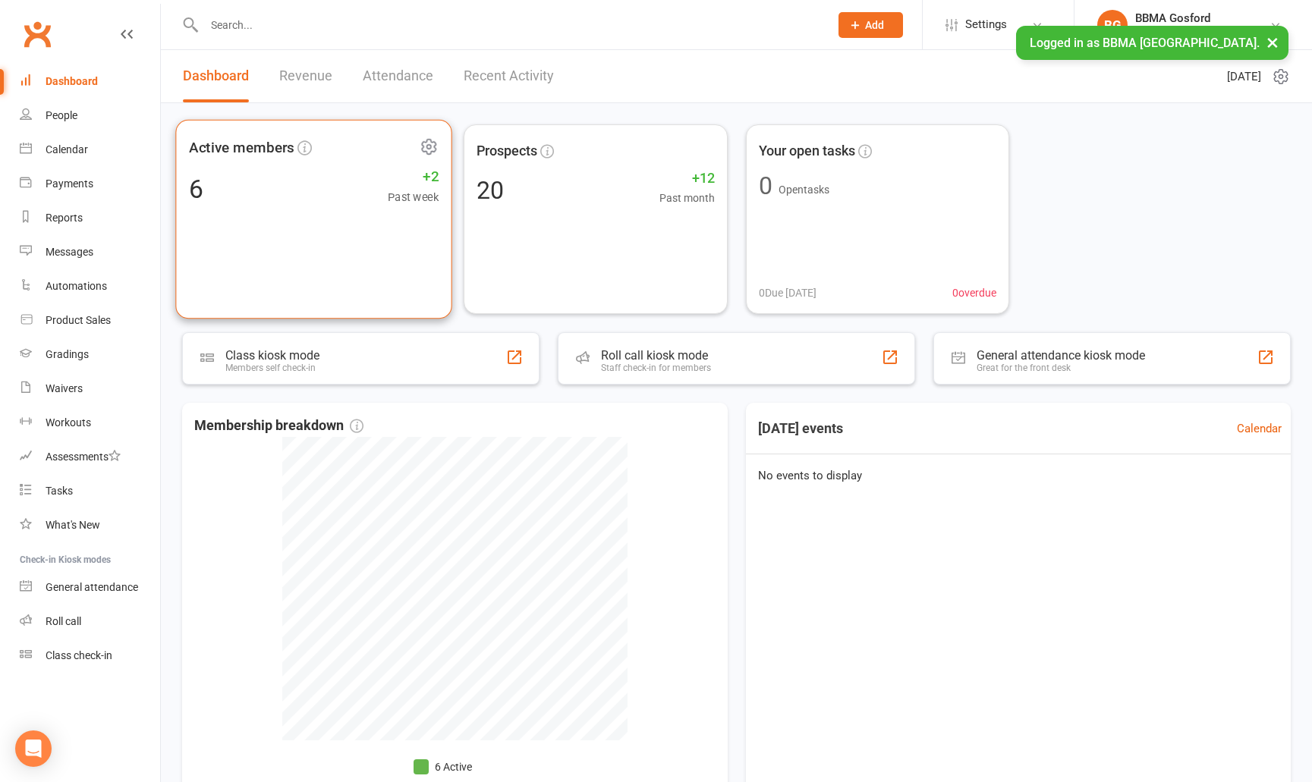
click at [220, 178] on div "6 +2 Past week" at bounding box center [314, 189] width 250 height 34
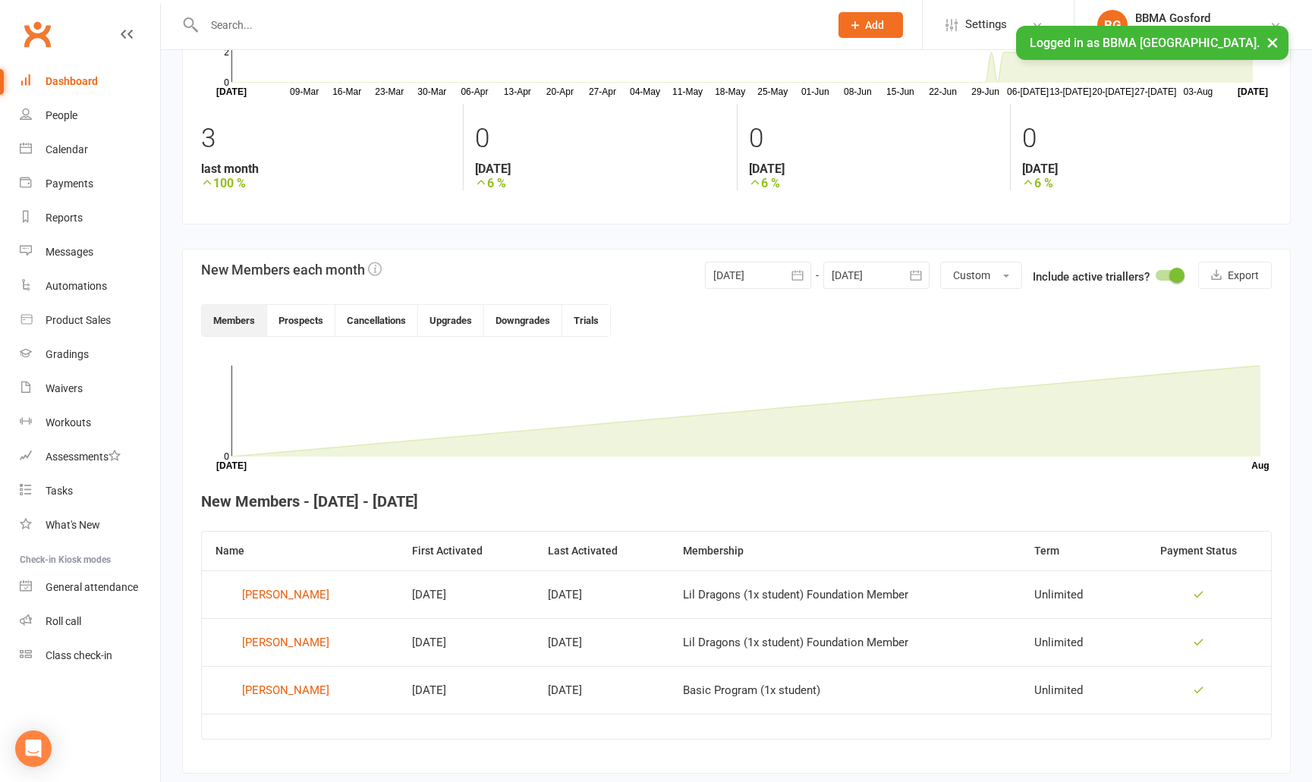
scroll to position [203, 0]
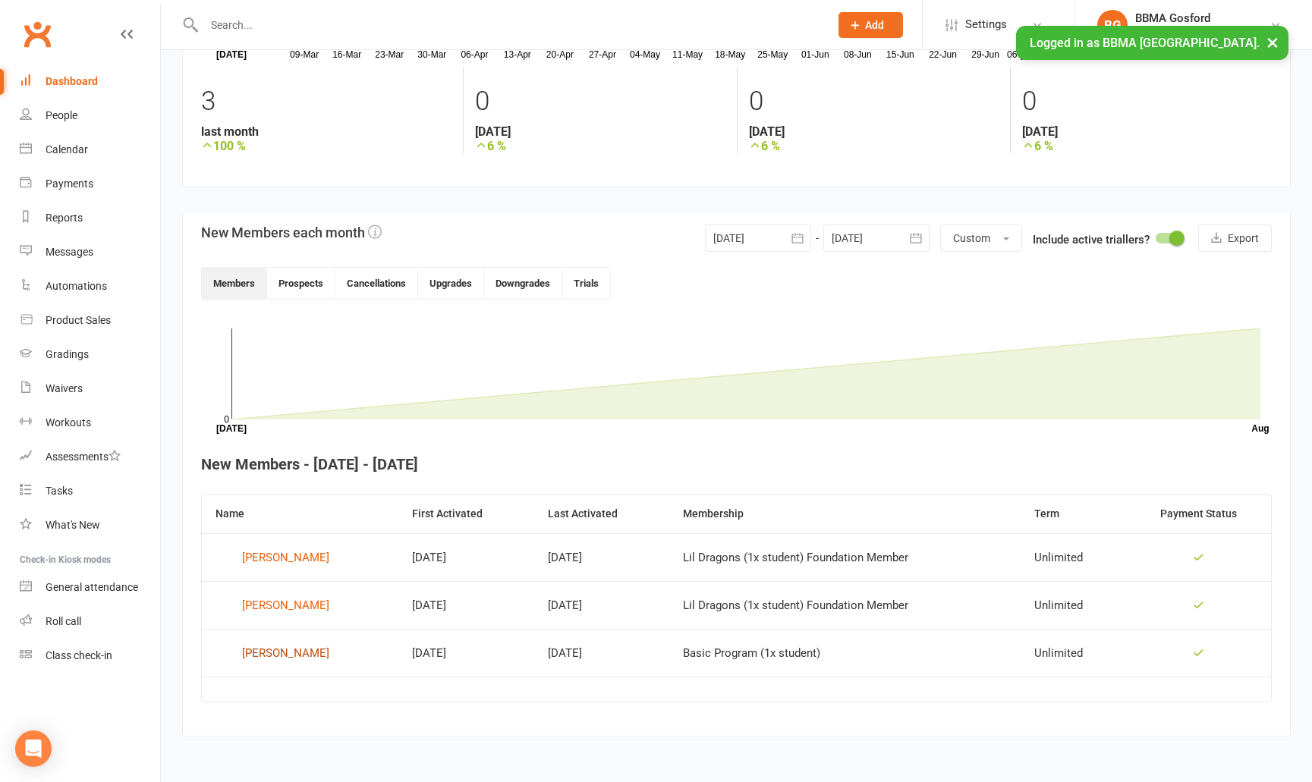
click at [272, 650] on div "Zoe Odgers" at bounding box center [285, 653] width 87 height 23
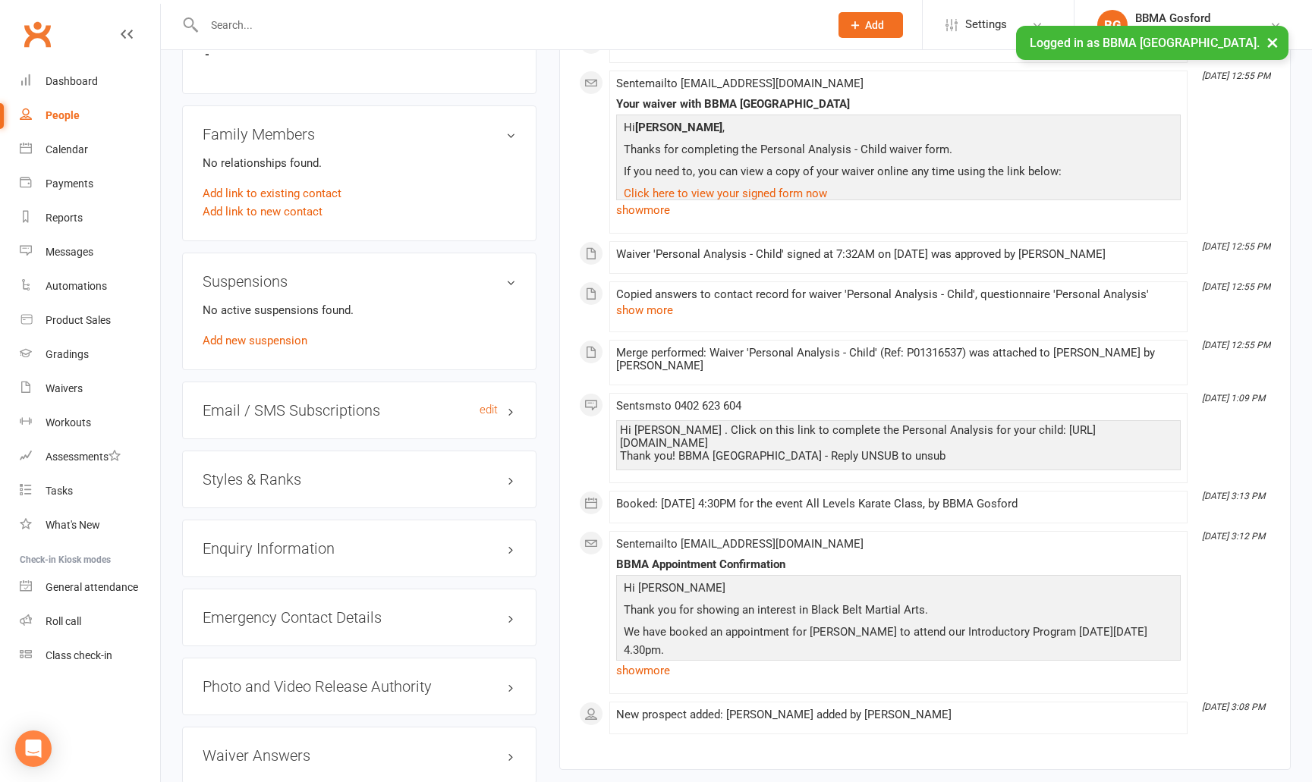
scroll to position [959, 0]
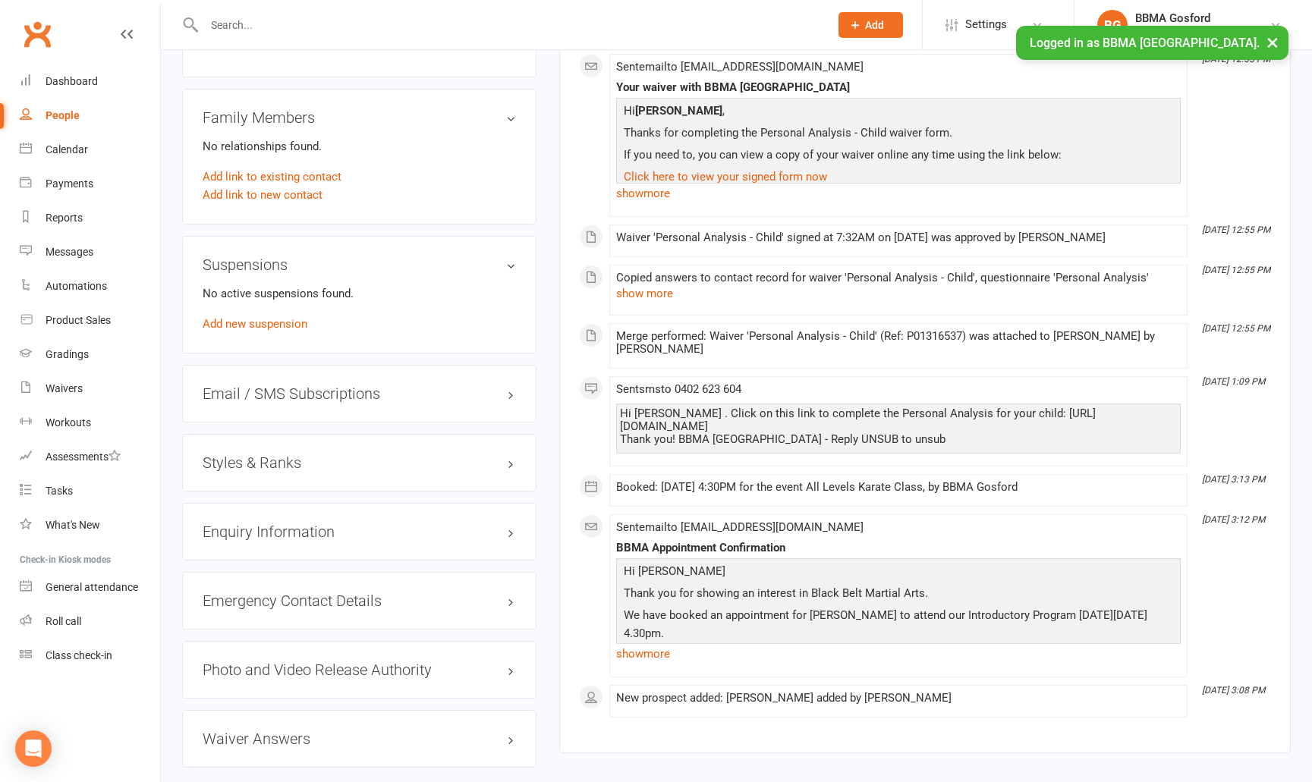
click at [241, 463] on h3 "Styles & Ranks" at bounding box center [359, 463] width 313 height 17
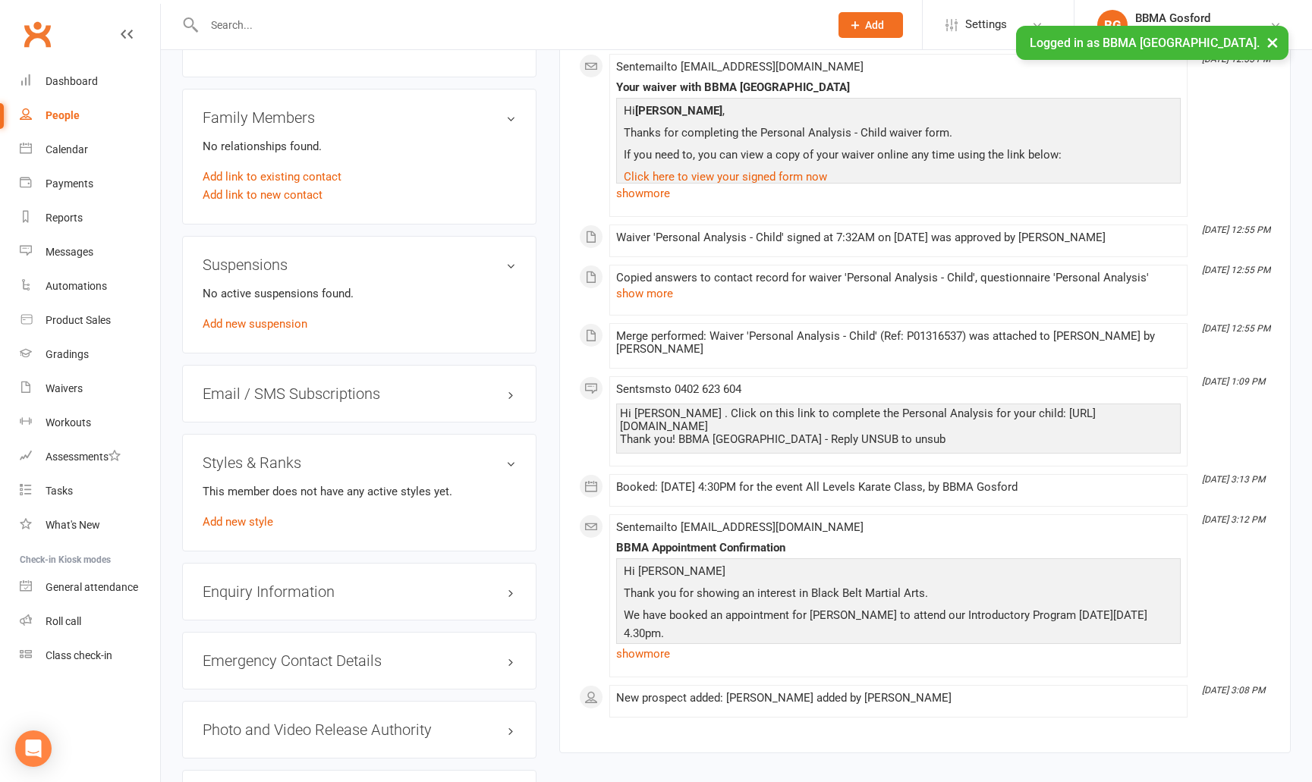
scroll to position [1111, 0]
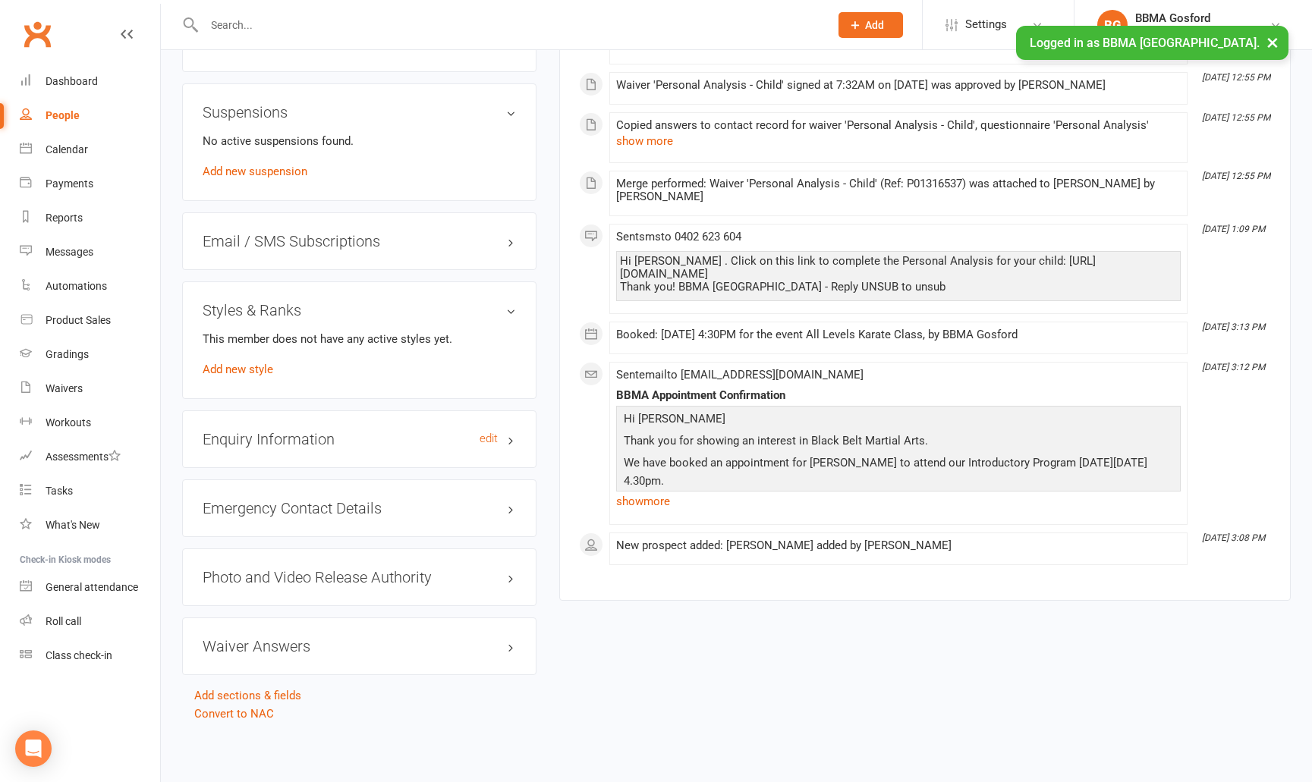
click at [285, 439] on h3 "Enquiry Information edit" at bounding box center [359, 439] width 313 height 17
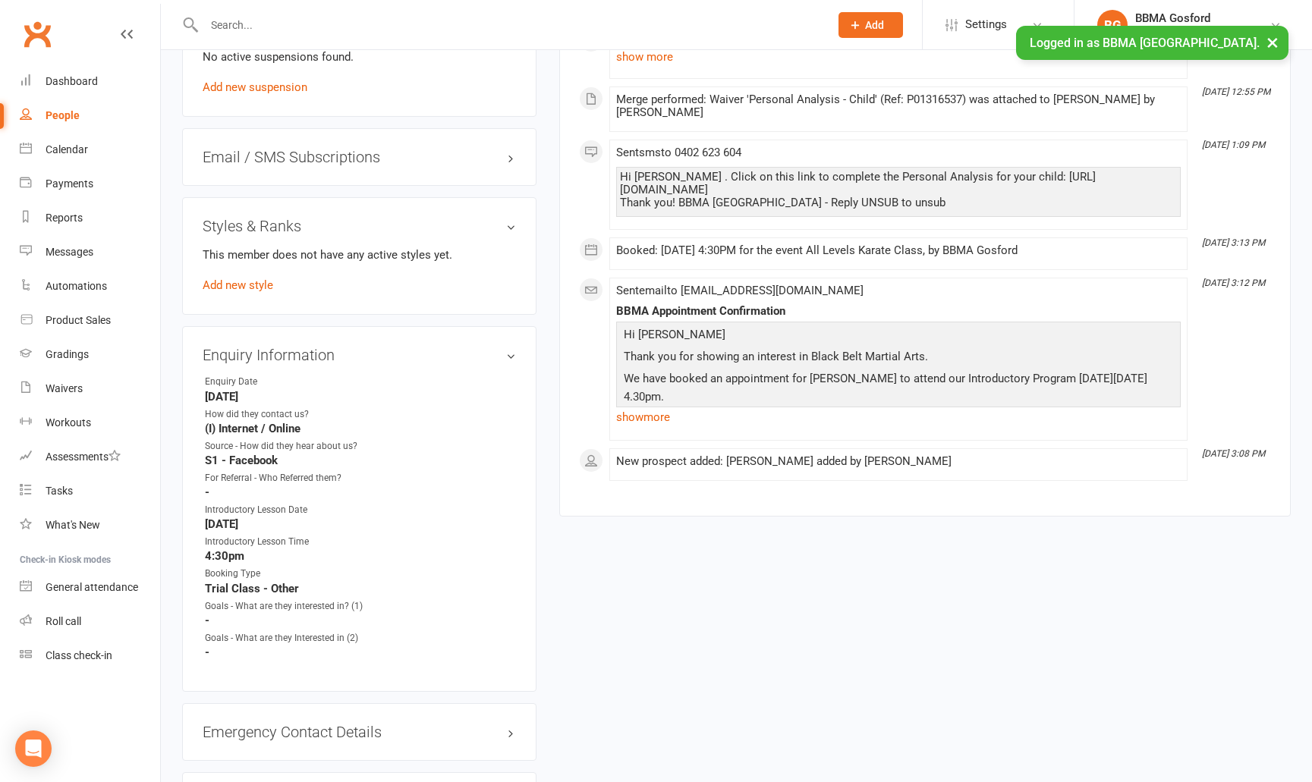
scroll to position [1419, 0]
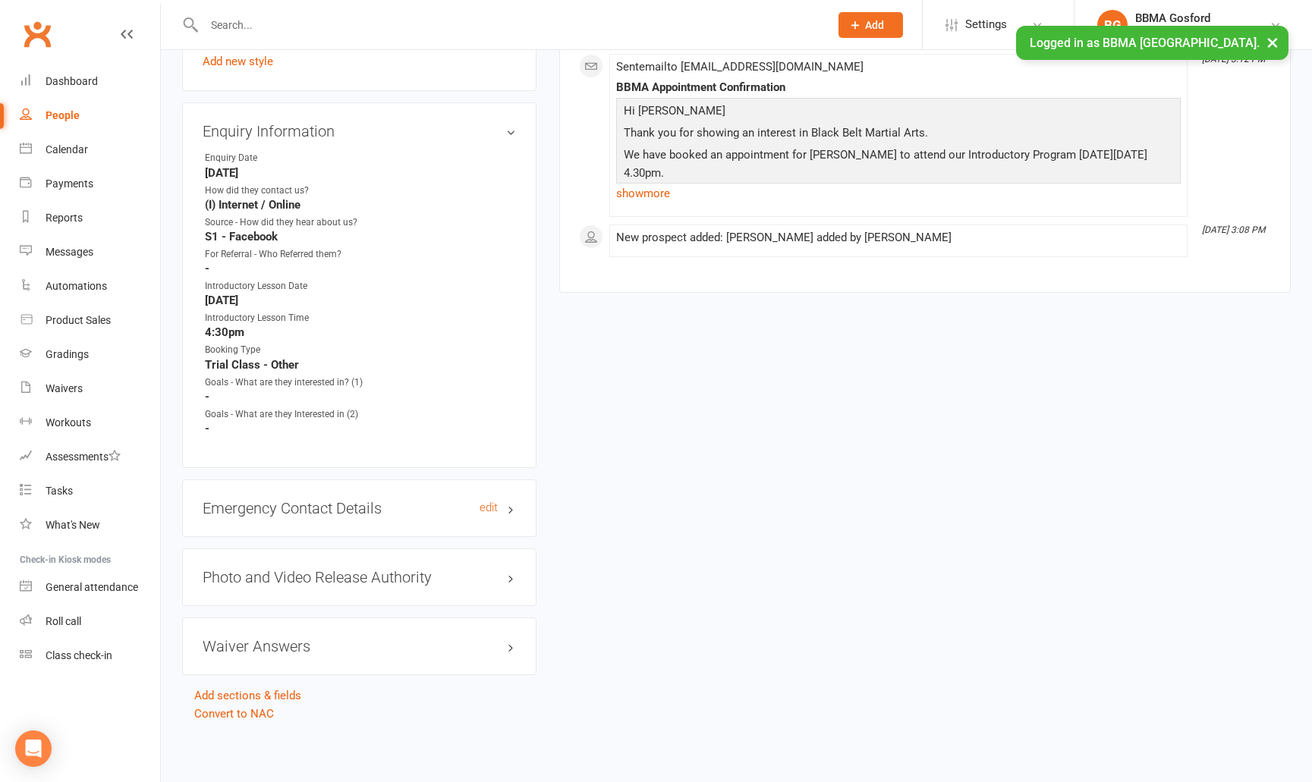
click at [317, 504] on h3 "Emergency Contact Details edit" at bounding box center [359, 508] width 313 height 17
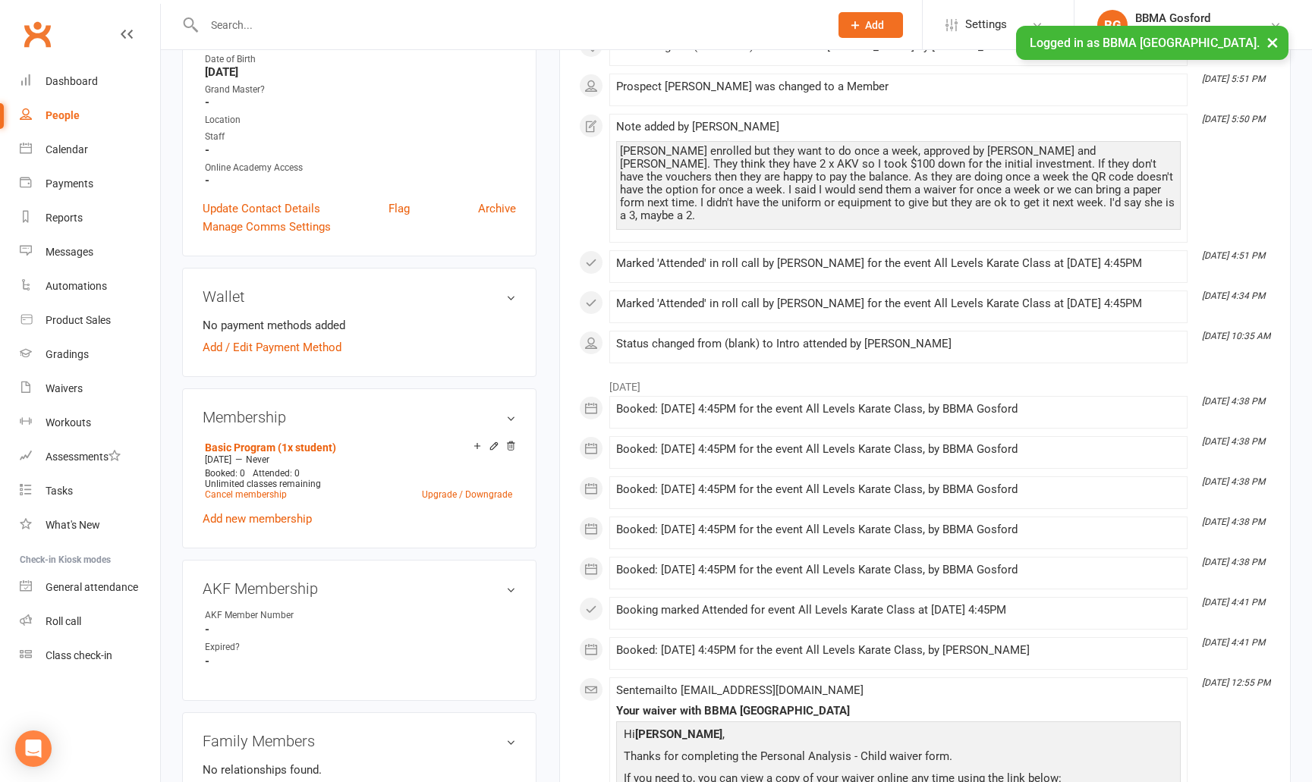
scroll to position [0, 0]
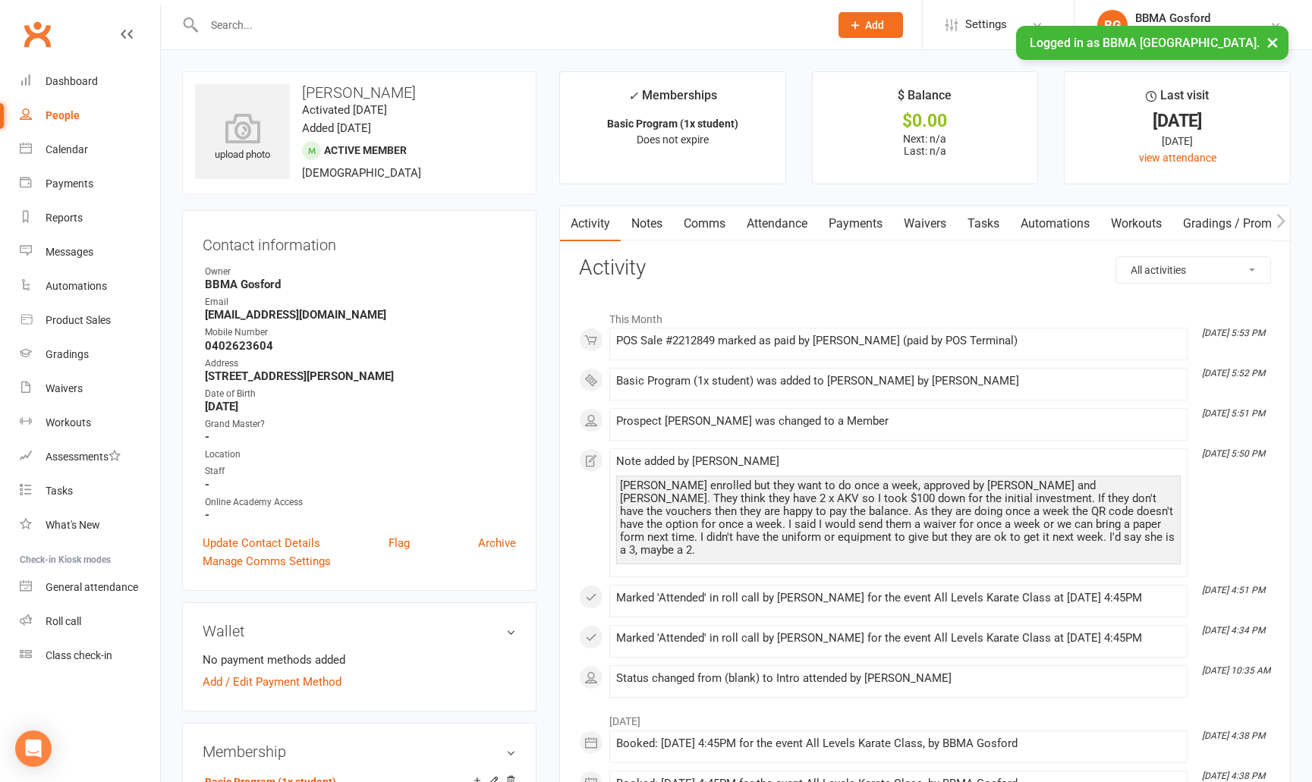
click at [61, 118] on div "People" at bounding box center [63, 115] width 34 height 12
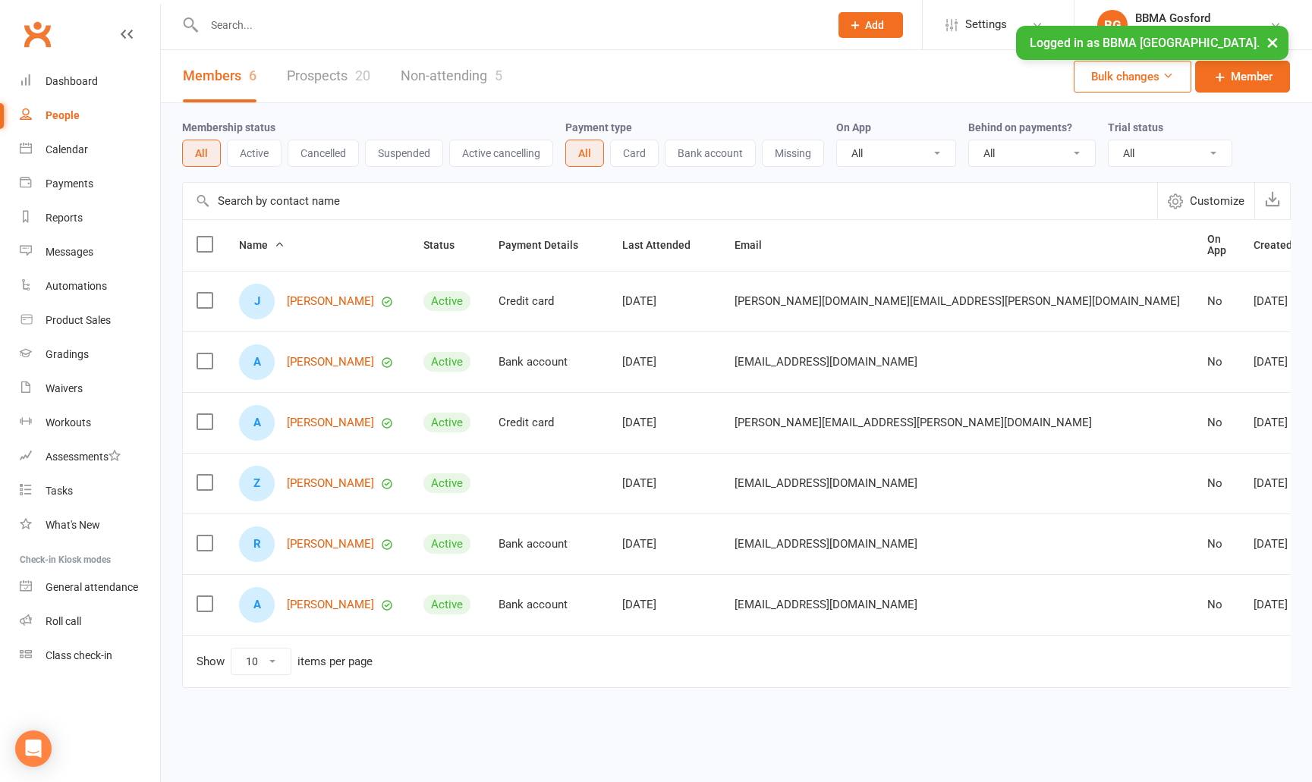
click at [448, 81] on link "Non-attending 5" at bounding box center [452, 76] width 102 height 52
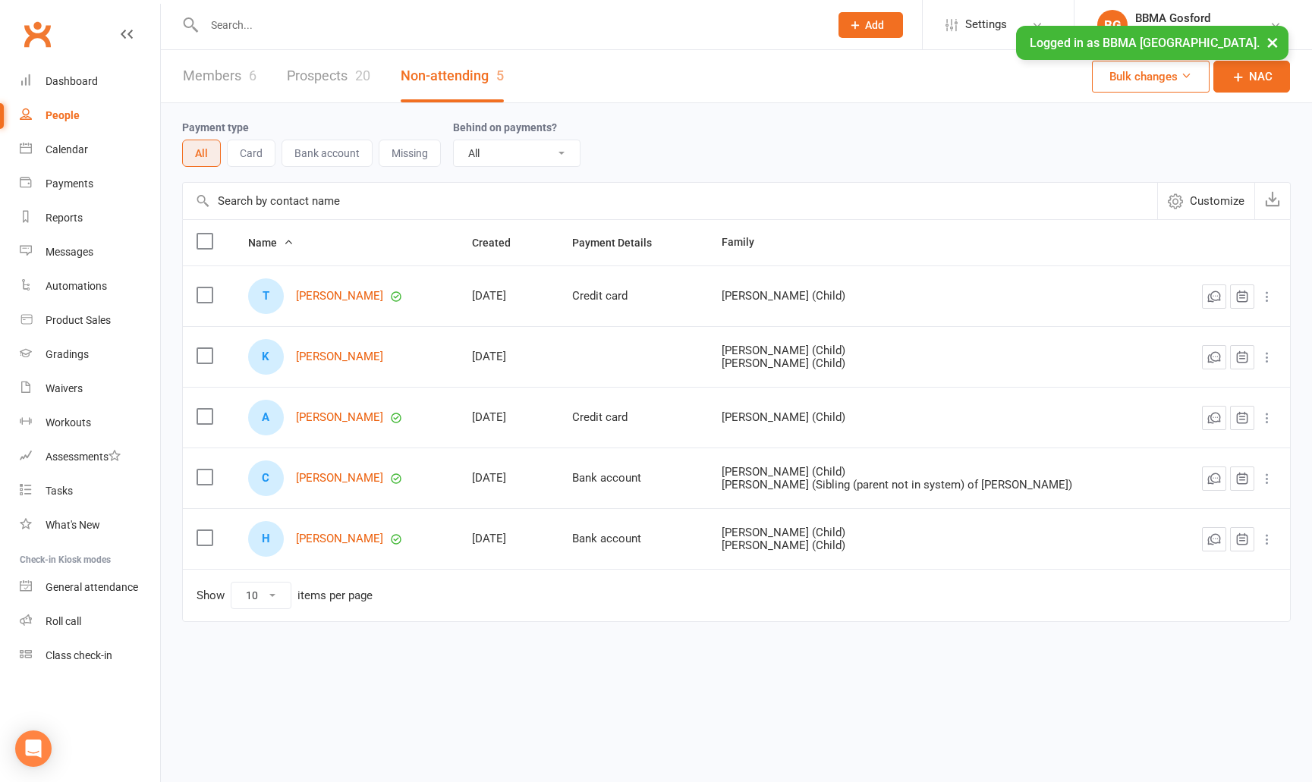
click at [329, 69] on link "Prospects 20" at bounding box center [328, 76] width 83 height 52
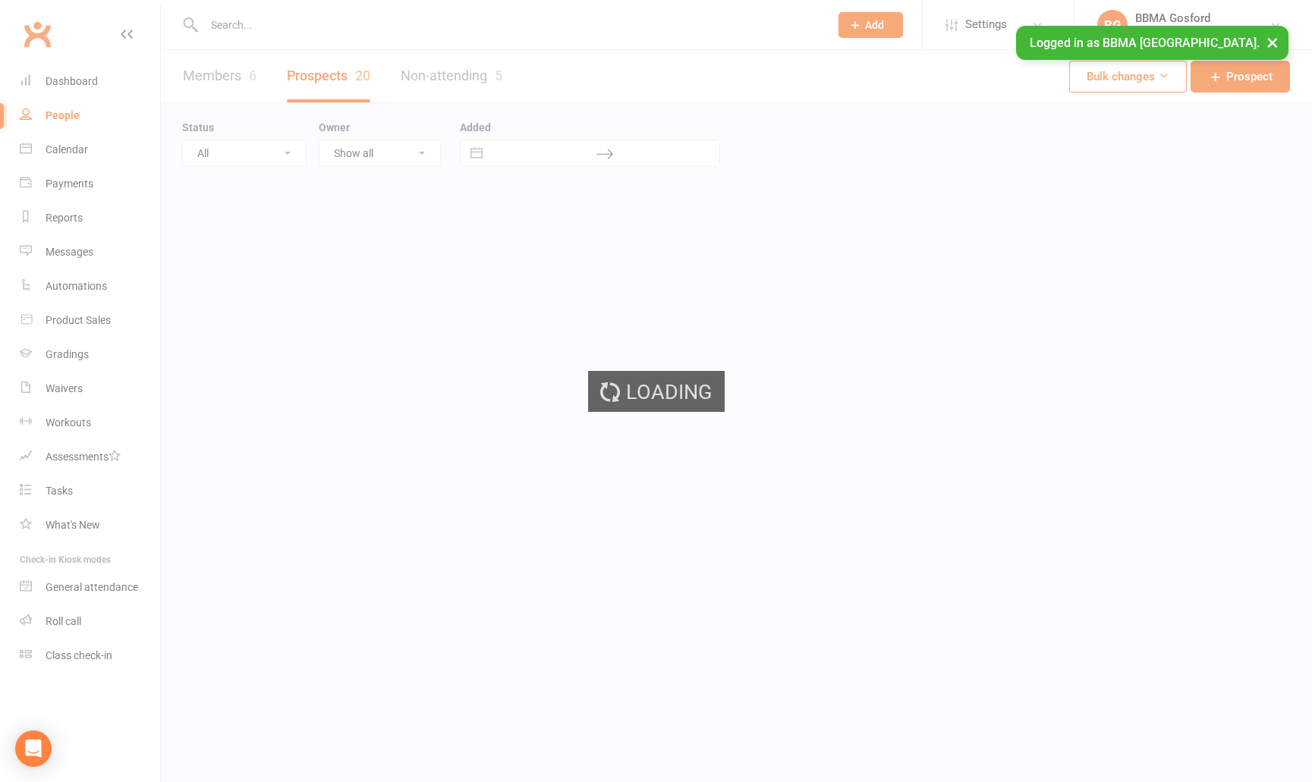
select select "100"
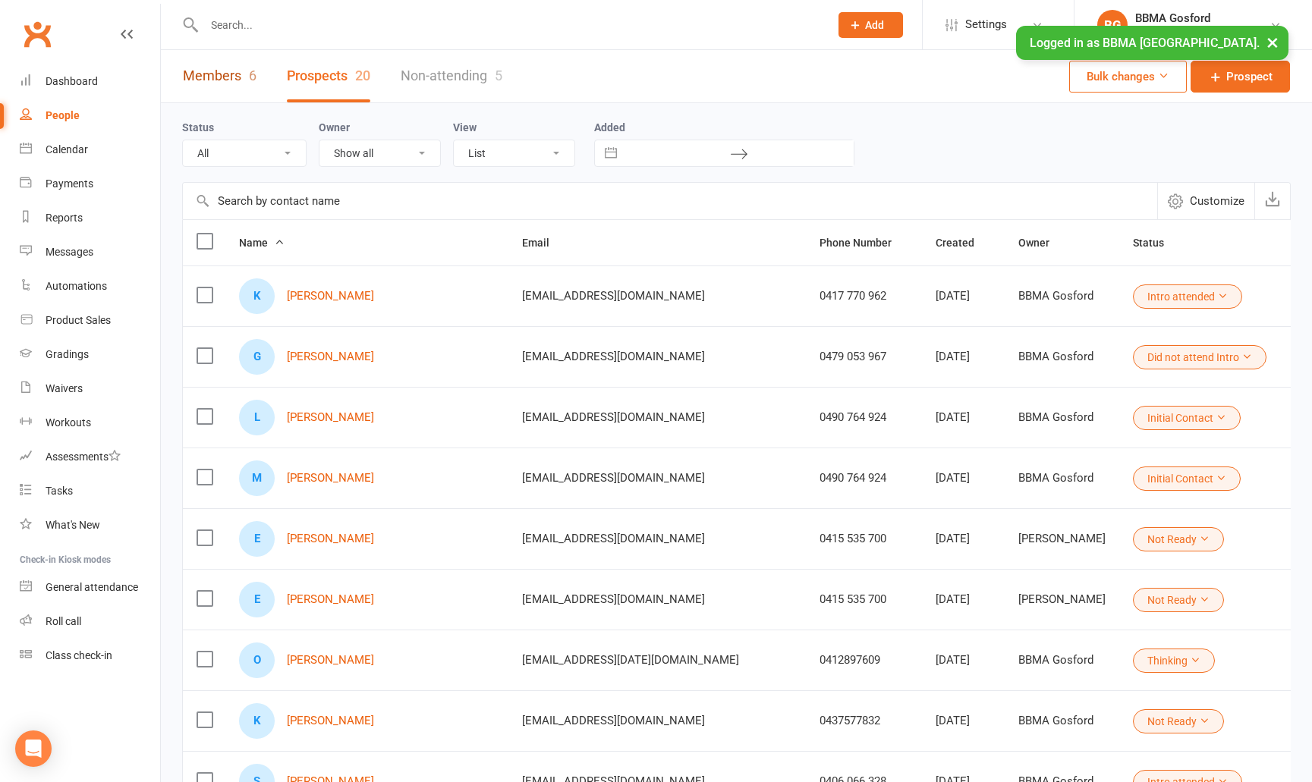
click at [226, 83] on link "Members 6" at bounding box center [220, 76] width 74 height 52
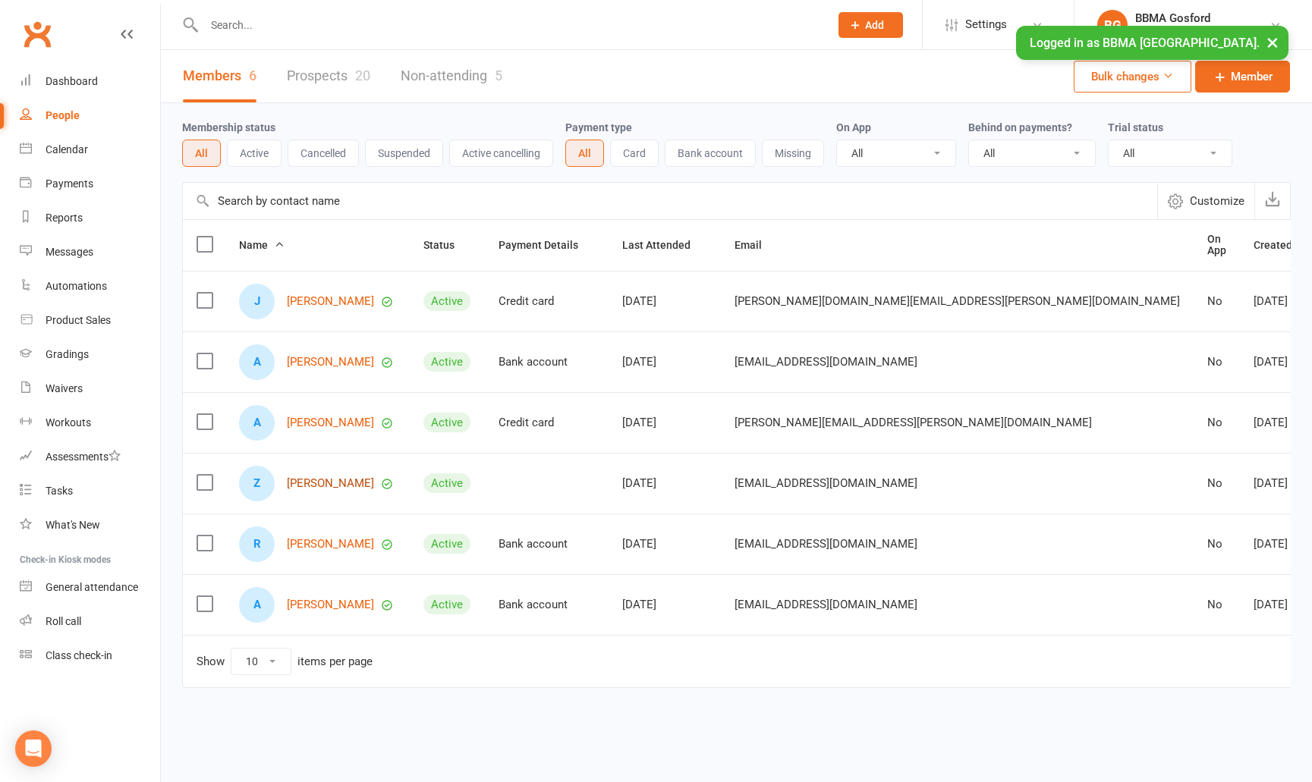
click at [320, 480] on link "Zoe Odgers" at bounding box center [330, 483] width 87 height 13
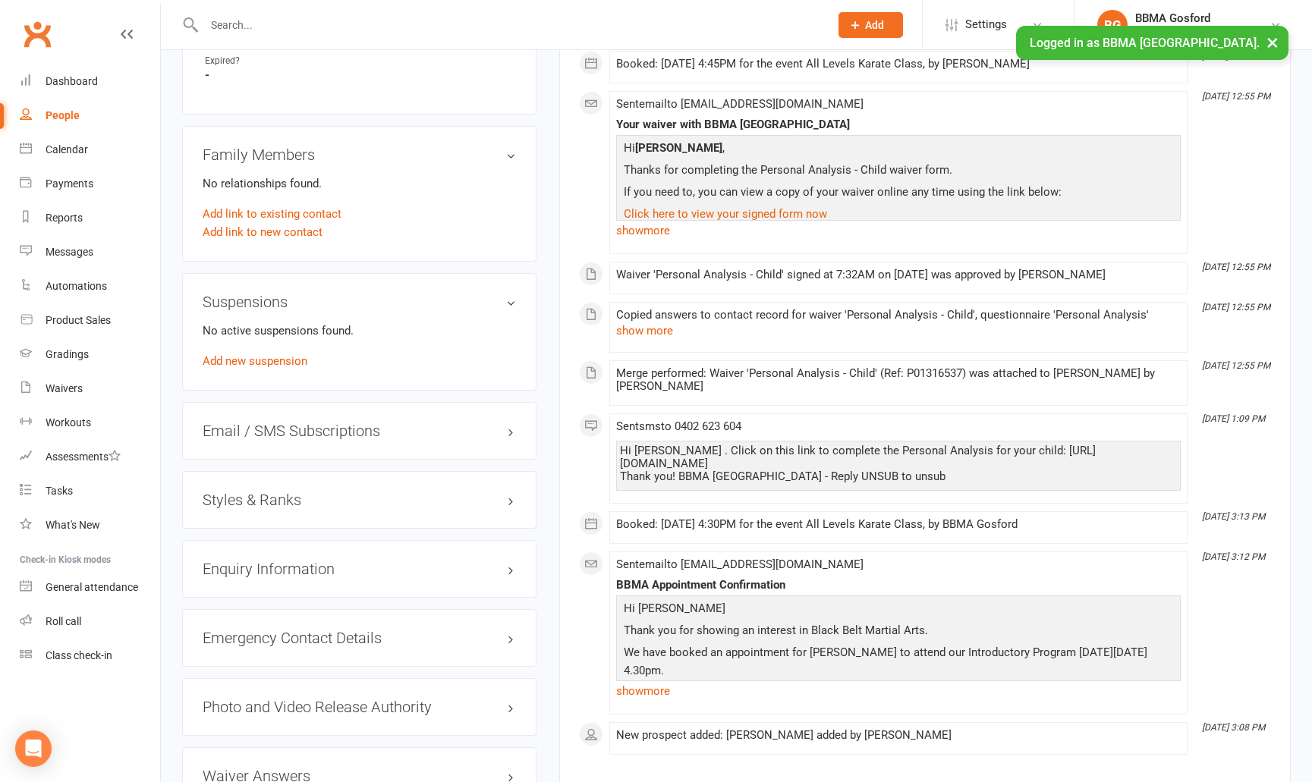
scroll to position [938, 0]
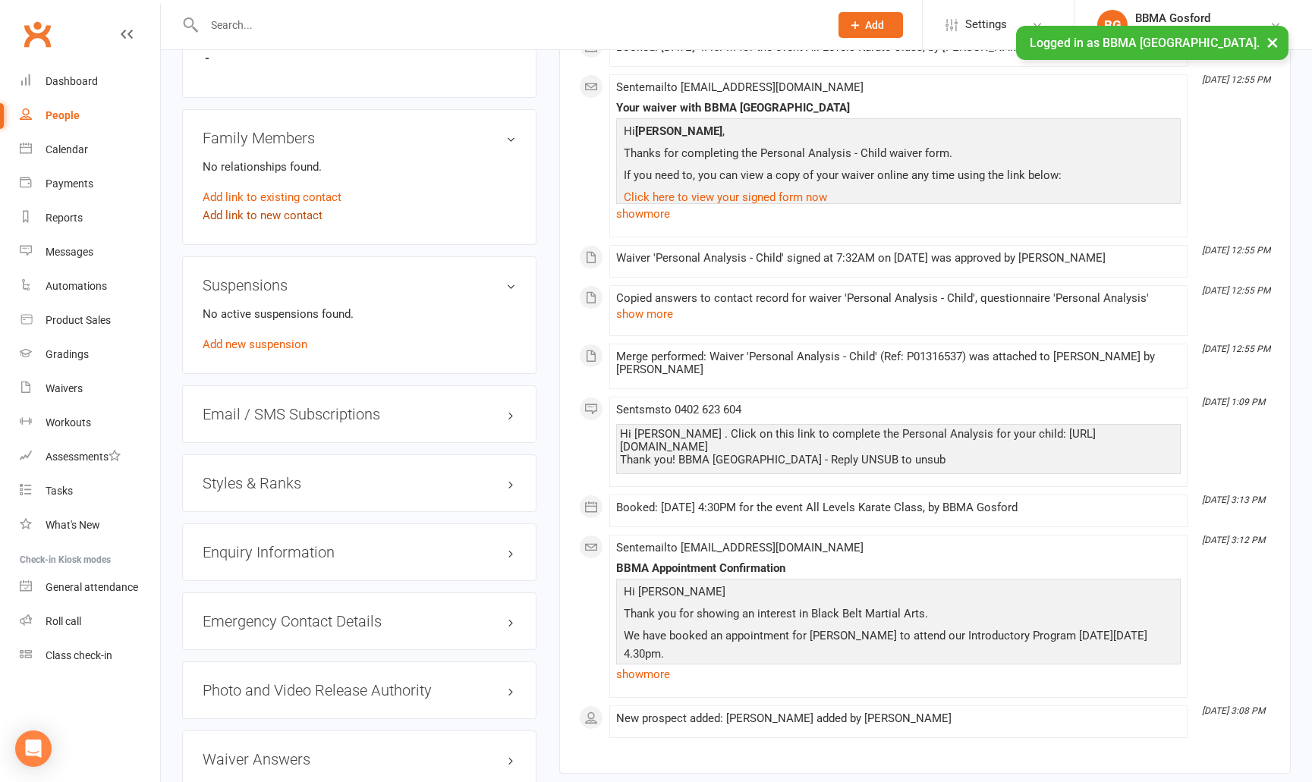
click at [263, 217] on link "Add link to new contact" at bounding box center [263, 215] width 120 height 18
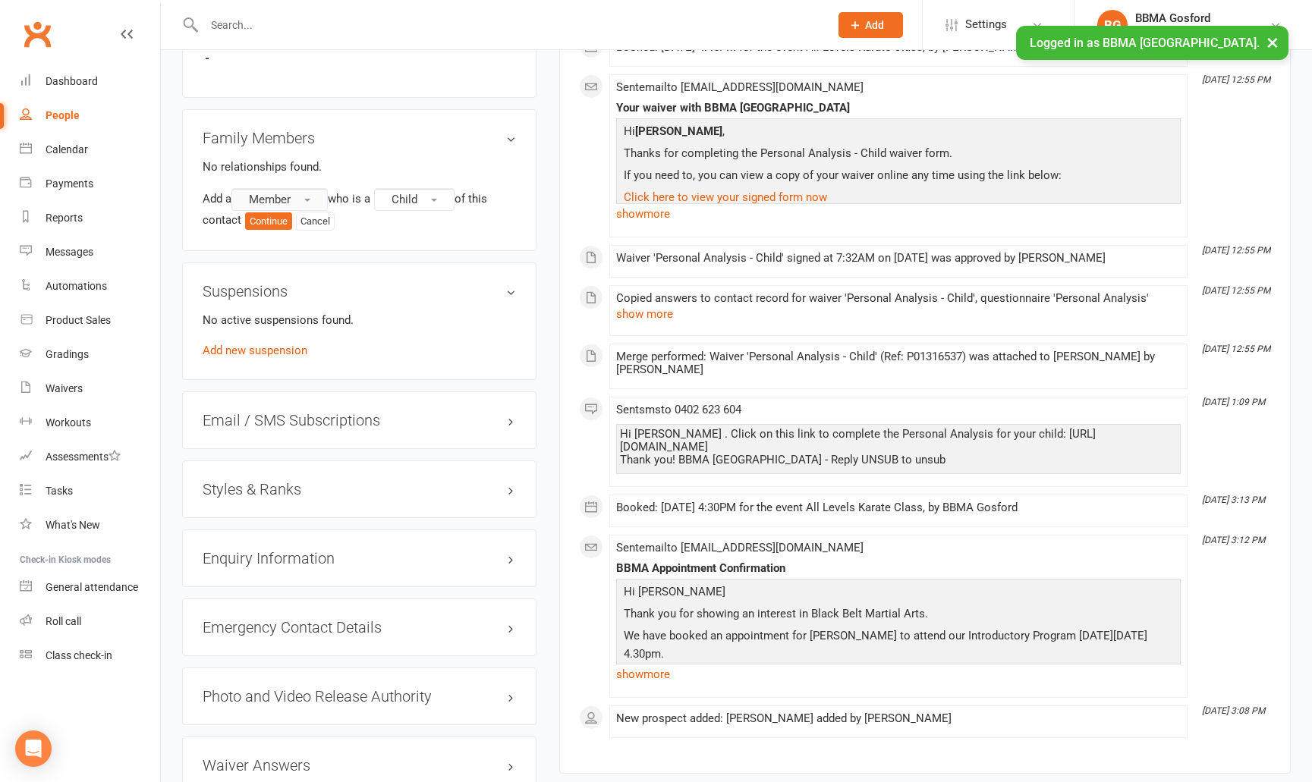
click at [312, 203] on button "Member" at bounding box center [279, 199] width 96 height 23
click at [299, 292] on span "Non-attending contact" at bounding box center [300, 292] width 113 height 14
click at [257, 220] on button "Child" at bounding box center [246, 222] width 80 height 23
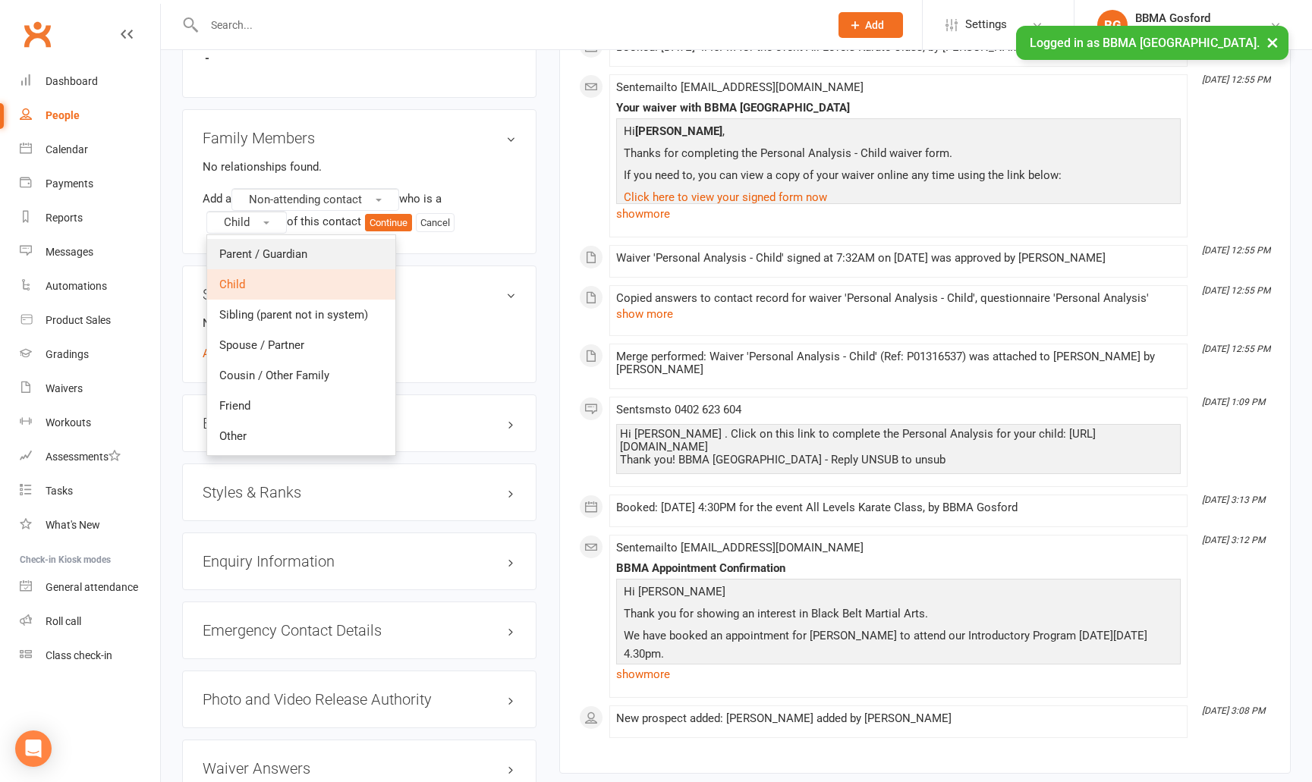
click at [254, 261] on span "Parent / Guardian" at bounding box center [263, 254] width 88 height 14
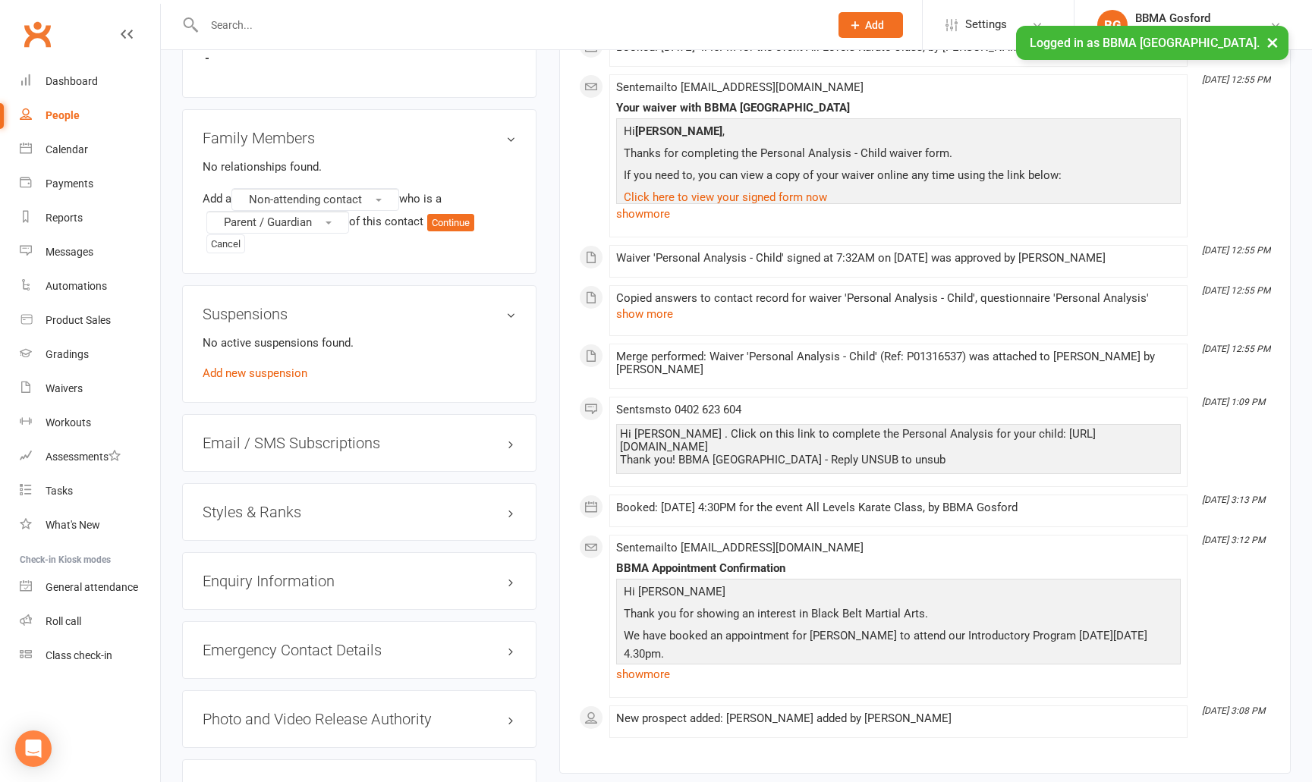
click at [482, 220] on div "Add a Non-attending contact who is a Parent / Guardian of this contact Continue…" at bounding box center [359, 220] width 313 height 65
click at [455, 222] on button "Continue" at bounding box center [450, 223] width 47 height 18
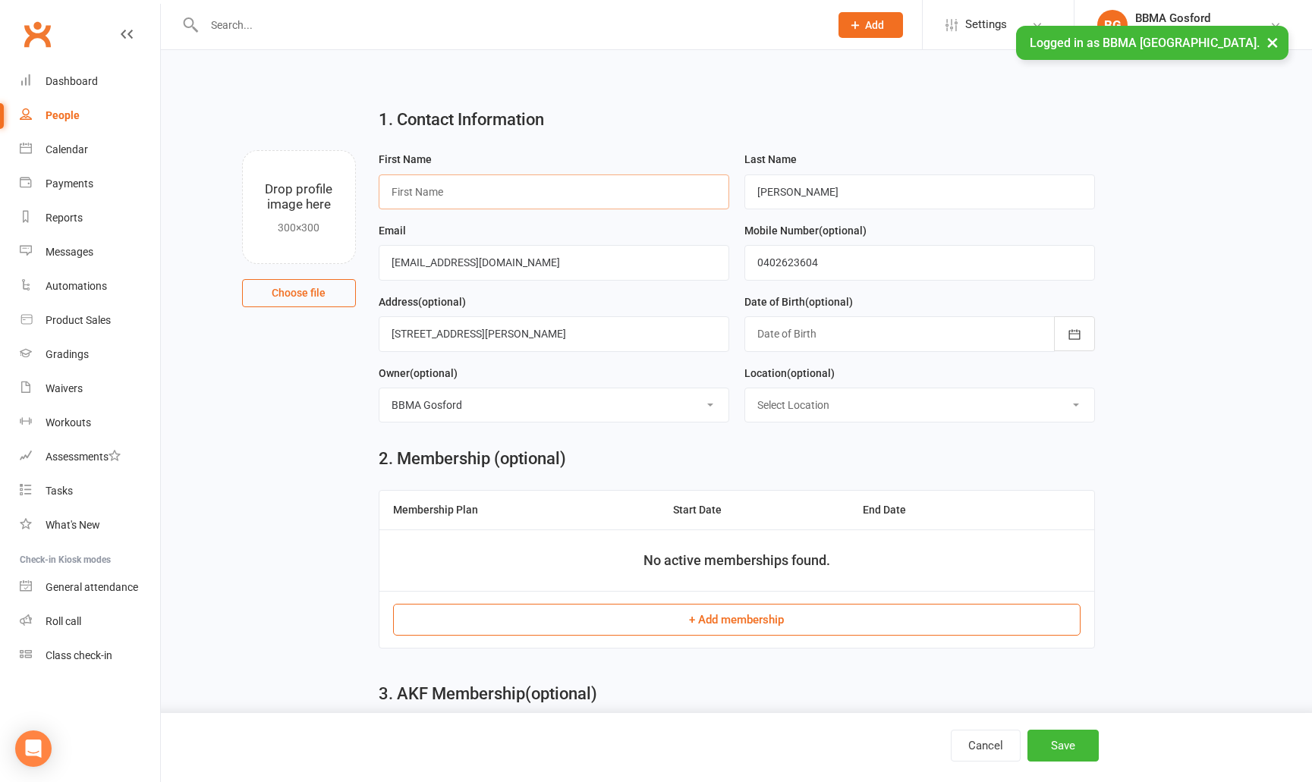
click at [471, 199] on input "text" at bounding box center [554, 192] width 351 height 35
type input "Catherine"
click at [782, 265] on input "0402623604" at bounding box center [920, 262] width 351 height 35
click at [801, 267] on input "0402 623604" at bounding box center [920, 262] width 351 height 35
type input "0402 623 604"
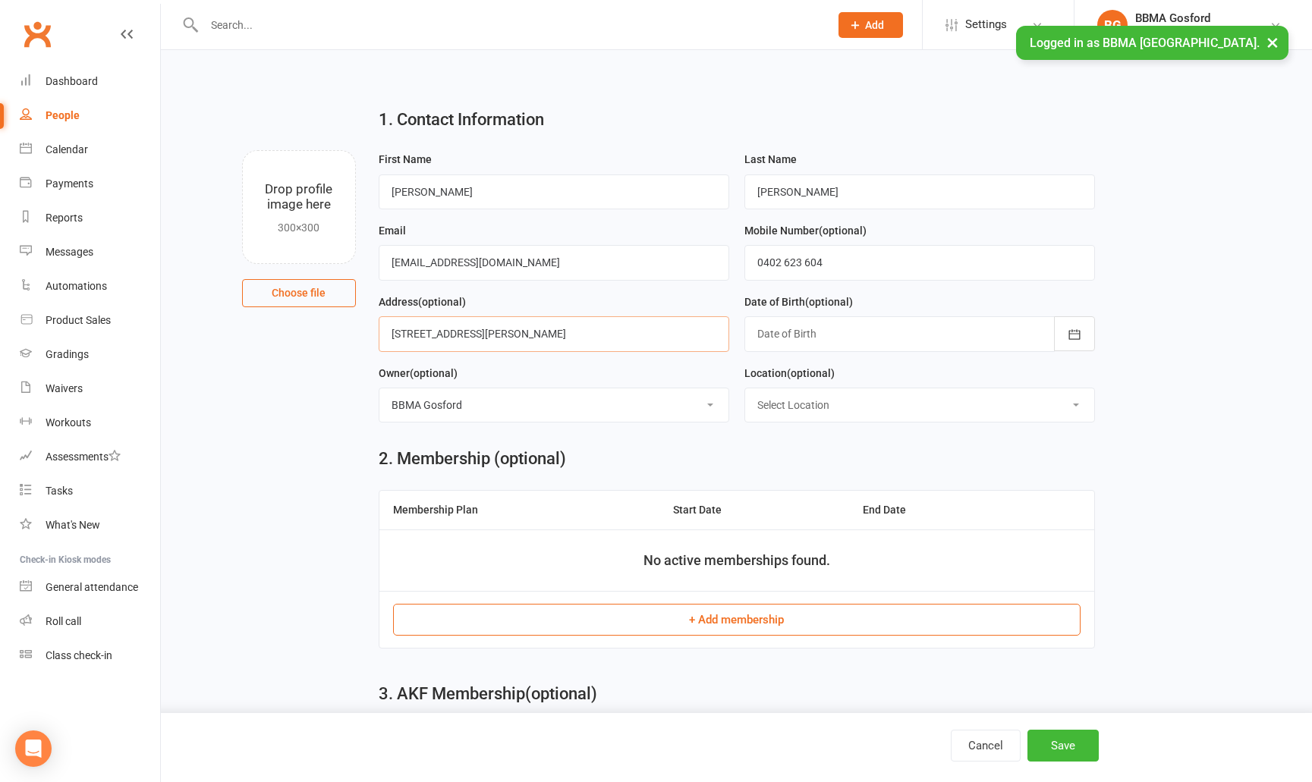
click at [563, 337] on input "16 Bannister Drive" at bounding box center [554, 333] width 351 height 35
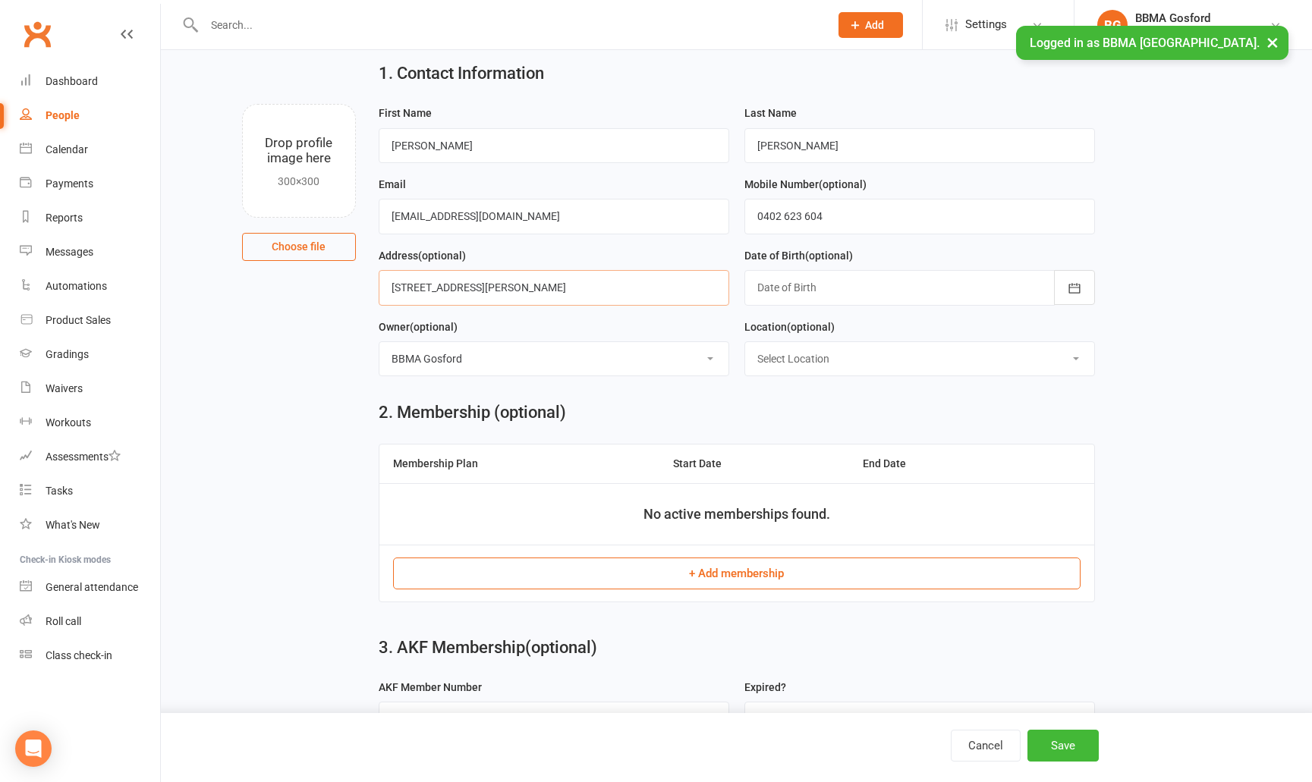
scroll to position [97, 0]
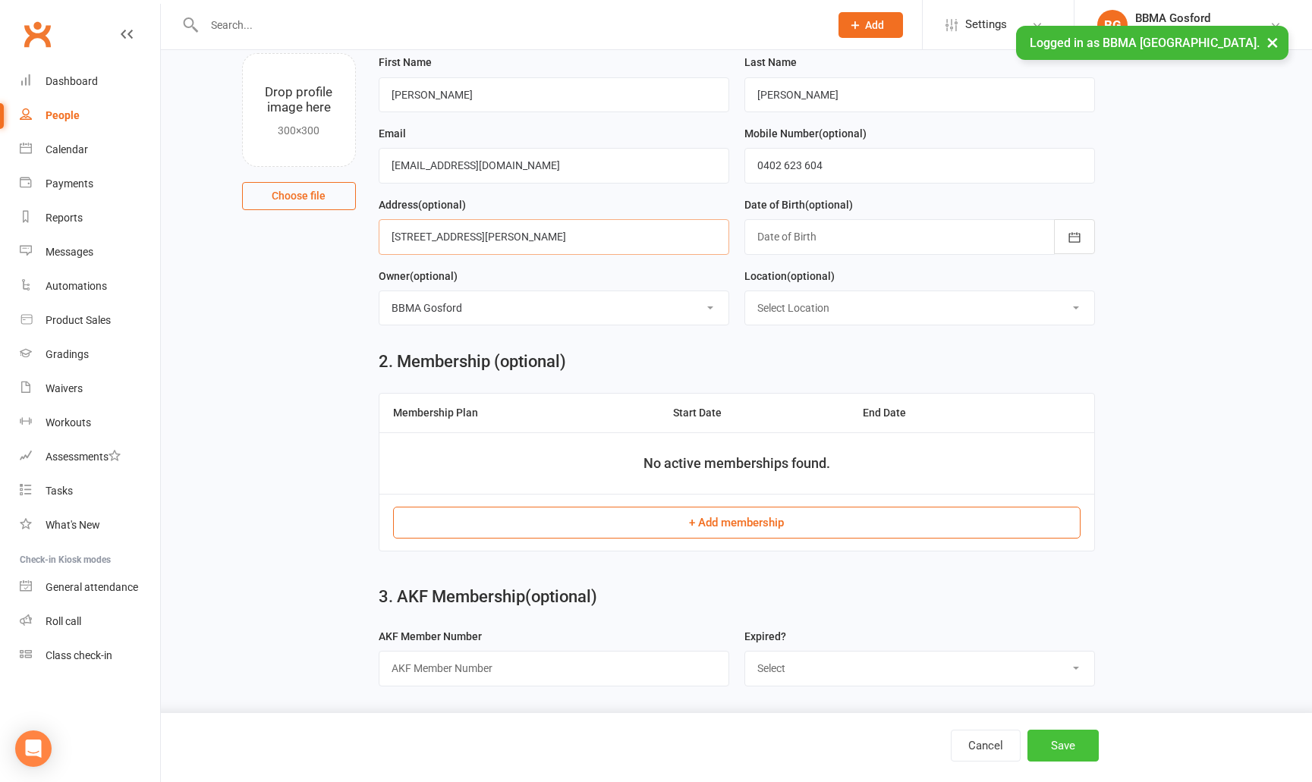
type input "16 Bannister Drive, ERINA NSW 2250"
click at [1066, 751] on button "Save" at bounding box center [1063, 746] width 71 height 32
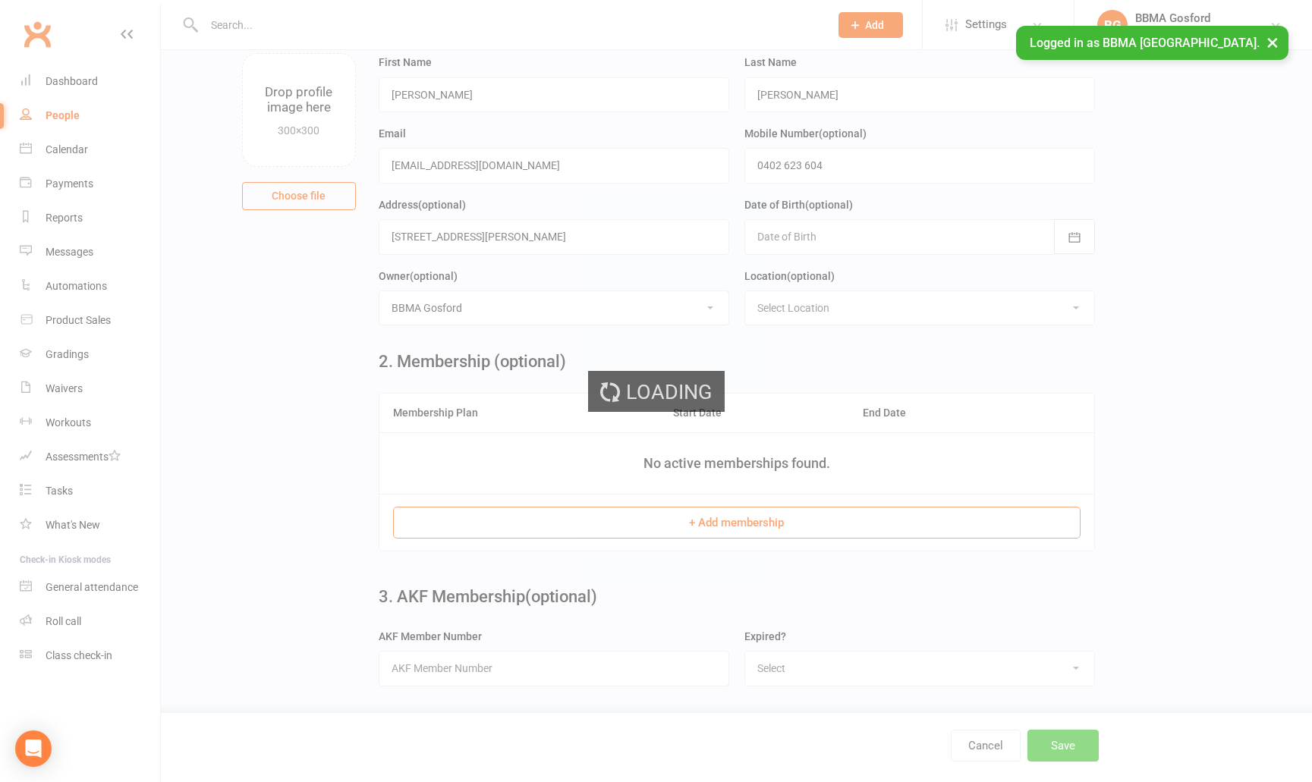
scroll to position [0, 0]
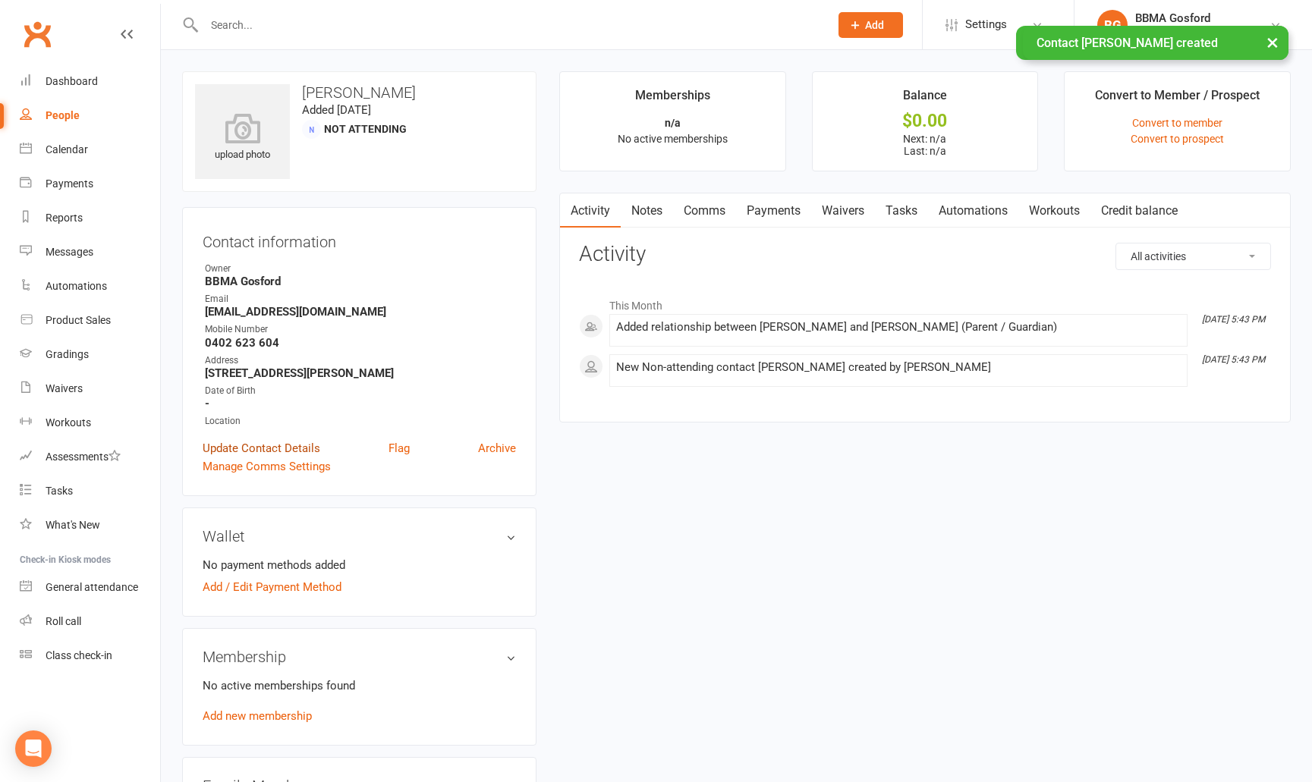
click at [261, 452] on link "Update Contact Details" at bounding box center [262, 448] width 118 height 18
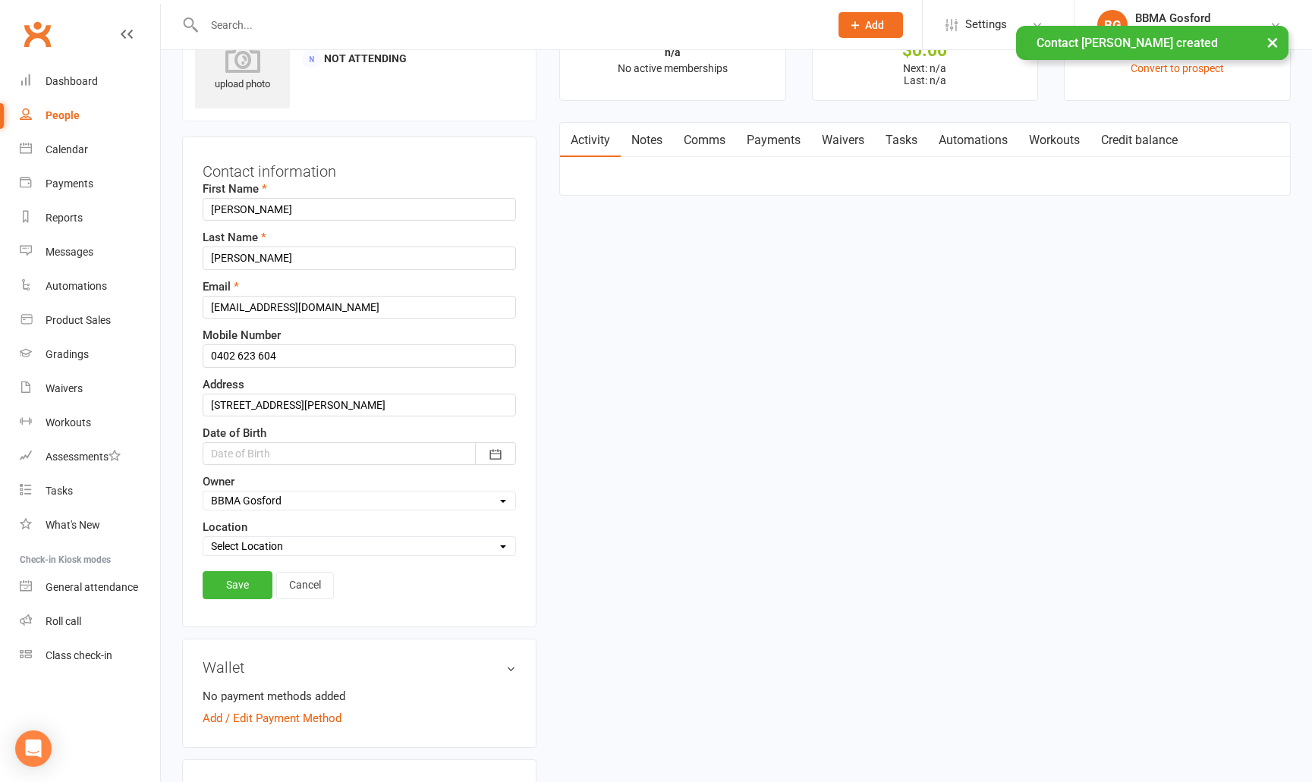
scroll to position [71, 0]
drag, startPoint x: 305, startPoint y: 405, endPoint x: 437, endPoint y: 407, distance: 132.1
click at [437, 407] on input "16 Bannister Drive, ERINA NSW 2250" at bounding box center [359, 404] width 313 height 23
type input "16 Bannister Drive,"
click at [235, 588] on link "Save" at bounding box center [238, 584] width 70 height 27
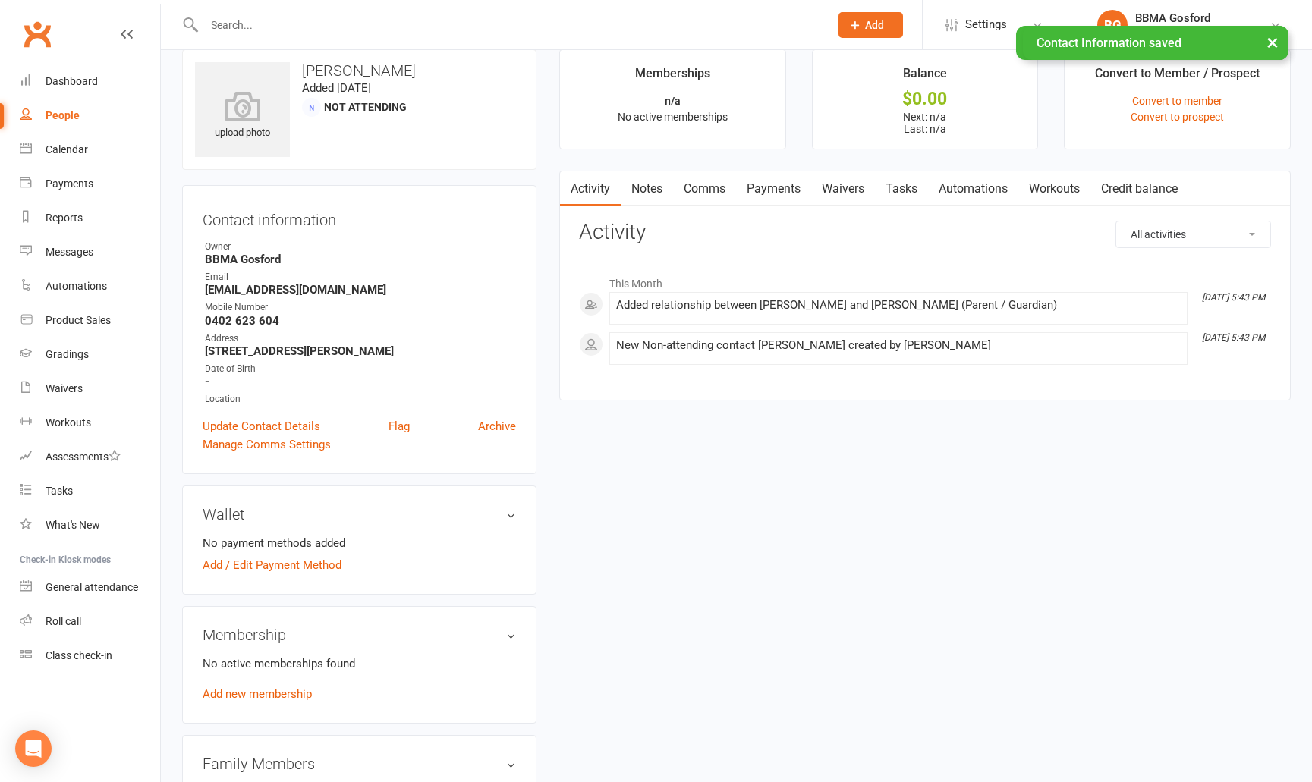
scroll to position [0, 0]
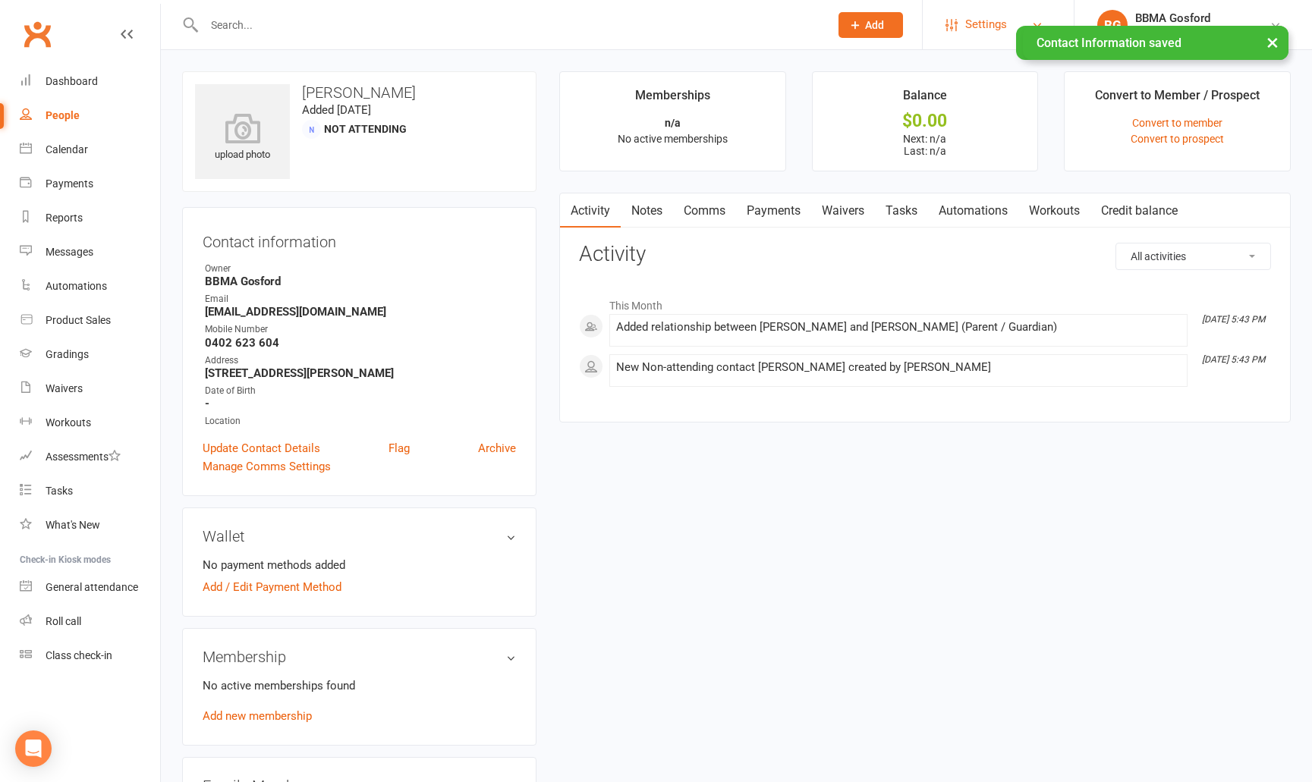
click at [990, 28] on span "Settings" at bounding box center [986, 25] width 42 height 34
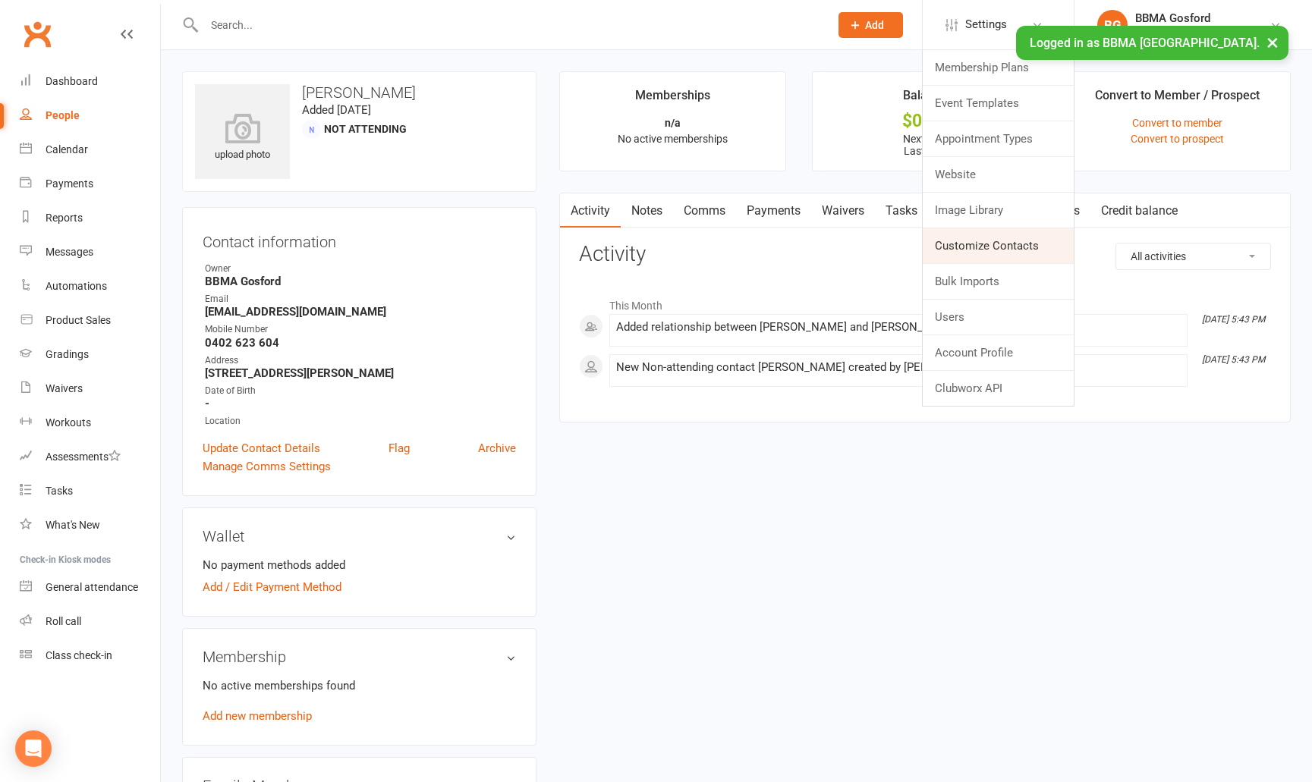
click at [1010, 247] on link "Customize Contacts" at bounding box center [998, 245] width 151 height 35
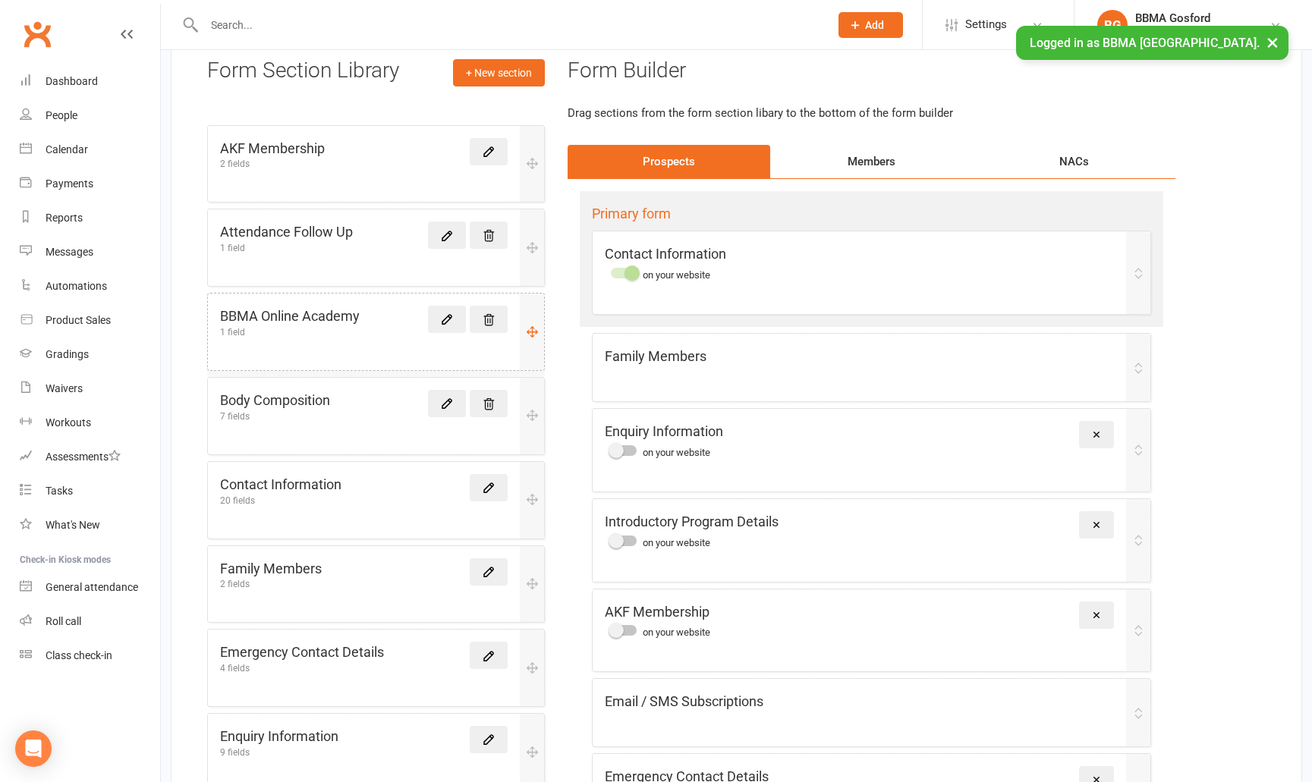
scroll to position [107, 0]
click at [877, 166] on div "Members" at bounding box center [871, 160] width 203 height 33
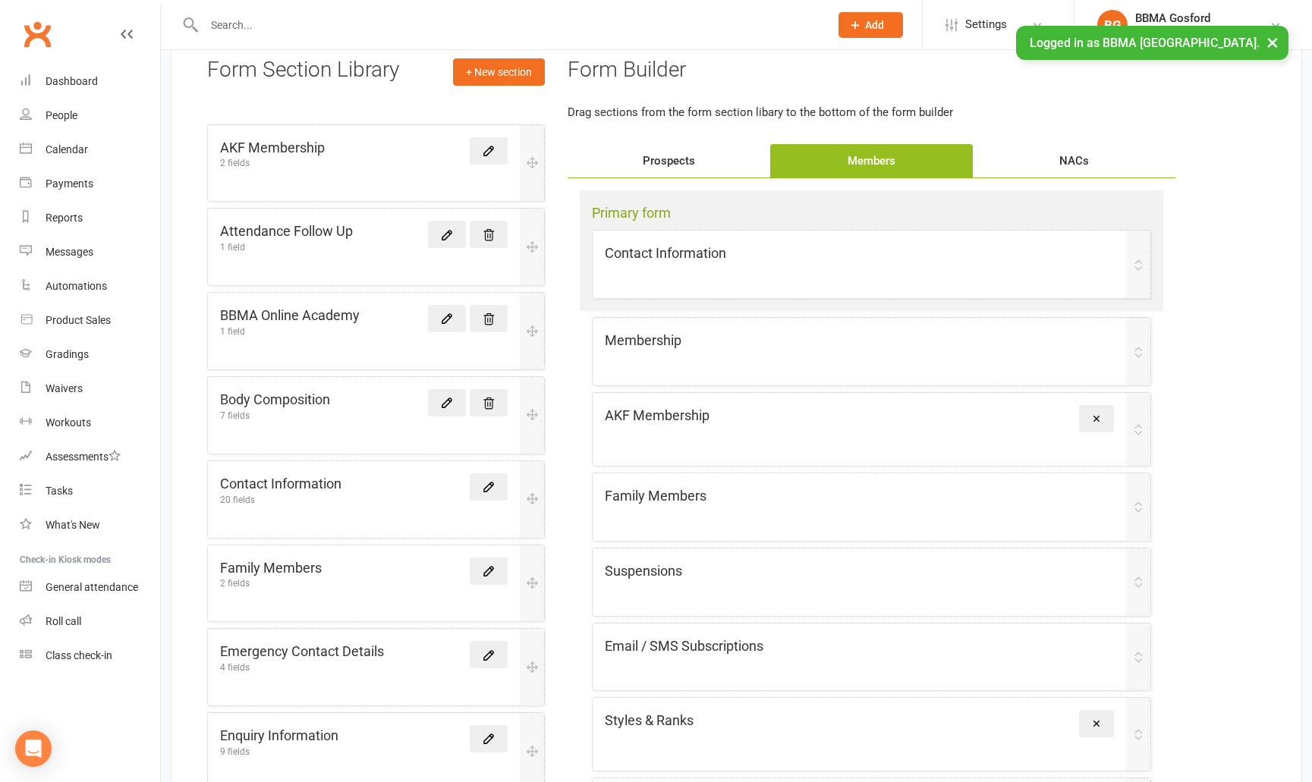
click at [1063, 157] on div "NACs" at bounding box center [1074, 160] width 203 height 33
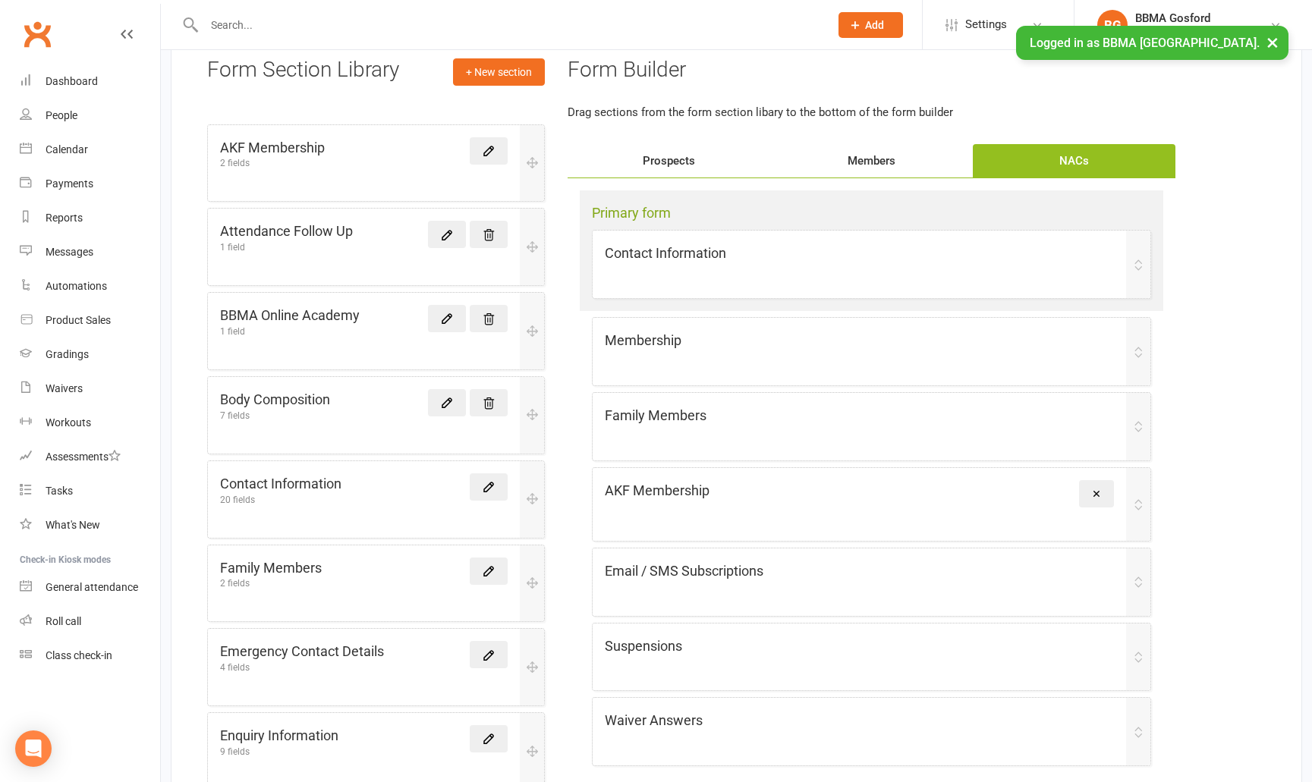
click at [669, 156] on div "Prospects" at bounding box center [669, 160] width 203 height 33
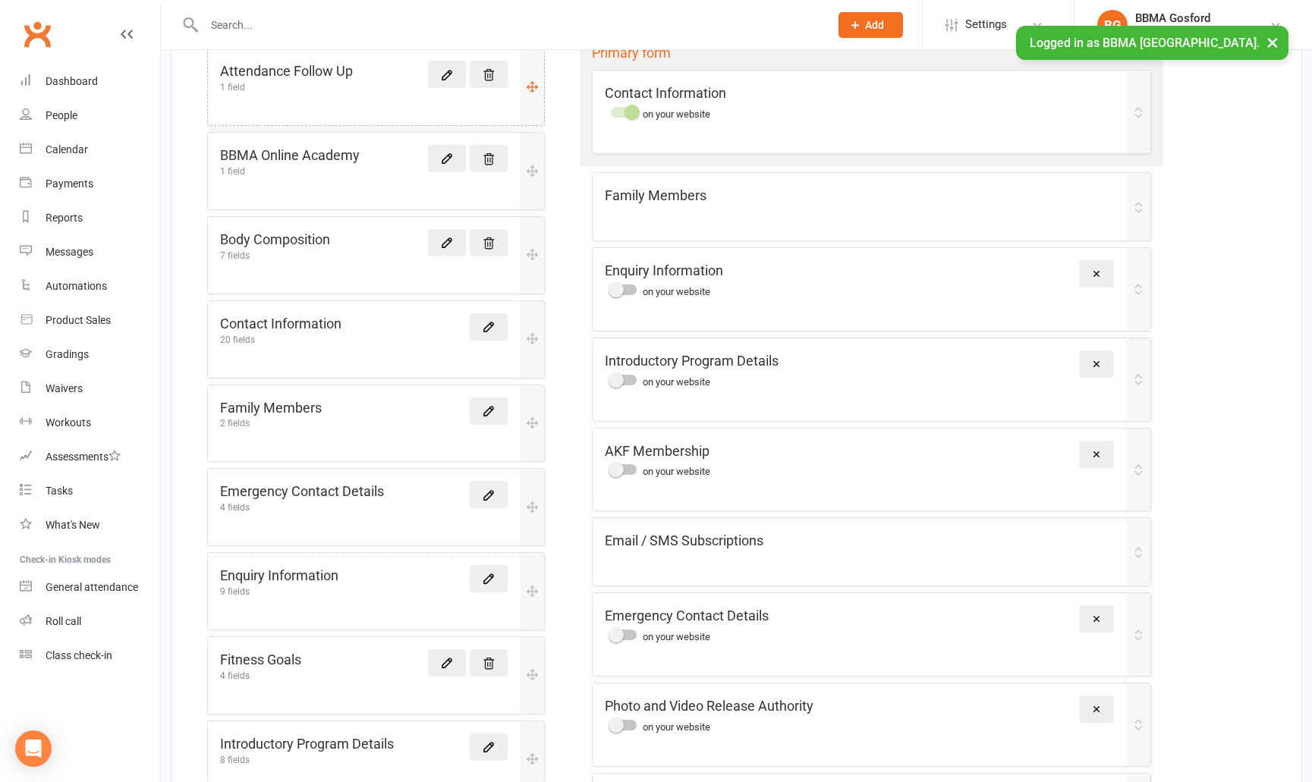
scroll to position [271, 0]
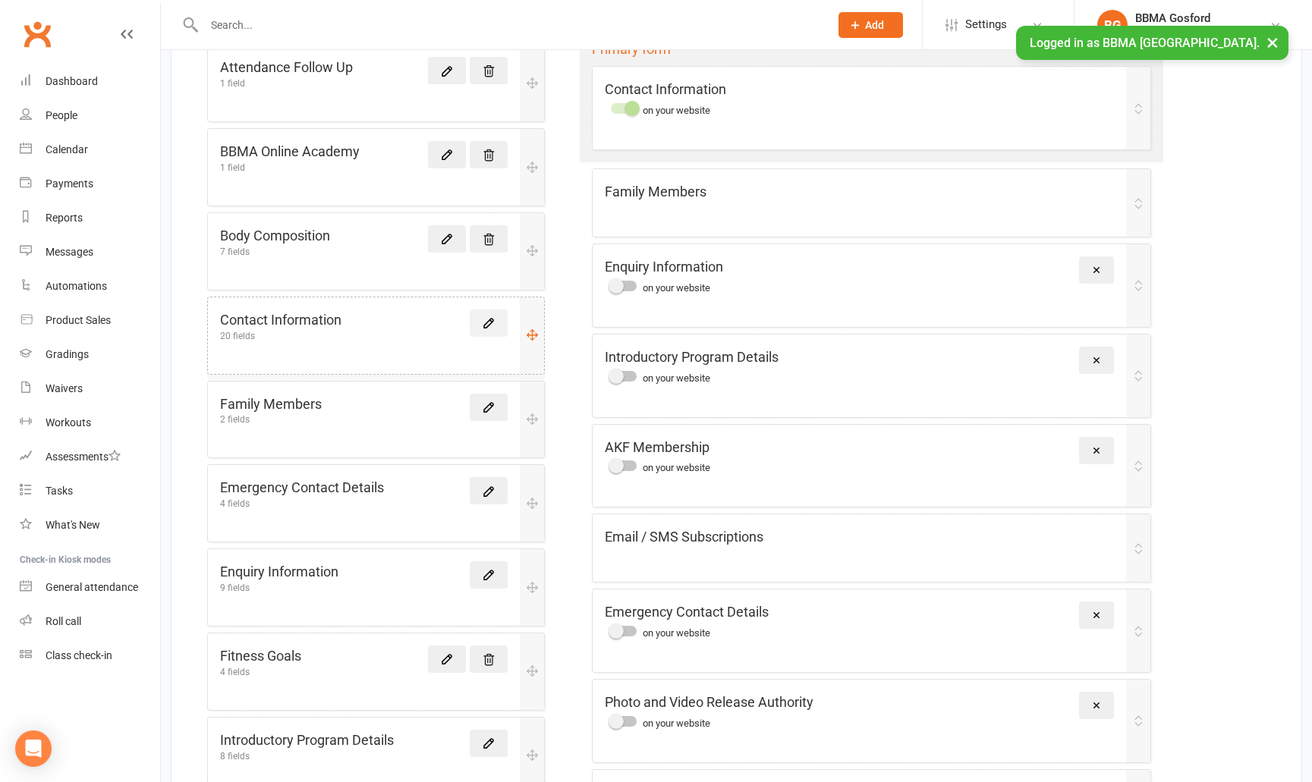
click at [490, 325] on icon at bounding box center [489, 323] width 14 height 14
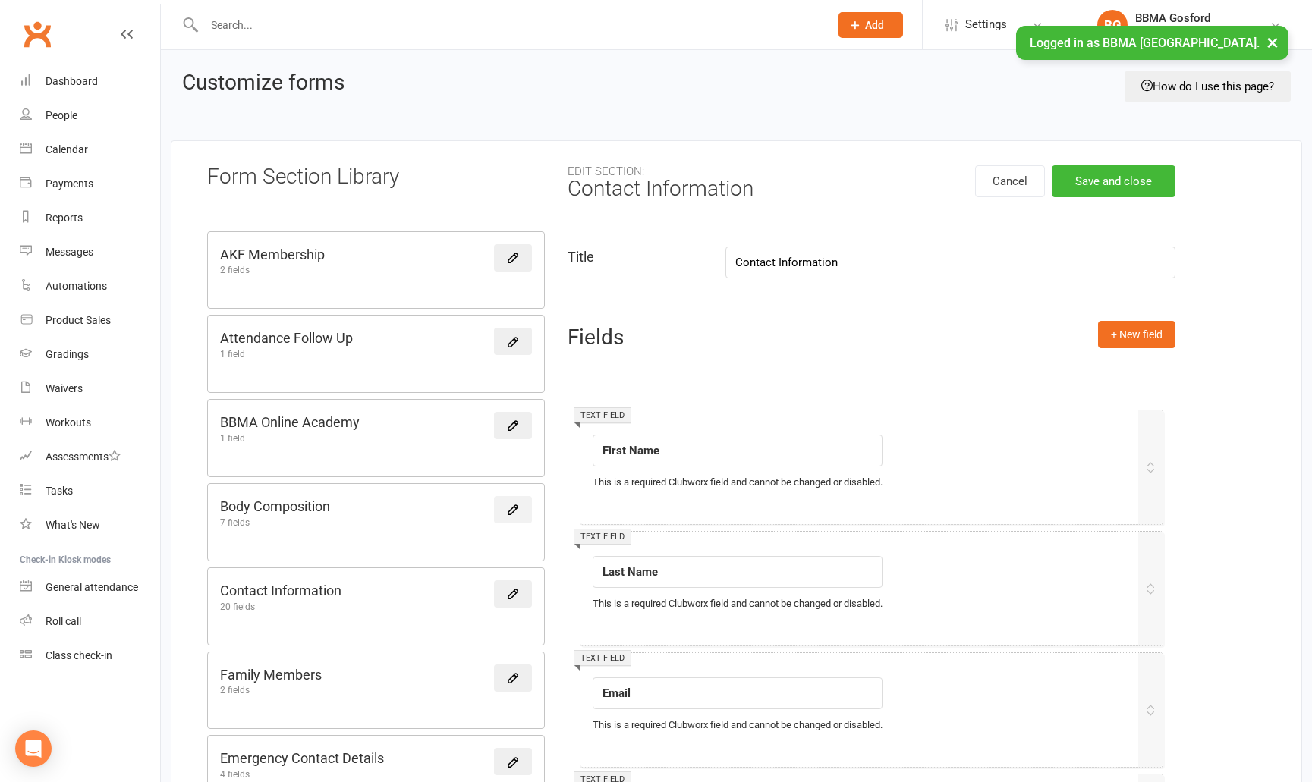
click at [512, 511] on icon at bounding box center [512, 509] width 9 height 9
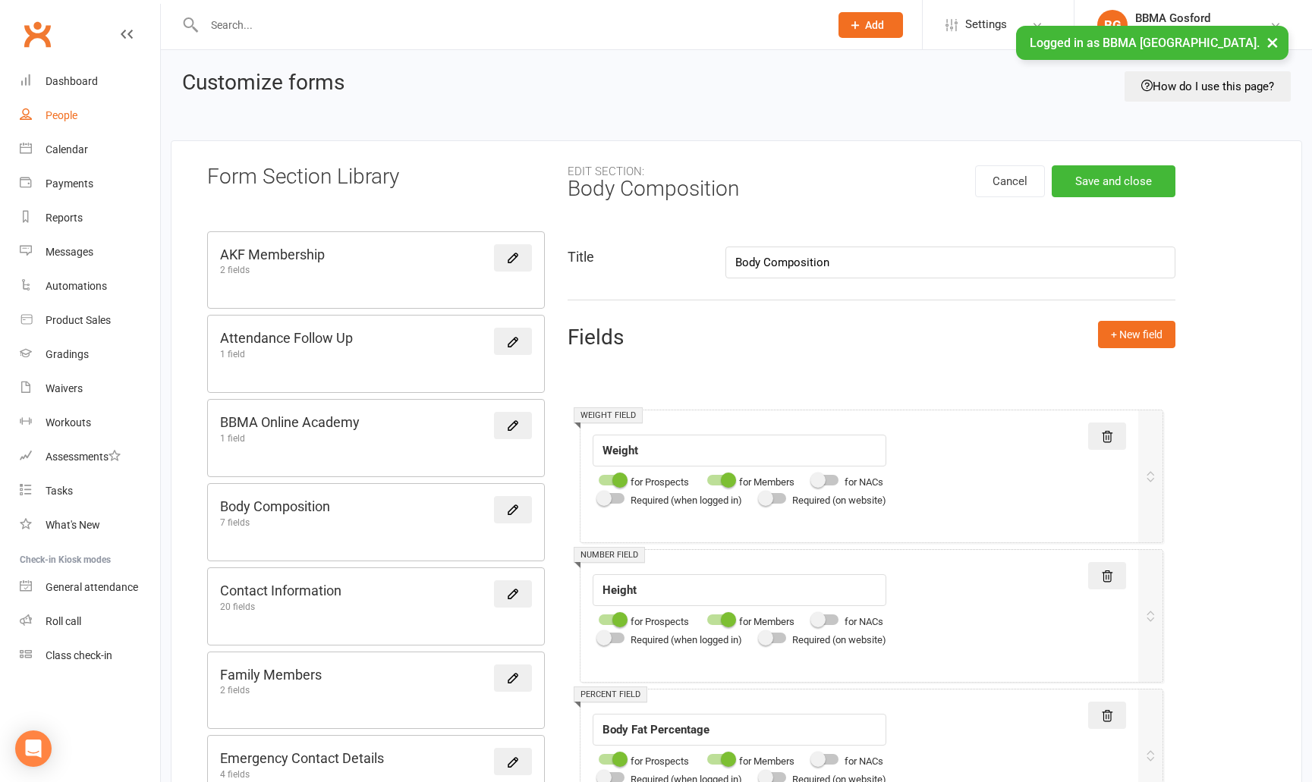
click at [64, 115] on div "People" at bounding box center [62, 115] width 32 height 12
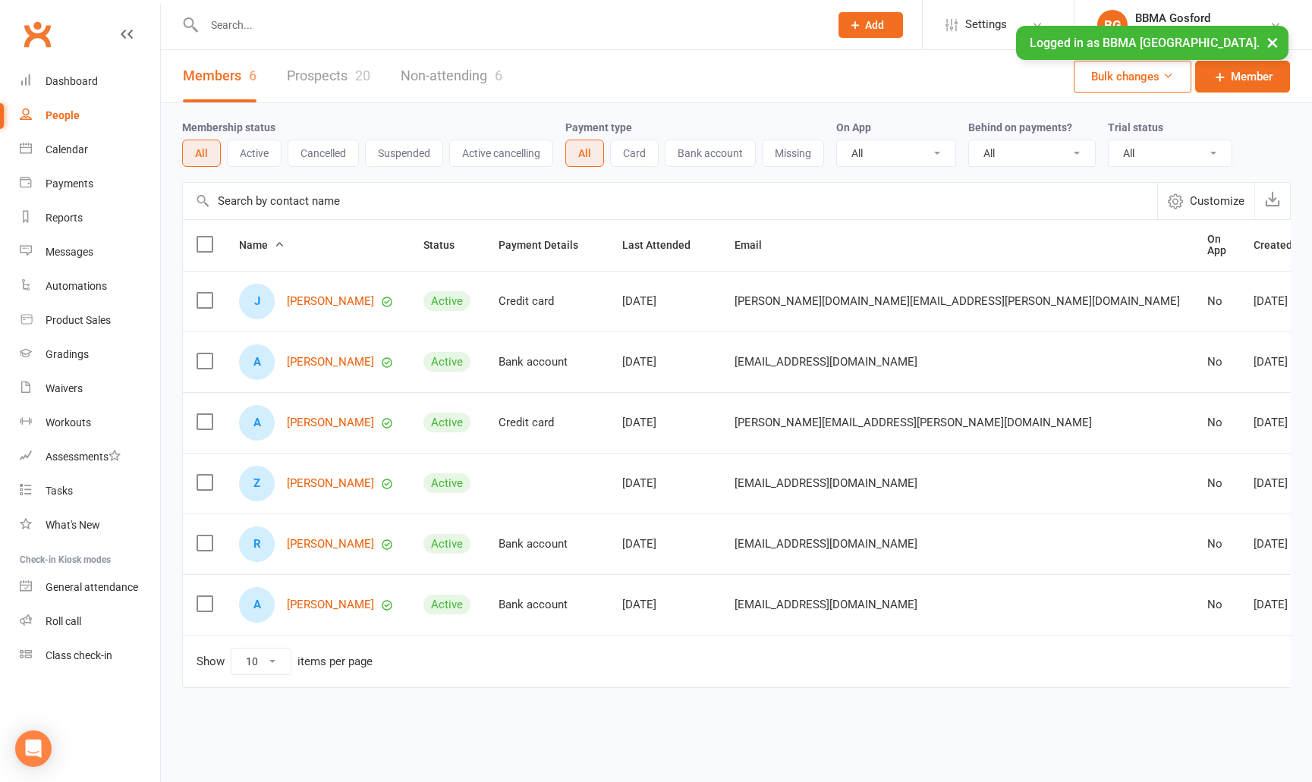
click at [431, 80] on link "Non-attending 6" at bounding box center [452, 76] width 102 height 52
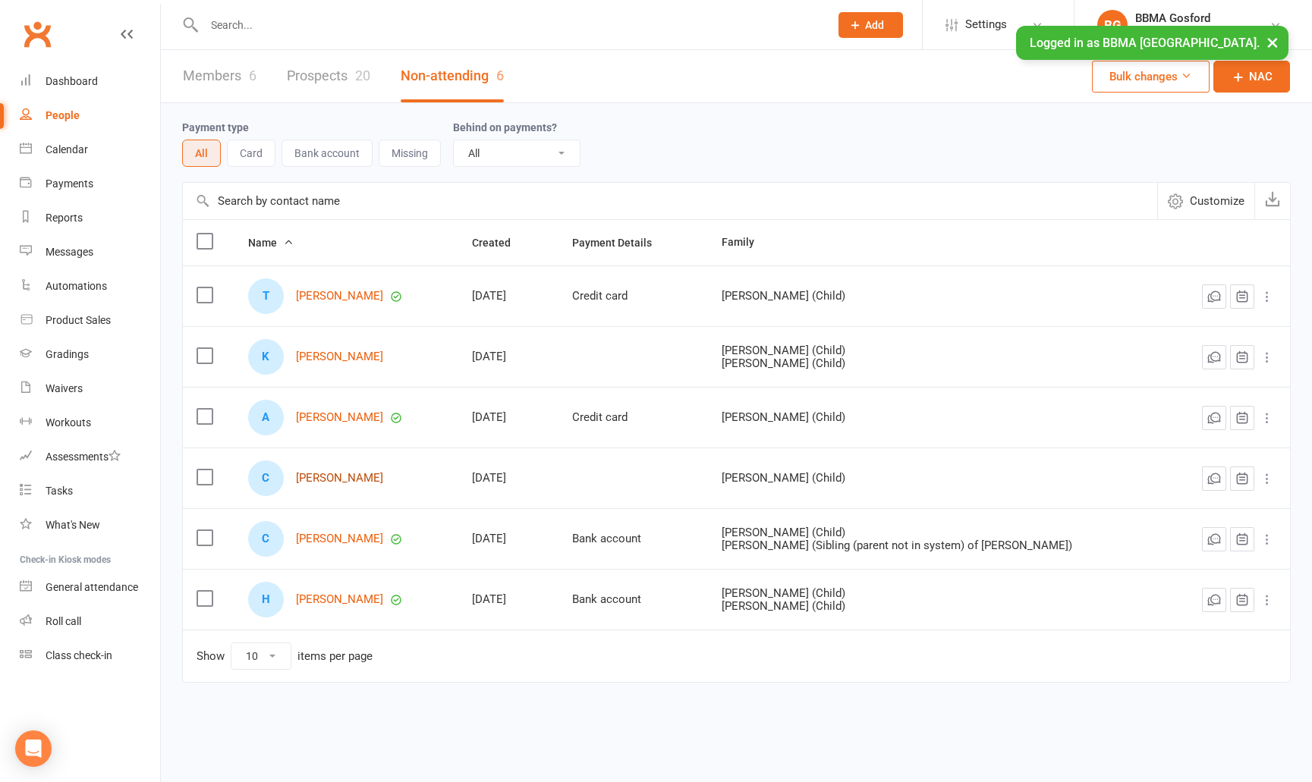
click at [343, 478] on link "Catherine Odgers" at bounding box center [339, 478] width 87 height 13
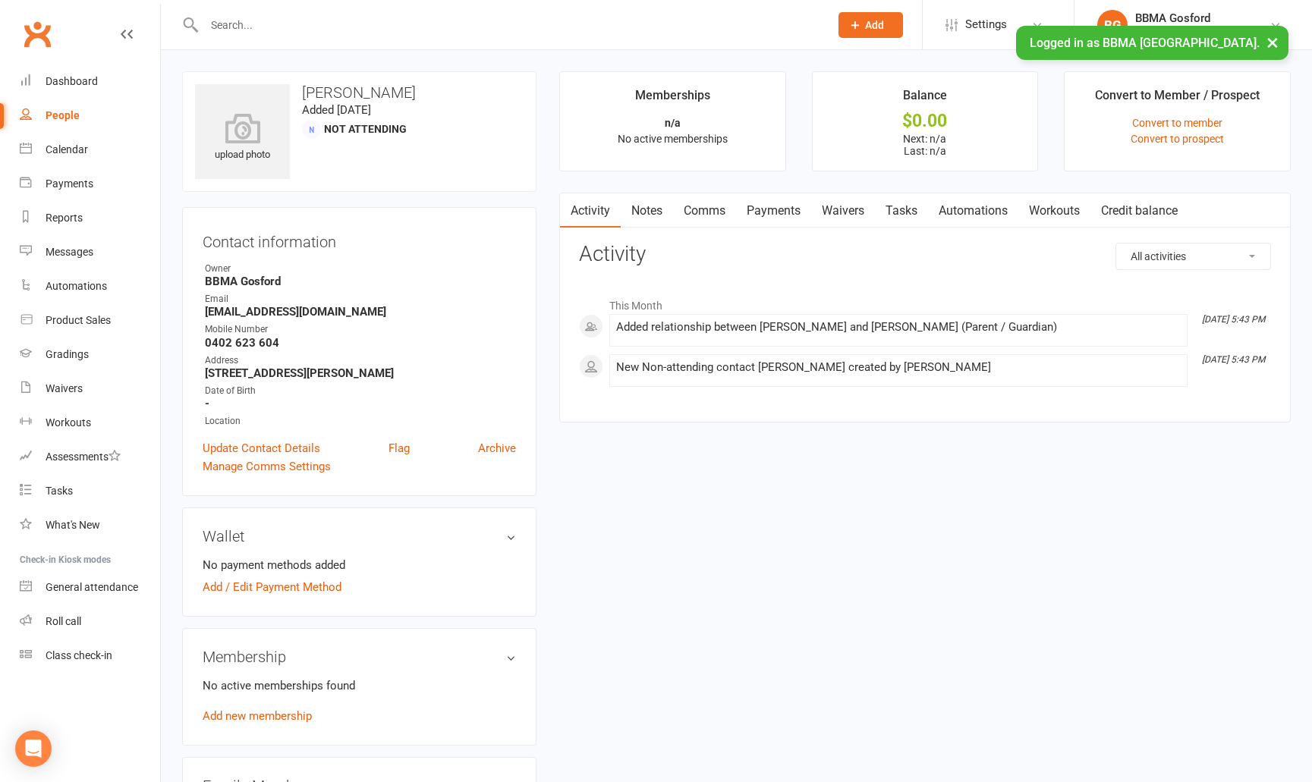
click at [841, 209] on link "Waivers" at bounding box center [843, 211] width 64 height 35
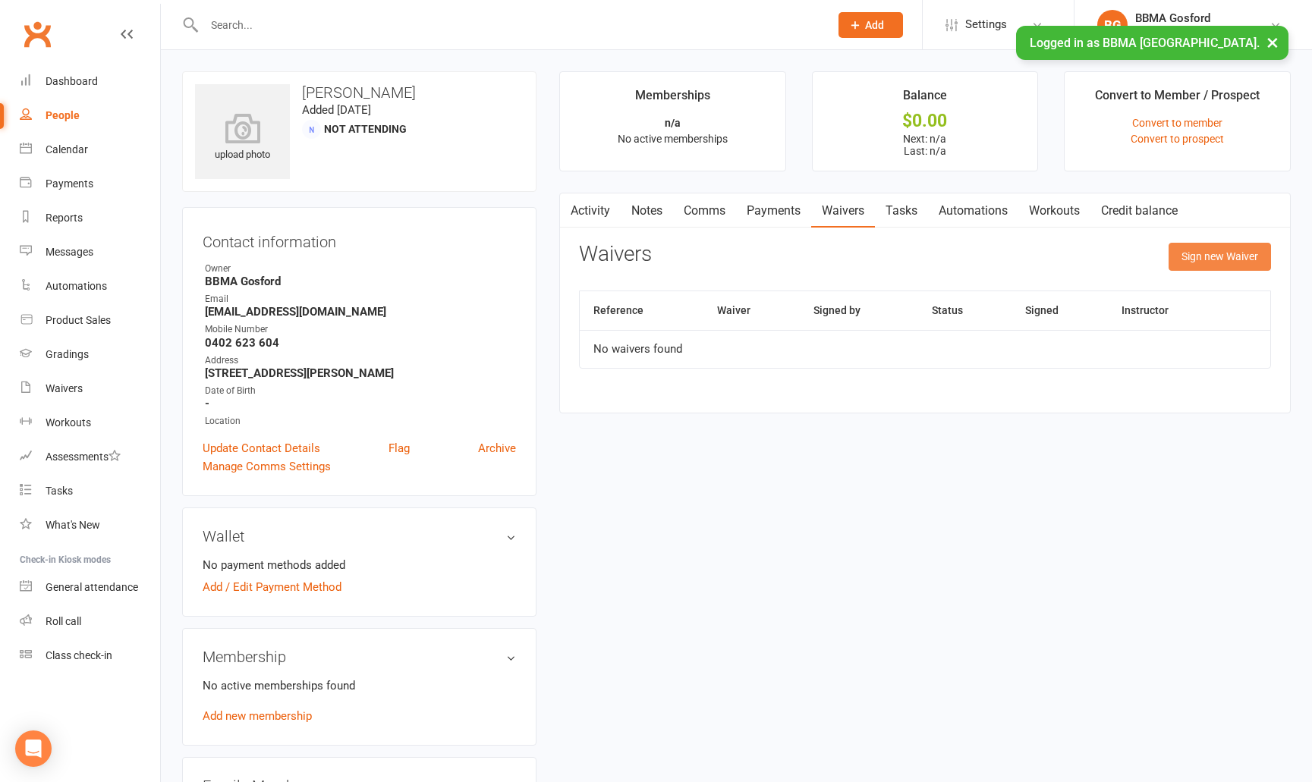
click at [1210, 257] on button "Sign new Waiver" at bounding box center [1220, 256] width 102 height 27
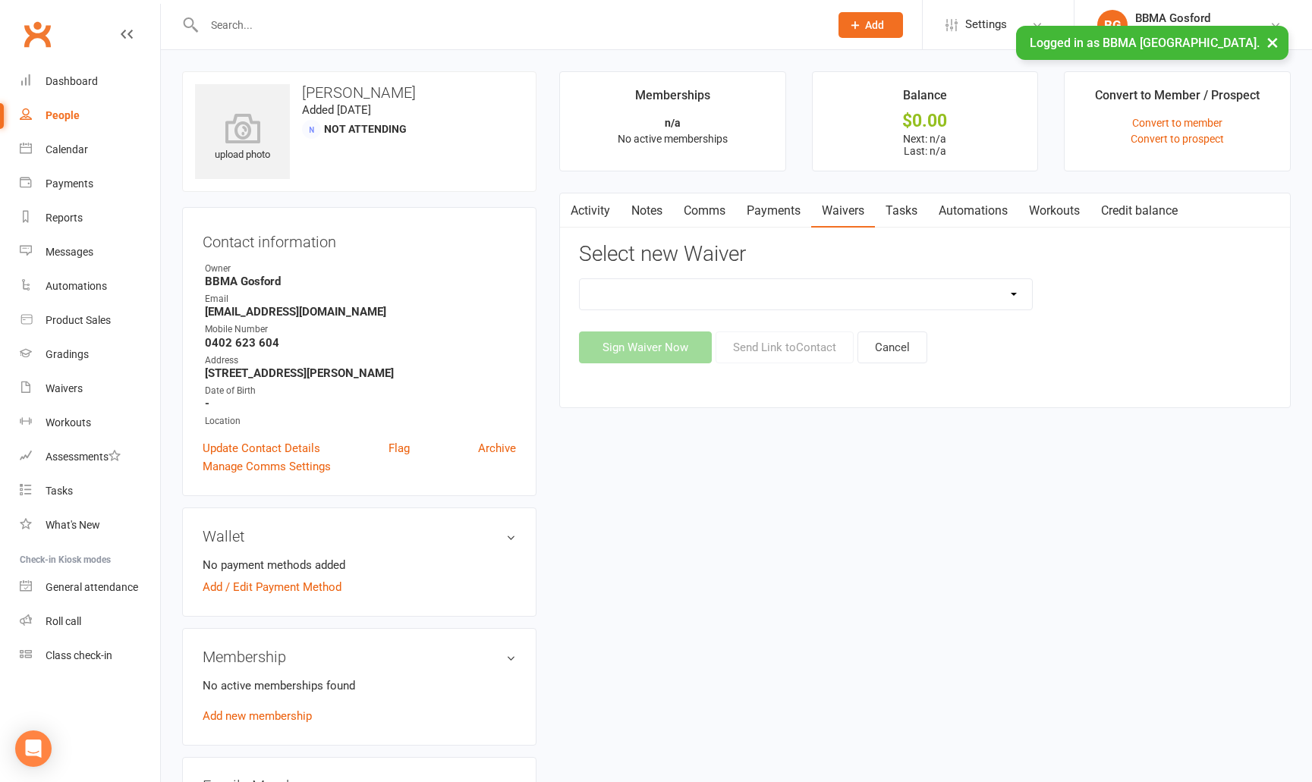
select select "14683"
click option "Basic Program Enrollment - MISC" at bounding box center [0, 0] width 0 height 0
click at [800, 351] on button "Send Link to Contact" at bounding box center [785, 348] width 138 height 32
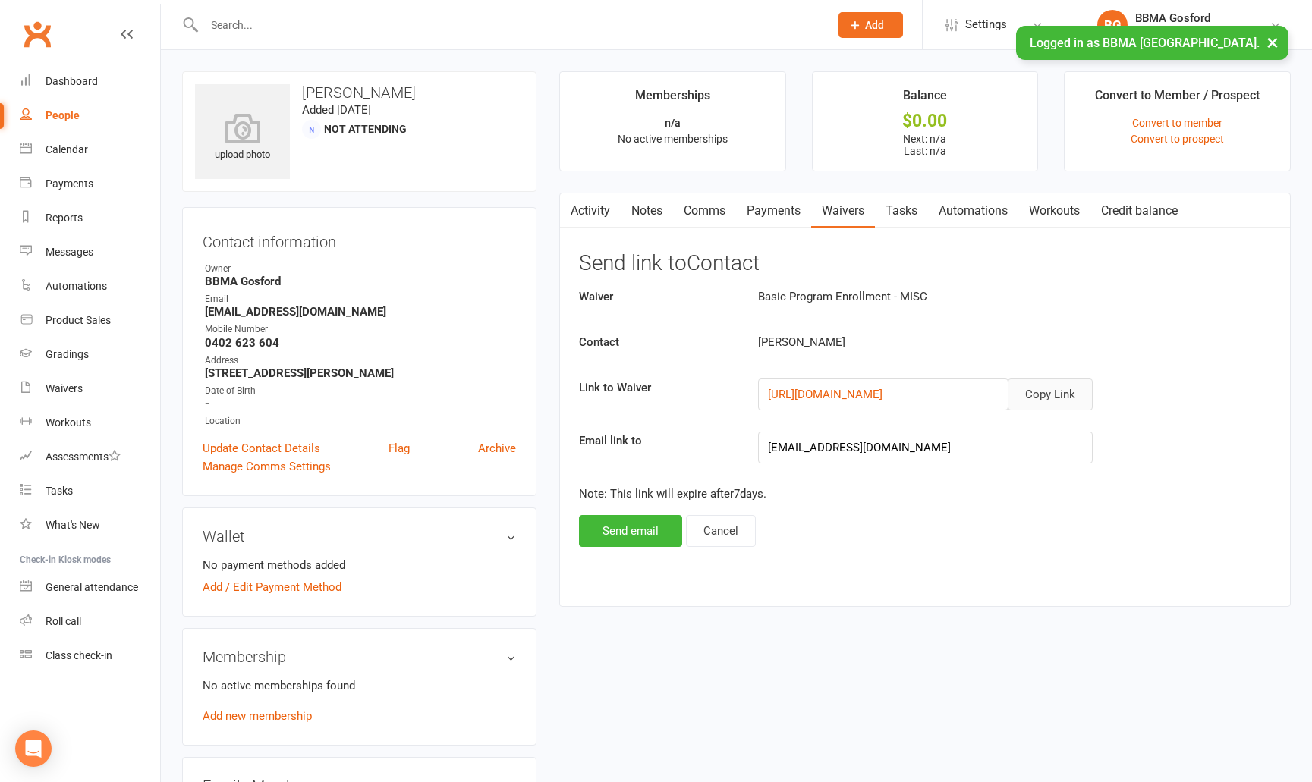
click at [1068, 404] on button "Copy Link" at bounding box center [1050, 395] width 85 height 32
click at [635, 534] on button "Send email" at bounding box center [630, 531] width 103 height 32
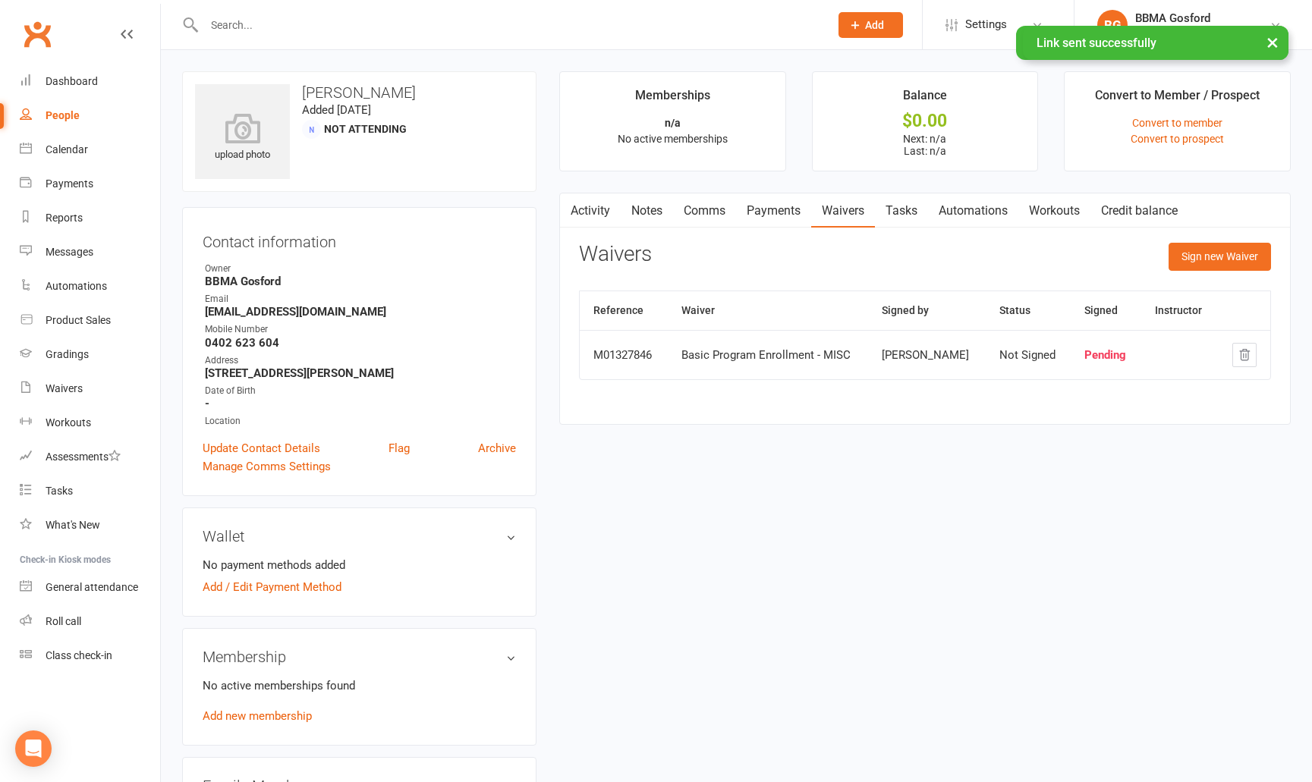
click at [721, 206] on link "Comms" at bounding box center [704, 211] width 63 height 35
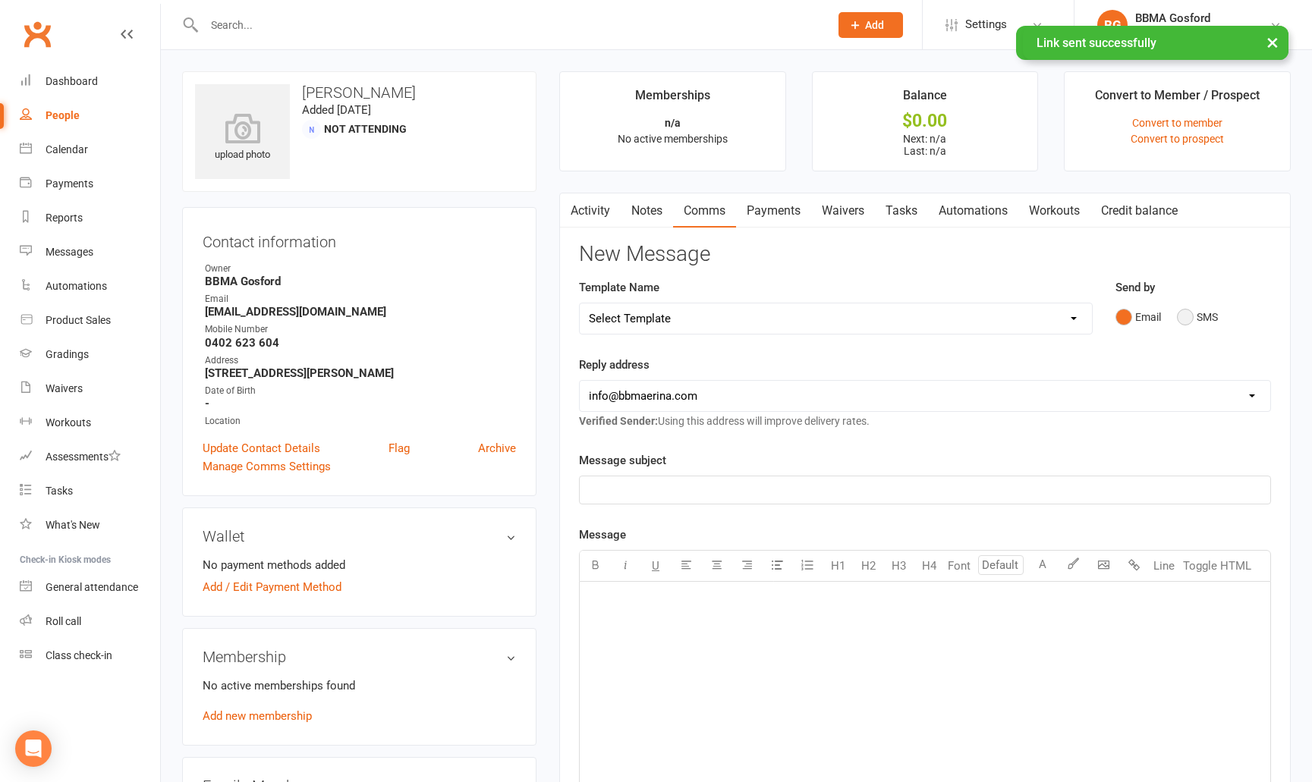
click at [1191, 316] on button "SMS" at bounding box center [1197, 317] width 41 height 29
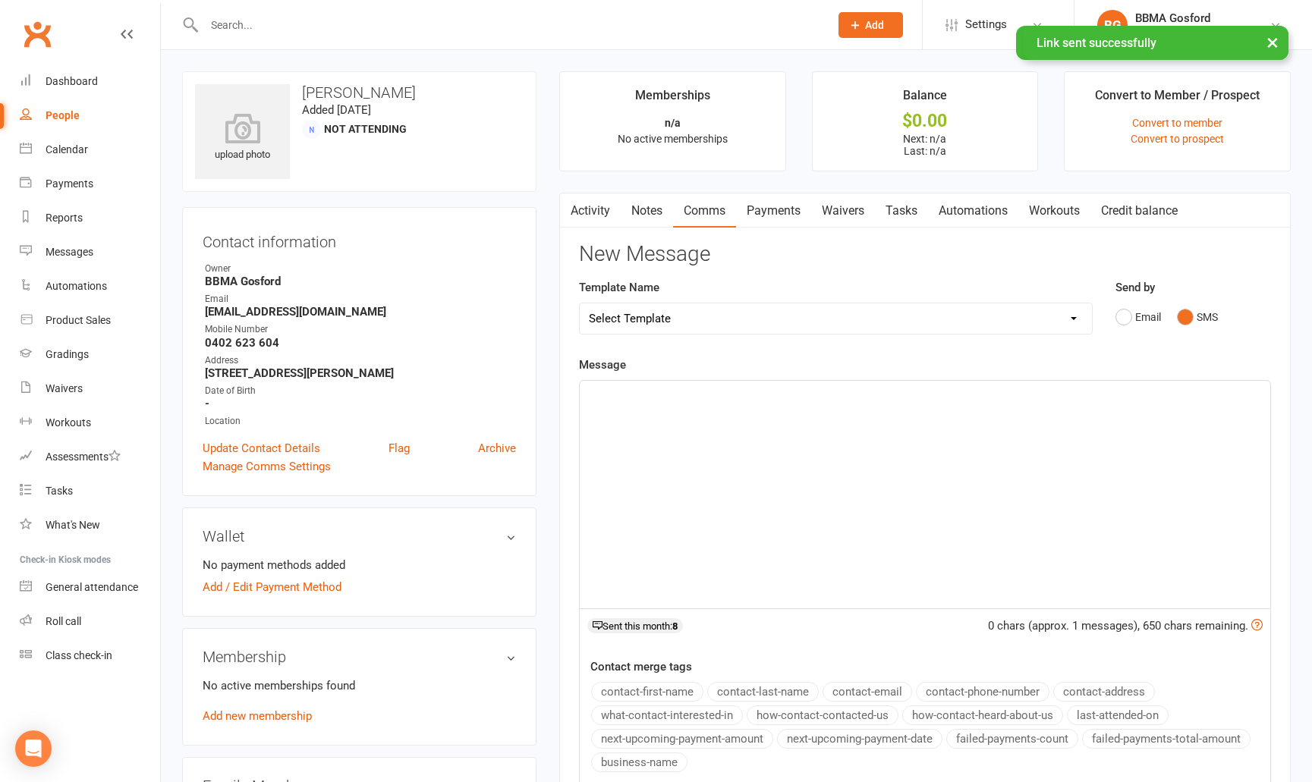
click at [618, 398] on p "﻿" at bounding box center [925, 395] width 672 height 18
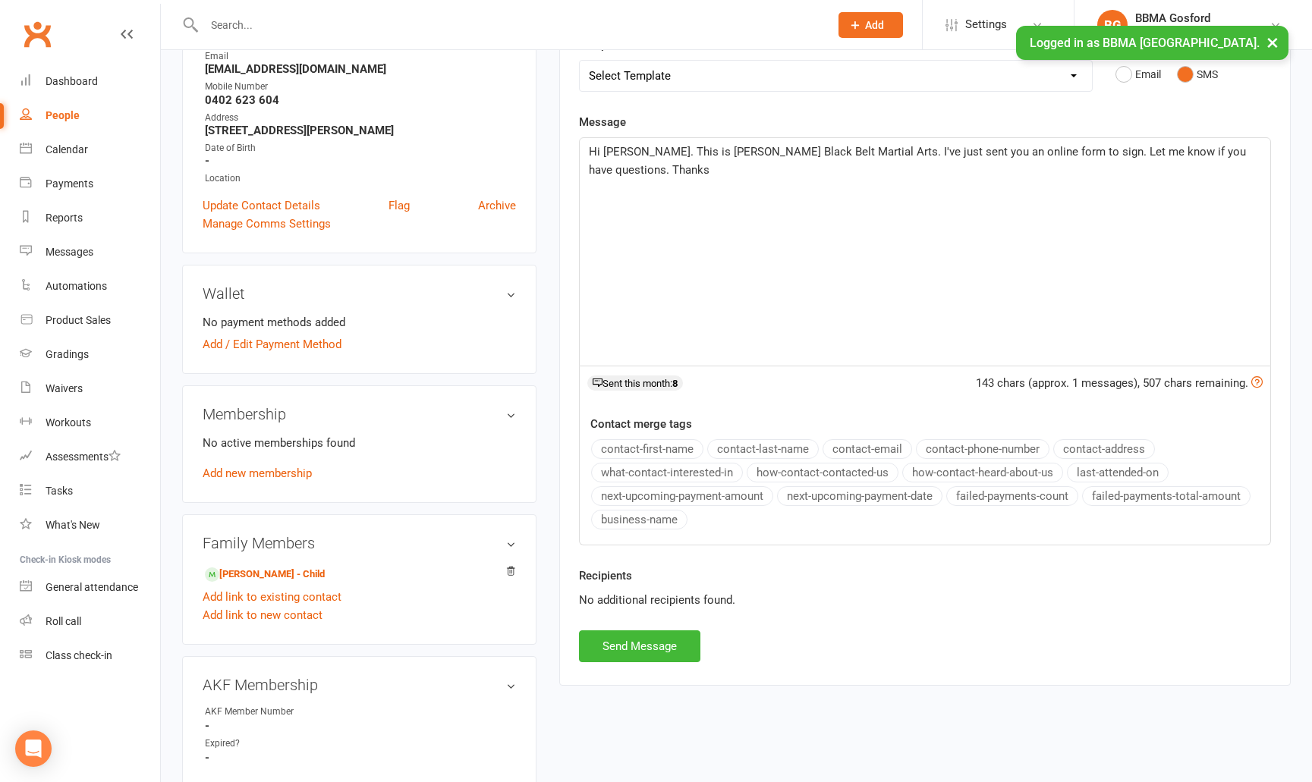
scroll to position [248, 0]
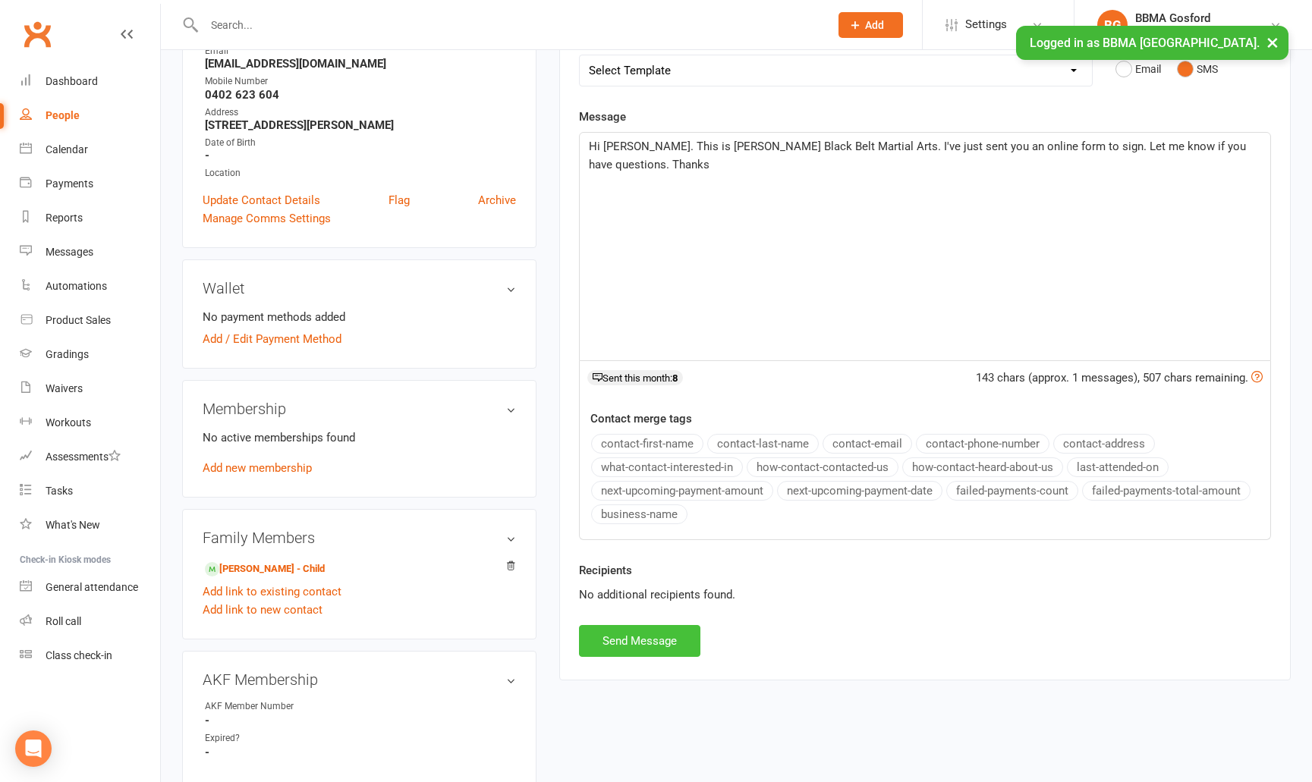
click at [643, 640] on button "Send Message" at bounding box center [639, 641] width 121 height 32
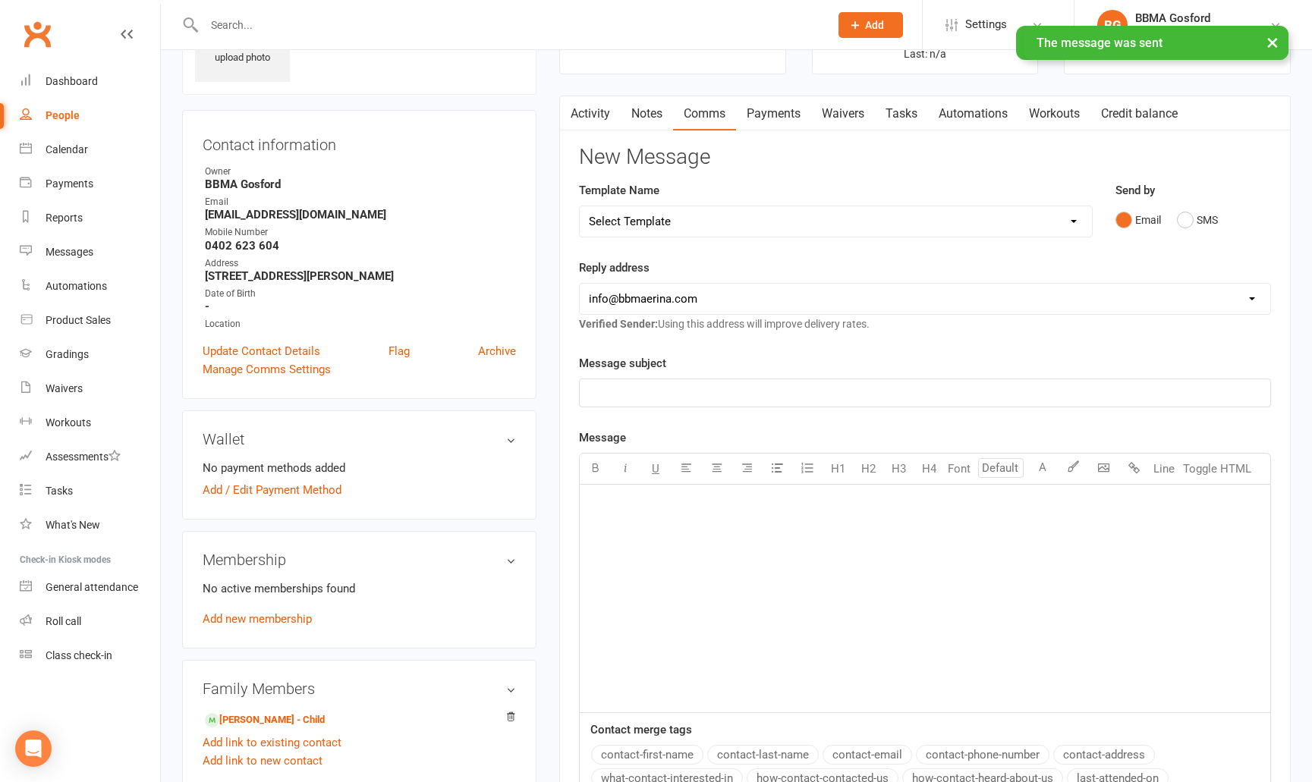
scroll to position [0, 0]
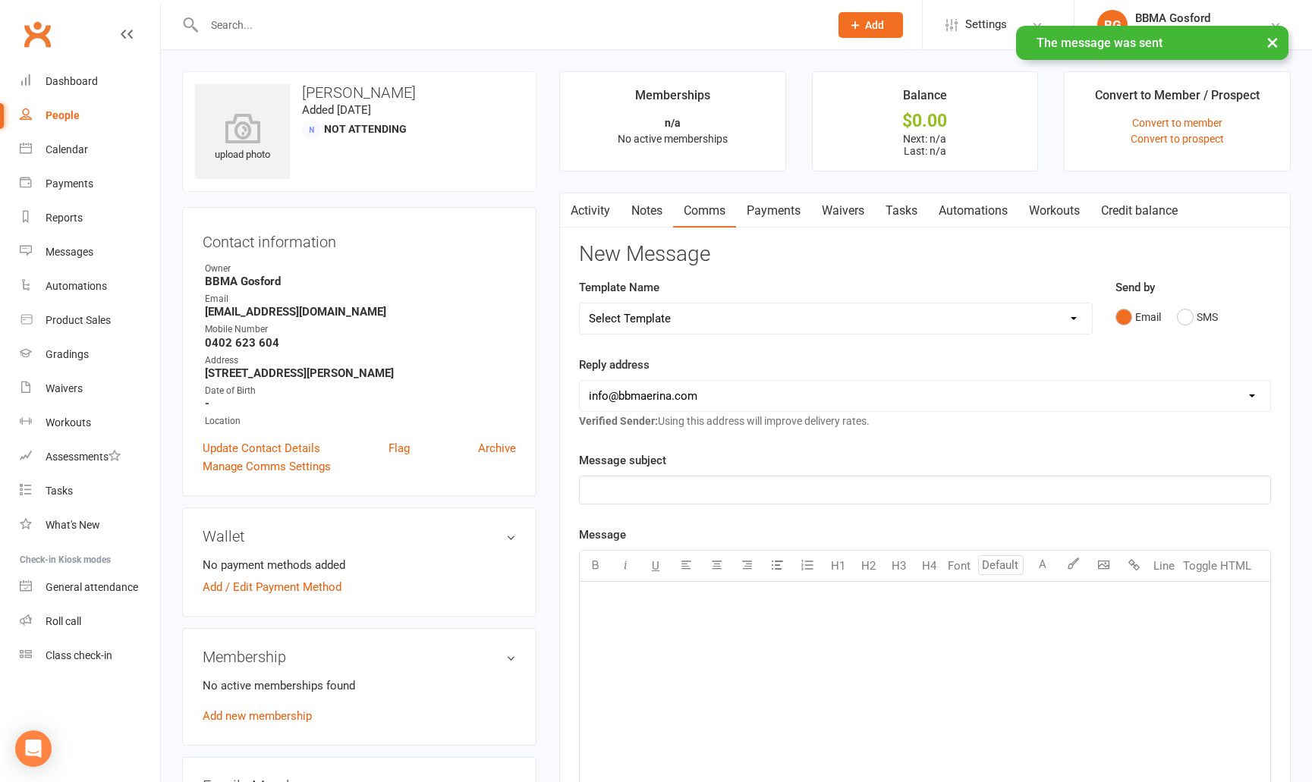
click at [589, 208] on link "Activity" at bounding box center [590, 211] width 61 height 35
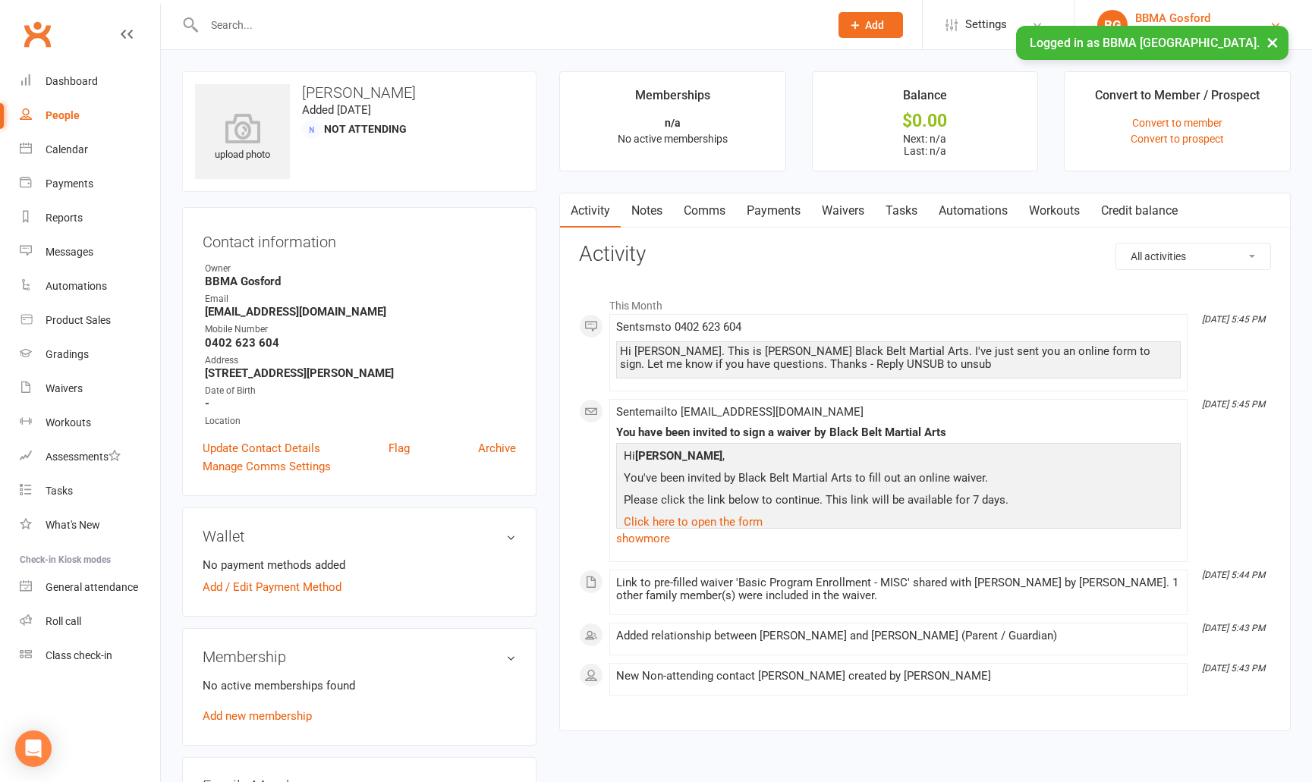
click at [1179, 22] on div "BBMA Gosford" at bounding box center [1202, 18] width 134 height 14
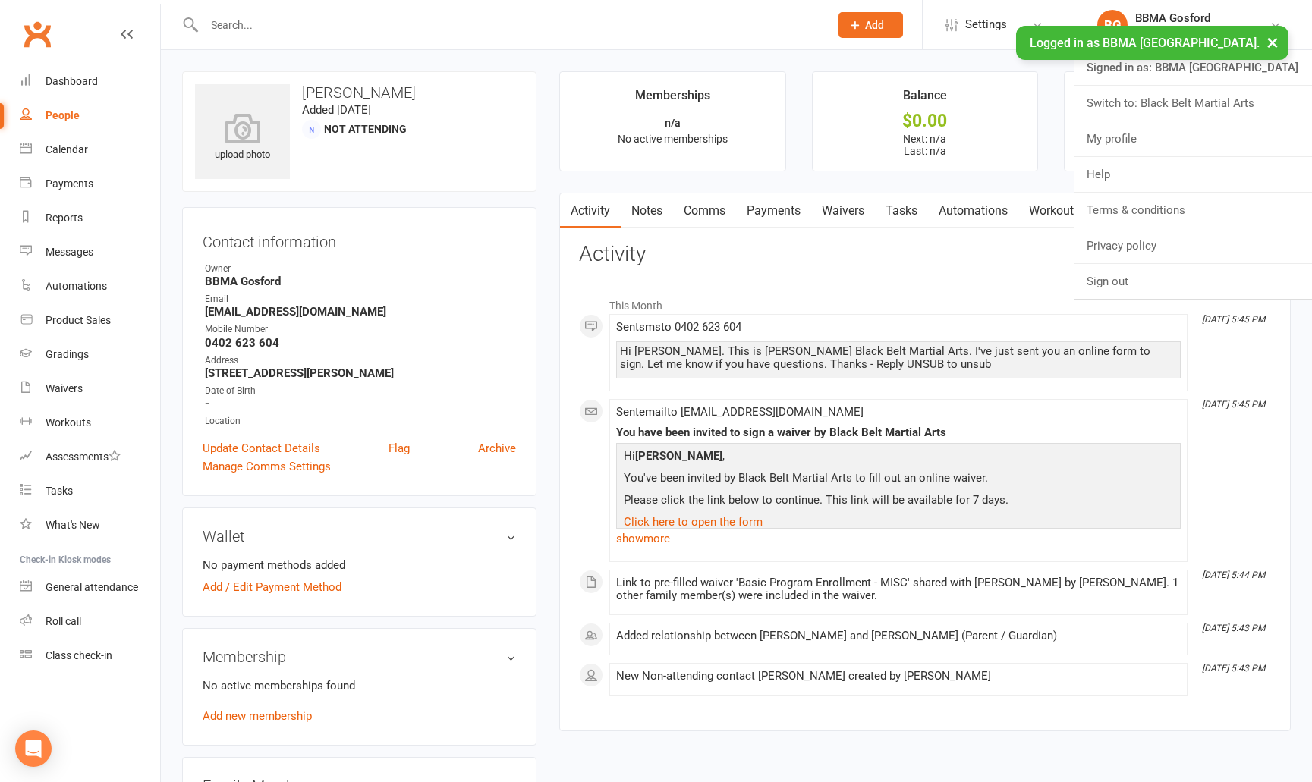
click at [1183, 102] on link "Switch to: Black Belt Martial Arts" at bounding box center [1194, 103] width 238 height 35
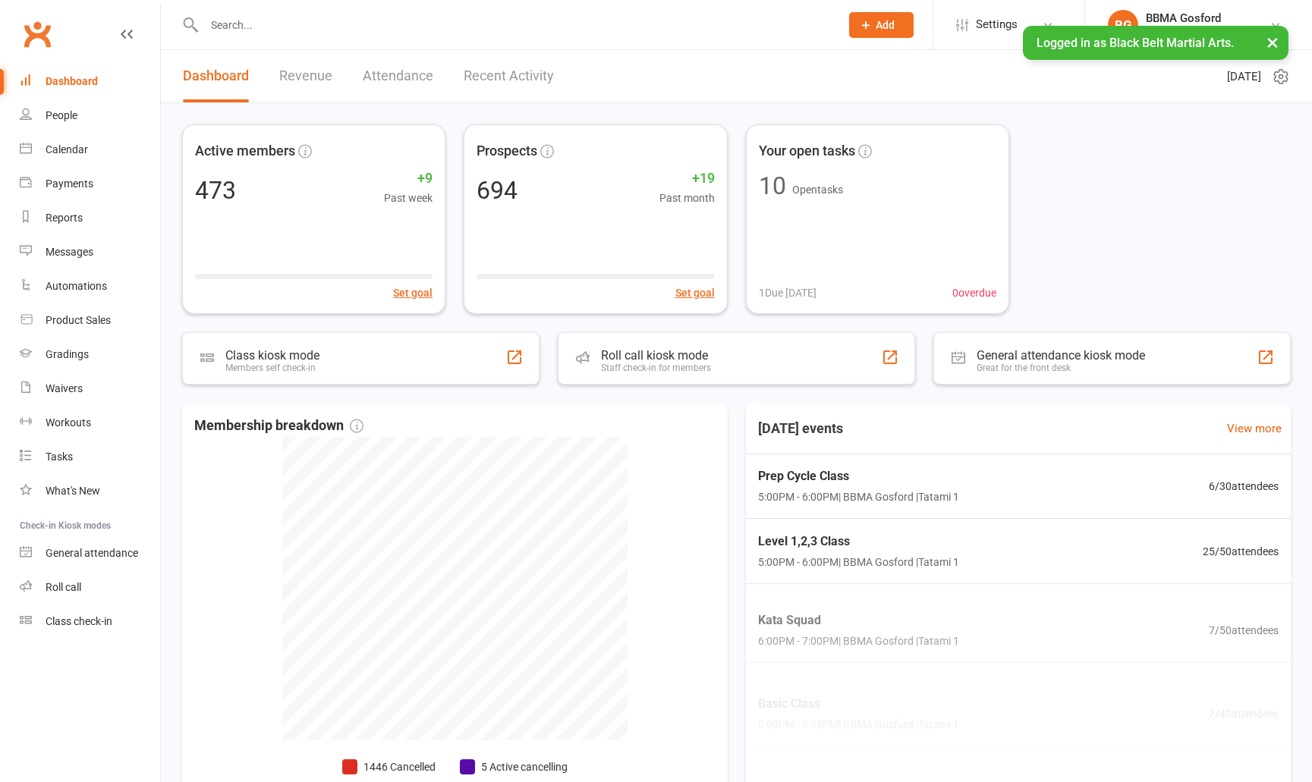
click at [252, 28] on input "text" at bounding box center [515, 24] width 630 height 21
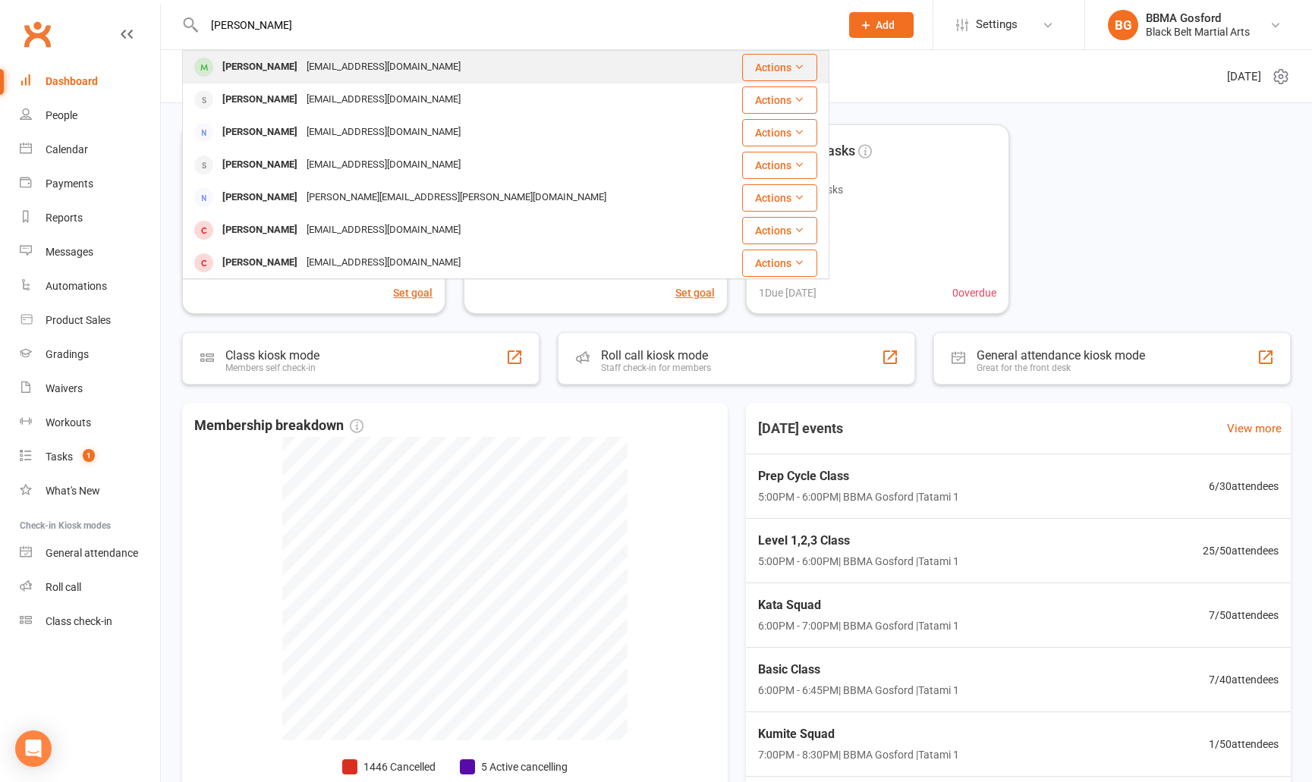
type input "[PERSON_NAME]"
click at [226, 73] on div "[PERSON_NAME]" at bounding box center [260, 67] width 84 height 22
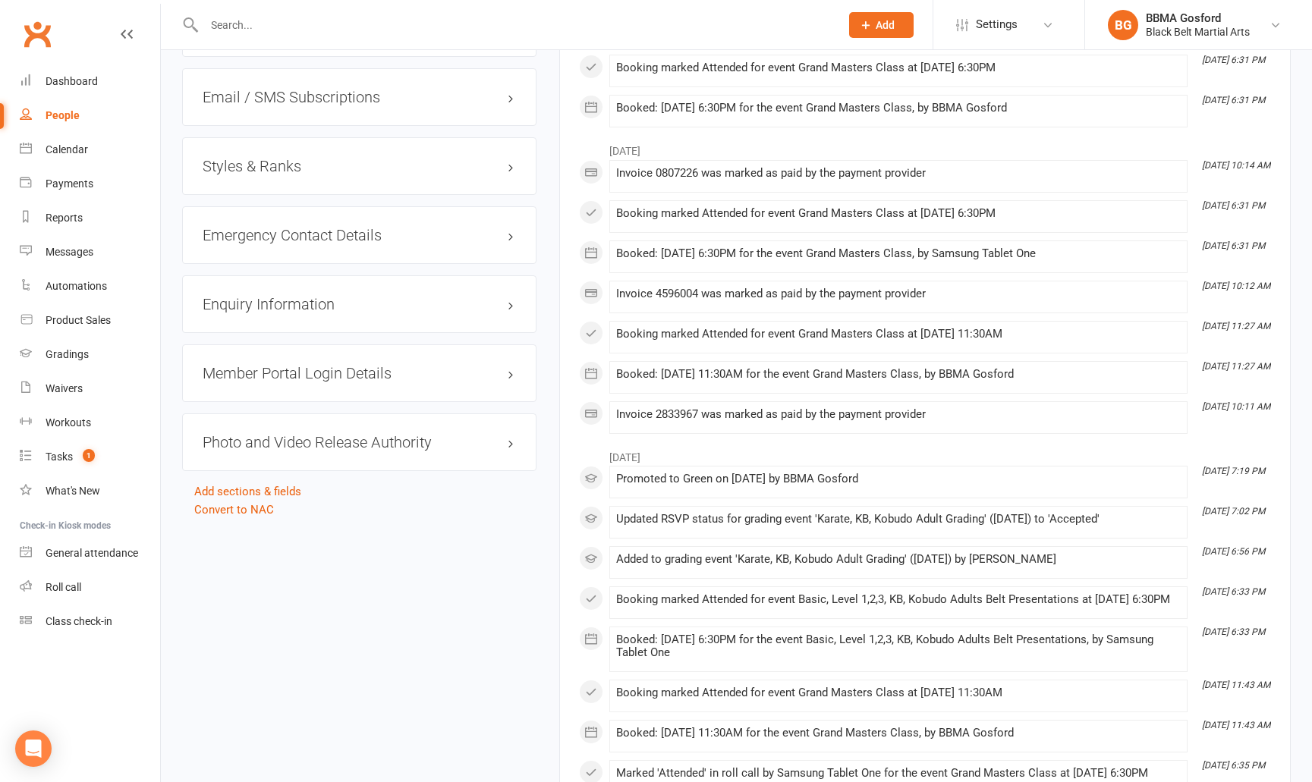
scroll to position [1428, 0]
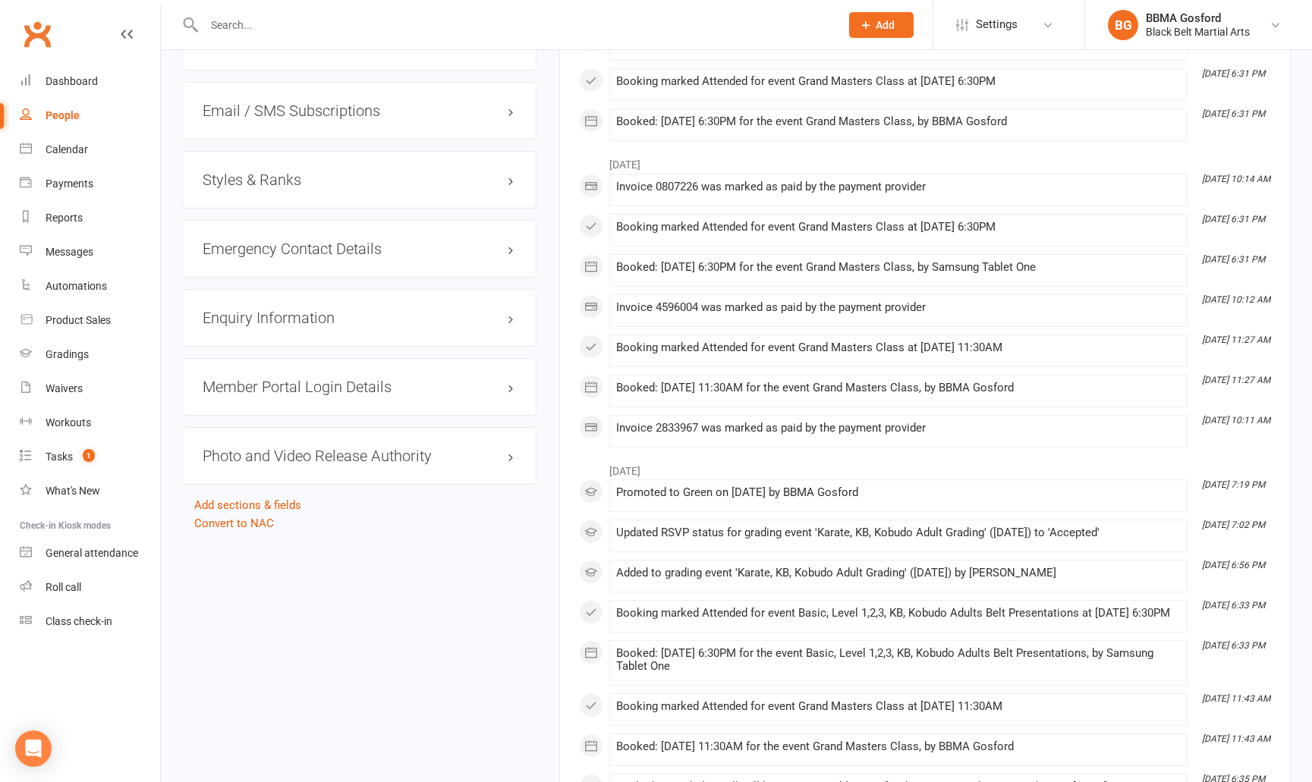
click at [249, 185] on h3 "Styles & Ranks" at bounding box center [359, 180] width 313 height 17
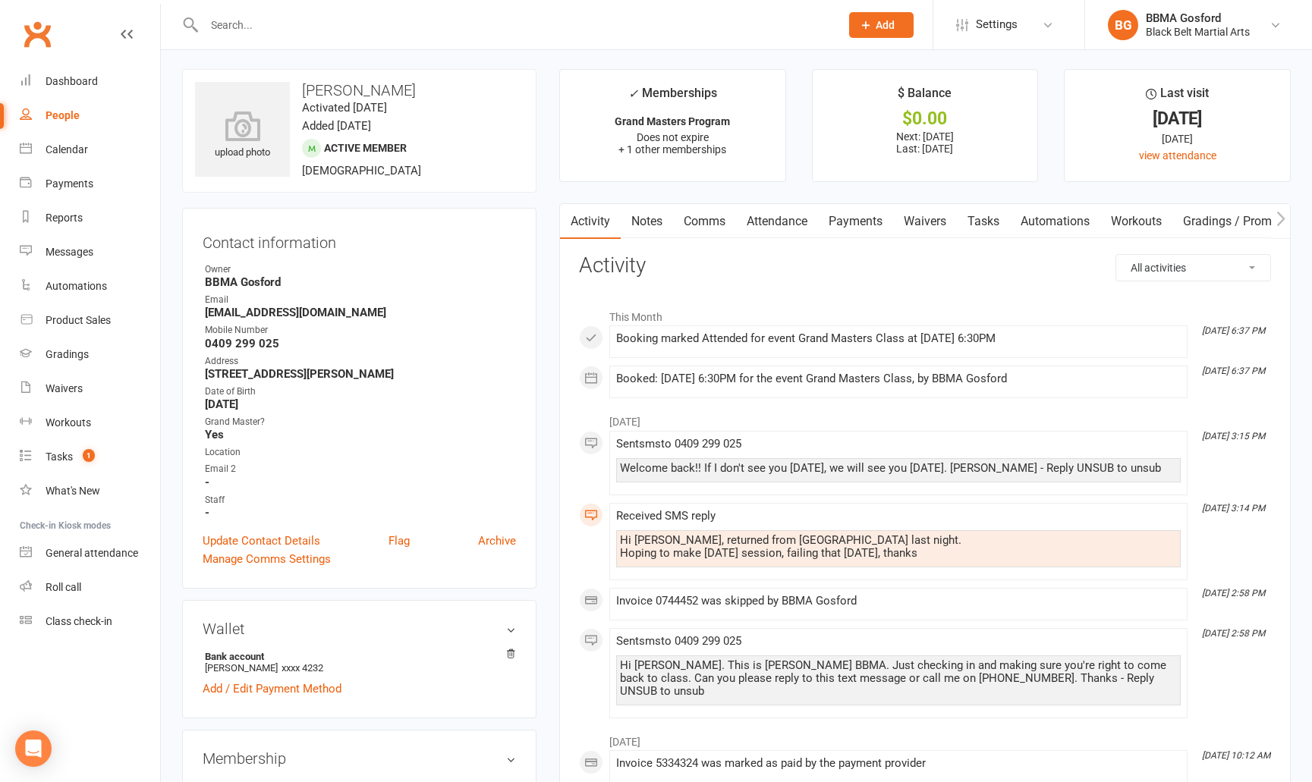
scroll to position [0, 0]
click at [293, 27] on input "text" at bounding box center [515, 24] width 630 height 21
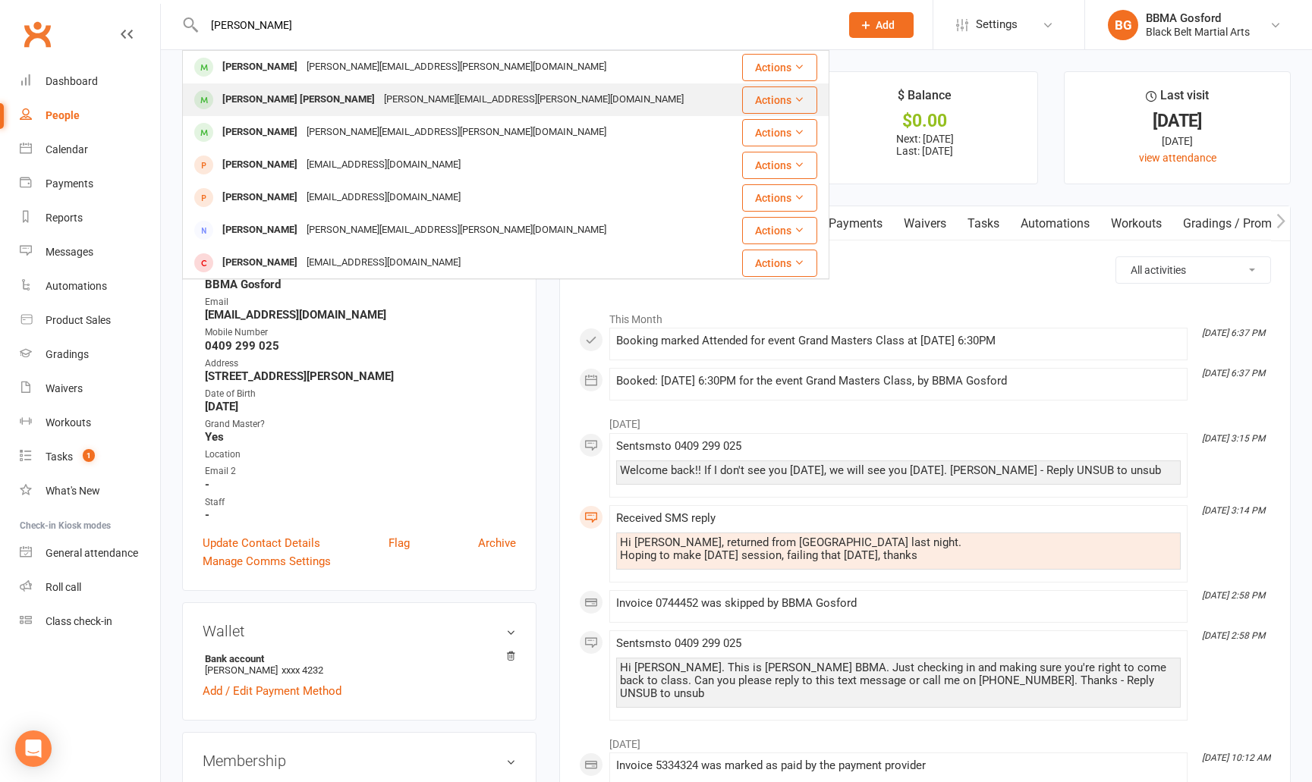
type input "[PERSON_NAME]"
click at [277, 98] on div "[PERSON_NAME] [PERSON_NAME]" at bounding box center [299, 100] width 162 height 22
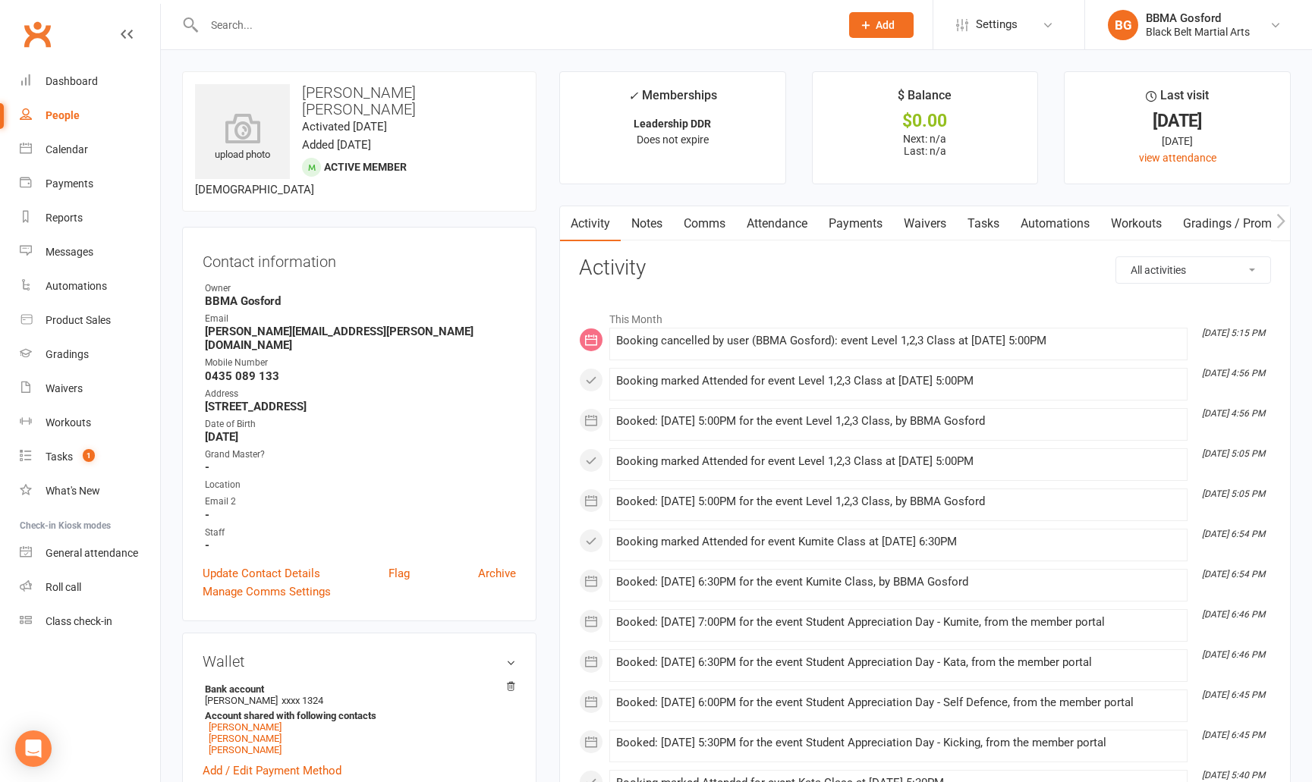
click at [880, 223] on link "Payments" at bounding box center [855, 223] width 75 height 35
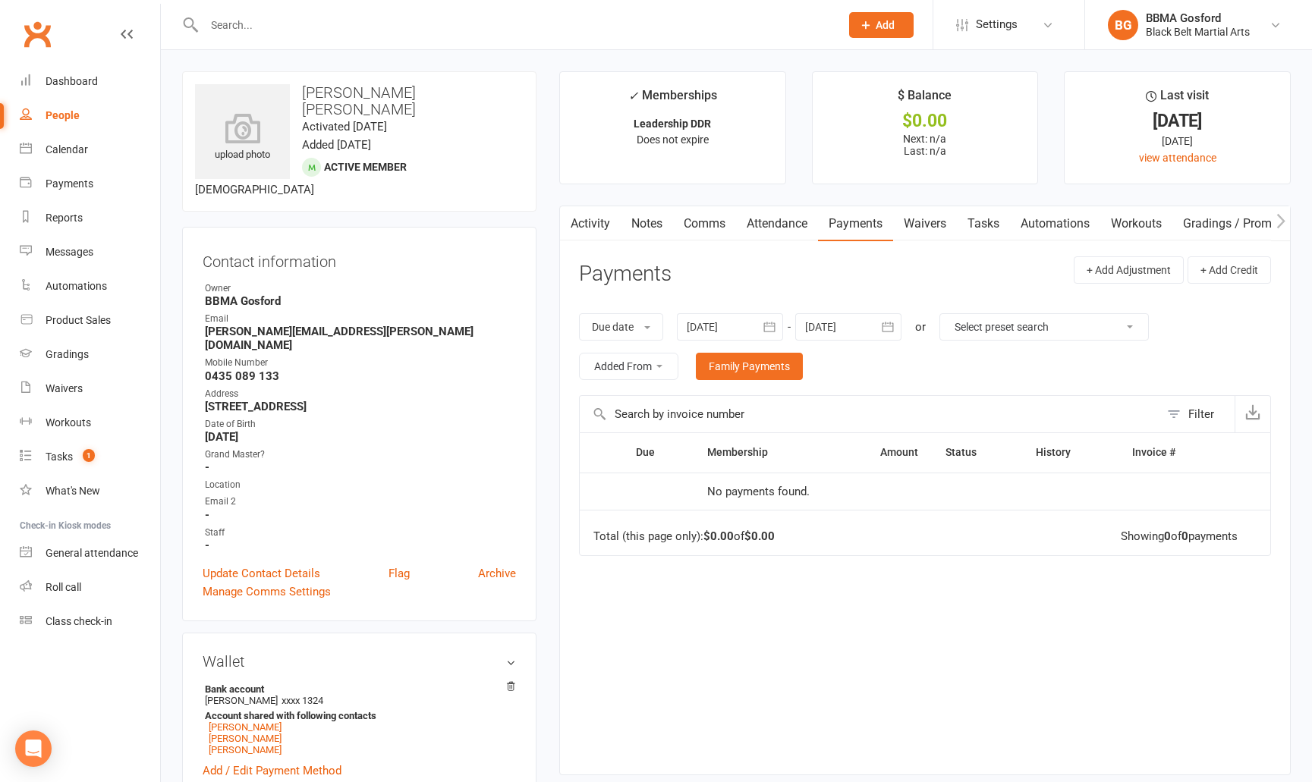
click at [769, 327] on icon "button" at bounding box center [769, 327] width 15 height 15
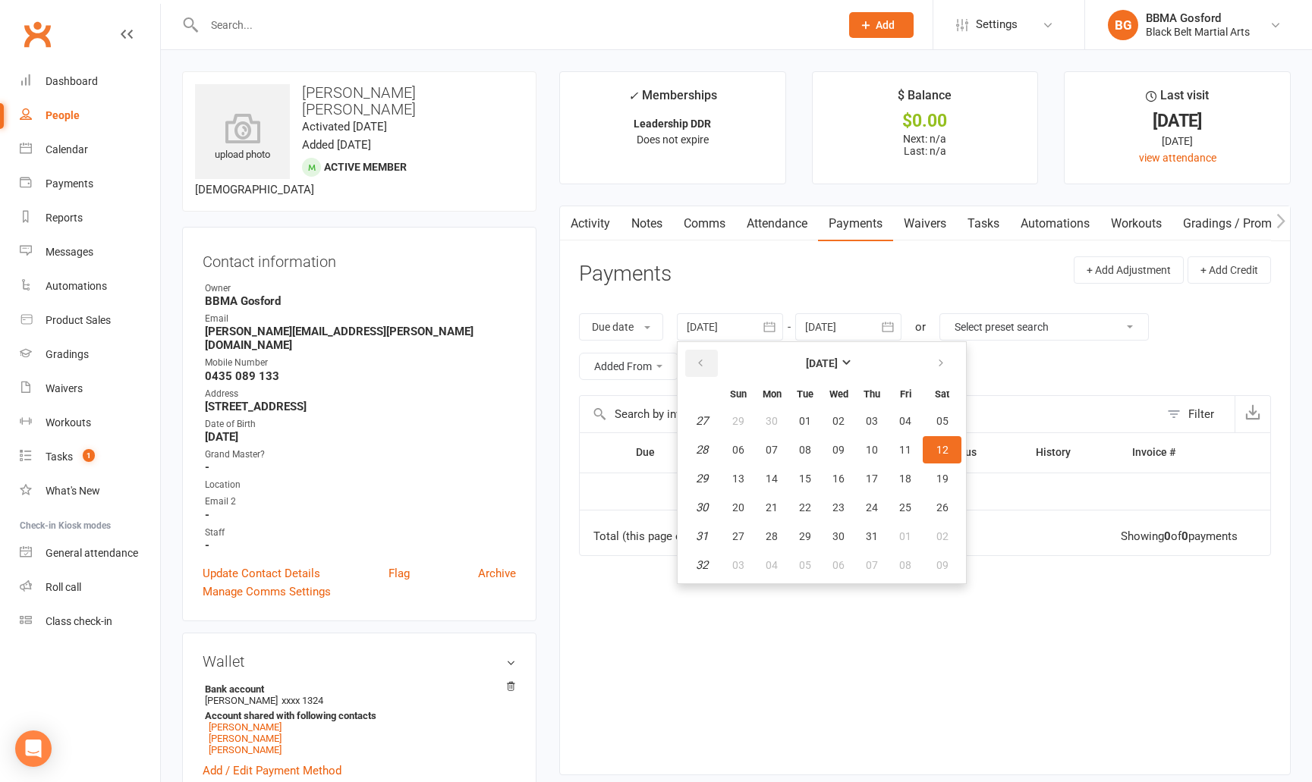
click at [704, 360] on icon "button" at bounding box center [700, 363] width 11 height 12
click at [735, 420] on span "01" at bounding box center [738, 421] width 12 height 12
type input "[DATE]"
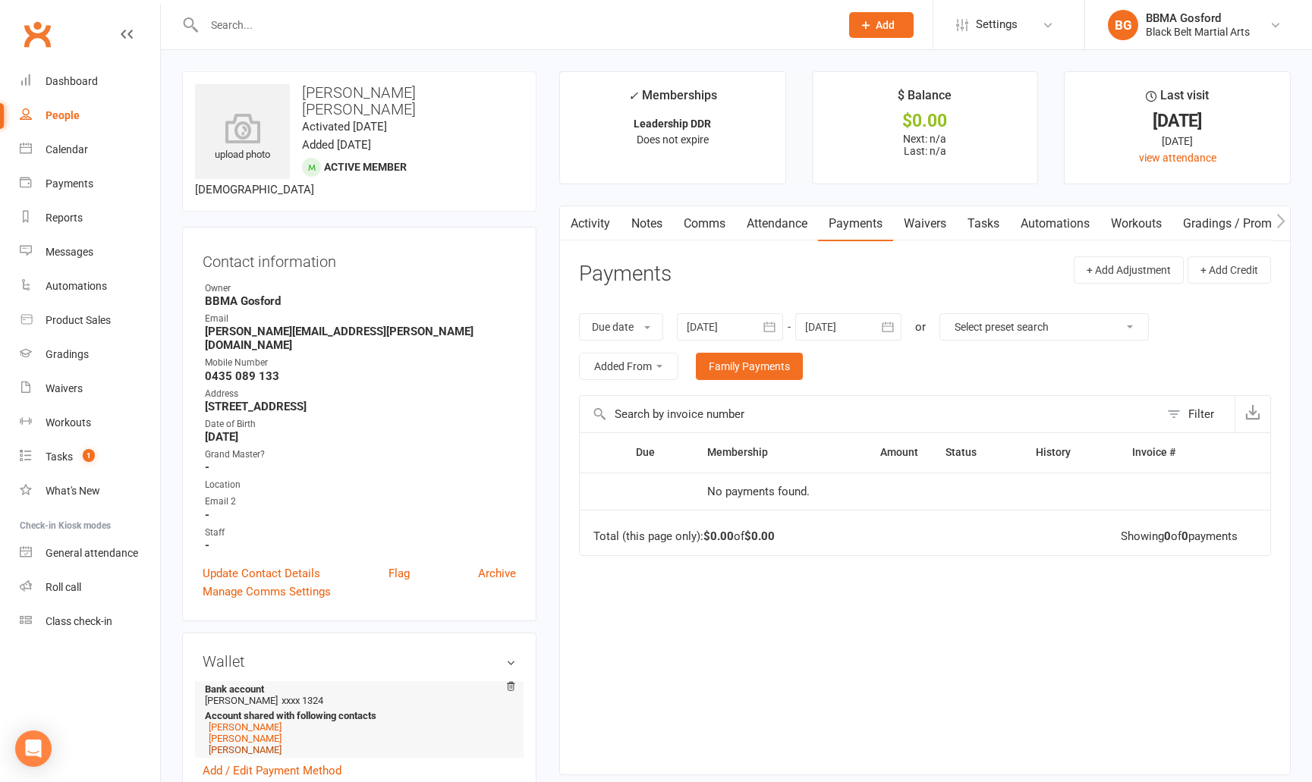
click at [244, 745] on link "[PERSON_NAME]" at bounding box center [245, 750] width 73 height 11
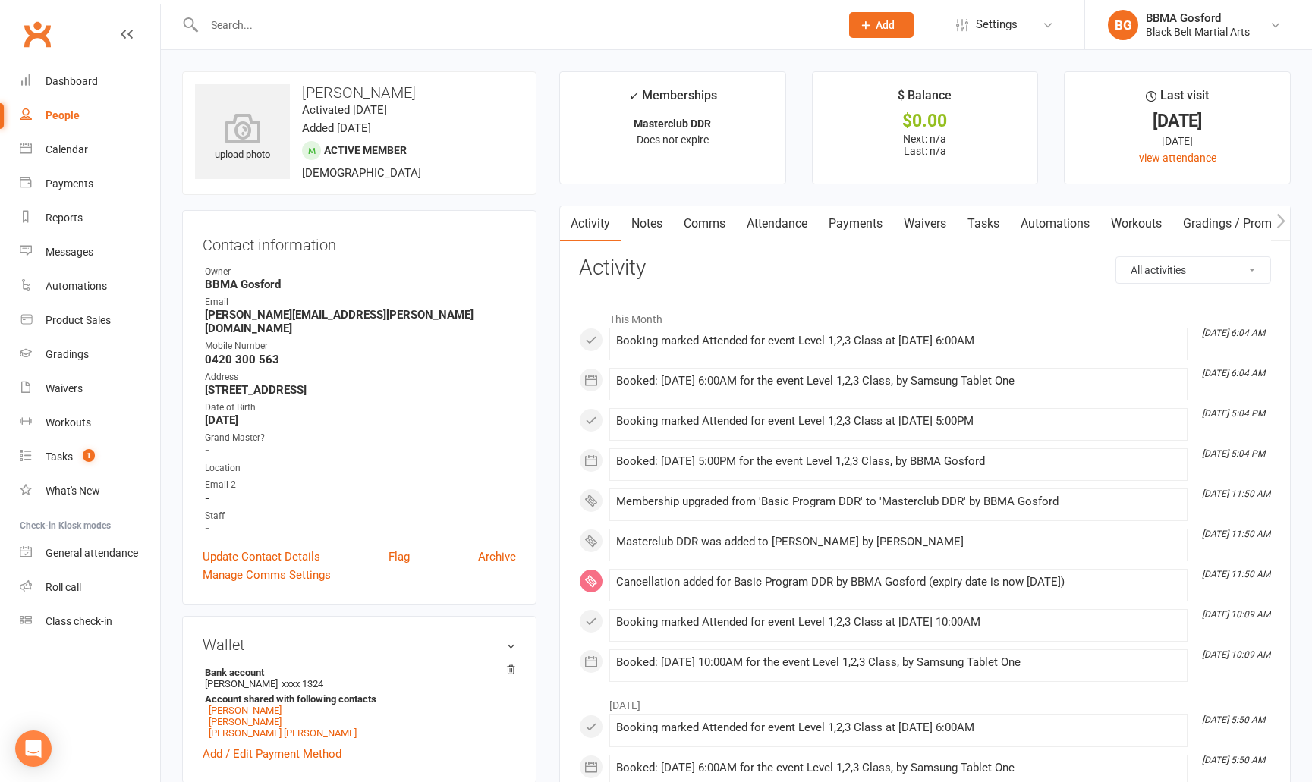
click at [871, 224] on link "Payments" at bounding box center [855, 223] width 75 height 35
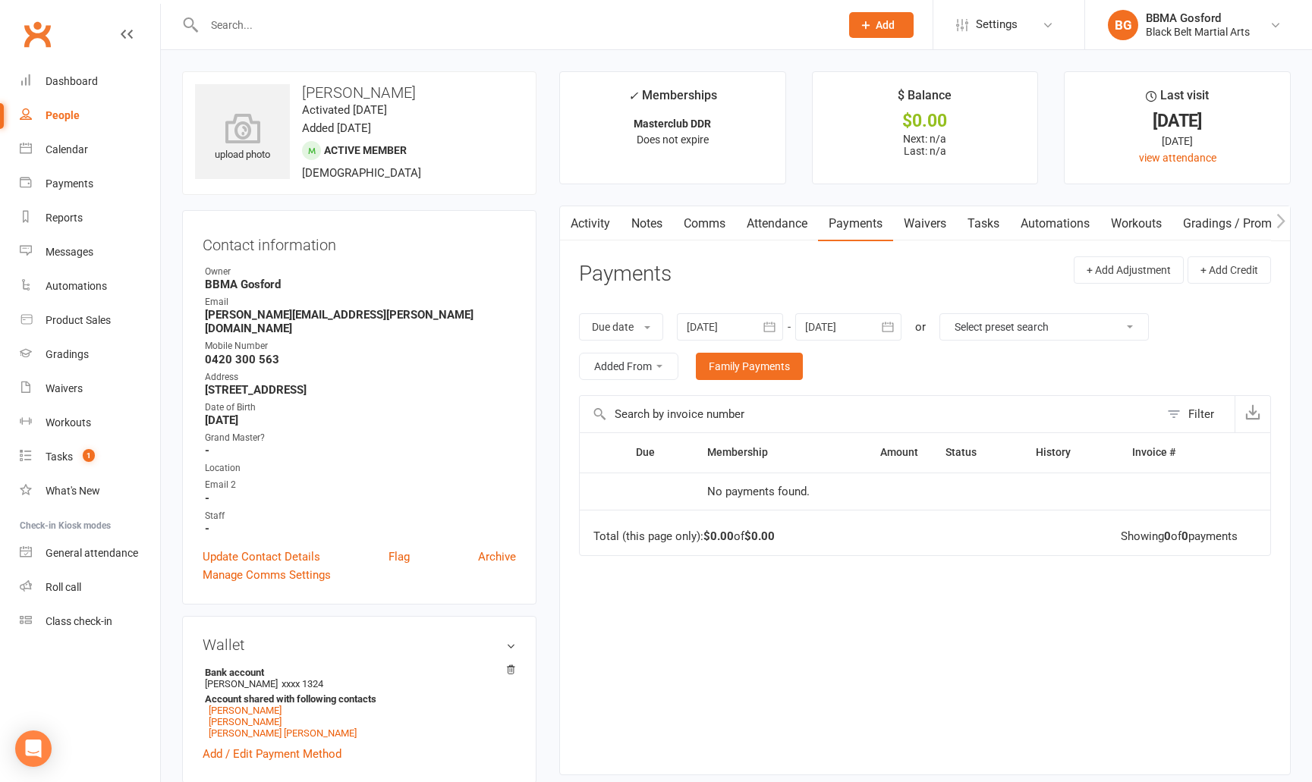
click at [756, 335] on div at bounding box center [730, 326] width 106 height 27
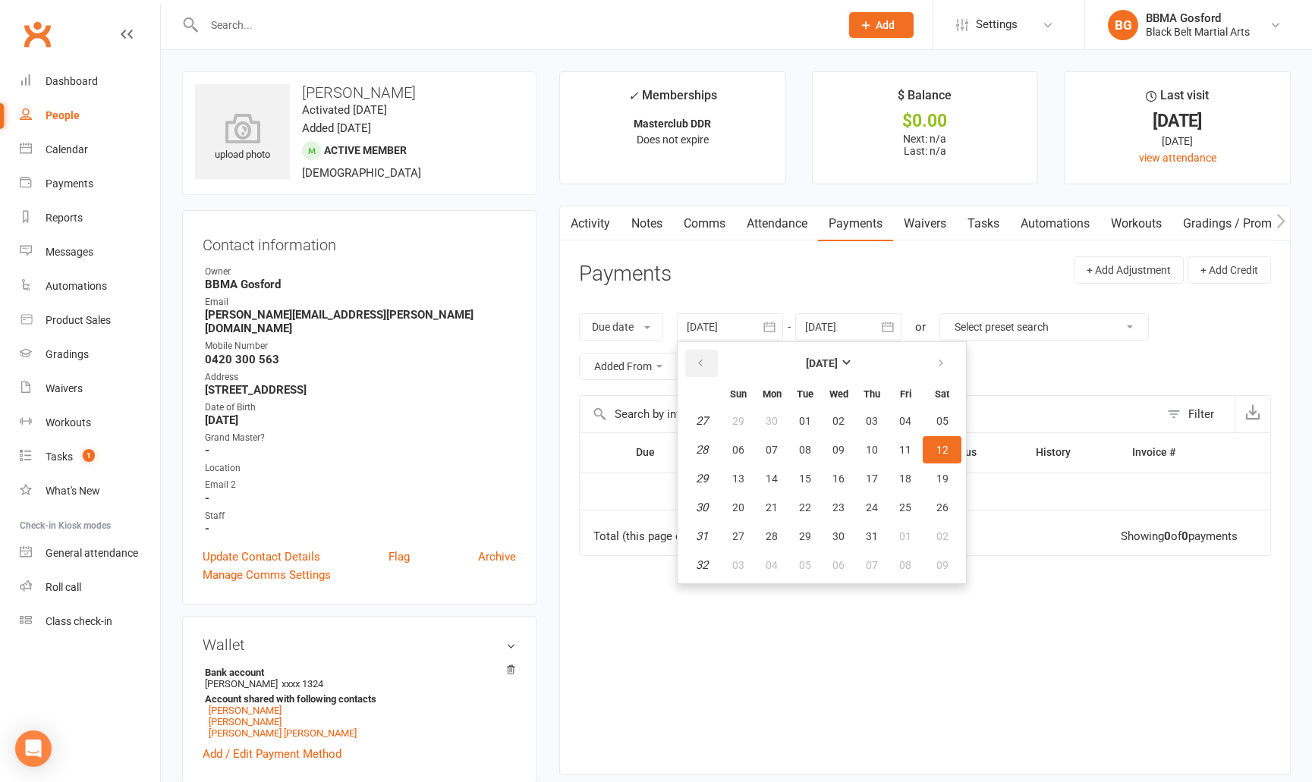
click at [703, 360] on icon "button" at bounding box center [700, 363] width 11 height 12
click at [946, 493] on table "[DATE] Sun Mon Tue Wed Thu Fri Sat 23 01 02 03 04 05 06 07 24 08 09 10 11 12 13…" at bounding box center [822, 462] width 282 height 235
click at [940, 470] on button "21" at bounding box center [942, 478] width 39 height 27
type input "[DATE]"
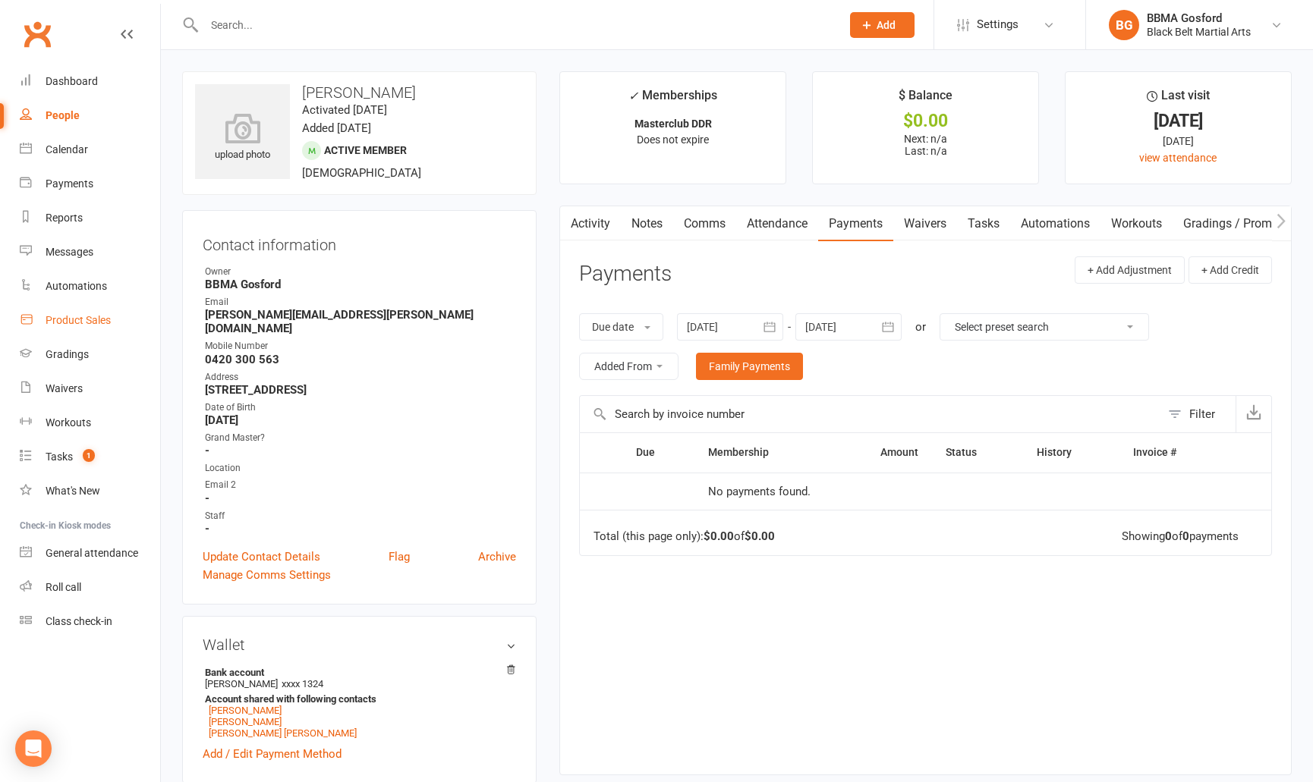
click at [73, 327] on link "Product Sales" at bounding box center [90, 321] width 140 height 34
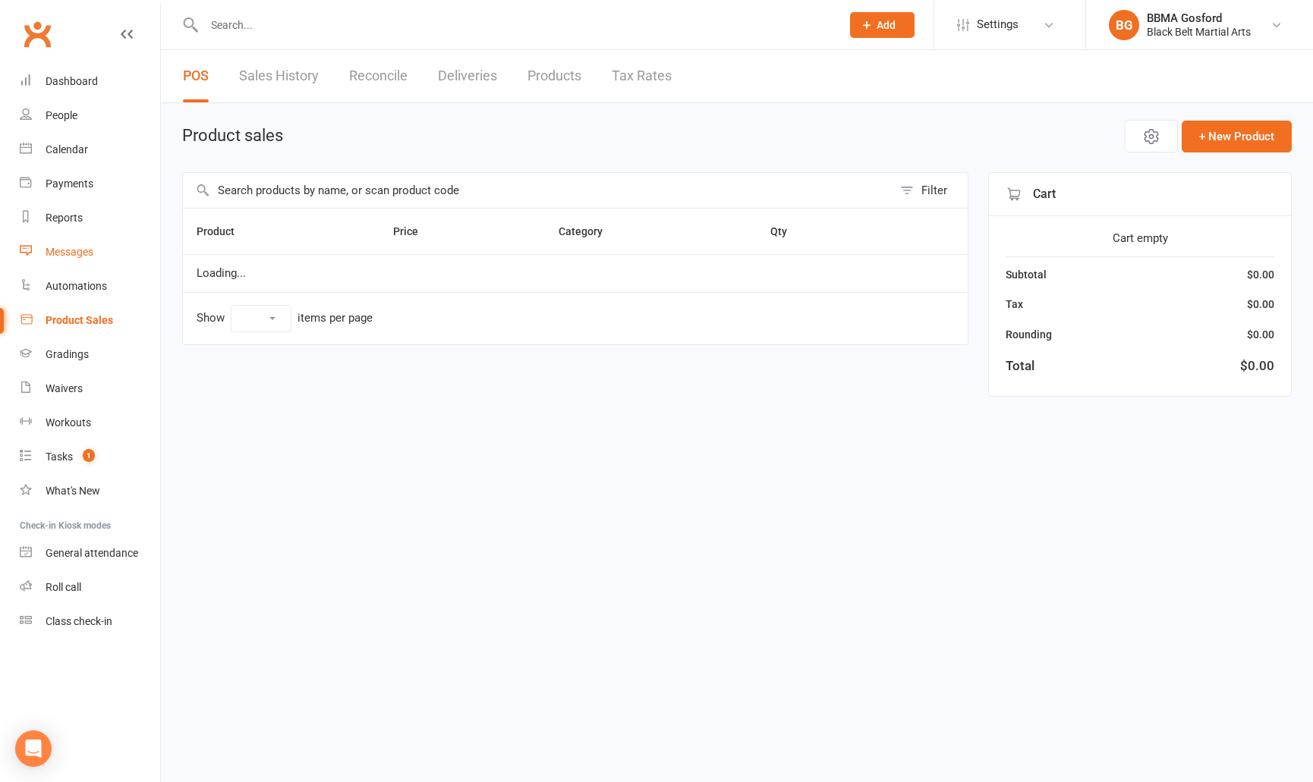
select select "100"
click at [349, 194] on input "text" at bounding box center [538, 190] width 710 height 35
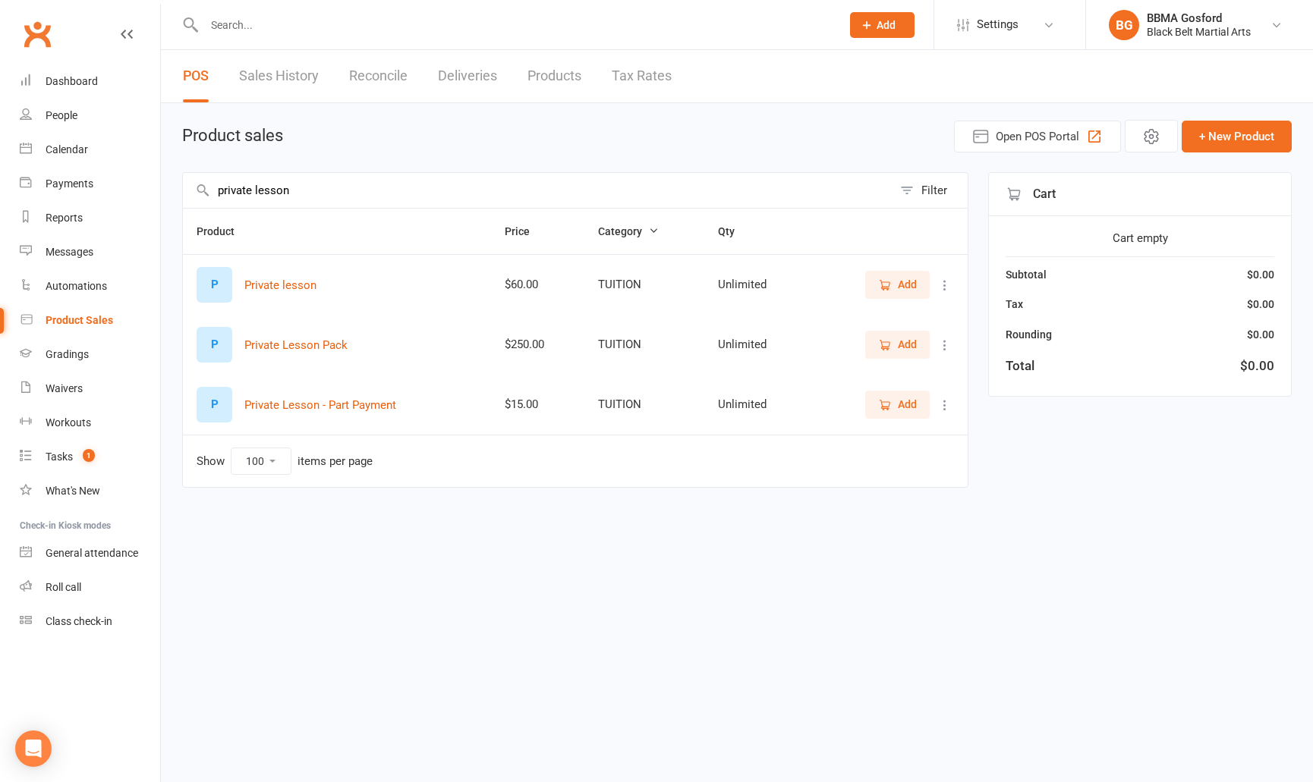
type input "private lesson"
click at [893, 345] on span "Add" at bounding box center [897, 344] width 39 height 17
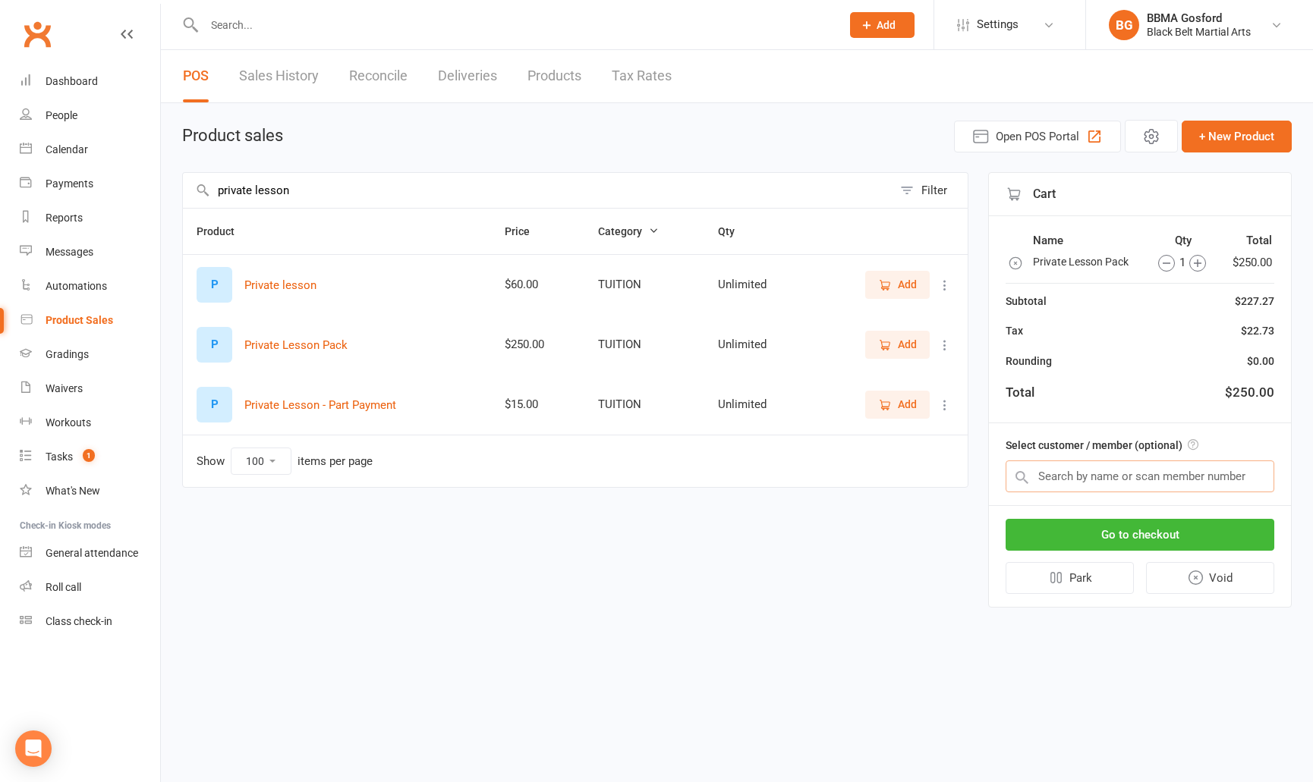
click at [1083, 481] on input "text" at bounding box center [1140, 477] width 269 height 32
type input "[PERSON_NAME]"
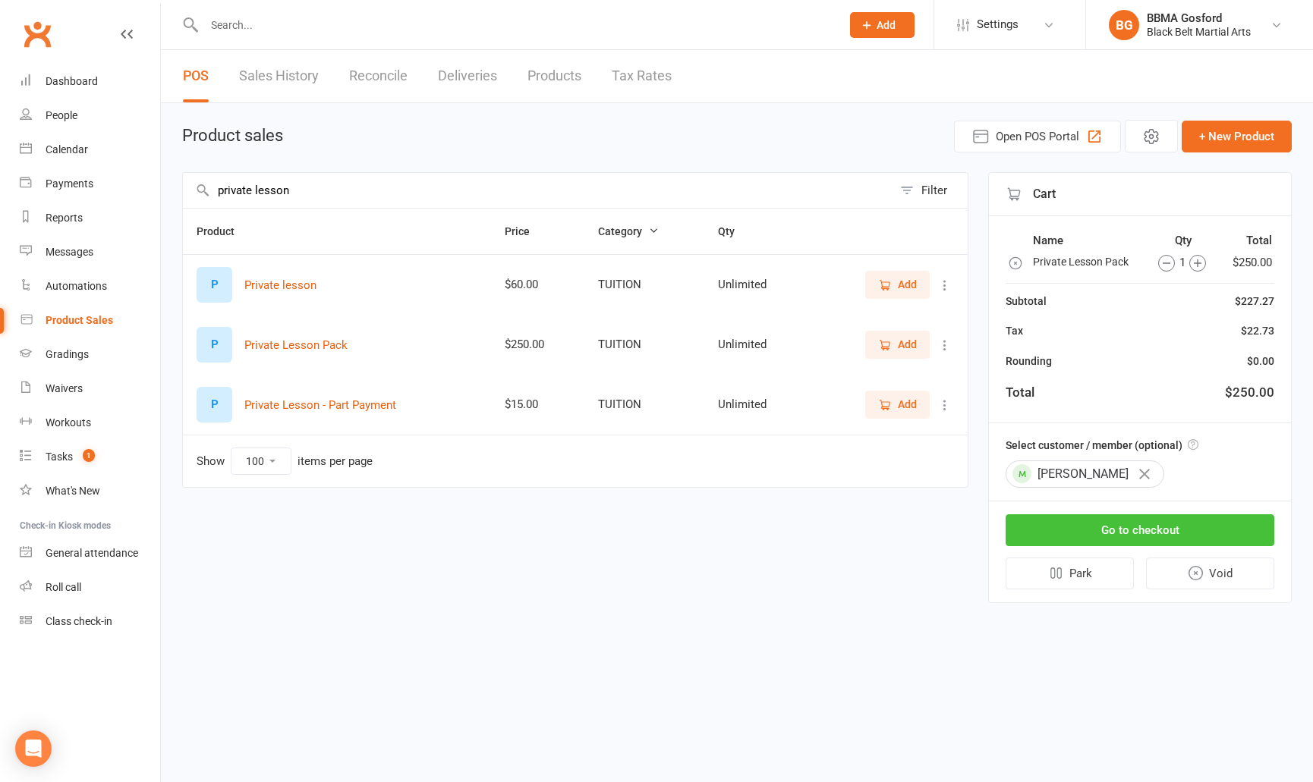
click at [1148, 533] on button "Go to checkout" at bounding box center [1140, 531] width 269 height 32
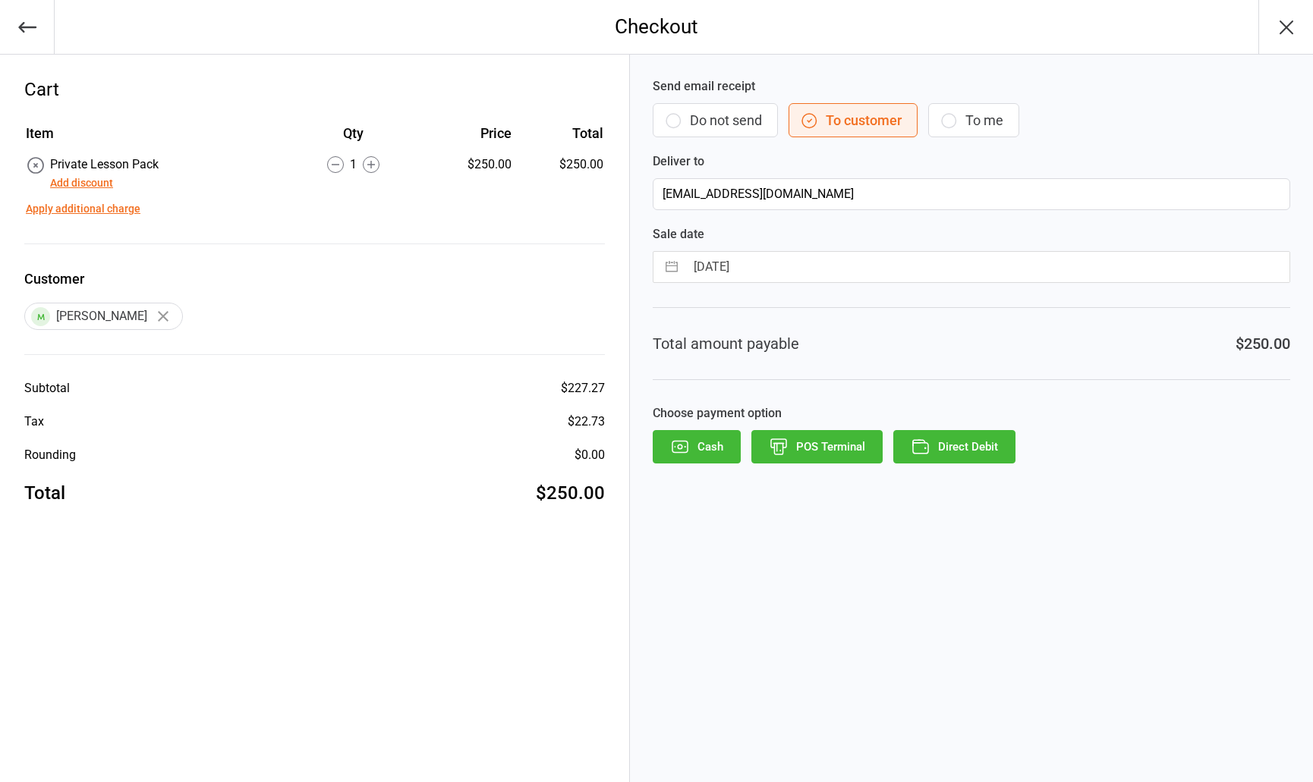
click at [816, 457] on button "POS Terminal" at bounding box center [816, 446] width 131 height 33
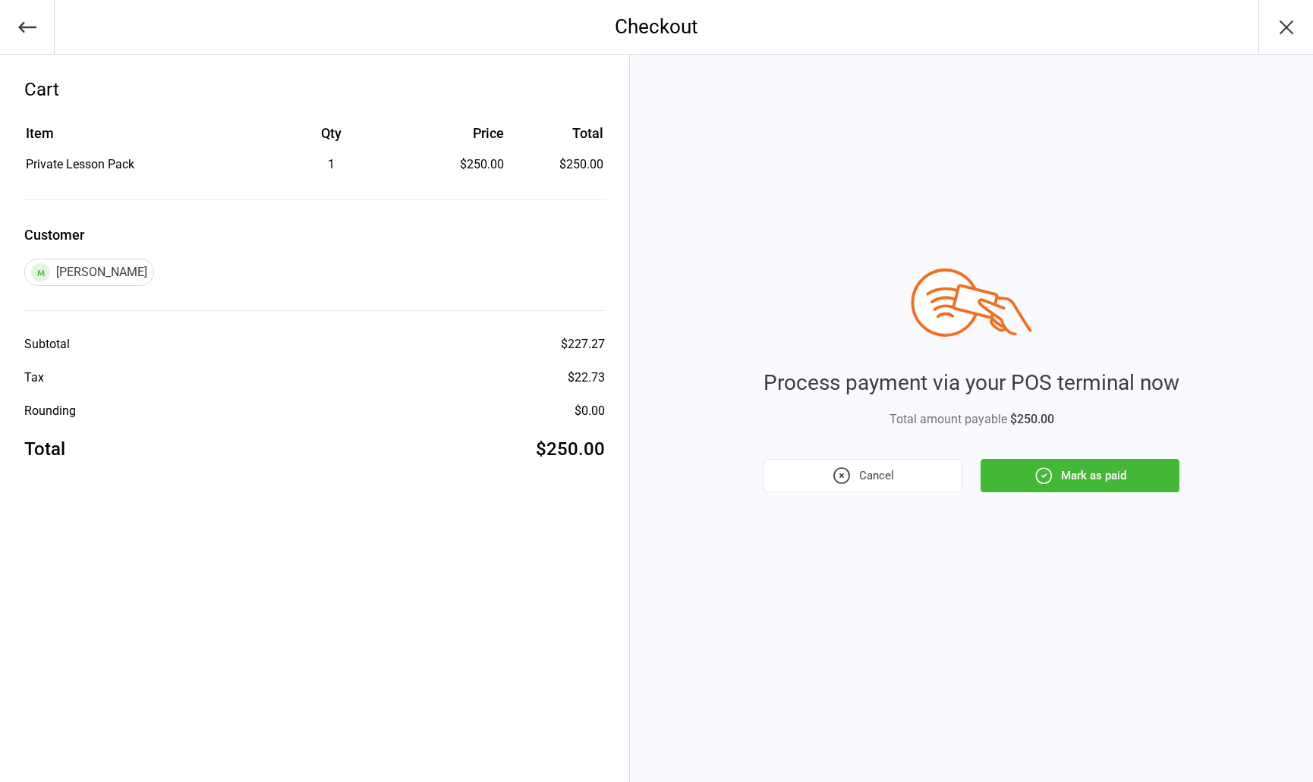
click at [1078, 478] on button "Mark as paid" at bounding box center [1080, 475] width 199 height 33
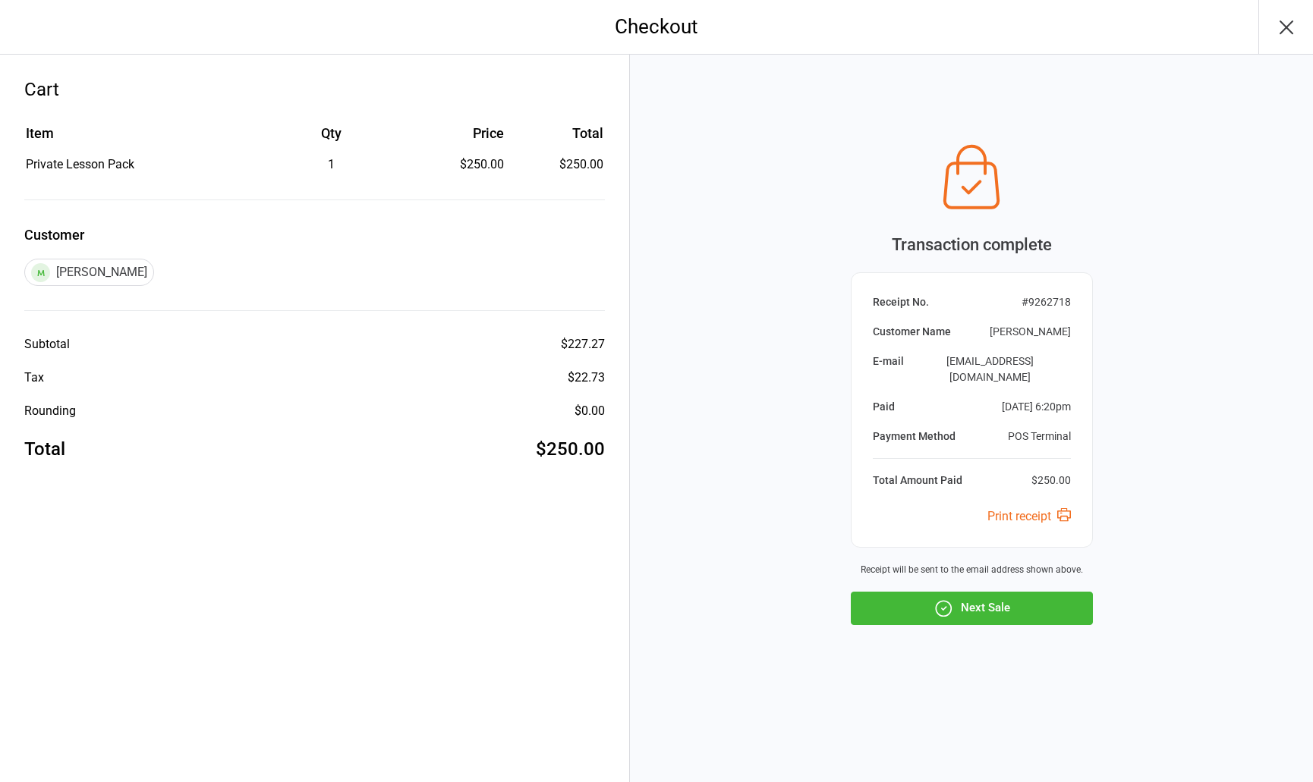
click at [981, 597] on button "Next Sale" at bounding box center [972, 608] width 242 height 33
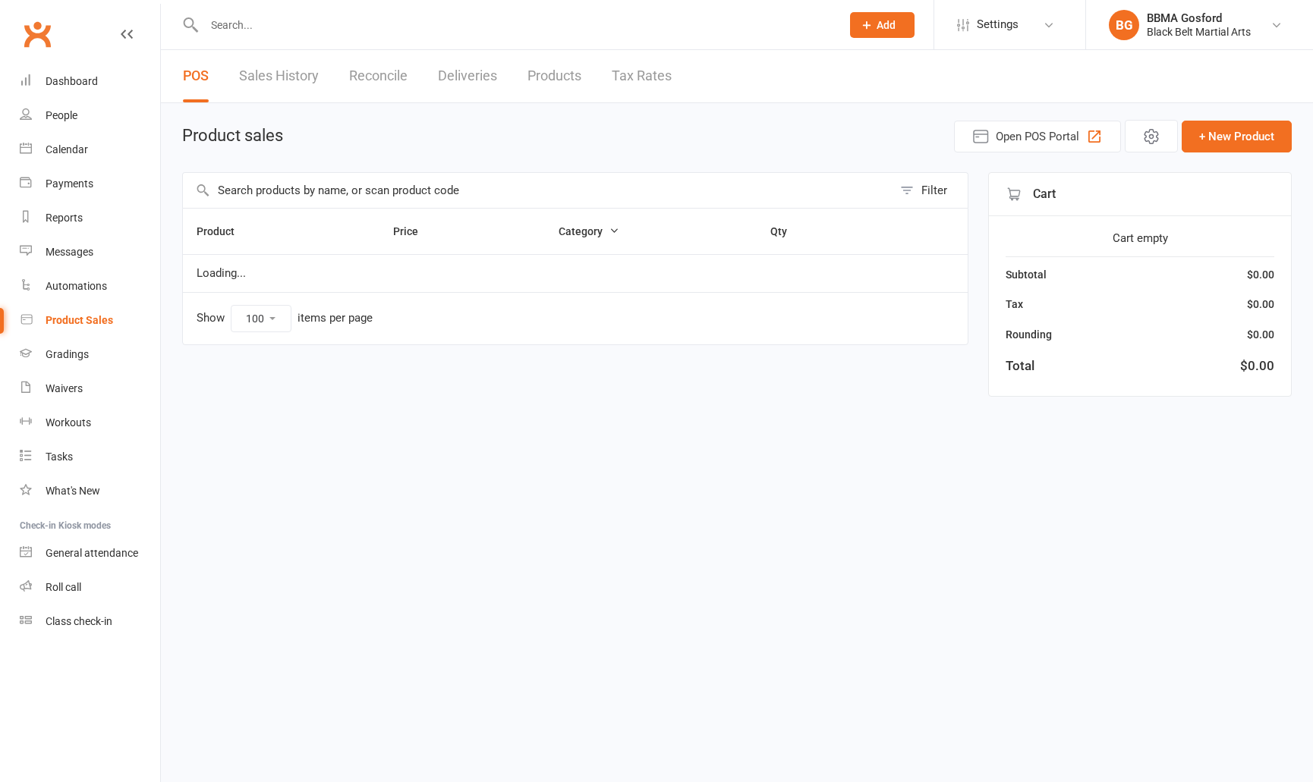
select select "100"
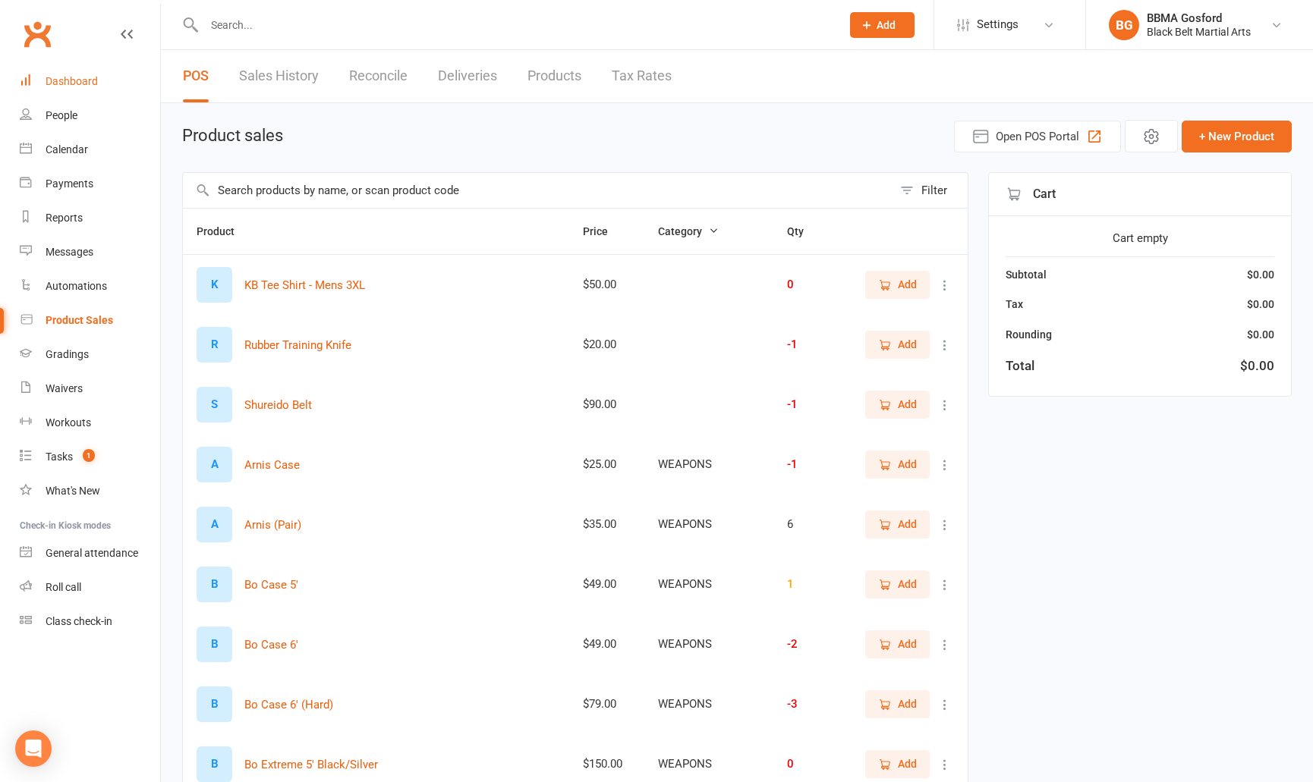
click at [83, 86] on div "Dashboard" at bounding box center [72, 81] width 52 height 12
